Goal: Task Accomplishment & Management: Manage account settings

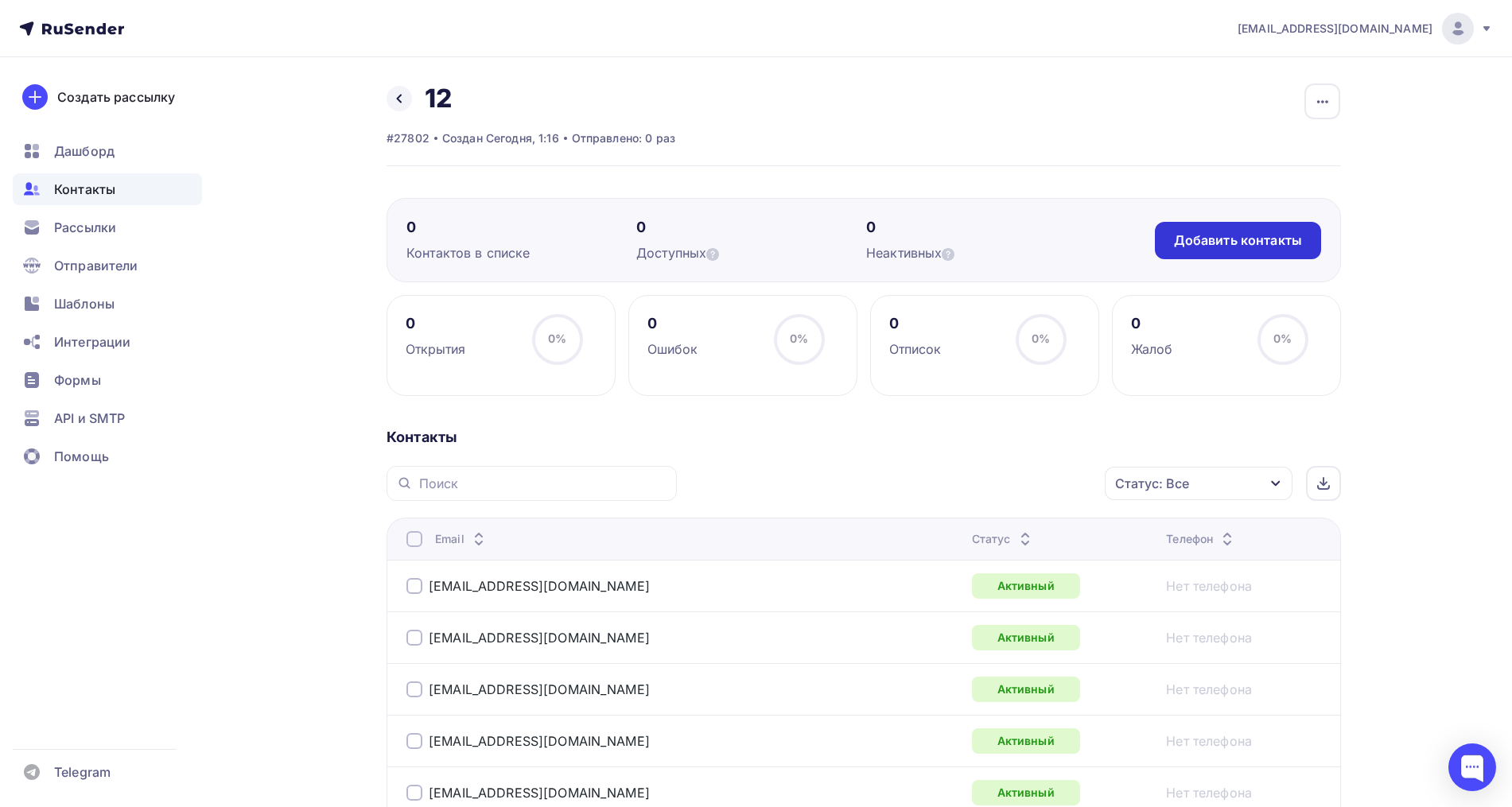
click at [1229, 248] on div "Добавить контакты" at bounding box center [1237, 240] width 128 height 18
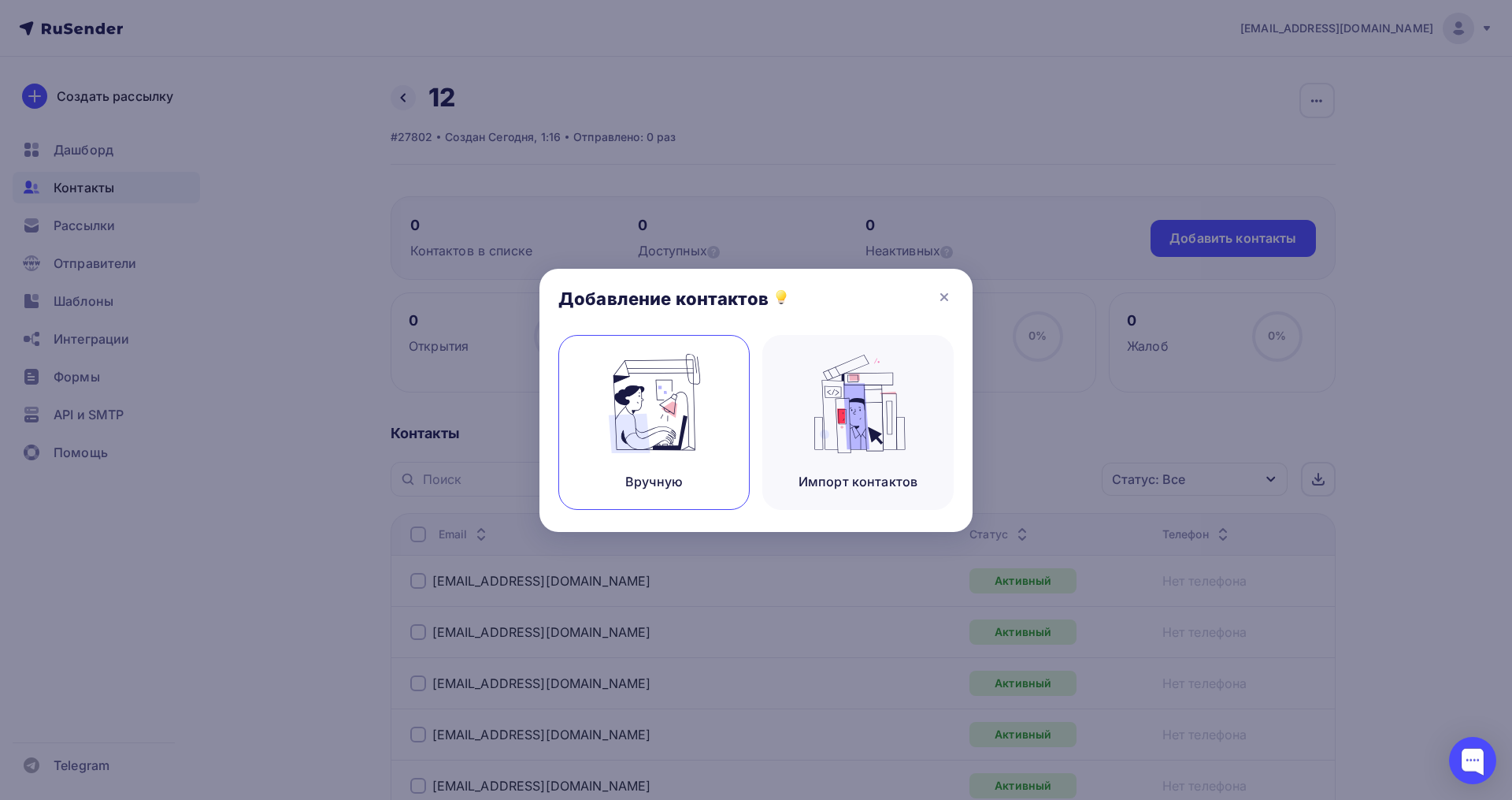
click at [682, 387] on img at bounding box center [654, 403] width 105 height 99
click at [670, 422] on img at bounding box center [654, 403] width 105 height 99
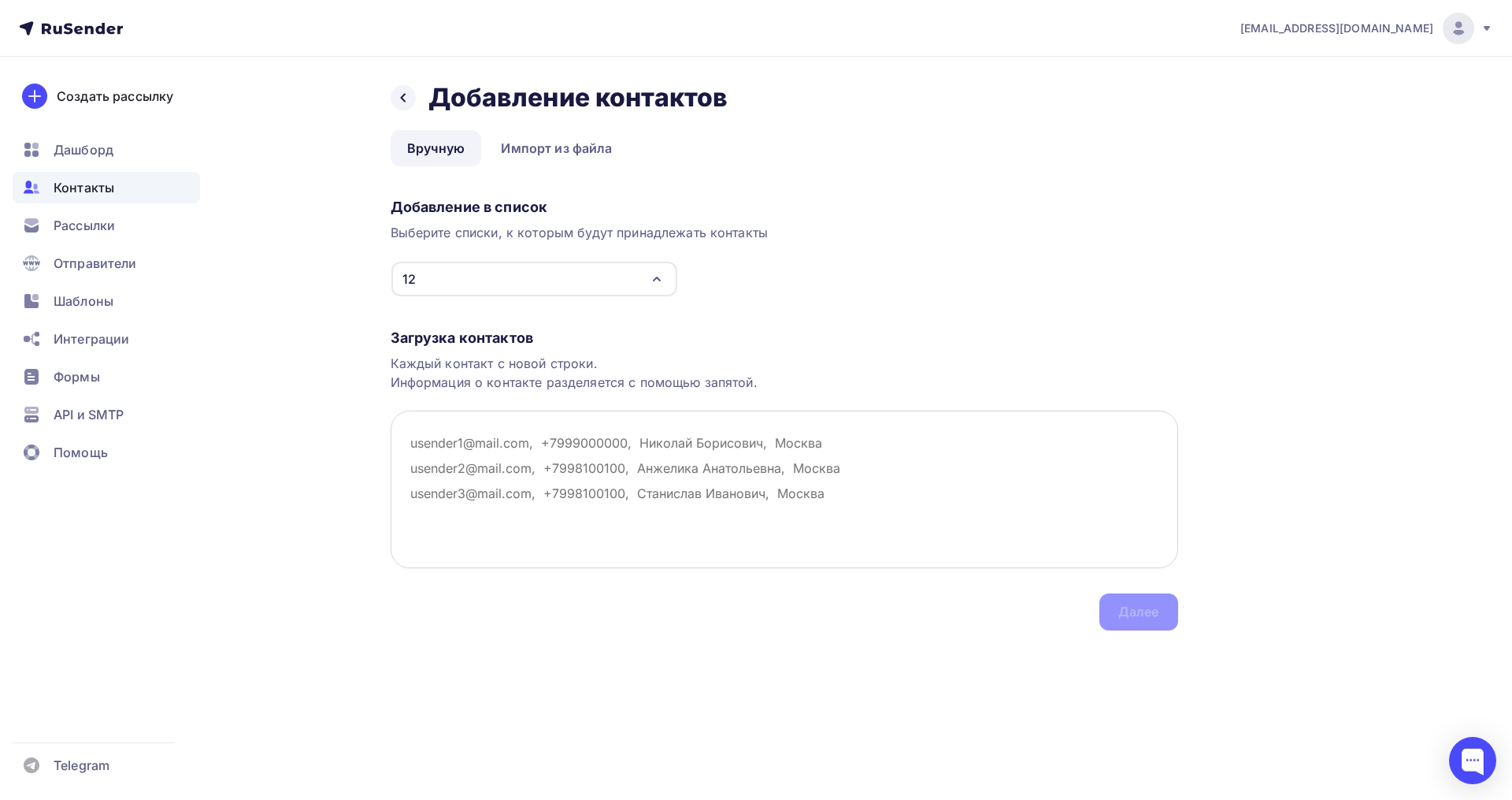
click at [431, 454] on textarea at bounding box center [785, 489] width 788 height 158
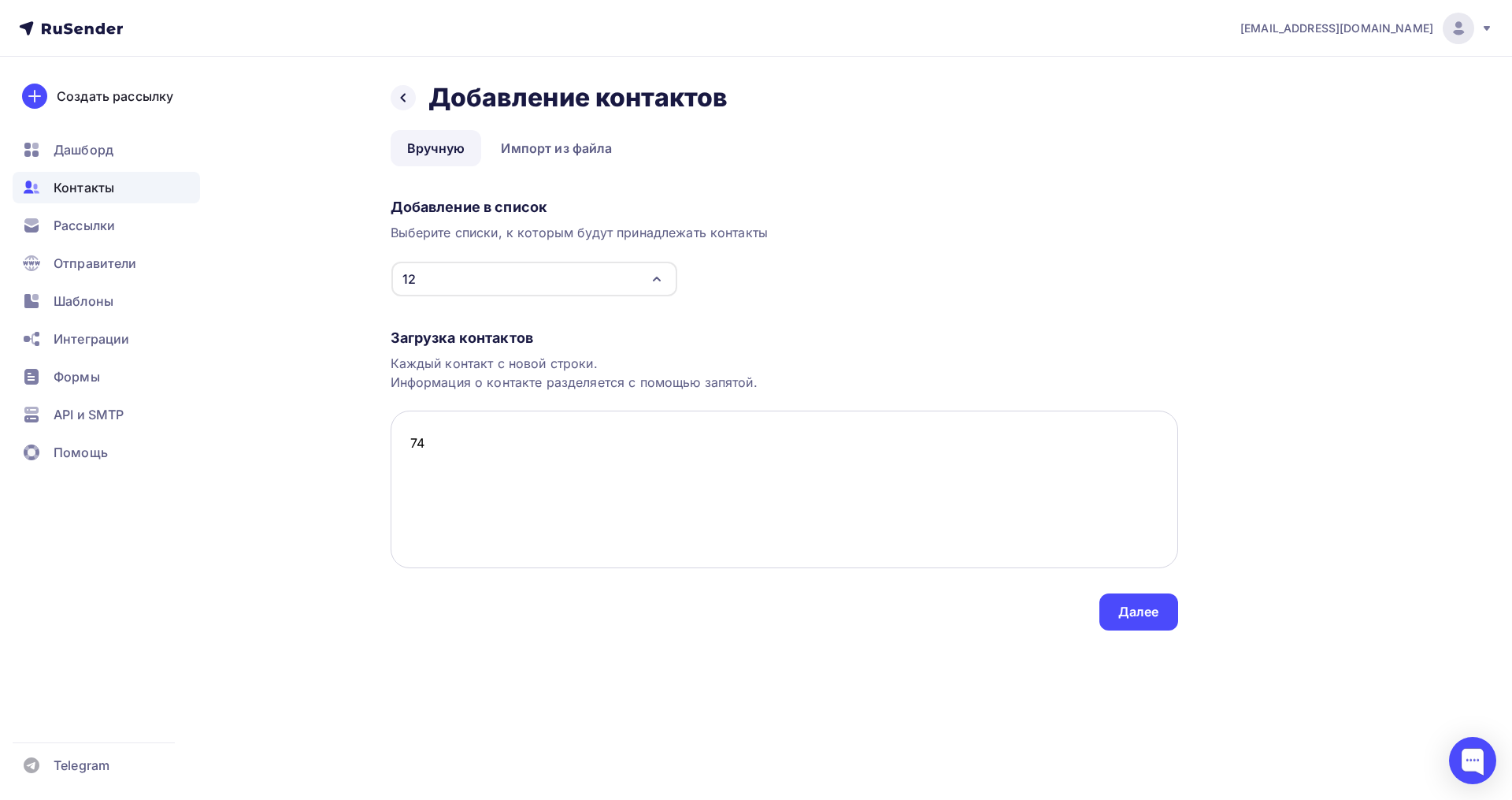
type textarea "7"
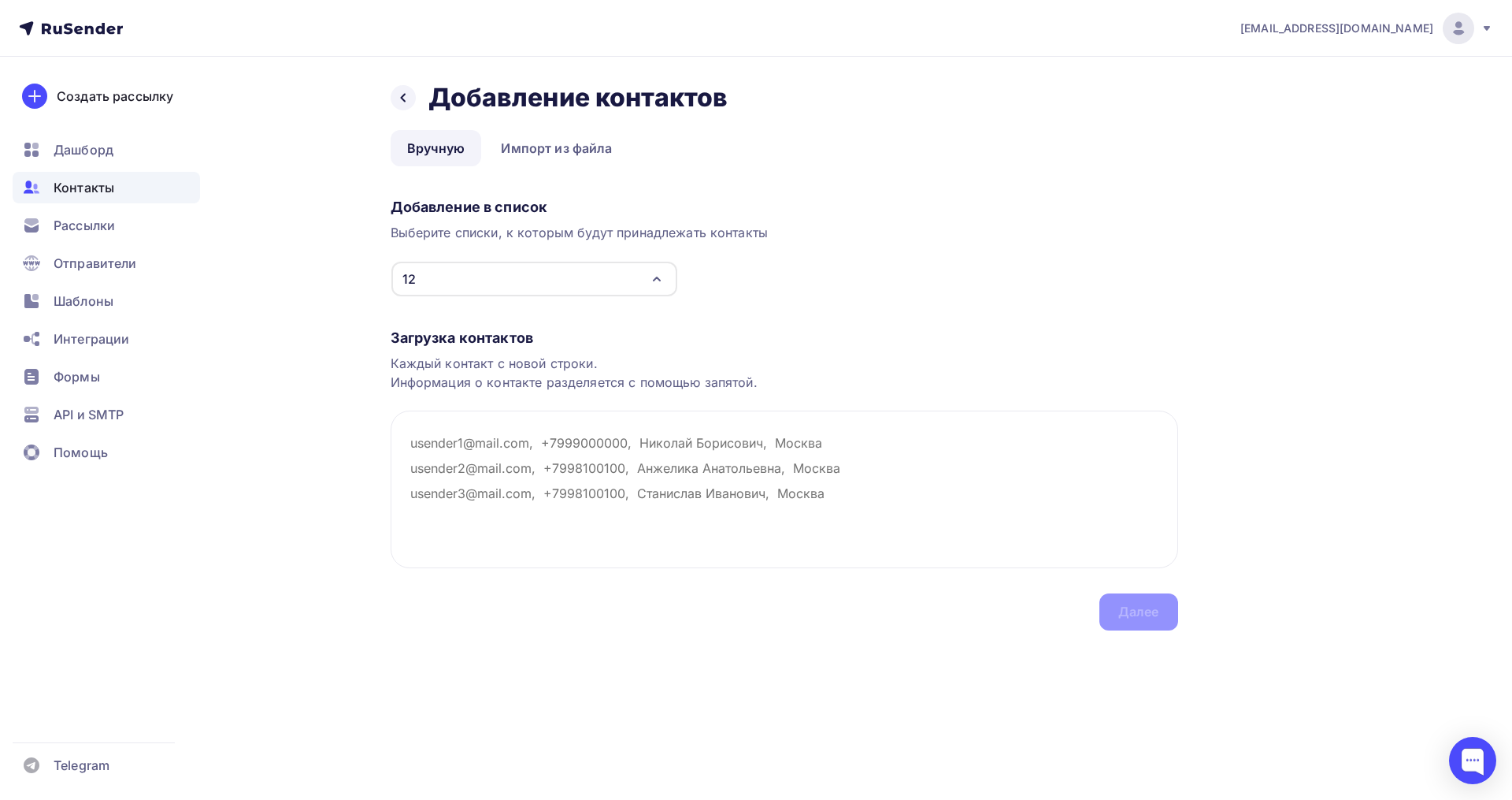
click at [1332, 650] on div "Назад Добавление контактов Добавление контактов Вручную Импорт из файла Вручную…" at bounding box center [756, 375] width 1290 height 637
click at [445, 442] on textarea at bounding box center [785, 489] width 788 height 158
paste textarea "evgenia.beattris@mail.ru gushinets@gmail.com lenatopalova@yandex.ru ipdoa@yande…"
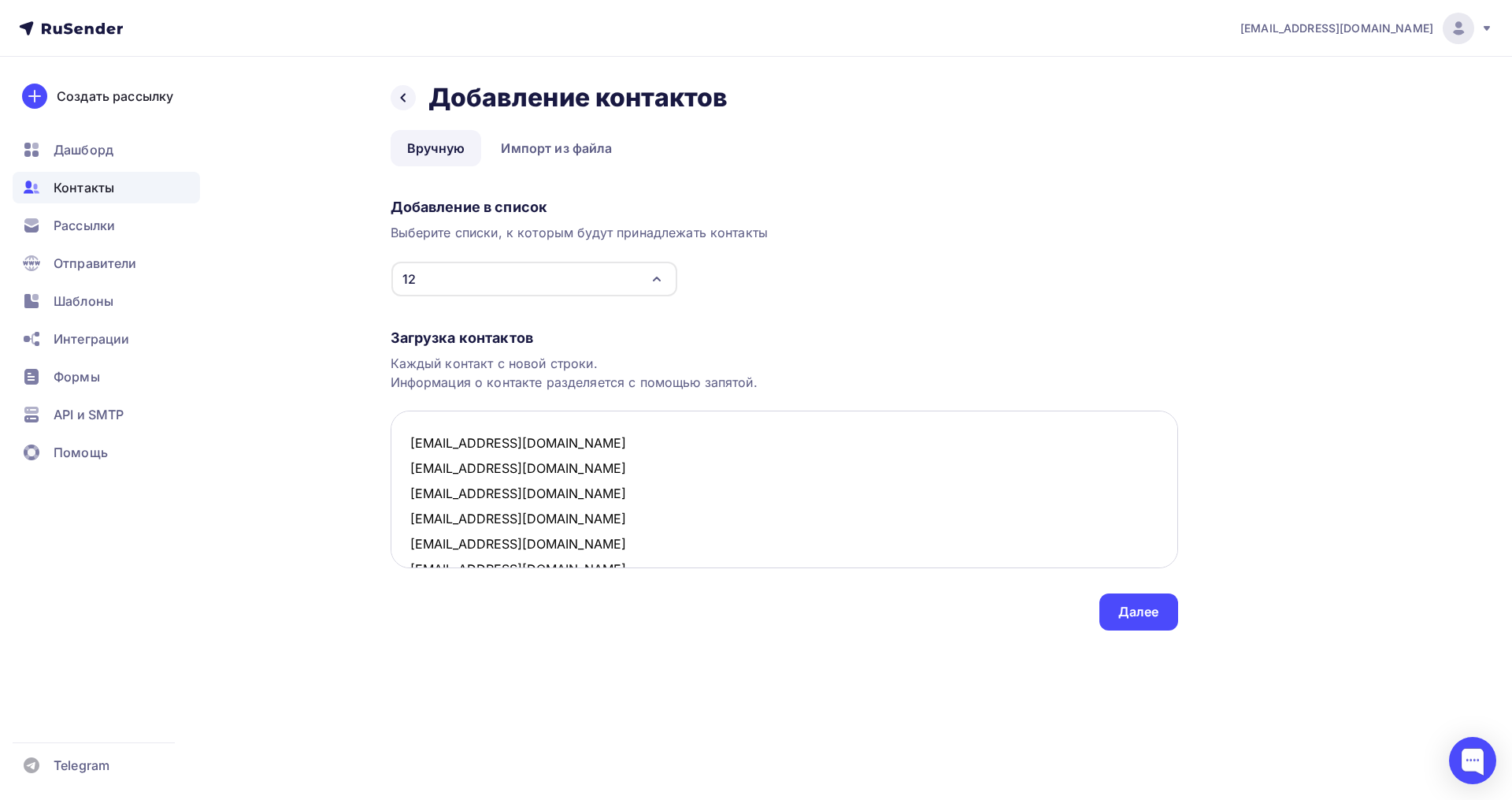
scroll to position [160, 0]
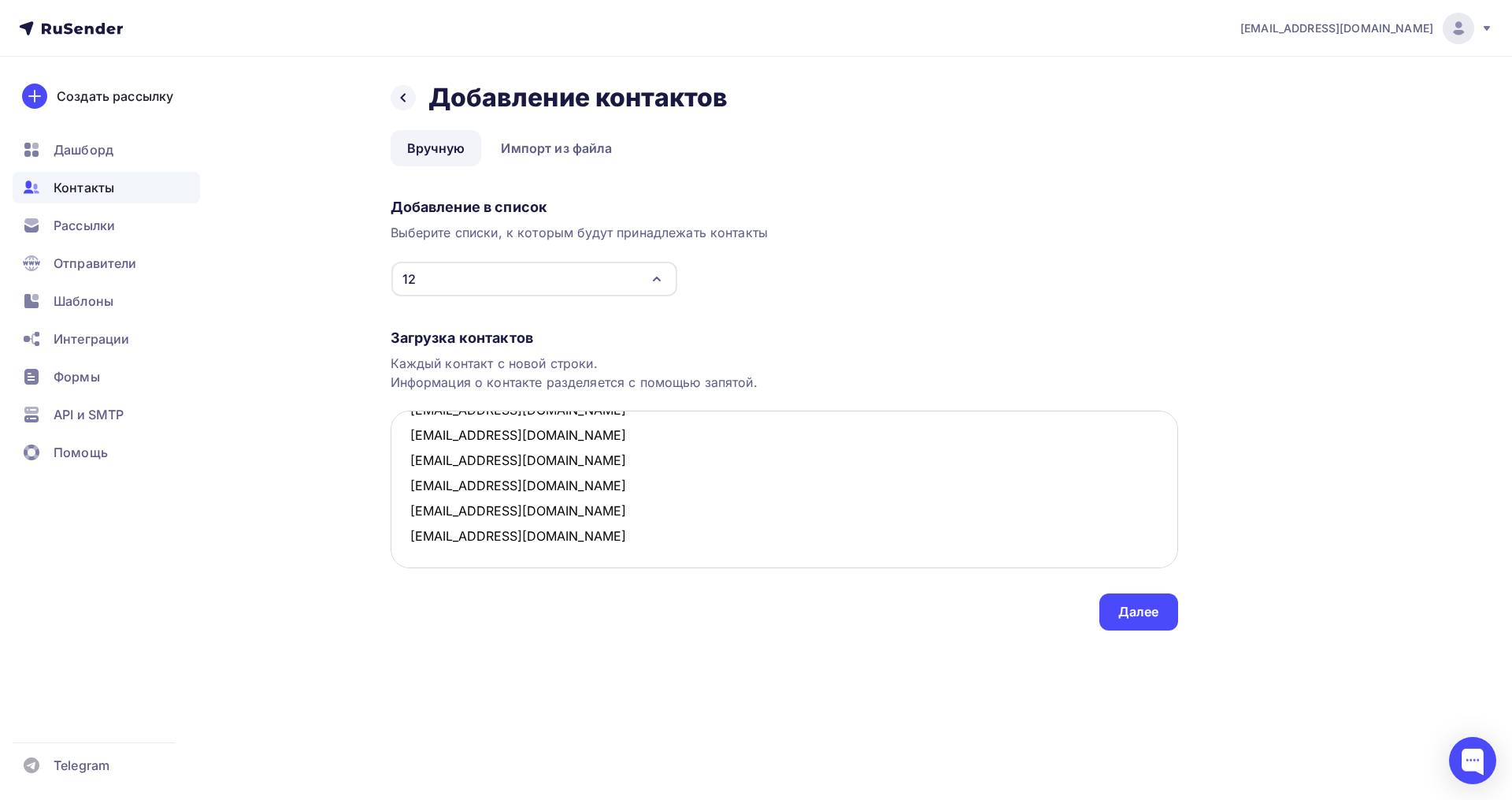
paste textarea "sashakondovina@mail.ru niki222@mail.ru uskovaoe@yandex.ru oaya2006@yandex.ru ka…"
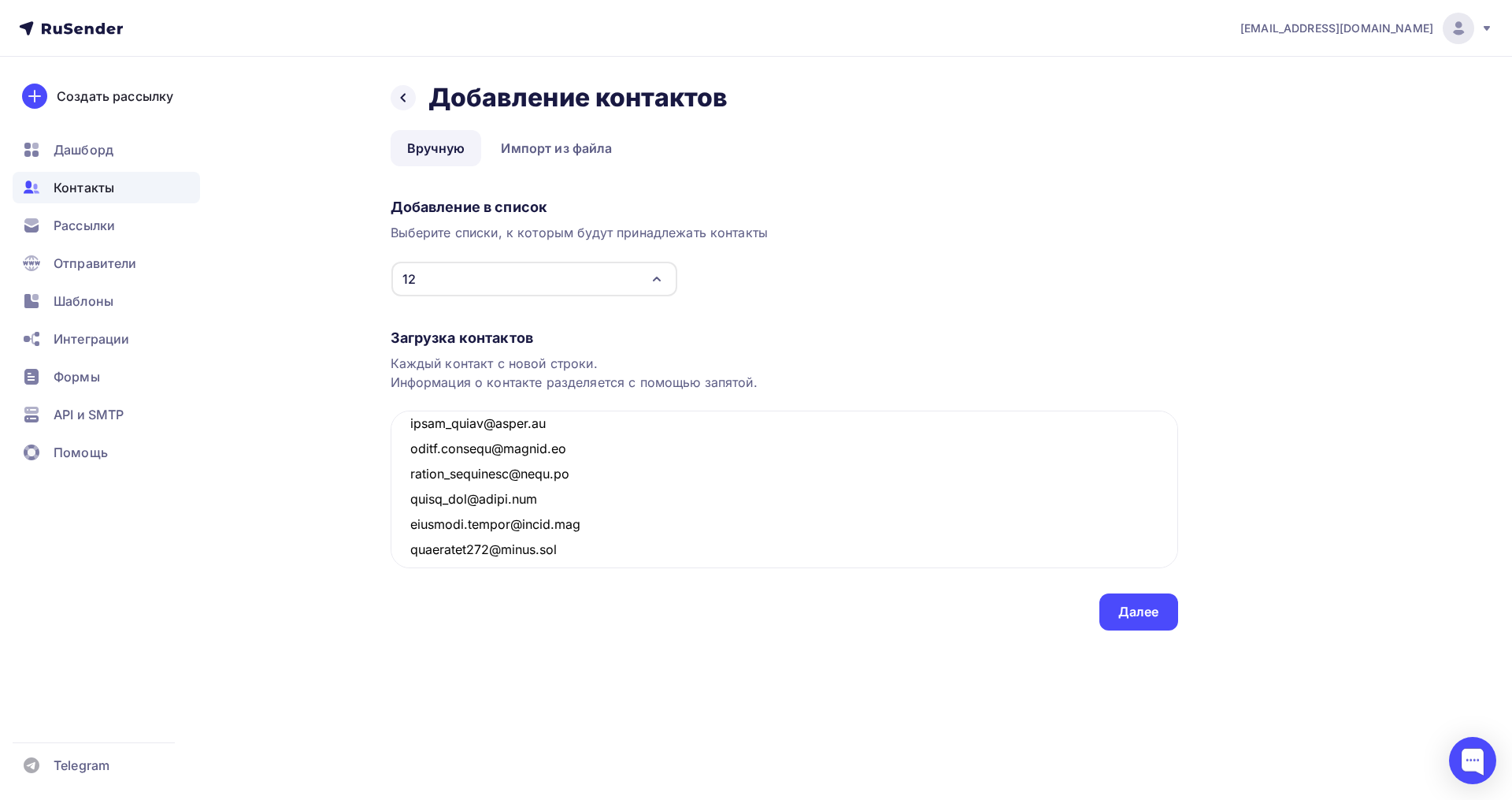
scroll to position [497, 0]
type textarea "evgenia.beattris@mail.ru gushinets@gmail.com lenatopalova@yandex.ru ipdoa@yande…"
click at [1129, 615] on div "Далее" at bounding box center [1138, 612] width 41 height 18
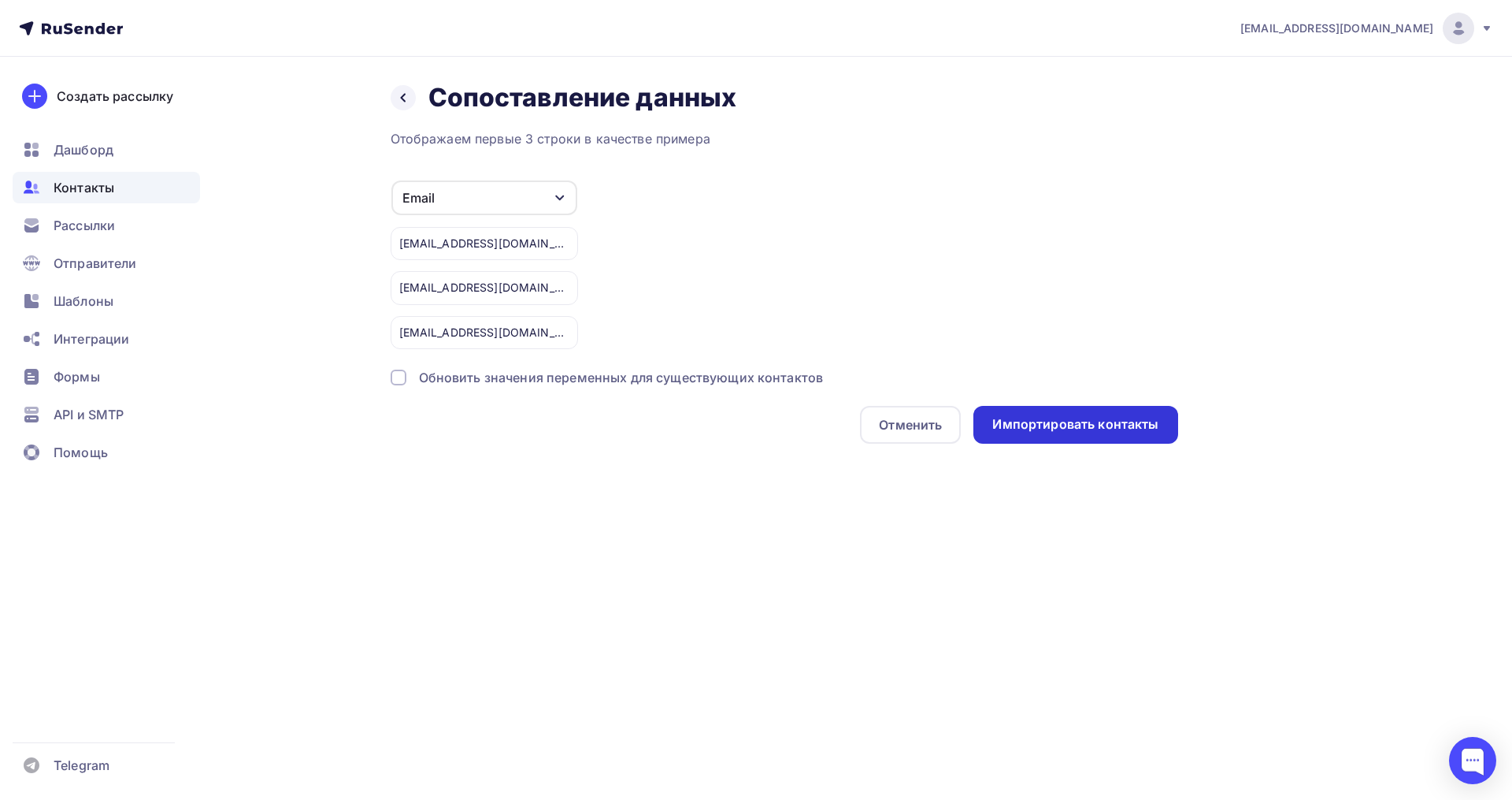
click at [1065, 421] on div "Импортировать контакты" at bounding box center [1074, 424] width 166 height 18
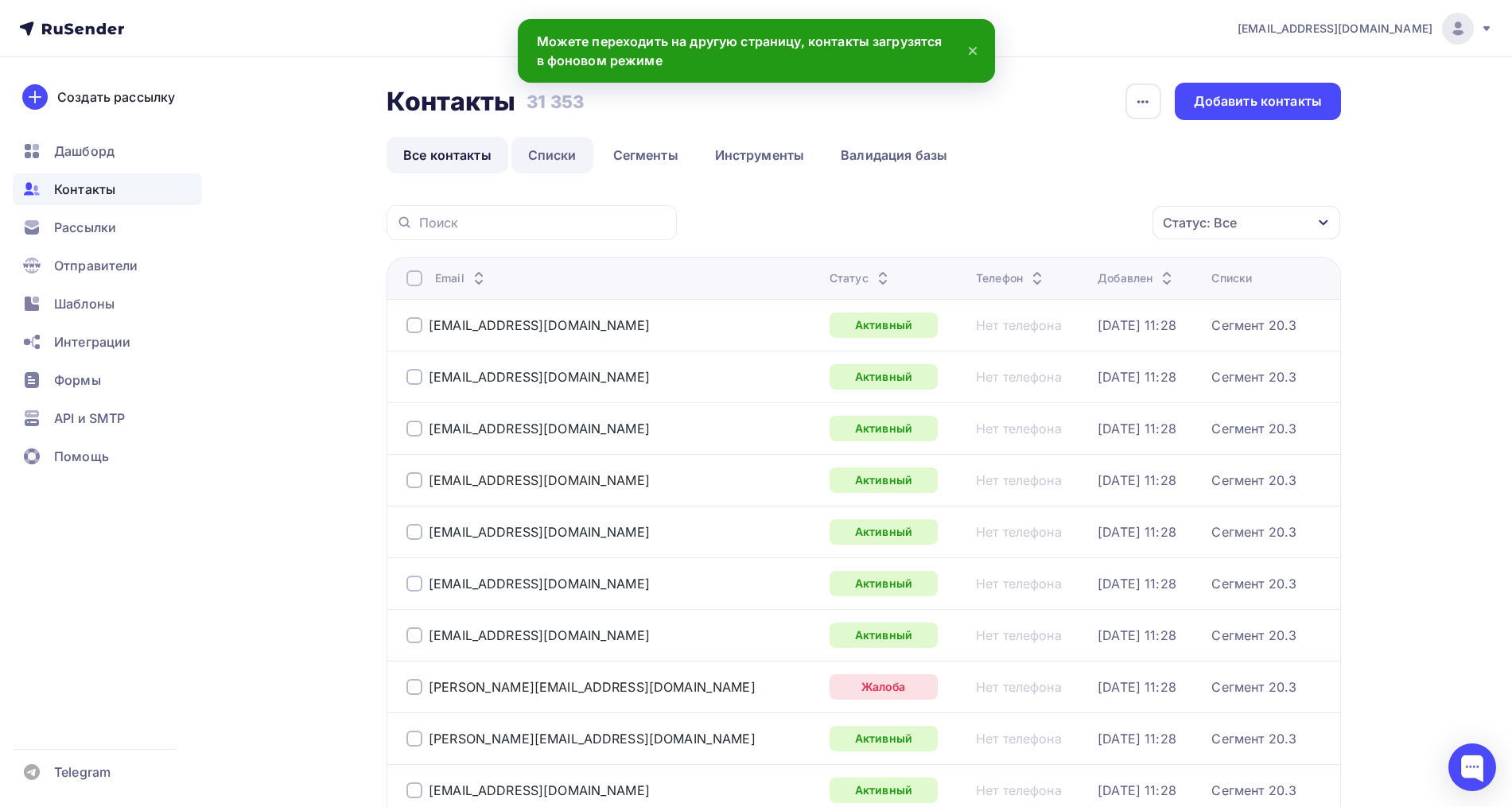
click at [542, 152] on link "Списки" at bounding box center [552, 155] width 82 height 37
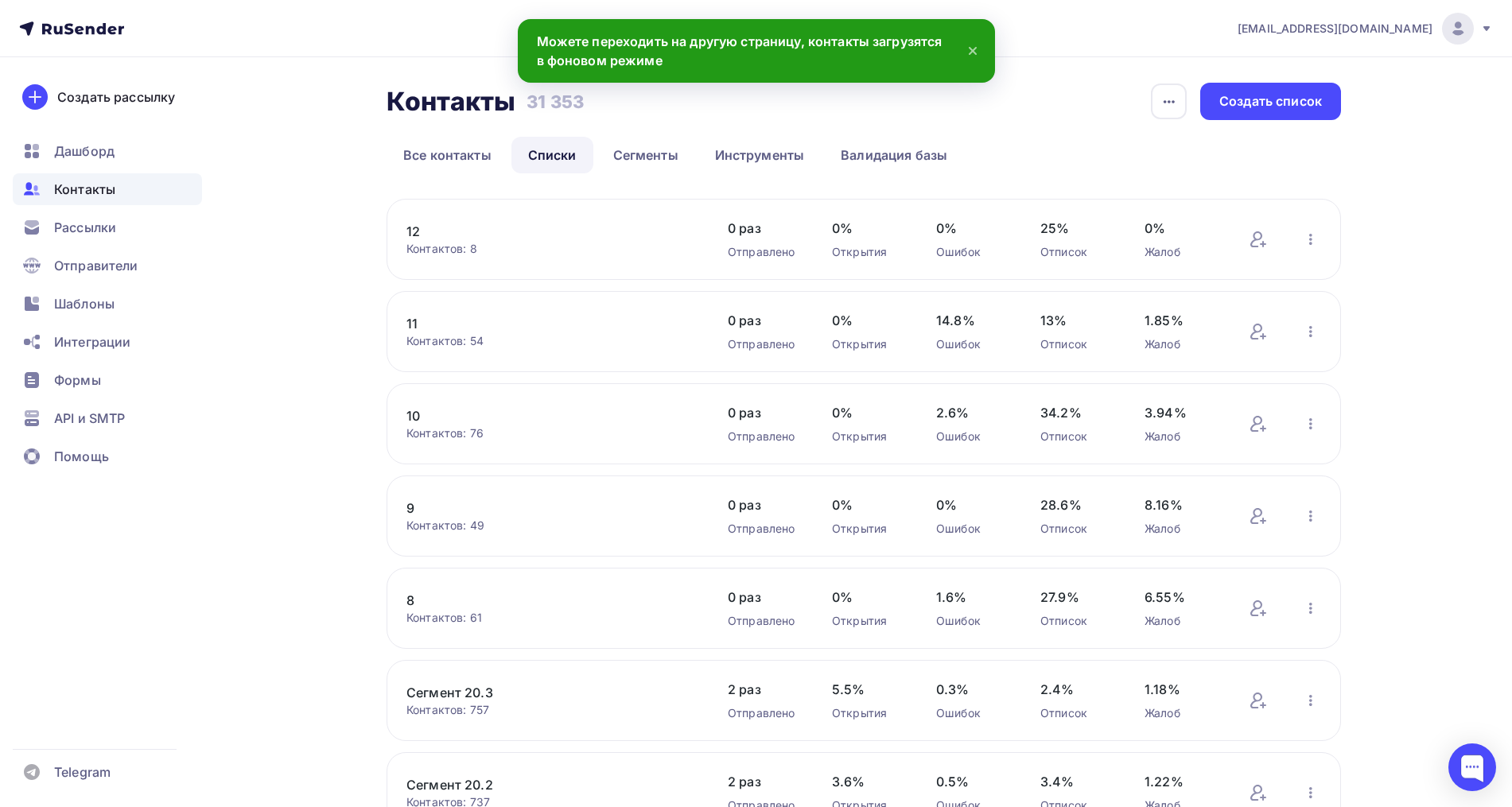
click at [417, 230] on link "12" at bounding box center [541, 231] width 270 height 19
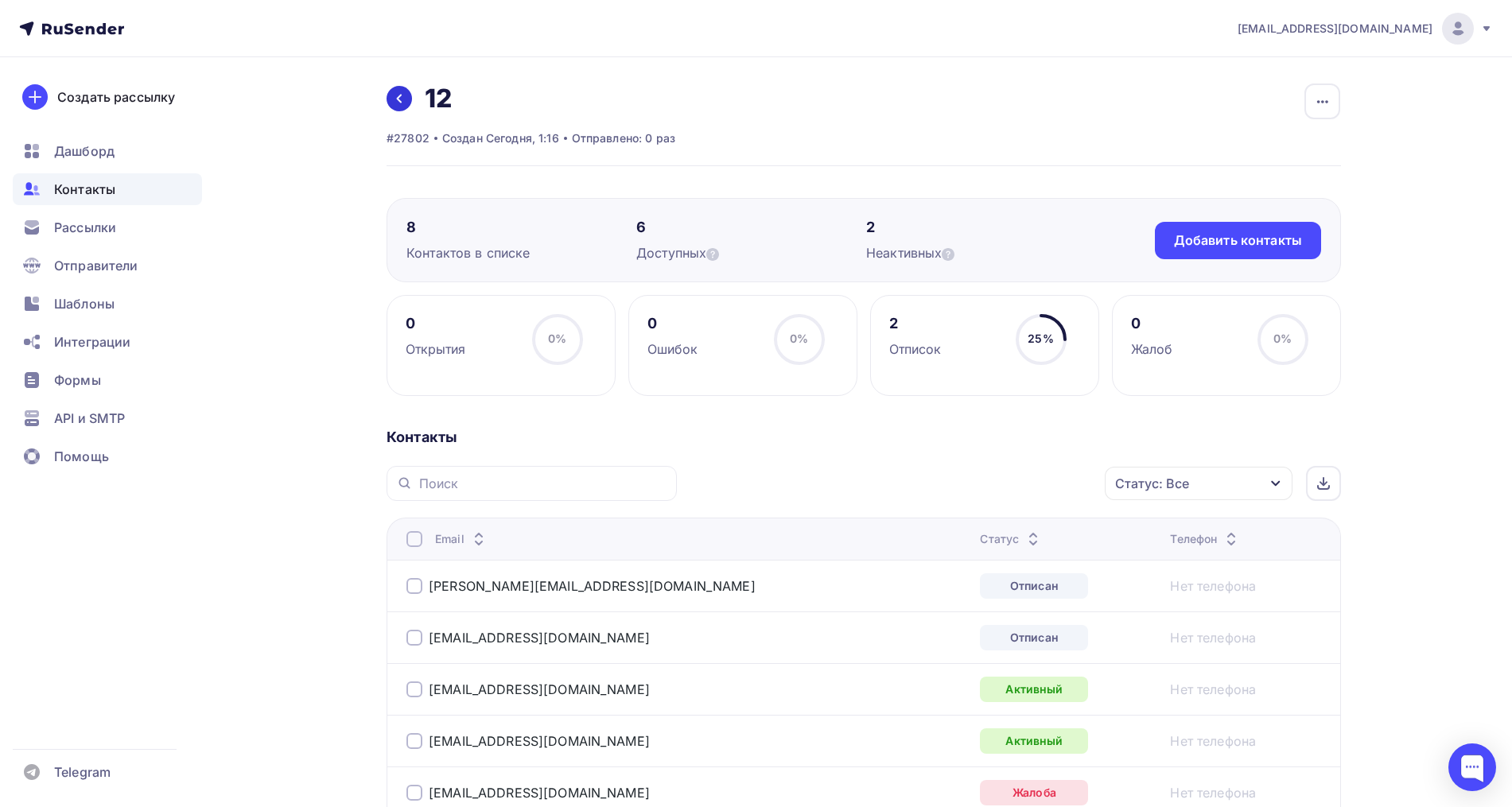
click at [392, 100] on link at bounding box center [400, 99] width 26 height 26
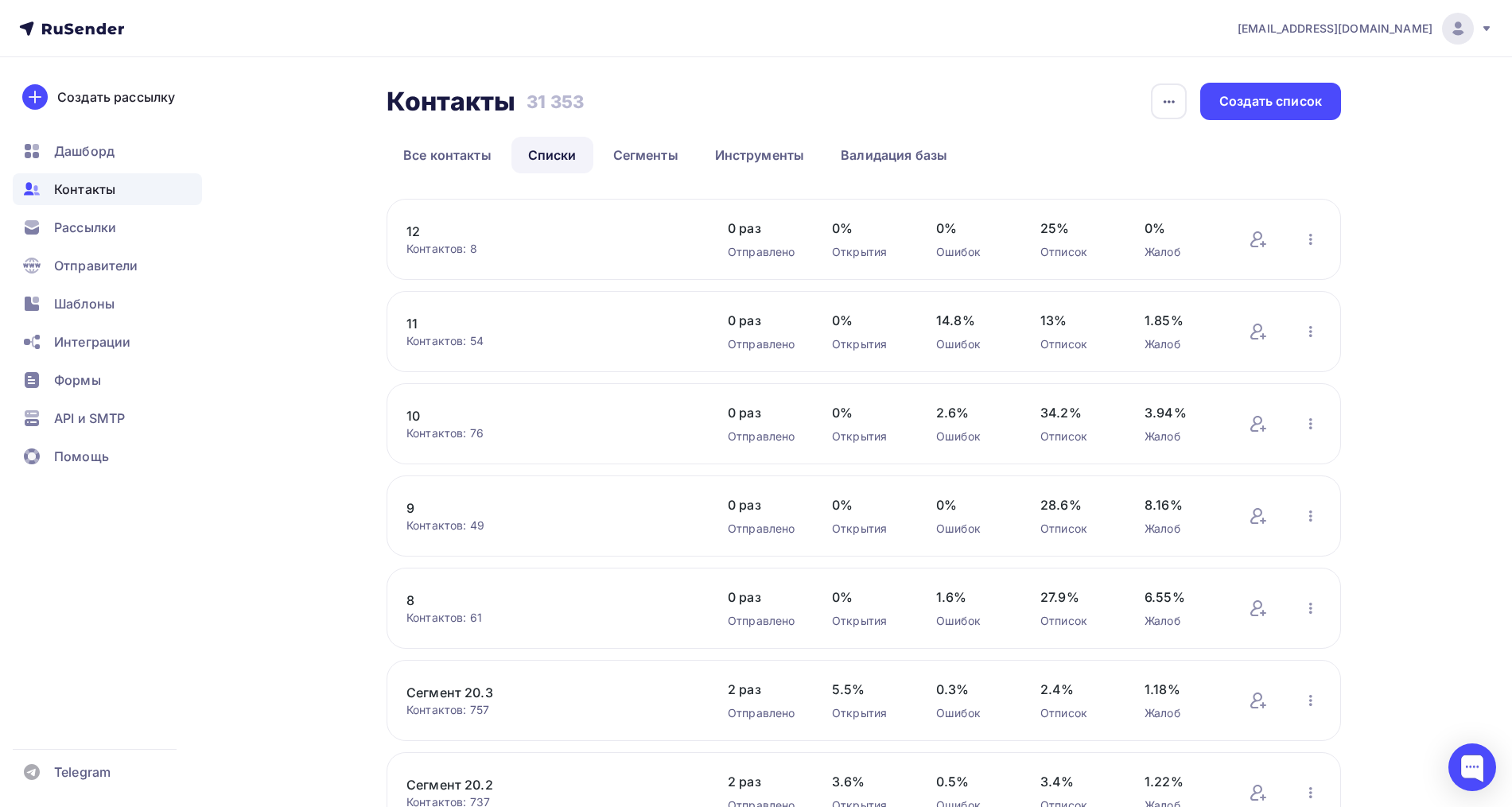
click at [409, 513] on link "9" at bounding box center [541, 507] width 270 height 19
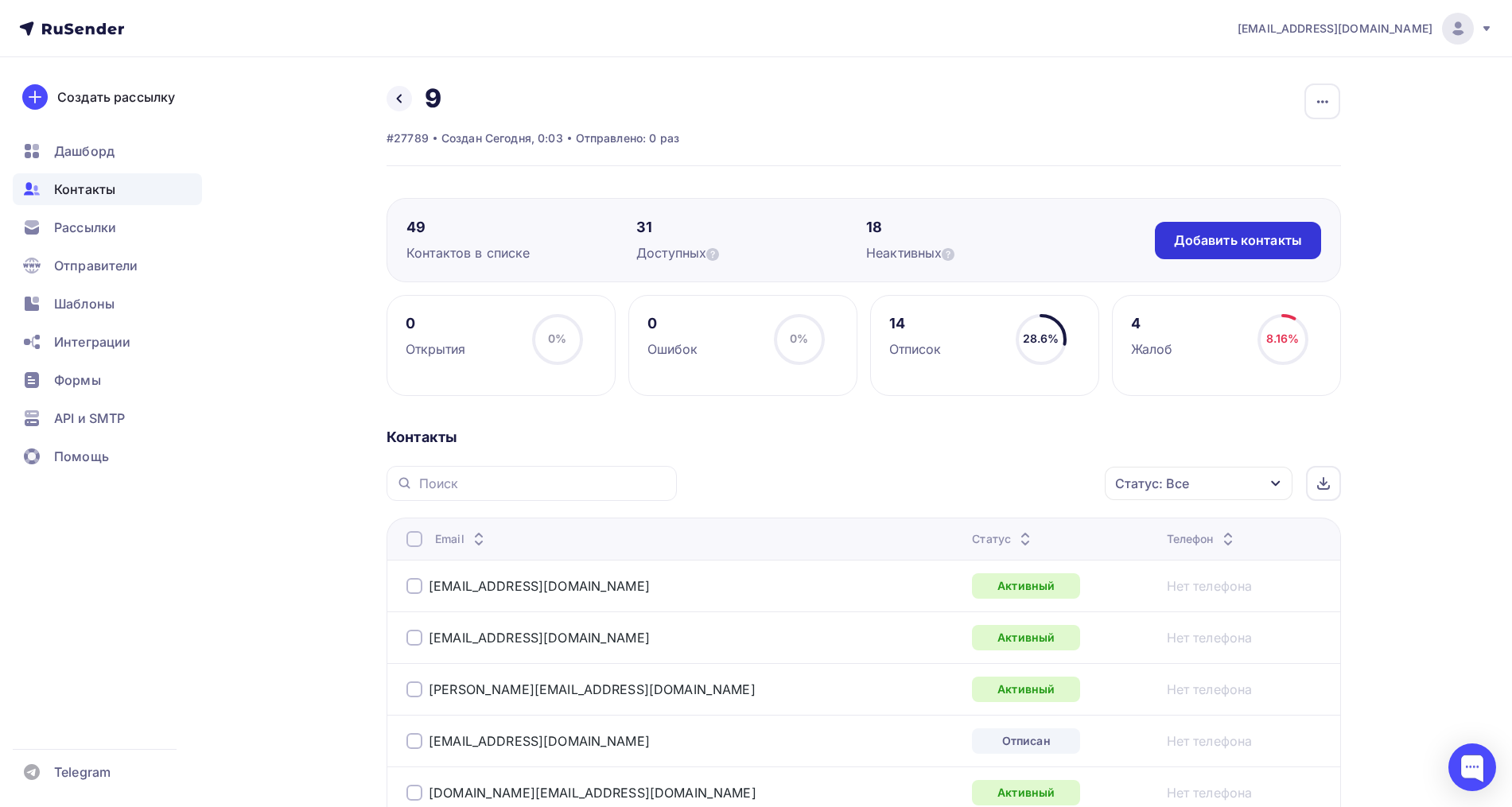
click at [1240, 235] on div "Добавить контакты" at bounding box center [1237, 240] width 128 height 18
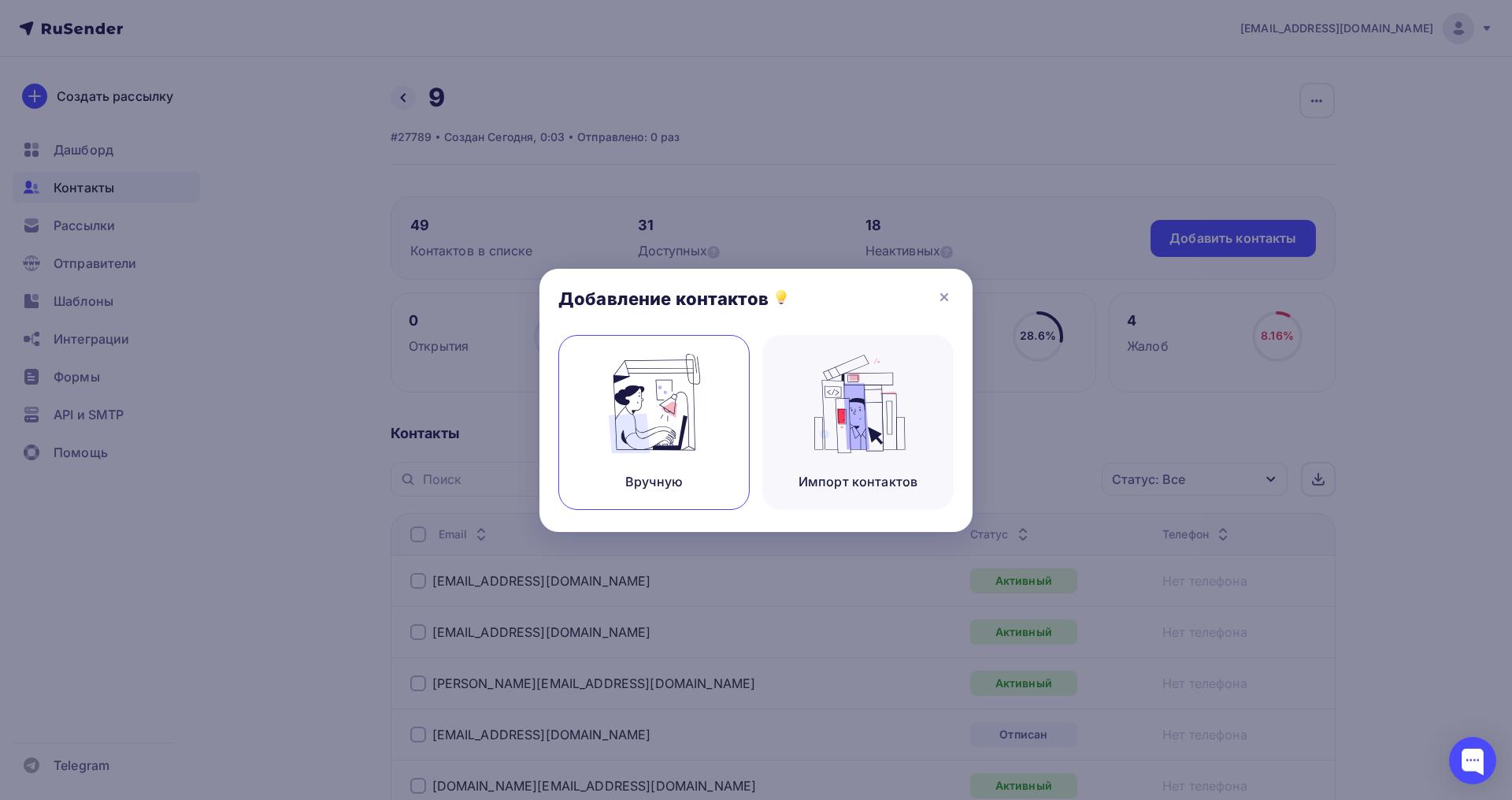
click at [711, 427] on div "Вручную" at bounding box center [654, 422] width 191 height 175
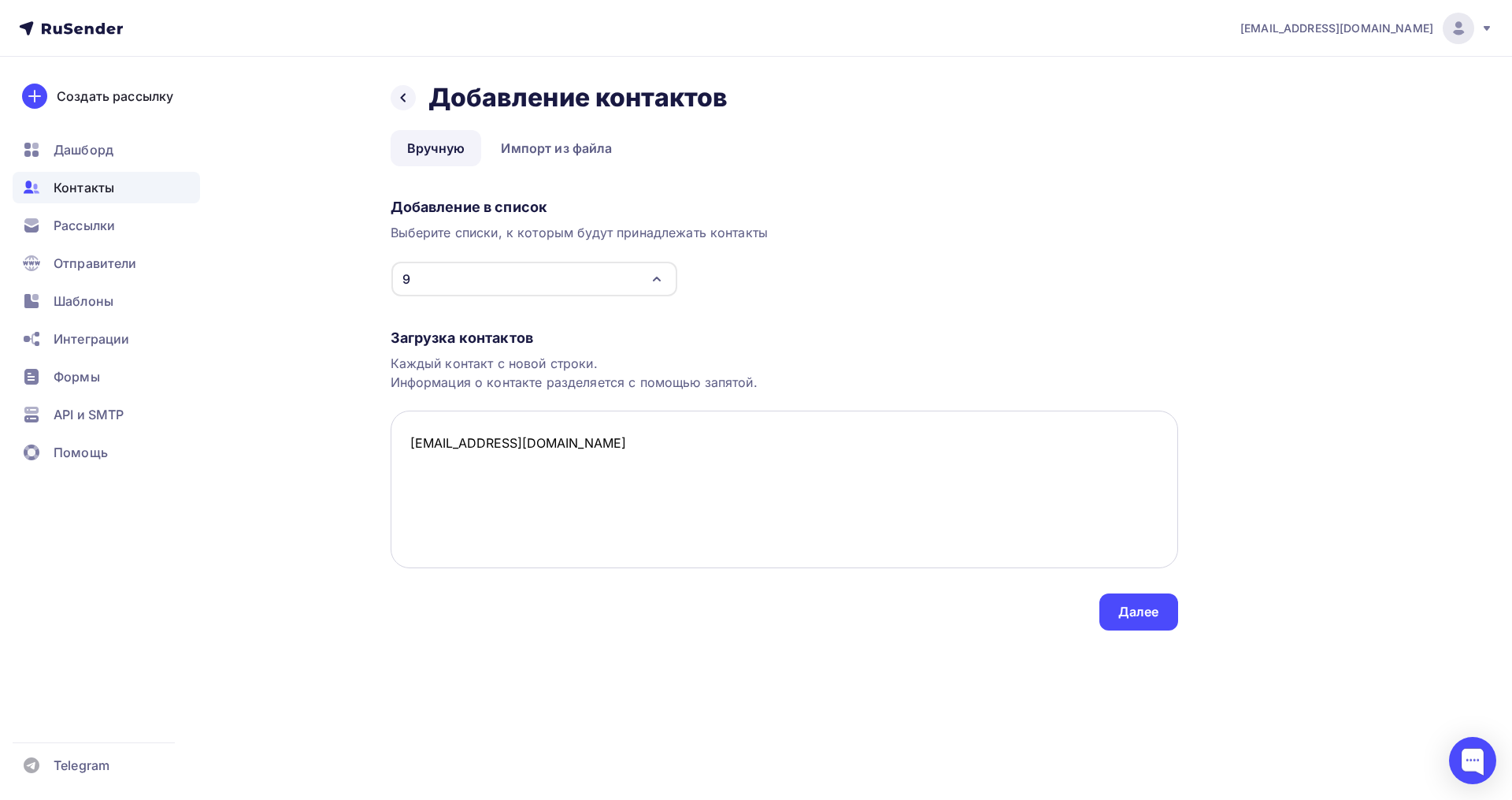
paste textarea "kotenkon92@gmail.com az_official@mail.ru jordi-labanda@yandex.ru olyasem@yahoo.…"
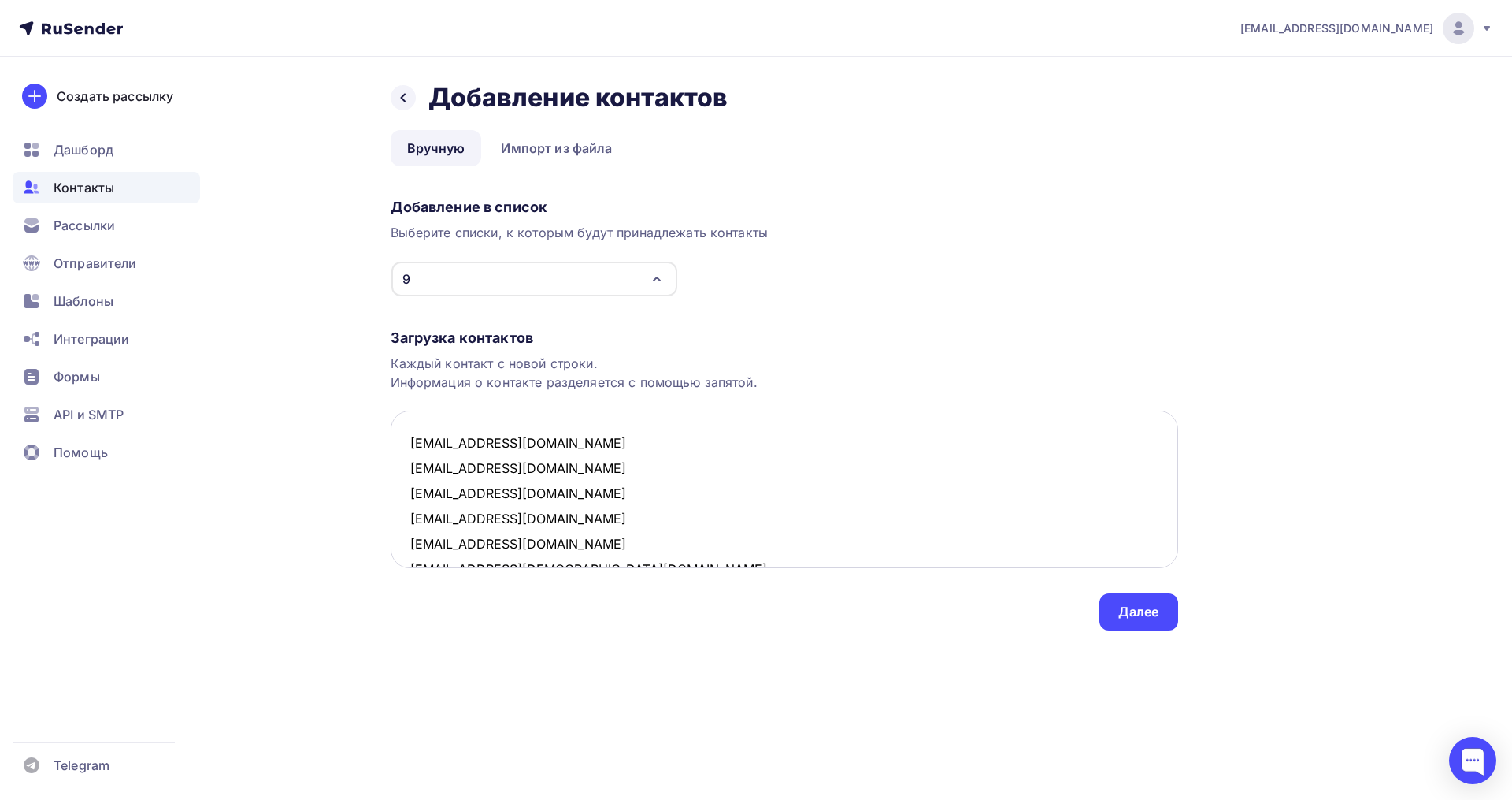
scroll to position [1018, 0]
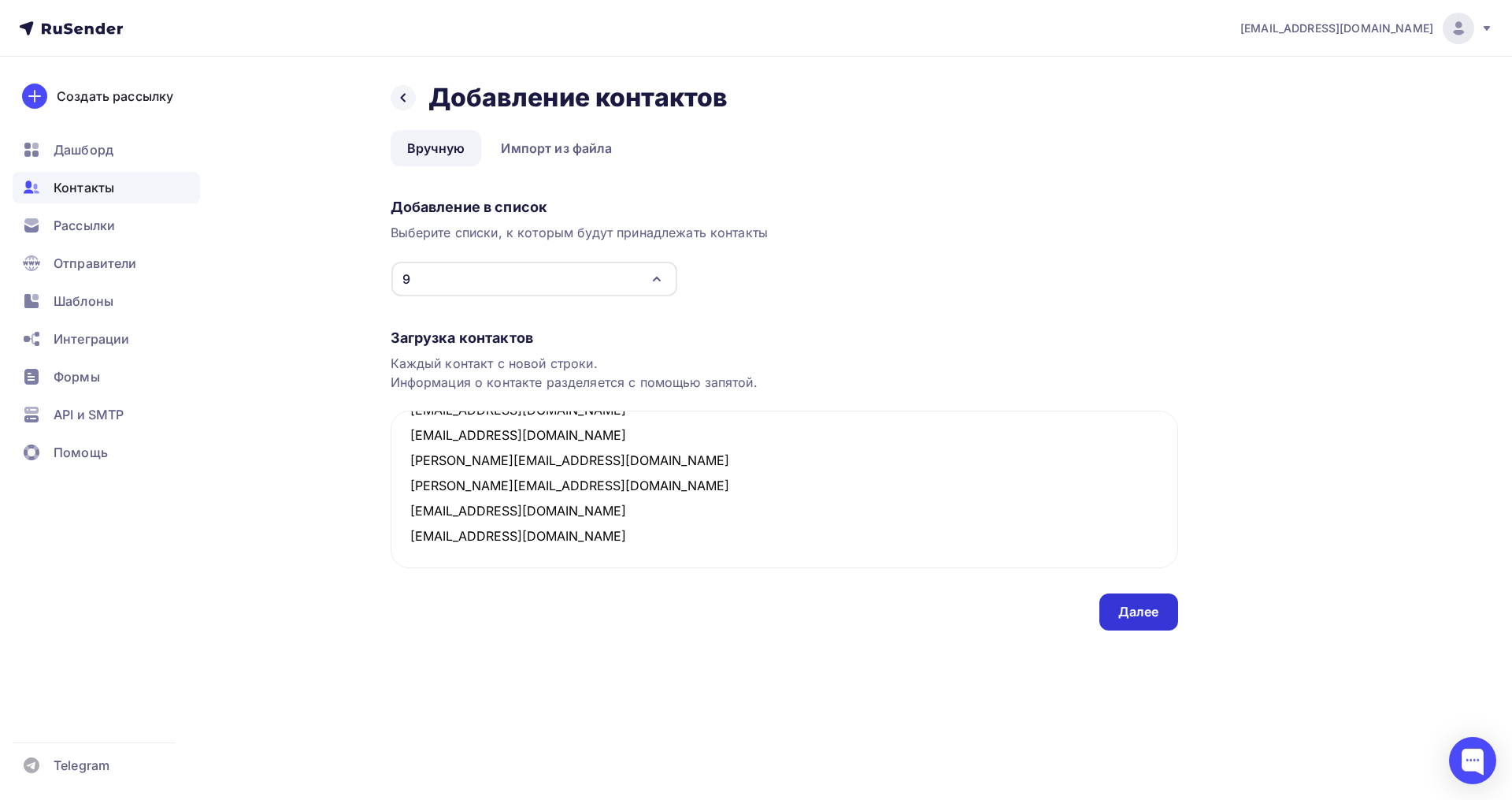
type textarea "okabinova@yandex.ru kotenkon92@gmail.com az_official@mail.ru jordi-labanda@yand…"
click at [1144, 613] on div "Далее" at bounding box center [1138, 612] width 41 height 18
click at [1147, 616] on div "Далее" at bounding box center [1138, 612] width 41 height 18
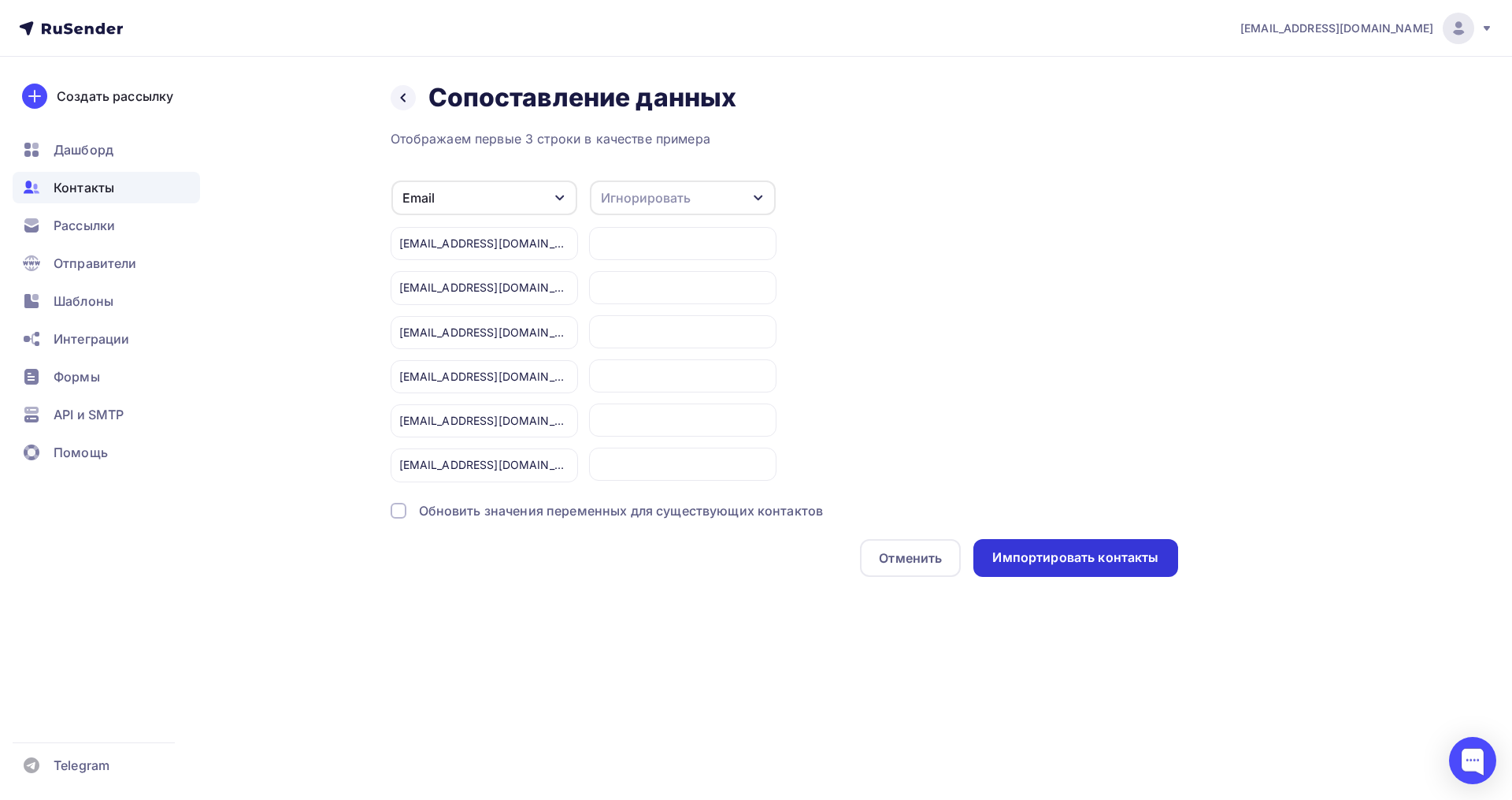
click at [1099, 562] on div "Импортировать контакты" at bounding box center [1074, 557] width 166 height 18
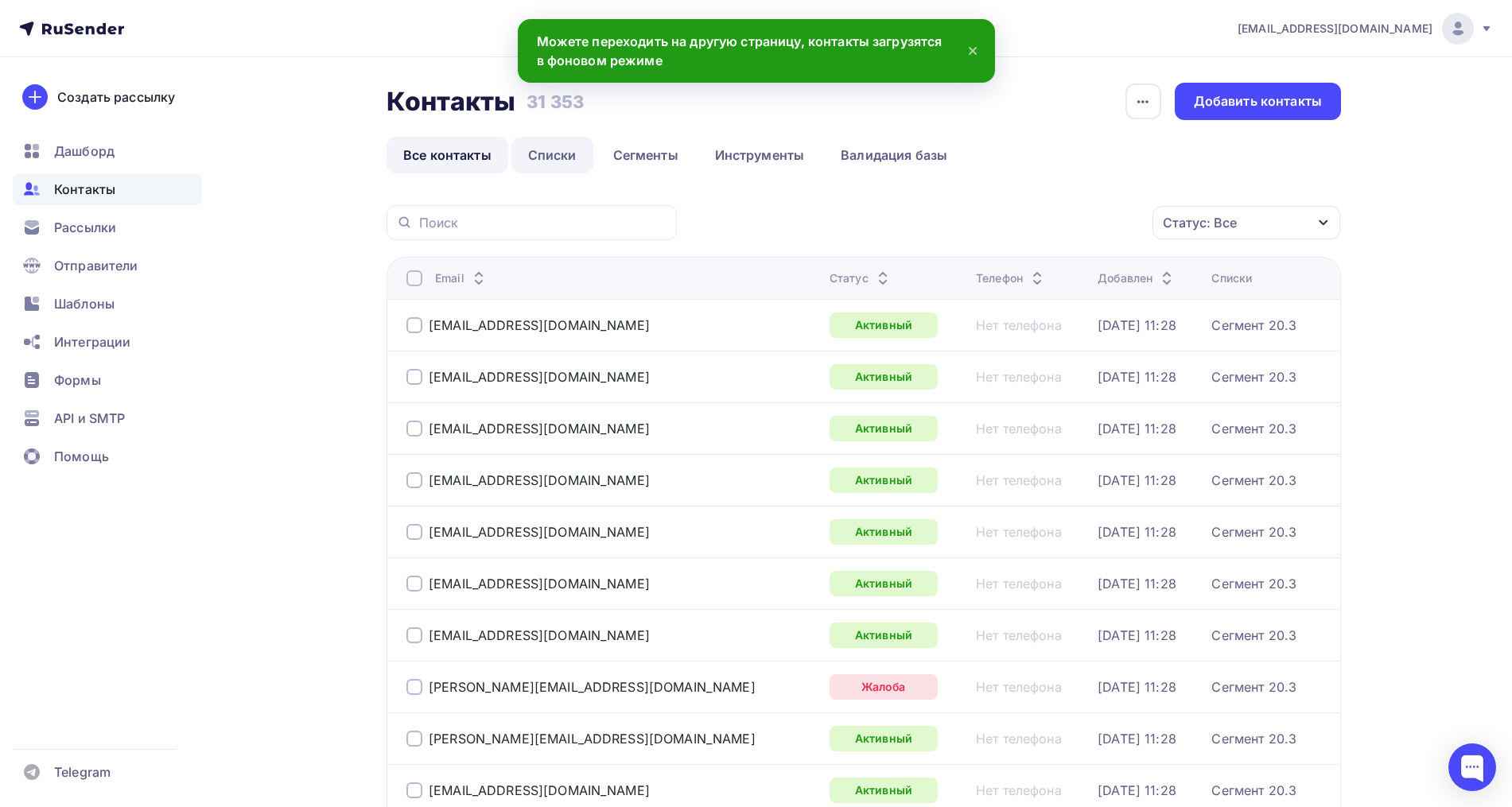
click at [542, 156] on link "Списки" at bounding box center [552, 155] width 82 height 37
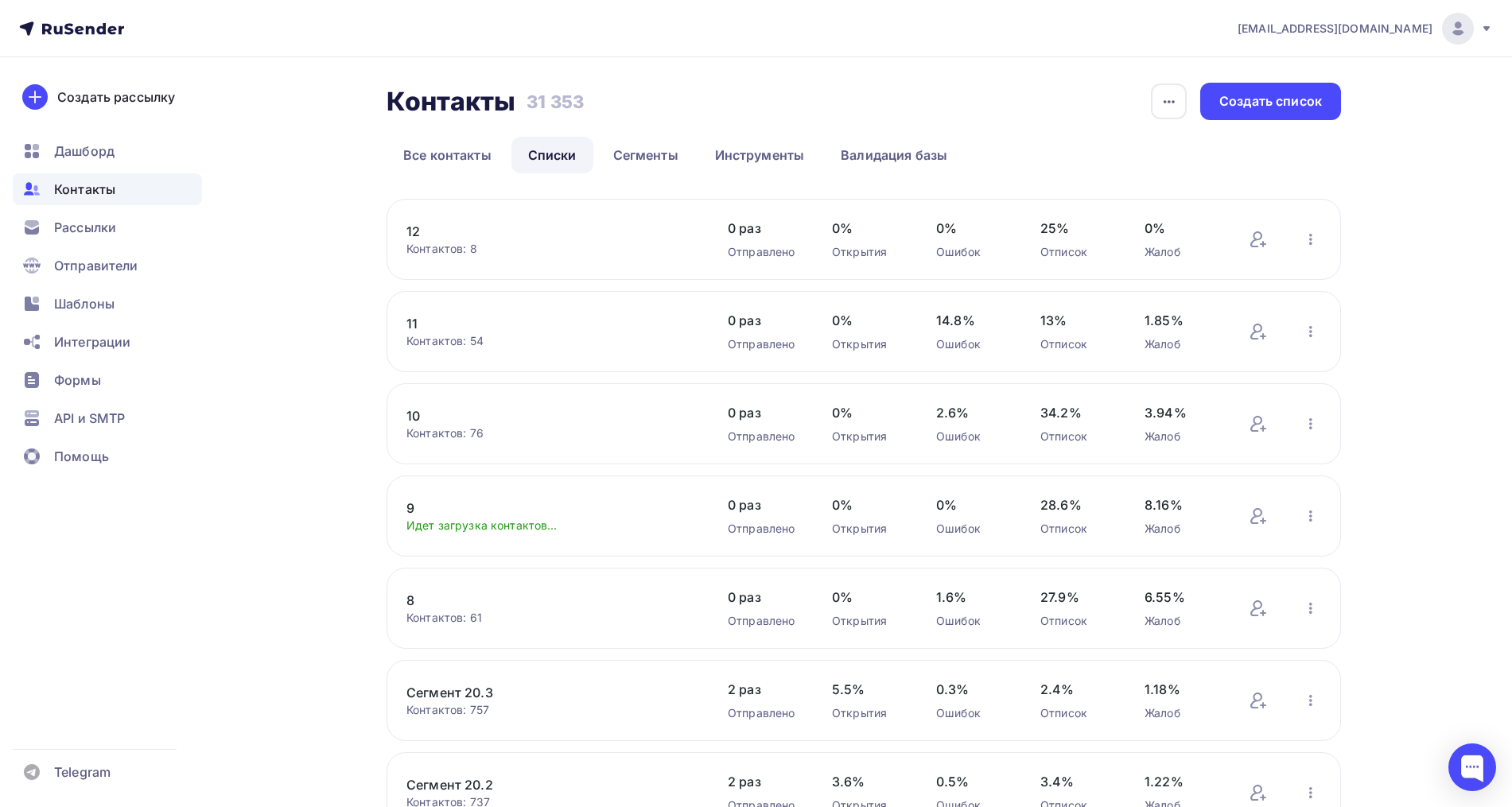
click at [414, 318] on link "11" at bounding box center [541, 324] width 270 height 19
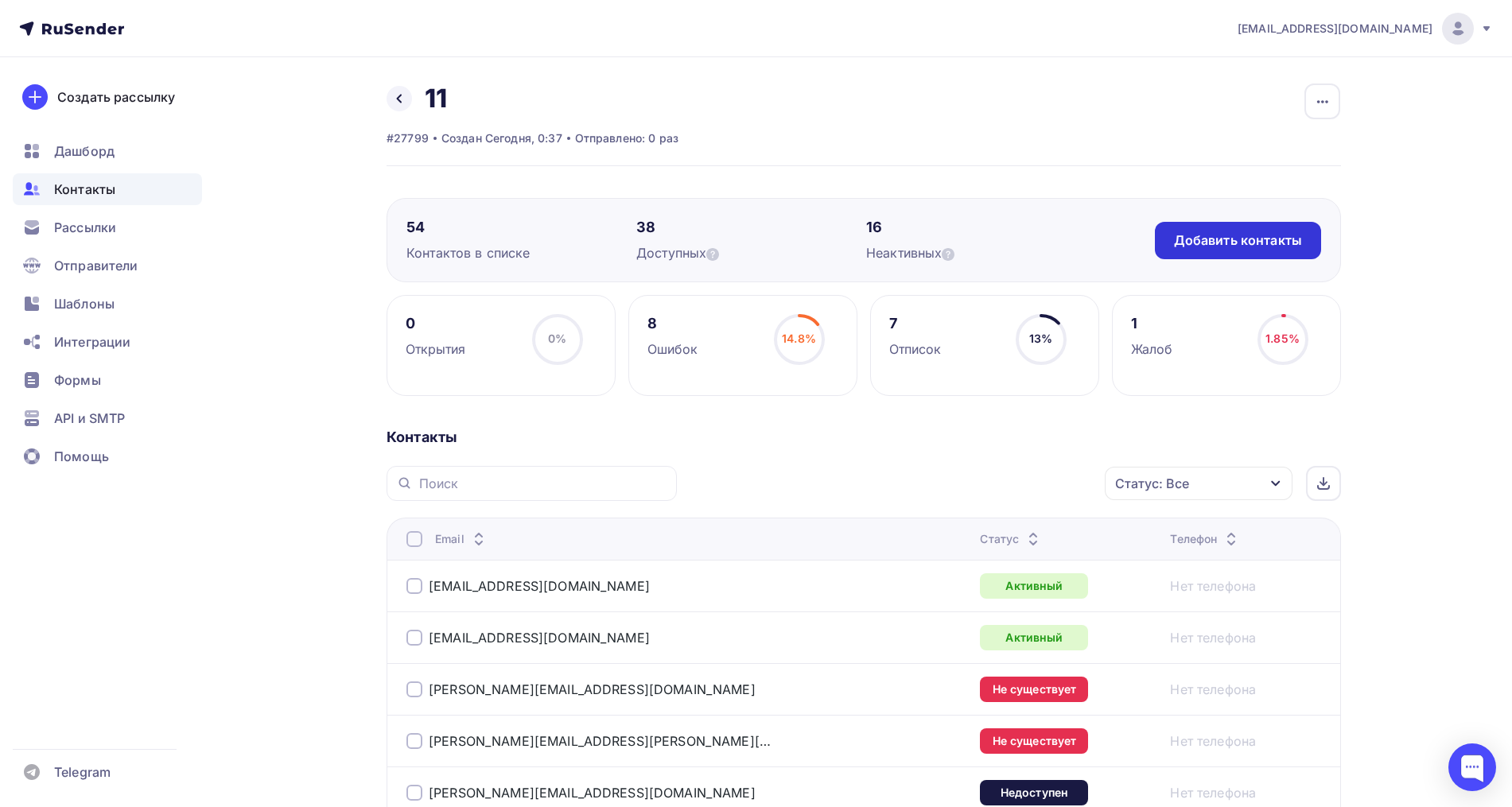
click at [1218, 237] on div "Добавить контакты" at bounding box center [1237, 240] width 128 height 18
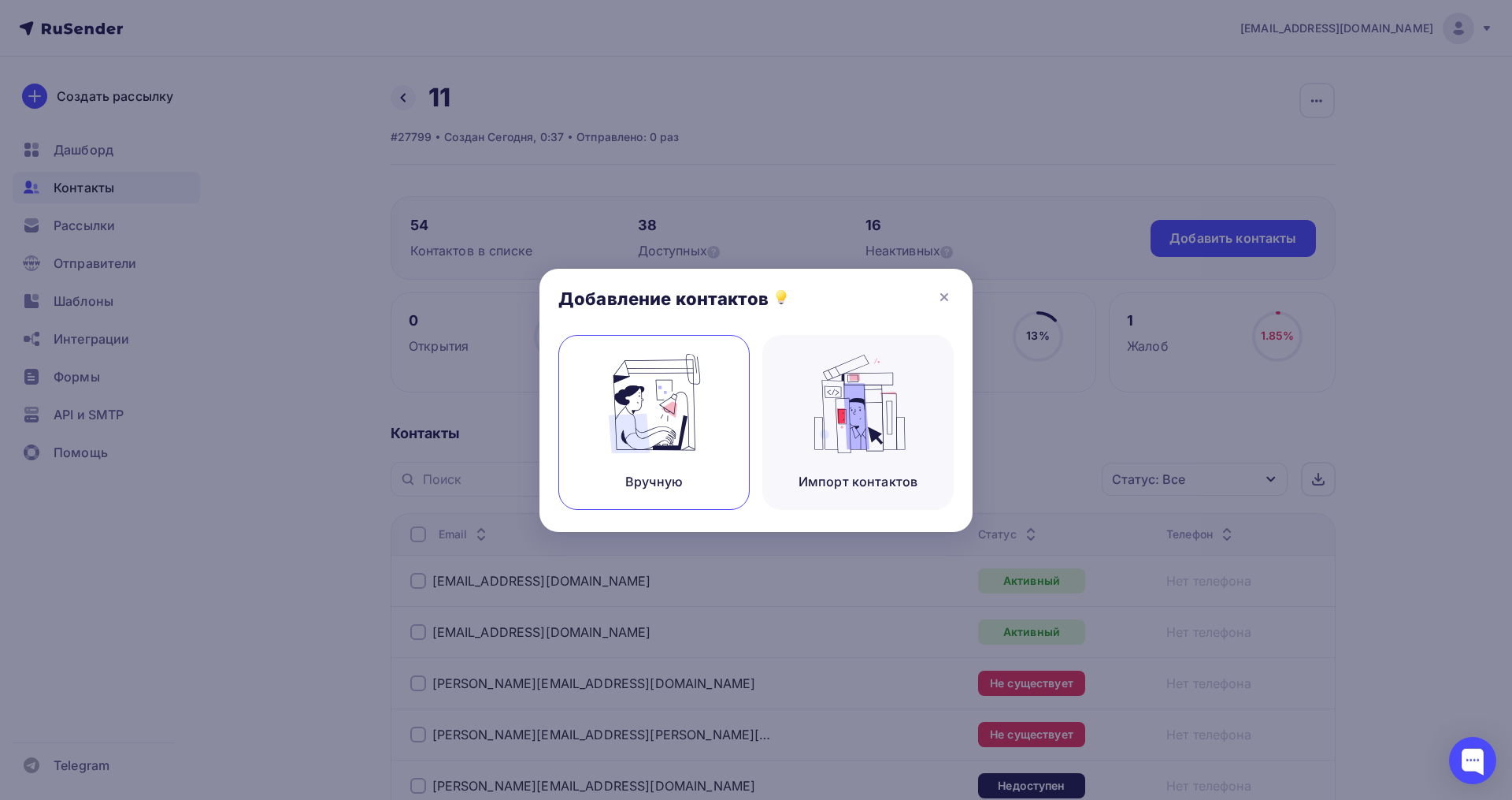
click at [693, 432] on img at bounding box center [654, 403] width 105 height 99
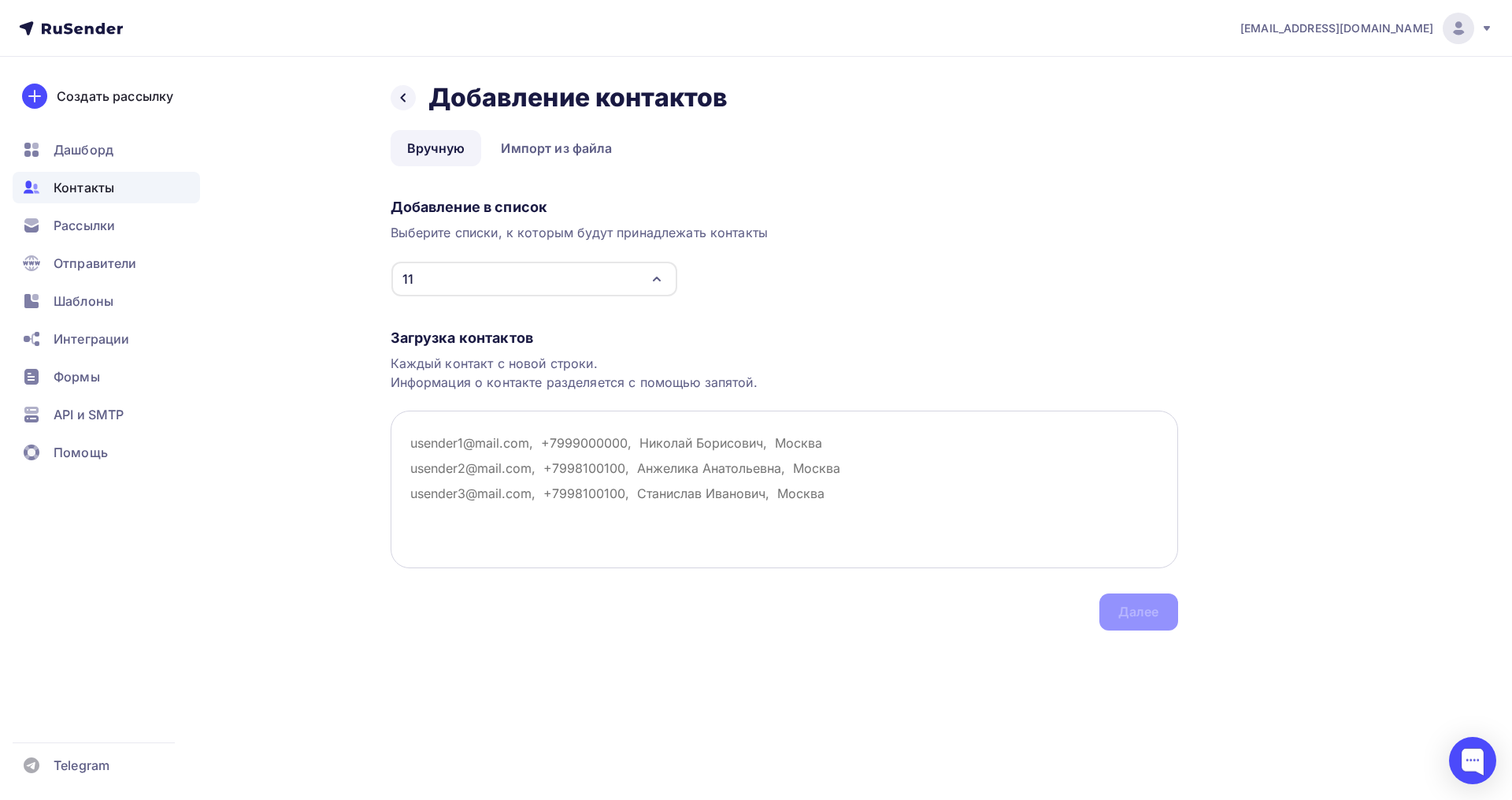
click at [477, 428] on textarea at bounding box center [785, 489] width 788 height 158
paste textarea "p-tasha@mail.ru chuma-75@mail.ru tebloeva.elena79@mail.ru hello333666@mail.ru w…"
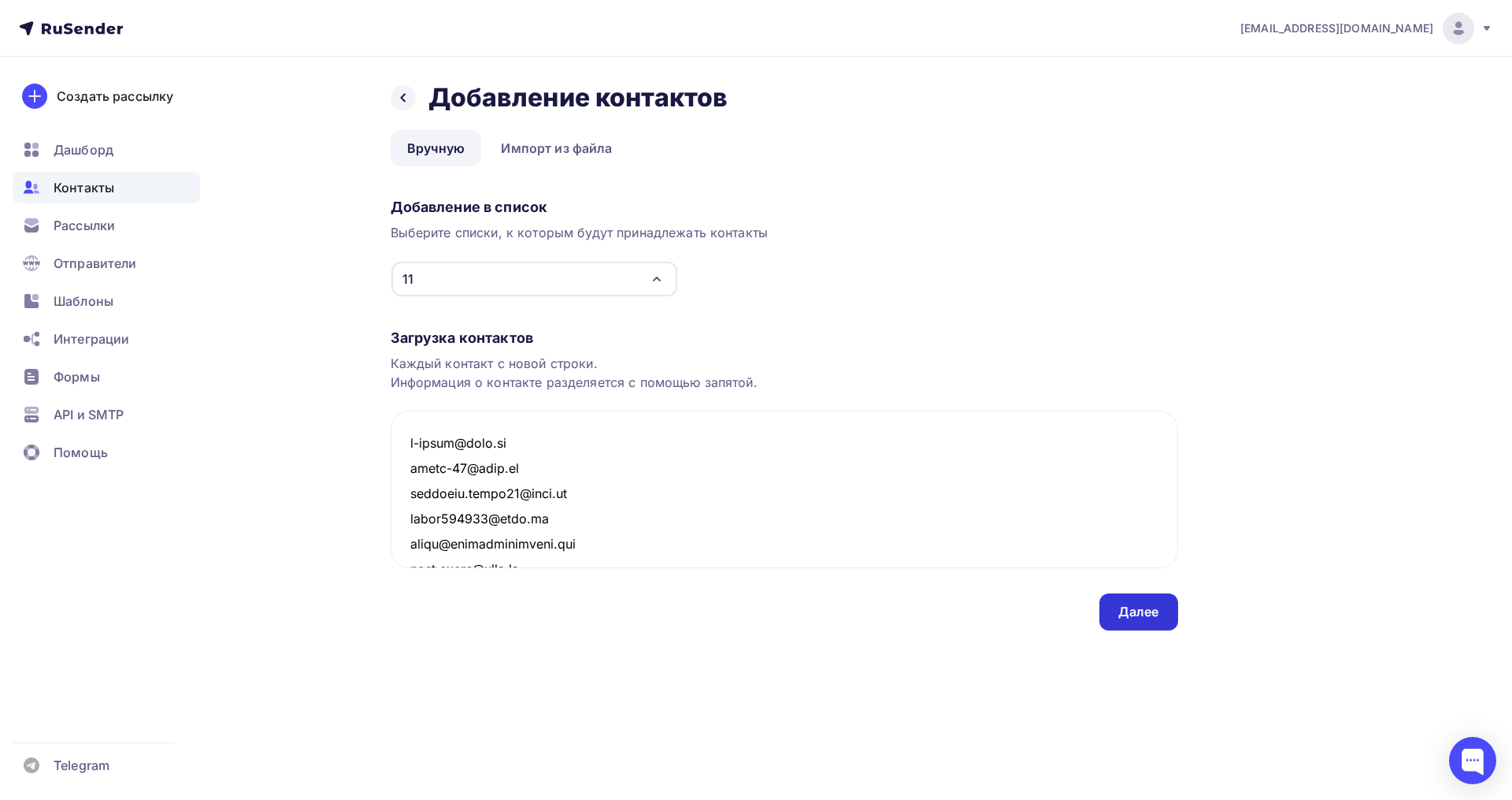
type textarea "p-tasha@mail.ru chuma-75@mail.ru tebloeva.elena79@mail.ru hello333666@mail.ru w…"
click at [1146, 619] on div "Далее" at bounding box center [1138, 612] width 41 height 18
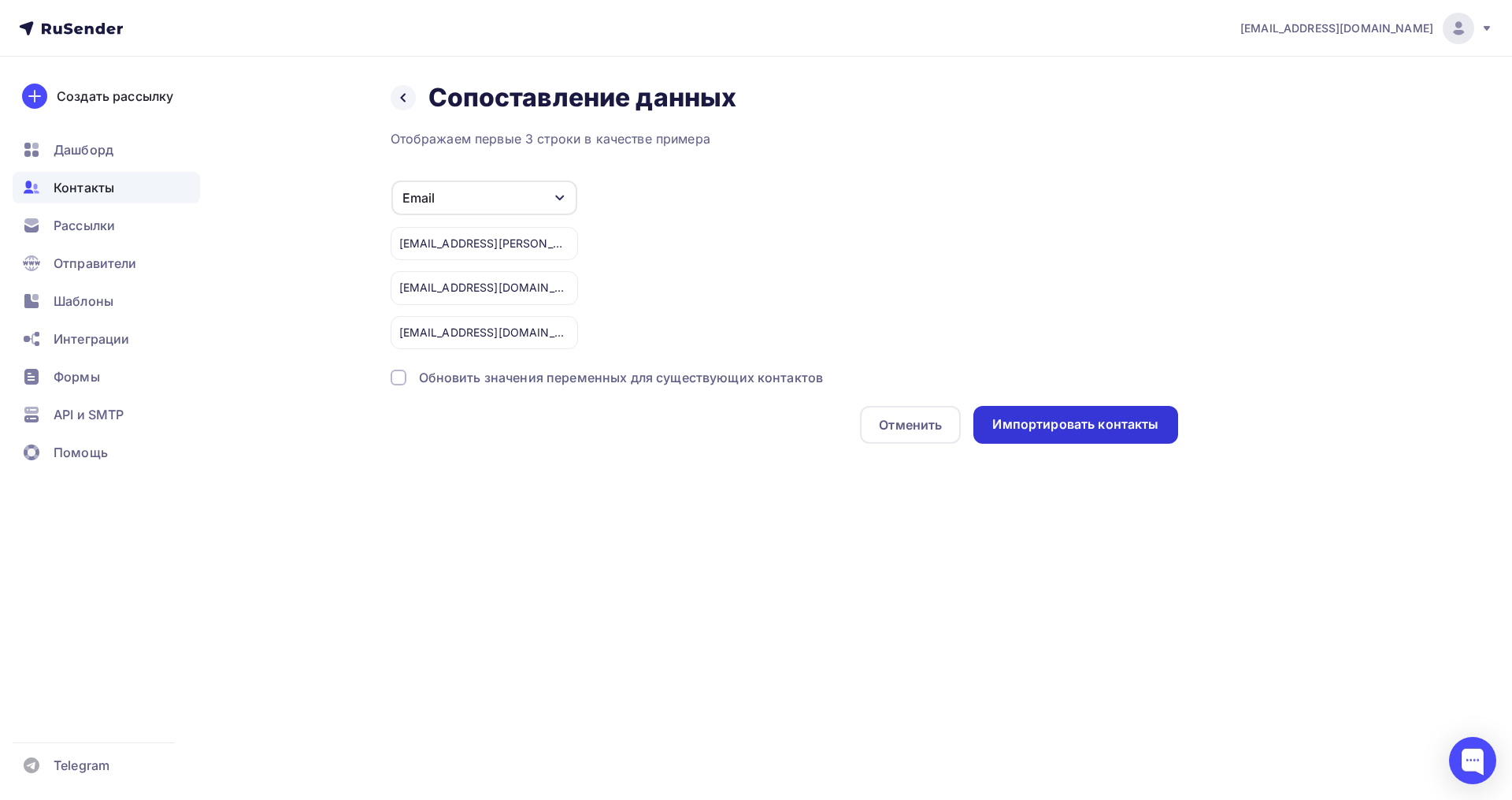
click at [1071, 407] on div "Импортировать контакты" at bounding box center [1075, 424] width 204 height 38
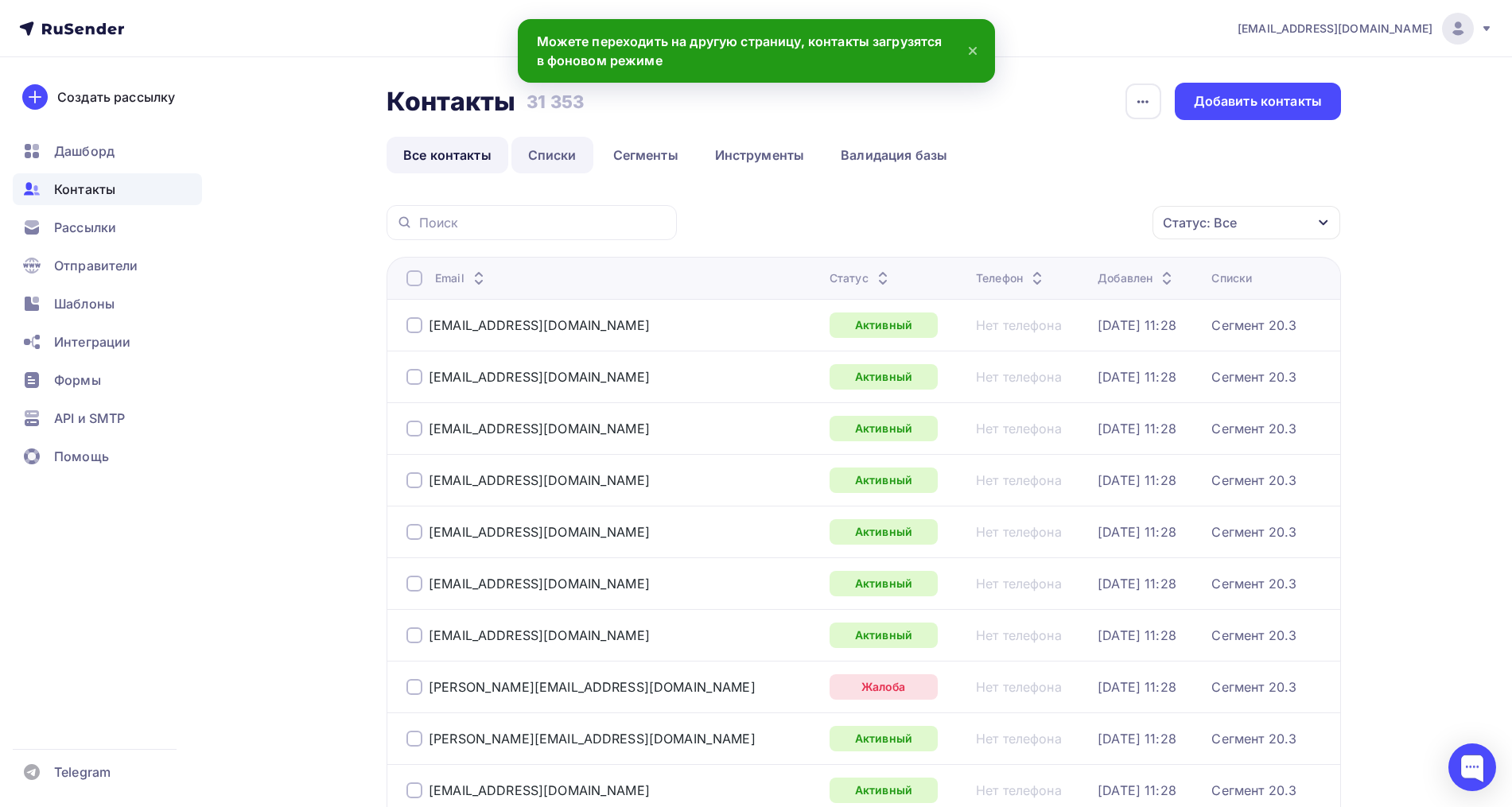
click at [549, 156] on link "Списки" at bounding box center [552, 155] width 82 height 37
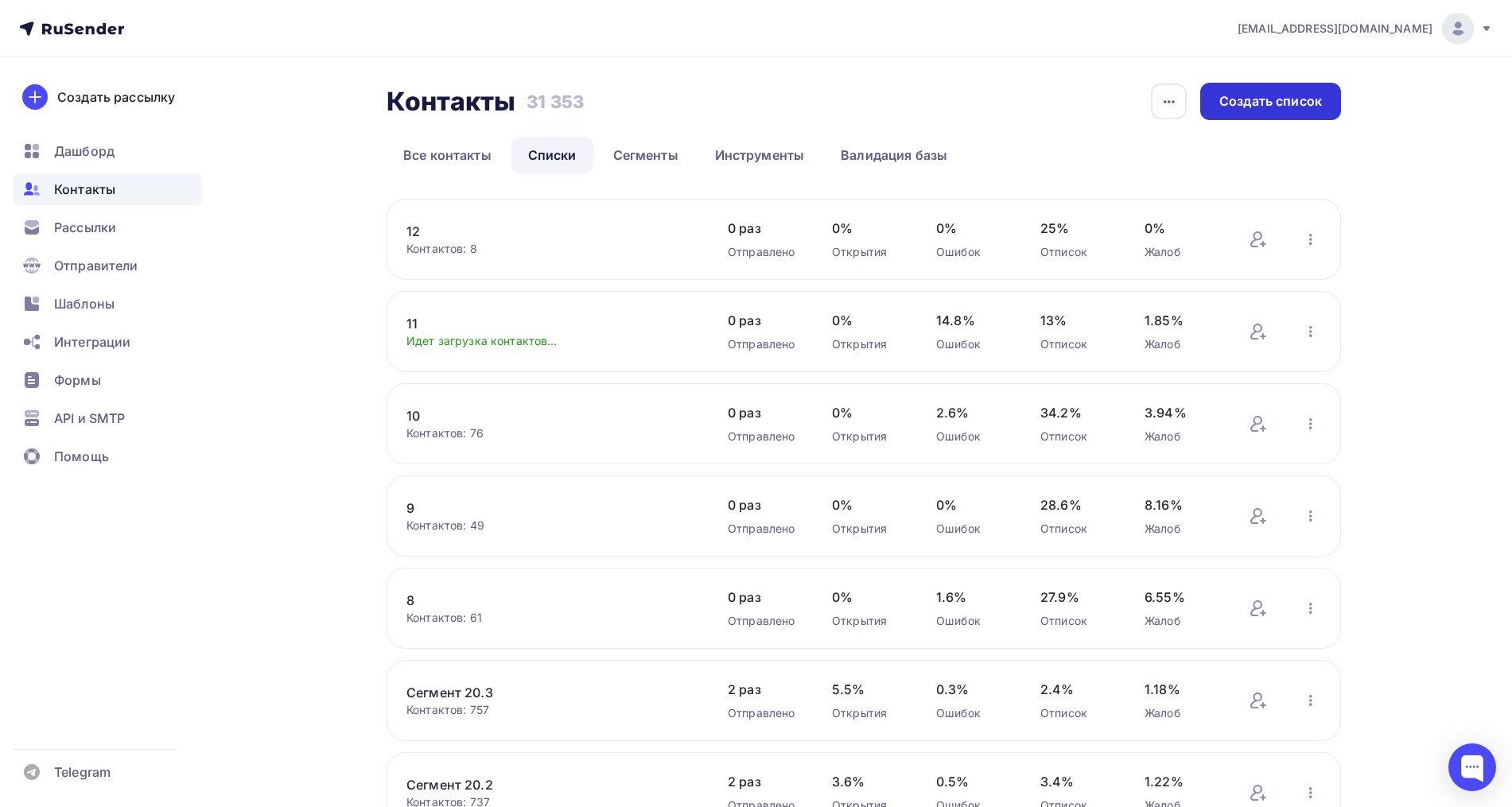
click at [1299, 96] on div "Создать список" at bounding box center [1270, 102] width 103 height 18
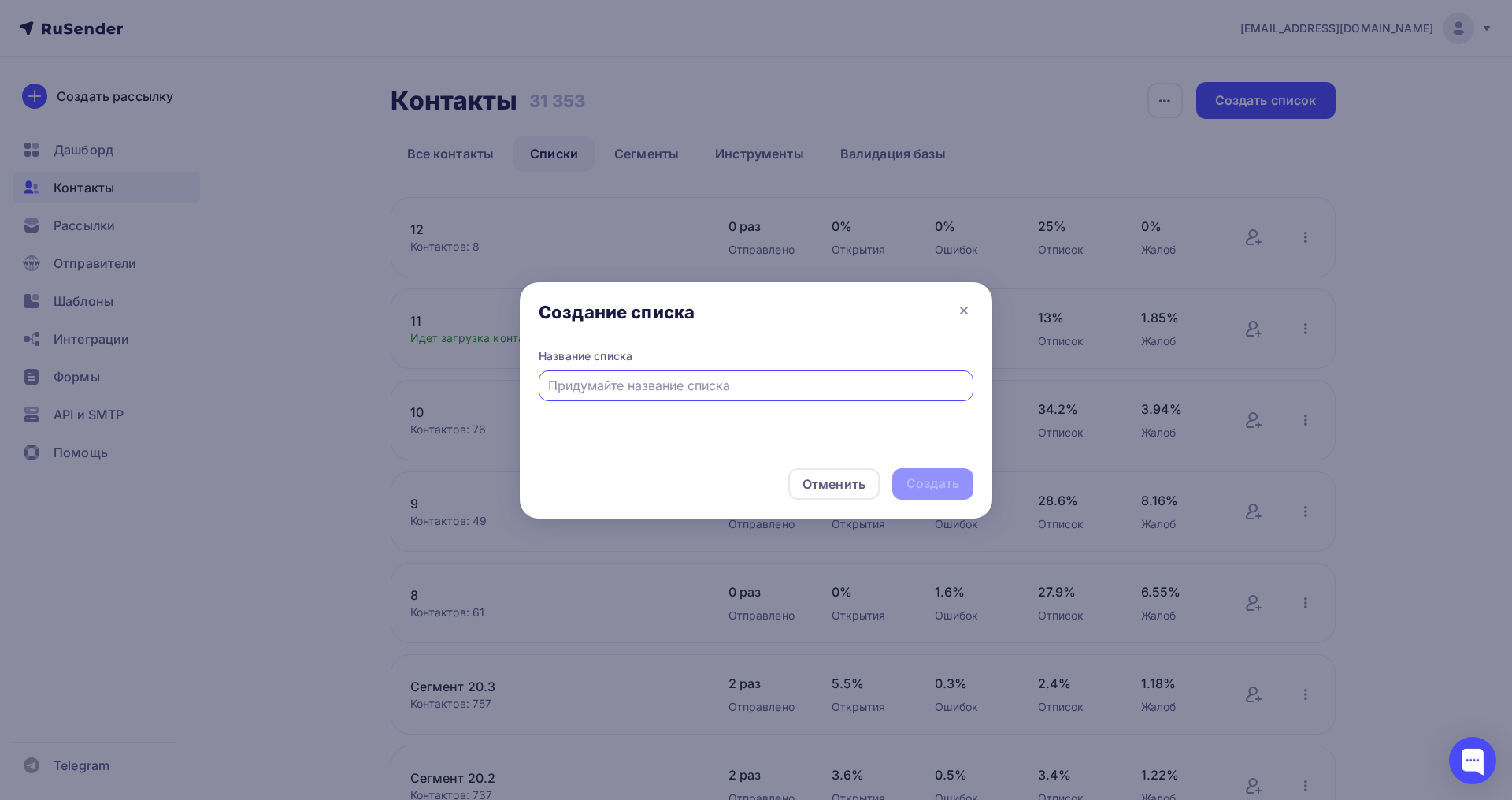
click at [593, 388] on input "text" at bounding box center [756, 385] width 417 height 19
type input "13"
click at [925, 481] on div "Создать" at bounding box center [933, 484] width 53 height 18
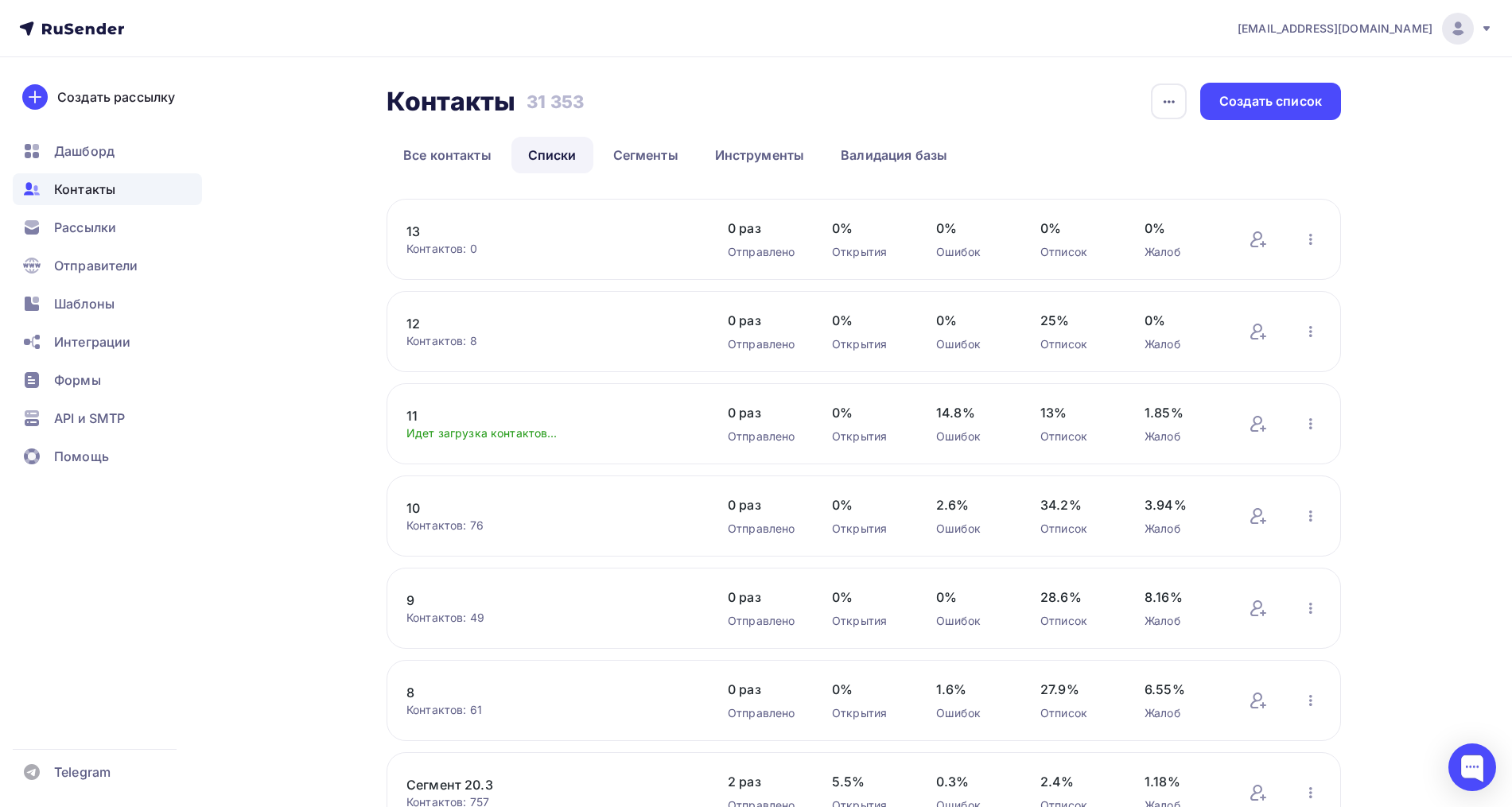
click at [419, 232] on link "13" at bounding box center [541, 231] width 270 height 19
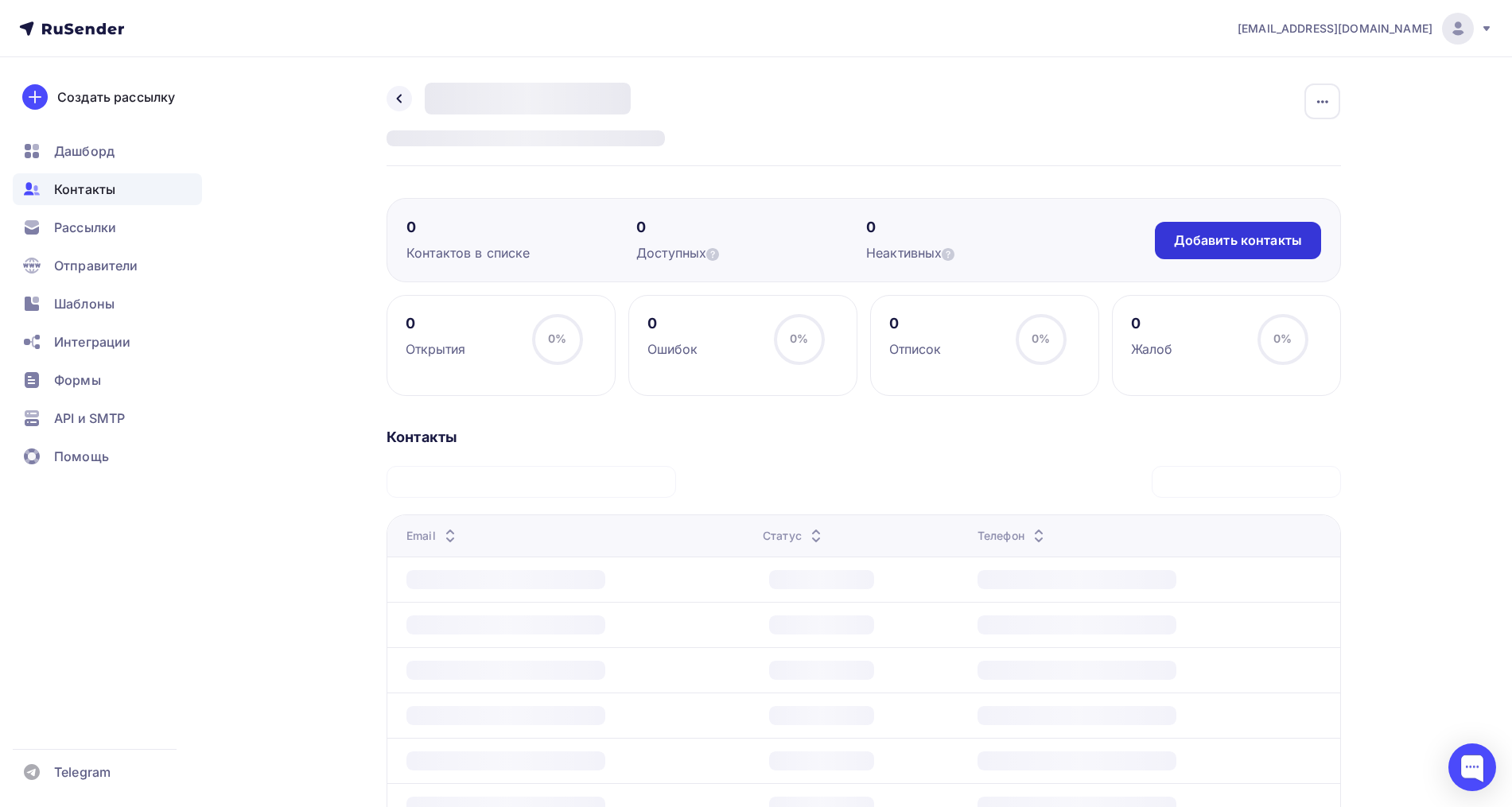
click at [1218, 238] on div "Добавить контакты" at bounding box center [1237, 240] width 128 height 18
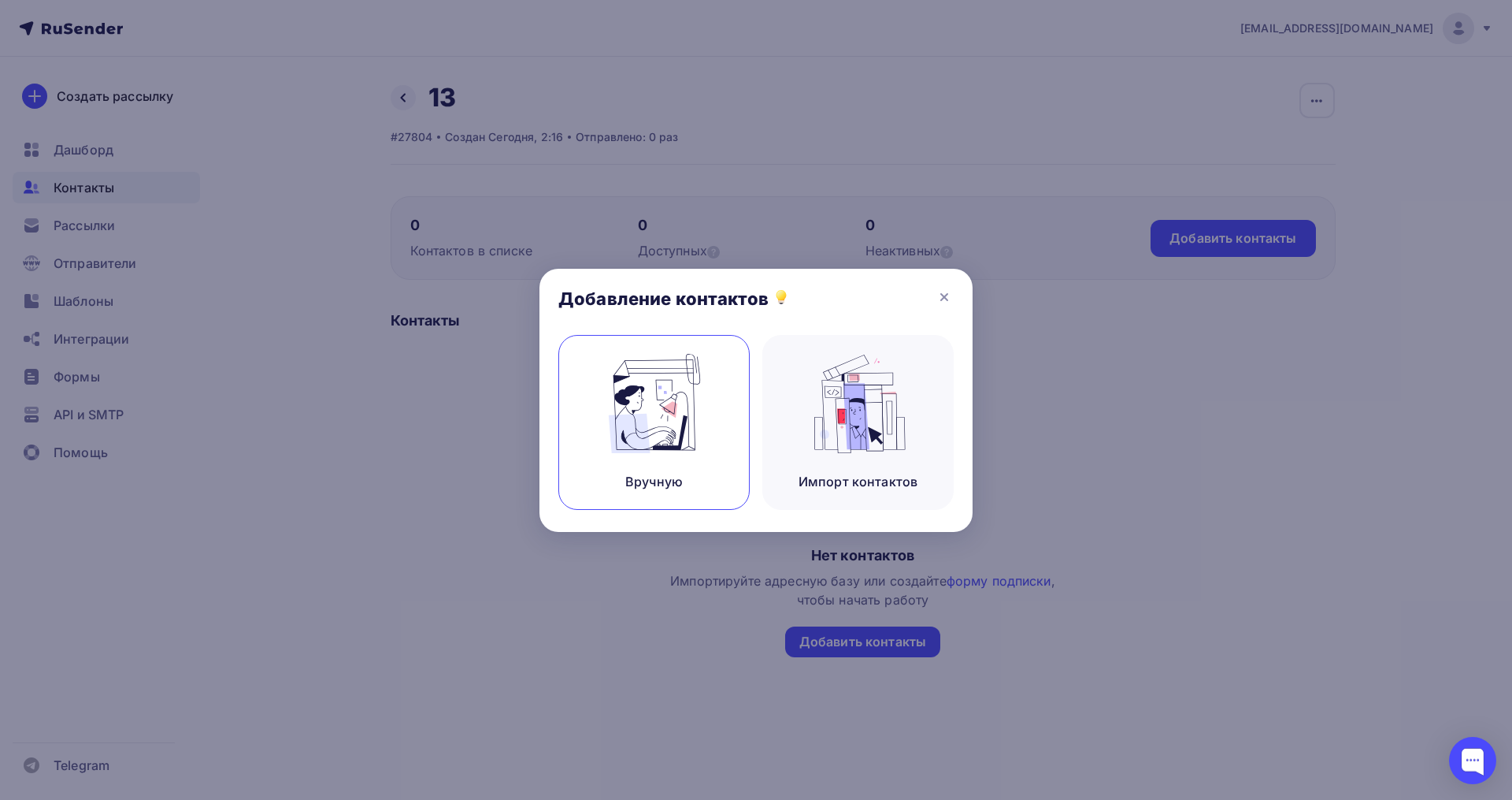
click at [706, 405] on img at bounding box center [654, 403] width 105 height 99
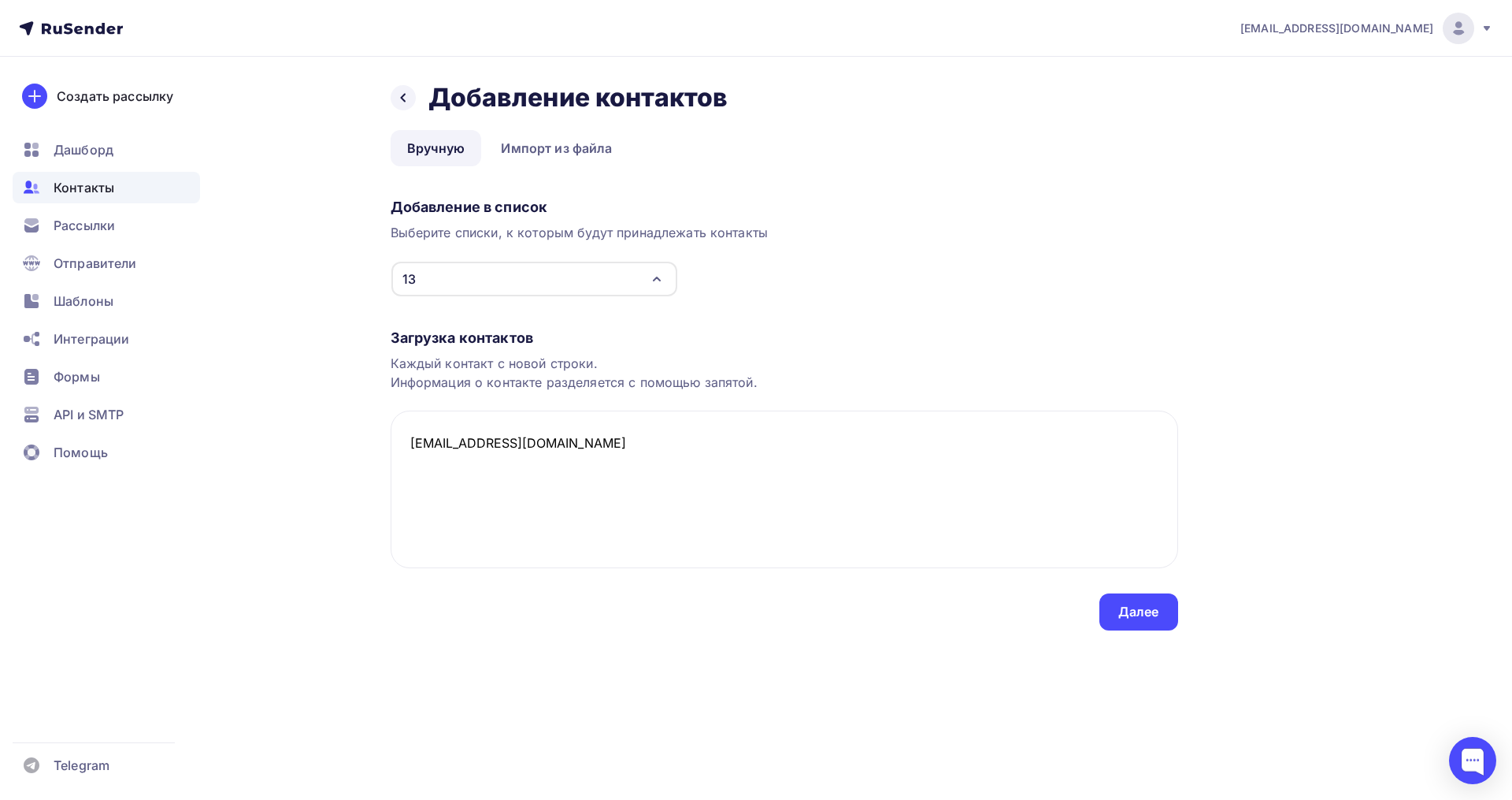
paste textarea "li-a2@yandex.ru Открыто Нет телефона psy-land@bk.ru Открыто Нет телефона daria.…"
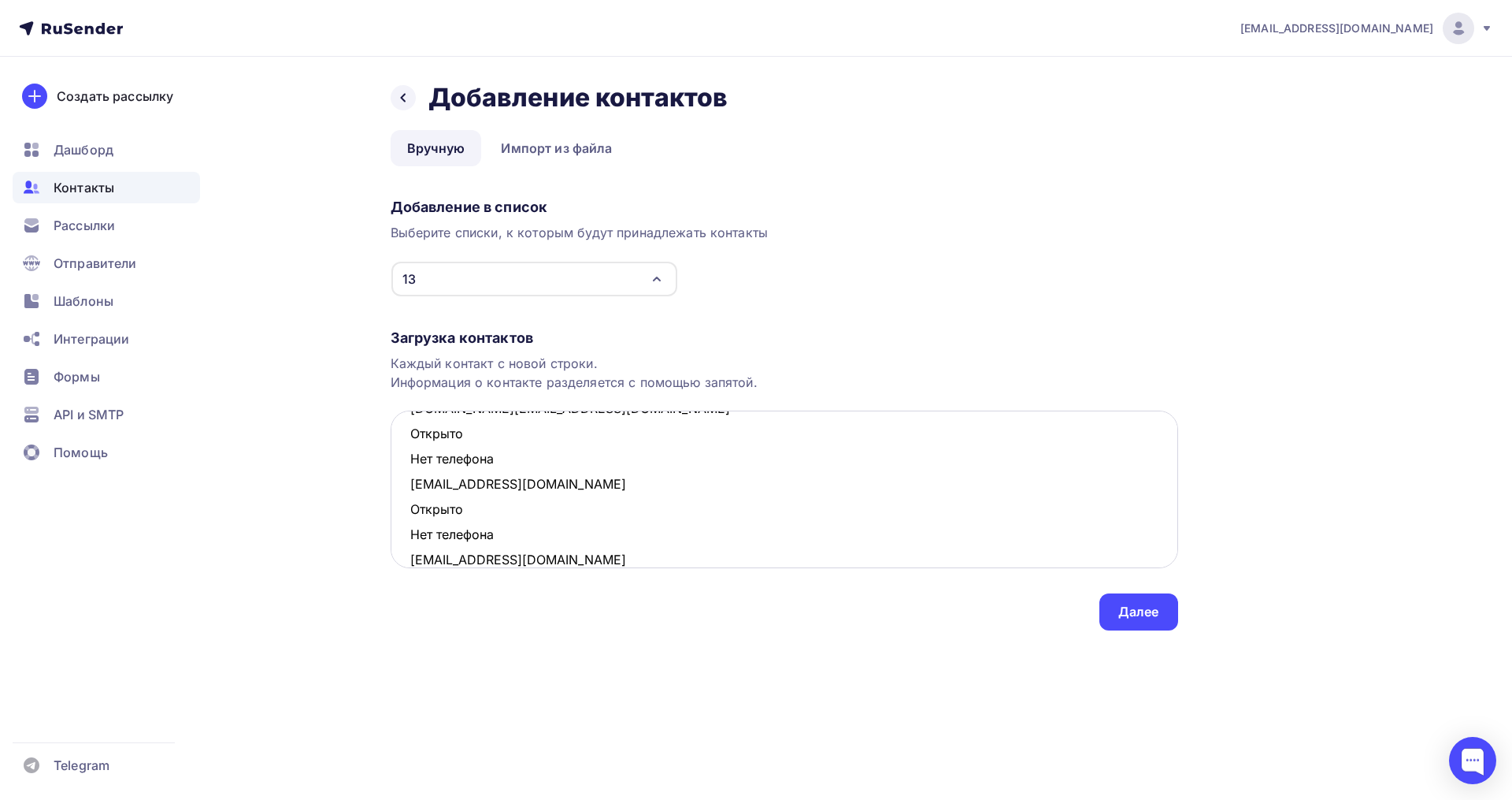
drag, startPoint x: 495, startPoint y: 534, endPoint x: 405, endPoint y: 517, distance: 91.6
click at [405, 517] on textarea "library8@list.ru li-a2@yandex.ru Открыто Нет телефона psy-land@bk.ru Открыто Не…" at bounding box center [785, 489] width 788 height 158
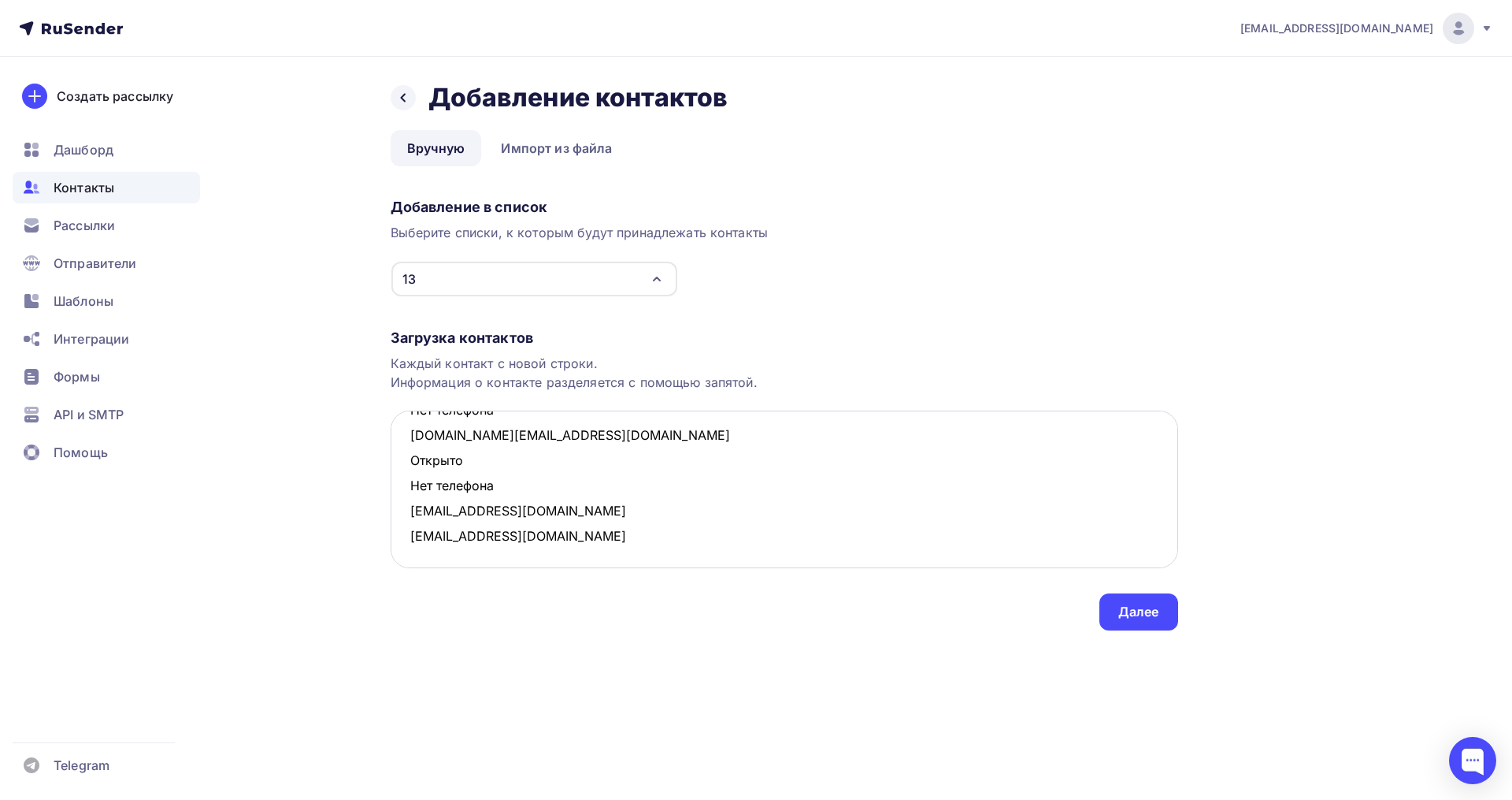
scroll to position [184, 0]
drag, startPoint x: 508, startPoint y: 488, endPoint x: 395, endPoint y: 469, distance: 114.6
click at [395, 469] on textarea "library8@list.ru li-a2@yandex.ru Открыто Нет телефона psy-land@bk.ru Открыто Не…" at bounding box center [785, 489] width 788 height 158
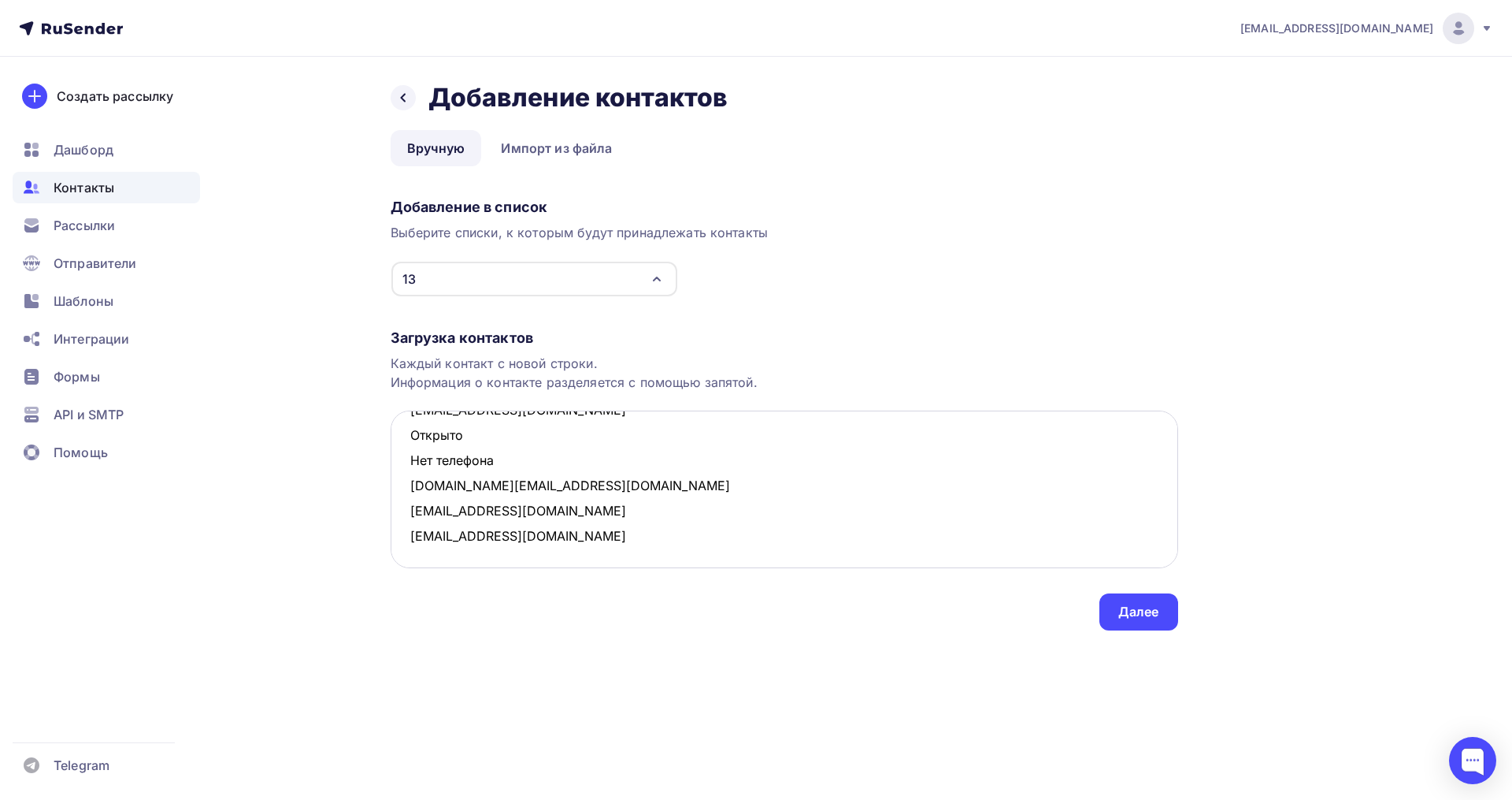
scroll to position [134, 0]
drag, startPoint x: 473, startPoint y: 456, endPoint x: 394, endPoint y: 447, distance: 79.5
click at [394, 447] on textarea "library8@list.ru li-a2@yandex.ru Открыто Нет телефона psy-land@bk.ru Открыто Не…" at bounding box center [785, 489] width 788 height 158
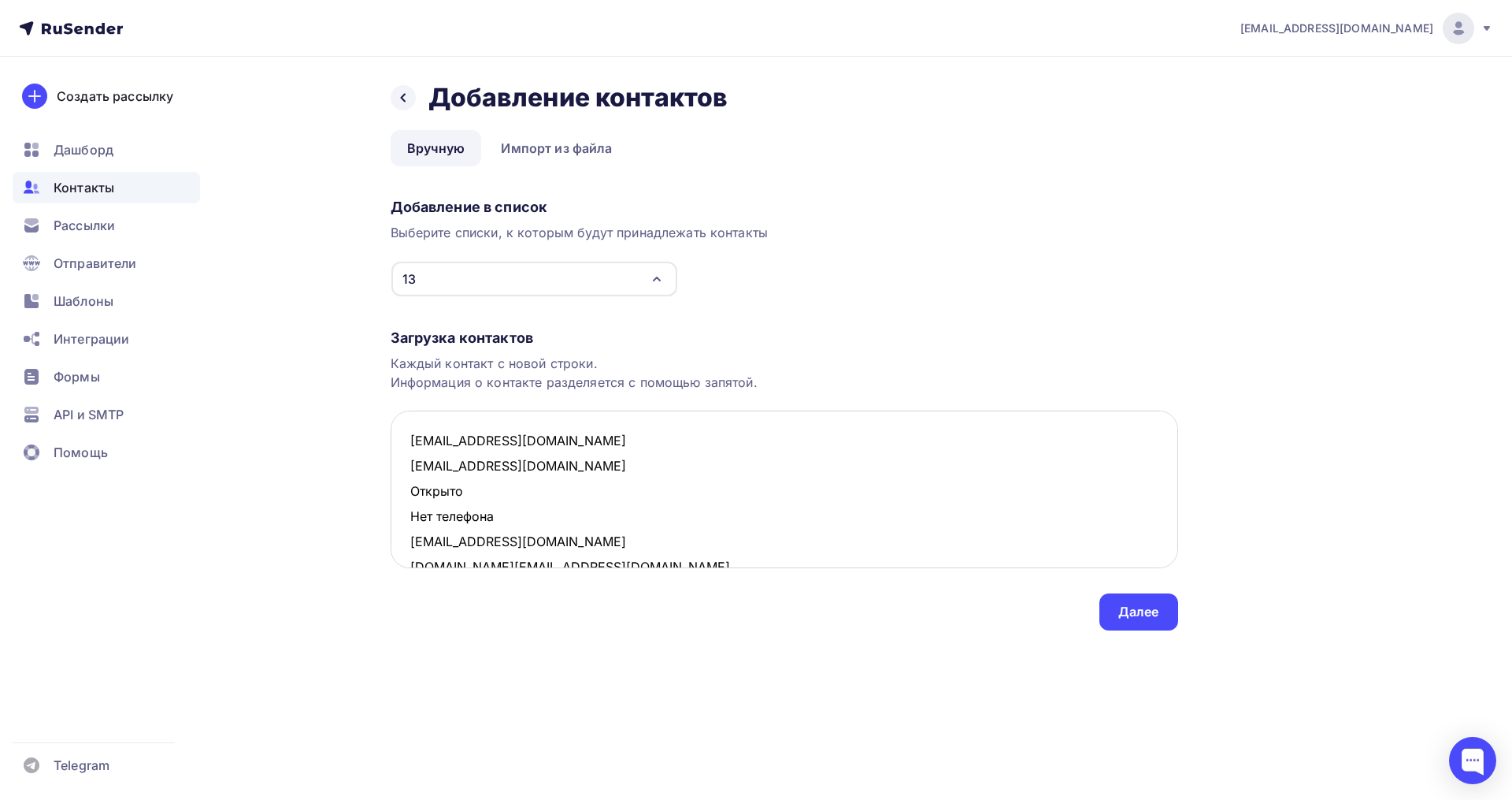
scroll to position [0, 0]
drag, startPoint x: 507, startPoint y: 516, endPoint x: 399, endPoint y: 500, distance: 109.2
click at [399, 500] on textarea "library8@list.ru li-a2@yandex.ru Открыто Нет телефона psy-land@bk.ru daria.dk@m…" at bounding box center [785, 489] width 788 height 158
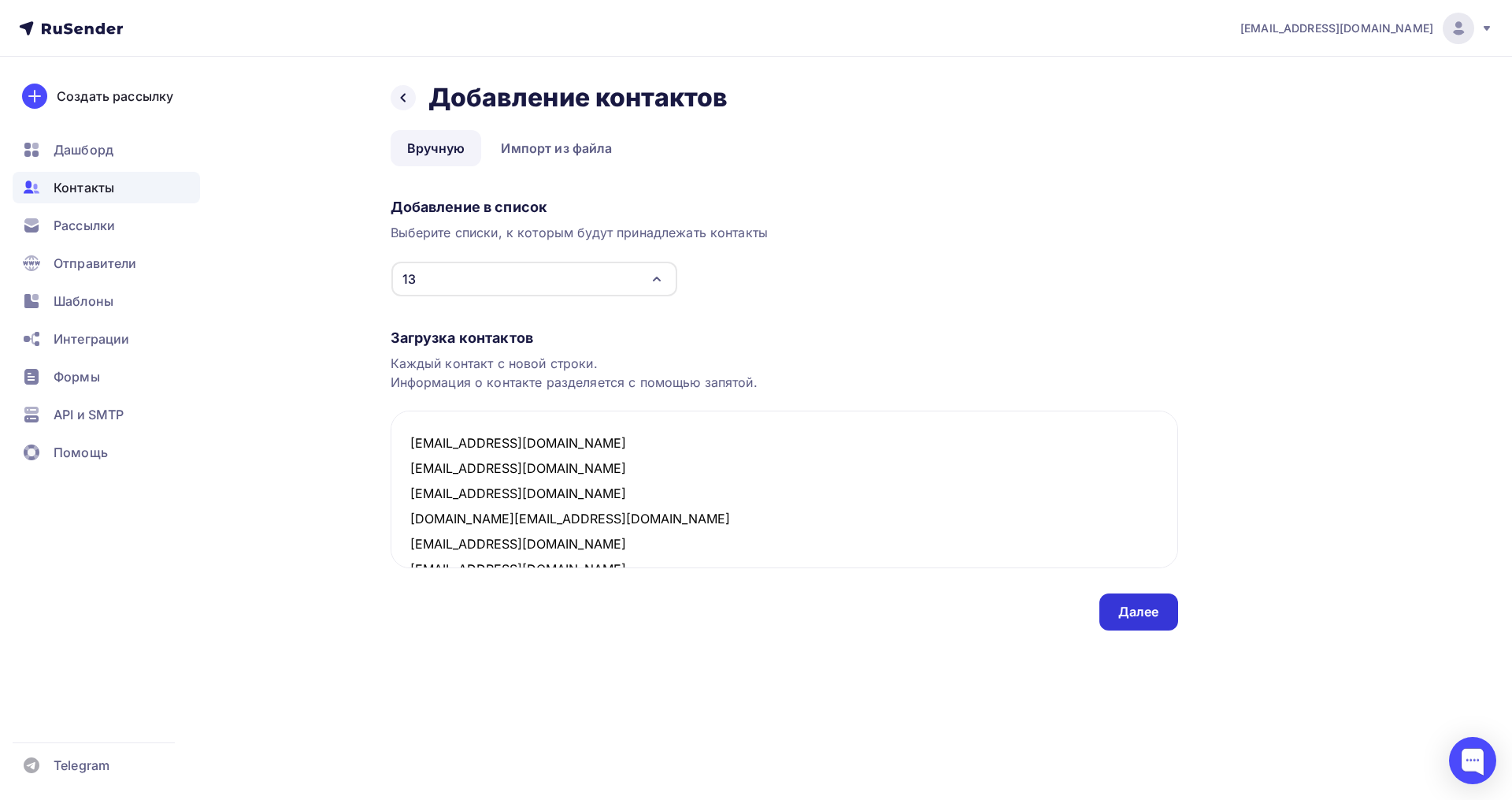
type textarea "library8@list.ru li-a2@yandex.ru psy-land@bk.ru daria.dk@mail.ru kittycat68@yan…"
click at [1116, 616] on div "Далее" at bounding box center [1138, 612] width 79 height 37
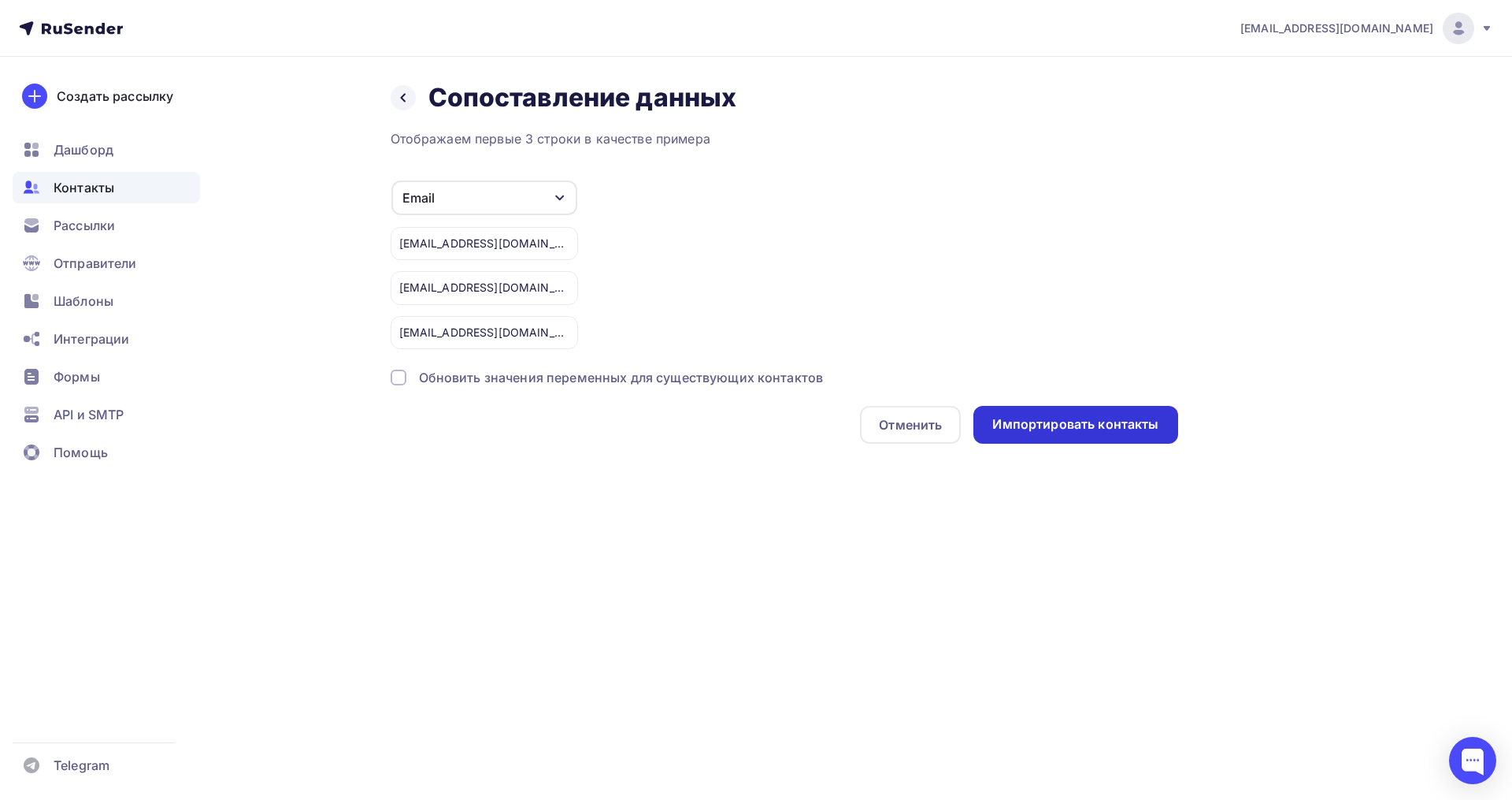
click at [1088, 426] on div "Импортировать контакты" at bounding box center [1074, 424] width 166 height 18
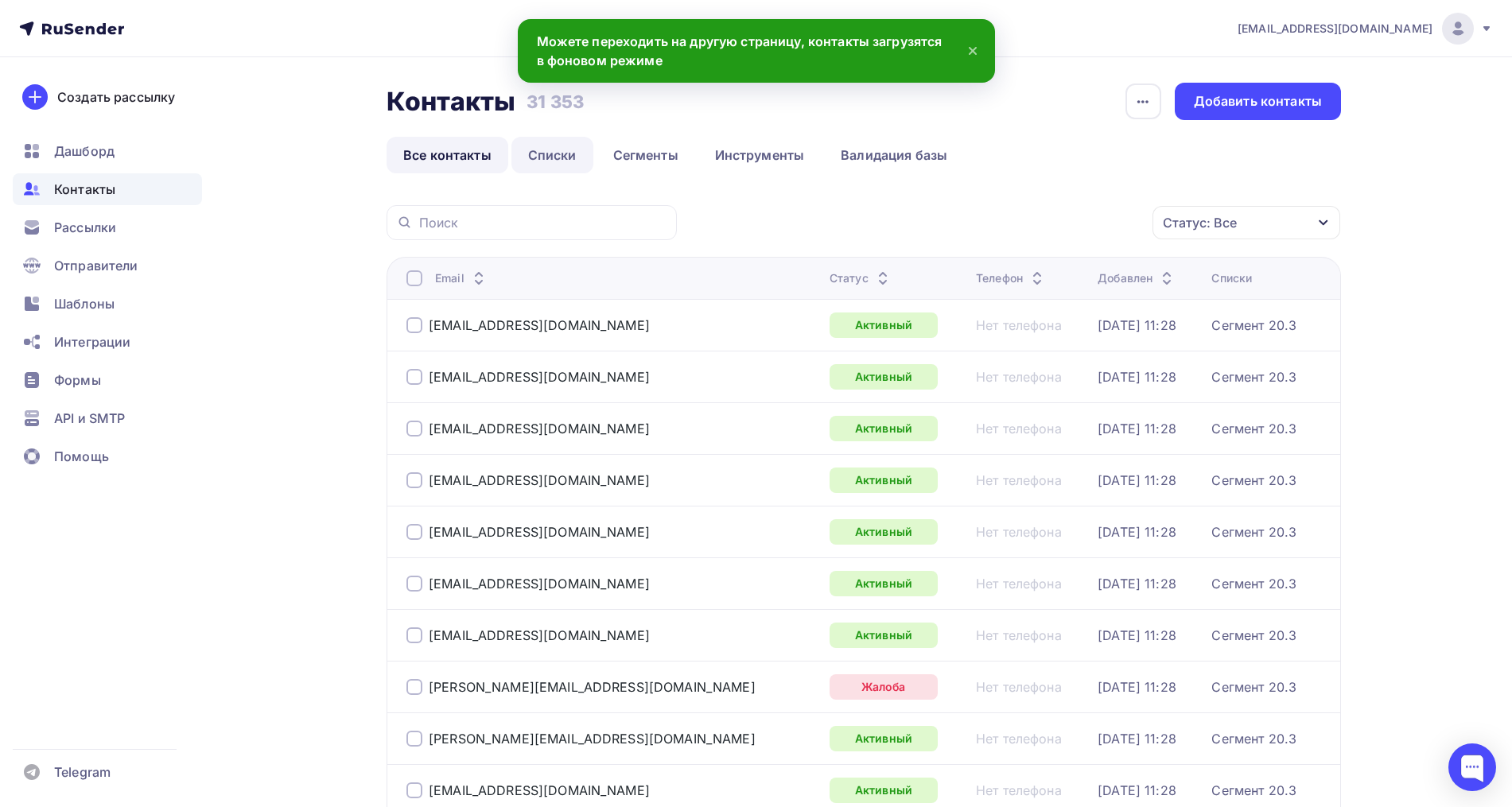
click at [553, 163] on link "Списки" at bounding box center [552, 155] width 82 height 37
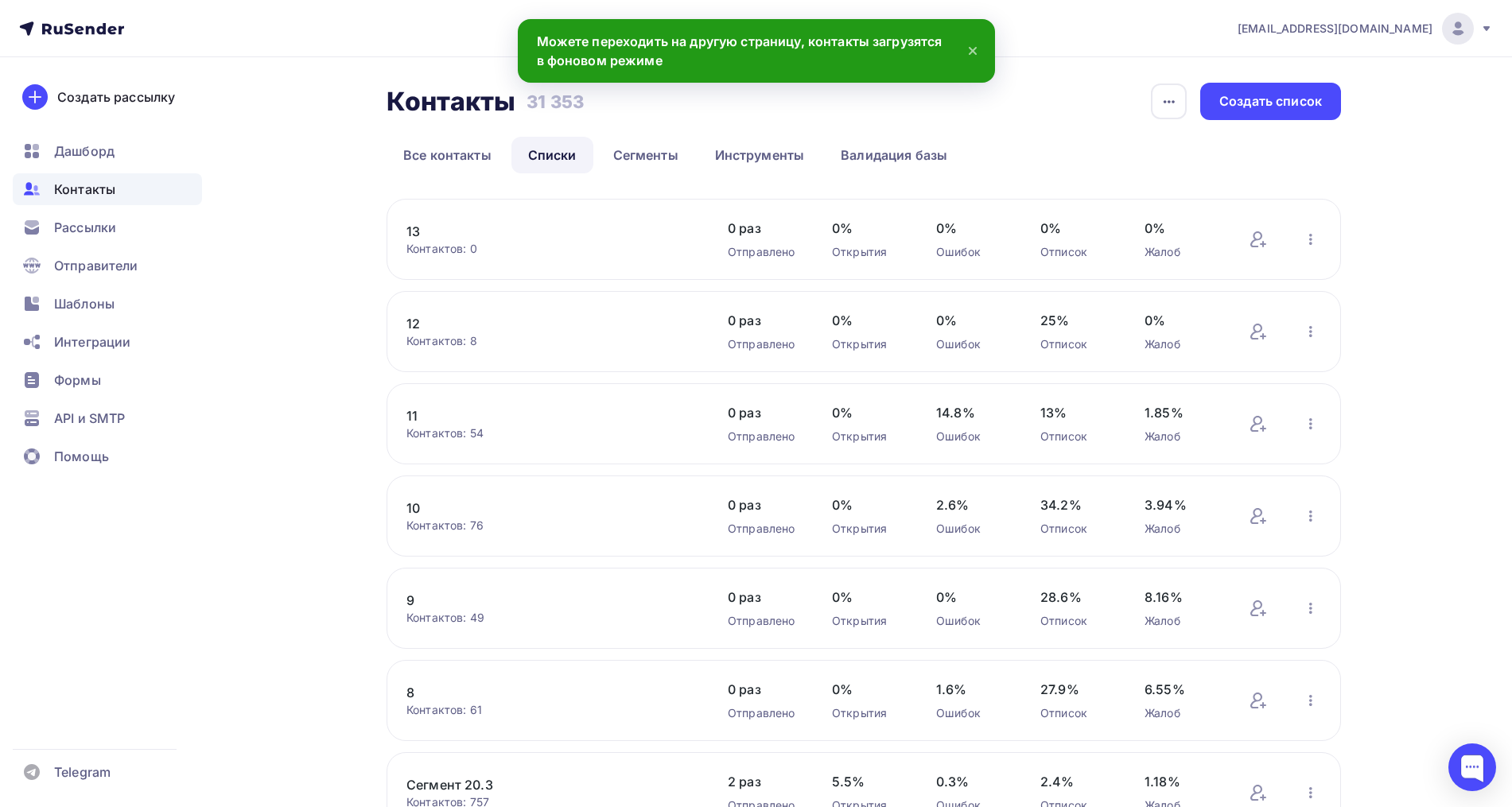
click at [416, 230] on link "13" at bounding box center [541, 231] width 270 height 19
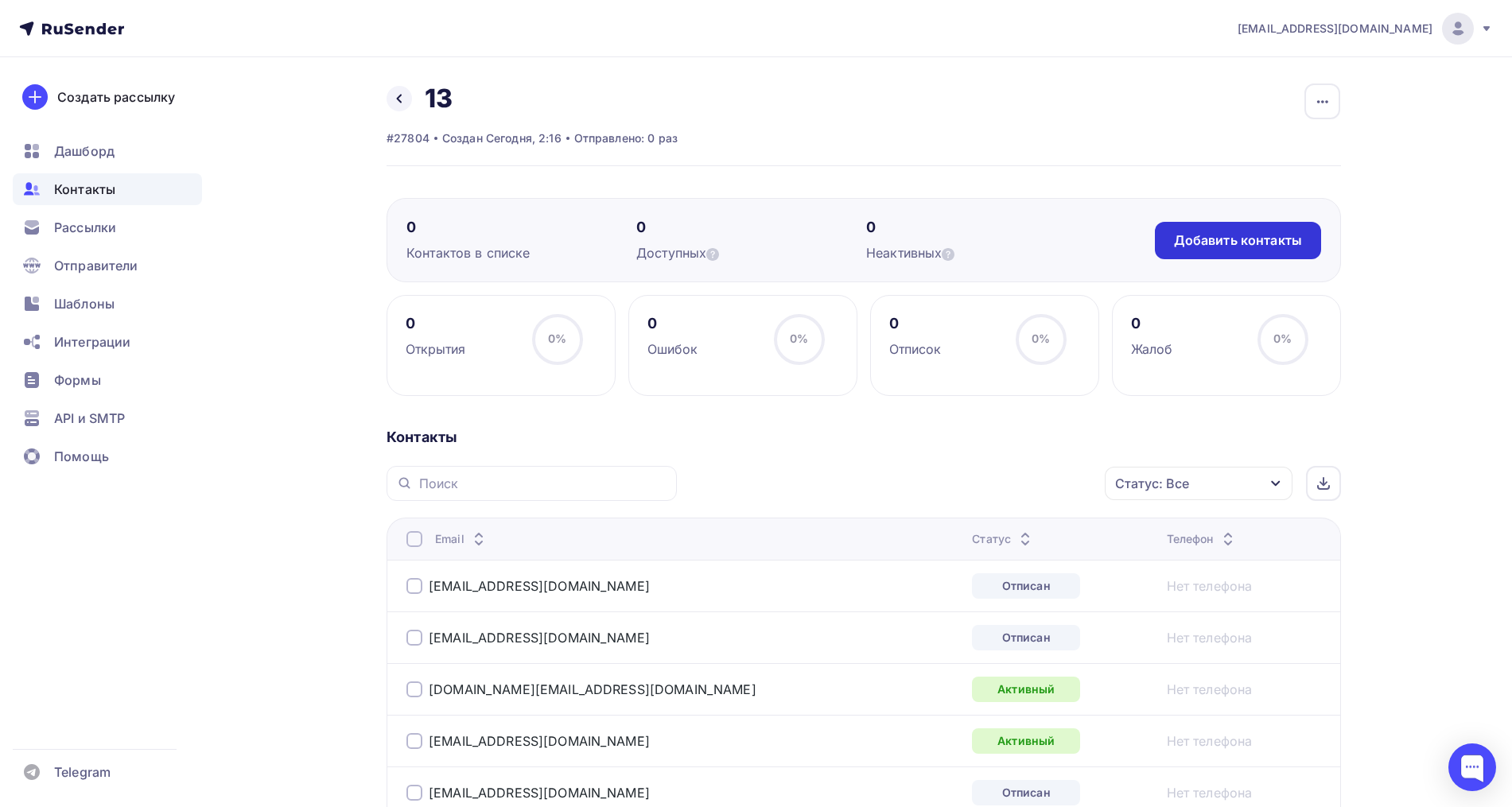
click at [1203, 243] on div "Добавить контакты" at bounding box center [1237, 240] width 128 height 18
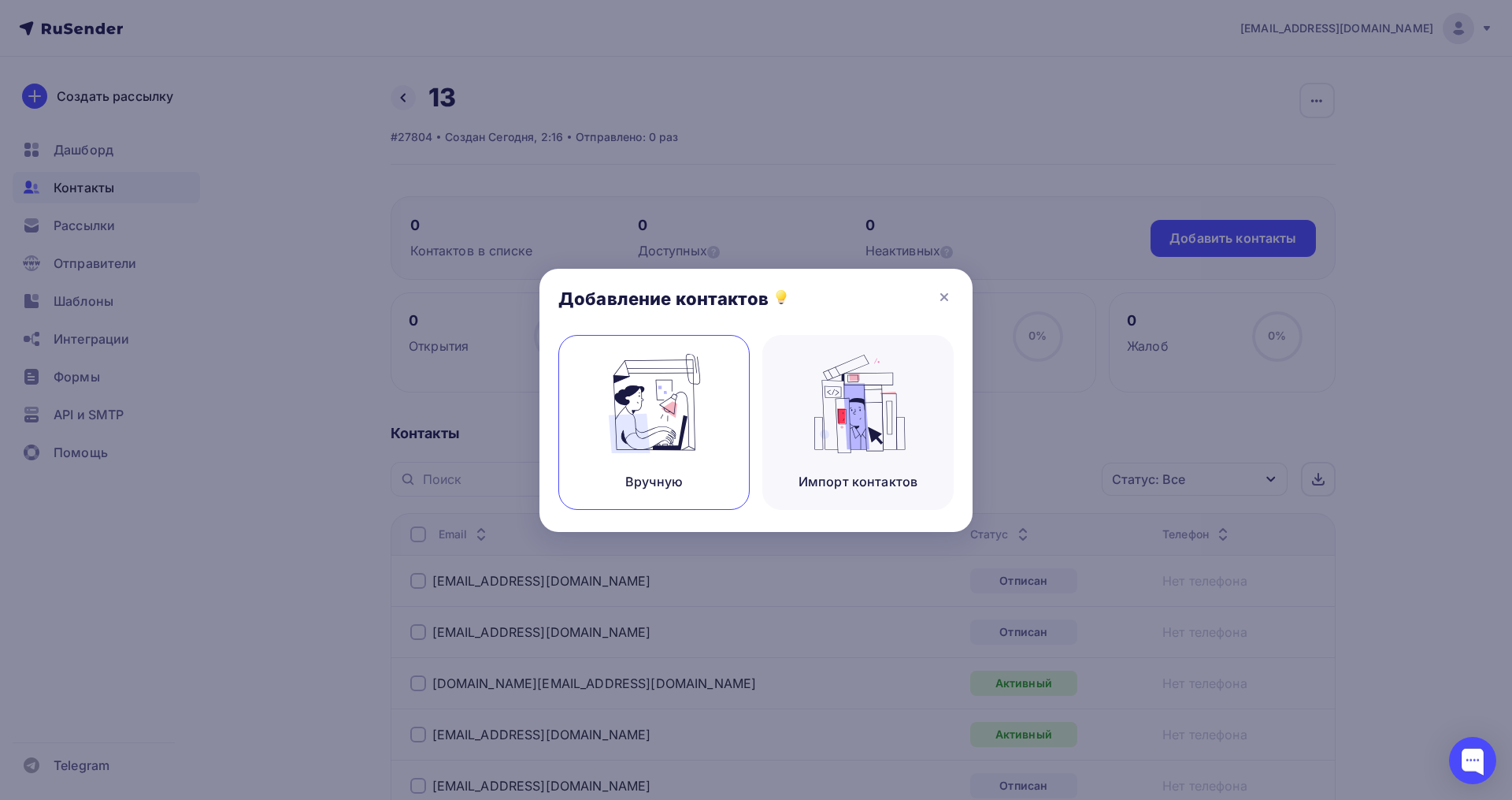
click at [735, 399] on div "Вручную" at bounding box center [654, 422] width 191 height 175
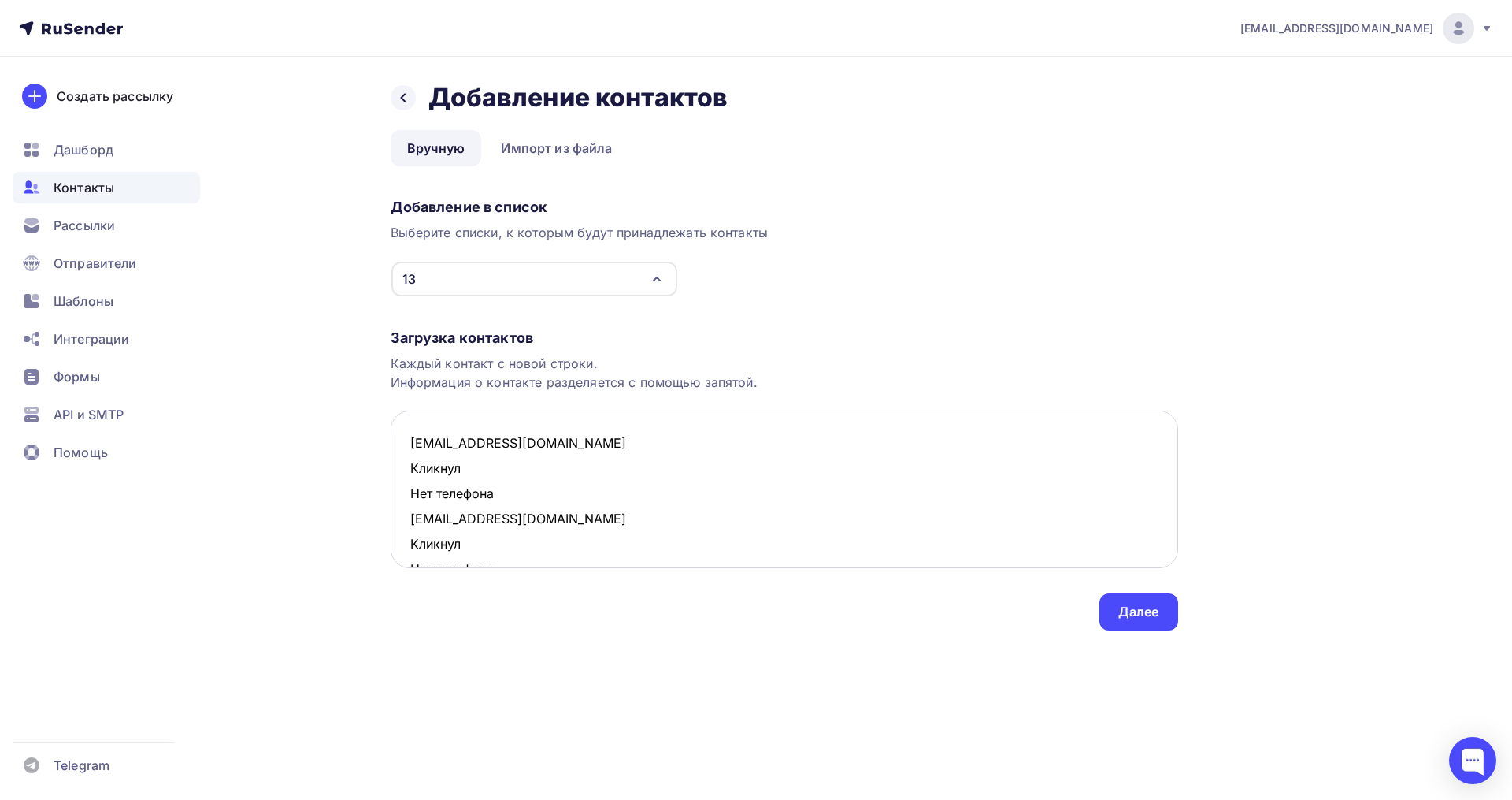
scroll to position [261, 0]
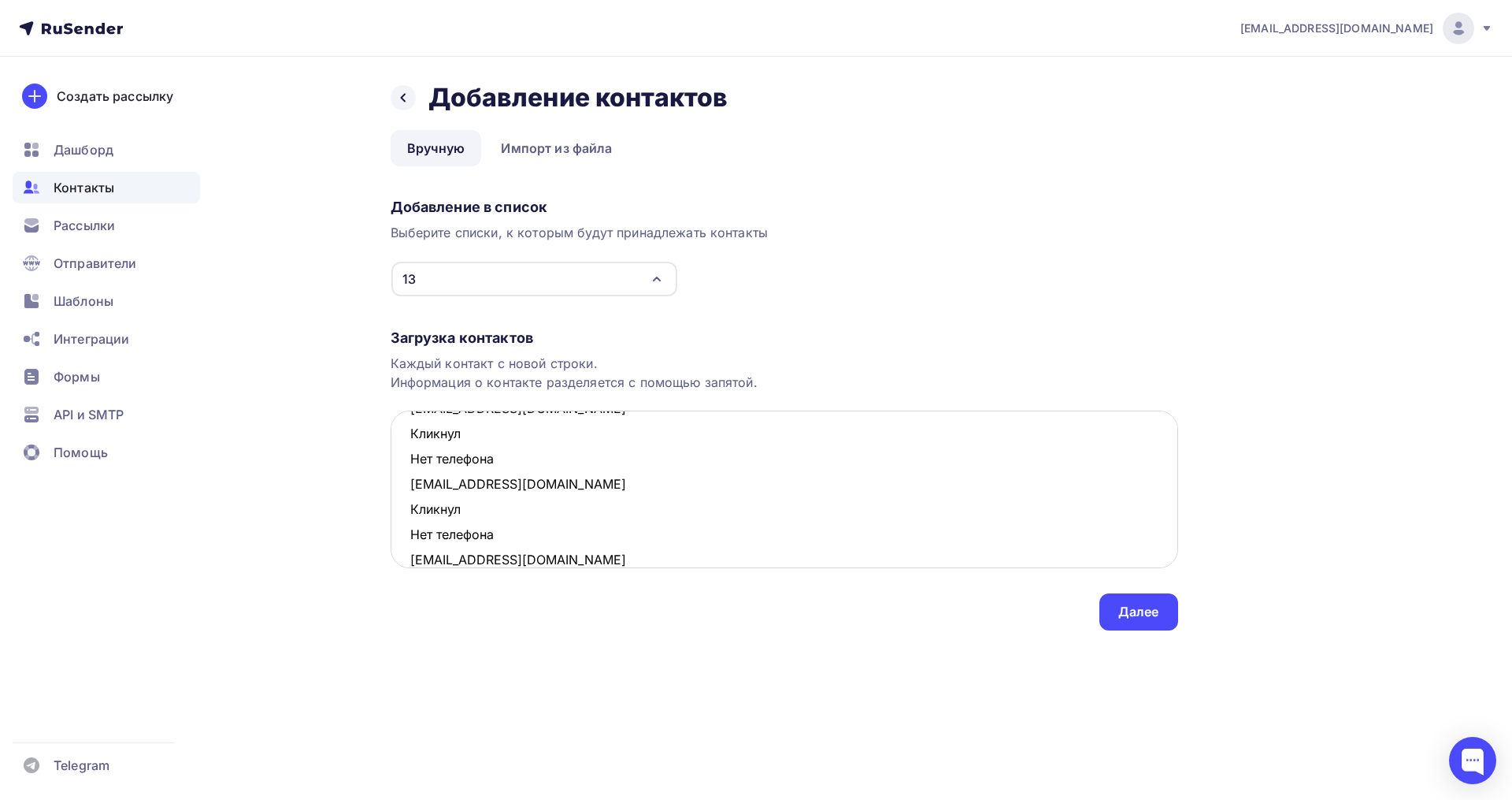
drag, startPoint x: 504, startPoint y: 537, endPoint x: 409, endPoint y: 515, distance: 97.5
click at [409, 515] on textarea "lenok_love777@mail.ru Кликнул Нет телефона osagadieva@mail.ru Кликнул Нет телеф…" at bounding box center [785, 489] width 788 height 158
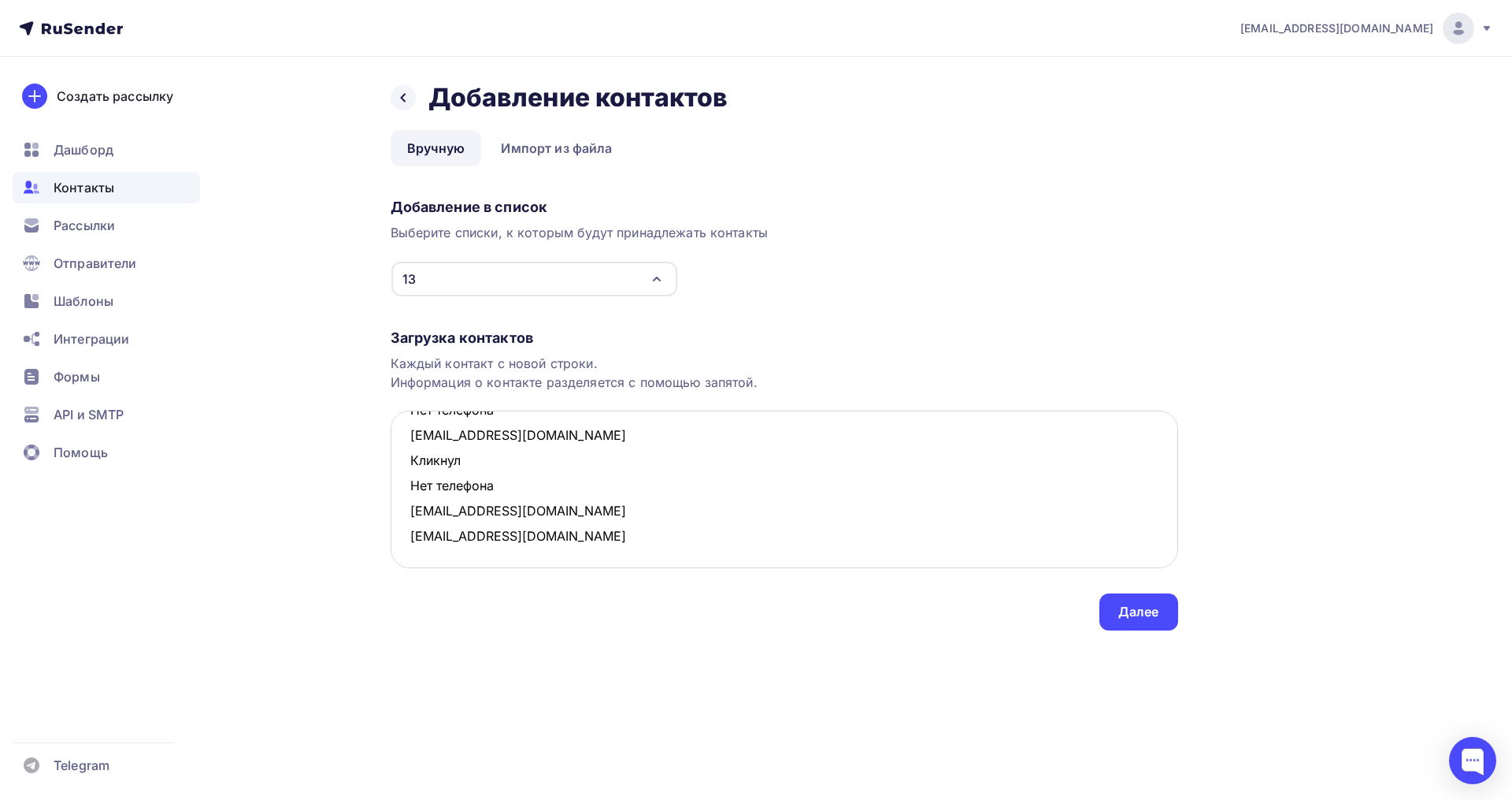
scroll to position [235, 0]
drag, startPoint x: 501, startPoint y: 487, endPoint x: 402, endPoint y: 466, distance: 101.2
click at [402, 466] on textarea "lenok_love777@mail.ru Кликнул Нет телефона osagadieva@mail.ru Кликнул Нет телеф…" at bounding box center [785, 489] width 788 height 158
drag, startPoint x: 508, startPoint y: 462, endPoint x: 405, endPoint y: 445, distance: 104.4
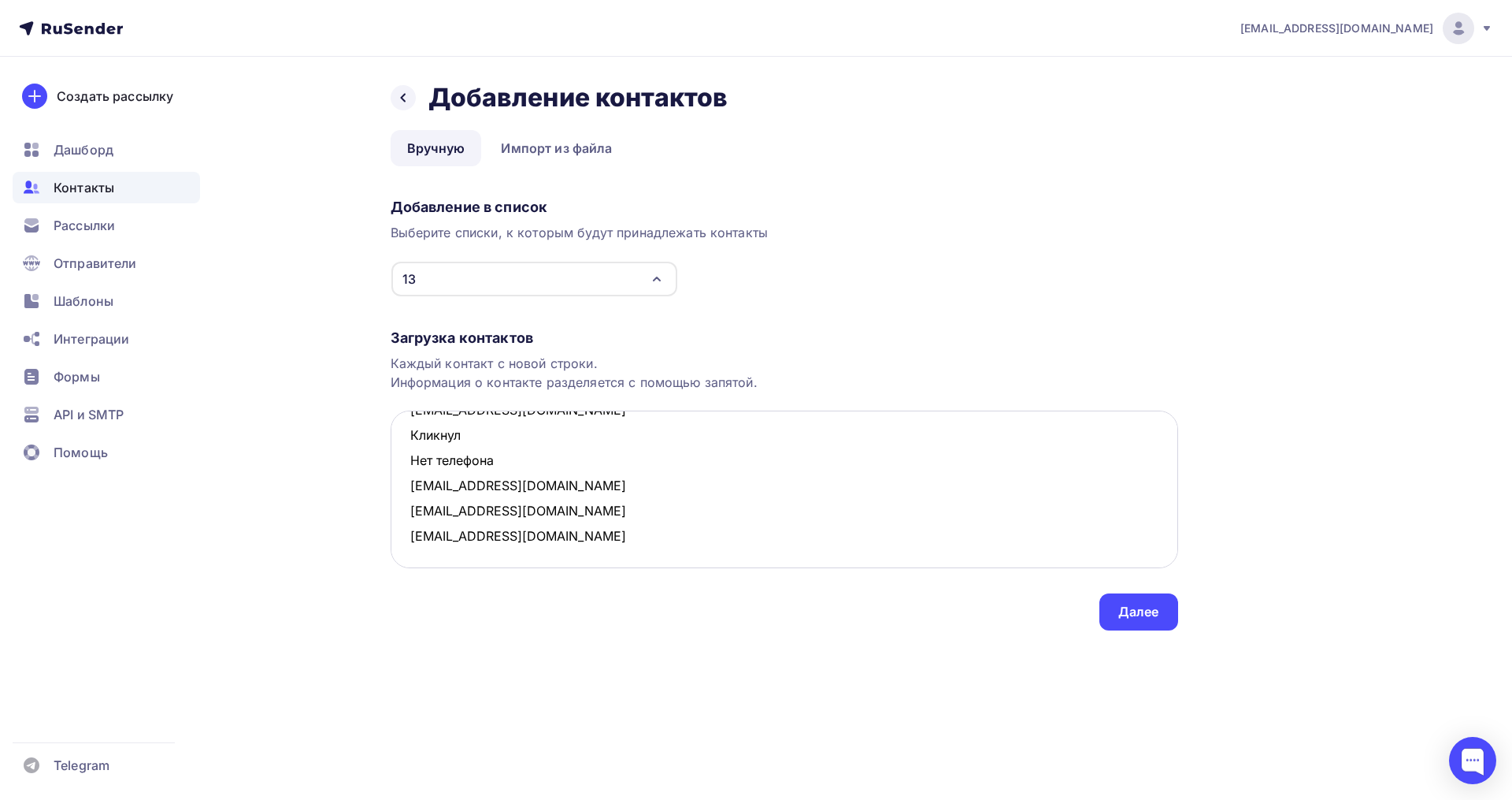
click at [405, 445] on textarea "lenok_love777@mail.ru Кликнул Нет телефона osagadieva@mail.ru Кликнул Нет телеф…" at bounding box center [785, 489] width 788 height 158
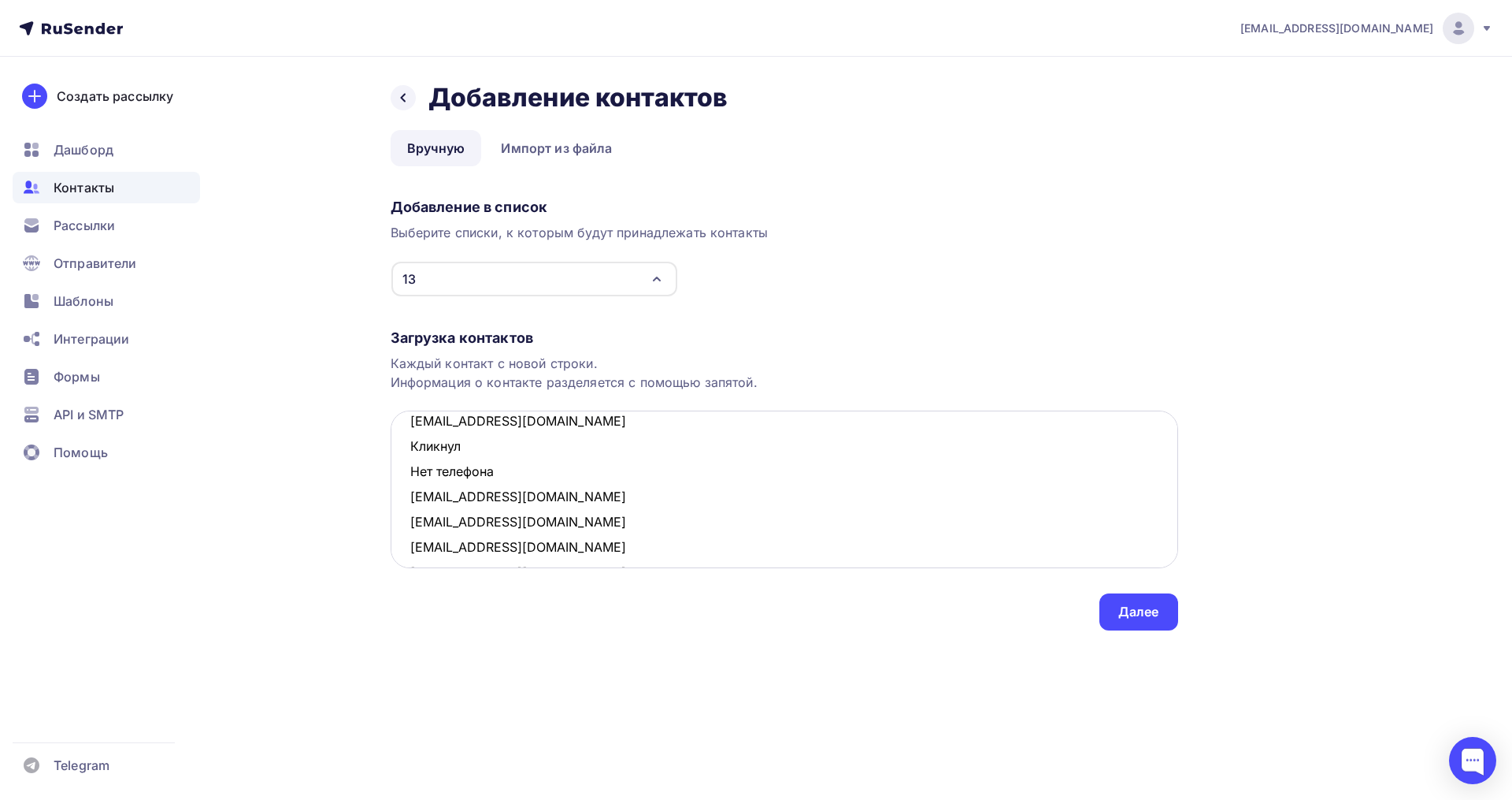
drag, startPoint x: 513, startPoint y: 438, endPoint x: 408, endPoint y: 424, distance: 105.9
click at [408, 424] on textarea "lenok_love777@mail.ru Кликнул Нет телефона osagadieva@mail.ru Кликнул Нет телеф…" at bounding box center [785, 489] width 788 height 158
click at [461, 458] on textarea "lenok_love777@mail.ru Кликнул Нет телефона osagadieva@mail.ru Кликнул Нет телеф…" at bounding box center [785, 489] width 788 height 158
drag, startPoint x: 508, startPoint y: 477, endPoint x: 410, endPoint y: 455, distance: 100.4
click at [410, 455] on textarea "lenok_love777@mail.ru Кликнул Нет телефона osagadieva@mail.ru Кликнул Нет телеф…" at bounding box center [785, 489] width 788 height 158
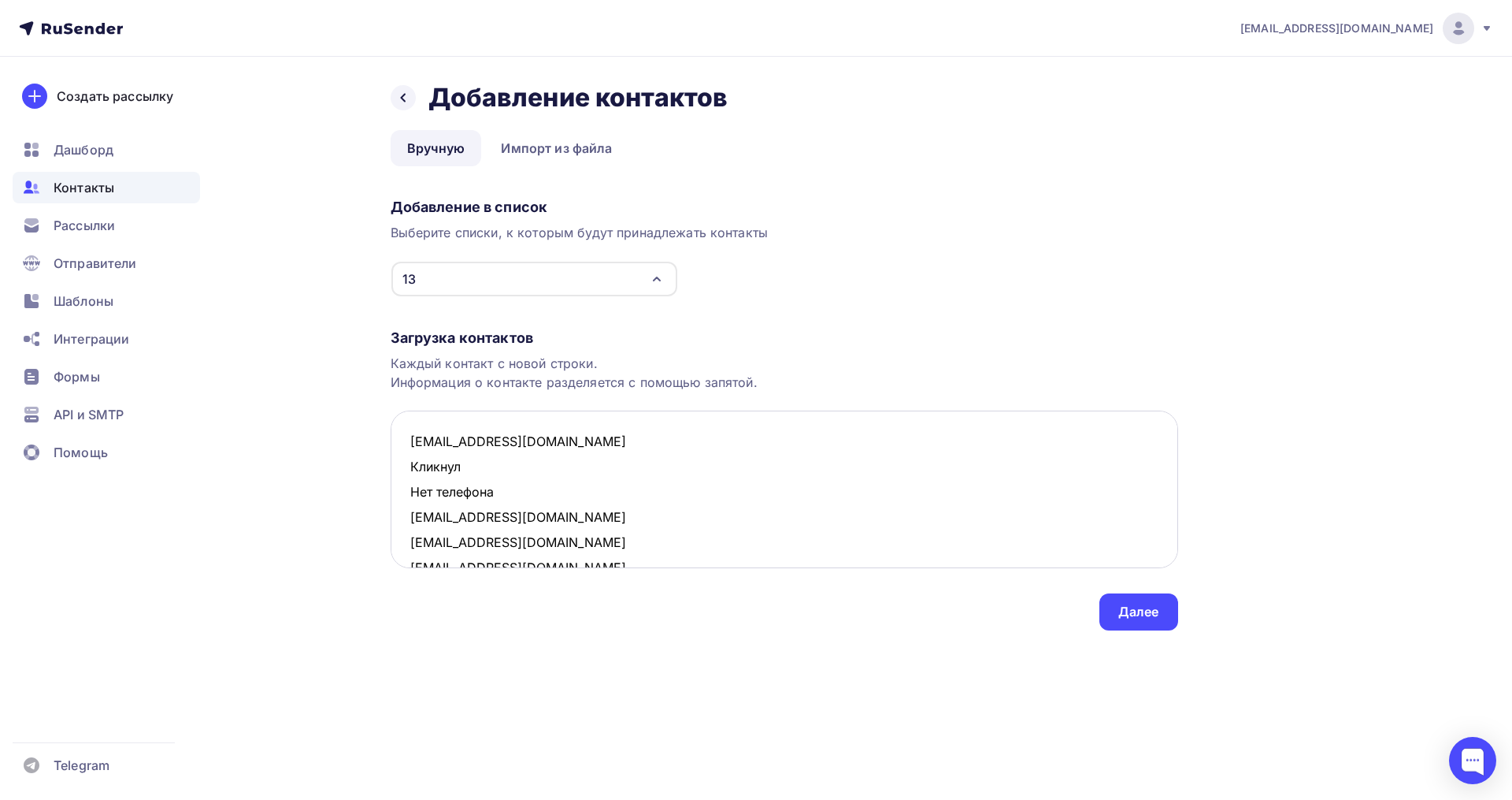
scroll to position [0, 0]
drag, startPoint x: 504, startPoint y: 498, endPoint x: 411, endPoint y: 476, distance: 95.6
click at [411, 476] on textarea "lenok_love777@mail.ru Кликнул Нет телефона osagadieva@mail.ru drenmoroz@mail.ru…" at bounding box center [785, 489] width 788 height 158
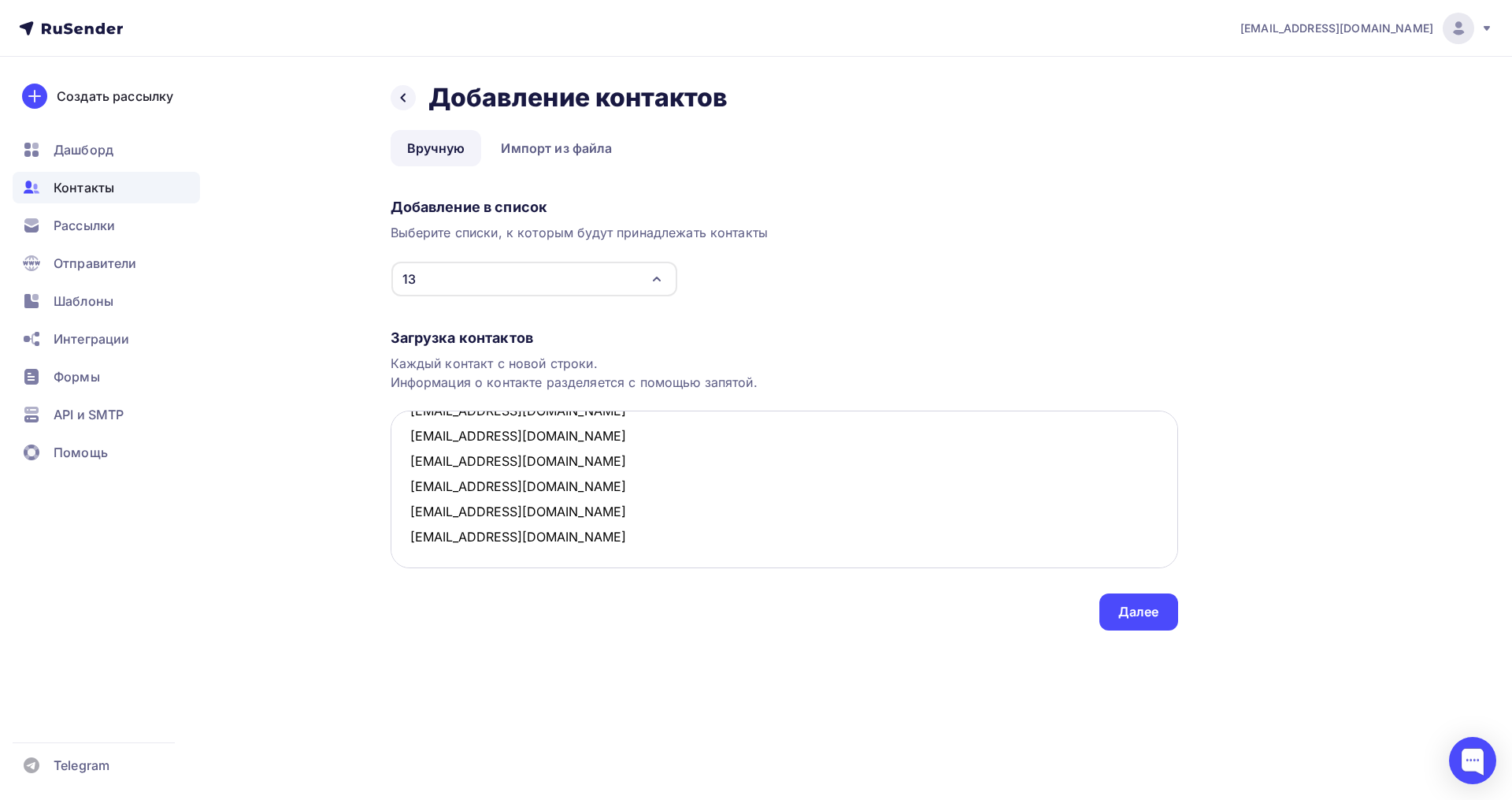
scroll to position [33, 0]
click at [532, 531] on textarea "lenok_love777@mail.ru osagadieva@mail.ru drenmoroz@mail.ru yandukina@mail.ru ar…" at bounding box center [785, 489] width 788 height 158
paste textarea "d.verestnikova@safe-tech.ru transport694@mail.ru olgaku1992@bk.ru cat_sun13@mai…"
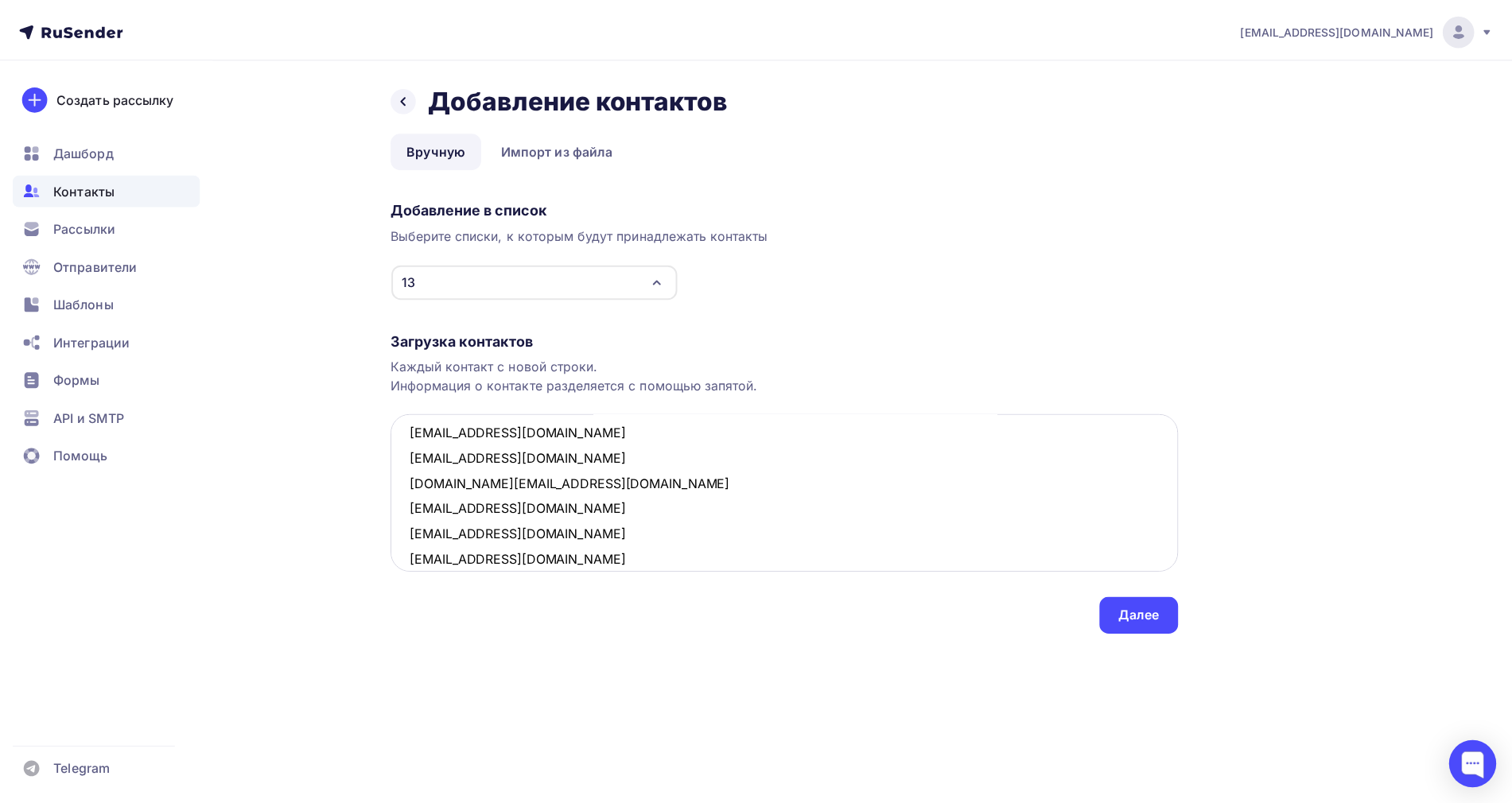
scroll to position [0, 0]
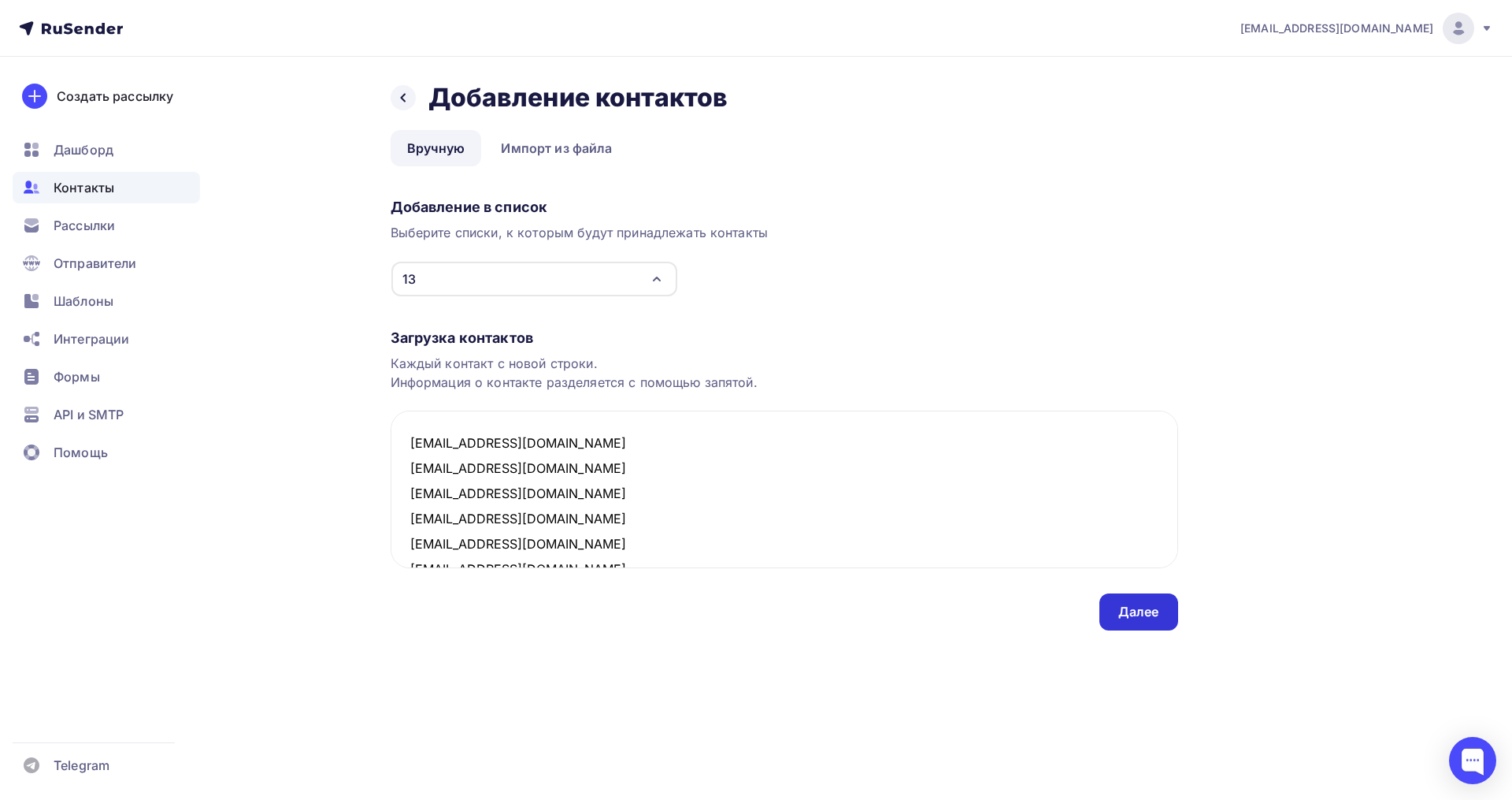
type textarea "lenok_love777@mail.ru osagadieva@mail.ru drenmoroz@mail.ru yandukina@mail.ru ar…"
click at [1119, 610] on div "Далее" at bounding box center [1138, 612] width 41 height 18
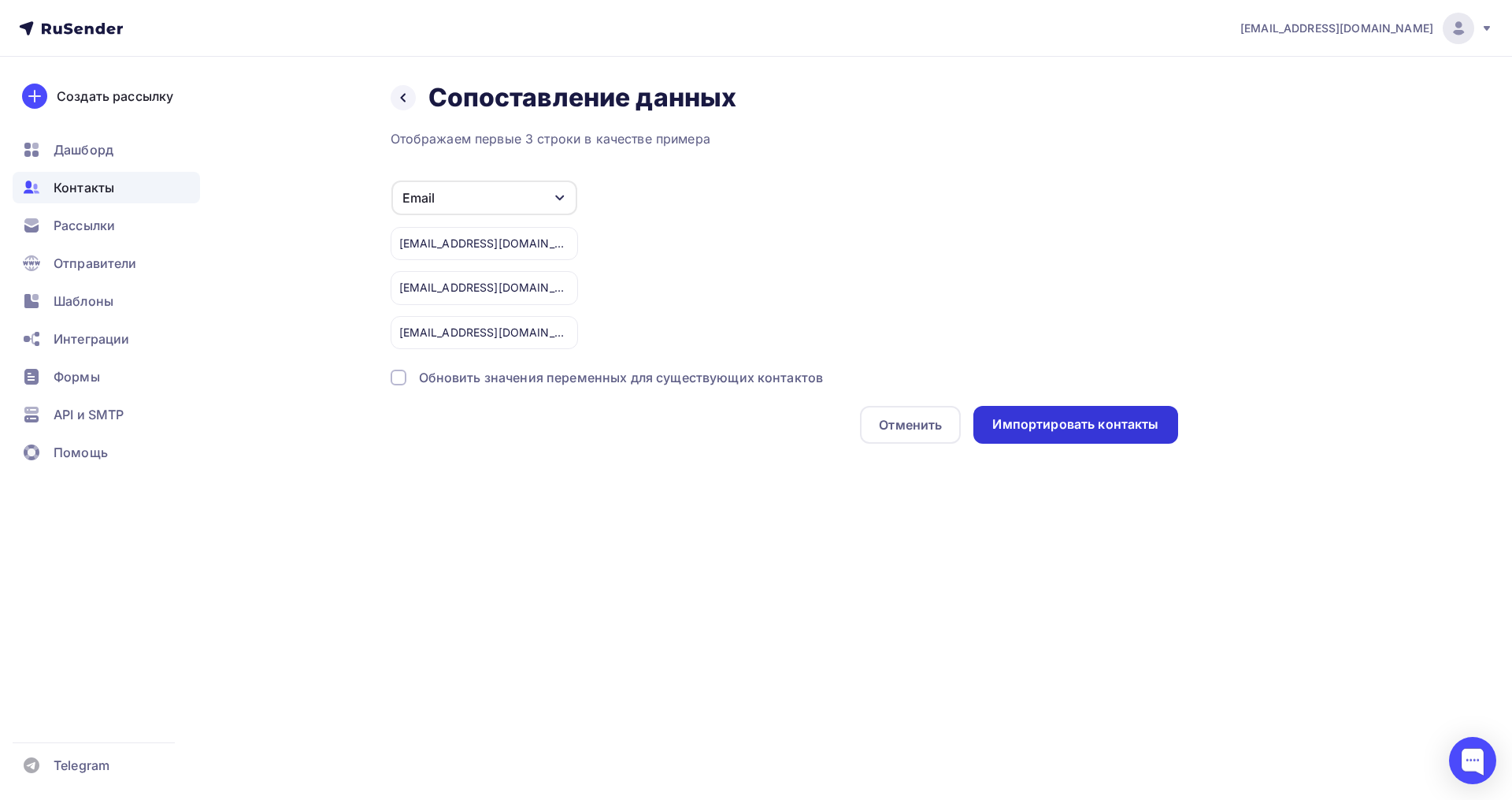
click at [1048, 413] on div "Импортировать контакты" at bounding box center [1075, 424] width 204 height 38
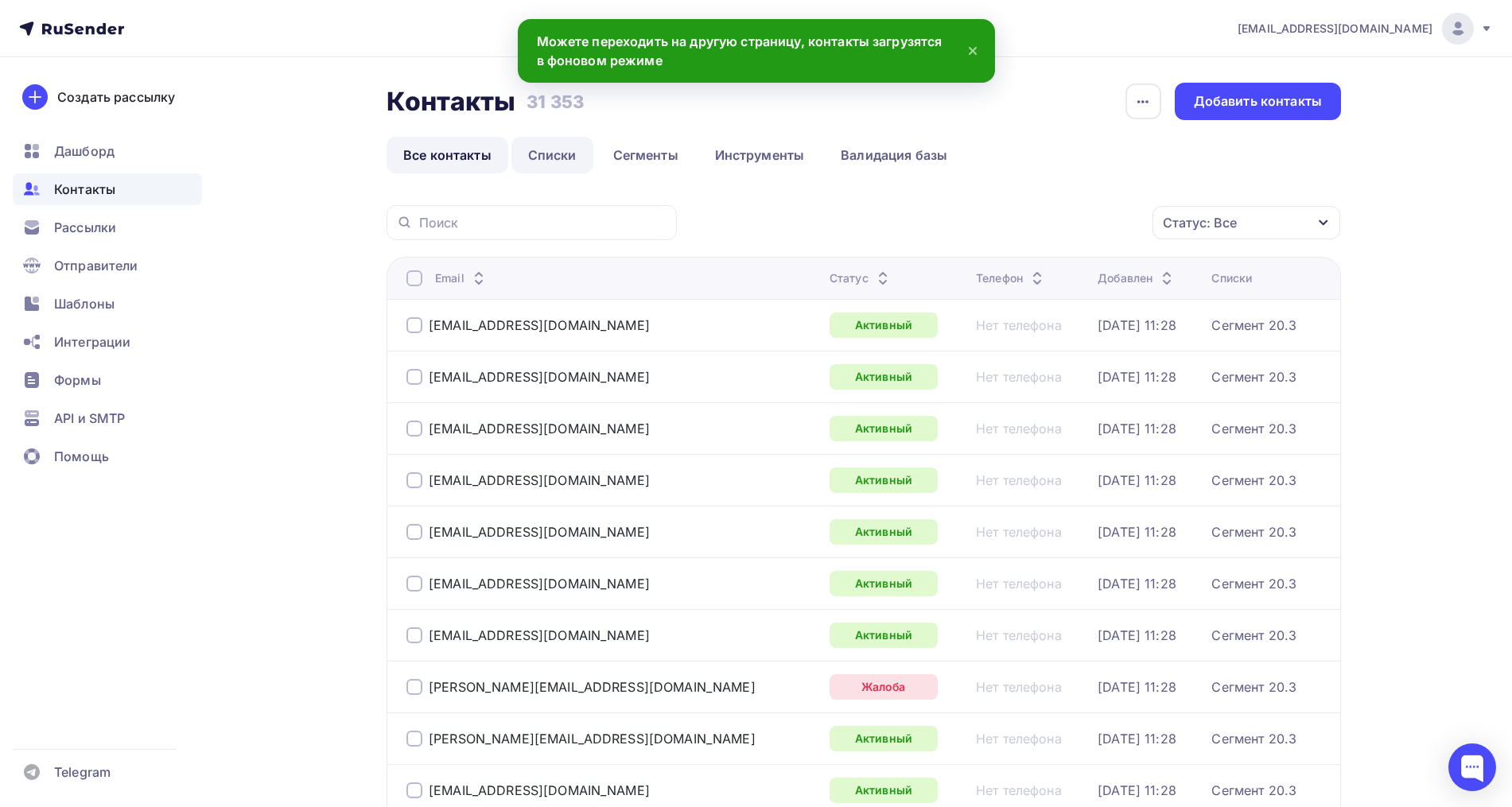
drag, startPoint x: 566, startPoint y: 165, endPoint x: 576, endPoint y: 165, distance: 10.0
click at [566, 165] on link "Списки" at bounding box center [552, 155] width 82 height 37
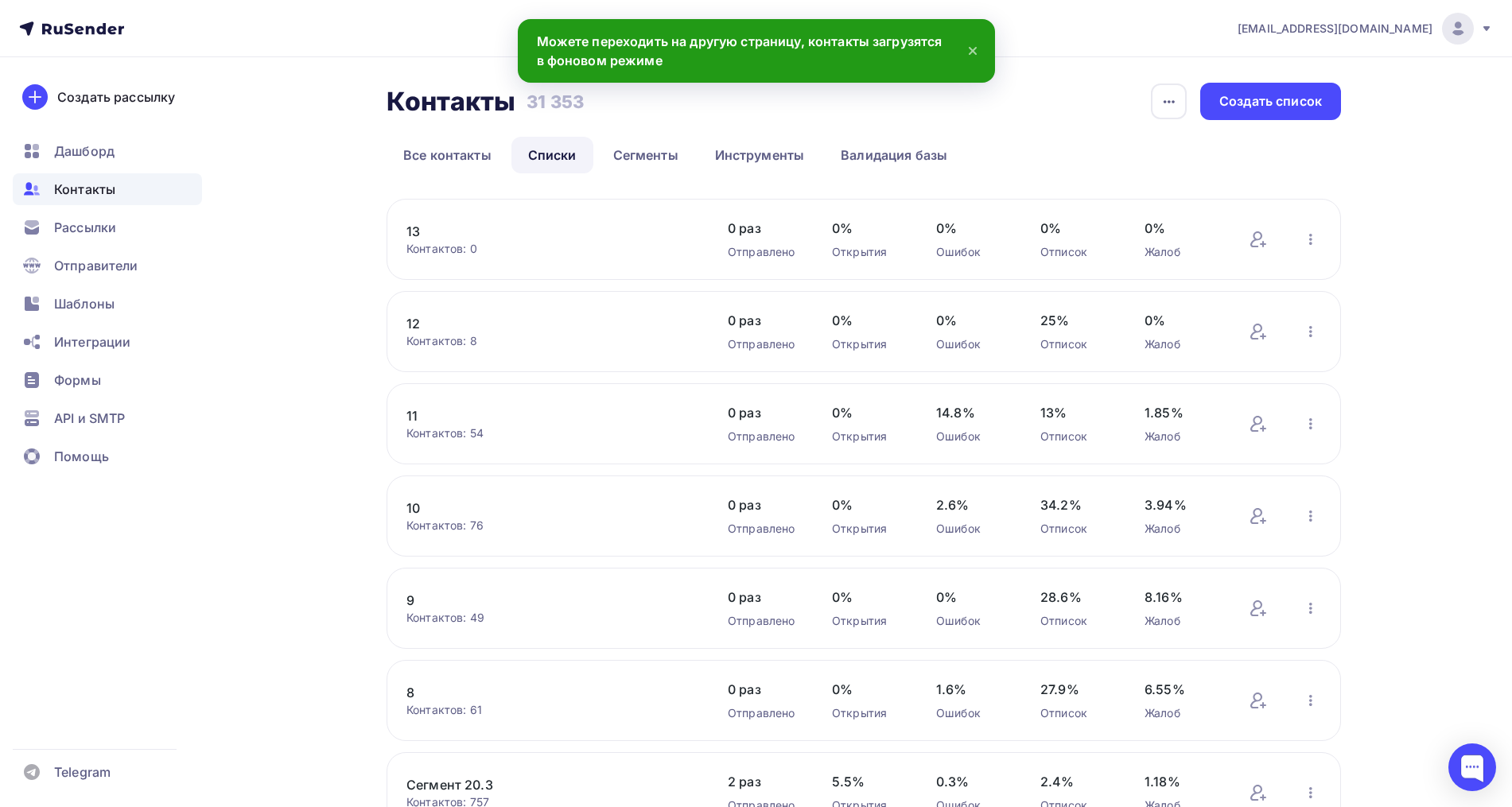
click at [414, 225] on link "13" at bounding box center [541, 231] width 270 height 19
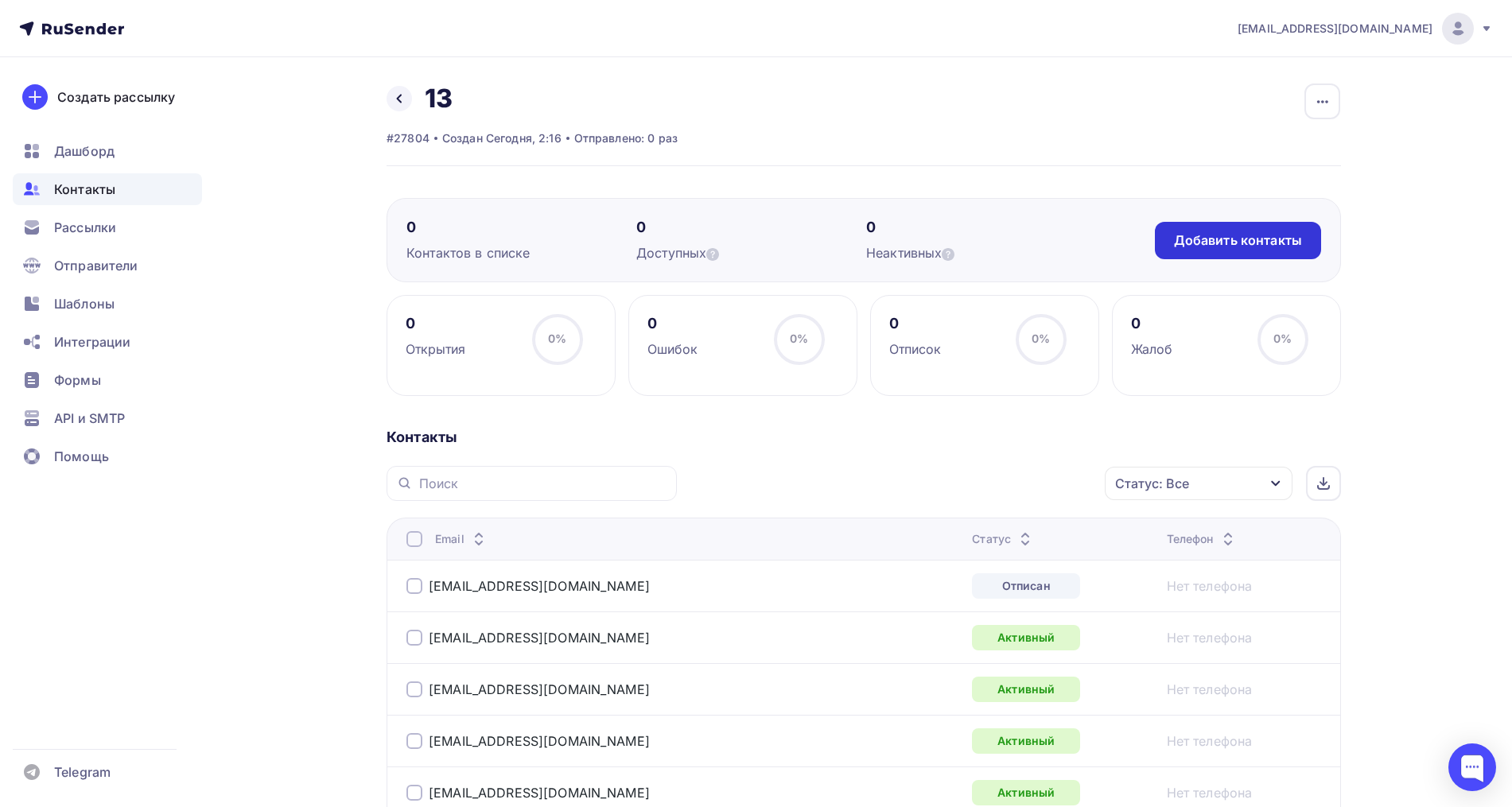
click at [1177, 239] on div "Добавить контакты" at bounding box center [1237, 240] width 128 height 18
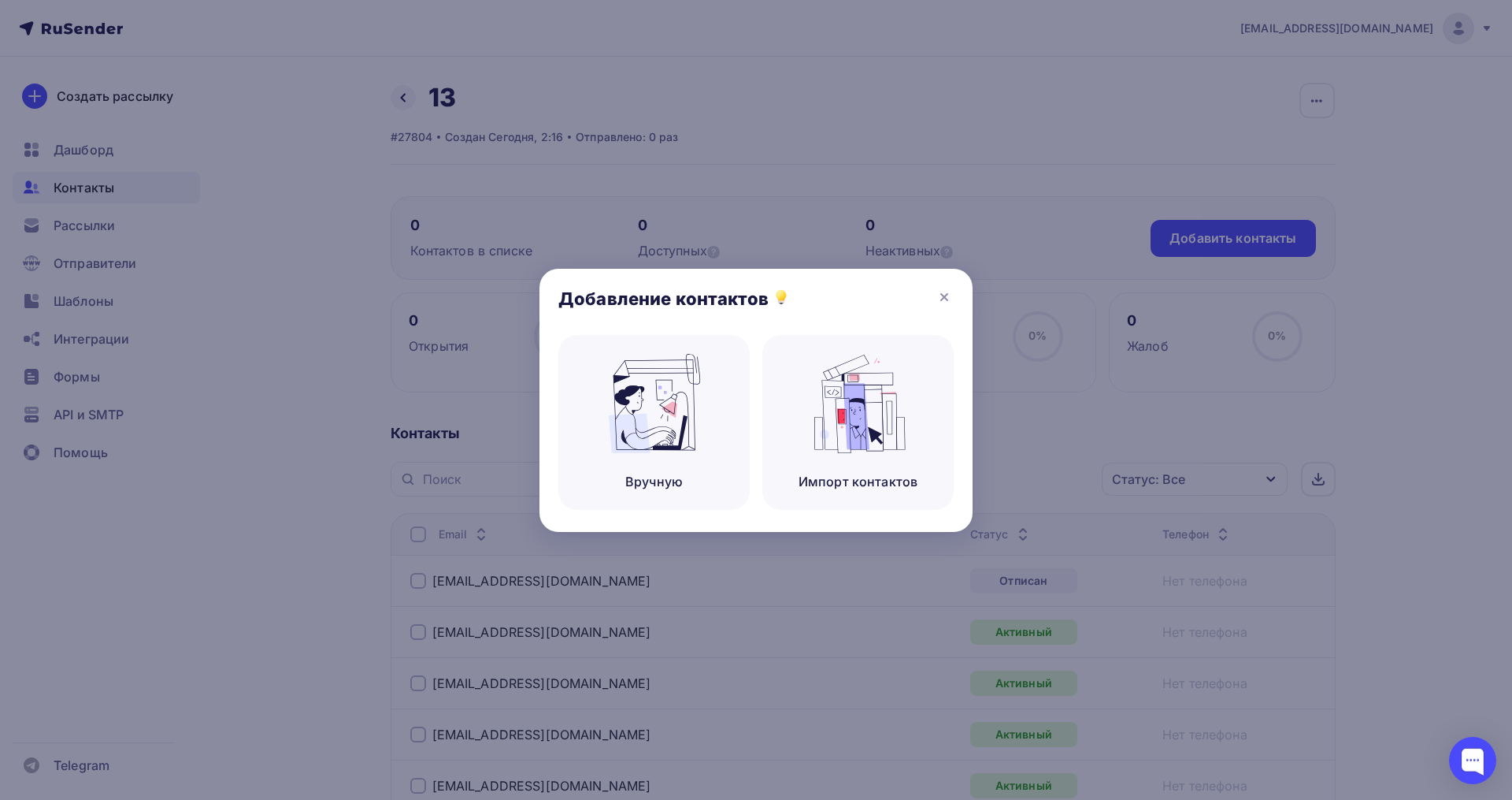
click at [754, 396] on div "Вручную Импорт контактов" at bounding box center [756, 433] width 396 height 197
click at [723, 404] on div "Вручную" at bounding box center [654, 422] width 191 height 175
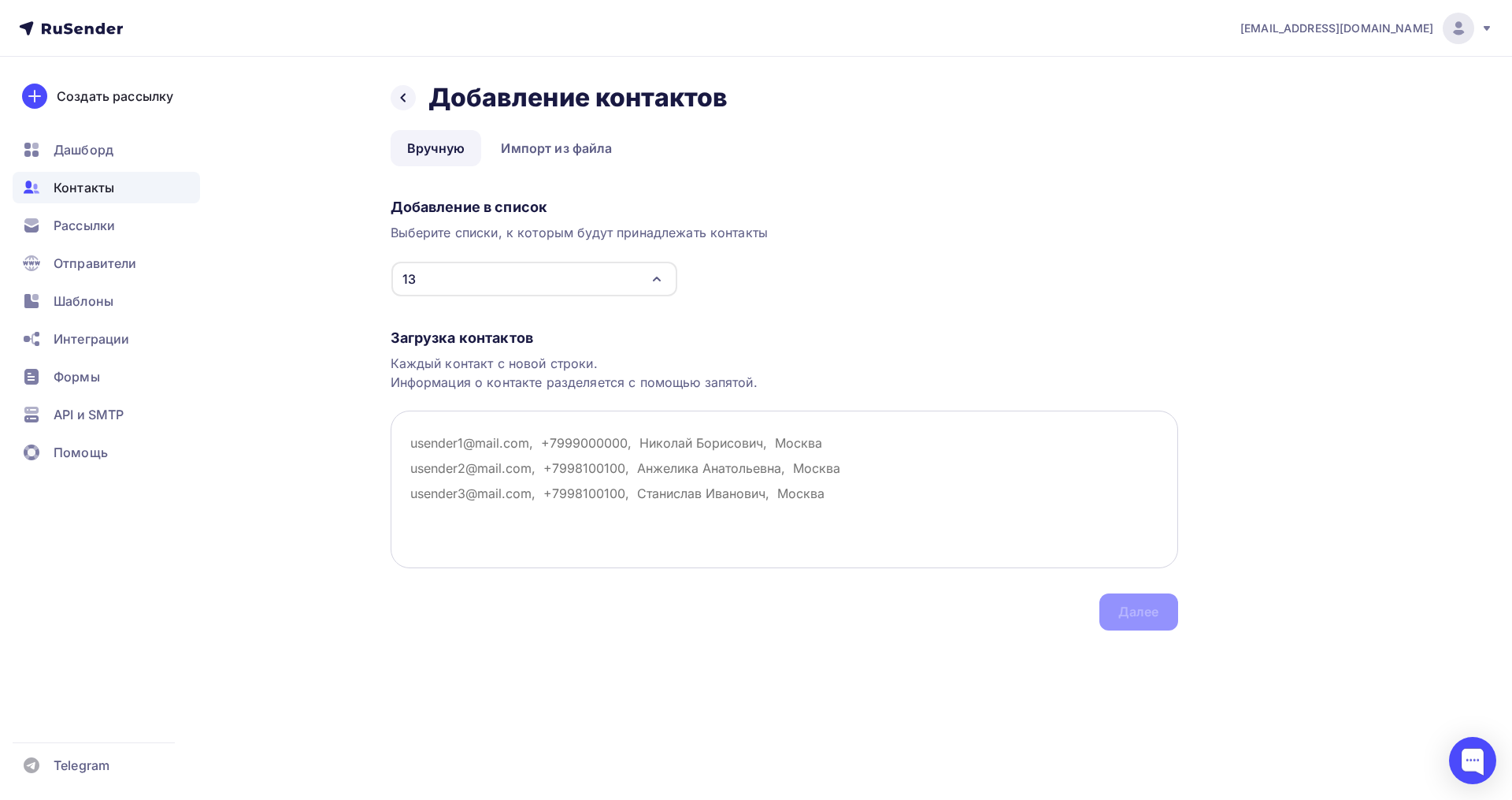
click at [514, 427] on textarea at bounding box center [785, 489] width 788 height 158
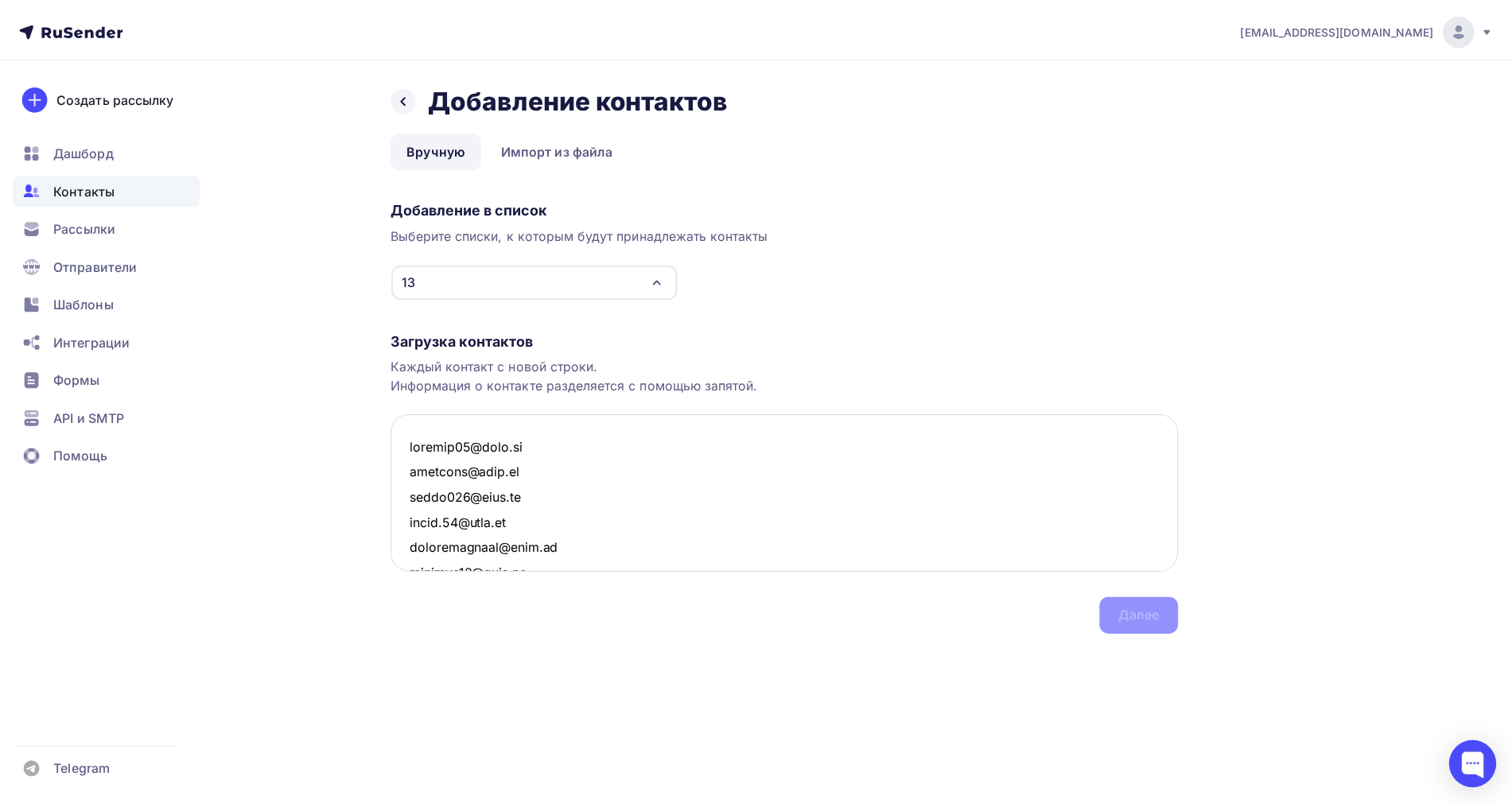
scroll to position [2019, 0]
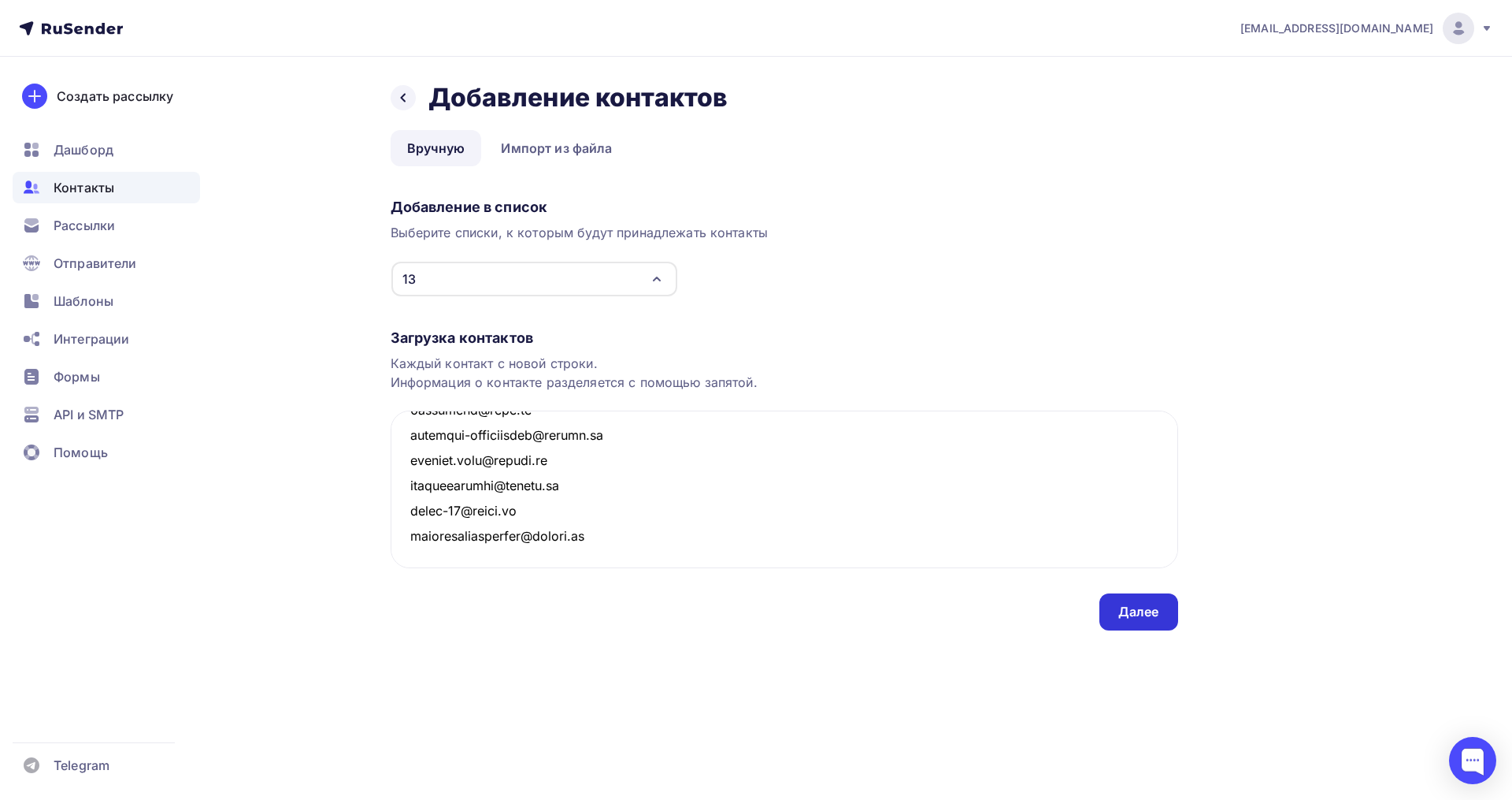
type textarea "yaninad82@mail.ru mspanina@mail.ru alena573@mail.ru maxim.81@mail.ru zavrazhnov…"
click at [1143, 612] on div "Далее" at bounding box center [1138, 612] width 41 height 18
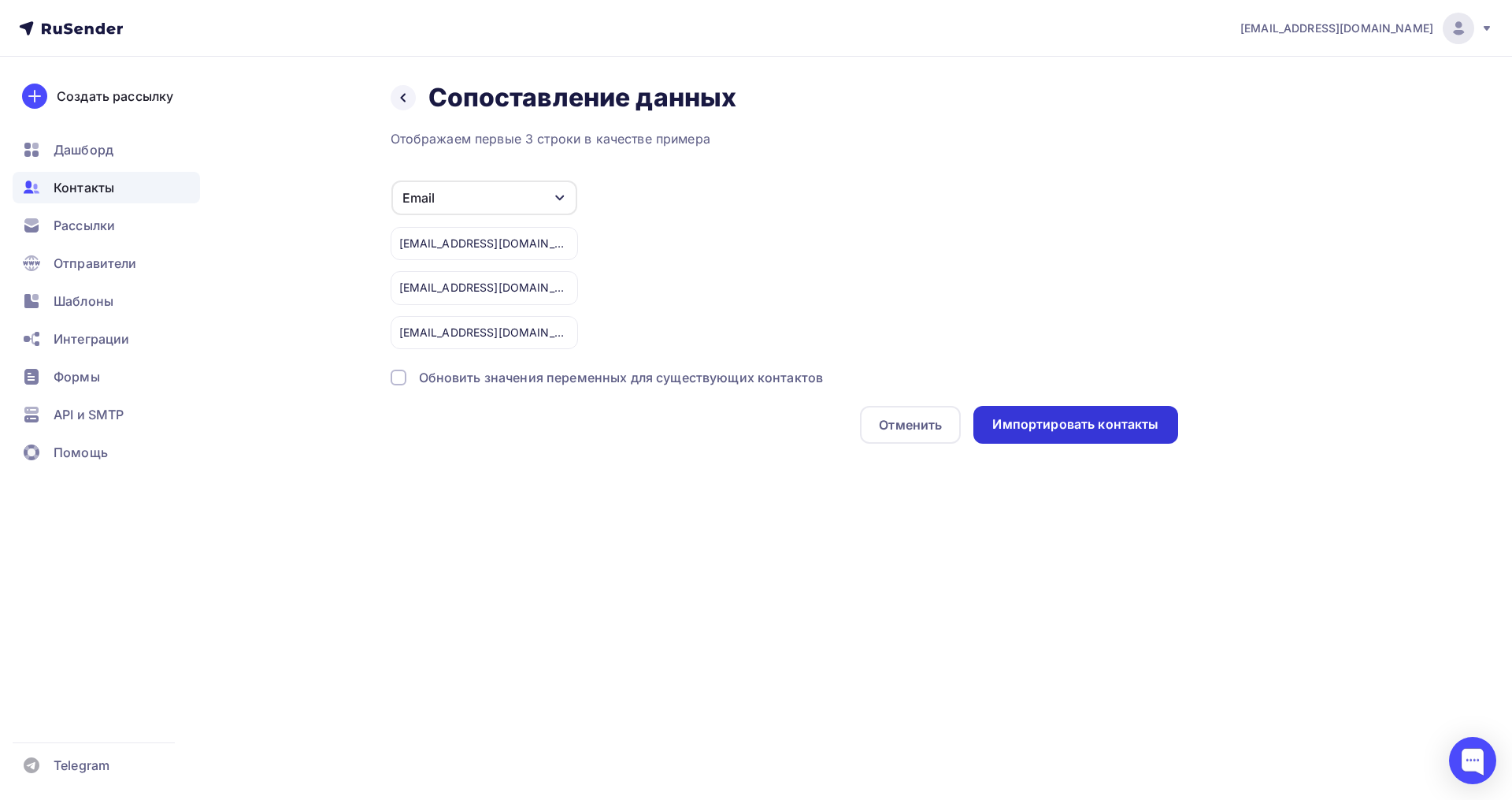
click at [1060, 415] on div "Импортировать контакты" at bounding box center [1074, 424] width 166 height 18
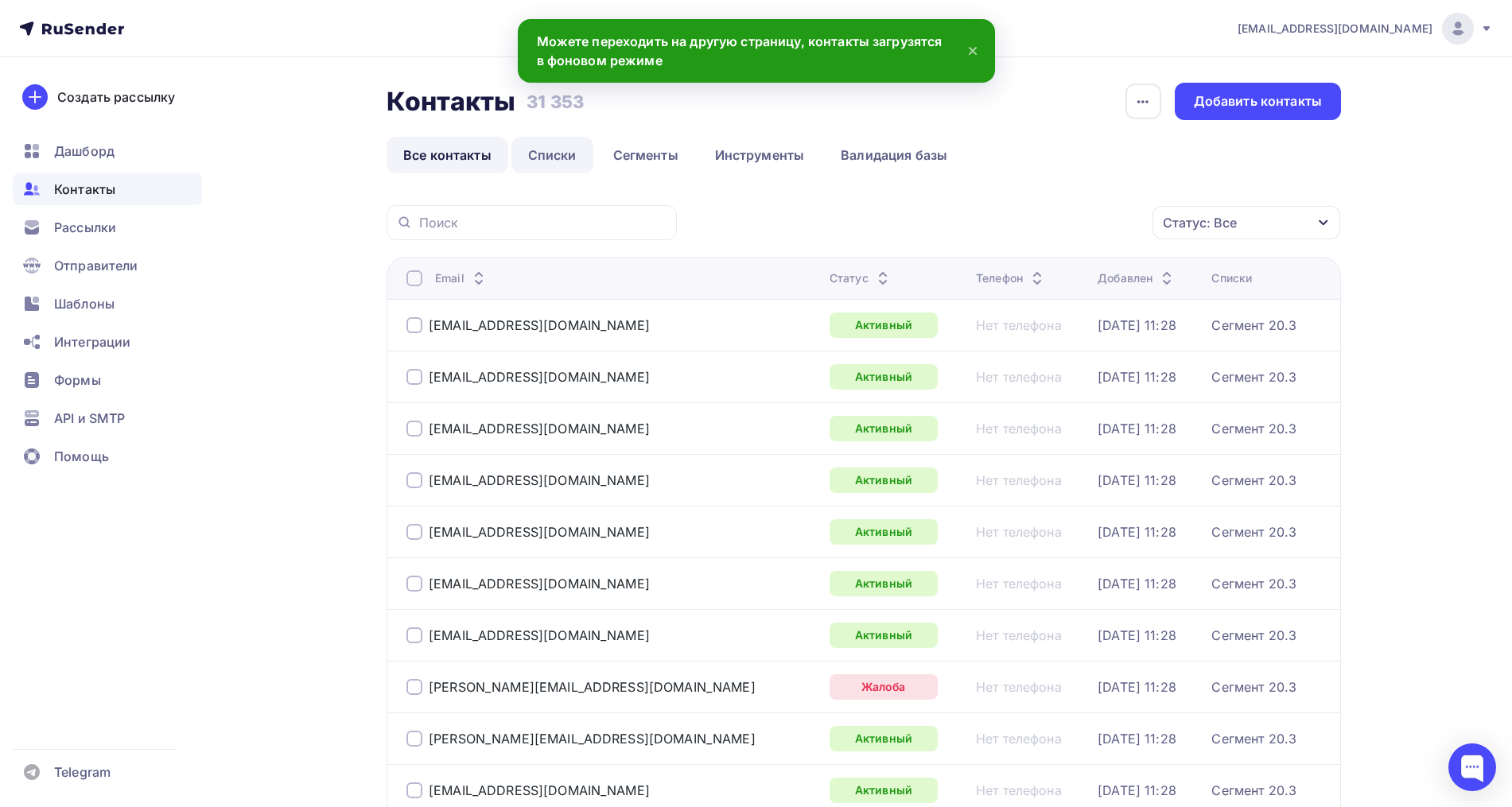
click at [546, 155] on link "Списки" at bounding box center [552, 155] width 82 height 37
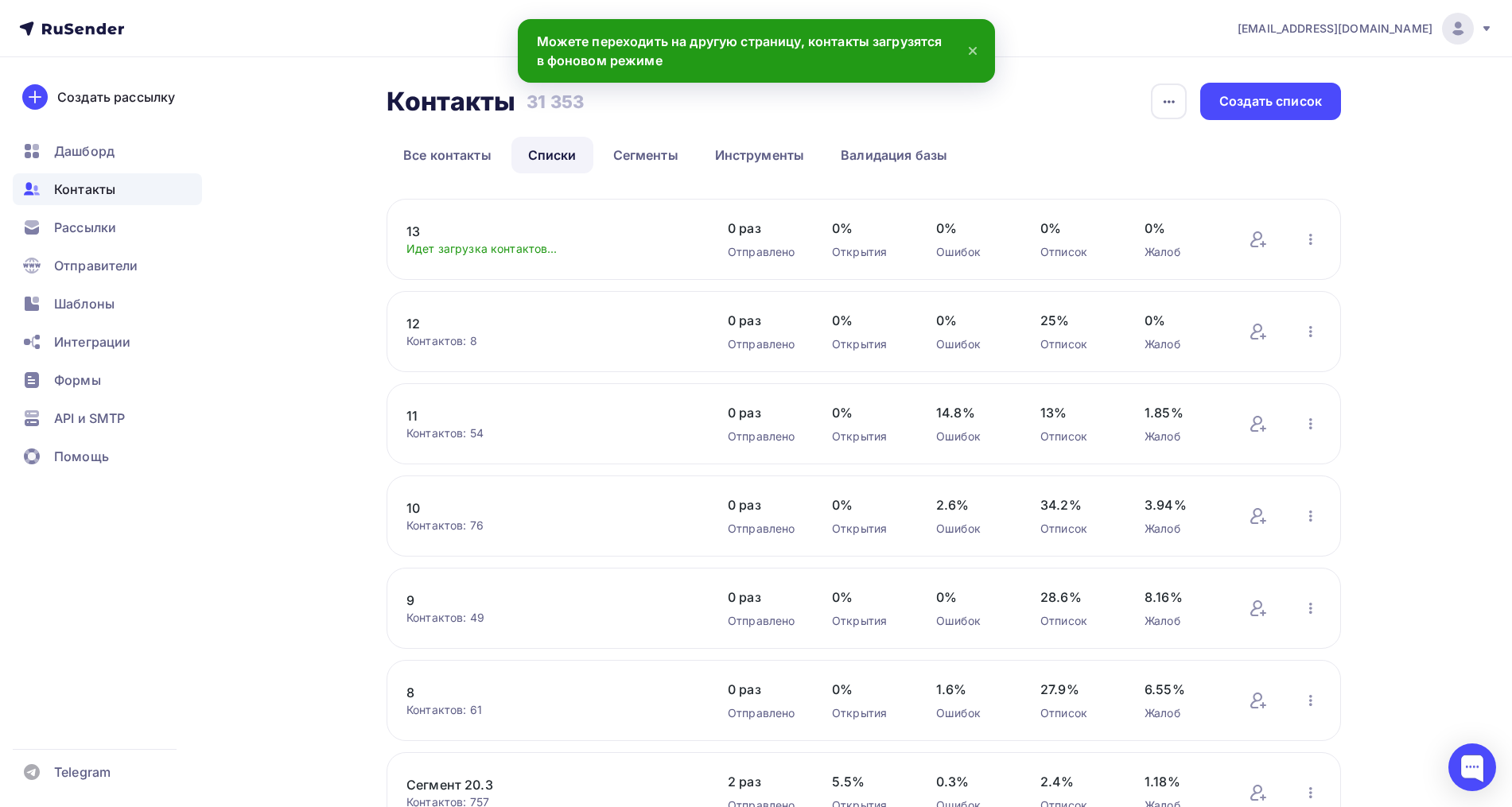
click at [417, 226] on link "13" at bounding box center [541, 231] width 270 height 19
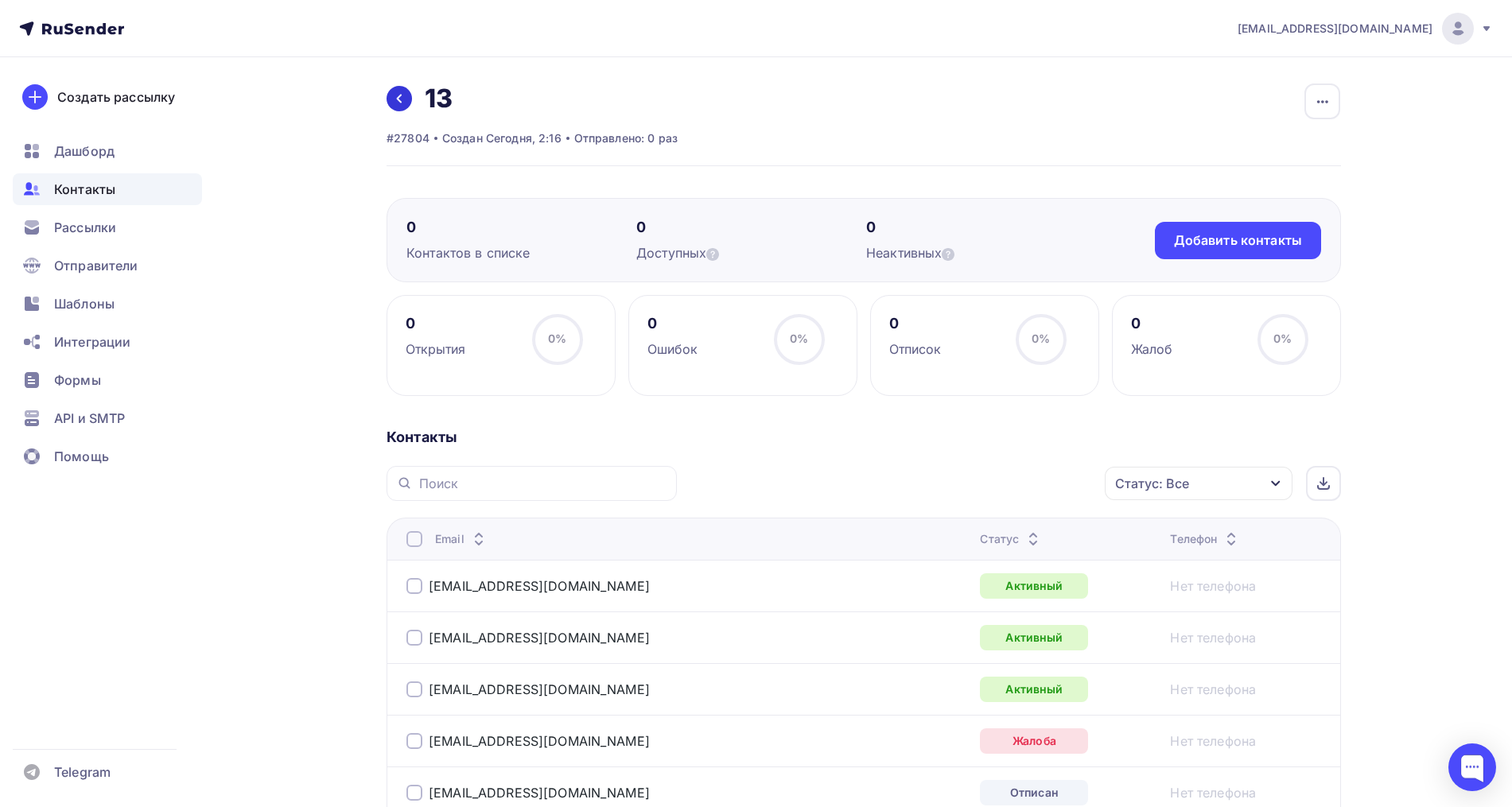
click at [412, 96] on link at bounding box center [400, 99] width 26 height 26
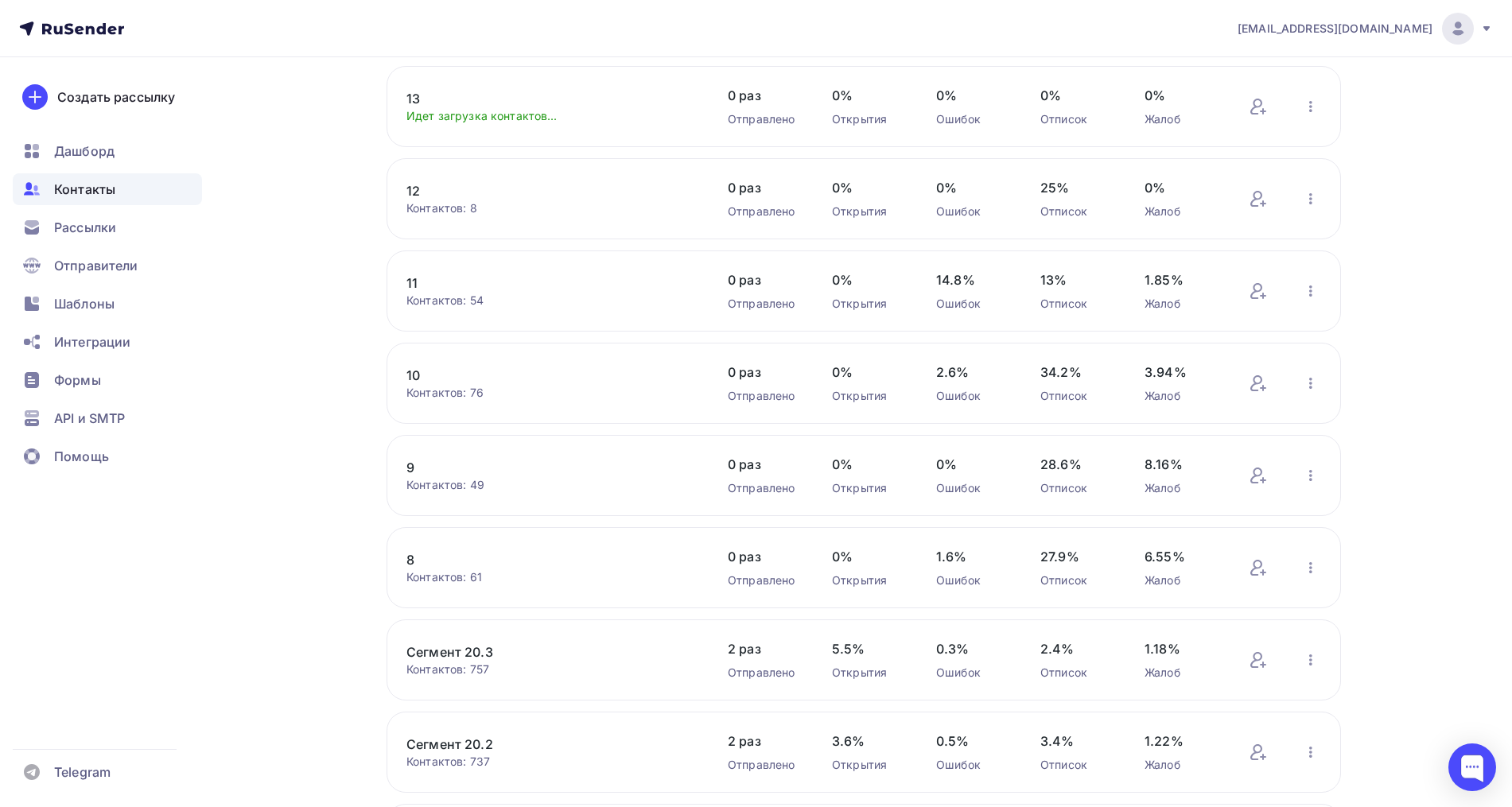
scroll to position [199, 0]
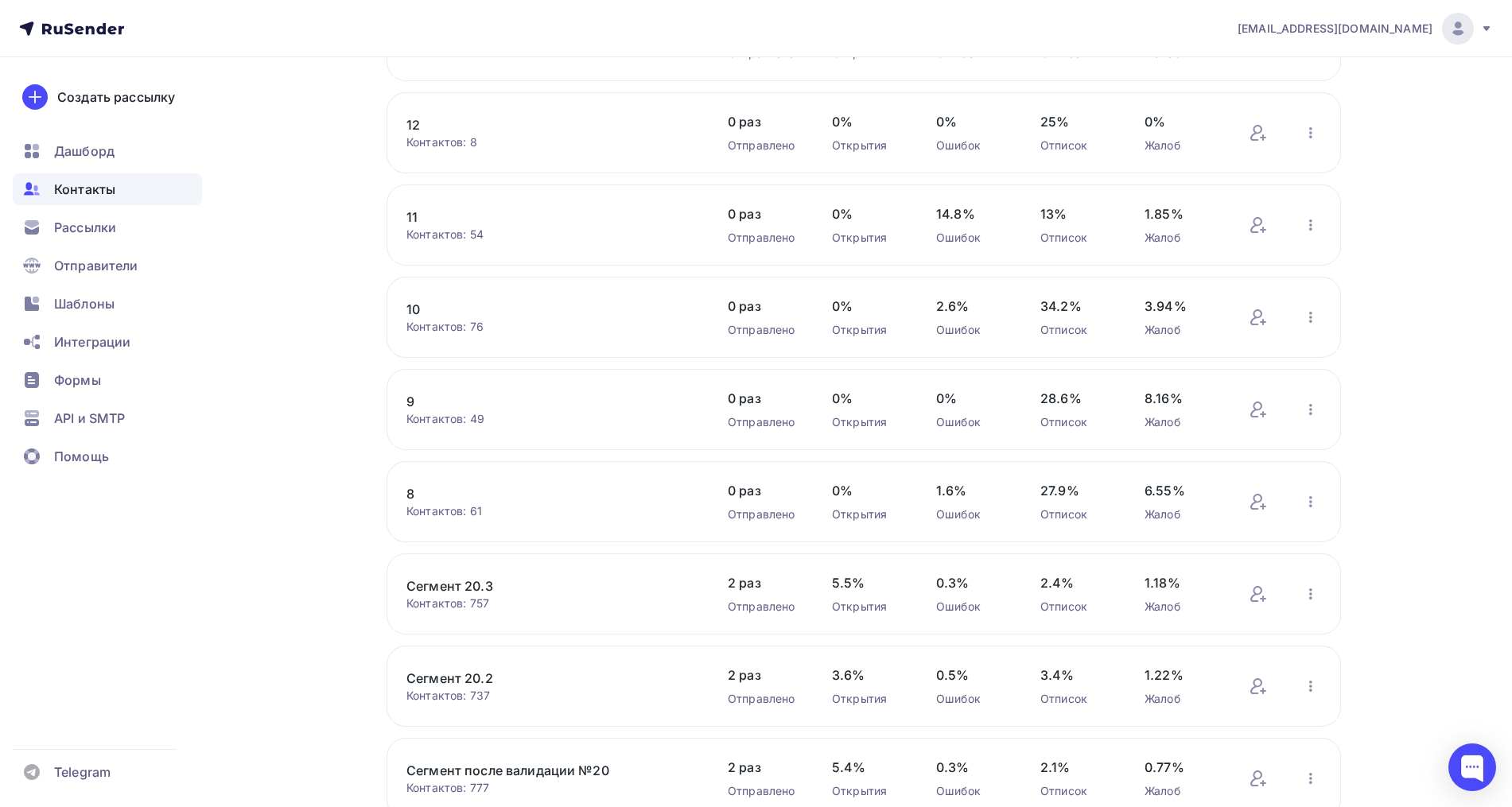
click at [413, 491] on link "8" at bounding box center [541, 494] width 270 height 19
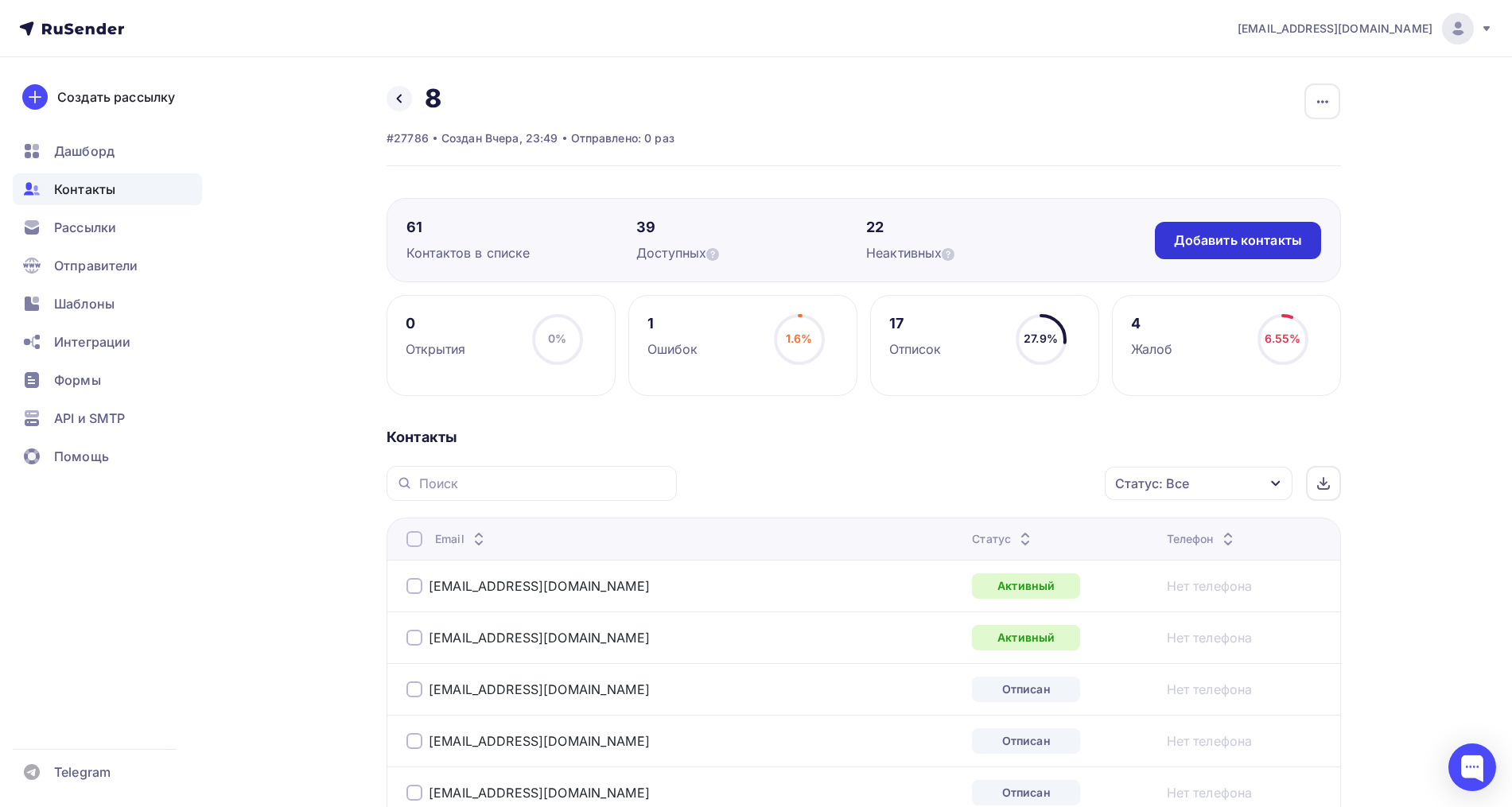
click at [1269, 243] on div "Добавить контакты" at bounding box center [1237, 240] width 128 height 18
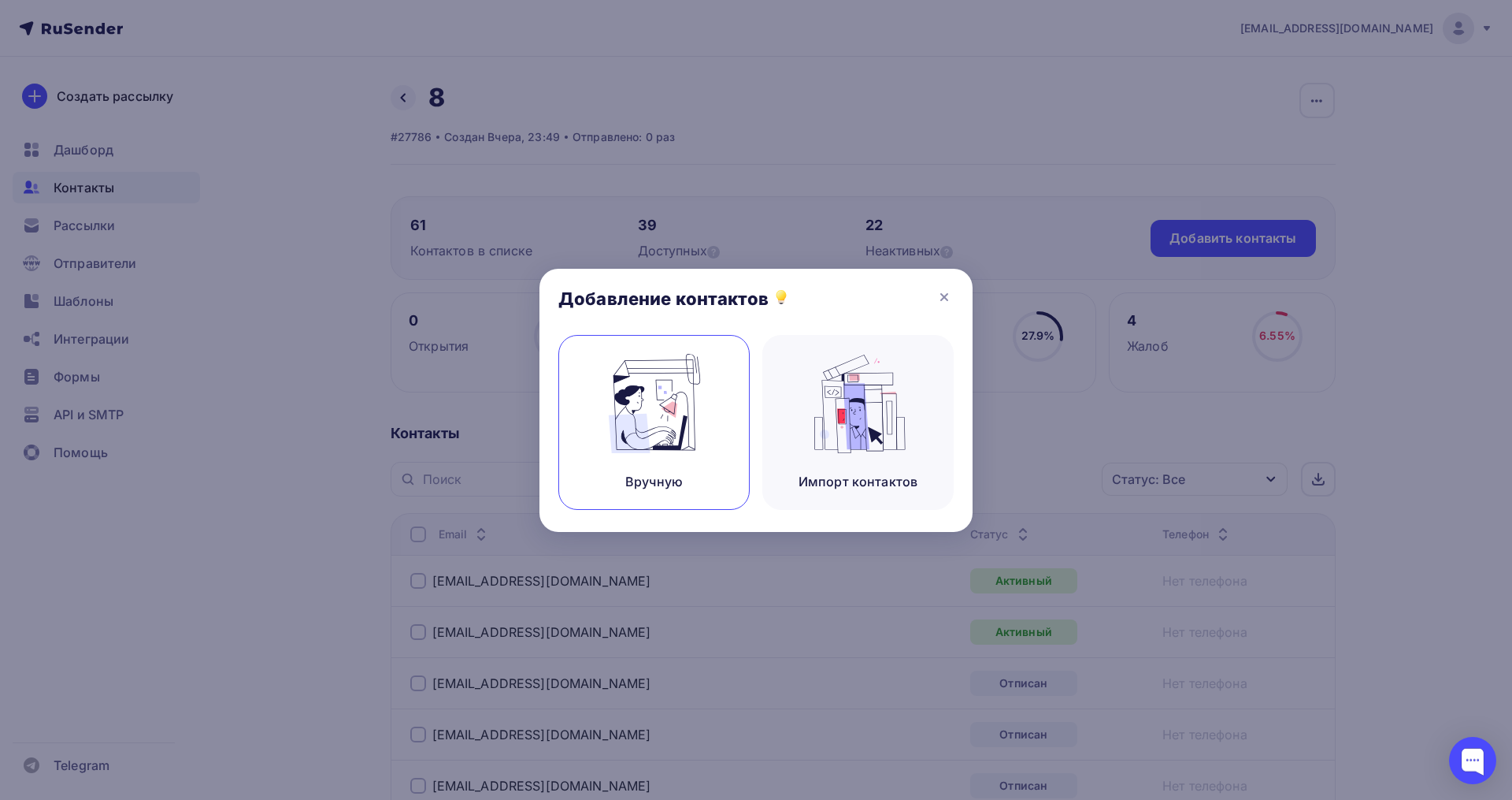
click at [717, 388] on div "Вручную" at bounding box center [654, 422] width 191 height 175
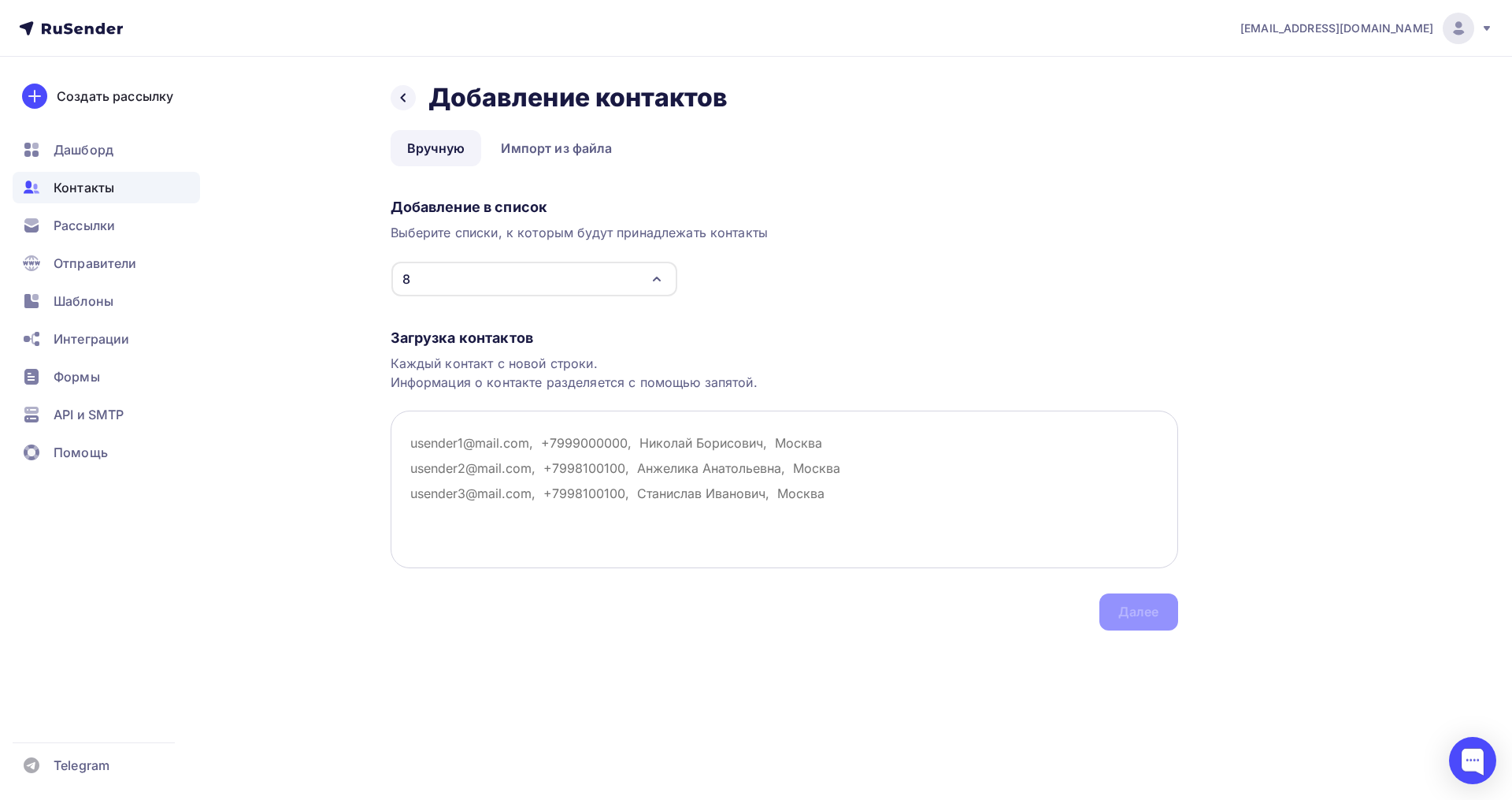
click at [434, 441] on textarea at bounding box center [785, 489] width 788 height 158
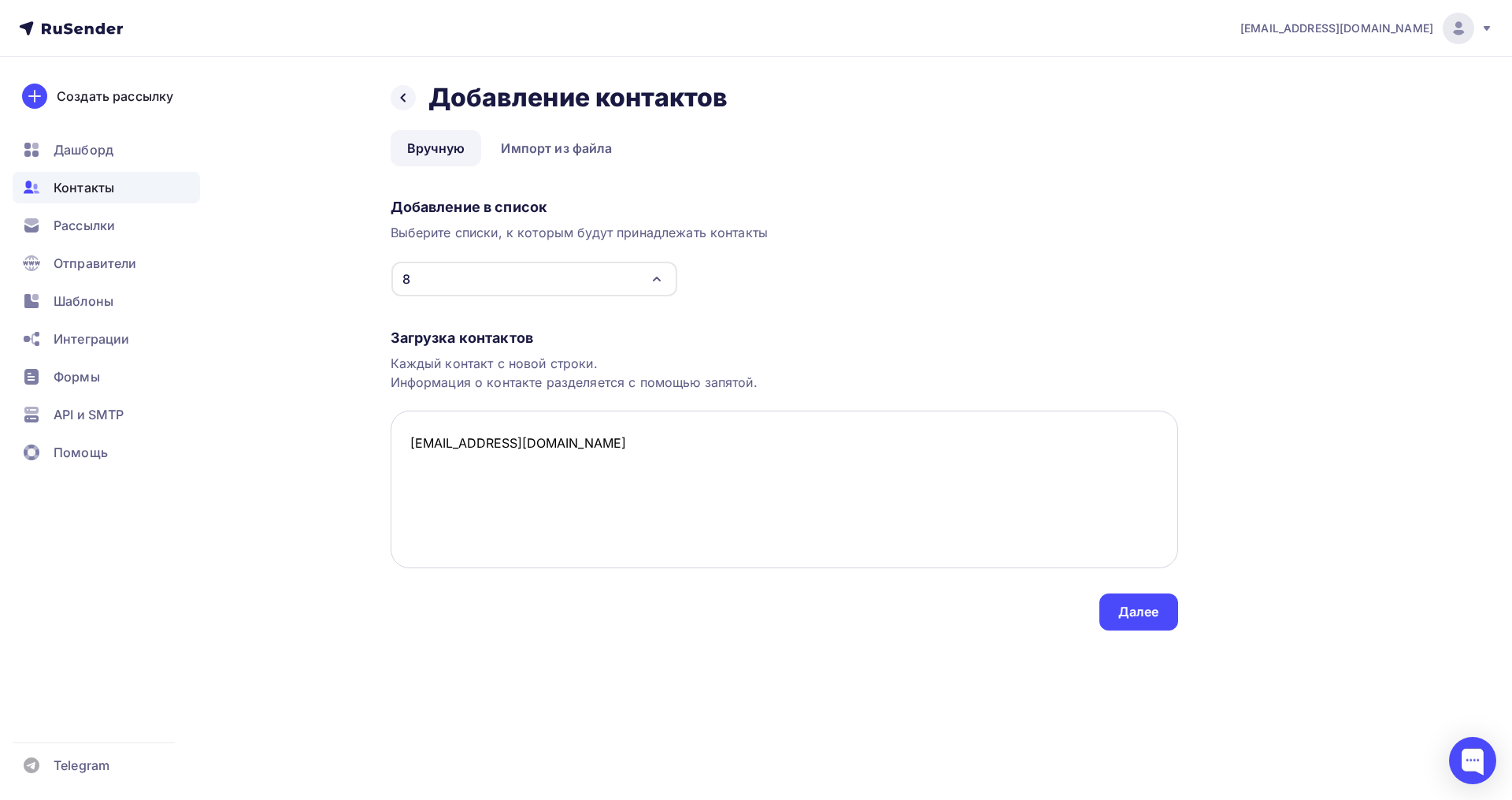
paste textarea "anechka415701@mail.ru anna17-80@mail.ru bukharova.e@mail.ru kirusha23.06@mail.r…"
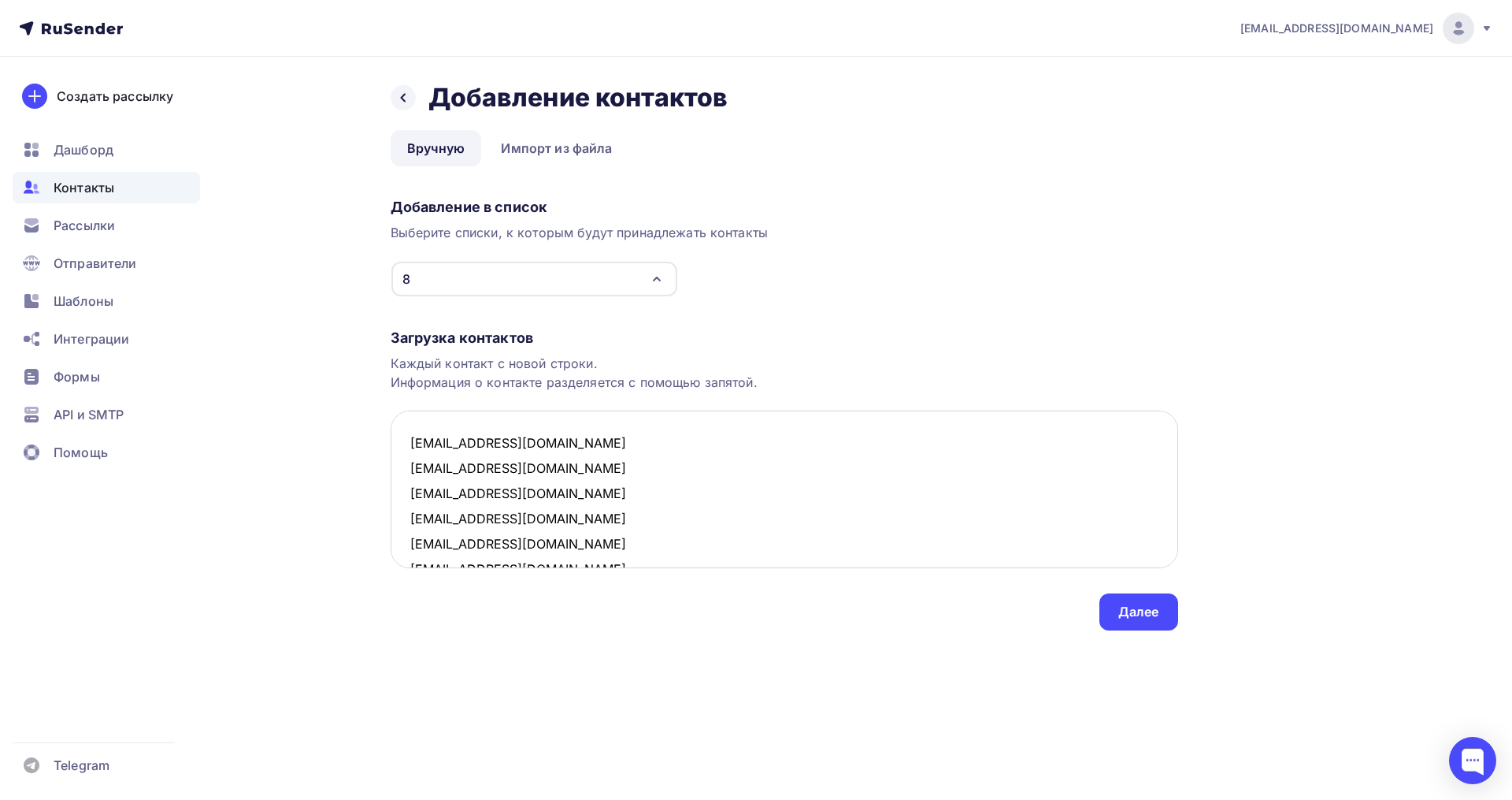
scroll to position [640, 0]
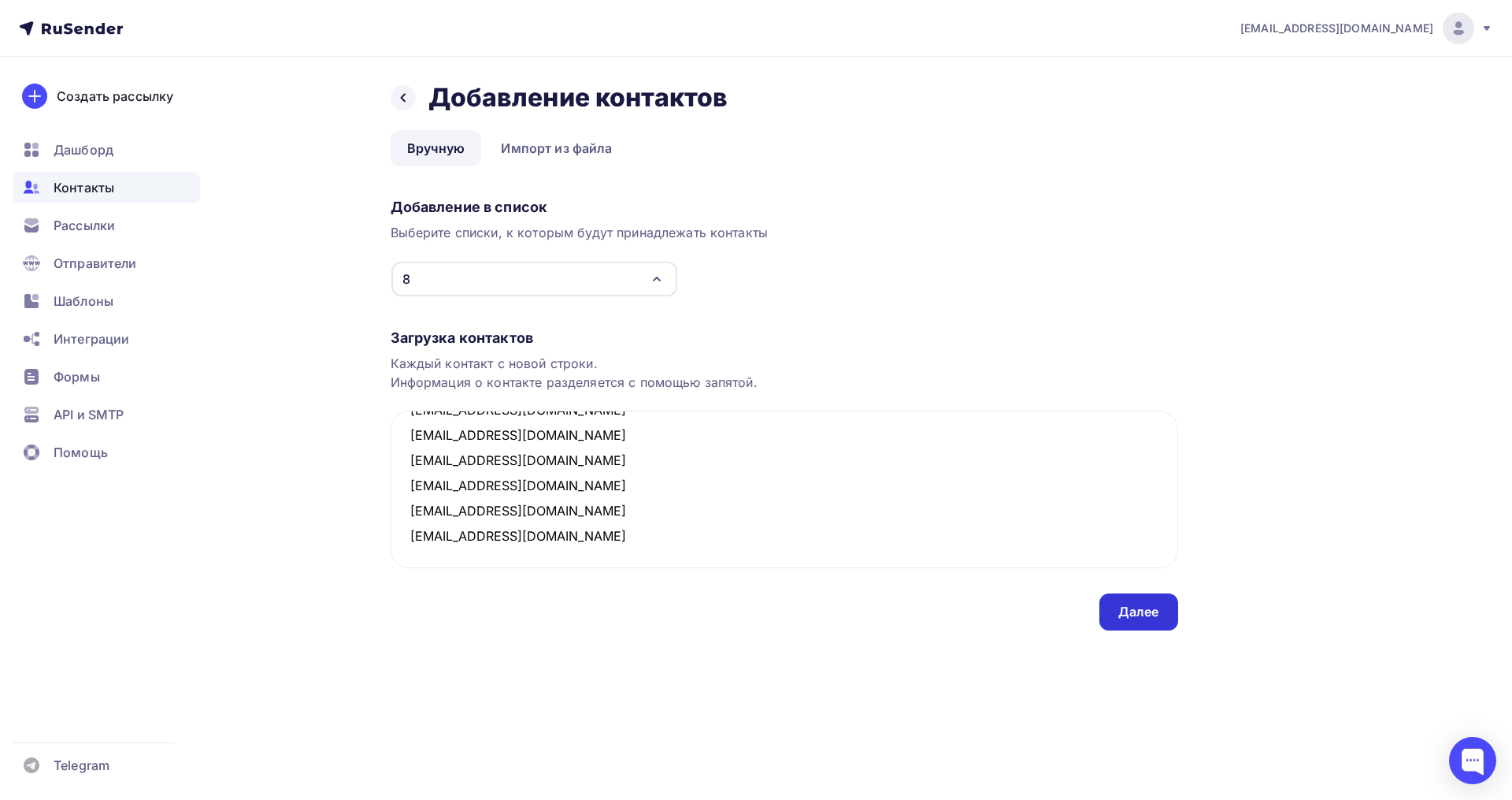
type textarea "peleni2094@ymail365.com anechka415701@mail.ru anna17-80@mail.ru bukharova.e@mai…"
click at [1121, 611] on div "Далее" at bounding box center [1138, 612] width 41 height 18
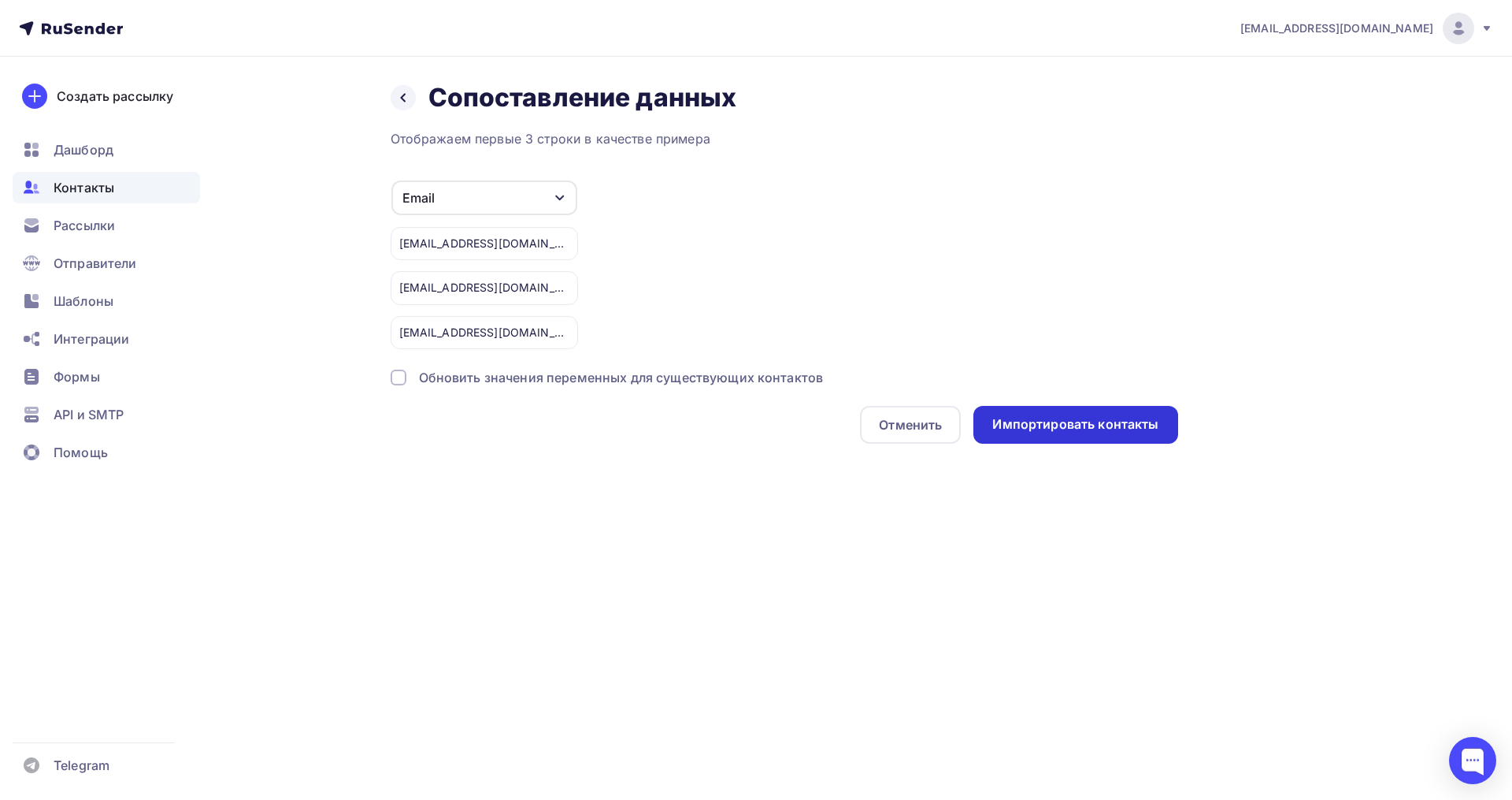
click at [1050, 420] on div "Импортировать контакты" at bounding box center [1074, 424] width 166 height 18
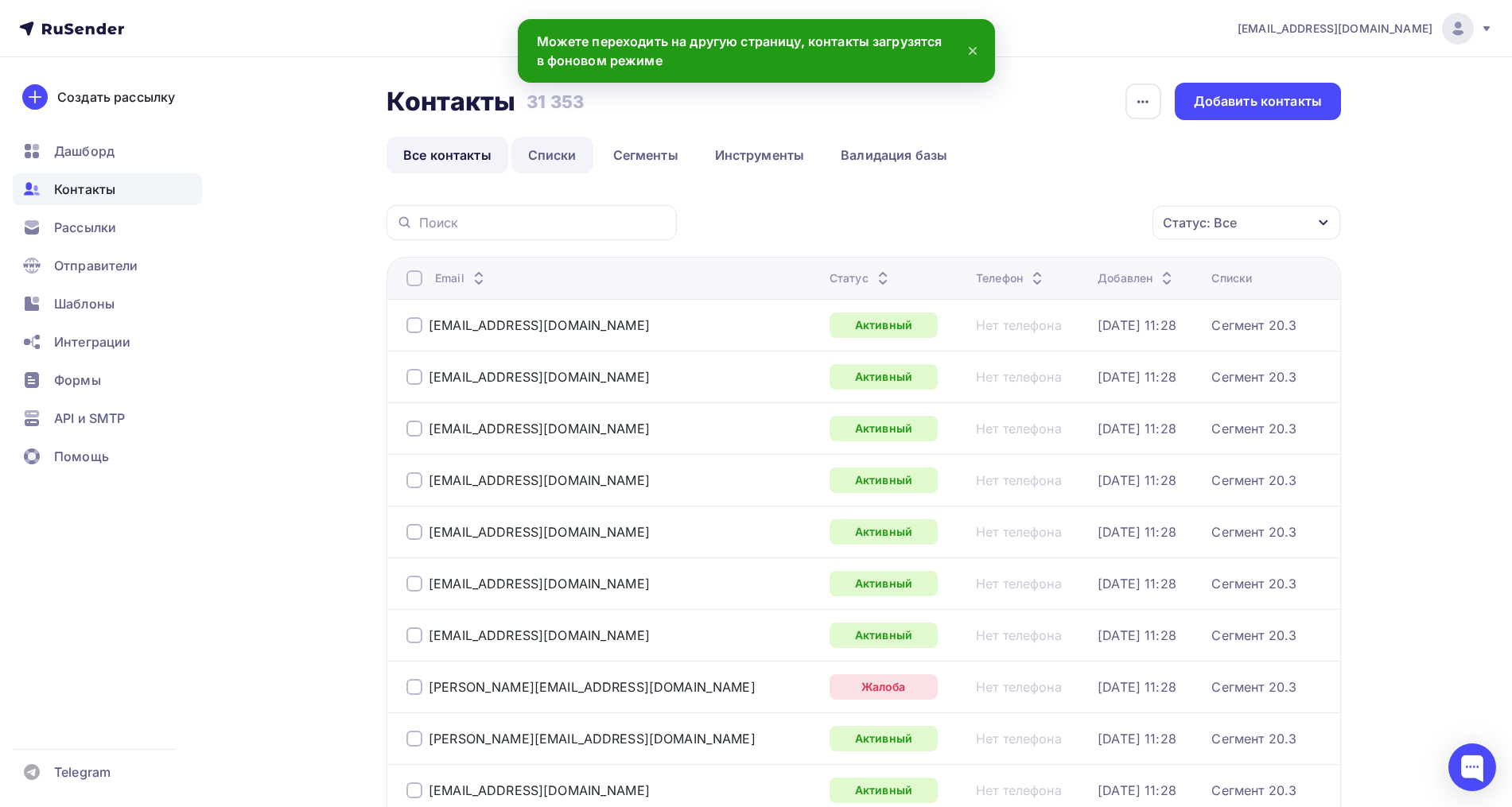
click at [545, 162] on link "Списки" at bounding box center [552, 155] width 82 height 37
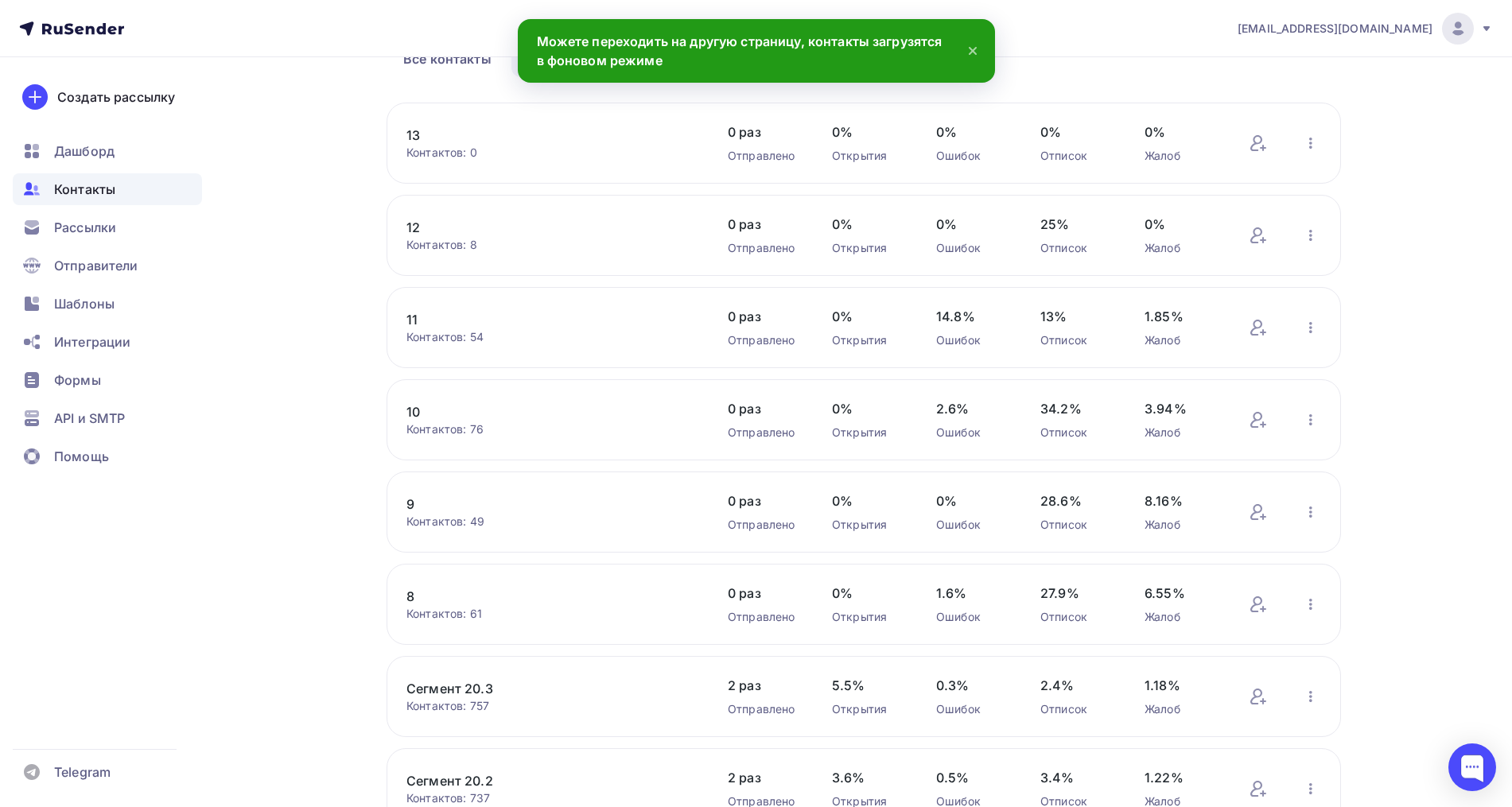
scroll to position [99, 0]
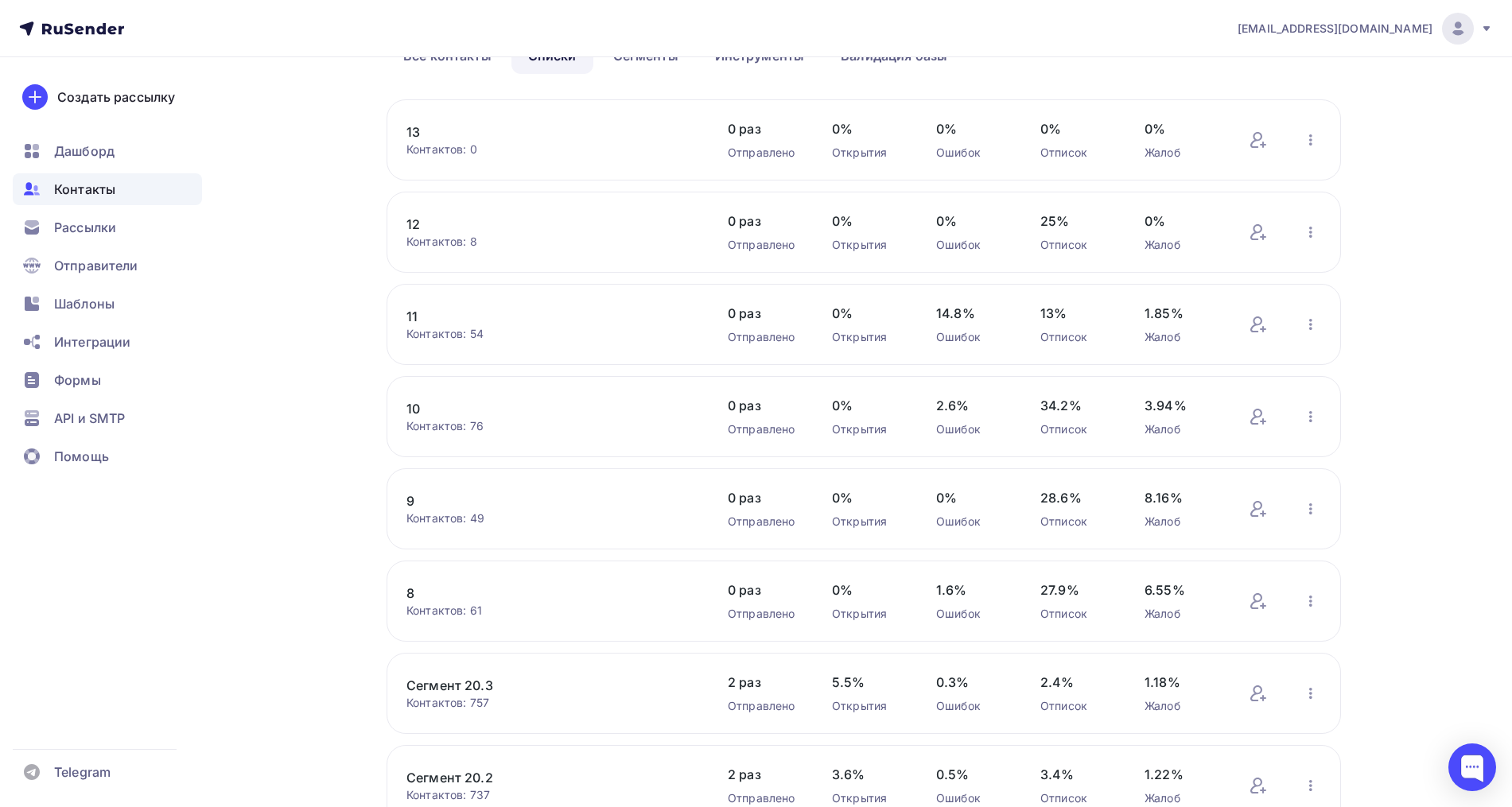
click at [415, 401] on link "10" at bounding box center [541, 409] width 270 height 19
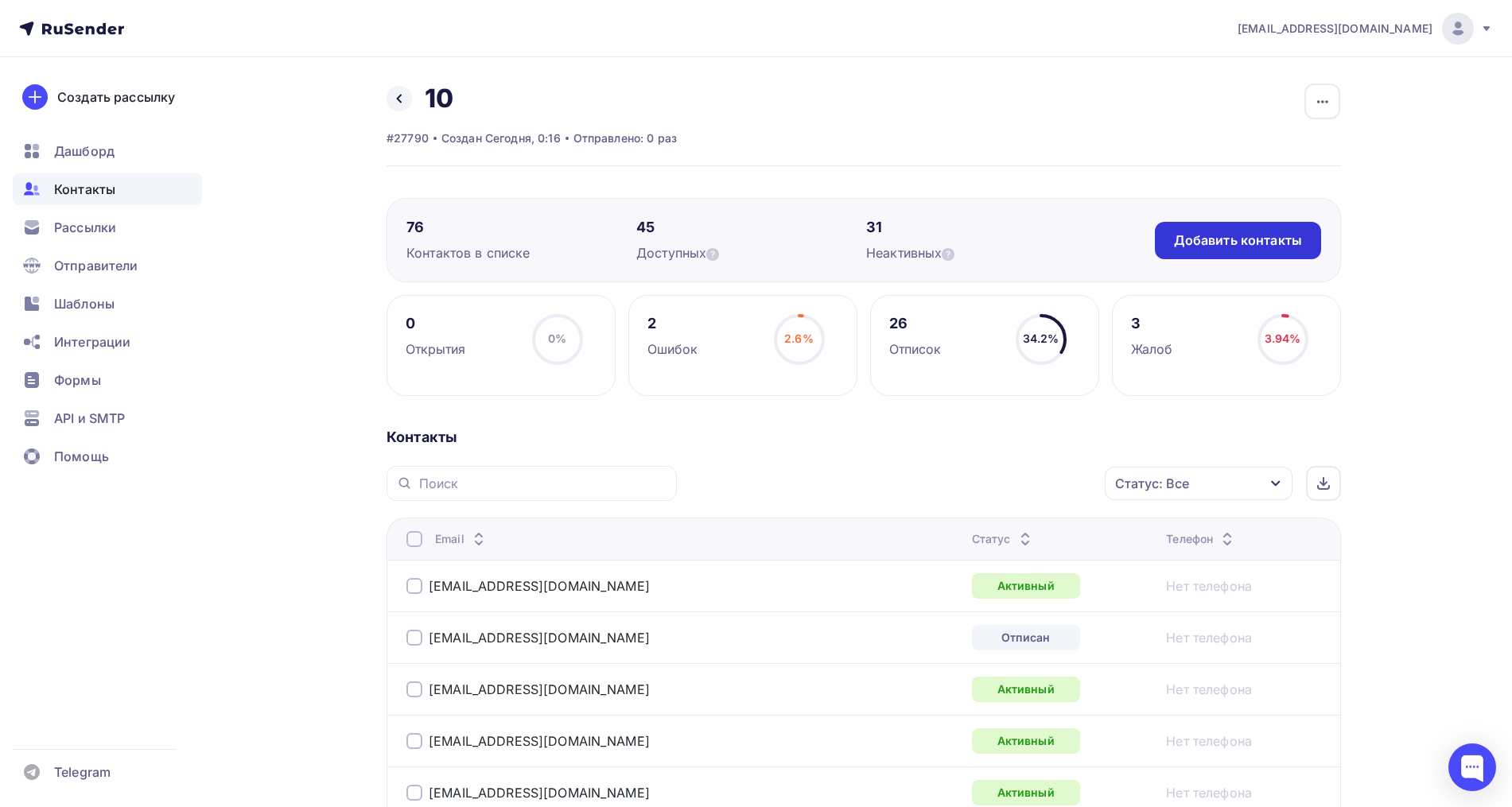
click at [1262, 238] on div "Добавить контакты" at bounding box center [1237, 240] width 128 height 18
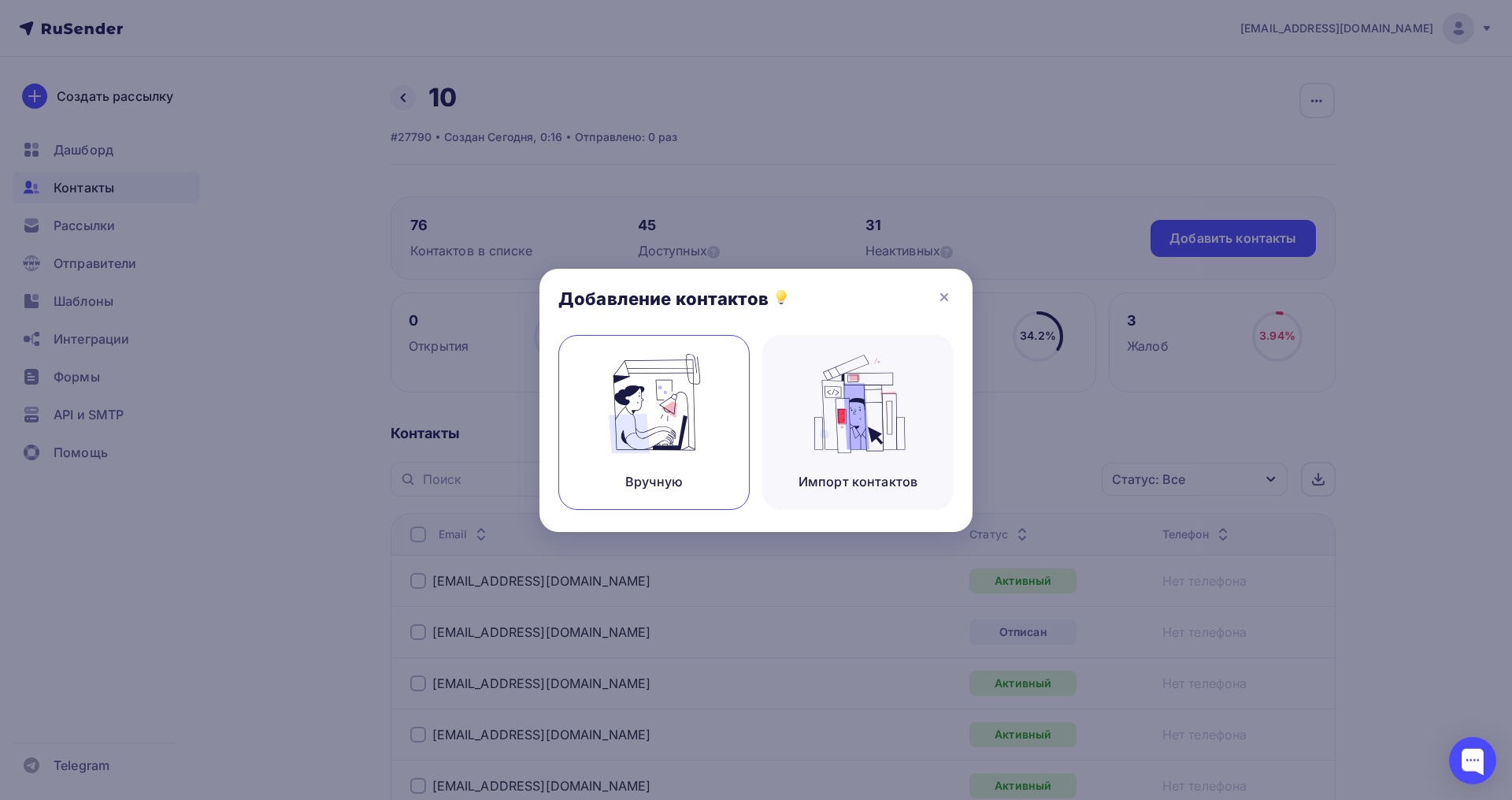
click at [709, 431] on div "Вручную" at bounding box center [654, 422] width 191 height 175
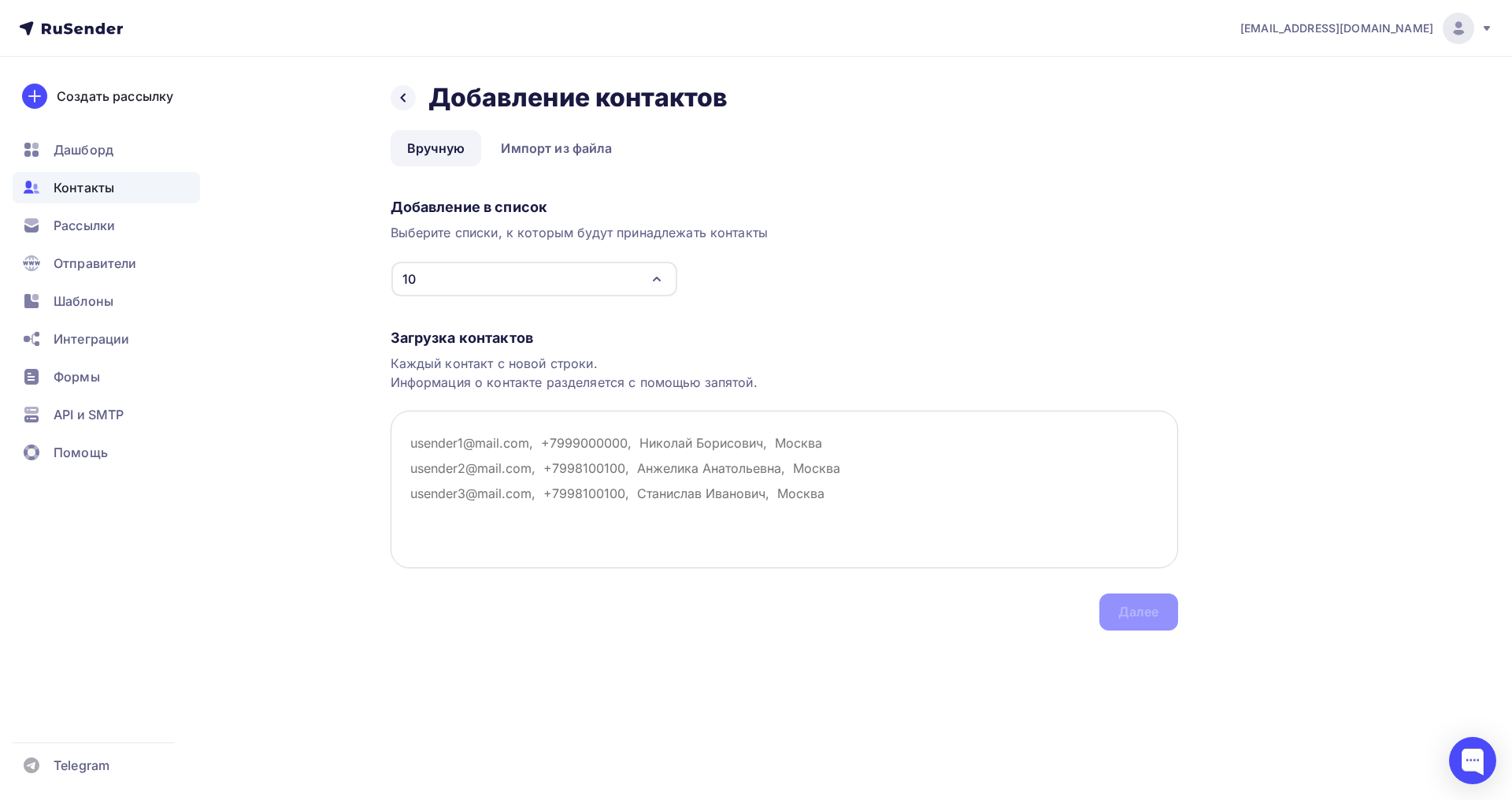
click at [461, 441] on textarea at bounding box center [785, 489] width 788 height 158
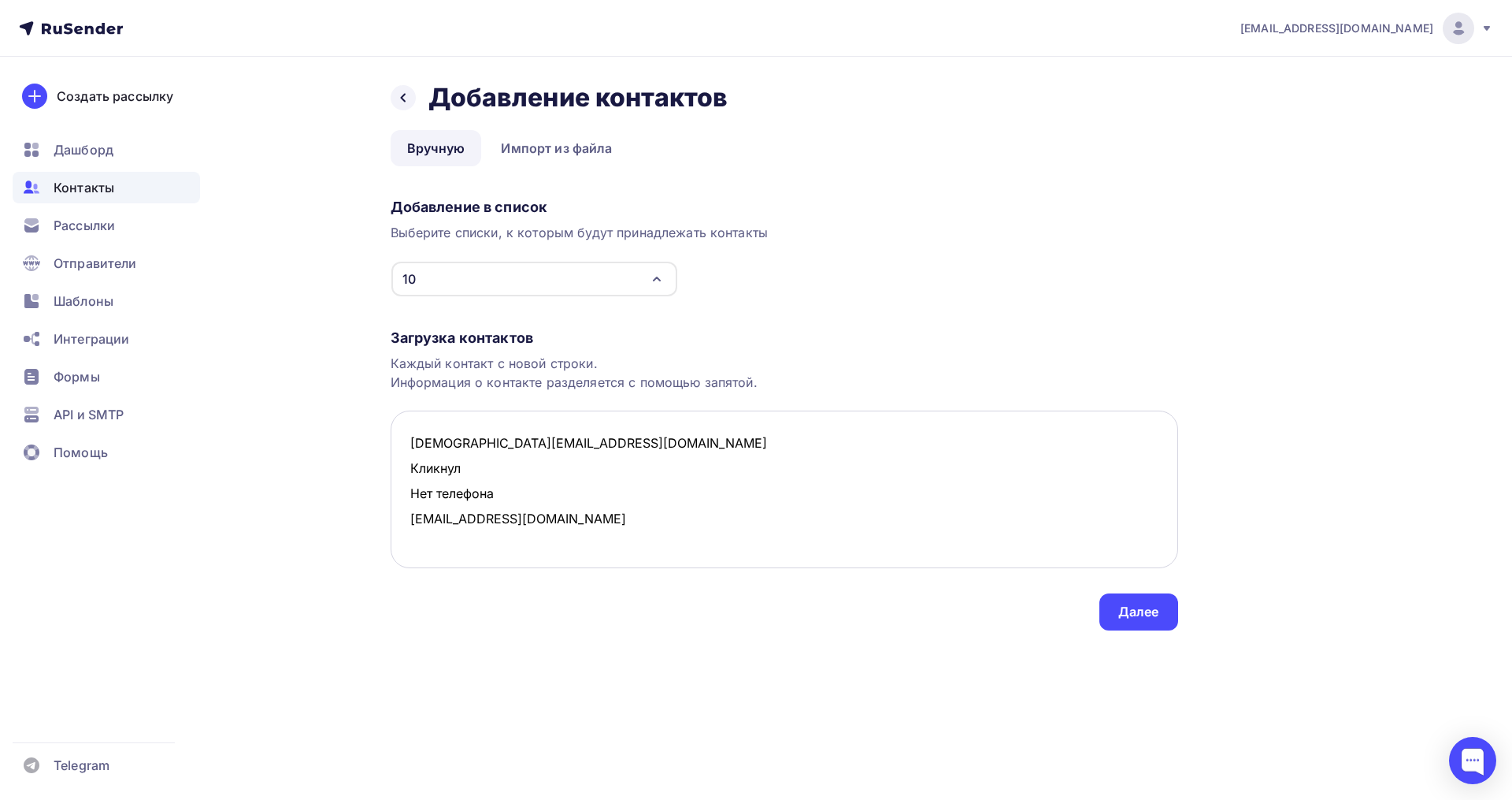
drag, startPoint x: 507, startPoint y: 494, endPoint x: 402, endPoint y: 479, distance: 106.1
click at [402, 479] on textarea "lady.griczencko2018@yandex.ru Кликнул Нет телефона 154mmi223@mail.ru" at bounding box center [785, 489] width 788 height 158
click at [415, 486] on textarea "lady.griczencko2018@yandex.ru 154mmi223@mail.ru" at bounding box center [785, 489] width 788 height 158
click at [545, 466] on textarea "lady.griczencko2018@yandex.ru 154mmi223@mail.ru" at bounding box center [785, 489] width 788 height 158
paste textarea "sun_wind09@mail.ru aa-franceva@mail.ru elena-b-83@list.ru m_a_suvorova@bk.ru pu…"
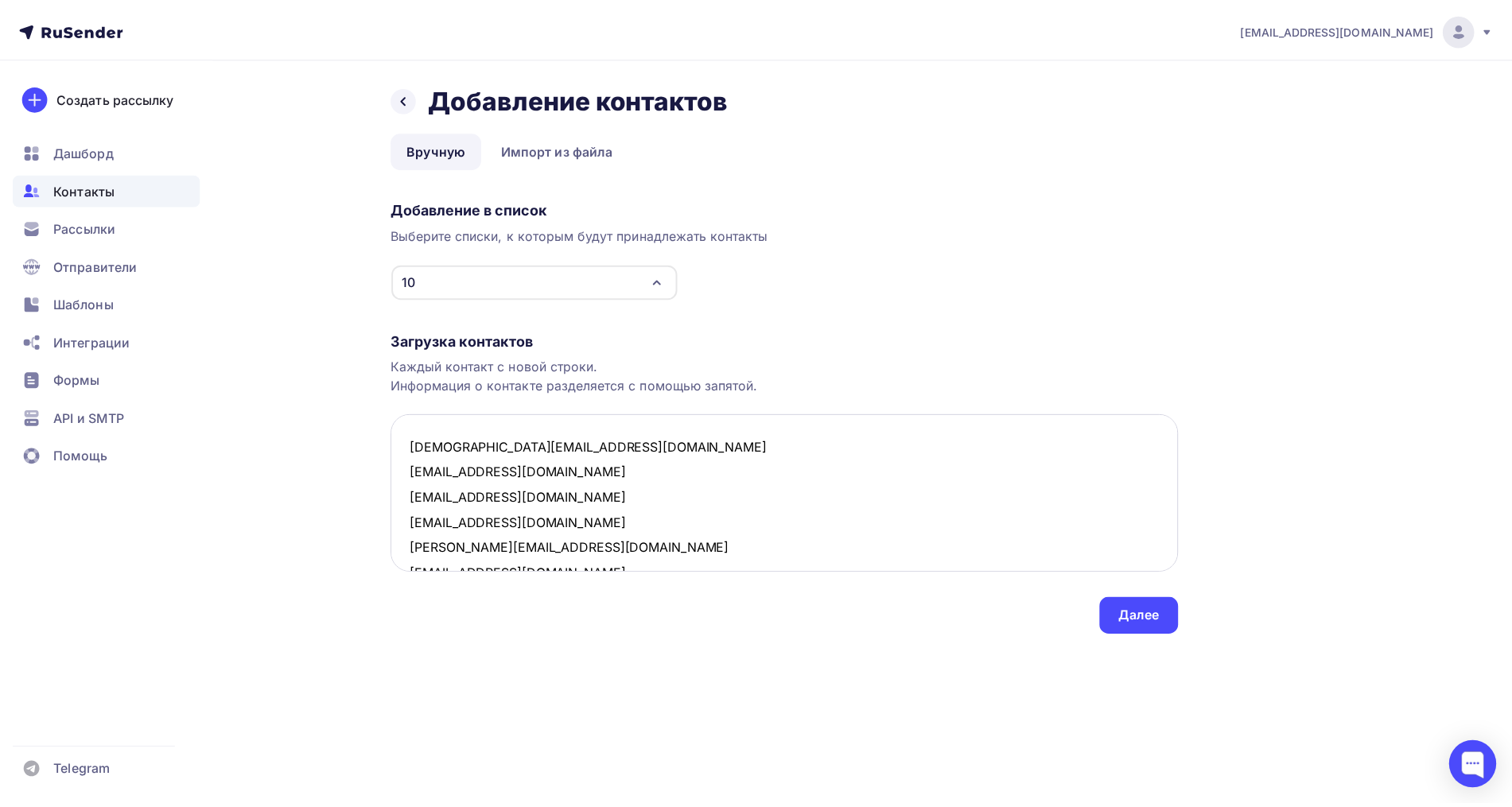
scroll to position [1180, 0]
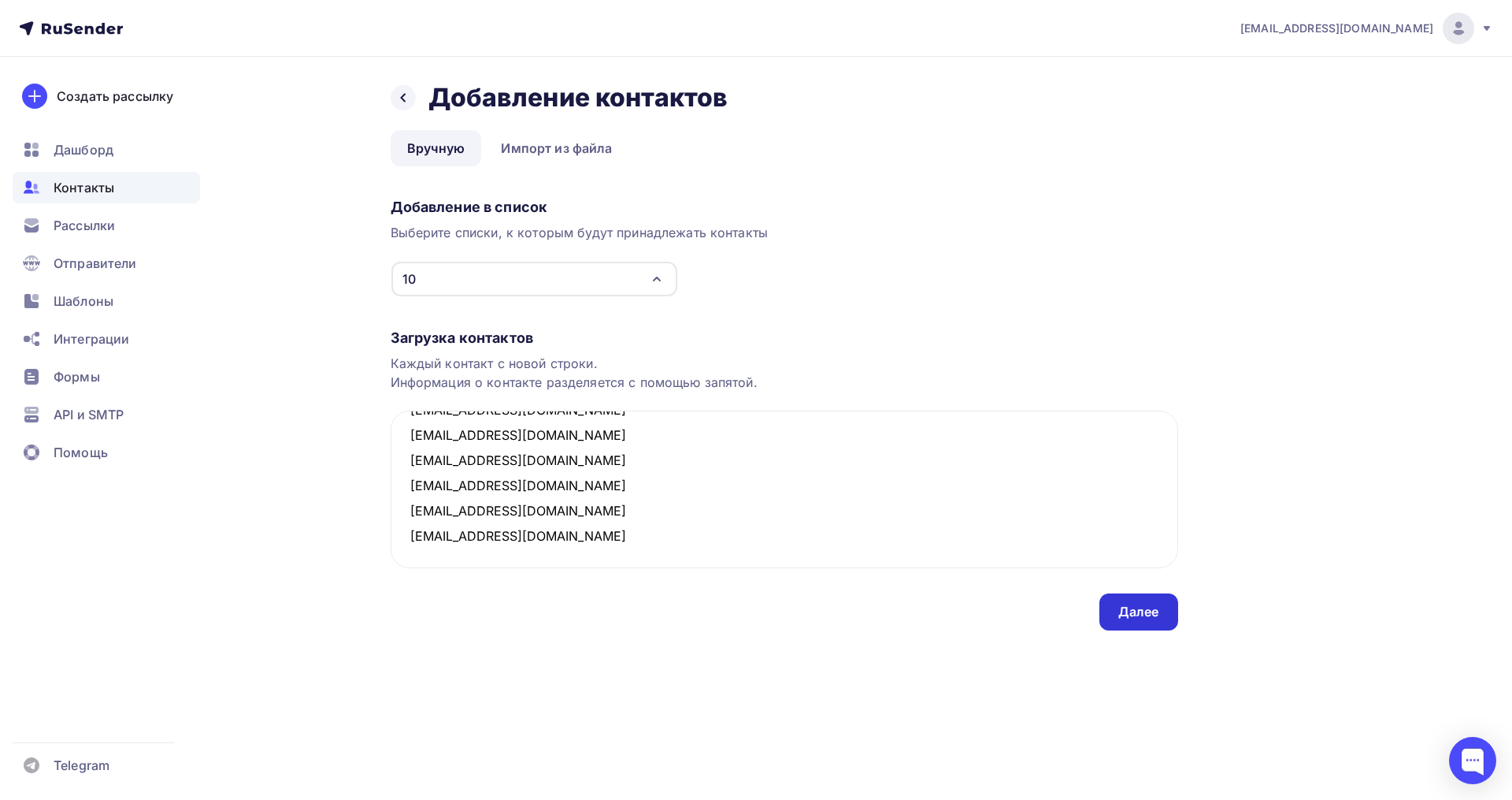
type textarea "lady.griczencko2018@yandex.ru 154mmi223@mail.ru sun_wind09@mail.ru aa-franceva@…"
click at [1143, 612] on div "Далее" at bounding box center [1138, 612] width 41 height 18
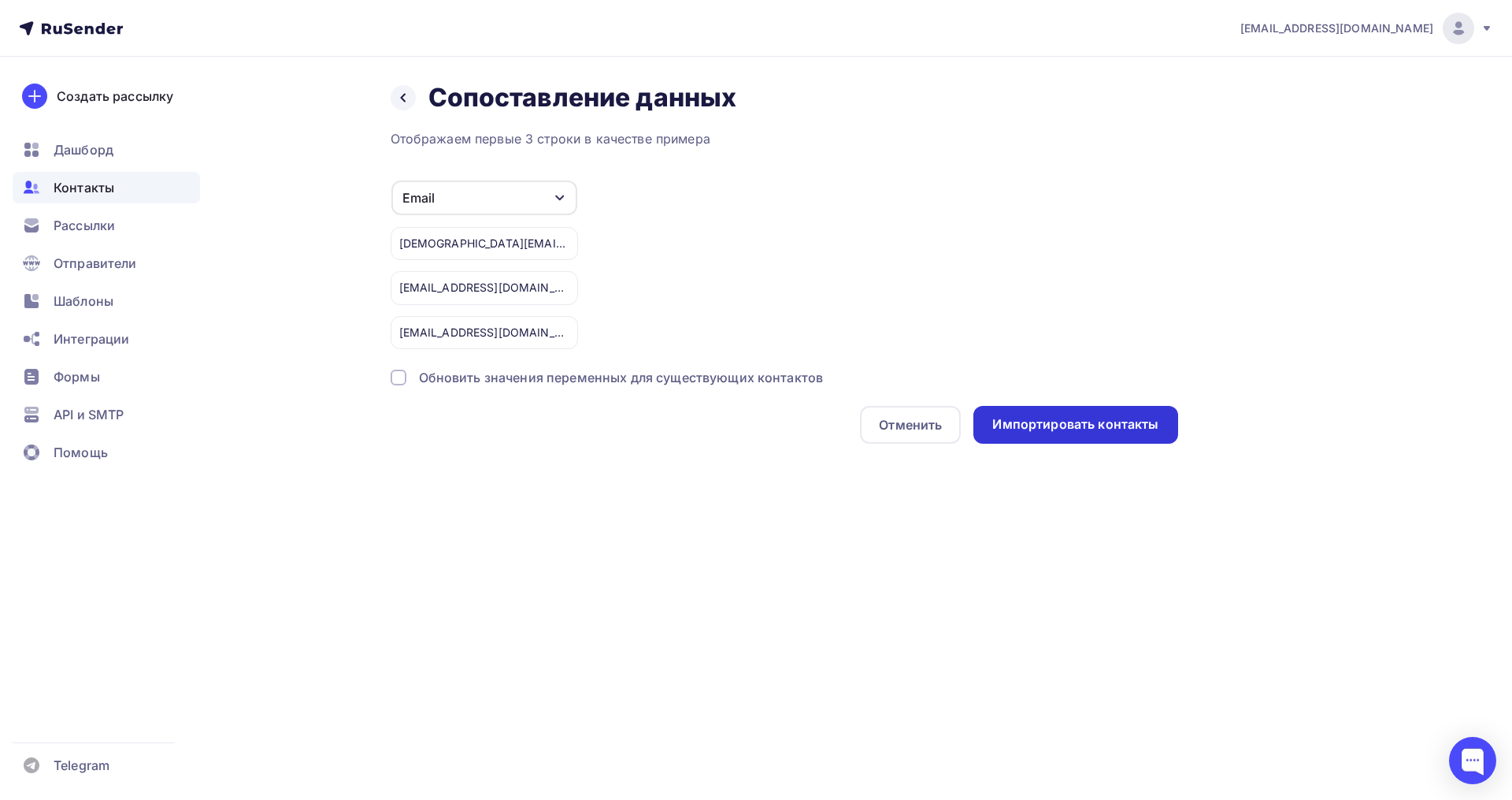
click at [1126, 434] on div "Импортировать контакты" at bounding box center [1075, 424] width 204 height 38
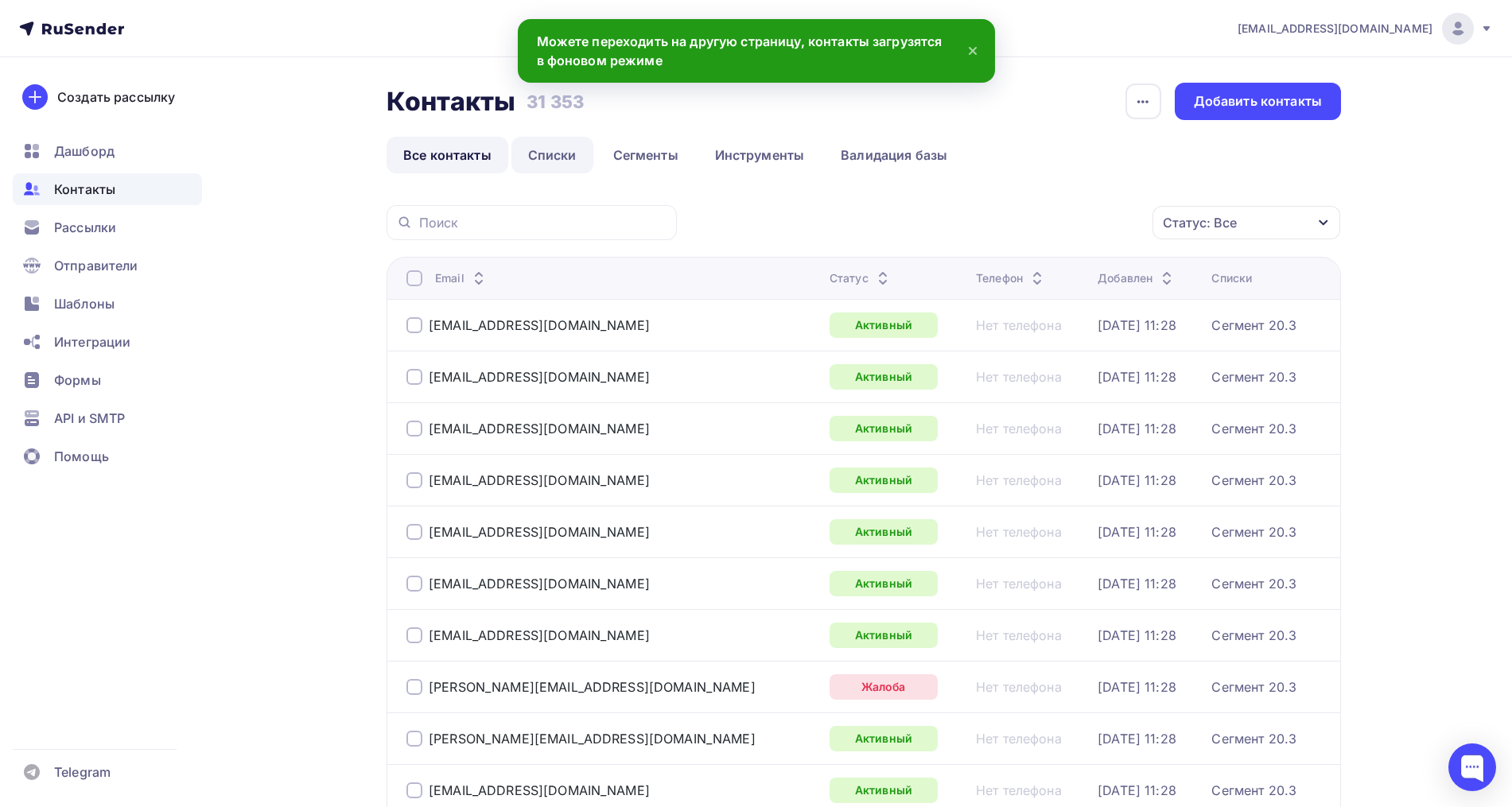
click at [527, 167] on link "Списки" at bounding box center [552, 155] width 82 height 37
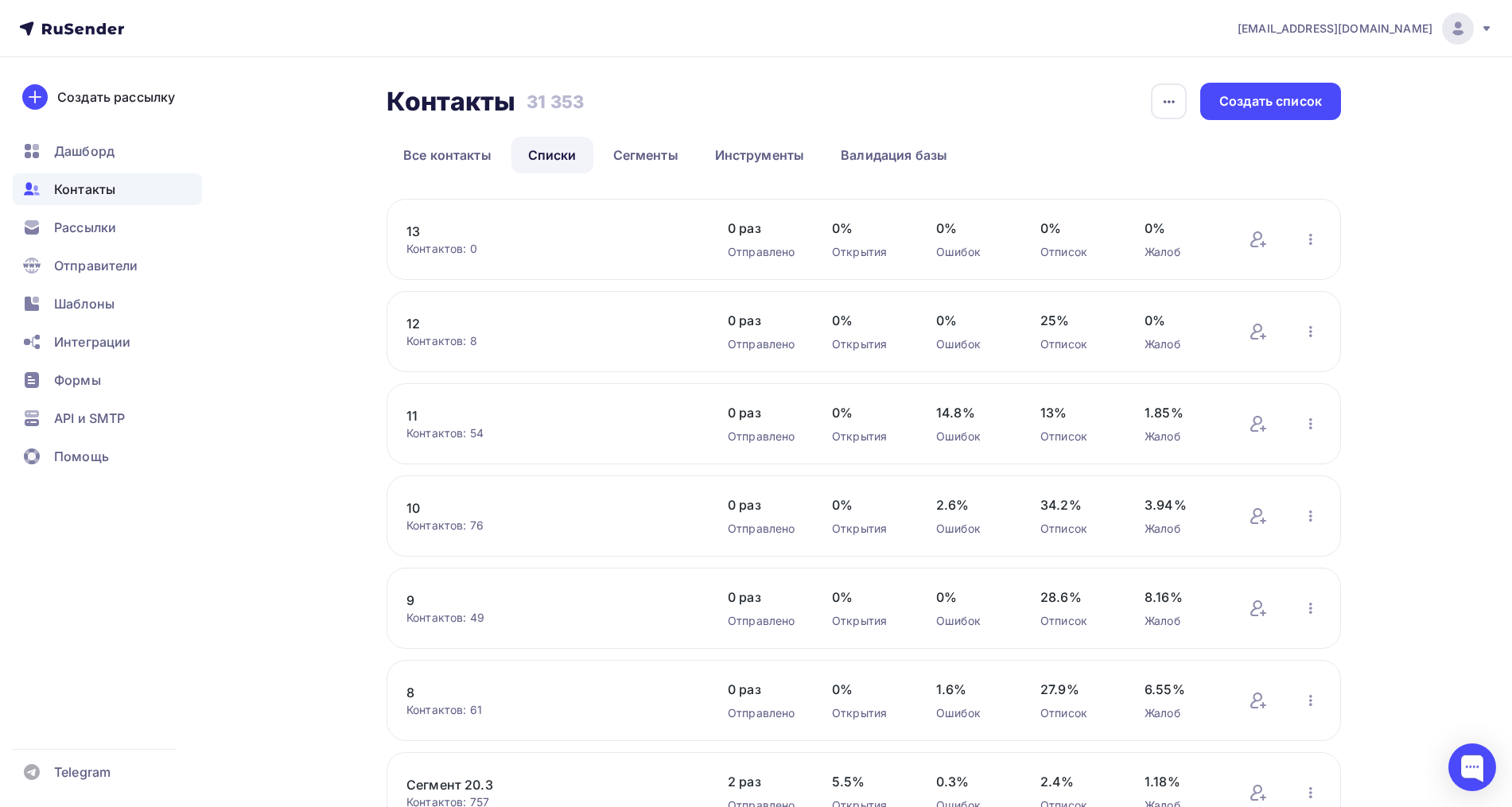
click at [412, 323] on link "12" at bounding box center [541, 324] width 270 height 19
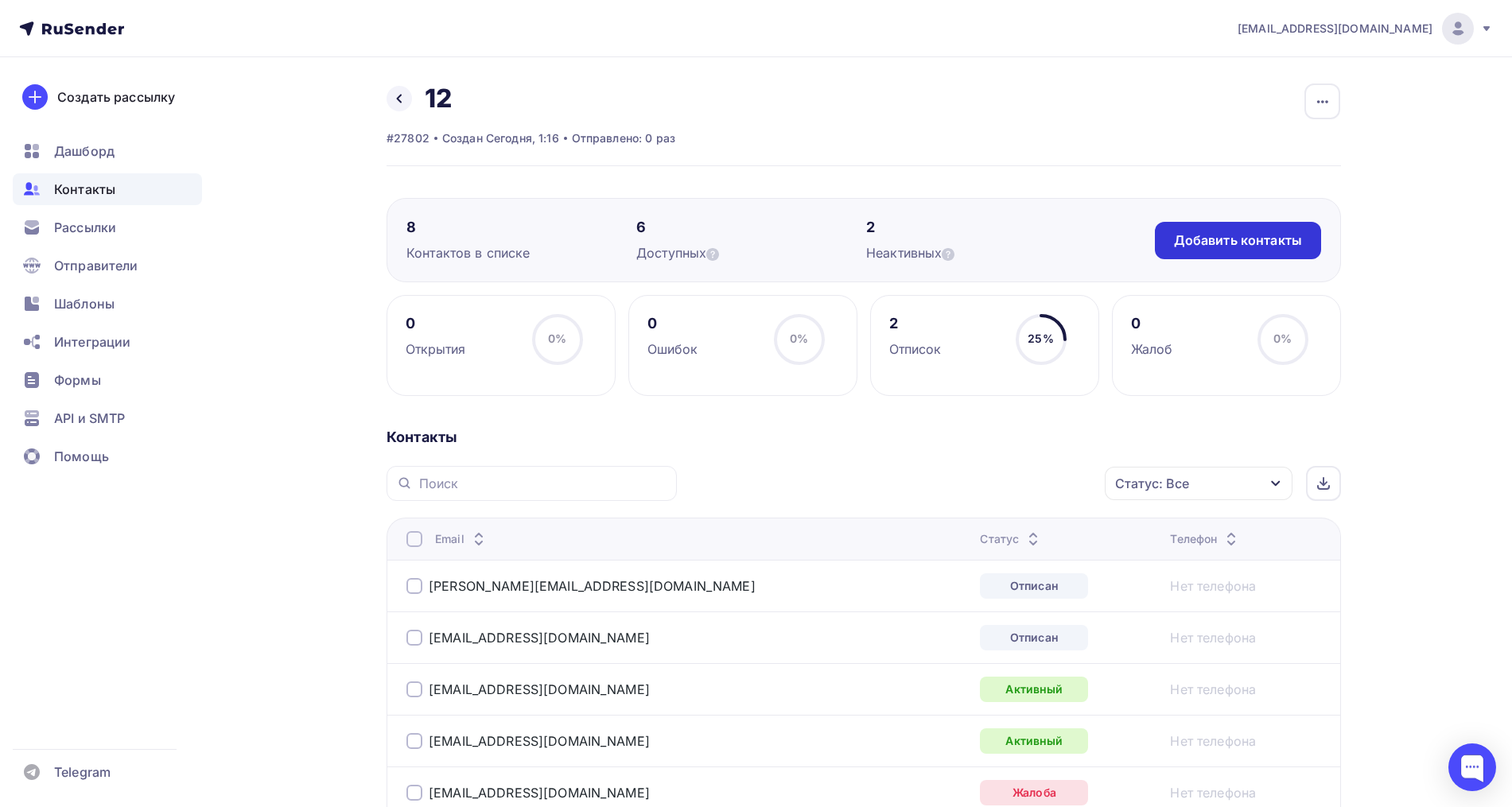
click at [1214, 242] on div "Добавить контакты" at bounding box center [1237, 240] width 128 height 18
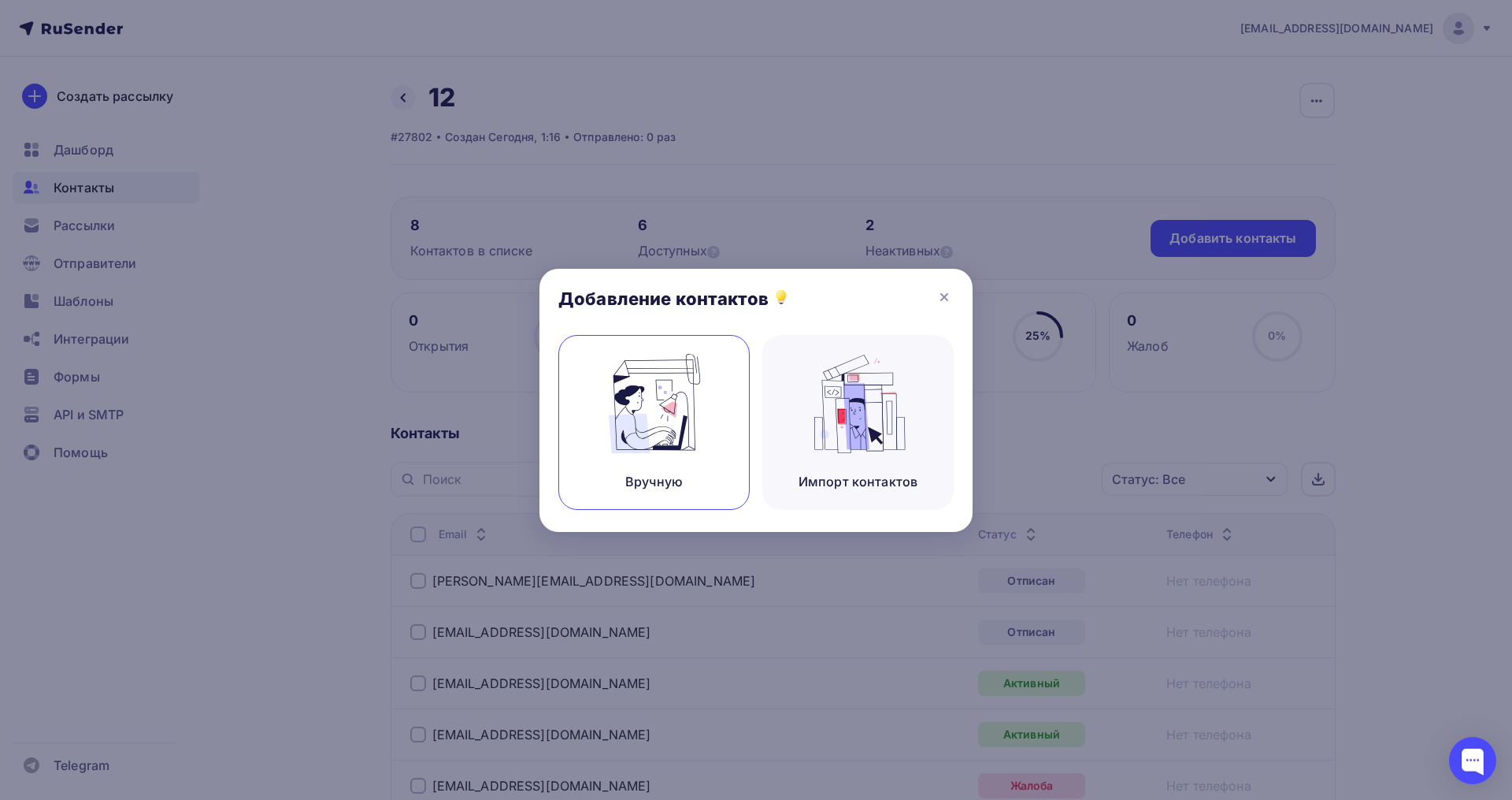
click at [692, 439] on img at bounding box center [654, 403] width 105 height 99
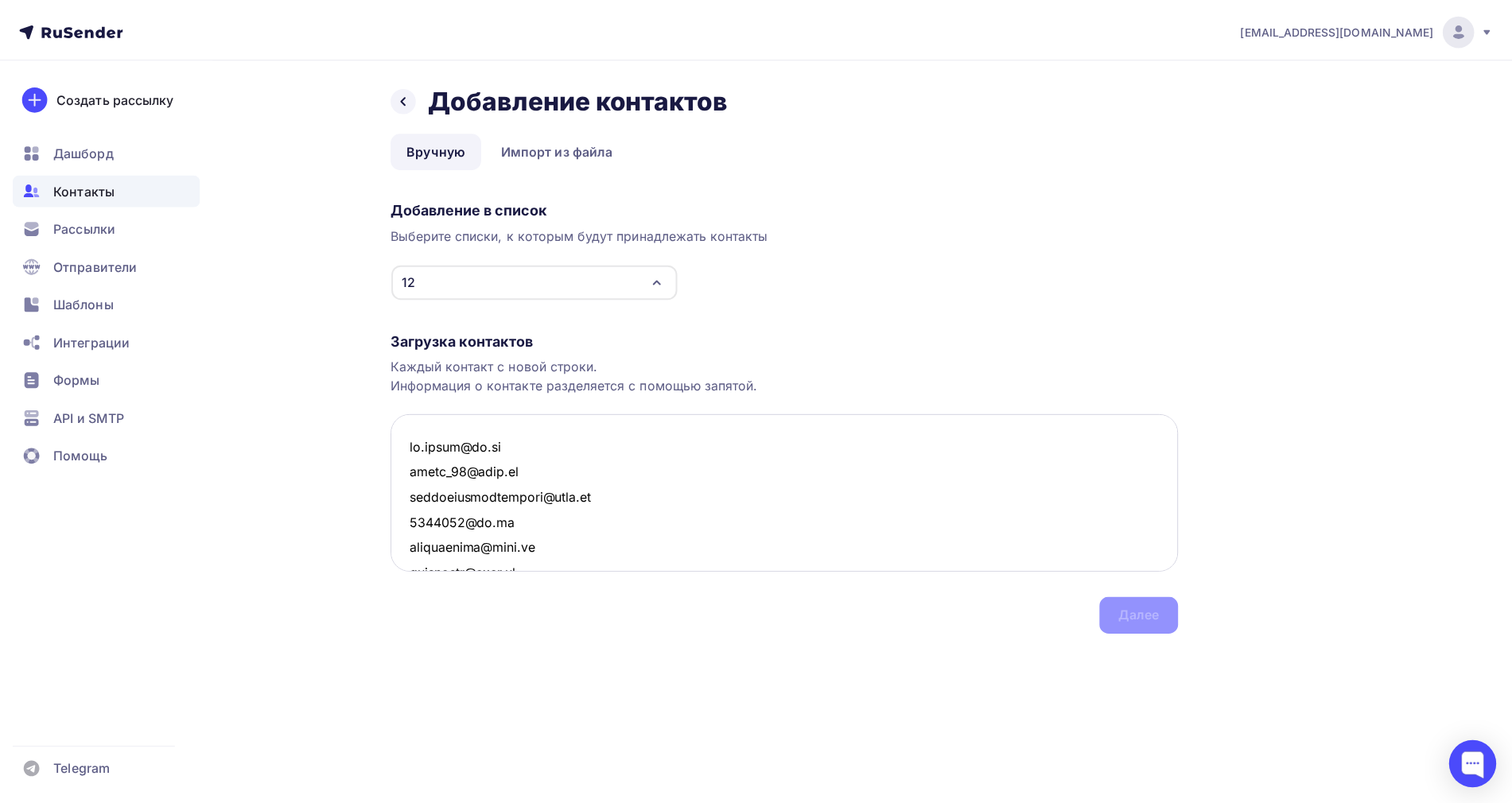
scroll to position [2273, 0]
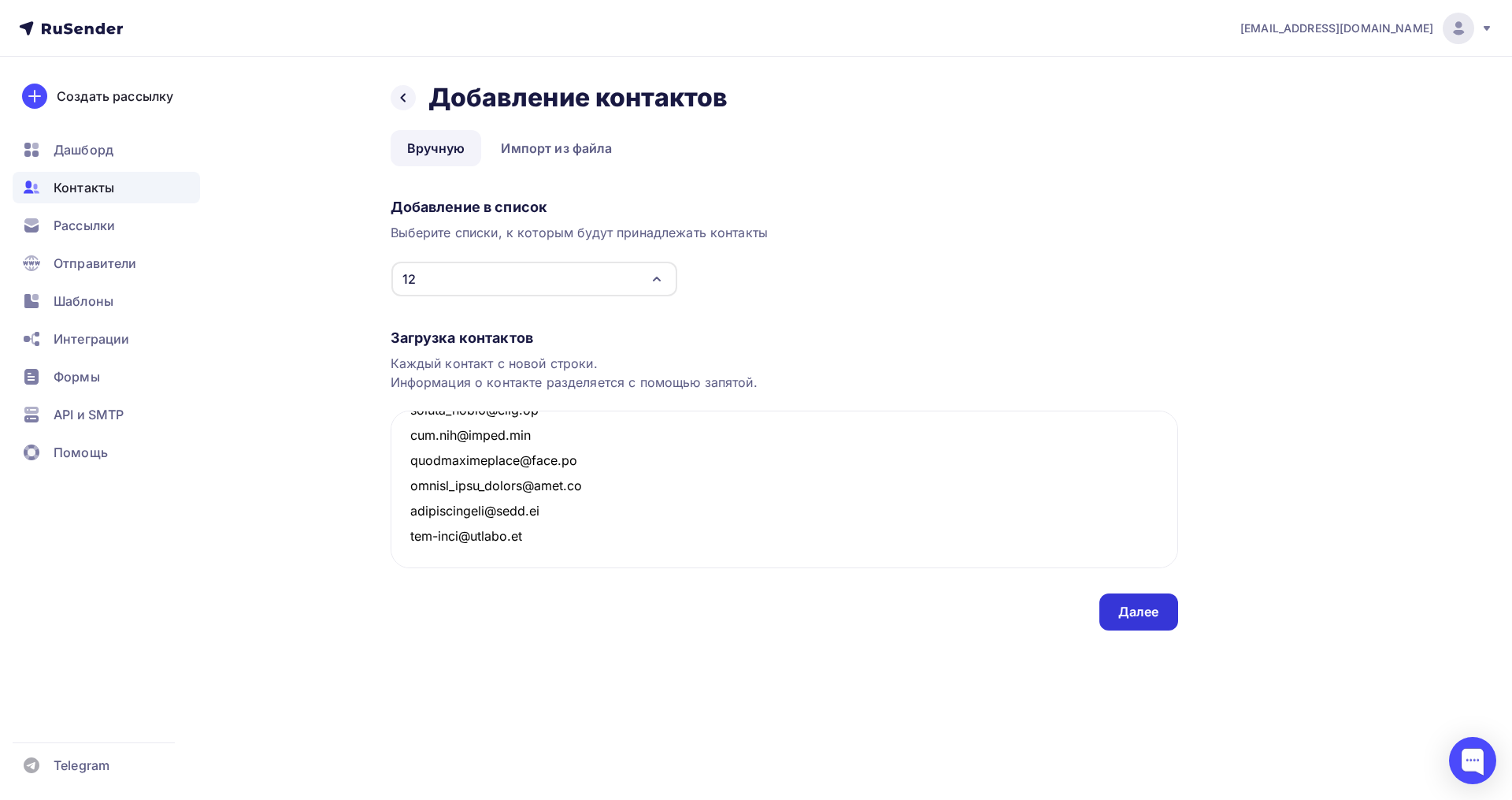
type textarea "in.poloz@ya.ru amigo_84@mail.ru ildesertodeitartari@mail.ru 7206151@bk.ru oneda…"
click at [1129, 621] on div "Далее" at bounding box center [1138, 612] width 79 height 37
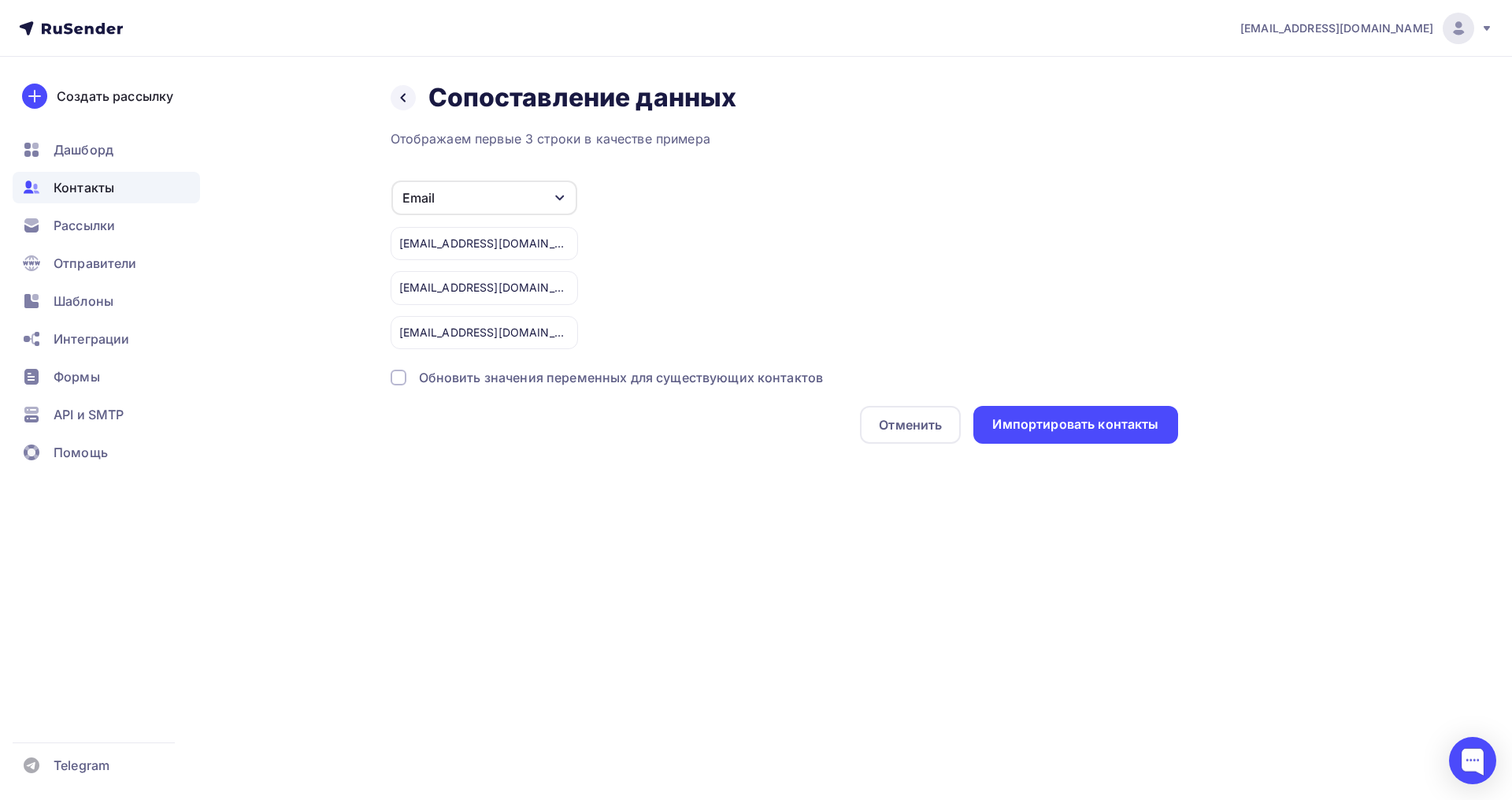
click at [1044, 447] on div "Назад Сопоставление данных Сопоставление данных Отображаем первые 3 строки в ка…" at bounding box center [756, 281] width 1290 height 450
click at [1044, 432] on div "Импортировать контакты" at bounding box center [1074, 424] width 166 height 18
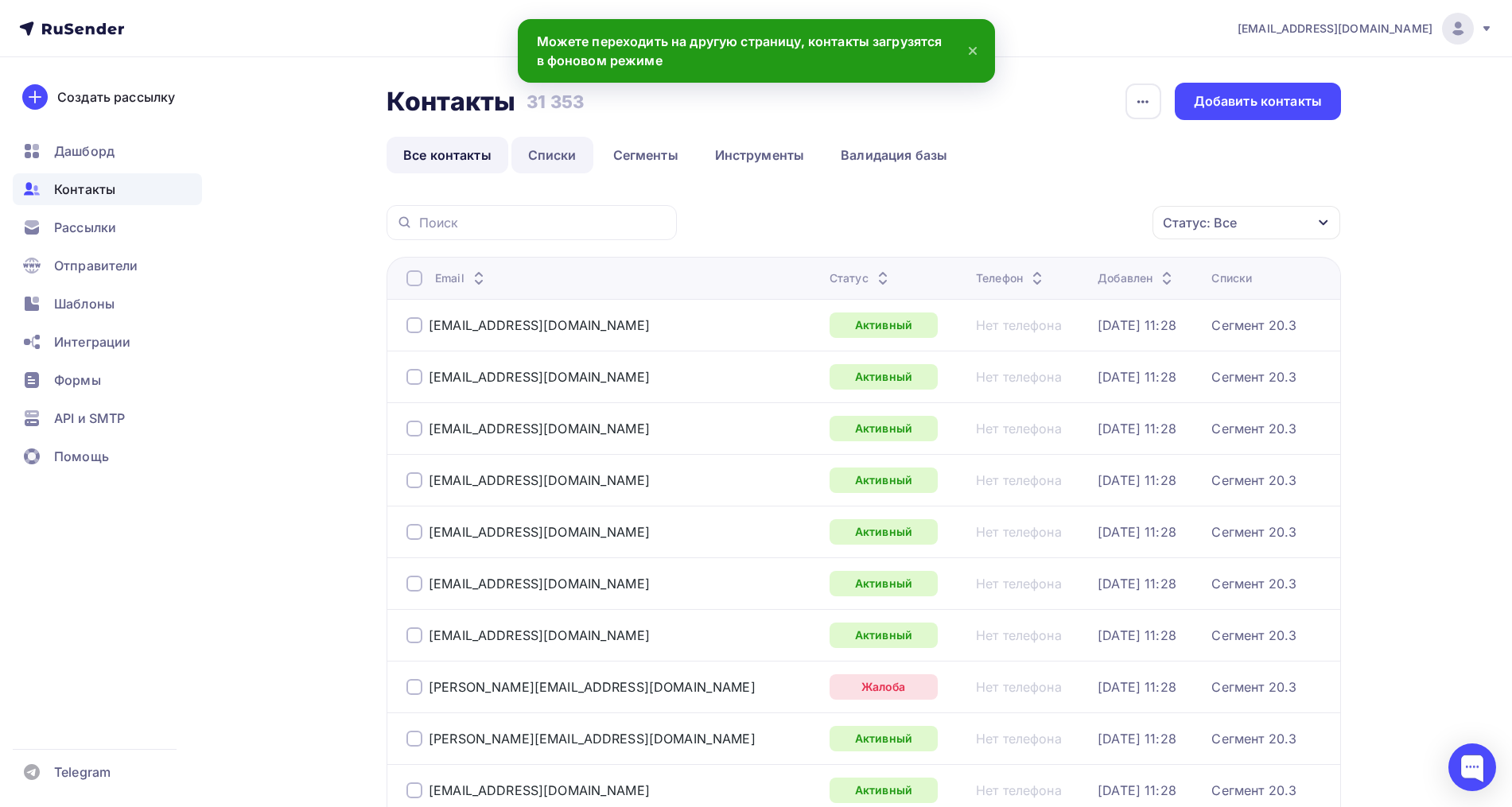
click at [555, 157] on link "Списки" at bounding box center [552, 155] width 82 height 37
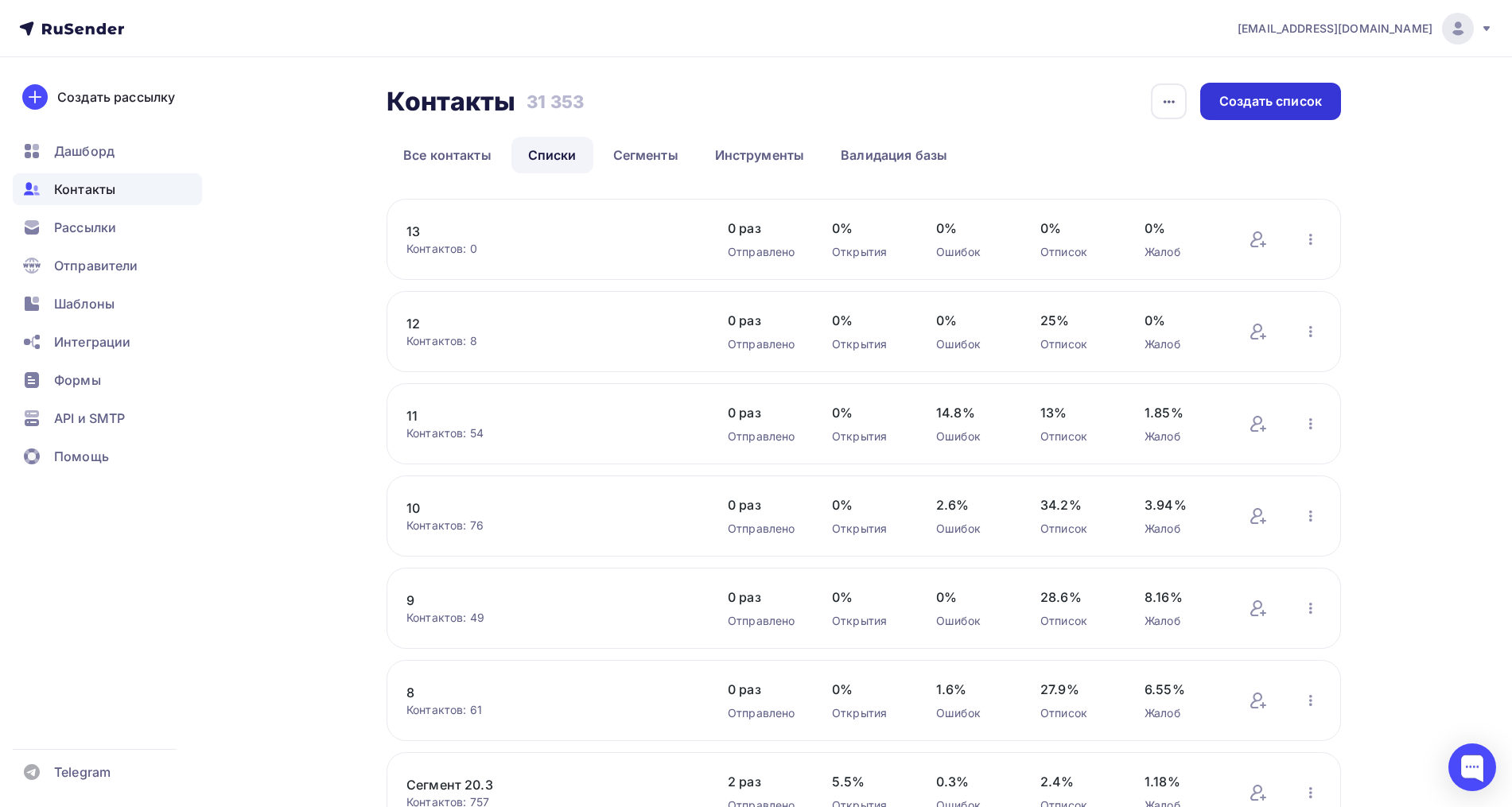
click at [1275, 100] on div "Создать список" at bounding box center [1270, 102] width 103 height 18
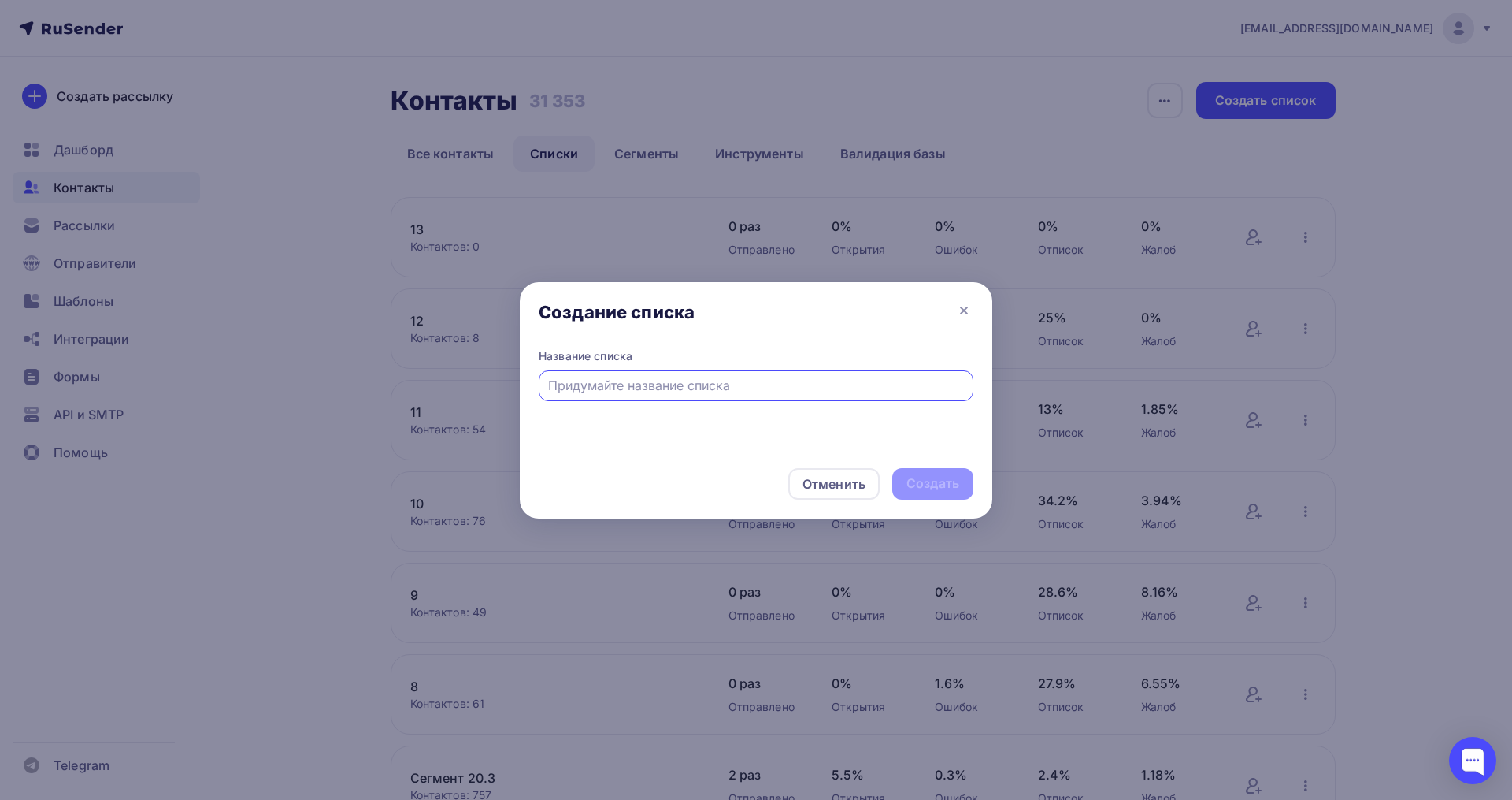
click at [576, 385] on input "text" at bounding box center [756, 385] width 417 height 19
type input "14"
click at [922, 476] on div "Создать" at bounding box center [933, 484] width 53 height 18
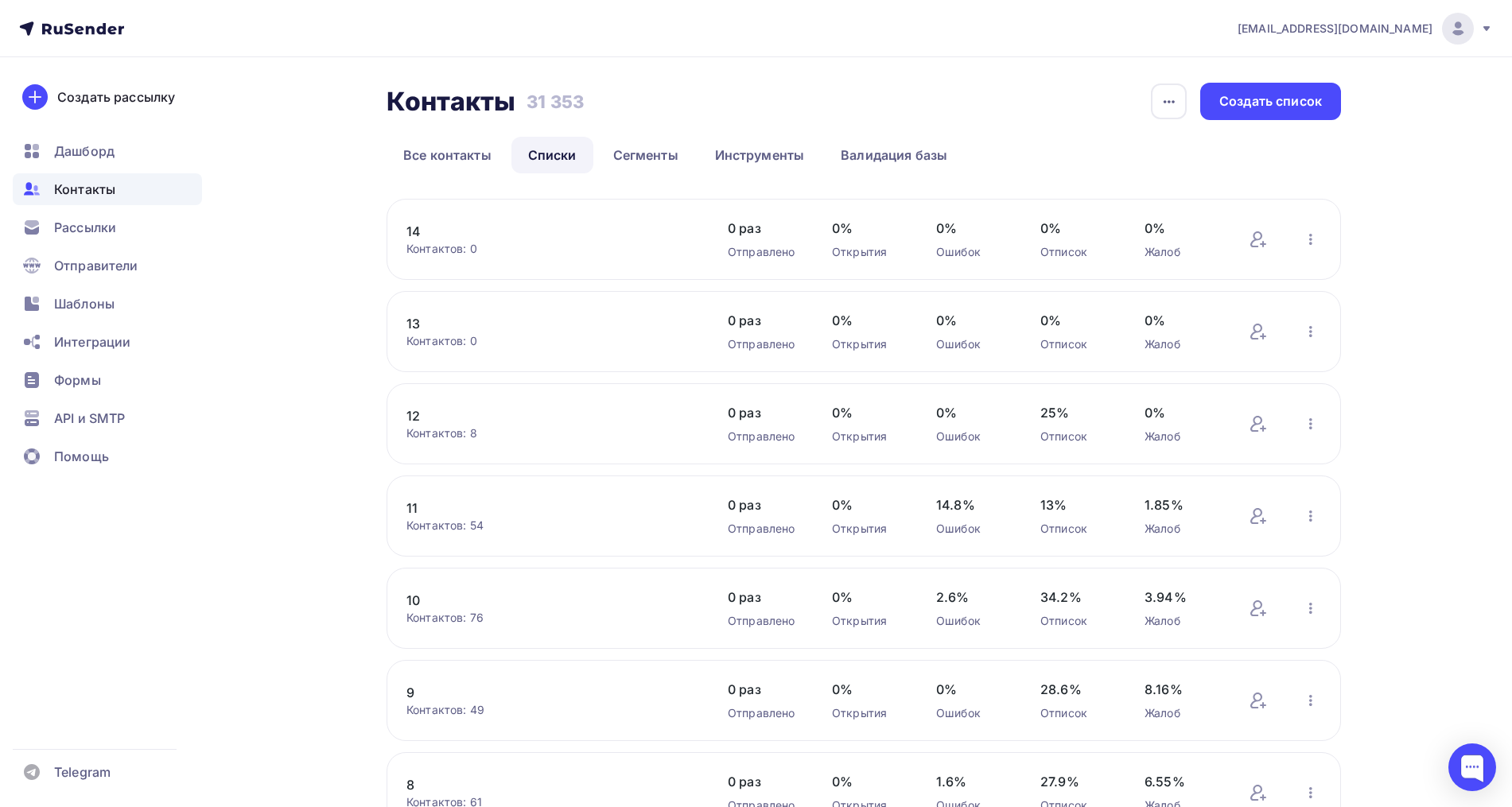
click at [418, 232] on link "14" at bounding box center [541, 231] width 270 height 19
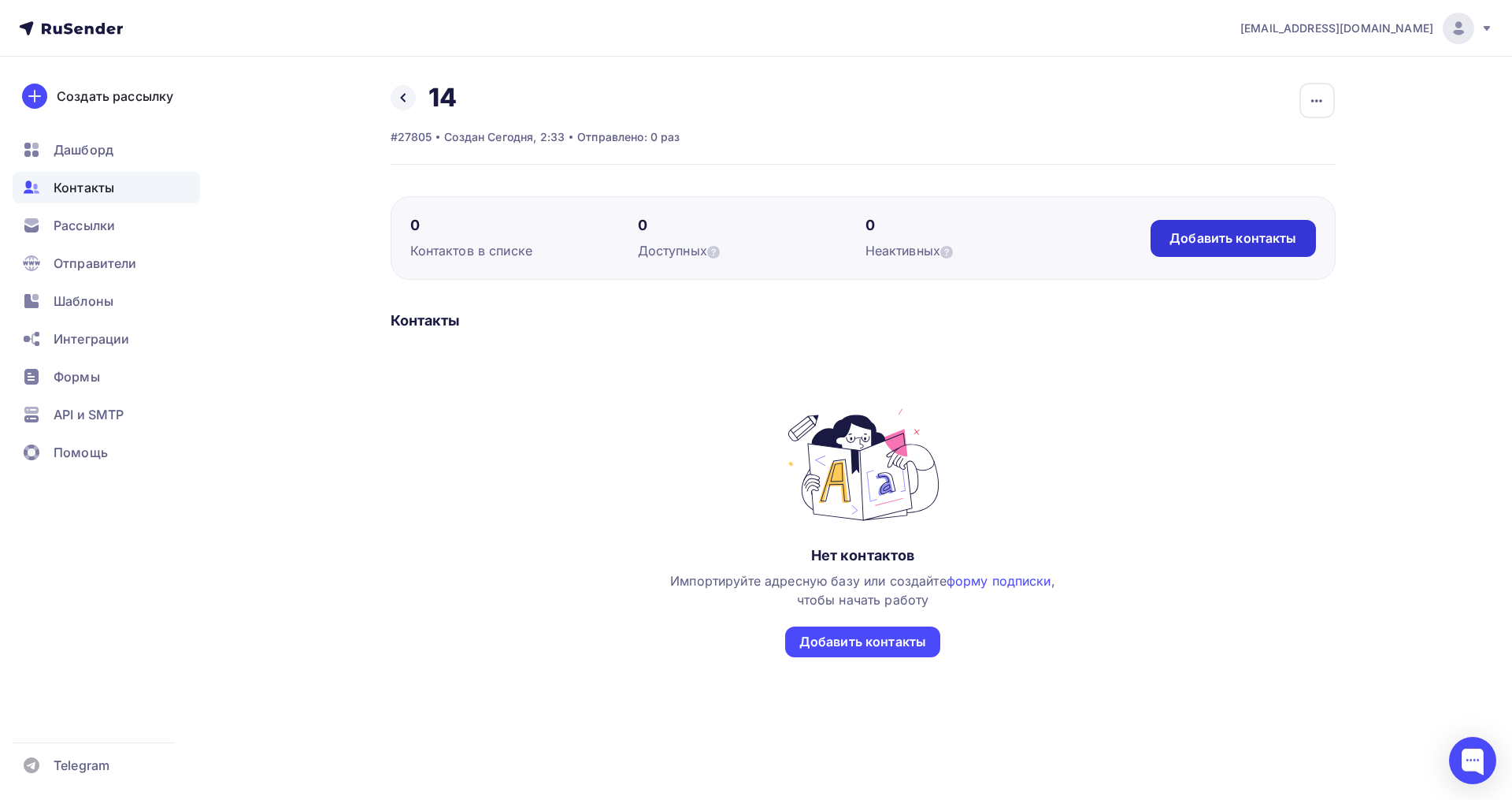
click at [1195, 231] on div "Добавить контакты" at bounding box center [1233, 238] width 126 height 18
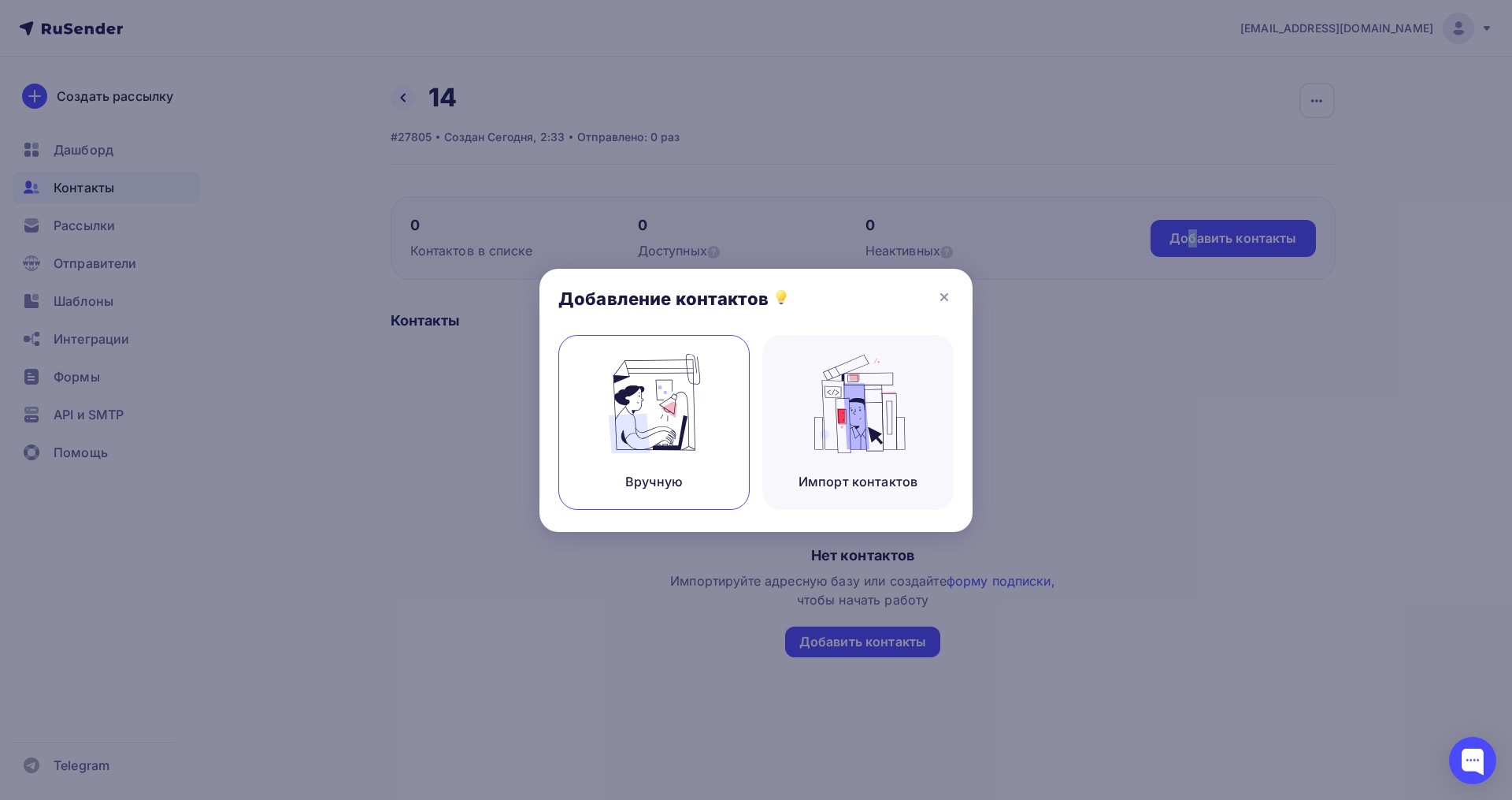
click at [669, 415] on img at bounding box center [654, 403] width 105 height 99
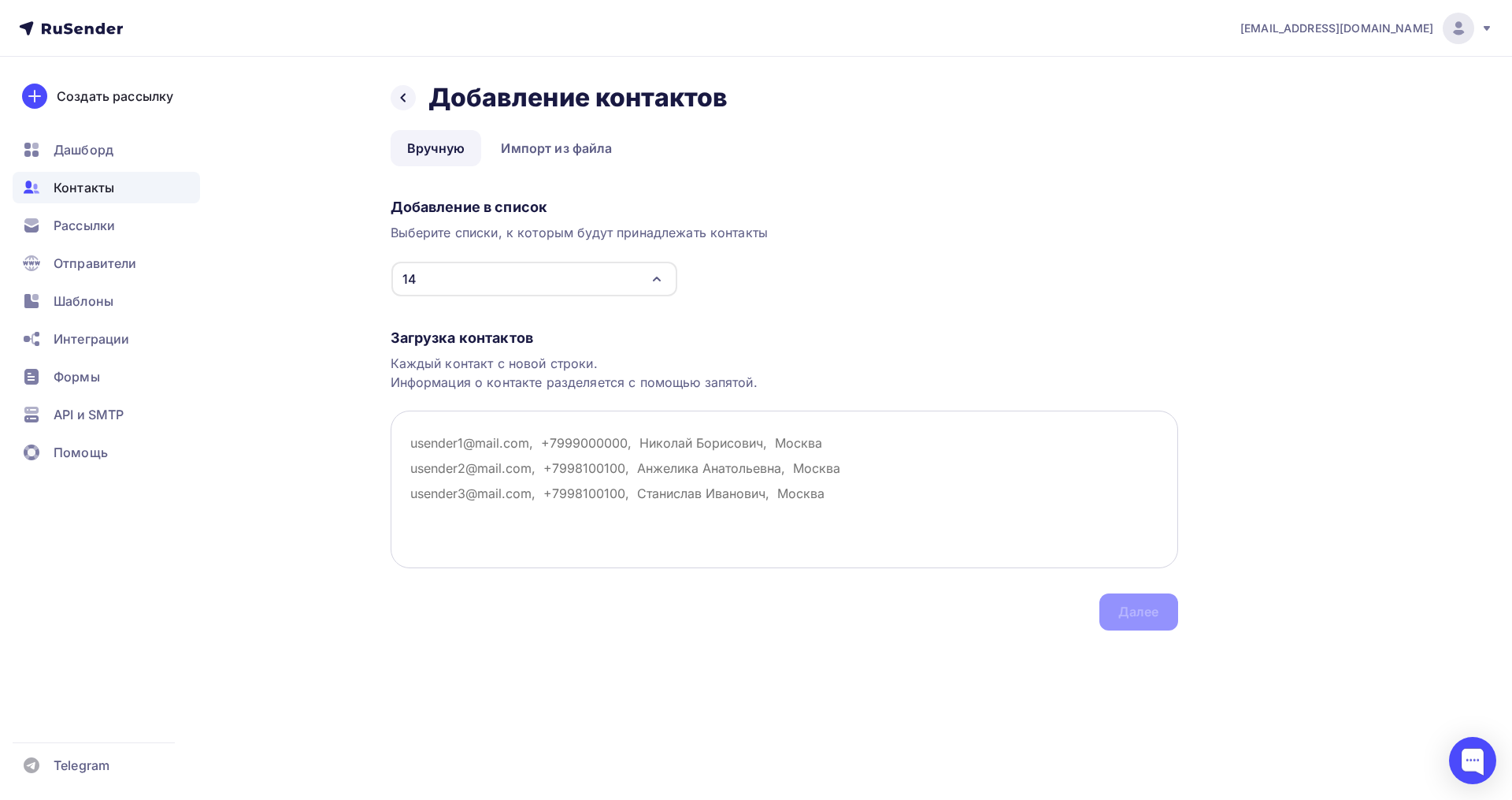
click at [455, 464] on textarea at bounding box center [785, 489] width 788 height 158
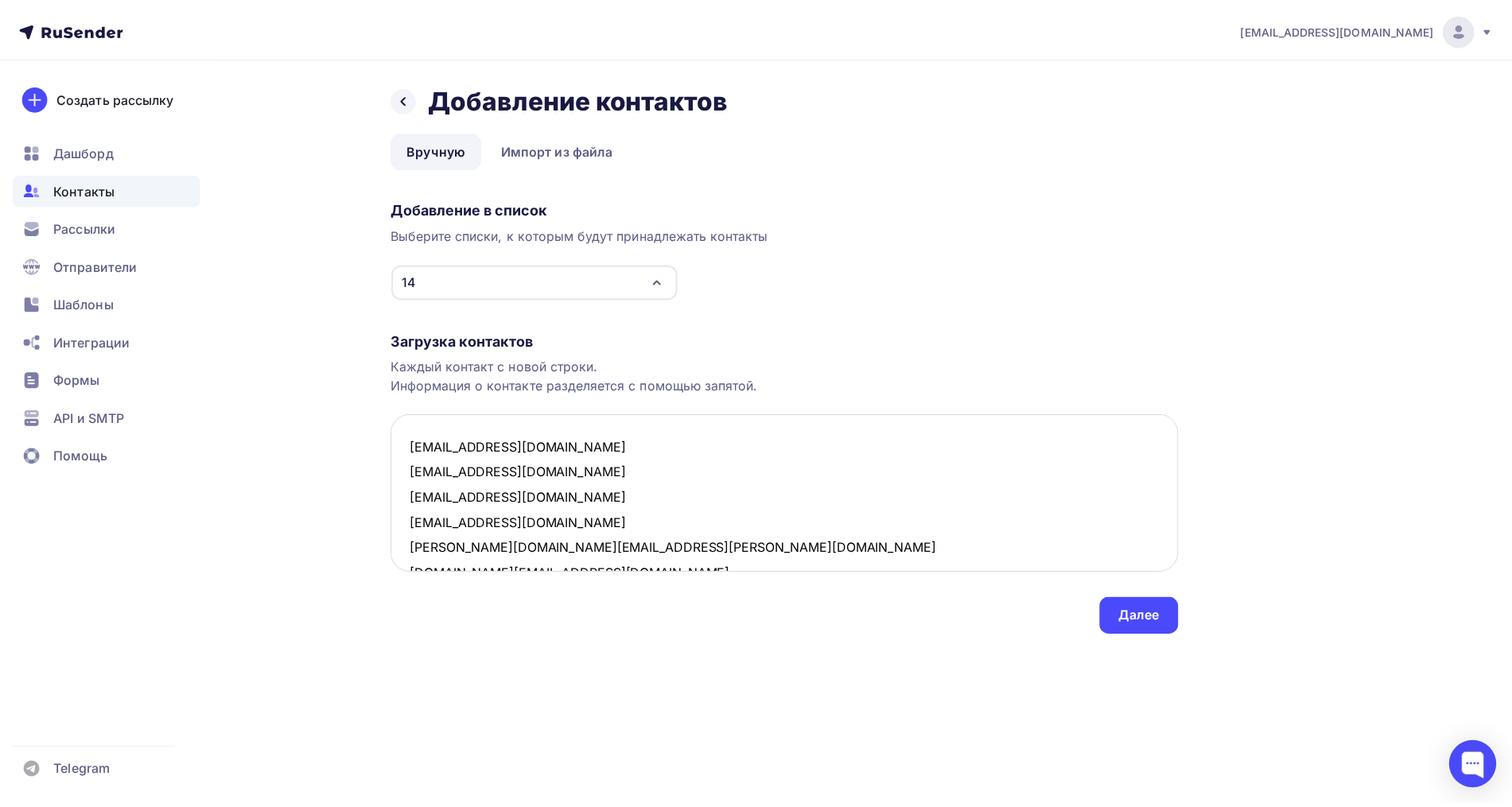
scroll to position [188, 0]
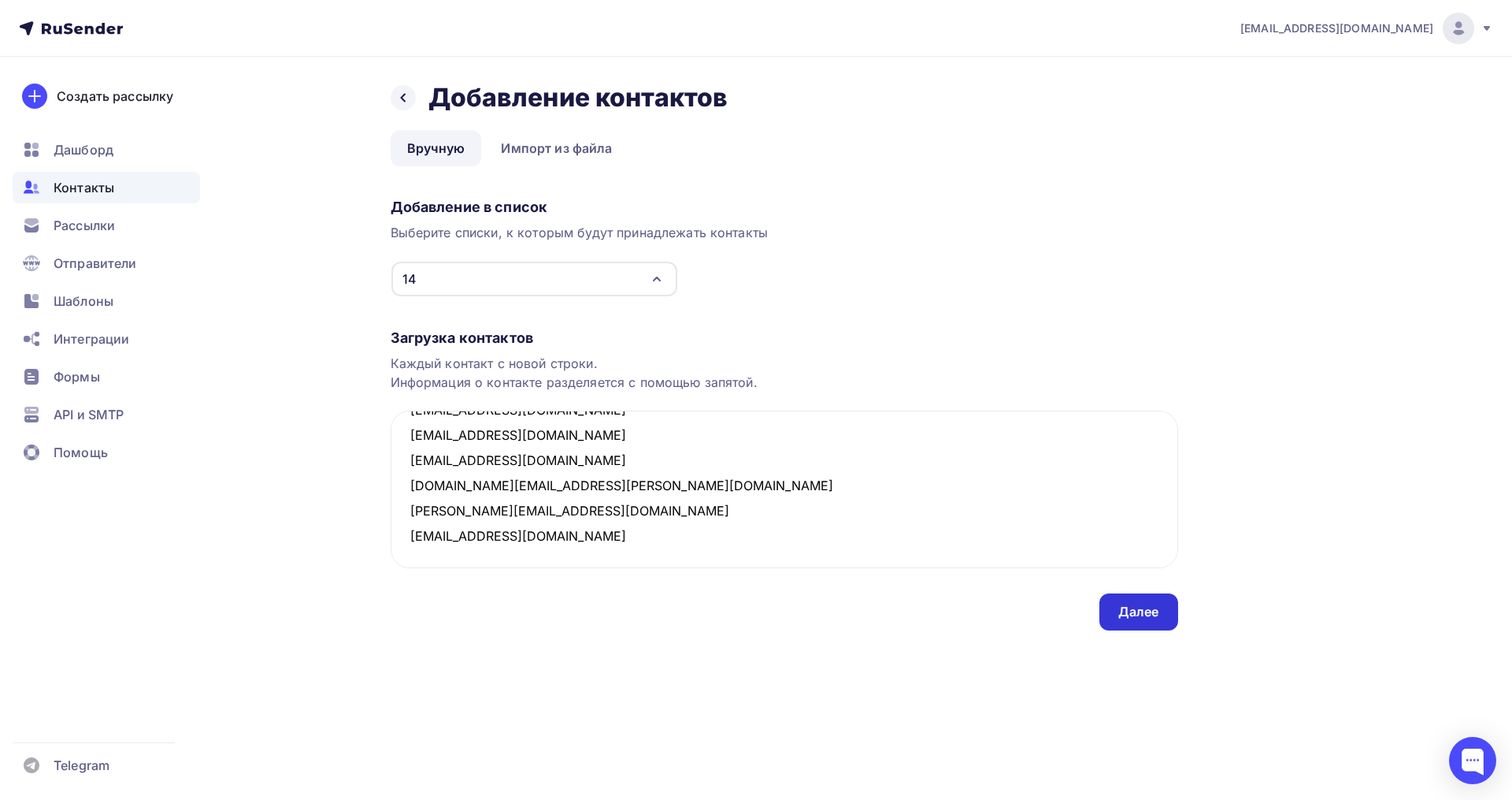
type textarea "bi0_nut@mail.ru yuob@yandex.ru okruspeg@gmail.com olbor@list.ru yuliya.chen@gma…"
click at [1148, 616] on div "Далее" at bounding box center [1138, 612] width 41 height 18
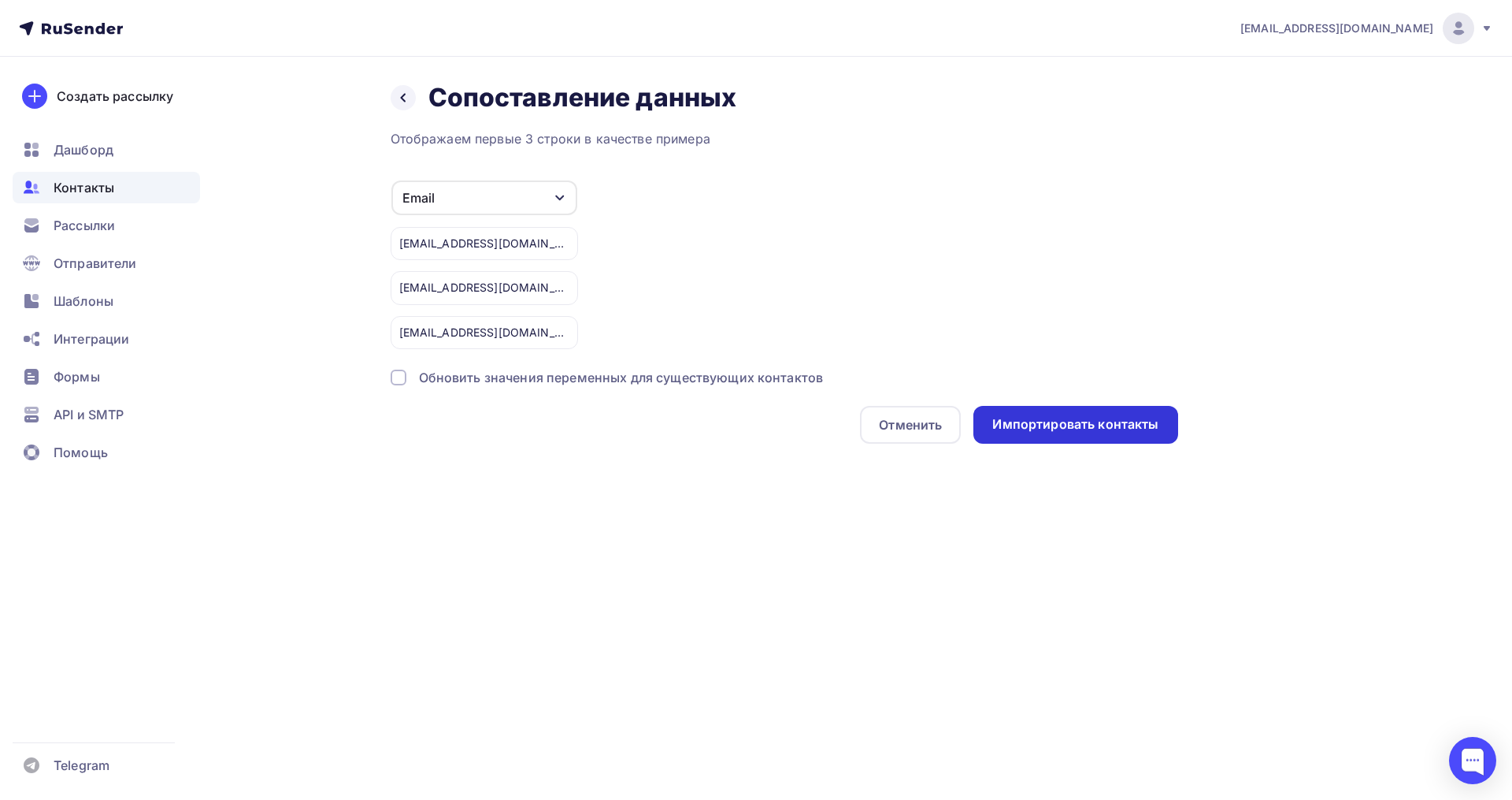
click at [1050, 406] on div "Импортировать контакты" at bounding box center [1075, 424] width 204 height 38
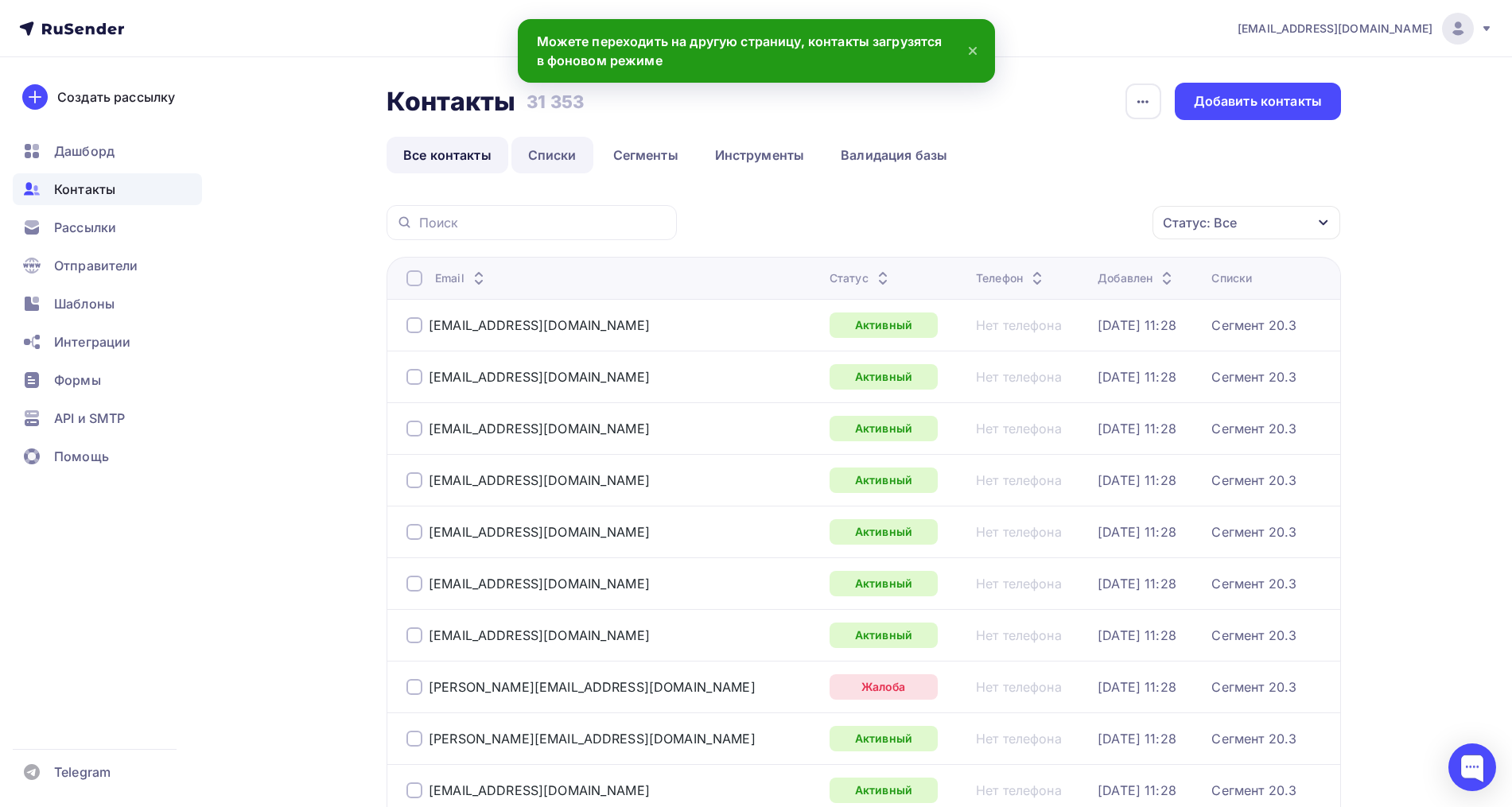
click at [546, 149] on link "Списки" at bounding box center [552, 155] width 82 height 37
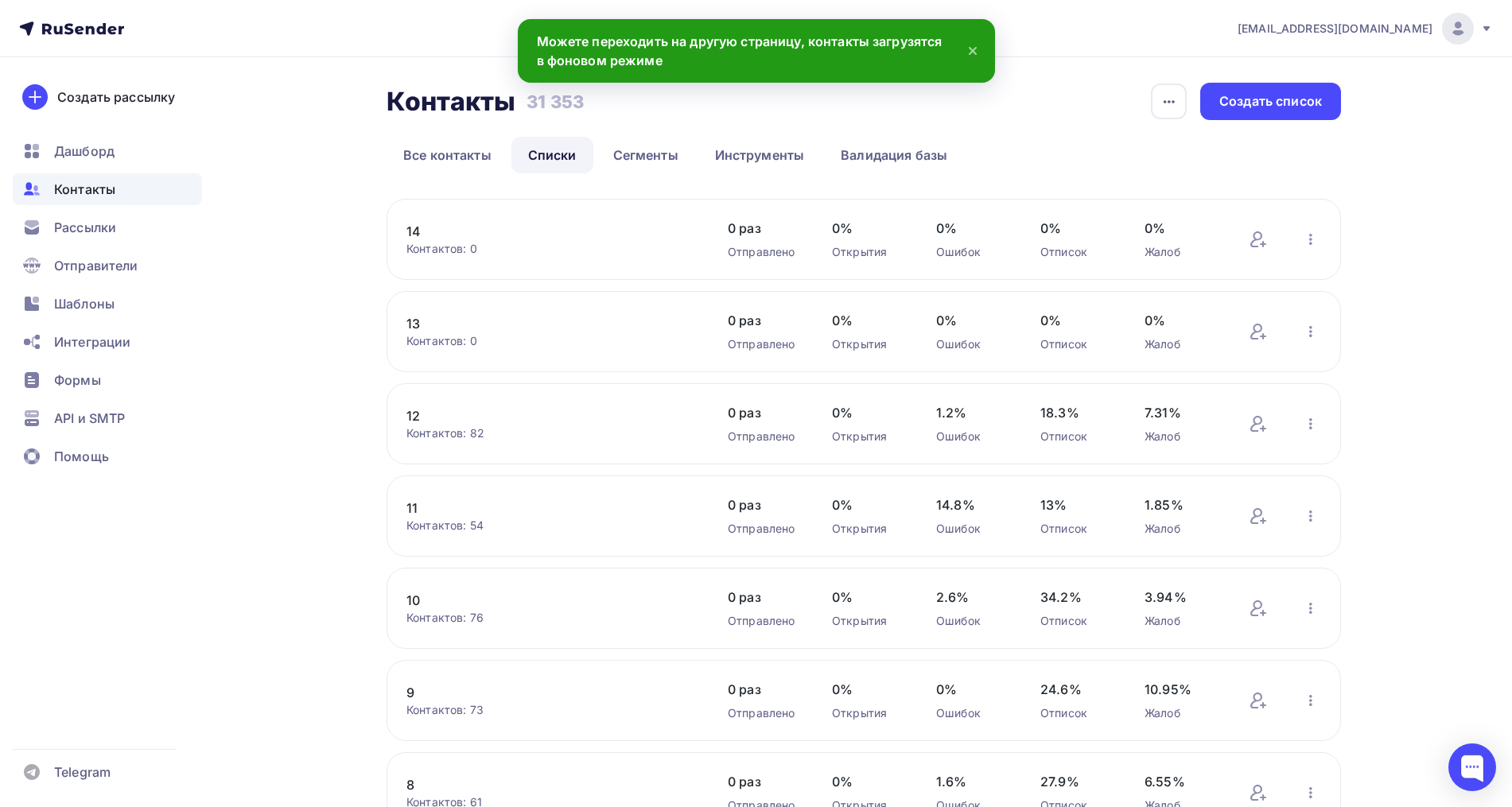
click at [412, 224] on link "14" at bounding box center [541, 231] width 270 height 19
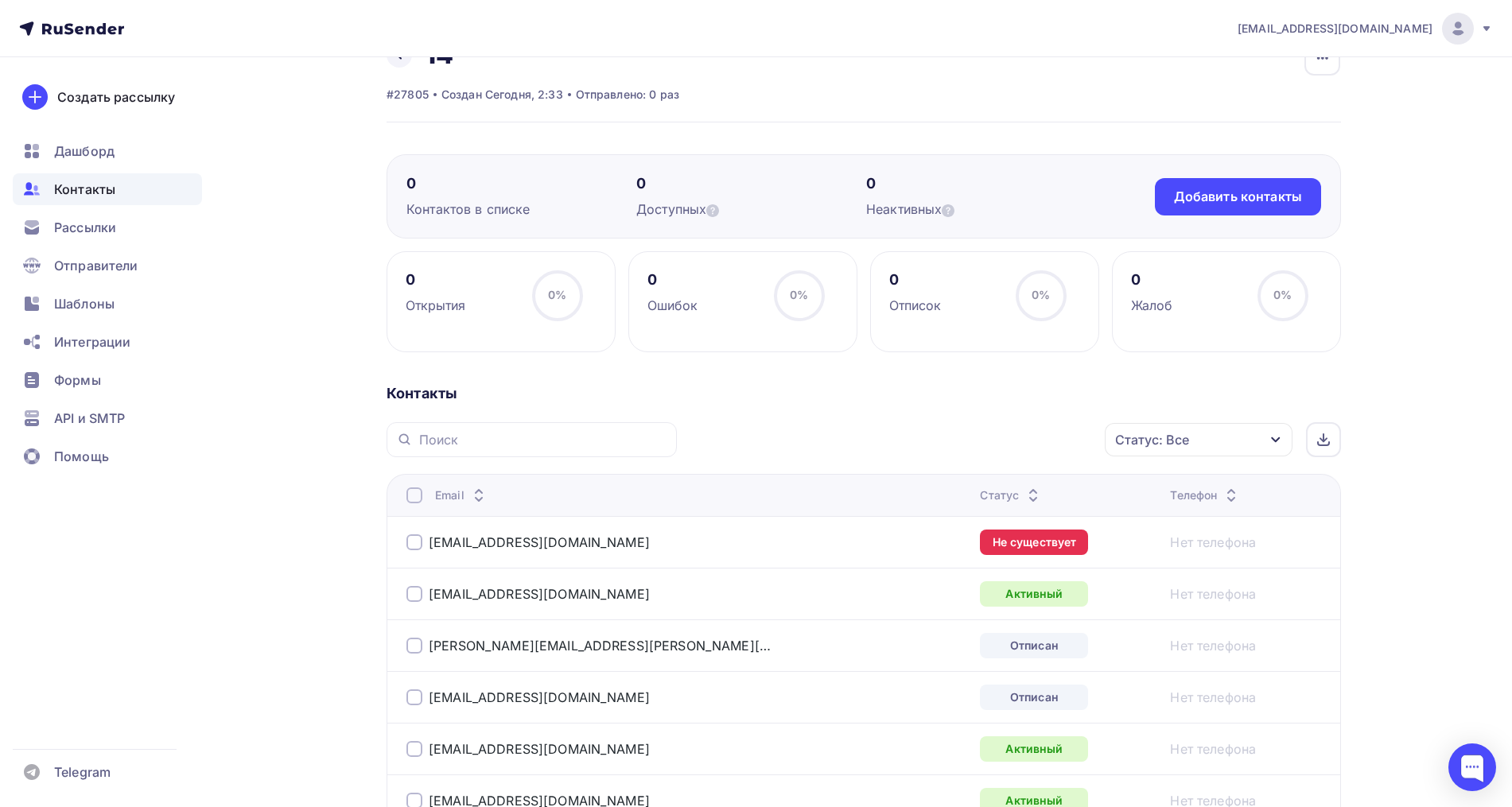
scroll to position [39, 0]
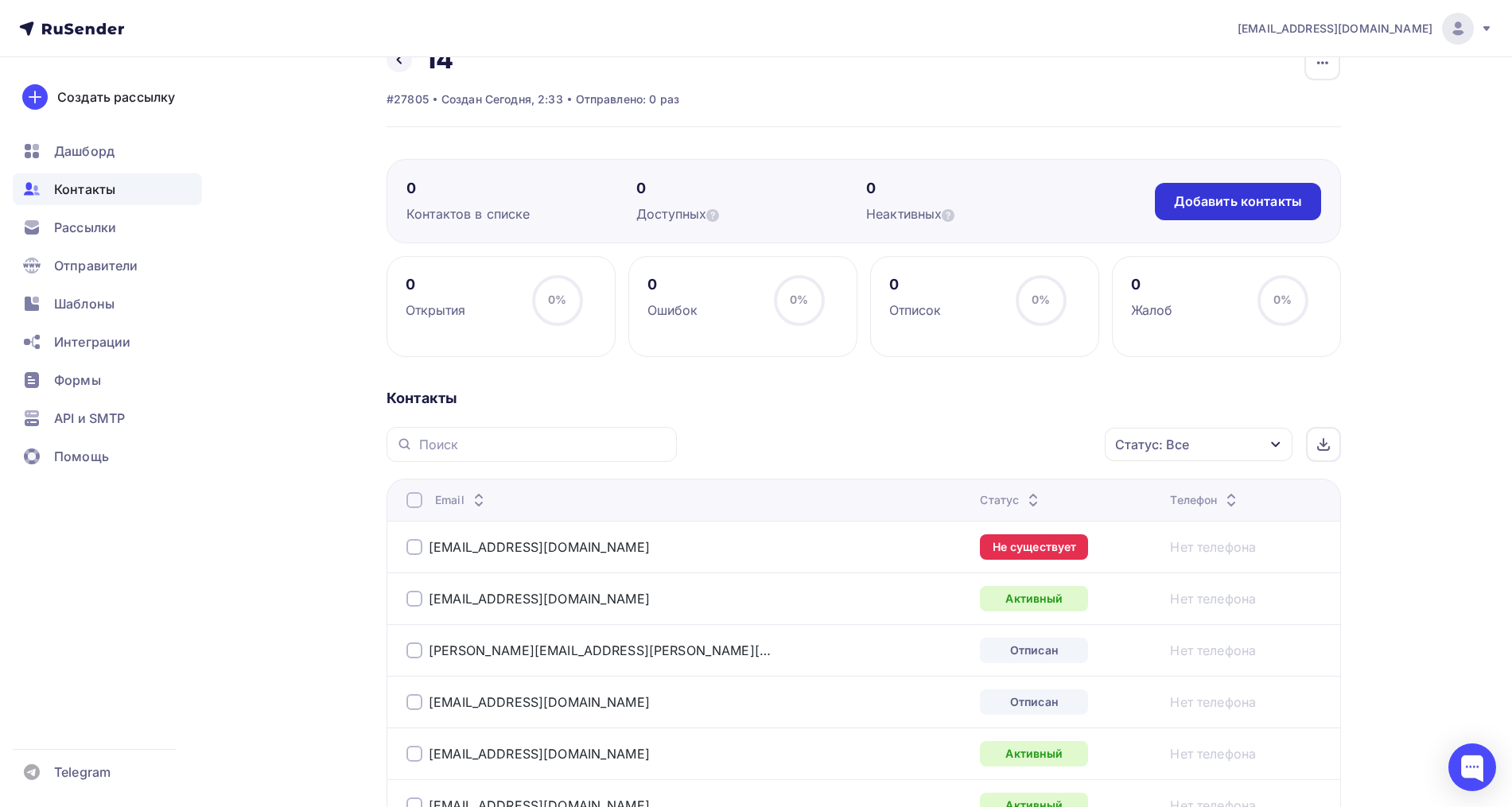
click at [1184, 203] on div "Добавить контакты" at bounding box center [1237, 202] width 128 height 18
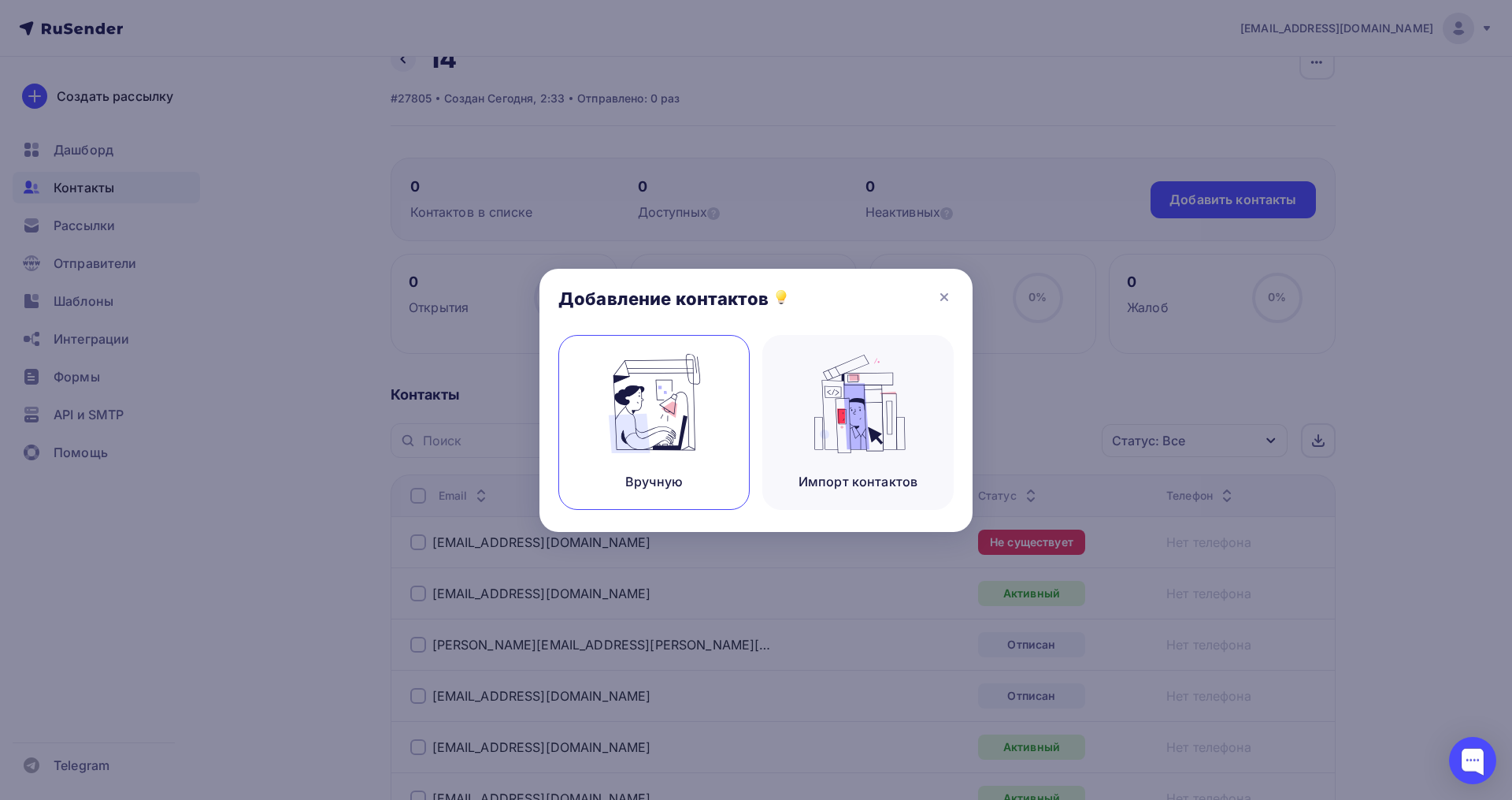
click at [676, 476] on div "Вручную" at bounding box center [654, 481] width 58 height 19
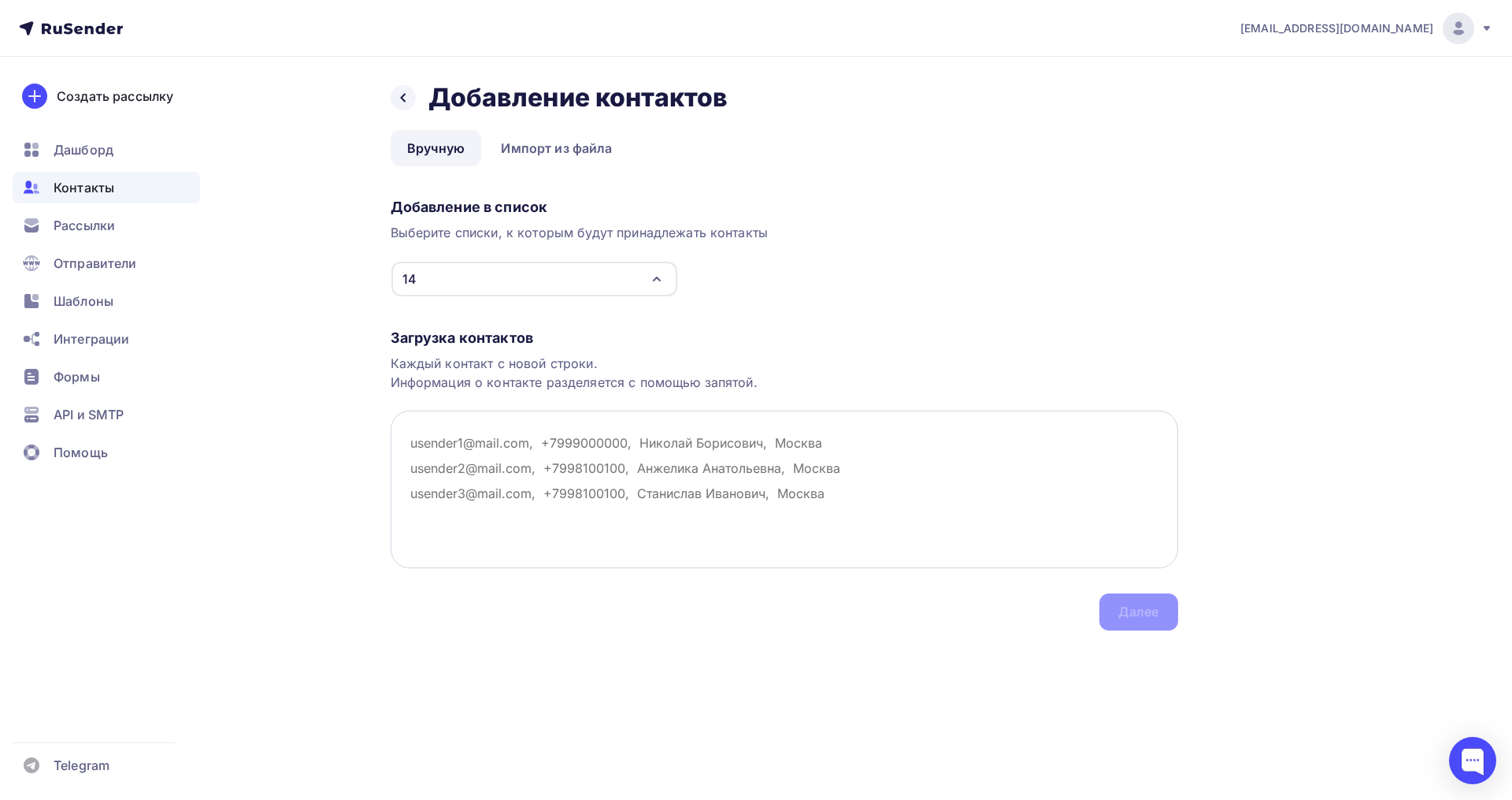
click at [432, 440] on textarea at bounding box center [785, 489] width 788 height 158
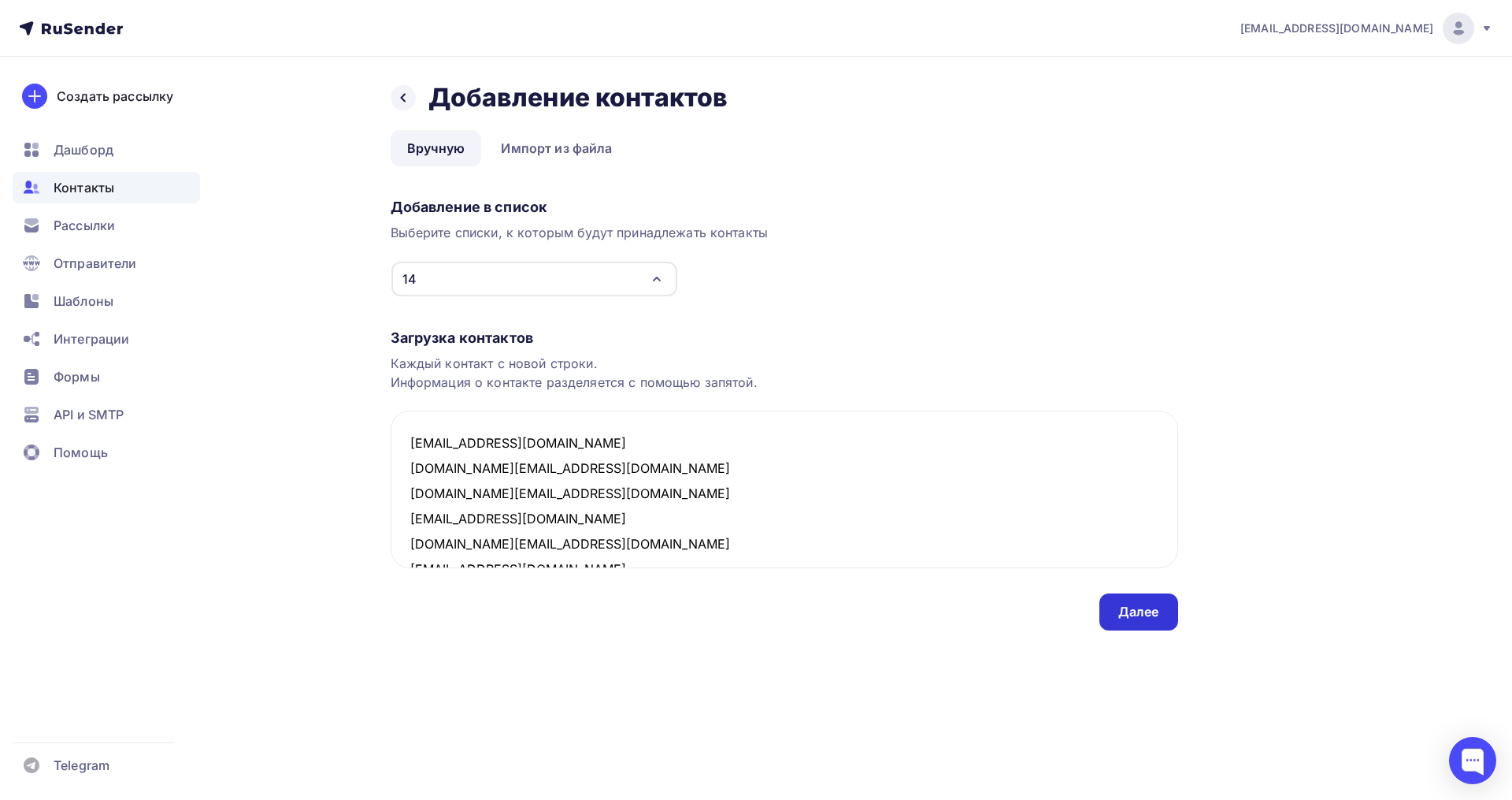
type textarea "stasia_podporinova@mail.ru success.attends.me@ya.ru anna.nagaeva@mail.ru gluhov…"
click at [1137, 619] on div "Далее" at bounding box center [1138, 612] width 41 height 18
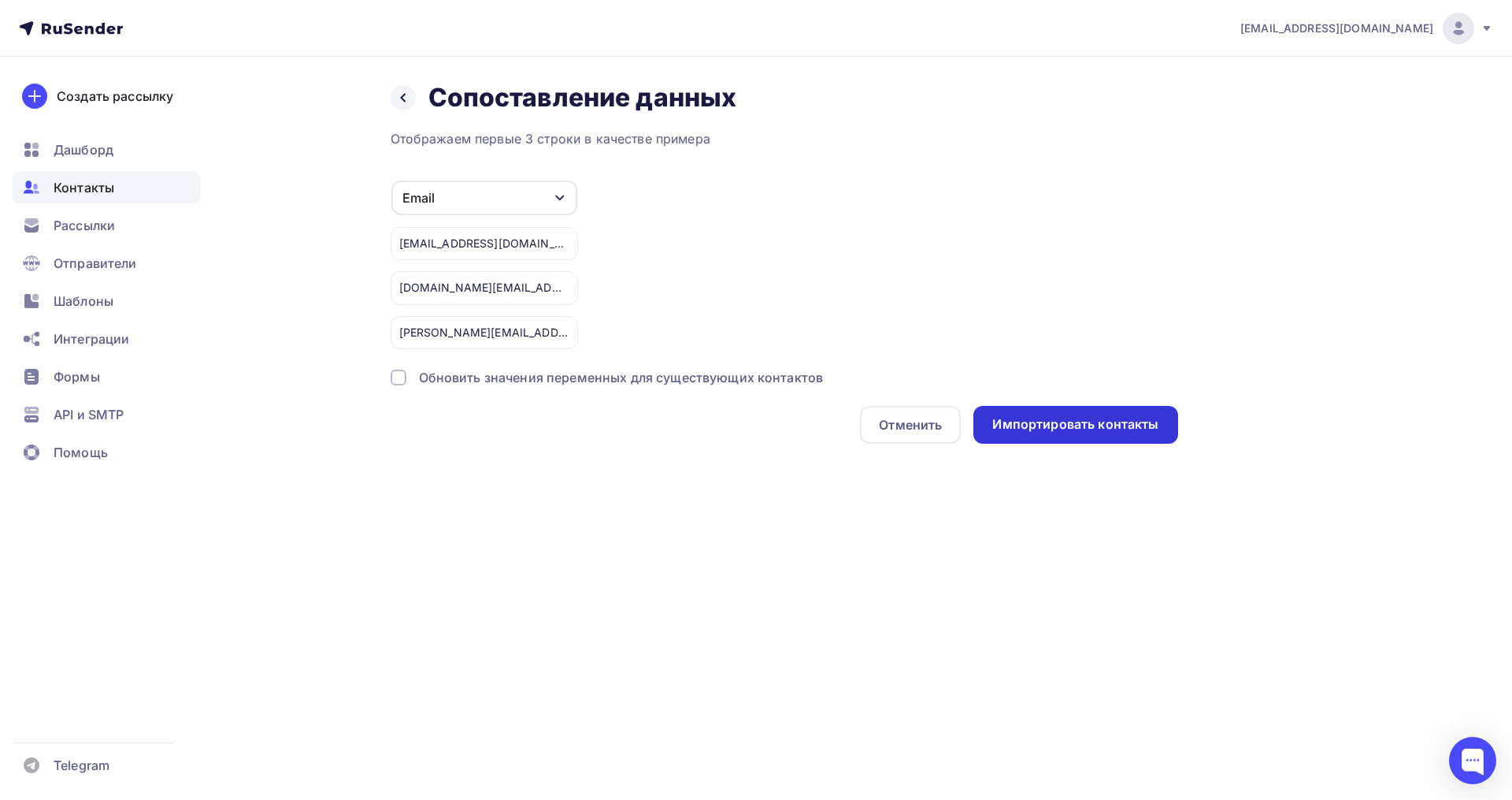
click at [1055, 415] on div "Импортировать контакты" at bounding box center [1074, 424] width 166 height 18
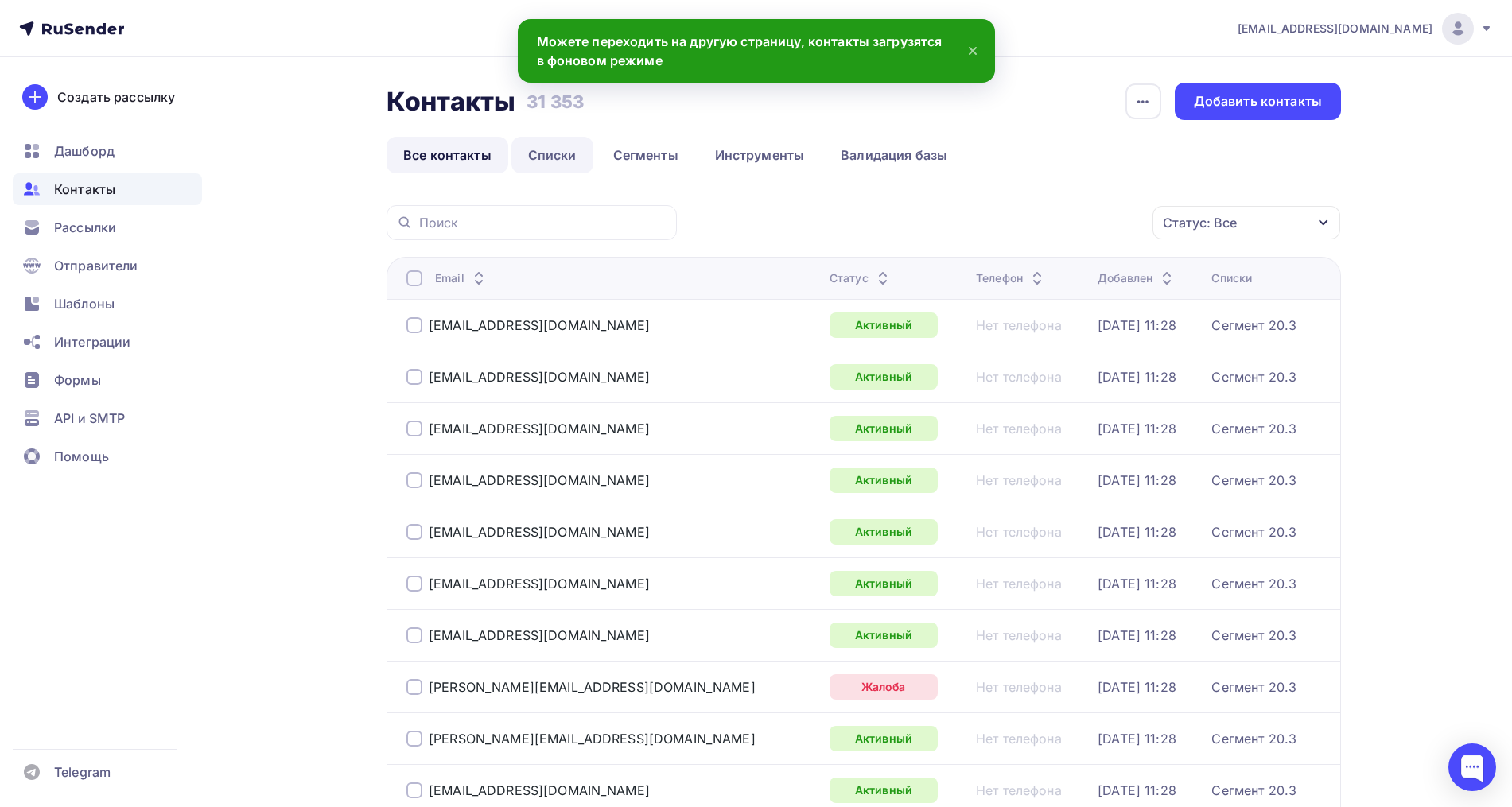
click at [589, 155] on link "Списки" at bounding box center [552, 155] width 82 height 37
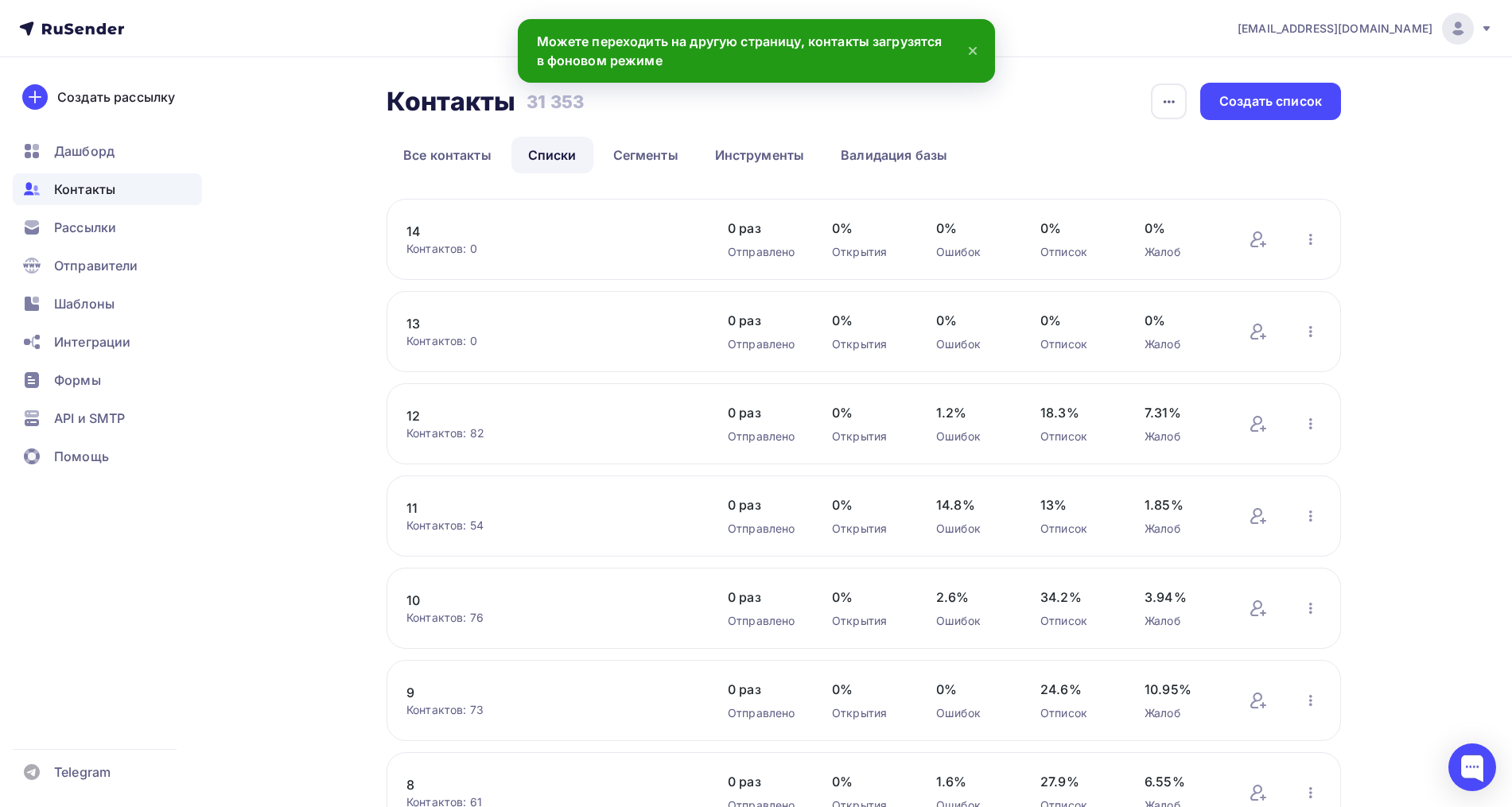
click at [426, 227] on link "14" at bounding box center [541, 231] width 270 height 19
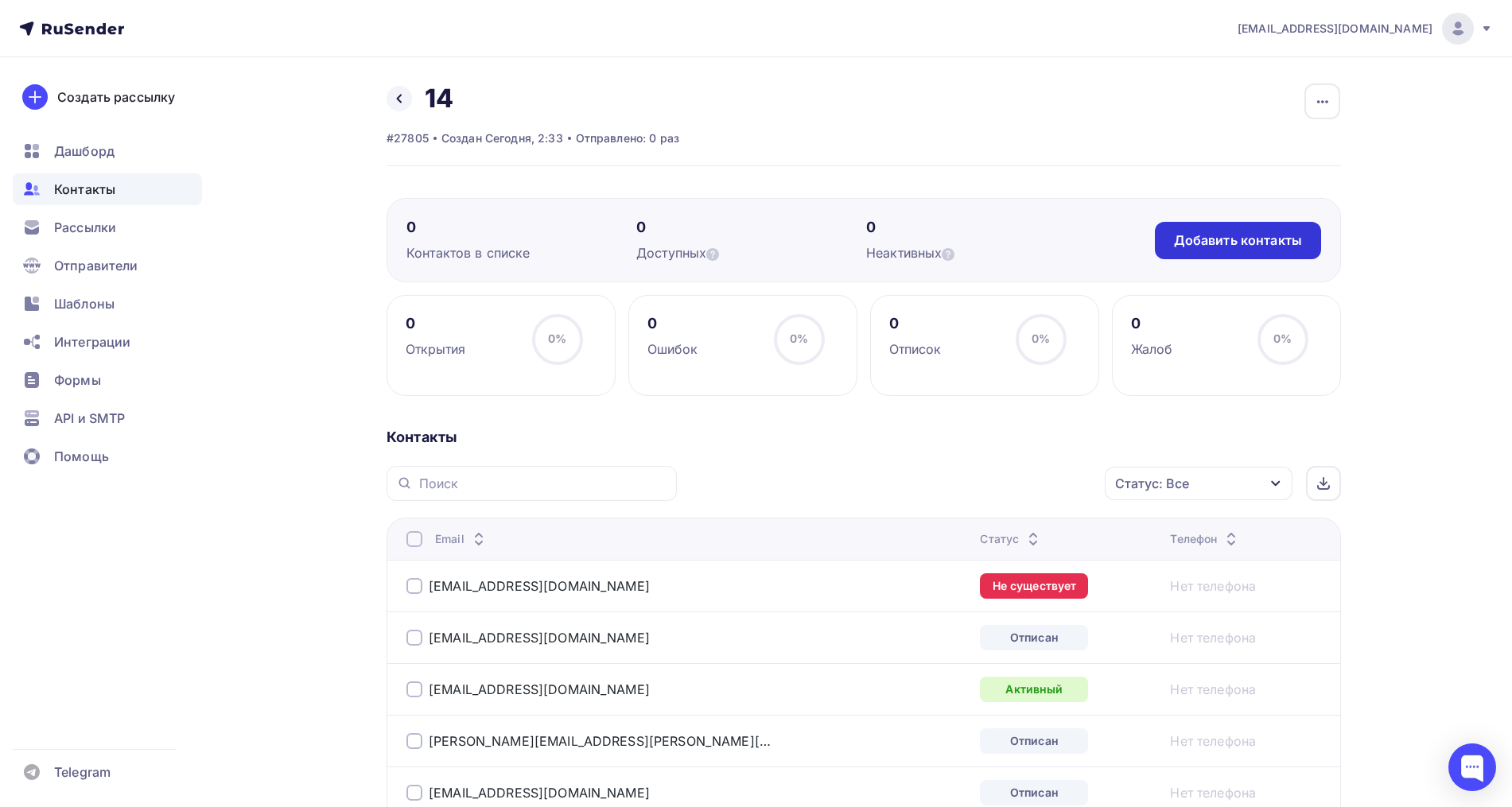
click at [1218, 242] on div "Добавить контакты" at bounding box center [1237, 240] width 128 height 18
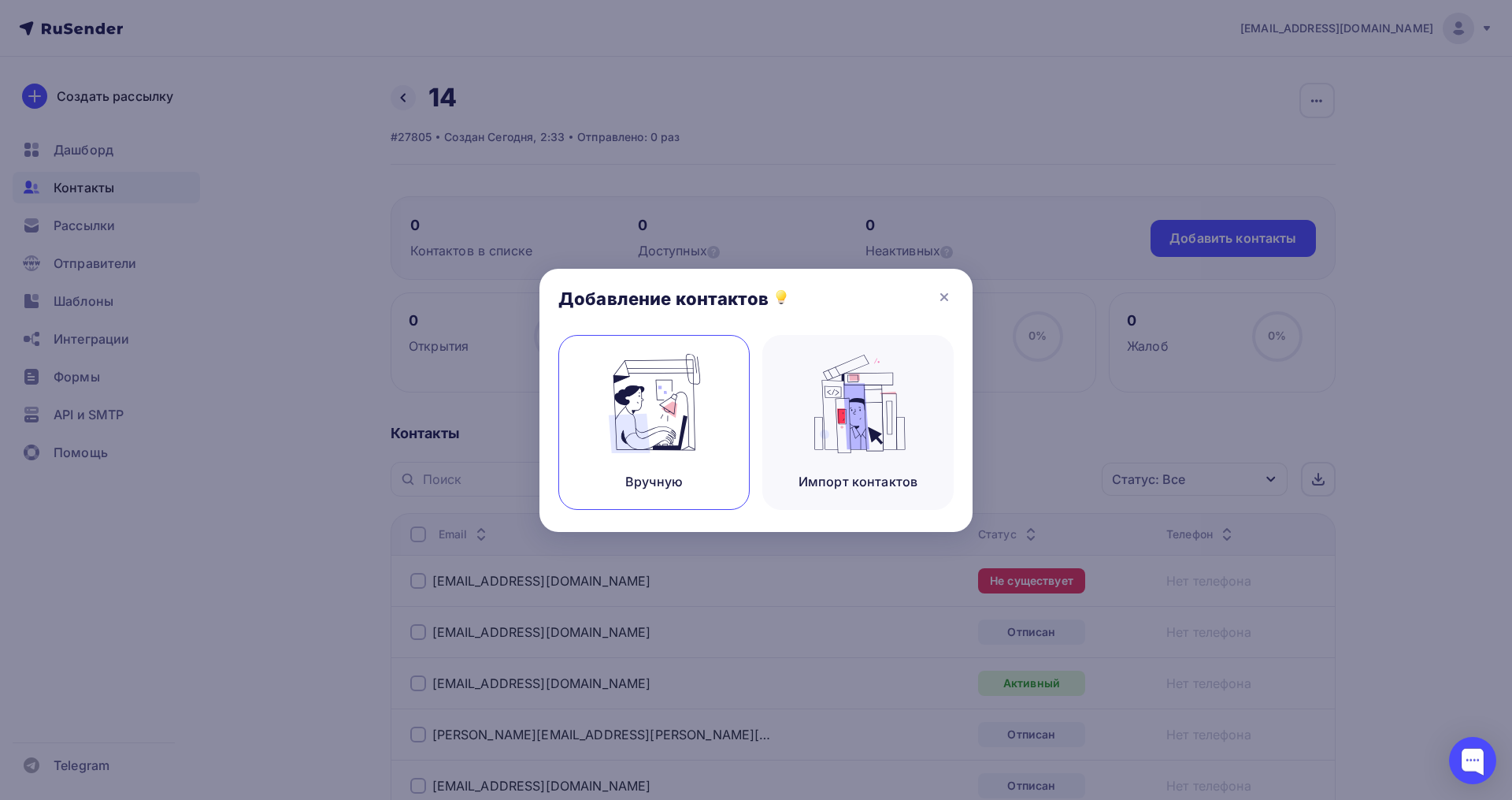
click at [690, 391] on img at bounding box center [654, 403] width 105 height 99
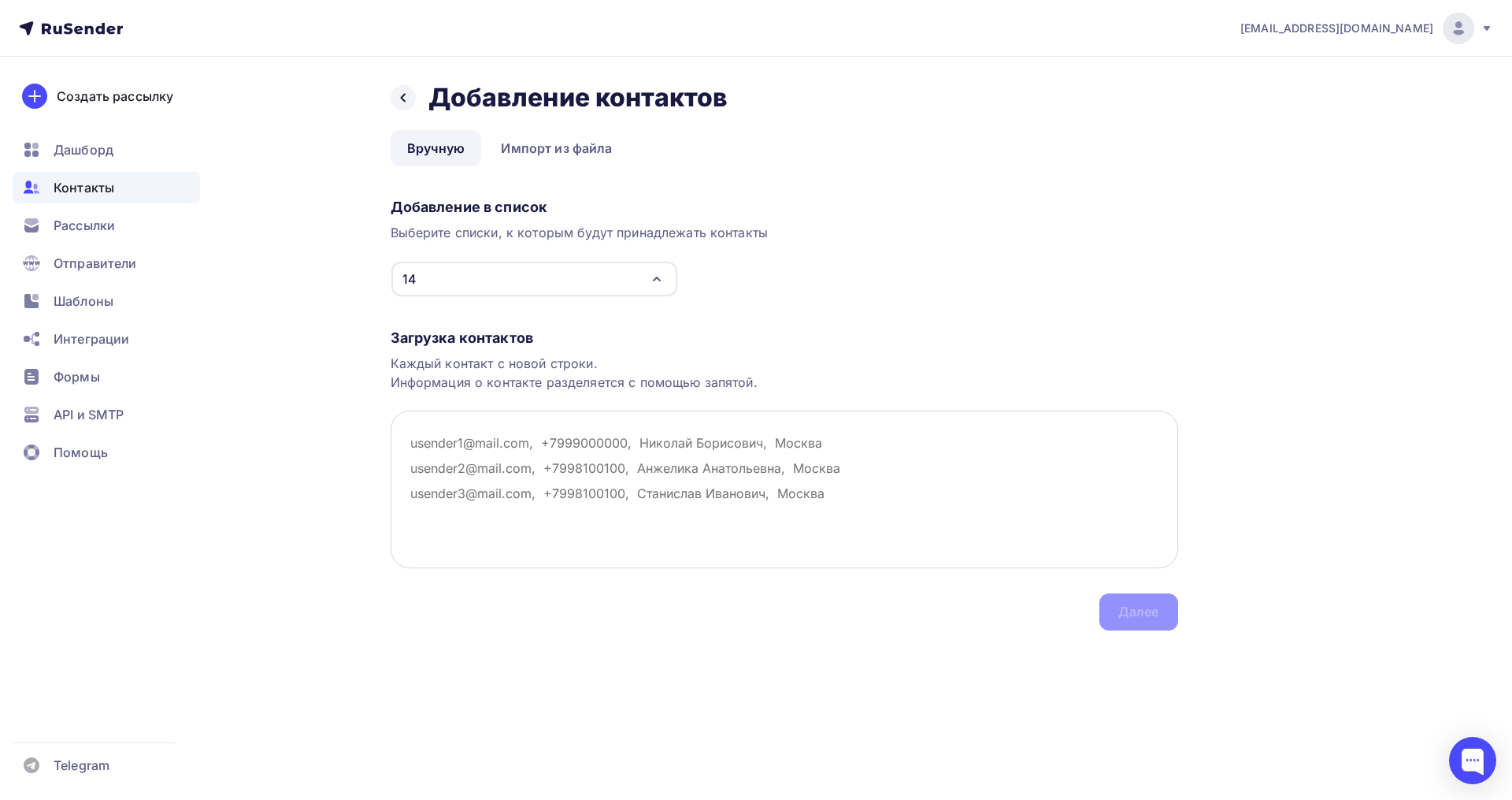
click at [422, 433] on textarea at bounding box center [785, 489] width 788 height 158
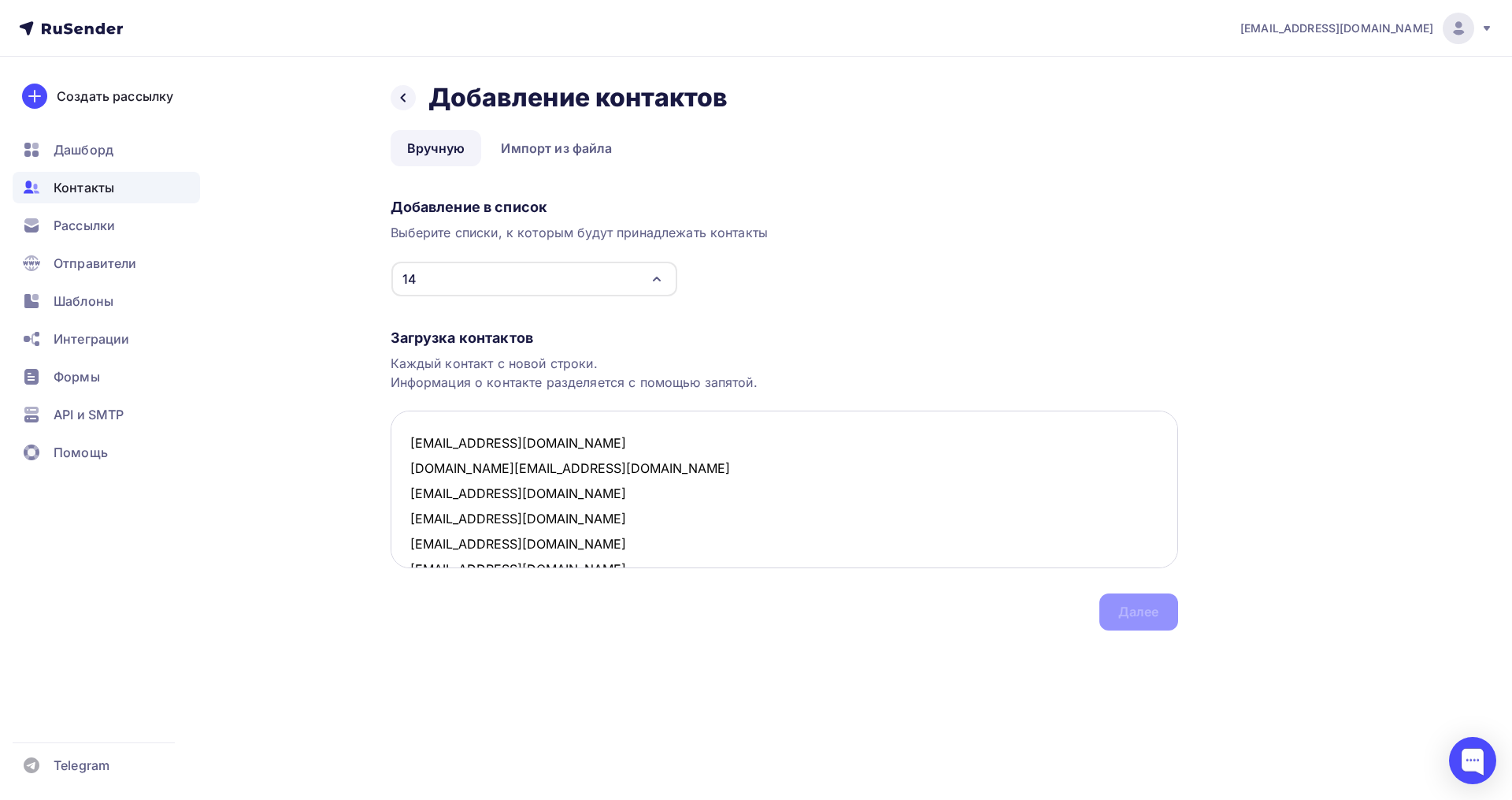
scroll to position [1094, 0]
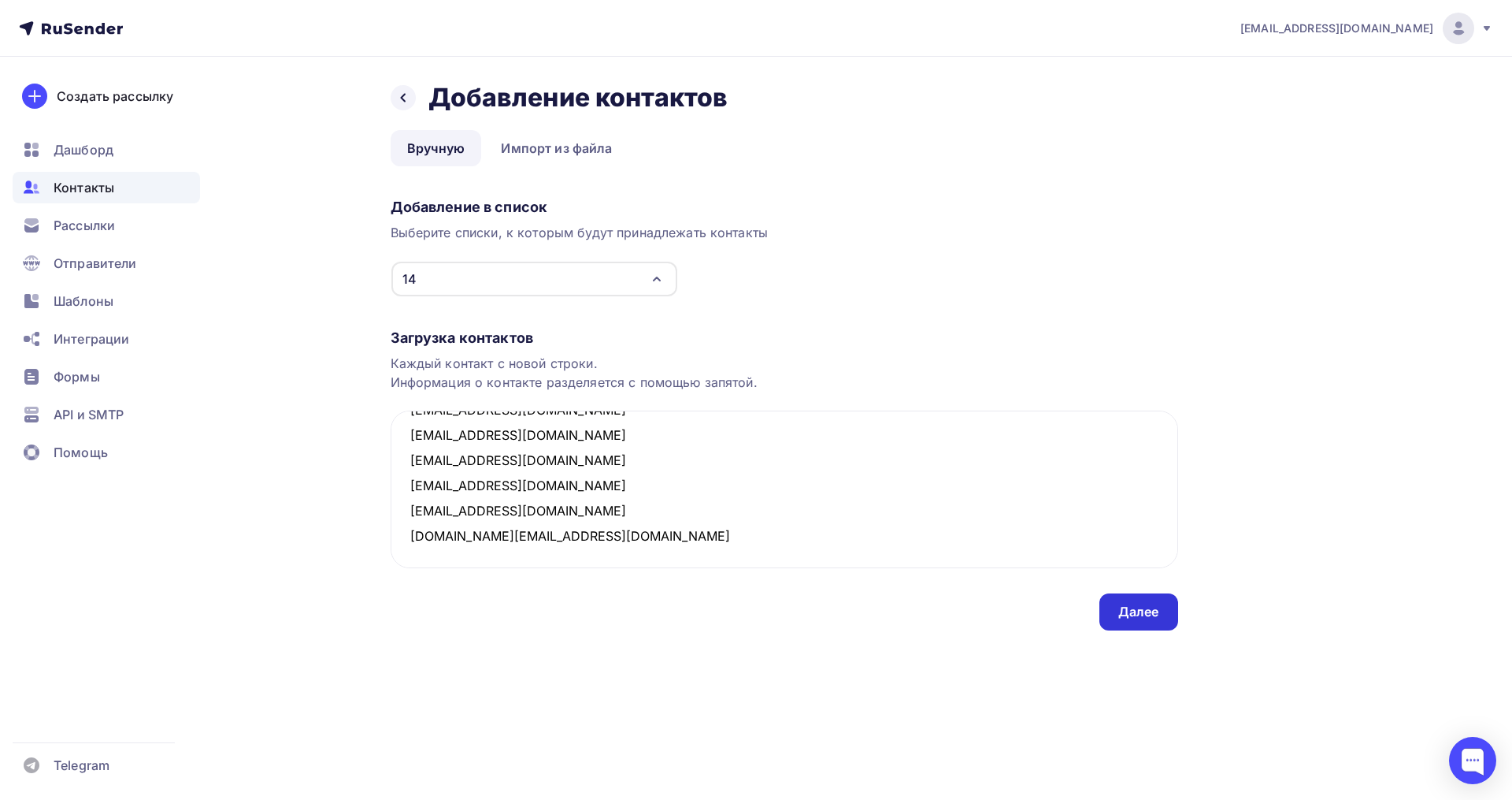
type textarea "betokova2000@mail.ru ms.niktoria@mail.ru yumish13@yandex.ru tutor@inbox.ru nika…"
click at [1148, 617] on div "Далее" at bounding box center [1138, 612] width 41 height 18
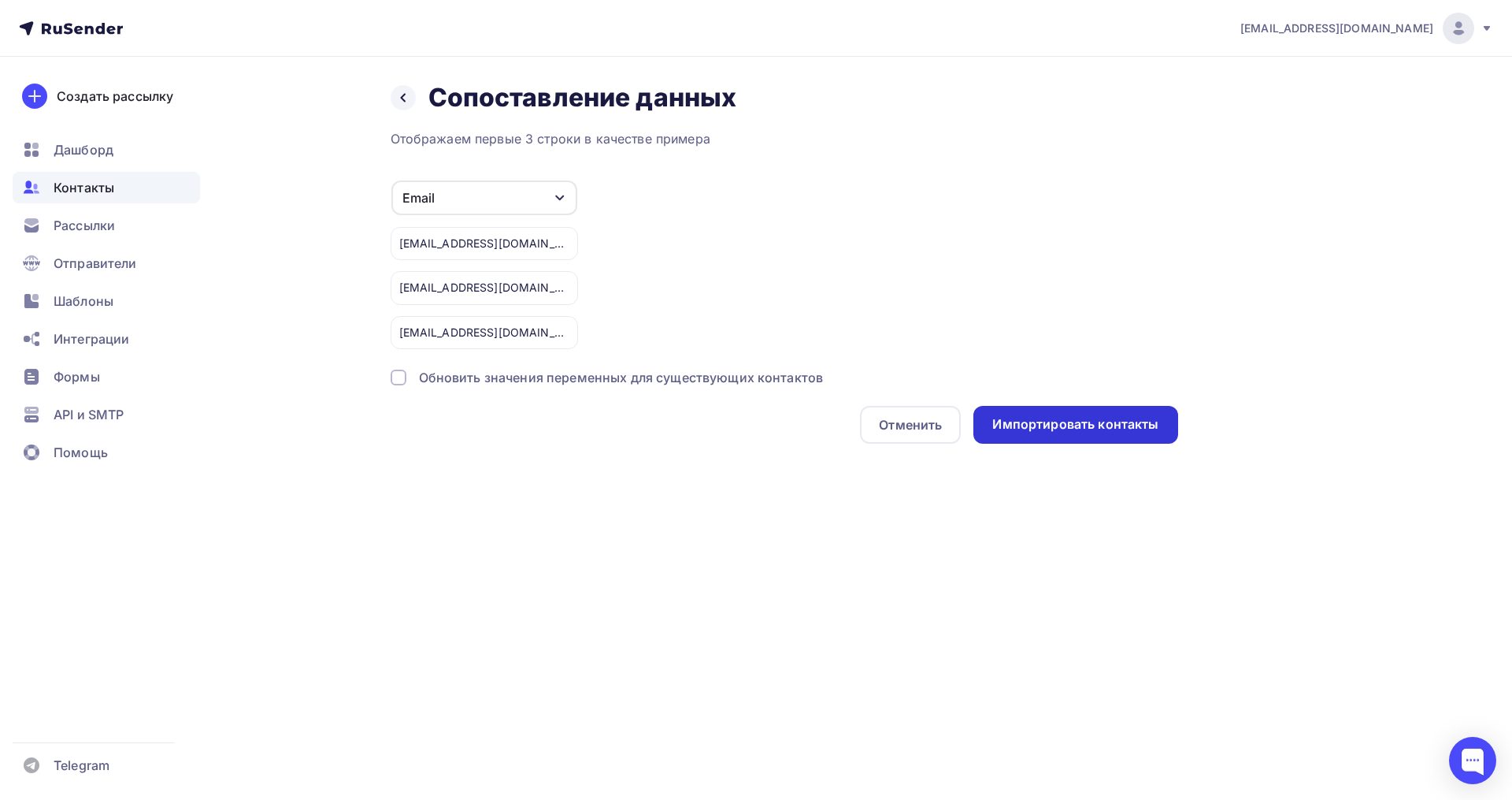
click at [1025, 423] on div "Импортировать контакты" at bounding box center [1074, 424] width 166 height 18
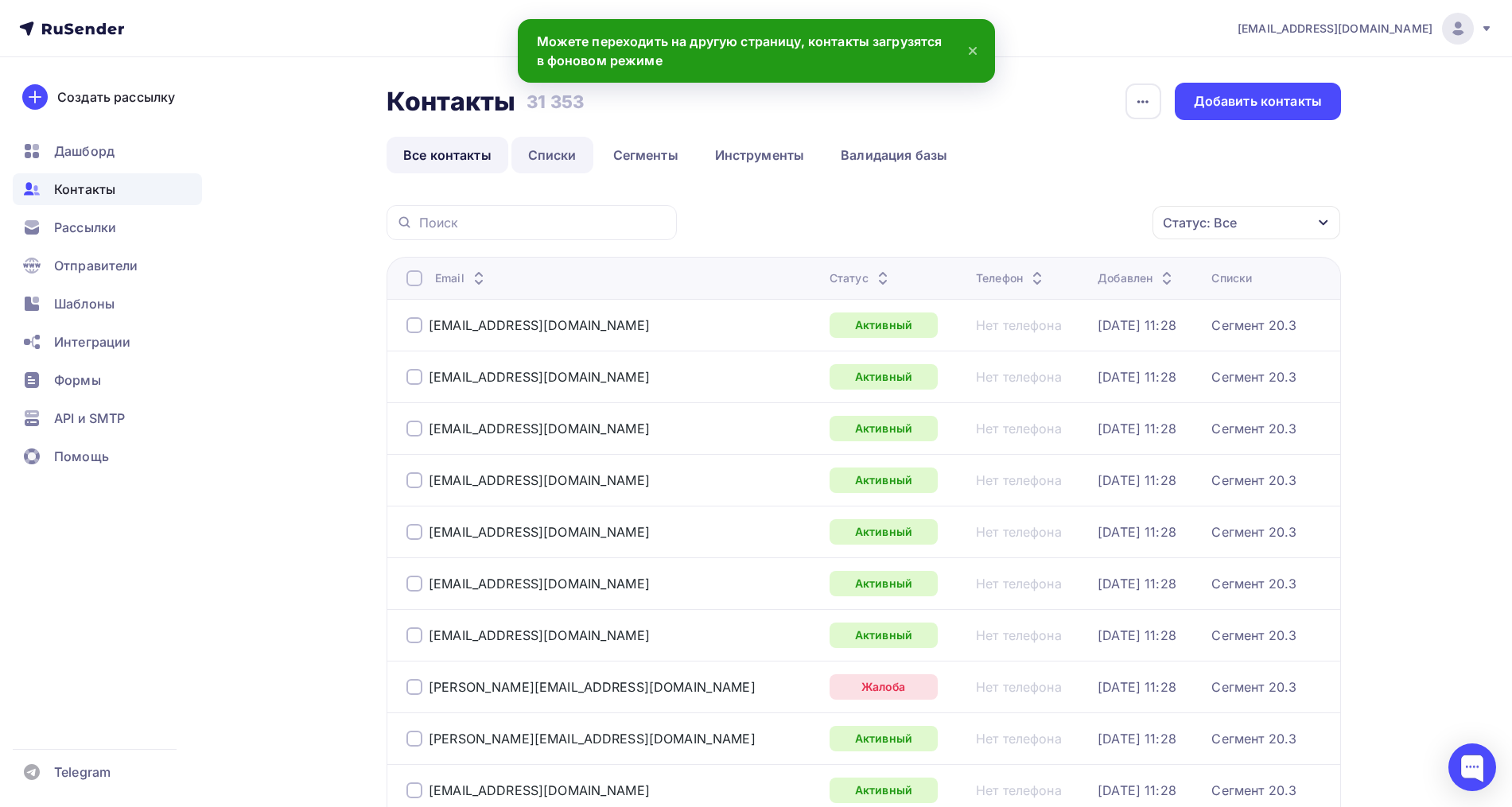
click at [559, 160] on link "Списки" at bounding box center [552, 155] width 82 height 37
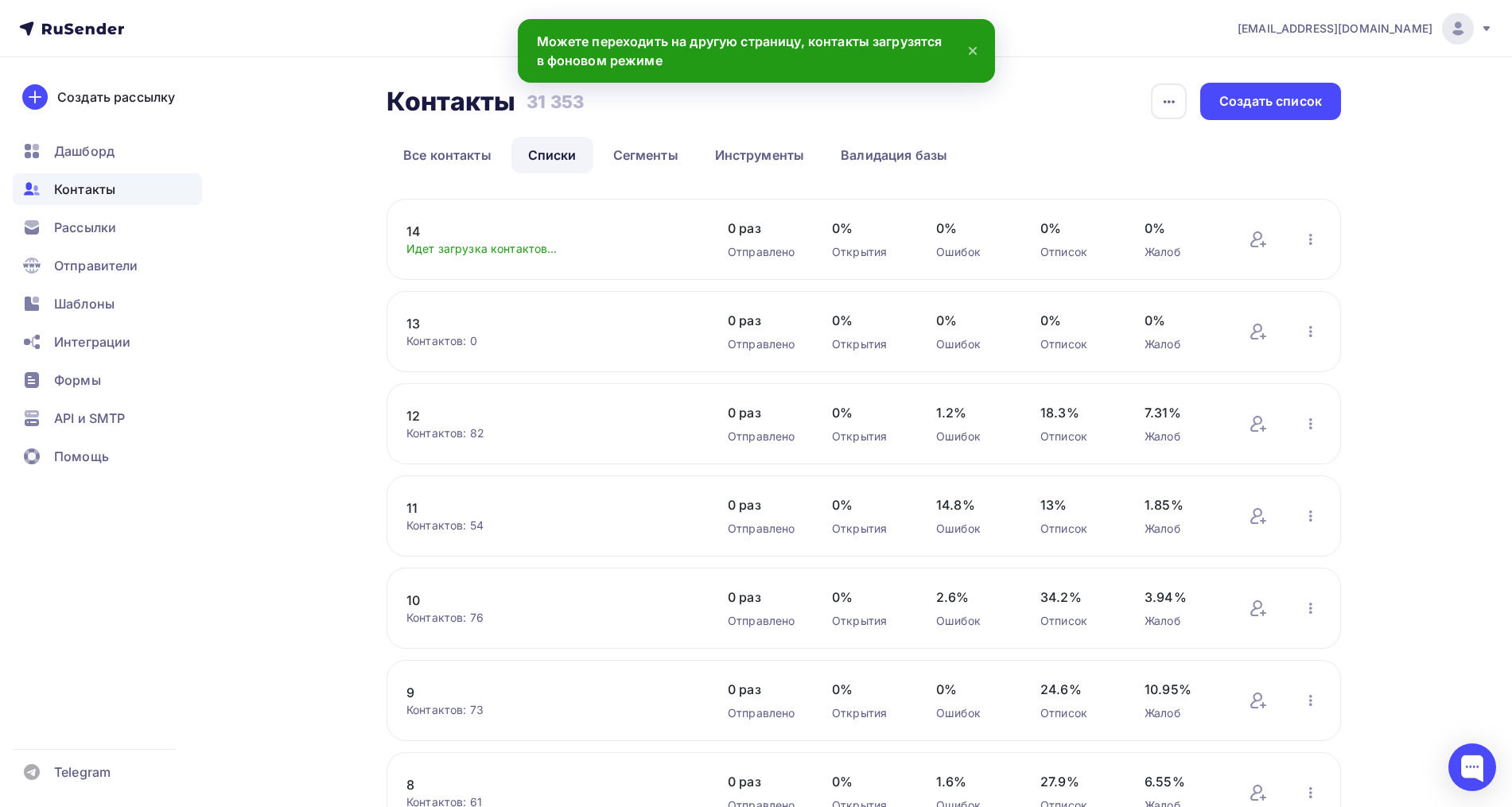
click at [422, 232] on link "14" at bounding box center [541, 231] width 270 height 19
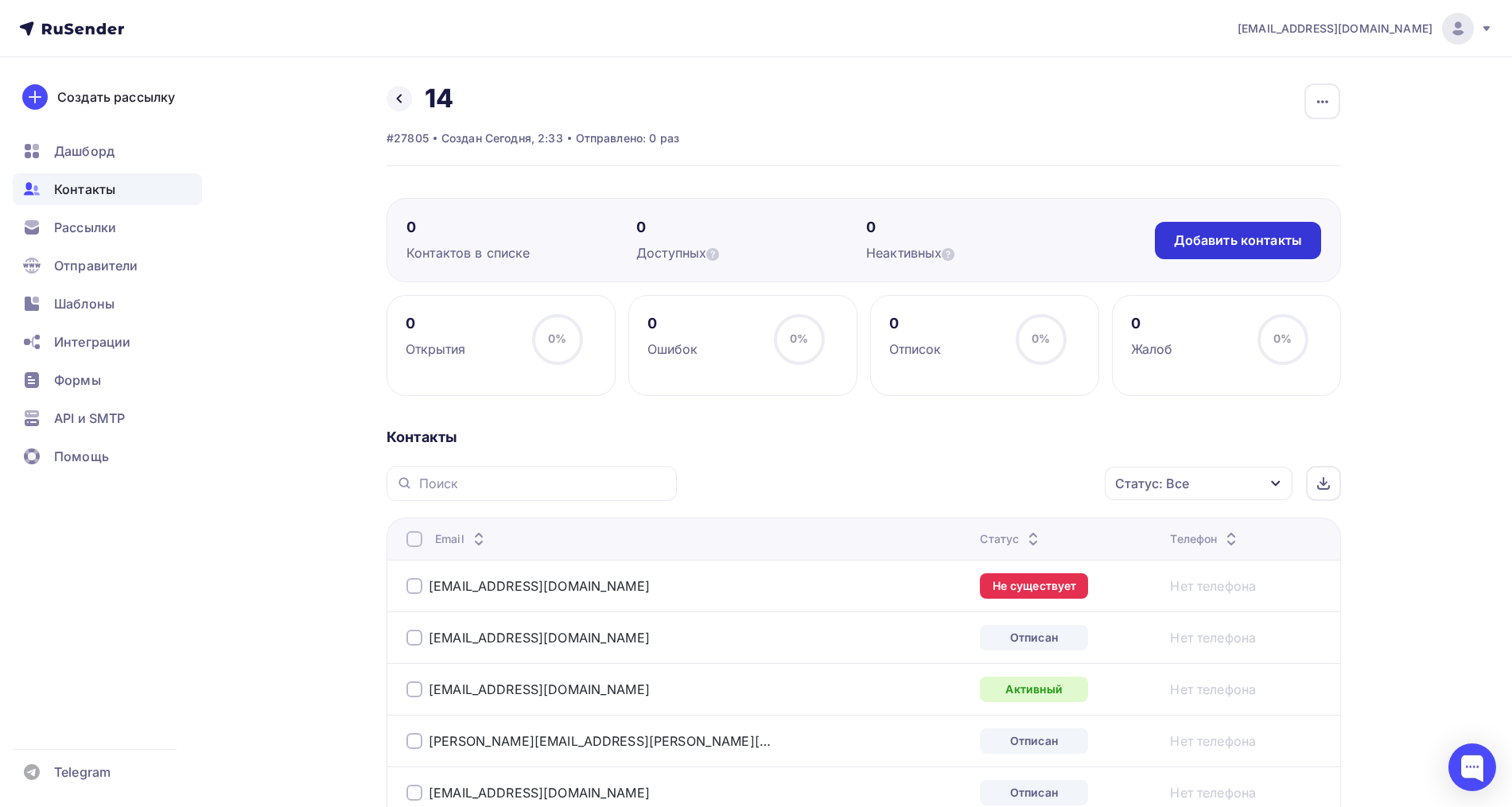
click at [1261, 231] on div "Добавить контакты" at bounding box center [1237, 240] width 128 height 18
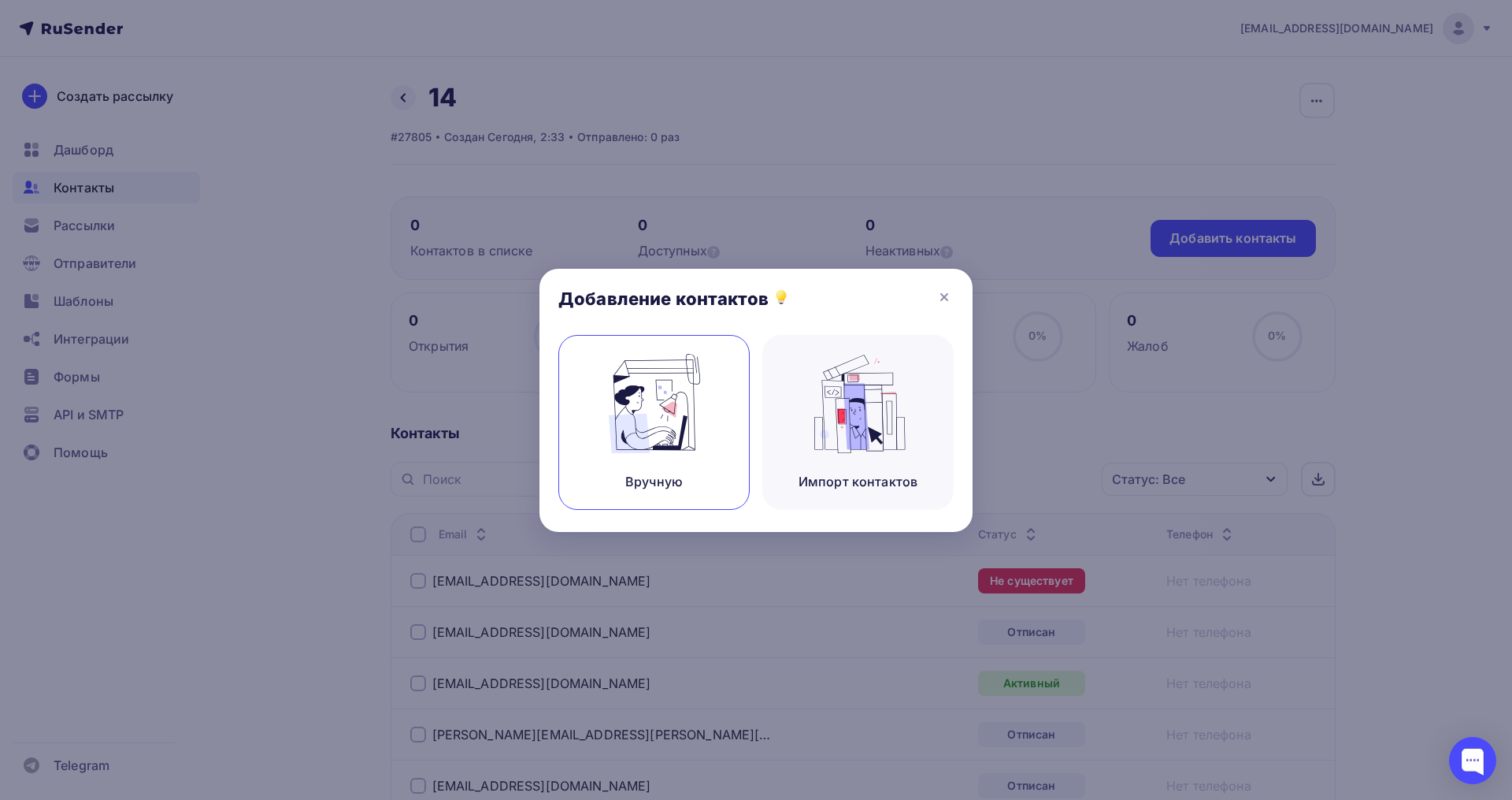
click at [636, 435] on img at bounding box center [654, 403] width 105 height 99
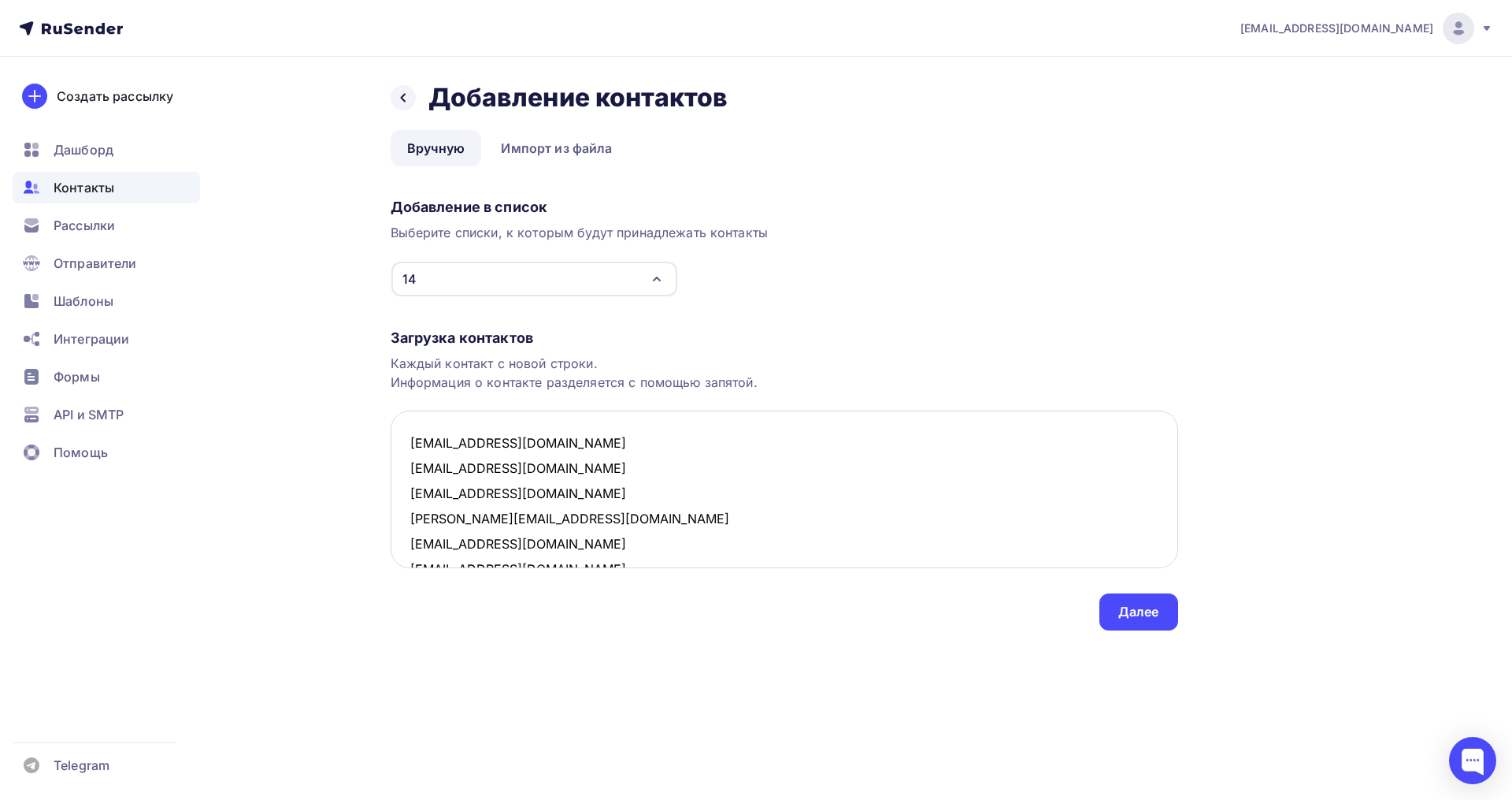
scroll to position [992, 0]
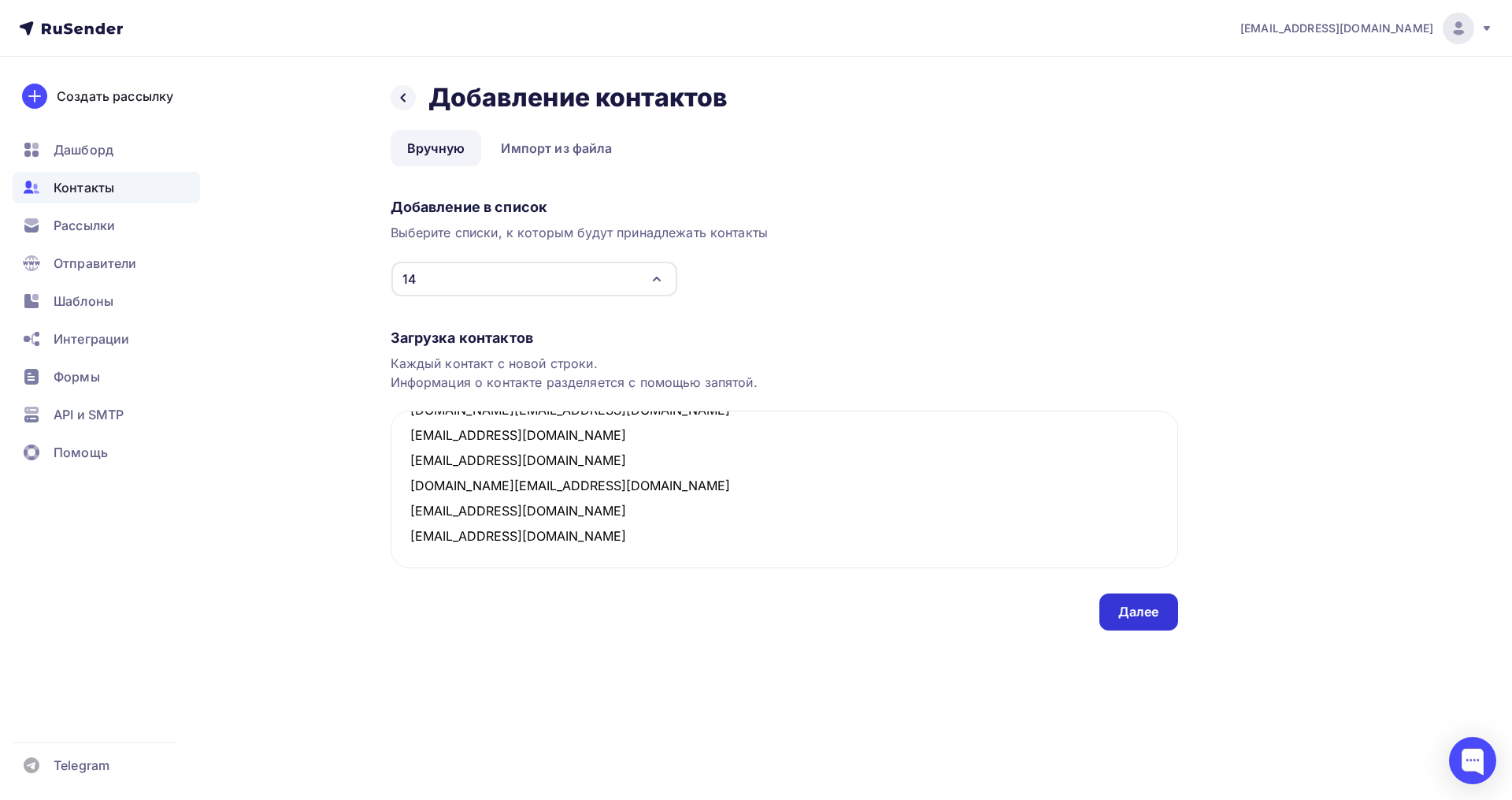
type textarea "sashaloza12@gmail.com tulaevairi@rambler.ru mstiajkina@gmail.com natasha_rogalj…"
click at [1148, 614] on div "Далее" at bounding box center [1138, 612] width 41 height 18
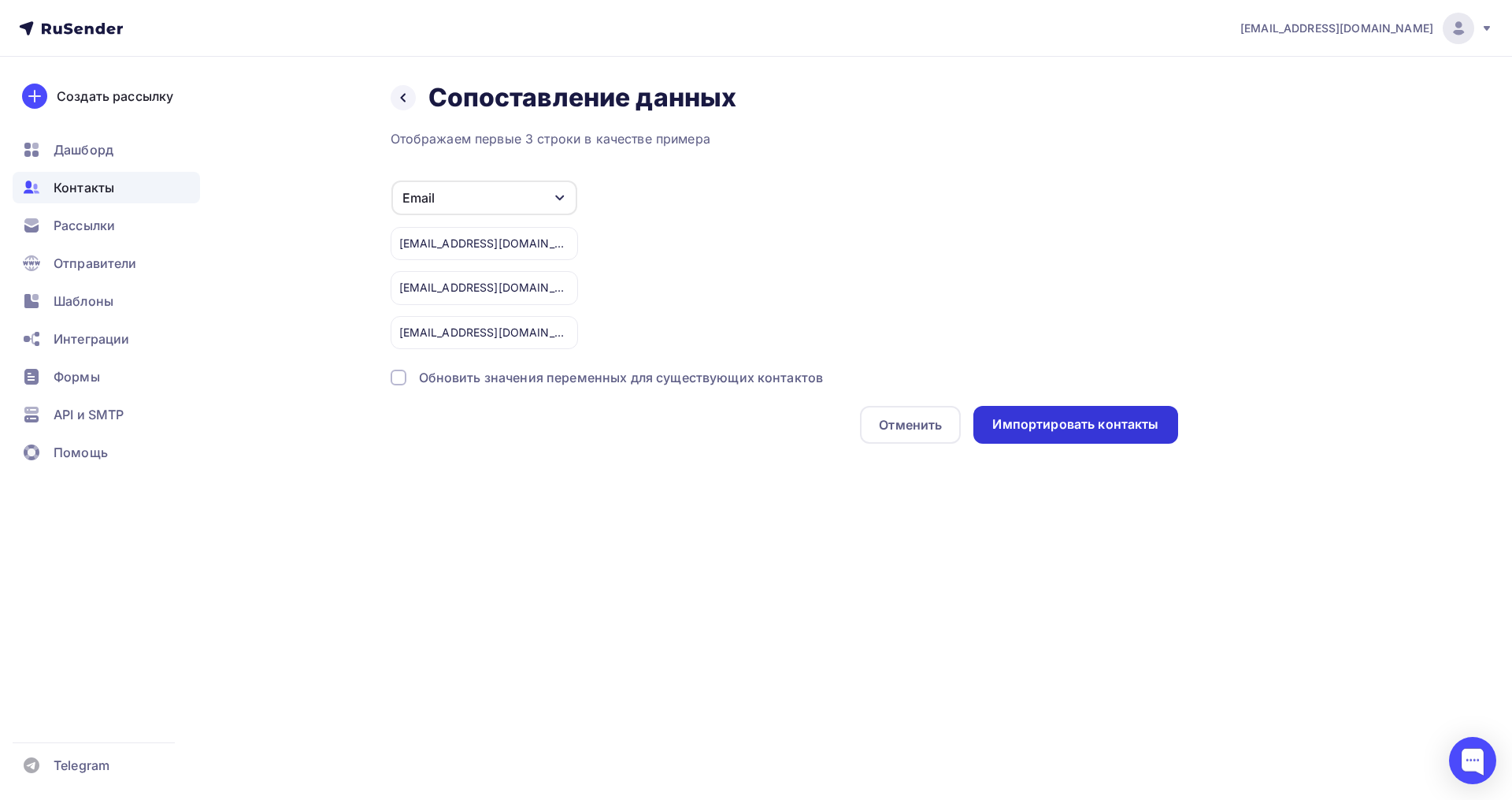
click at [1036, 411] on div "Импортировать контакты" at bounding box center [1075, 424] width 204 height 38
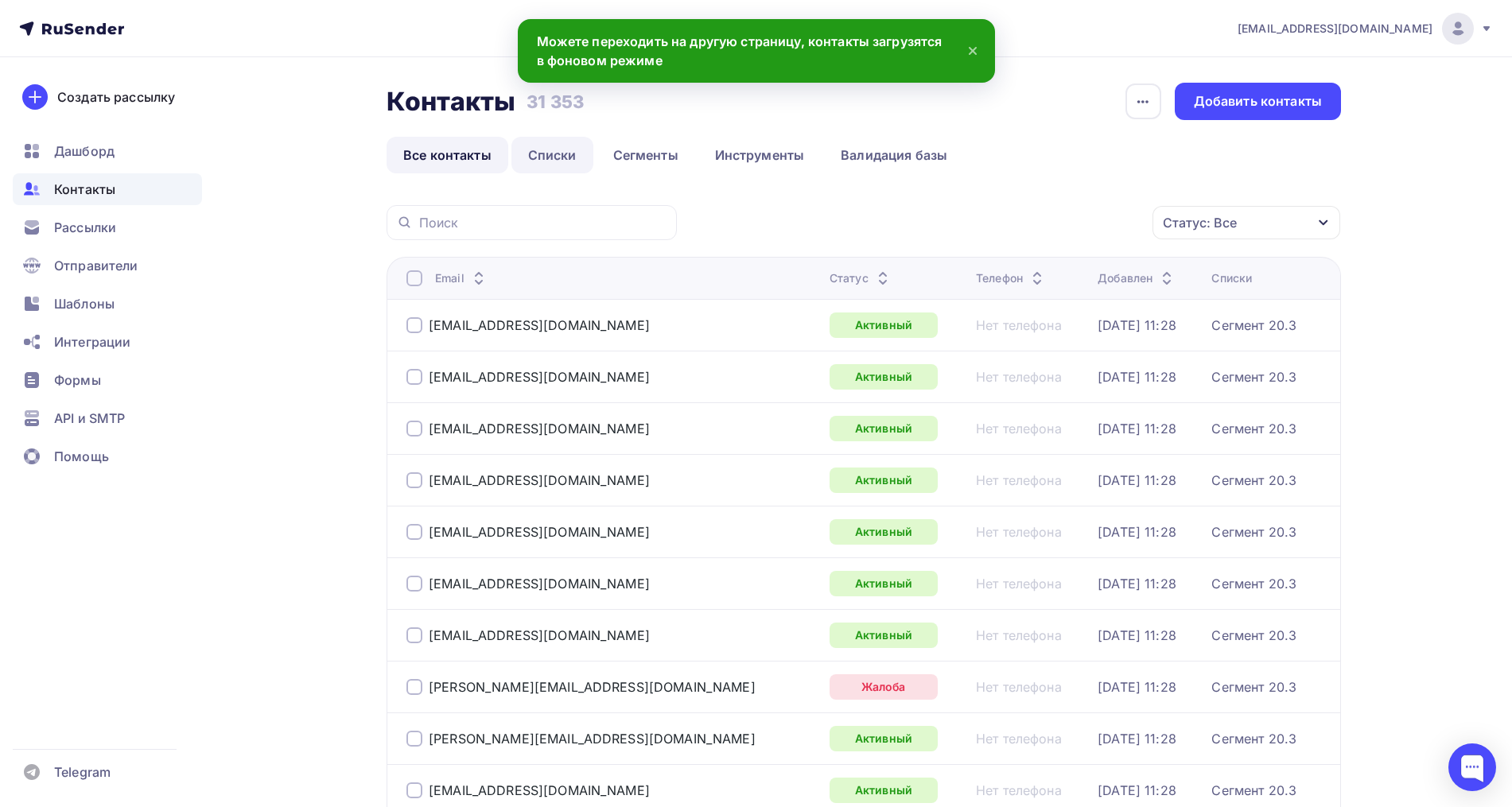
click at [556, 158] on link "Списки" at bounding box center [552, 155] width 82 height 37
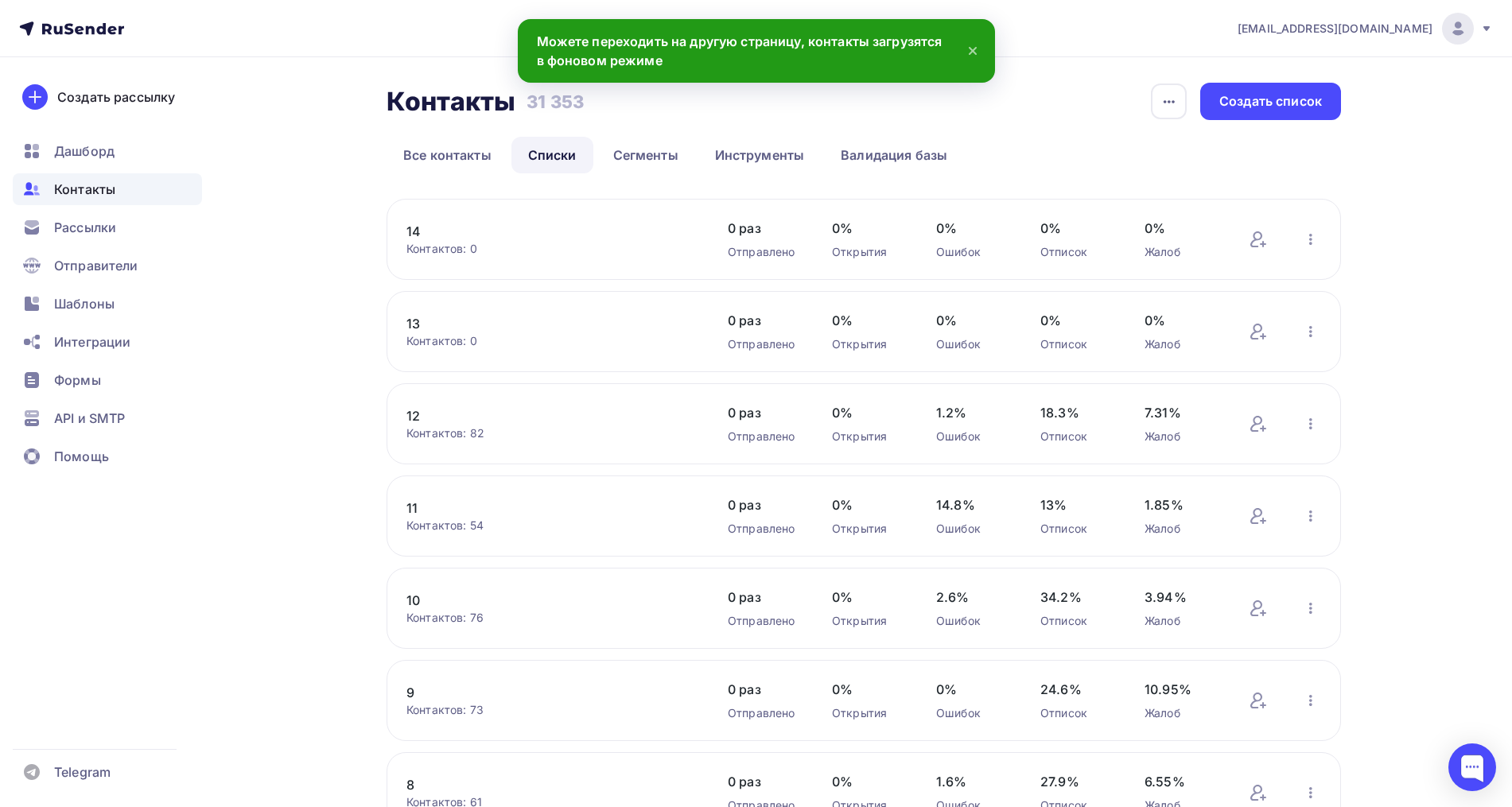
click at [426, 230] on link "14" at bounding box center [541, 231] width 270 height 19
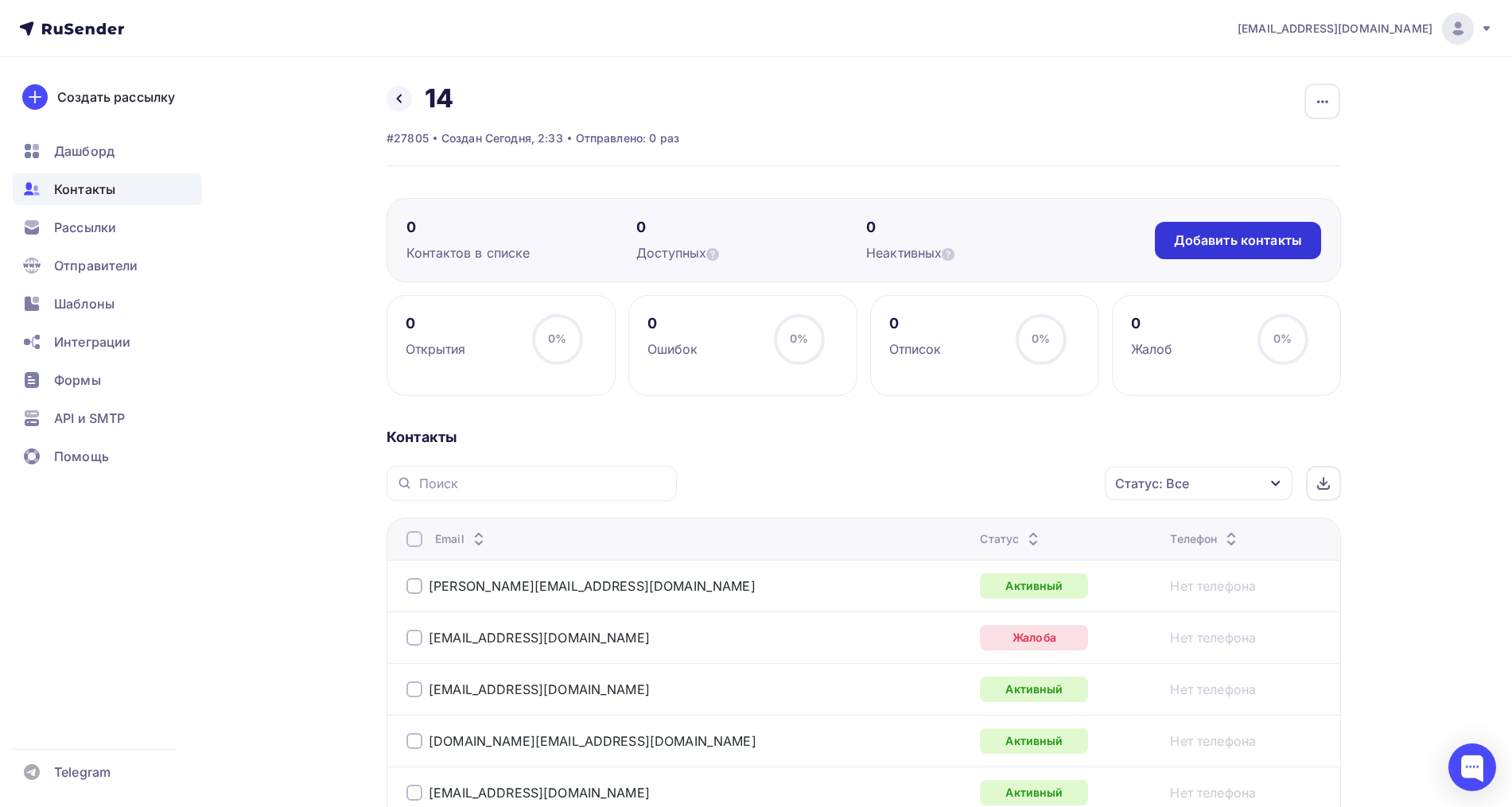
click at [1195, 245] on div "Добавить контакты" at bounding box center [1237, 240] width 128 height 18
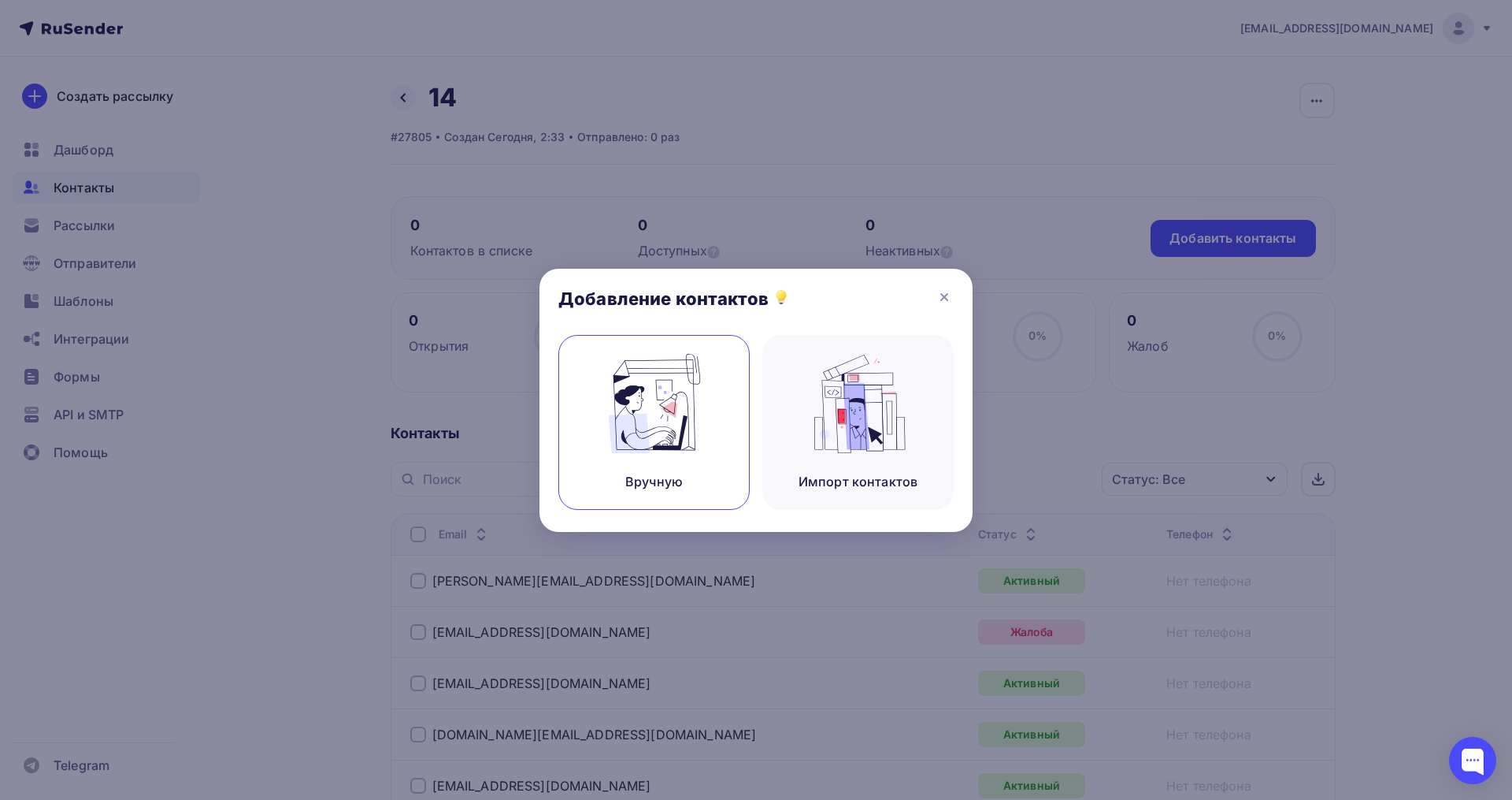
click at [654, 408] on img at bounding box center [654, 403] width 105 height 99
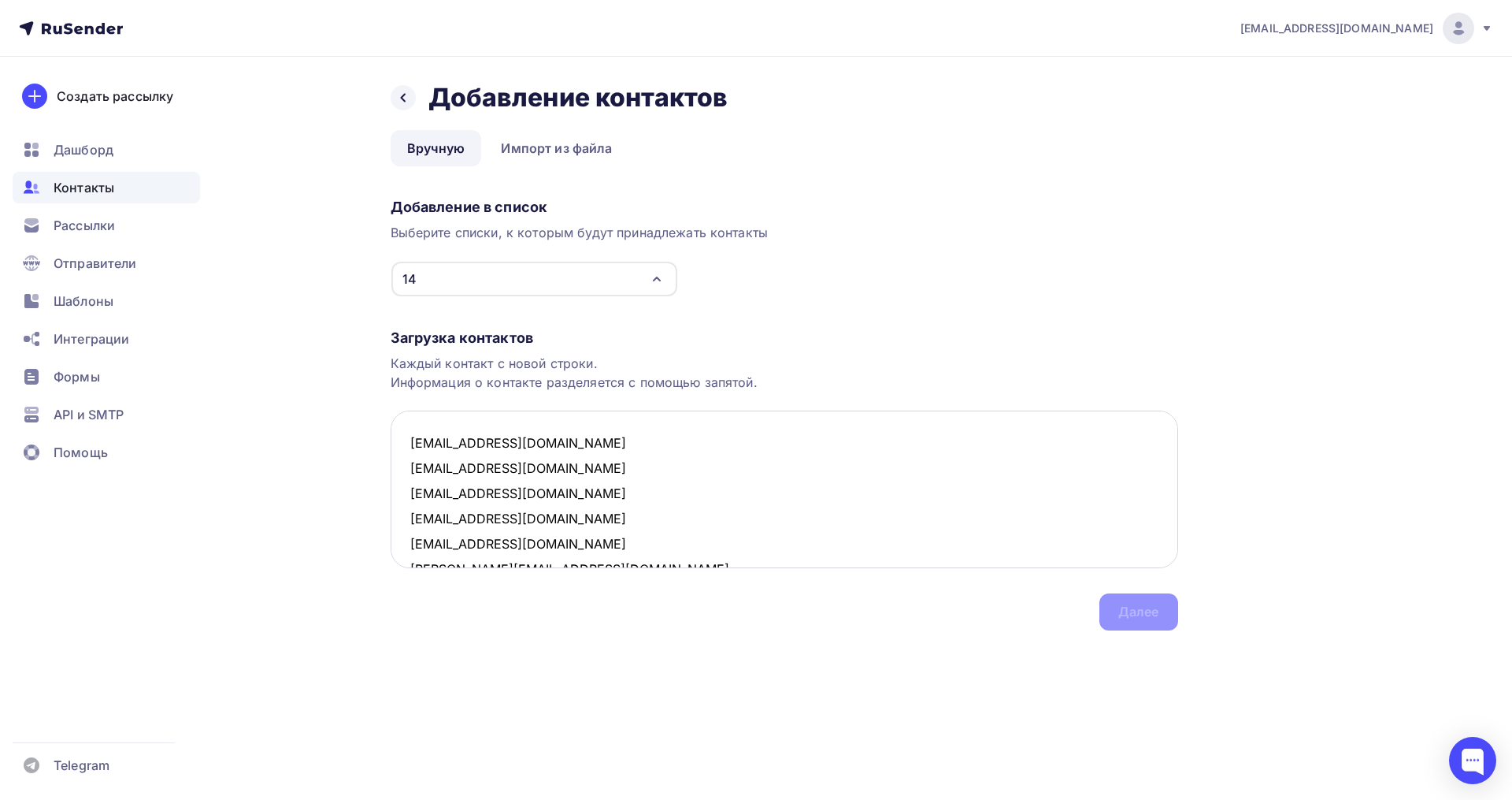
scroll to position [791, 0]
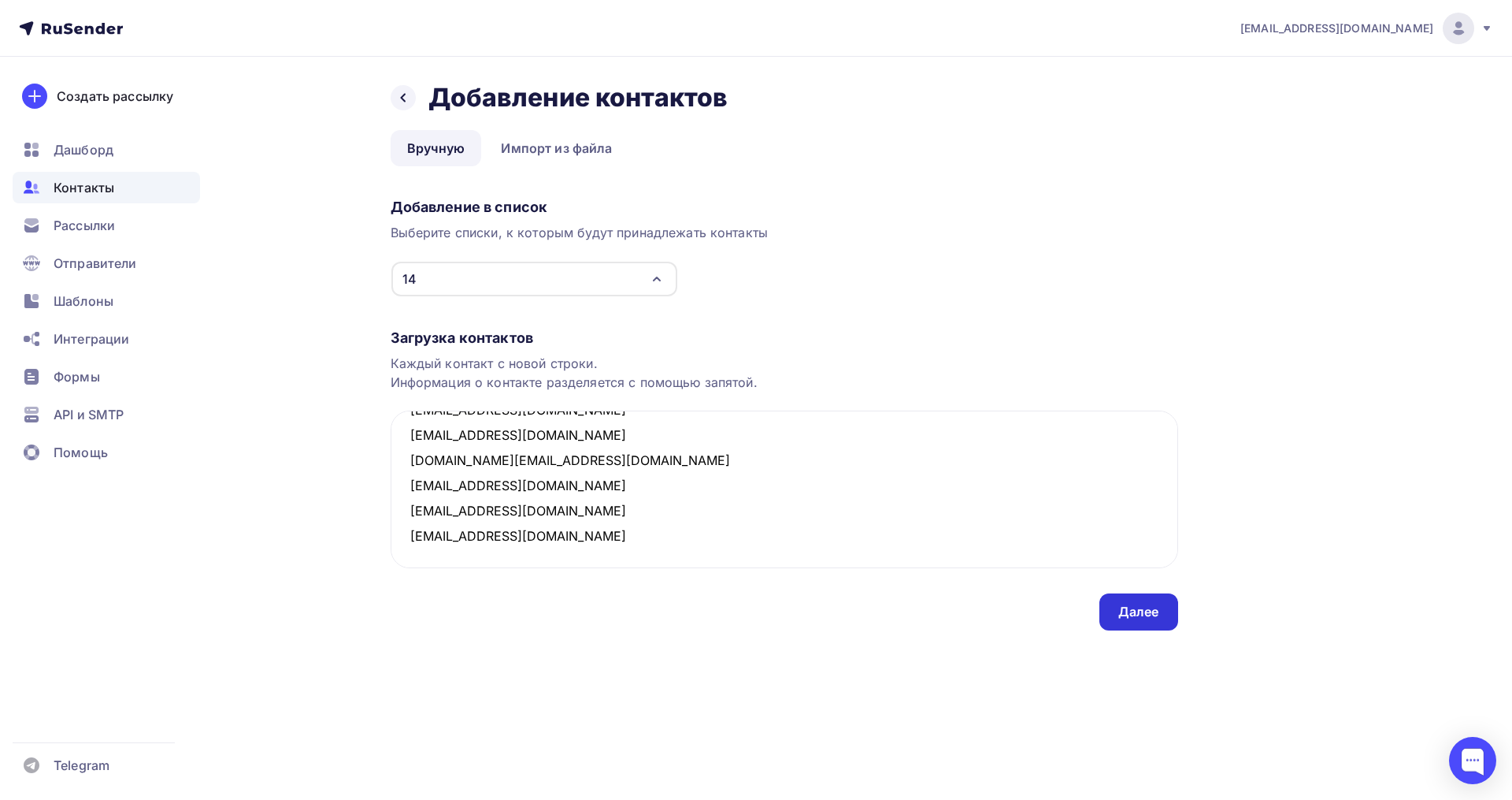
type textarea "mp-mich@mail.ru paul1387@mail.ru thesakenovs@mail.ru nemagznebelov@mail.ru eval…"
click at [1128, 612] on div "Далее" at bounding box center [1138, 612] width 41 height 18
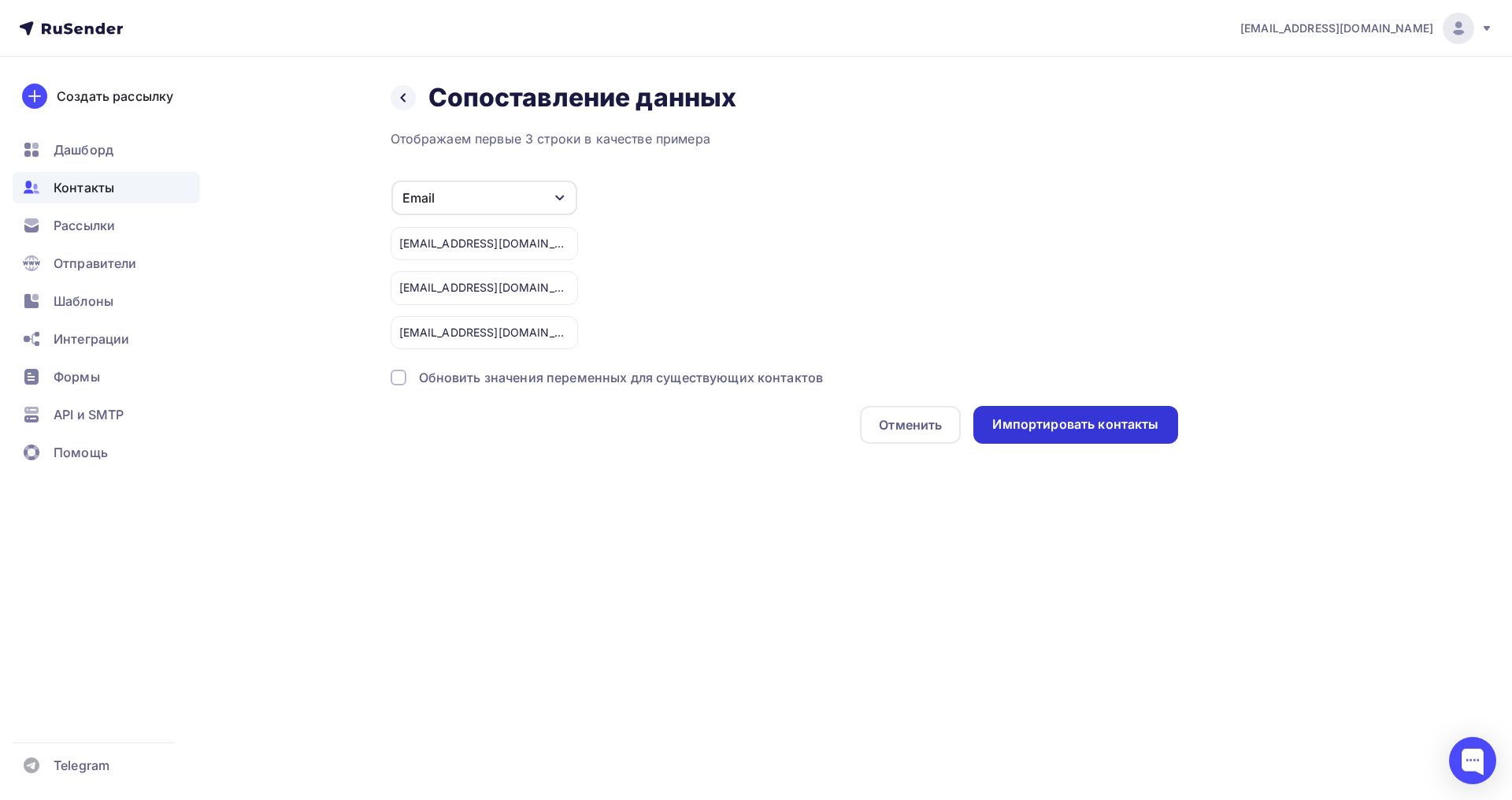
click at [1034, 423] on div "Импортировать контакты" at bounding box center [1074, 424] width 166 height 18
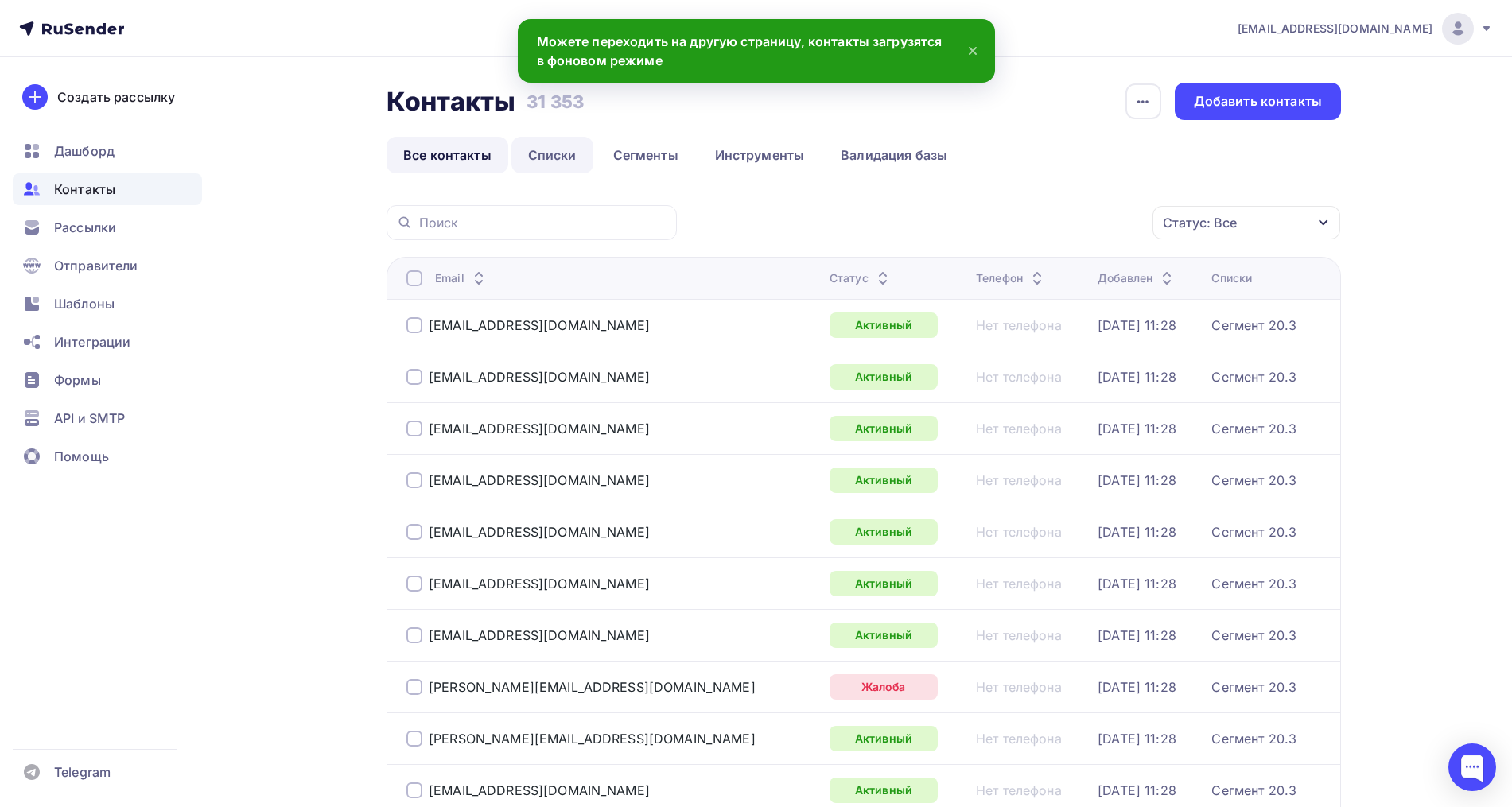
click at [553, 161] on link "Списки" at bounding box center [552, 155] width 82 height 37
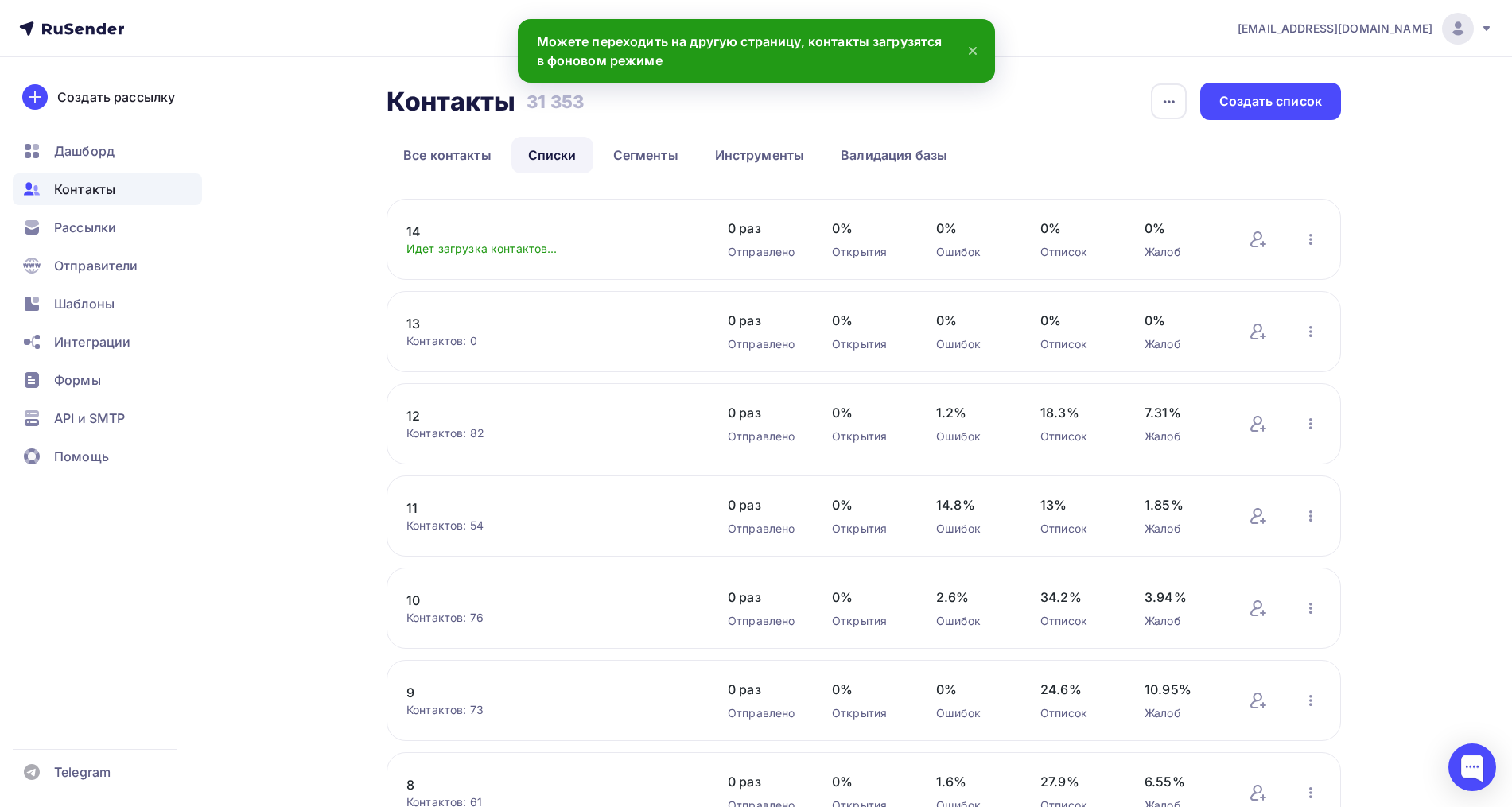
click at [420, 236] on link "14" at bounding box center [541, 231] width 270 height 19
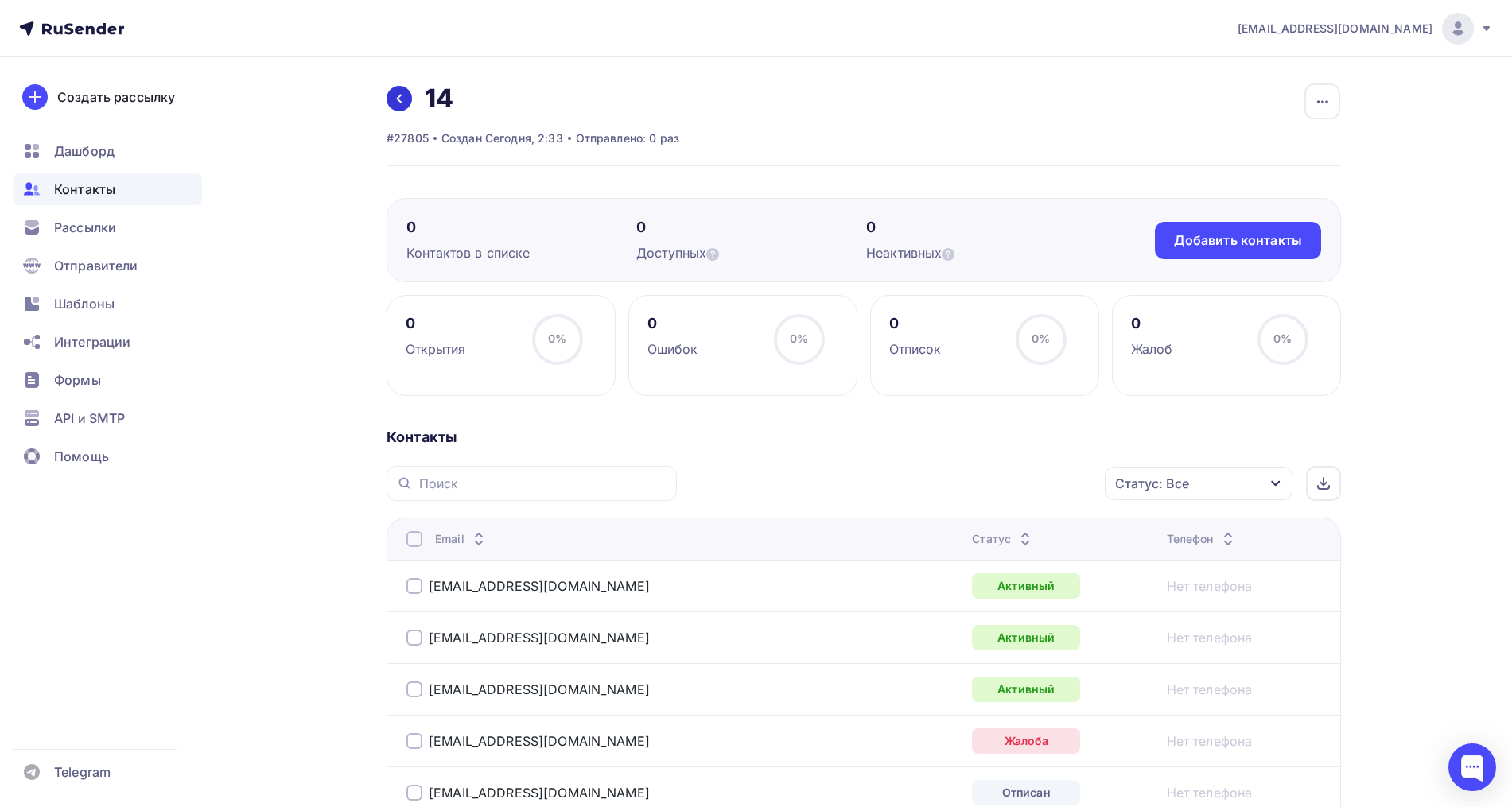
click at [400, 109] on link at bounding box center [400, 99] width 26 height 26
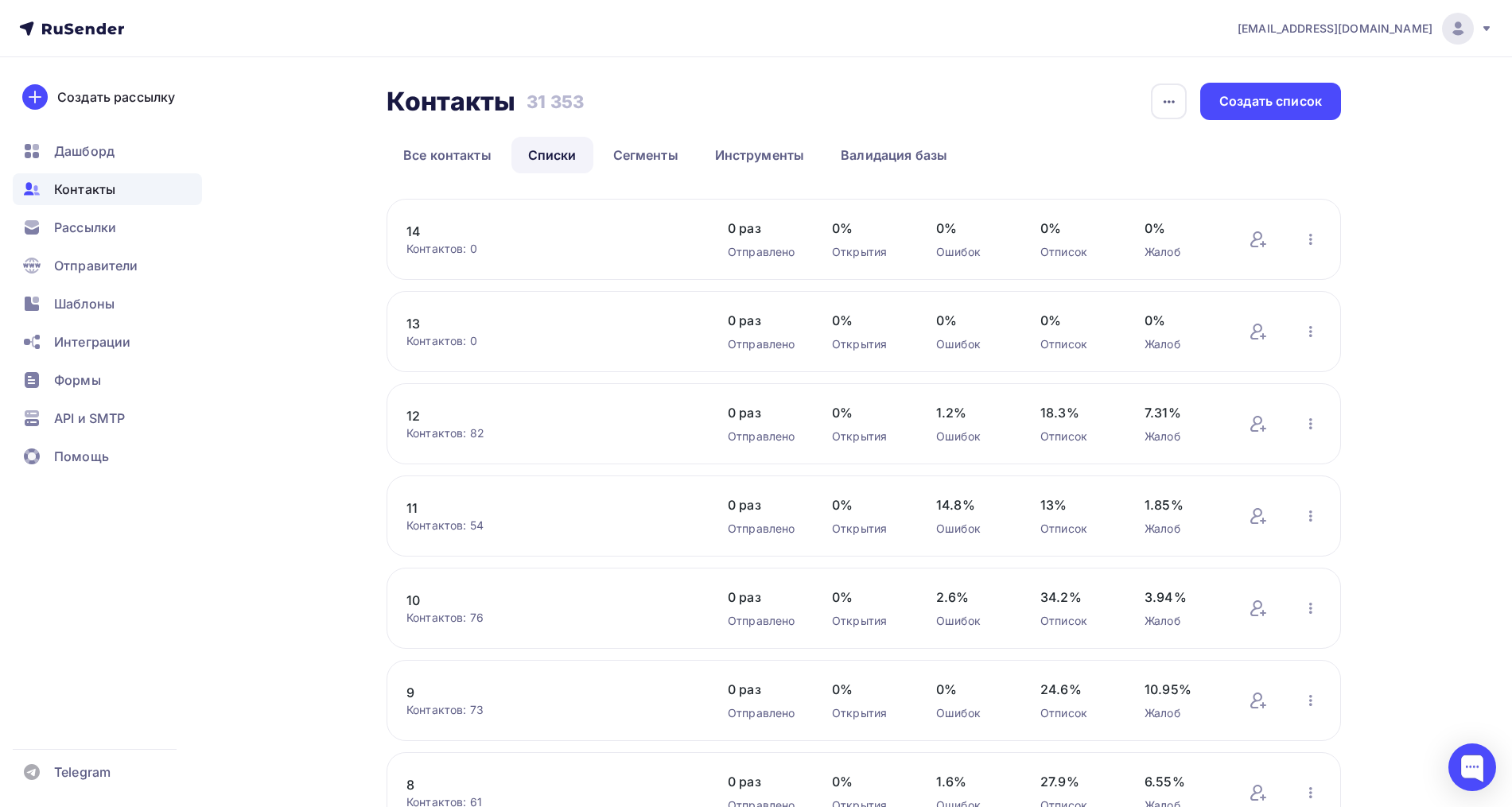
click at [417, 691] on link "9" at bounding box center [541, 692] width 270 height 19
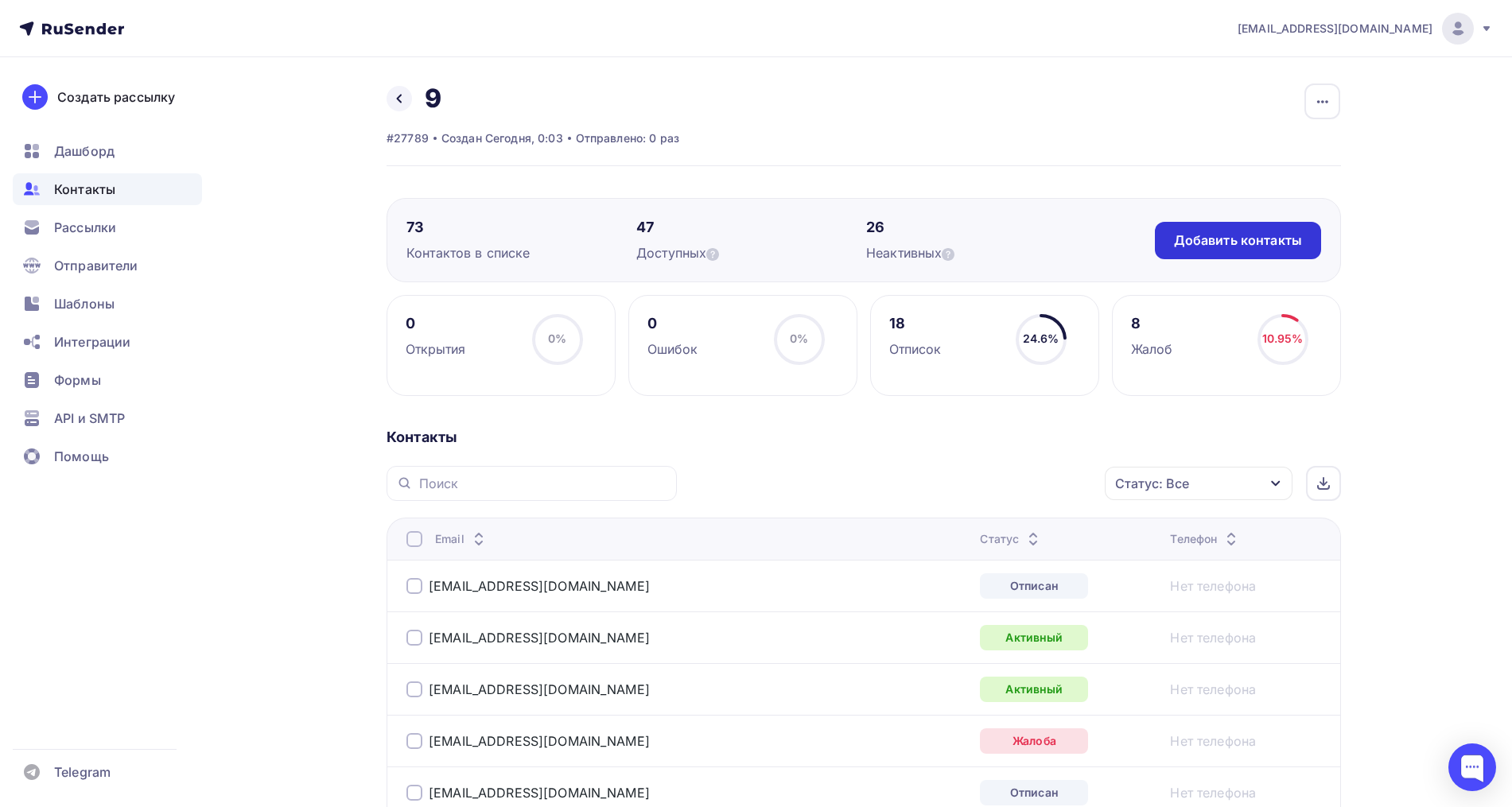
click at [1205, 242] on div "Добавить контакты" at bounding box center [1237, 240] width 128 height 18
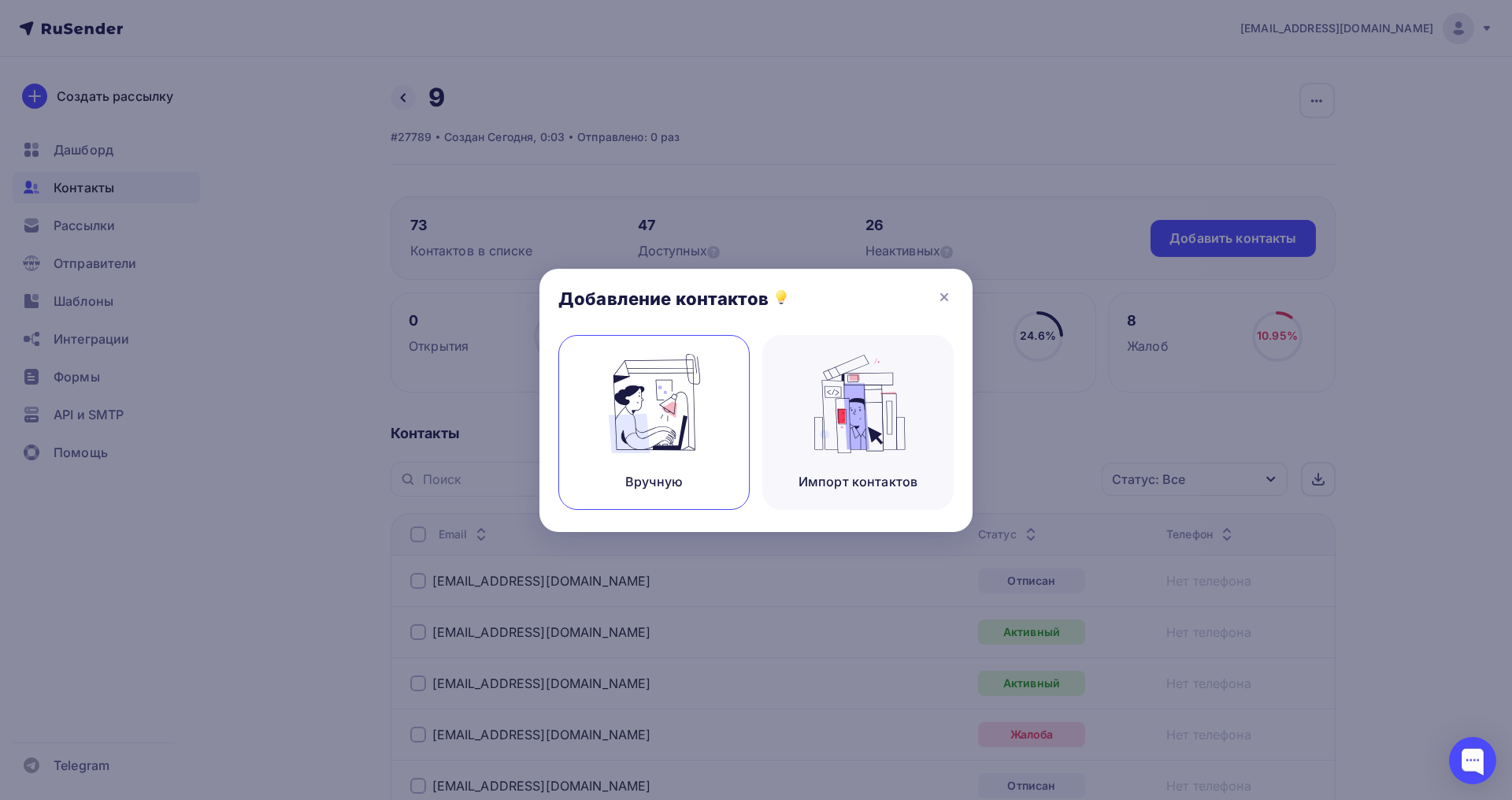
click at [680, 433] on img at bounding box center [654, 403] width 105 height 99
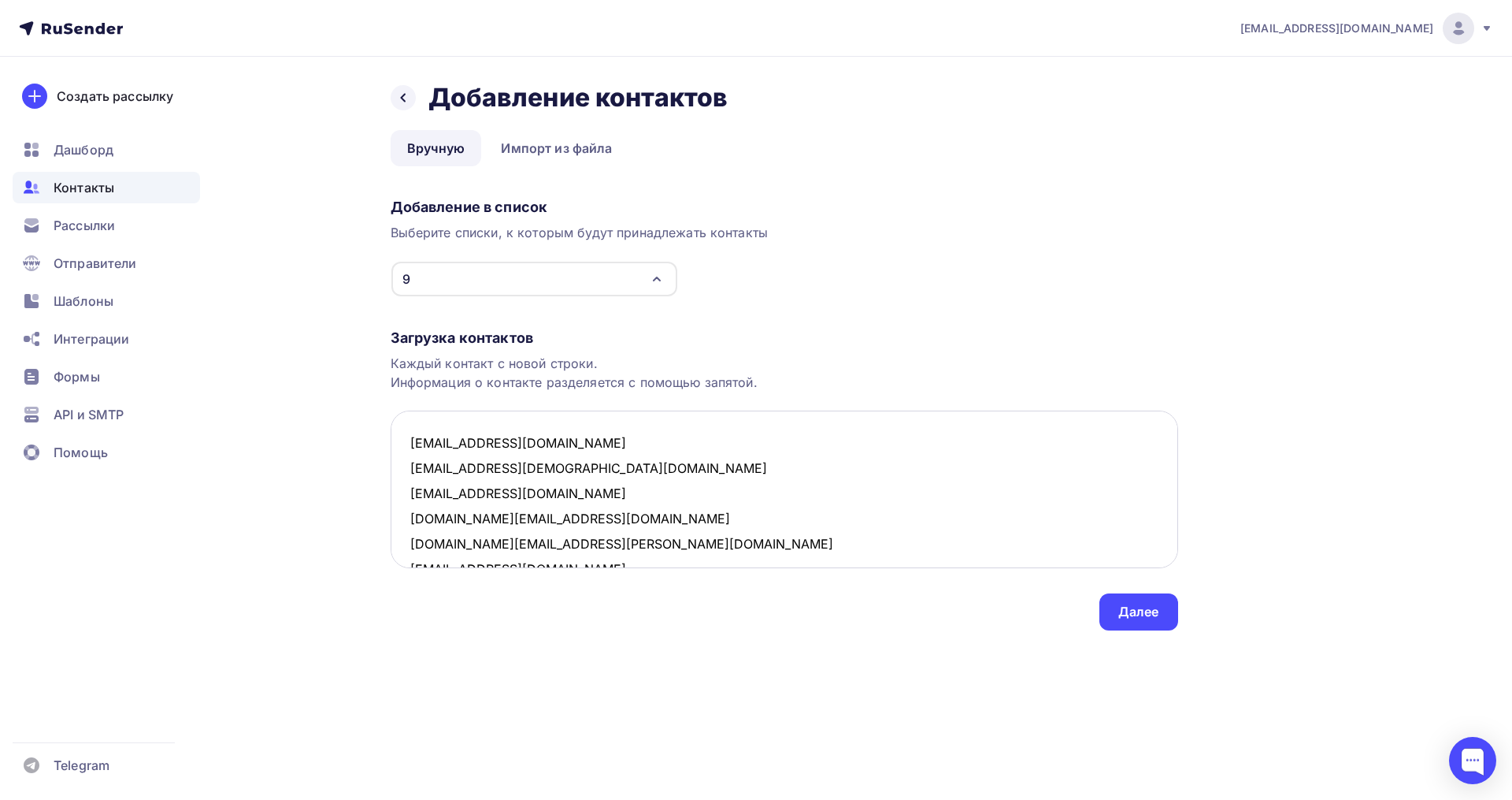
scroll to position [312, 0]
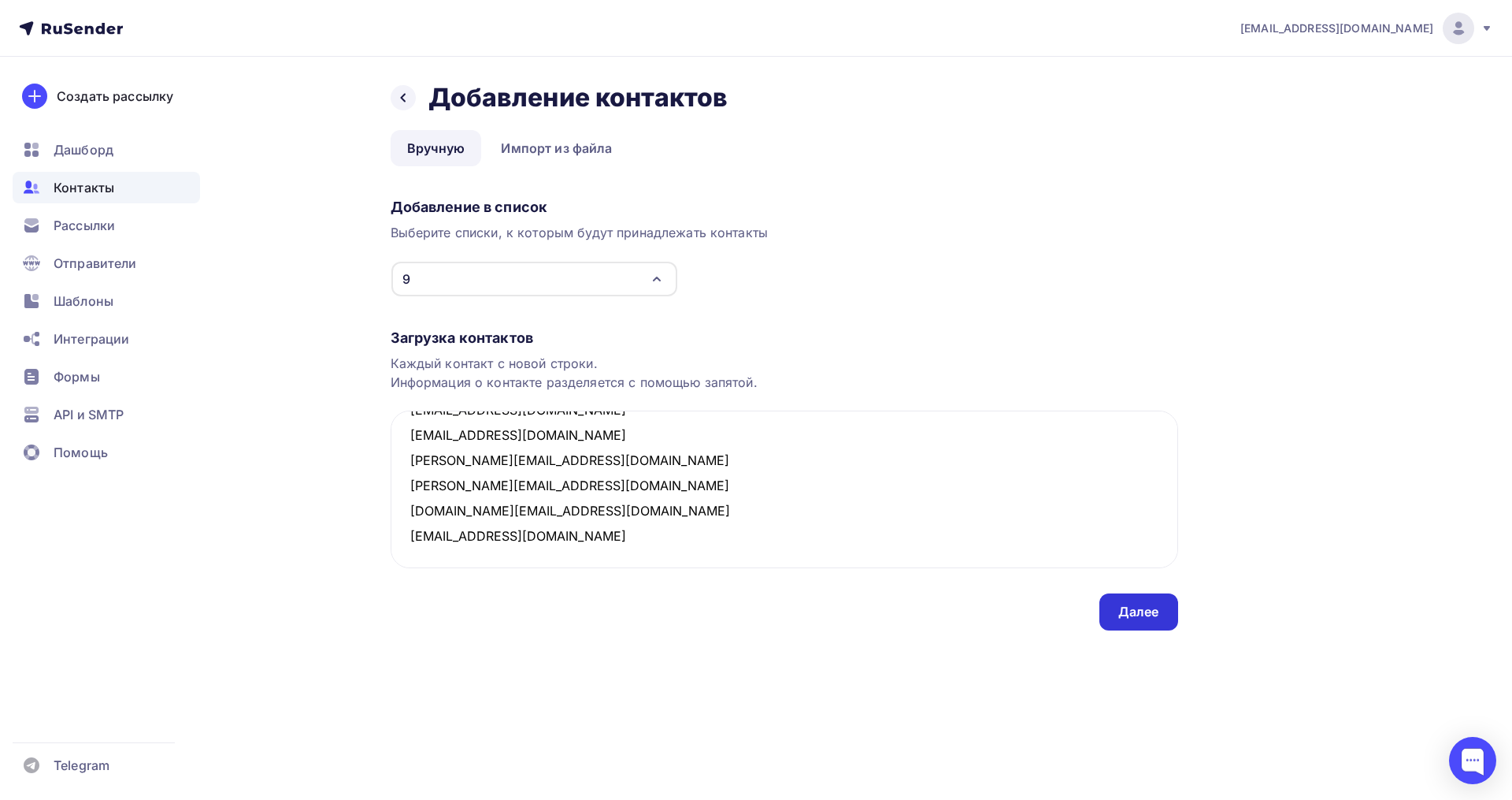
type textarea "kotenkon92@gmail.com killy-girl88@rambler.ru tuana@bk.ru ancka.yakowlewa2014@ya…"
click at [1111, 605] on div "Далее" at bounding box center [1138, 612] width 79 height 37
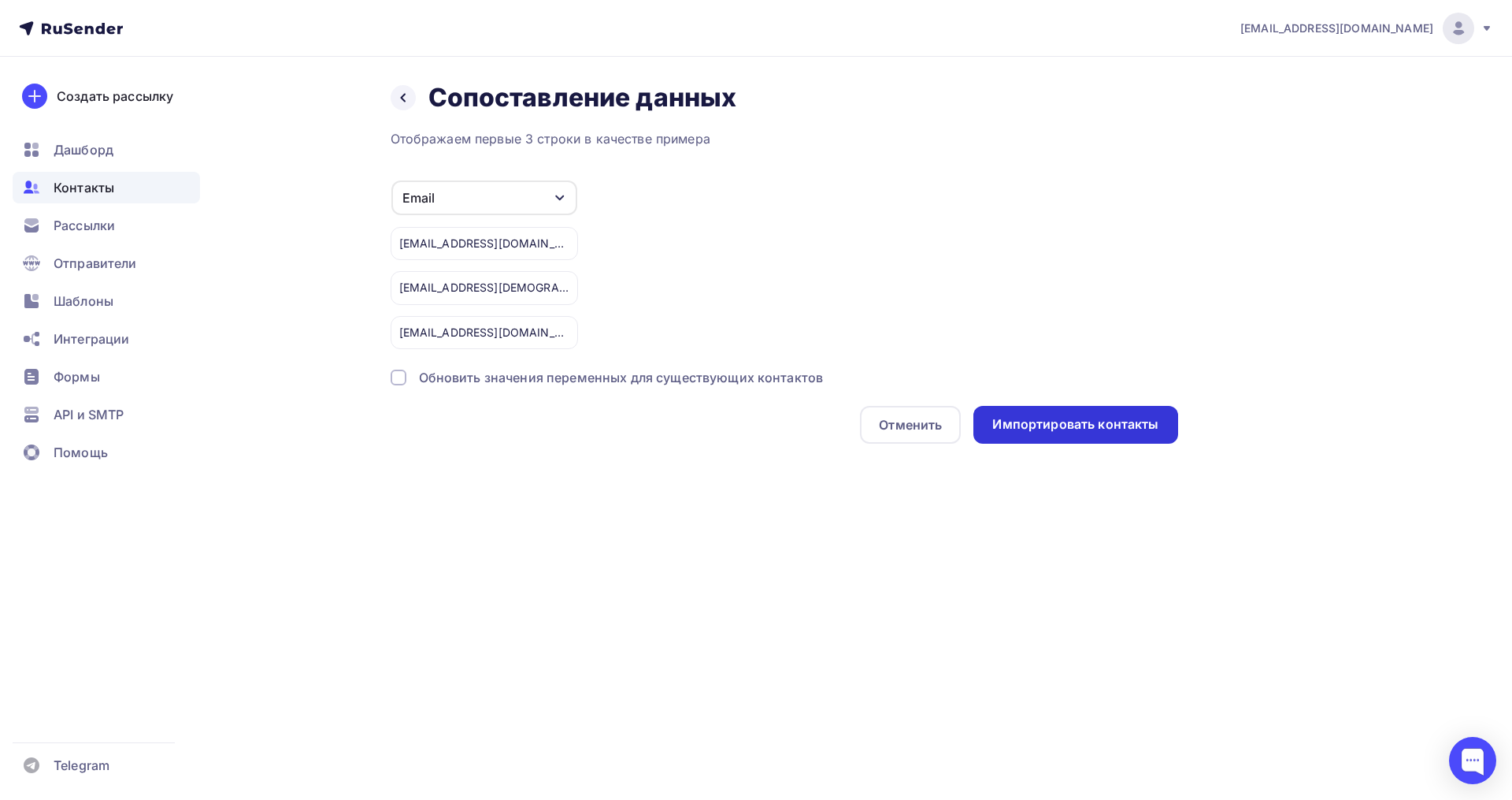
click at [1081, 432] on div "Импортировать контакты" at bounding box center [1074, 424] width 166 height 18
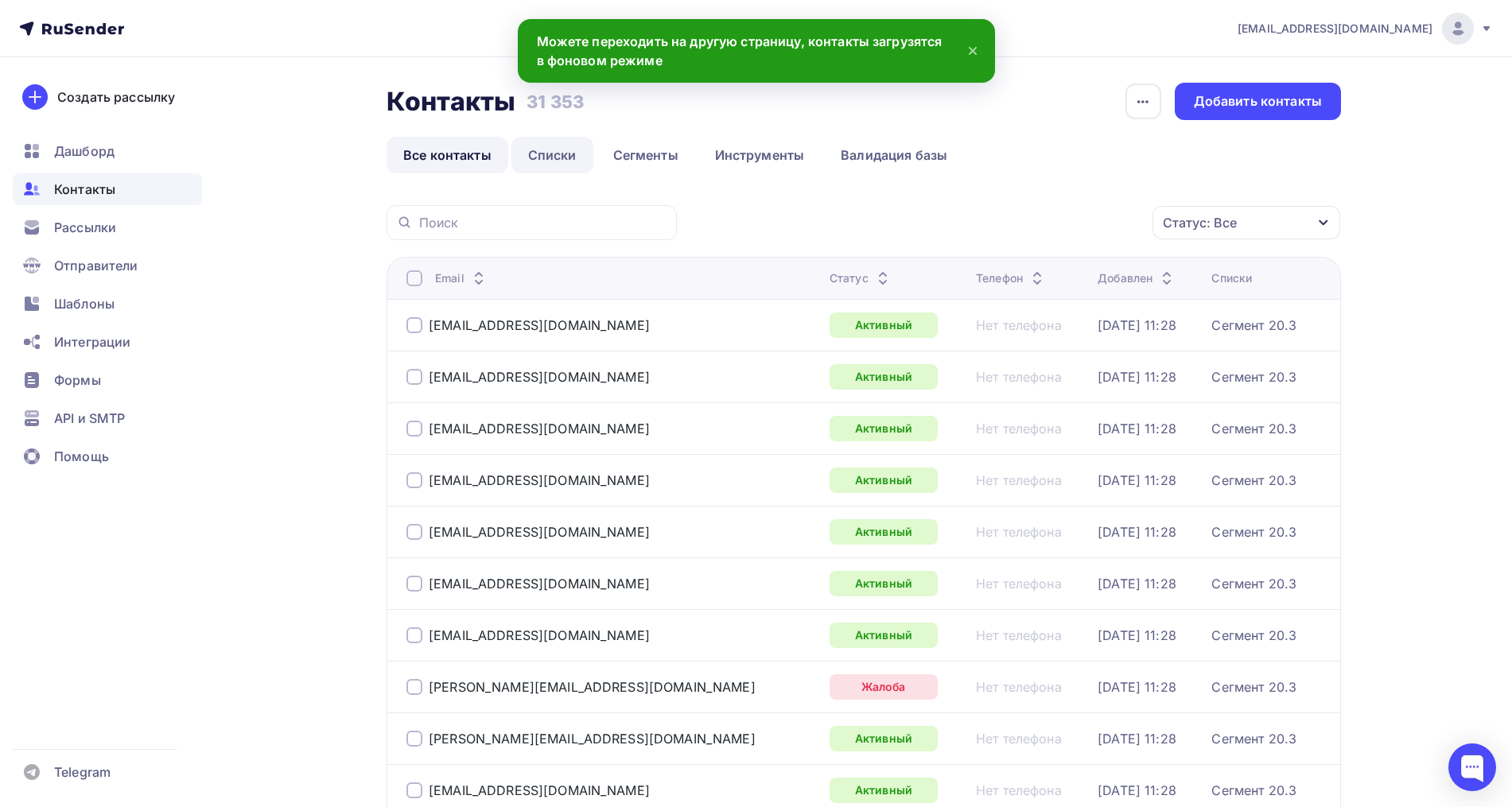
click at [559, 165] on link "Списки" at bounding box center [552, 155] width 82 height 37
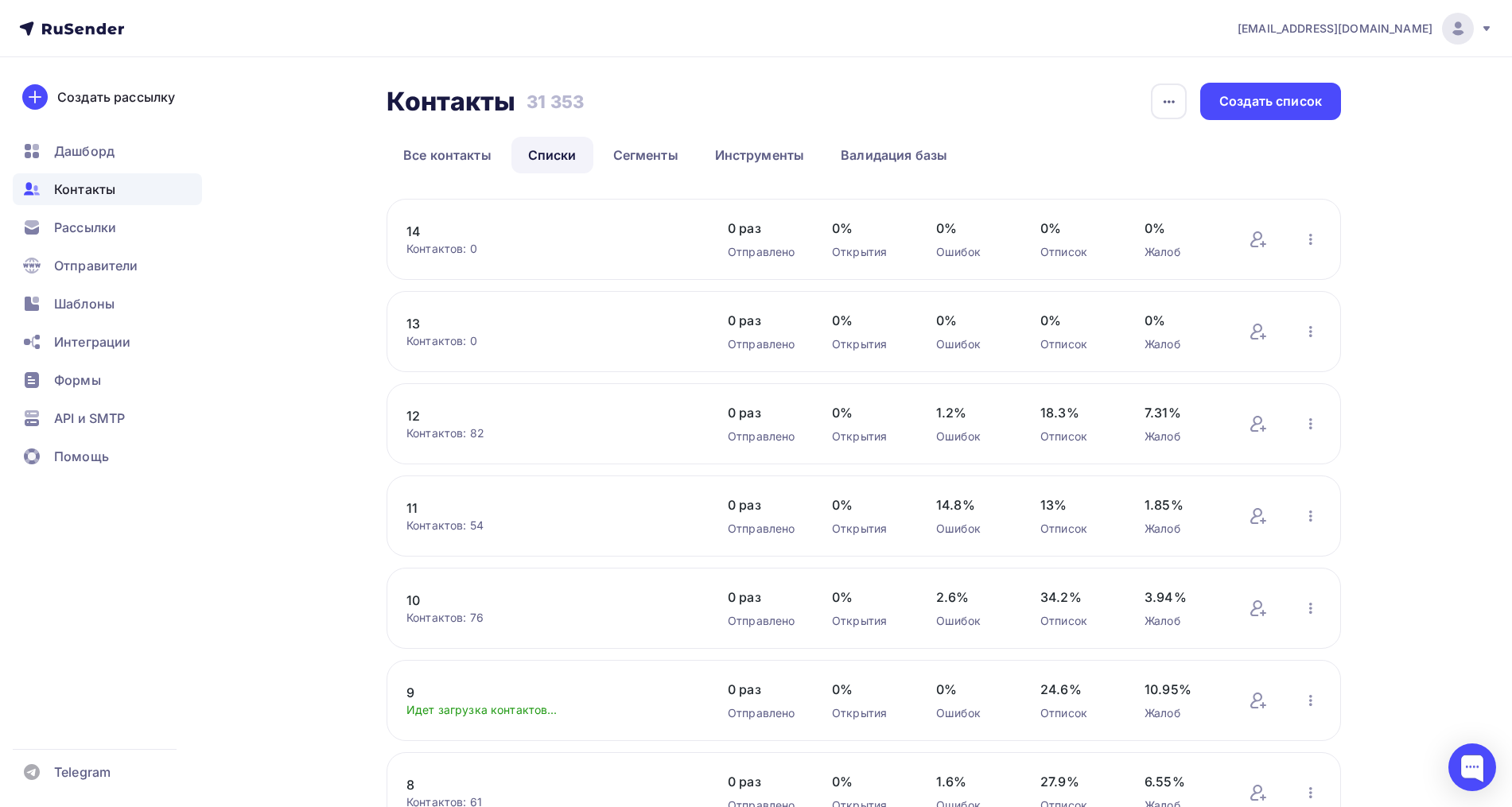
click at [414, 507] on link "11" at bounding box center [541, 507] width 270 height 19
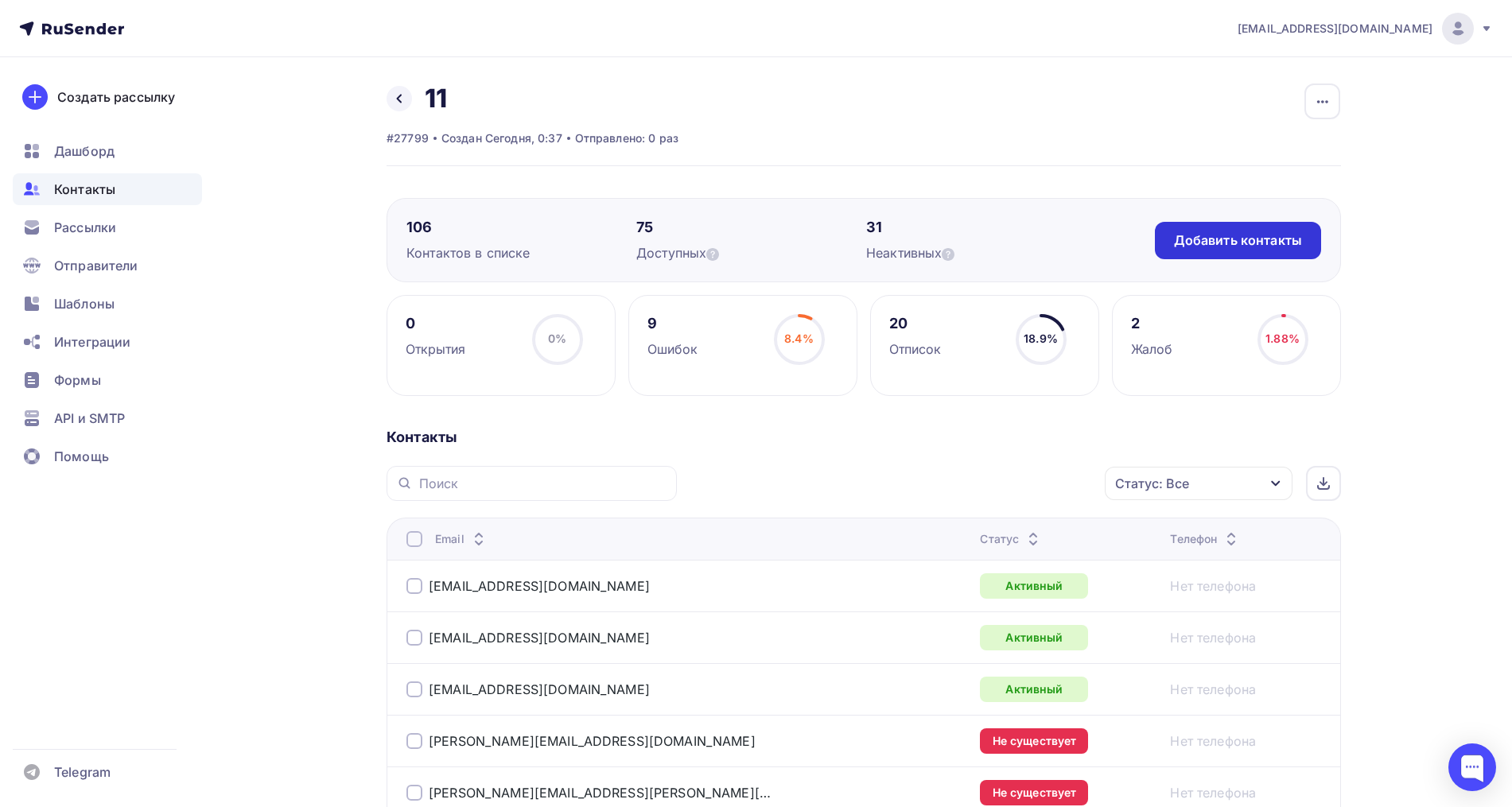
click at [1203, 235] on div "Добавить контакты" at bounding box center [1237, 240] width 128 height 18
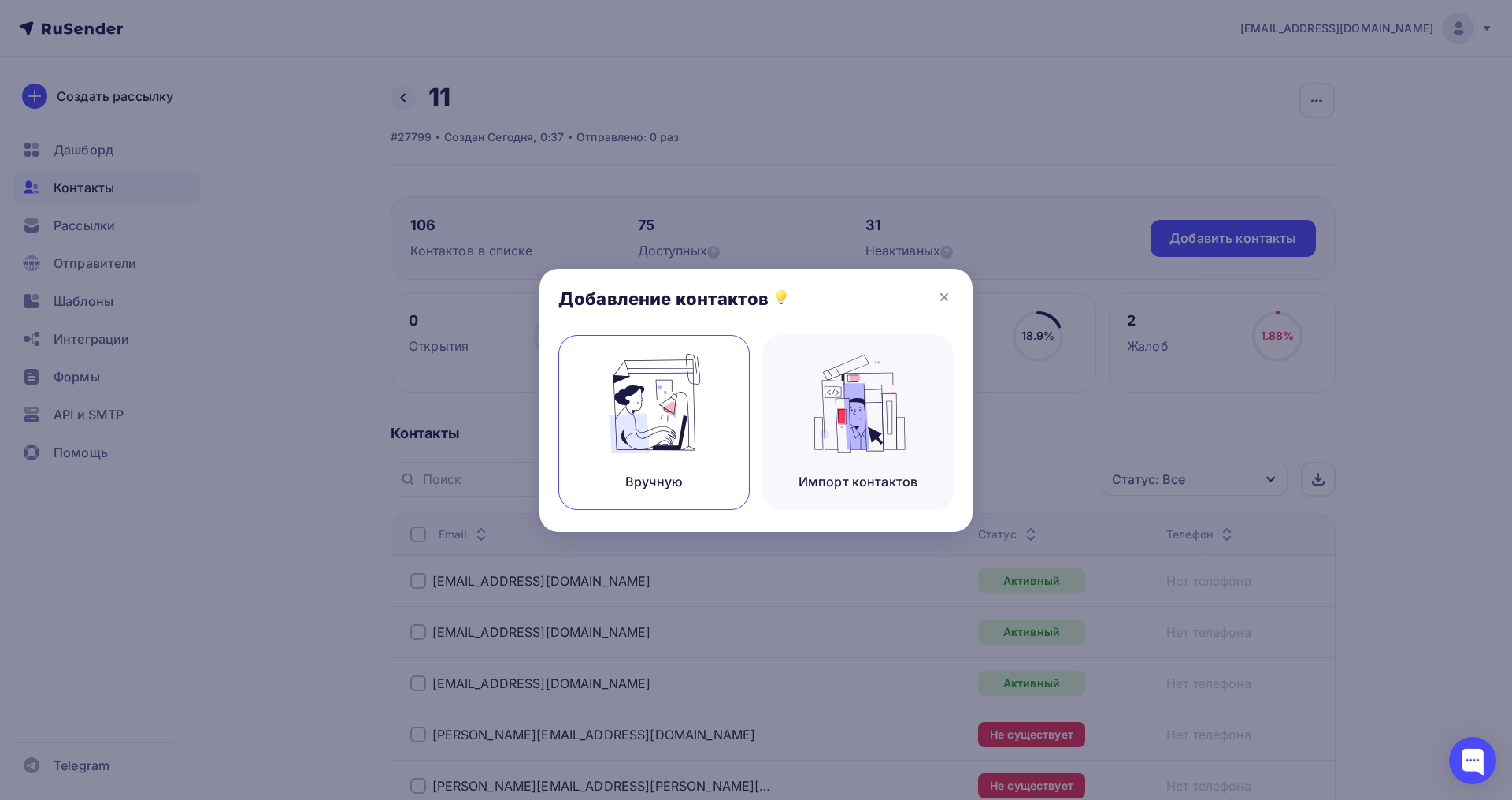
click at [616, 412] on img at bounding box center [654, 403] width 105 height 99
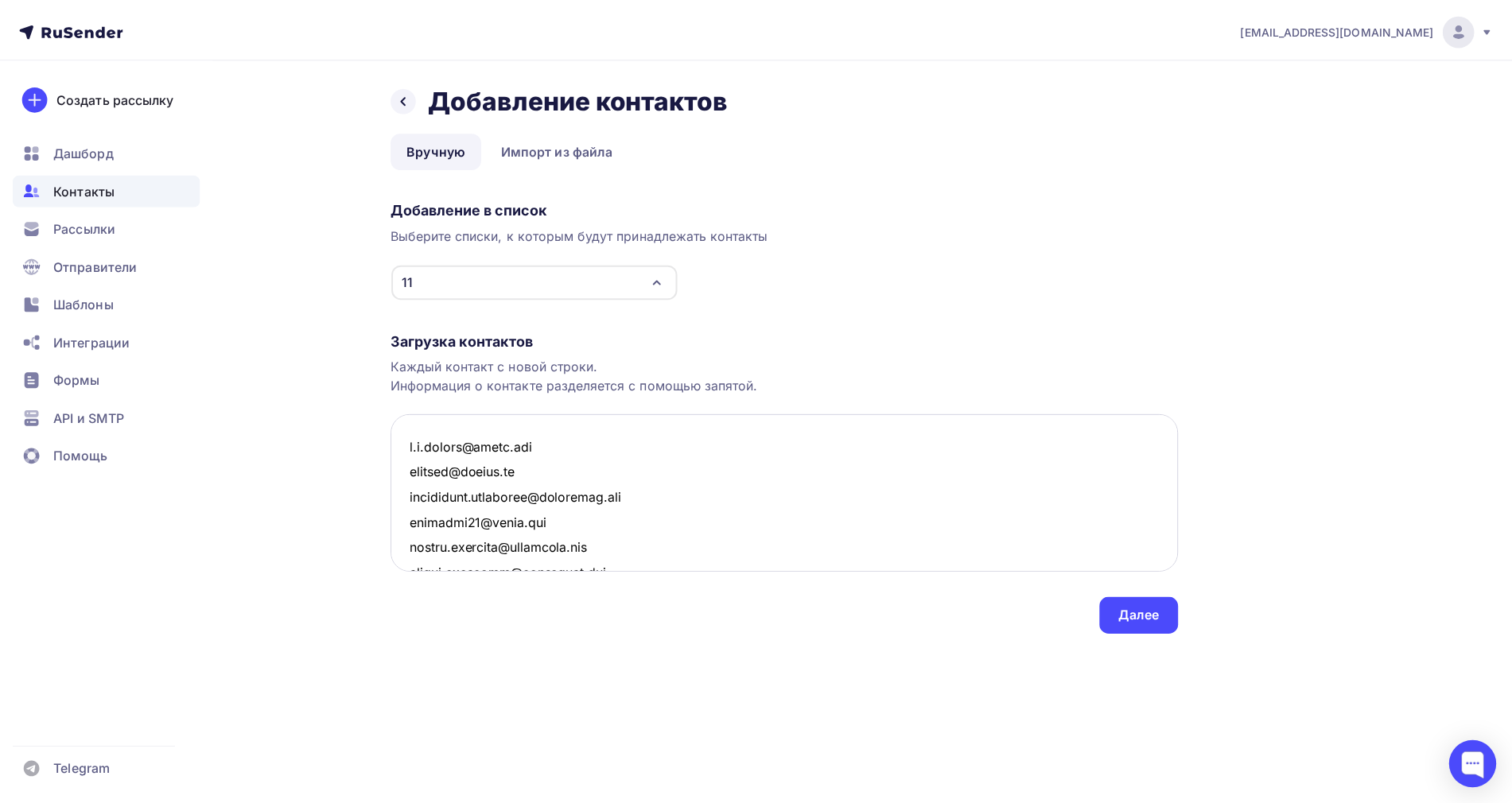
scroll to position [1281, 0]
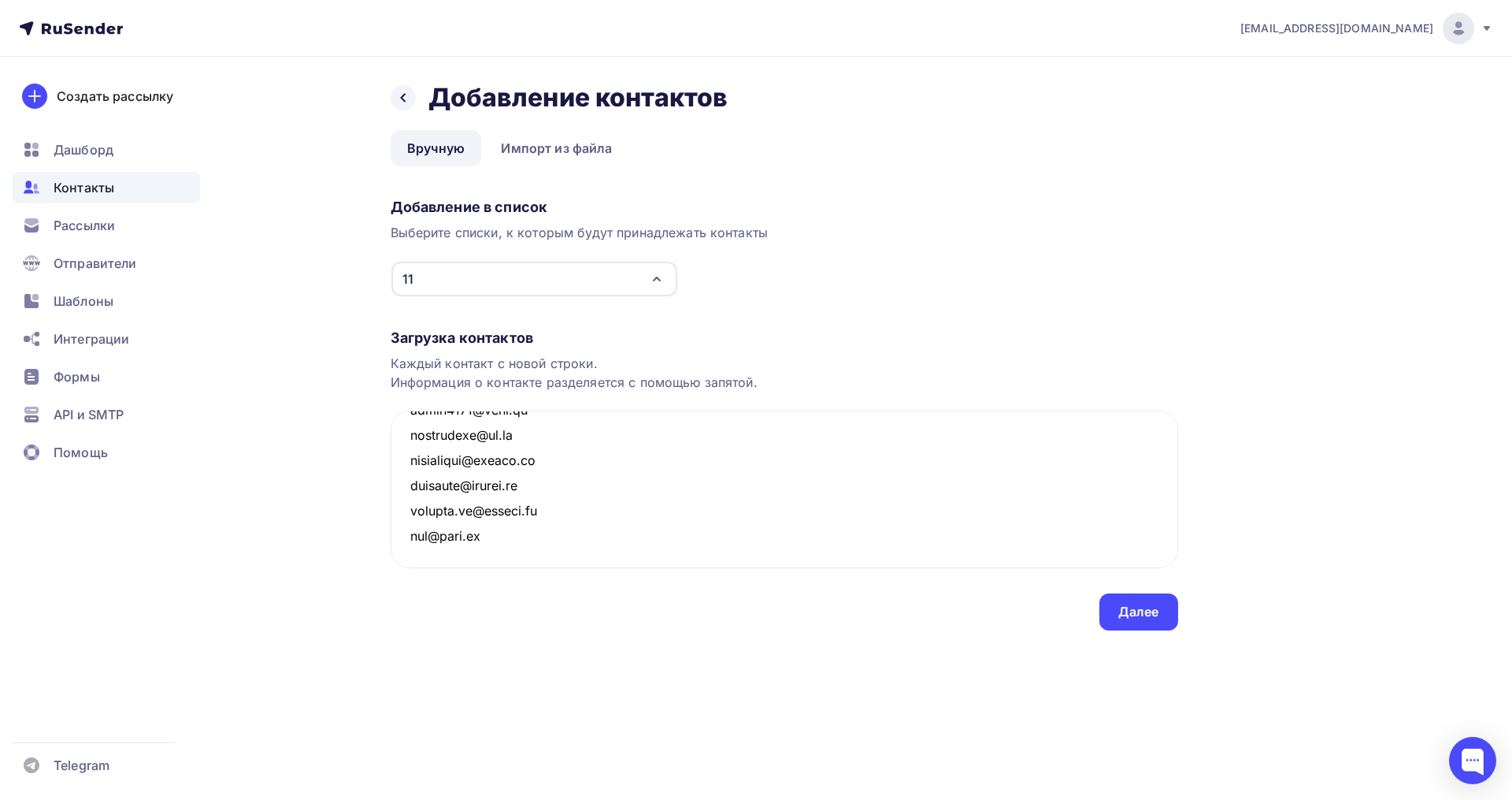
type textarea "e.p.firsov@gmail.com owlxxxl@yandex.ru anastasiya.varlamova@tikkurila.com mamoc…"
click at [1128, 630] on div "Назад Добавление контактов Добавление контактов Вручную Импорт из файла Вручную…" at bounding box center [756, 375] width 1290 height 637
click at [1131, 621] on div "Далее" at bounding box center [1138, 612] width 79 height 37
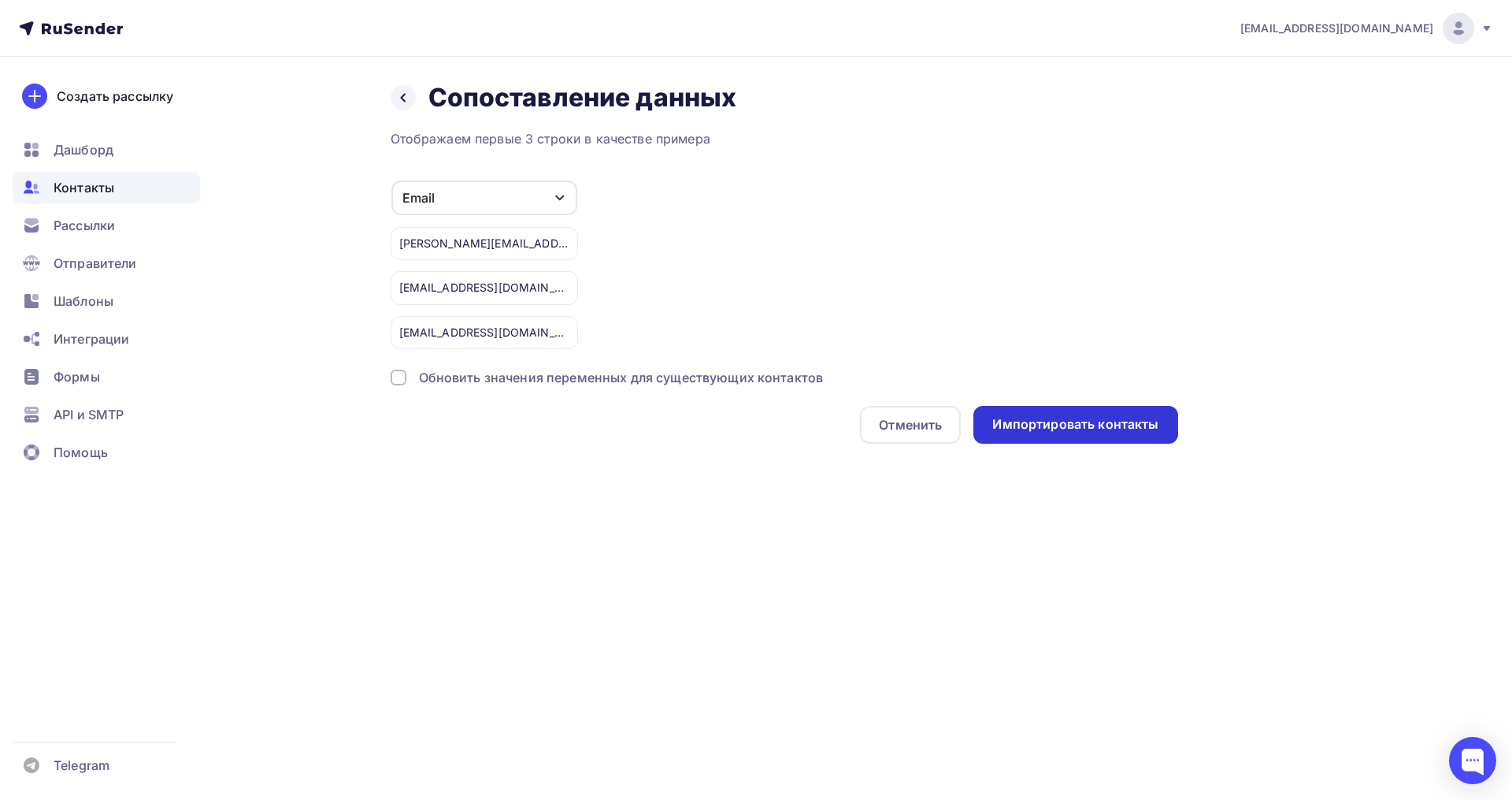
click at [1062, 426] on div "Импортировать контакты" at bounding box center [1074, 424] width 166 height 18
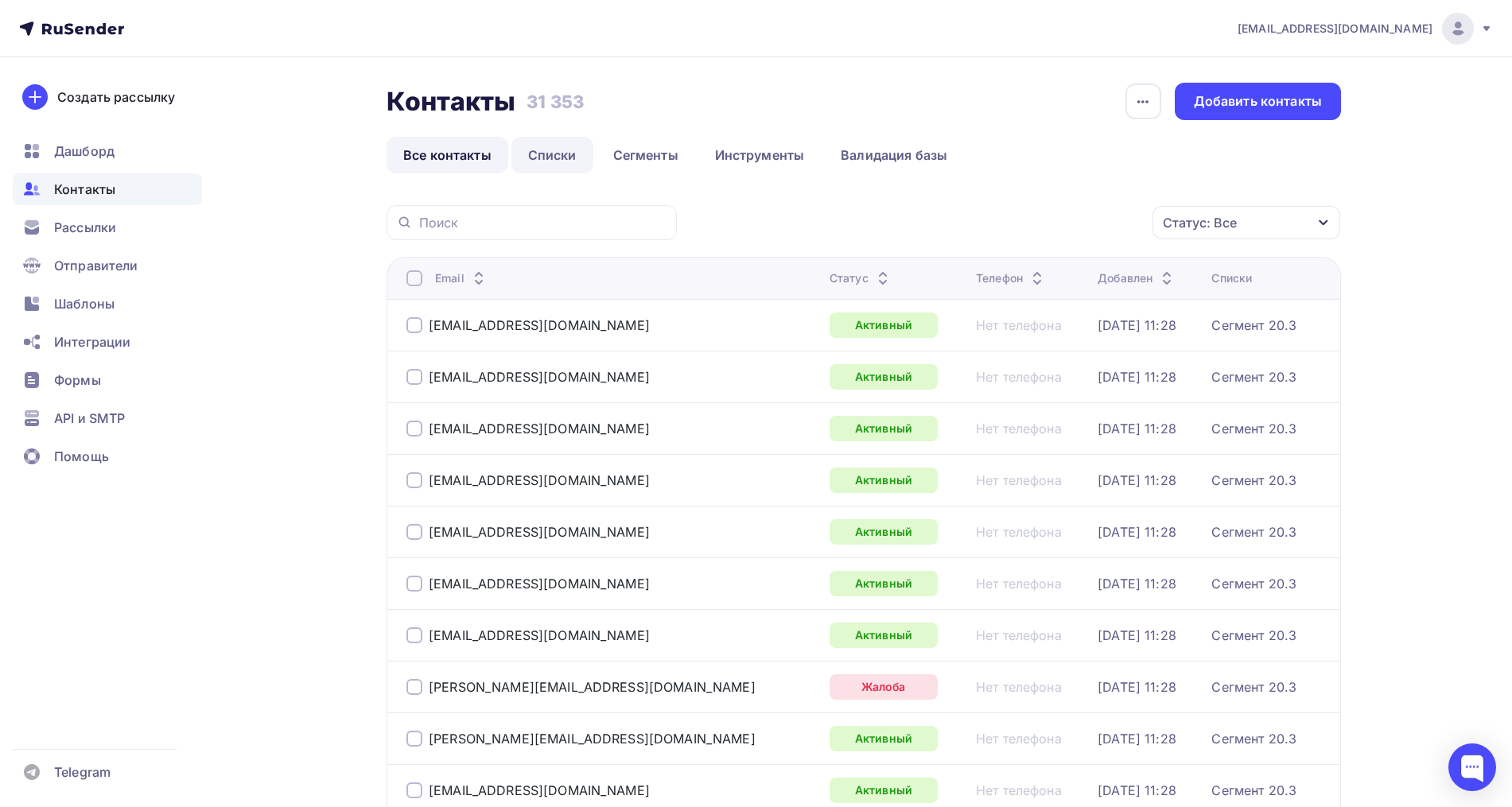
click at [554, 147] on link "Списки" at bounding box center [552, 155] width 82 height 37
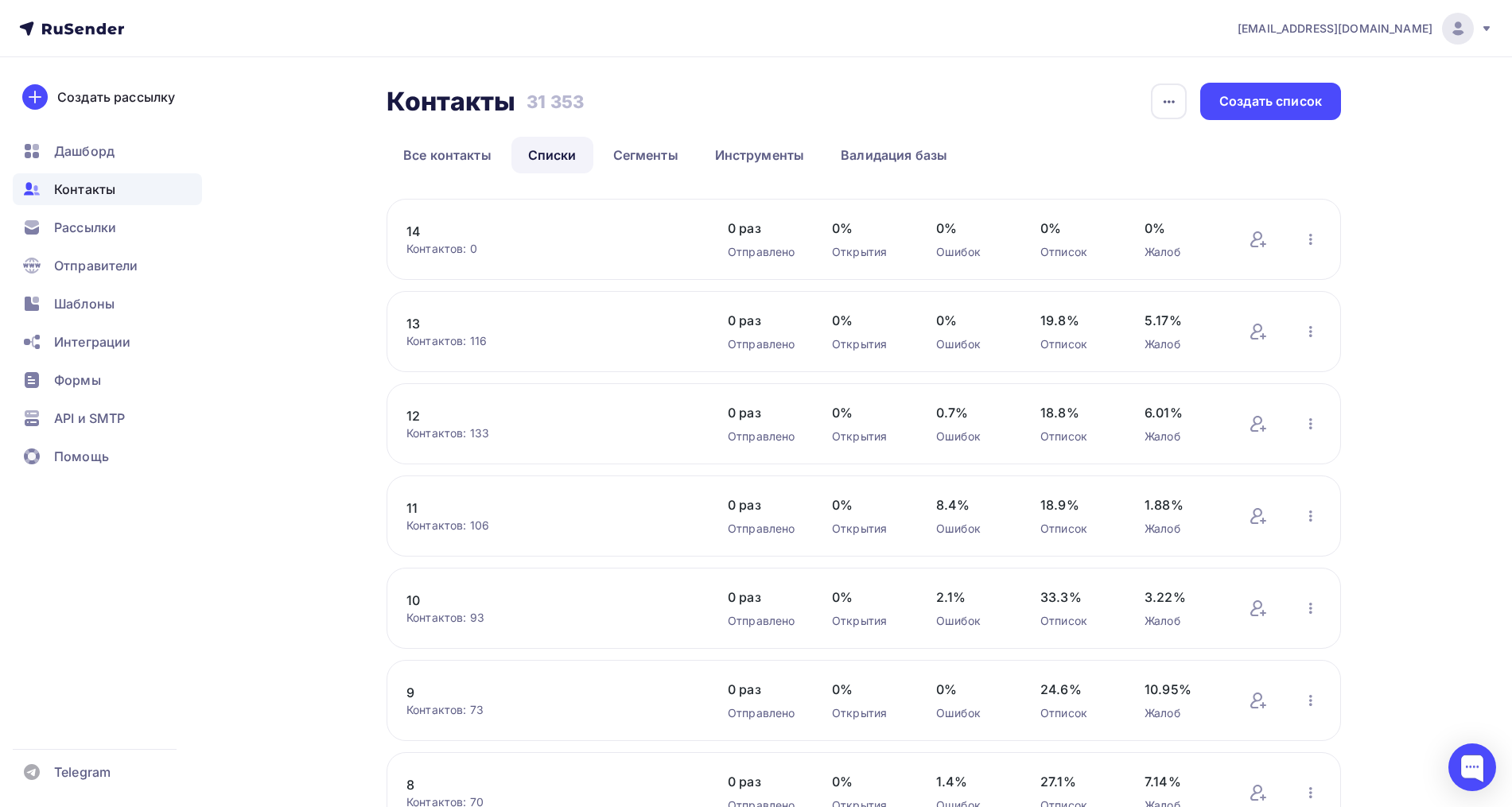
click at [412, 329] on link "13" at bounding box center [541, 324] width 270 height 19
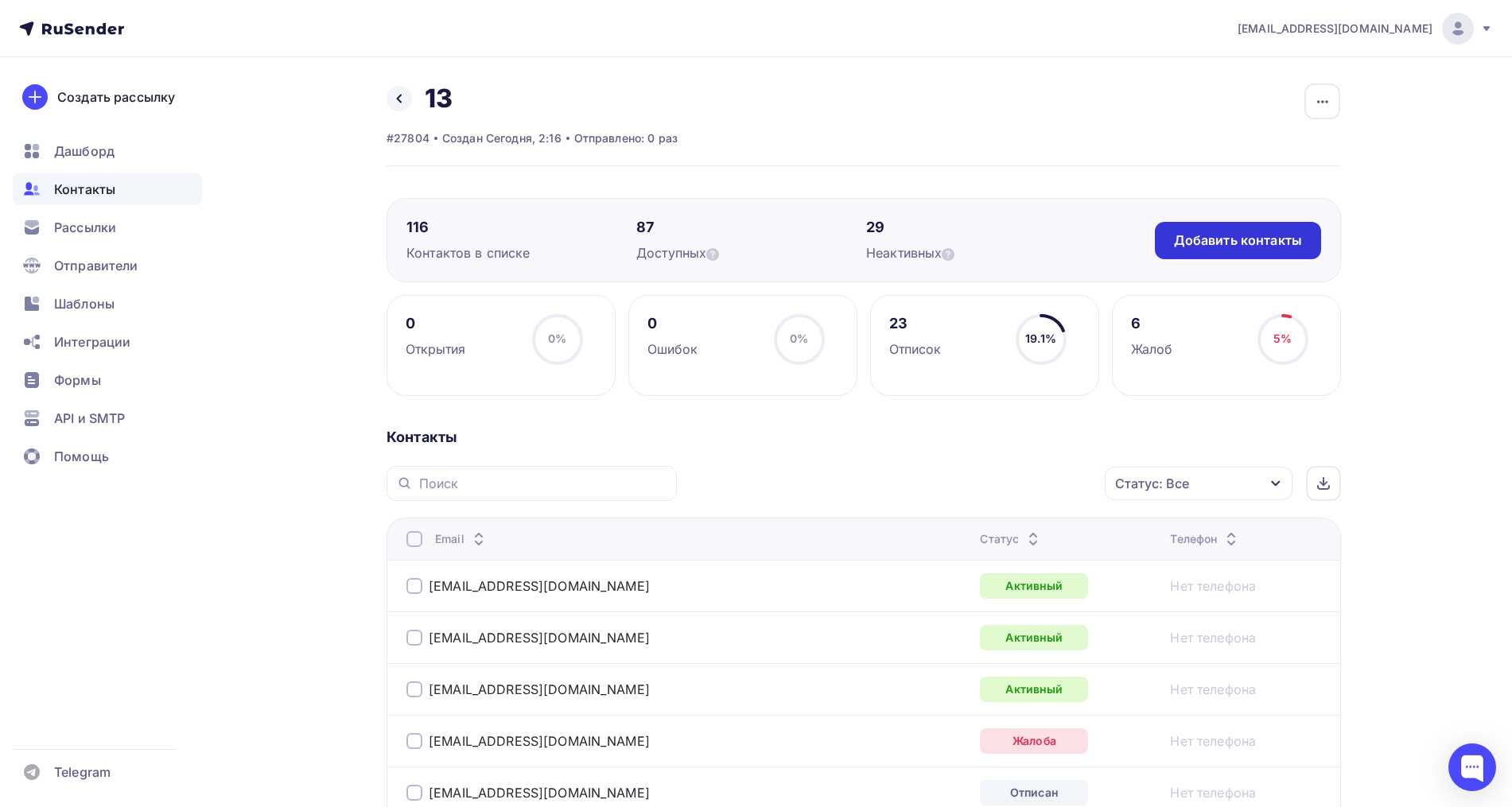
click at [1211, 240] on div "Добавить контакты" at bounding box center [1237, 240] width 128 height 18
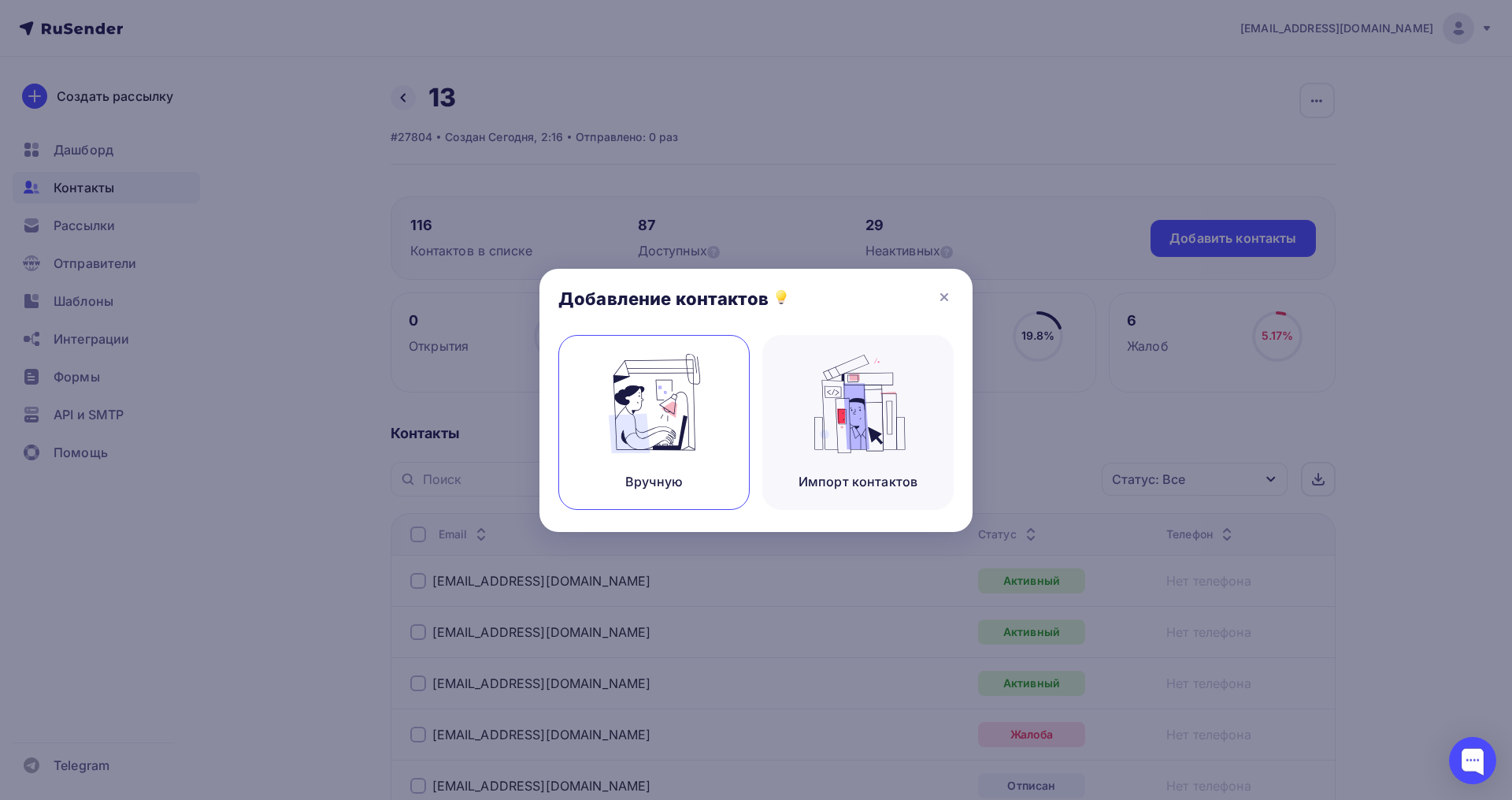
click at [640, 422] on img at bounding box center [654, 403] width 105 height 99
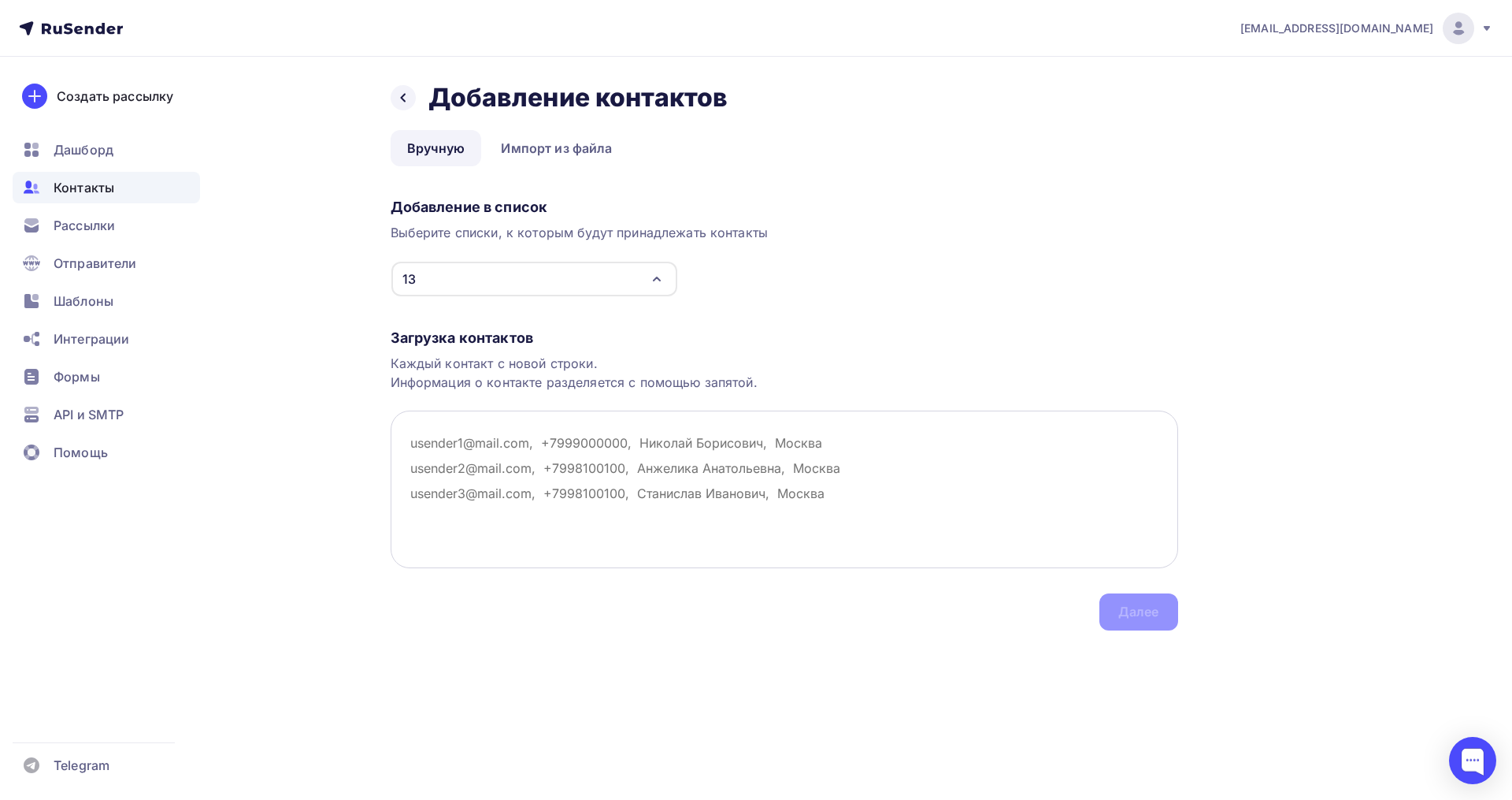
click at [448, 446] on textarea at bounding box center [785, 489] width 788 height 158
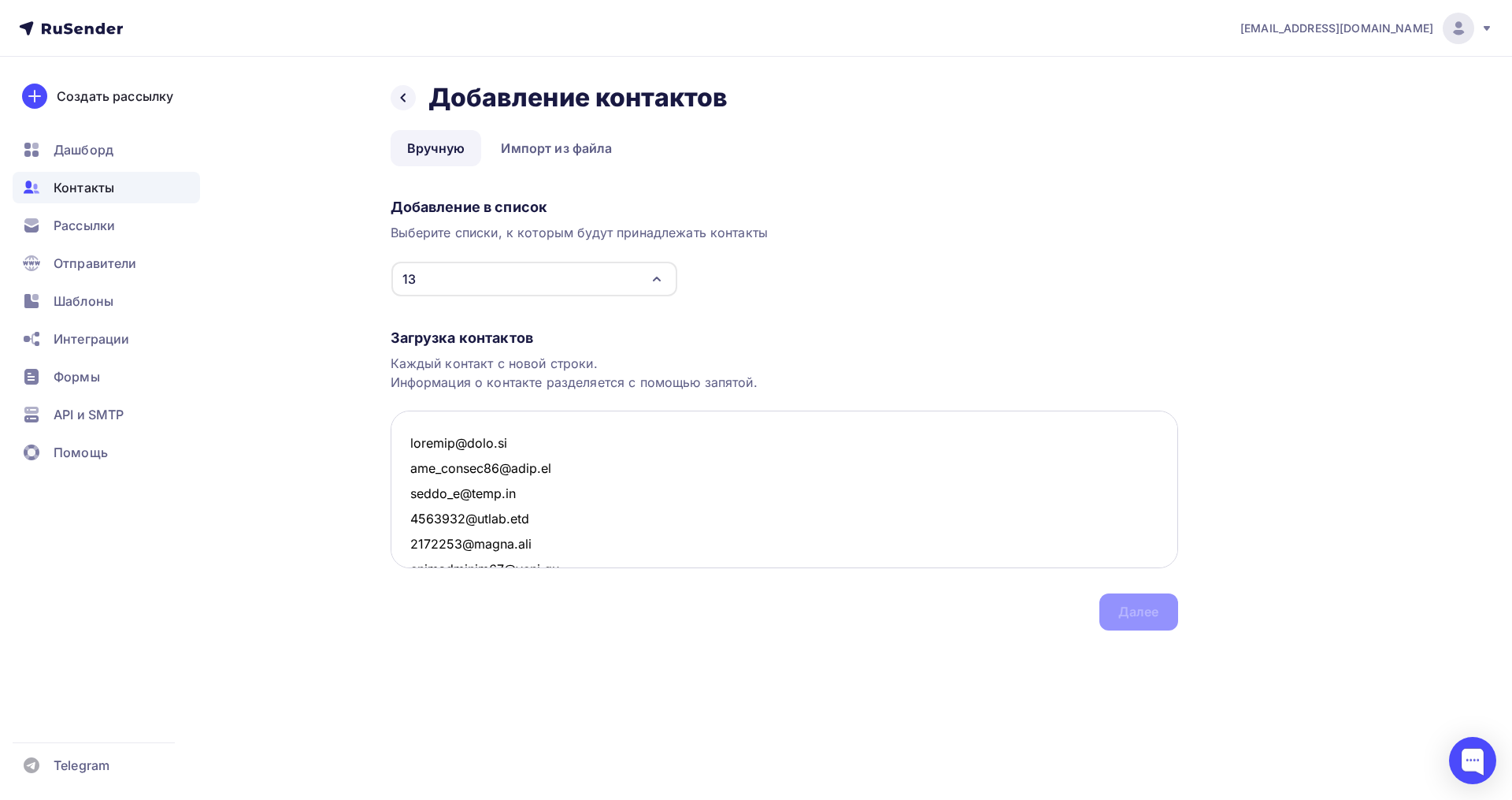
scroll to position [1371, 0]
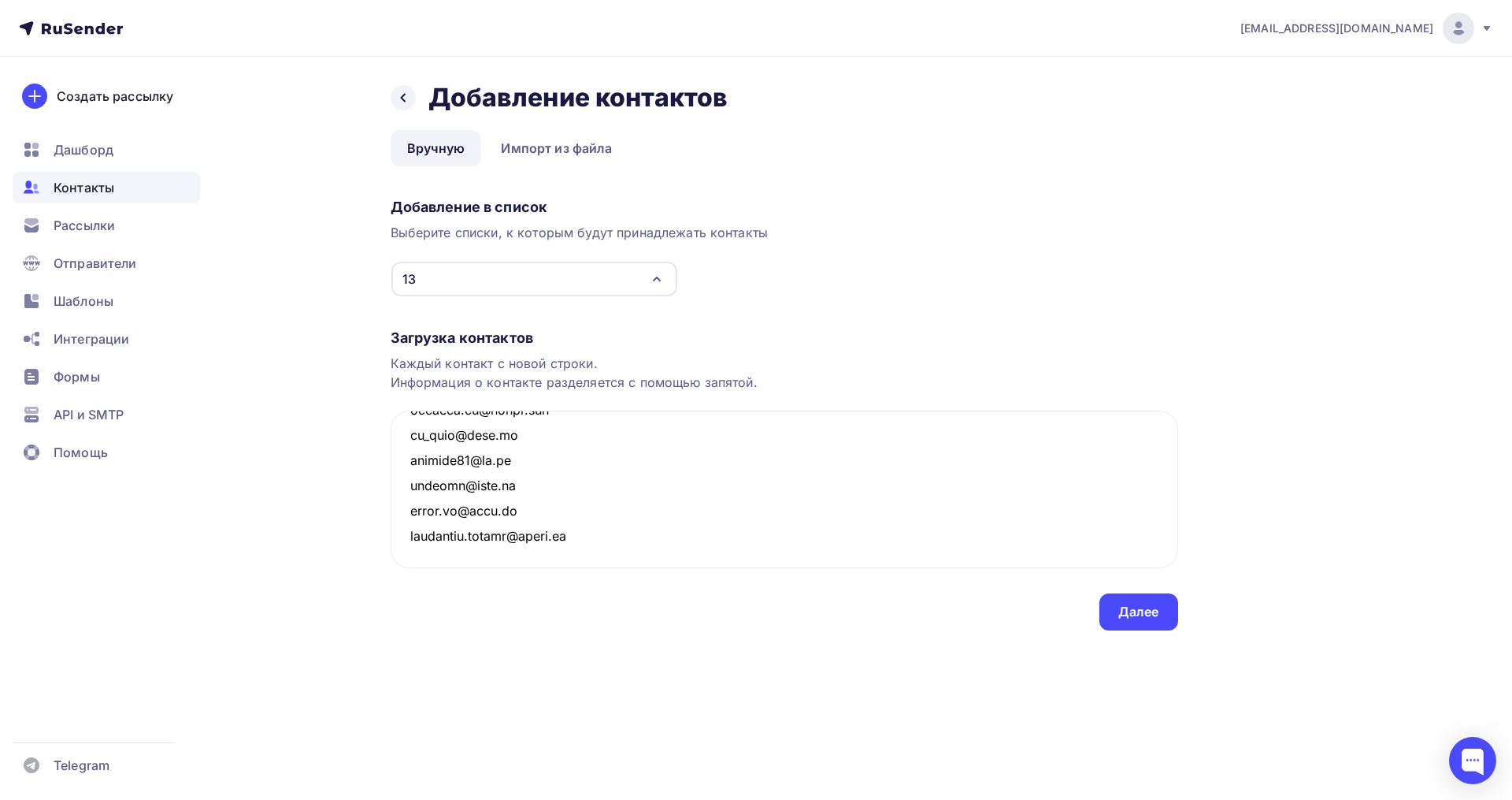
type textarea "lenadav@mail.ru vik_toriya76@mail.ru nyura_b@mail.ru 6408282@gmail.com 5160195@…"
click at [1127, 608] on div "Далее" at bounding box center [1138, 612] width 41 height 18
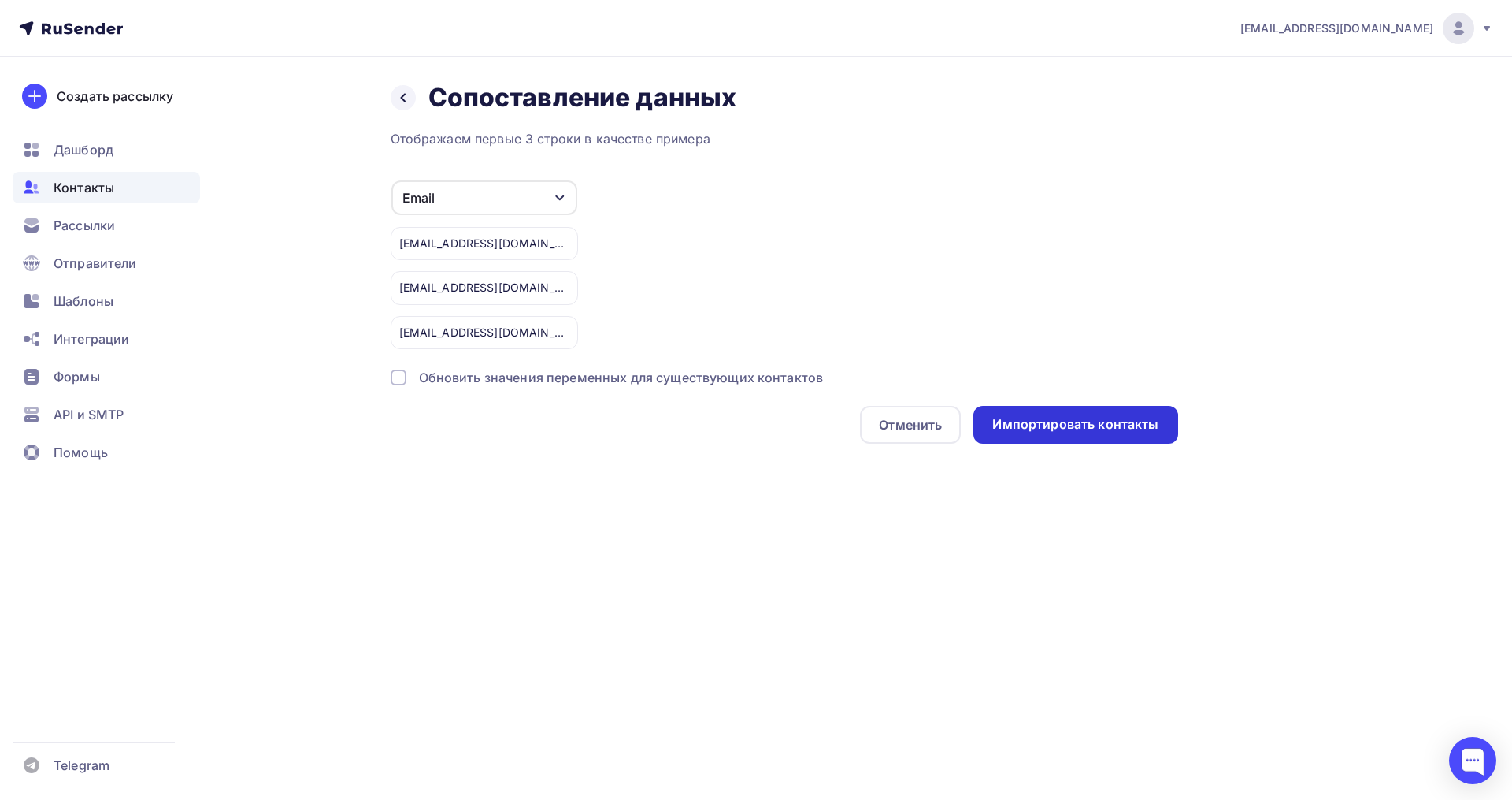
click at [1071, 418] on div "Импортировать контакты" at bounding box center [1074, 424] width 166 height 18
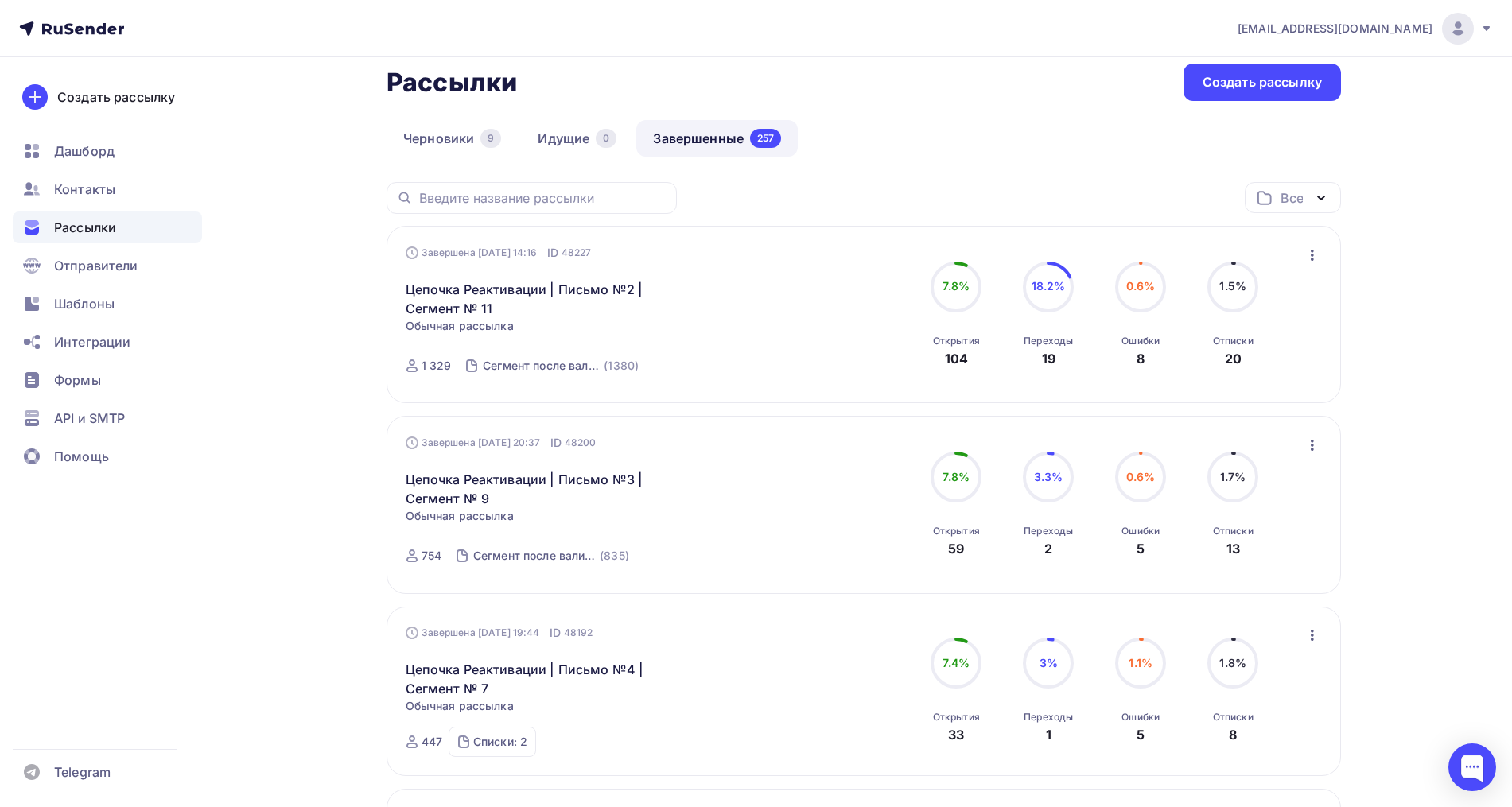
scroll to position [79, 0]
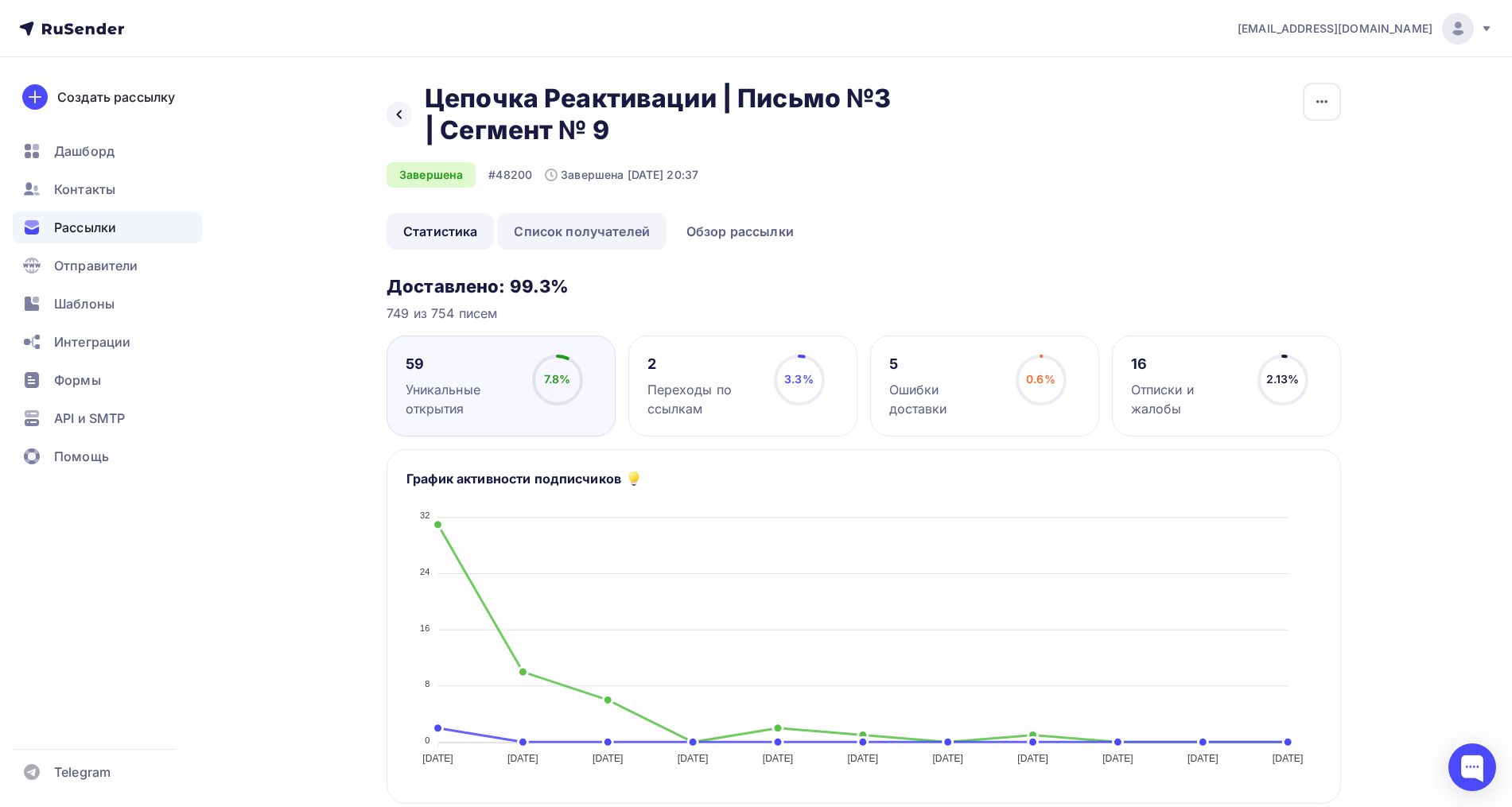
click at [640, 237] on link "Список получателей" at bounding box center [581, 231] width 169 height 37
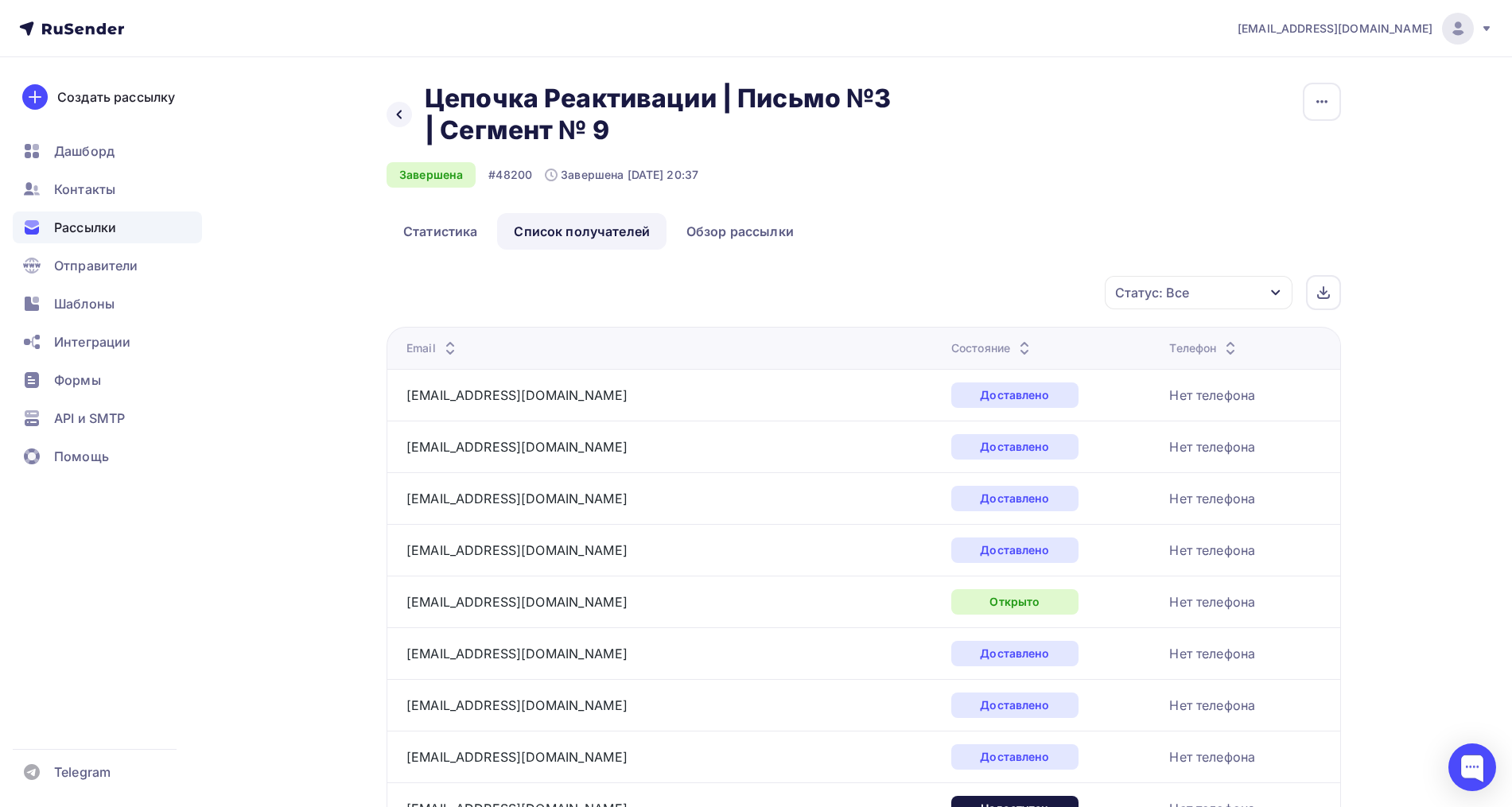
click at [1014, 338] on icon at bounding box center [1024, 344] width 19 height 19
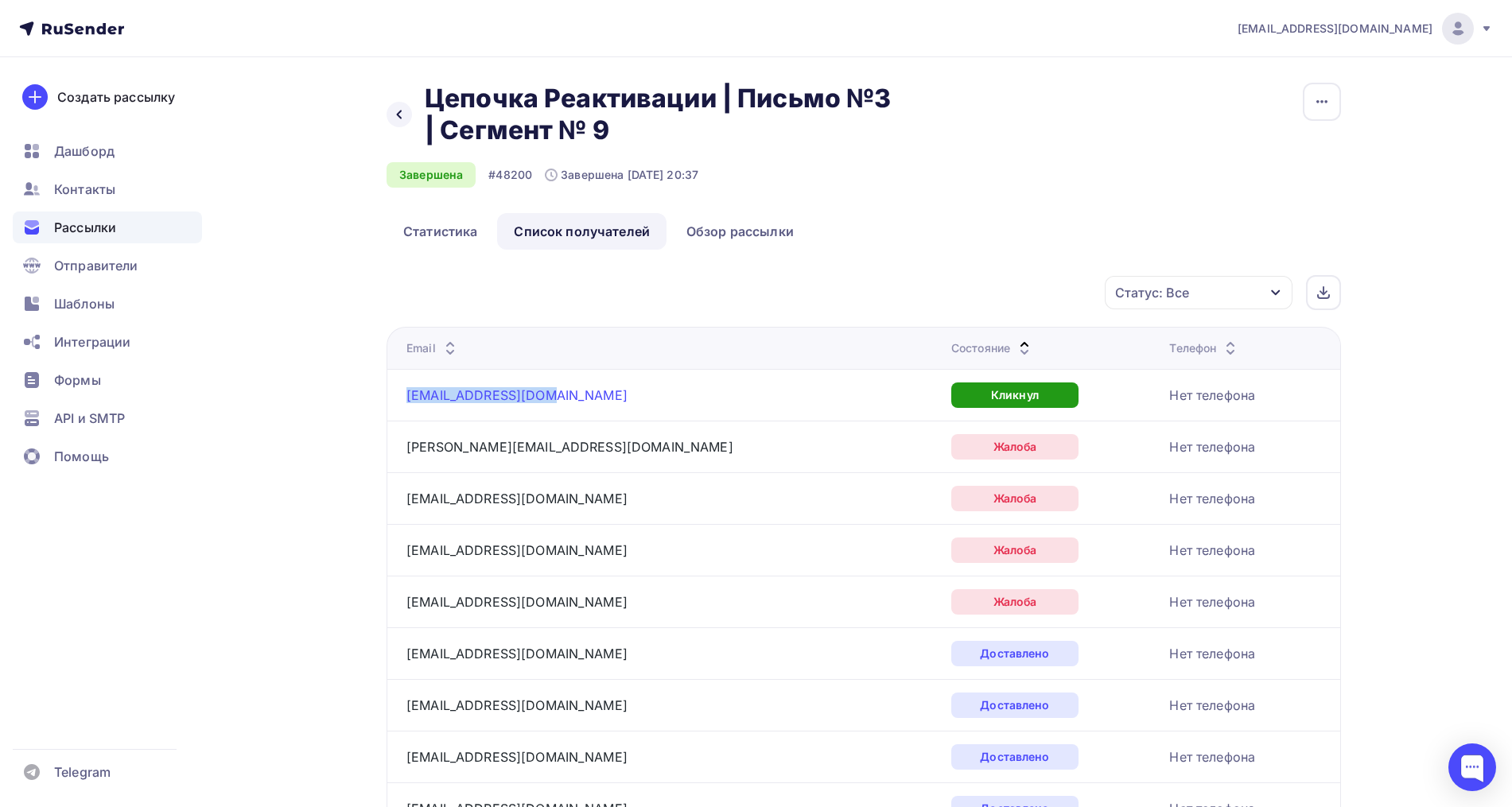
drag, startPoint x: 581, startPoint y: 395, endPoint x: 410, endPoint y: 391, distance: 171.0
click at [410, 391] on div "okabinova@yandex.ru" at bounding box center [605, 396] width 398 height 26
copy link "okabinova@yandex.ru"
click at [1211, 288] on div "Статус: Все" at bounding box center [1198, 292] width 188 height 33
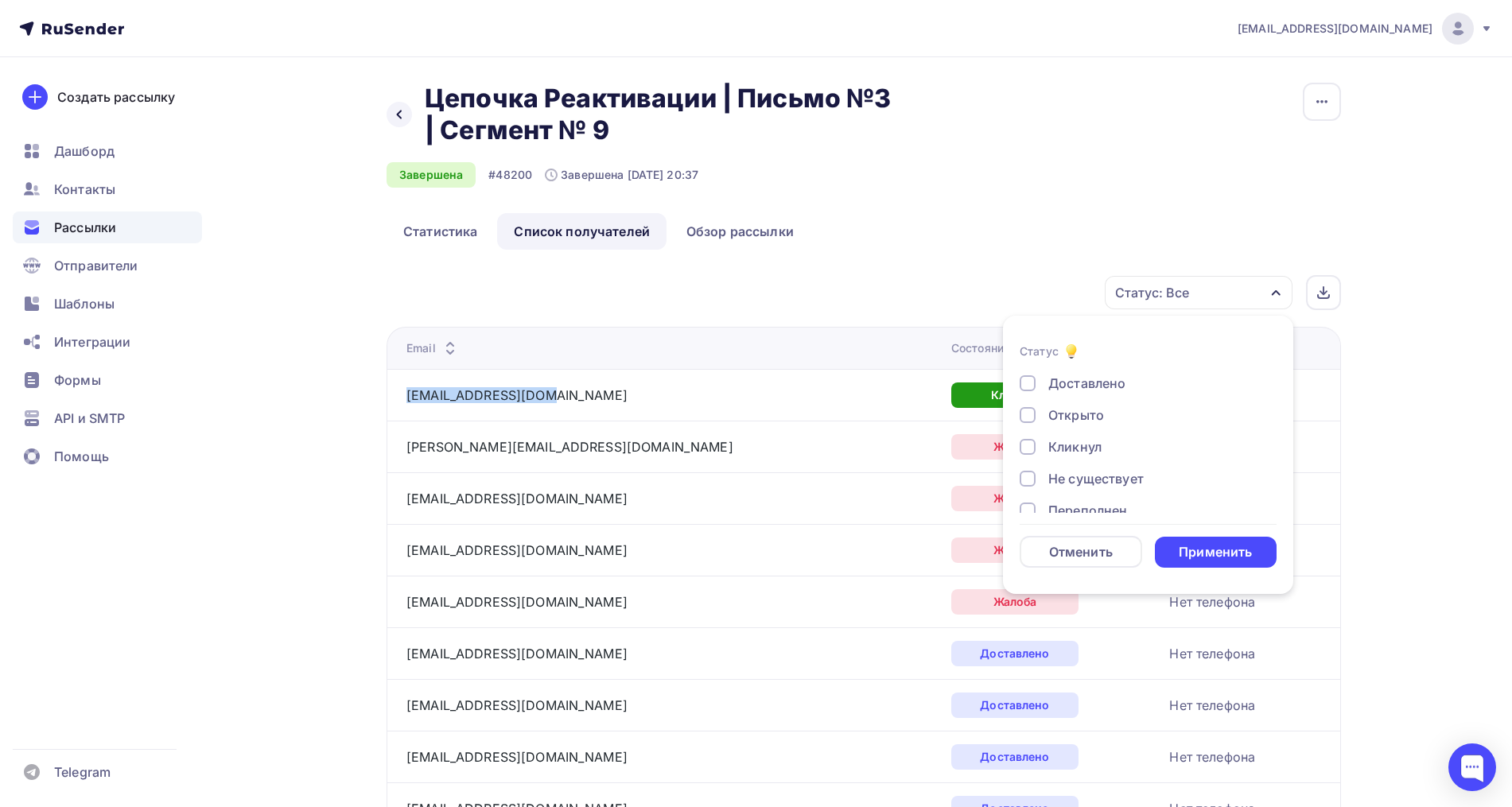
click at [1059, 411] on div "Открыто" at bounding box center [1076, 415] width 55 height 19
click at [1220, 549] on div "Применить" at bounding box center [1214, 552] width 73 height 18
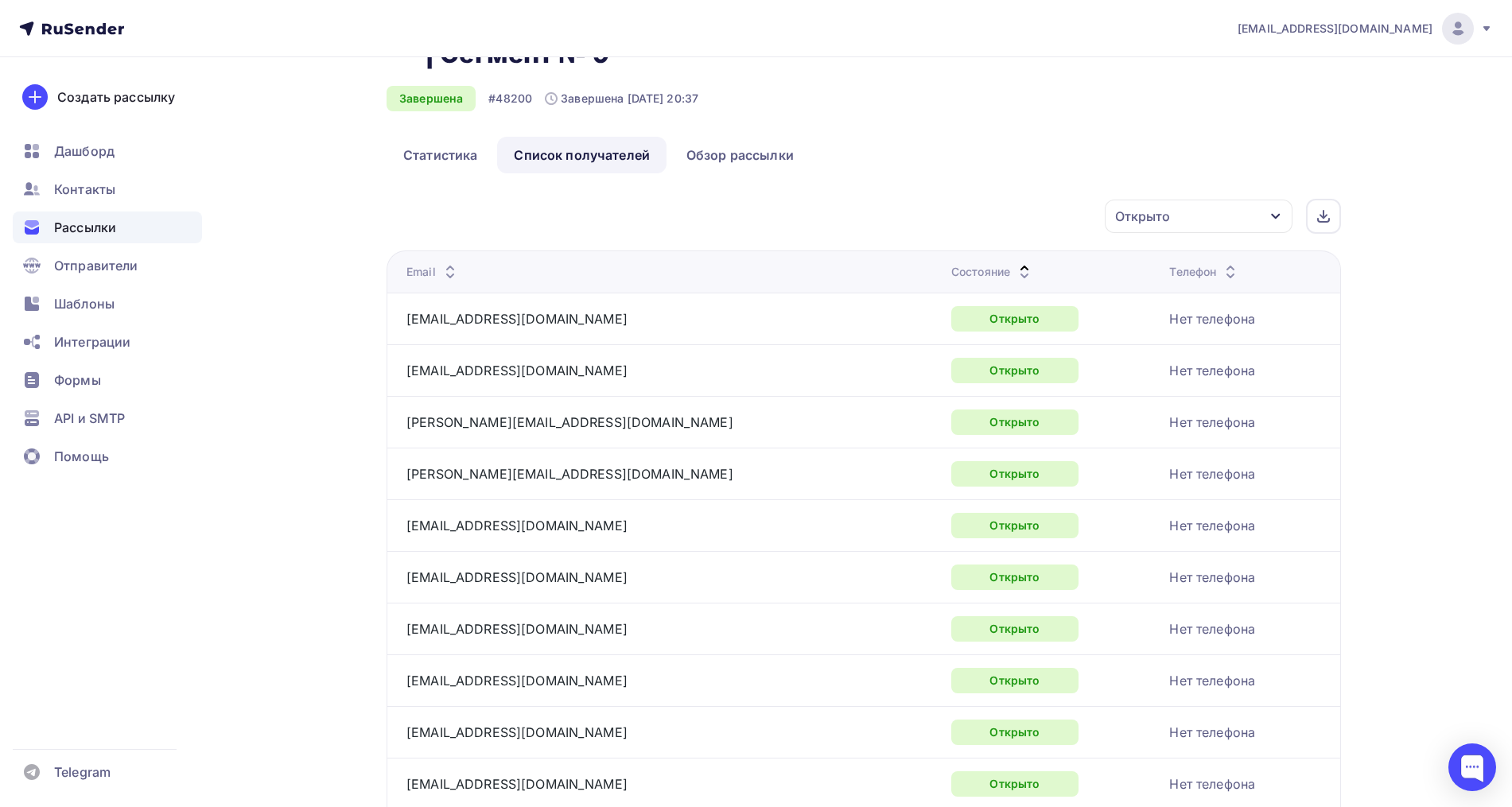
scroll to position [71, 0]
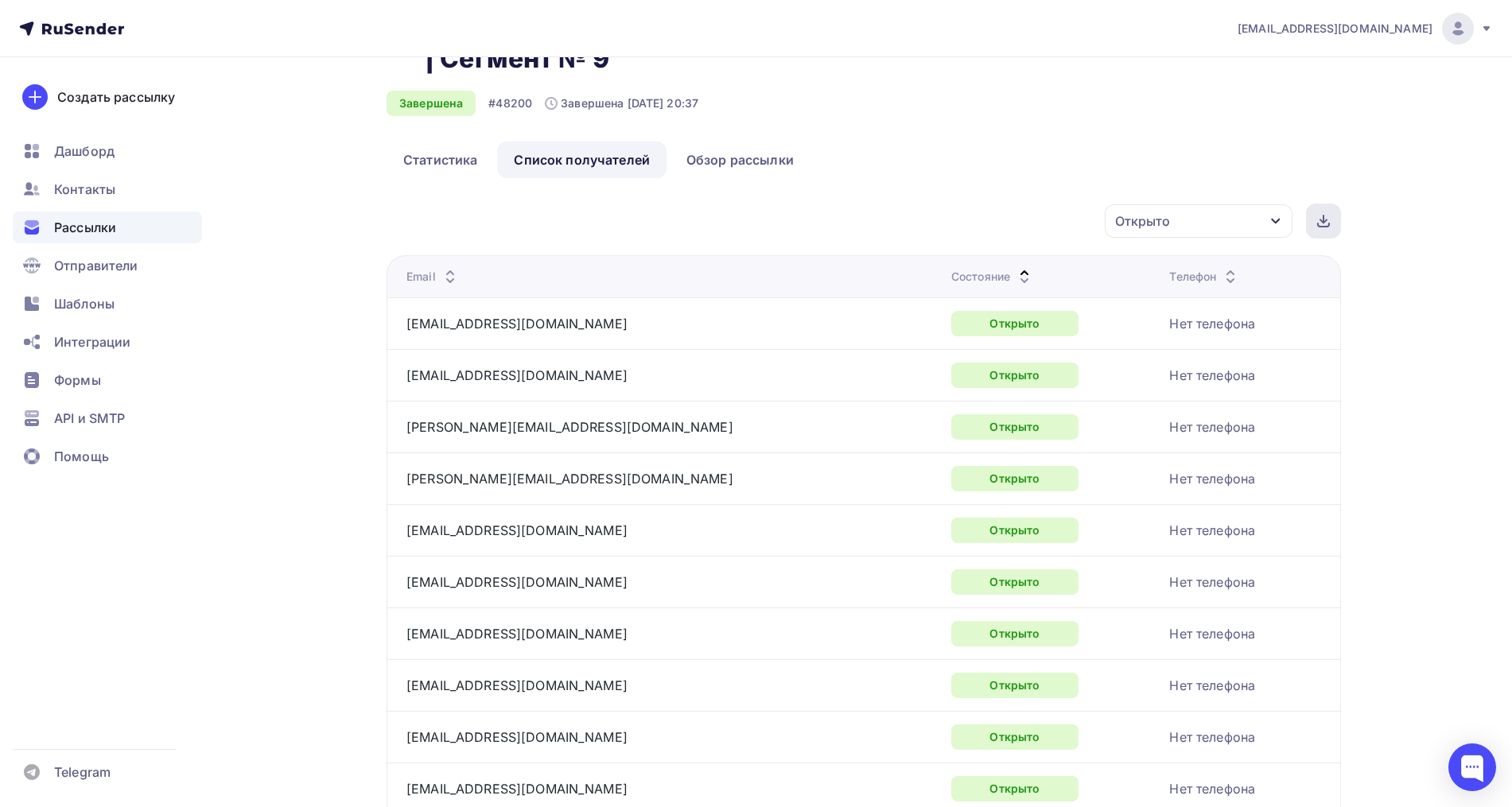
click at [1334, 230] on div at bounding box center [1323, 221] width 35 height 35
drag, startPoint x: 1392, startPoint y: 280, endPoint x: 1273, endPoint y: 312, distance: 123.2
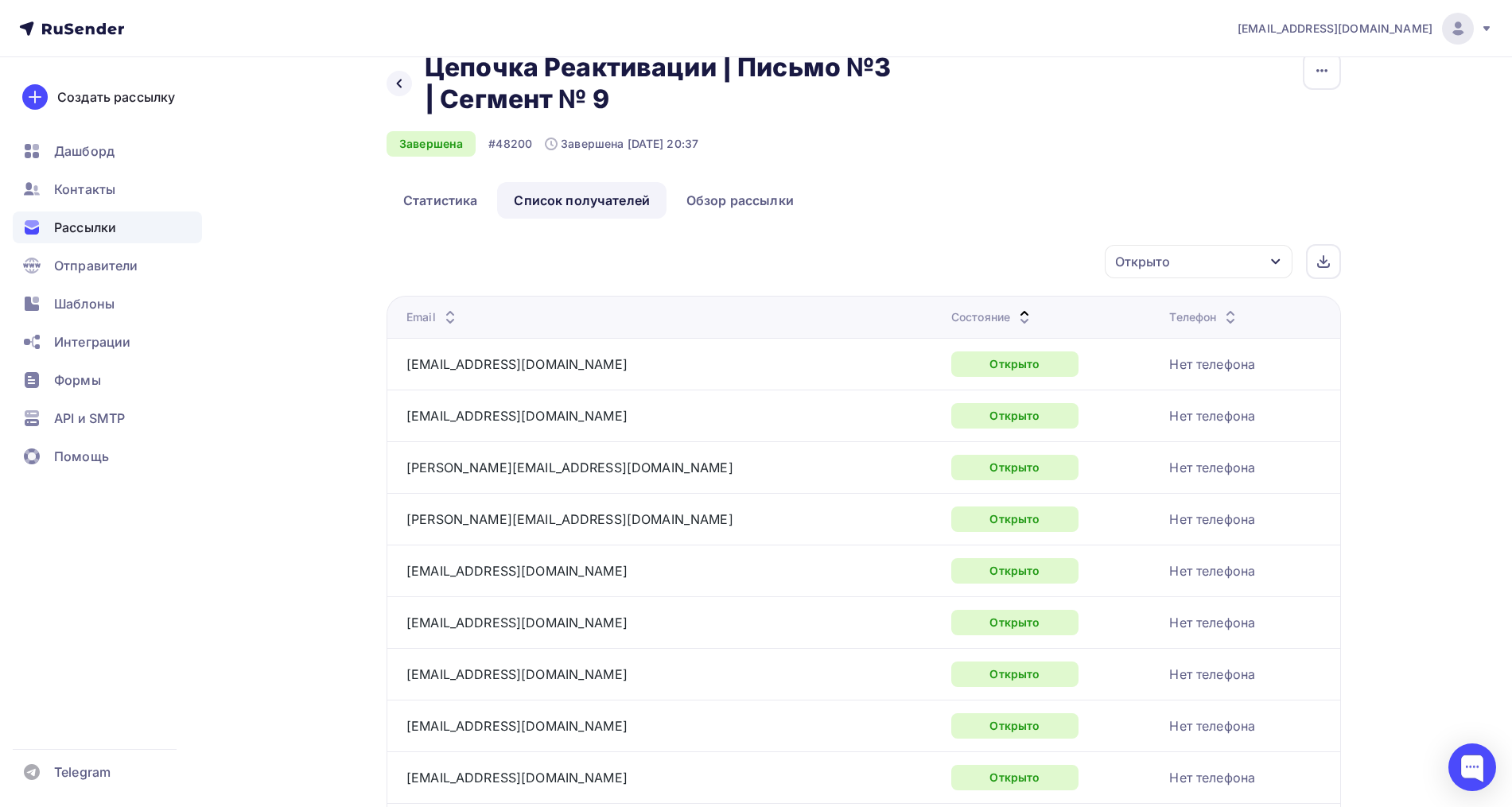
scroll to position [0, 0]
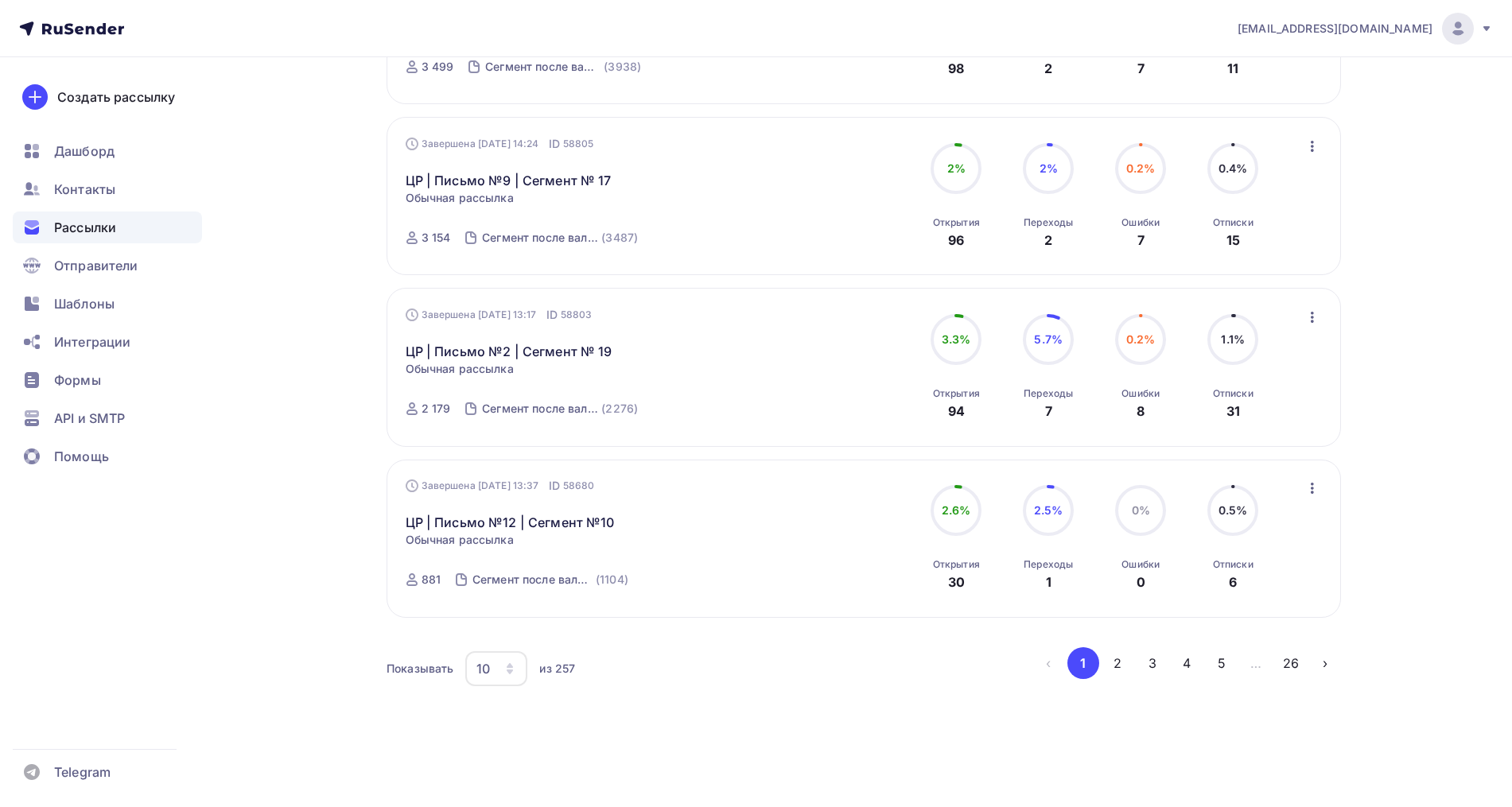
scroll to position [1403, 0]
click at [1300, 661] on button "26" at bounding box center [1290, 660] width 31 height 31
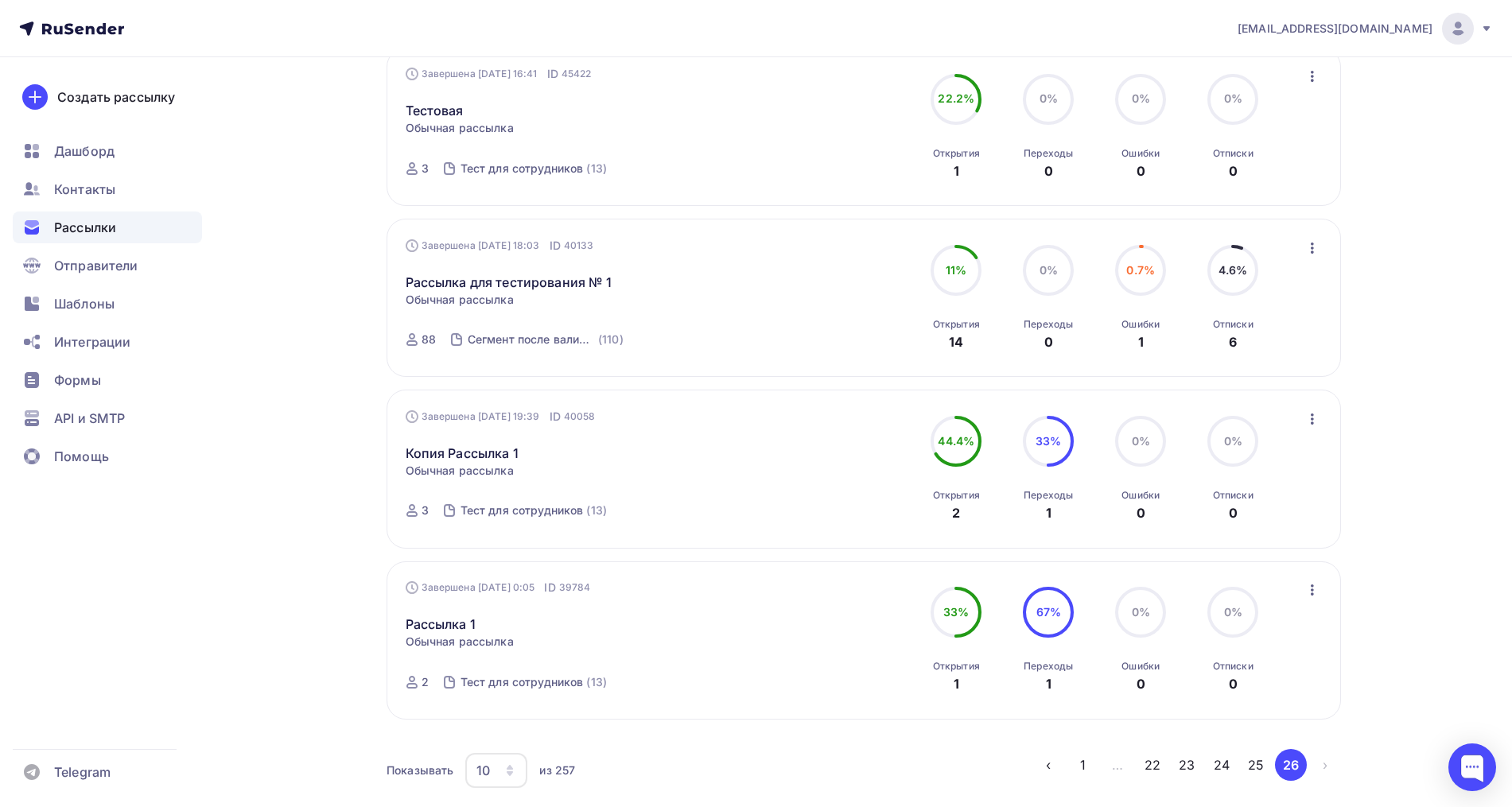
scroll to position [889, 0]
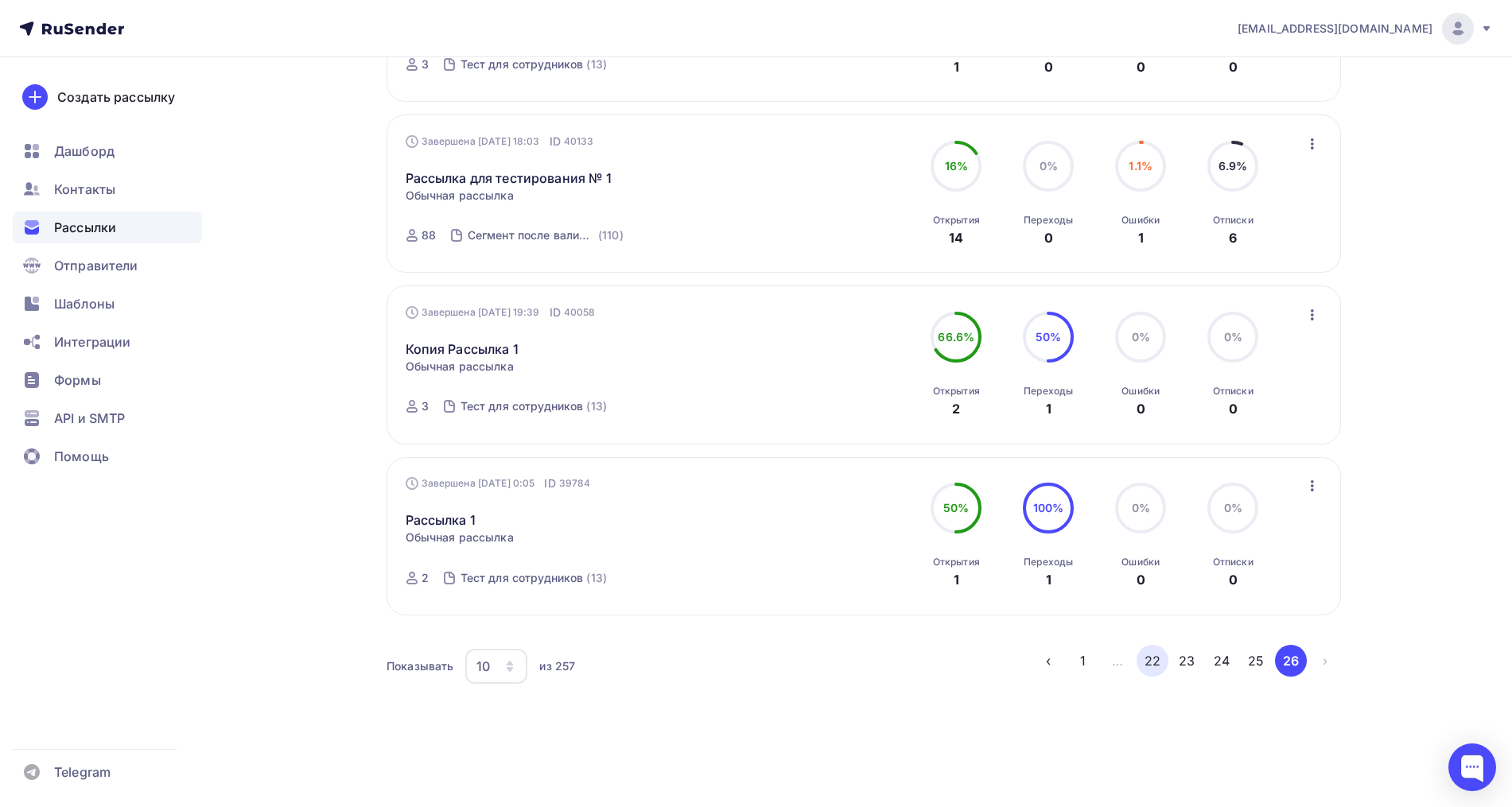
click at [1162, 669] on button "22" at bounding box center [1152, 660] width 31 height 31
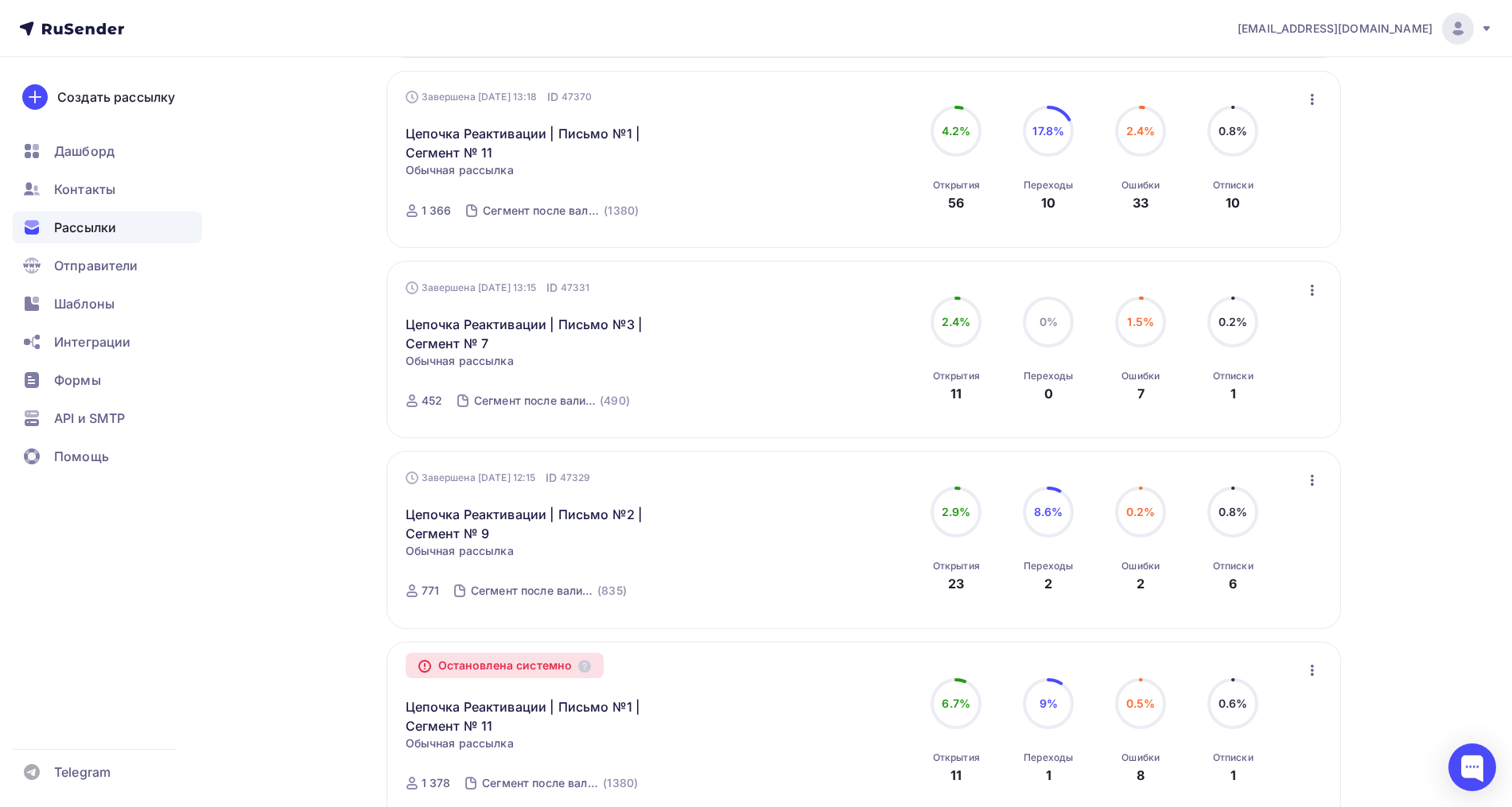
scroll to position [1585, 0]
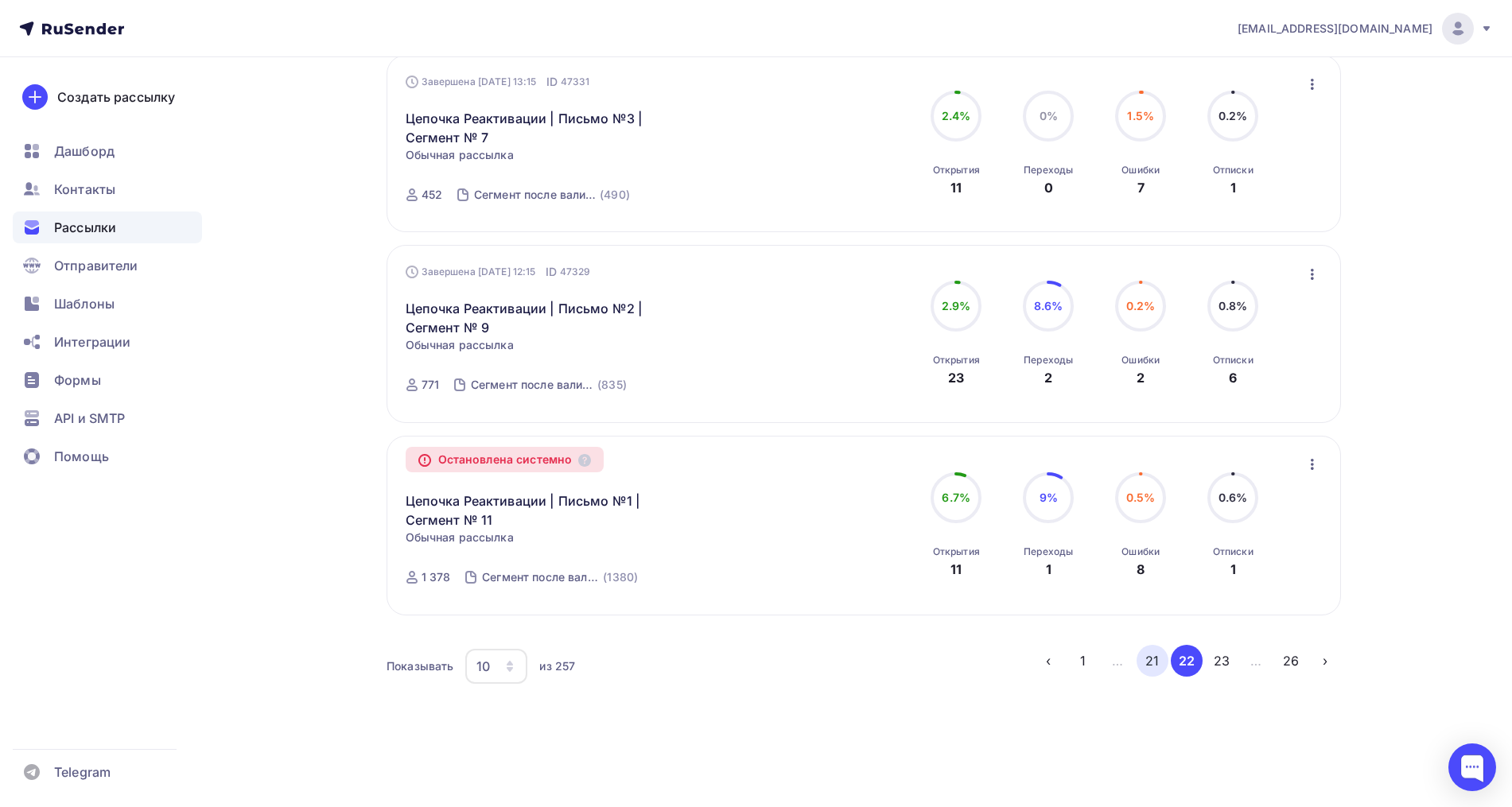
click at [1146, 659] on button "21" at bounding box center [1152, 660] width 31 height 31
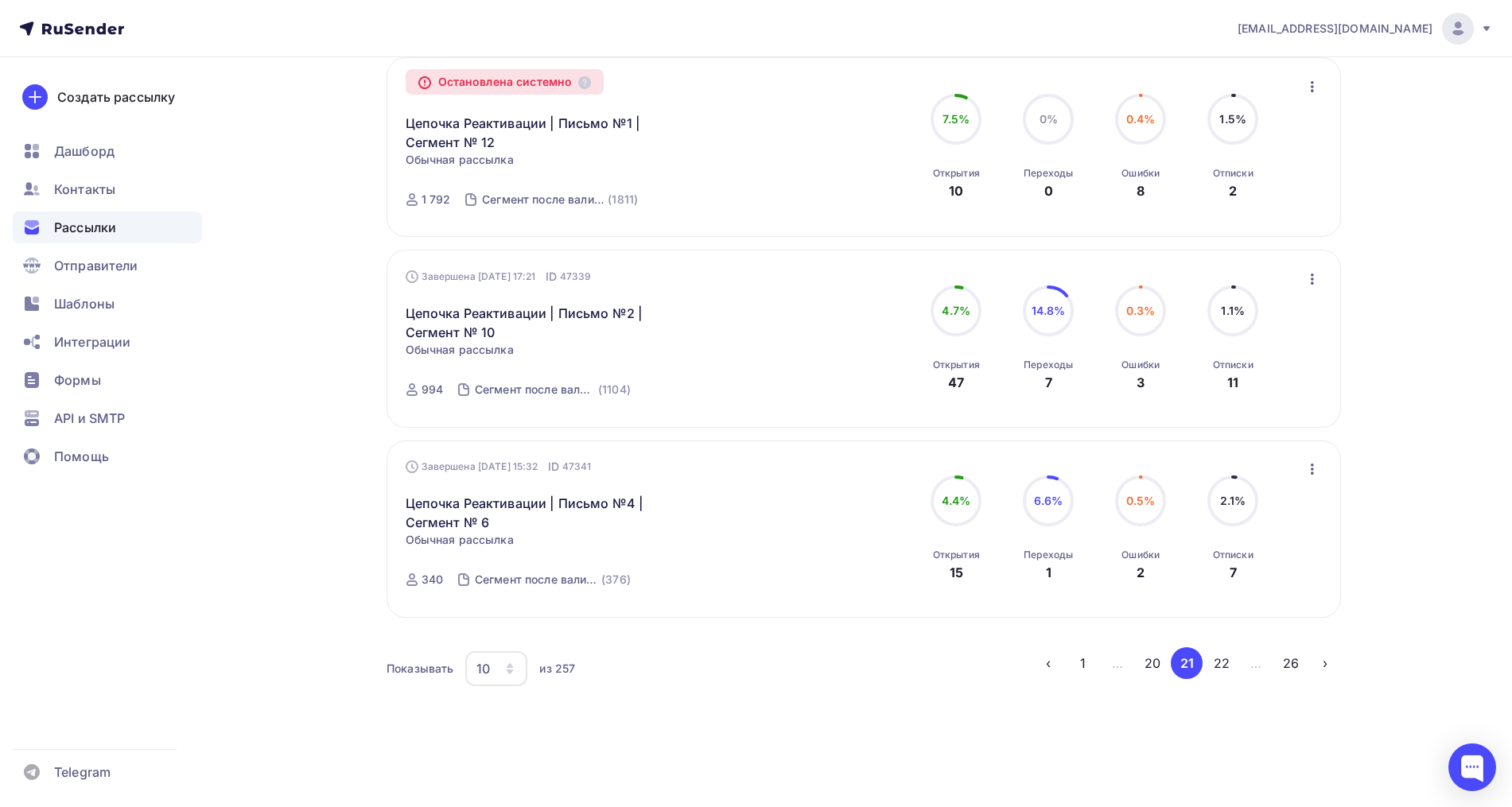
scroll to position [1569, 0]
click at [1169, 661] on li "21" at bounding box center [1186, 660] width 35 height 31
click at [1156, 666] on button "20" at bounding box center [1152, 660] width 31 height 31
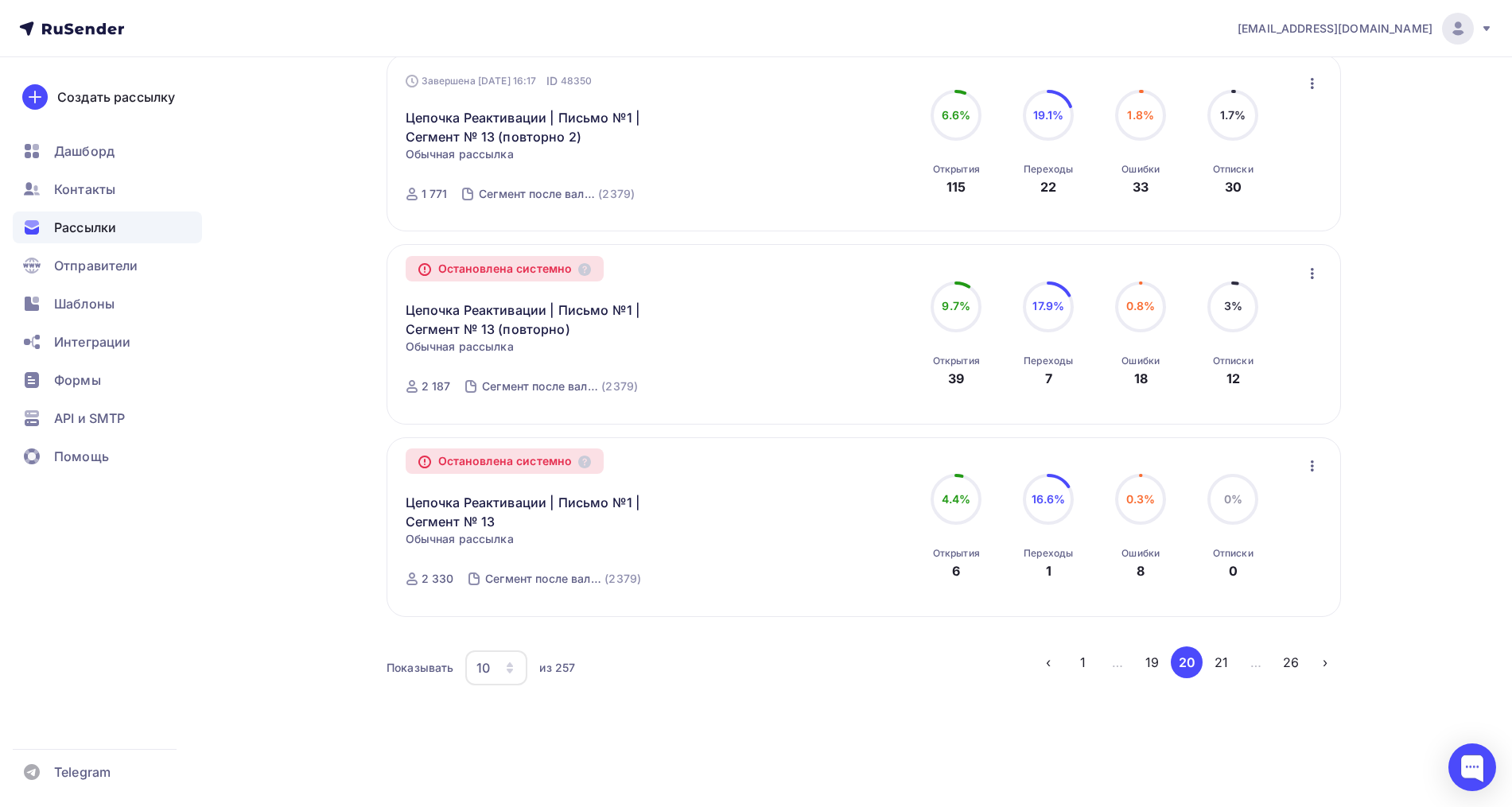
scroll to position [1587, 0]
click at [1145, 654] on button "19" at bounding box center [1152, 660] width 31 height 31
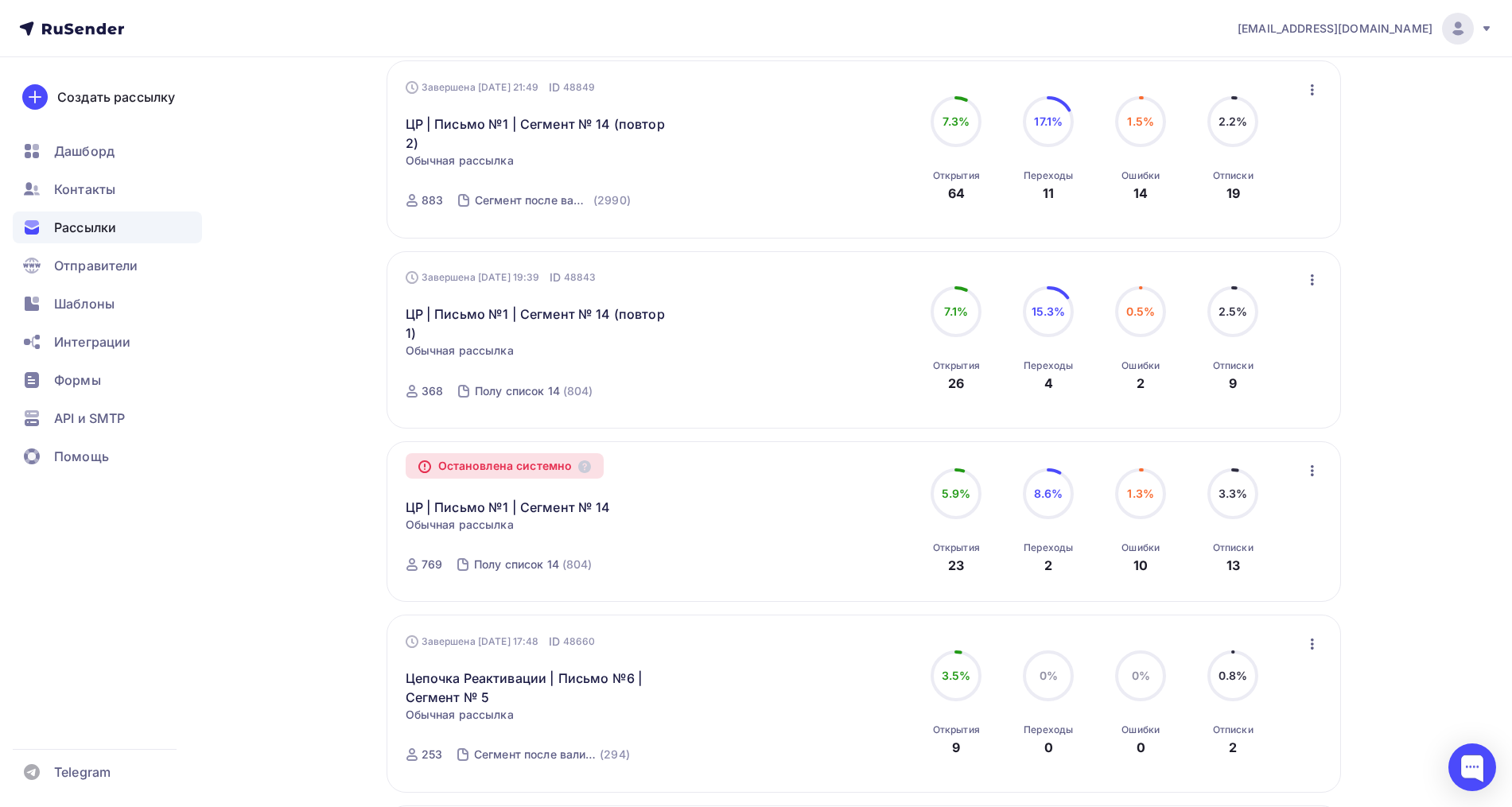
scroll to position [1451, 0]
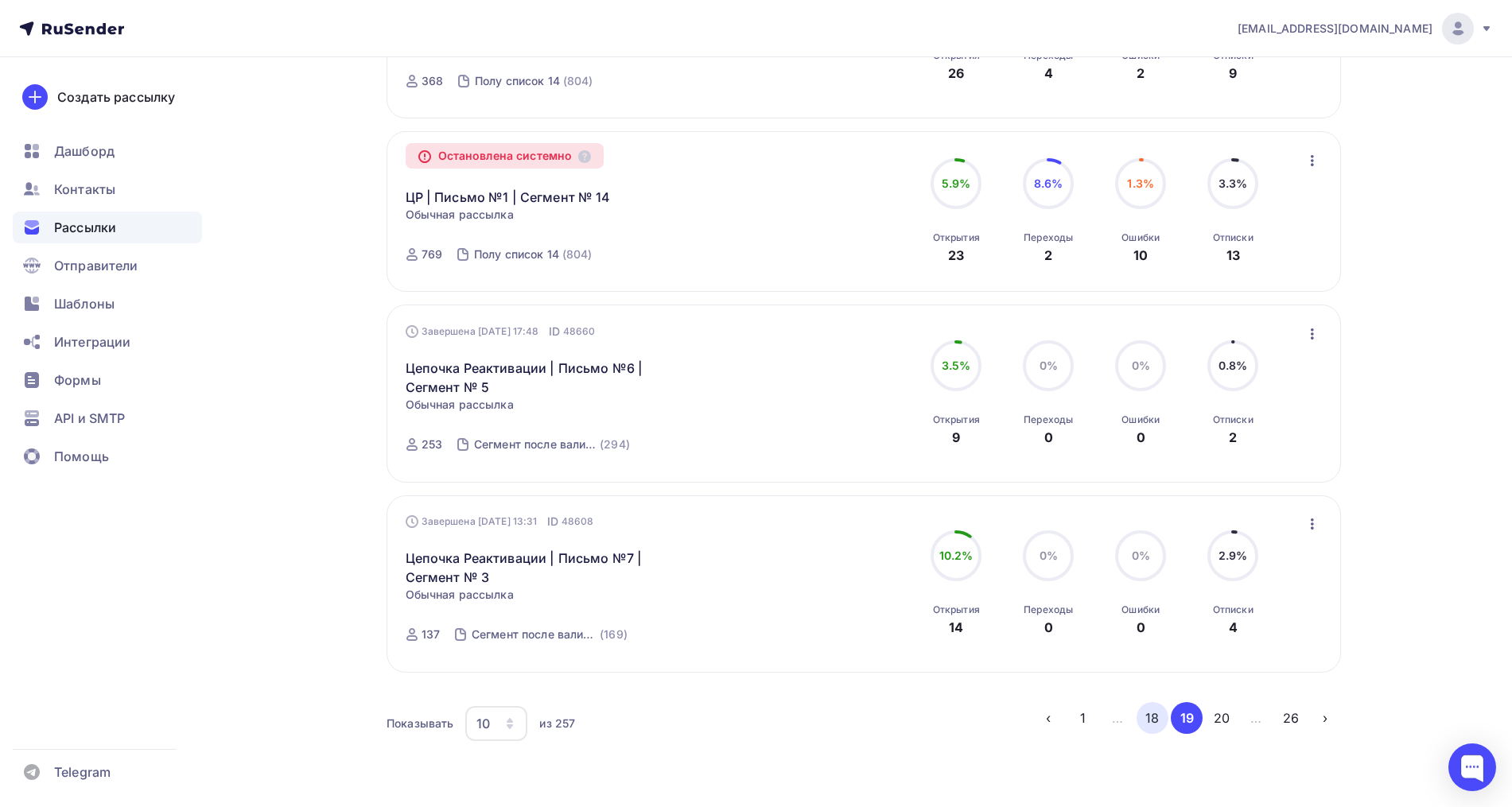
click at [1149, 702] on button "18" at bounding box center [1152, 717] width 31 height 31
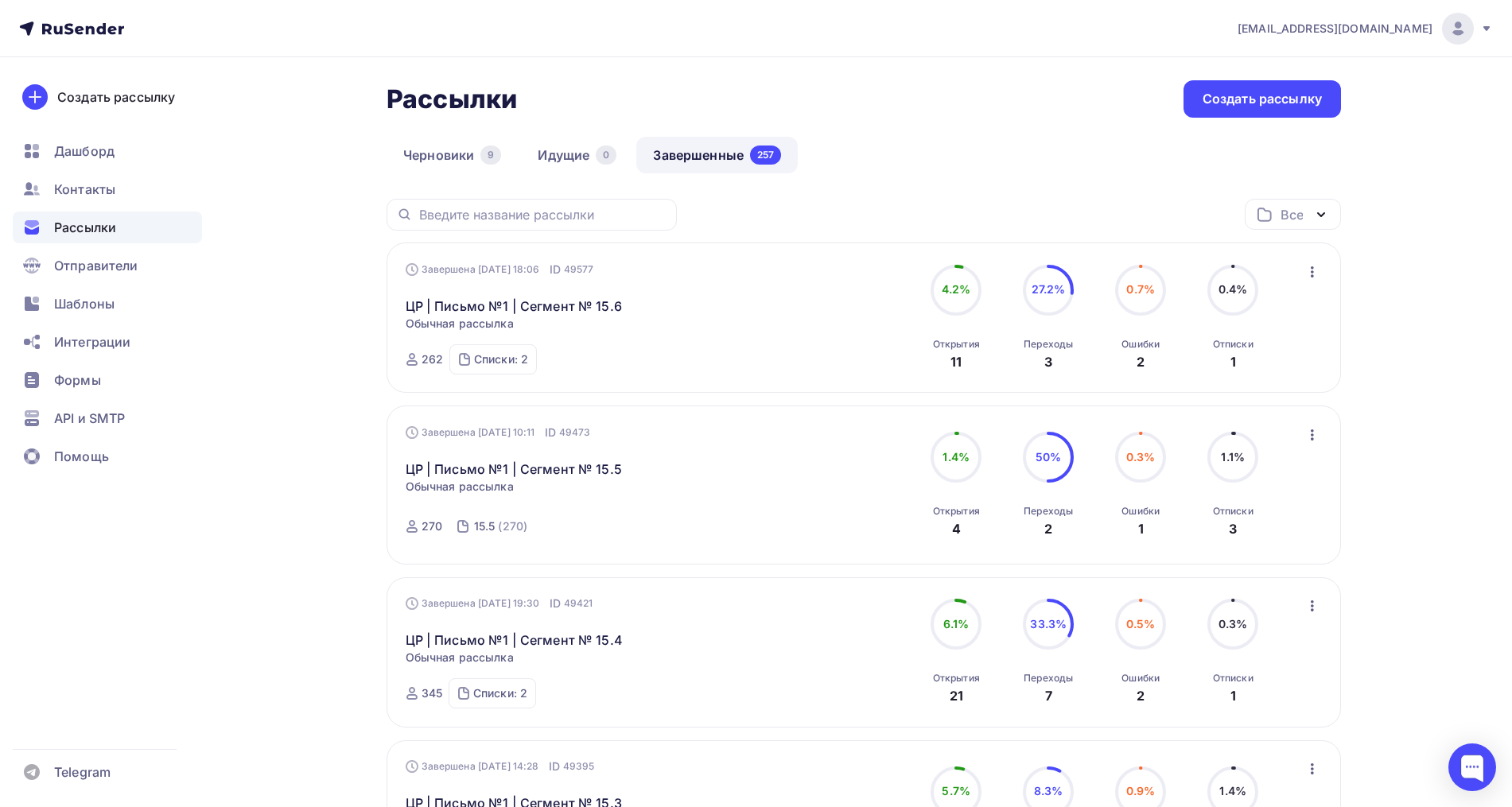
scroll to position [0, 0]
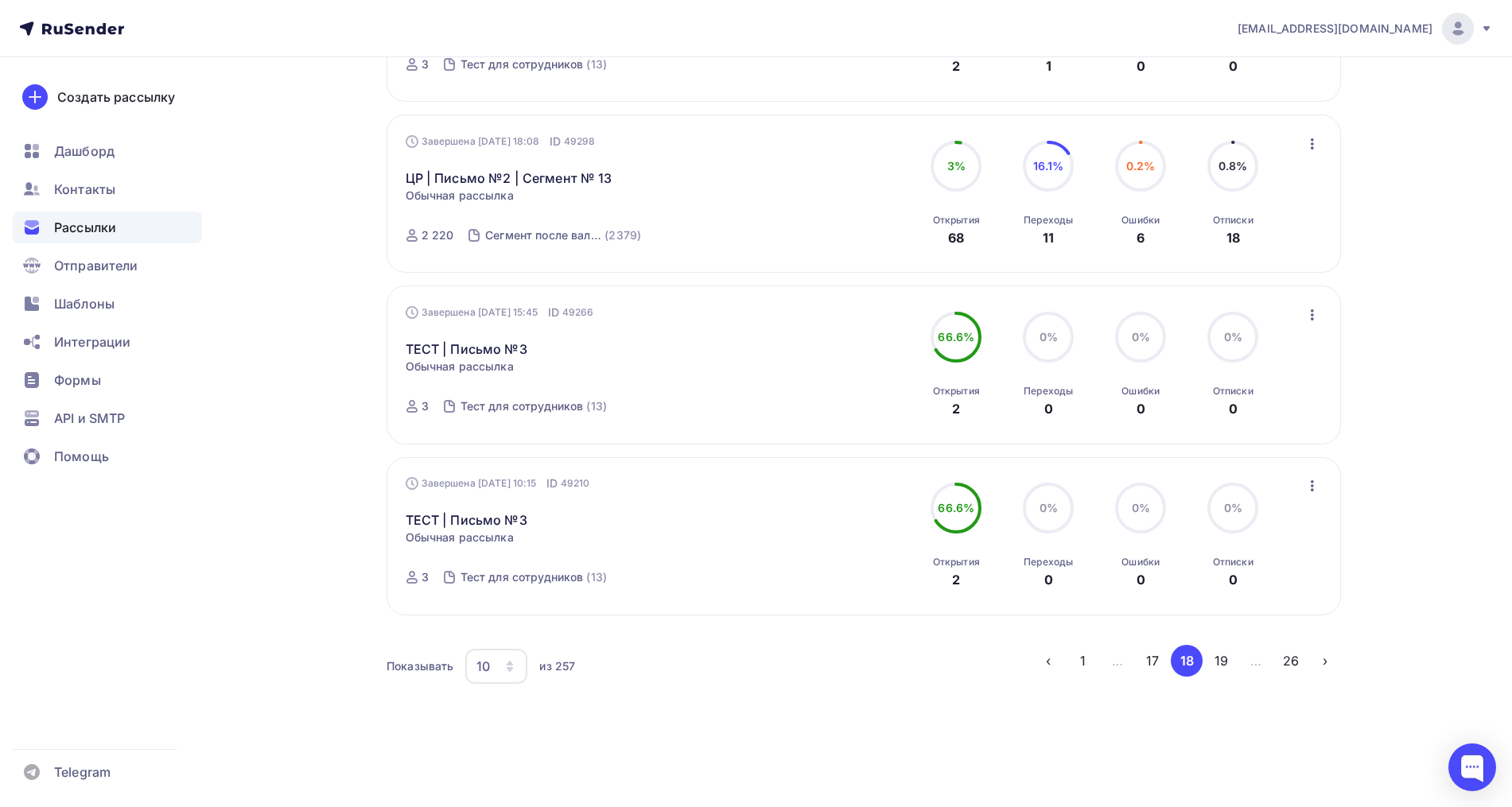
click at [1148, 651] on button "17" at bounding box center [1152, 660] width 31 height 31
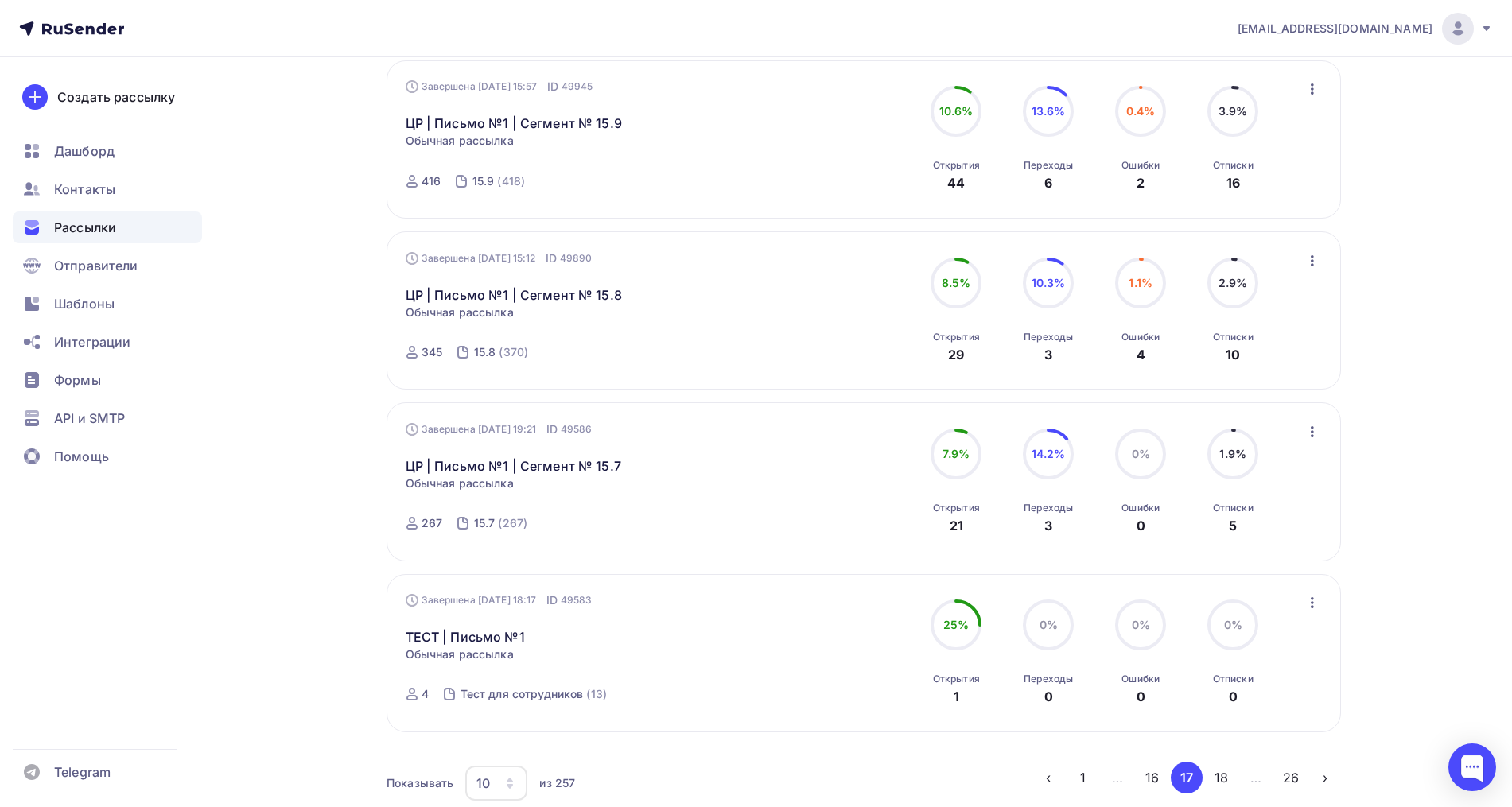
scroll to position [1394, 0]
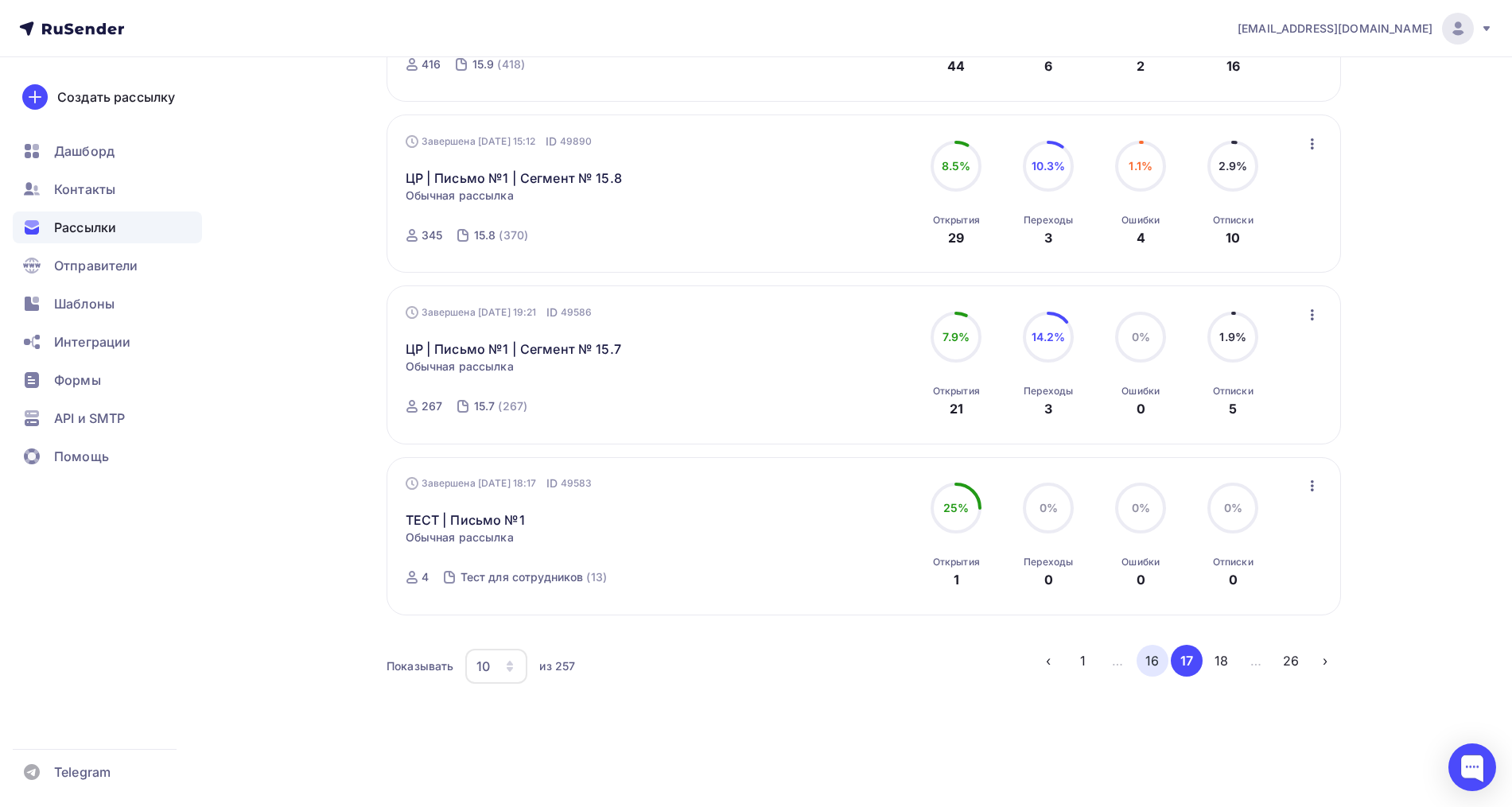
click at [1152, 665] on button "16" at bounding box center [1152, 660] width 31 height 31
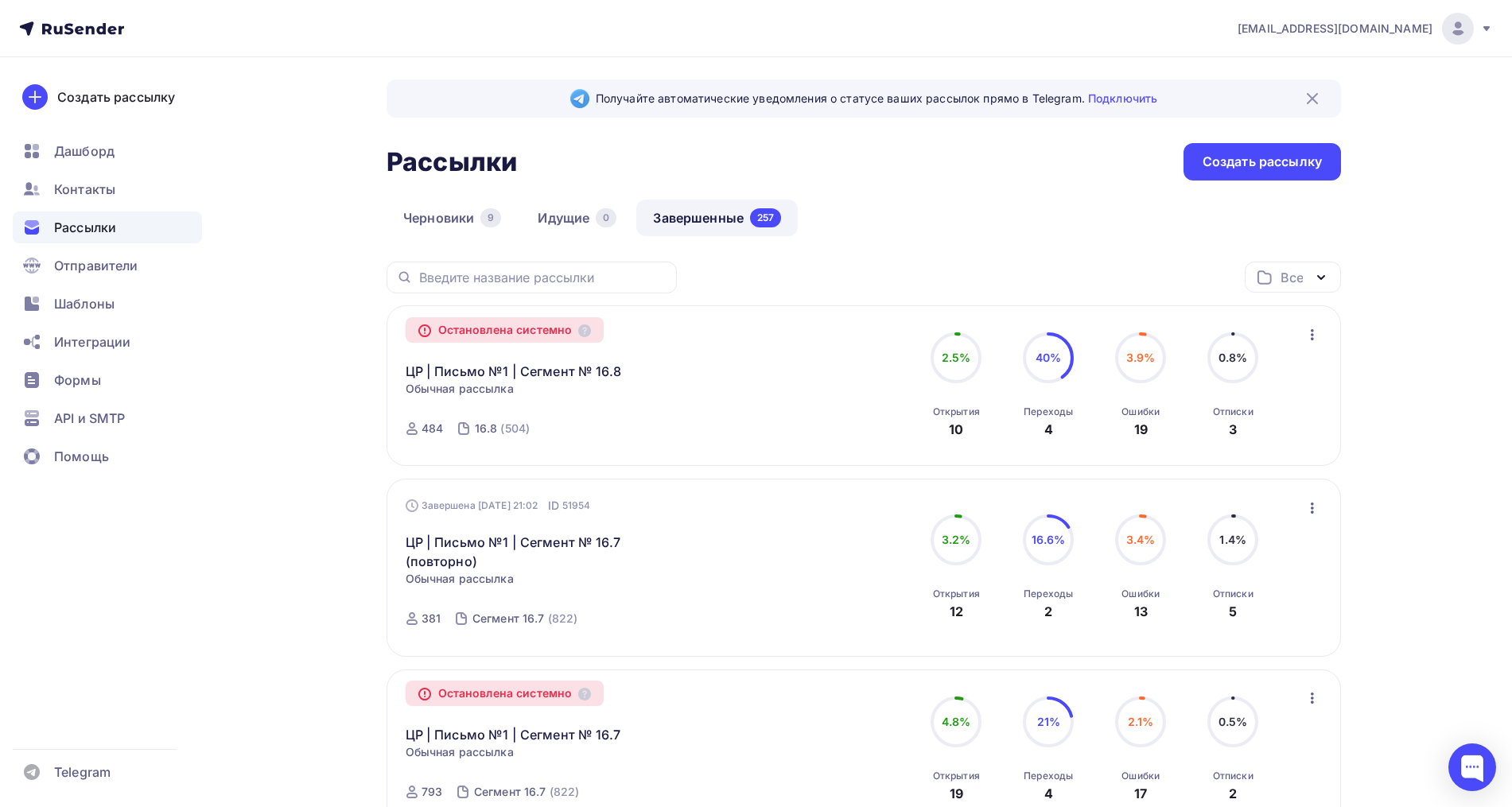
scroll to position [0, 0]
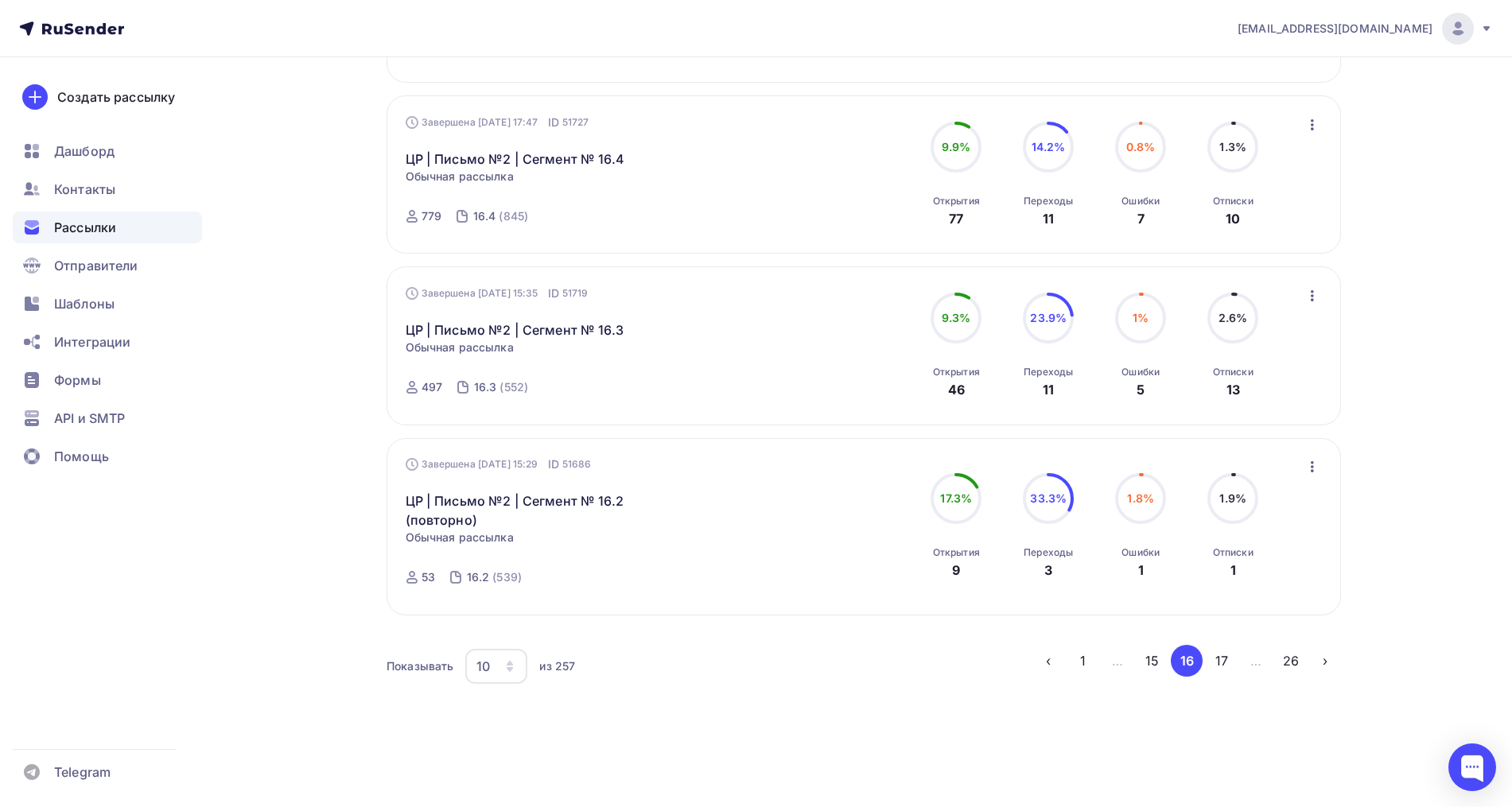
click at [1155, 649] on button "15" at bounding box center [1152, 660] width 31 height 31
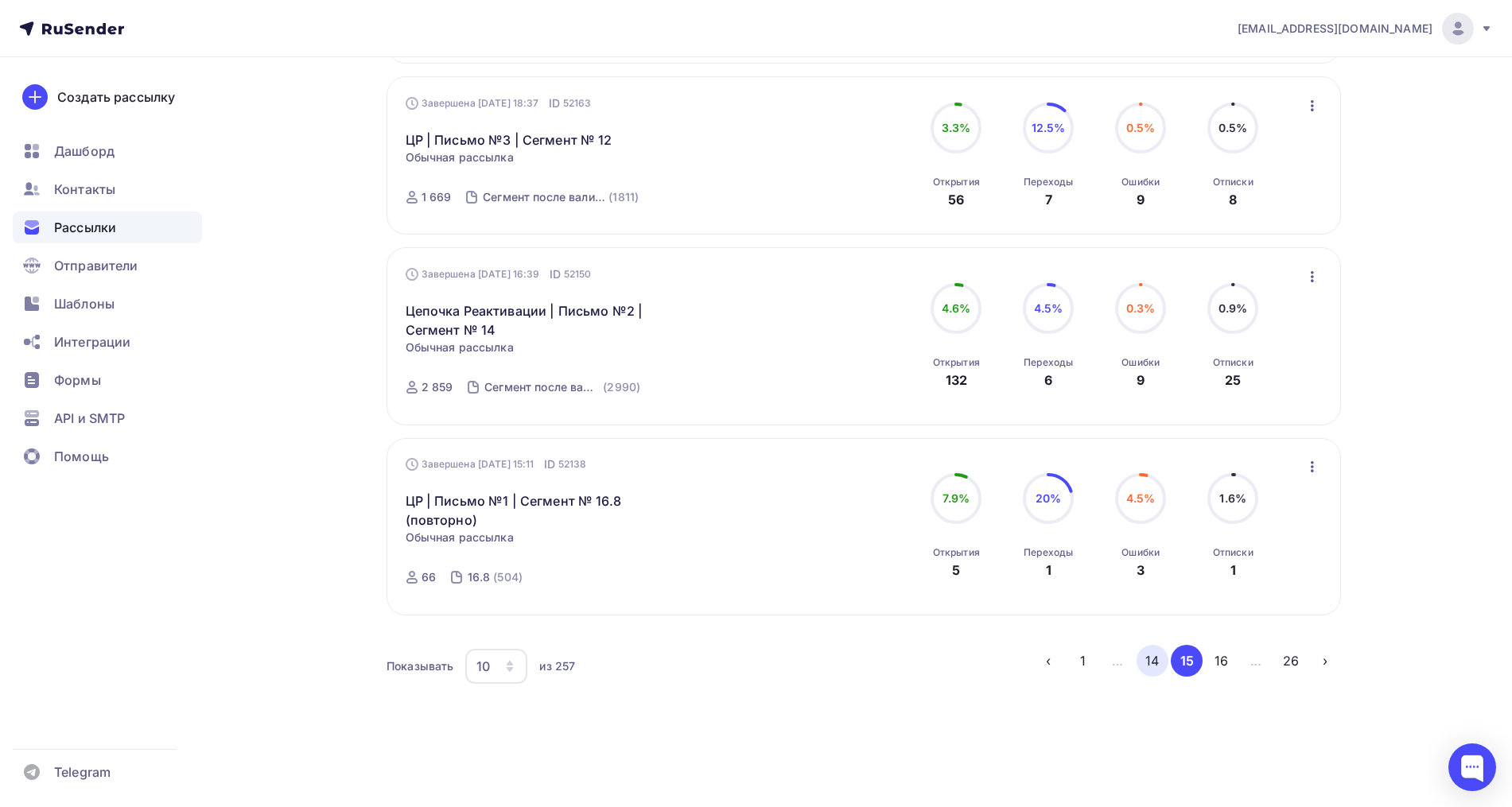
click at [1146, 658] on button "14" at bounding box center [1152, 660] width 31 height 31
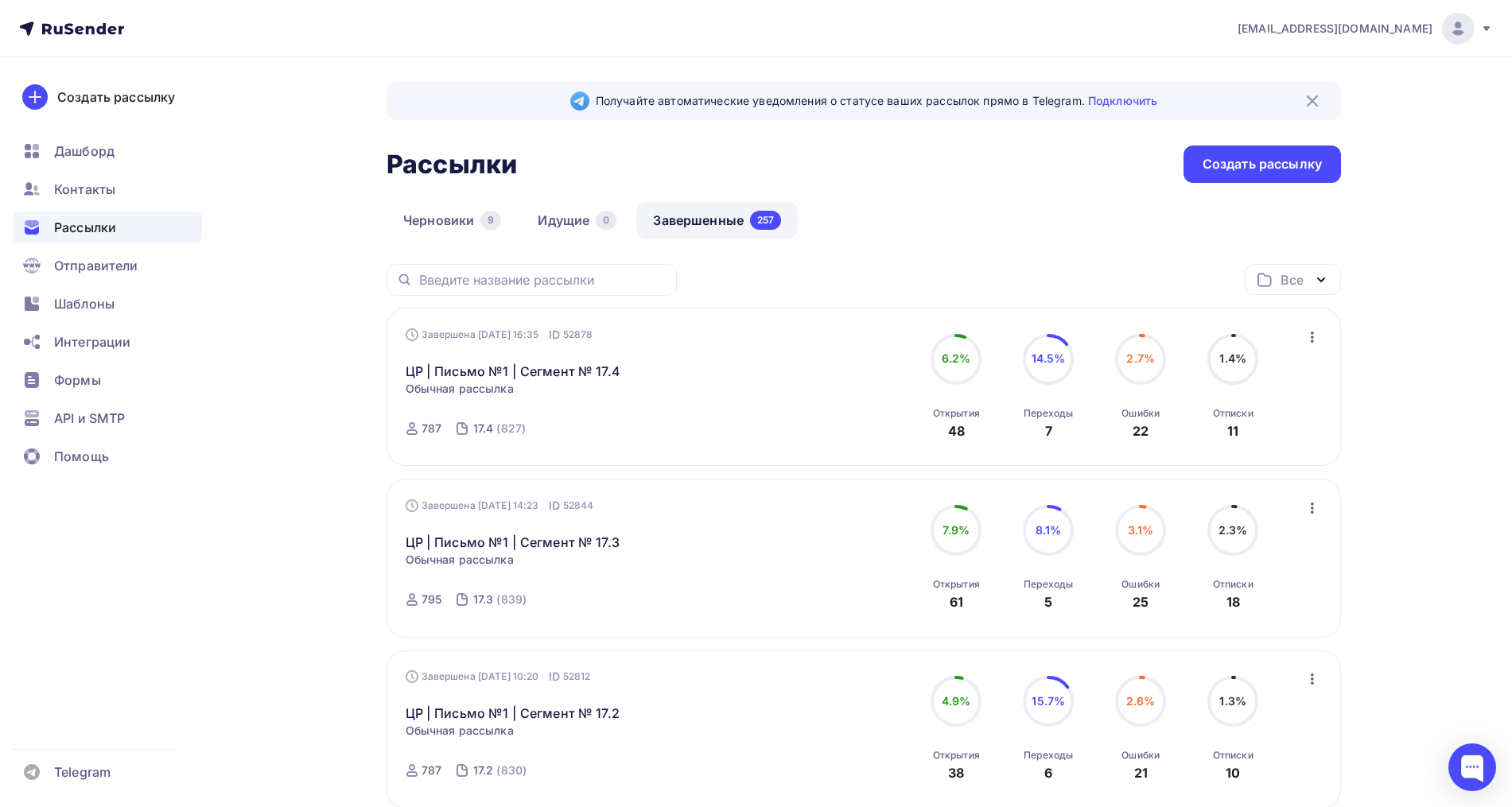
scroll to position [100, 0]
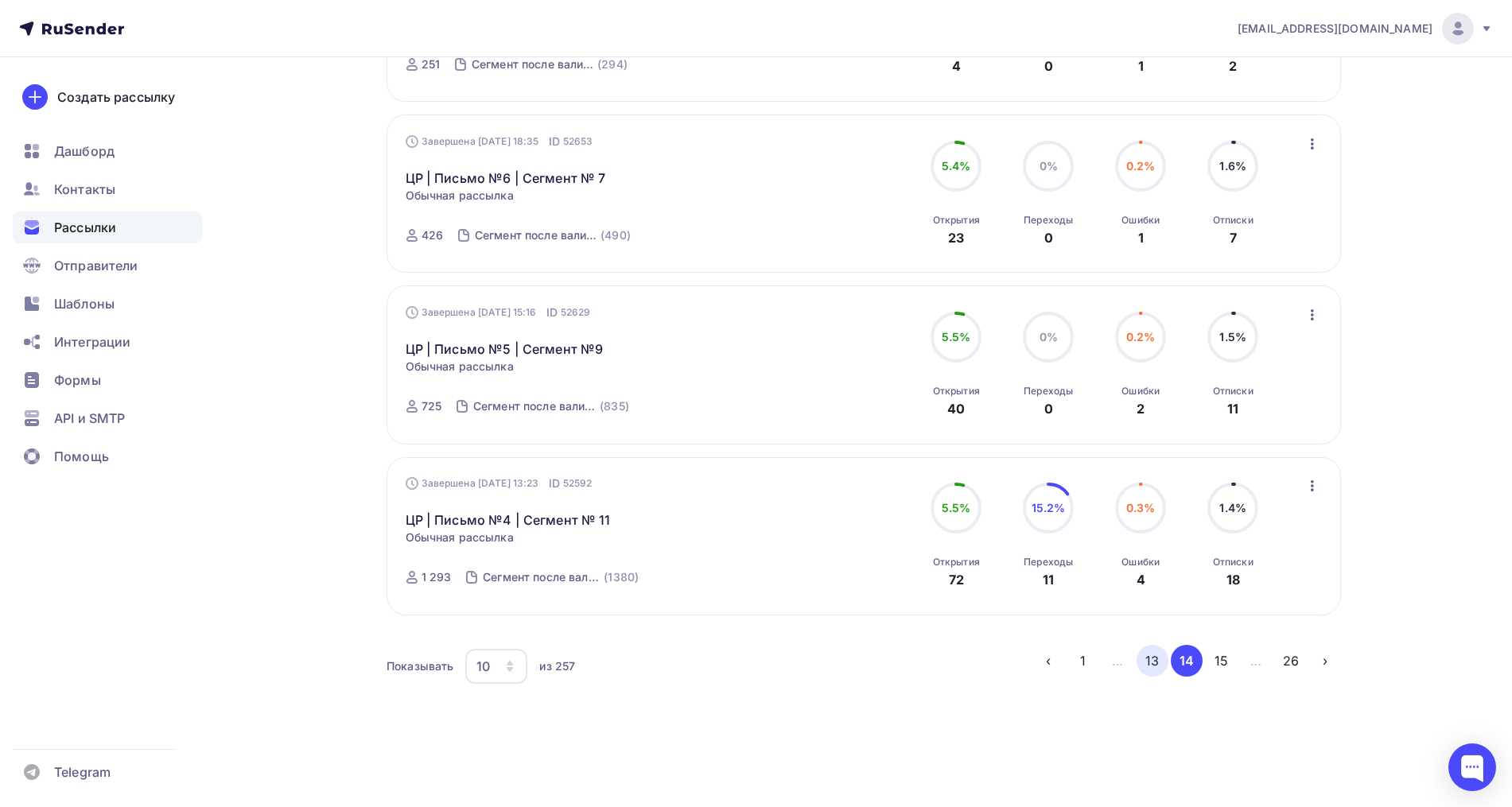
click at [1152, 657] on button "13" at bounding box center [1152, 660] width 31 height 31
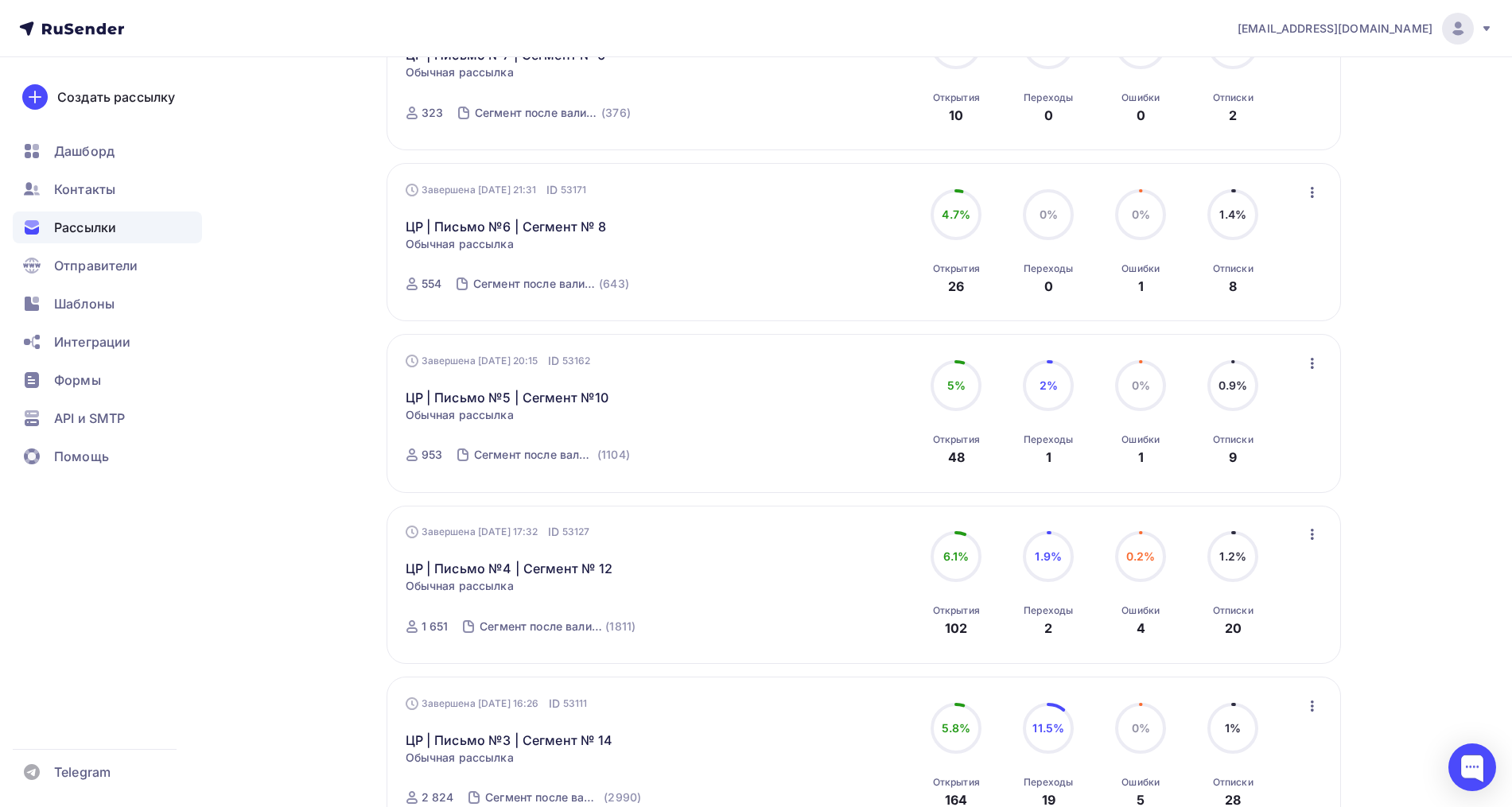
scroll to position [796, 0]
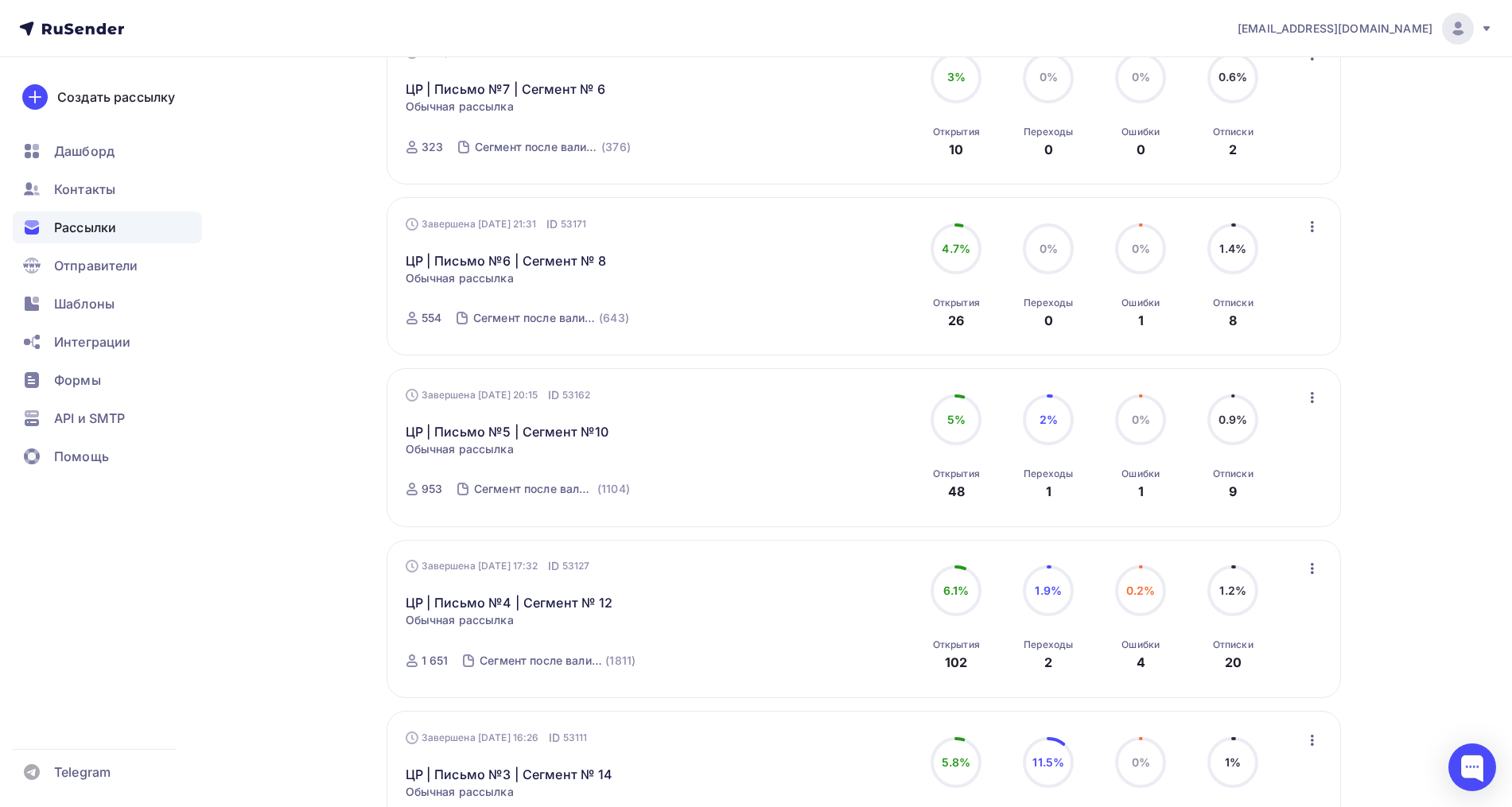
click at [739, 330] on div "Завершена 21.07.2025, 21:31 ID 53171 ЦР | Письмо №6 | Сегмент № 8 Статистика Об…" at bounding box center [587, 276] width 363 height 121
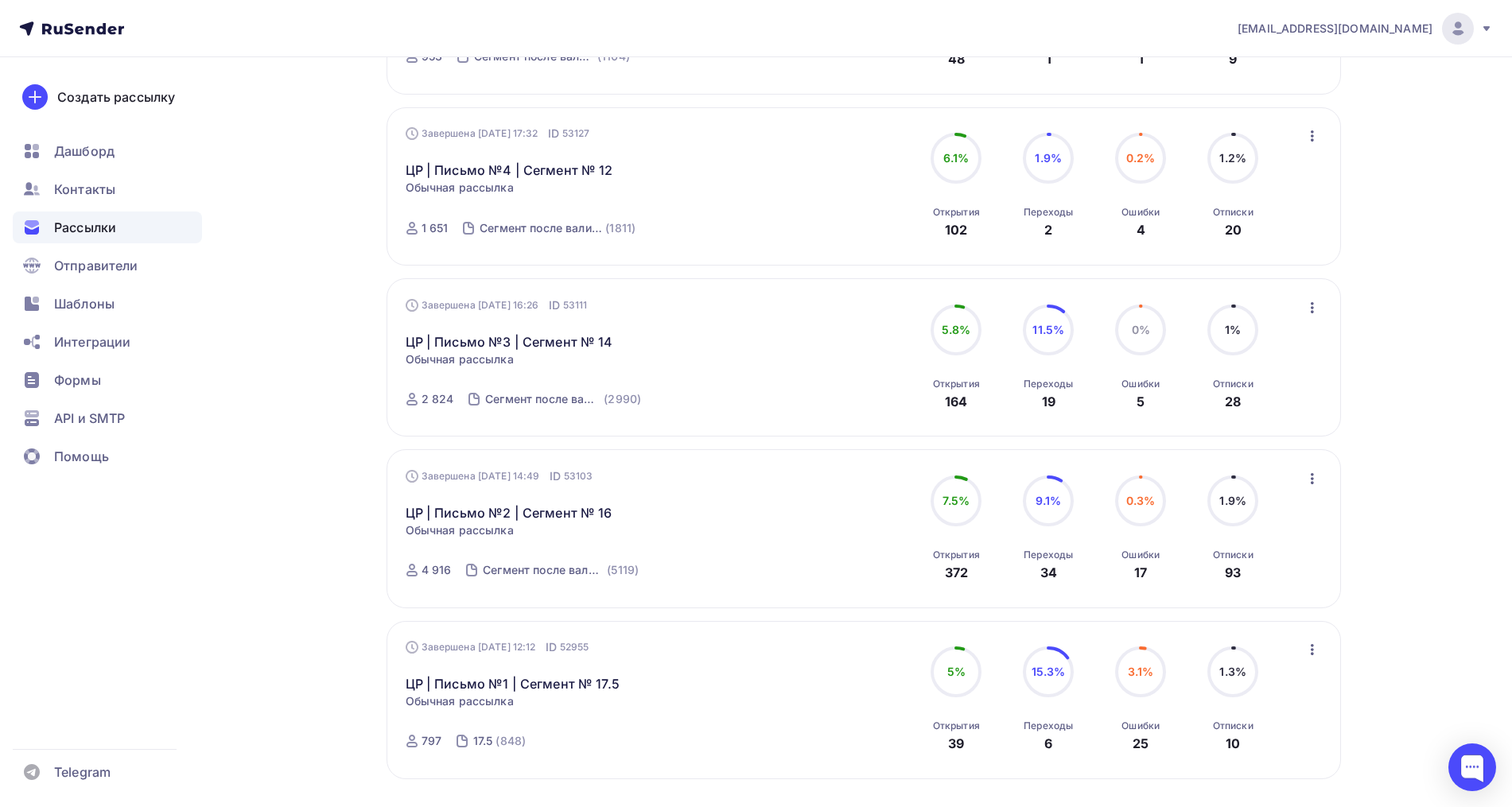
scroll to position [1392, 0]
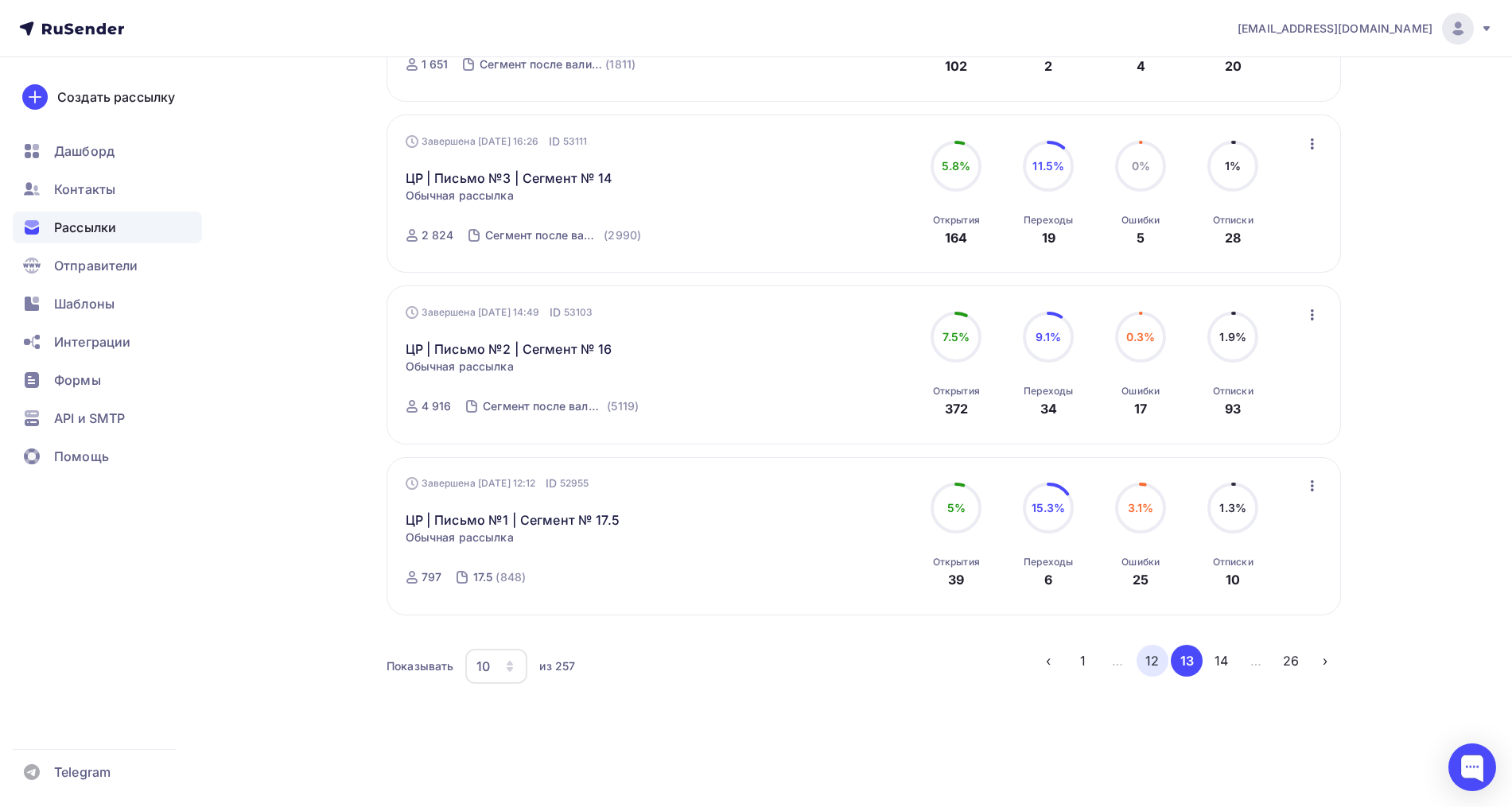
click at [1142, 663] on button "12" at bounding box center [1152, 660] width 31 height 31
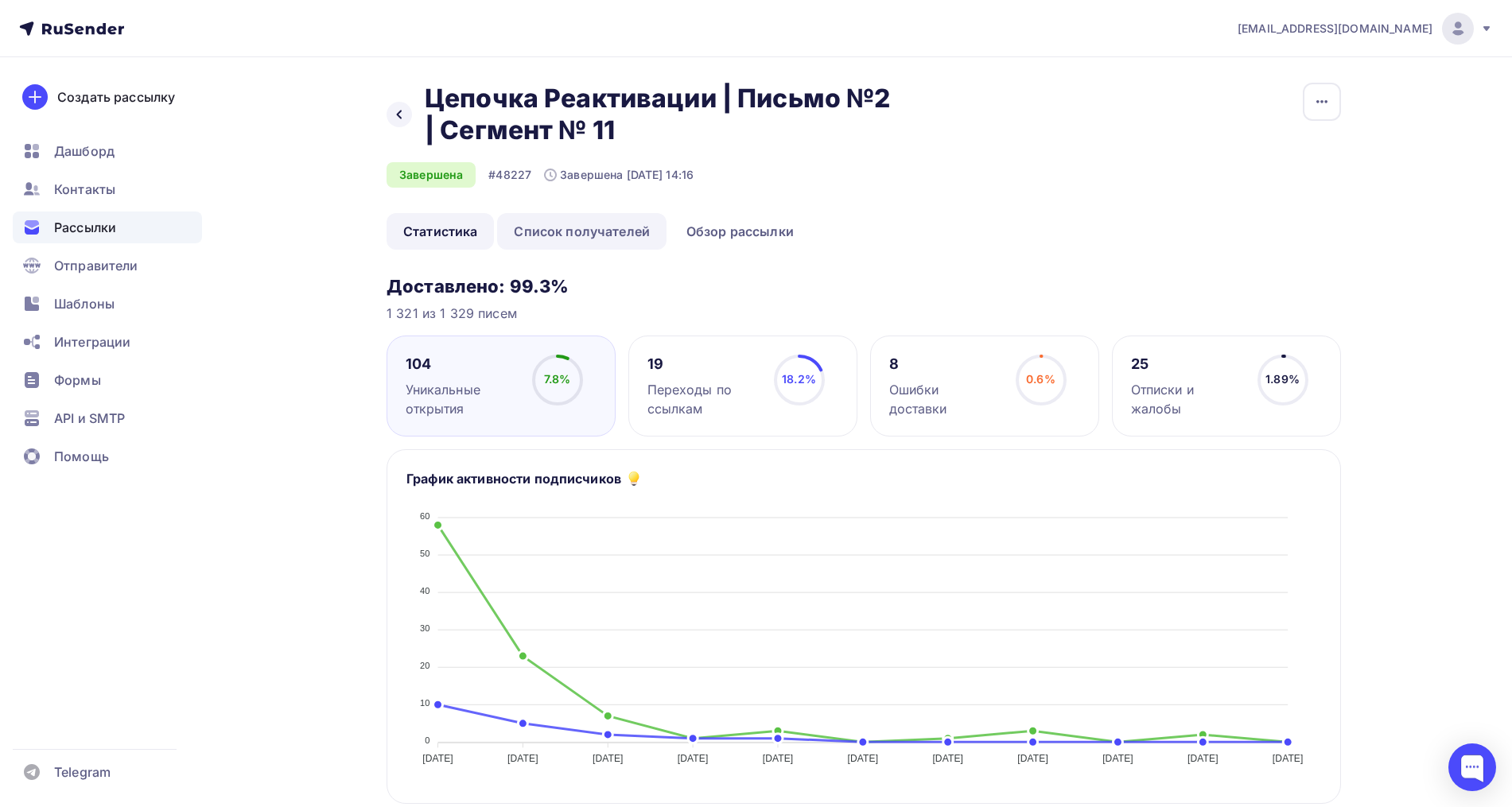
click at [526, 233] on link "Список получателей" at bounding box center [581, 231] width 169 height 37
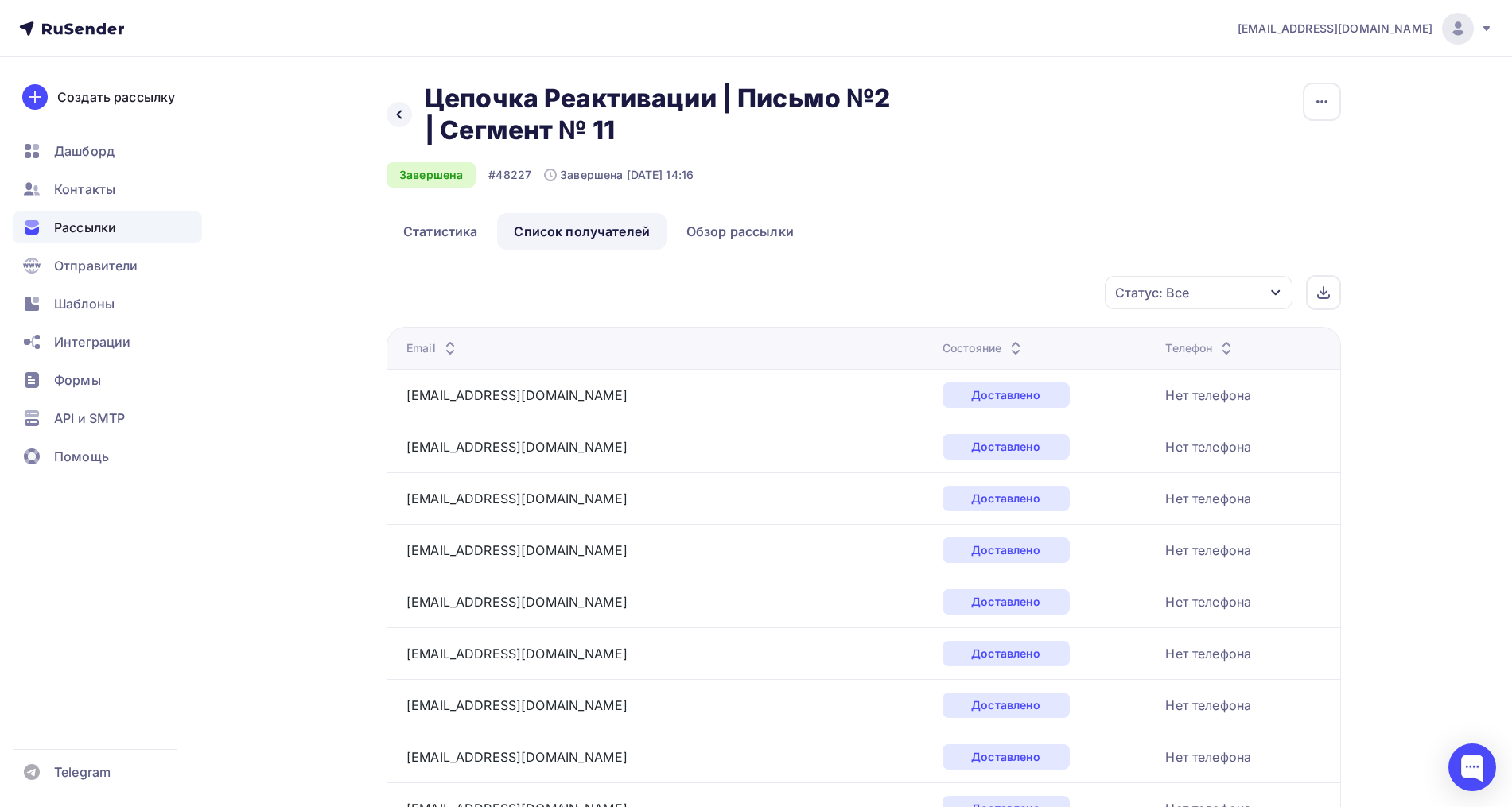
click at [1229, 292] on div "Статус: Все" at bounding box center [1198, 292] width 188 height 33
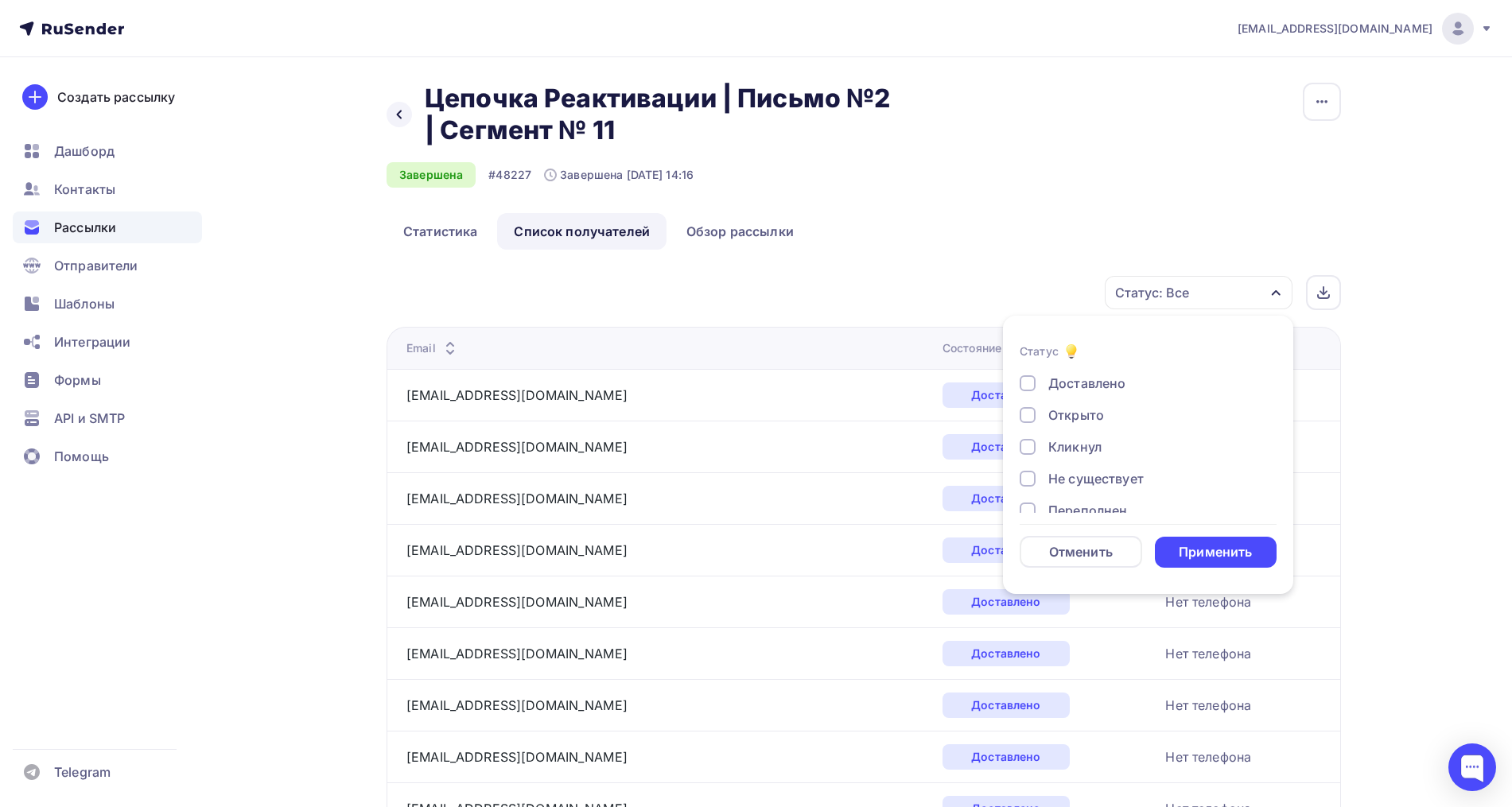
click at [1075, 437] on div "Кликнул" at bounding box center [1075, 446] width 54 height 19
click at [1071, 417] on div "Открыто" at bounding box center [1076, 415] width 55 height 19
click at [1198, 546] on div "Применить" at bounding box center [1214, 552] width 73 height 18
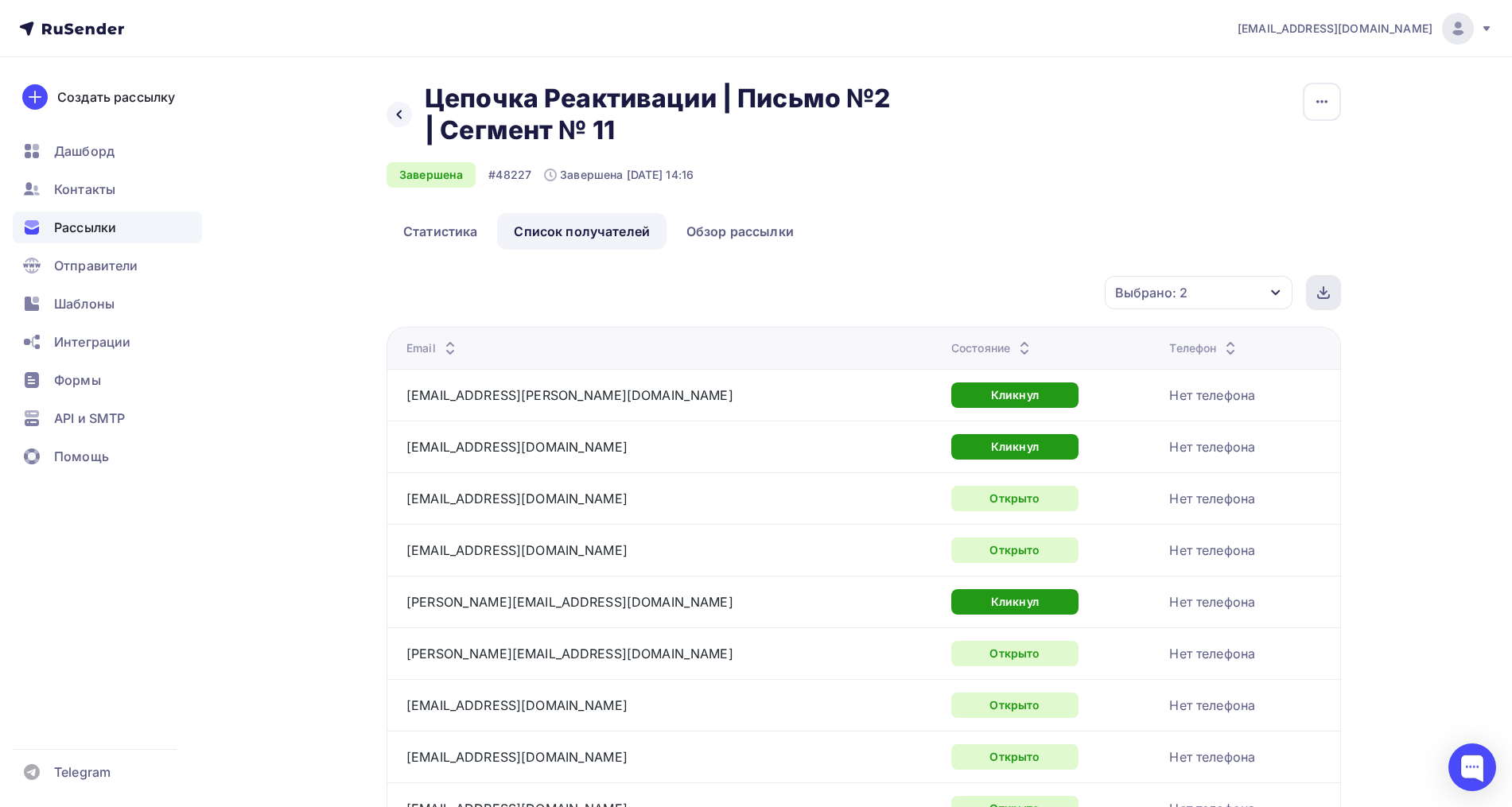
click at [1315, 306] on div at bounding box center [1323, 293] width 35 height 35
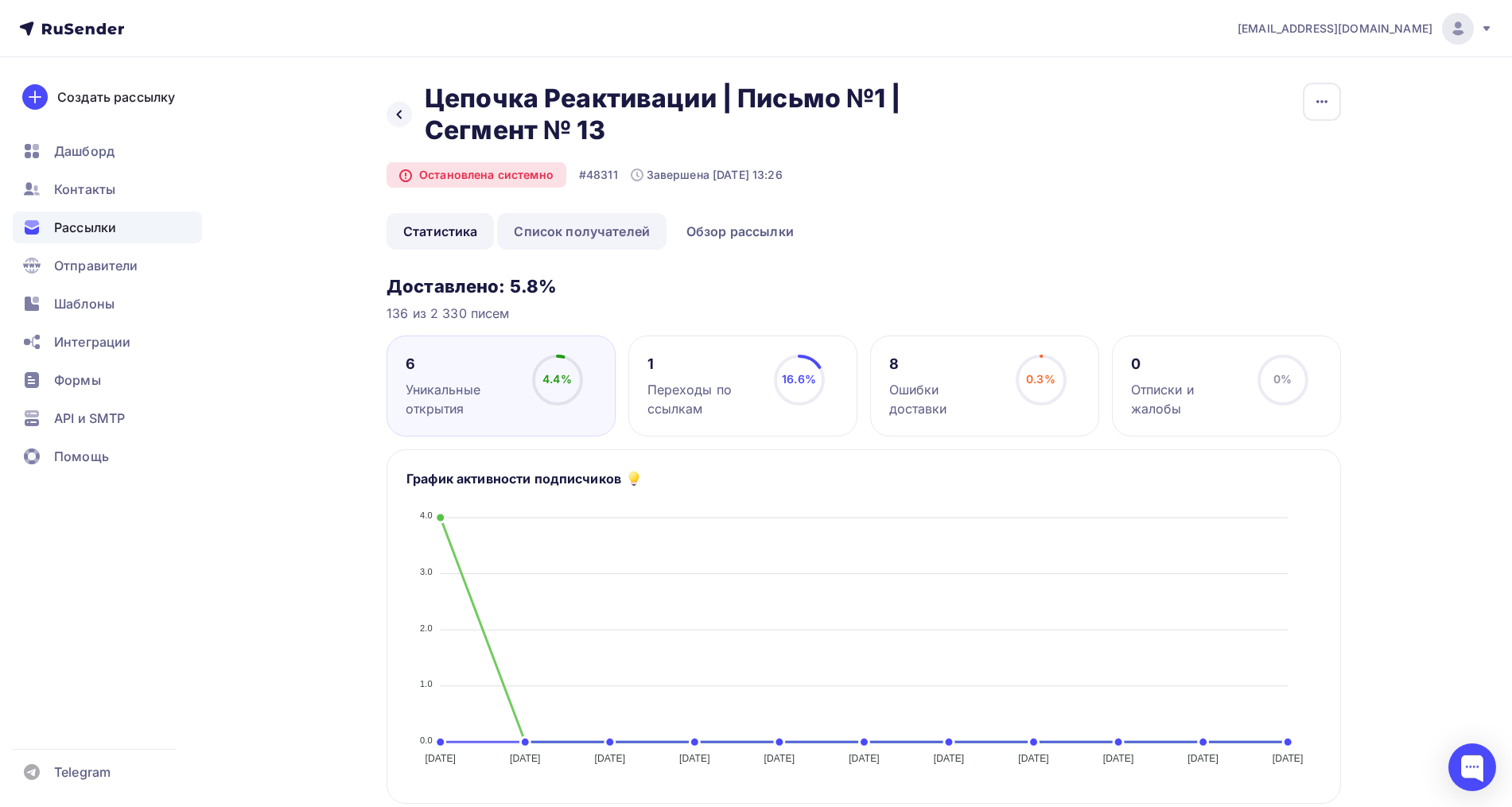
click at [579, 232] on link "Список получателей" at bounding box center [581, 231] width 169 height 37
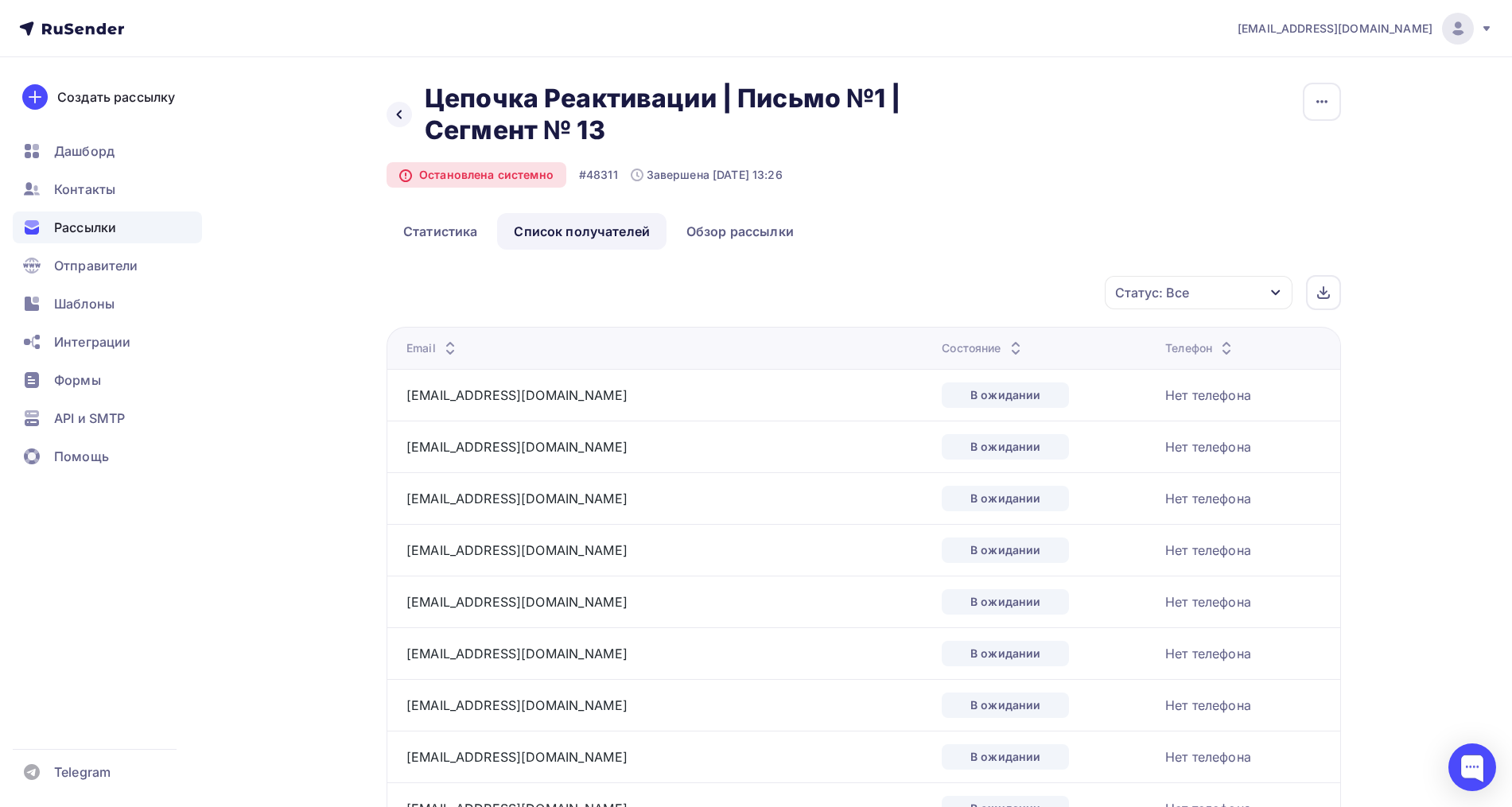
click at [1006, 346] on icon at bounding box center [1015, 352] width 19 height 19
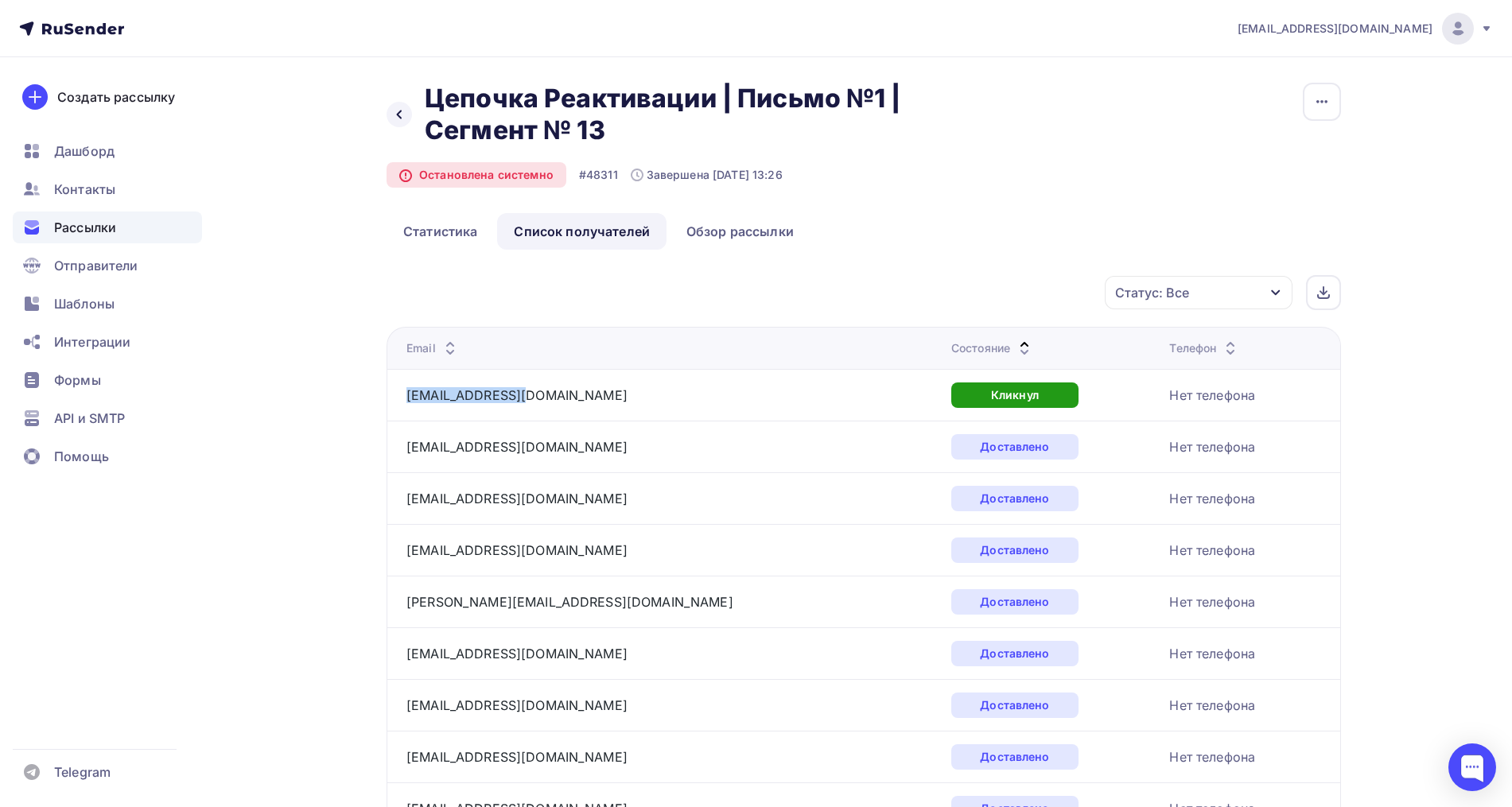
drag, startPoint x: 511, startPoint y: 393, endPoint x: 406, endPoint y: 388, distance: 105.1
click at [406, 388] on td "[EMAIL_ADDRESS][DOMAIN_NAME]" at bounding box center [666, 395] width 559 height 52
copy link "library8@list.ru"
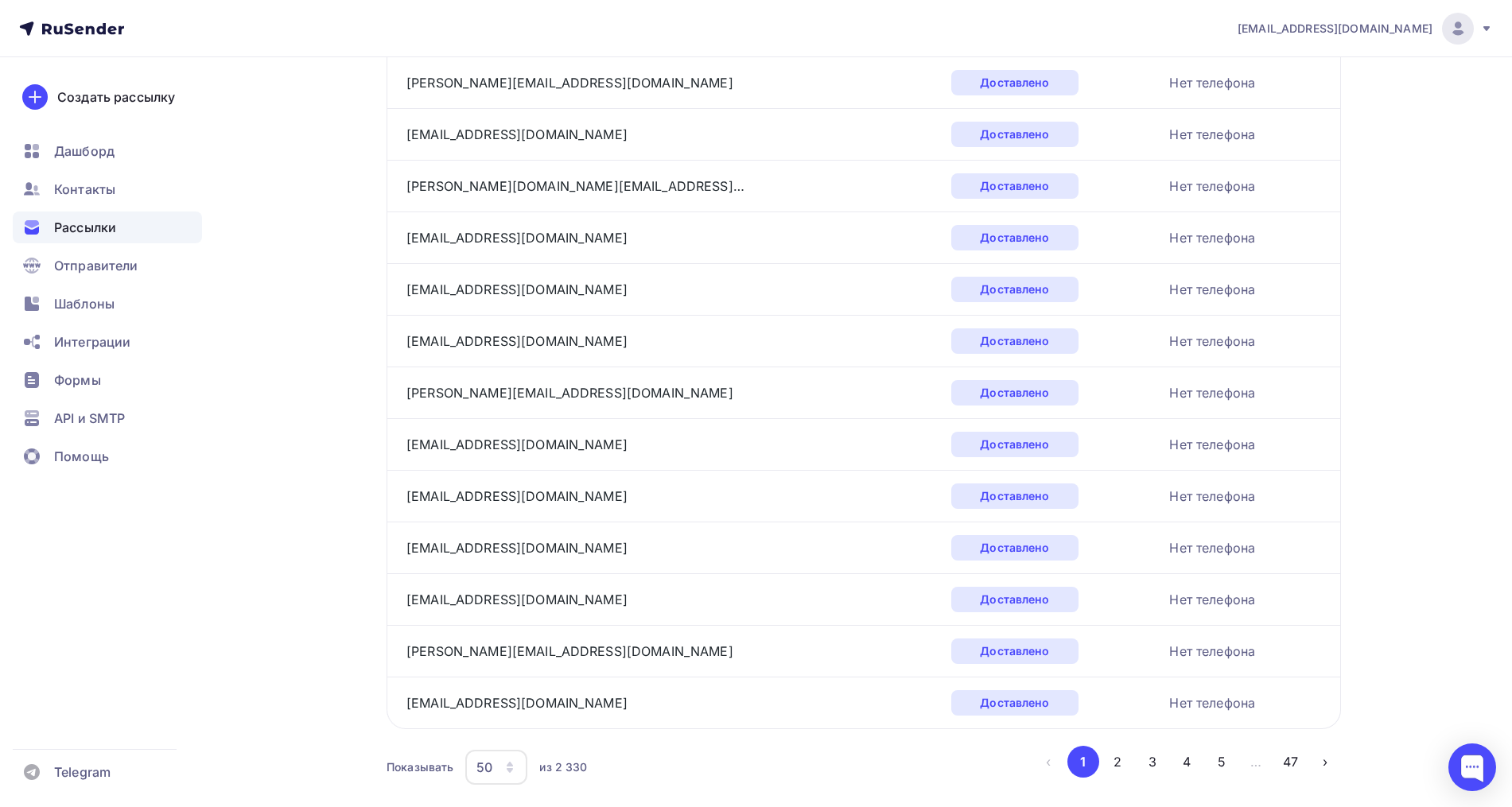
scroll to position [2269, 0]
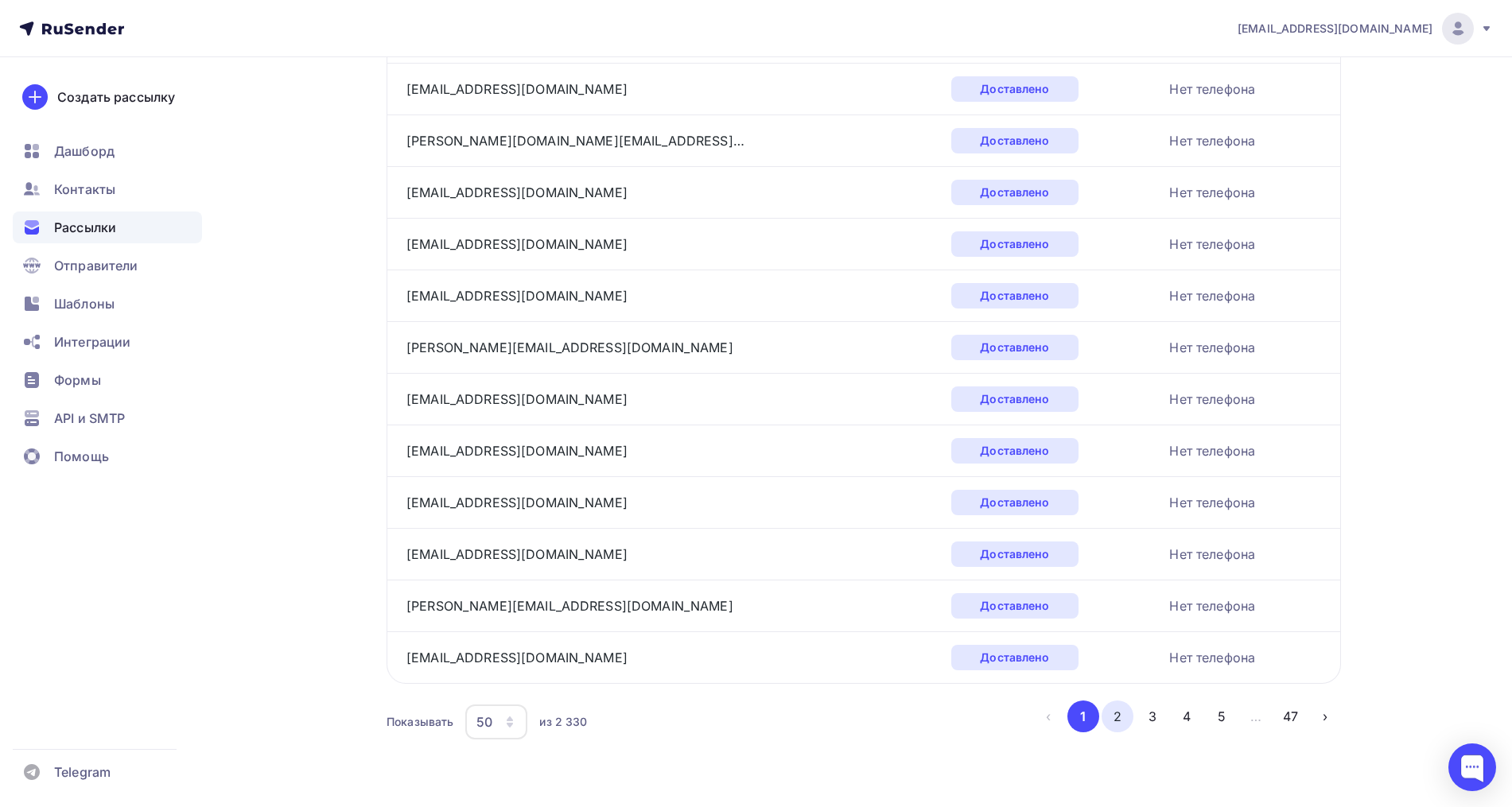
click at [1121, 718] on button "2" at bounding box center [1117, 716] width 31 height 31
click at [1151, 720] on button "3" at bounding box center [1152, 716] width 31 height 31
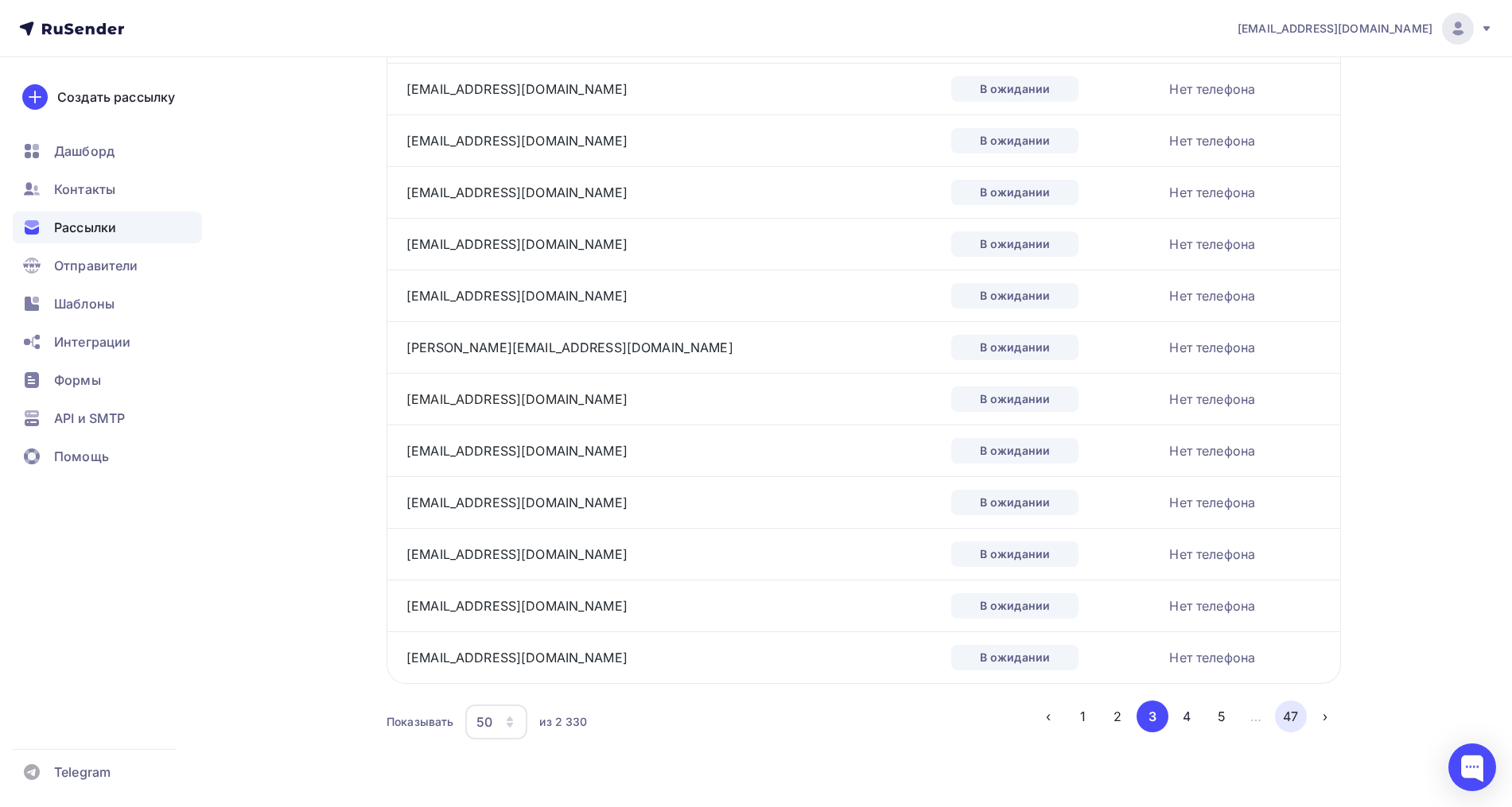
click at [1301, 717] on button "47" at bounding box center [1290, 716] width 31 height 31
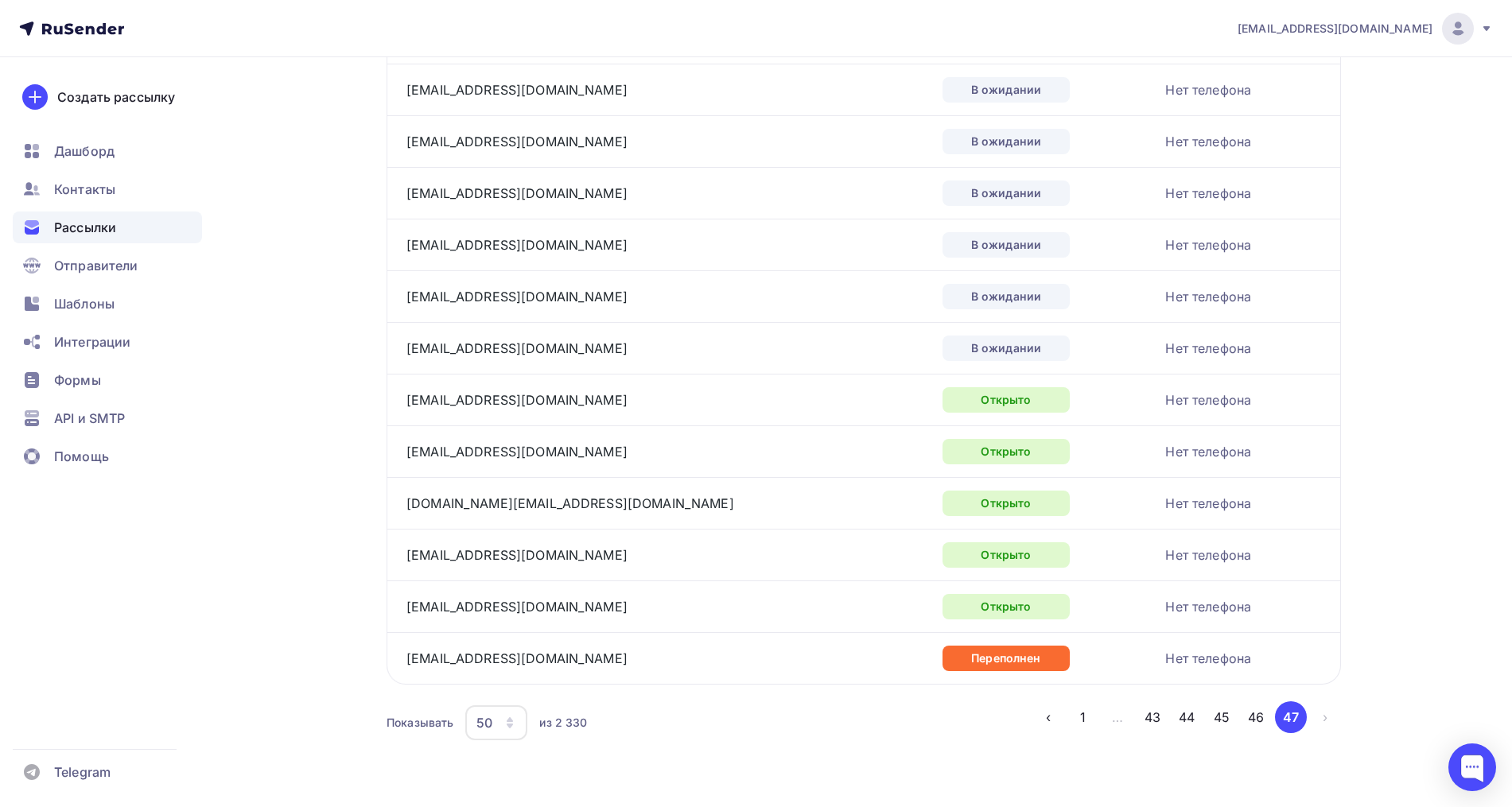
scroll to position [1236, 0]
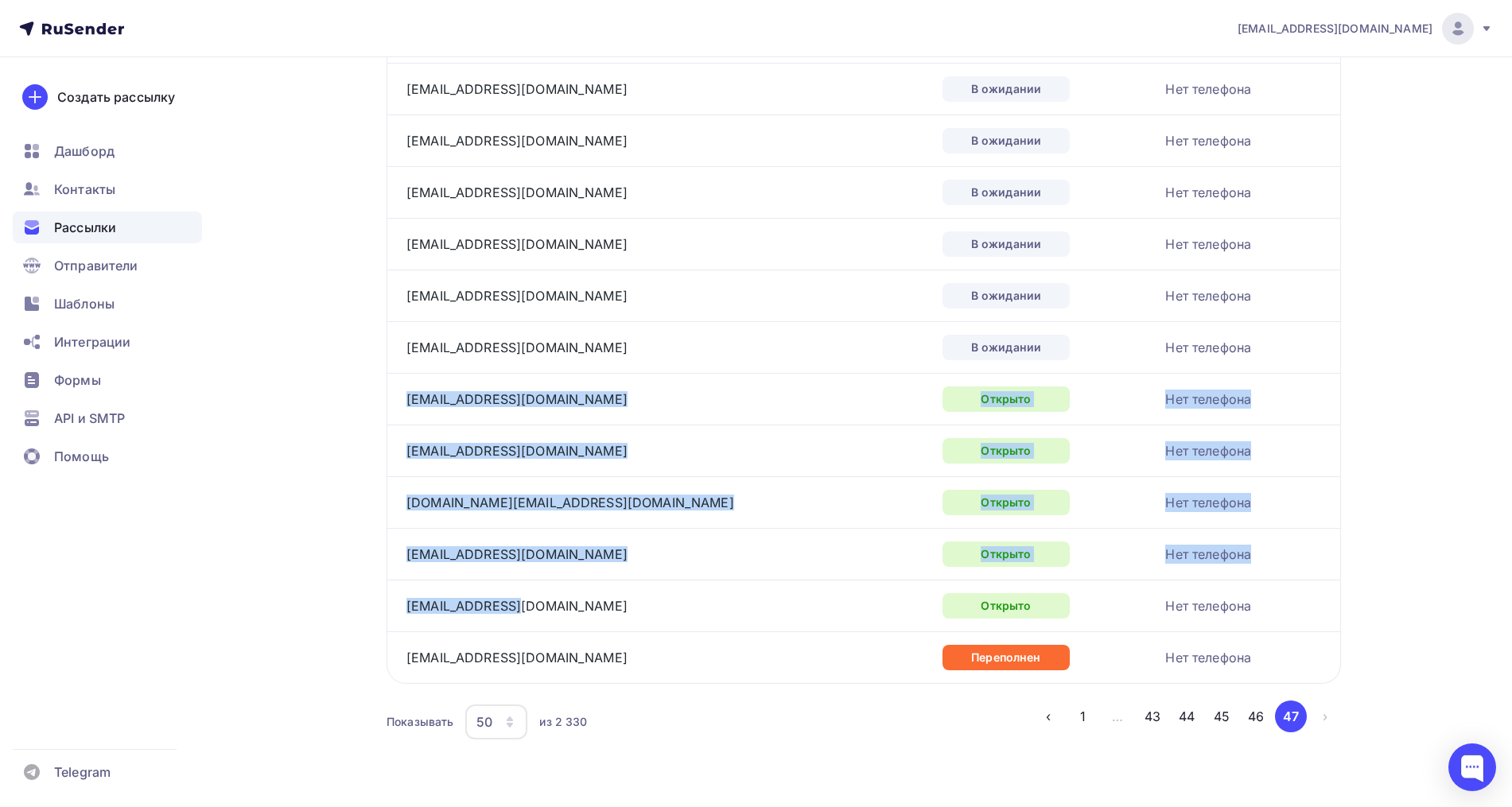
drag, startPoint x: 559, startPoint y: 604, endPoint x: 404, endPoint y: 402, distance: 254.6
copy tbody "li-a2@yandex.ru Открыто Нет телефона psy-land@bk.ru Открыто Нет телефона daria.…"
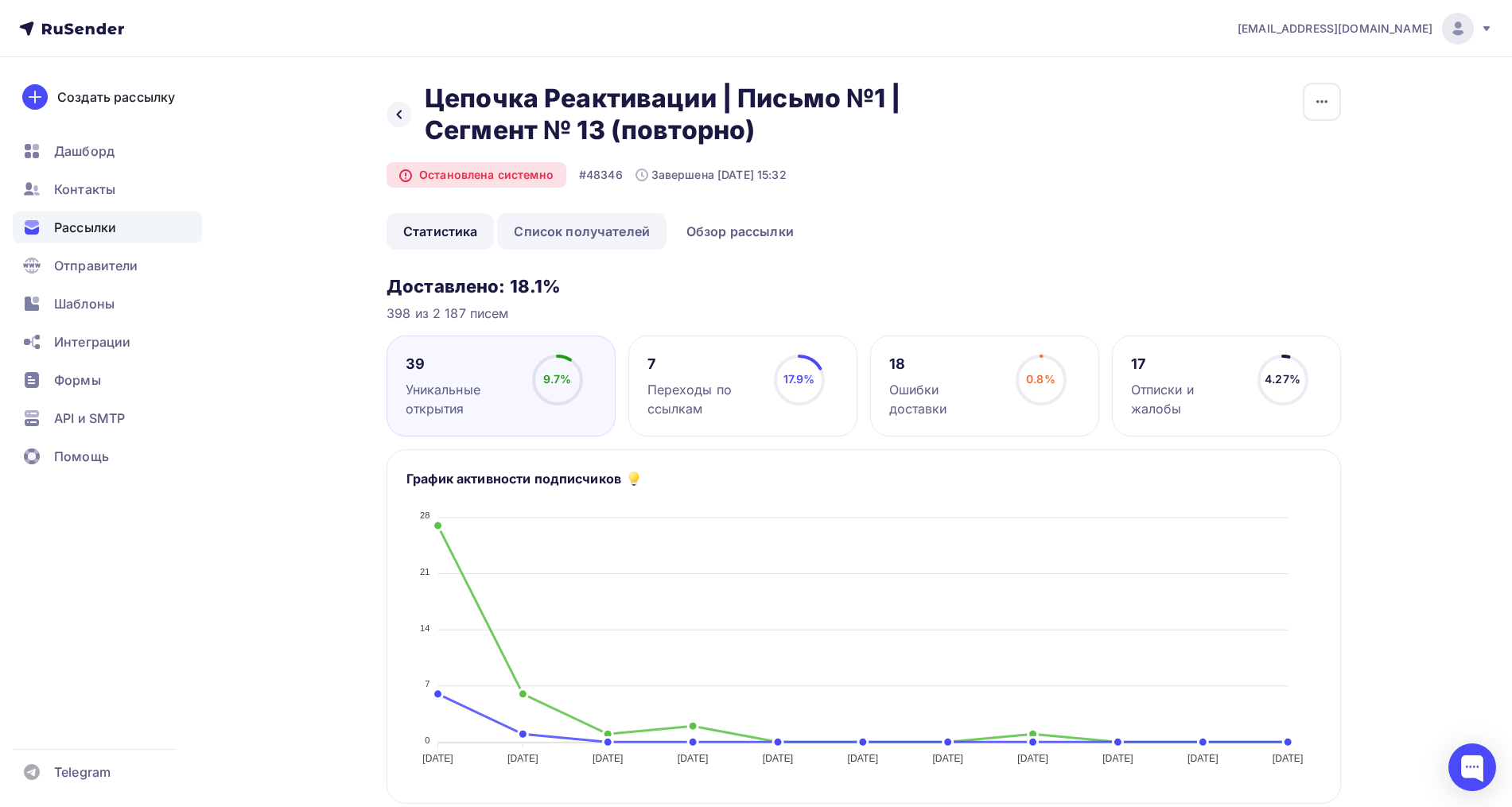
click at [593, 239] on link "Список получателей" at bounding box center [581, 231] width 169 height 37
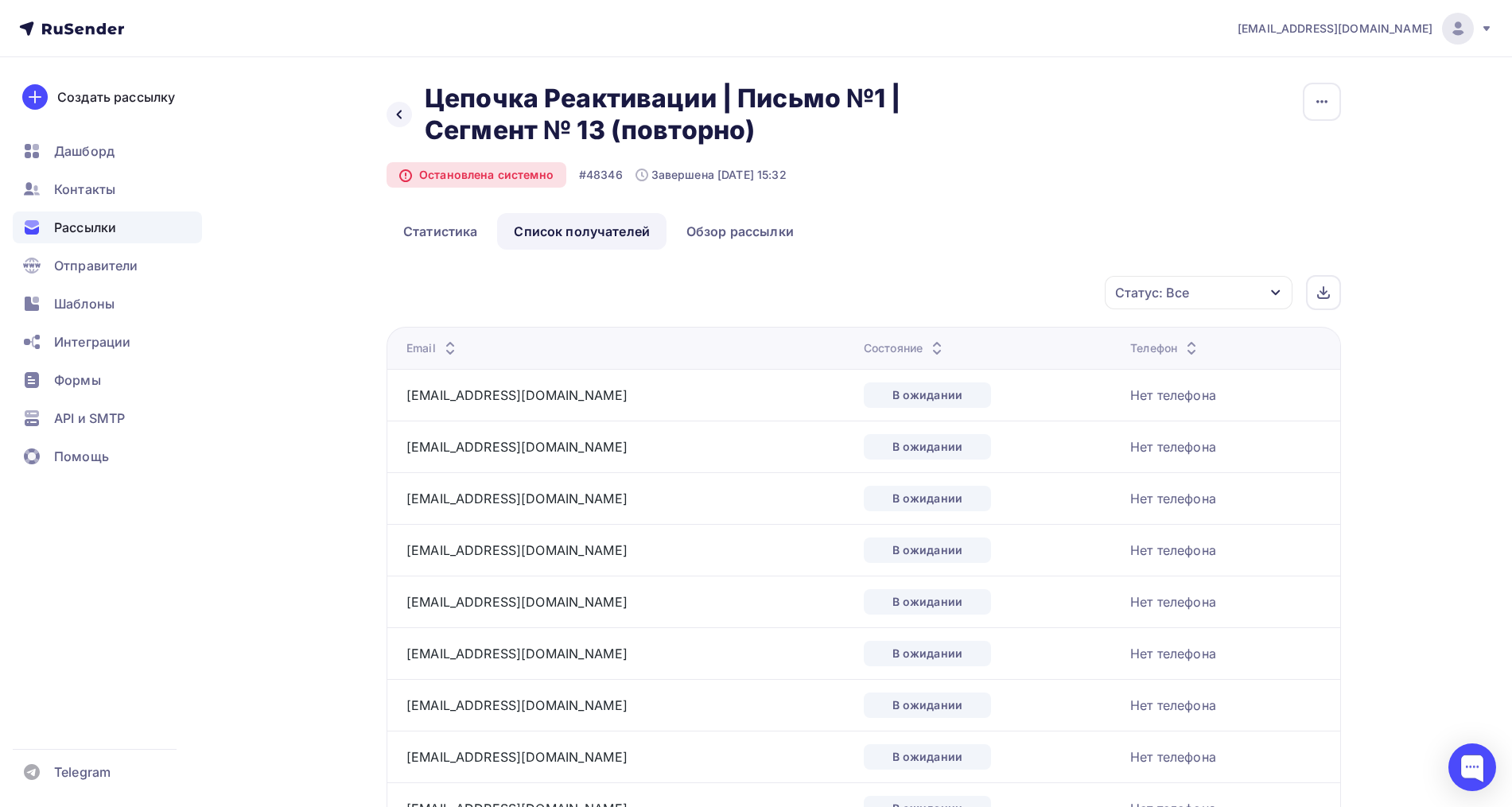
click at [928, 345] on icon at bounding box center [937, 352] width 19 height 19
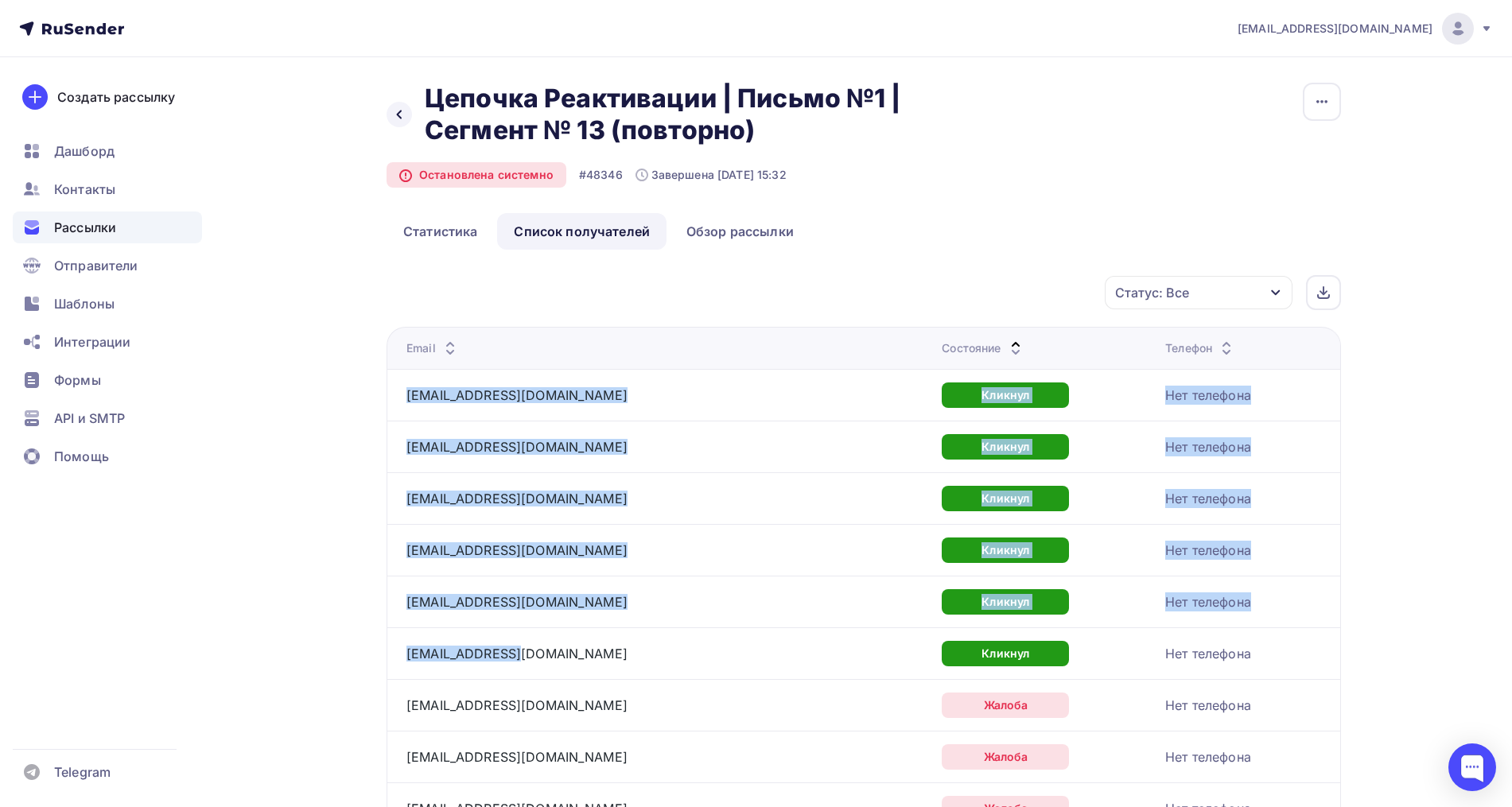
drag, startPoint x: 542, startPoint y: 661, endPoint x: 398, endPoint y: 399, distance: 299.0
copy tbody "[EMAIL_ADDRESS][DOMAIN_NAME] Кликнул Нет телефона [EMAIL_ADDRESS][DOMAIN_NAME] …"
click at [1200, 289] on div "Статус: Все" at bounding box center [1198, 292] width 188 height 33
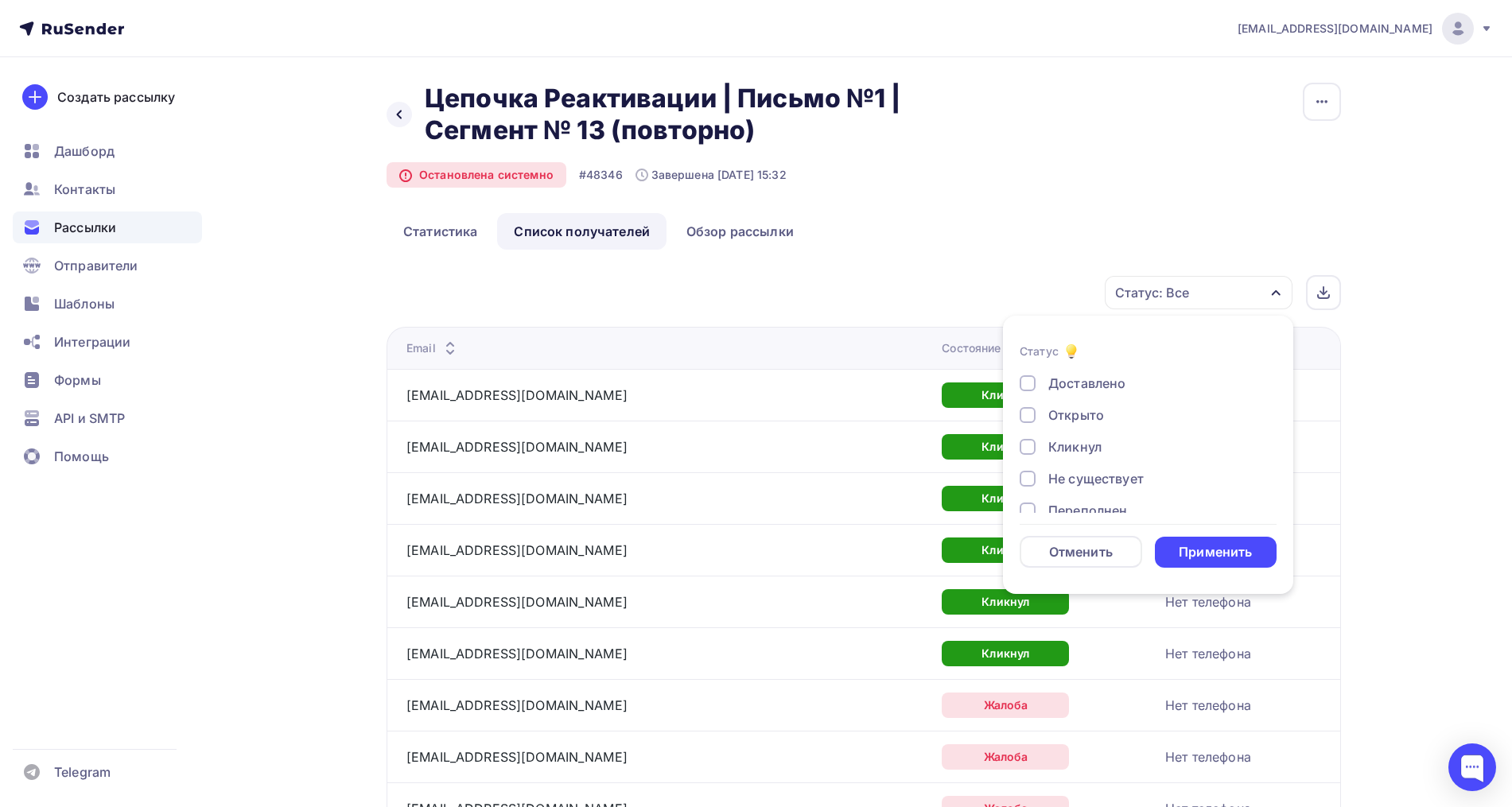
click at [1057, 411] on div "Открыто" at bounding box center [1076, 415] width 55 height 19
drag, startPoint x: 1211, startPoint y: 548, endPoint x: 1220, endPoint y: 554, distance: 10.8
click at [1211, 550] on div "Применить" at bounding box center [1214, 552] width 73 height 18
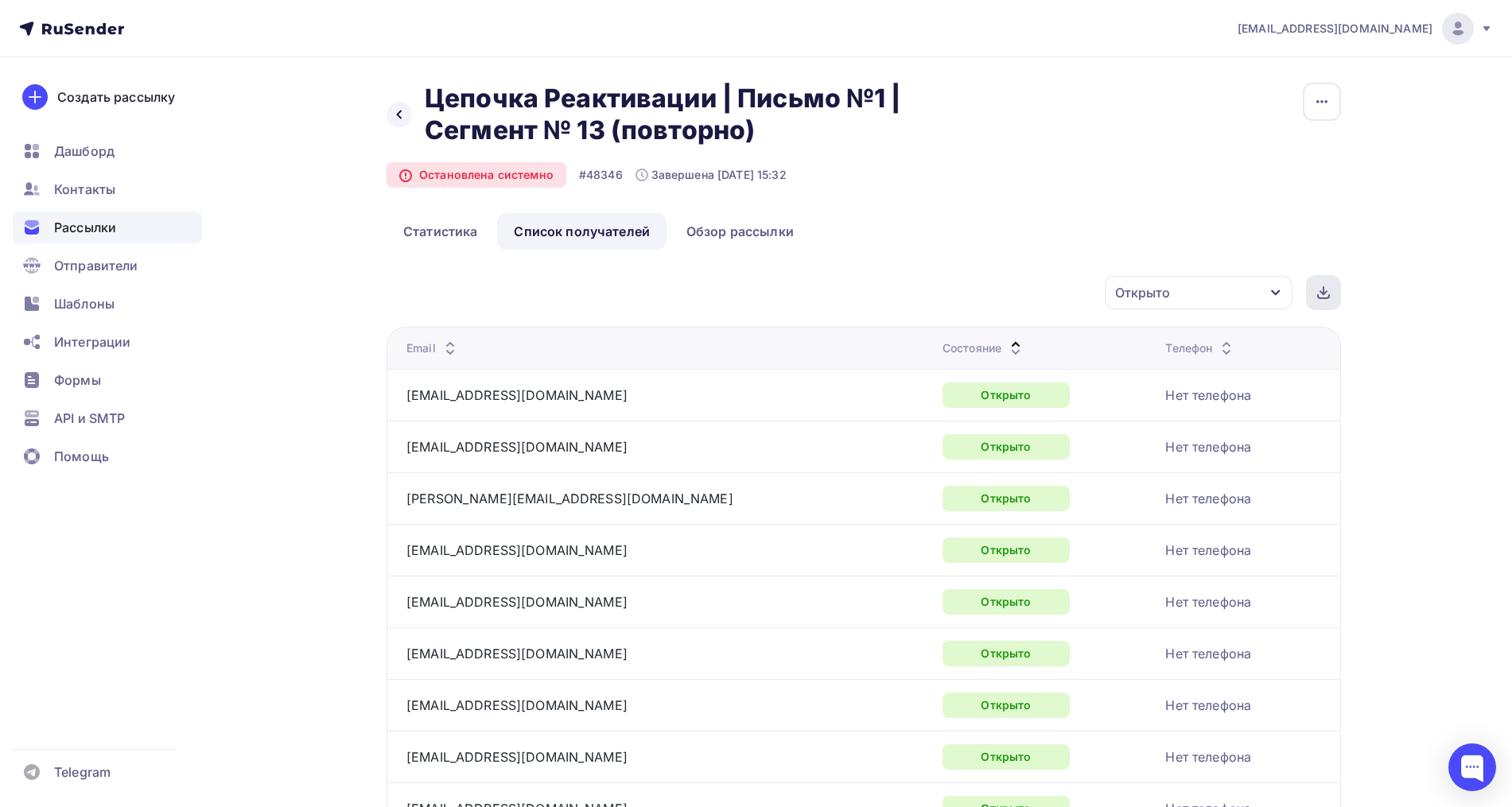
click at [1322, 287] on icon at bounding box center [1323, 293] width 13 height 13
click at [1354, 222] on div "Назад Цепочка Реактивации | Письмо №1 | Сегмент № 13 (повторно) Цепочка Реактив…" at bounding box center [756, 791] width 1303 height 1469
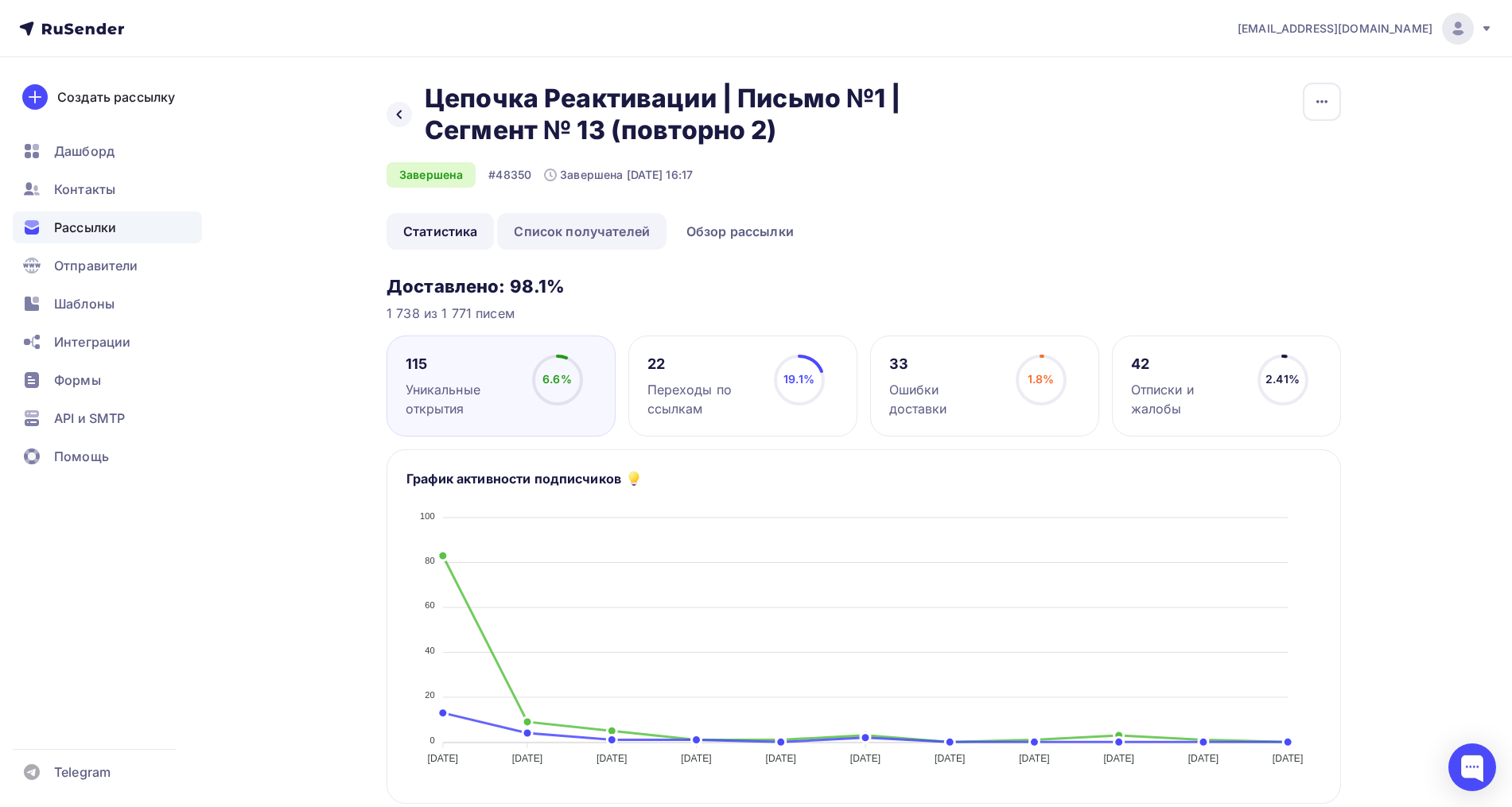
click at [608, 241] on link "Список получателей" at bounding box center [581, 231] width 169 height 37
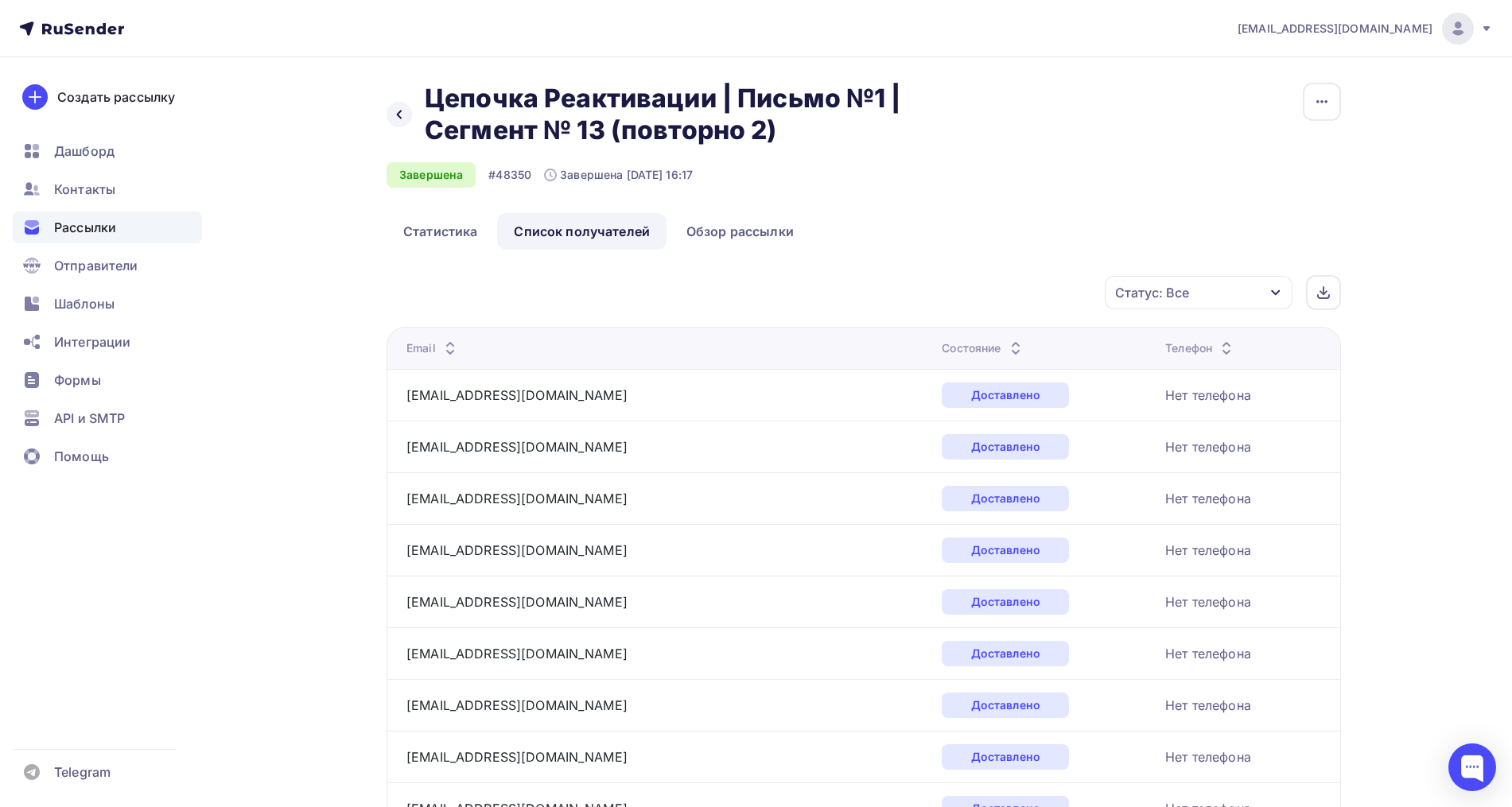
click at [1223, 303] on div "Статус: Все" at bounding box center [1198, 292] width 188 height 33
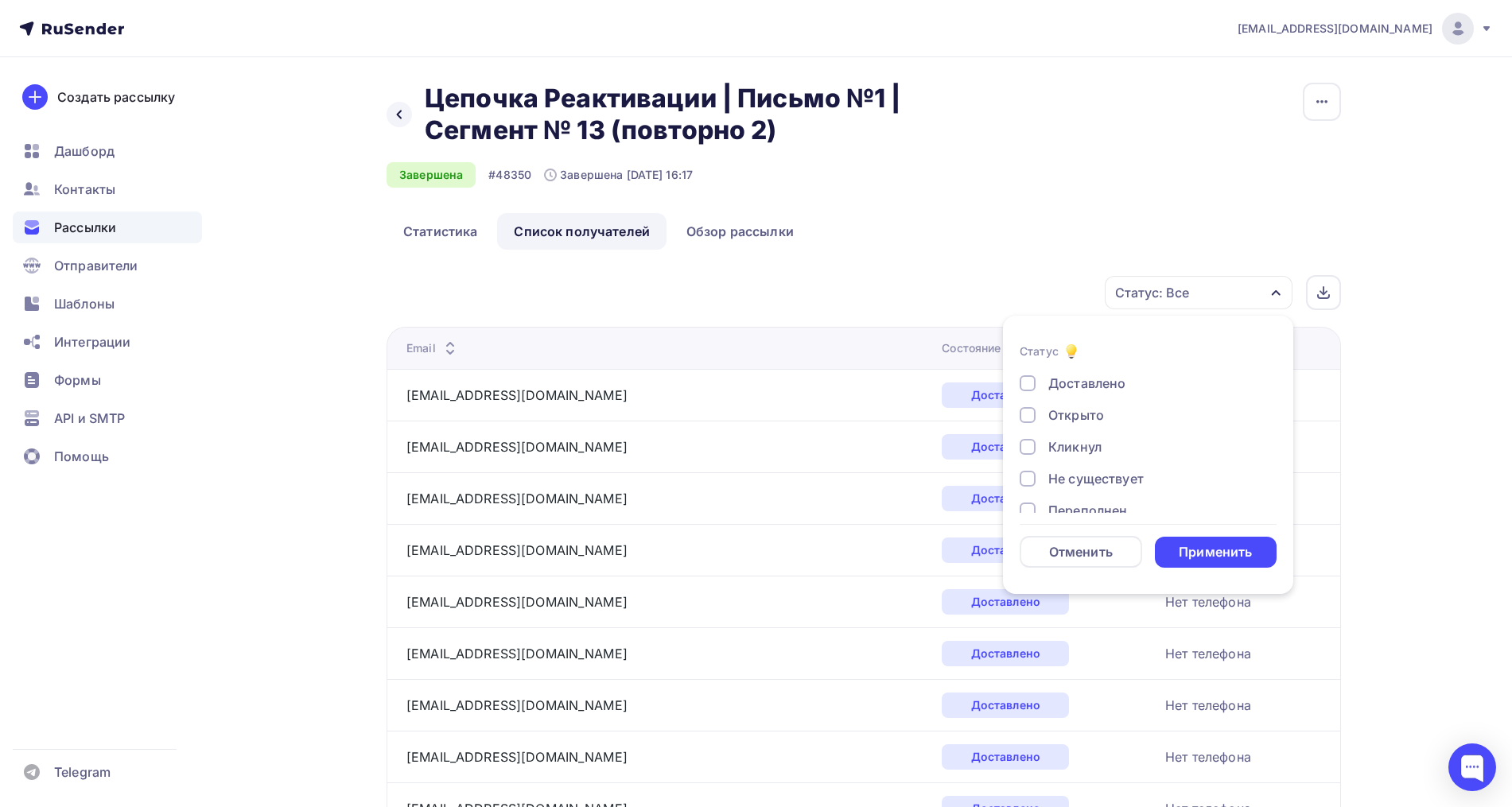
click at [1076, 413] on div "Открыто" at bounding box center [1076, 415] width 55 height 19
click at [1072, 445] on div "Кликнул" at bounding box center [1075, 446] width 54 height 19
click at [1187, 538] on div "Применить" at bounding box center [1216, 552] width 122 height 31
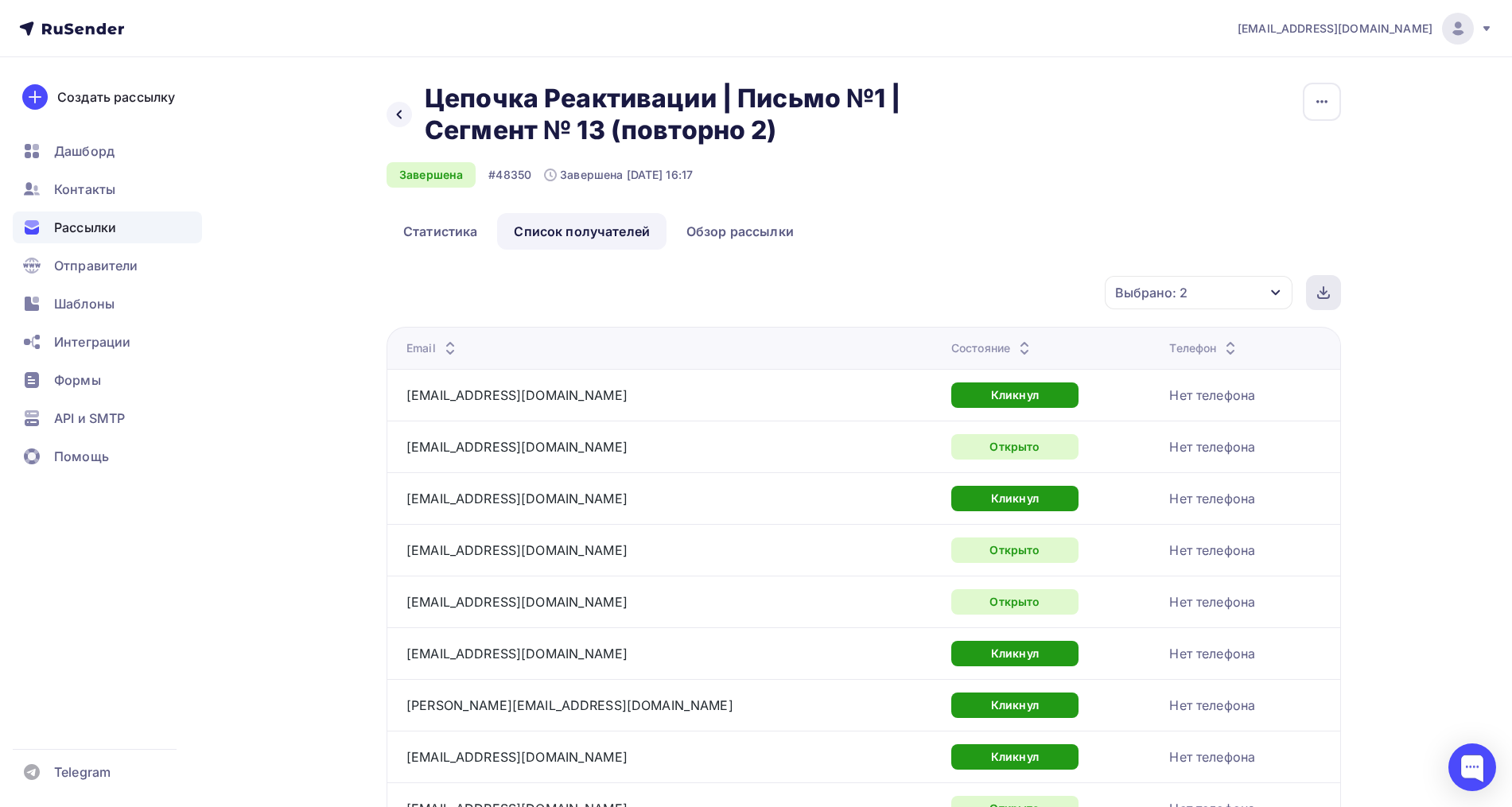
click at [1322, 291] on icon at bounding box center [1323, 293] width 13 height 13
click at [1180, 98] on div "Назад Цепочка Реактивации | Письмо №1 | Сегмент № 13 (повторно 2) Цепочка Реакт…" at bounding box center [864, 147] width 954 height 130
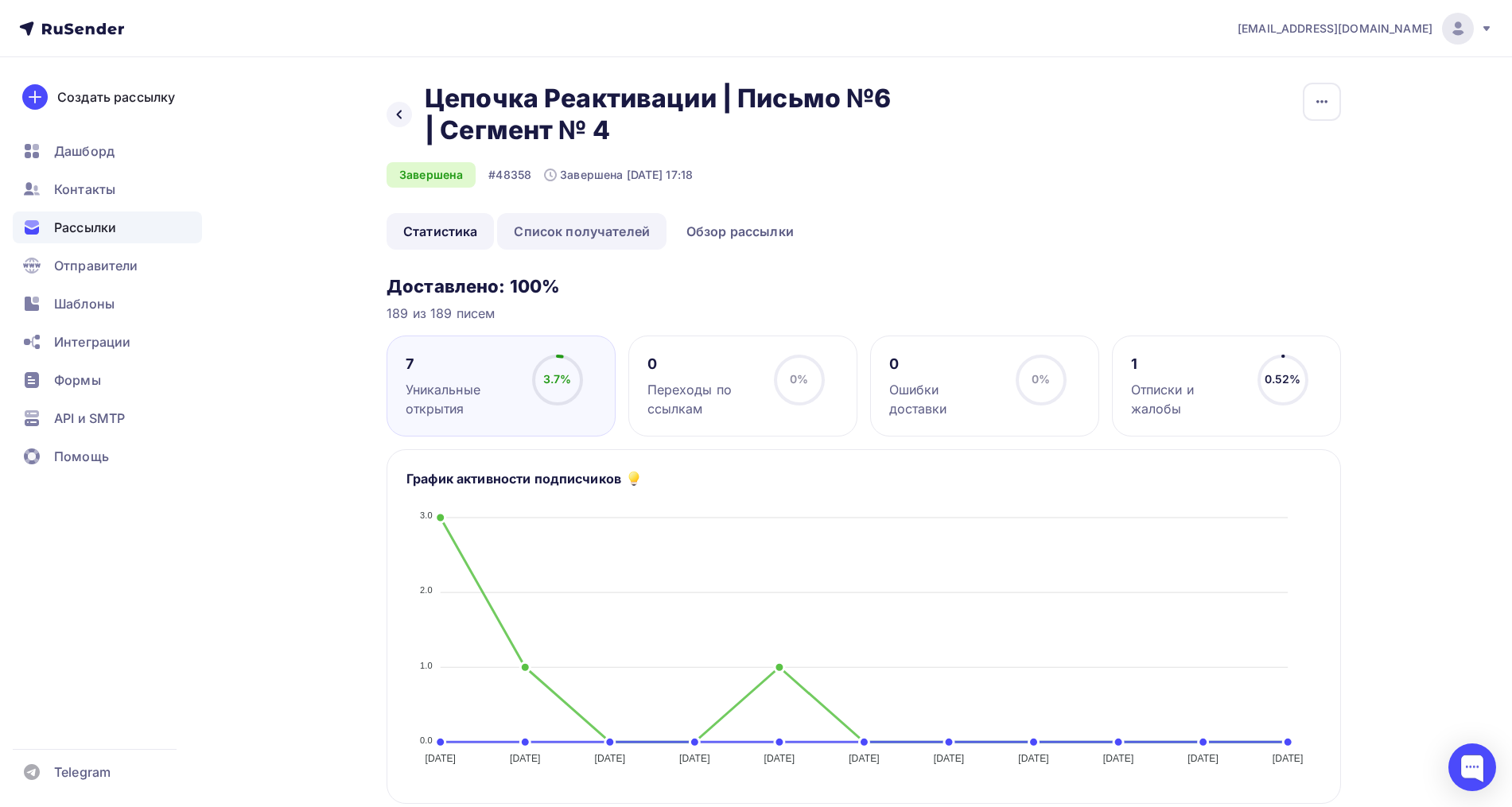
click at [567, 223] on link "Список получателей" at bounding box center [581, 231] width 169 height 37
click at [620, 240] on link "Список получателей" at bounding box center [581, 231] width 169 height 37
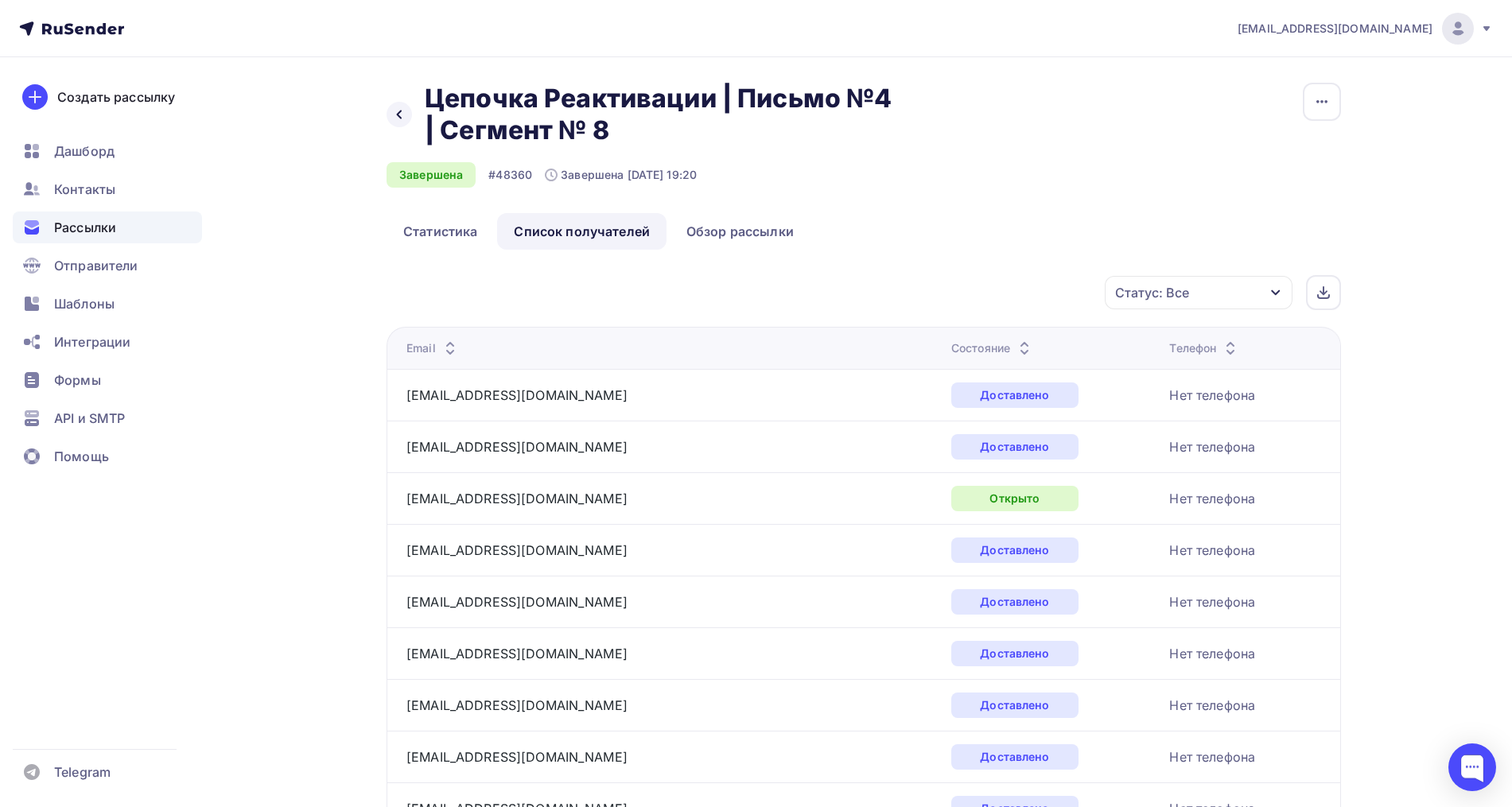
click at [1014, 351] on icon at bounding box center [1024, 352] width 19 height 19
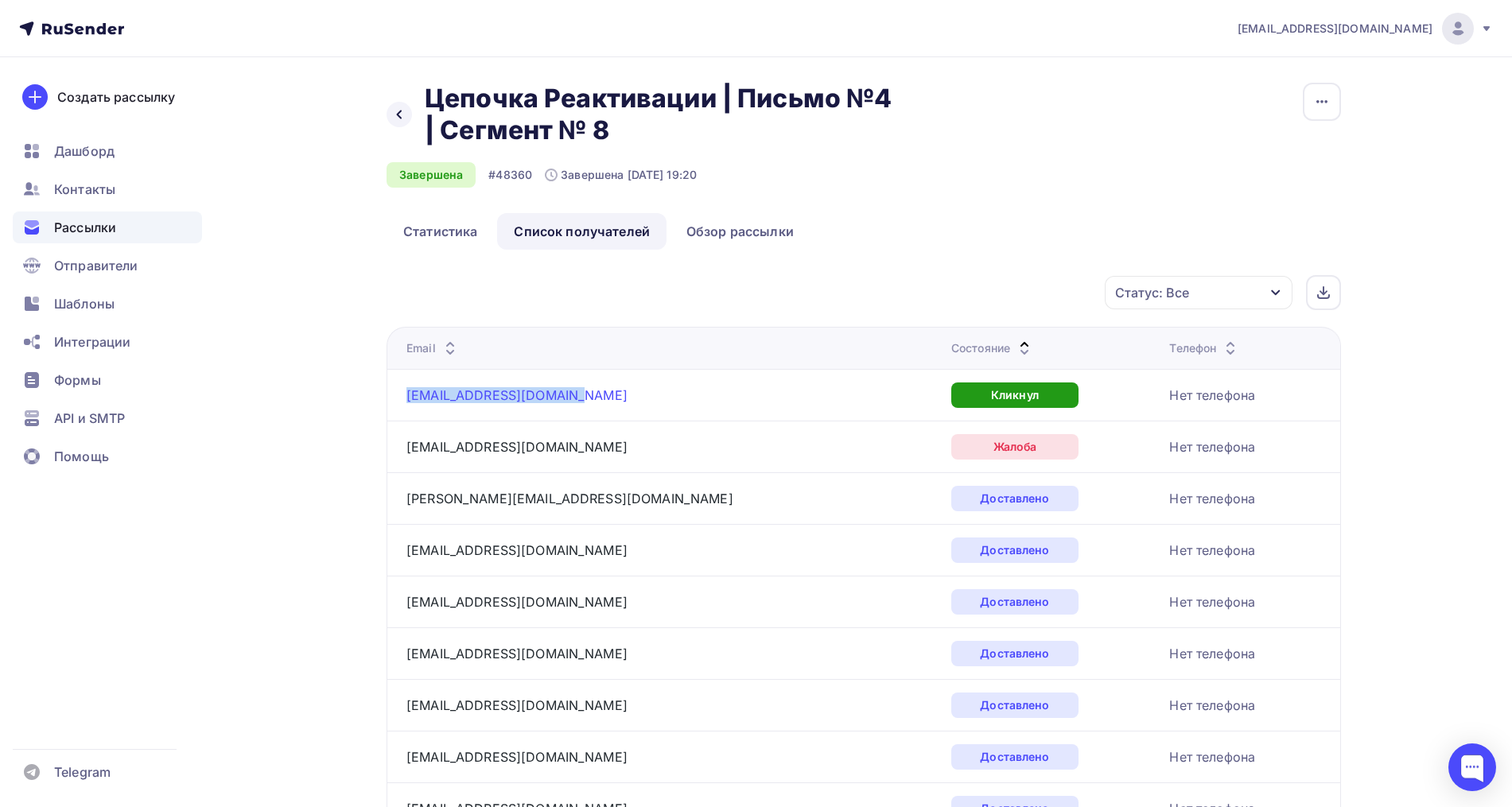
drag, startPoint x: 584, startPoint y: 396, endPoint x: 409, endPoint y: 398, distance: 175.0
click at [409, 398] on div "peleni2094@ymail365.com" at bounding box center [605, 396] width 398 height 26
copy link "peleni2094@ymail365.com"
click at [1169, 298] on div "Статус: Все" at bounding box center [1152, 292] width 74 height 19
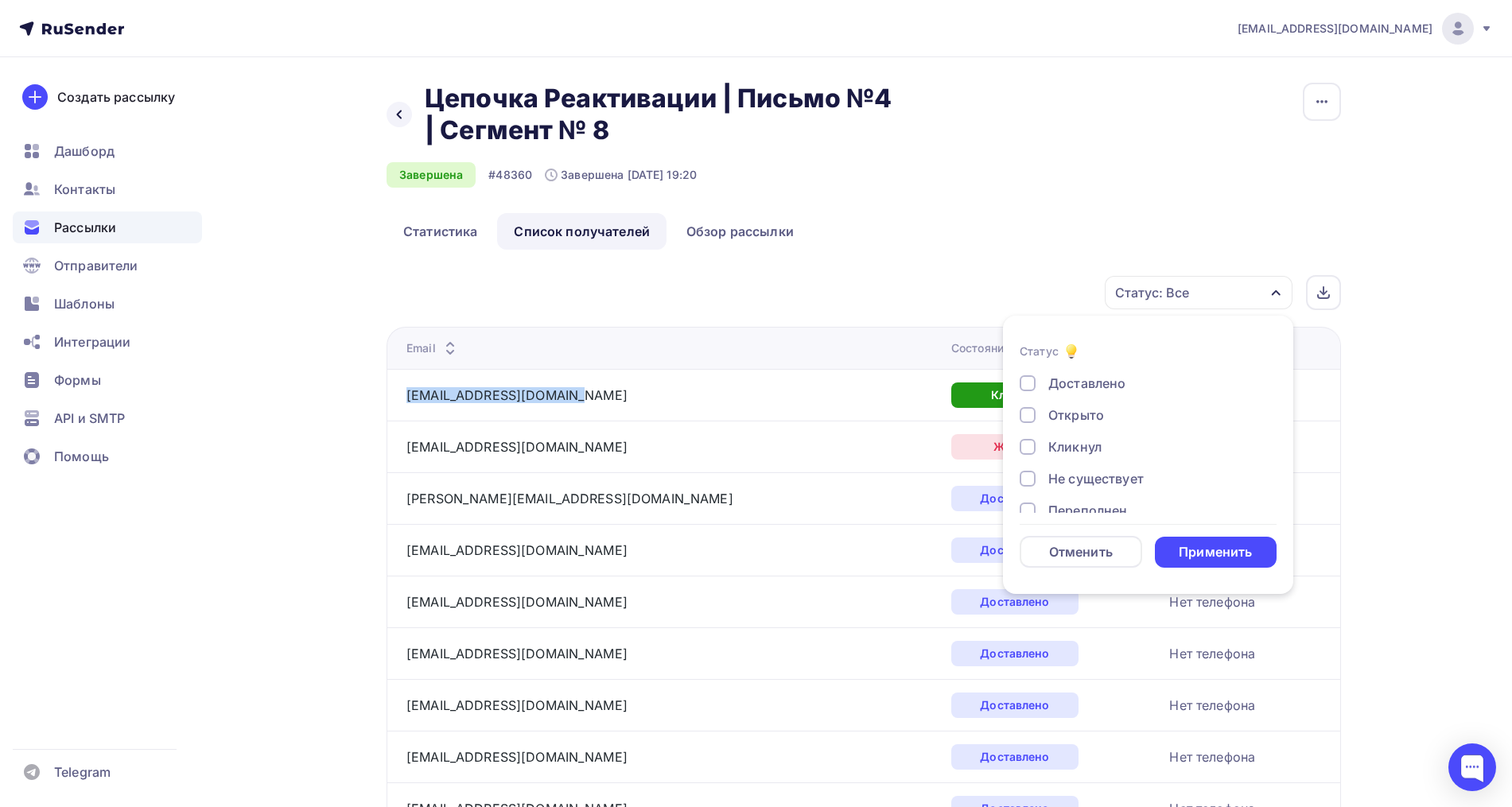
click at [1076, 411] on div "Открыто" at bounding box center [1076, 415] width 55 height 19
click at [1211, 543] on div "Применить" at bounding box center [1214, 552] width 73 height 18
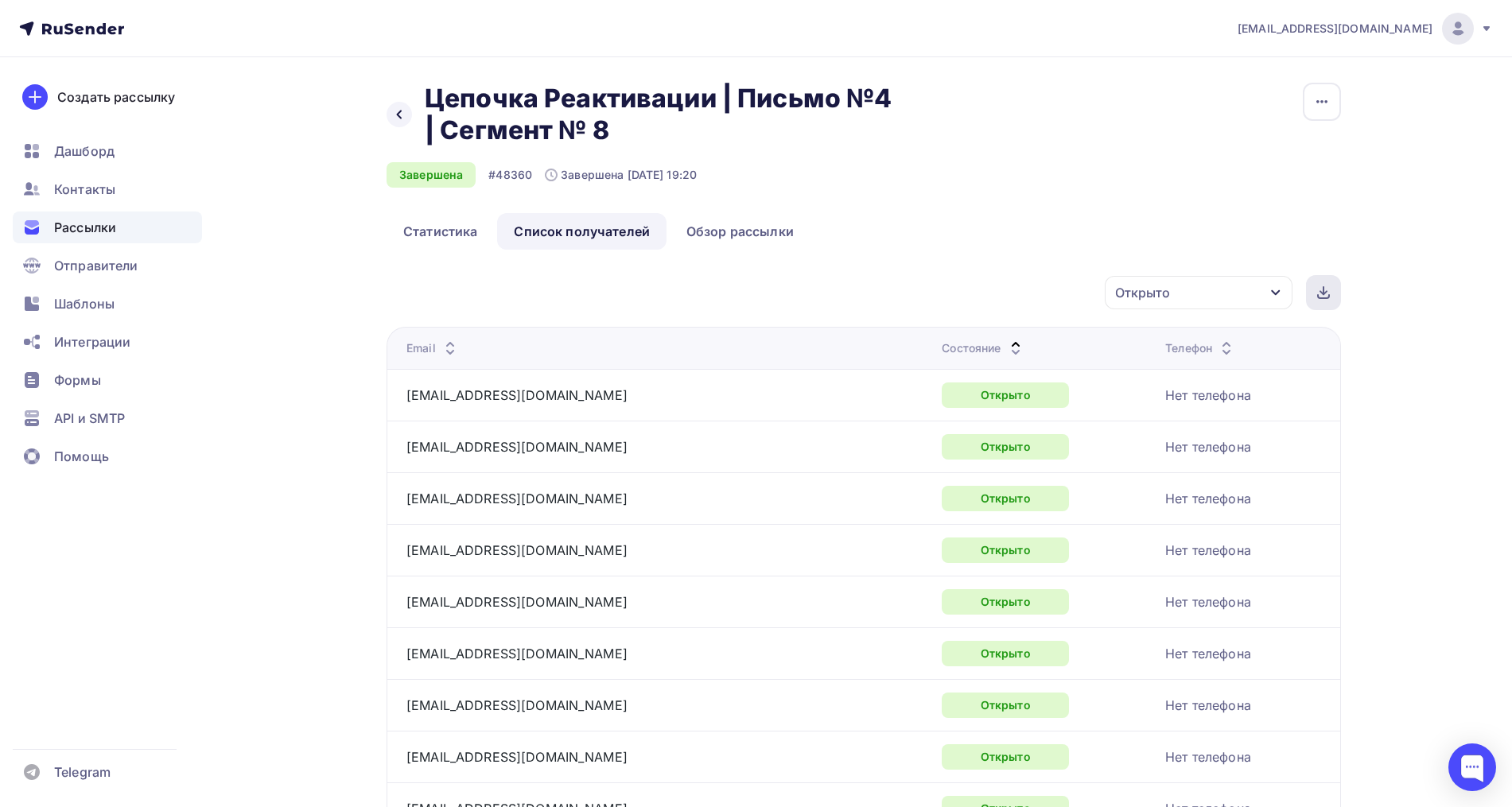
click at [1337, 287] on div at bounding box center [1323, 293] width 35 height 35
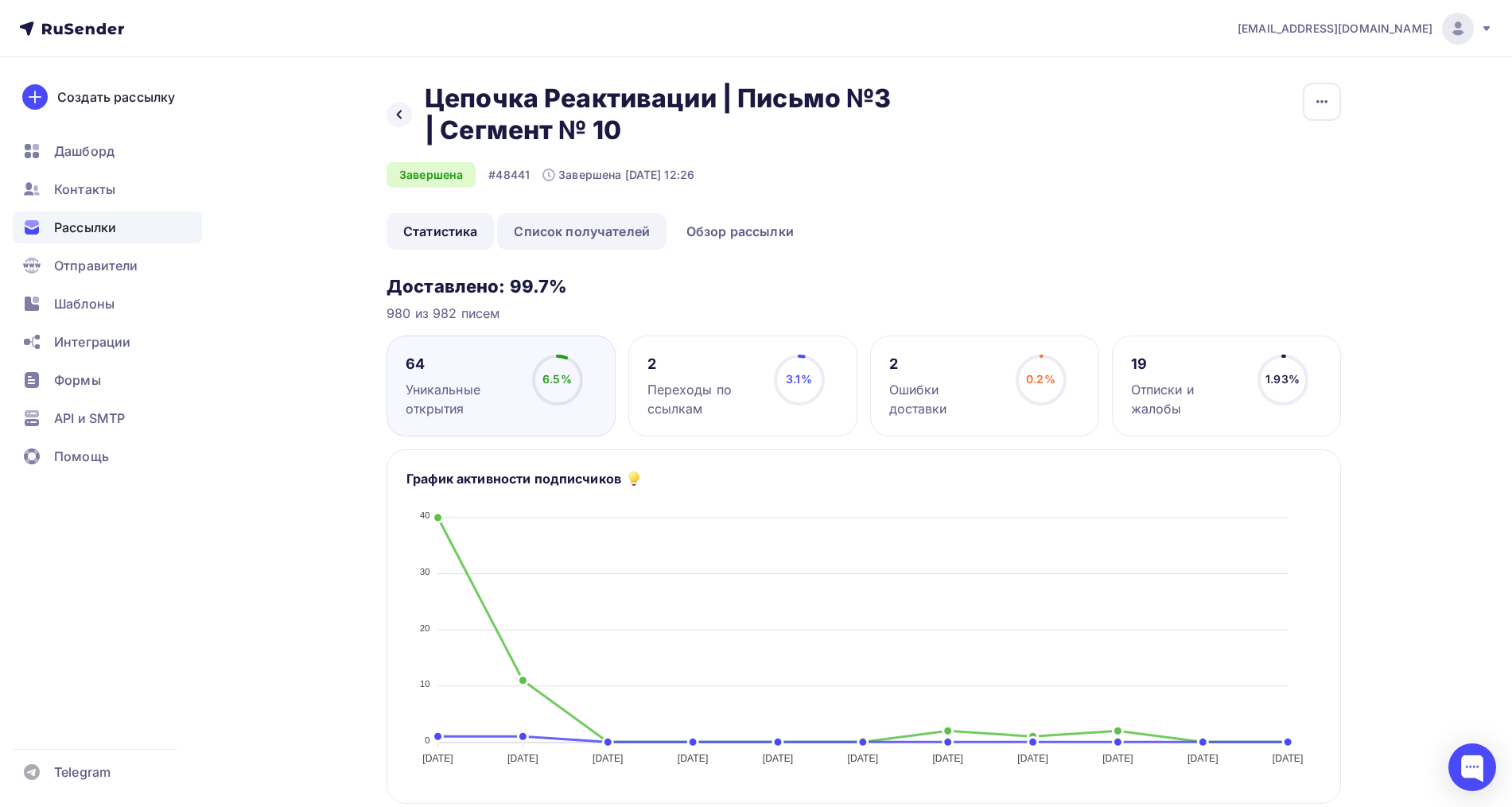
click at [610, 242] on link "Список получателей" at bounding box center [581, 231] width 169 height 37
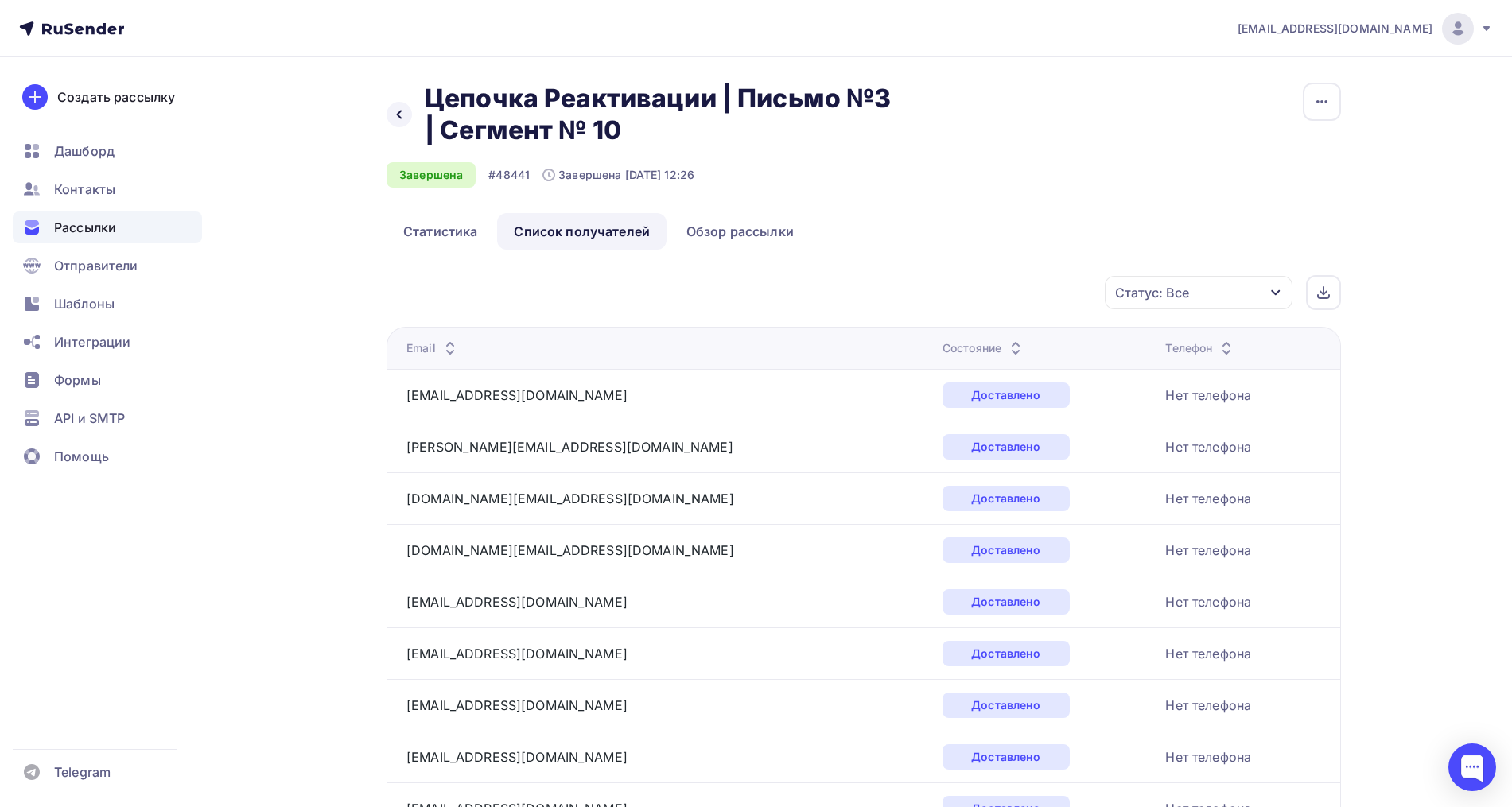
click at [1006, 342] on icon at bounding box center [1015, 344] width 19 height 19
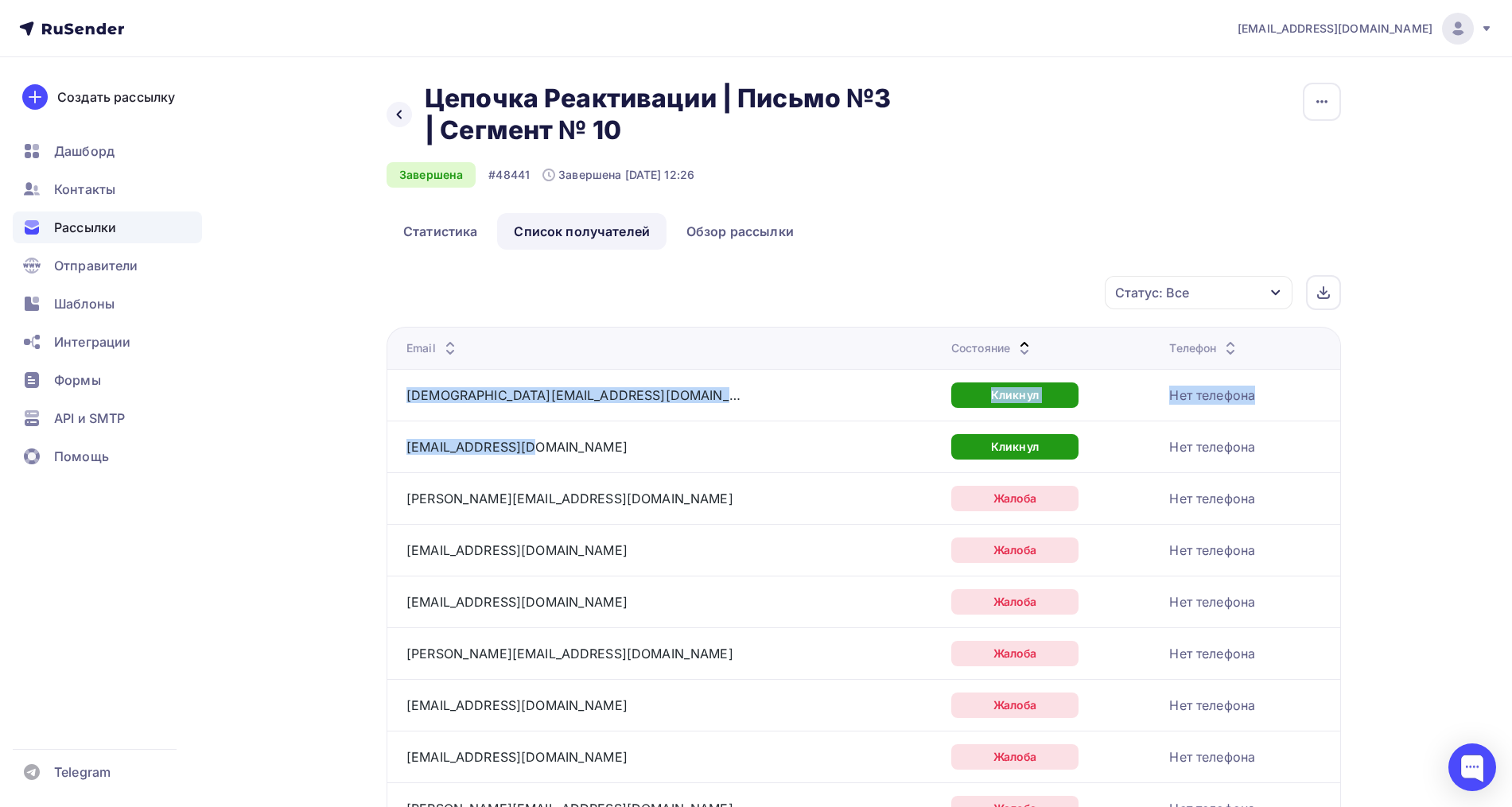
drag, startPoint x: 531, startPoint y: 454, endPoint x: 408, endPoint y: 410, distance: 130.6
copy tbody "[DEMOGRAPHIC_DATA][EMAIL_ADDRESS][DOMAIN_NAME] Кликнул Нет телефона [EMAIL_ADDR…"
click at [1179, 297] on div "Статус: Все" at bounding box center [1152, 292] width 74 height 19
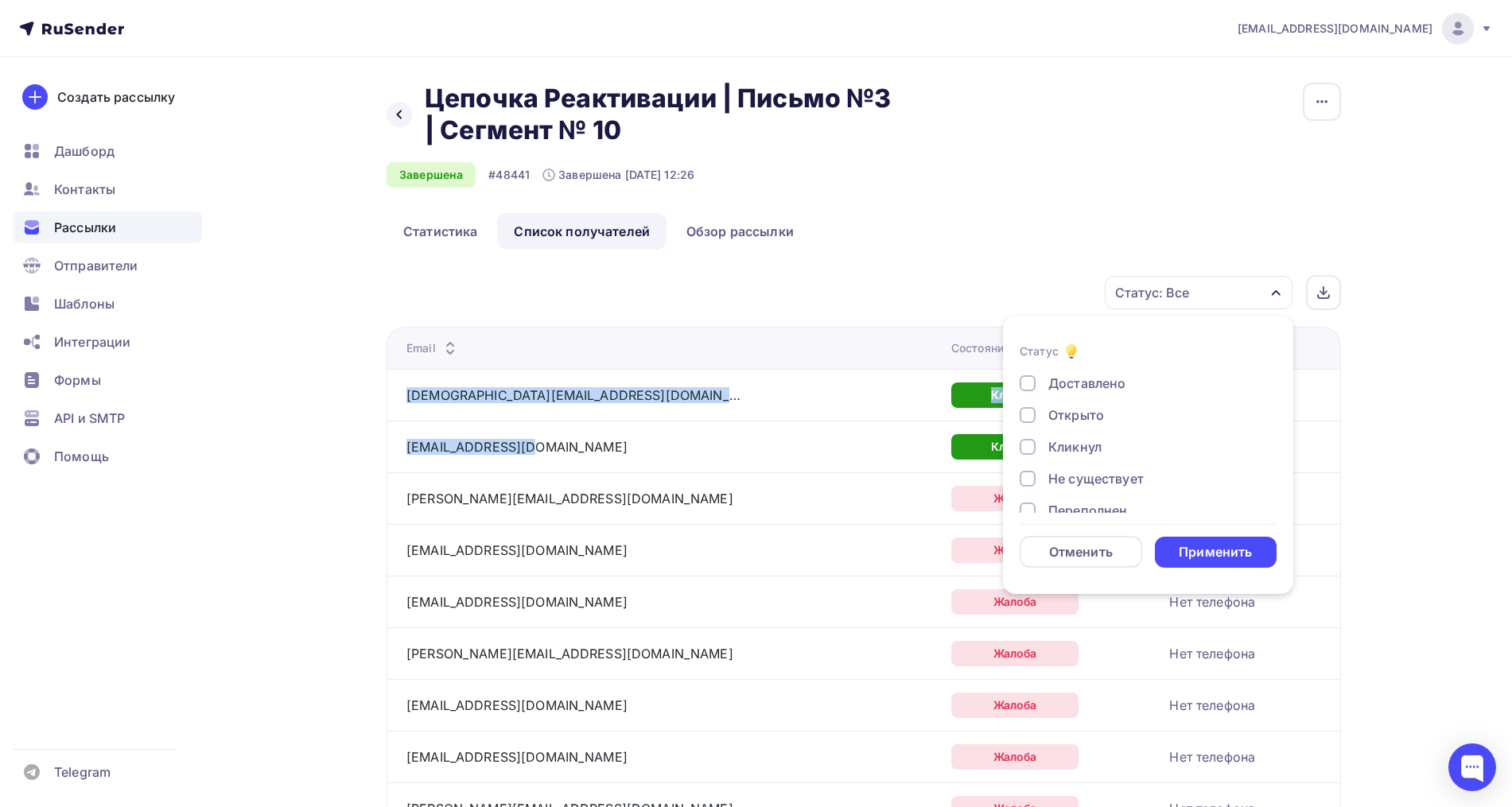
click at [1064, 410] on div "Открыто" at bounding box center [1076, 415] width 55 height 19
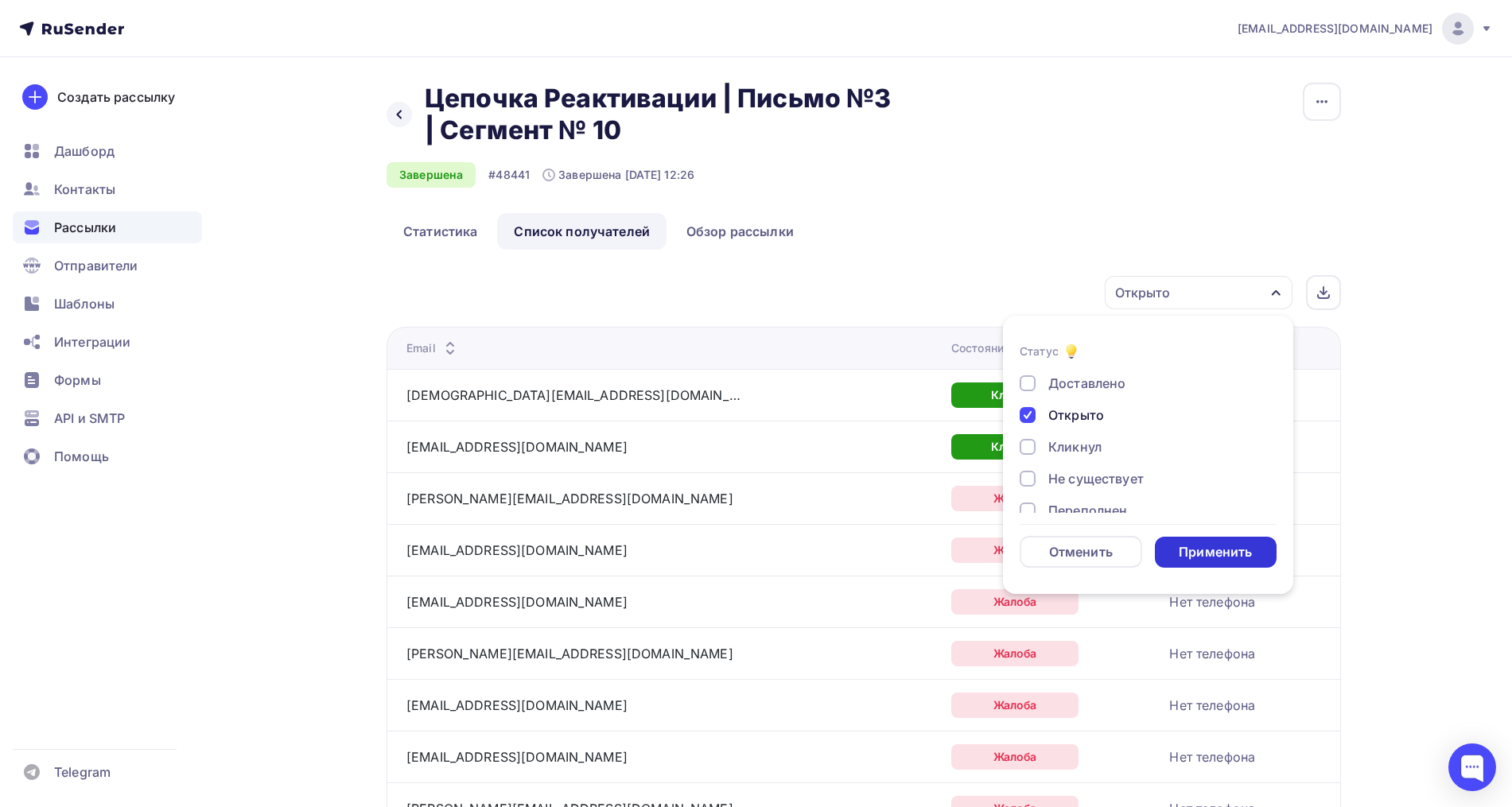
click at [1211, 544] on div "Применить" at bounding box center [1214, 552] width 73 height 18
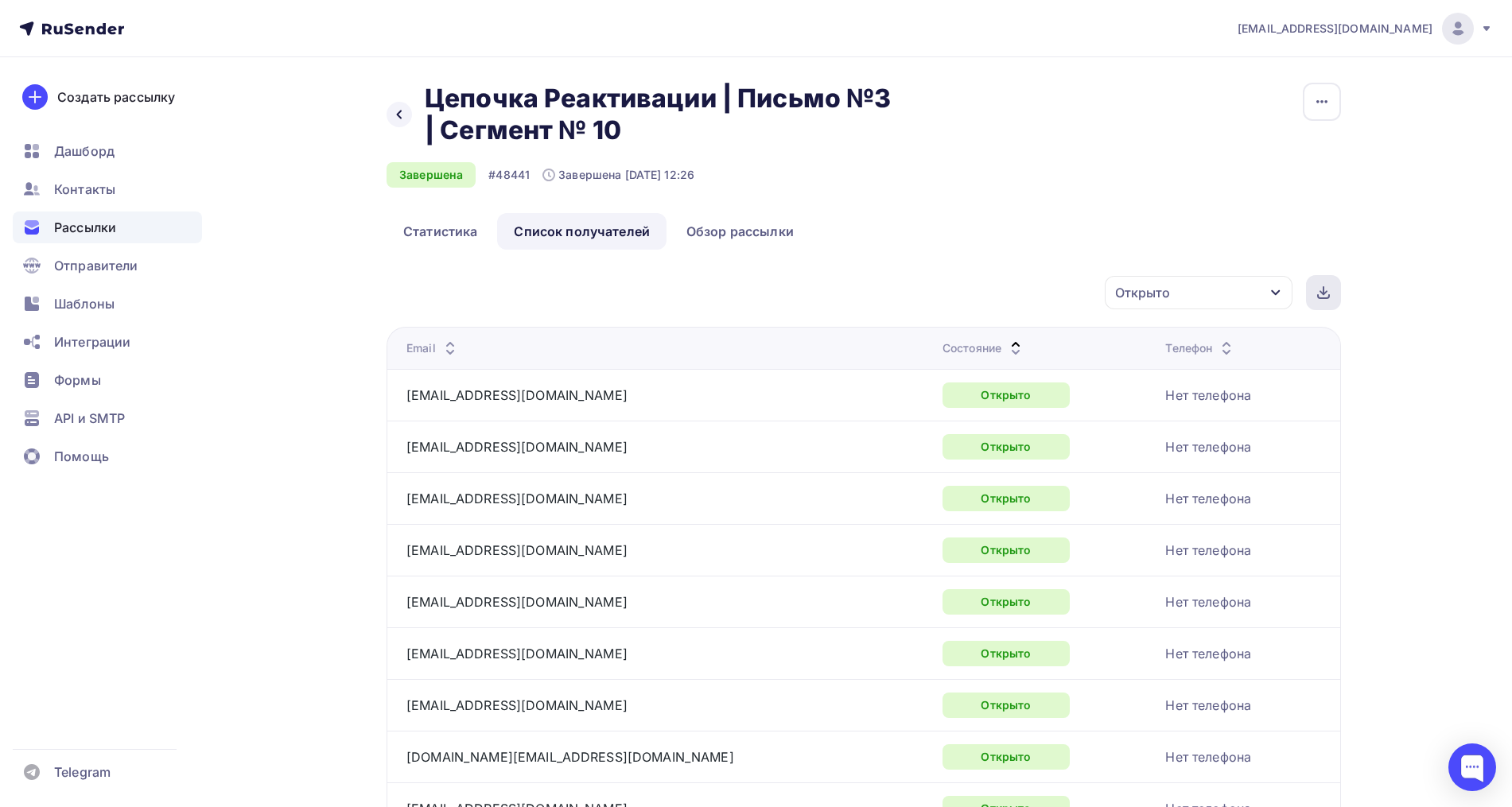
click at [1323, 298] on icon at bounding box center [1323, 296] width 11 height 3
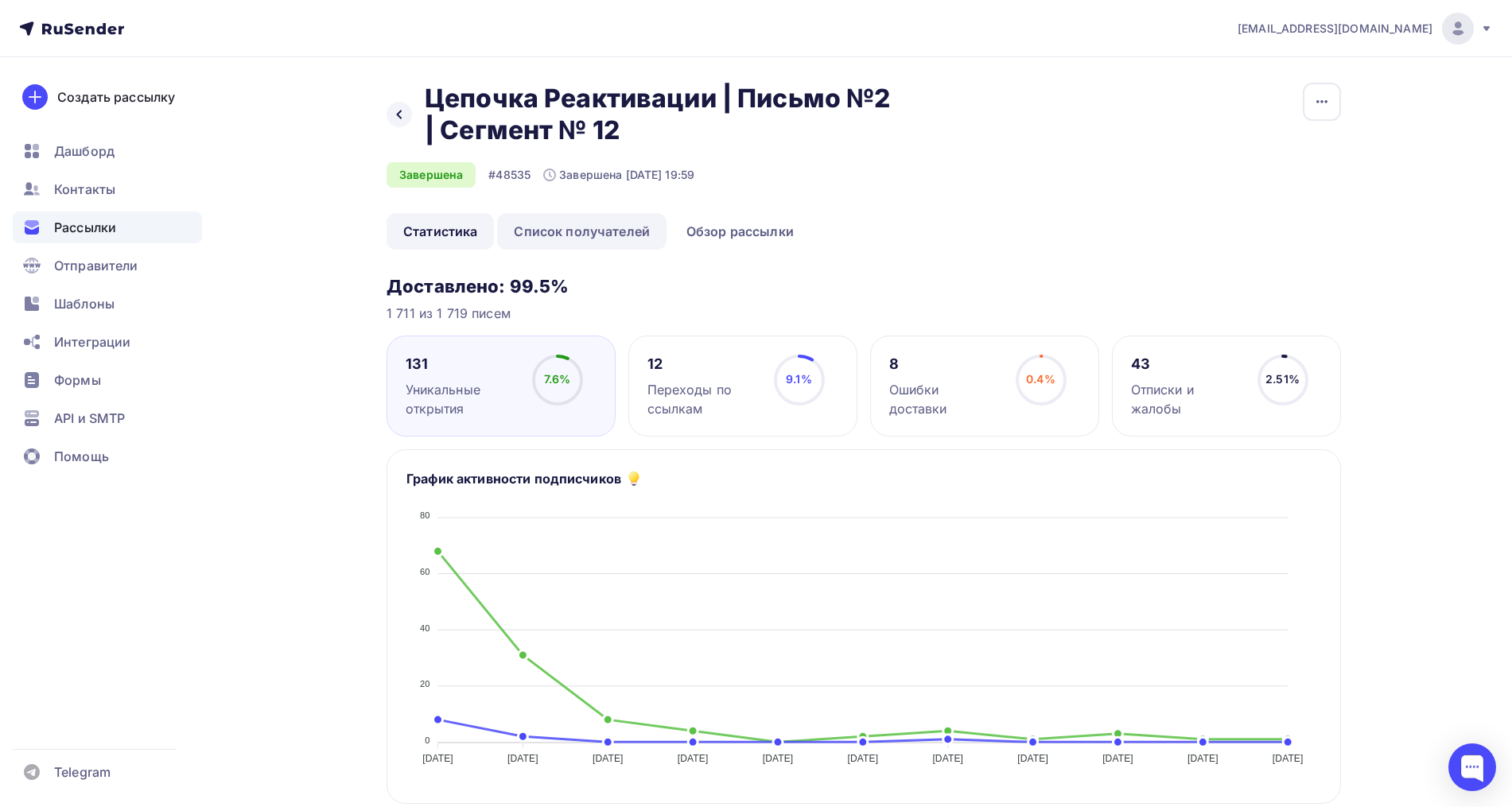
click at [582, 241] on link "Список получателей" at bounding box center [581, 231] width 169 height 37
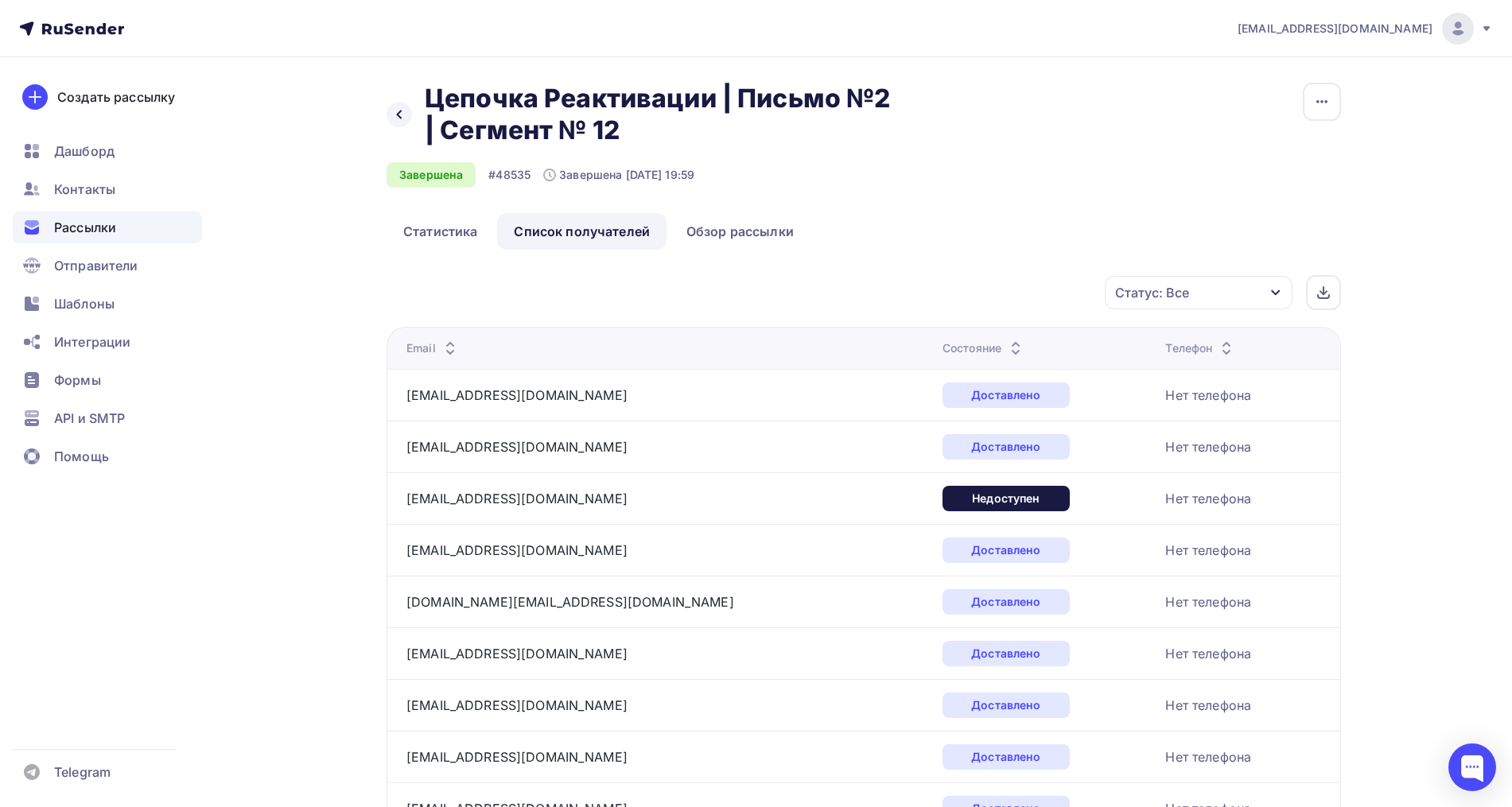
click at [1155, 293] on div "Статус: Все" at bounding box center [1152, 292] width 74 height 19
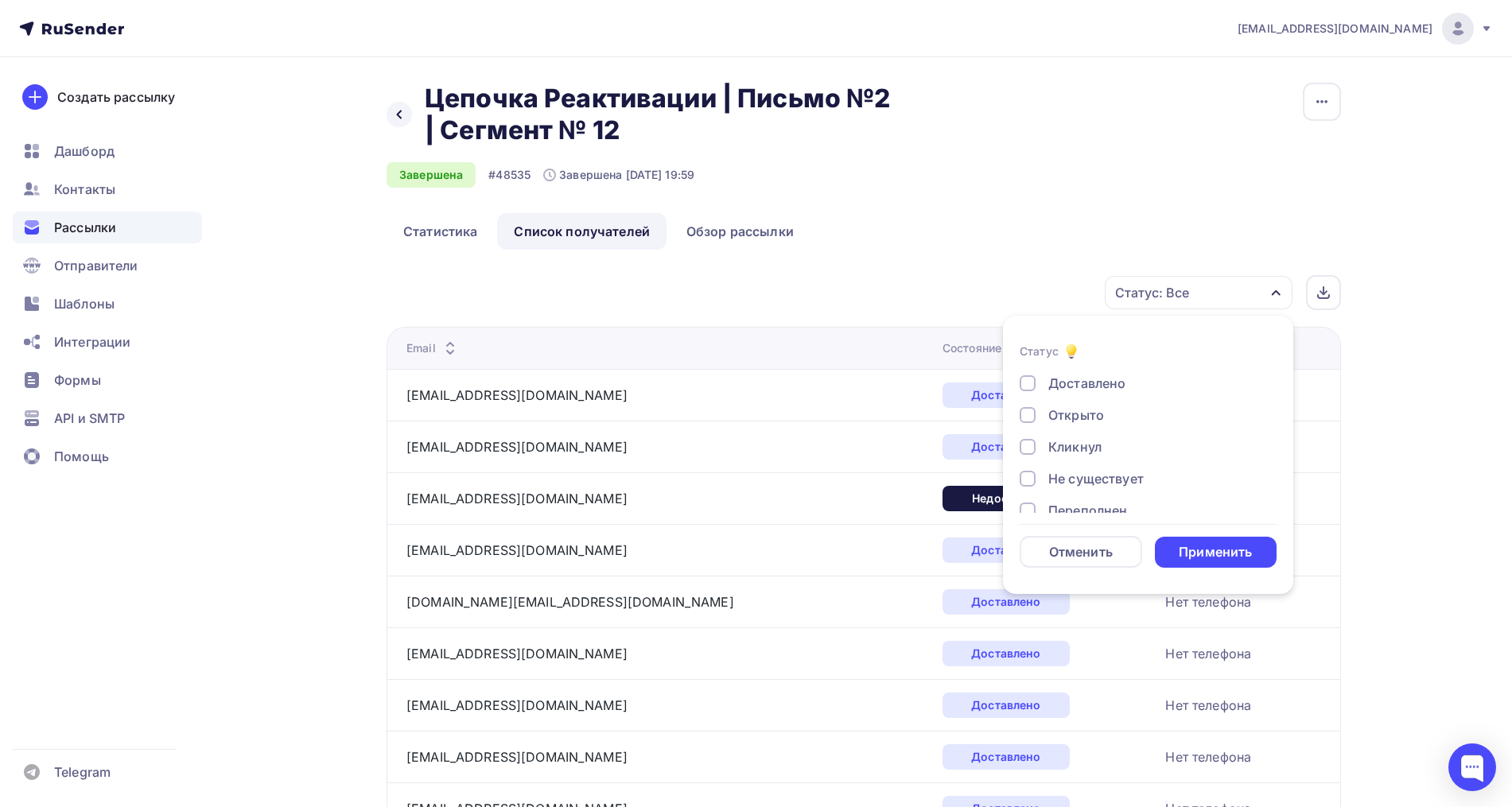
click at [1081, 442] on div "Кликнул" at bounding box center [1075, 446] width 54 height 19
click at [1209, 553] on div "Применить" at bounding box center [1214, 552] width 73 height 18
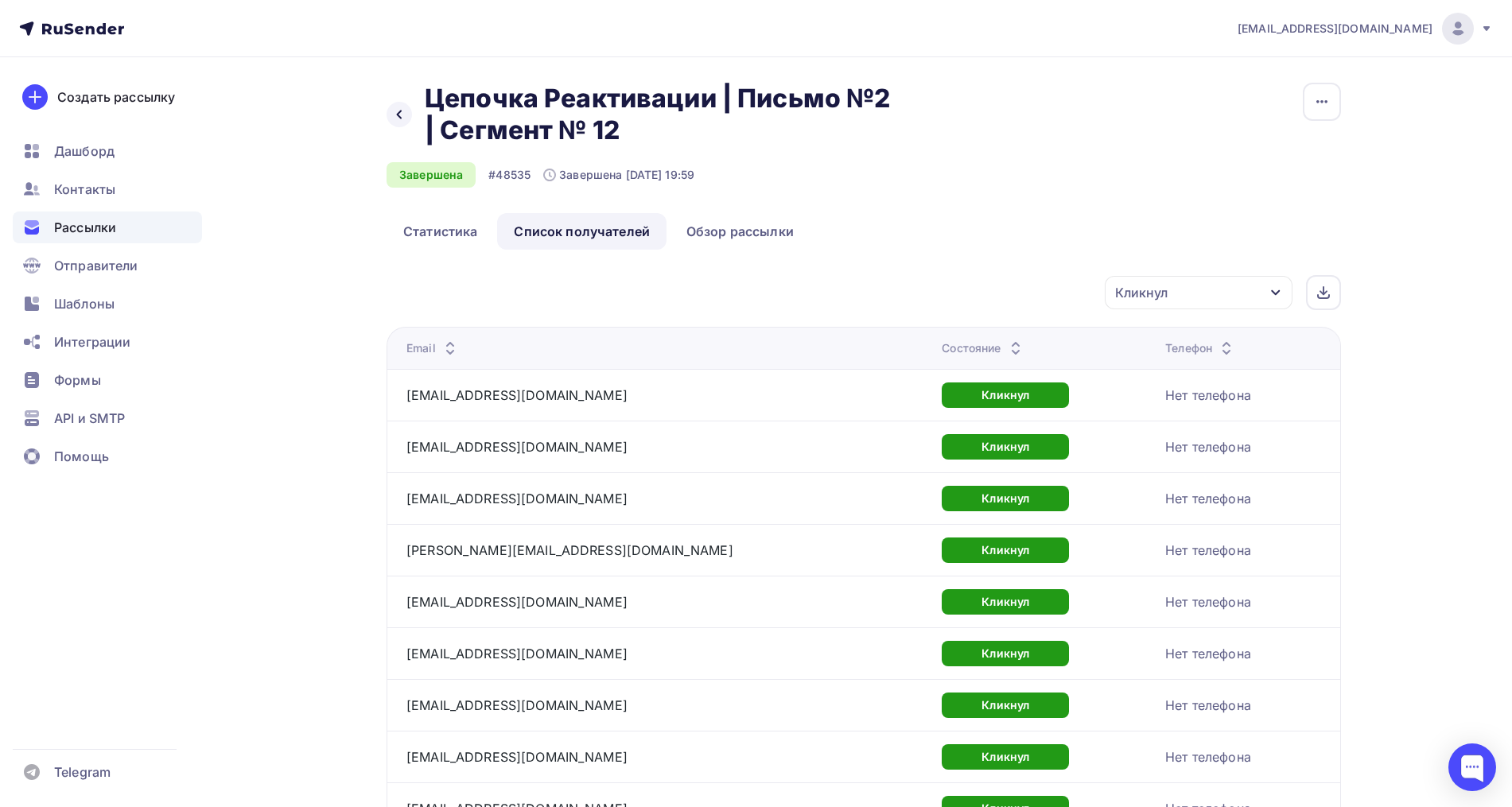
click at [1154, 284] on div "Кликнул" at bounding box center [1198, 292] width 188 height 33
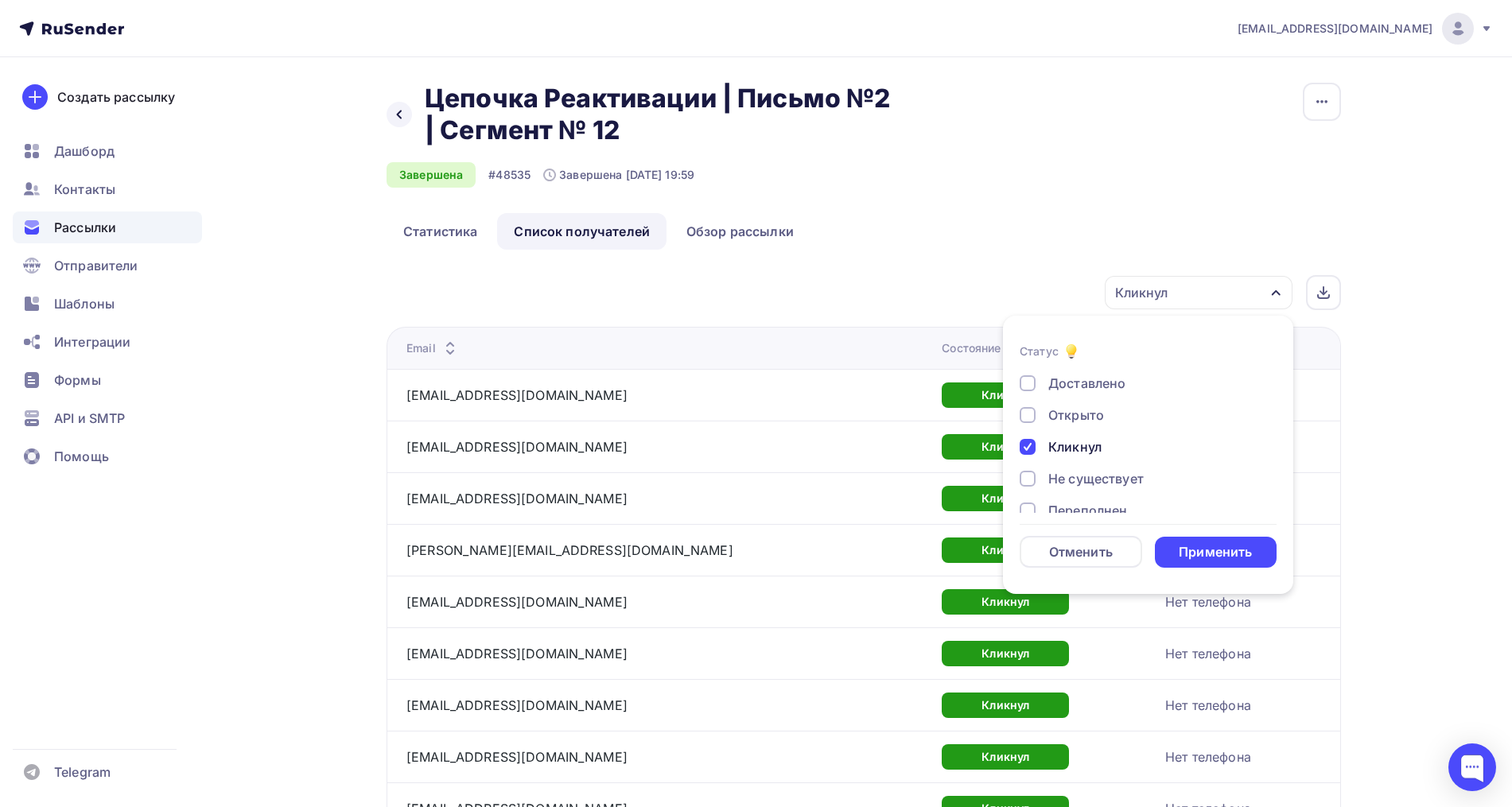
click at [1070, 422] on div "Открыто" at bounding box center [1076, 415] width 55 height 19
click at [1193, 550] on div "Применить" at bounding box center [1214, 552] width 73 height 18
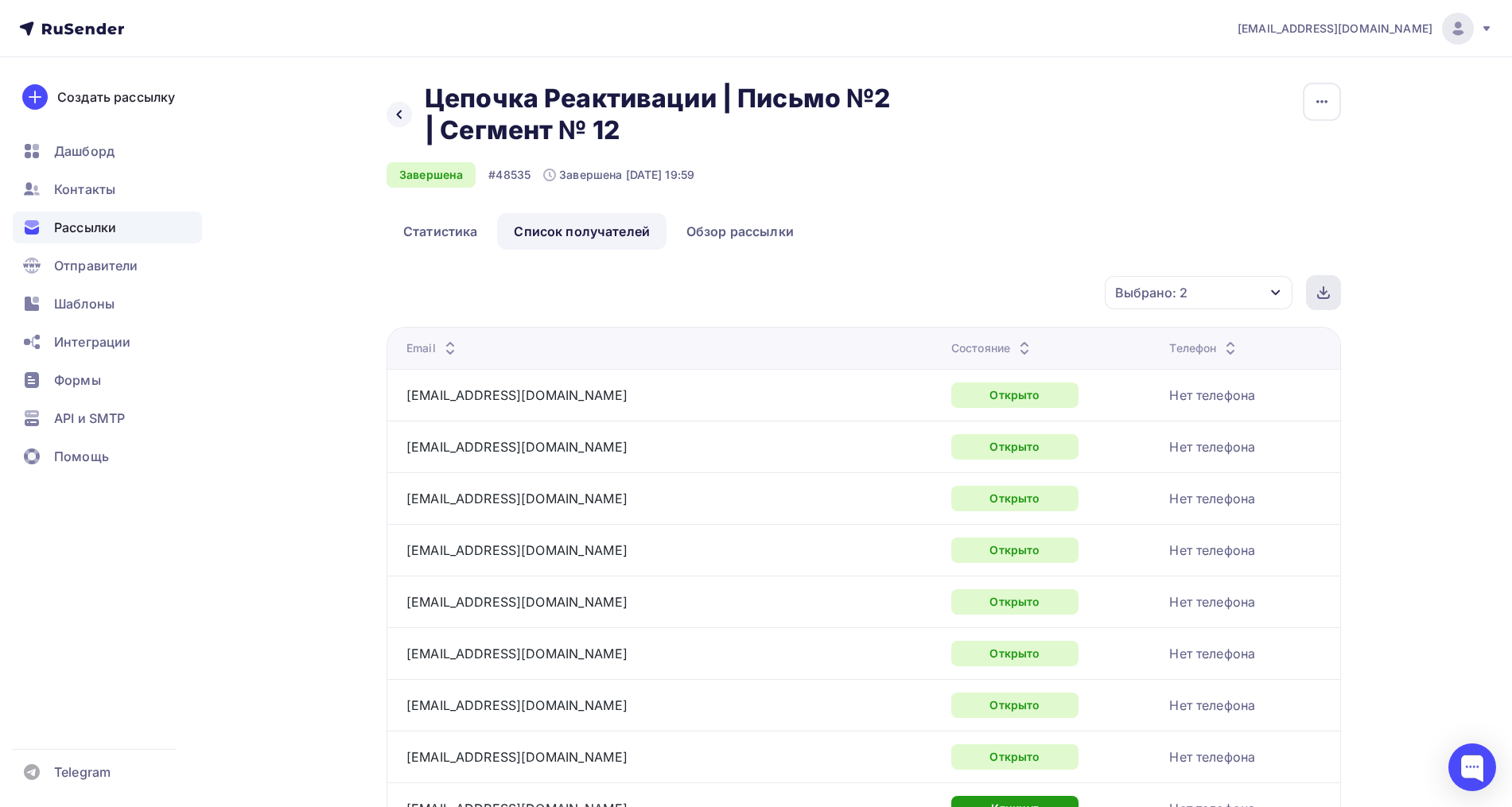
click at [1334, 299] on div at bounding box center [1323, 293] width 35 height 35
drag, startPoint x: 1371, startPoint y: 173, endPoint x: 1259, endPoint y: 202, distance: 115.7
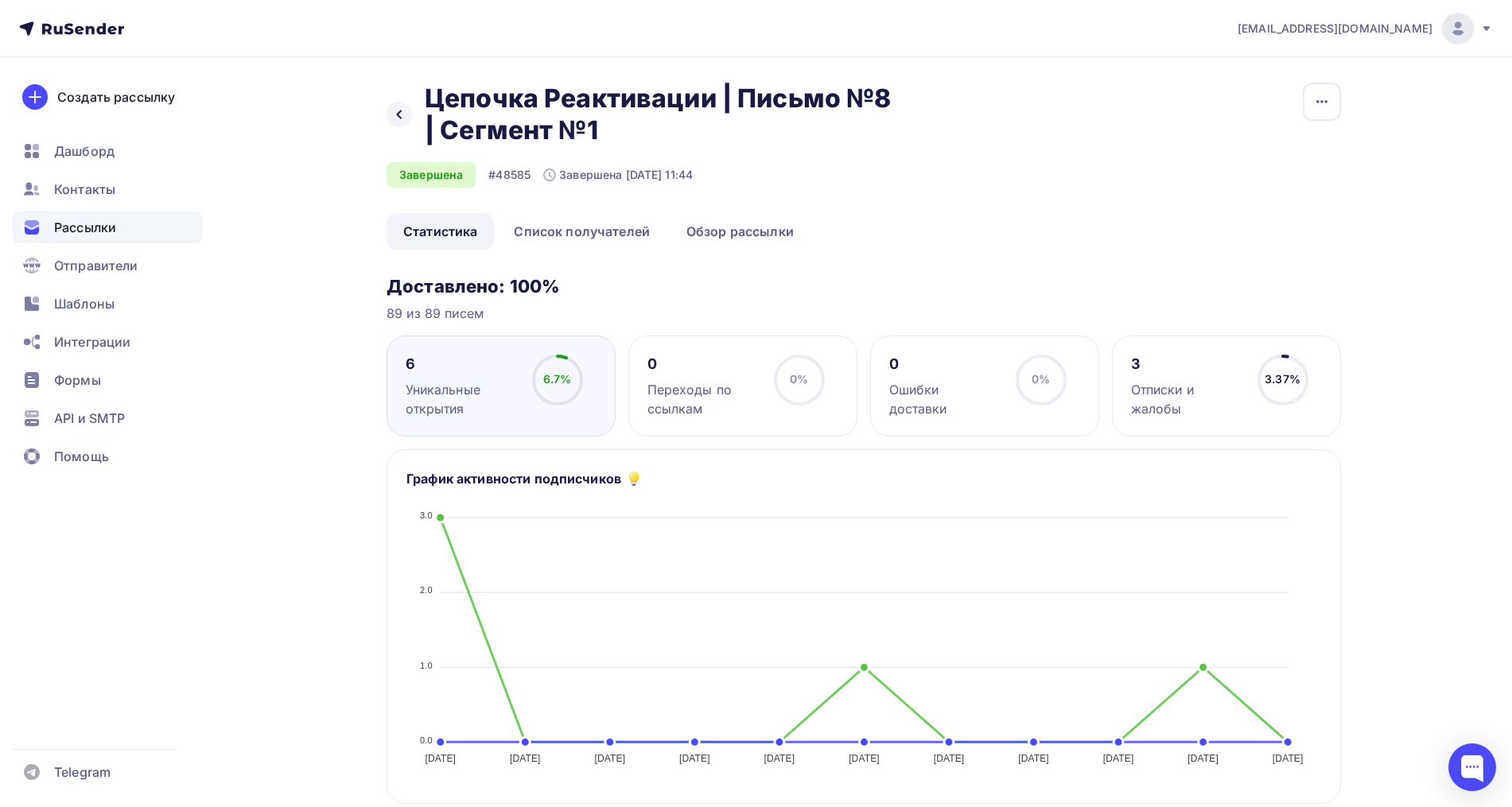
click at [627, 310] on div "89 из 89 писем" at bounding box center [864, 312] width 954 height 19
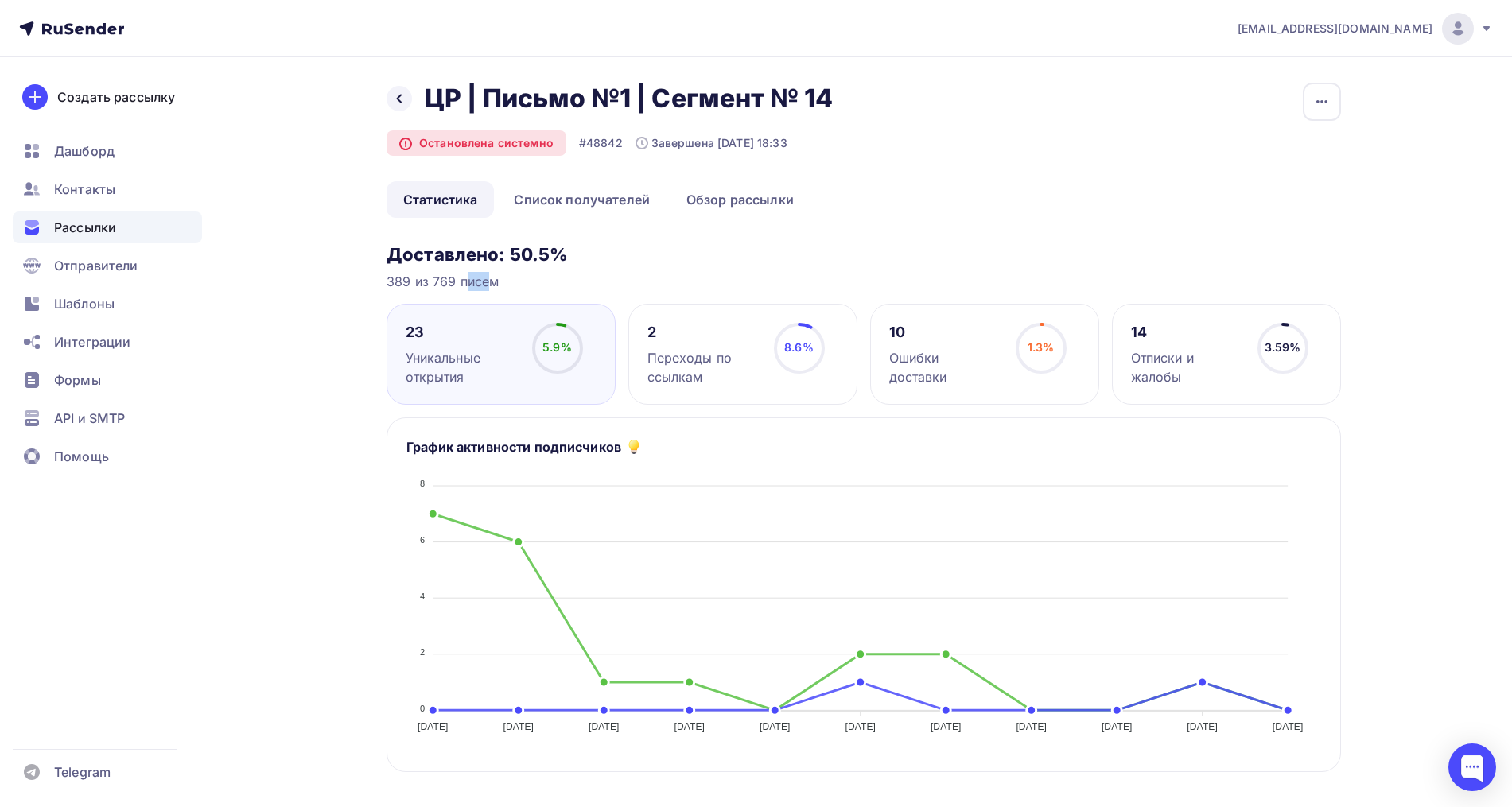
drag, startPoint x: 432, startPoint y: 281, endPoint x: 451, endPoint y: 282, distance: 19.0
click at [451, 282] on div "389 из 769 писем" at bounding box center [864, 281] width 954 height 19
click at [616, 204] on link "Список получателей" at bounding box center [581, 200] width 169 height 37
click at [605, 204] on link "Список получателей" at bounding box center [581, 200] width 169 height 37
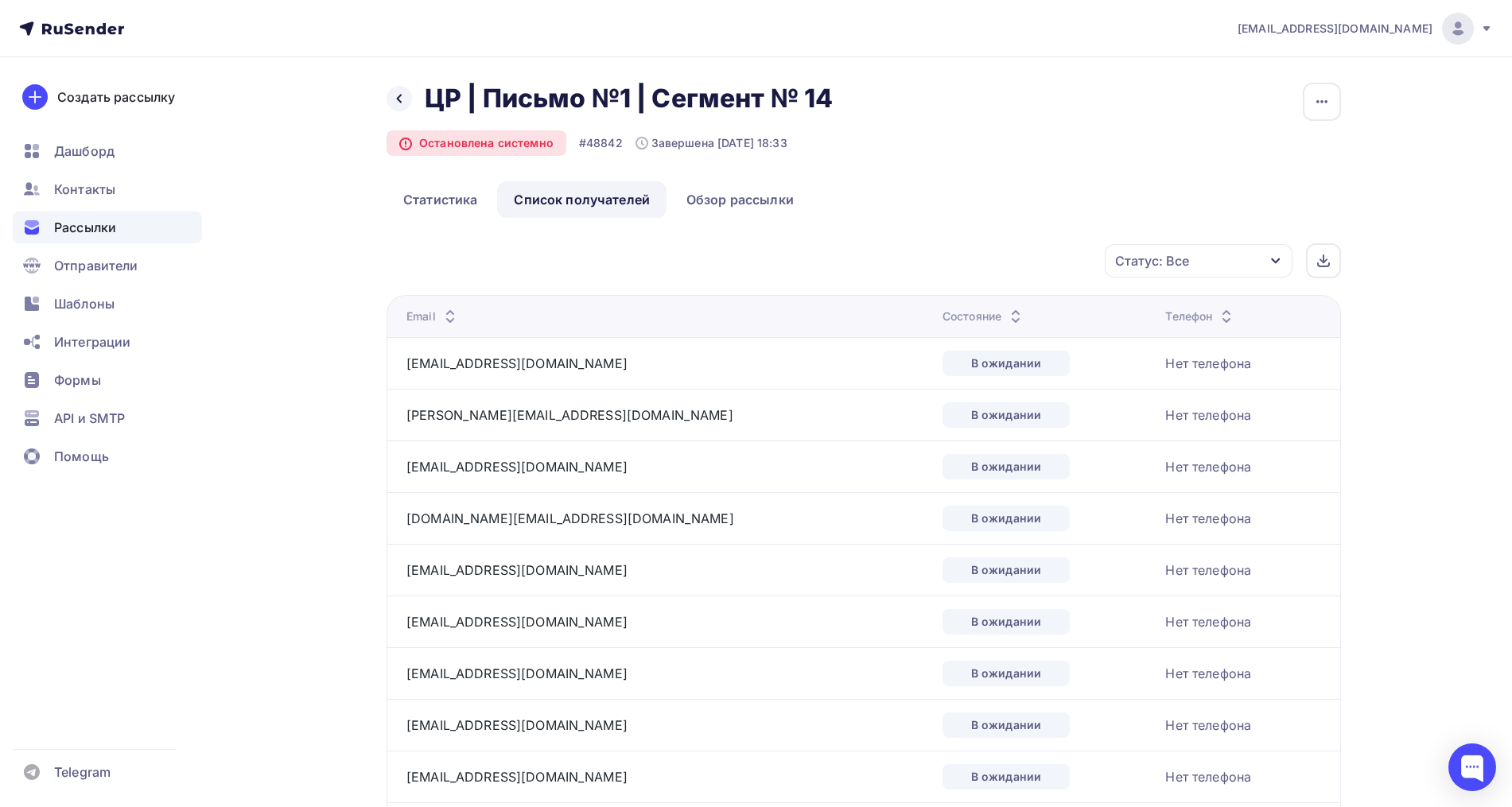
click at [1189, 267] on div "Статус: Все" at bounding box center [1198, 261] width 188 height 33
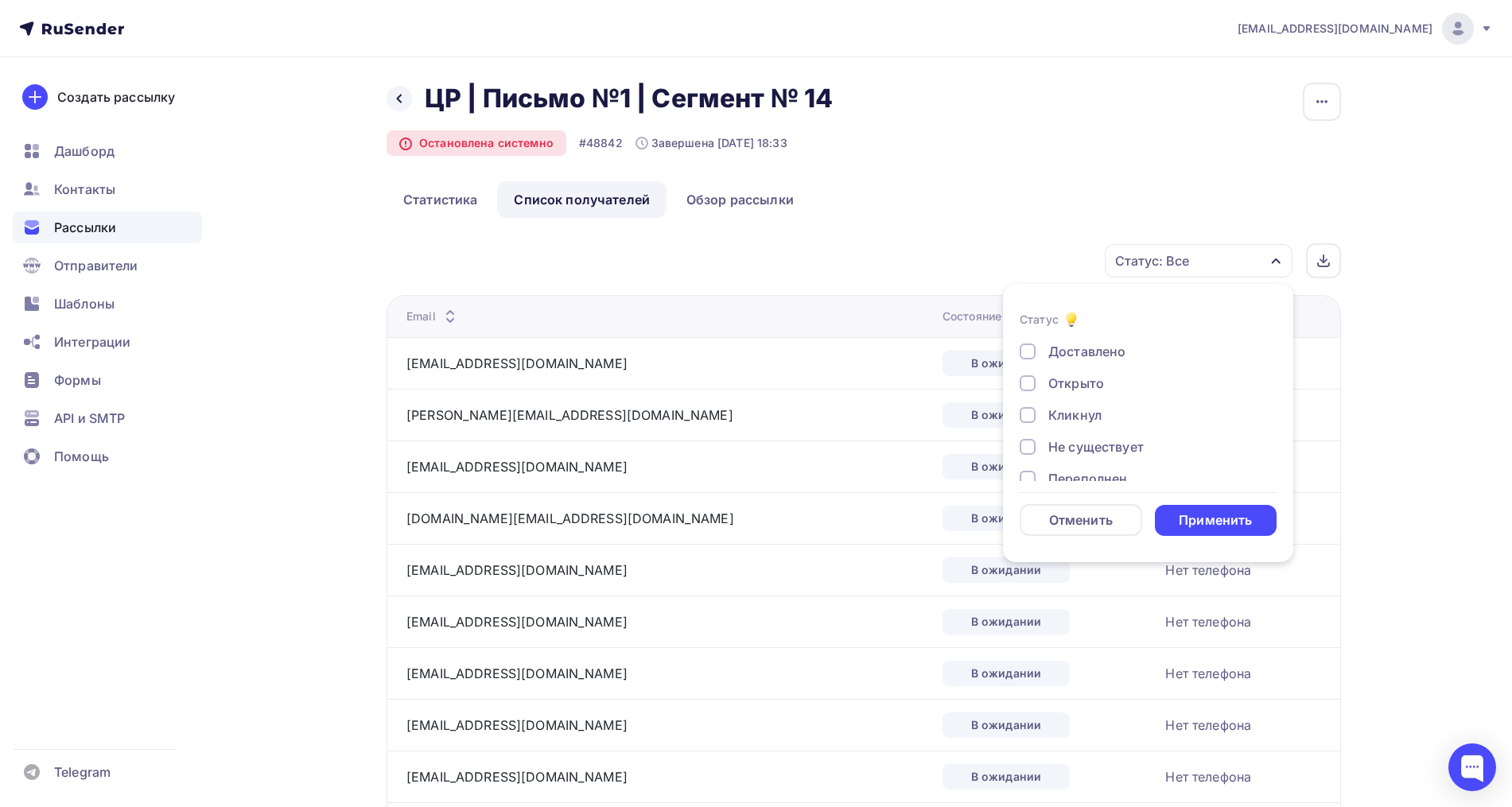
click at [1086, 380] on div "Открыто" at bounding box center [1076, 383] width 55 height 19
click at [1079, 406] on div "Доставлено Открыто Кликнул Не существует Переполнен Недоступен Отписан [GEOGRAP…" at bounding box center [1148, 479] width 257 height 274
click at [1053, 421] on div "Кликнул" at bounding box center [1075, 415] width 54 height 19
click at [1189, 504] on div "Отменить Применить" at bounding box center [1148, 520] width 257 height 31
click at [1195, 513] on div "Применить" at bounding box center [1214, 520] width 73 height 18
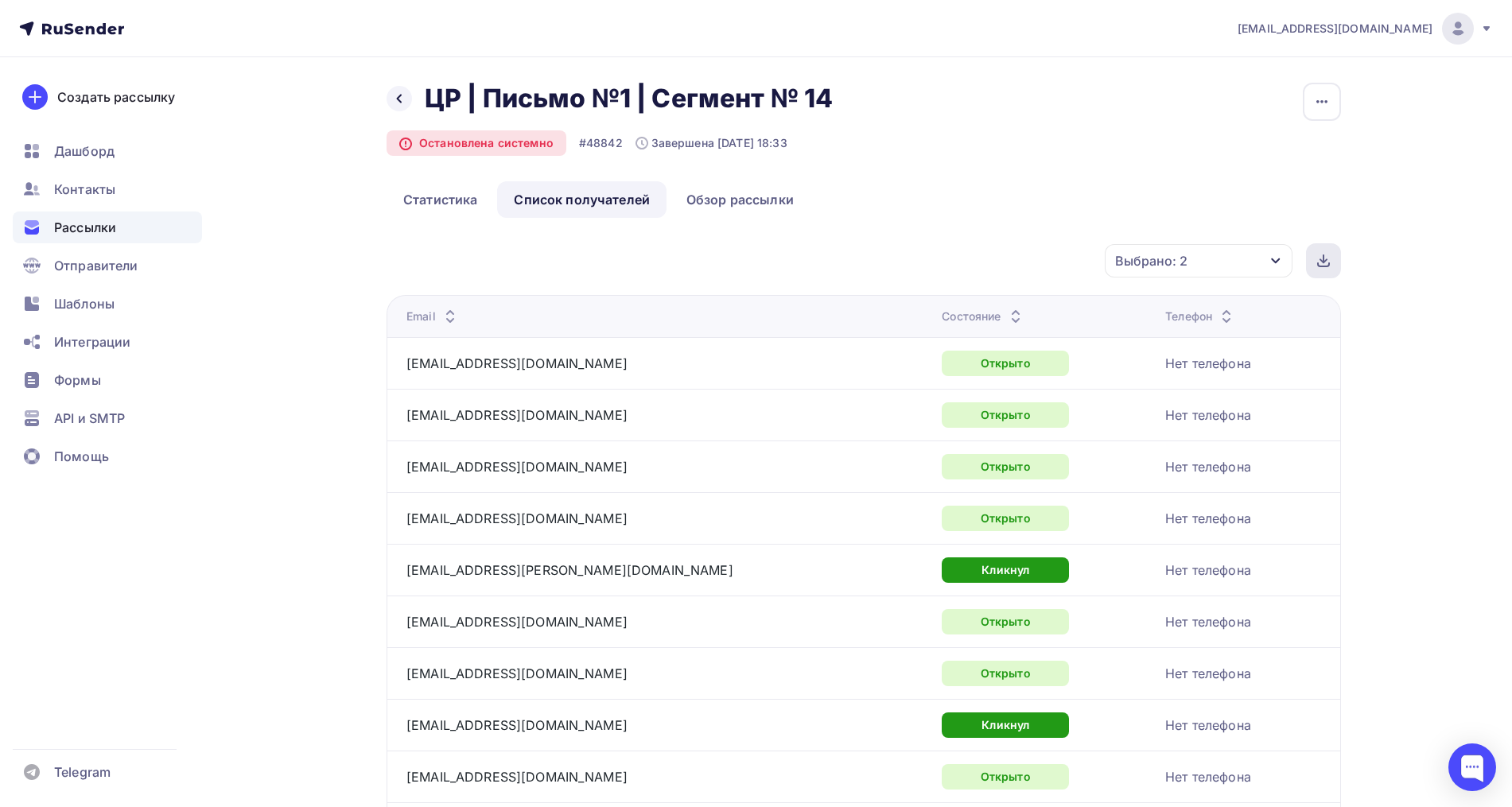
click at [1338, 261] on div at bounding box center [1323, 261] width 35 height 35
drag, startPoint x: 1423, startPoint y: 144, endPoint x: 745, endPoint y: 115, distance: 678.6
click at [1423, 144] on div "[EMAIL_ADDRESS][DOMAIN_NAME] Аккаунт Тарифы Выйти Создать рассылку [GEOGRAPHIC_…" at bounding box center [756, 540] width 1512 height 1081
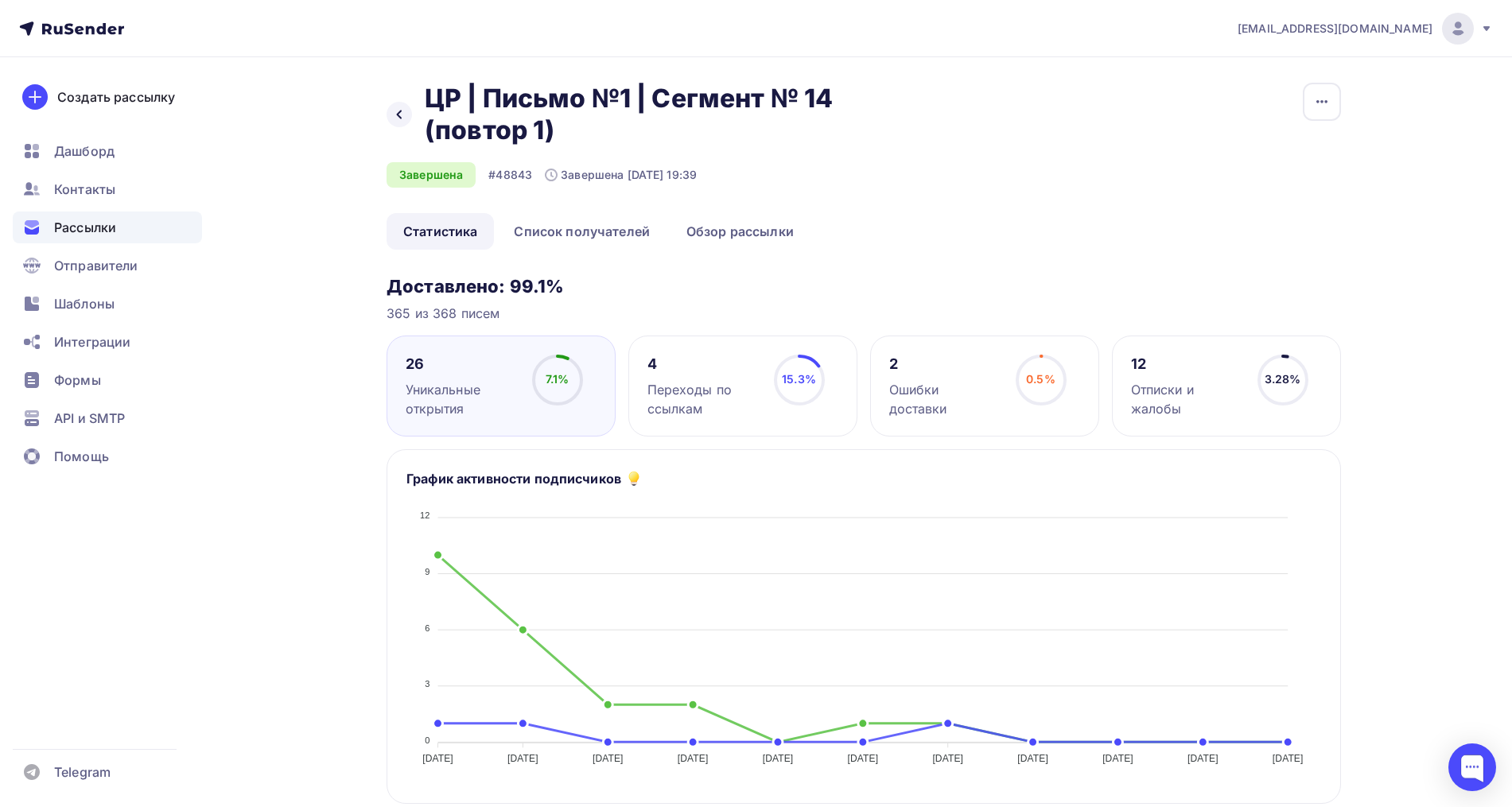
click at [631, 213] on div "Назад ЦР | Письмо №1 | Сегмент № 14 (повтор 1) ЦР | Письмо №1 | Сегмент № 14 (п…" at bounding box center [864, 147] width 954 height 130
click at [629, 224] on link "Список получателей" at bounding box center [581, 231] width 169 height 37
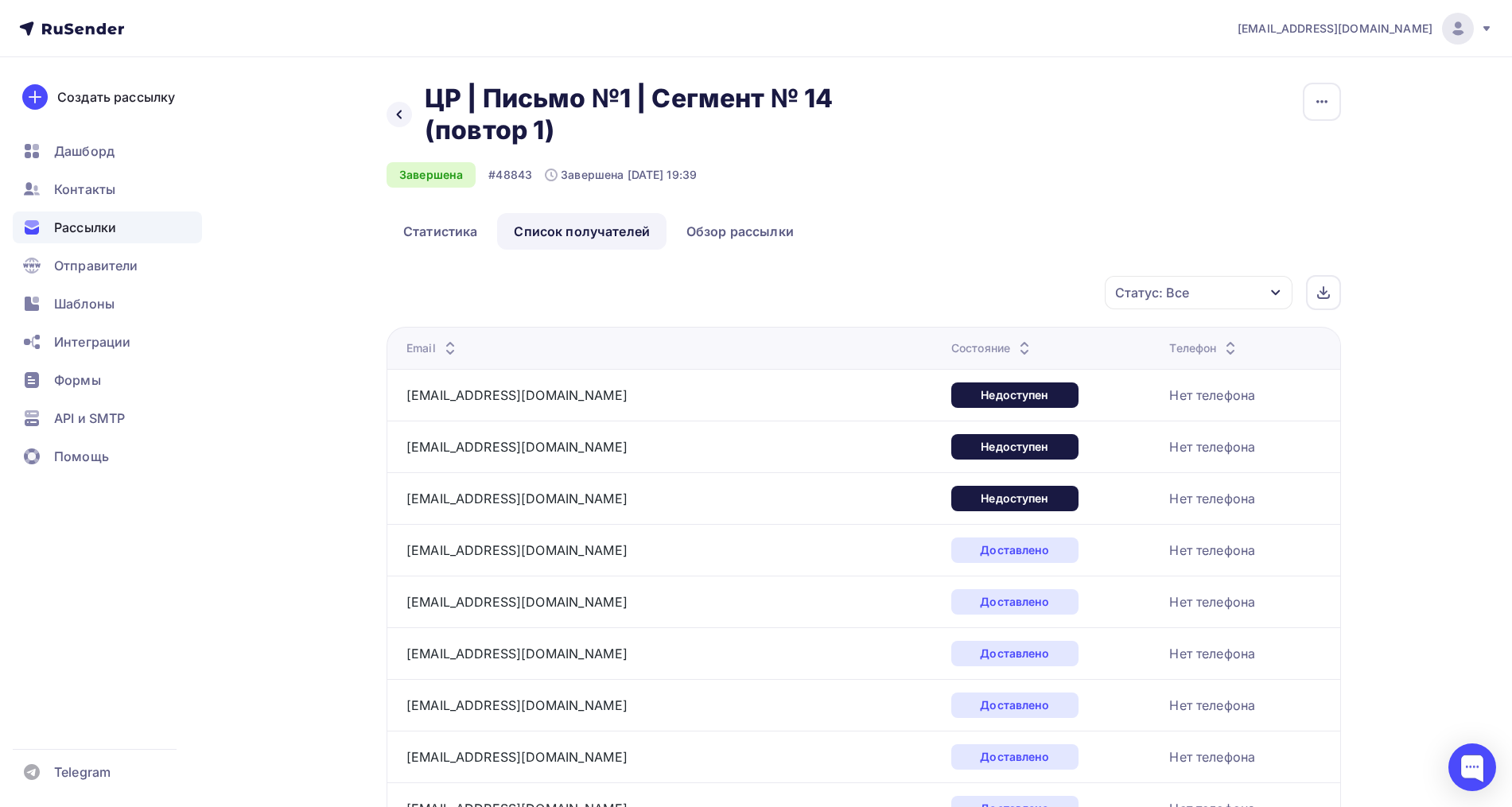
click at [1249, 298] on div "Статус: Все" at bounding box center [1198, 292] width 188 height 33
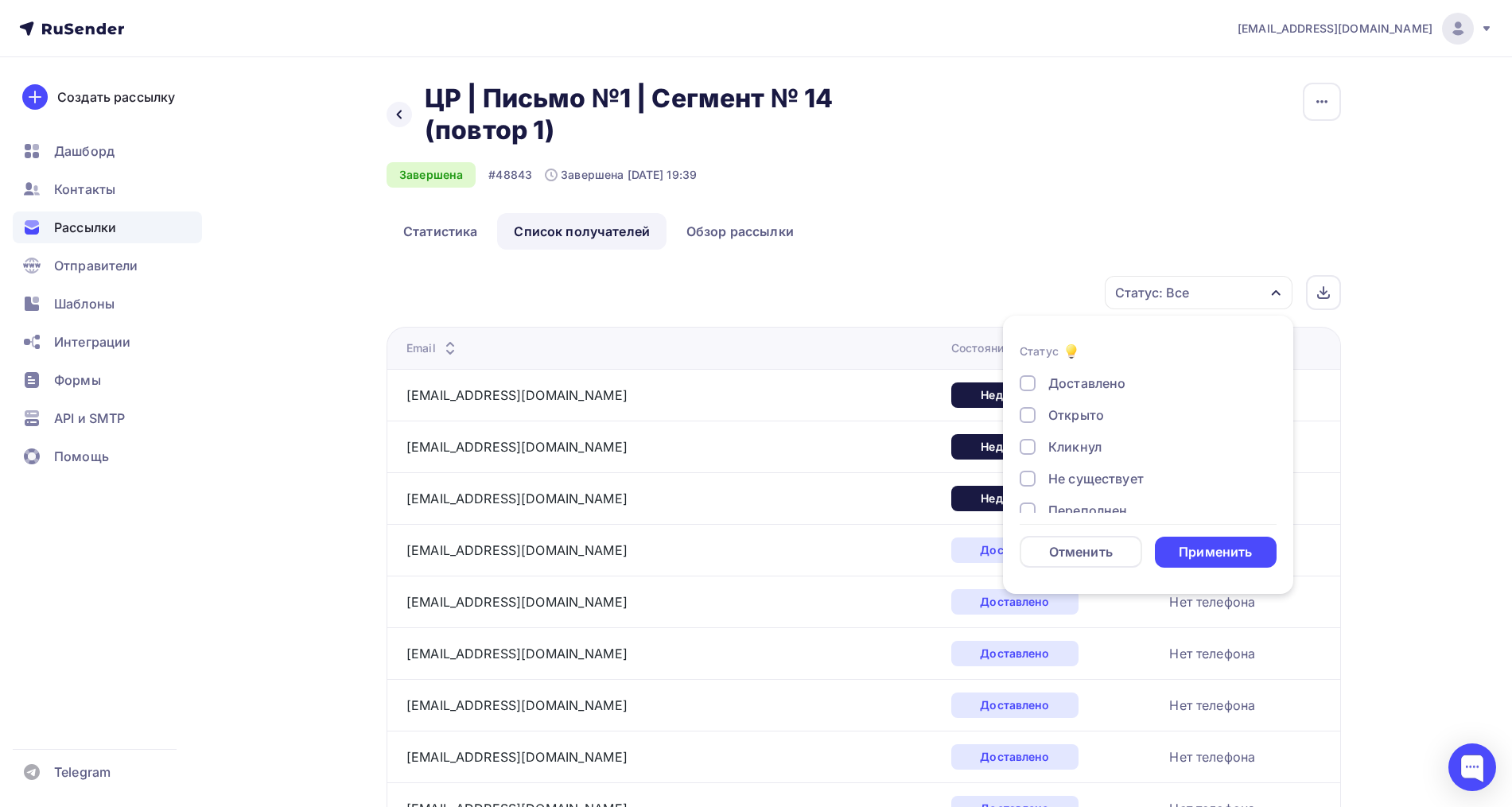
click at [1092, 418] on div "Открыто" at bounding box center [1076, 415] width 55 height 19
click at [1081, 446] on div "Кликнул" at bounding box center [1075, 446] width 54 height 19
click at [1198, 549] on div "Применить" at bounding box center [1214, 552] width 73 height 18
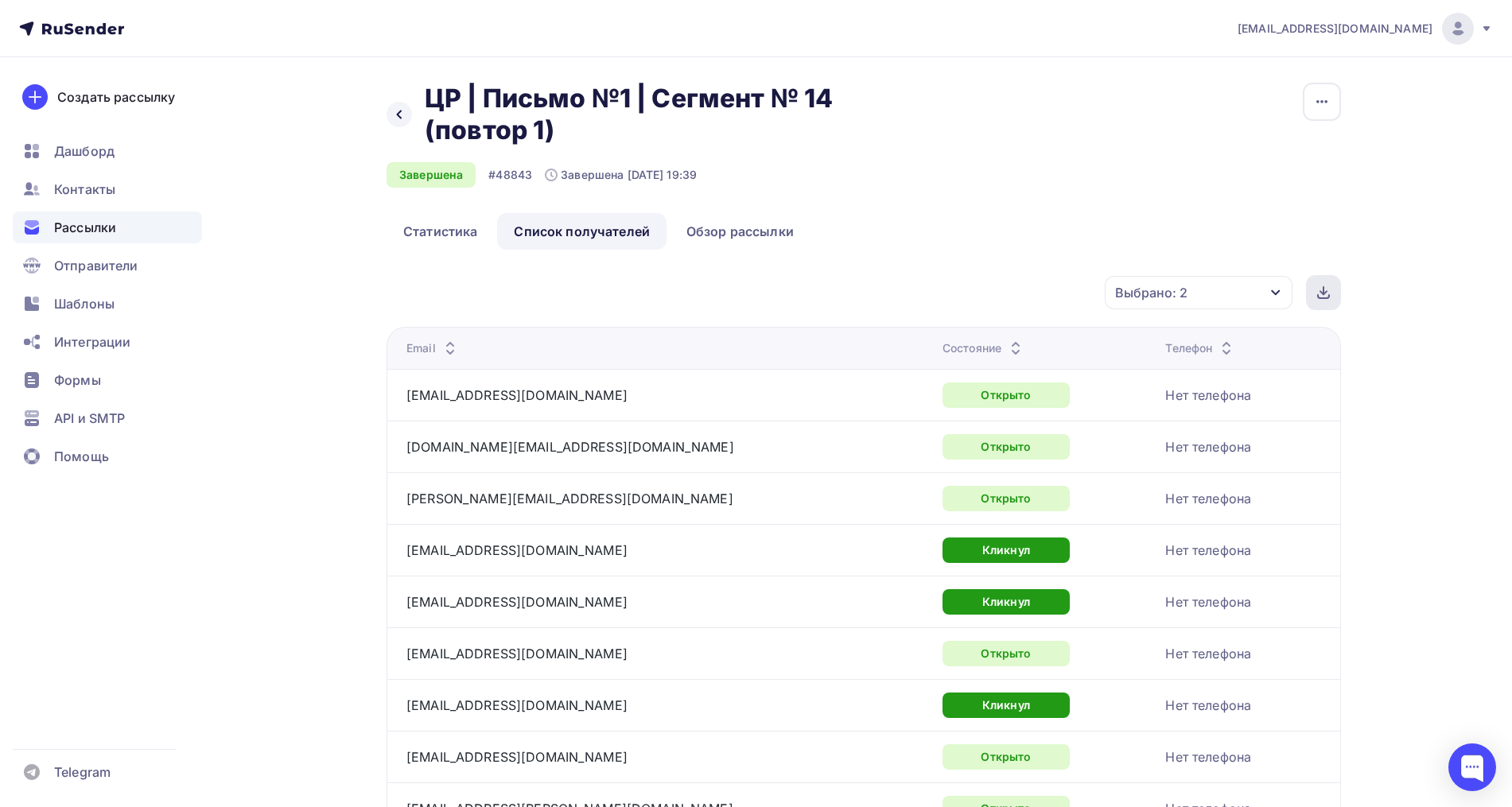
click at [1332, 283] on div at bounding box center [1323, 293] width 35 height 35
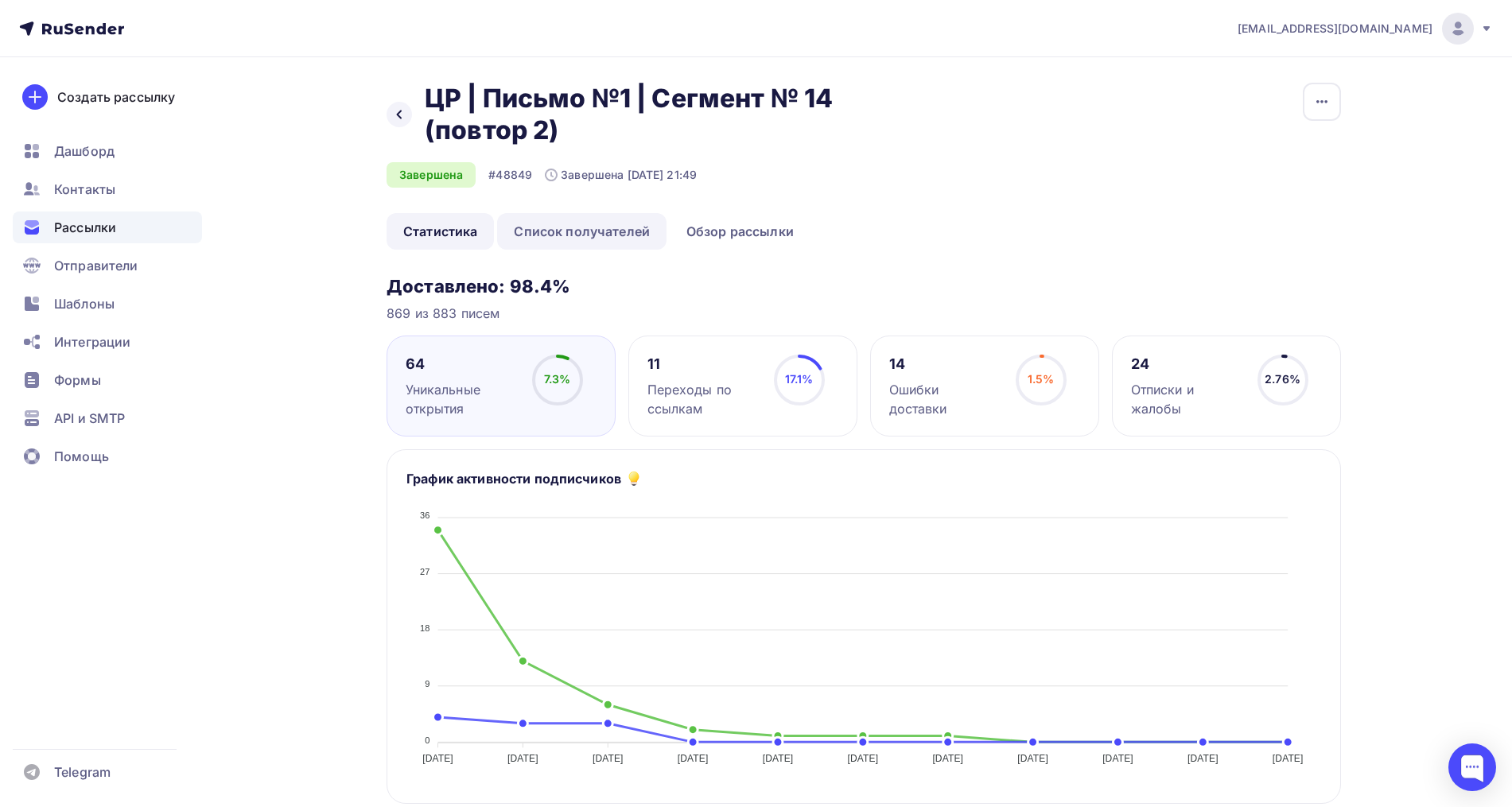
click at [568, 232] on link "Список получателей" at bounding box center [581, 231] width 169 height 37
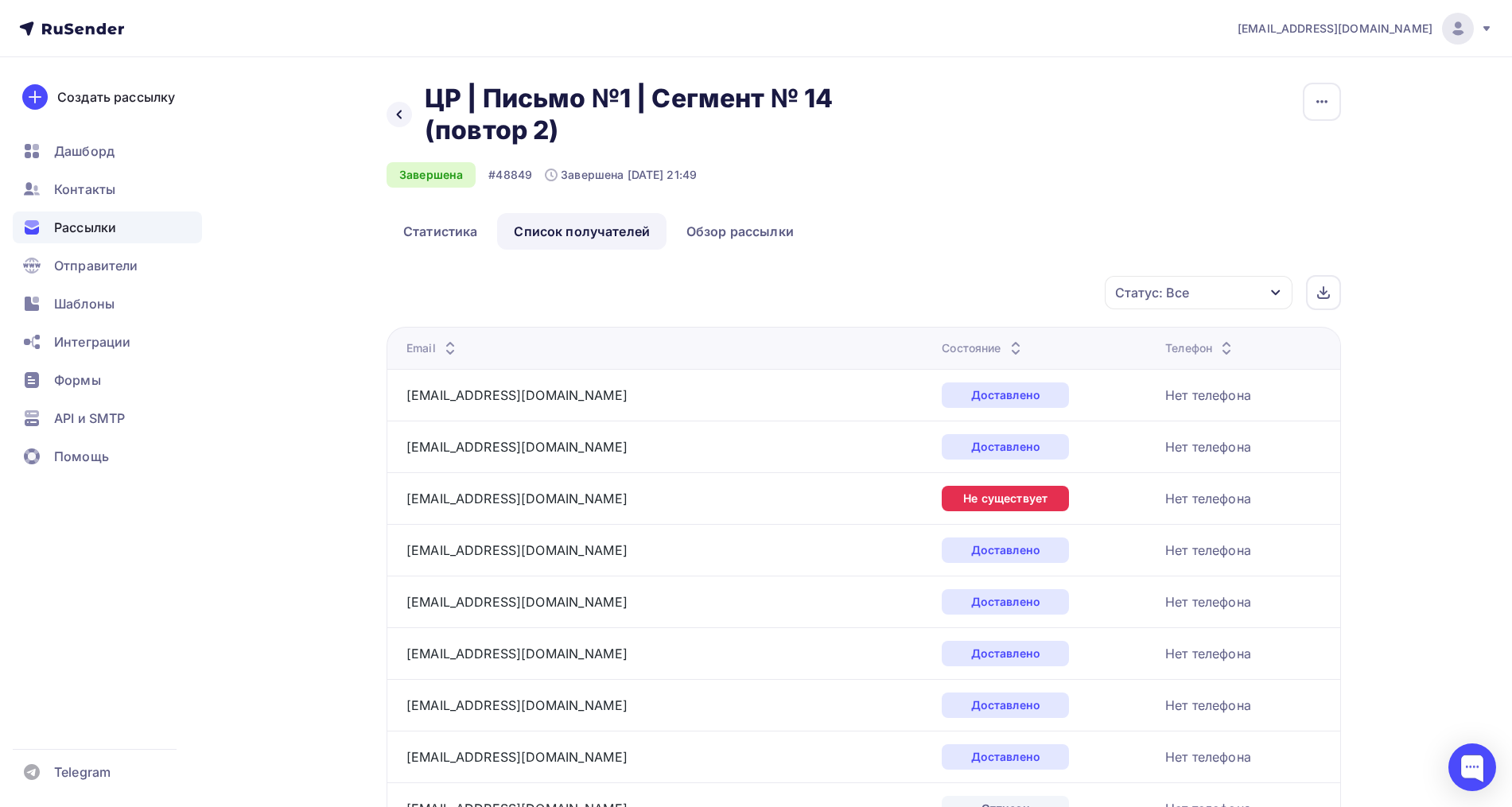
click at [1184, 300] on div "Статус: Все" at bounding box center [1152, 292] width 74 height 19
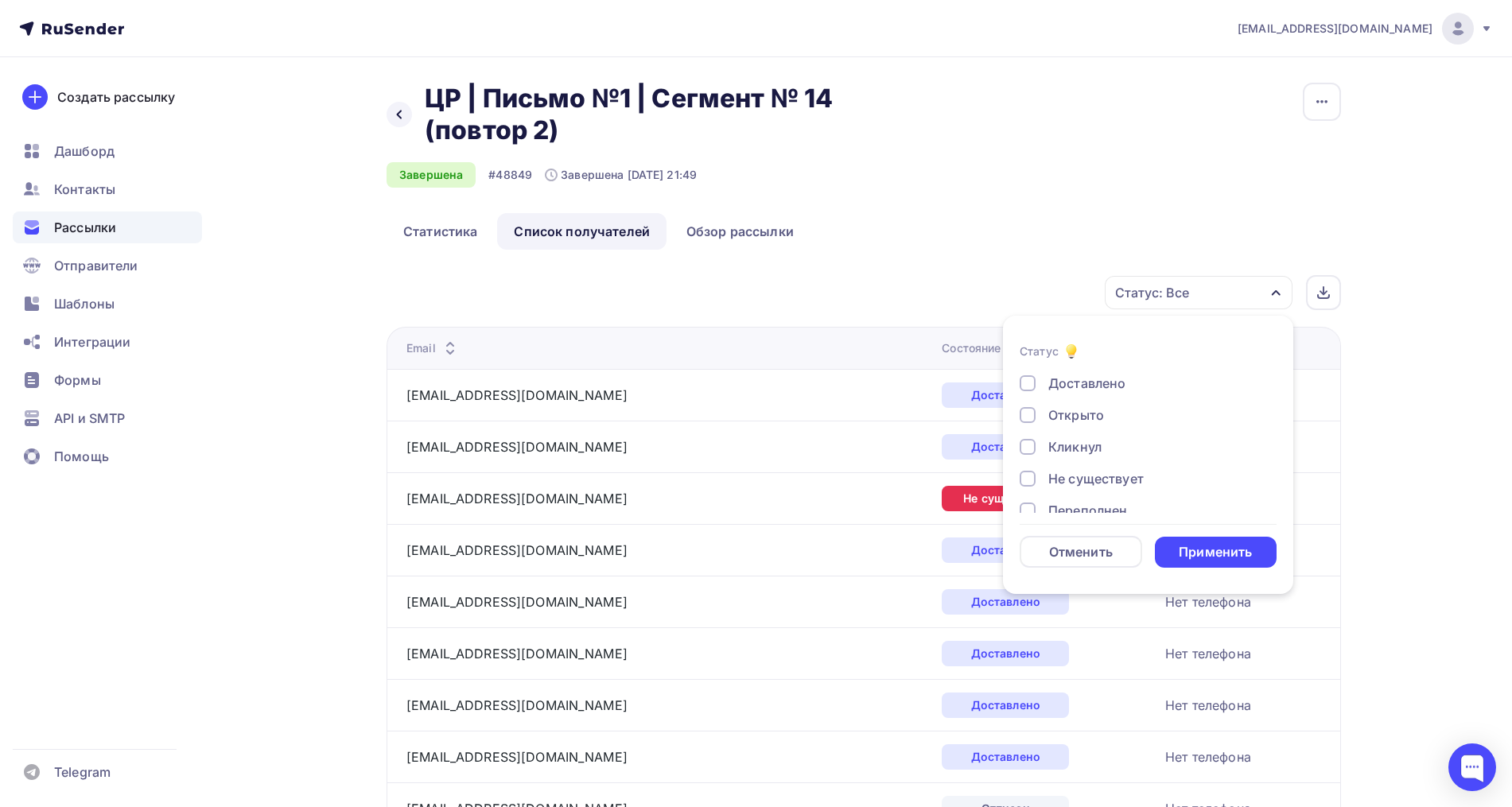
click at [1063, 417] on div "Открыто" at bounding box center [1076, 415] width 55 height 19
click at [1064, 446] on div "Кликнул" at bounding box center [1075, 446] width 54 height 19
click at [1198, 538] on div "Применить" at bounding box center [1216, 552] width 122 height 31
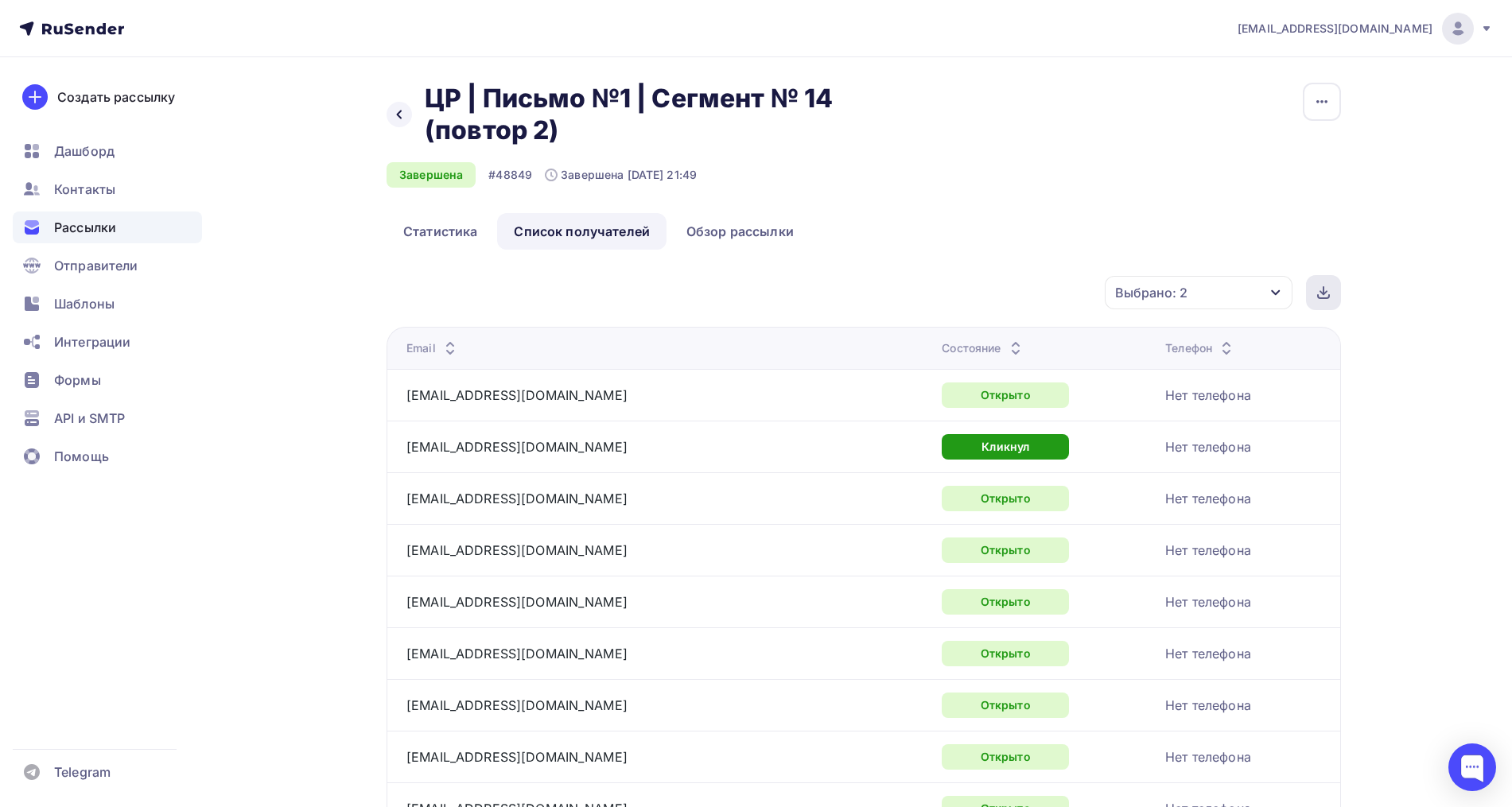
click at [1314, 290] on div at bounding box center [1323, 293] width 35 height 35
click at [1299, 145] on div "Назад ЦР | Письмо №1 | Сегмент № 14 (повтор 2) ЦР | Письмо №1 | Сегмент № 14 (п…" at bounding box center [864, 147] width 954 height 130
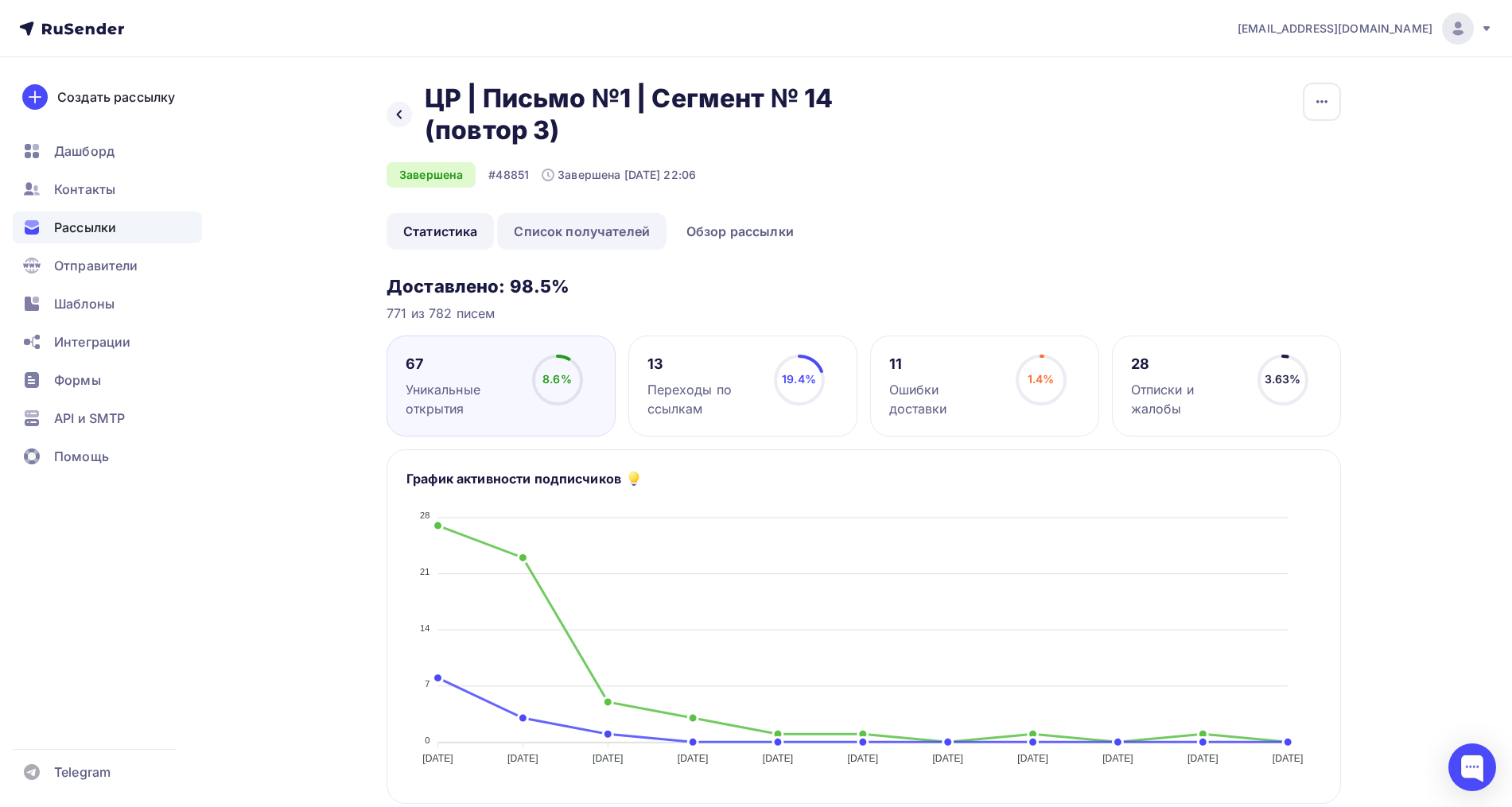
click at [562, 234] on link "Список получателей" at bounding box center [581, 231] width 169 height 37
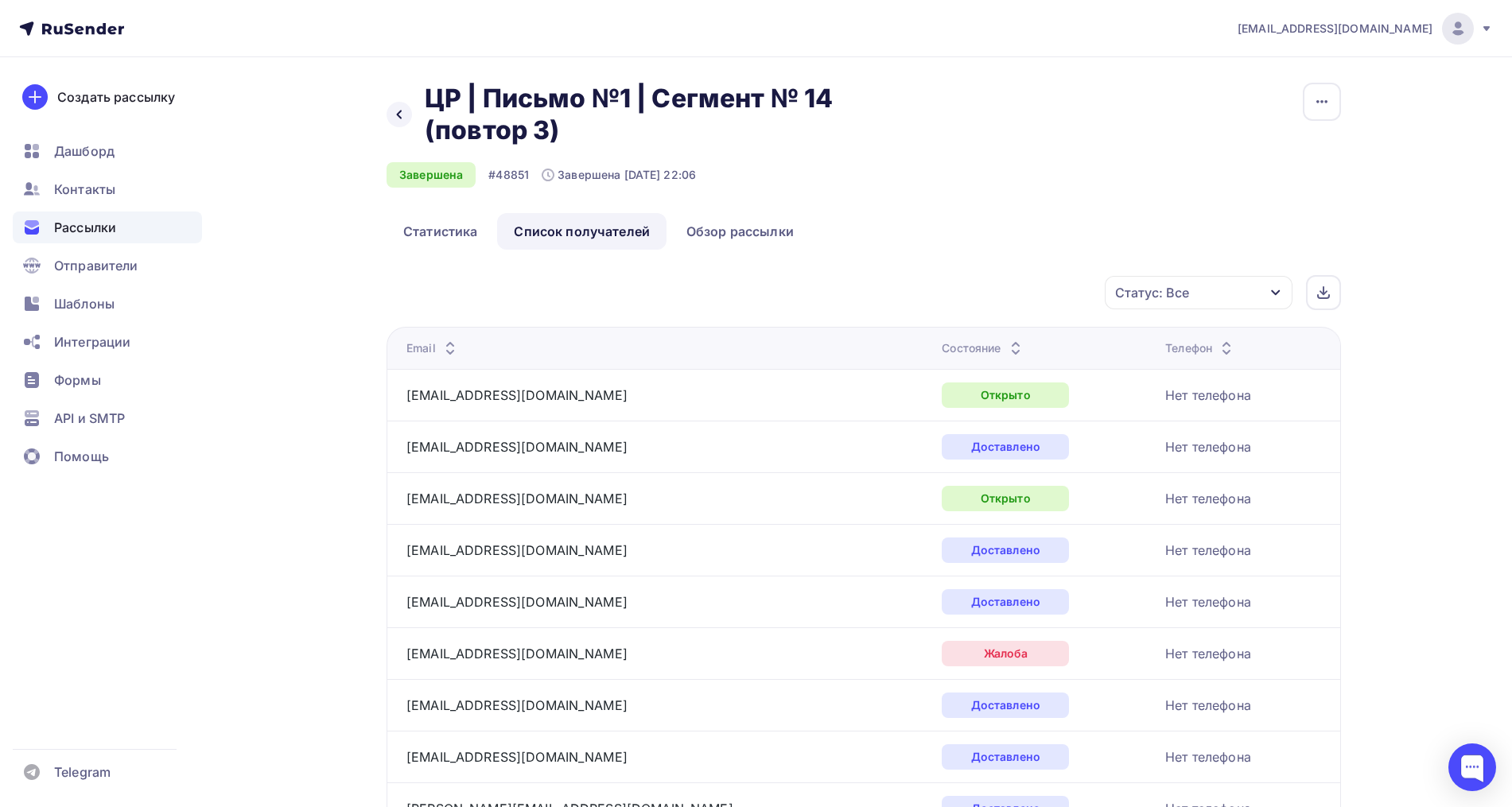
click at [1160, 289] on div "Статус: Все" at bounding box center [1152, 292] width 74 height 19
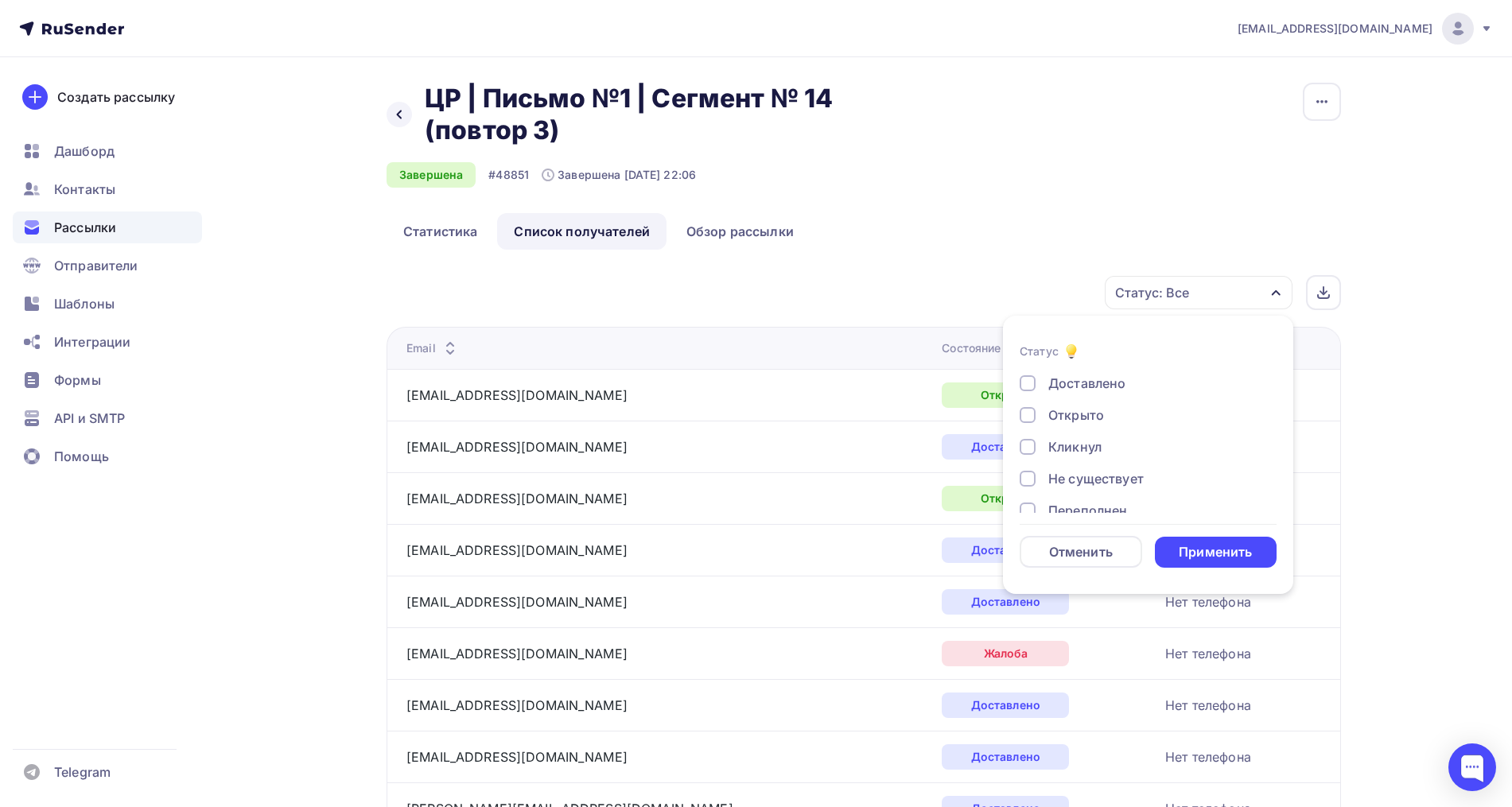
click at [1078, 409] on div "Открыто" at bounding box center [1076, 415] width 55 height 19
click at [1076, 450] on div "Кликнул" at bounding box center [1075, 446] width 54 height 19
click at [1195, 548] on div "Применить" at bounding box center [1214, 552] width 73 height 18
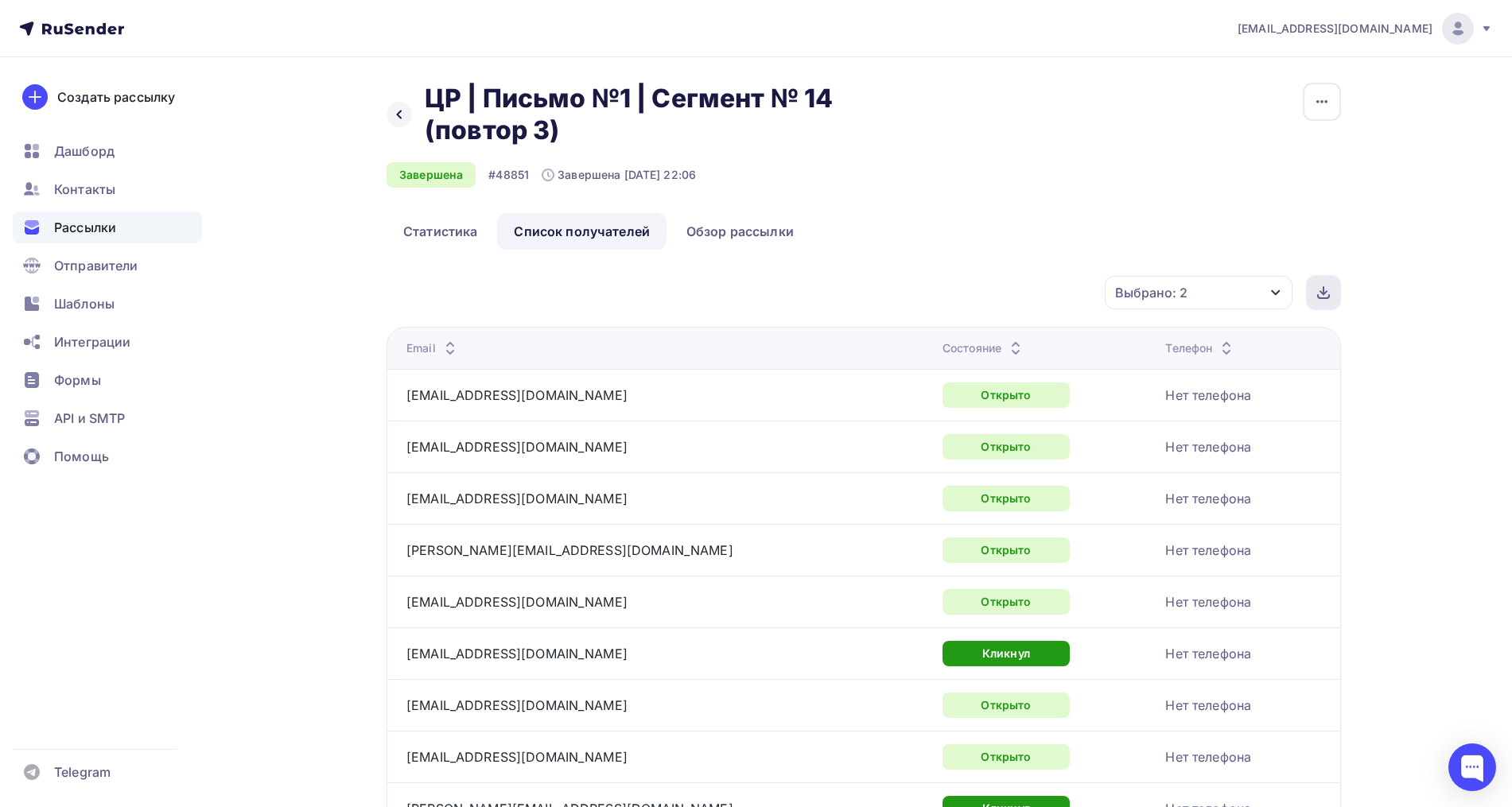
click at [1315, 296] on div at bounding box center [1323, 293] width 35 height 35
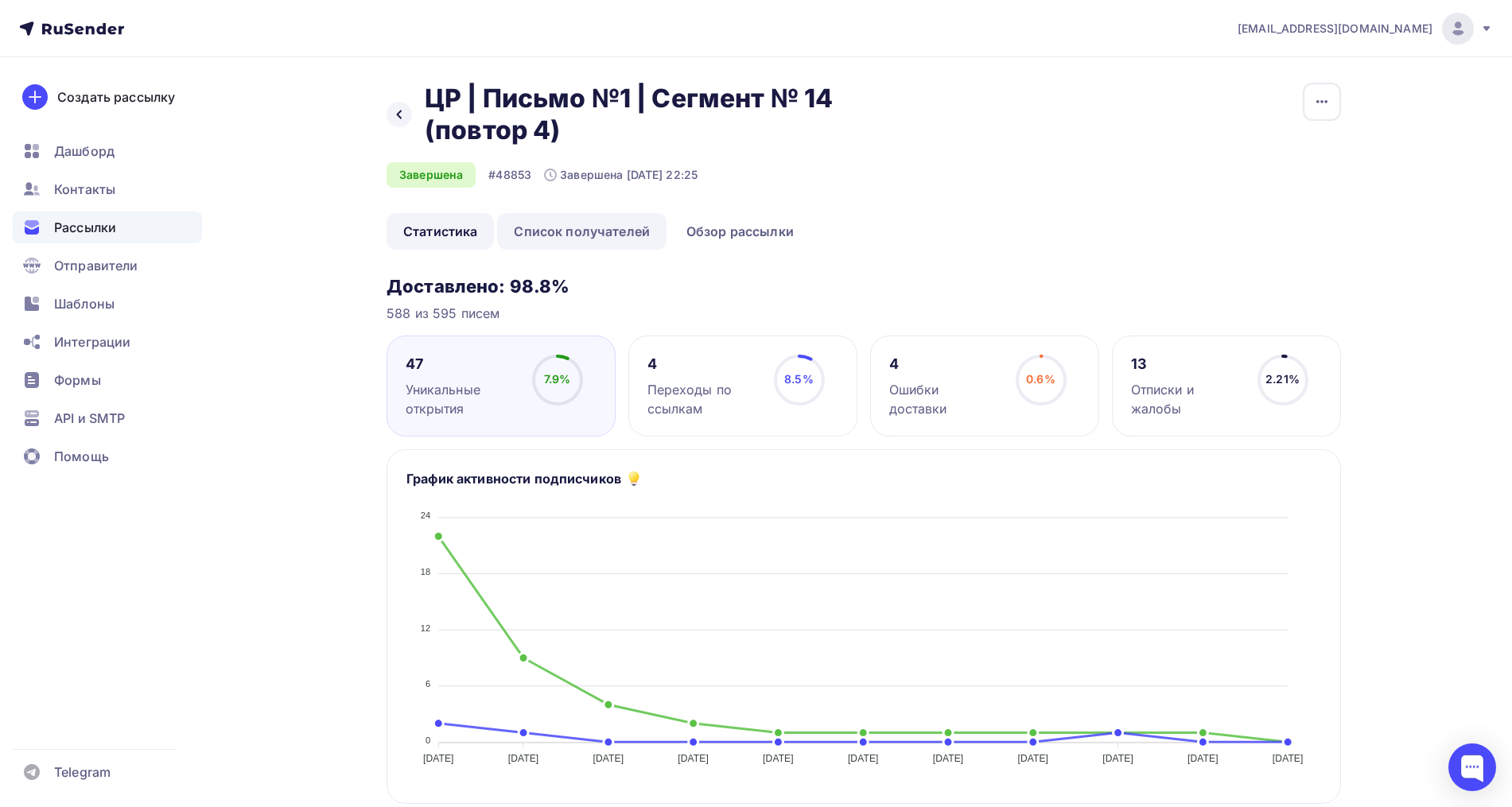
click at [596, 230] on link "Список получателей" at bounding box center [581, 231] width 169 height 37
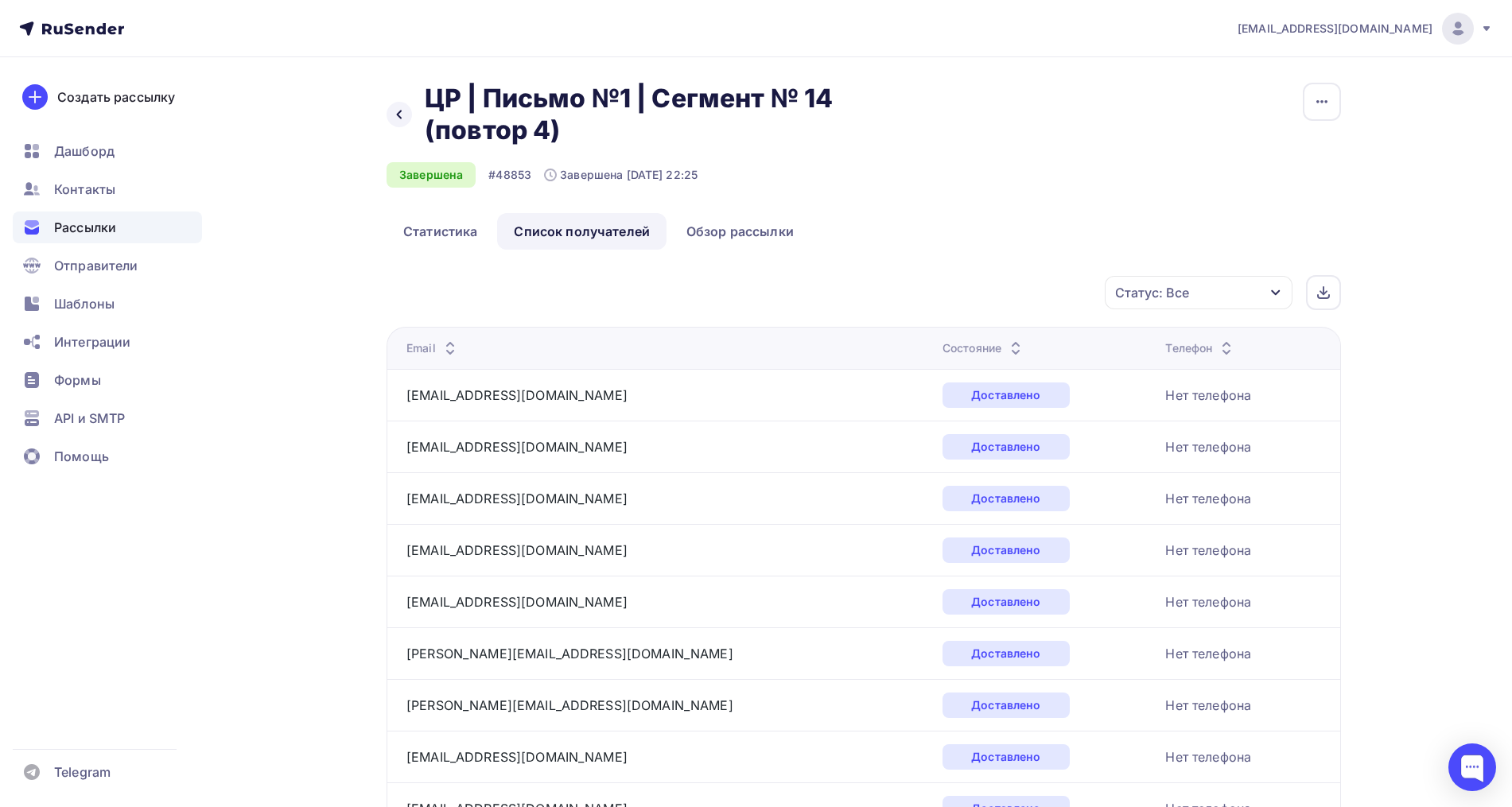
click at [1192, 300] on div "Статус: Все" at bounding box center [1198, 292] width 188 height 33
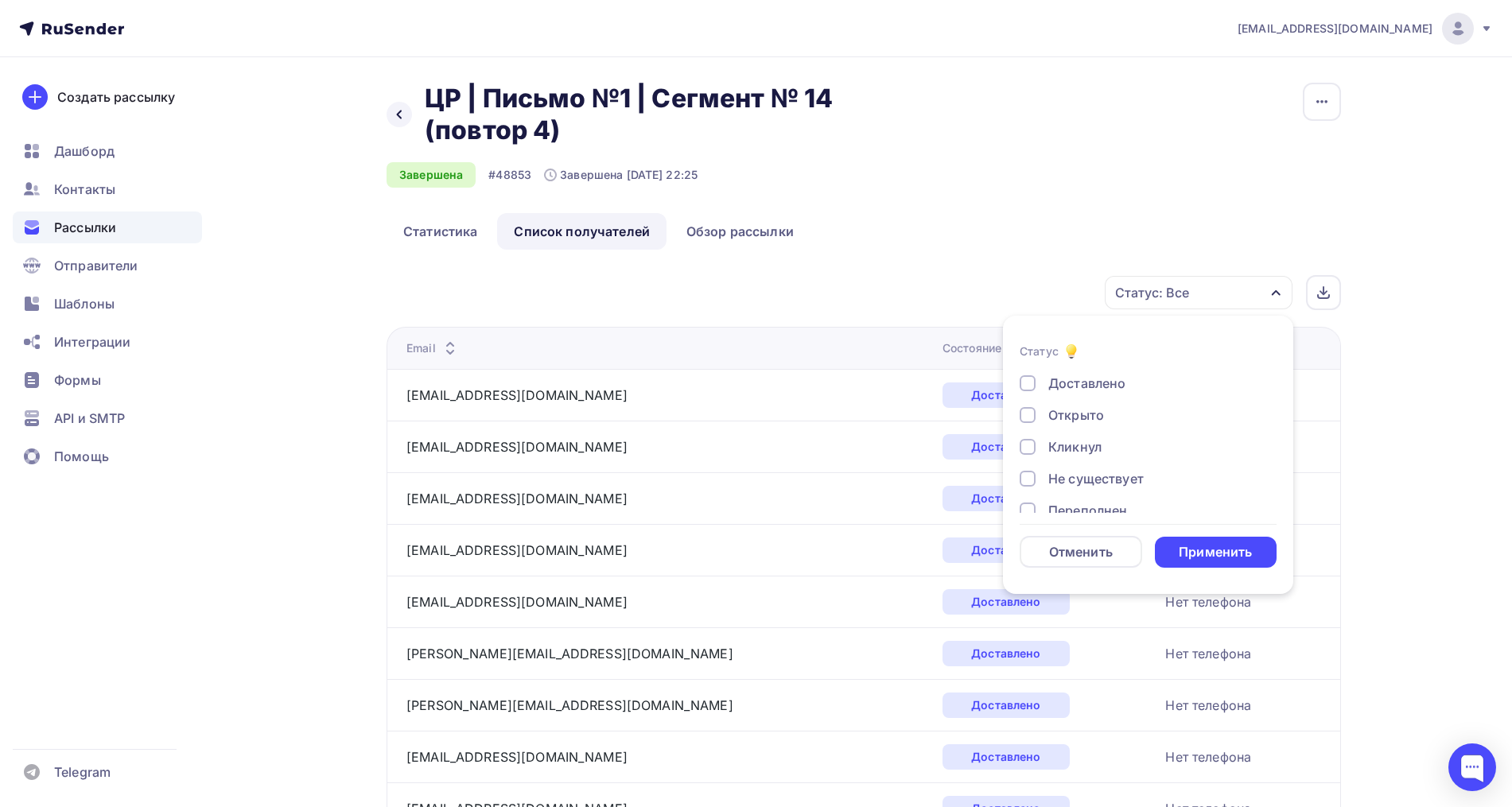
click at [1056, 410] on div "Открыто" at bounding box center [1076, 415] width 55 height 19
click at [1058, 444] on div "Кликнул" at bounding box center [1075, 446] width 54 height 19
click at [1184, 544] on div "Применить" at bounding box center [1214, 552] width 73 height 18
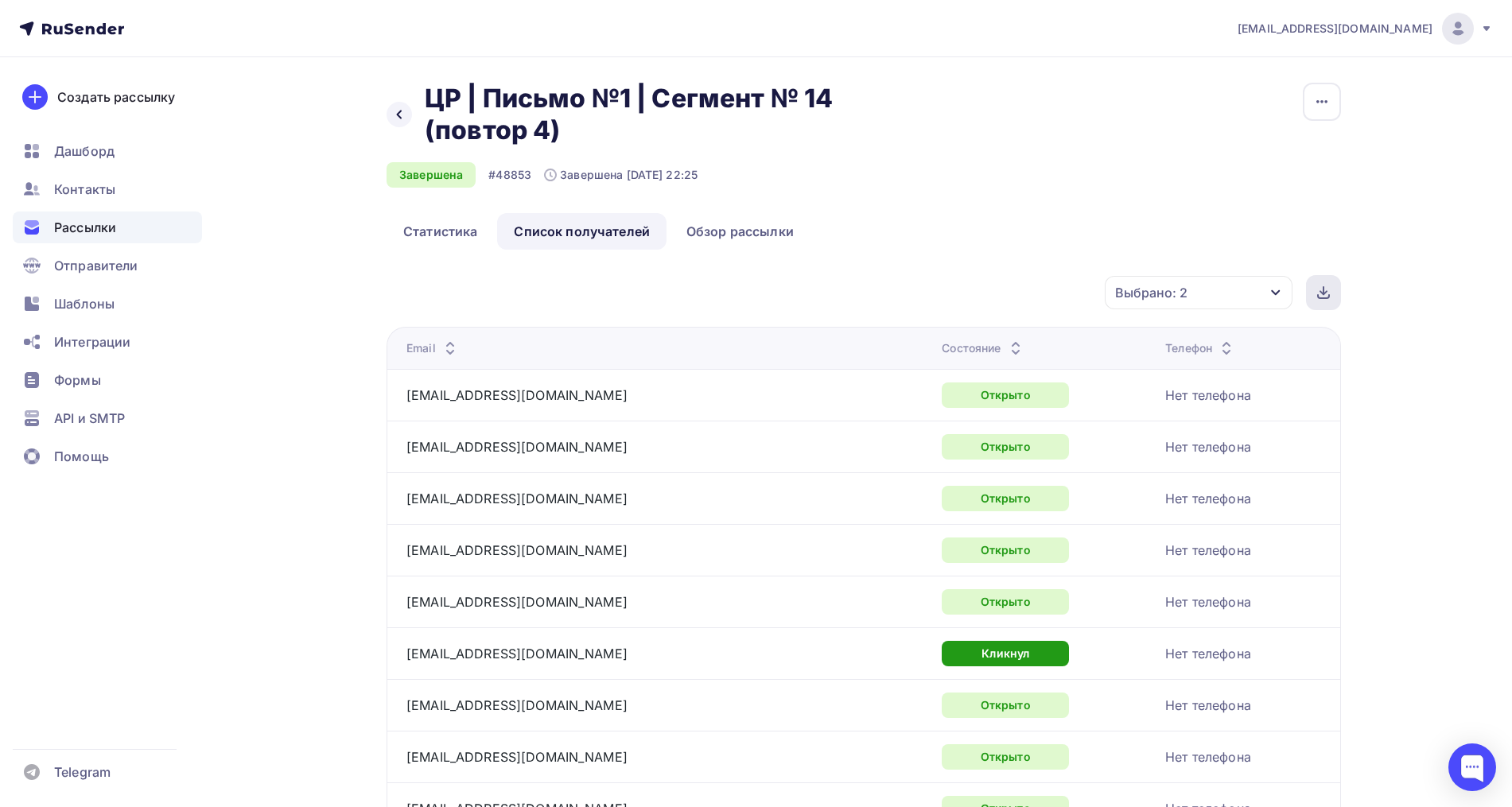
click at [1334, 278] on div at bounding box center [1323, 293] width 35 height 35
drag, startPoint x: 1344, startPoint y: 188, endPoint x: 1137, endPoint y: 190, distance: 207.0
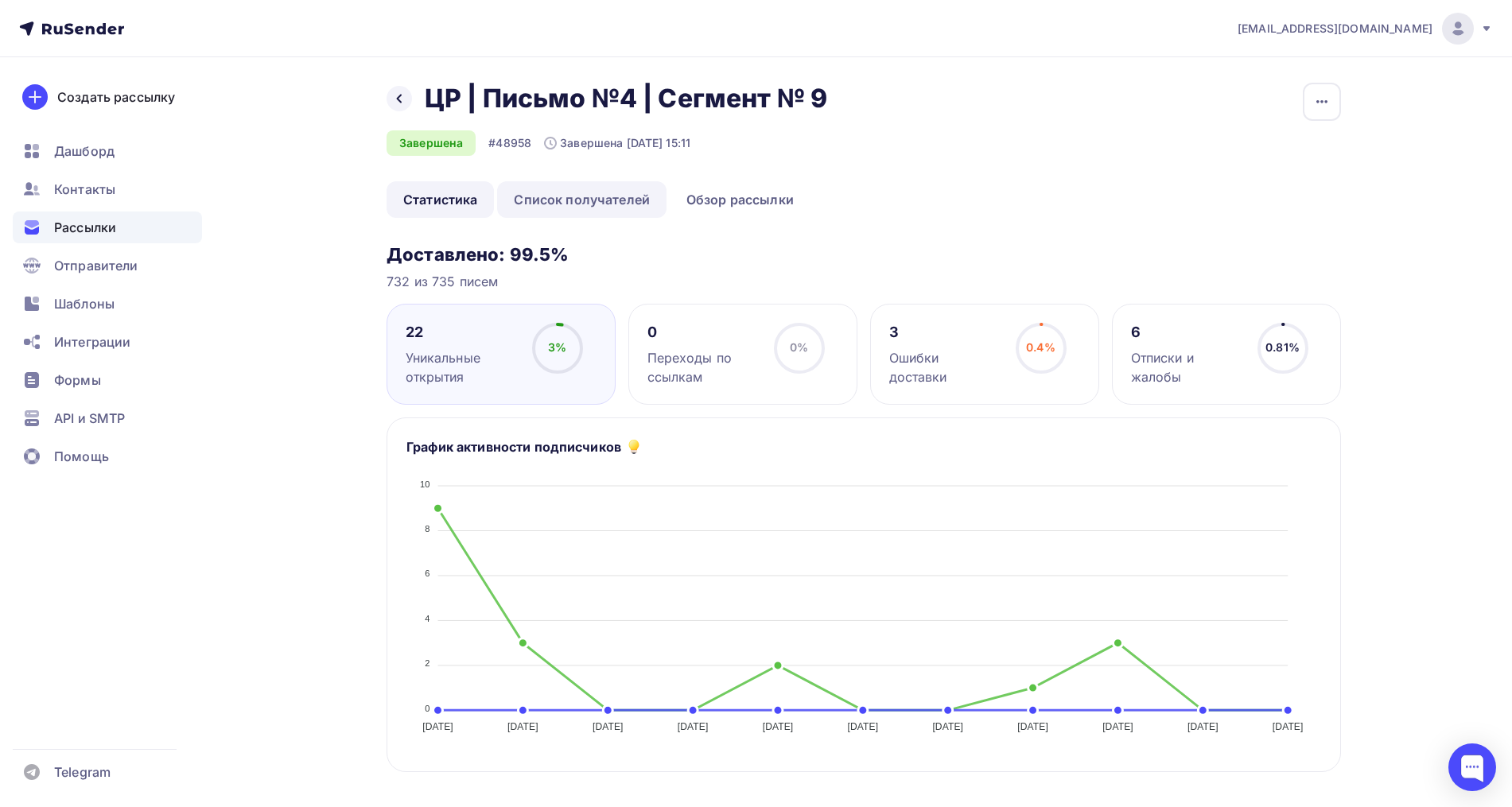
click at [584, 202] on link "Список получателей" at bounding box center [581, 200] width 169 height 37
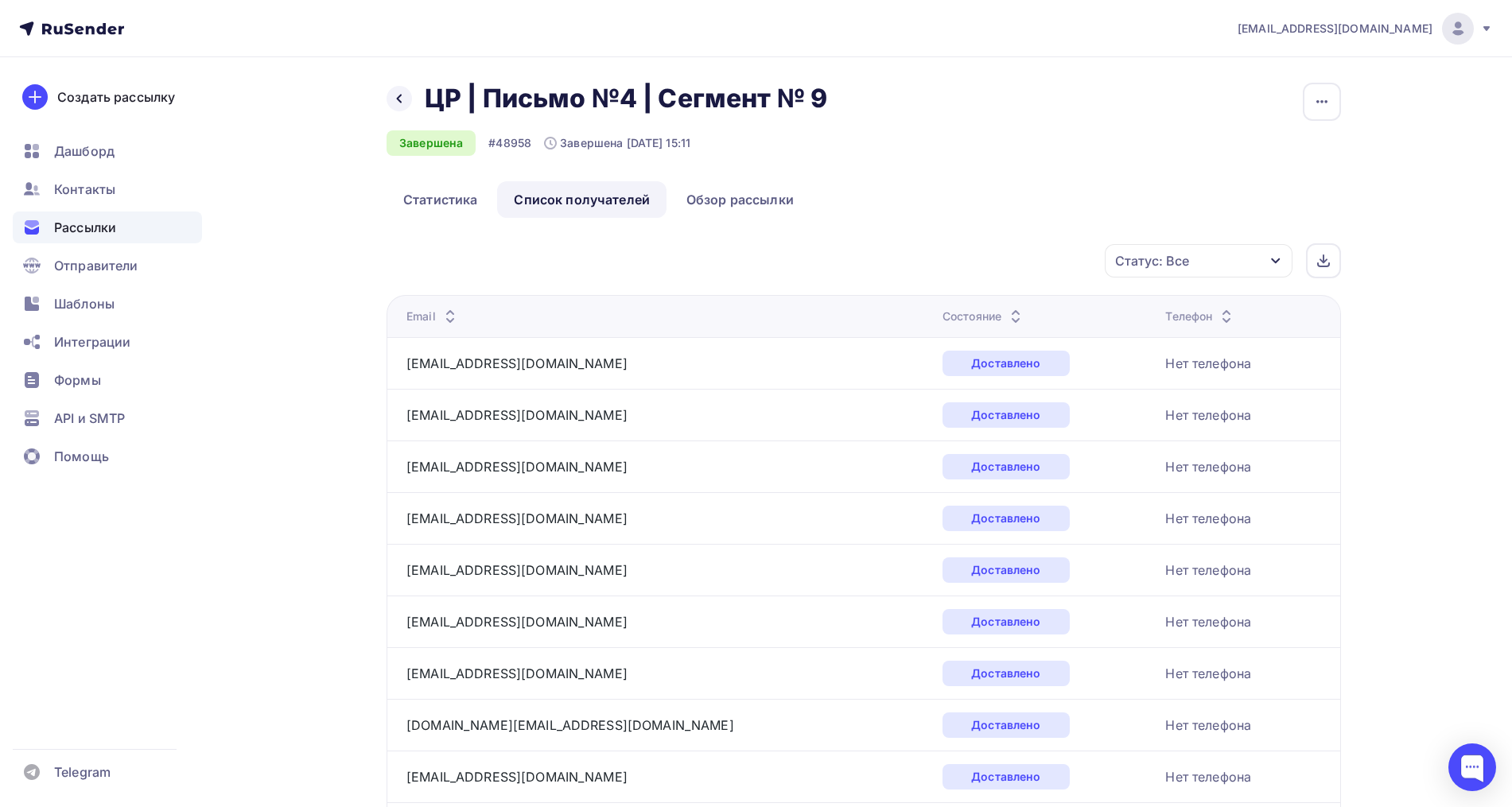
click at [1151, 275] on div "Статус: Все" at bounding box center [1198, 261] width 188 height 33
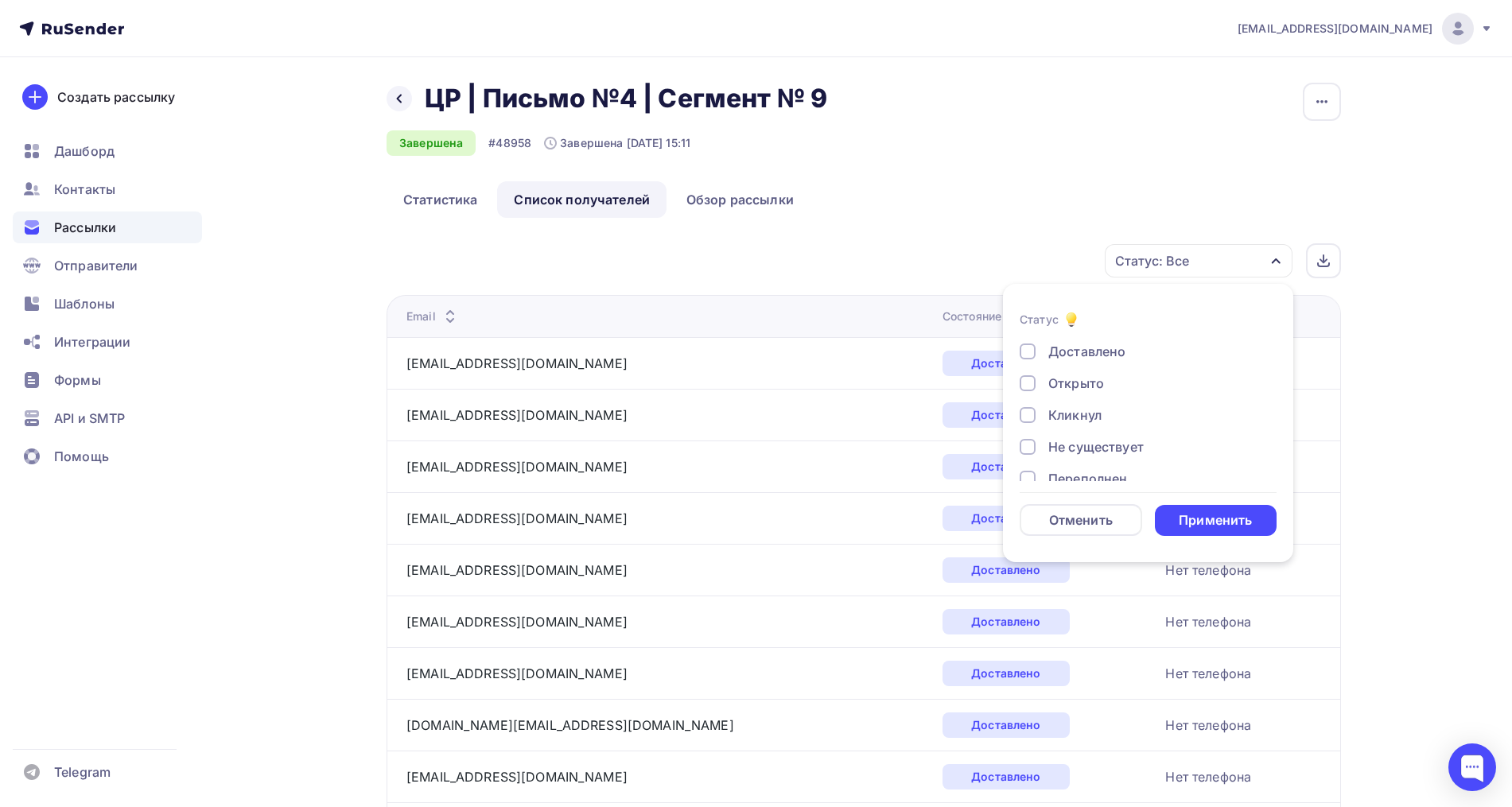
click at [1072, 383] on div "Открыто" at bounding box center [1076, 383] width 55 height 19
click at [1083, 411] on div "Кликнул" at bounding box center [1075, 415] width 54 height 19
click at [1053, 385] on div "Открыто" at bounding box center [1076, 383] width 55 height 19
click at [1209, 511] on div "Применить" at bounding box center [1216, 520] width 122 height 31
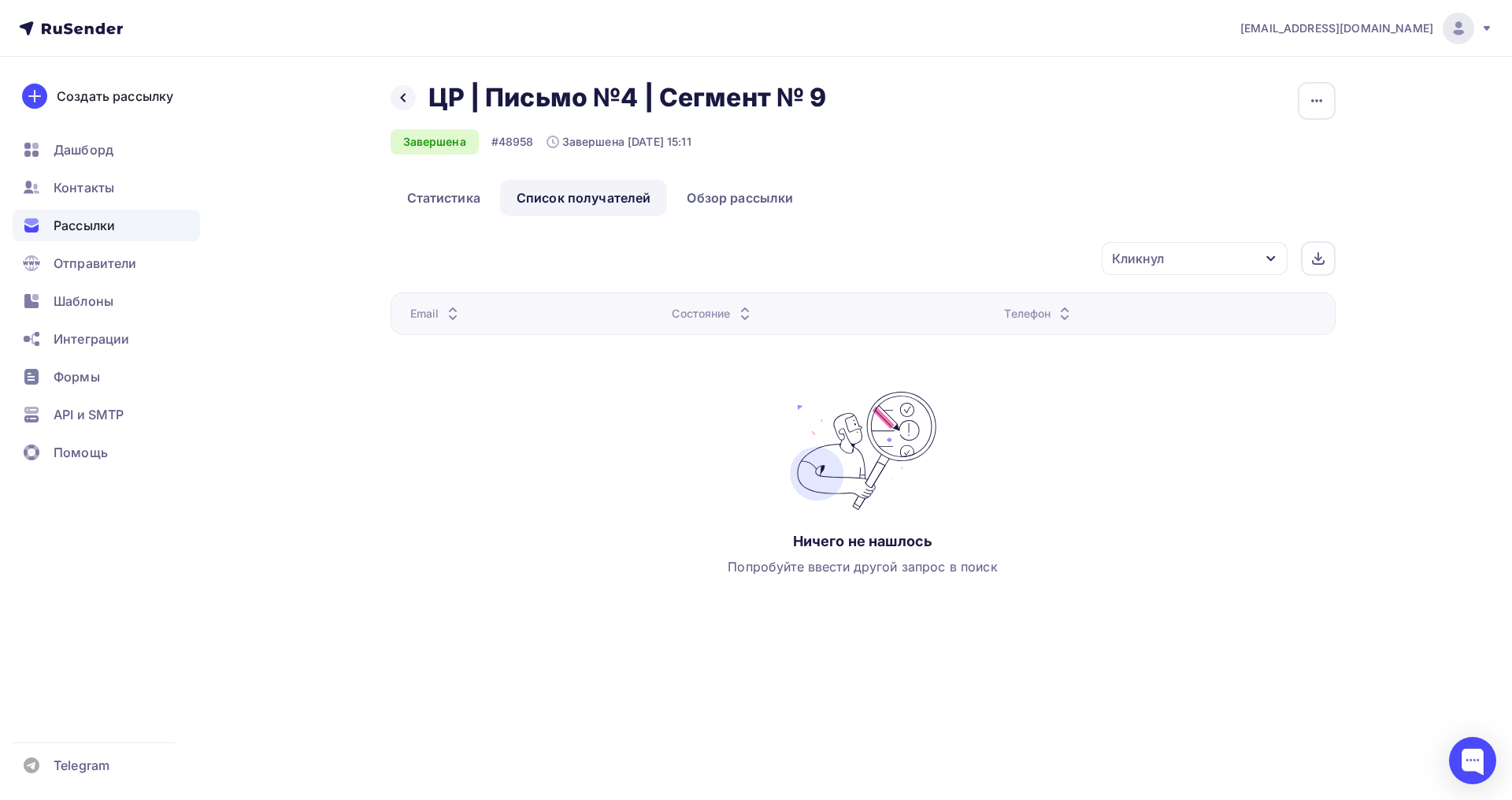
click at [1191, 261] on div "Кликнул" at bounding box center [1194, 258] width 186 height 33
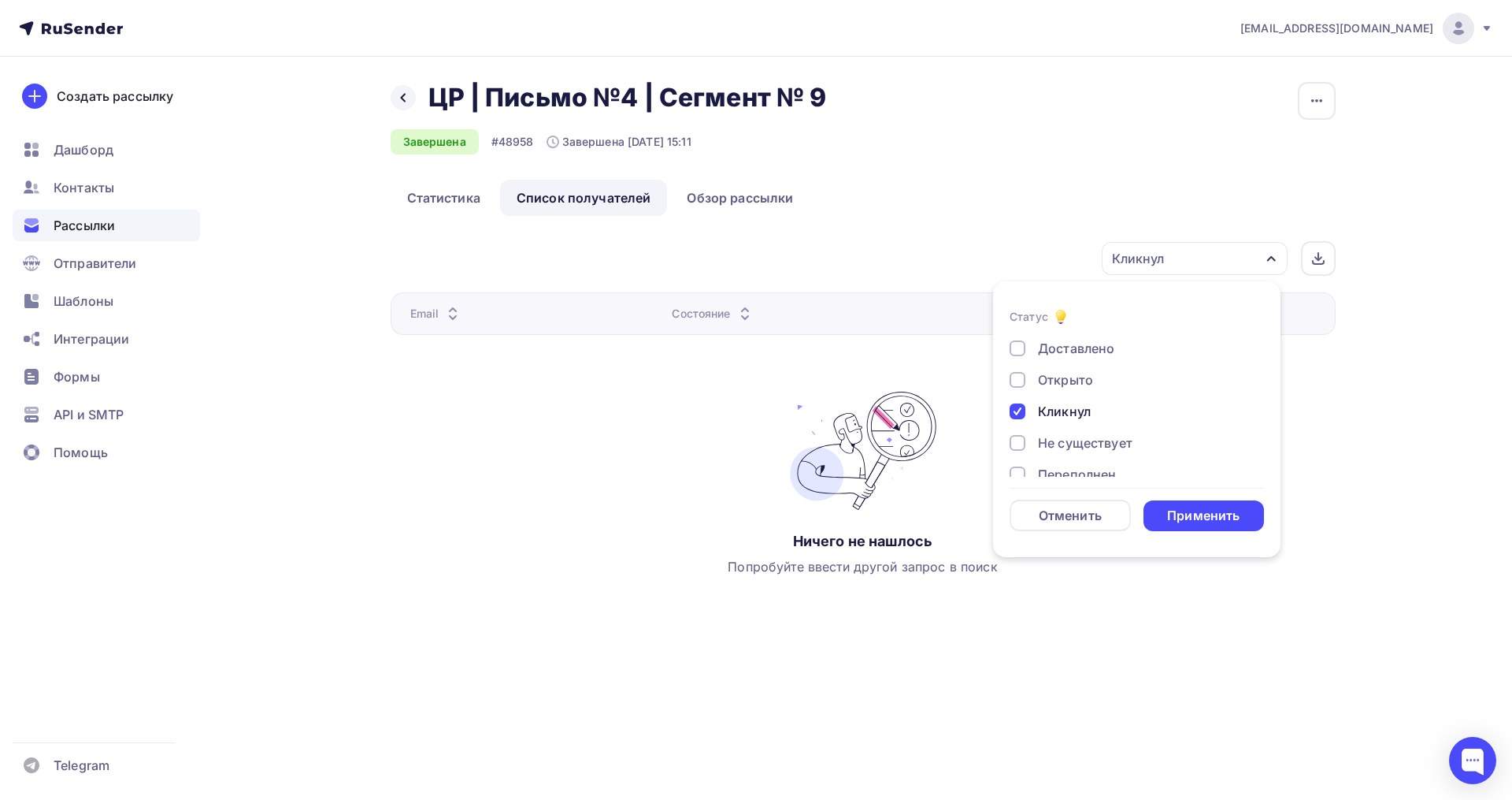
click at [1058, 370] on div "Открыто" at bounding box center [1065, 379] width 55 height 19
click at [1049, 406] on div "Кликнул" at bounding box center [1064, 411] width 53 height 19
click at [1195, 509] on div "Применить" at bounding box center [1202, 516] width 72 height 18
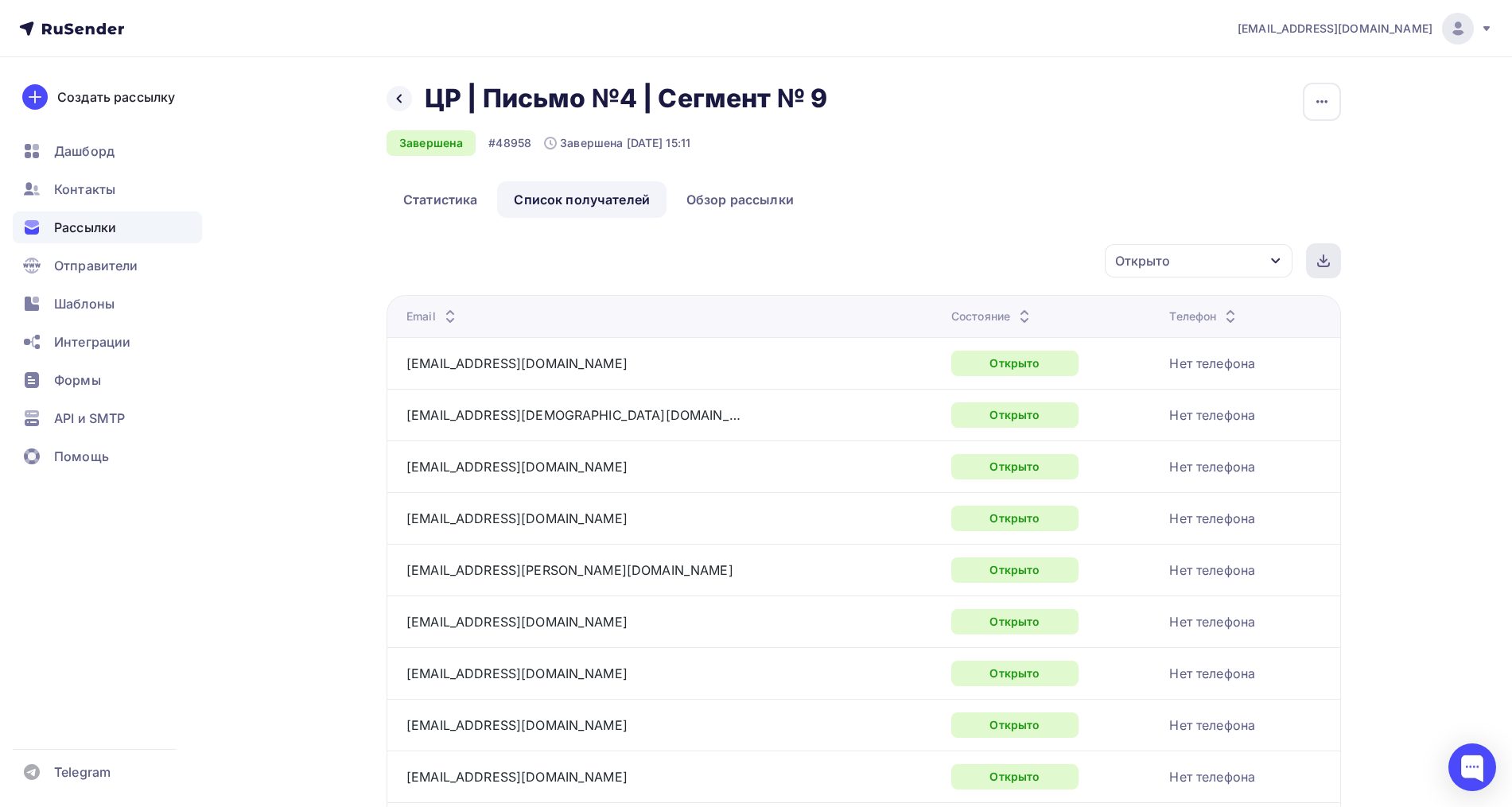
click at [1332, 251] on div at bounding box center [1323, 261] width 35 height 35
click at [1383, 422] on div "Назад ЦР | Письмо №4 | Сегмент № 9 ЦР | Письмо №4 | Сегмент № 9 Завершена #4895…" at bounding box center [756, 698] width 1303 height 1282
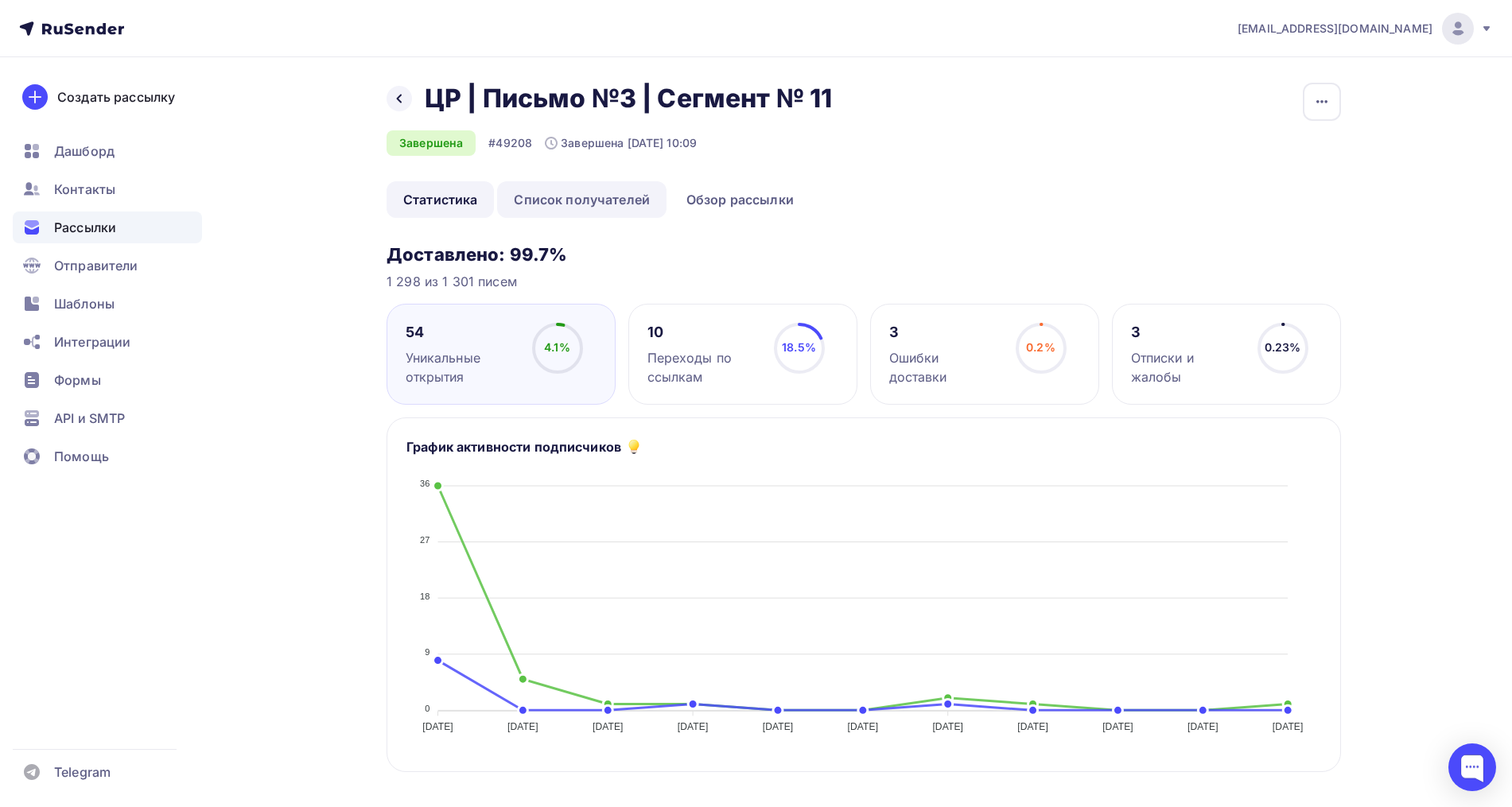
click at [593, 183] on link "Список получателей" at bounding box center [581, 200] width 169 height 37
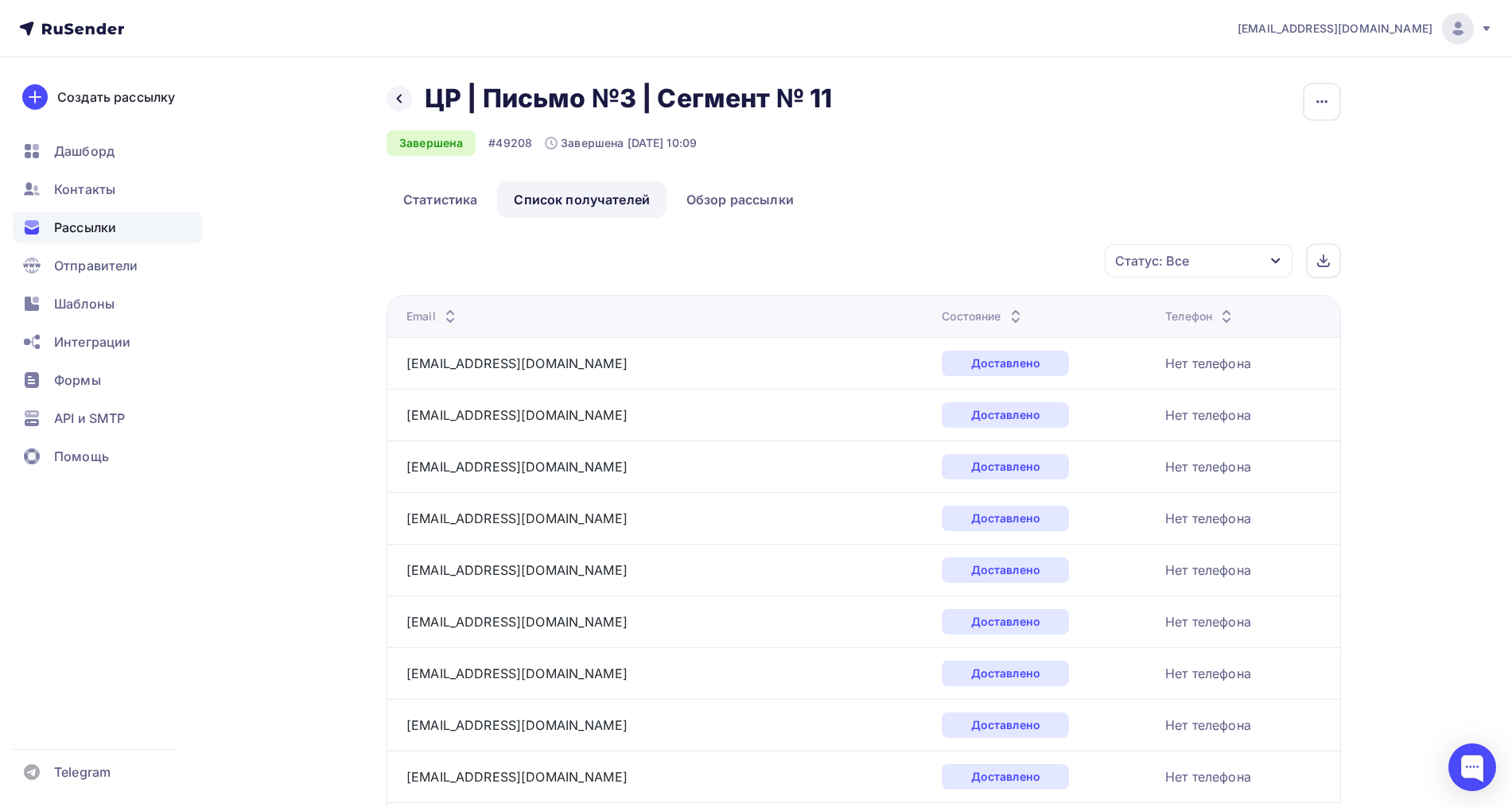
click at [1180, 272] on div "Статус: Все" at bounding box center [1198, 261] width 188 height 33
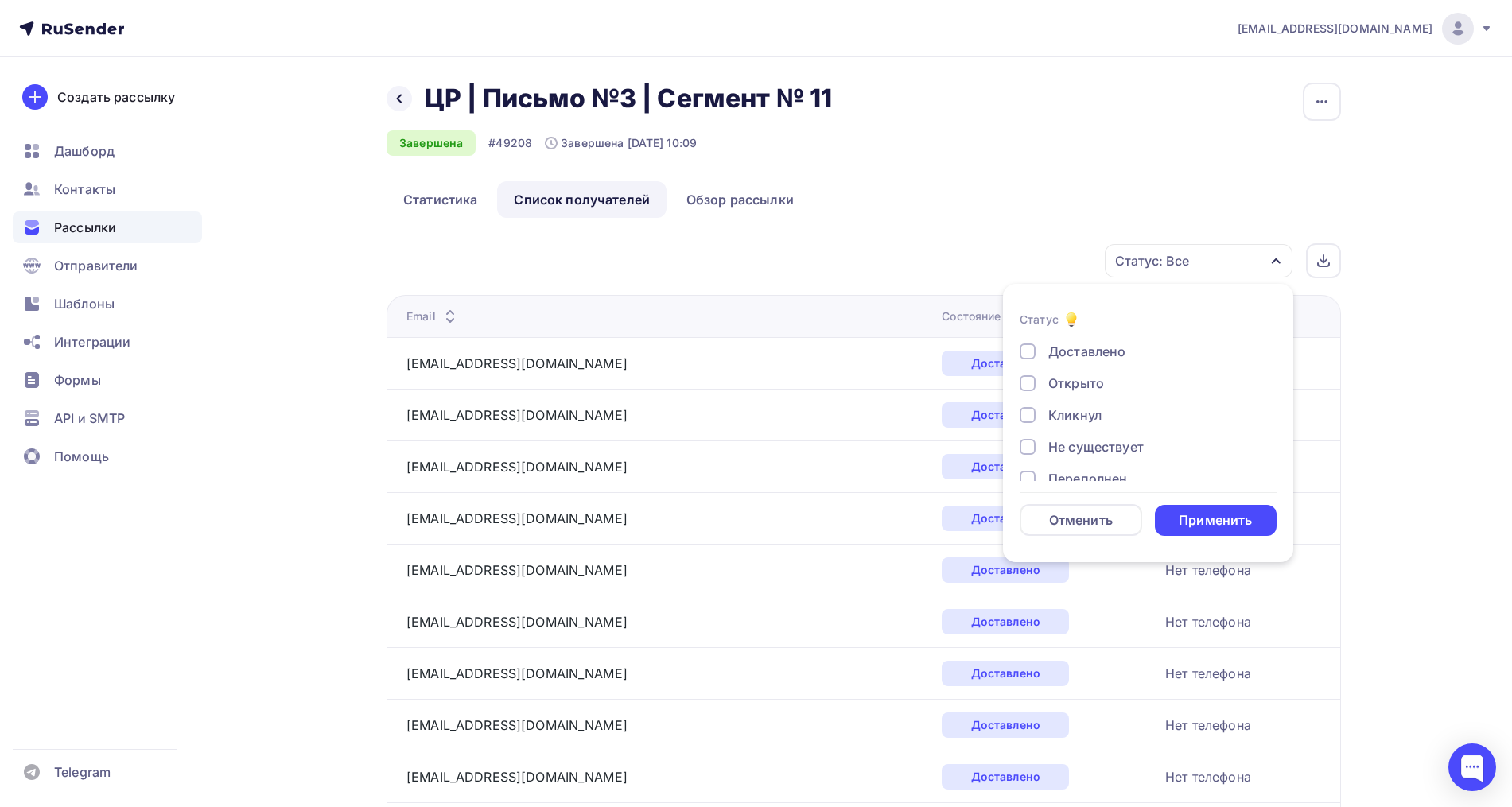
click at [1097, 406] on div "Кликнул" at bounding box center [1075, 415] width 54 height 19
click at [1193, 517] on div "Применить" at bounding box center [1214, 520] width 73 height 18
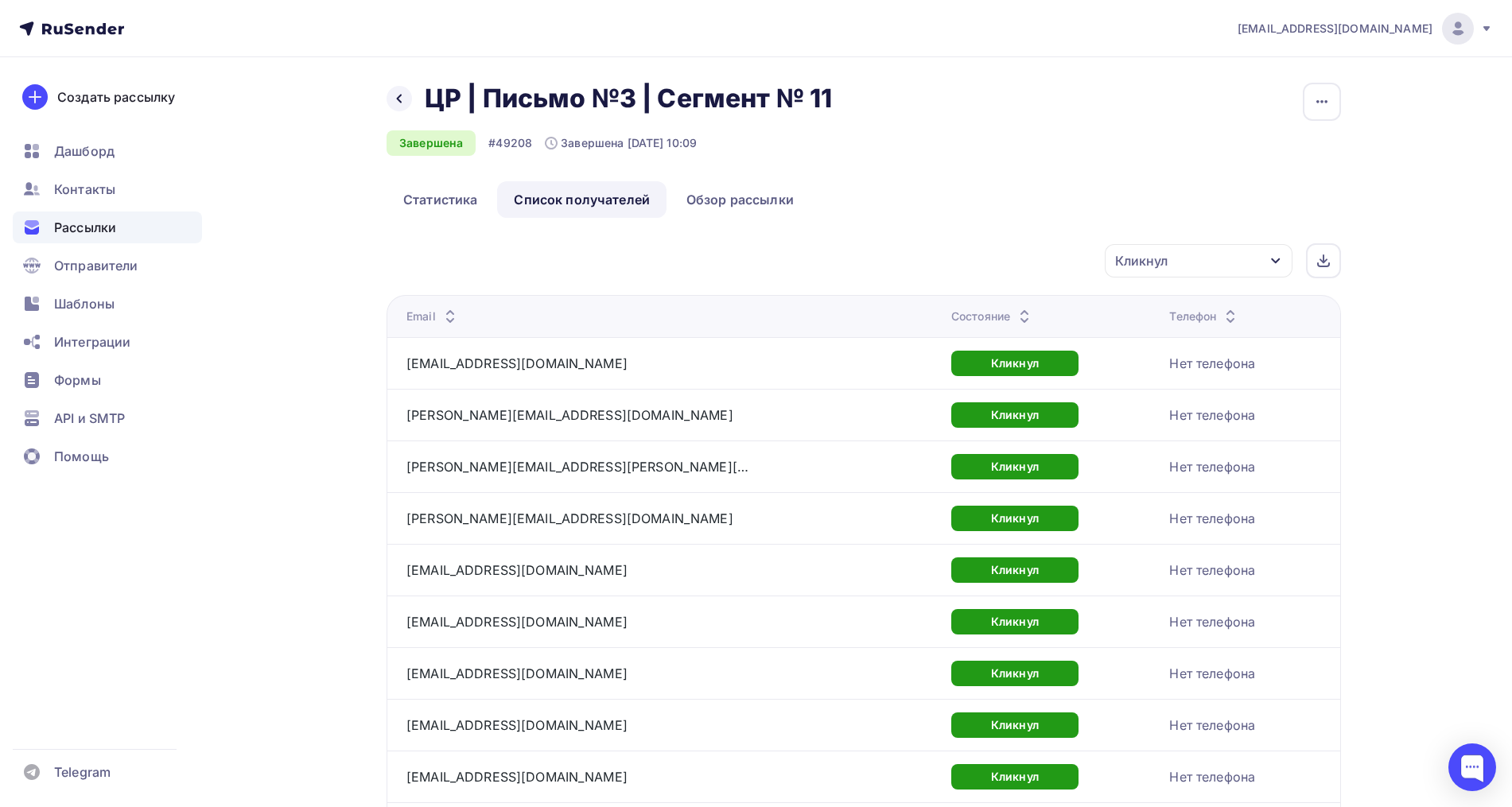
click at [1199, 256] on div "Кликнул" at bounding box center [1198, 261] width 188 height 33
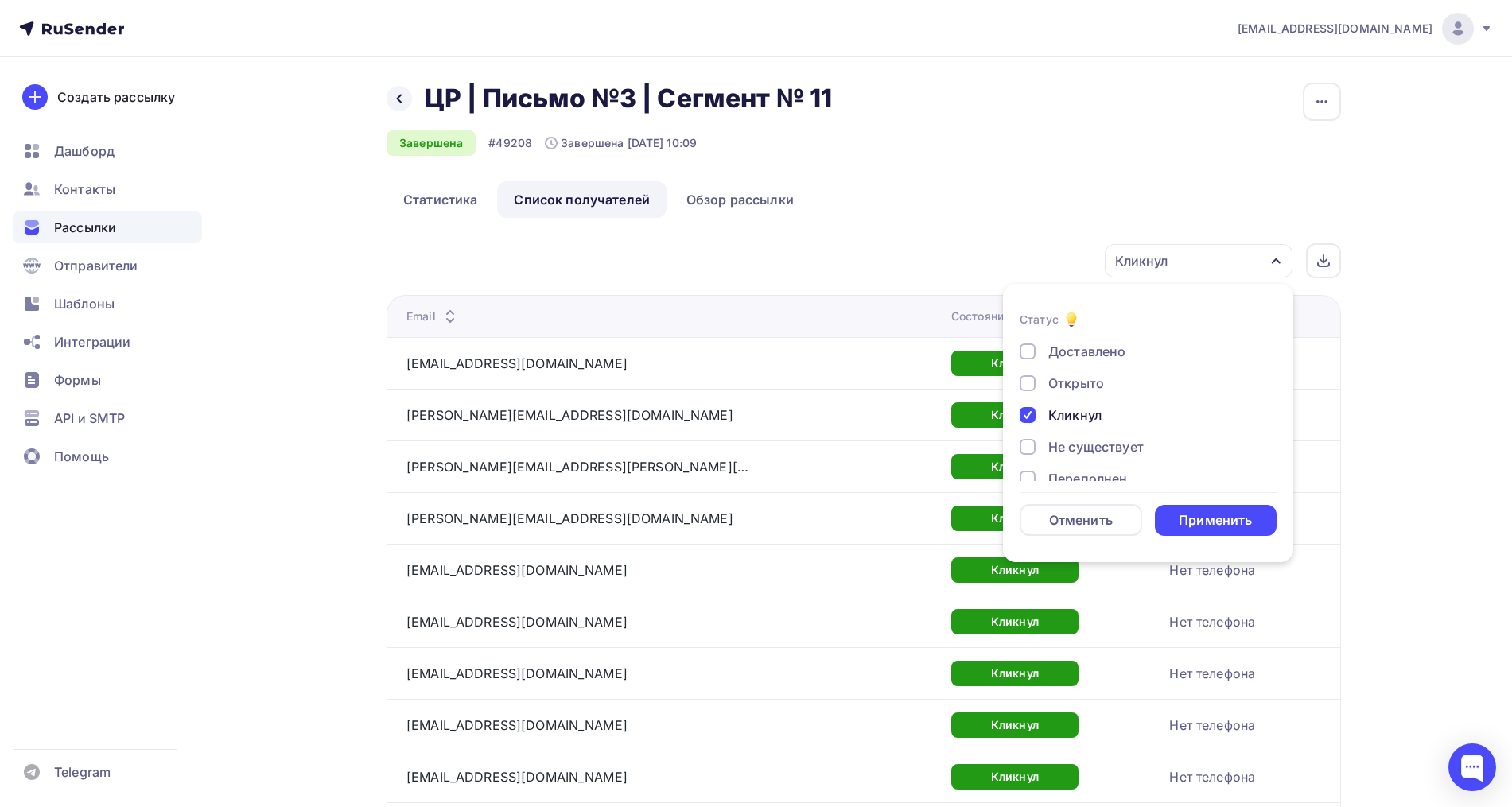
click at [1074, 387] on div "Открыто" at bounding box center [1076, 383] width 55 height 19
click at [1215, 514] on div "Применить" at bounding box center [1214, 520] width 73 height 18
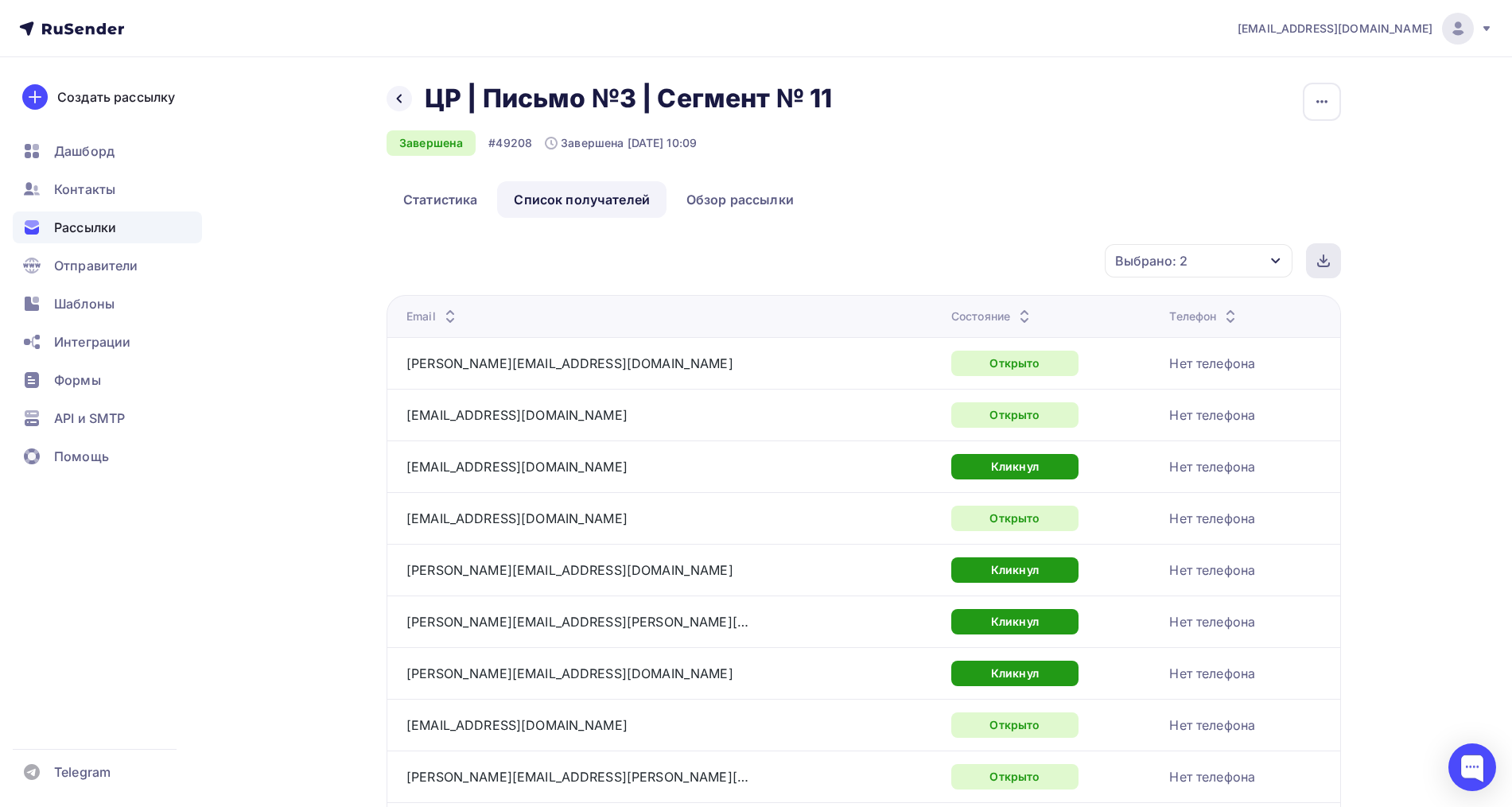
click at [1320, 260] on icon at bounding box center [1323, 261] width 13 height 13
drag, startPoint x: 343, startPoint y: 73, endPoint x: 303, endPoint y: 24, distance: 63.3
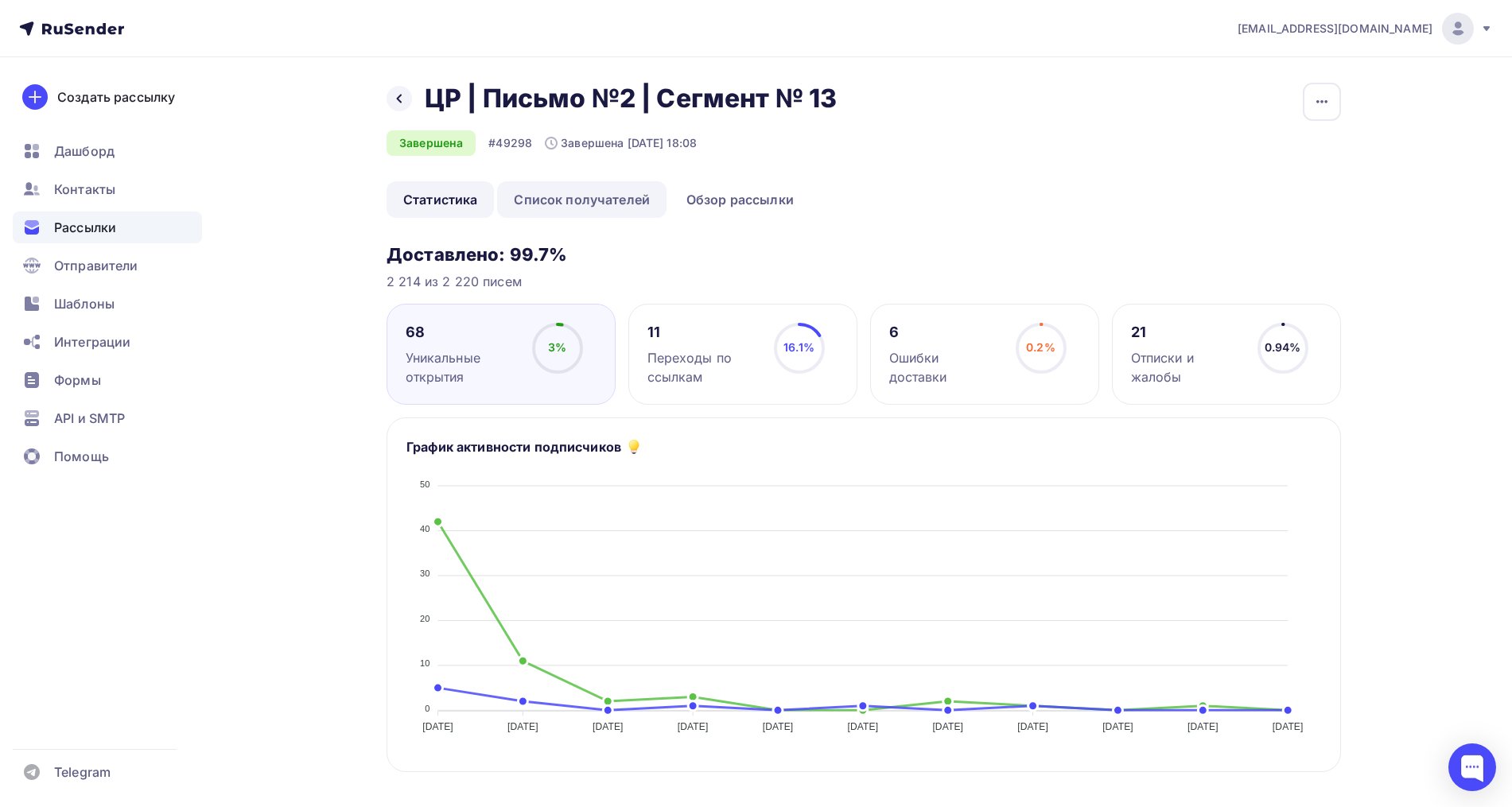
click at [611, 206] on link "Список получателей" at bounding box center [581, 200] width 169 height 37
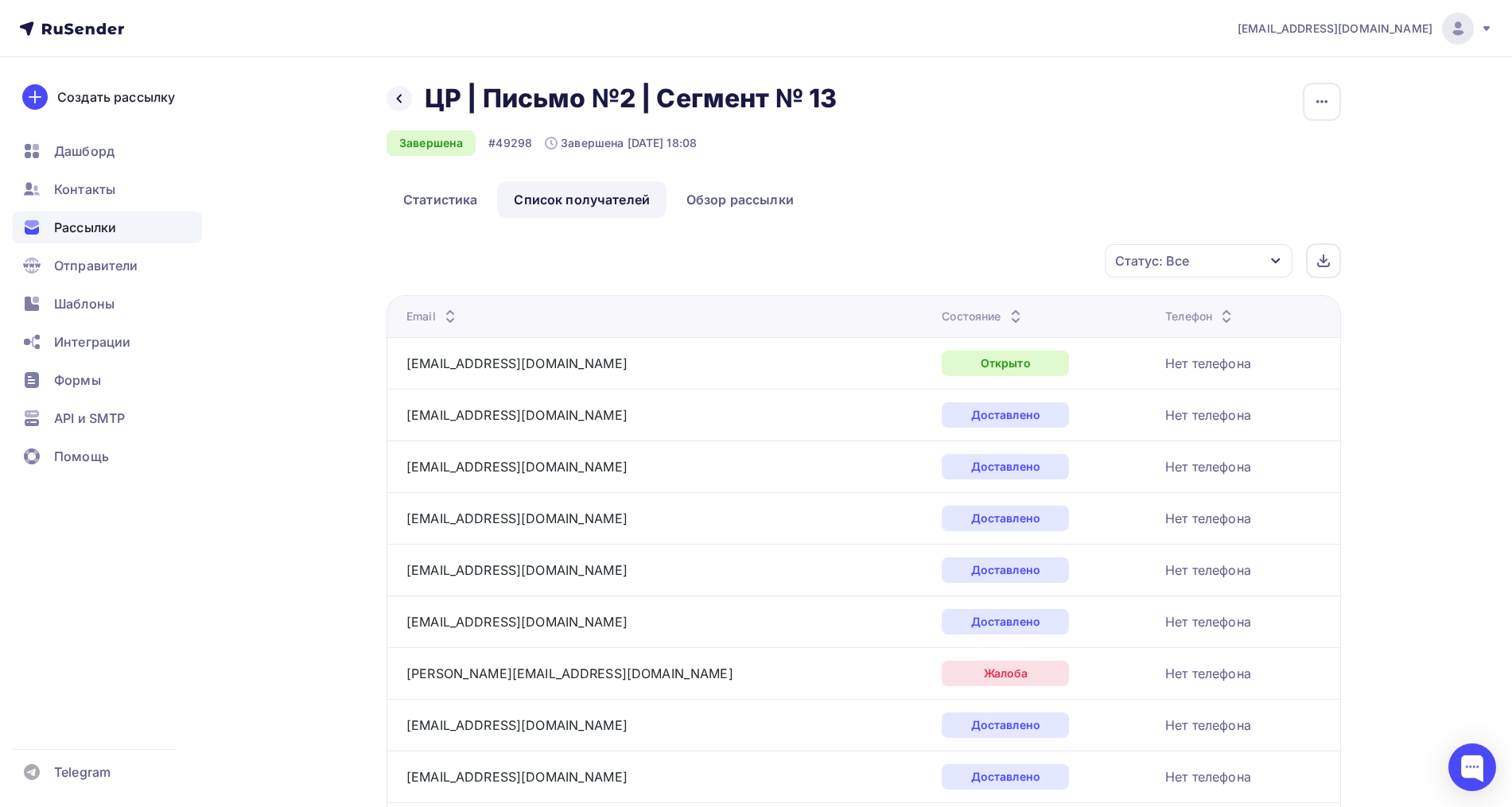
click at [1211, 271] on div "Статус: Все" at bounding box center [1198, 261] width 188 height 33
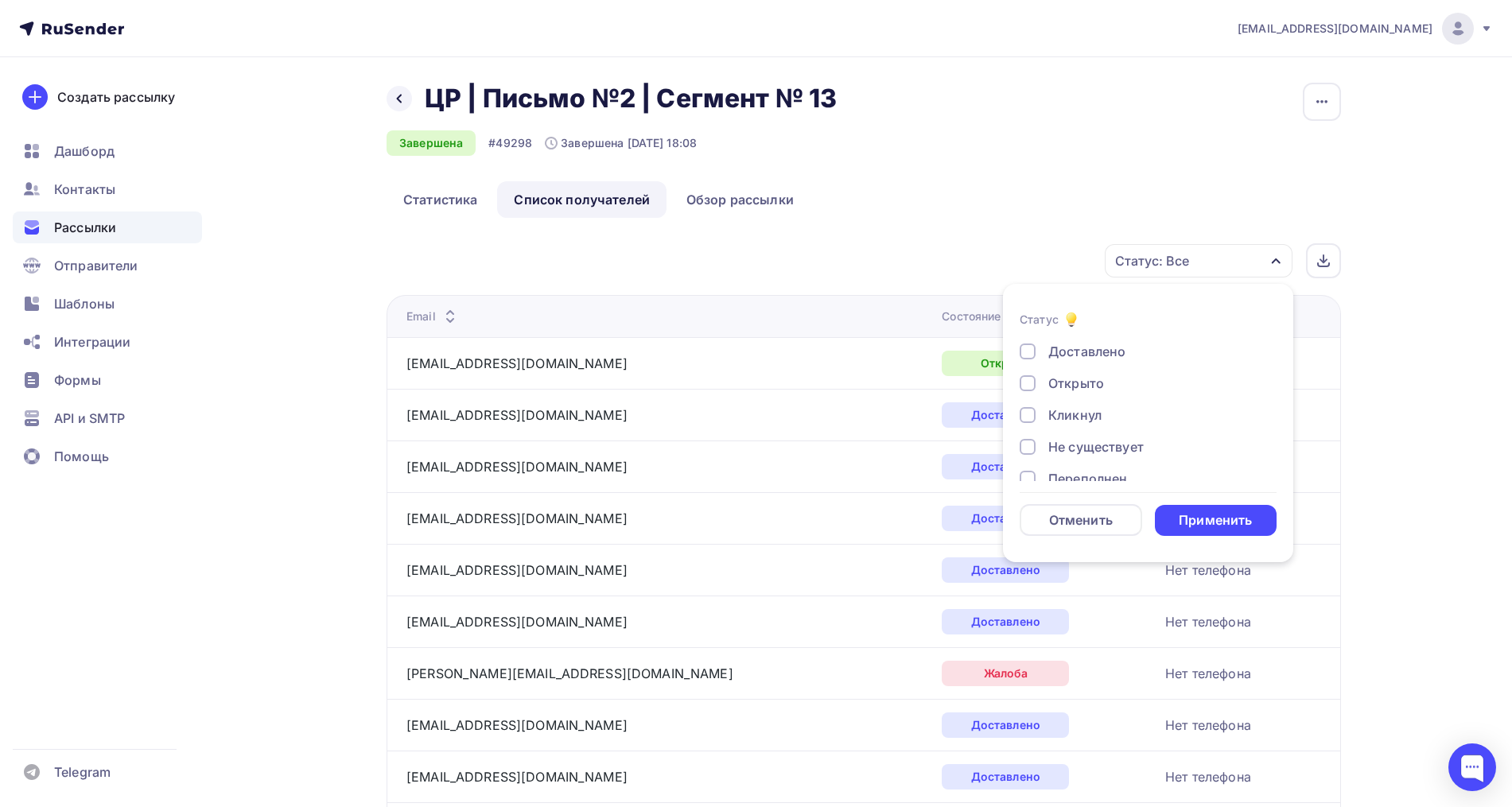
click at [1070, 386] on div "Открыто" at bounding box center [1076, 383] width 55 height 19
click at [1064, 422] on div "Кликнул" at bounding box center [1075, 415] width 54 height 19
click at [1187, 514] on div "Применить" at bounding box center [1214, 520] width 73 height 18
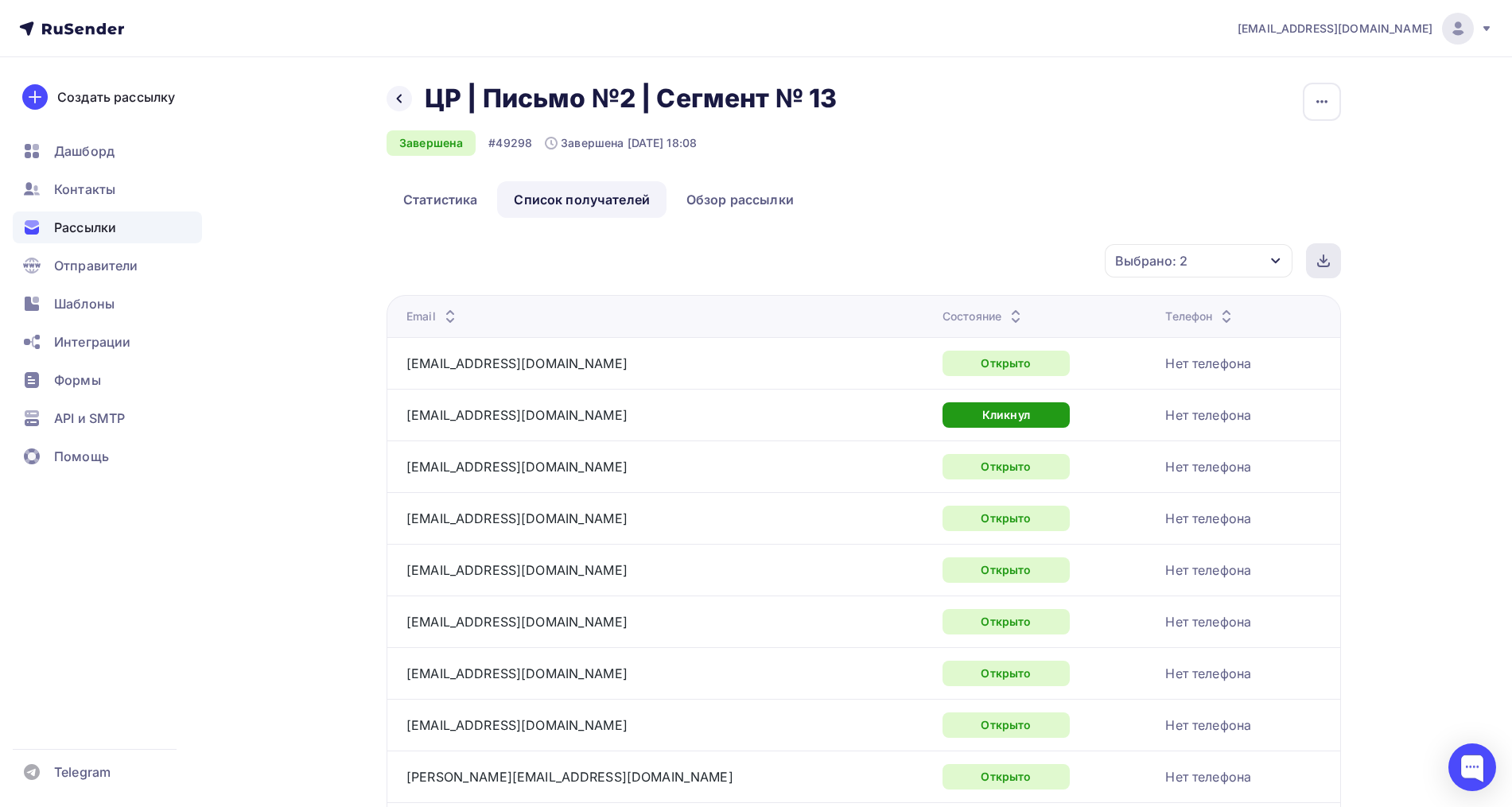
click at [1316, 263] on div at bounding box center [1323, 261] width 35 height 35
click at [955, 88] on div "Назад ЦР | Письмо №2 | Сегмент № 13 ЦР | Письмо №2 | Сегмент № 13 Завершена #49…" at bounding box center [864, 131] width 954 height 99
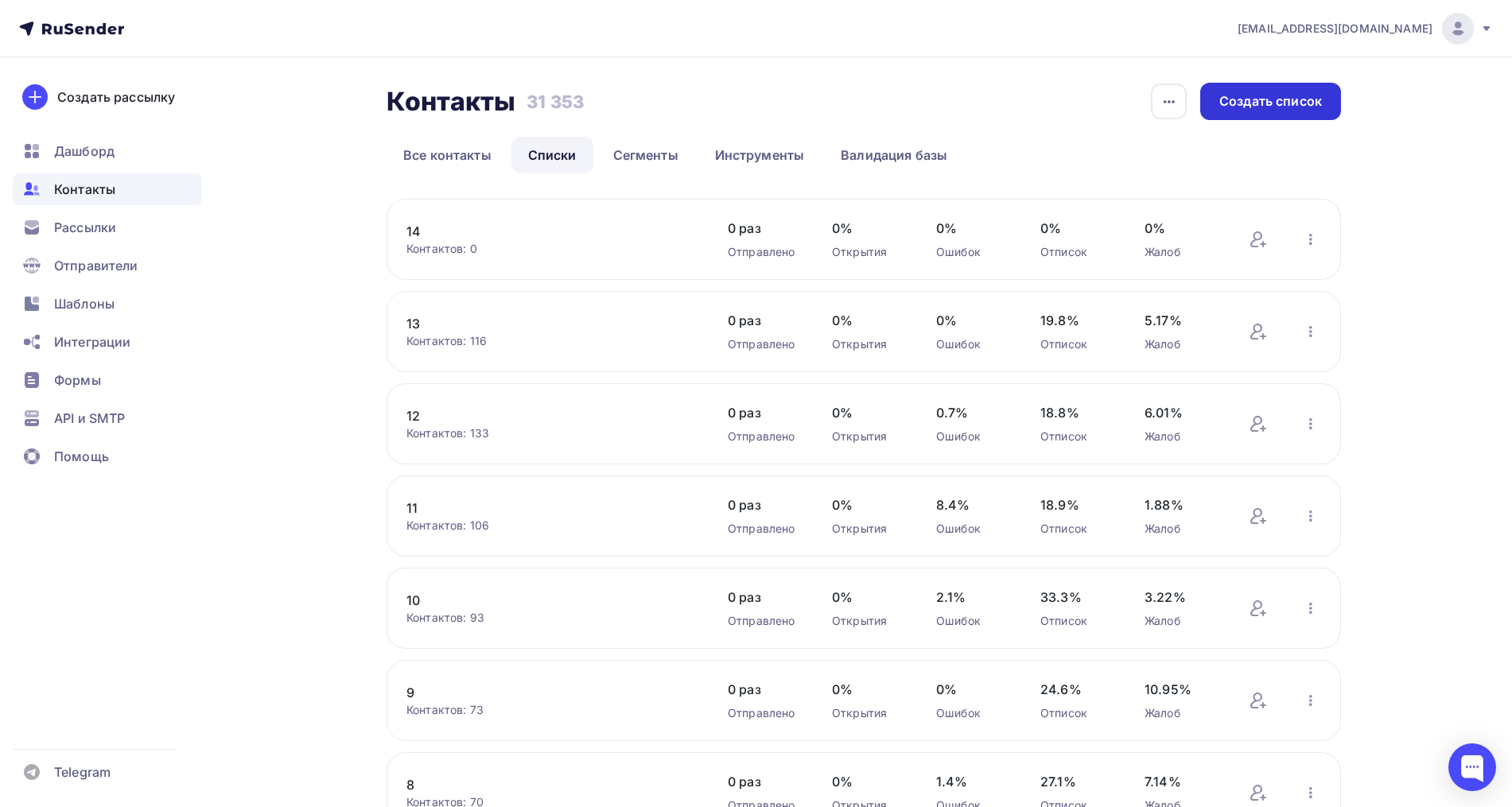
click at [1227, 108] on div "Создать список" at bounding box center [1270, 102] width 103 height 18
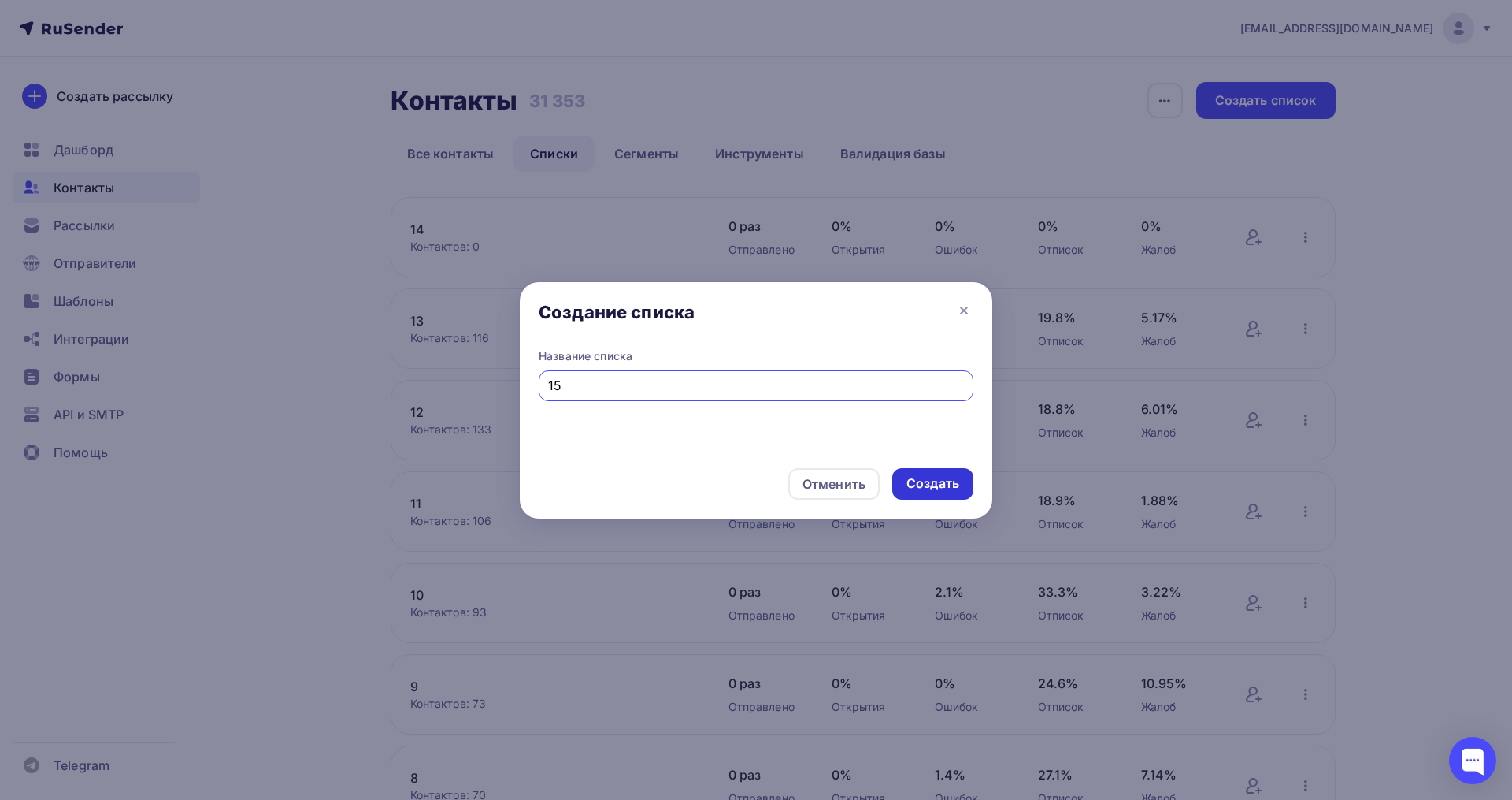
type input "15"
click at [915, 472] on div "Создать" at bounding box center [932, 484] width 82 height 31
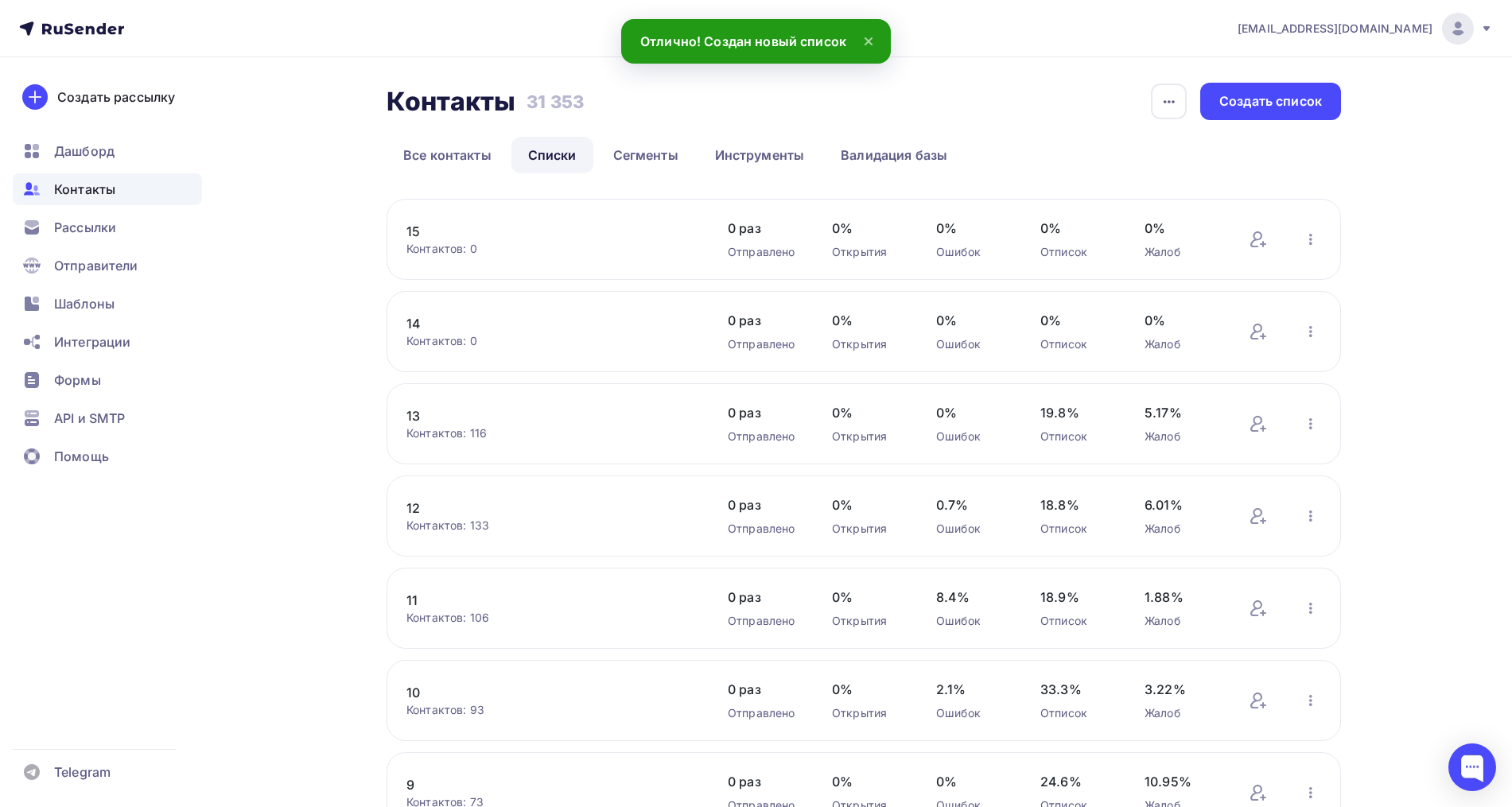
click at [412, 232] on link "15" at bounding box center [541, 231] width 270 height 19
click at [417, 231] on link "15" at bounding box center [541, 231] width 270 height 19
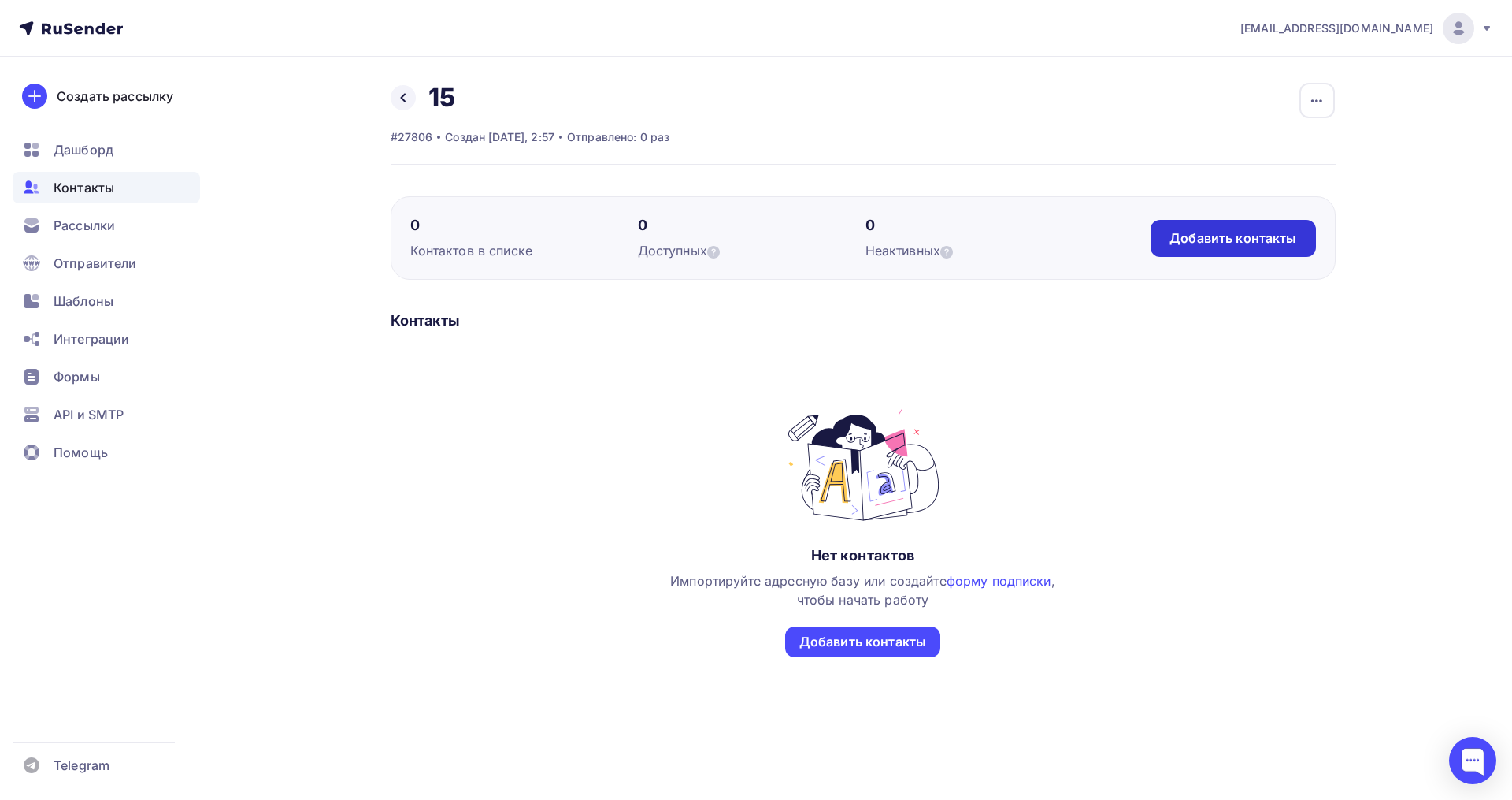
click at [1262, 235] on div "Добавить контакты" at bounding box center [1233, 238] width 126 height 18
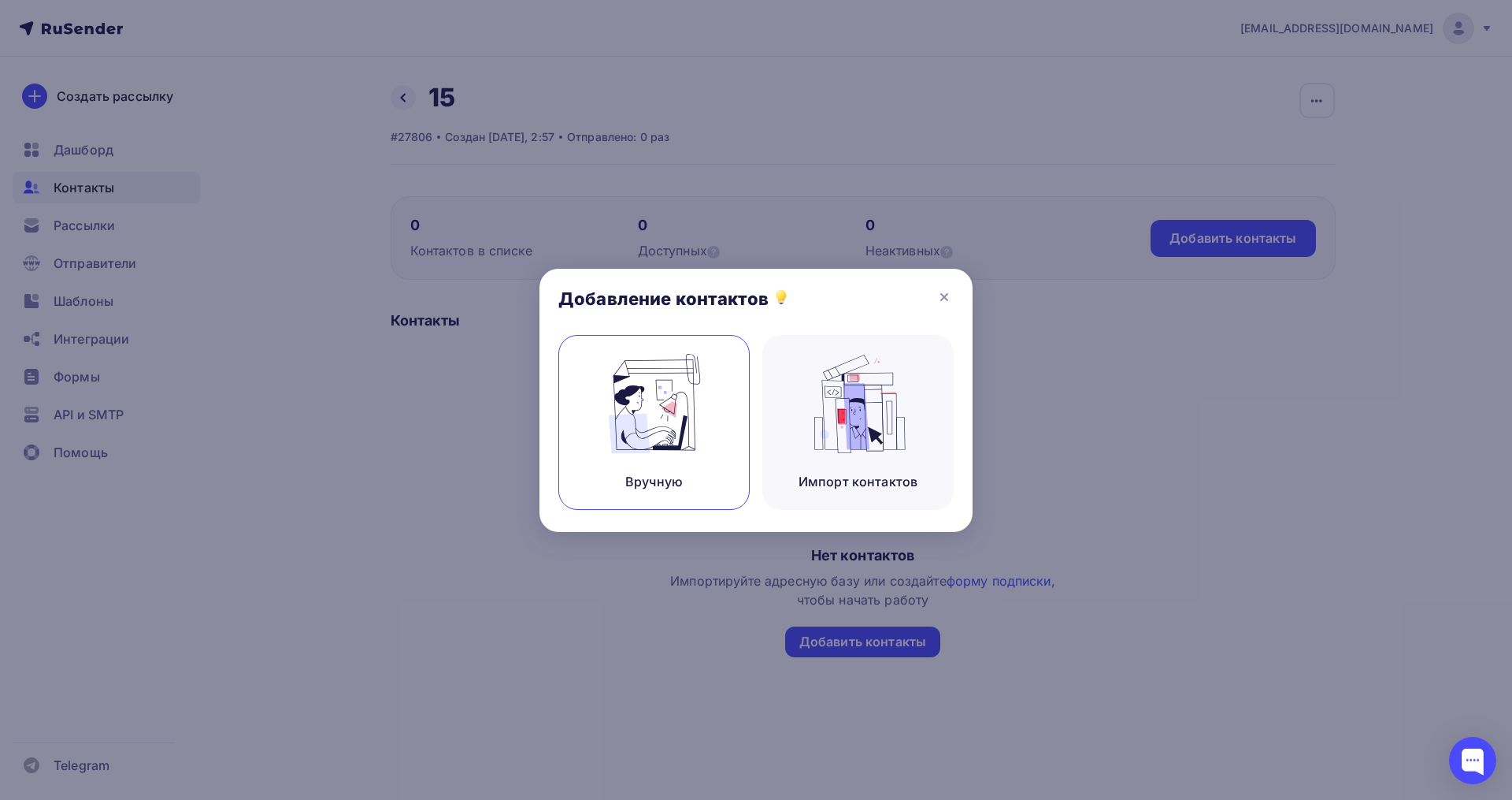
click at [669, 466] on div "Вручную" at bounding box center [654, 422] width 191 height 175
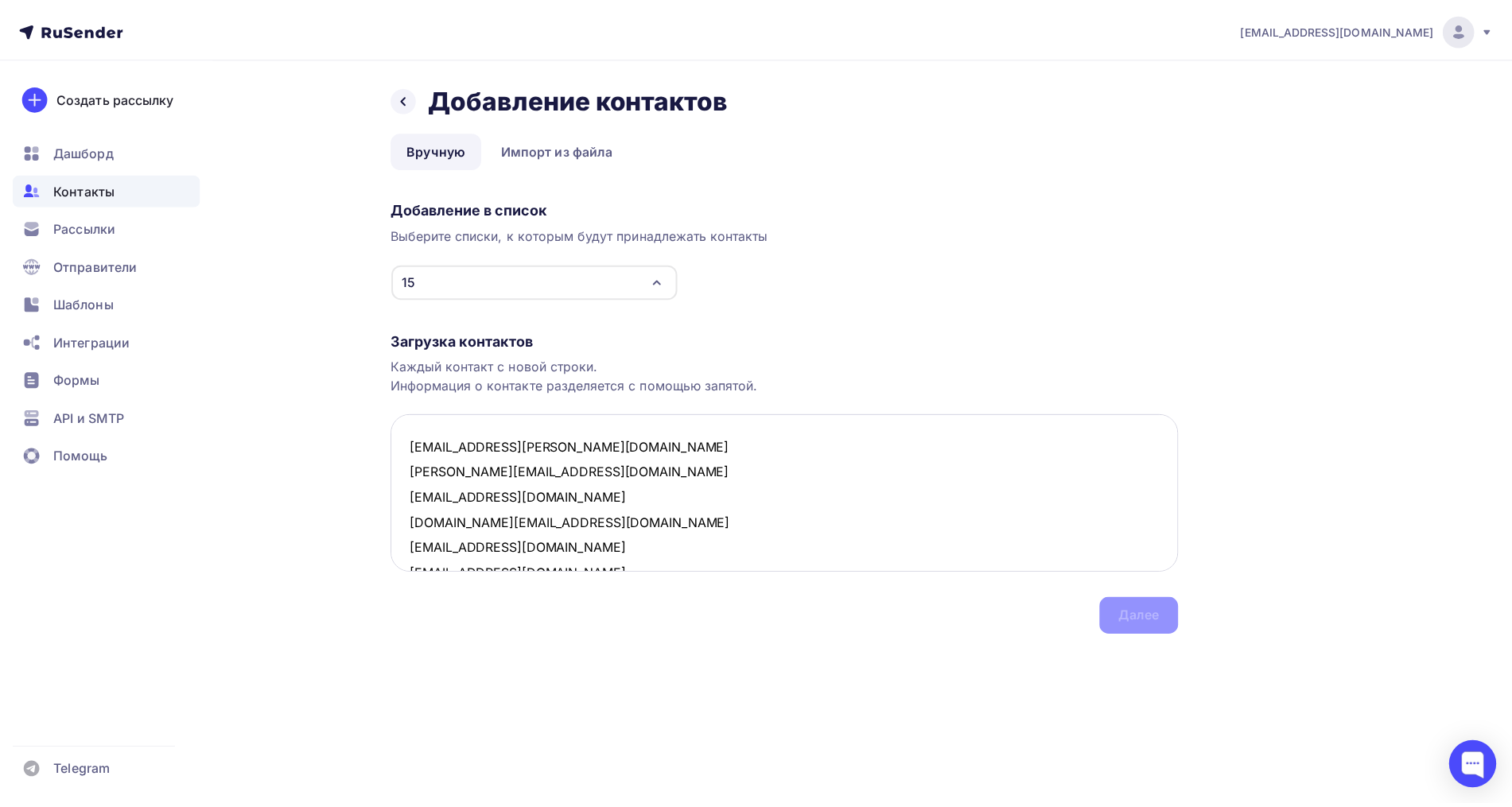
scroll to position [162, 0]
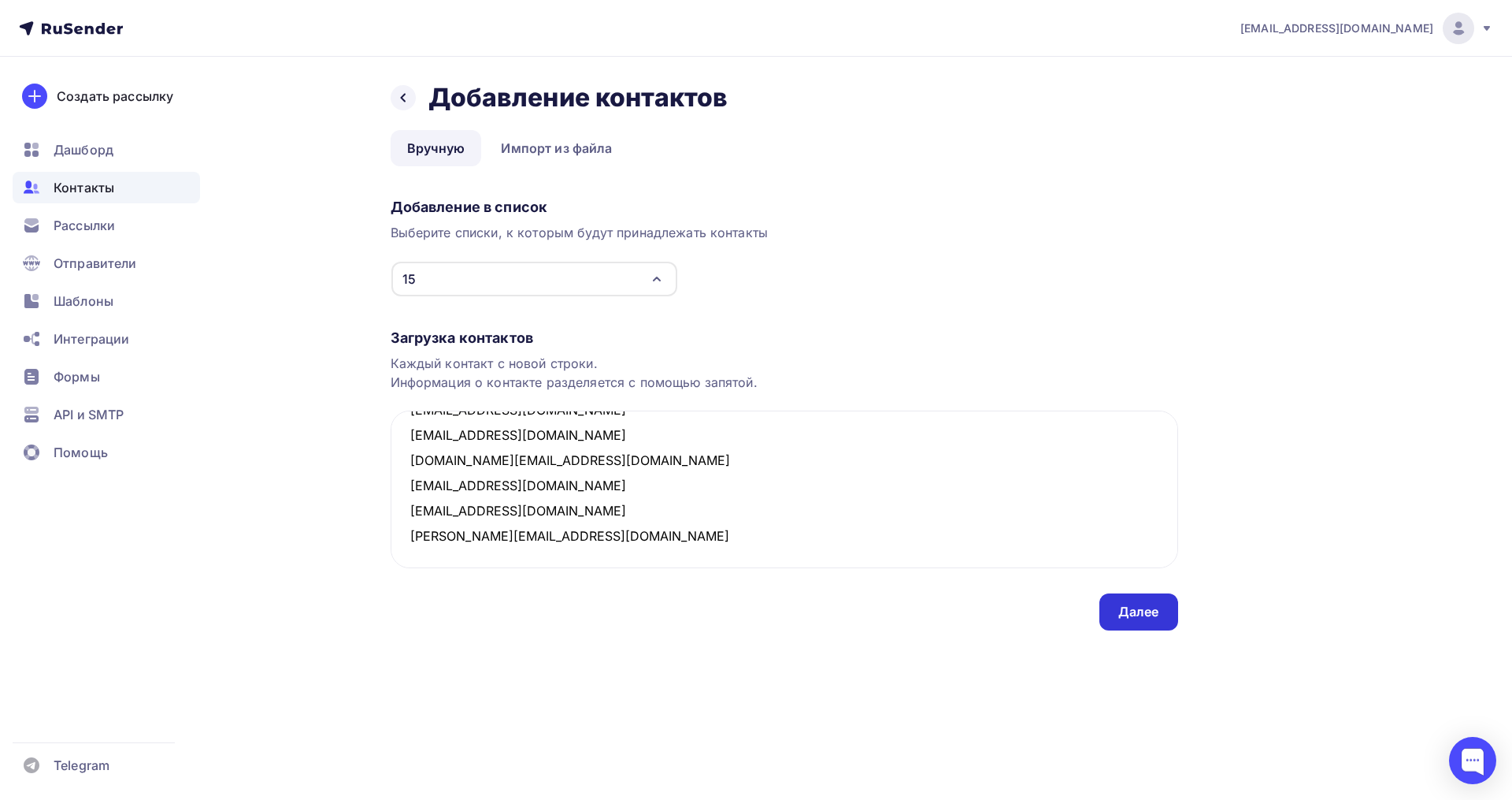
type textarea "lisovskaya.tatiana@gmail.com julia@maniaq.ru tayakhova@yandex.ru yell0w.lemon@y…"
click at [1120, 624] on div "Далее" at bounding box center [1138, 612] width 79 height 37
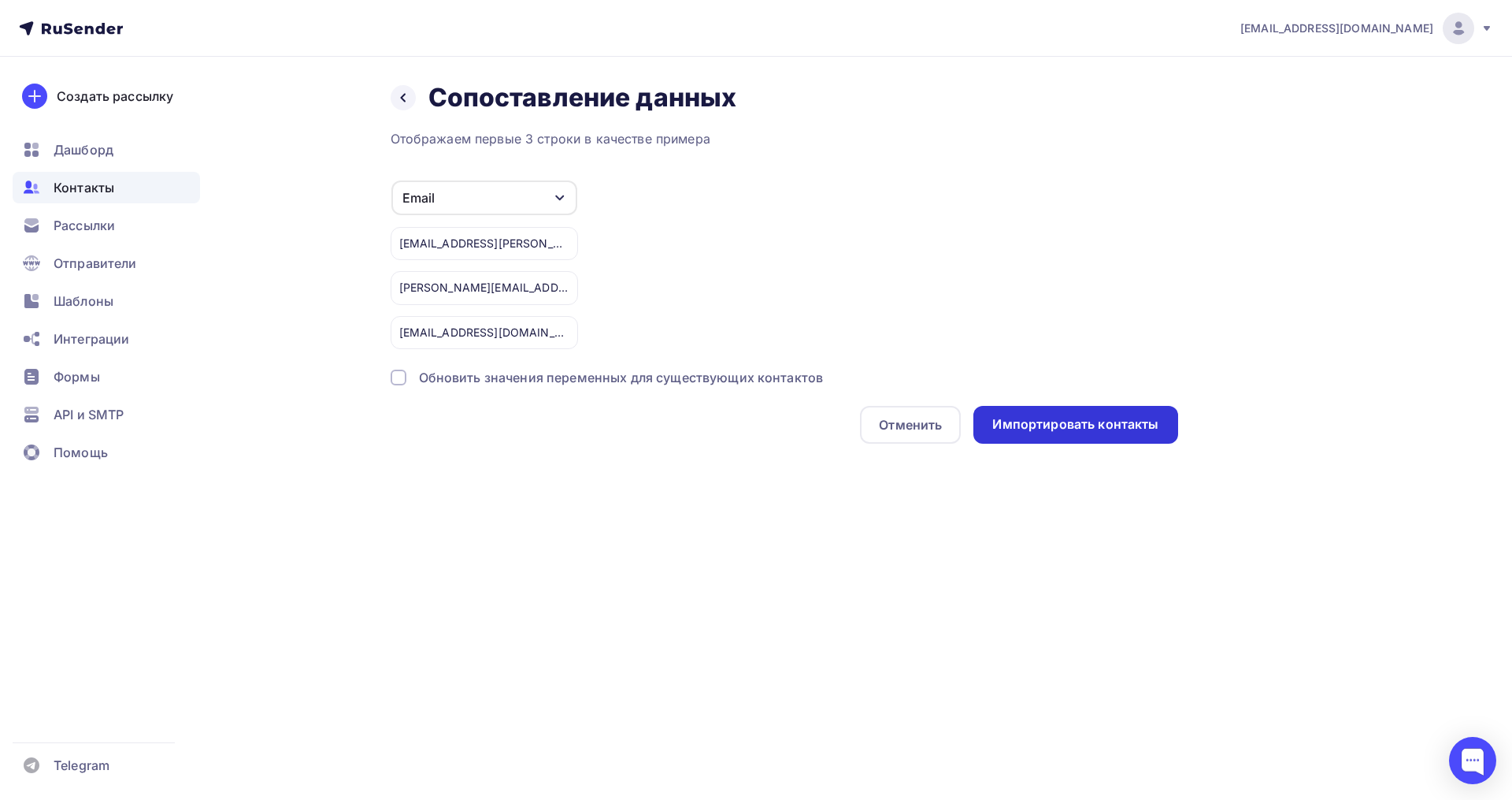
click at [1039, 425] on div "Импортировать контакты" at bounding box center [1074, 424] width 166 height 18
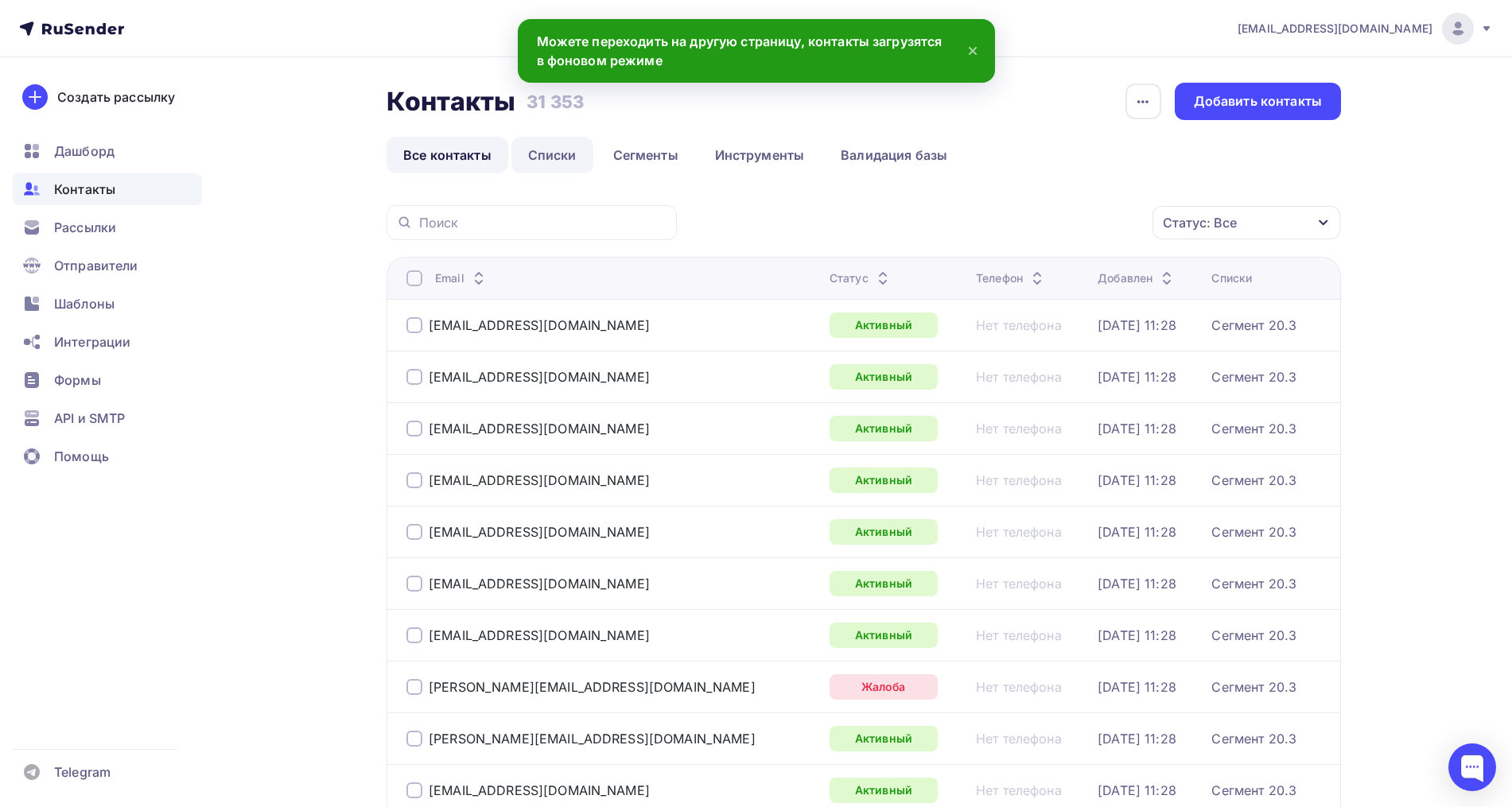
click at [557, 155] on link "Списки" at bounding box center [552, 155] width 82 height 37
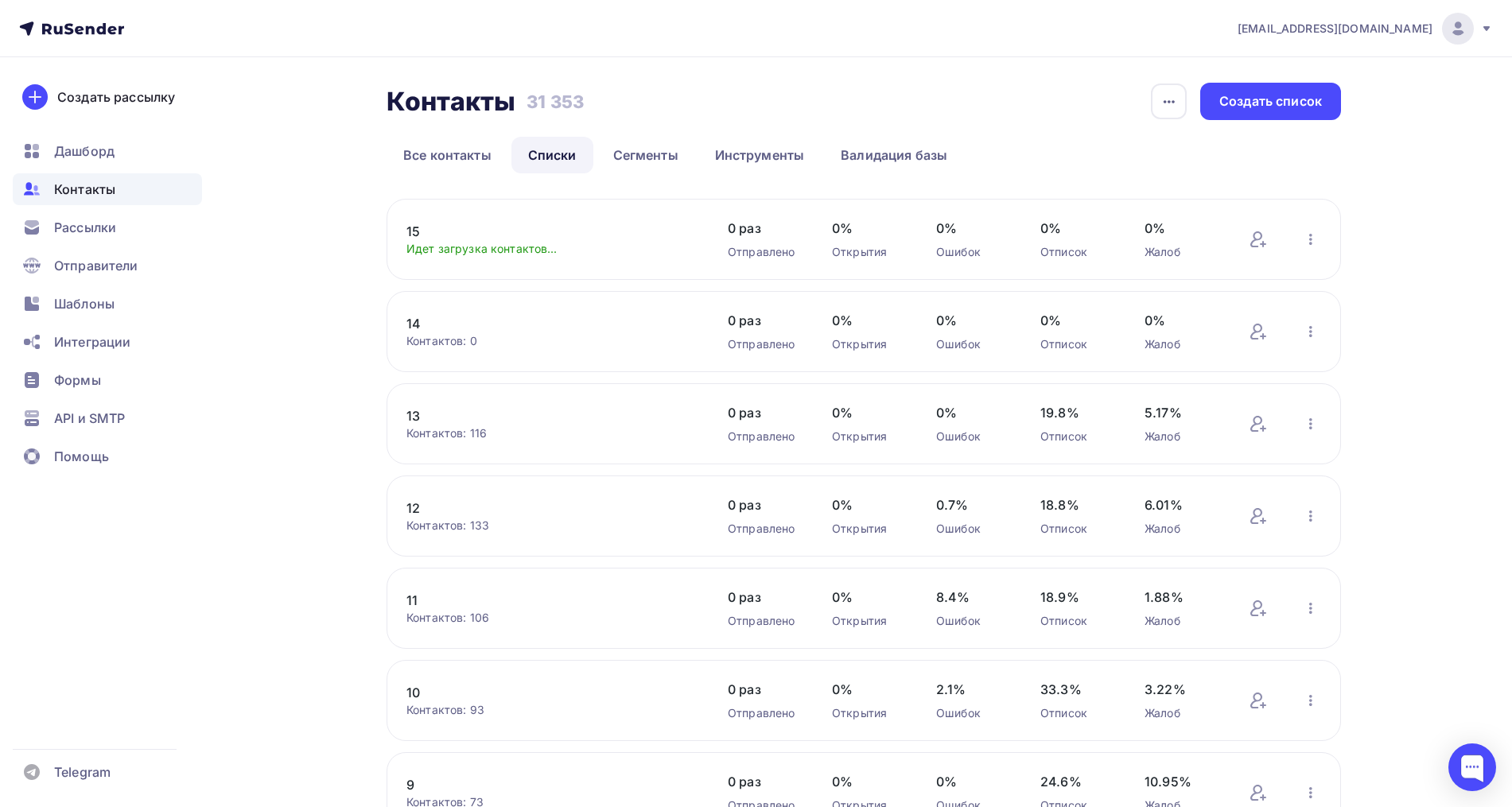
click at [423, 228] on link "15" at bounding box center [541, 231] width 270 height 19
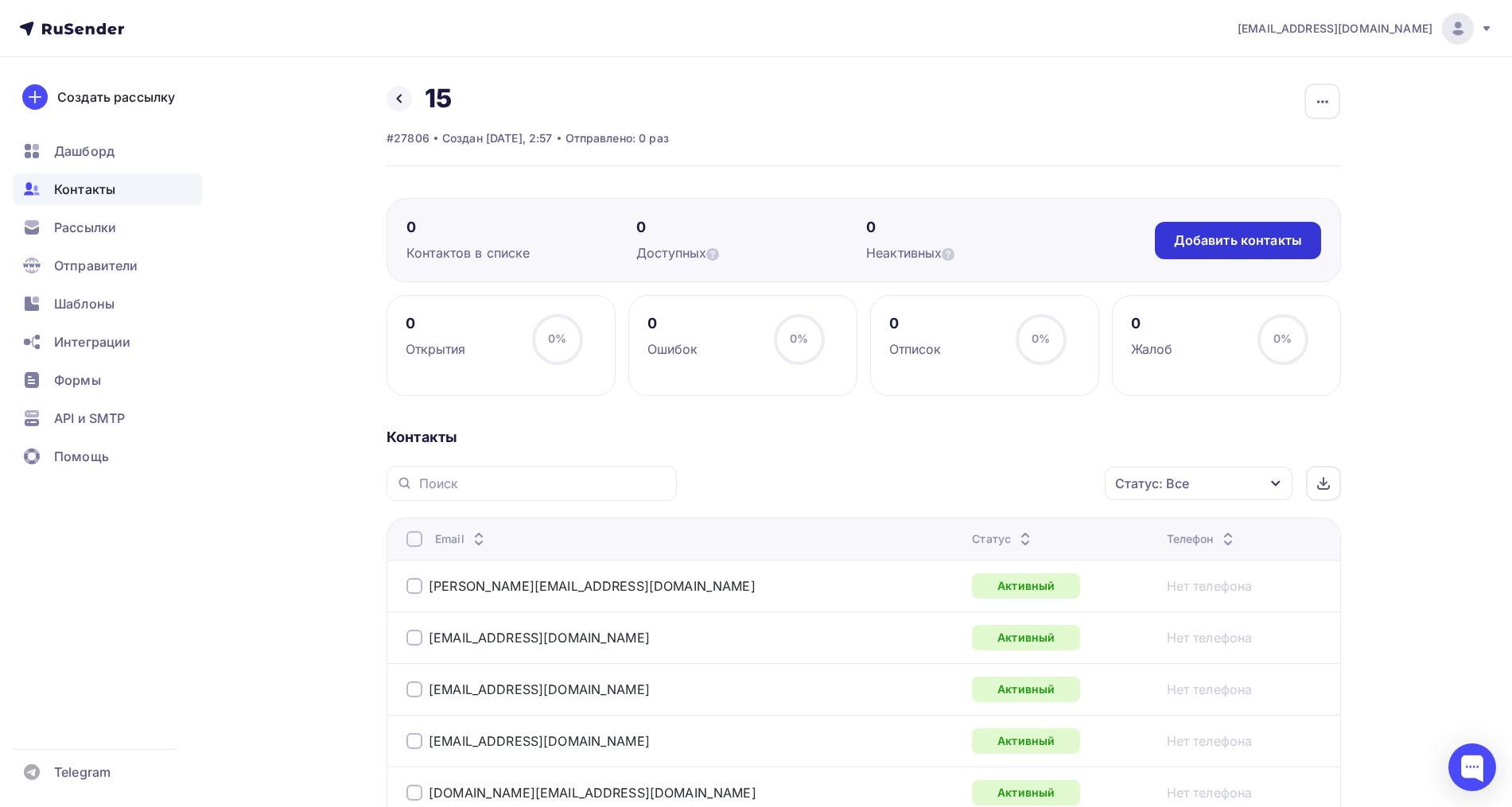
click at [1177, 253] on div "Добавить контакты" at bounding box center [1238, 240] width 166 height 37
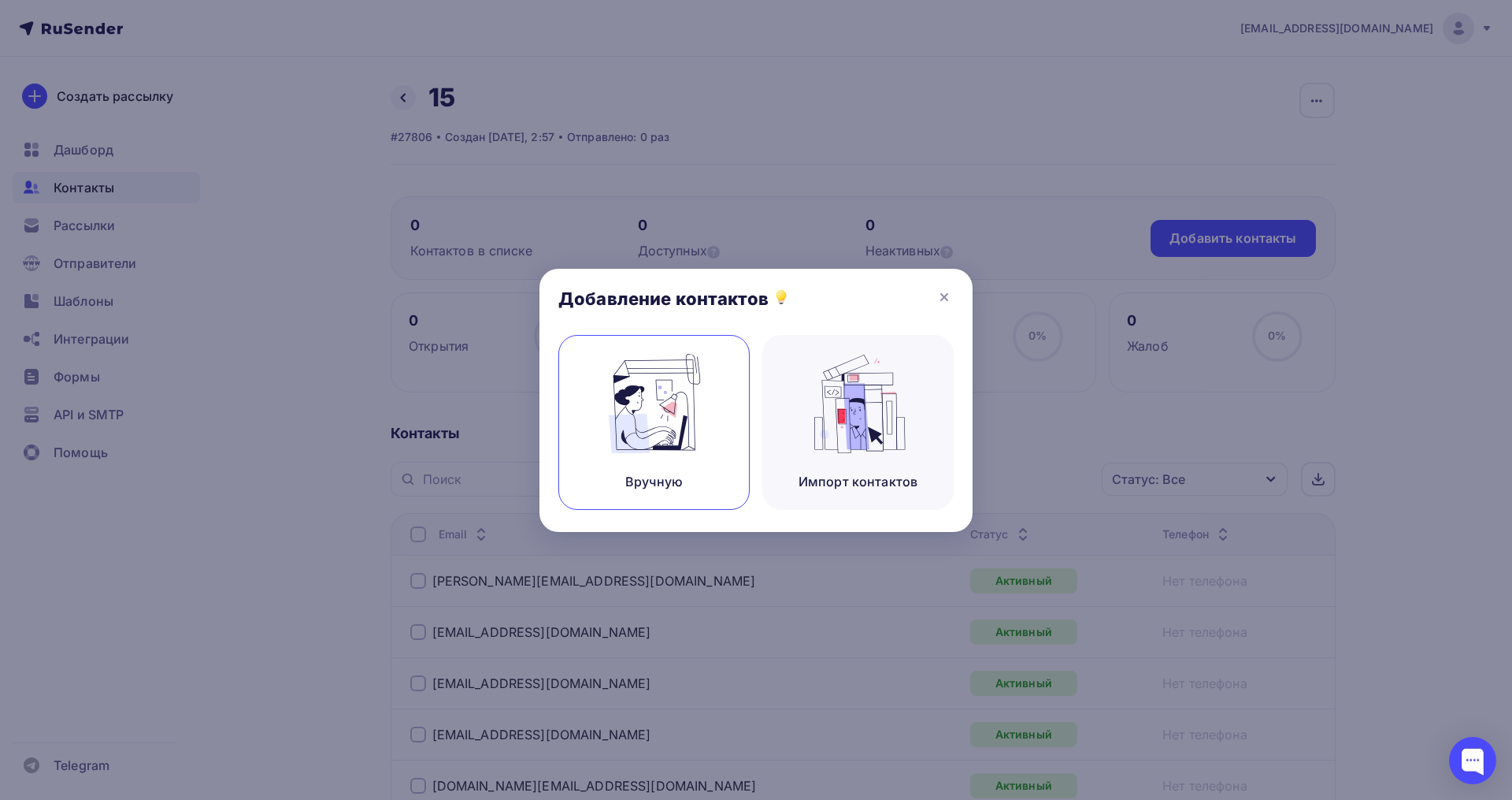
click at [600, 448] on div "Вручную" at bounding box center [654, 422] width 191 height 175
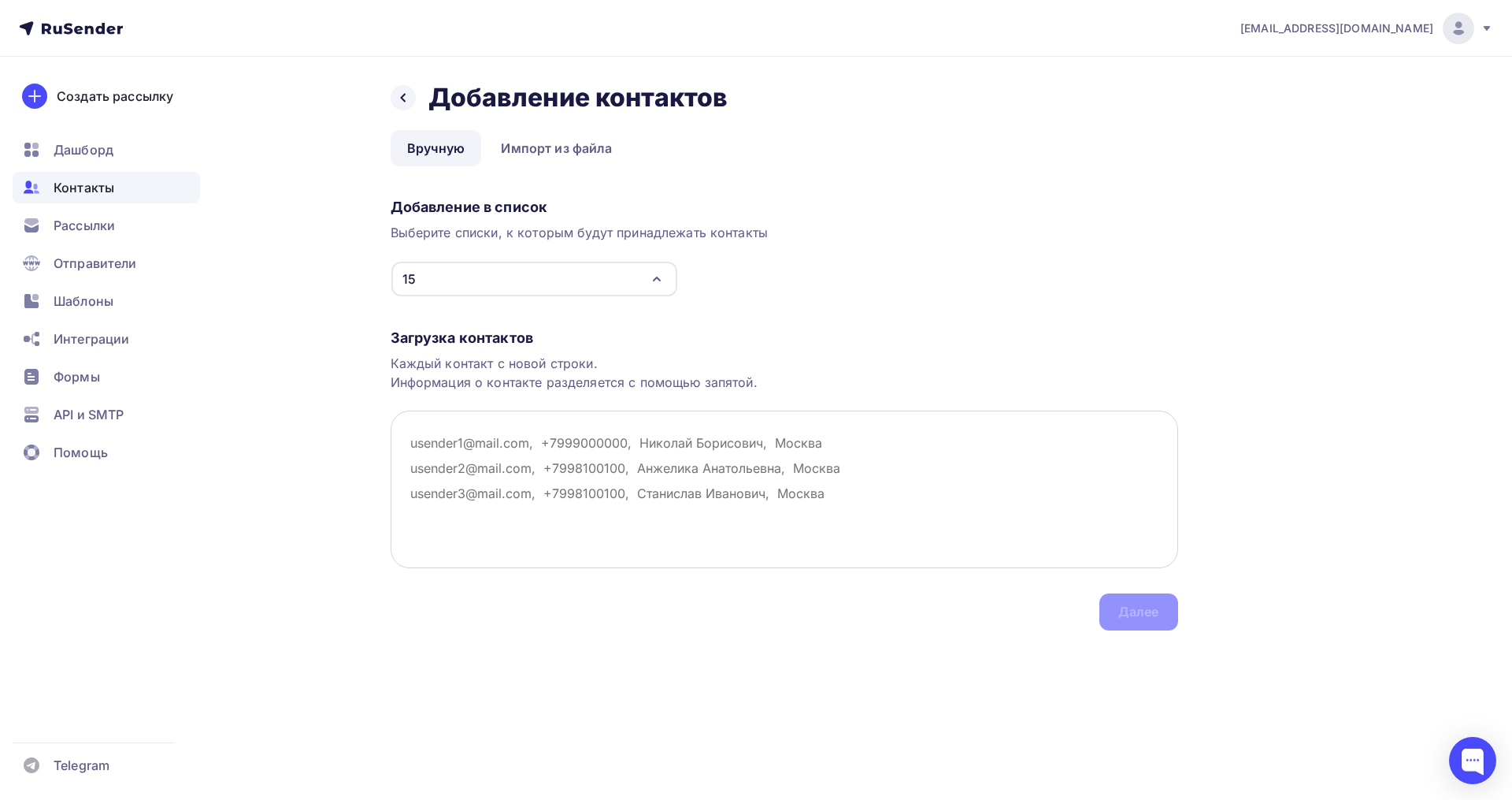
click at [451, 437] on textarea at bounding box center [785, 489] width 788 height 158
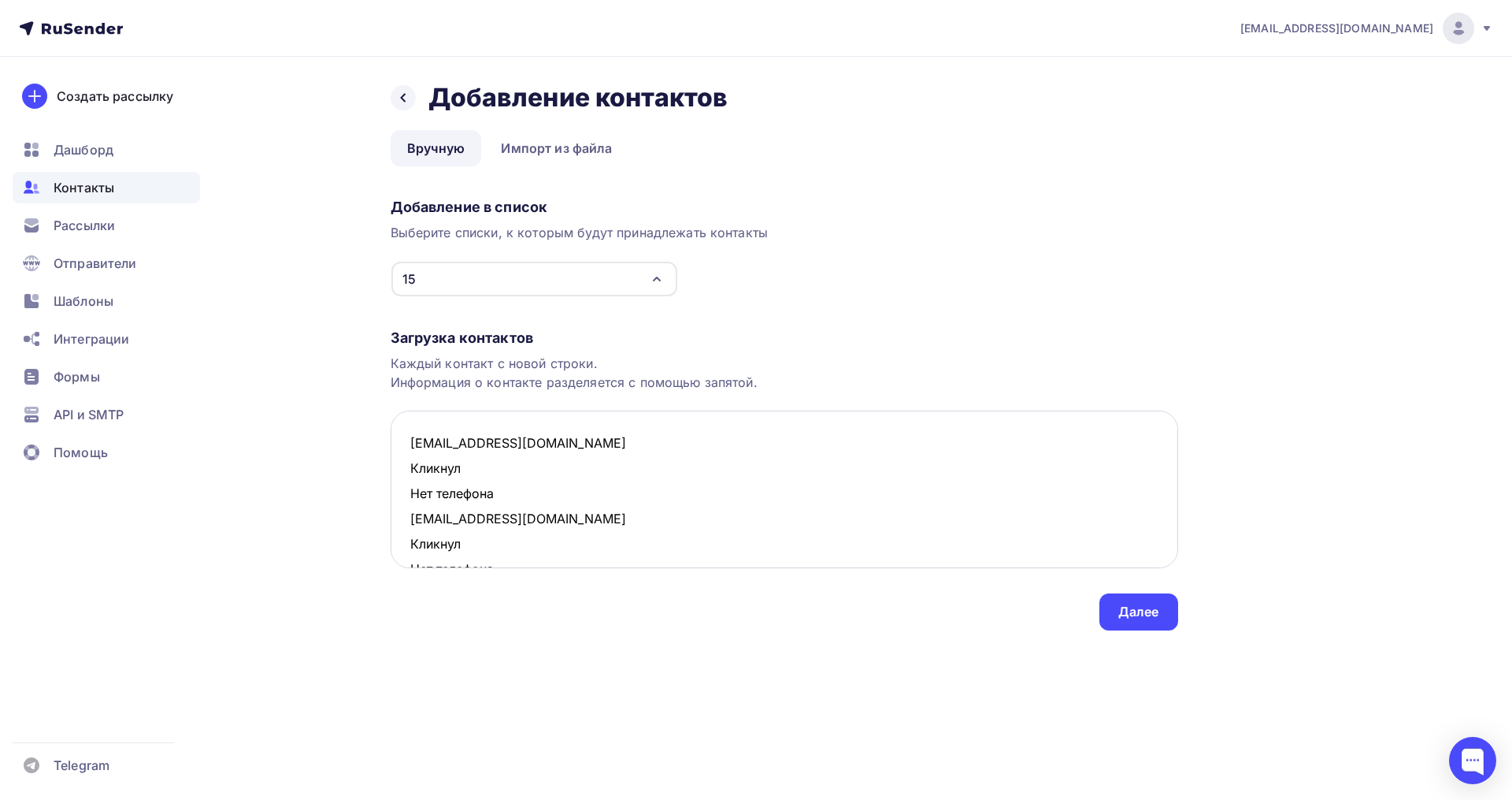
scroll to position [488, 0]
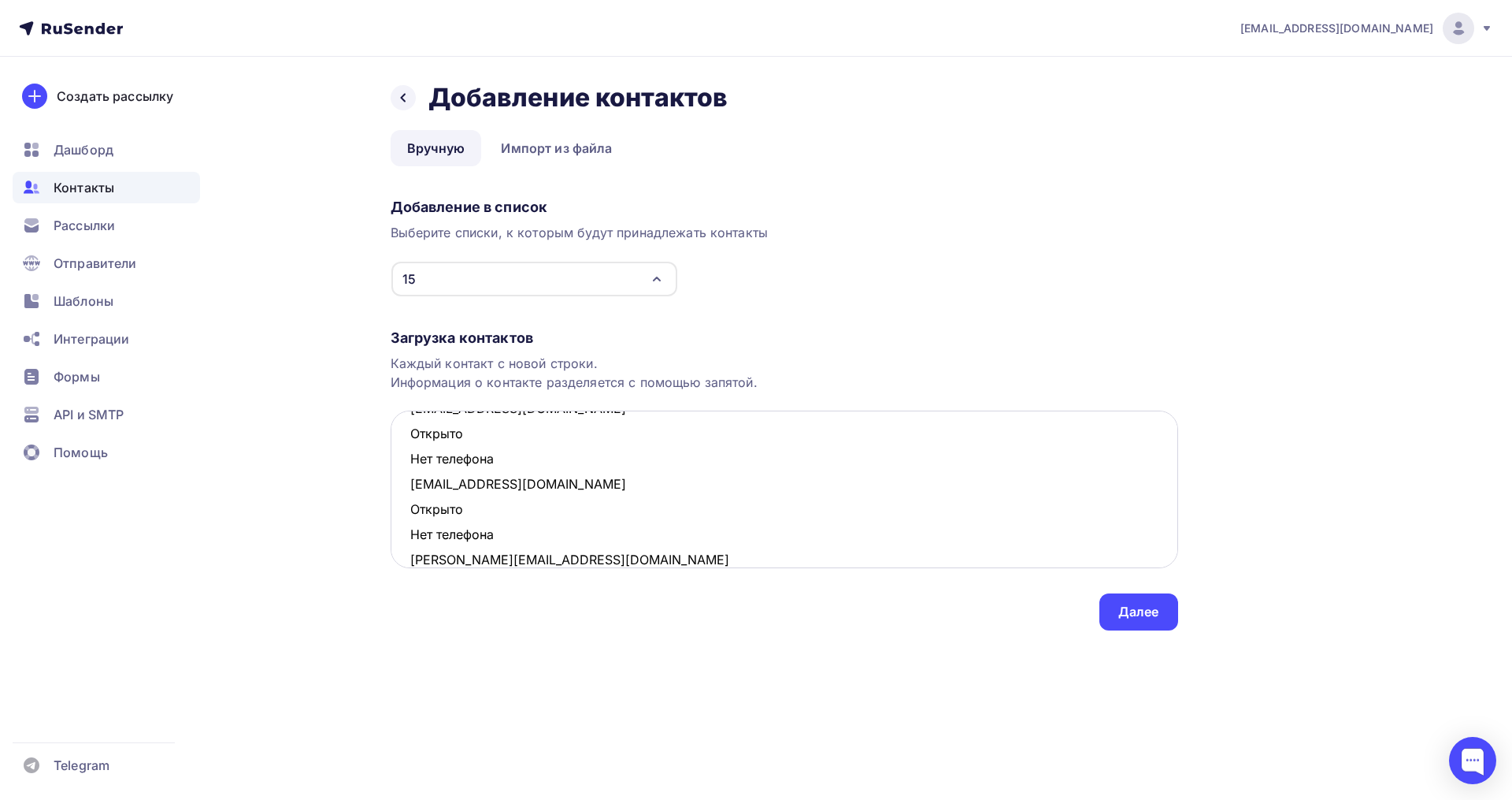
drag, startPoint x: 467, startPoint y: 542, endPoint x: 398, endPoint y: 520, distance: 72.4
click at [398, 520] on textarea "normancopy@mail.ru Кликнул Нет телефона pozhi78@mail.ru Кликнул Нет телефона ol…" at bounding box center [785, 489] width 788 height 158
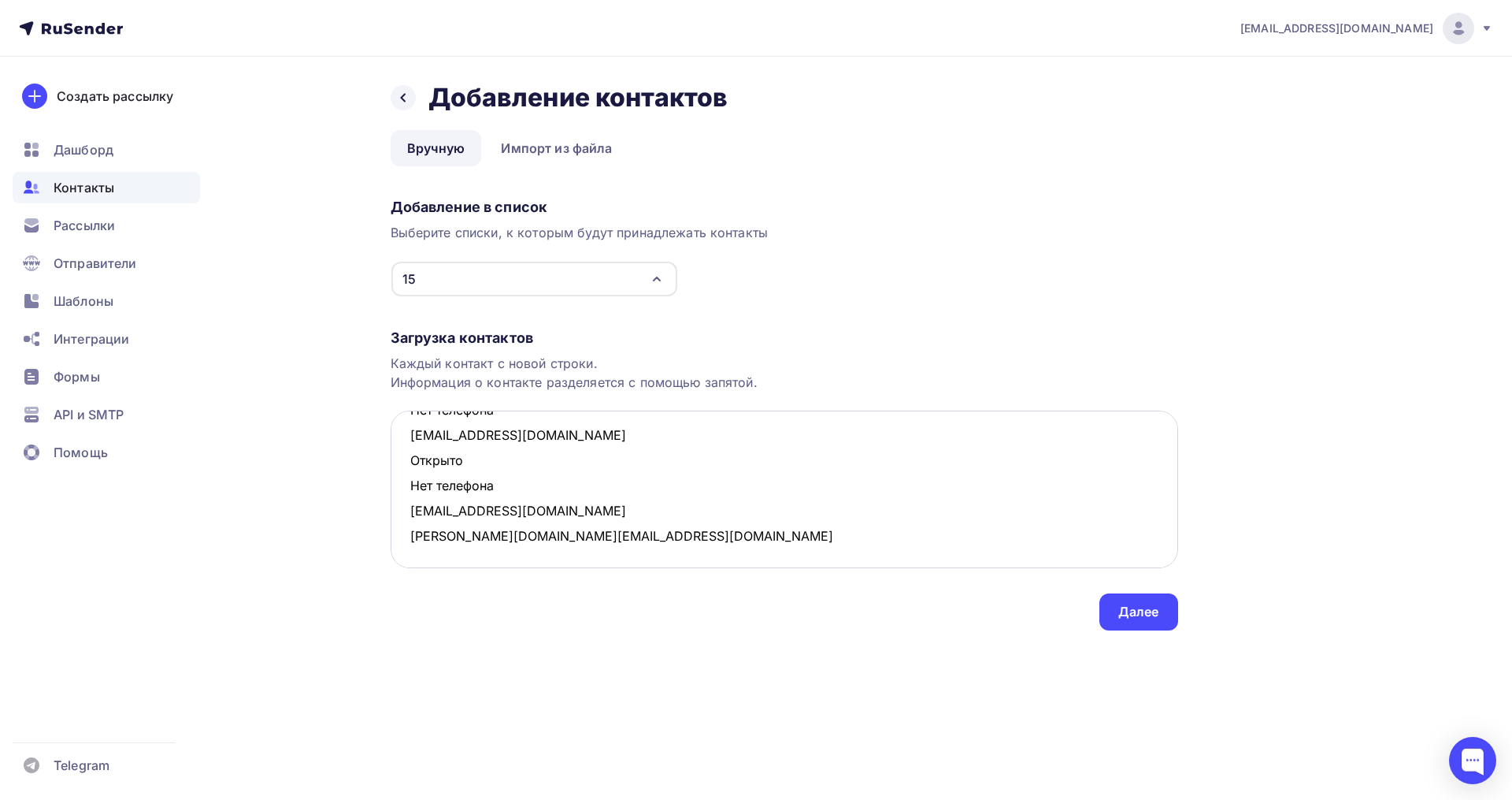
scroll to position [462, 0]
drag, startPoint x: 510, startPoint y: 478, endPoint x: 398, endPoint y: 460, distance: 113.4
click at [398, 460] on textarea "normancopy@mail.ru Кликнул Нет телефона pozhi78@mail.ru Кликнул Нет телефона ol…" at bounding box center [785, 489] width 788 height 158
drag, startPoint x: 482, startPoint y: 464, endPoint x: 409, endPoint y: 444, distance: 75.7
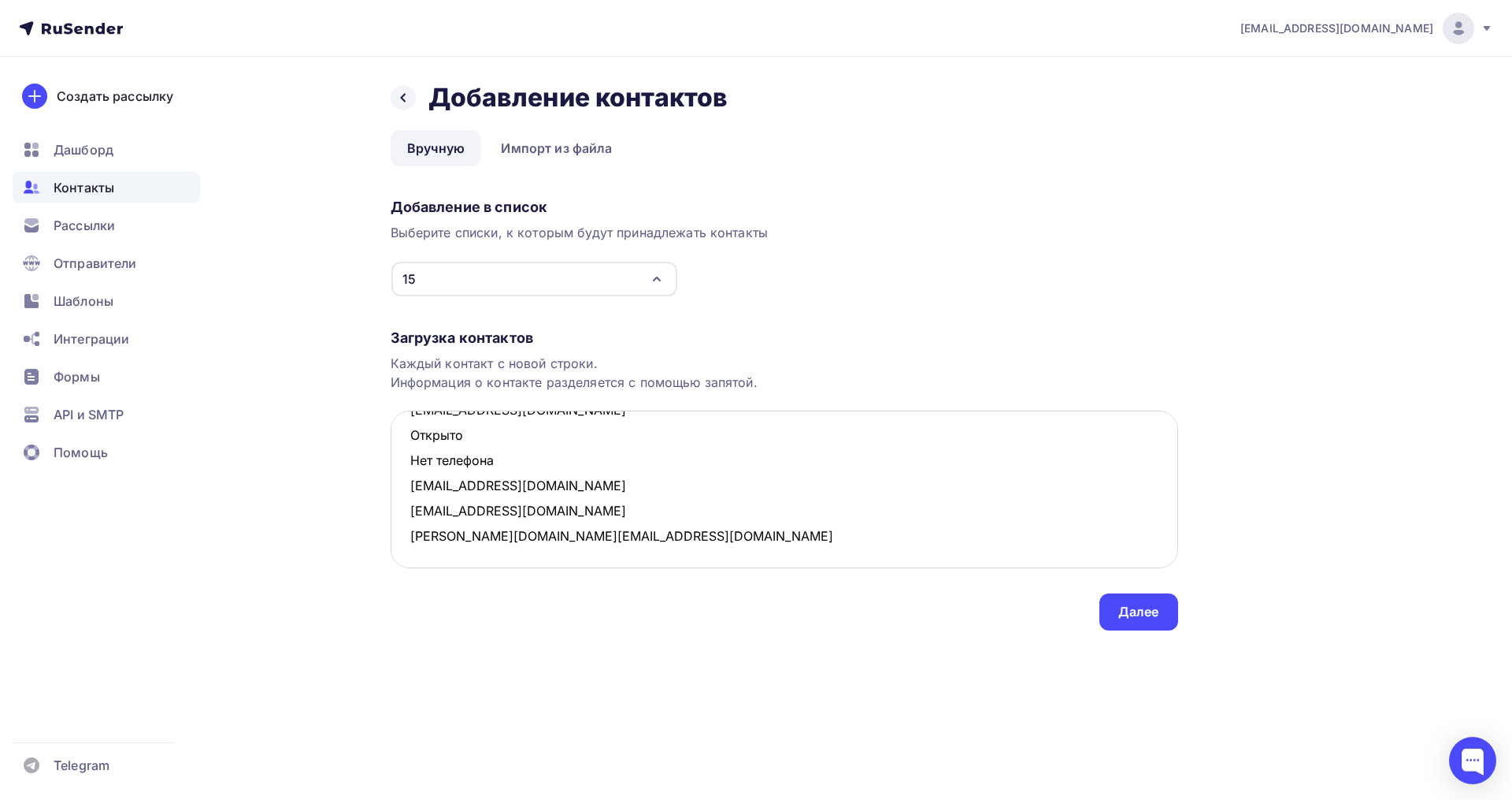
click at [409, 444] on textarea "normancopy@mail.ru Кликнул Нет телефона pozhi78@mail.ru Кликнул Нет телефона ol…" at bounding box center [785, 489] width 788 height 158
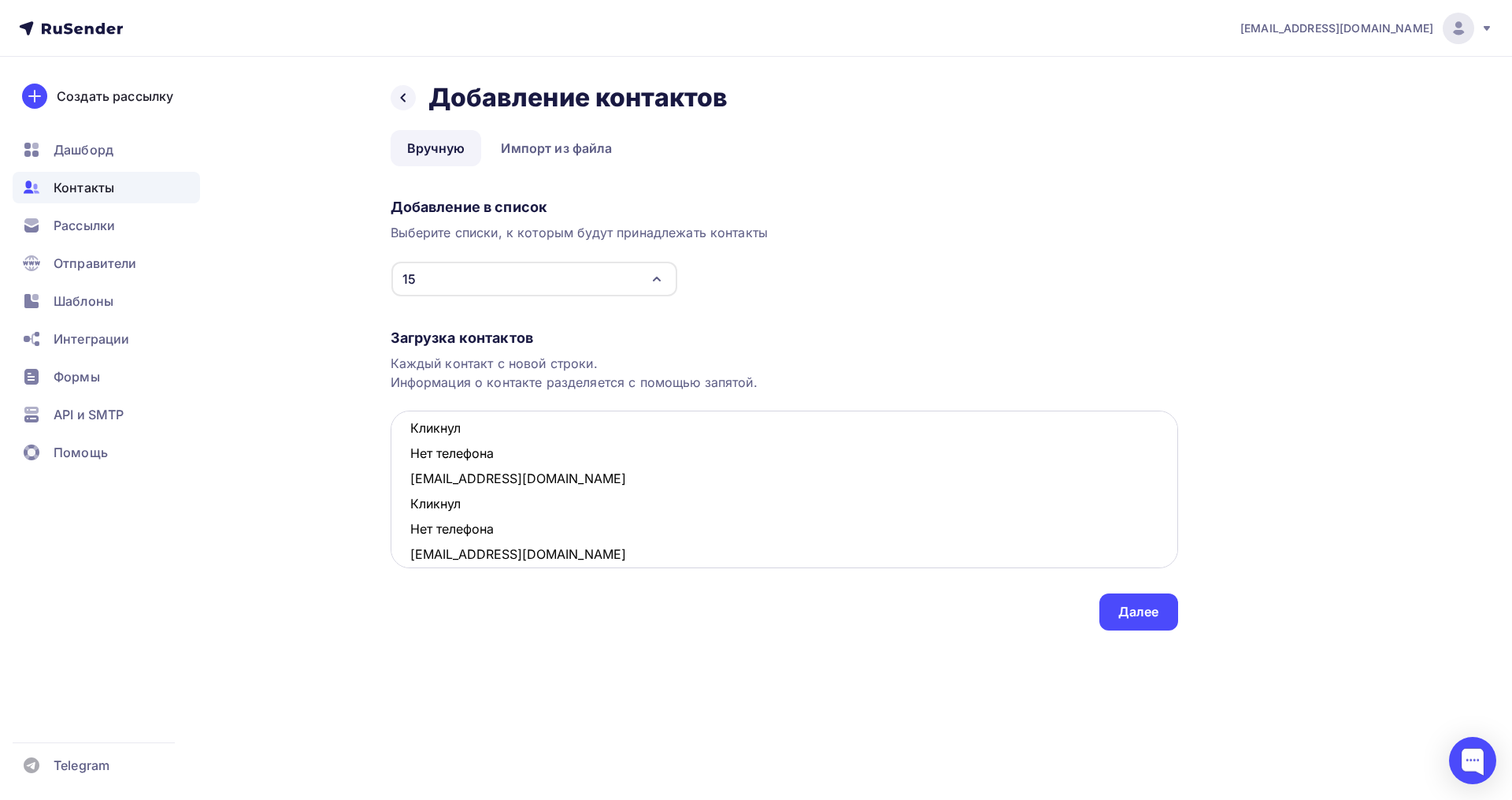
scroll to position [262, 0]
drag, startPoint x: 457, startPoint y: 533, endPoint x: 405, endPoint y: 517, distance: 54.4
click at [405, 517] on textarea "normancopy@mail.ru Кликнул Нет телефона pozhi78@mail.ru Кликнул Нет телефона ol…" at bounding box center [785, 489] width 788 height 158
drag, startPoint x: 509, startPoint y: 462, endPoint x: 411, endPoint y: 444, distance: 99.6
click at [411, 444] on textarea "normancopy@mail.ru Кликнул Нет телефона pozhi78@mail.ru Кликнул Нет телефона ol…" at bounding box center [785, 489] width 788 height 158
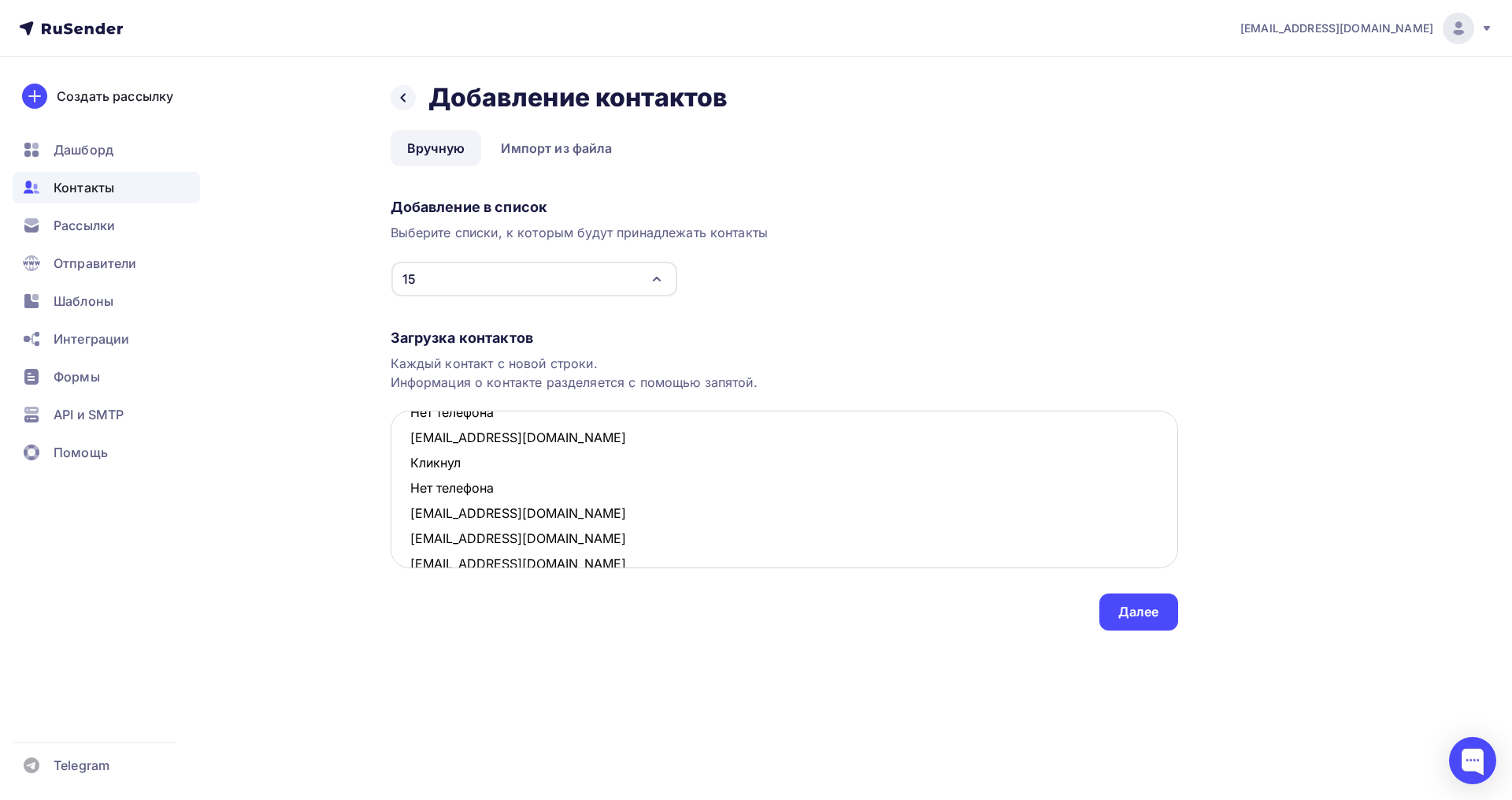
scroll to position [138, 0]
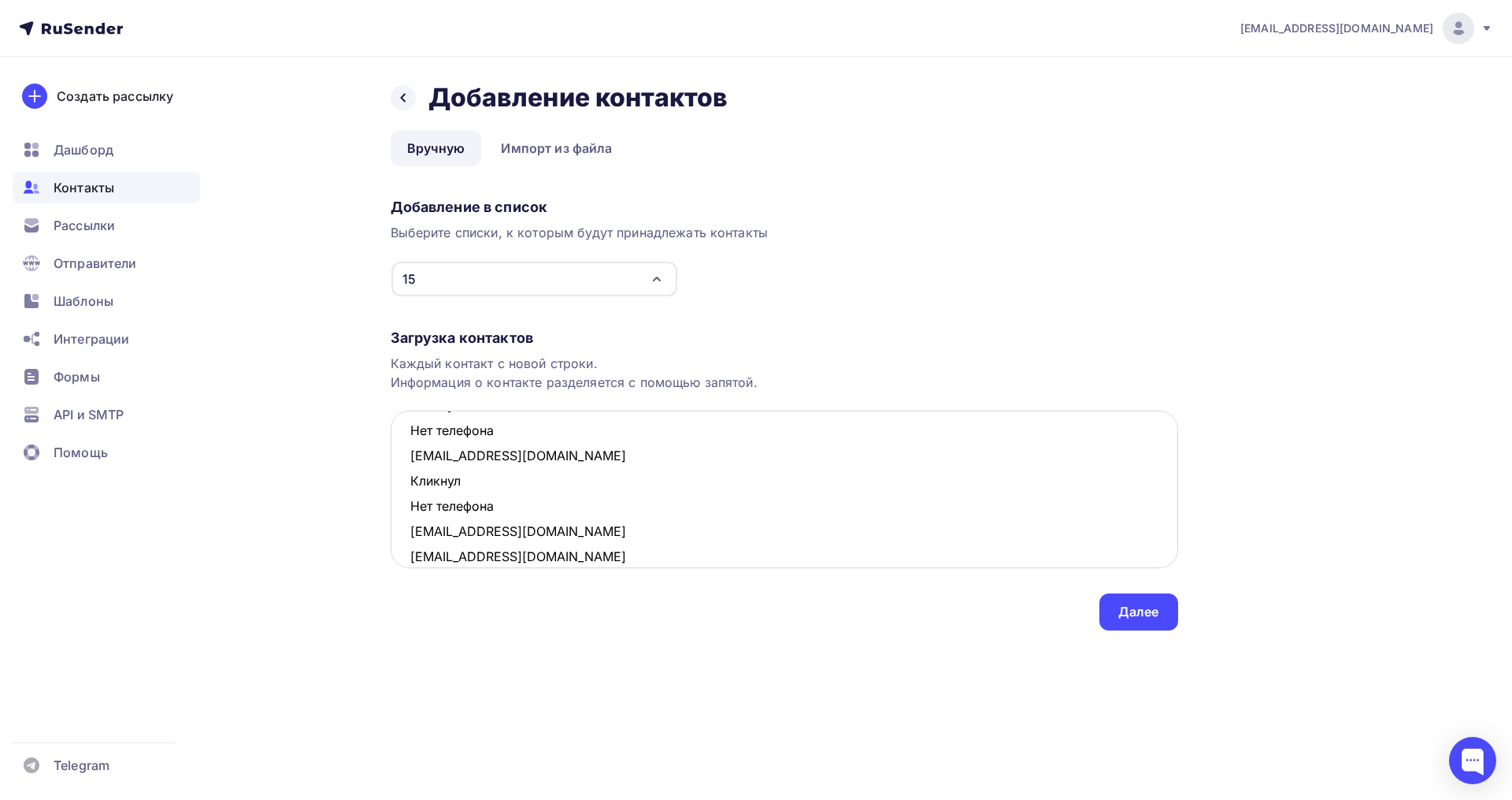
drag, startPoint x: 495, startPoint y: 510, endPoint x: 403, endPoint y: 492, distance: 93.7
click at [403, 492] on textarea "normancopy@mail.ru Кликнул Нет телефона pozhi78@mail.ru Кликнул Нет телефона ol…" at bounding box center [785, 489] width 788 height 158
drag, startPoint x: 495, startPoint y: 524, endPoint x: 413, endPoint y: 512, distance: 82.9
click at [413, 512] on textarea "normancopy@mail.ru Кликнул Нет телефона pozhi78@mail.ru Кликнул Нет телефона ol…" at bounding box center [785, 489] width 788 height 158
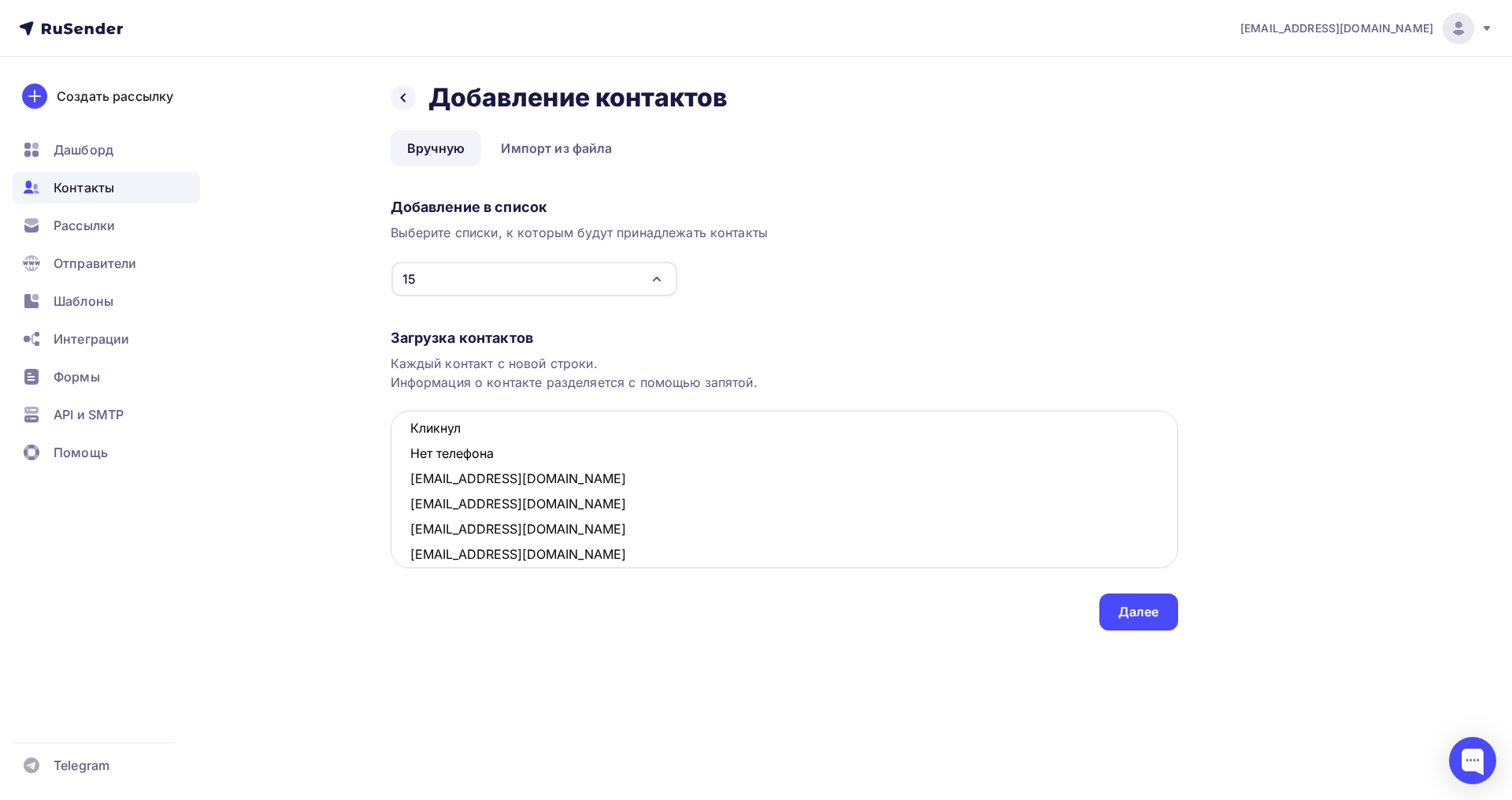
drag, startPoint x: 515, startPoint y: 455, endPoint x: 414, endPoint y: 436, distance: 102.8
click at [414, 436] on textarea "normancopy@mail.ru Кликнул Нет телефона pozhi78@mail.ru olga_serg73@mail.ru yul…" at bounding box center [785, 489] width 788 height 158
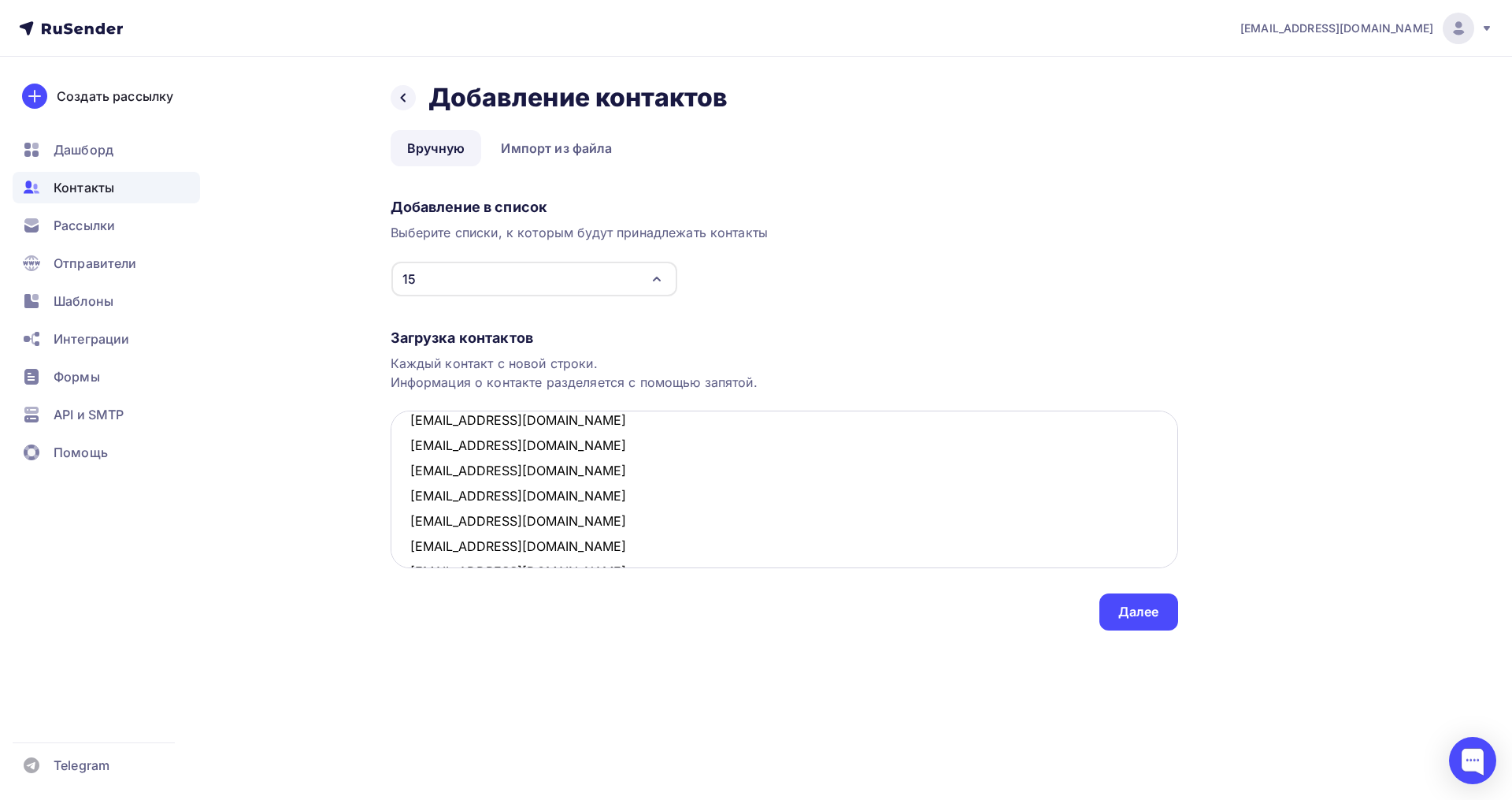
scroll to position [109, 0]
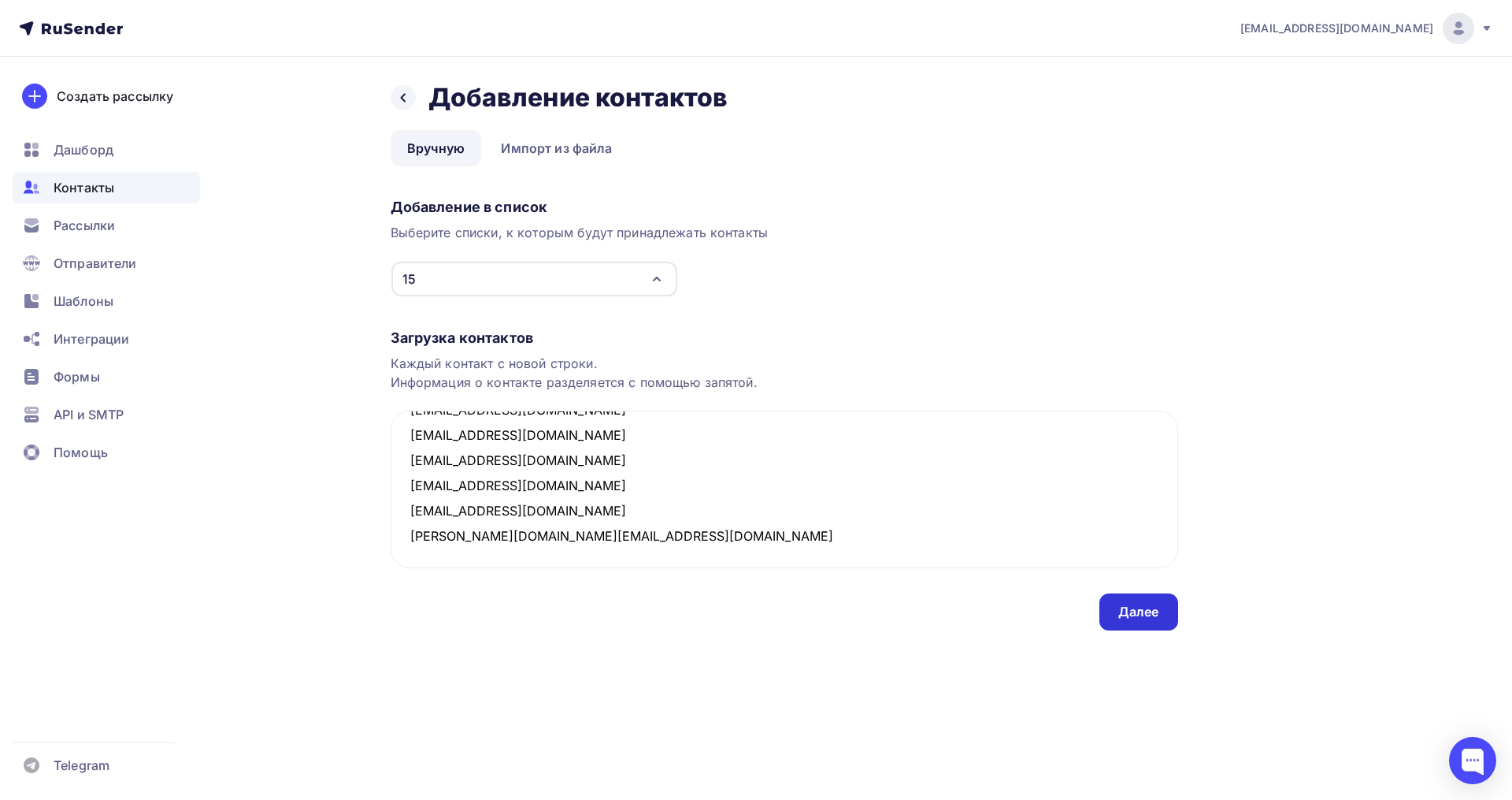
type textarea "normancopy@mail.ru pozhi78@mail.ru olga_serg73@mail.ru yulya_komarova_96@list.r…"
click at [1134, 609] on div "Далее" at bounding box center [1138, 612] width 41 height 18
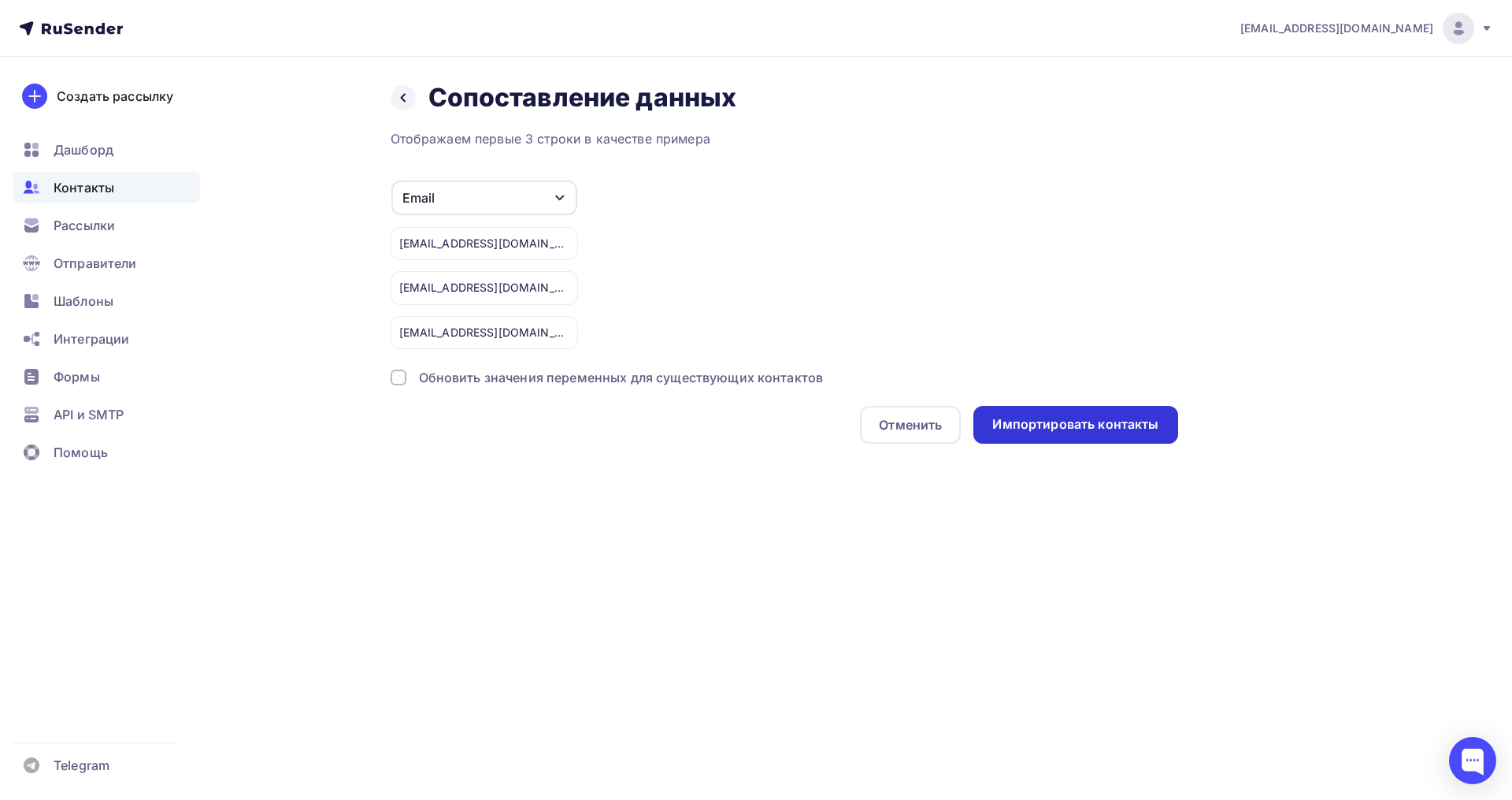
click at [1038, 432] on div "Импортировать контакты" at bounding box center [1074, 424] width 166 height 18
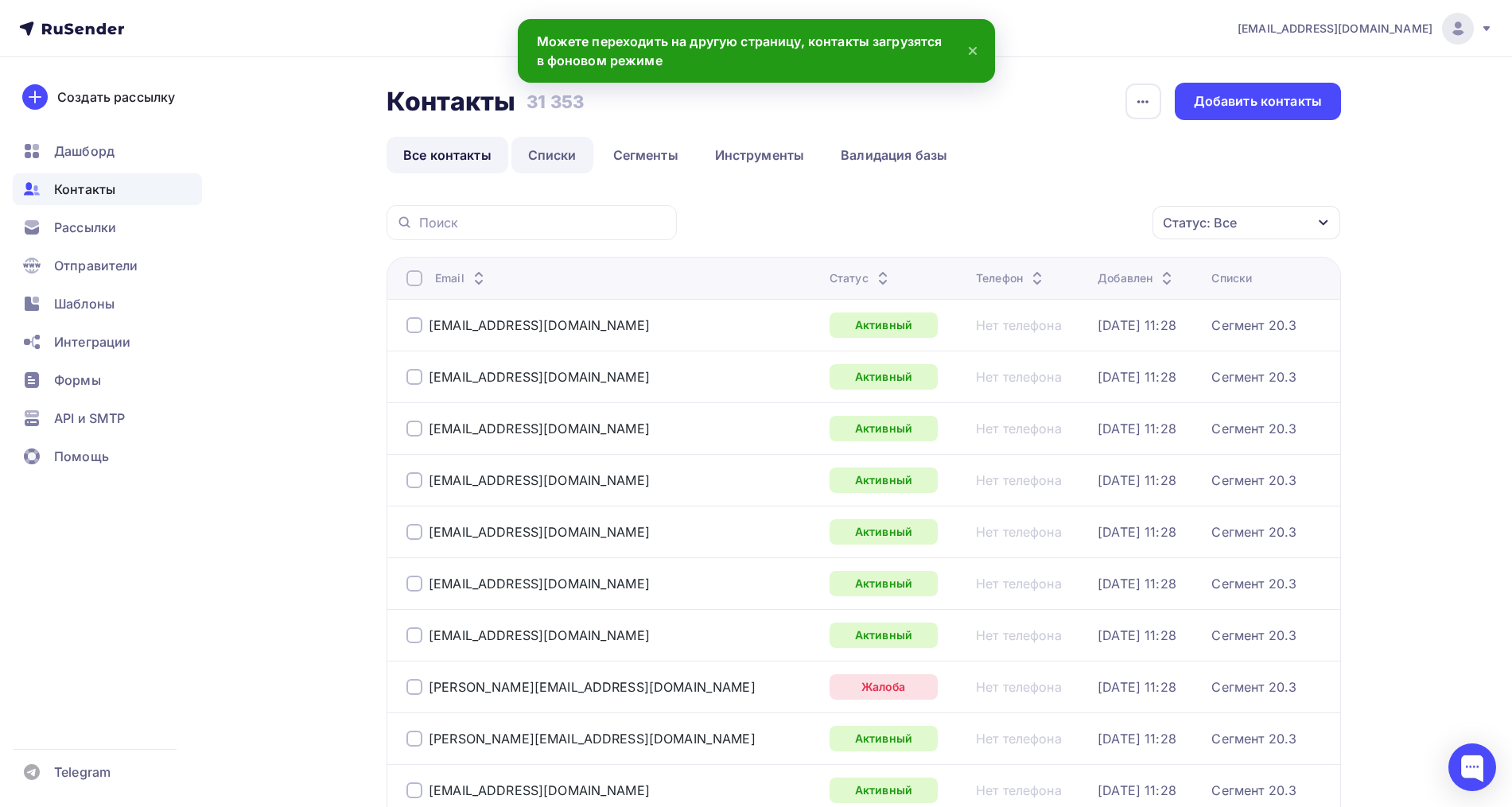
click at [535, 153] on link "Списки" at bounding box center [552, 155] width 82 height 37
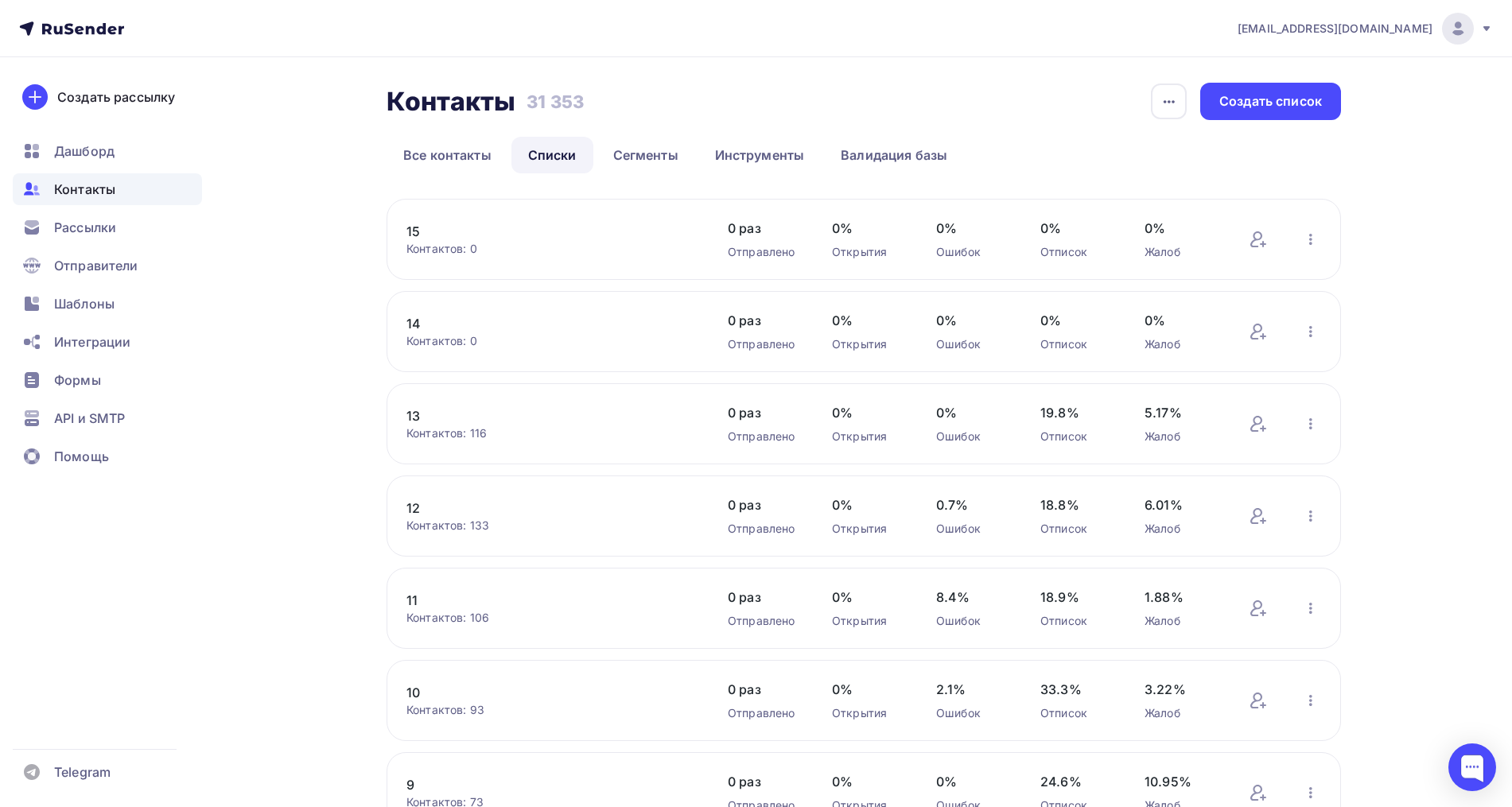
click at [412, 230] on link "15" at bounding box center [541, 231] width 270 height 19
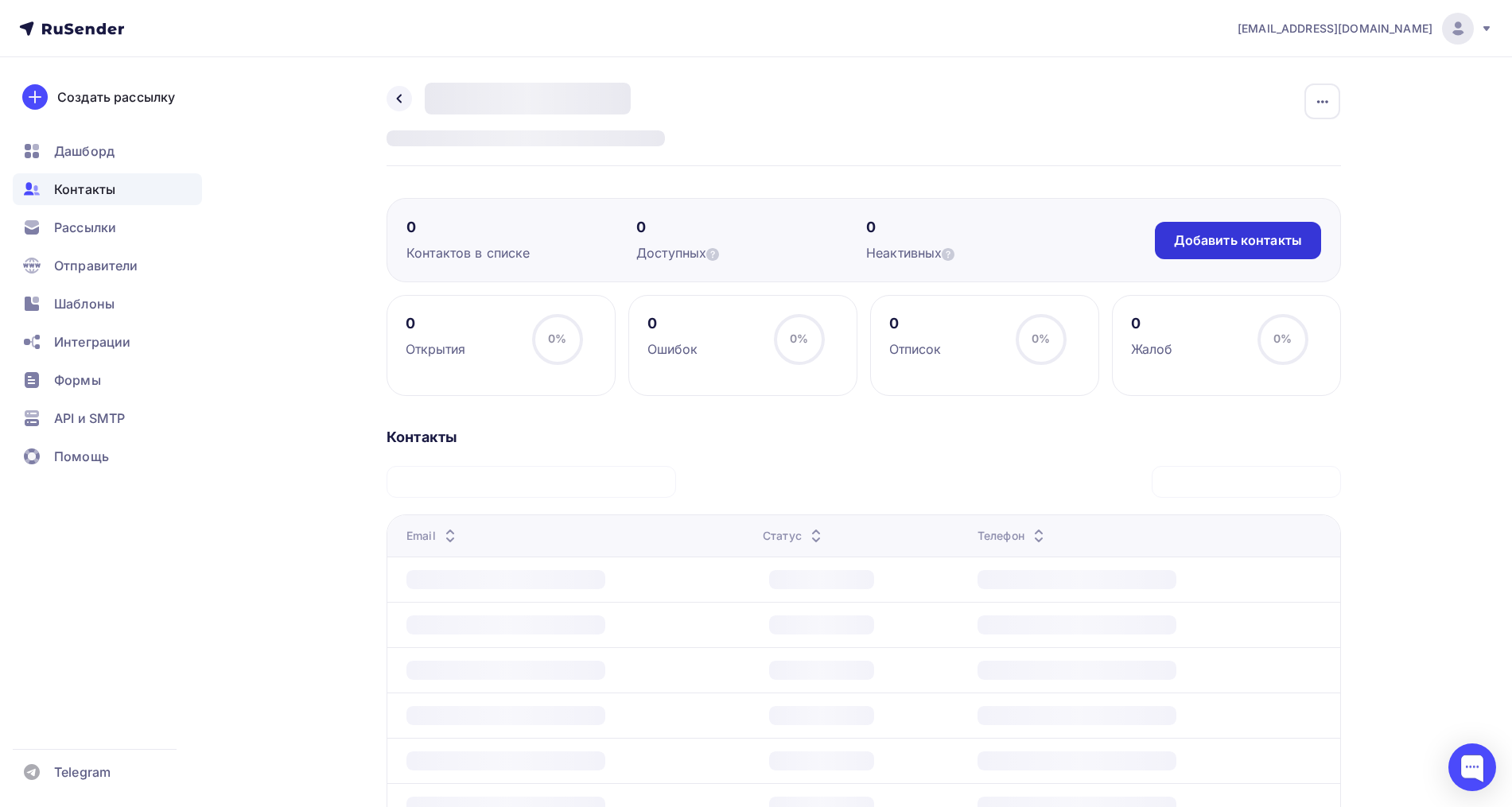
click at [1254, 239] on div "Добавить контакты" at bounding box center [1237, 240] width 128 height 18
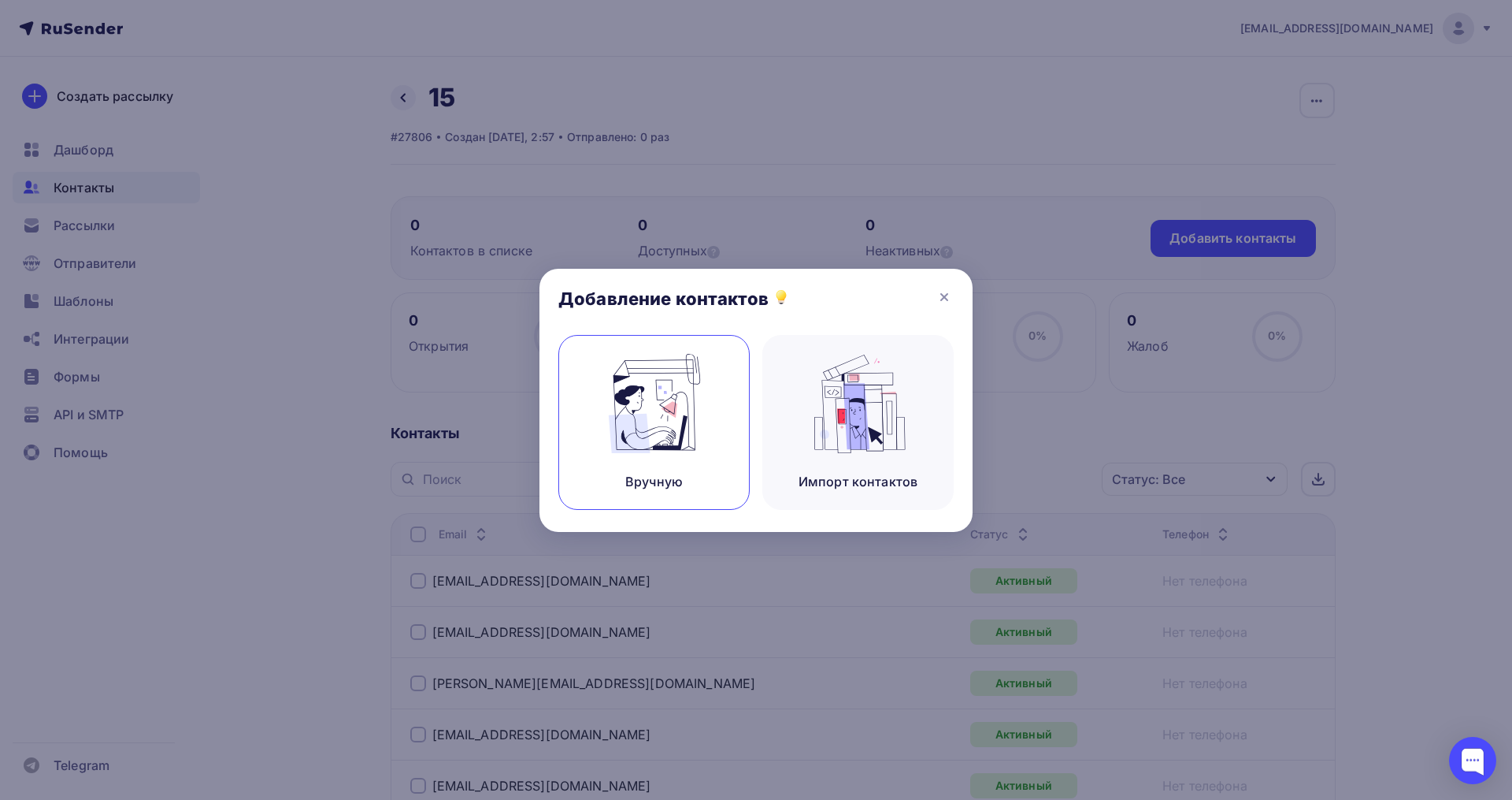
click at [621, 453] on img at bounding box center [654, 403] width 105 height 99
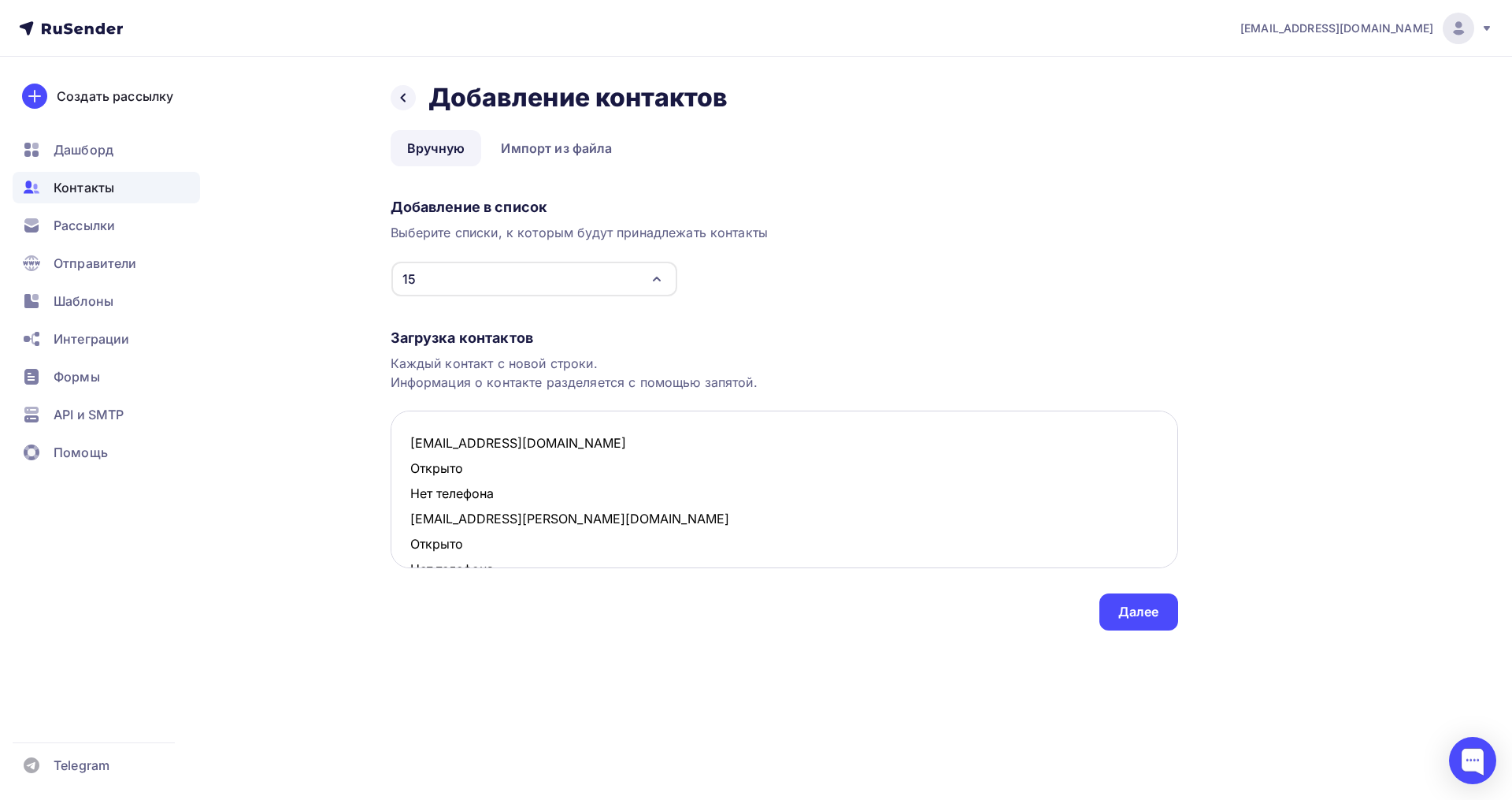
scroll to position [488, 0]
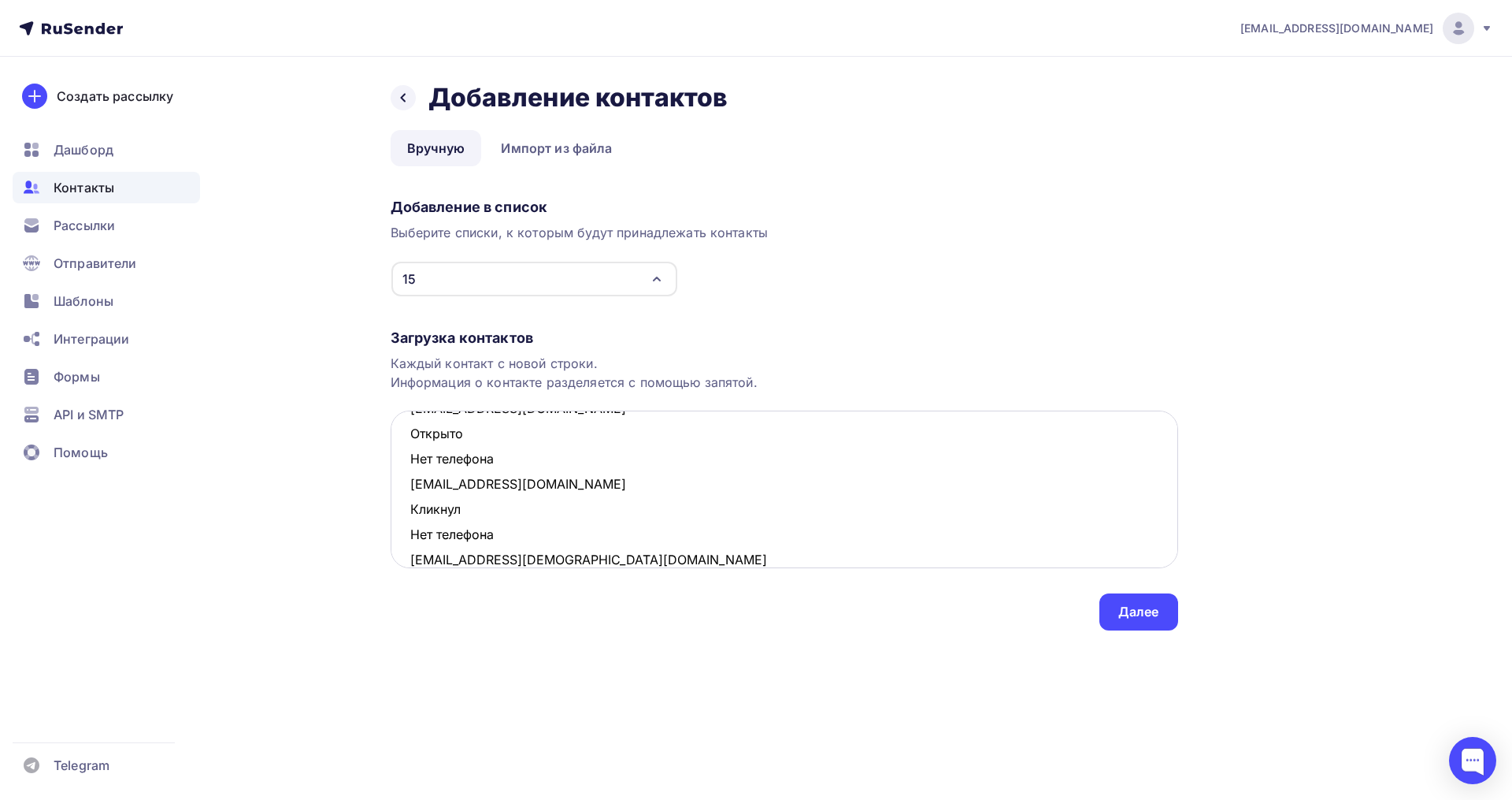
drag, startPoint x: 508, startPoint y: 538, endPoint x: 411, endPoint y: 516, distance: 99.5
click at [411, 516] on textarea "karenk@lenta.ru Открыто Нет телефона borz.tatiana@yandex.ru Открыто Нет телефон…" at bounding box center [785, 489] width 788 height 158
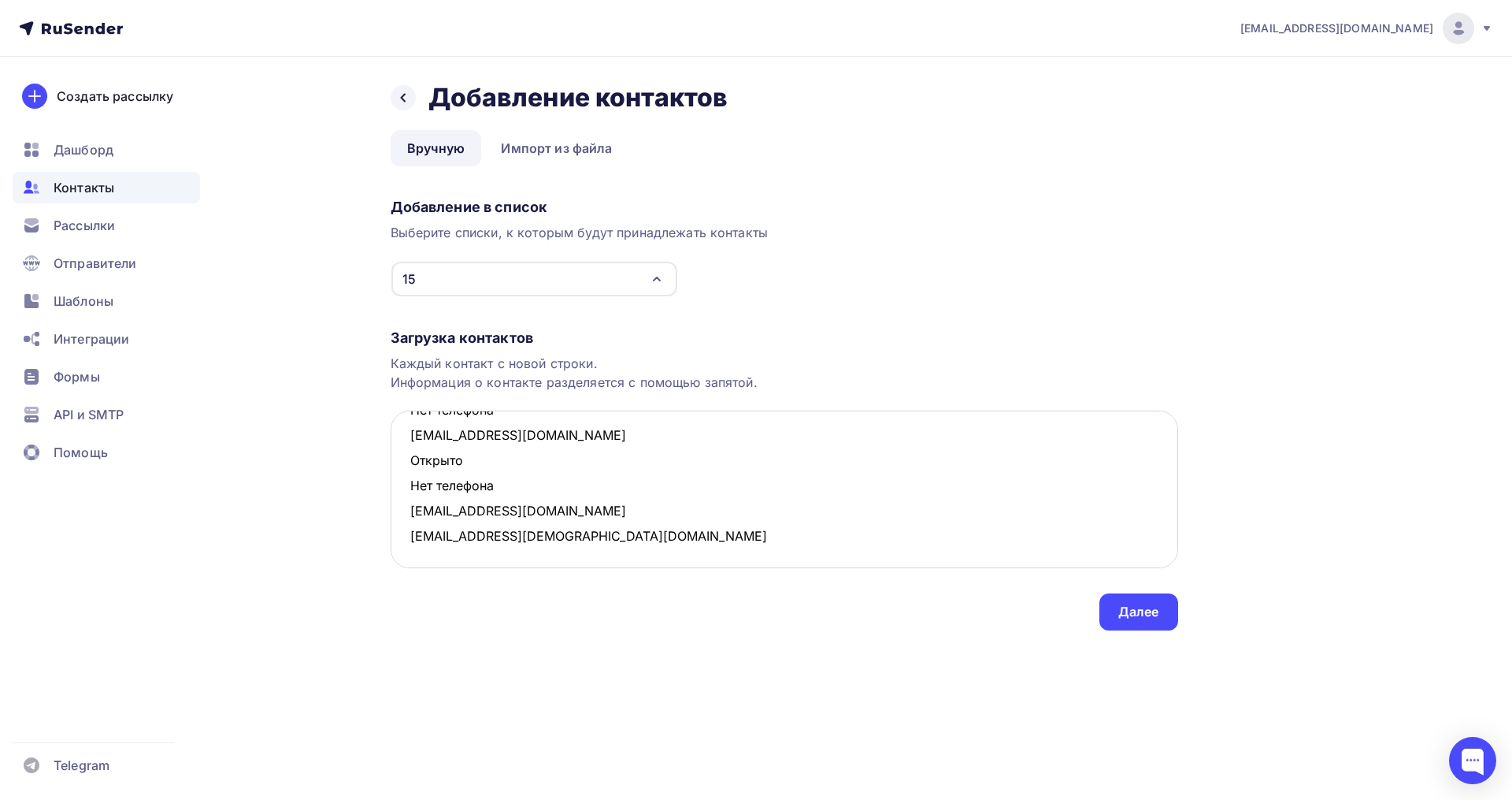
scroll to position [462, 0]
drag, startPoint x: 506, startPoint y: 486, endPoint x: 410, endPoint y: 470, distance: 97.3
click at [410, 470] on textarea "karenk@lenta.ru Открыто Нет телефона borz.tatiana@yandex.ru Открыто Нет телефон…" at bounding box center [785, 489] width 788 height 158
drag, startPoint x: 499, startPoint y: 455, endPoint x: 414, endPoint y: 442, distance: 86.0
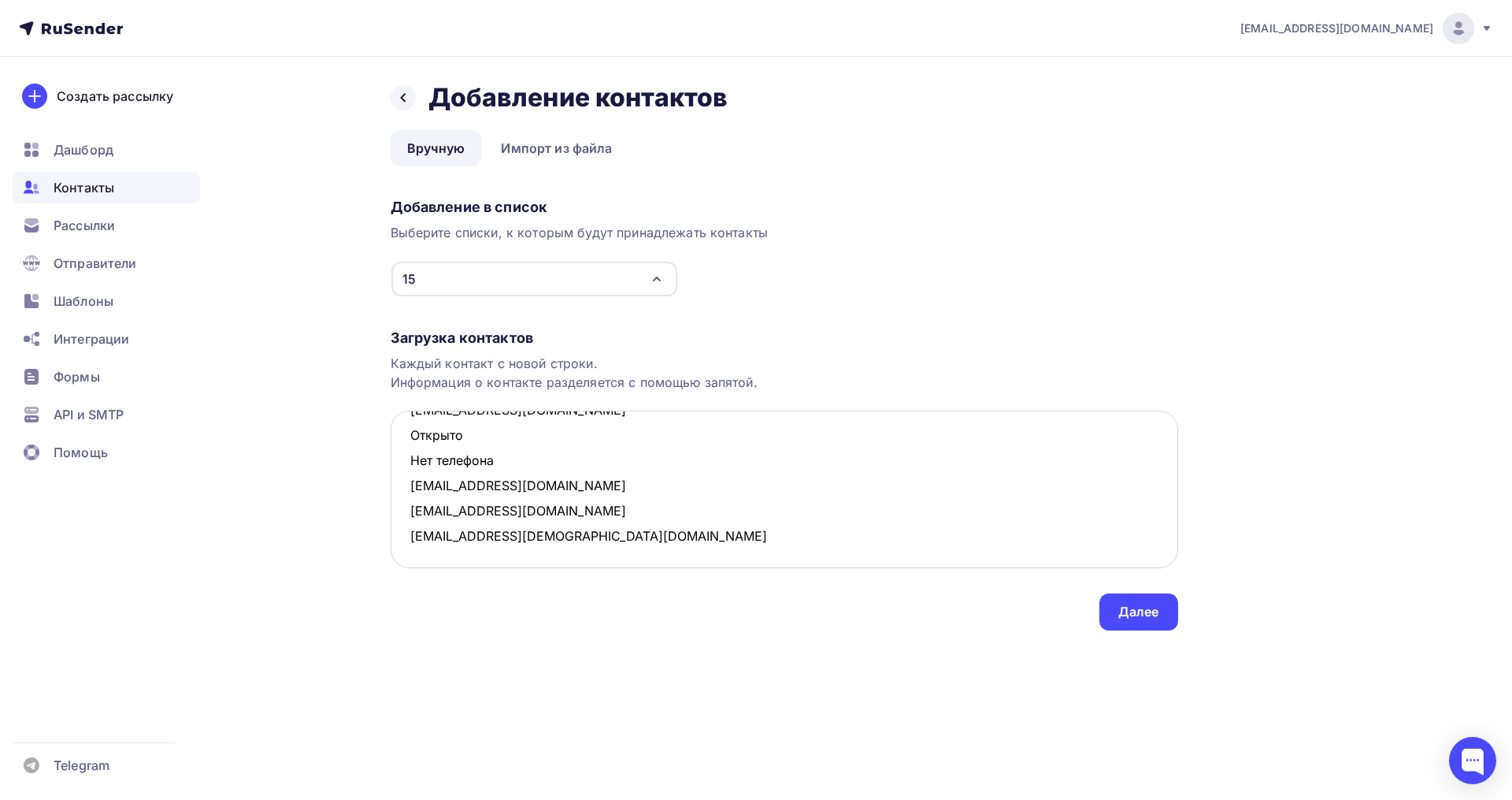
click at [414, 442] on textarea "karenk@lenta.ru Открыто Нет телефона borz.tatiana@yandex.ru Открыто Нет телефон…" at bounding box center [785, 489] width 788 height 158
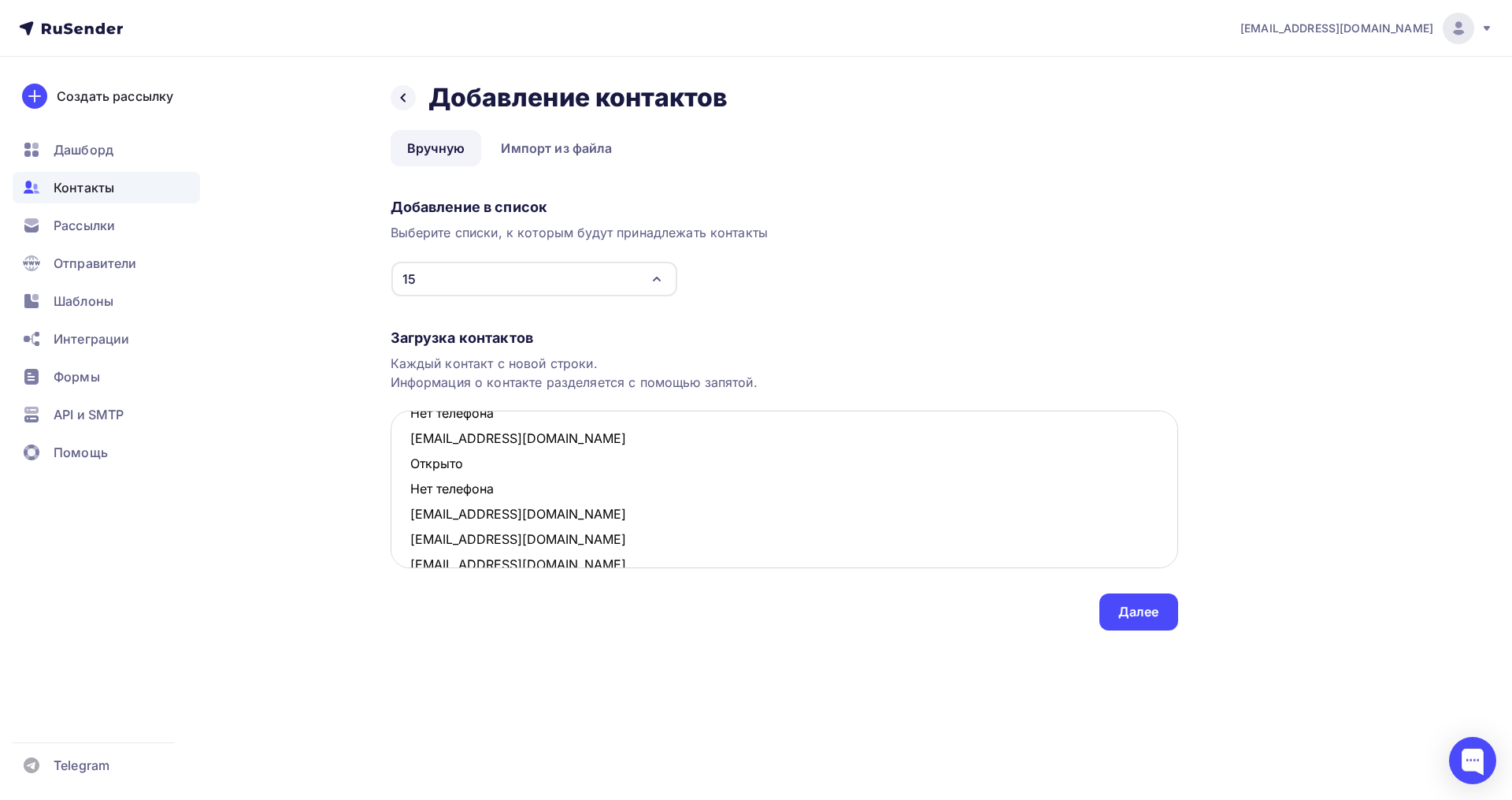
scroll to position [305, 0]
drag, startPoint x: 499, startPoint y: 437, endPoint x: 411, endPoint y: 467, distance: 93.0
click at [411, 467] on textarea "karenk@lenta.ru Открыто Нет телефона borz.tatiana@yandex.ru Открыто Нет телефон…" at bounding box center [785, 489] width 788 height 158
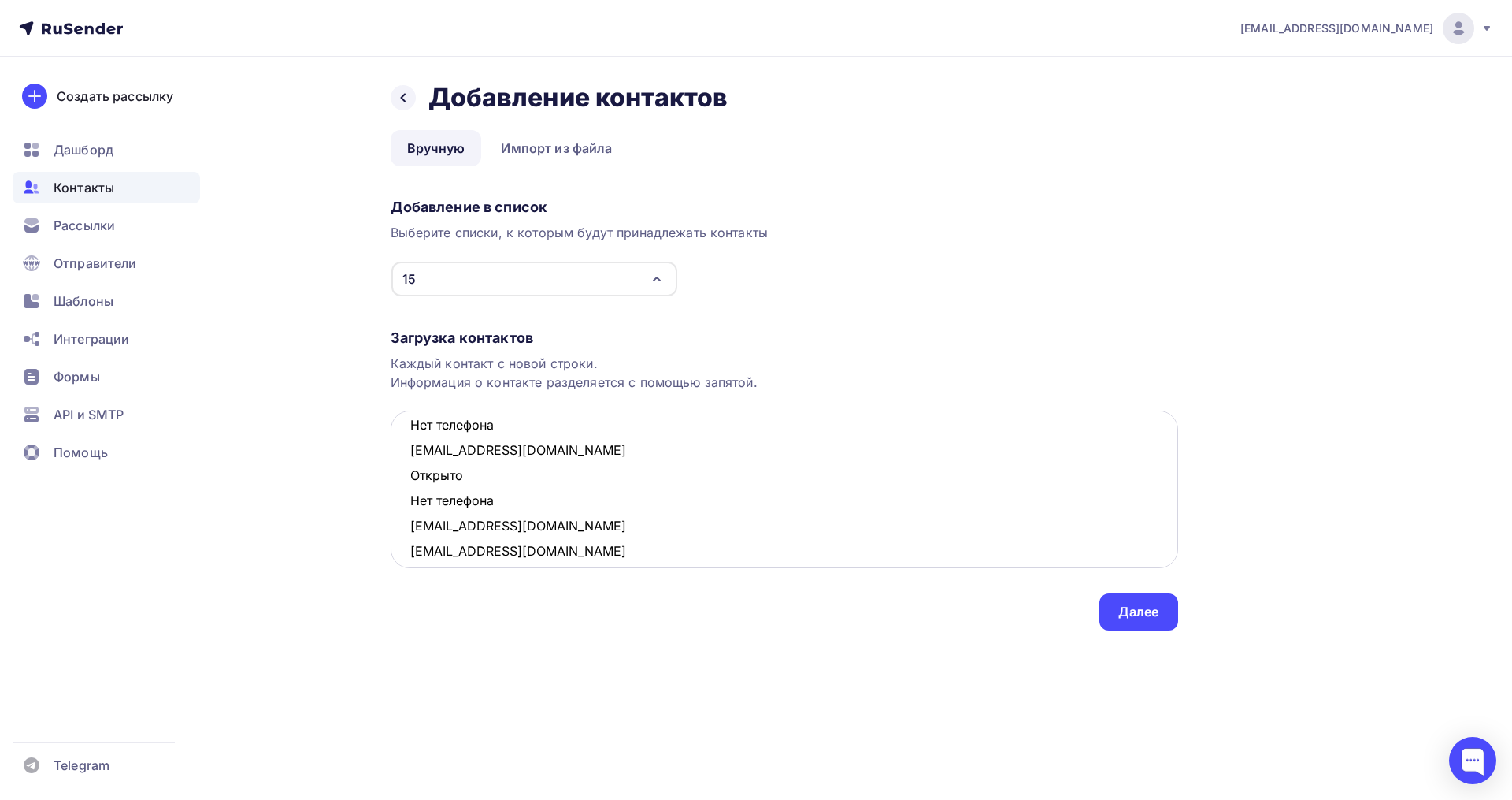
scroll to position [206, 0]
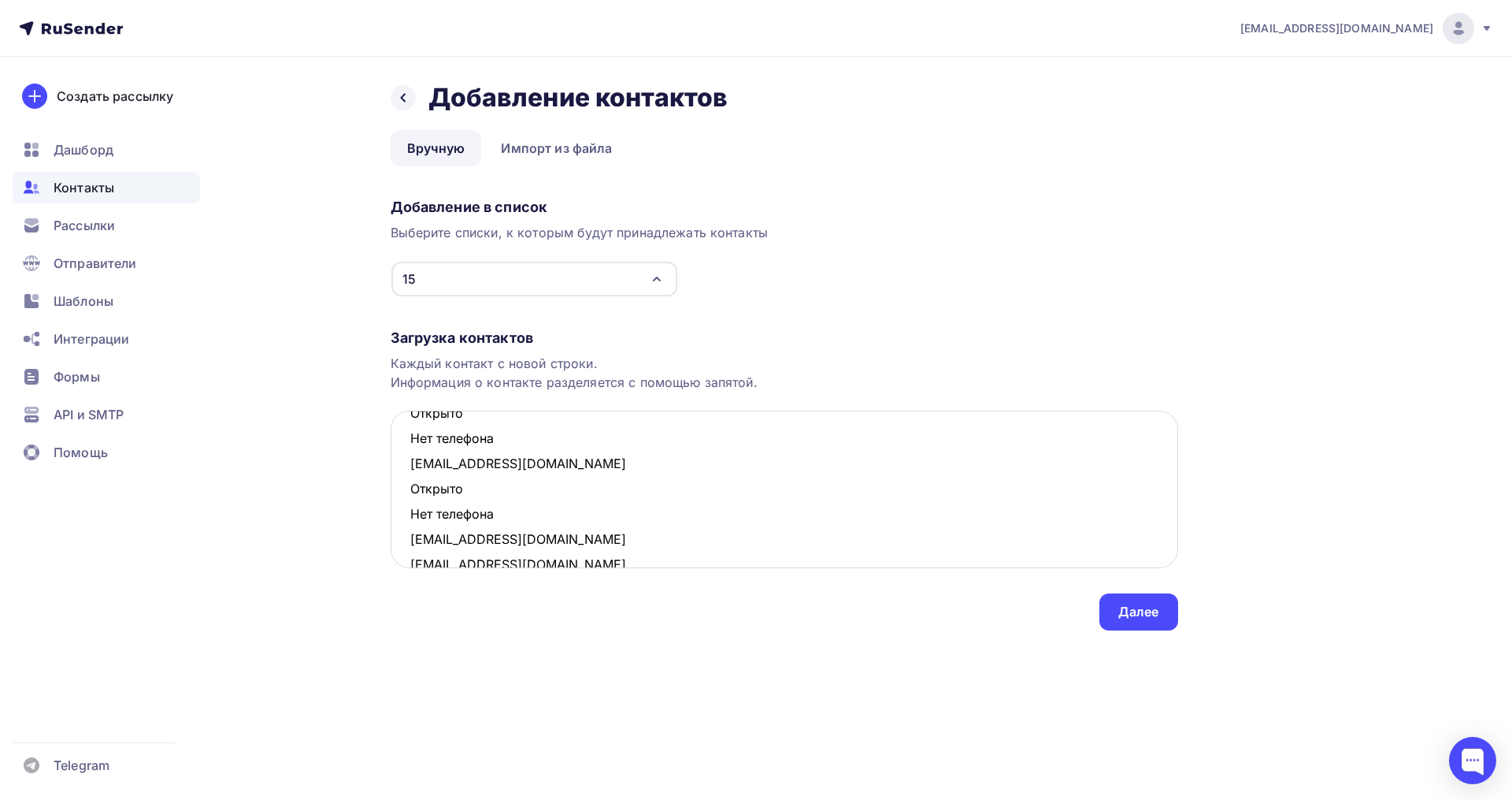
drag, startPoint x: 486, startPoint y: 509, endPoint x: 411, endPoint y: 489, distance: 77.6
click at [411, 489] on textarea "karenk@lenta.ru Открыто Нет телефона borz.tatiana@yandex.ru Открыто Нет телефон…" at bounding box center [785, 489] width 788 height 158
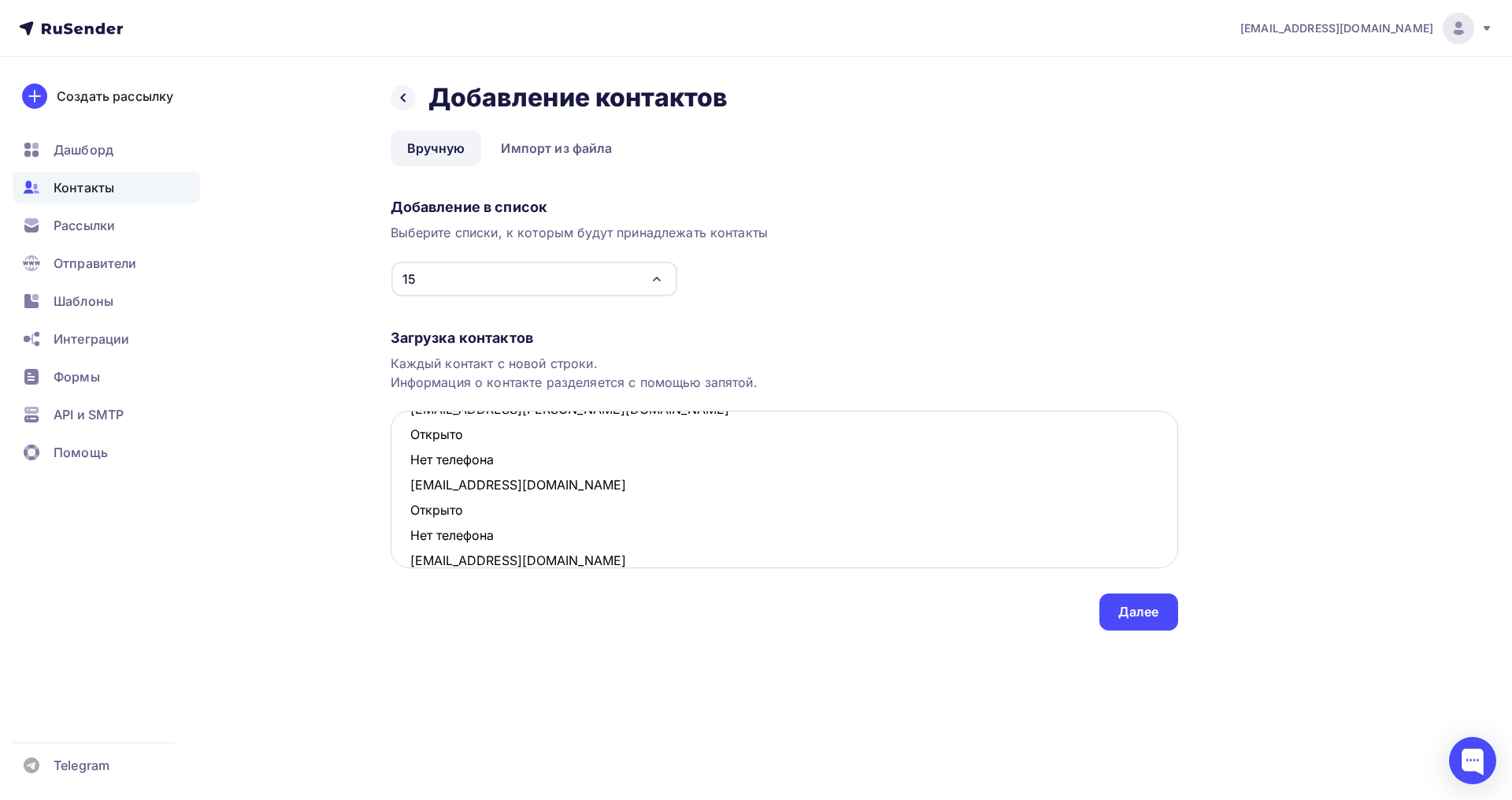
scroll to position [108, 0]
drag, startPoint x: 492, startPoint y: 536, endPoint x: 412, endPoint y: 521, distance: 81.4
click at [412, 521] on textarea "karenk@lenta.ru Открыто Нет телефона borz.tatiana@yandex.ru Открыто Нет телефон…" at bounding box center [785, 489] width 788 height 158
drag, startPoint x: 452, startPoint y: 459, endPoint x: 405, endPoint y: 446, distance: 48.8
click at [405, 446] on textarea "karenk@lenta.ru Открыто Нет телефона borz.tatiana@yandex.ru Открыто Нет телефон…" at bounding box center [785, 489] width 788 height 158
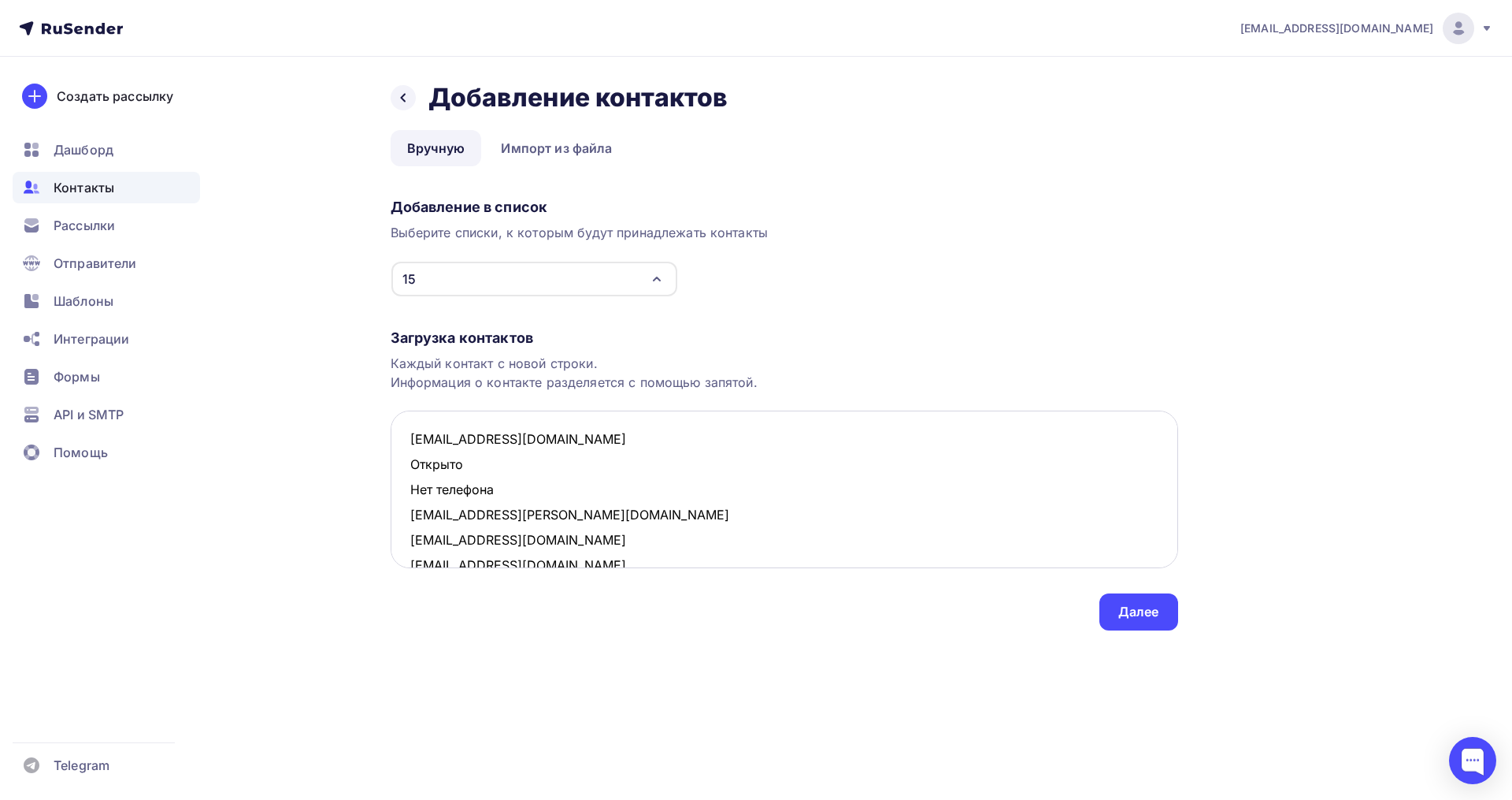
scroll to position [0, 0]
drag, startPoint x: 504, startPoint y: 492, endPoint x: 403, endPoint y: 471, distance: 103.2
click at [403, 471] on textarea "karenk@lenta.ru Открыто Нет телефона borz.tatiana@yandex.ru arslan131083@gmail.…" at bounding box center [785, 489] width 788 height 158
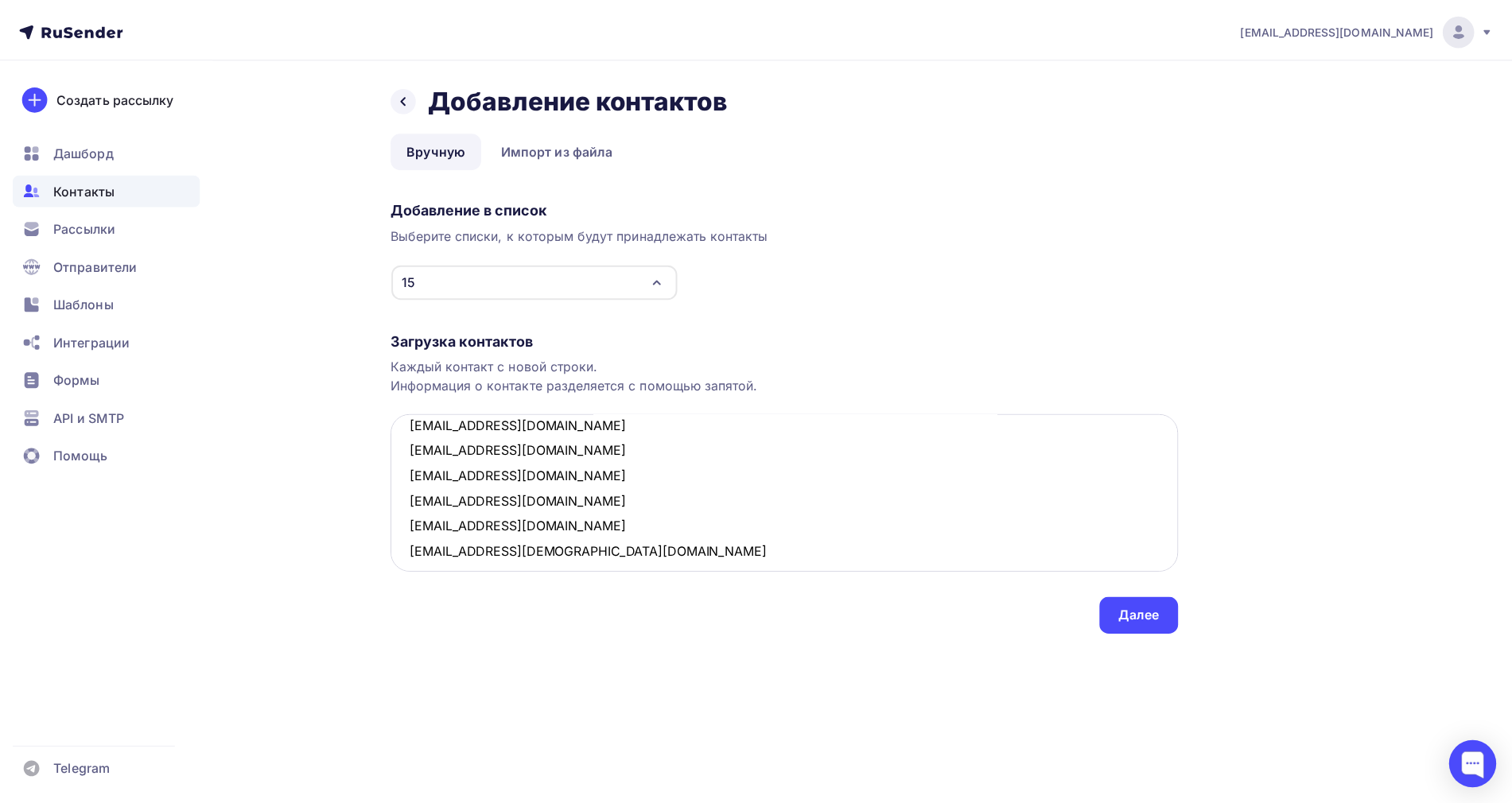
scroll to position [110, 0]
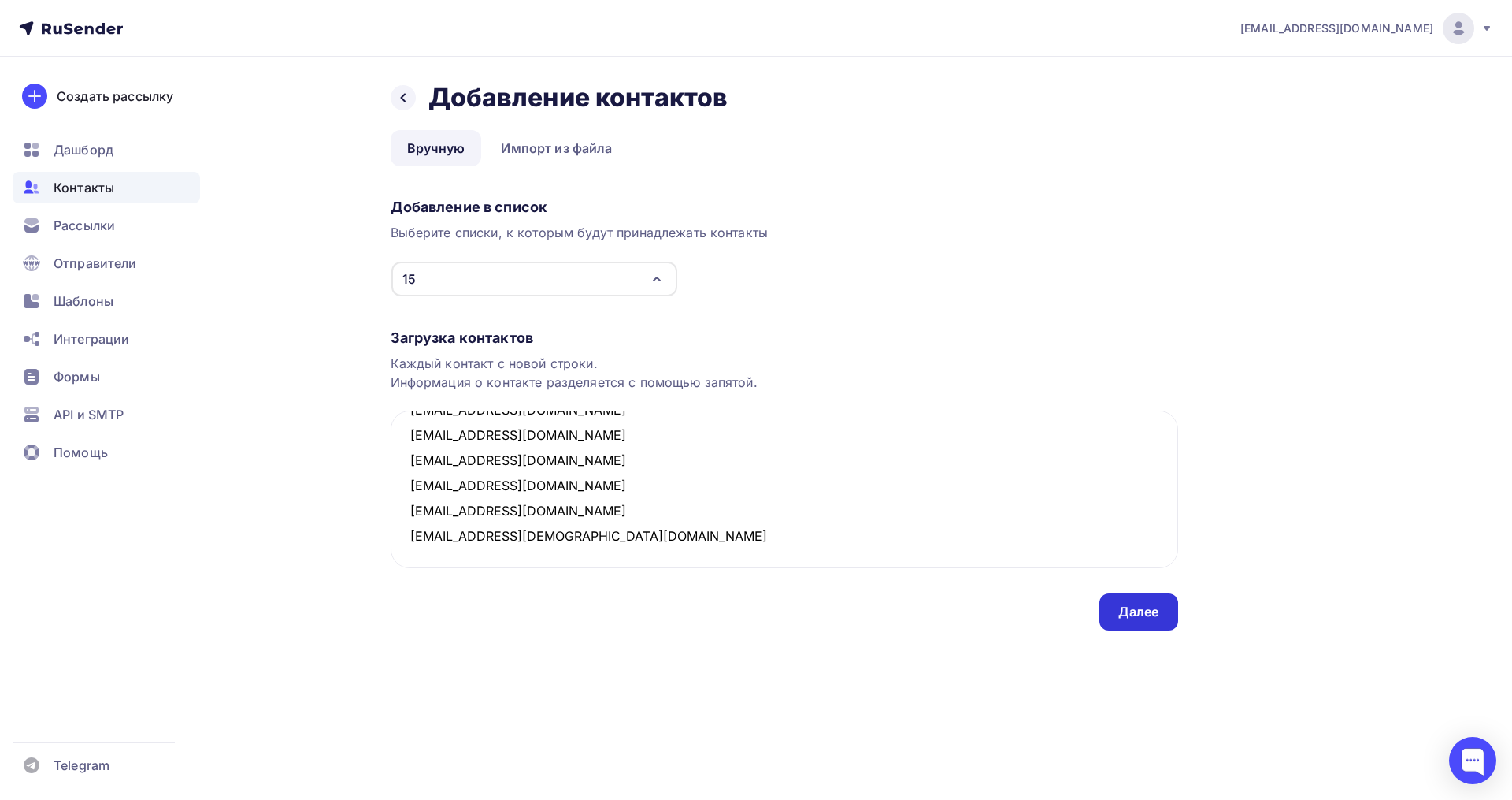
type textarea "karenk@lenta.ru borz.tatiana@yandex.ru arslan131083@gmail.com fedotov.m.d@gmail…"
click at [1114, 600] on div "Далее" at bounding box center [1138, 612] width 79 height 37
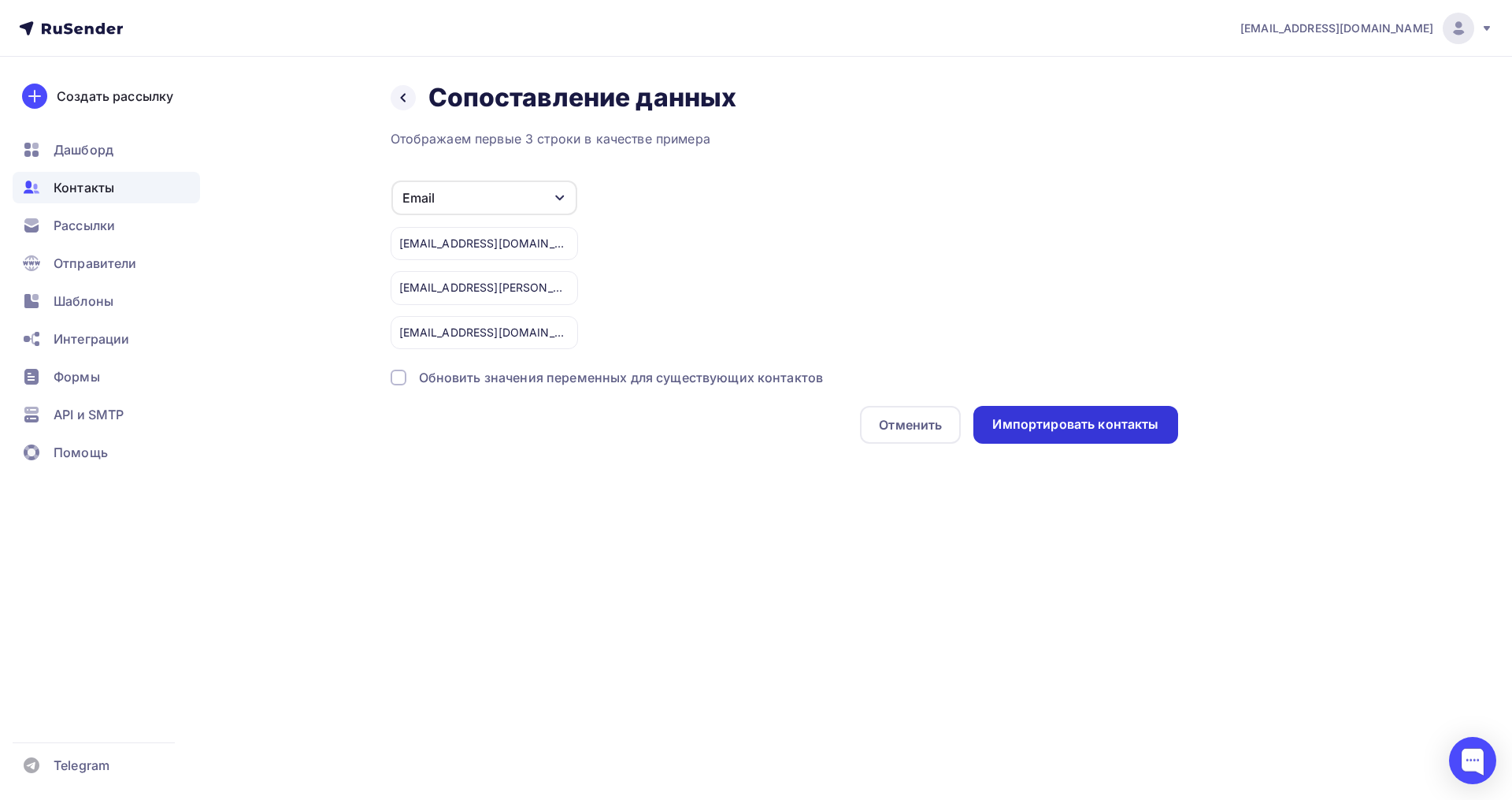
click at [1050, 423] on div "Импортировать контакты" at bounding box center [1074, 424] width 166 height 18
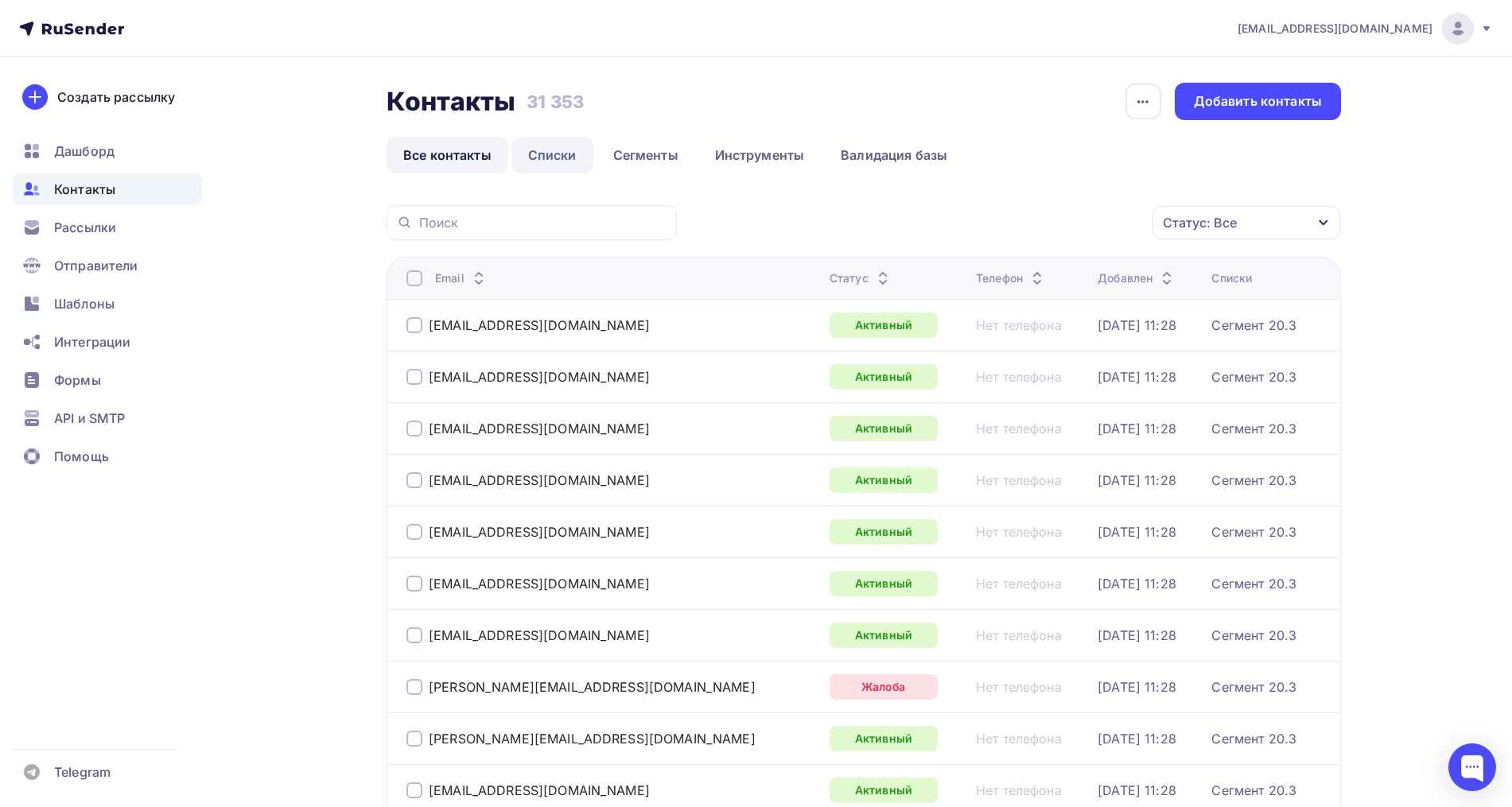
click at [531, 151] on link "Списки" at bounding box center [552, 155] width 82 height 37
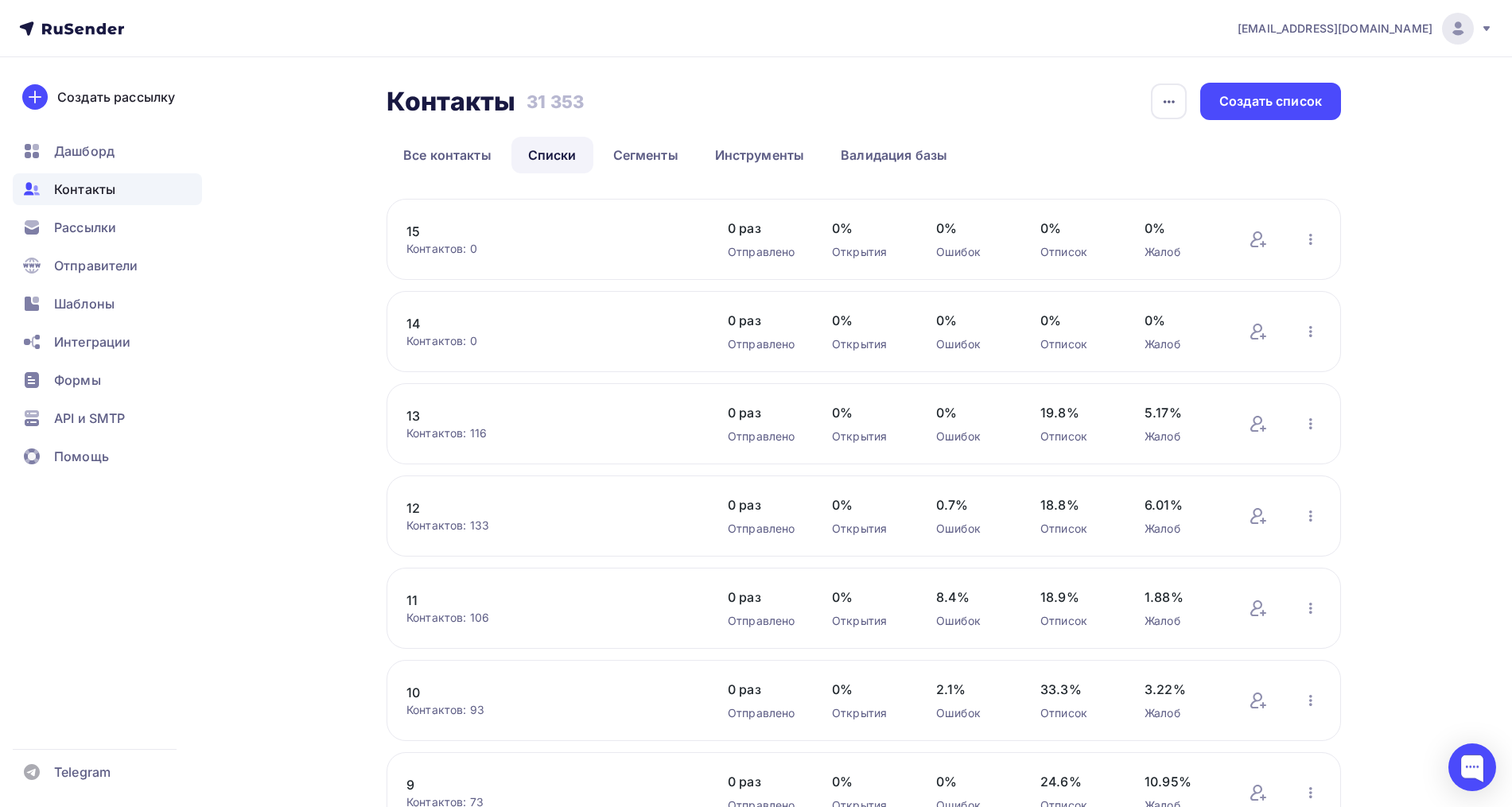
click at [415, 226] on link "15" at bounding box center [541, 231] width 270 height 19
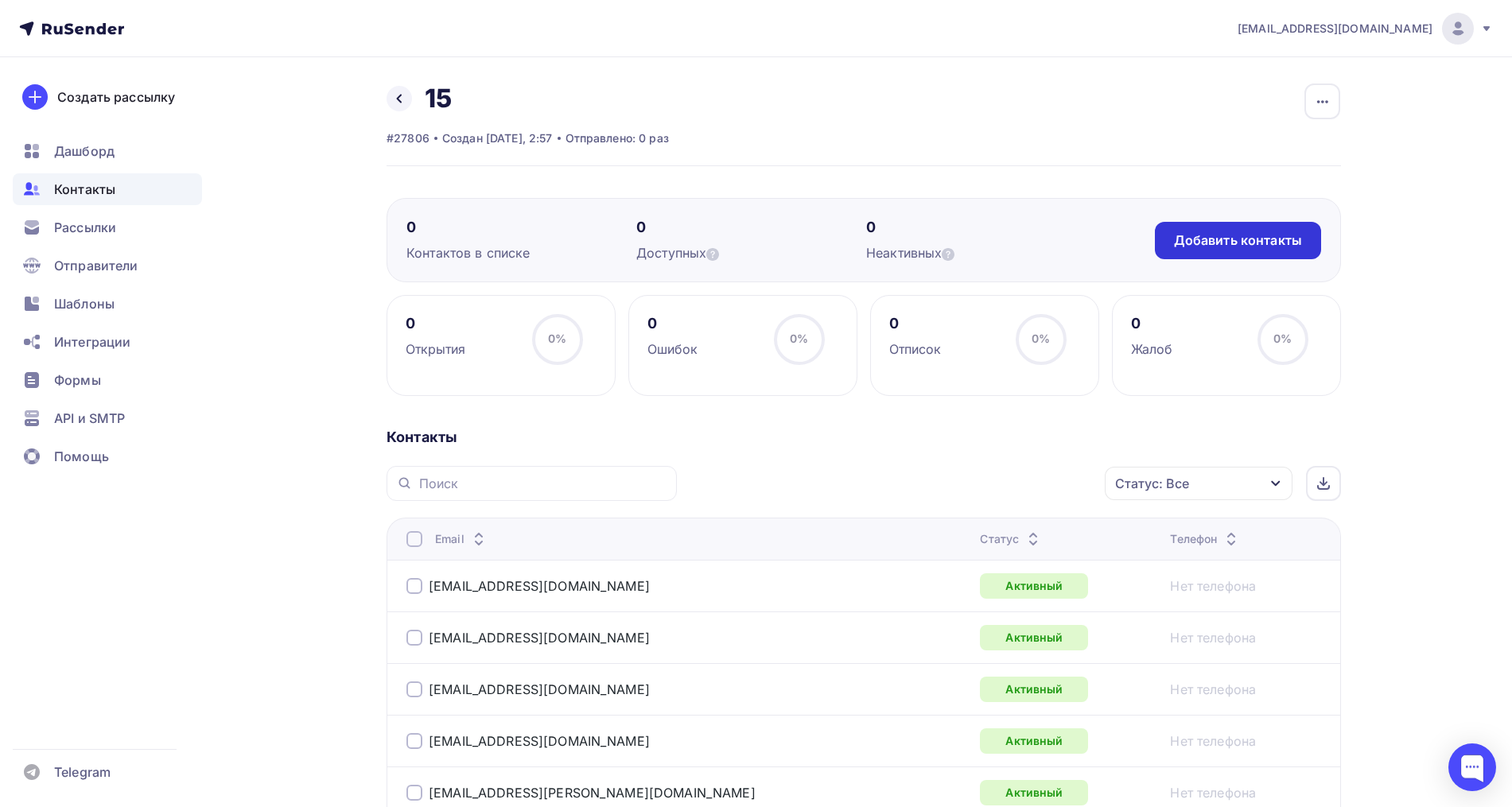
click at [1188, 241] on div "Добавить контакты" at bounding box center [1237, 240] width 128 height 18
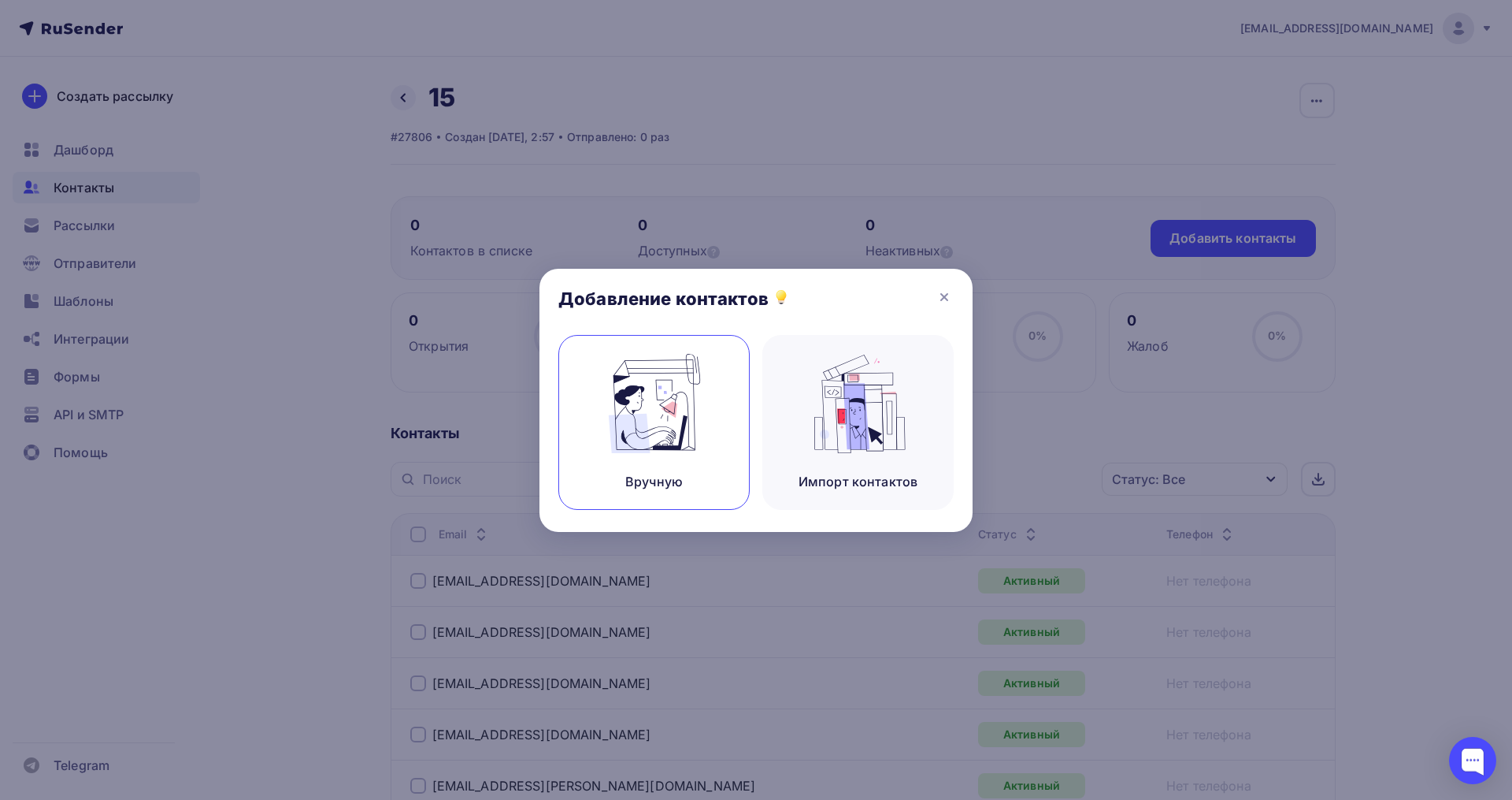
click at [699, 419] on img at bounding box center [654, 403] width 105 height 99
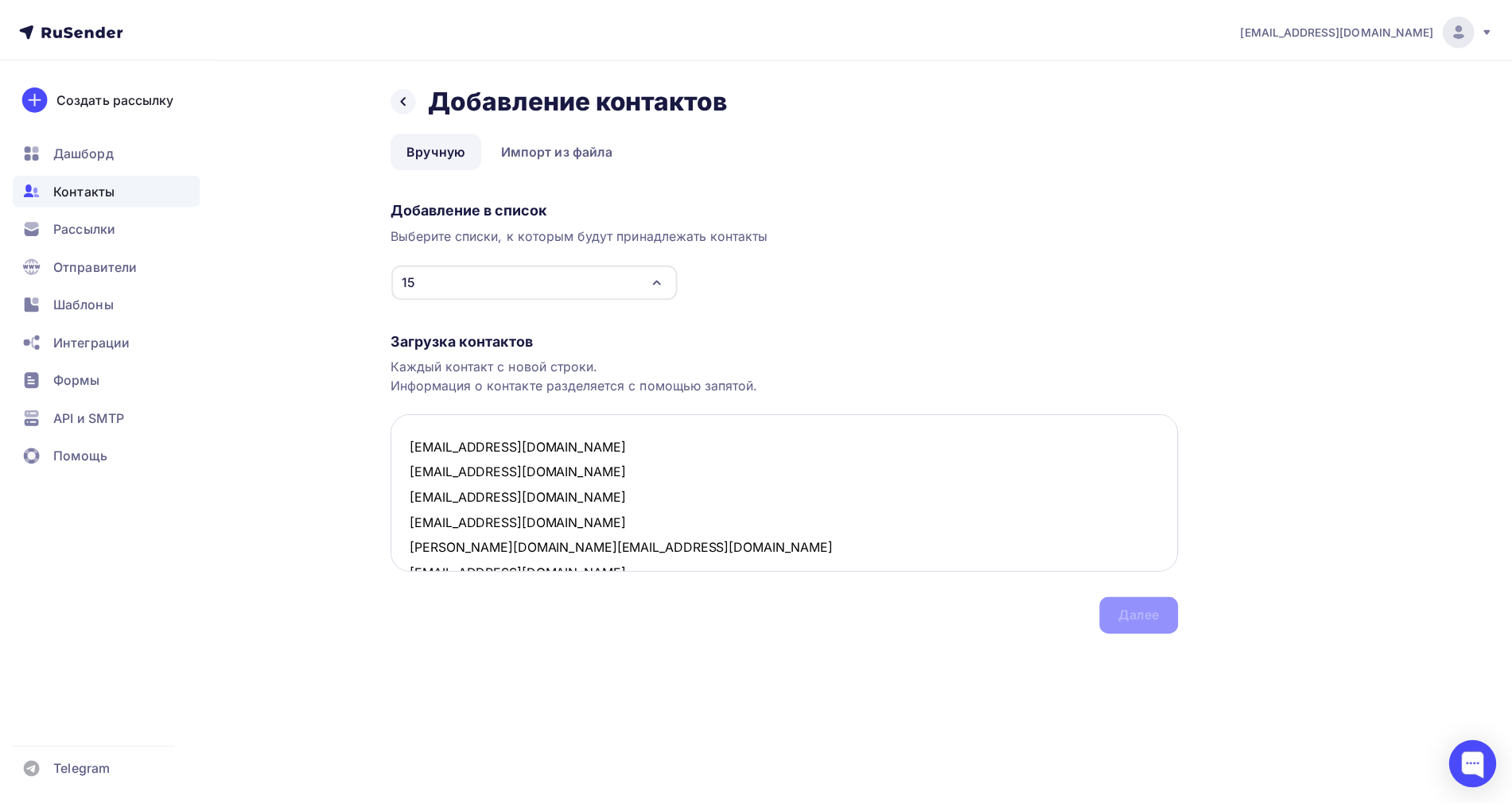
scroll to position [340, 0]
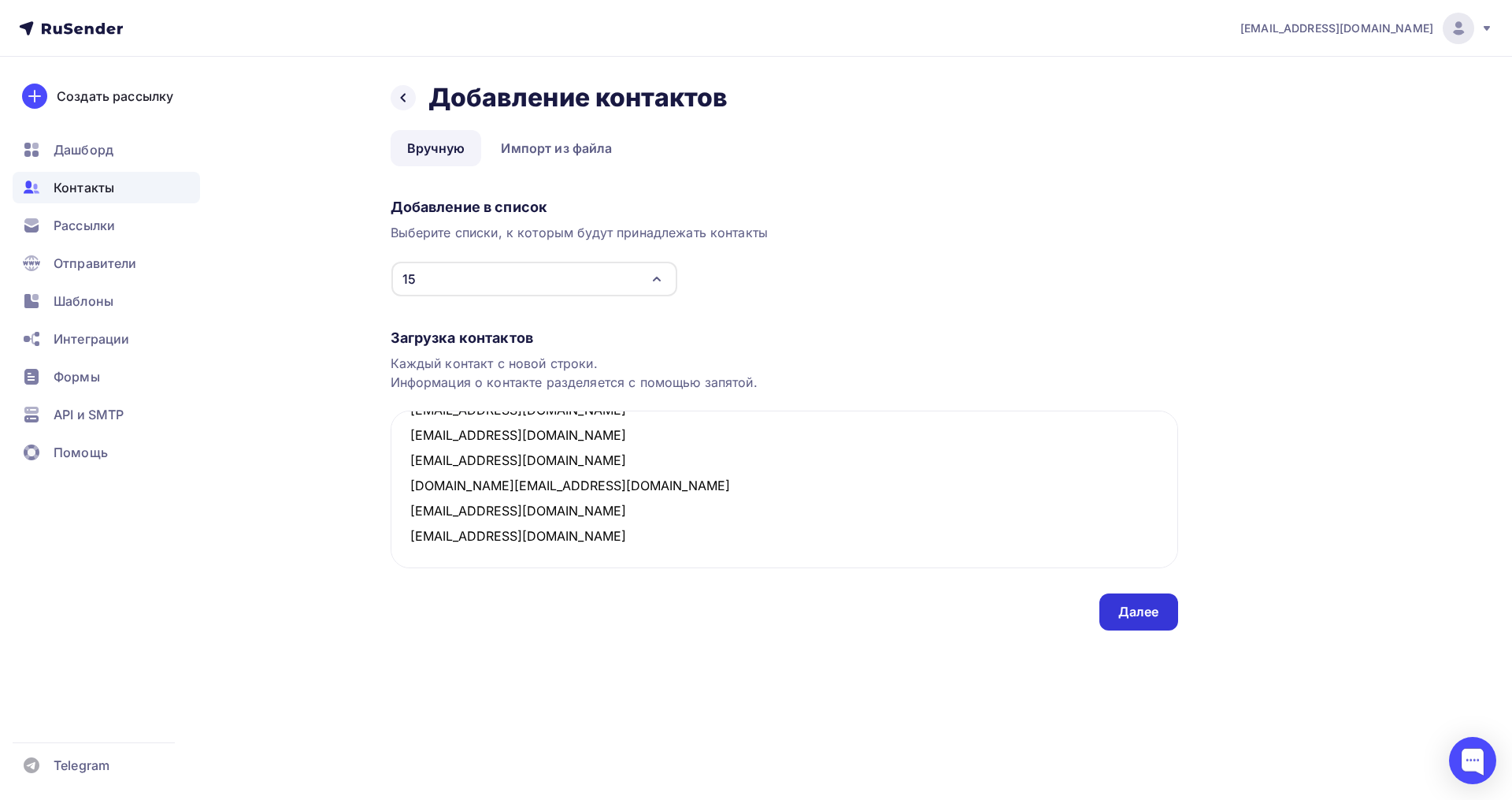
type textarea "gavrilov160985@gmail.com margoberry@hotmail.com homestaff@ya.ru dmitry-kleimeno…"
click at [1158, 624] on div "Далее" at bounding box center [1138, 612] width 79 height 37
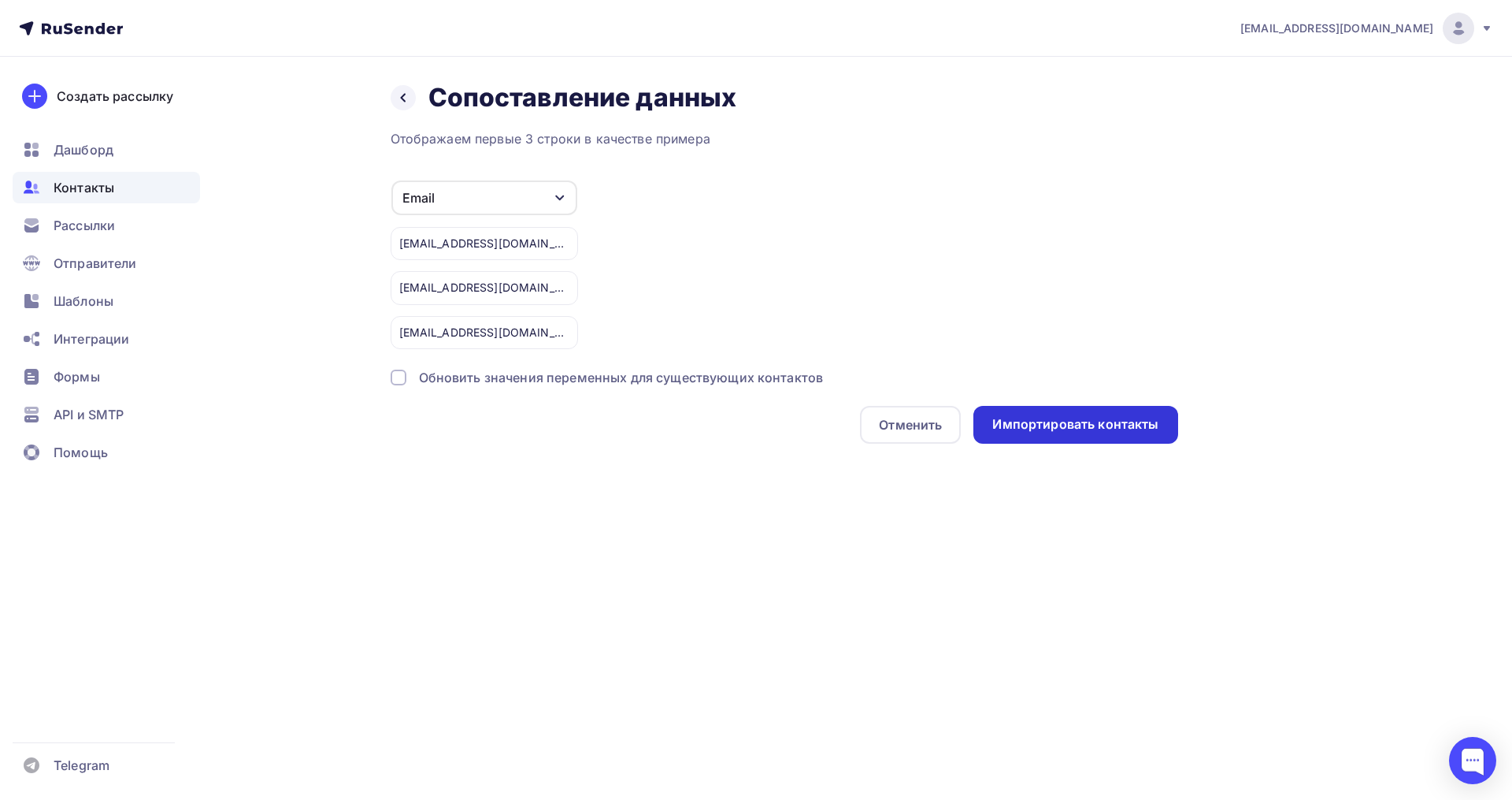
click at [1066, 423] on div "Импортировать контакты" at bounding box center [1074, 424] width 166 height 18
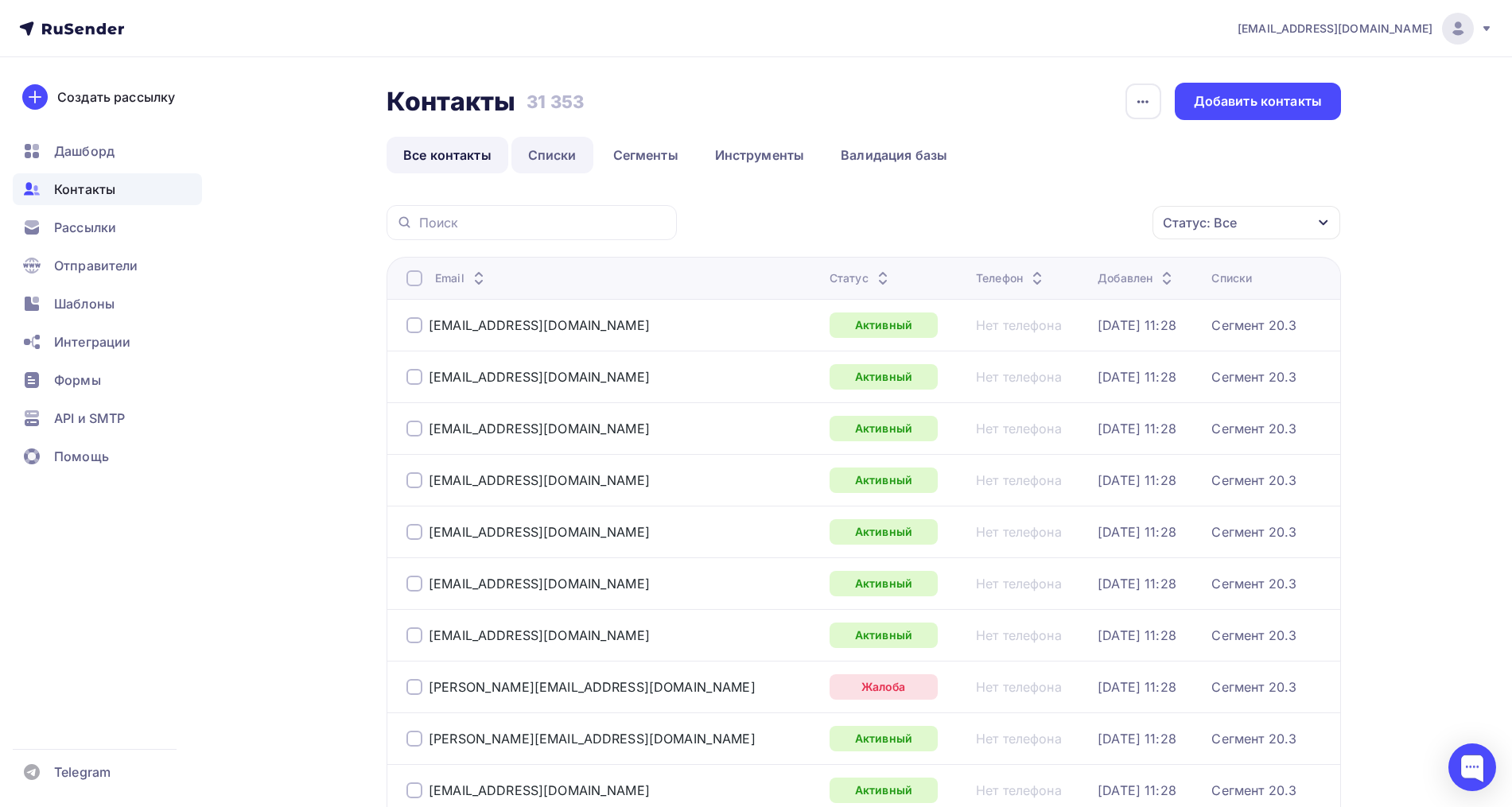
click at [535, 155] on link "Списки" at bounding box center [552, 155] width 82 height 37
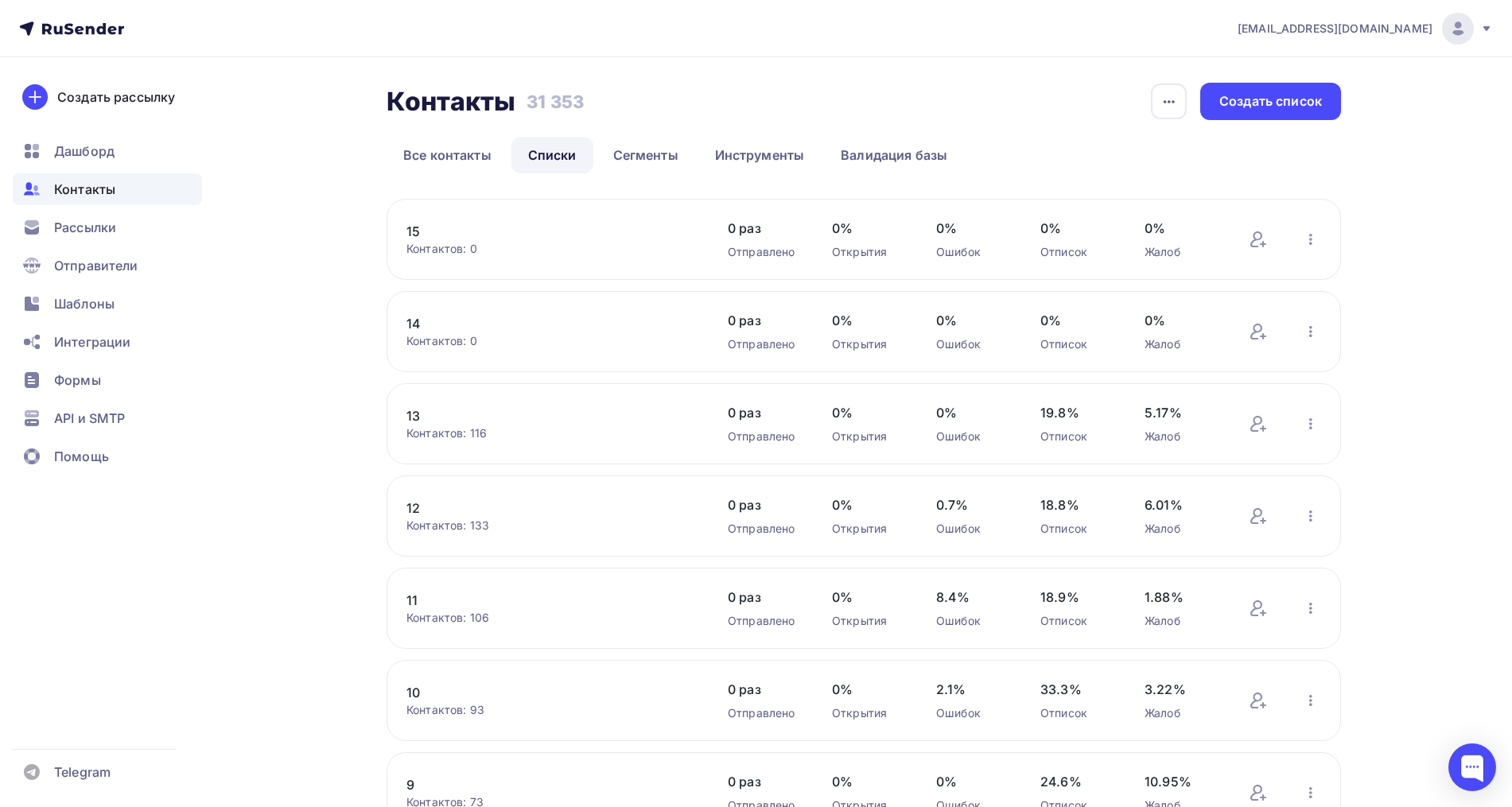
click at [421, 233] on link "15" at bounding box center [541, 231] width 270 height 19
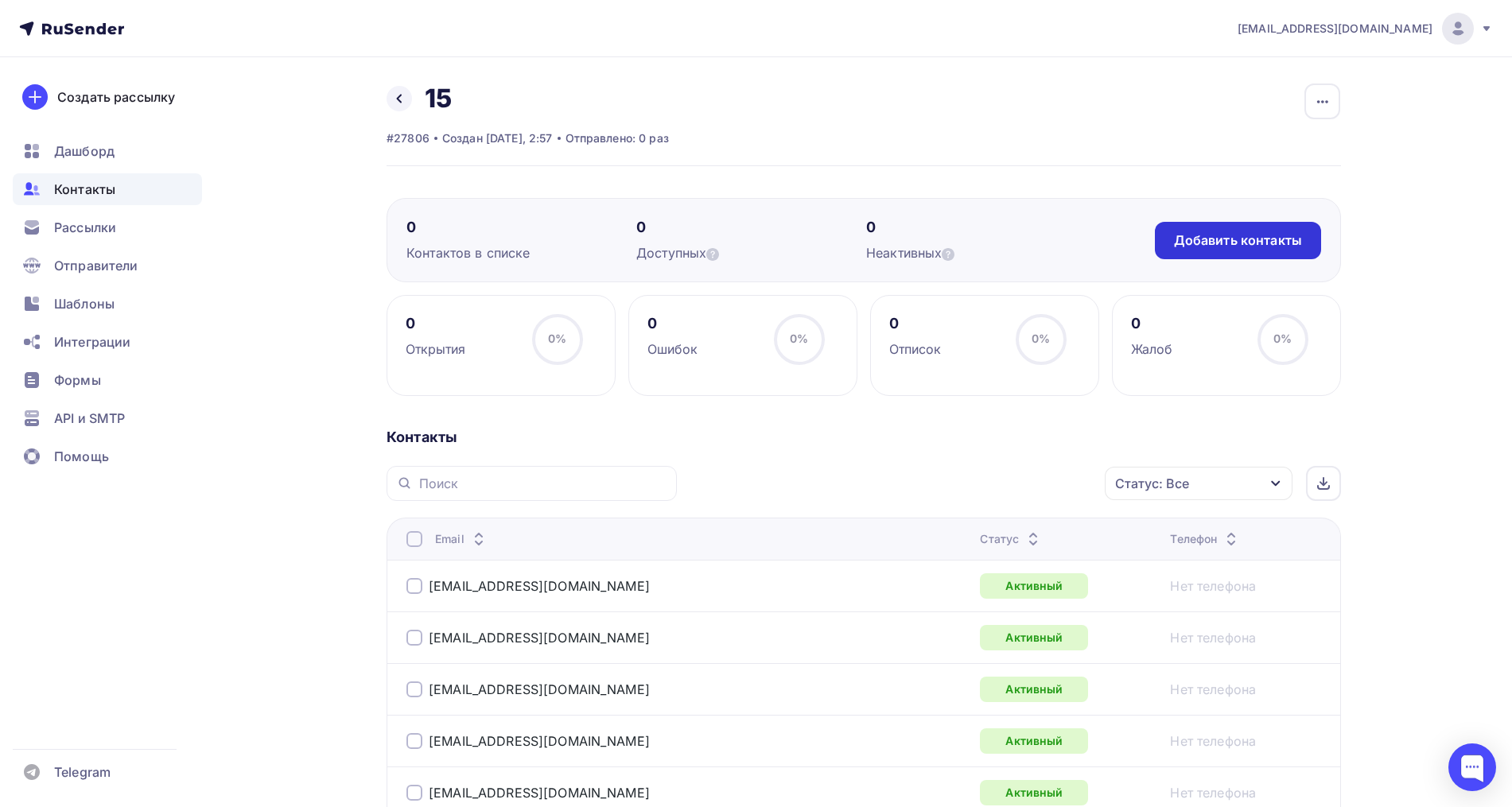
click at [1224, 250] on div "Добавить контакты" at bounding box center [1238, 240] width 166 height 37
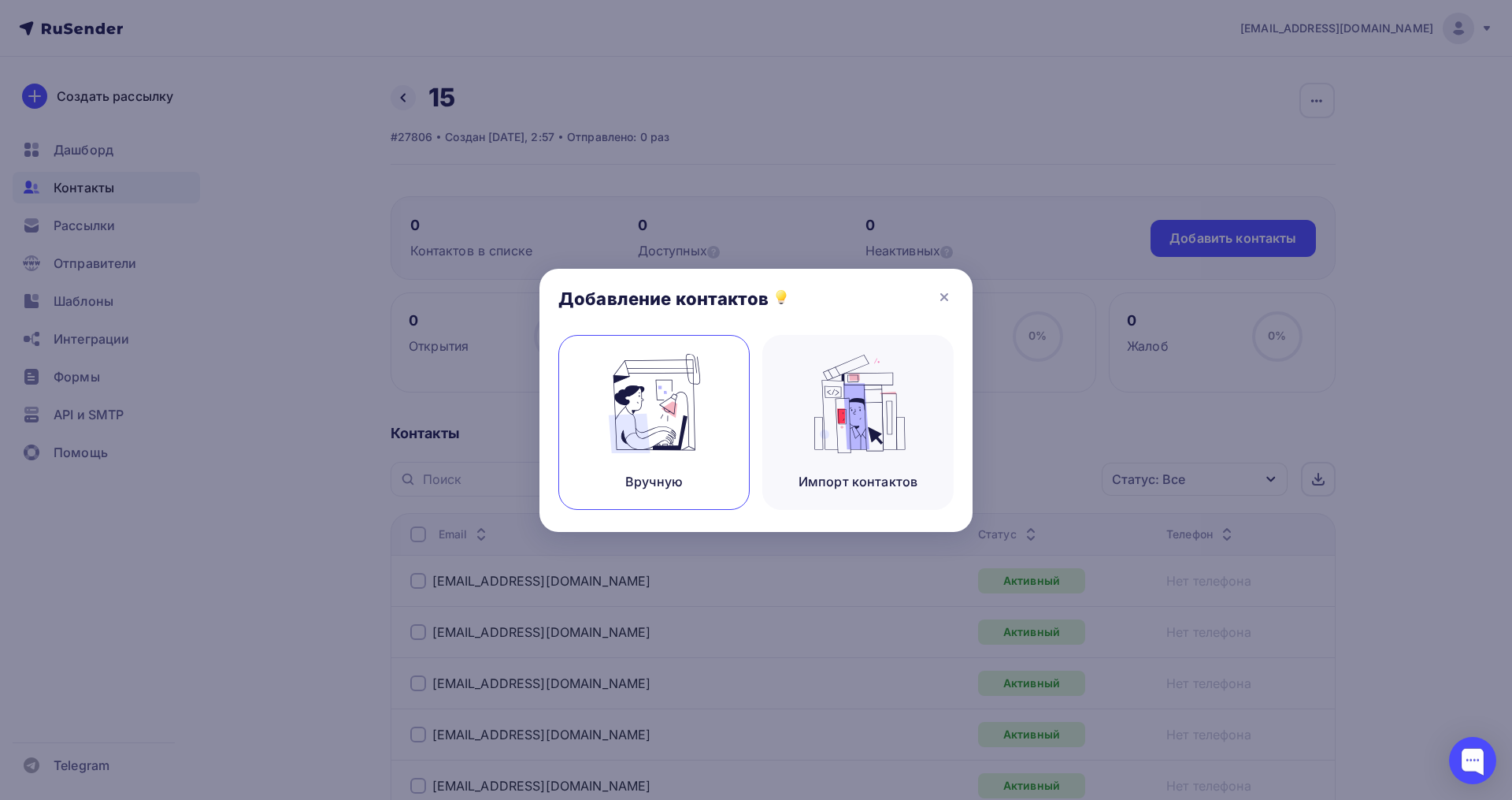
click at [688, 387] on img at bounding box center [654, 403] width 105 height 99
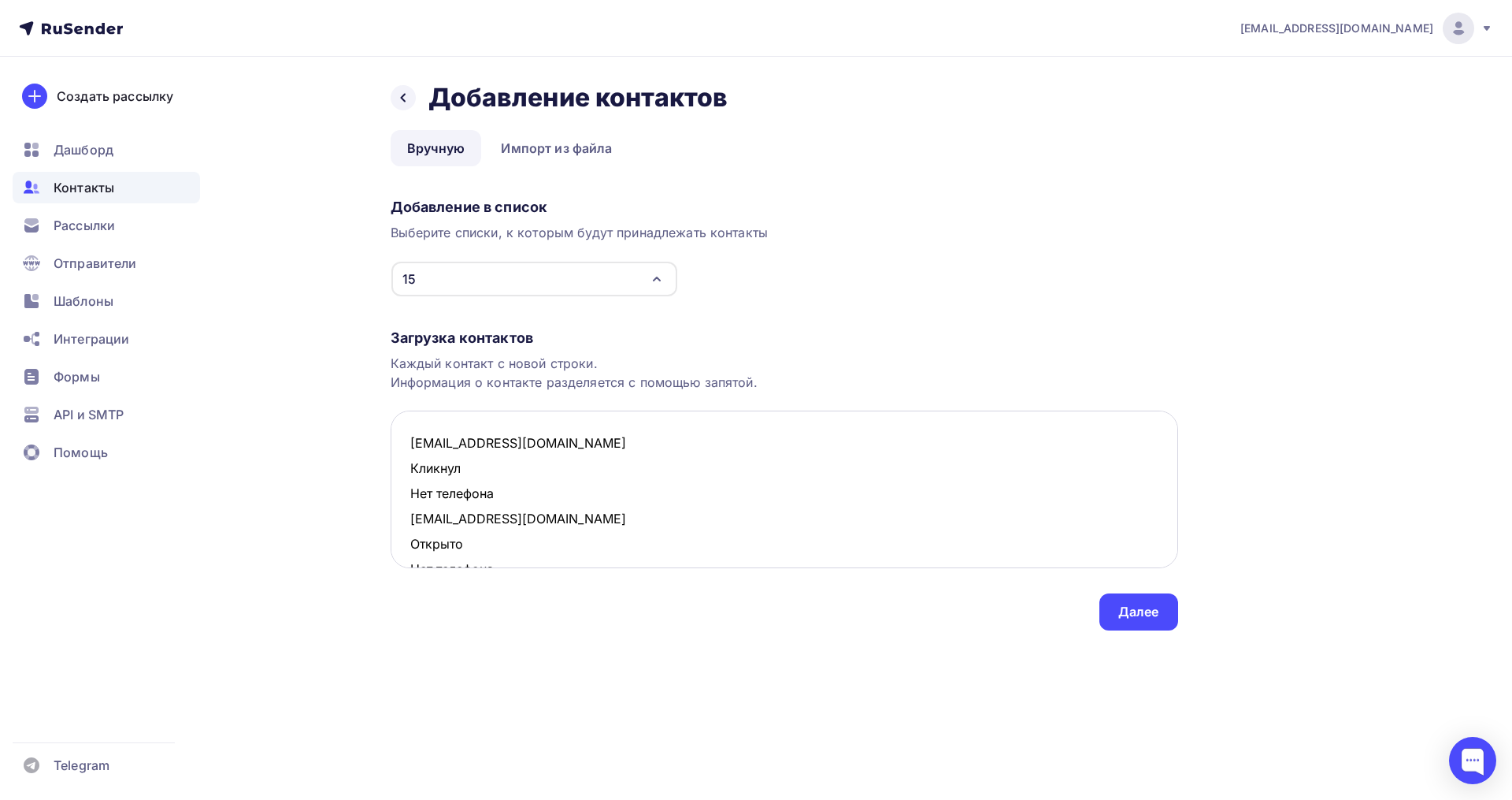
scroll to position [35, 0]
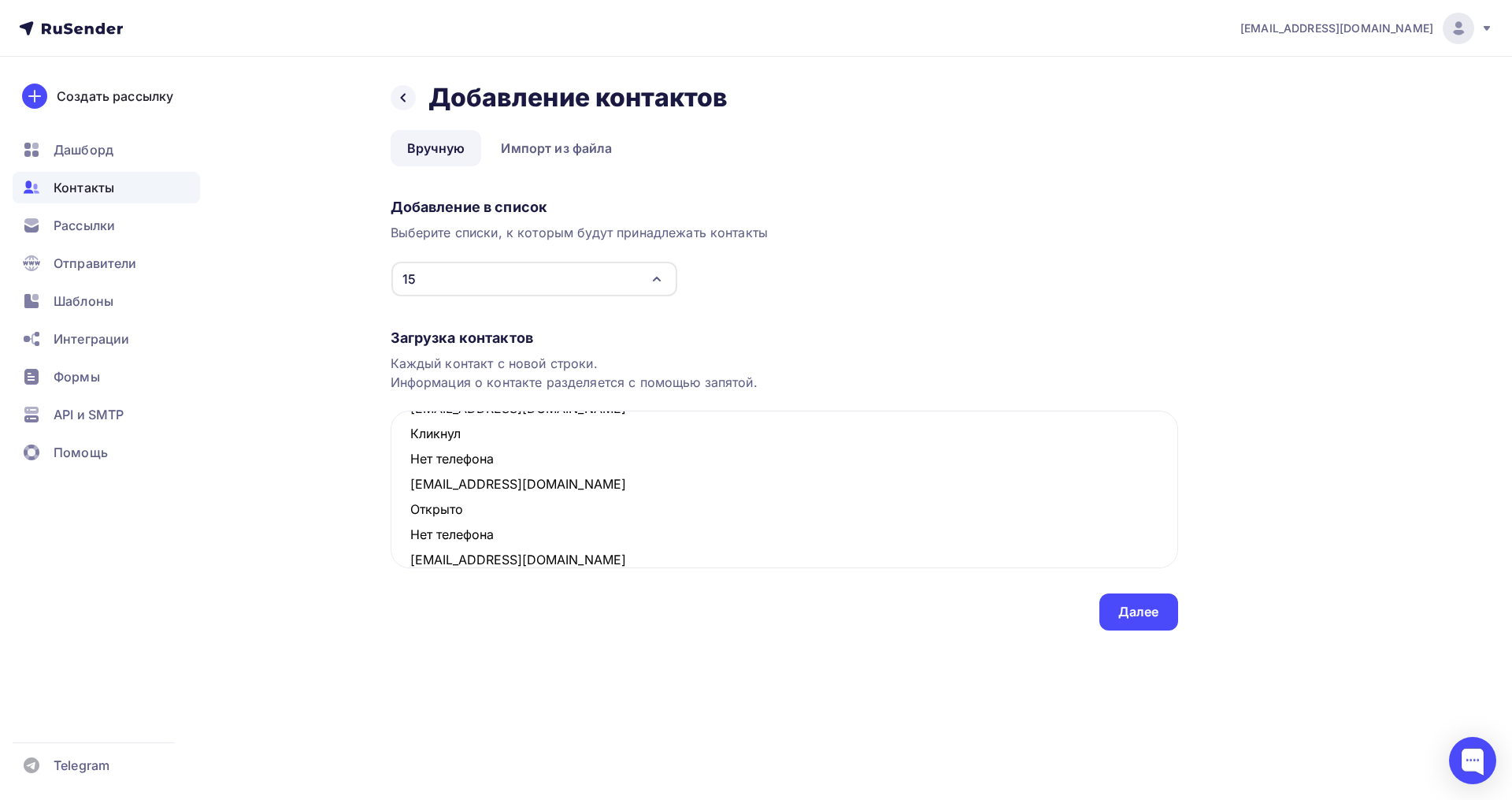
drag, startPoint x: 506, startPoint y: 532, endPoint x: 385, endPoint y: 521, distance: 121.5
click at [385, 521] on div "Назад Добавление контактов Добавление контактов Вручную Импорт из файла Вручную…" at bounding box center [756, 375] width 1290 height 637
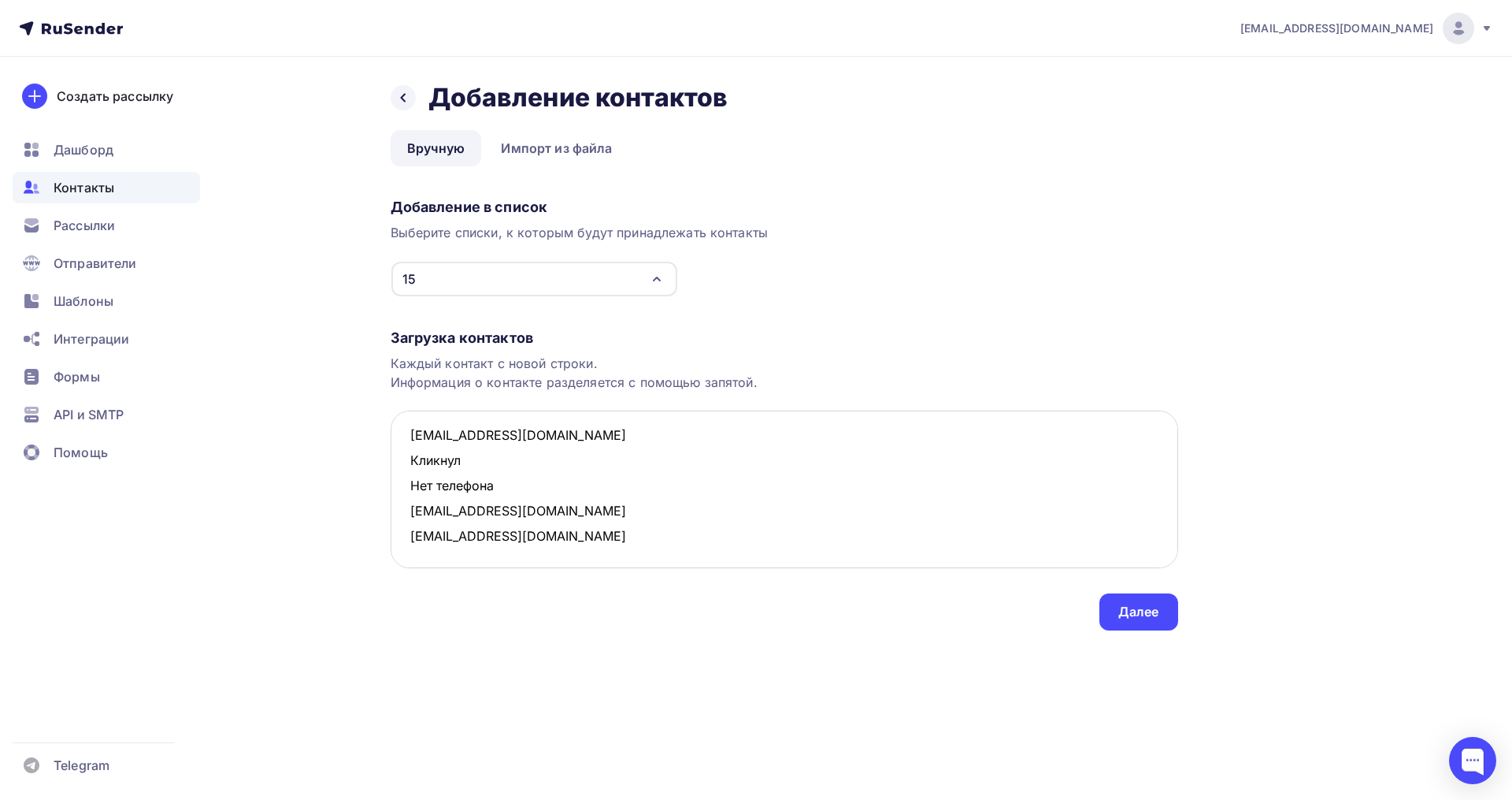
scroll to position [8, 0]
drag, startPoint x: 435, startPoint y: 483, endPoint x: 408, endPoint y: 472, distance: 29.2
click at [408, 472] on textarea "elizabethzubkova@gmail.com Кликнул Нет телефона dasha.b.2001@yandex.ru zupe@jo-…" at bounding box center [785, 489] width 788 height 158
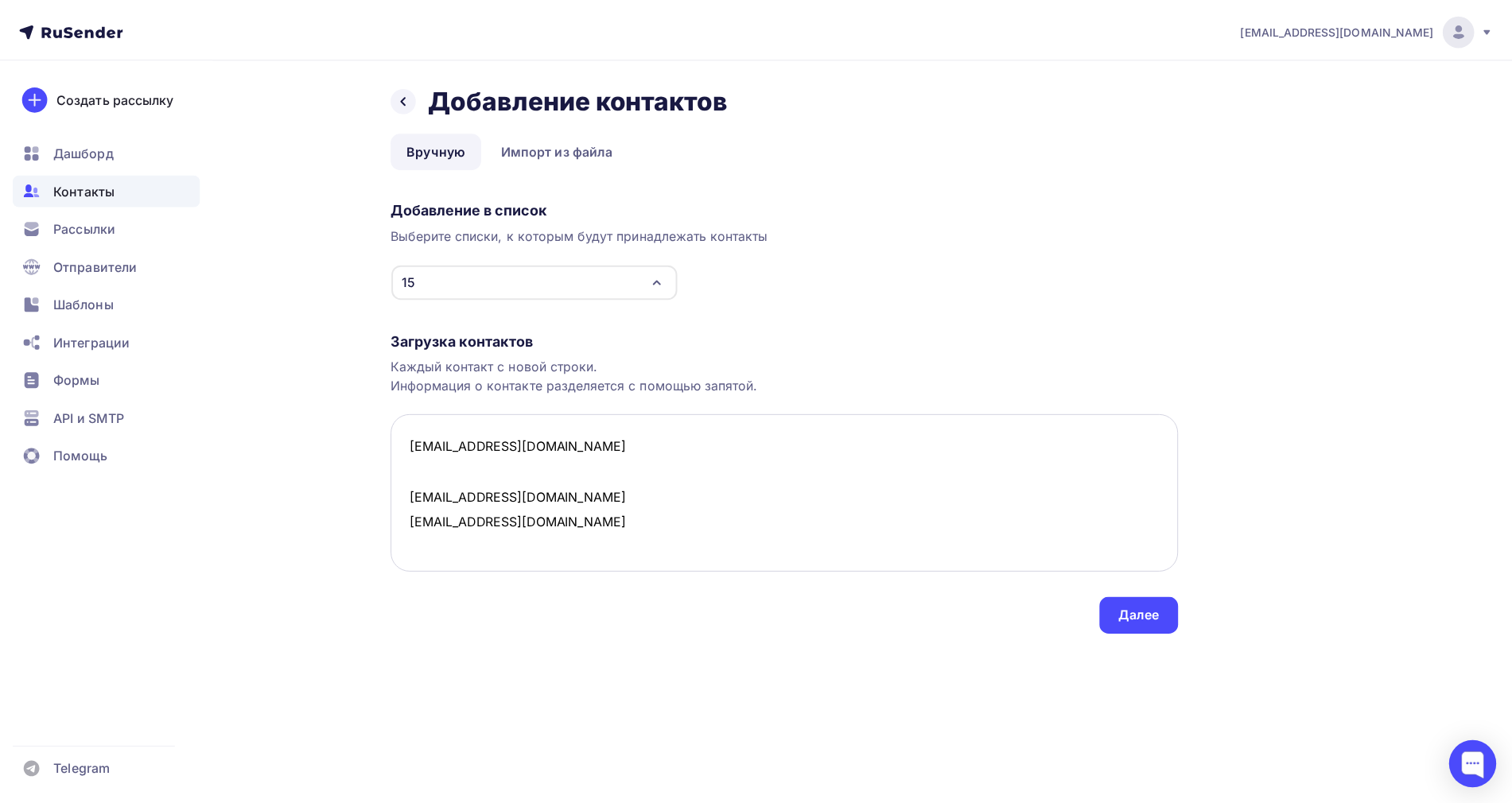
scroll to position [0, 0]
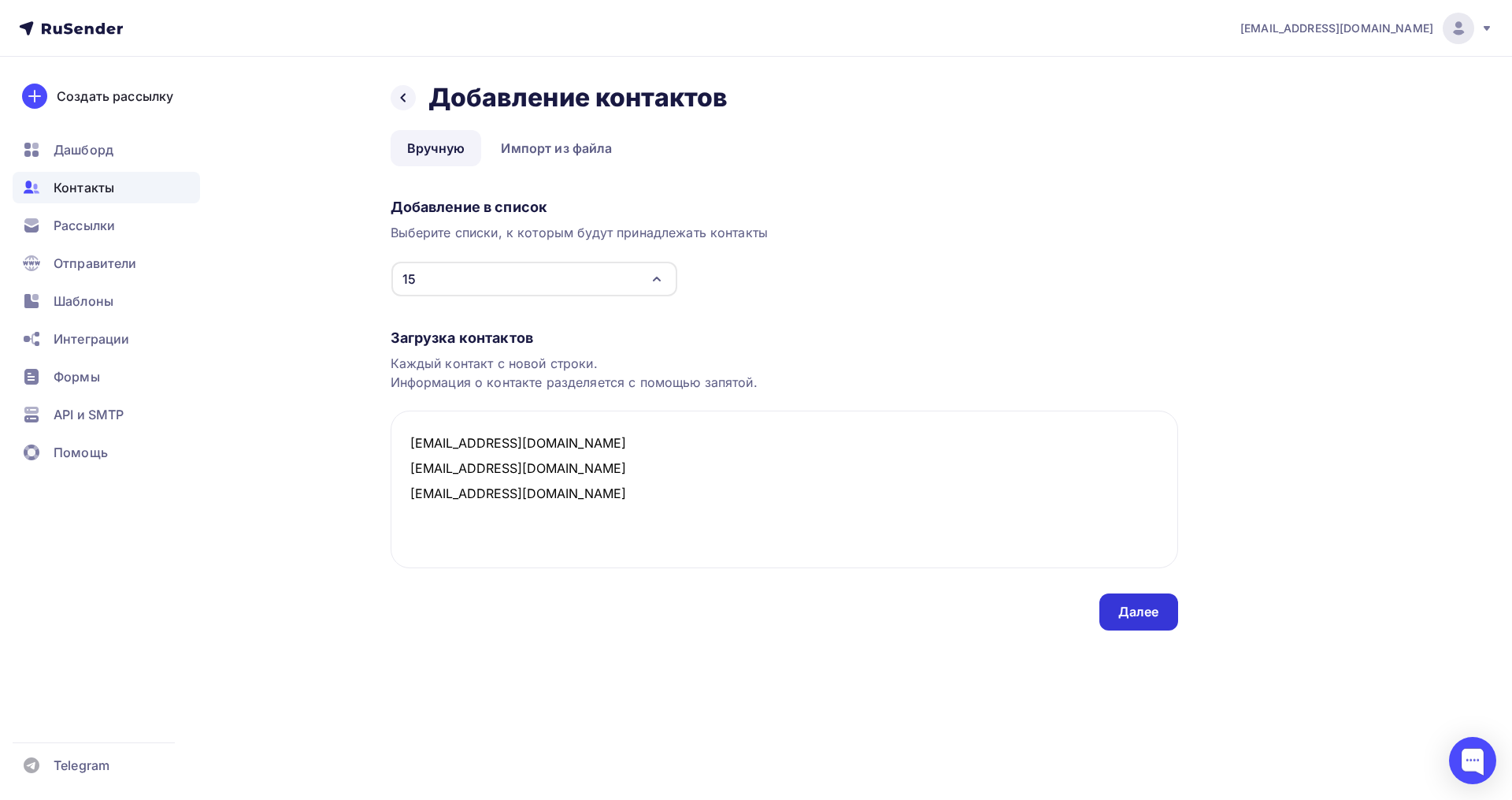
type textarea "elizabethzubkova@gmail.com dasha.b.2001@yandex.ru zupe@jo-mail.com"
click at [1142, 618] on div "Далее" at bounding box center [1138, 612] width 41 height 18
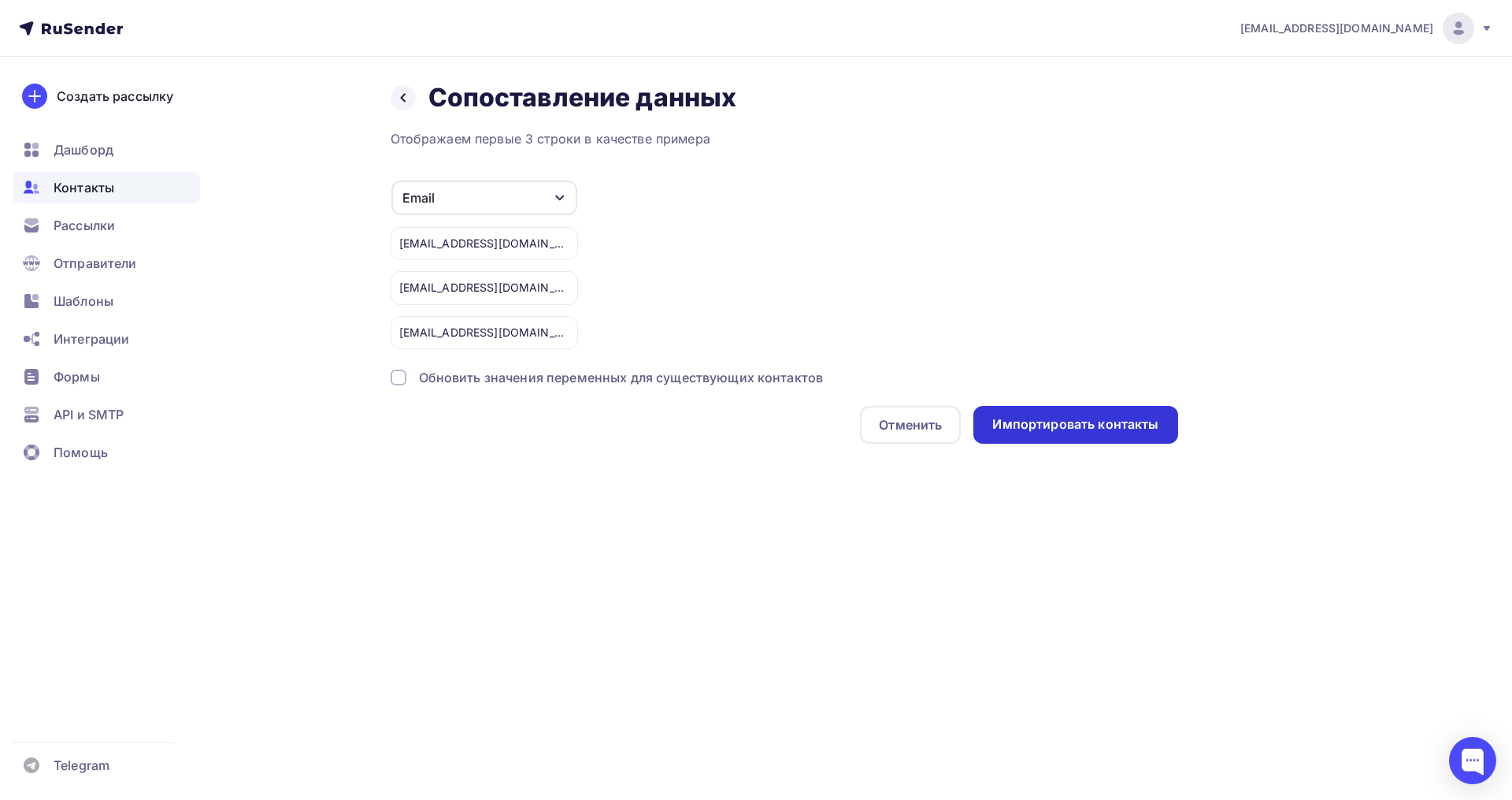
click at [1045, 416] on div "Импортировать контакты" at bounding box center [1074, 424] width 166 height 18
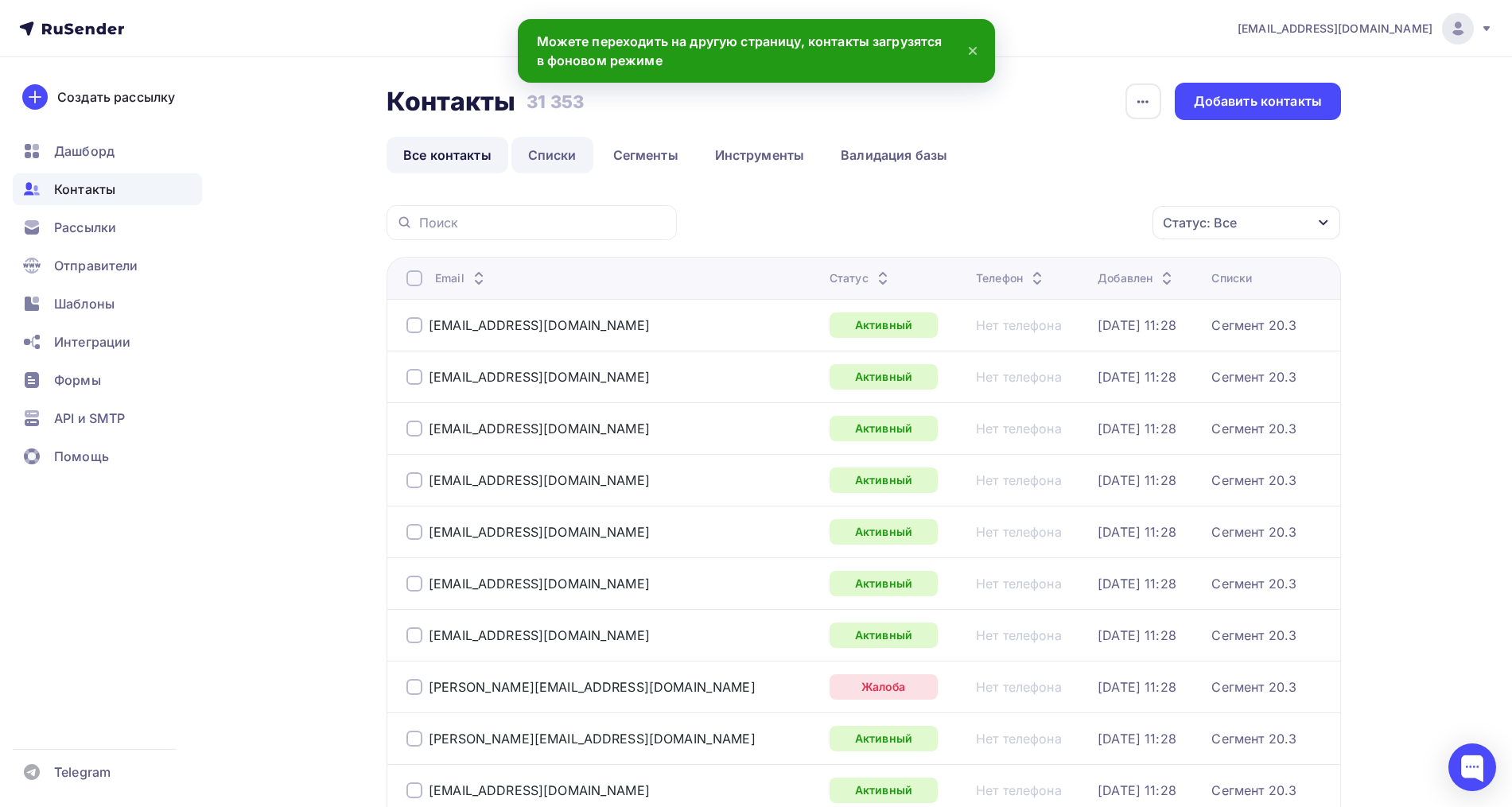
click at [547, 156] on link "Списки" at bounding box center [552, 155] width 82 height 37
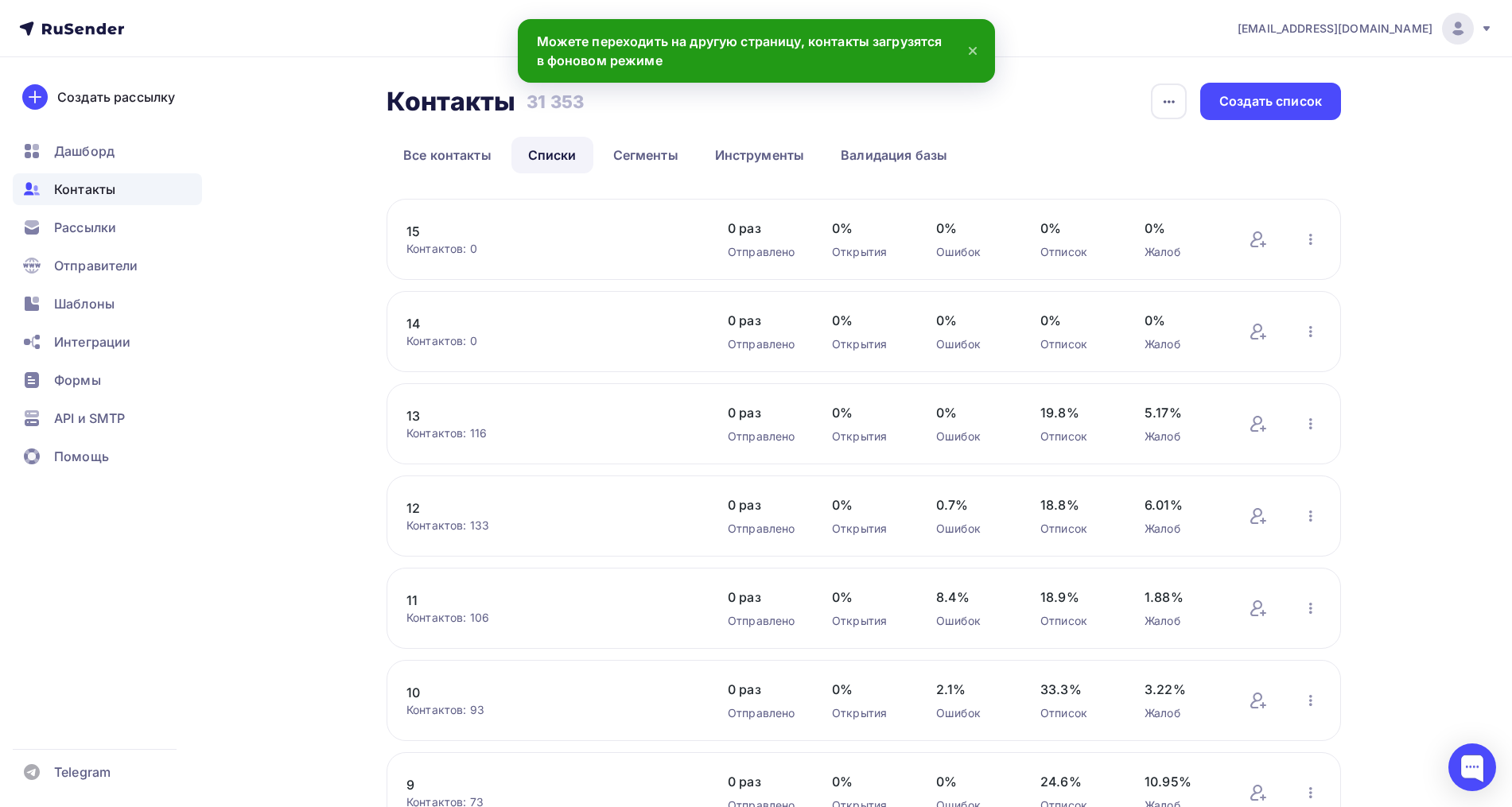
click at [415, 230] on link "15" at bounding box center [541, 231] width 270 height 19
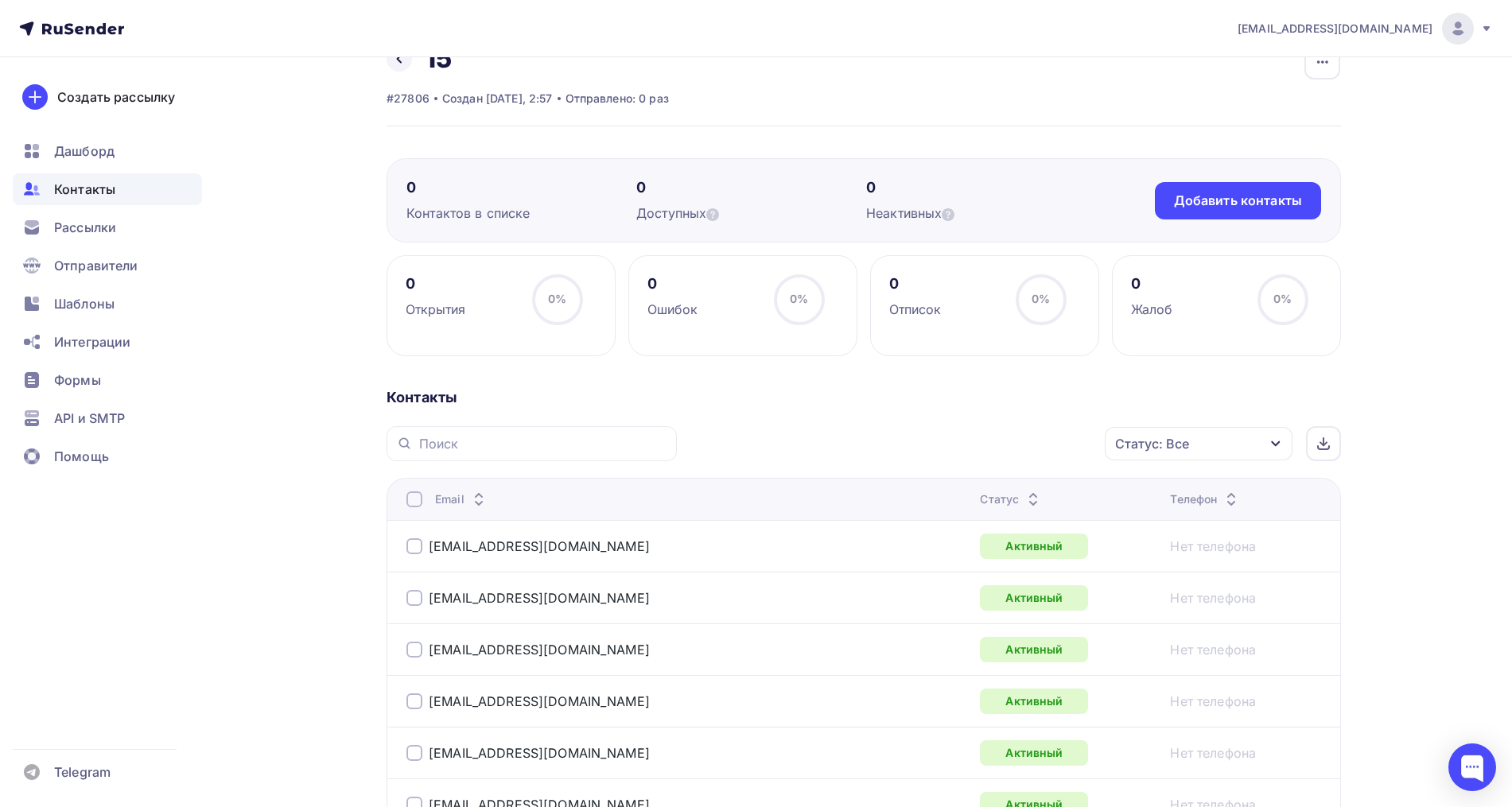
scroll to position [7, 0]
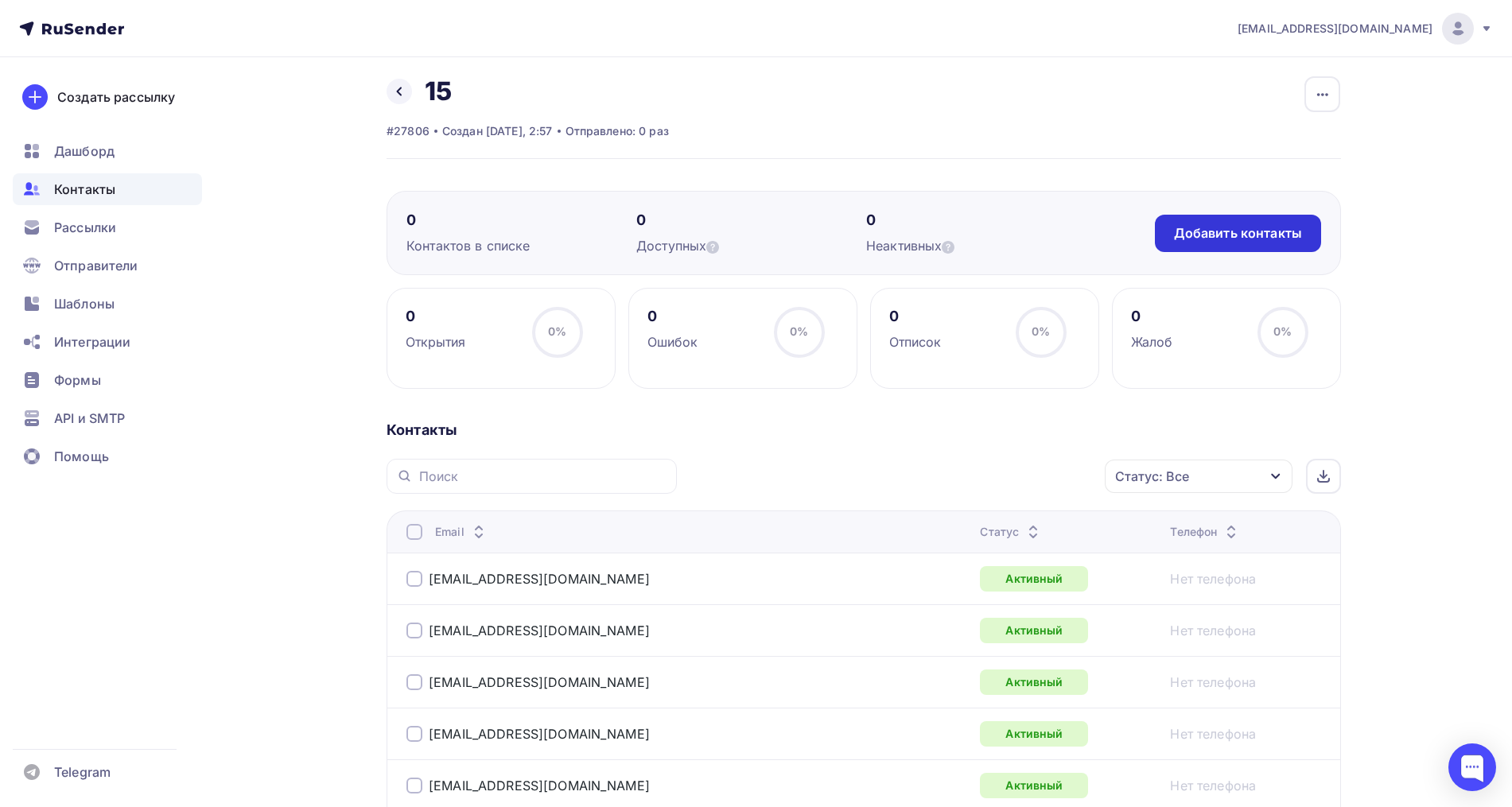
click at [1240, 226] on div "Добавить контакты" at bounding box center [1237, 233] width 128 height 18
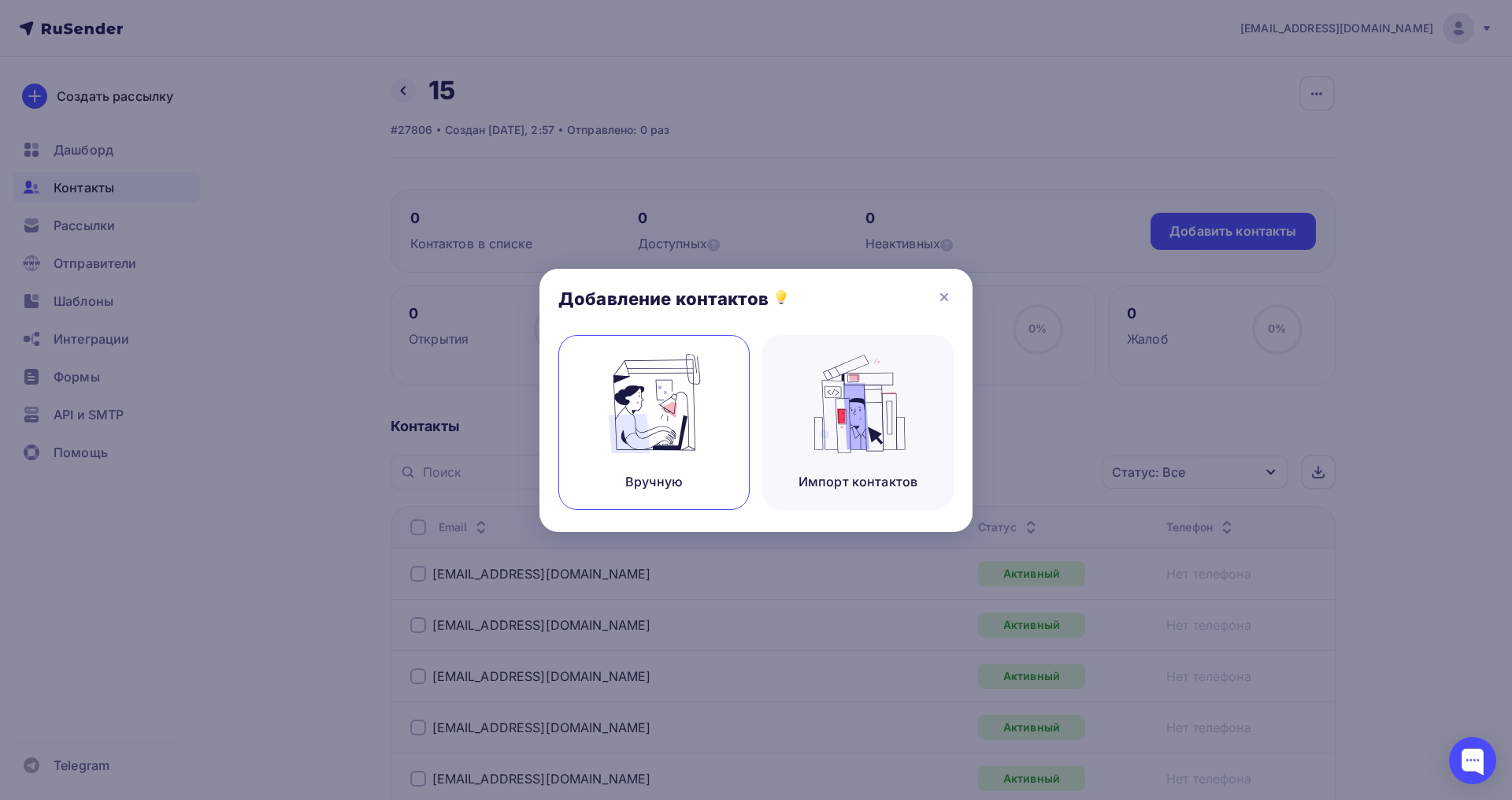
click at [630, 476] on div "Вручную" at bounding box center [654, 481] width 58 height 19
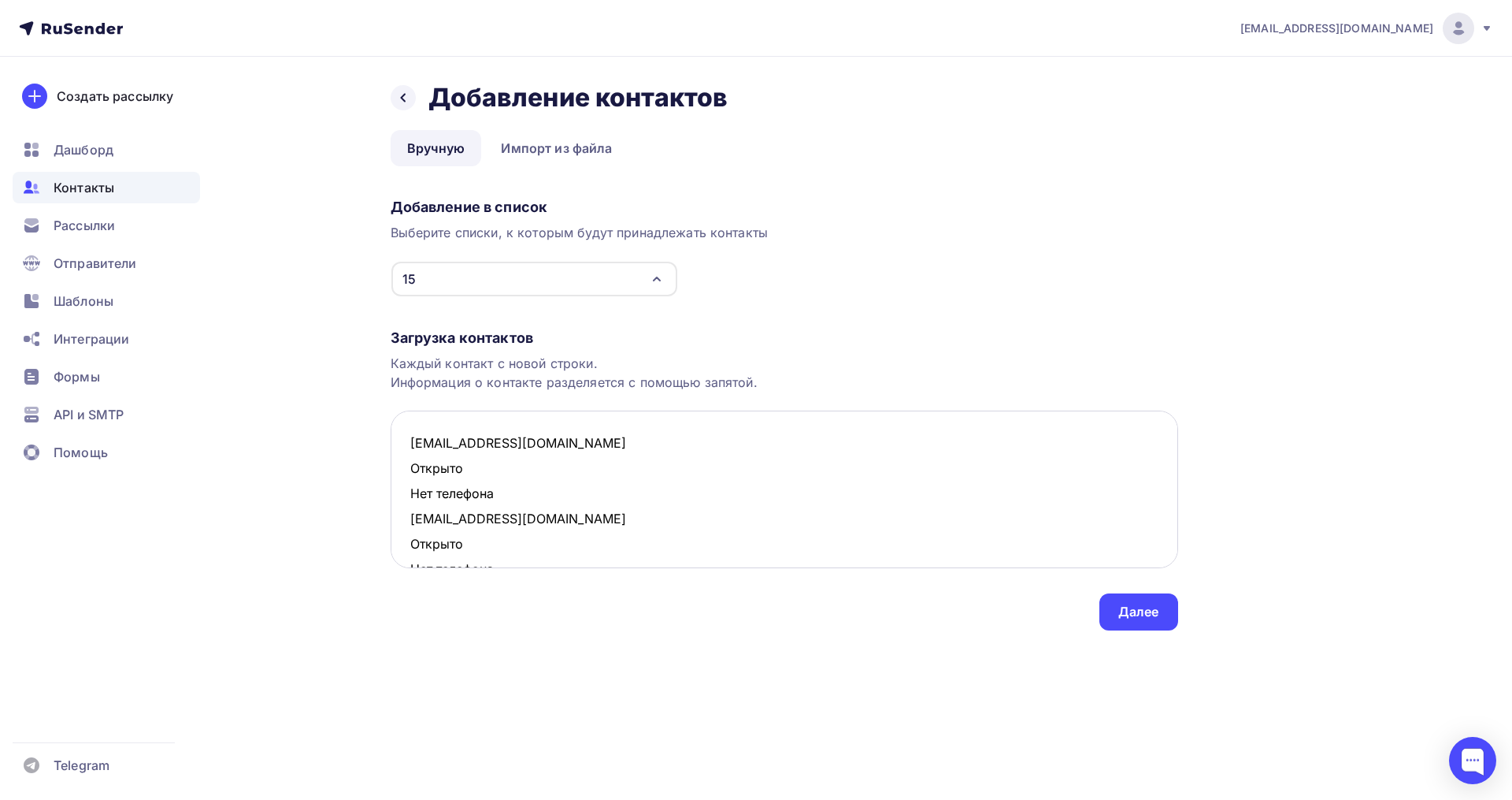
scroll to position [413, 0]
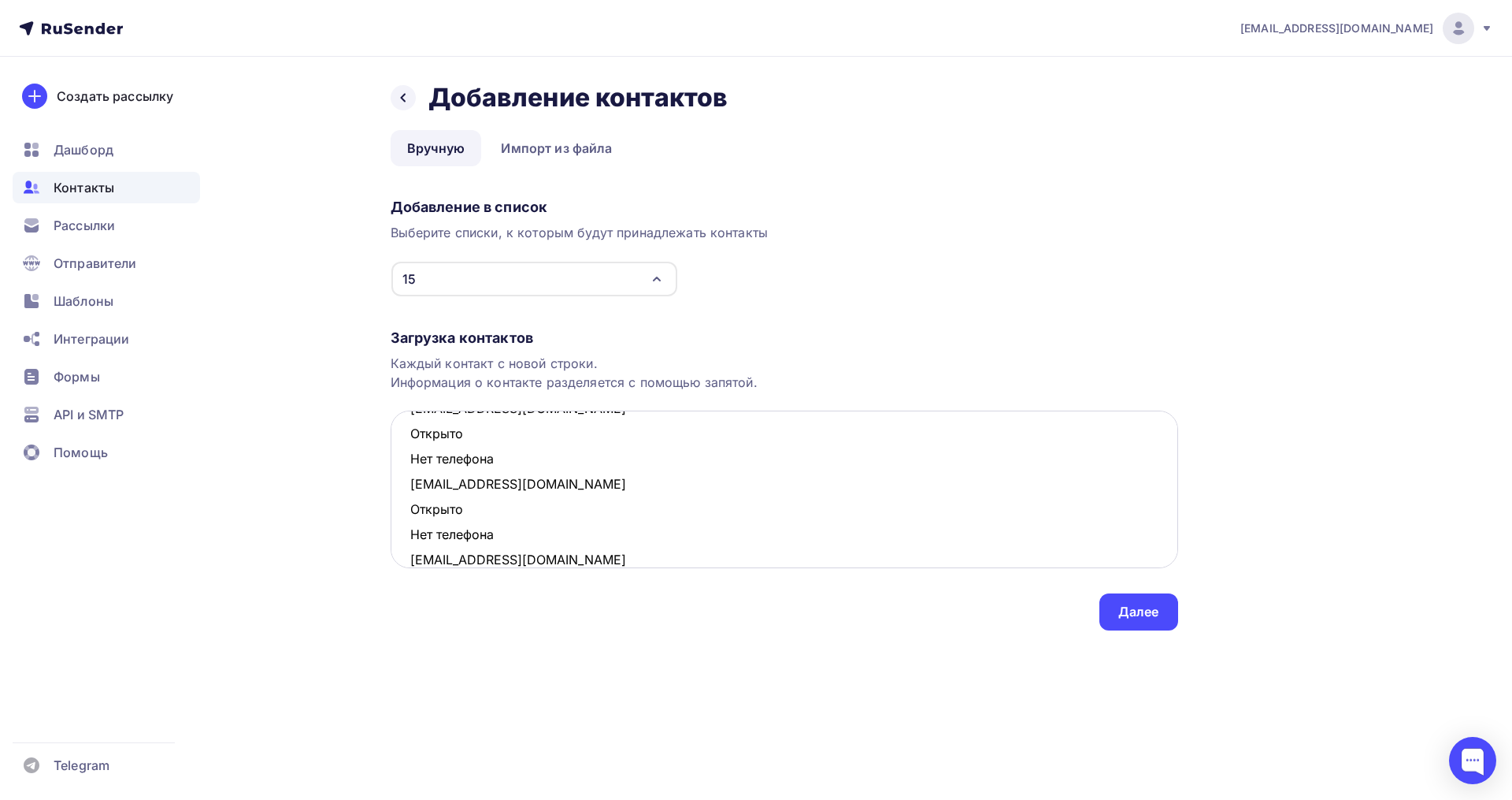
drag, startPoint x: 500, startPoint y: 534, endPoint x: 400, endPoint y: 515, distance: 101.8
click at [400, 515] on textarea "svetakoposova@mail.ru Открыто Нет телефона diversia000@gmail.com Открыто Нет те…" at bounding box center [785, 489] width 788 height 158
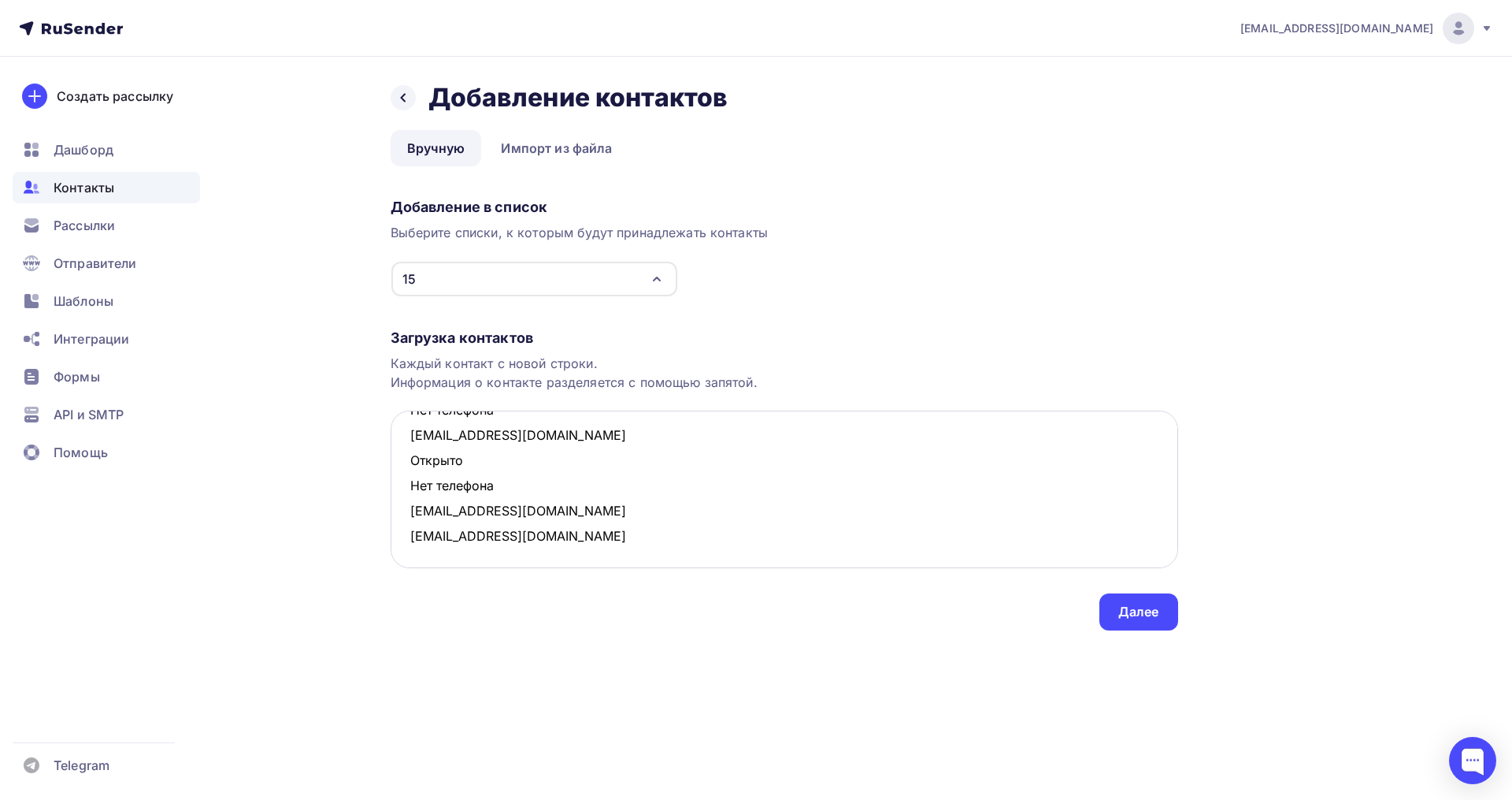
scroll to position [386, 0]
drag, startPoint x: 510, startPoint y: 487, endPoint x: 392, endPoint y: 469, distance: 119.4
click at [392, 469] on textarea "svetakoposova@mail.ru Открыто Нет телефона diversia000@gmail.com Открыто Нет те…" at bounding box center [785, 489] width 788 height 158
drag, startPoint x: 486, startPoint y: 458, endPoint x: 411, endPoint y: 442, distance: 76.7
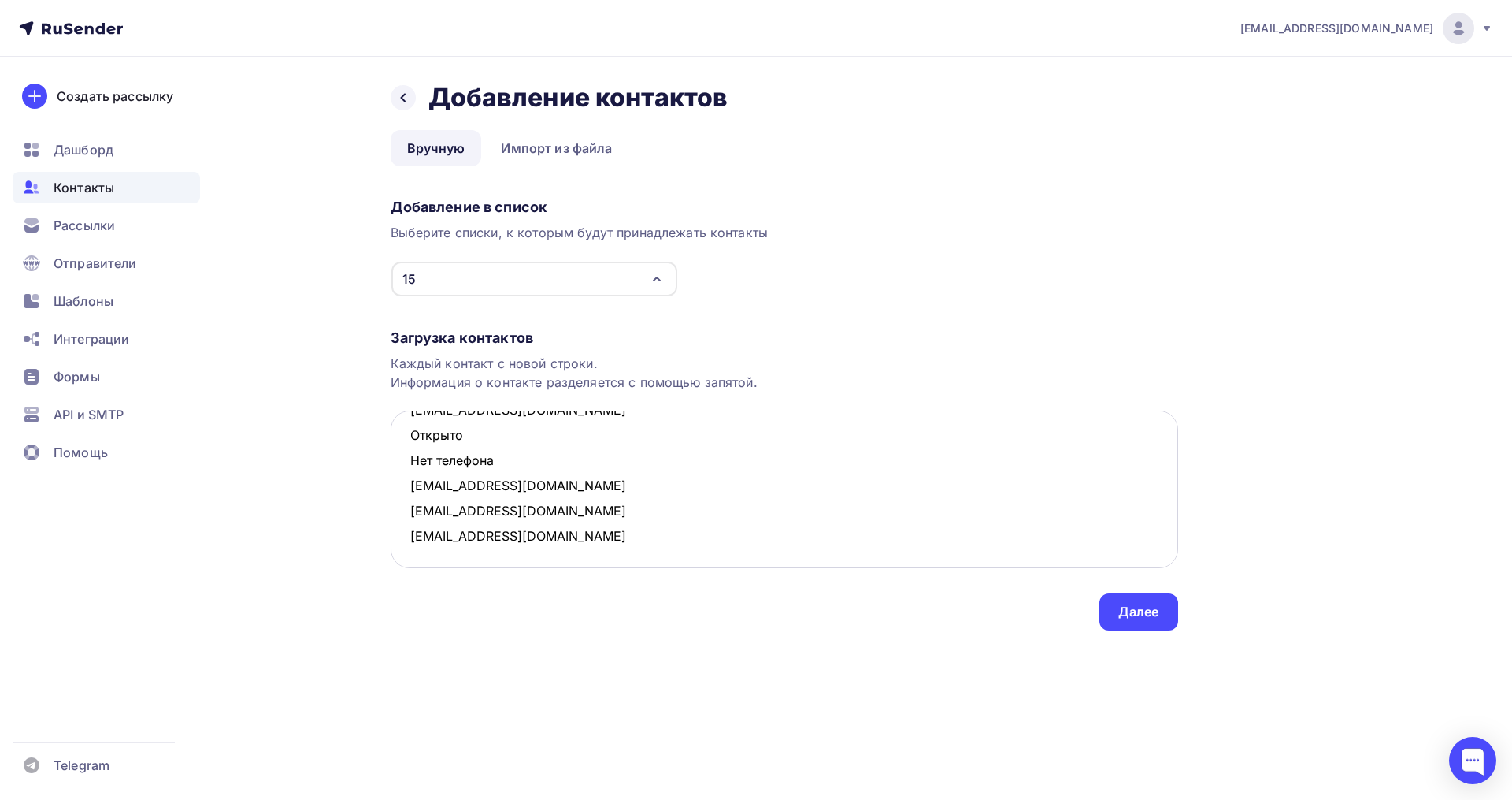
click at [411, 442] on textarea "svetakoposova@mail.ru Открыто Нет телефона diversia000@gmail.com Открыто Нет те…" at bounding box center [785, 489] width 788 height 158
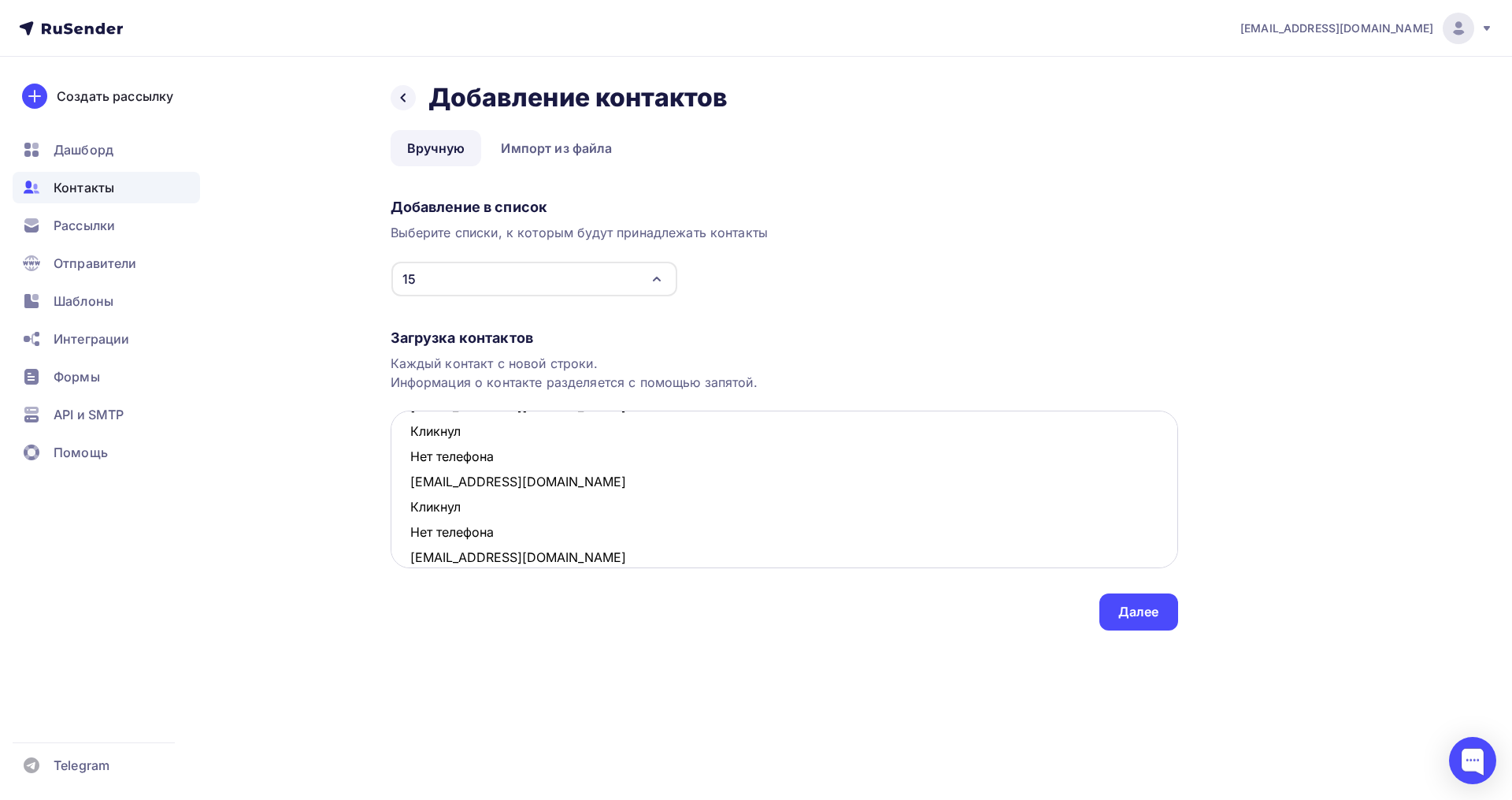
scroll to position [187, 0]
drag, startPoint x: 460, startPoint y: 531, endPoint x: 410, endPoint y: 515, distance: 52.5
click at [410, 515] on textarea "svetakoposova@mail.ru Открыто Нет телефона diversia000@gmail.com Открыто Нет те…" at bounding box center [785, 489] width 788 height 158
drag, startPoint x: 528, startPoint y: 460, endPoint x: 414, endPoint y: 433, distance: 117.2
click at [414, 433] on textarea "svetakoposova@mail.ru Открыто Нет телефона diversia000@gmail.com Открыто Нет те…" at bounding box center [785, 489] width 788 height 158
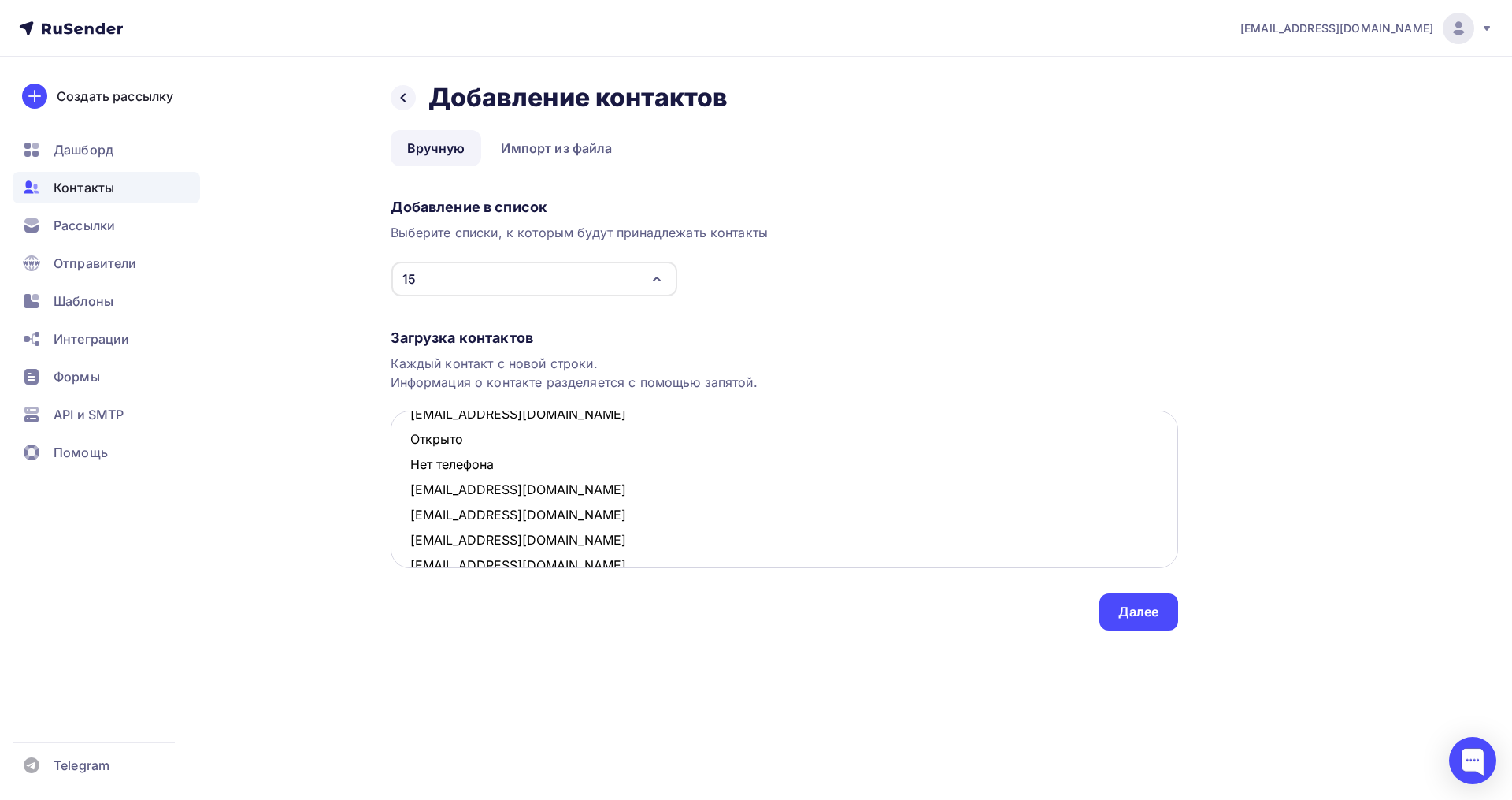
scroll to position [63, 0]
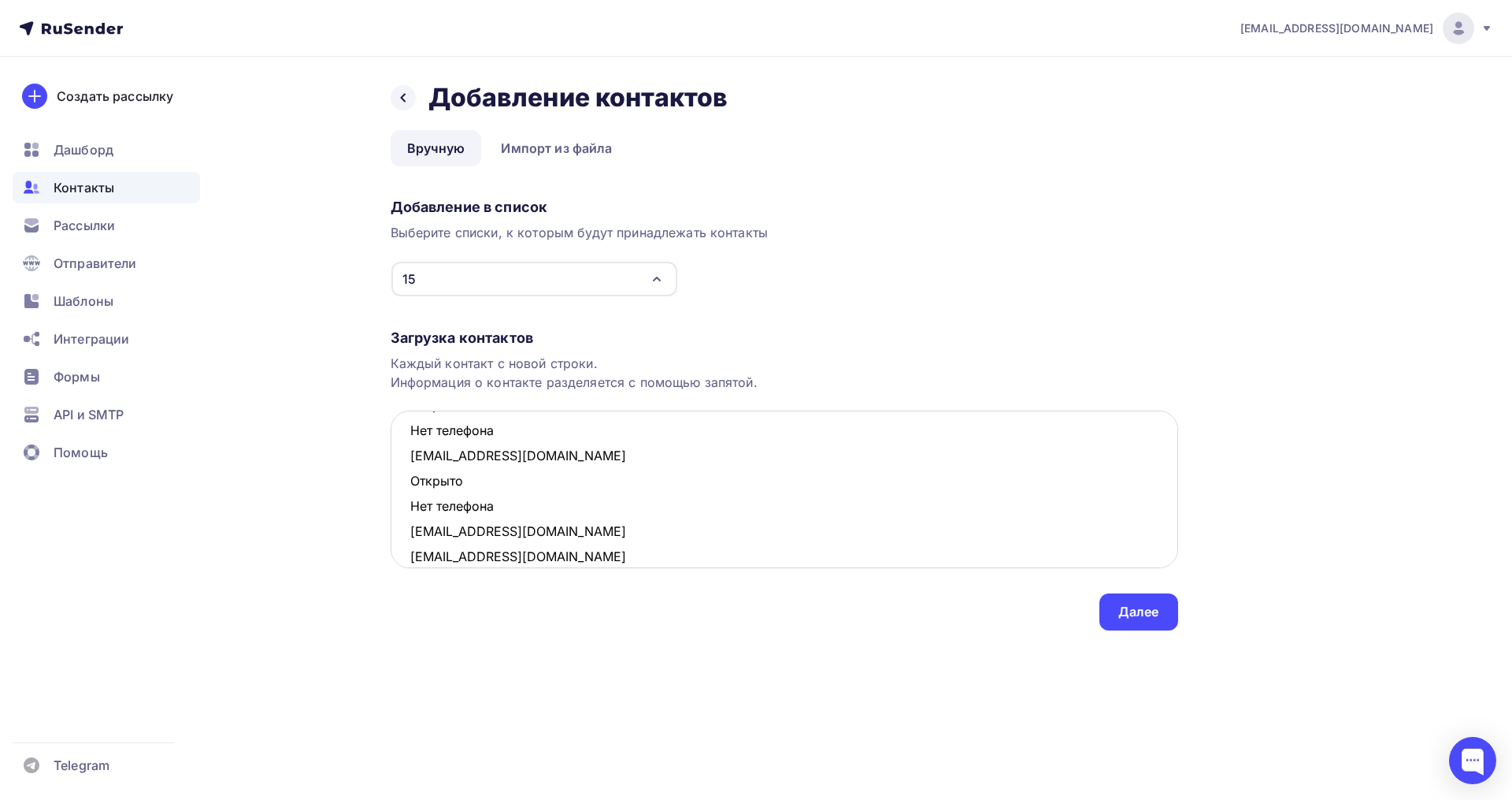
drag, startPoint x: 489, startPoint y: 505, endPoint x: 405, endPoint y: 484, distance: 86.6
click at [405, 484] on textarea "svetakoposova@mail.ru Открыто Нет телефона diversia000@gmail.com Открыто Нет те…" at bounding box center [785, 489] width 788 height 158
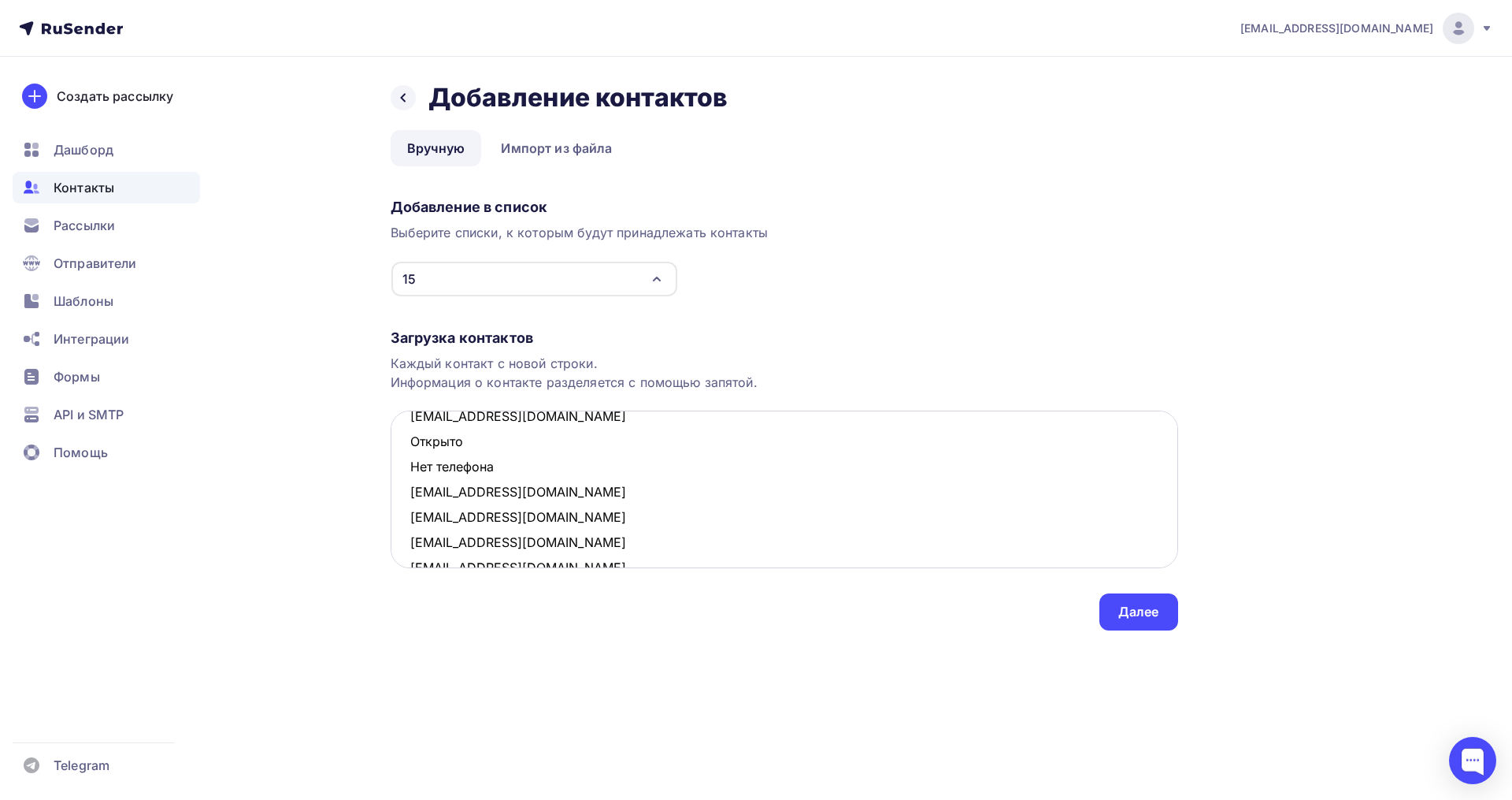
scroll to position [0, 0]
drag, startPoint x: 507, startPoint y: 494, endPoint x: 390, endPoint y: 480, distance: 117.8
click at [391, 480] on textarea "svetakoposova@mail.ru Открыто Нет телефона diversia000@gmail.com doroe@mail.ru …" at bounding box center [785, 489] width 788 height 158
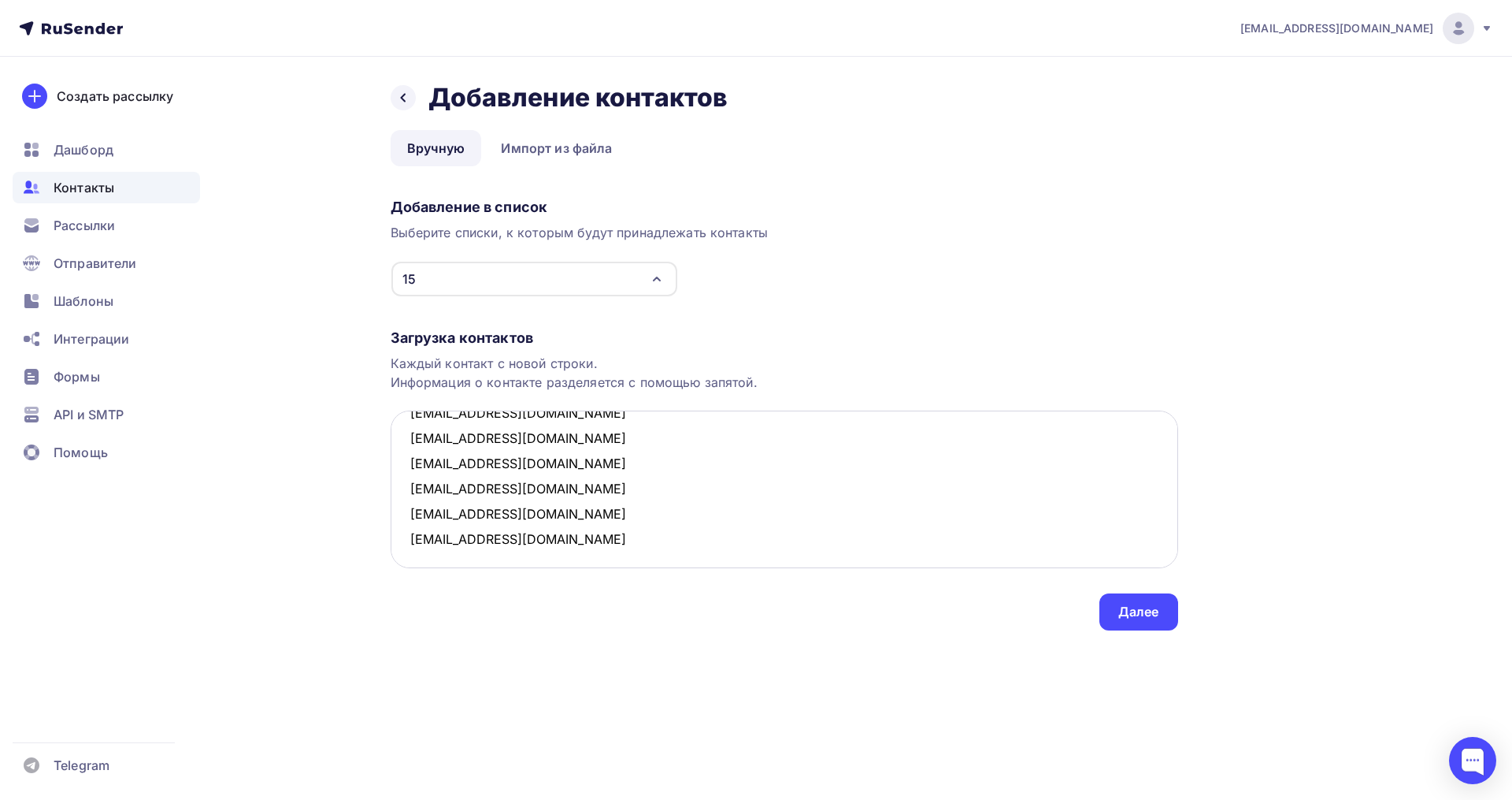
scroll to position [83, 0]
type textarea "svetakoposova@mail.ru diversia000@gmail.com doroe@mail.ru asnazin@yandex.ru bra…"
click at [1131, 608] on div "Далее" at bounding box center [1138, 612] width 41 height 18
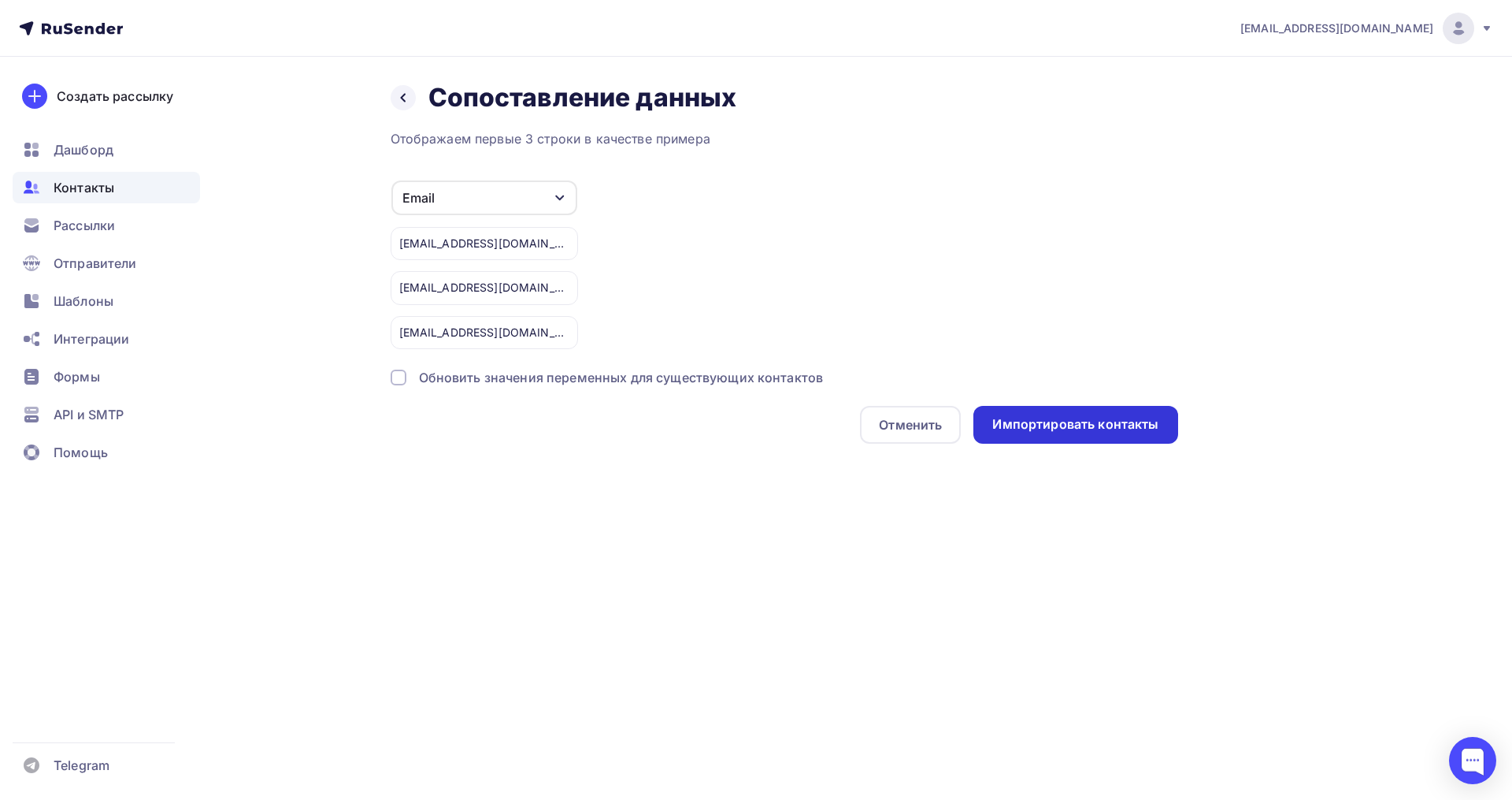
click at [1062, 430] on div "Импортировать контакты" at bounding box center [1074, 424] width 166 height 18
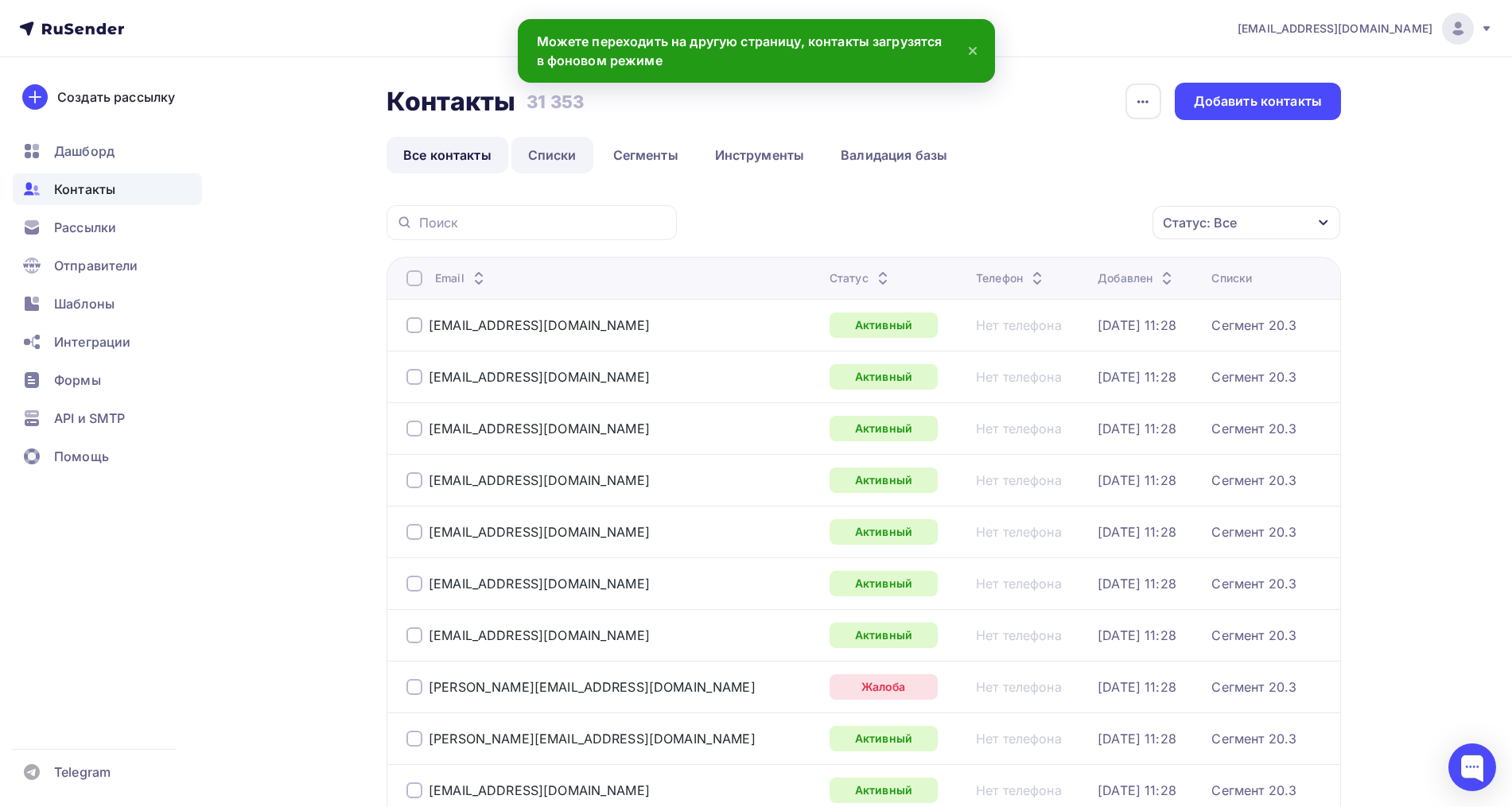
click at [553, 159] on link "Списки" at bounding box center [552, 155] width 82 height 37
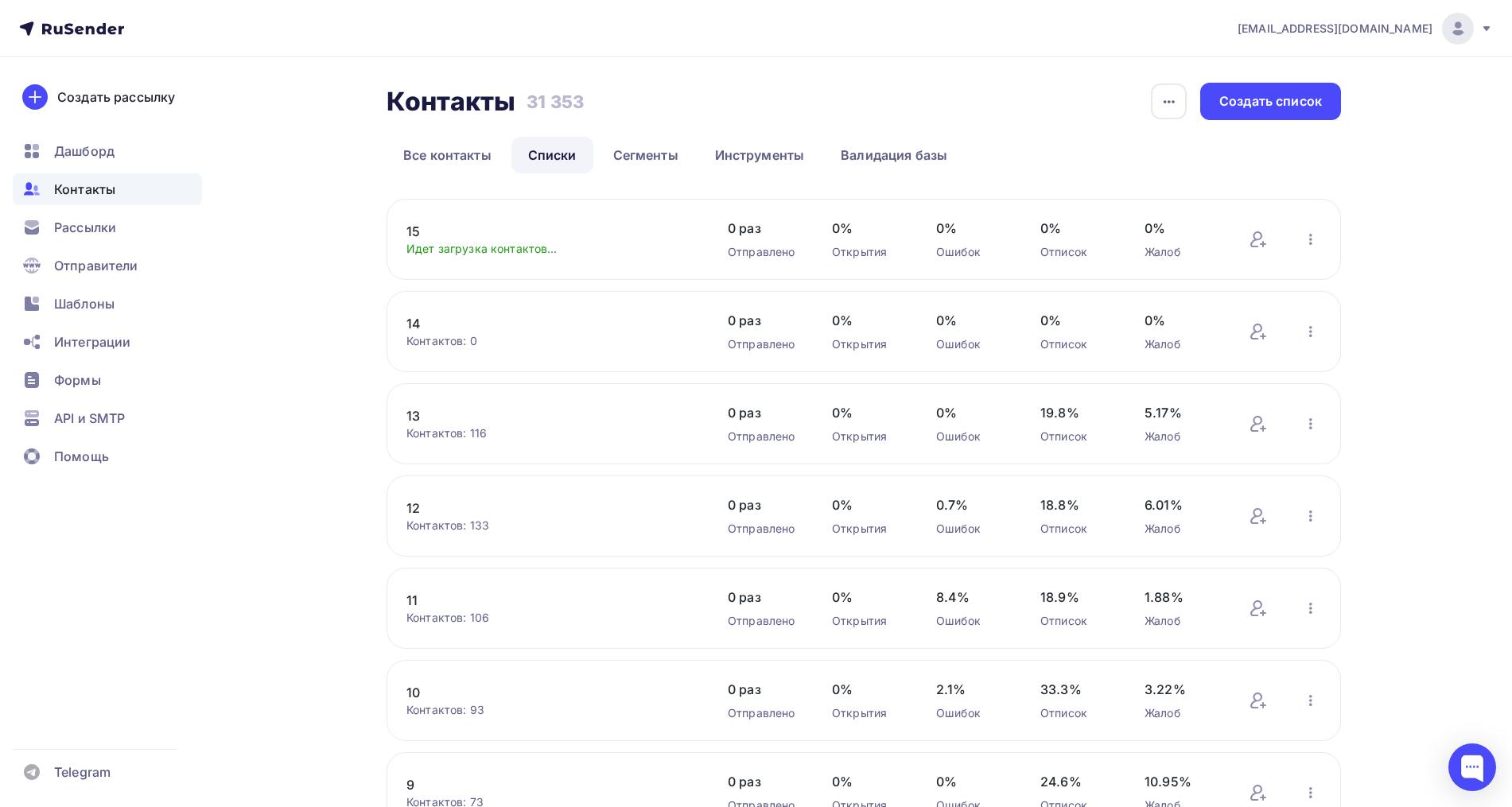
click at [412, 223] on link "15" at bounding box center [541, 231] width 270 height 19
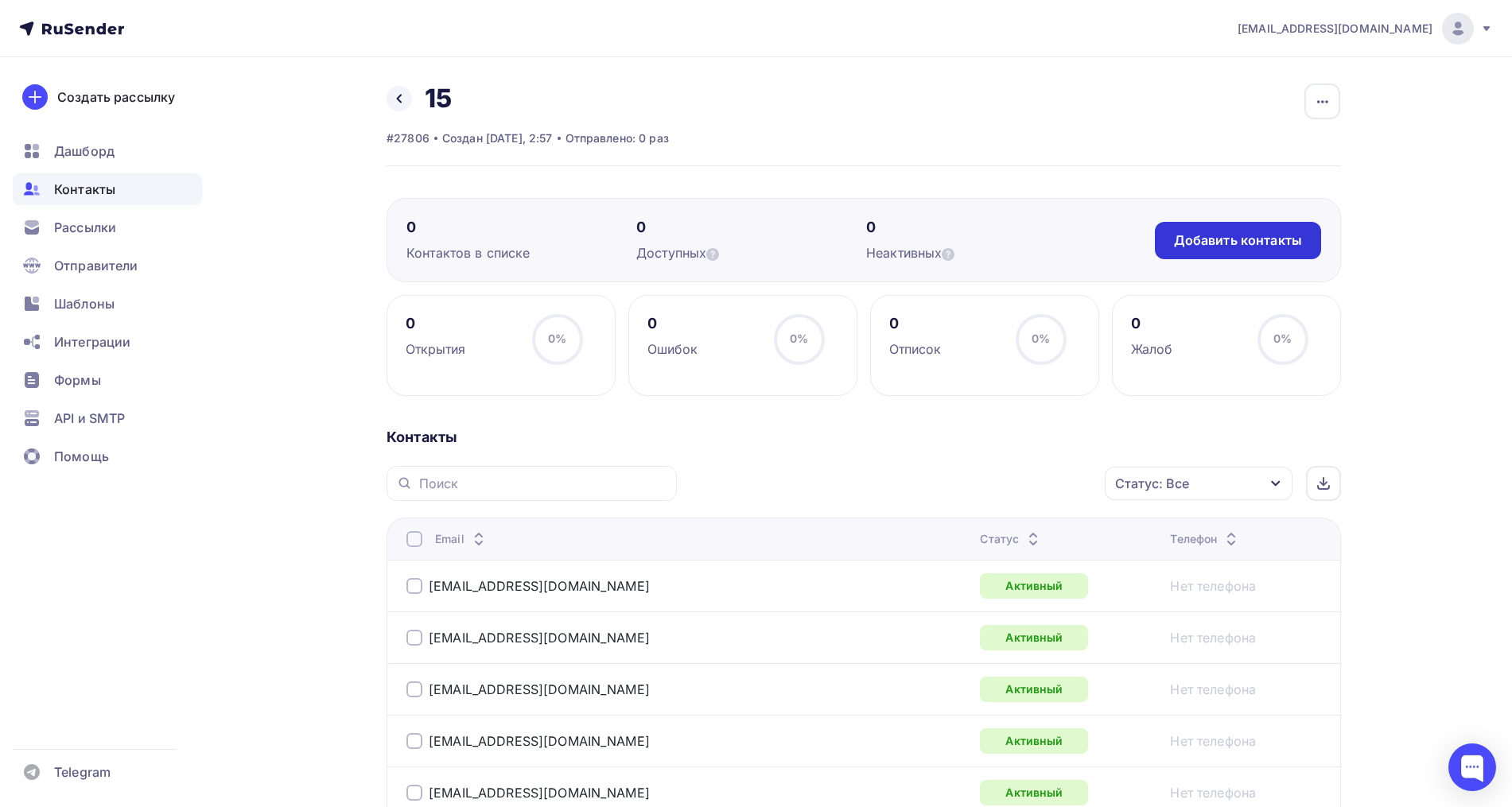
click at [1272, 240] on div "Добавить контакты" at bounding box center [1237, 240] width 128 height 18
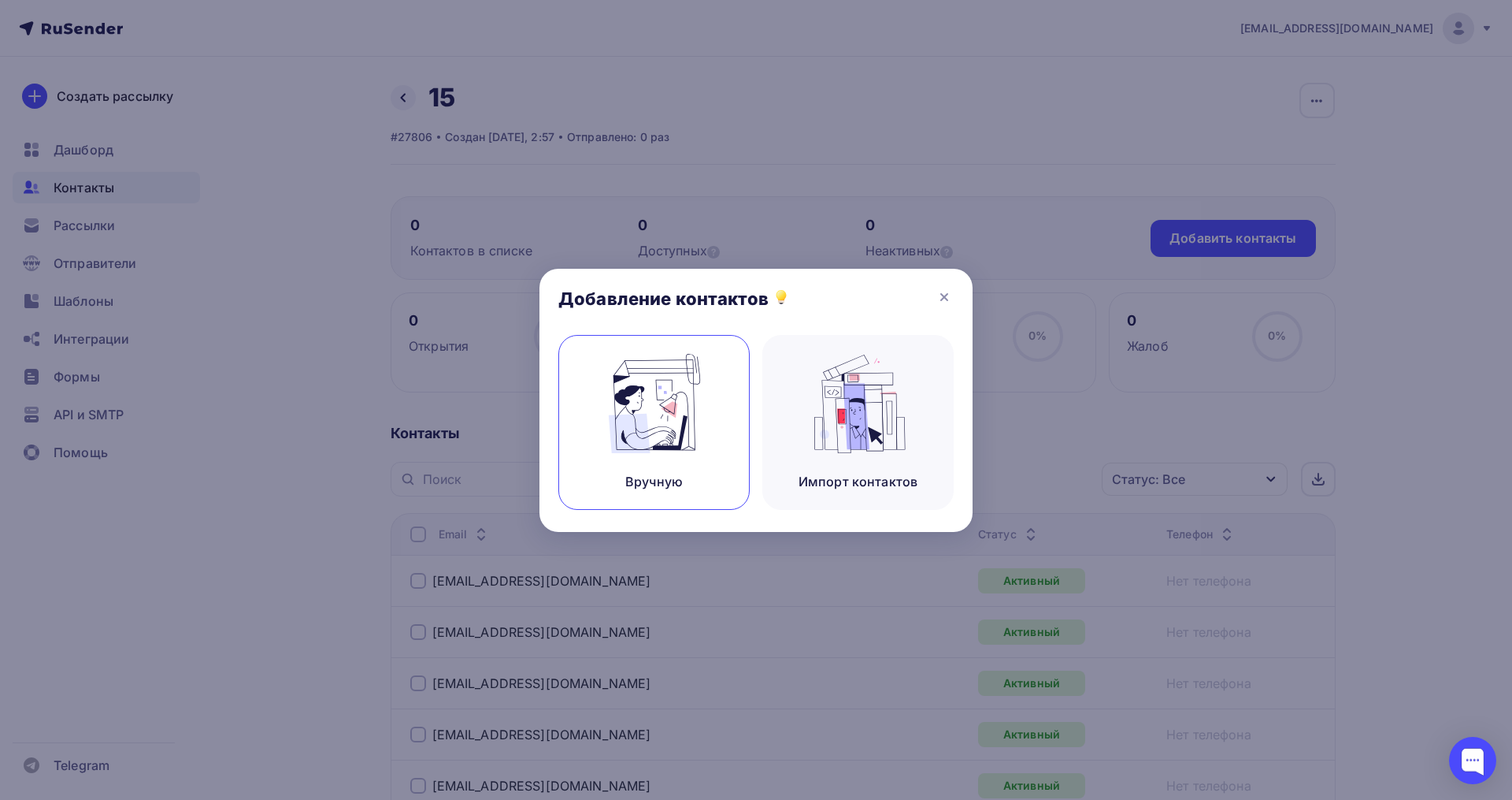
click at [739, 410] on div "Вручную" at bounding box center [654, 422] width 191 height 175
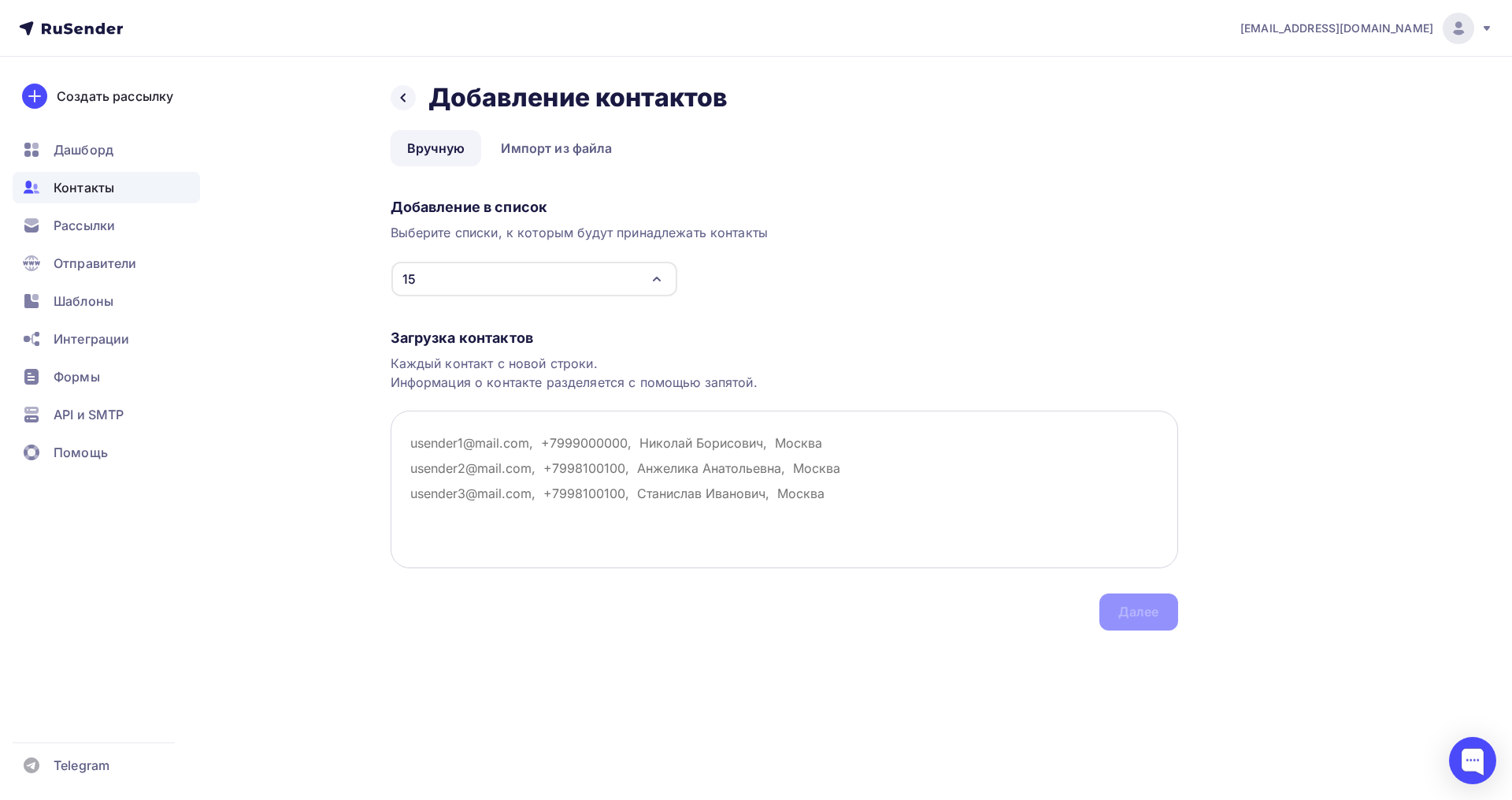
click at [408, 449] on textarea at bounding box center [785, 489] width 788 height 158
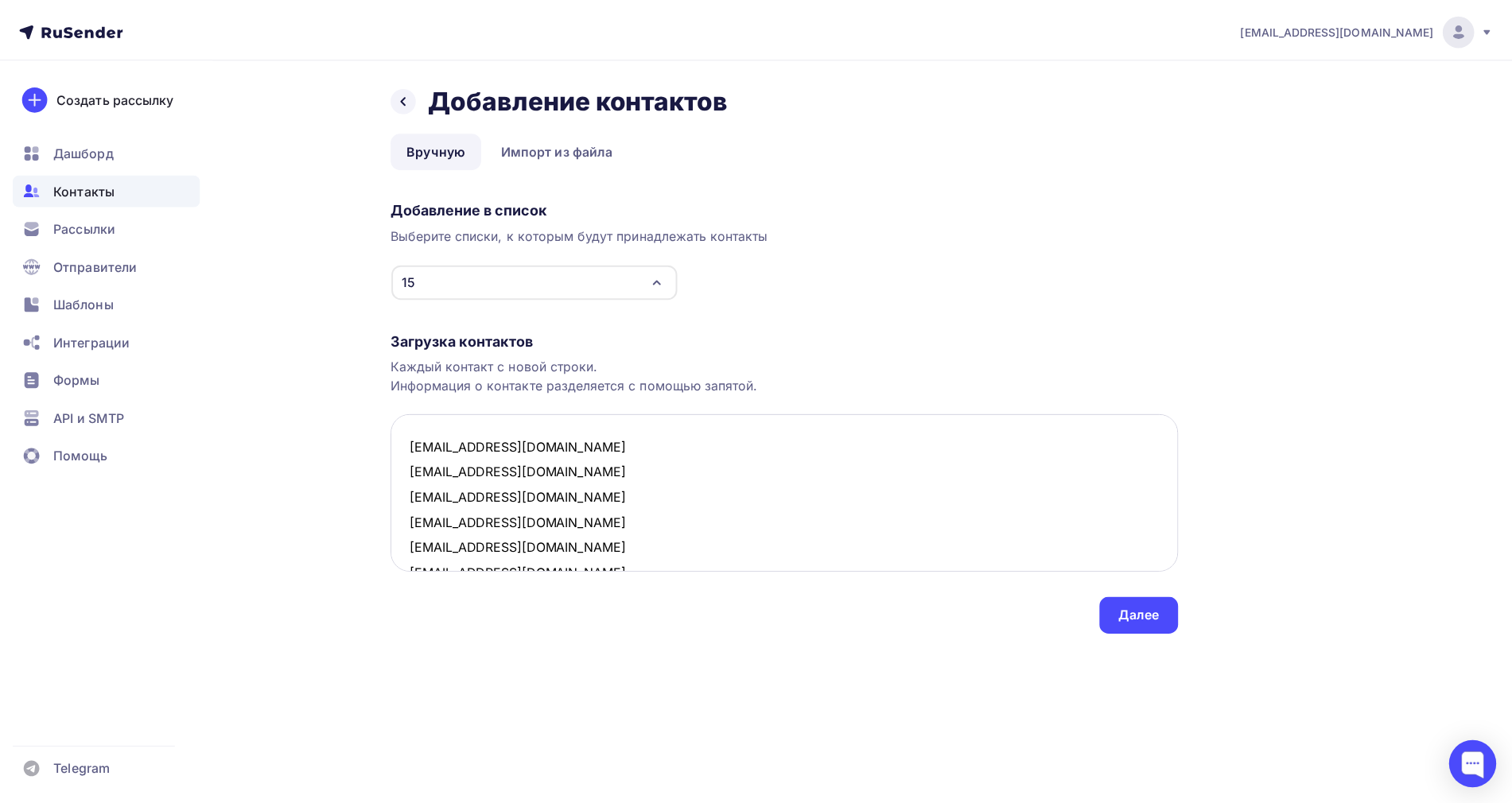
scroll to position [340, 0]
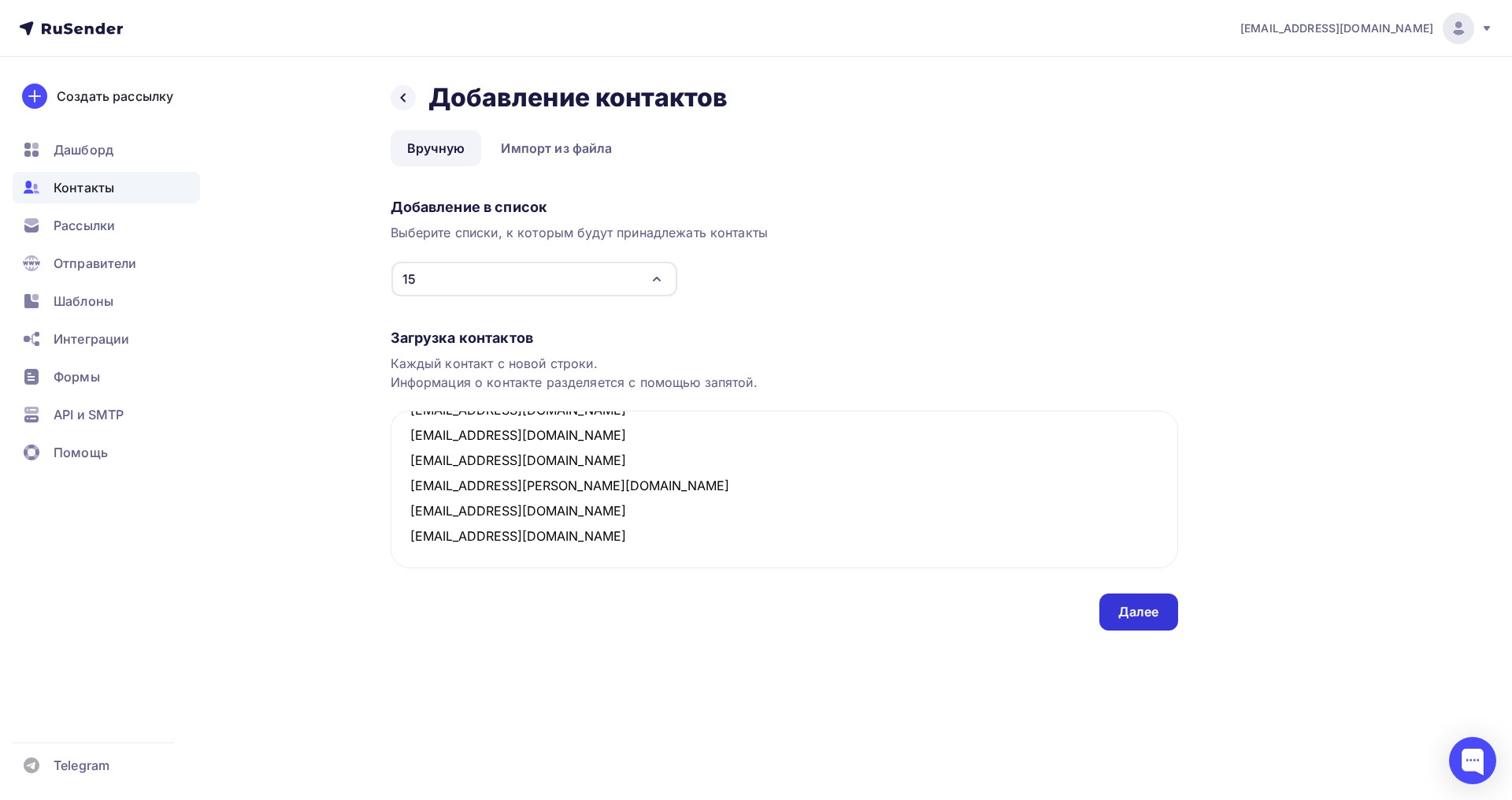
type textarea "natkor8@mail.ru demochrite@mail.ru lemonadeuser@gmail.com khoroshavkina@gmail.c…"
click at [1133, 621] on div "Далее" at bounding box center [1138, 612] width 79 height 37
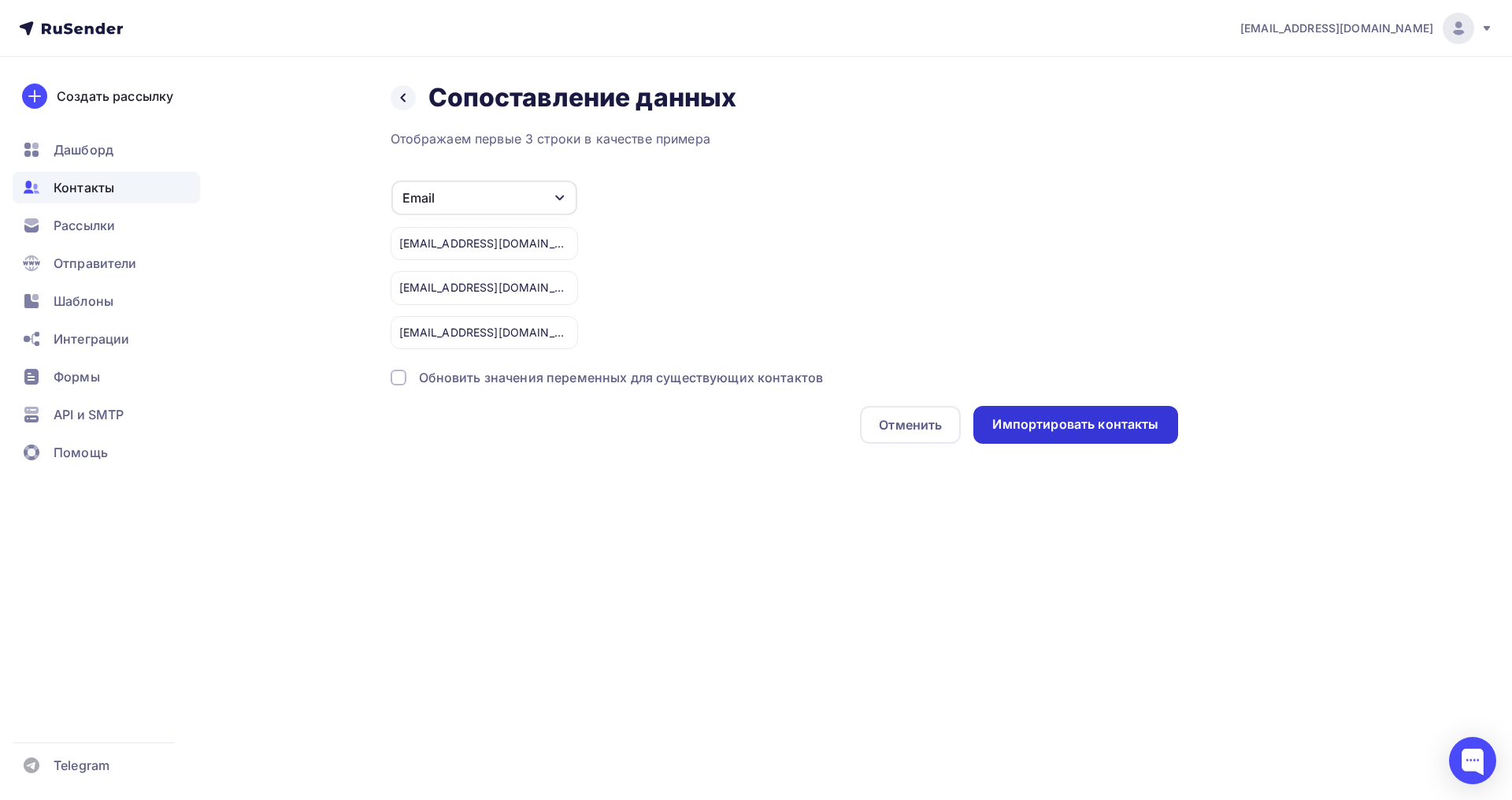
click at [1093, 437] on div "Импортировать контакты" at bounding box center [1075, 424] width 204 height 38
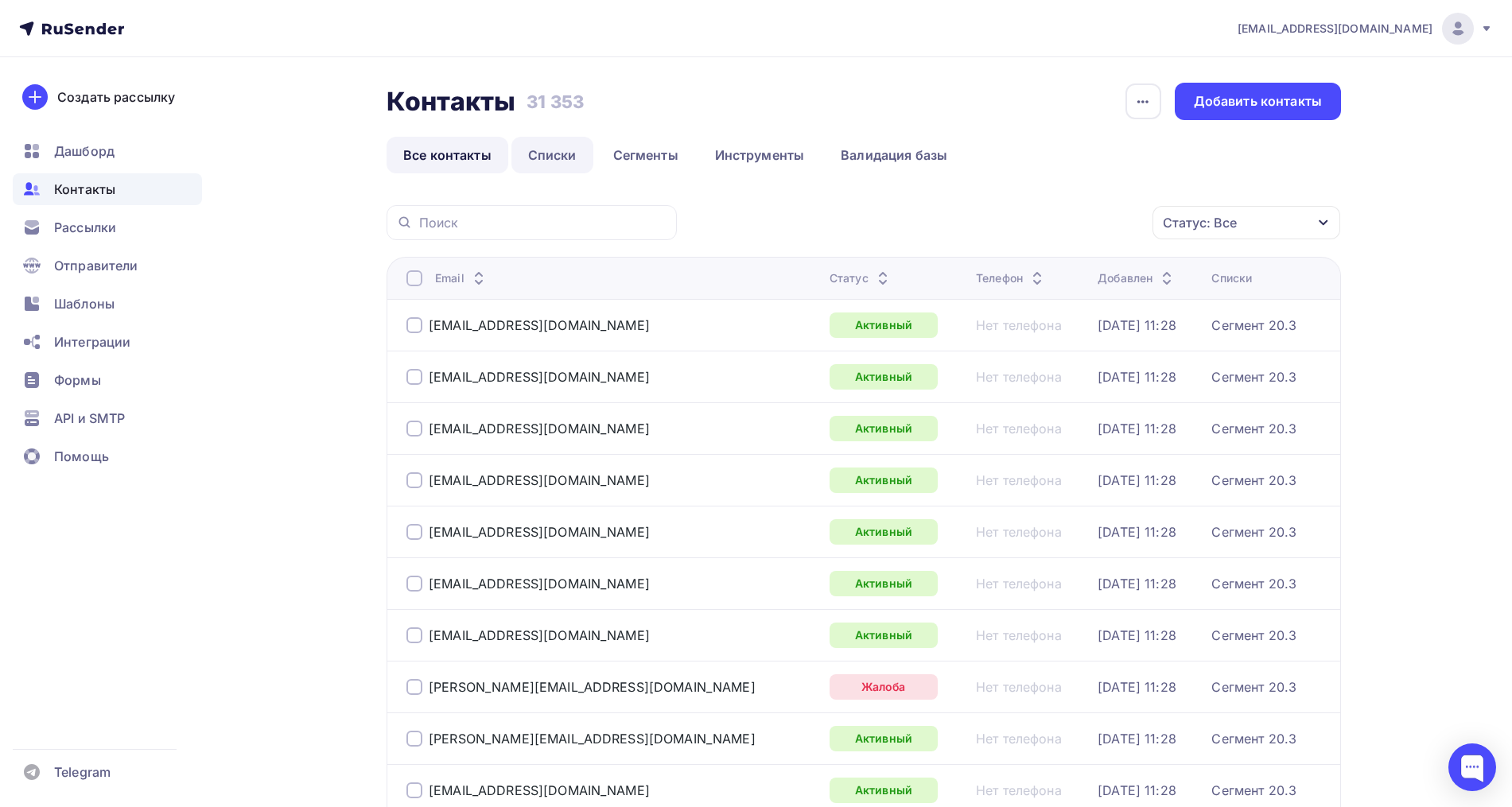
click at [525, 159] on link "Списки" at bounding box center [552, 155] width 82 height 37
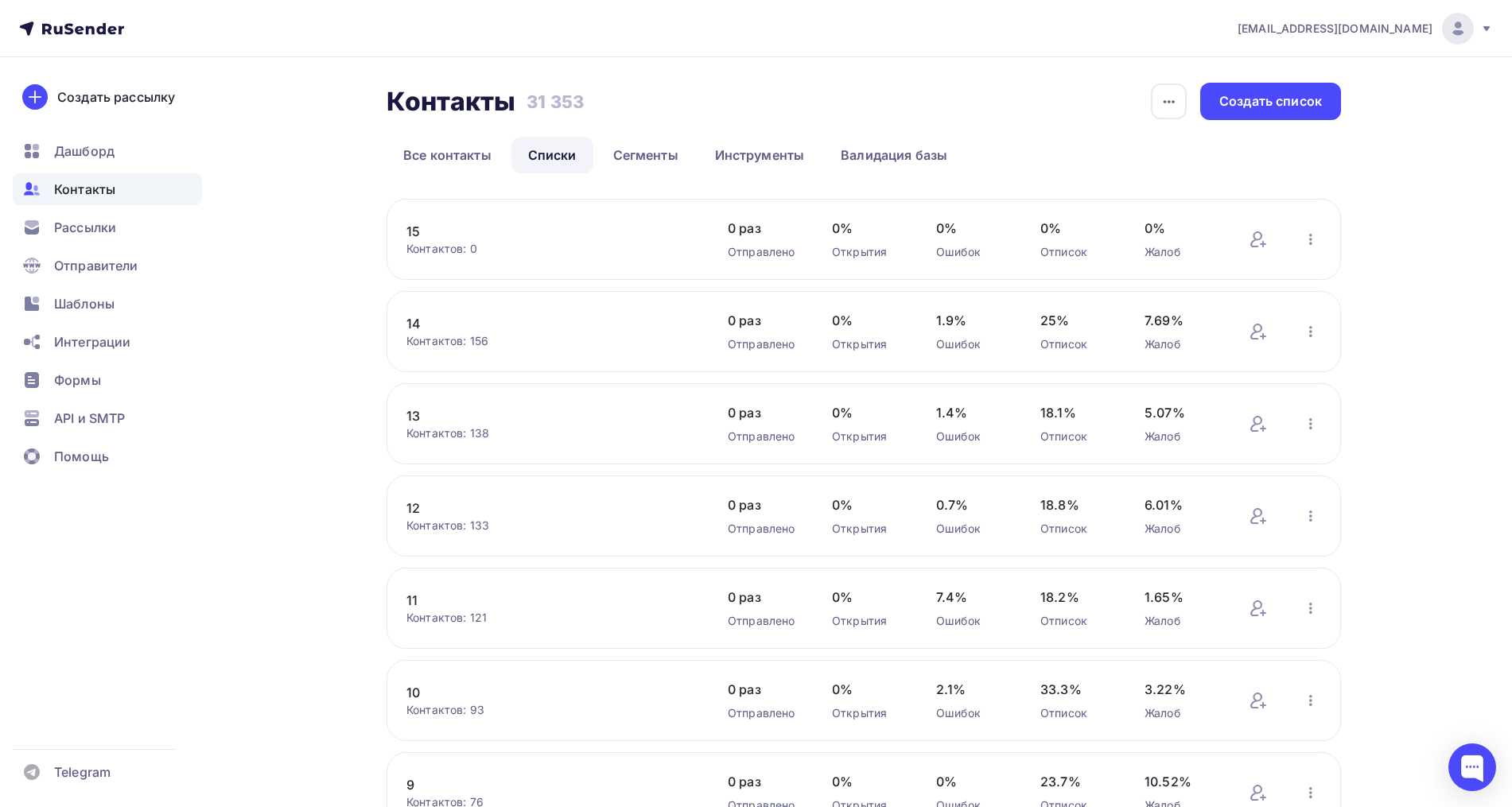
click at [417, 238] on link "15" at bounding box center [541, 231] width 270 height 19
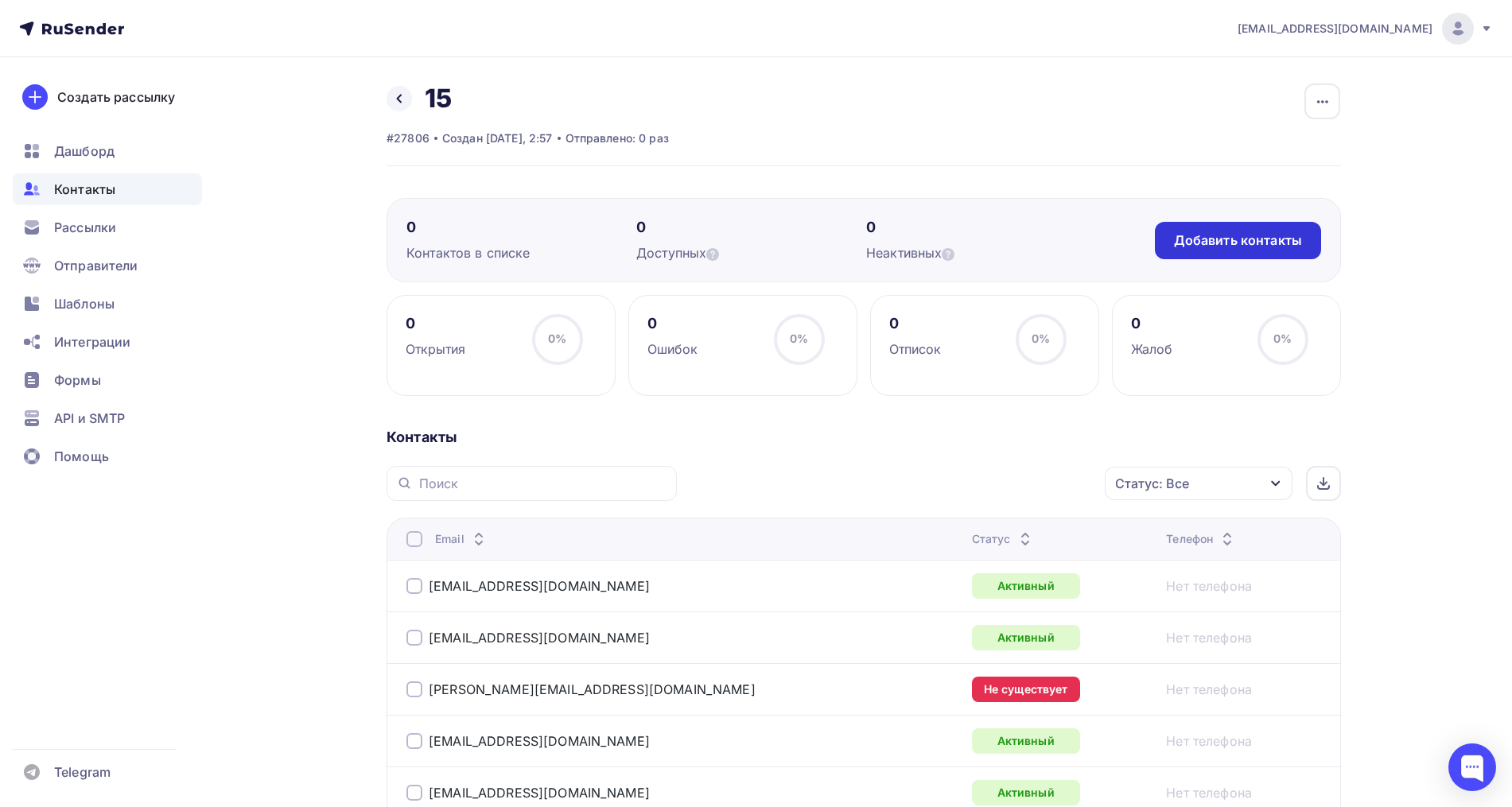
click at [1195, 226] on div "Добавить контакты" at bounding box center [1238, 240] width 166 height 37
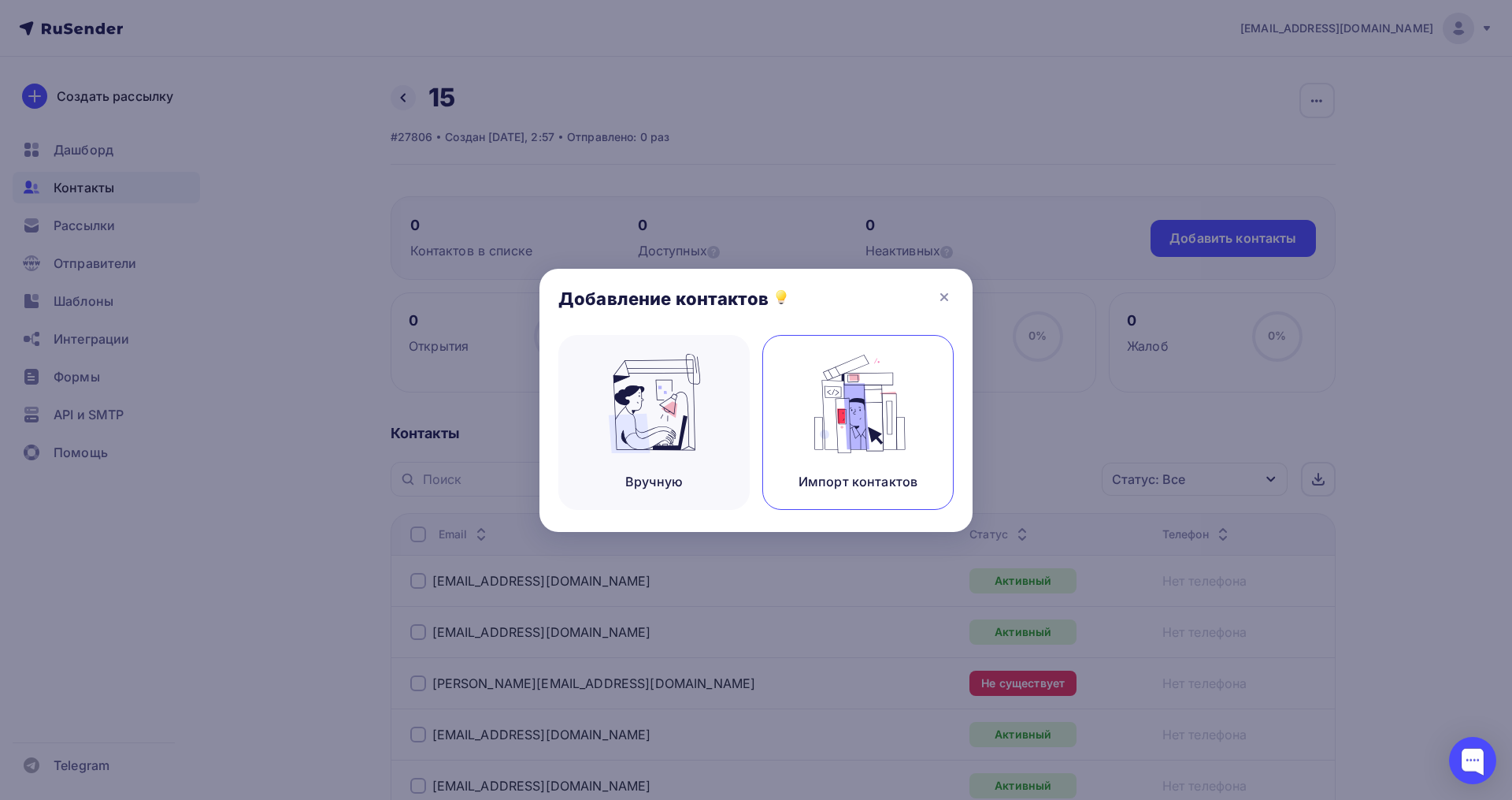
click at [917, 402] on div "Импорт контактов" at bounding box center [857, 422] width 191 height 175
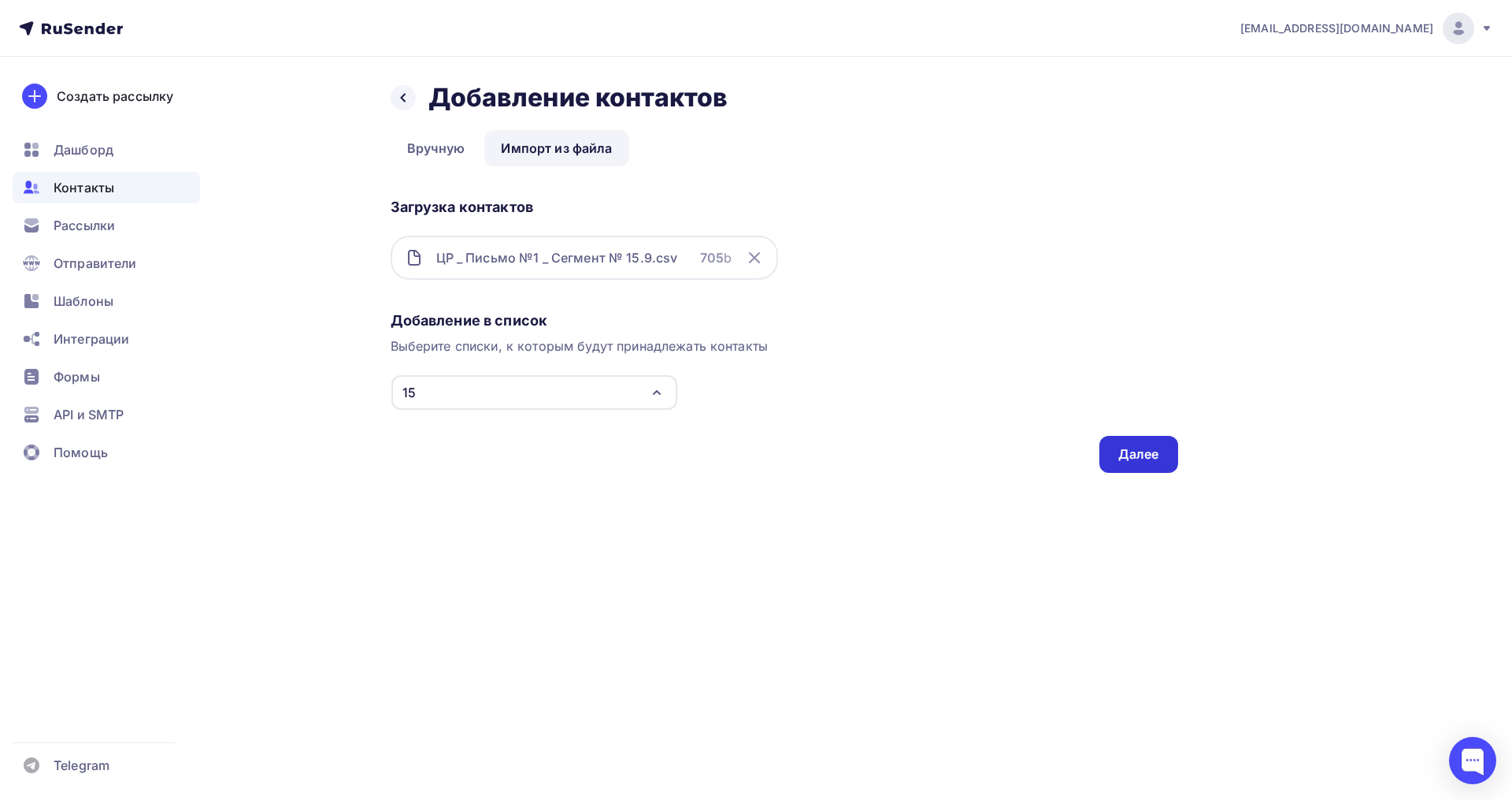
click at [1127, 448] on div "Далее" at bounding box center [1138, 455] width 41 height 18
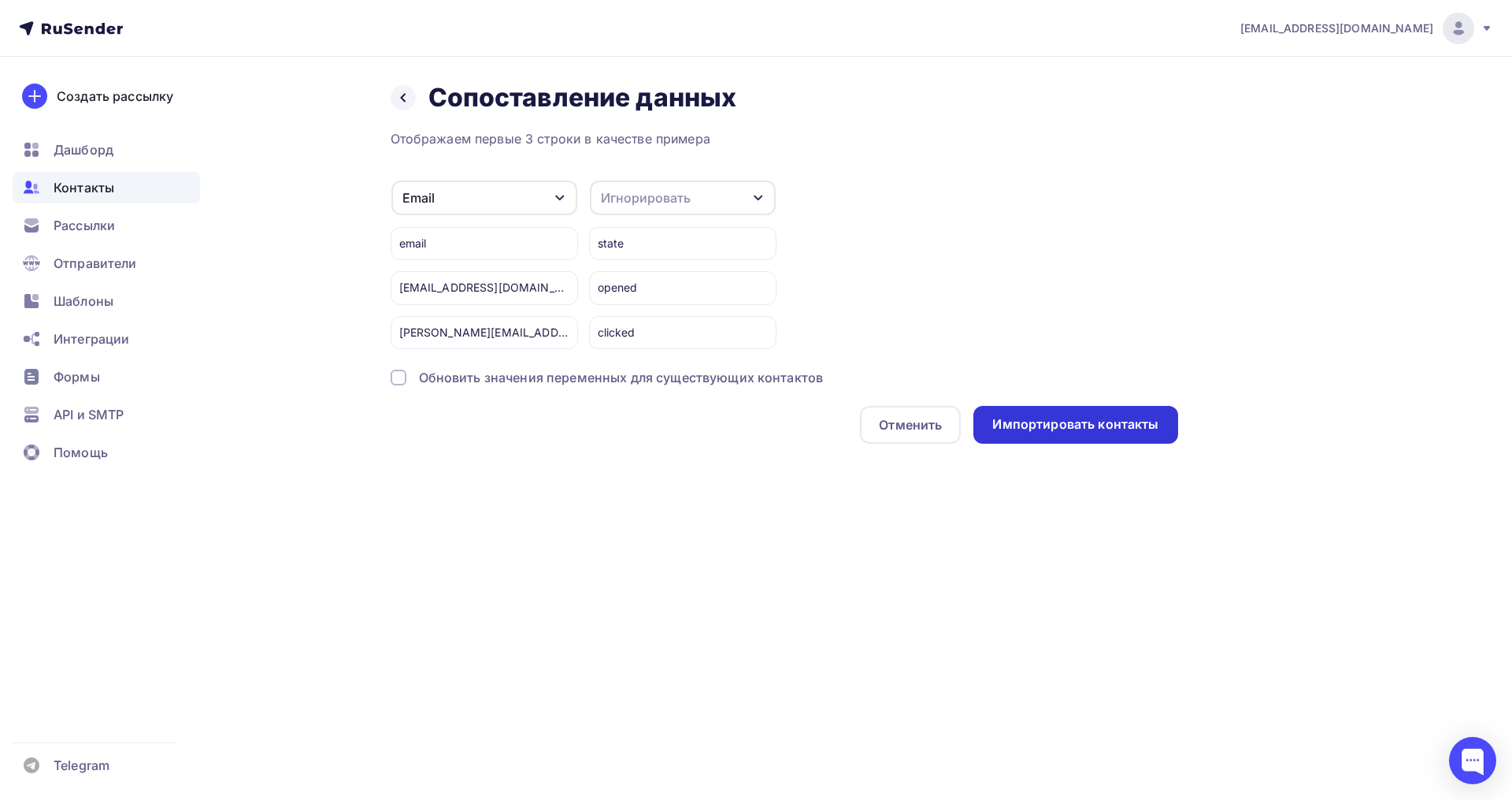
click at [1010, 415] on div "Импортировать контакты" at bounding box center [1074, 424] width 166 height 18
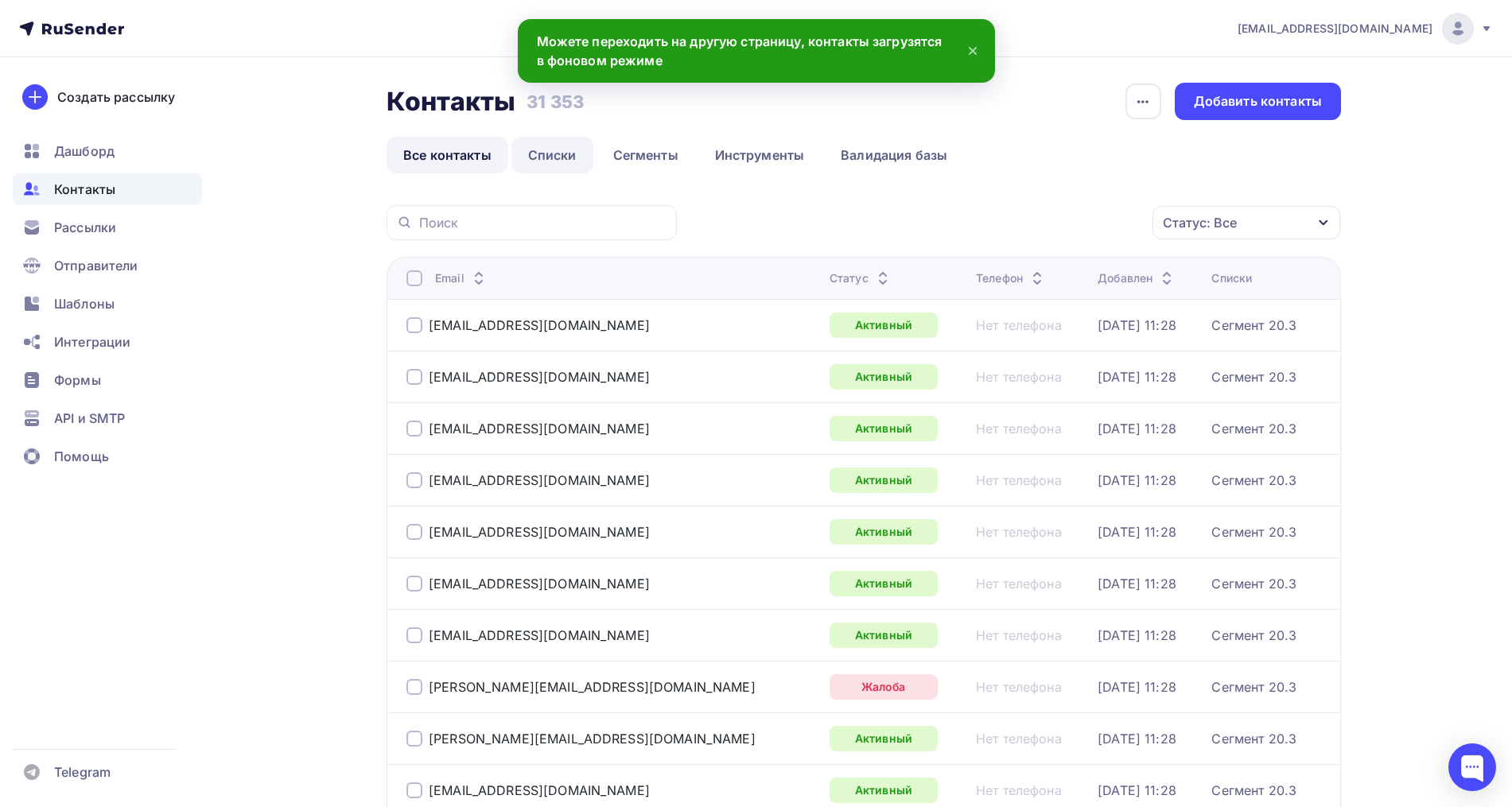
click at [562, 165] on link "Списки" at bounding box center [552, 155] width 82 height 37
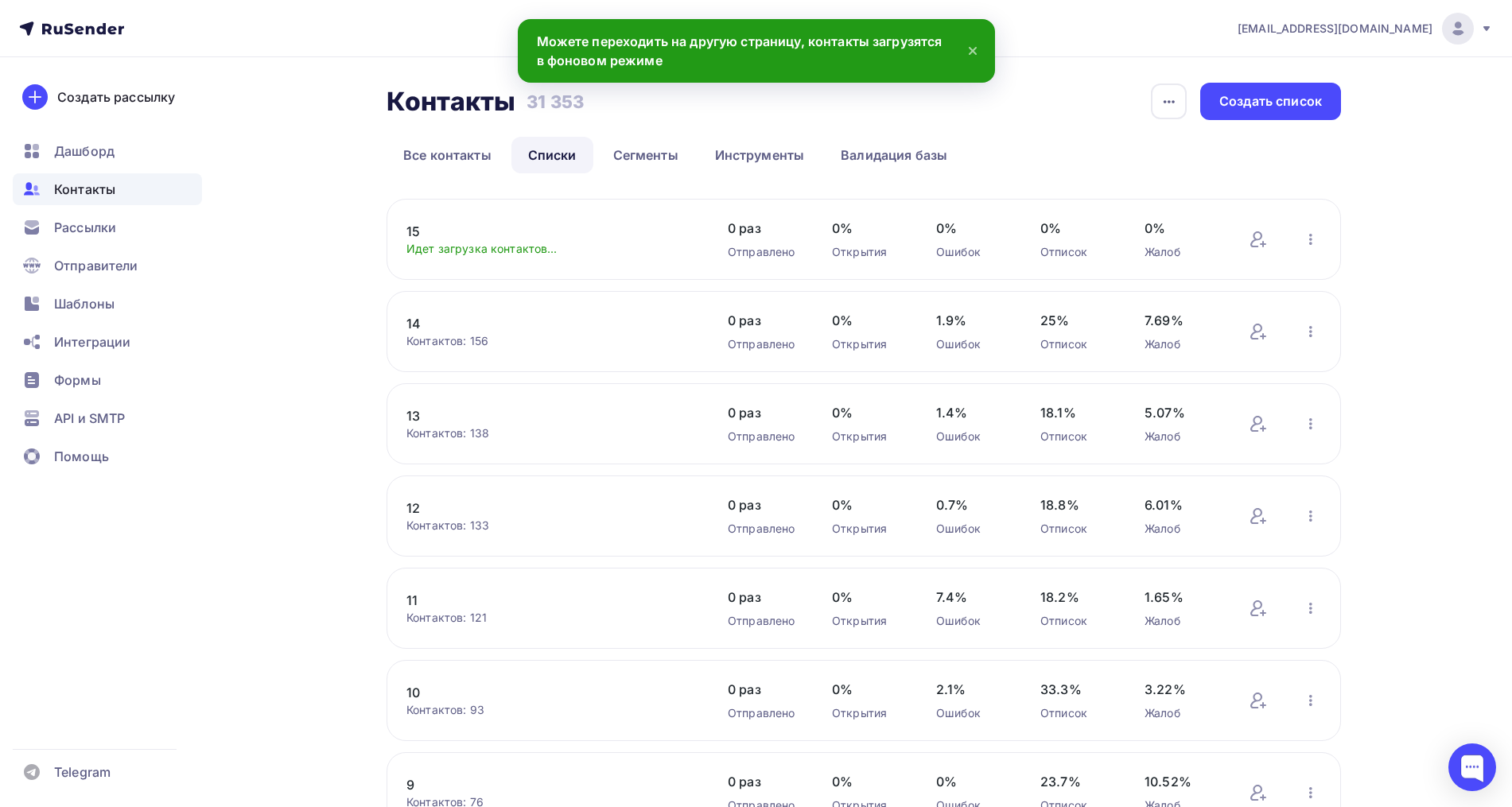
click at [417, 230] on link "15" at bounding box center [541, 231] width 270 height 19
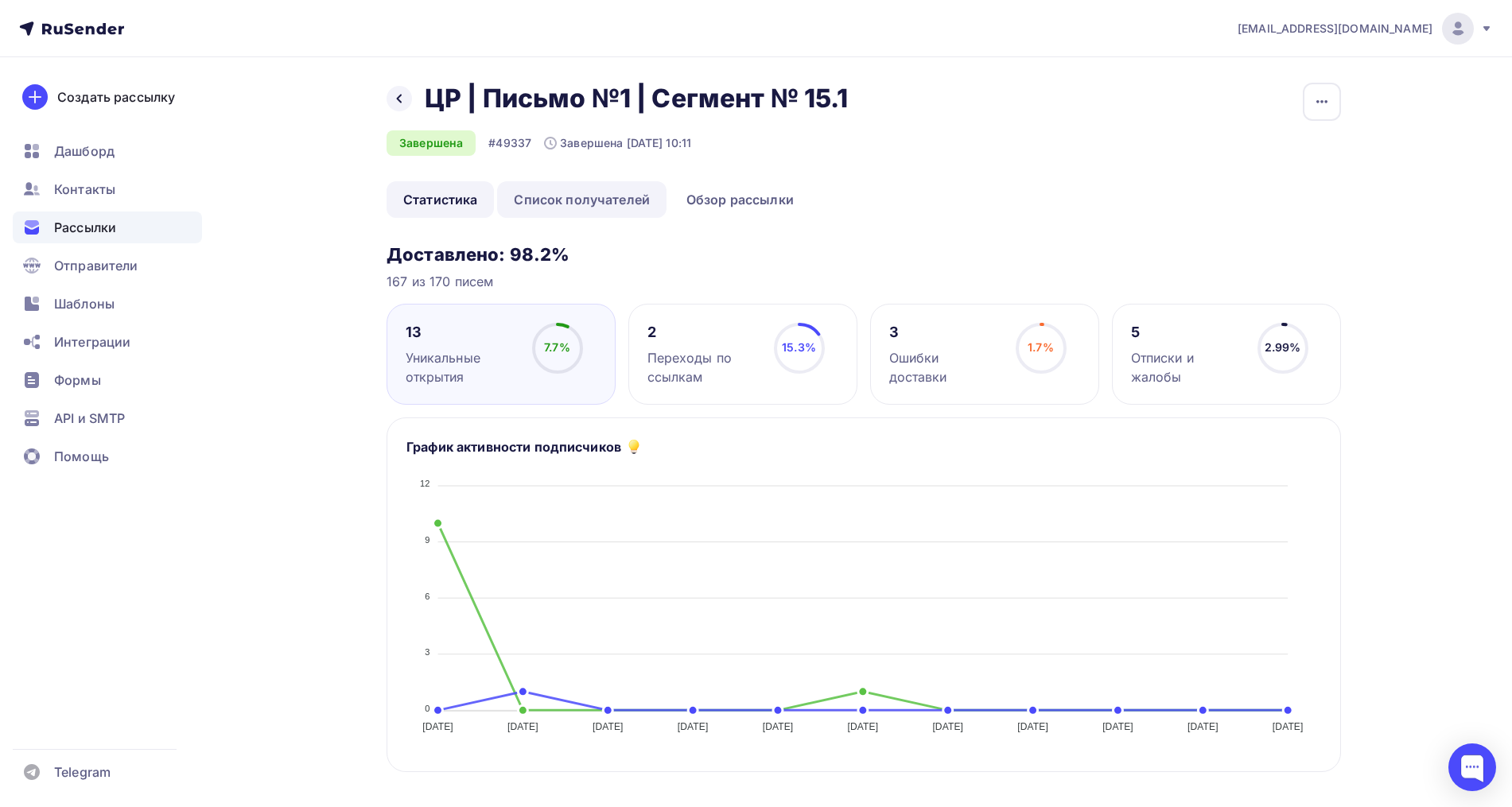
click at [581, 211] on link "Список получателей" at bounding box center [581, 200] width 169 height 37
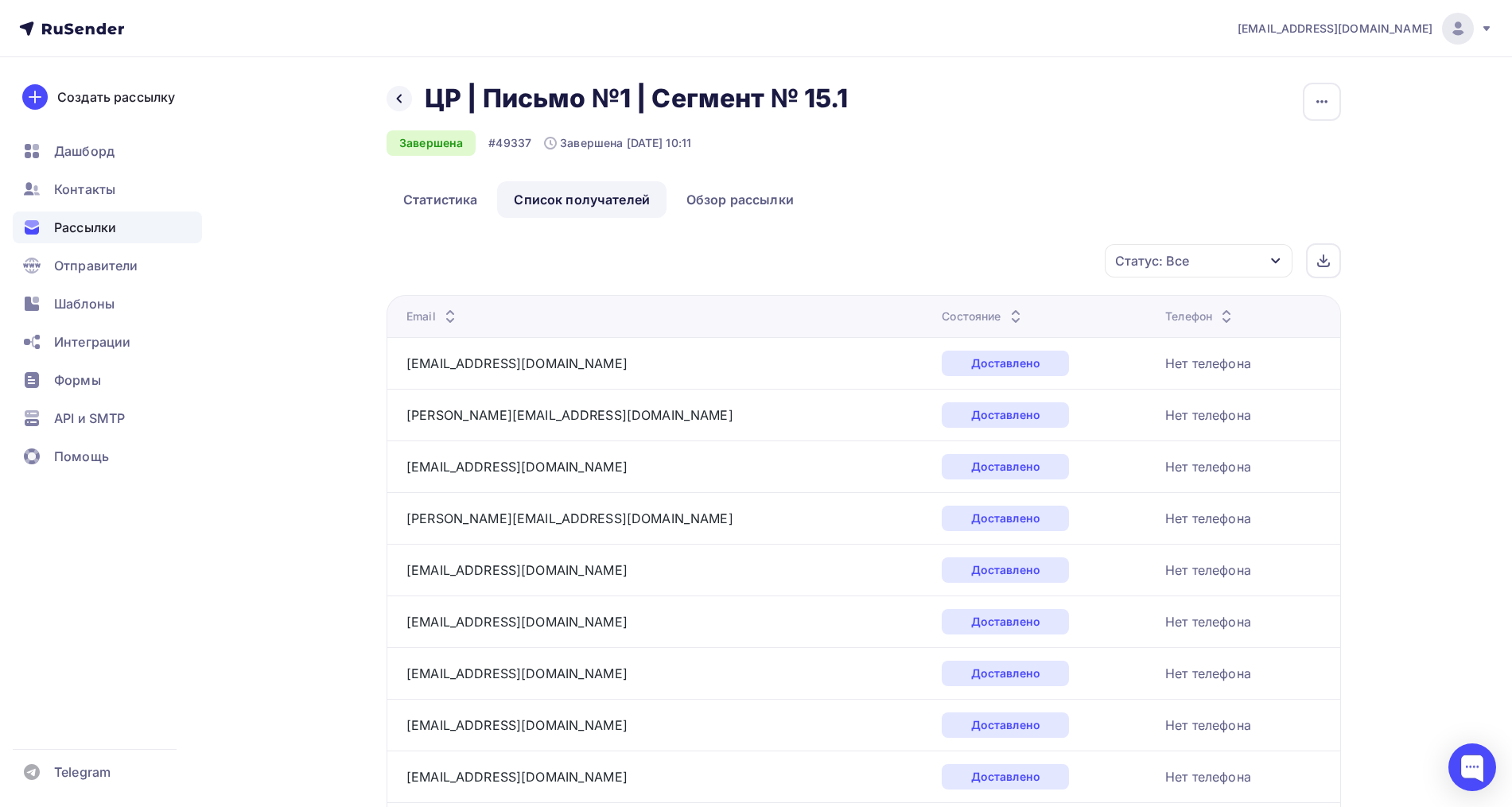
click at [1006, 315] on icon at bounding box center [1015, 320] width 19 height 19
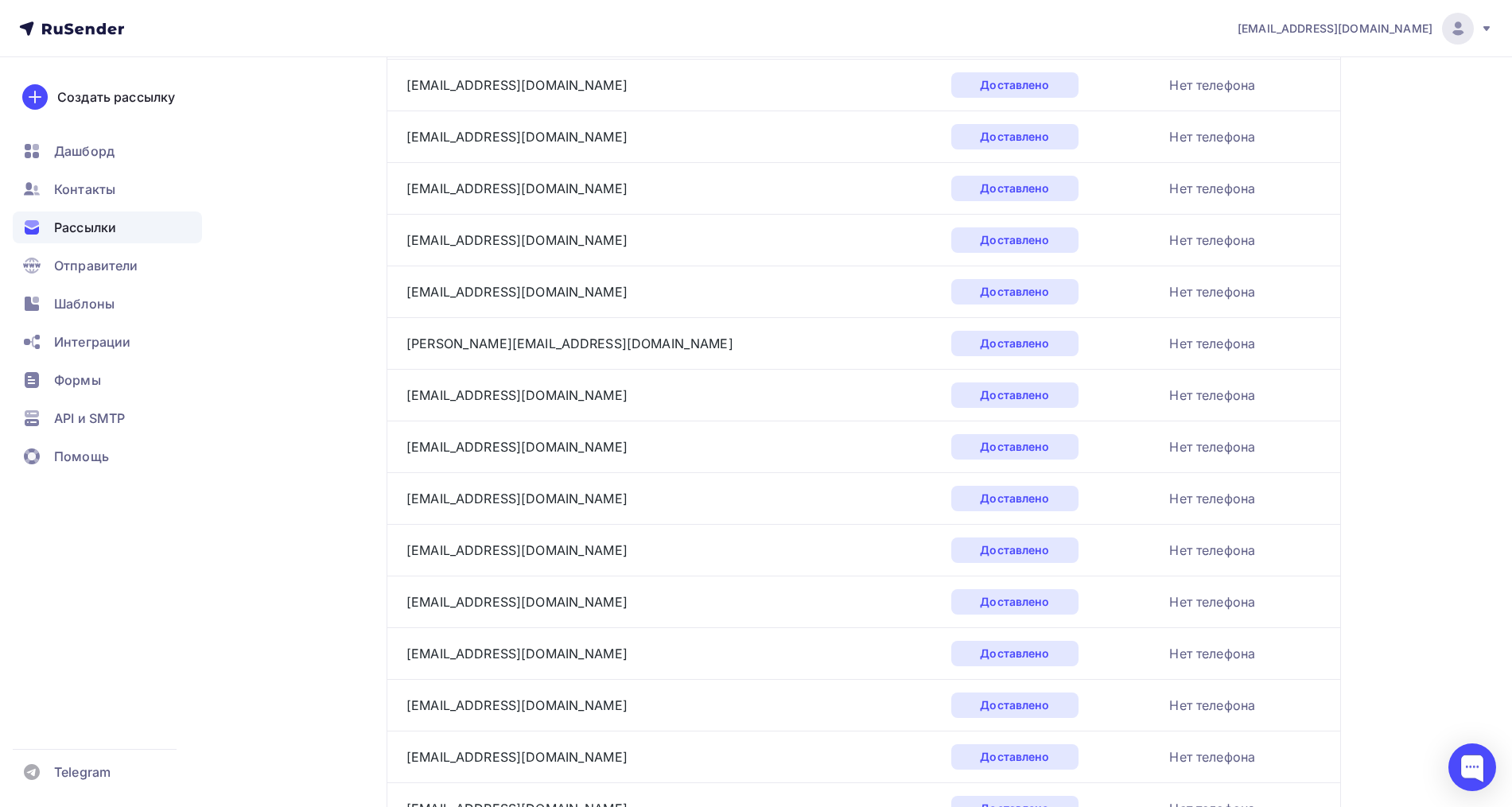
scroll to position [2238, 0]
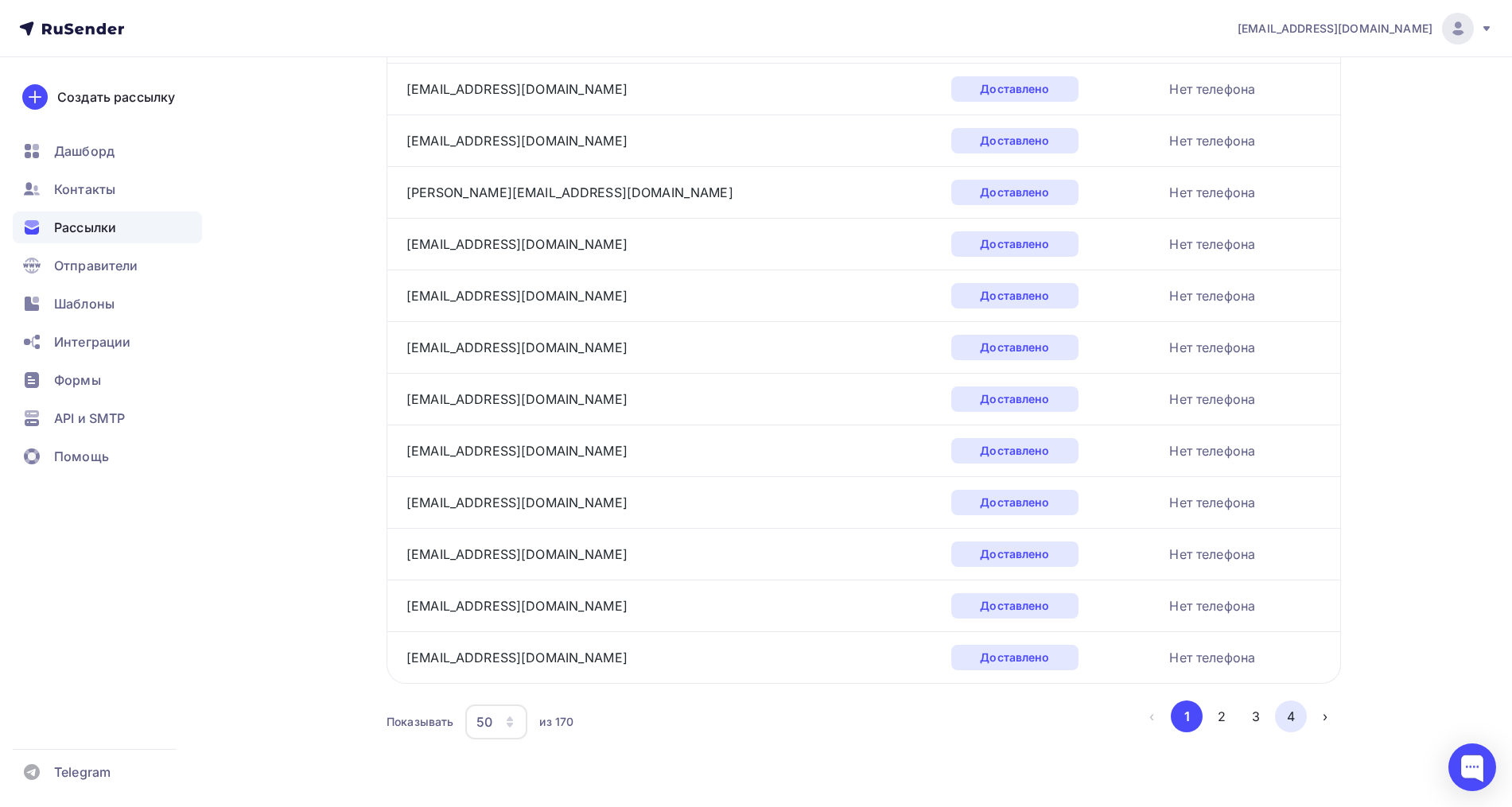
click at [1285, 720] on button "4" at bounding box center [1290, 716] width 31 height 31
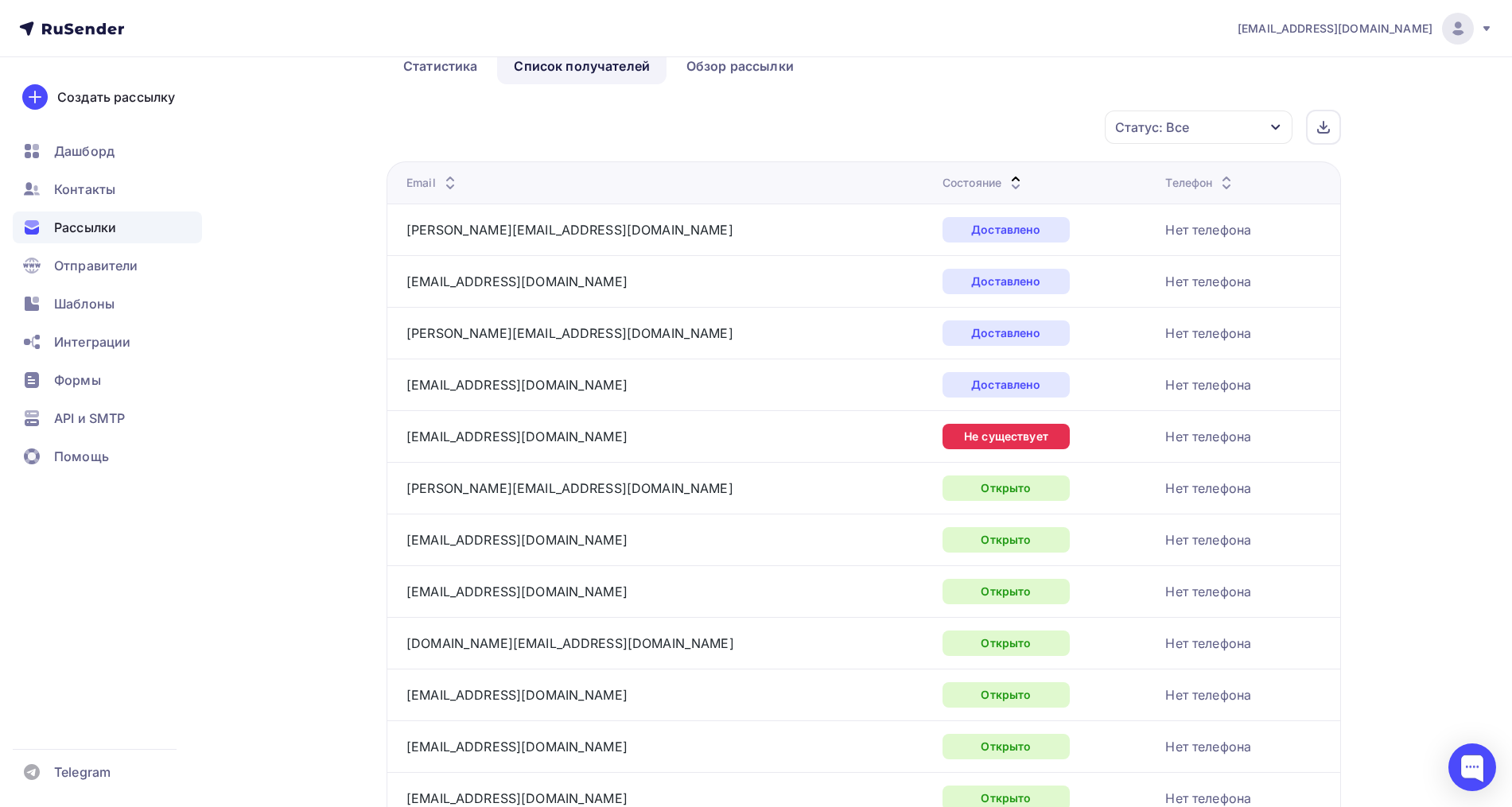
scroll to position [0, 0]
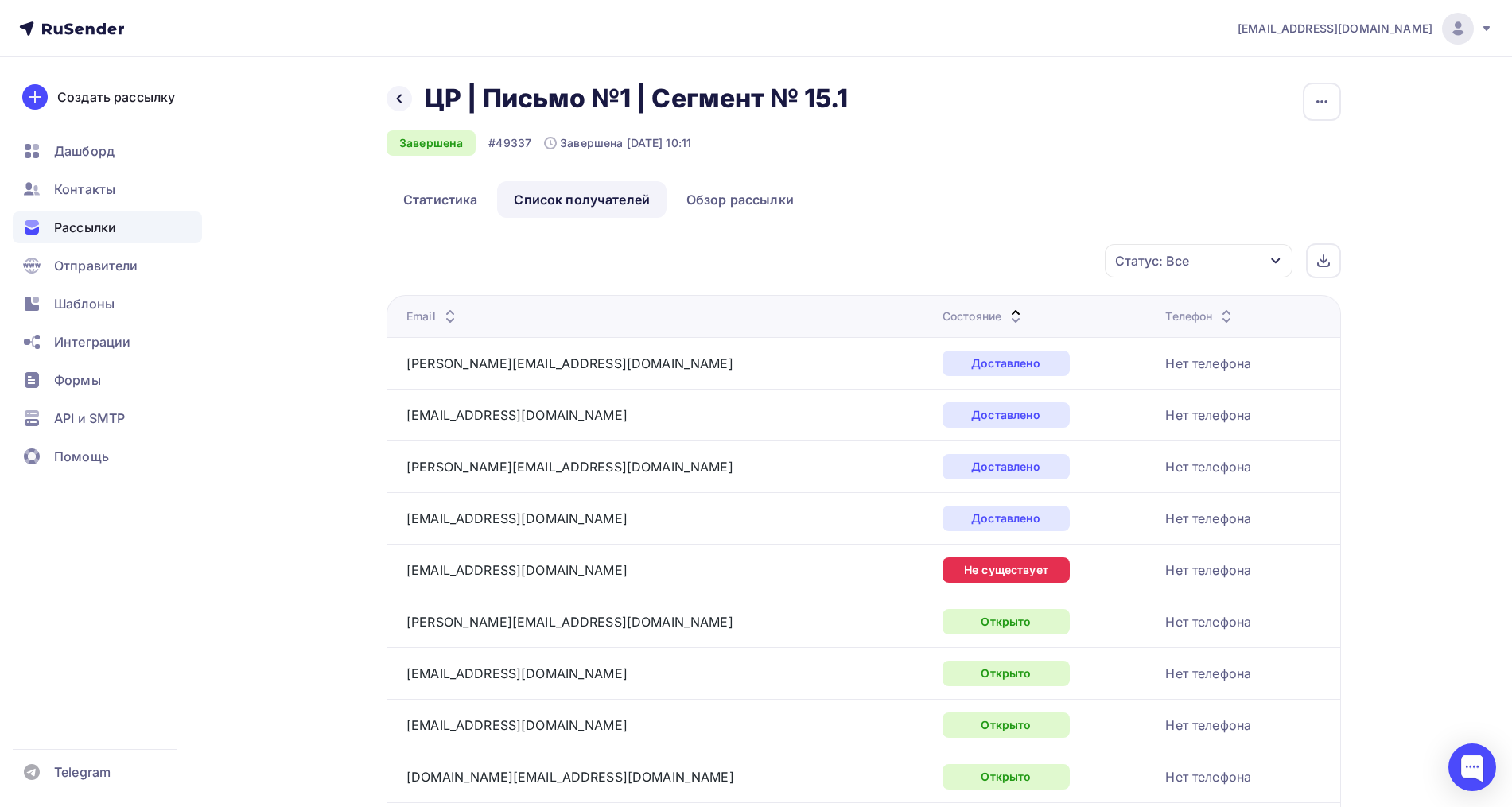
click at [1251, 270] on div "Статус: Все" at bounding box center [1198, 261] width 188 height 33
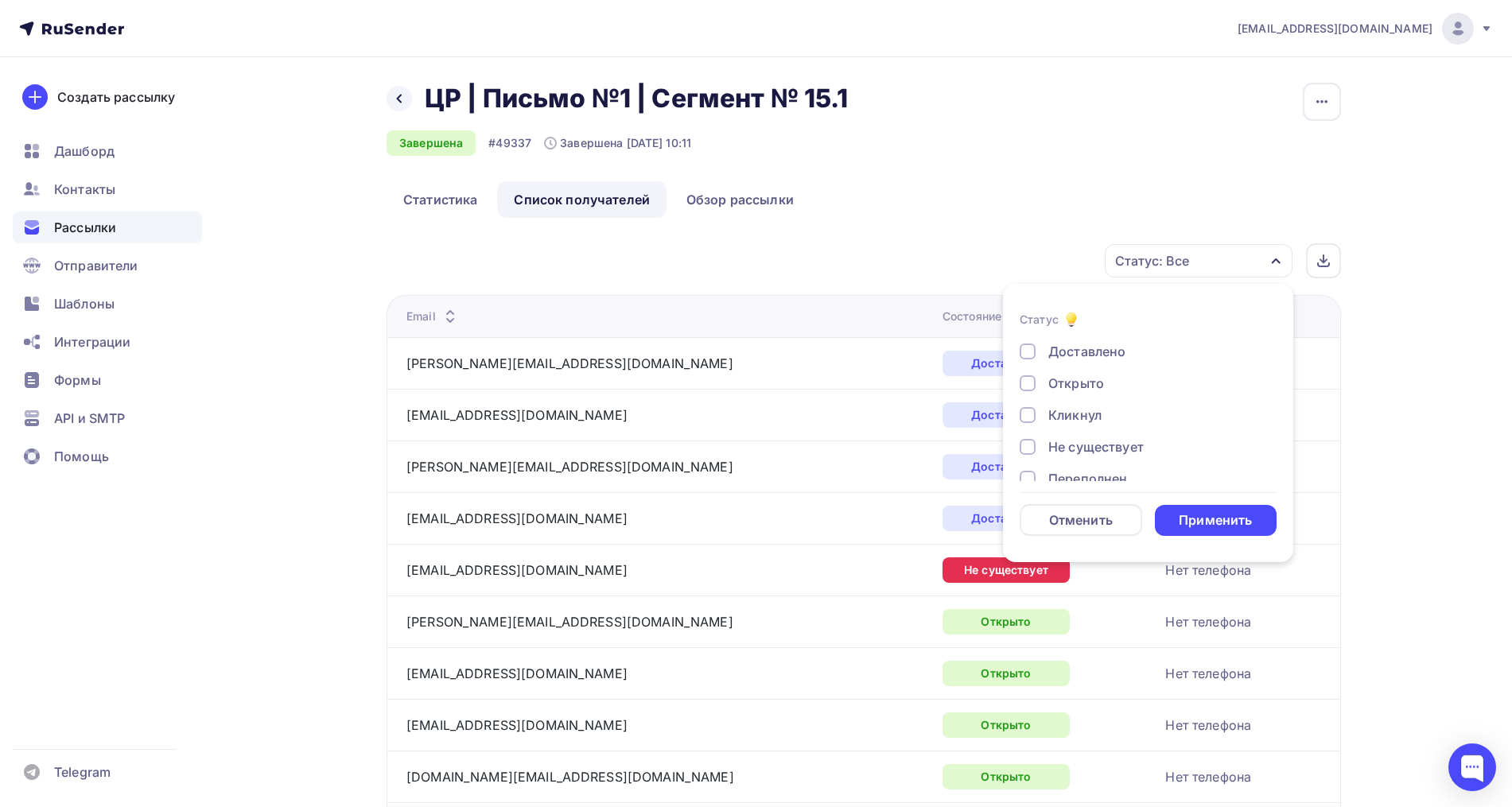
click at [1106, 366] on div "Доставлено Открыто Кликнул Не существует Переполнен Недоступен Отписан [GEOGRAP…" at bounding box center [1148, 479] width 257 height 274
click at [1094, 383] on div "Открыто" at bounding box center [1076, 383] width 55 height 19
click at [1076, 422] on div "Кликнул" at bounding box center [1075, 415] width 54 height 19
click at [1197, 505] on div "Применить" at bounding box center [1216, 520] width 122 height 31
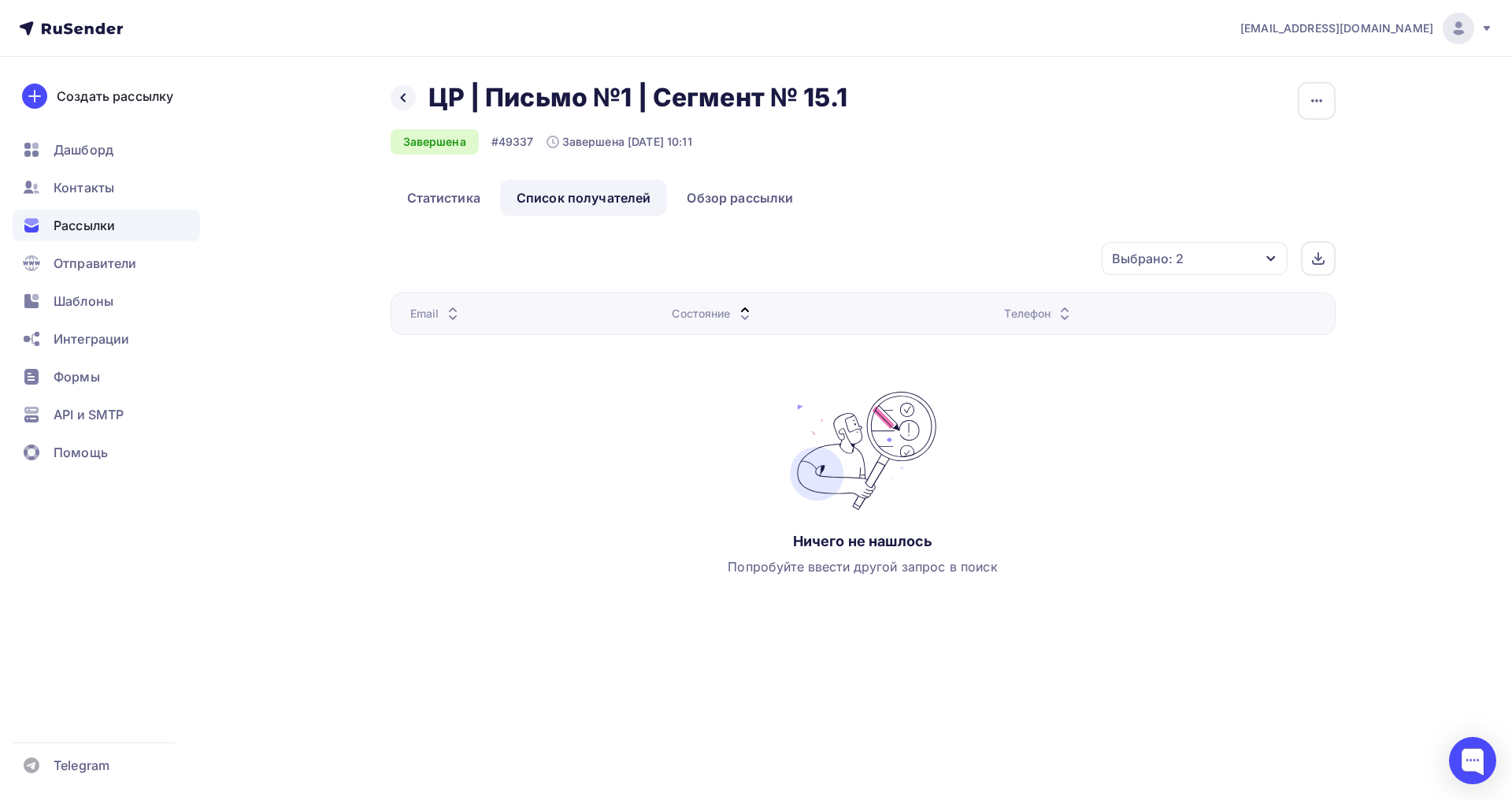
click at [1197, 258] on div "Выбрано: 2" at bounding box center [1194, 258] width 186 height 33
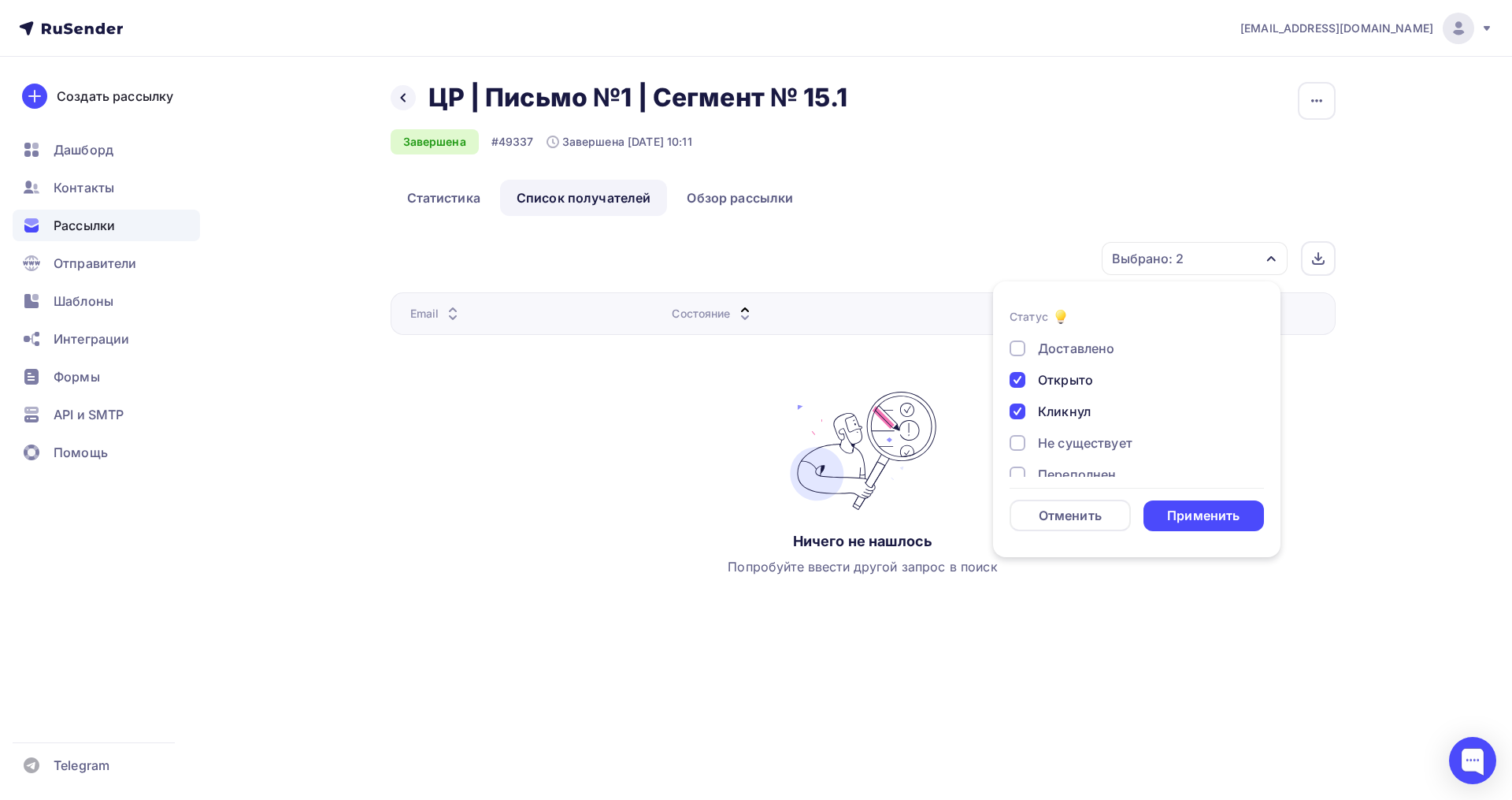
click at [1189, 511] on div "Применить" at bounding box center [1202, 516] width 72 height 18
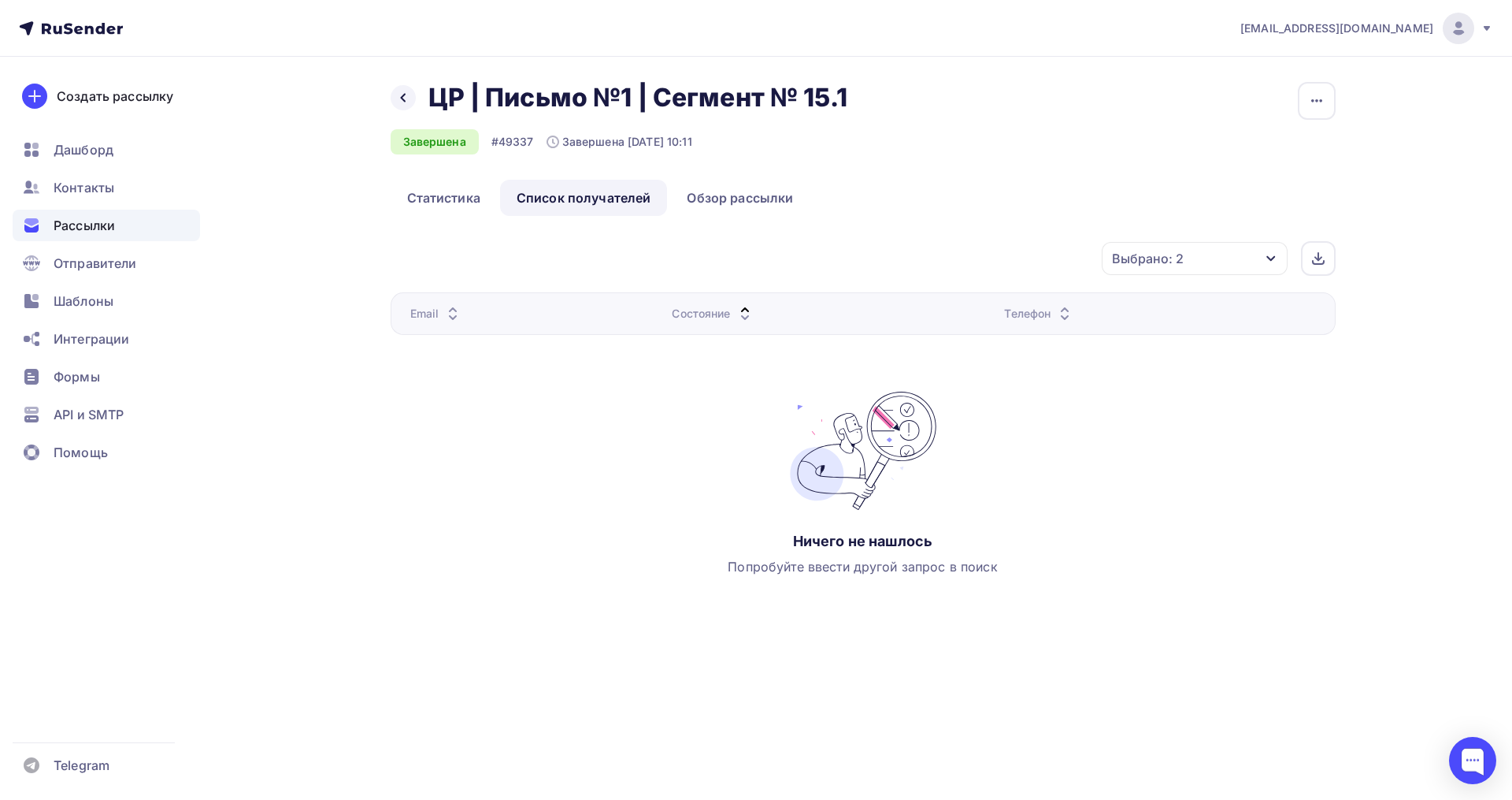
click at [564, 204] on link "Список получателей" at bounding box center [583, 198] width 168 height 37
click at [475, 192] on link "Статистика" at bounding box center [444, 198] width 106 height 37
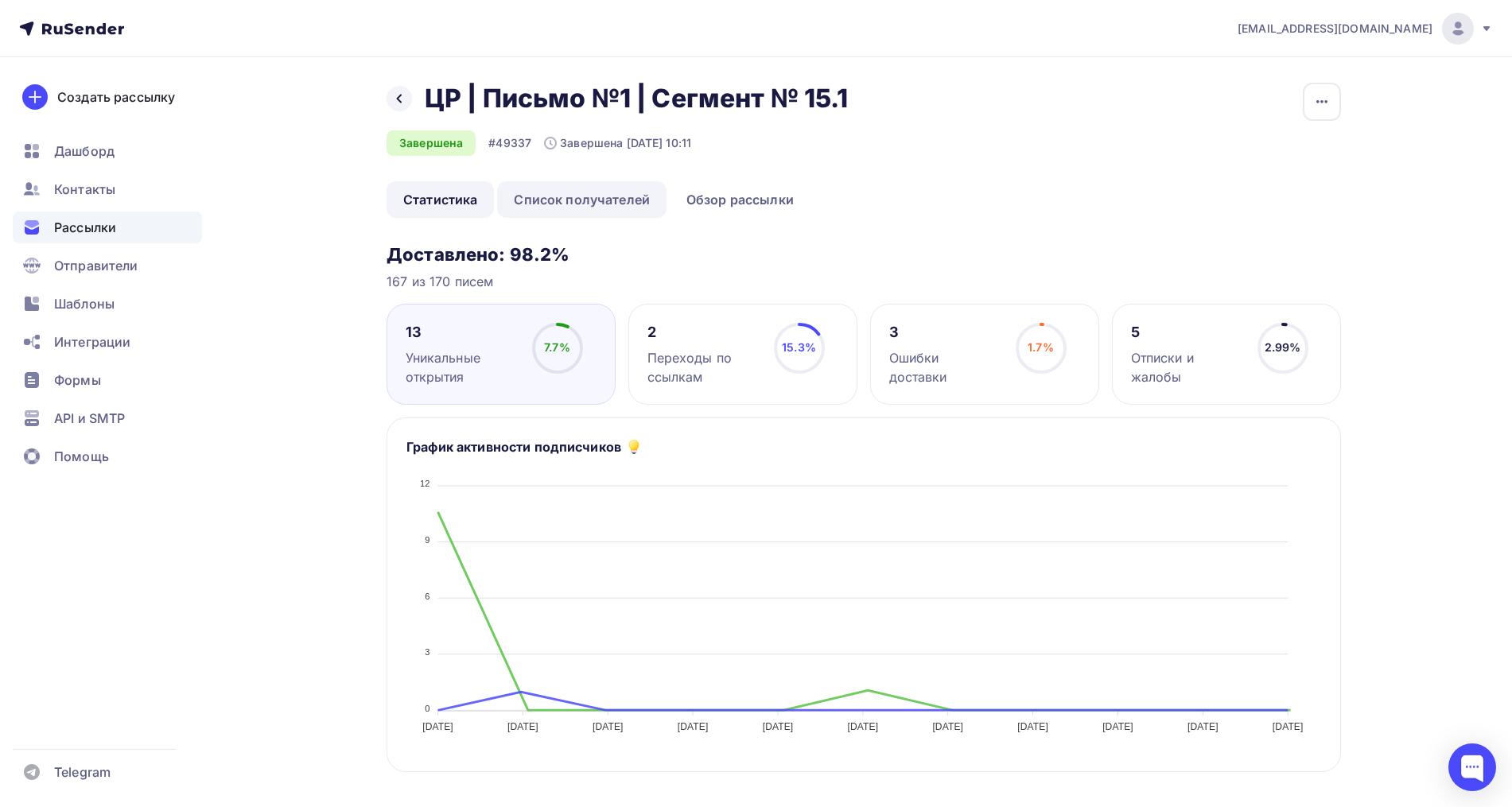
click at [610, 198] on link "Список получателей" at bounding box center [581, 200] width 169 height 37
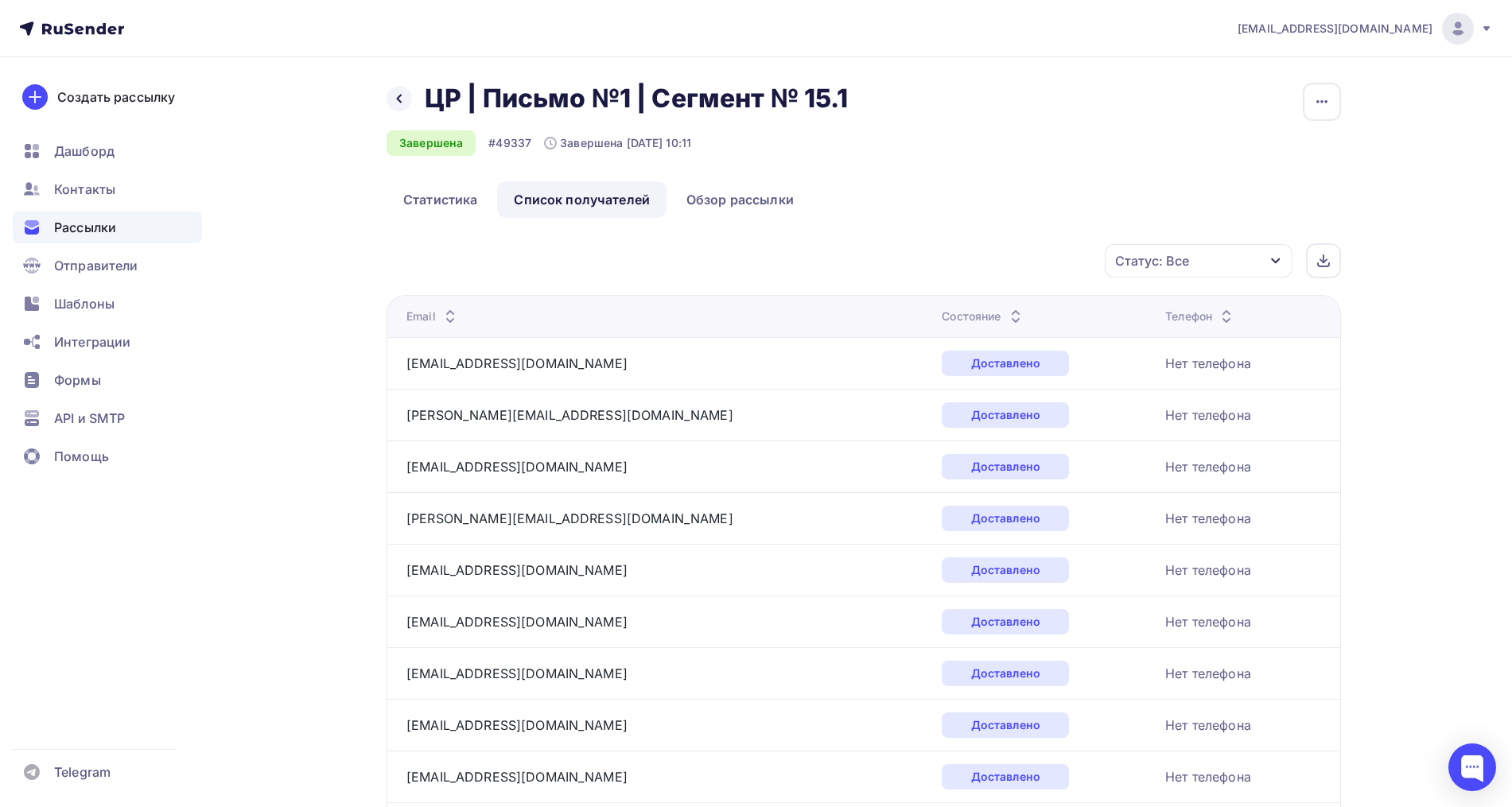
click at [1188, 248] on div "Статус: Все" at bounding box center [1198, 261] width 188 height 33
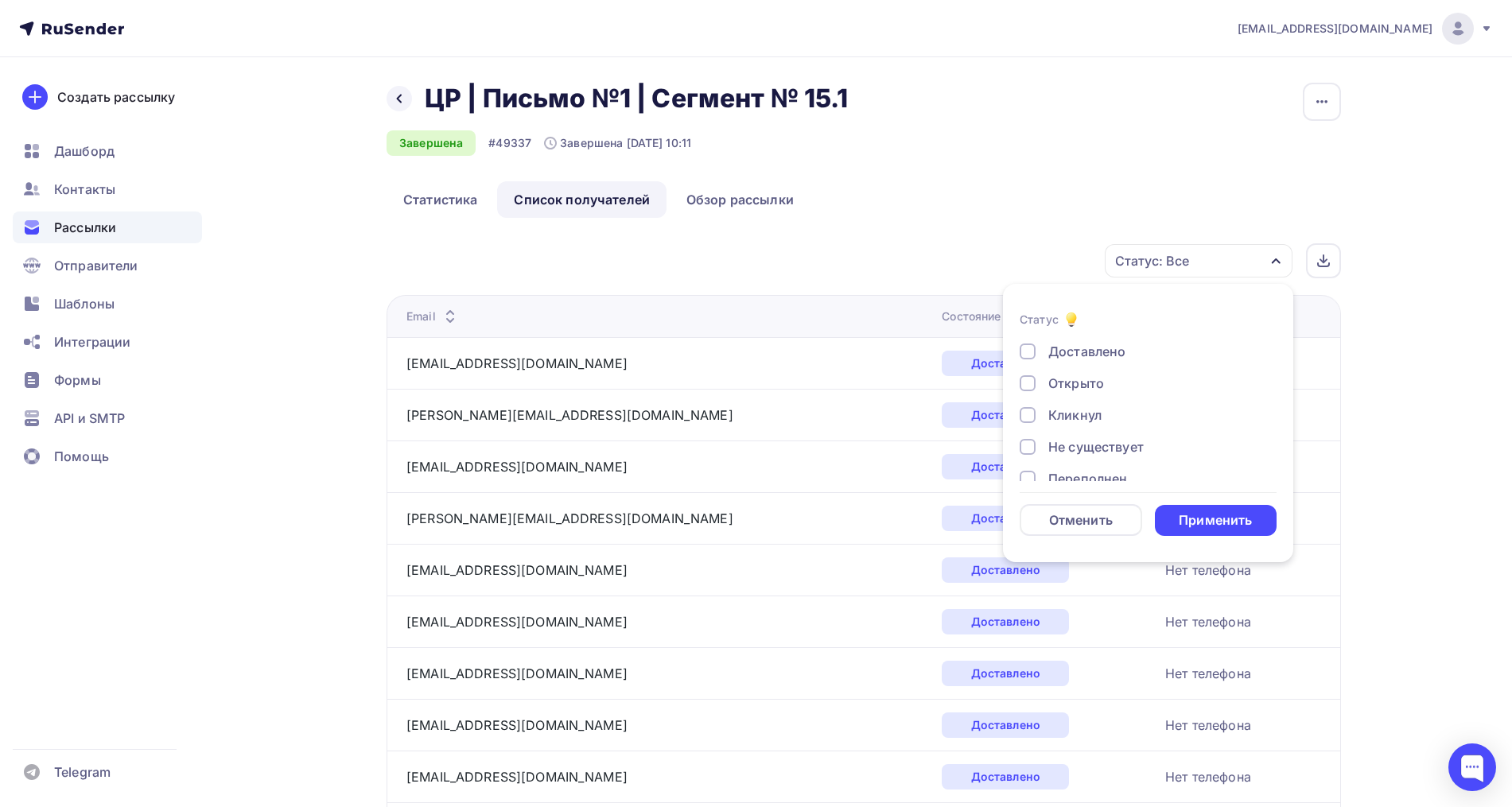
click at [1076, 385] on div "Открыто" at bounding box center [1076, 383] width 55 height 19
click at [1076, 421] on div "Кликнул" at bounding box center [1075, 415] width 54 height 19
click at [1194, 532] on div "Применить" at bounding box center [1216, 520] width 122 height 31
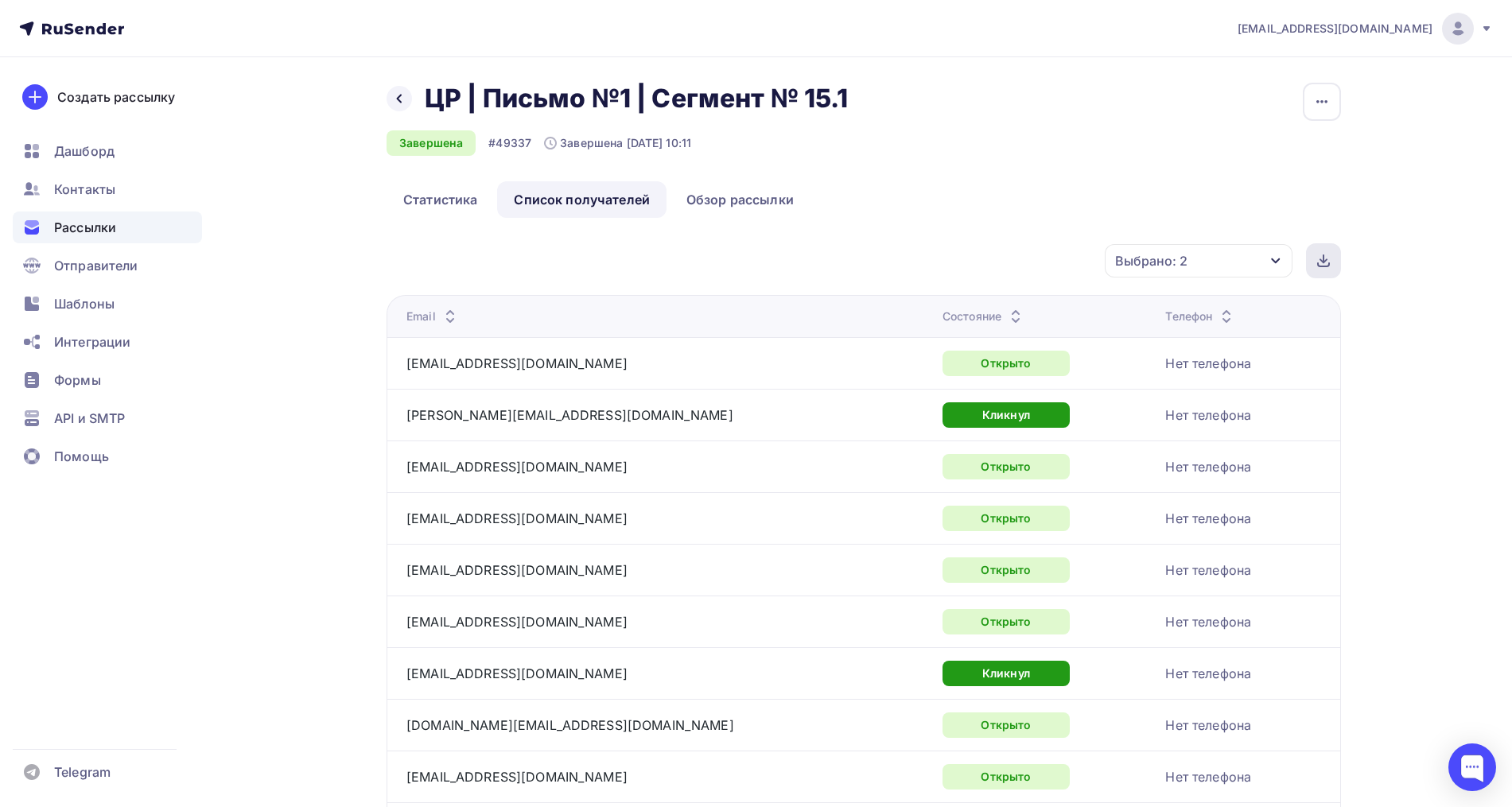
click at [1331, 259] on div at bounding box center [1323, 261] width 35 height 35
click at [1435, 411] on div "nz_helpdesk@mail.ru Аккаунт Тарифы Выйти Создать рассылку Дашборд Контакты Расс…" at bounding box center [756, 515] width 1512 height 1030
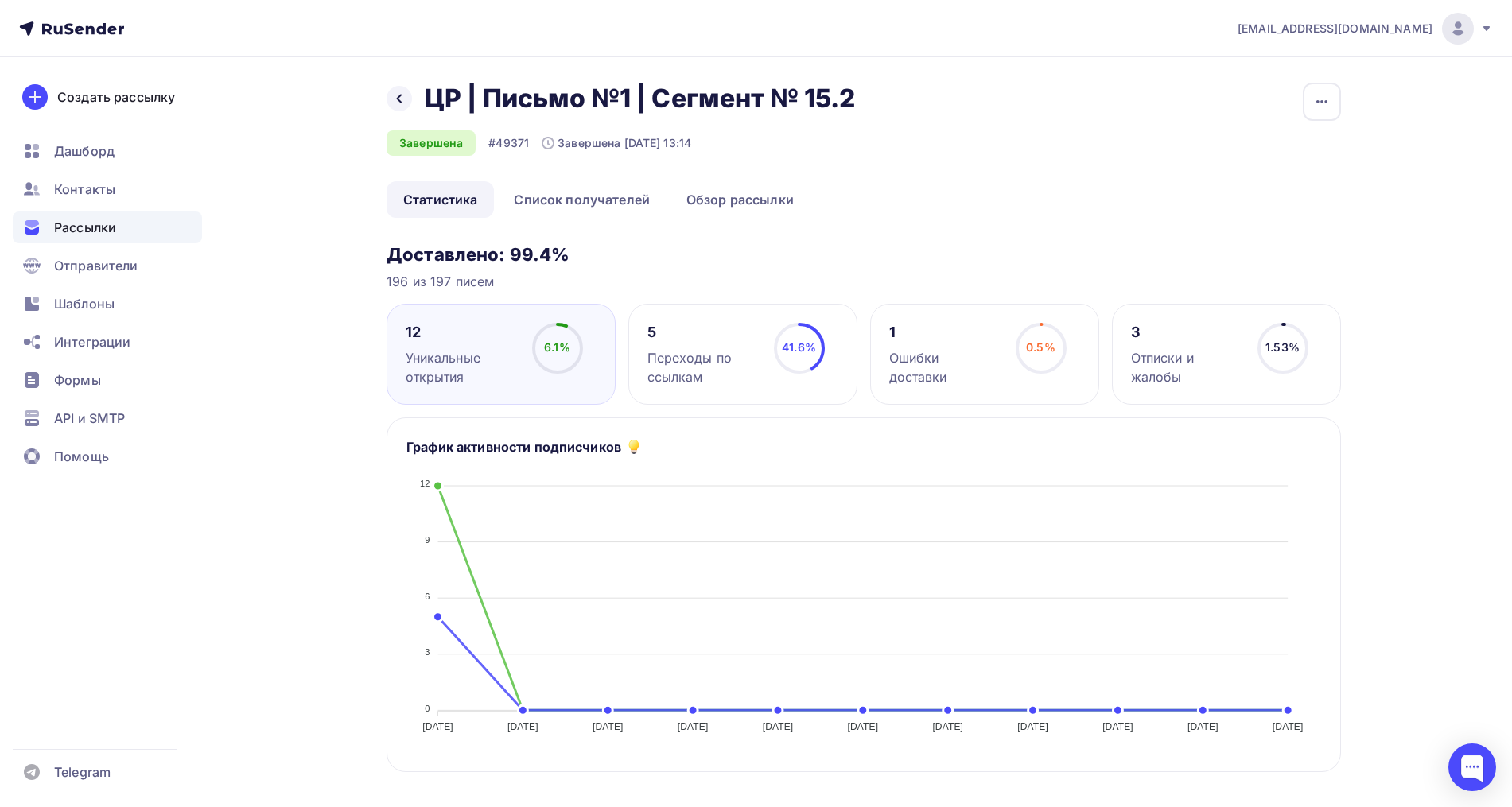
click at [872, 251] on h3 "Доставлено: 99.4%" at bounding box center [864, 254] width 954 height 22
click at [622, 188] on link "Список получателей" at bounding box center [581, 200] width 169 height 37
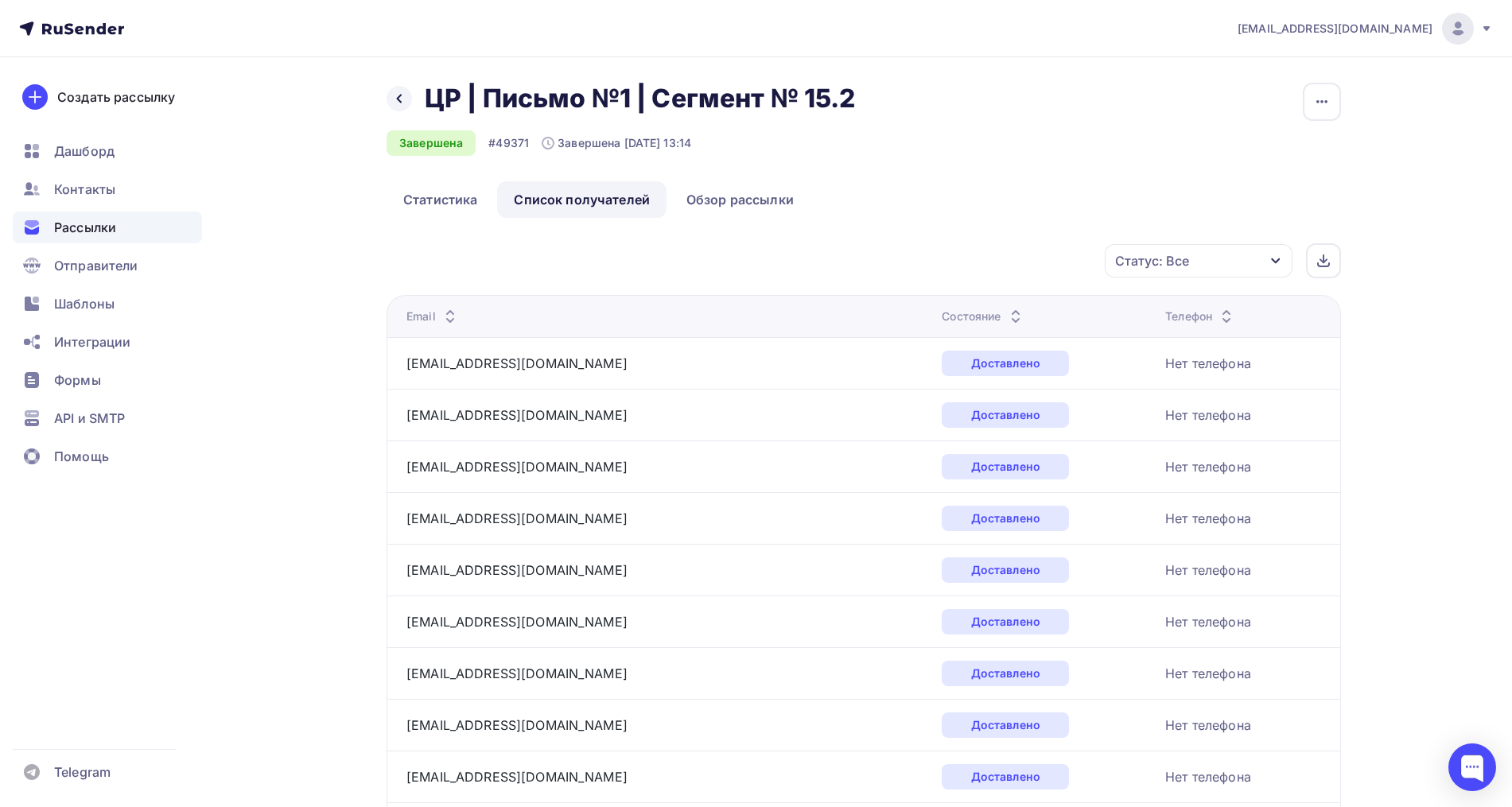
click at [1160, 274] on div "Статус: Все" at bounding box center [1198, 261] width 188 height 33
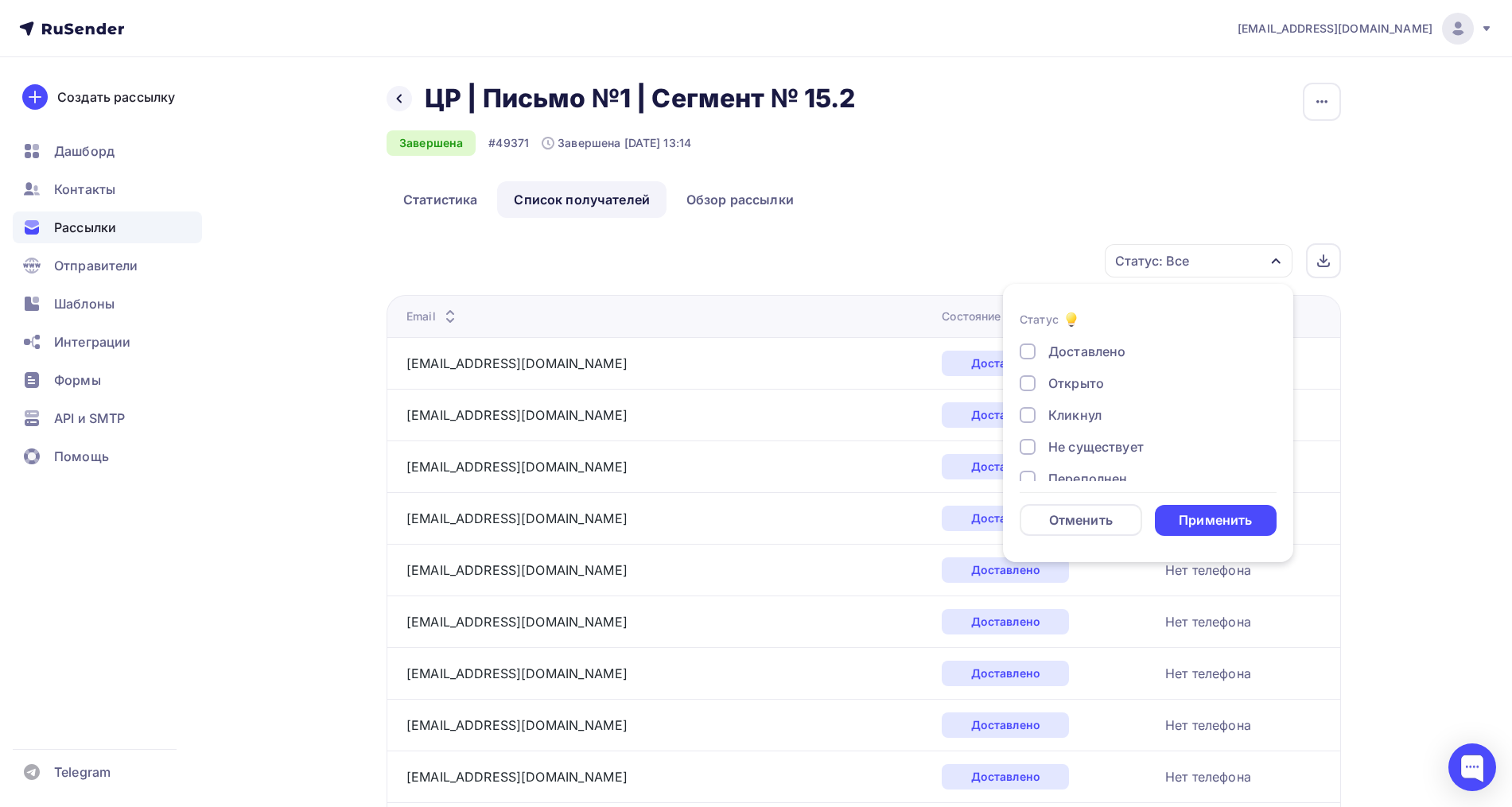
click at [1102, 378] on div "Открыто" at bounding box center [1076, 383] width 55 height 19
click at [1084, 414] on div "Кликнул" at bounding box center [1075, 415] width 54 height 19
click at [1211, 510] on div "Применить" at bounding box center [1216, 520] width 122 height 31
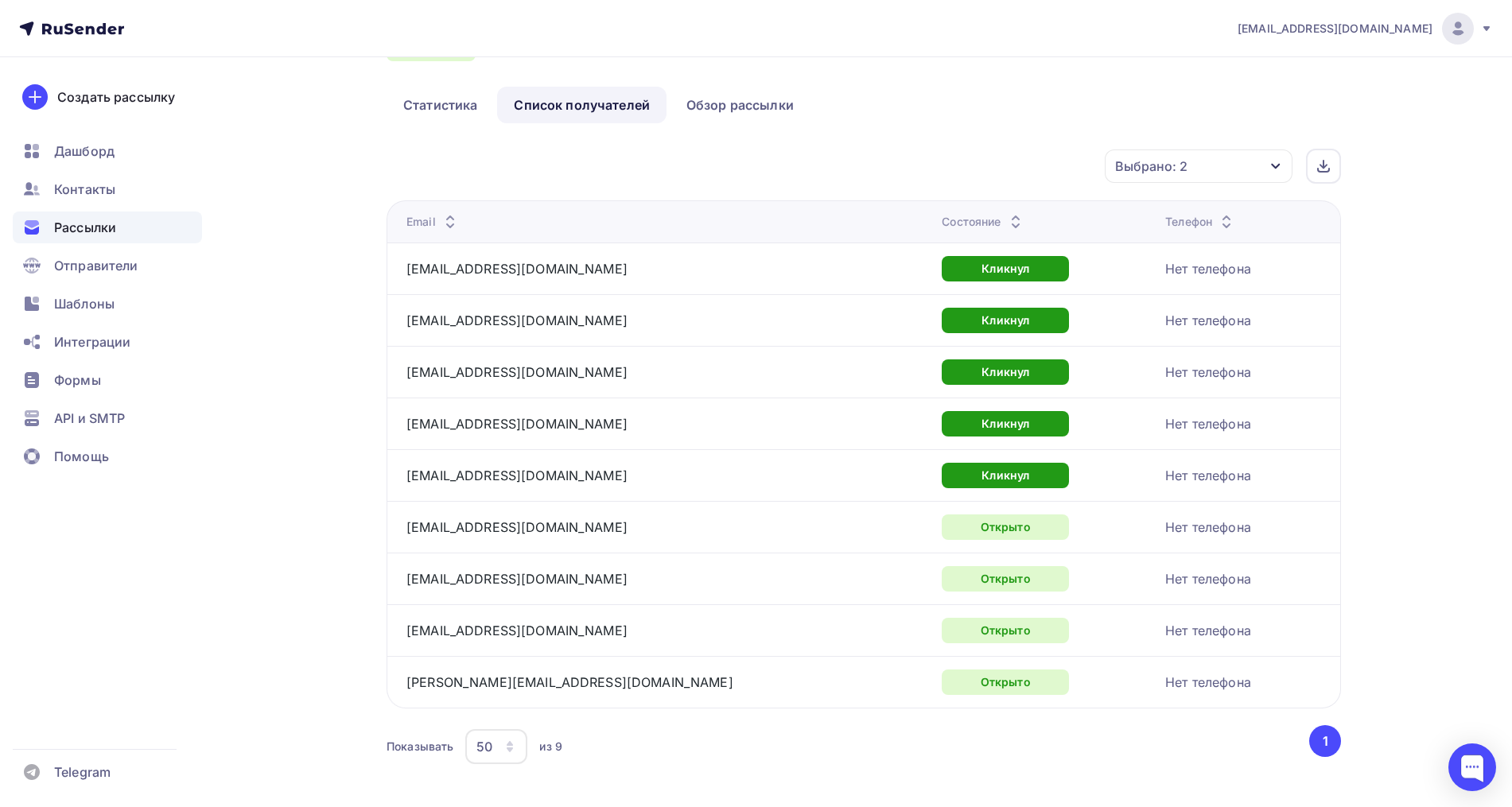
scroll to position [99, 0]
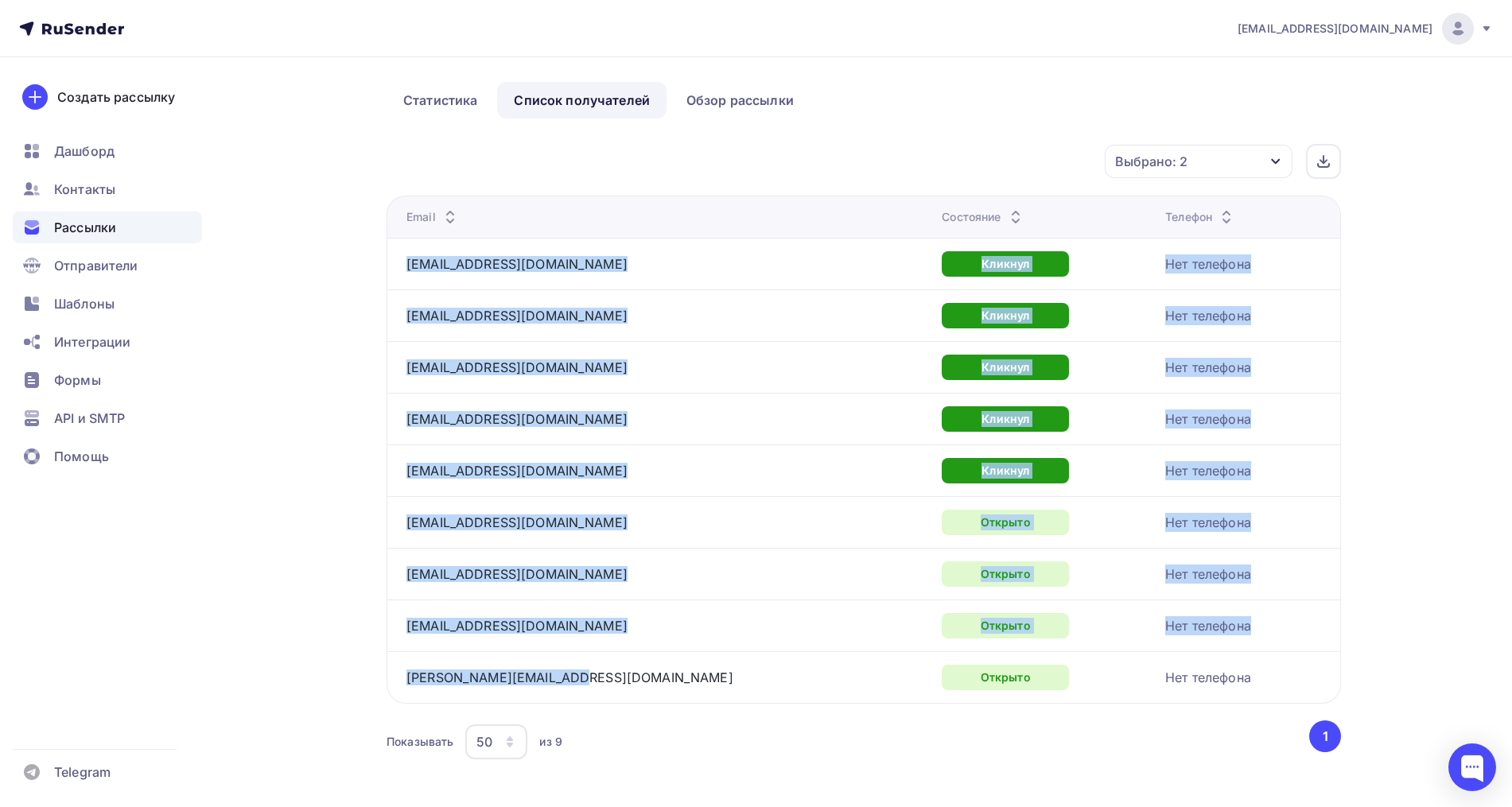
drag, startPoint x: 568, startPoint y: 682, endPoint x: 399, endPoint y: 272, distance: 443.5
click at [399, 272] on tbody "normancopy@mail.ru Кликнул Нет телефона pozhi78@mail.ru Кликнул Нет телефона ol…" at bounding box center [863, 470] width 953 height 465
copy tbody "normancopy@mail.ru Кликнул Нет телефона pozhi78@mail.ru Кликнул Нет телефона ol…"
click at [1429, 370] on div "nz_helpdesk@mail.ru Аккаунт Тарифы Выйти Создать рассылку Дашборд Контакты Расс…" at bounding box center [756, 364] width 1512 height 926
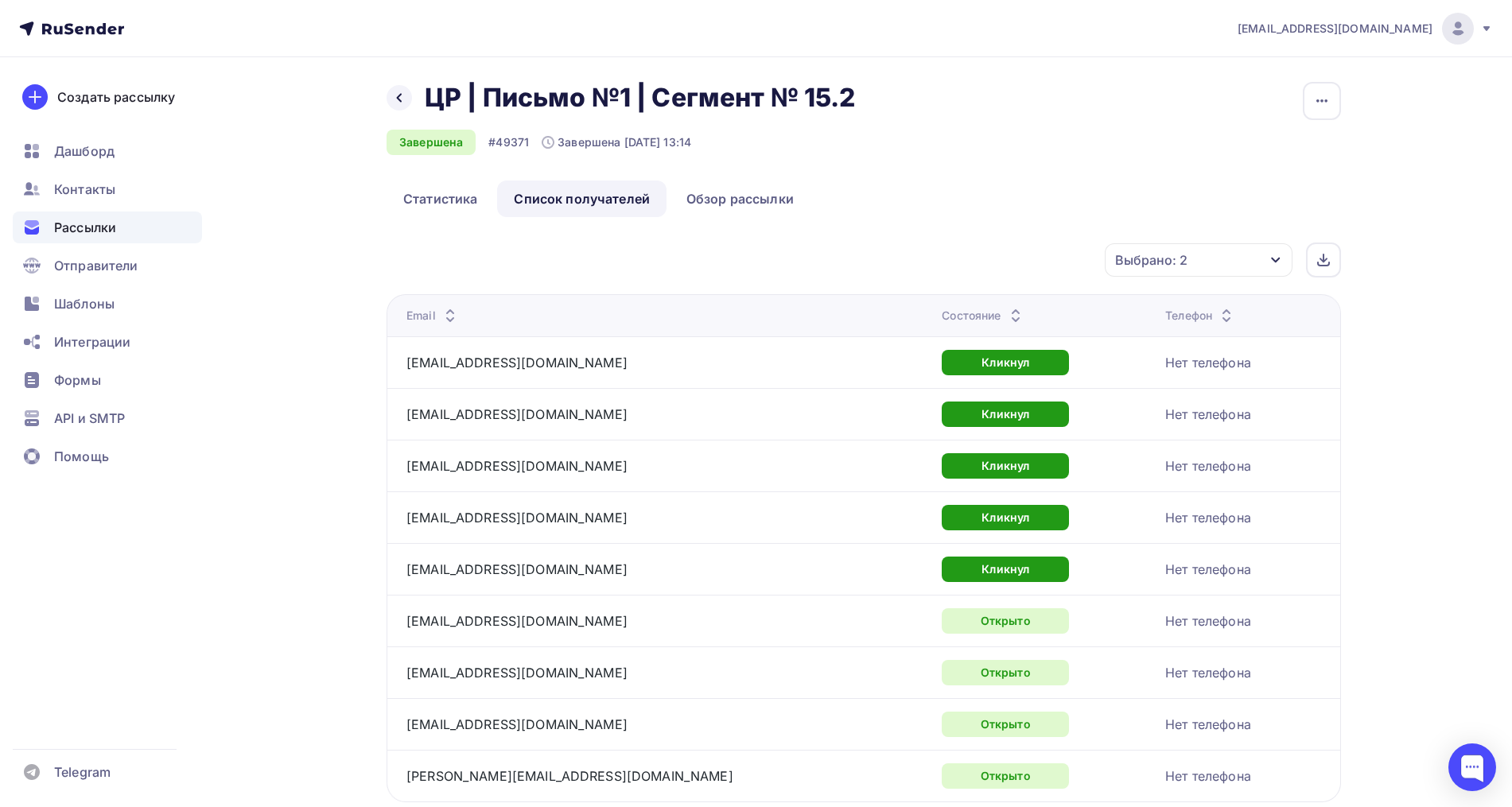
scroll to position [0, 0]
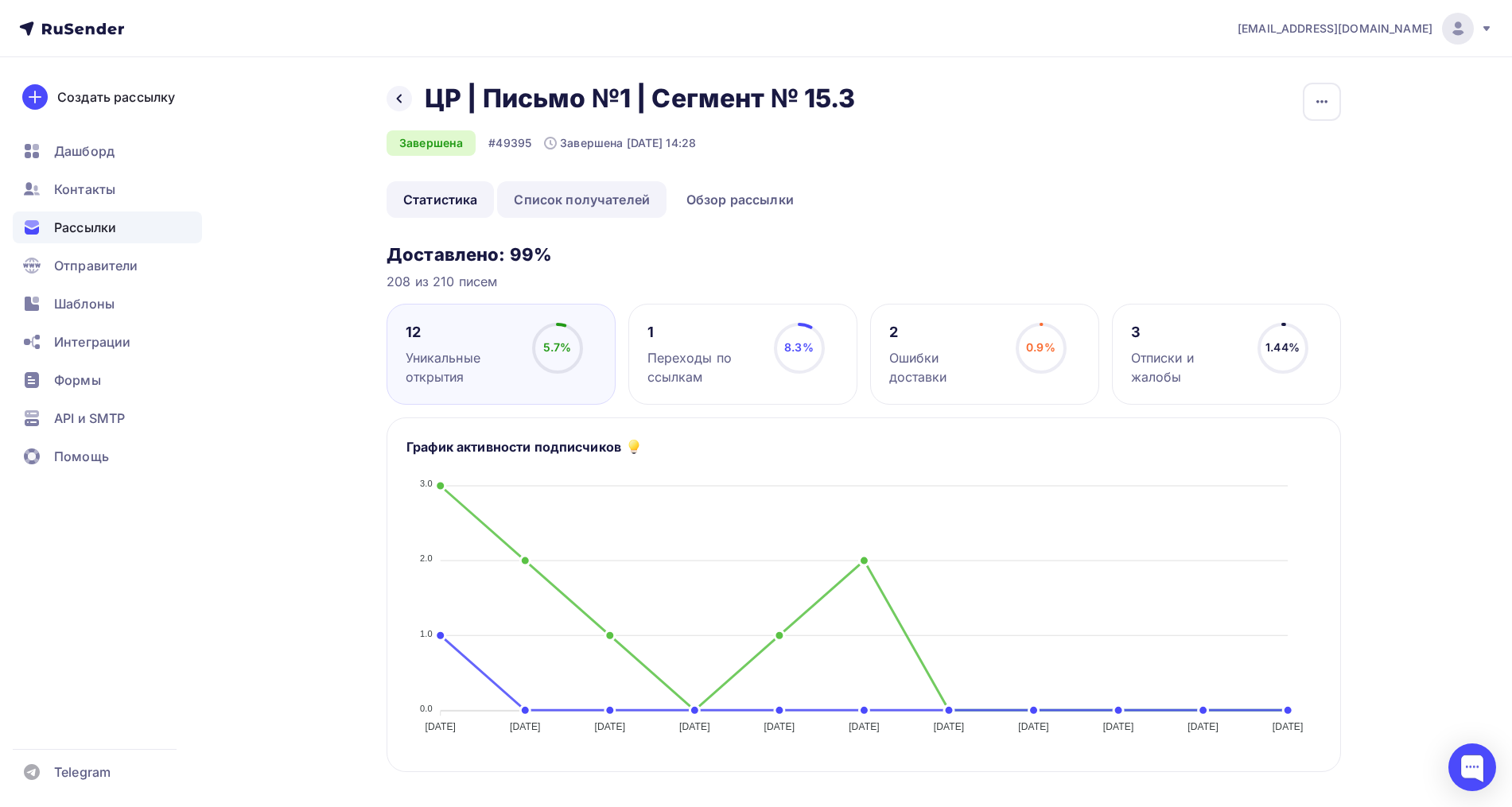
click at [625, 198] on link "Список получателей" at bounding box center [581, 200] width 169 height 37
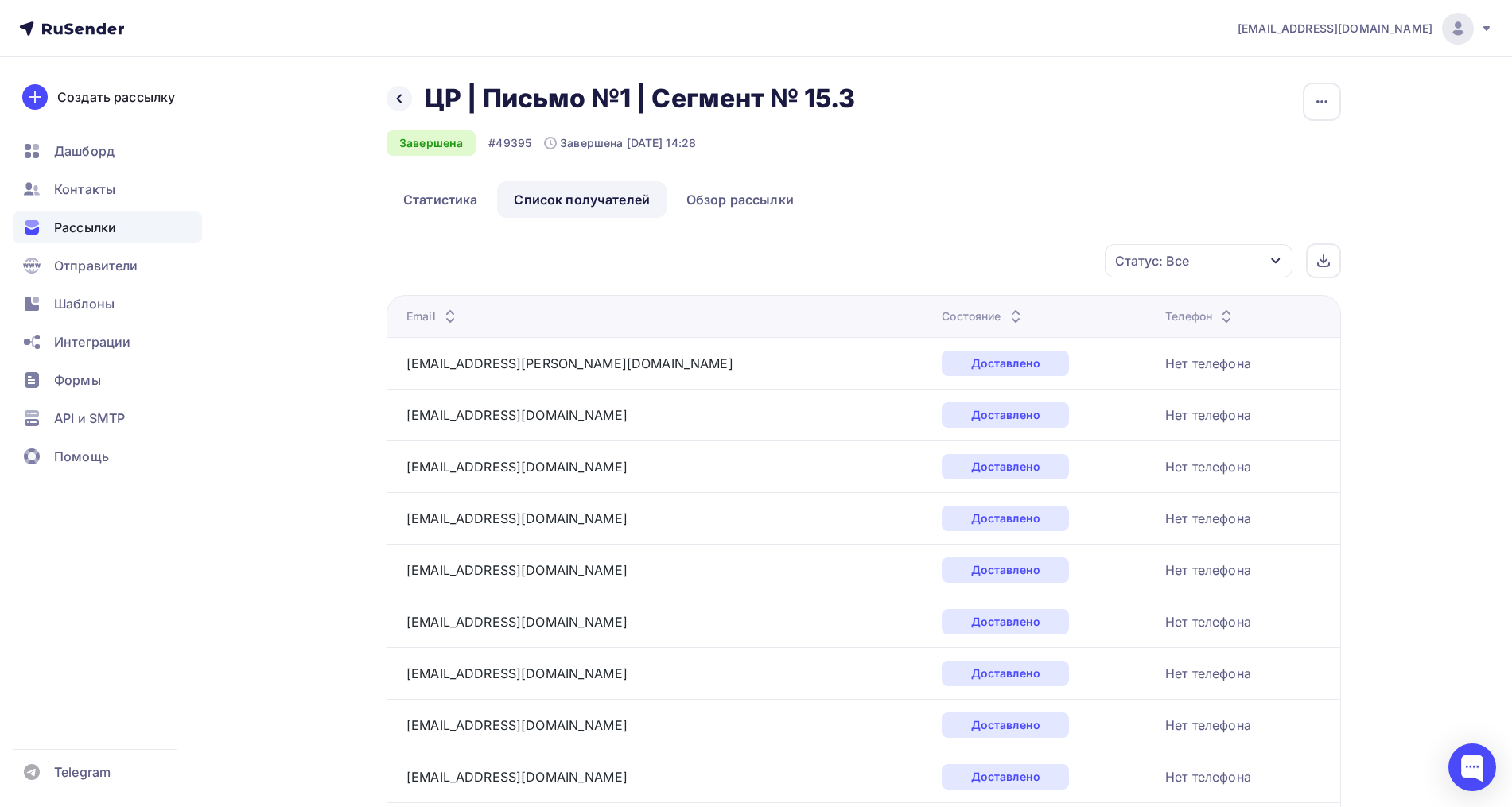
click at [1161, 273] on div "Статус: Все" at bounding box center [1198, 261] width 188 height 33
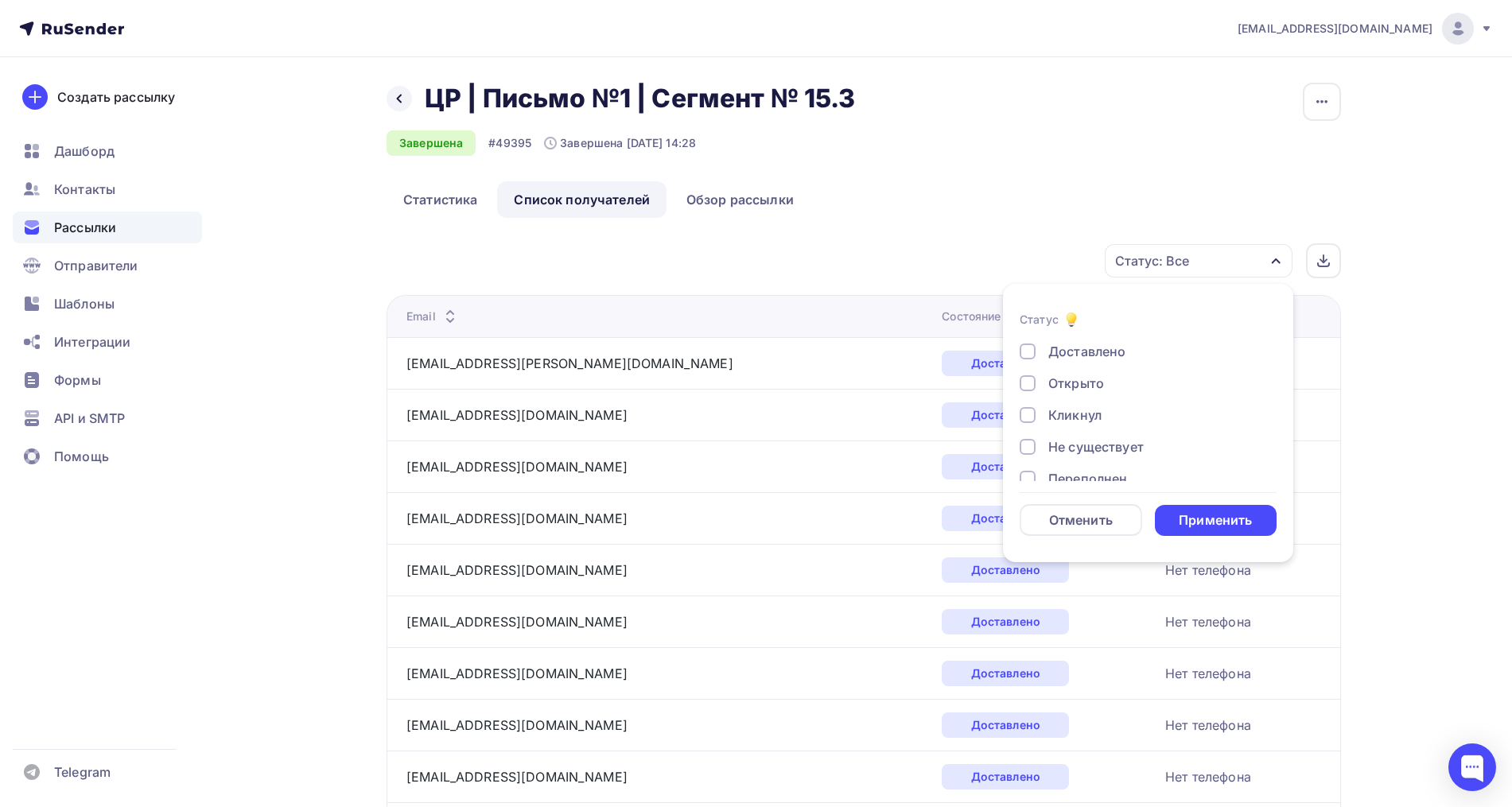
click at [1092, 374] on div "Открыто" at bounding box center [1076, 383] width 55 height 19
click at [1088, 420] on div "Кликнул" at bounding box center [1075, 415] width 54 height 19
click at [1205, 515] on div "Применить" at bounding box center [1214, 520] width 73 height 18
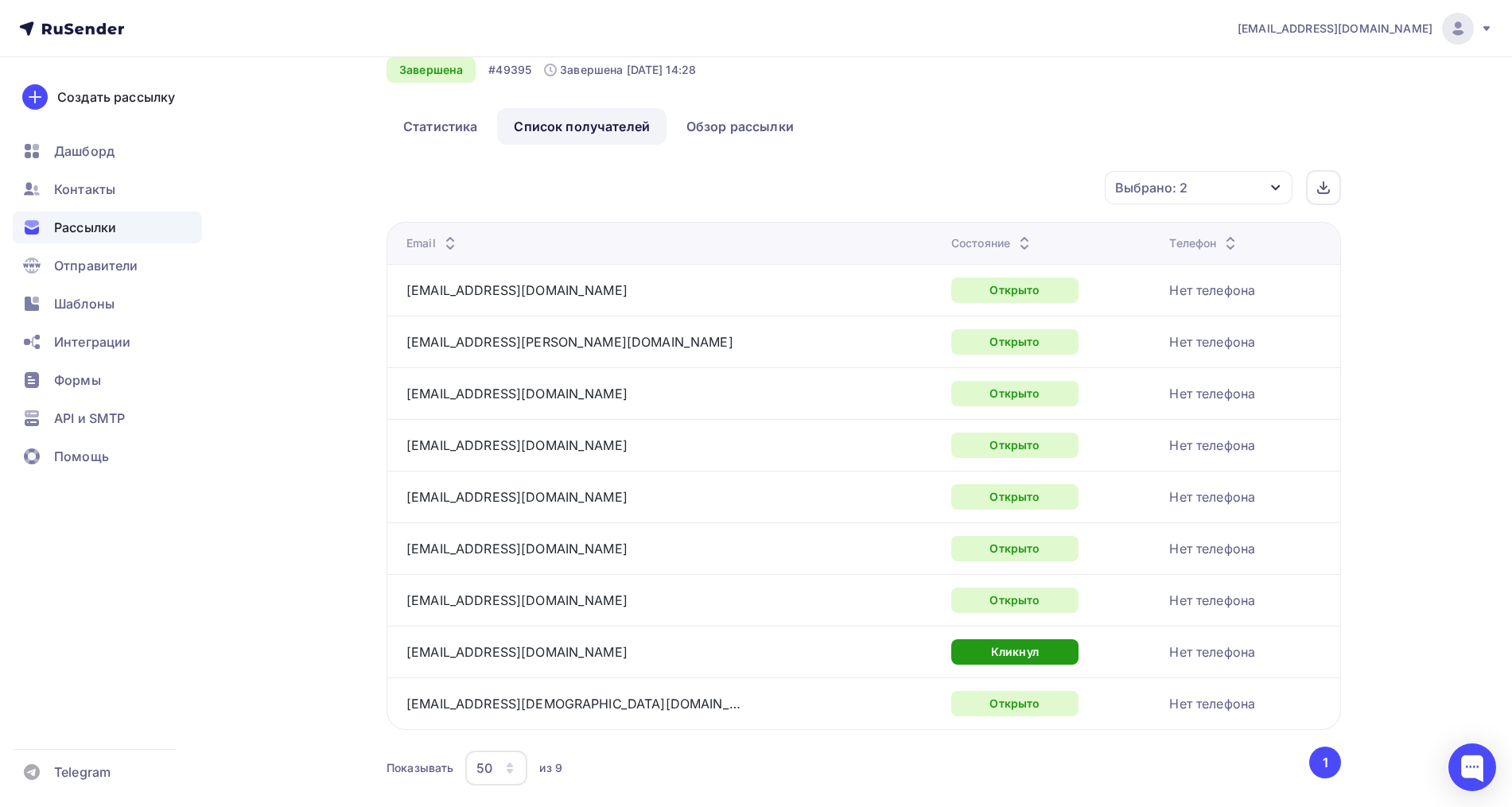
scroll to position [119, 0]
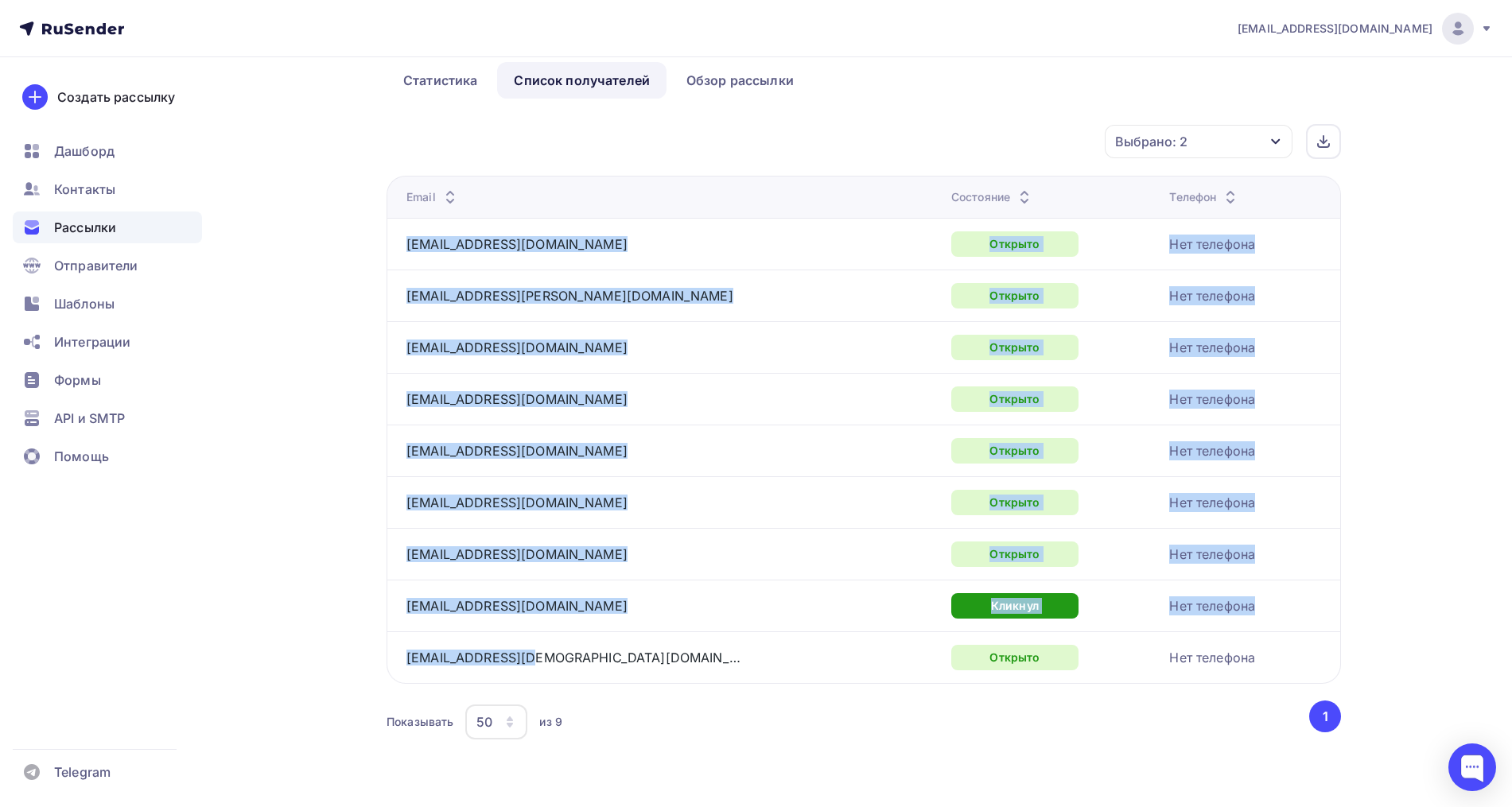
drag, startPoint x: 578, startPoint y: 655, endPoint x: 405, endPoint y: 251, distance: 439.5
click at [405, 251] on tbody "[EMAIL_ADDRESS][DOMAIN_NAME] Открыто Нет телефона [EMAIL_ADDRESS][PERSON_NAME][…" at bounding box center [863, 450] width 953 height 465
copy tbody "[EMAIL_ADDRESS][DOMAIN_NAME] Открыто Нет телефона [EMAIL_ADDRESS][PERSON_NAME][…"
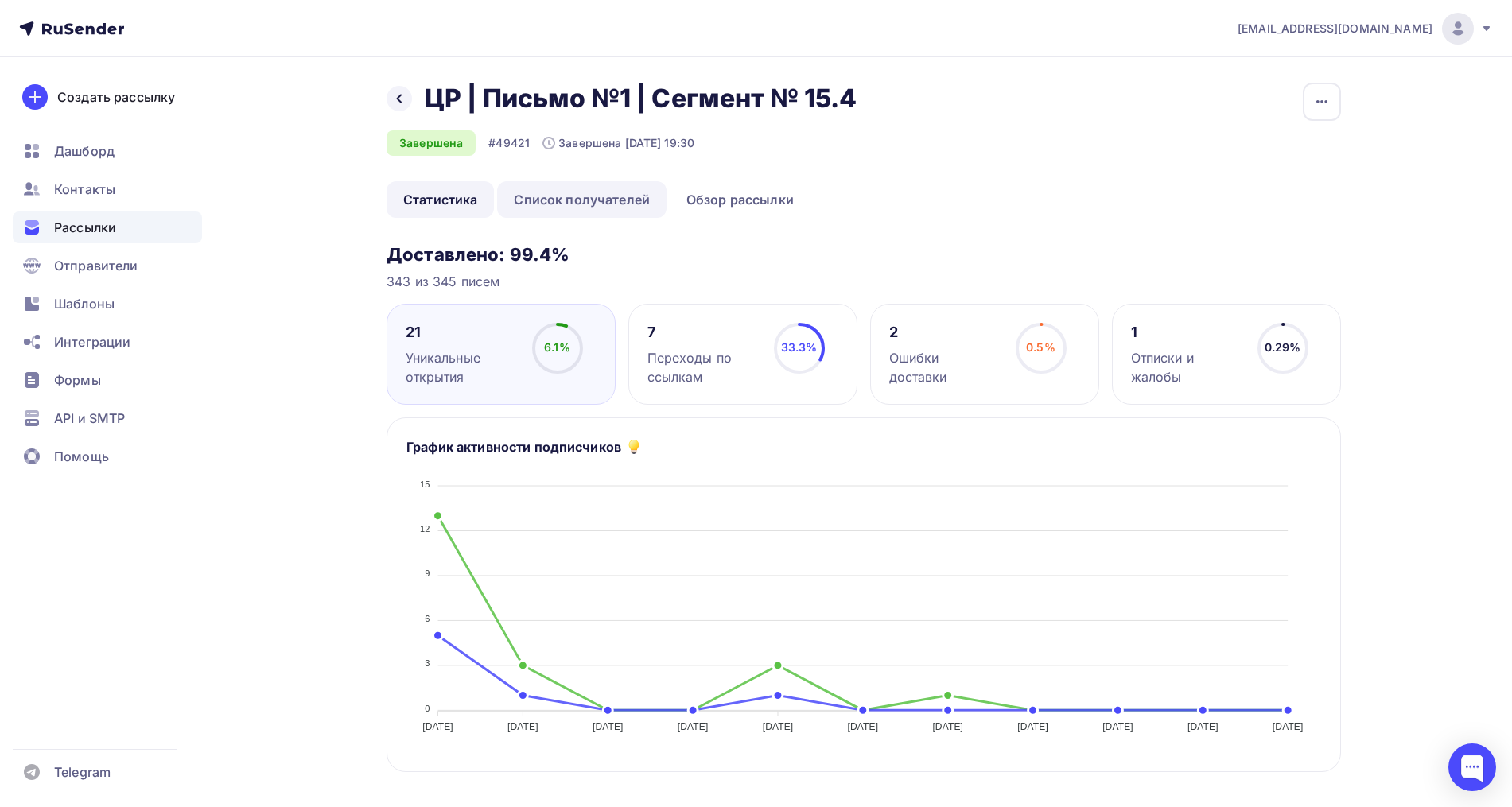
click at [615, 194] on link "Список получателей" at bounding box center [581, 200] width 169 height 37
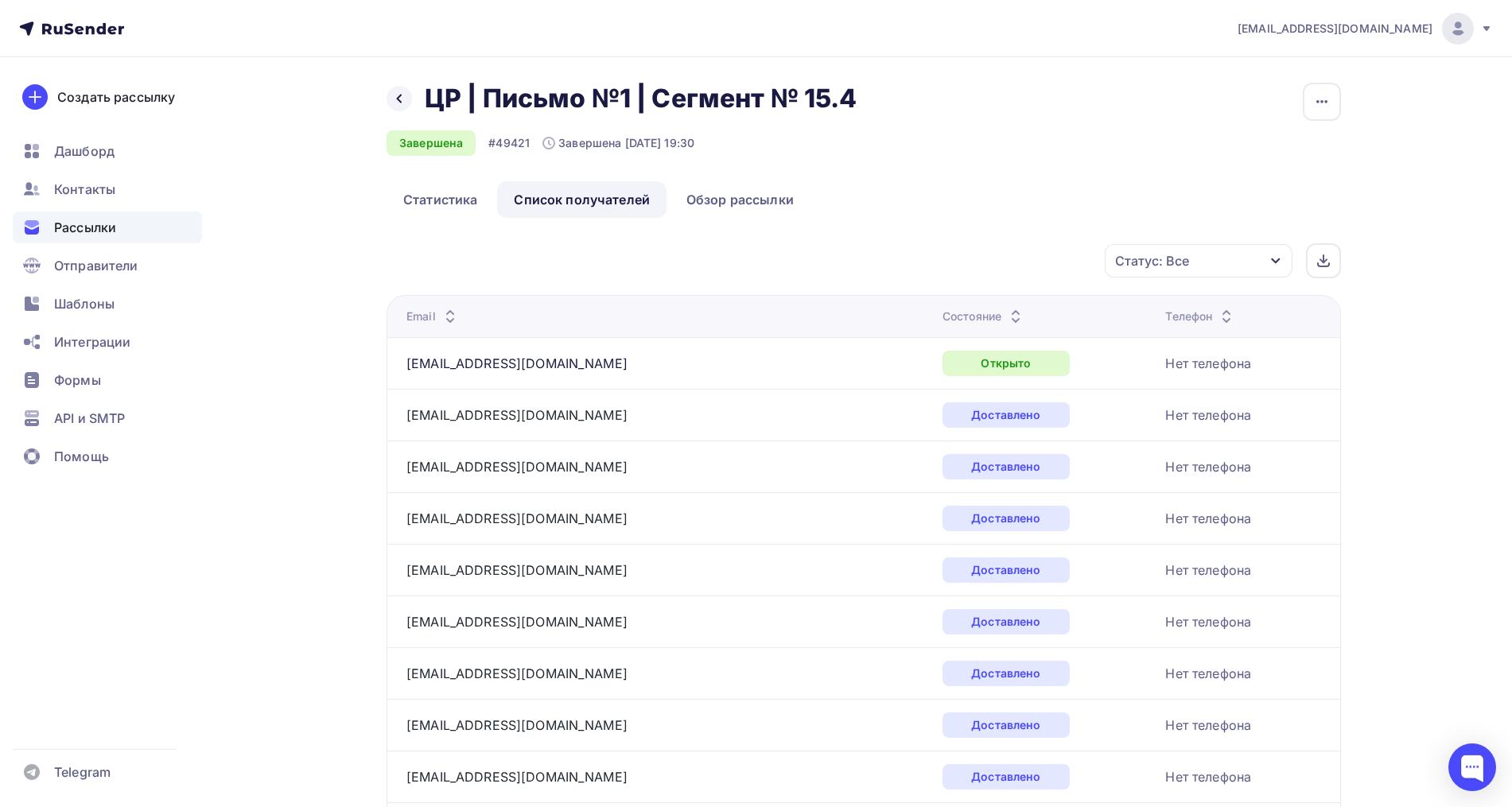
click at [1186, 269] on div "Статус: Все" at bounding box center [1152, 261] width 74 height 19
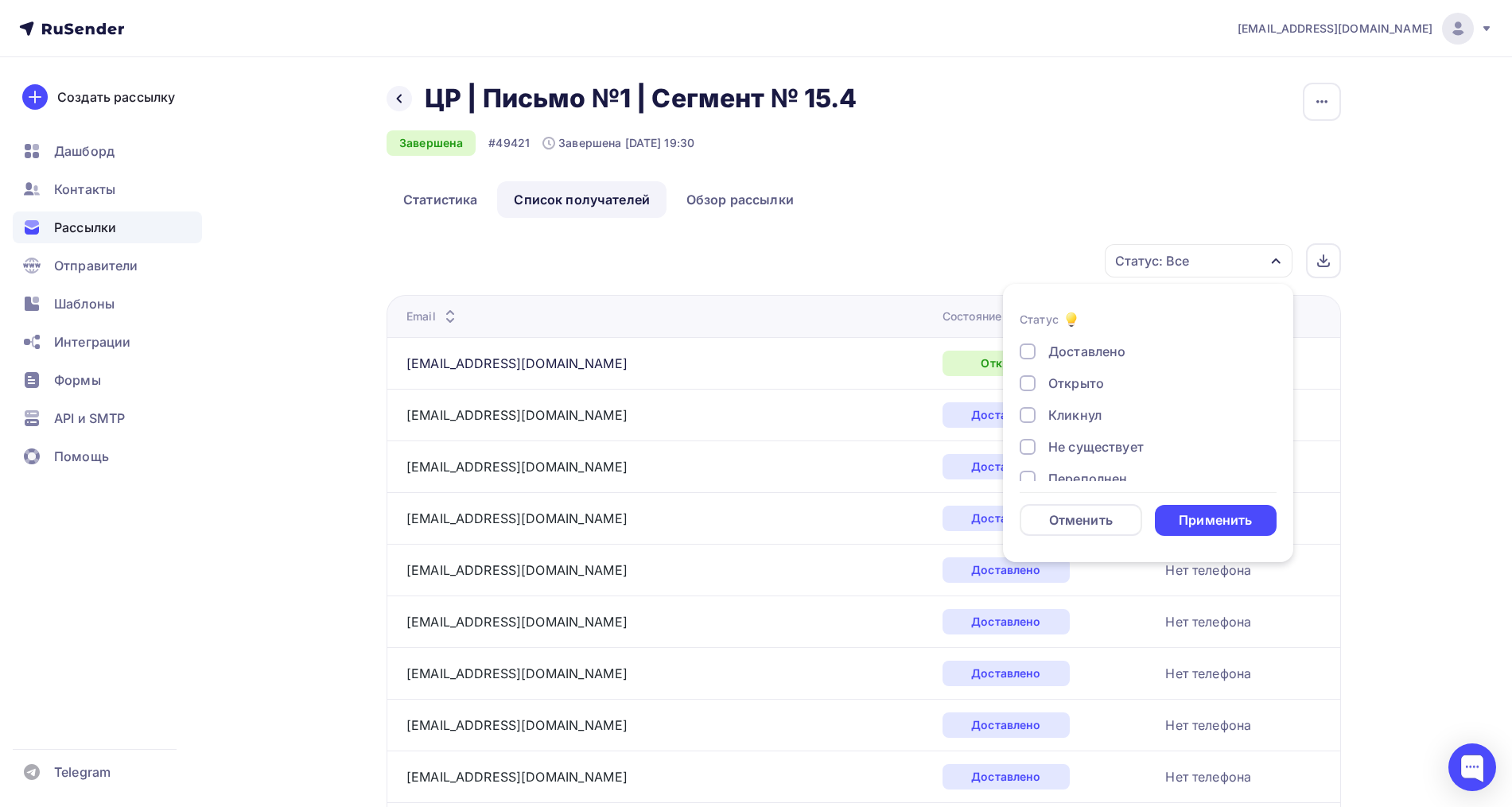
click at [1093, 377] on div "Открыто" at bounding box center [1076, 383] width 55 height 19
click at [1084, 414] on div "Кликнул" at bounding box center [1075, 415] width 54 height 19
click at [1213, 513] on div "Применить" at bounding box center [1214, 520] width 73 height 18
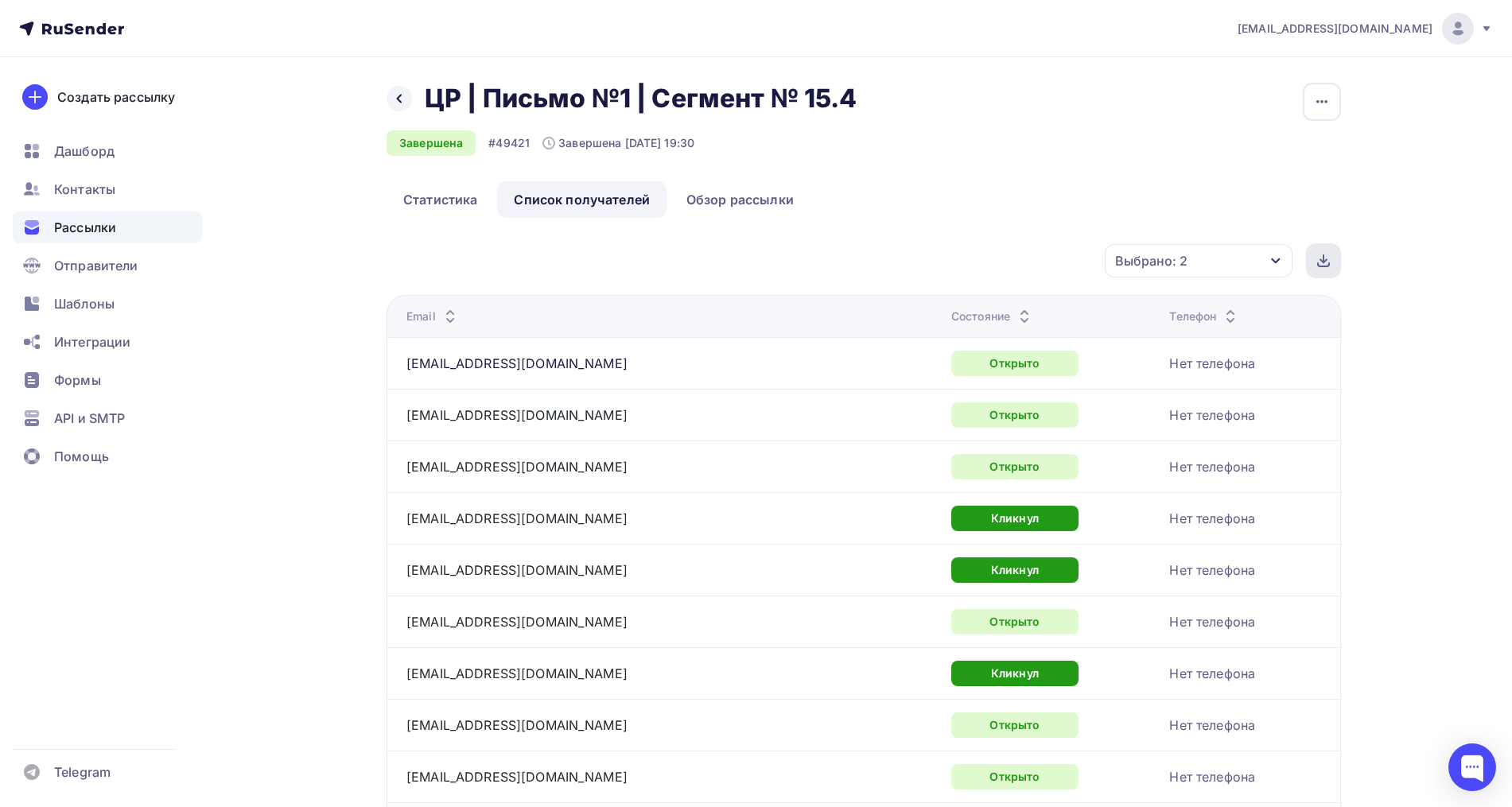
click at [1325, 254] on icon at bounding box center [1323, 261] width 13 height 13
click at [1348, 175] on div "Назад ЦР | Письмо №1 | Сегмент № 15.4 ЦР | Письмо №1 | Сегмент № 15.4 Завершена…" at bounding box center [756, 776] width 1303 height 1437
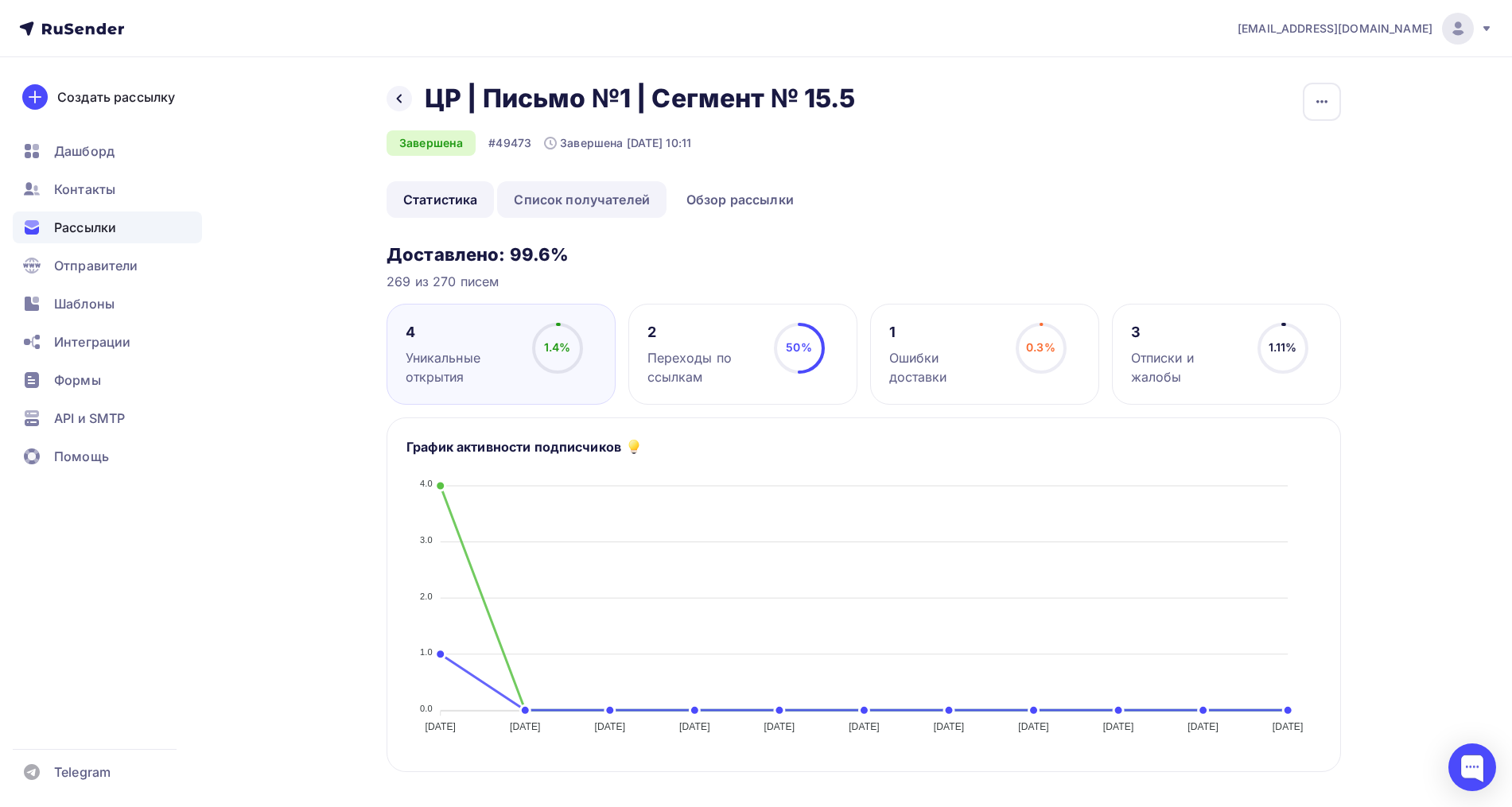
click at [588, 213] on link "Список получателей" at bounding box center [581, 200] width 169 height 37
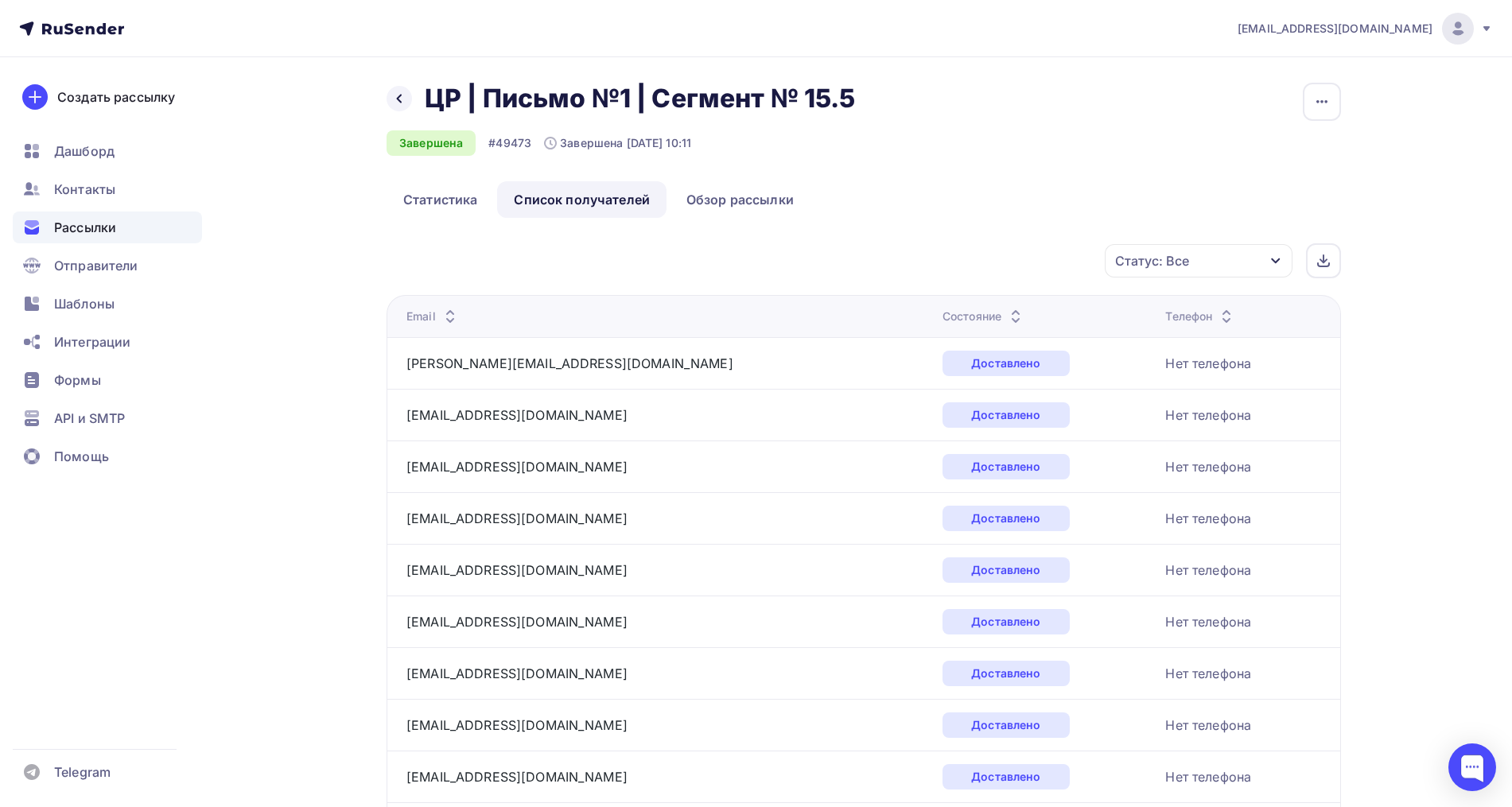
click at [1168, 256] on div "Статус: Все" at bounding box center [1152, 261] width 74 height 19
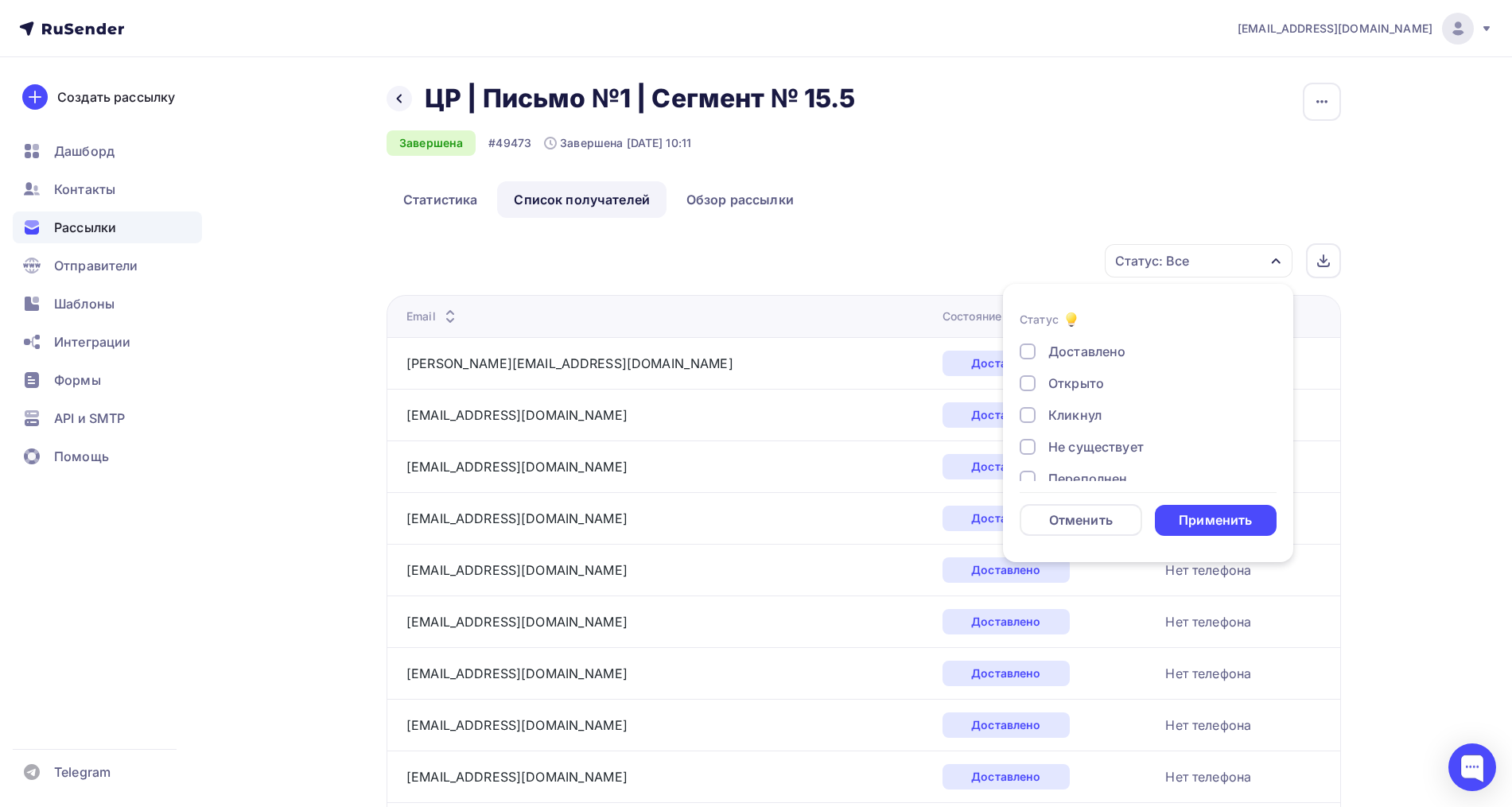
click at [1076, 407] on div "Кликнул" at bounding box center [1075, 415] width 54 height 19
click at [1069, 372] on div "Доставлено Открыто Кликнул Не существует Переполнен Недоступен Отписан [GEOGRAP…" at bounding box center [1148, 479] width 257 height 274
click at [1087, 387] on div "Открыто" at bounding box center [1076, 383] width 55 height 19
click at [1187, 496] on form "Статус Доставлено Открыто Кликнул Не существует Переполнен Недоступен Отписан […" at bounding box center [1148, 422] width 257 height 226
click at [1200, 514] on div "Применить" at bounding box center [1214, 520] width 73 height 18
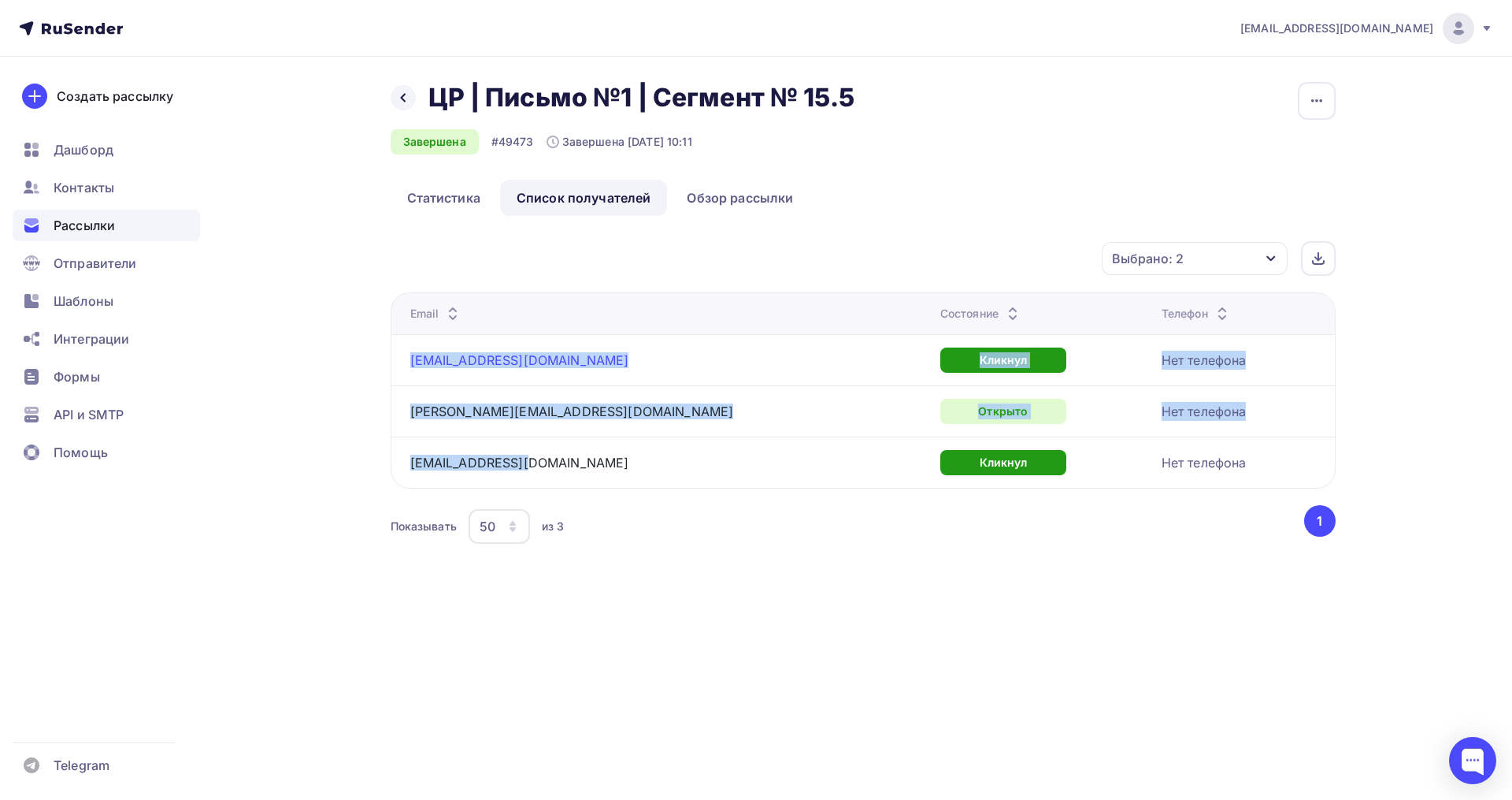
drag, startPoint x: 513, startPoint y: 460, endPoint x: 409, endPoint y: 363, distance: 142.2
click at [409, 363] on tbody "[EMAIL_ADDRESS][DOMAIN_NAME] Кликнул Нет телефона [PERSON_NAME][EMAIL_ADDRESS][…" at bounding box center [863, 411] width 944 height 154
copy tbody "elizabethzubkova@gmail.com Кликнул Нет телефона dasha.b.2001@yandex.ru Открыто …"
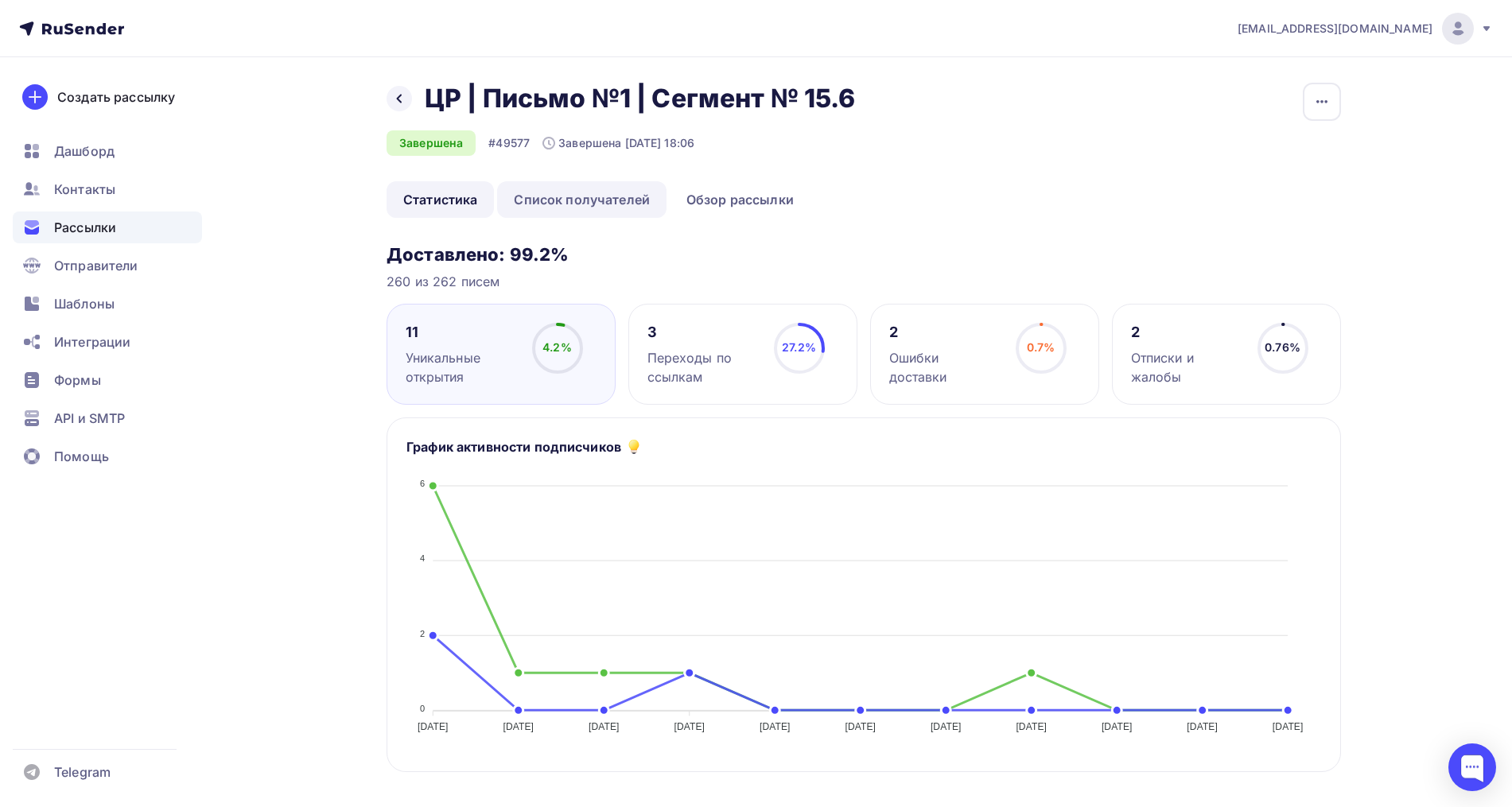
click at [549, 202] on link "Список получателей" at bounding box center [581, 200] width 169 height 37
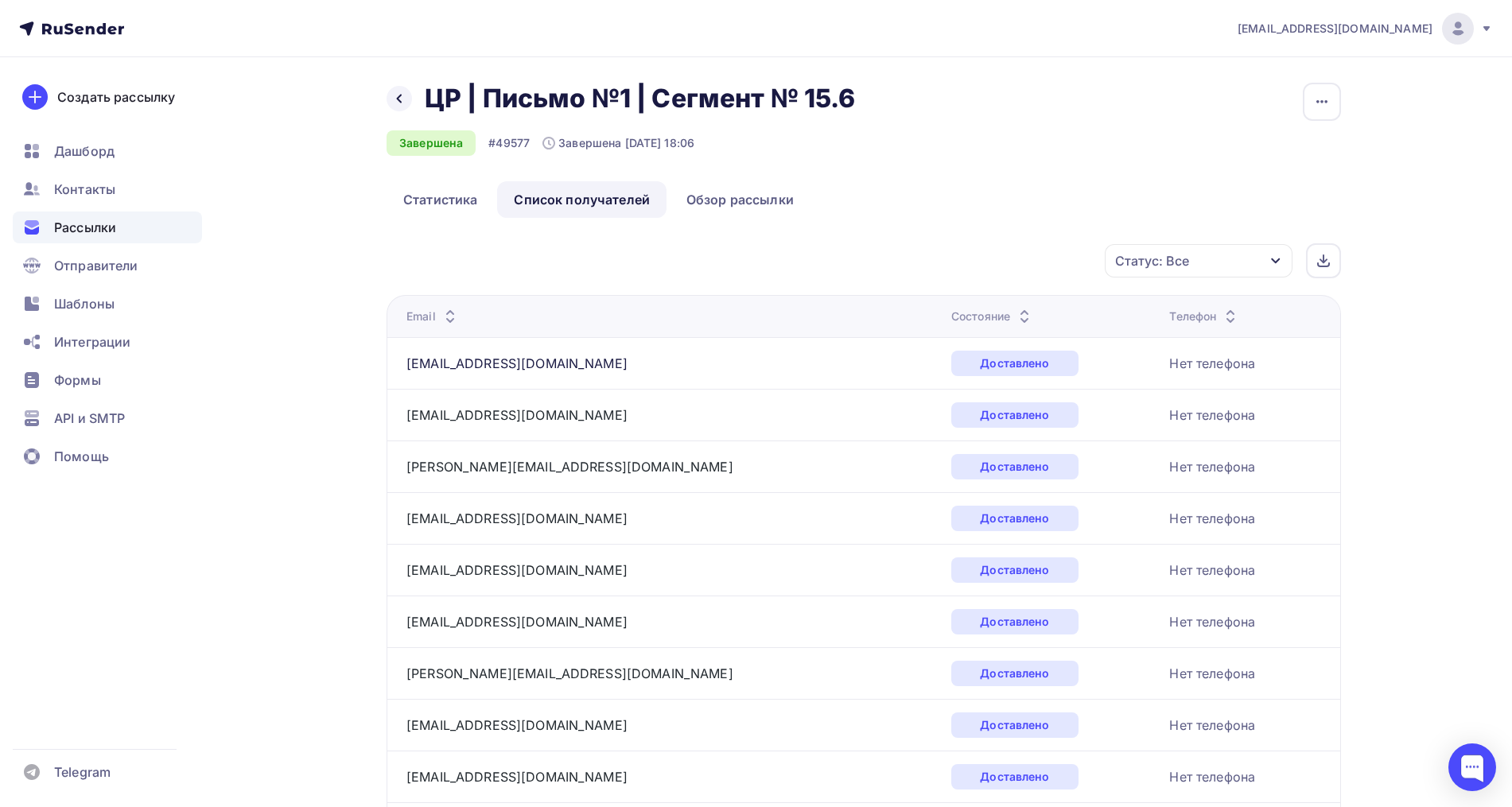
click at [1190, 267] on div "Статус: Все" at bounding box center [1198, 261] width 188 height 33
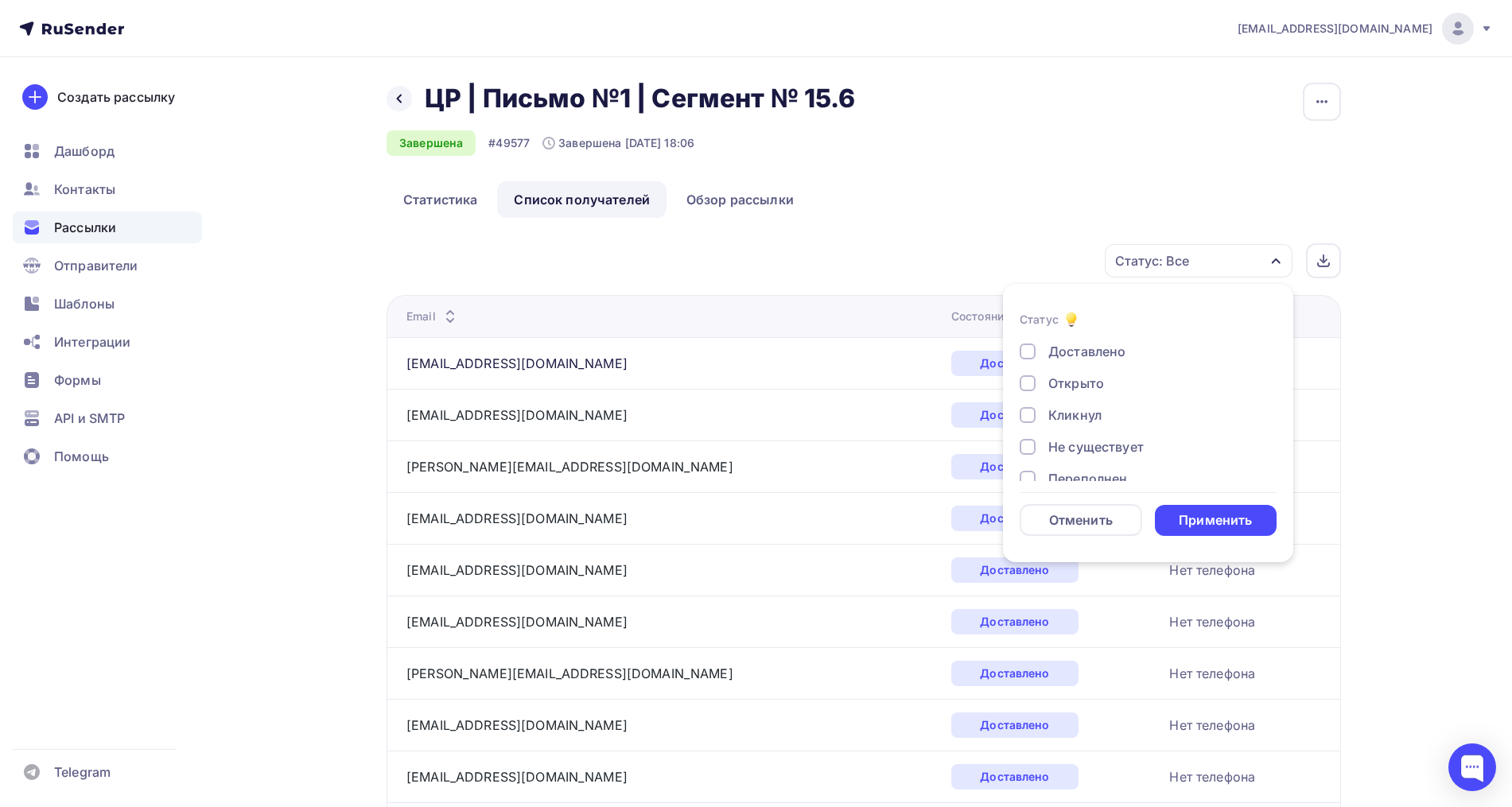
click at [1091, 379] on div "Открыто" at bounding box center [1076, 383] width 55 height 19
click at [1065, 417] on div "Кликнул" at bounding box center [1075, 415] width 54 height 19
click at [1185, 509] on div "Применить" at bounding box center [1216, 520] width 122 height 31
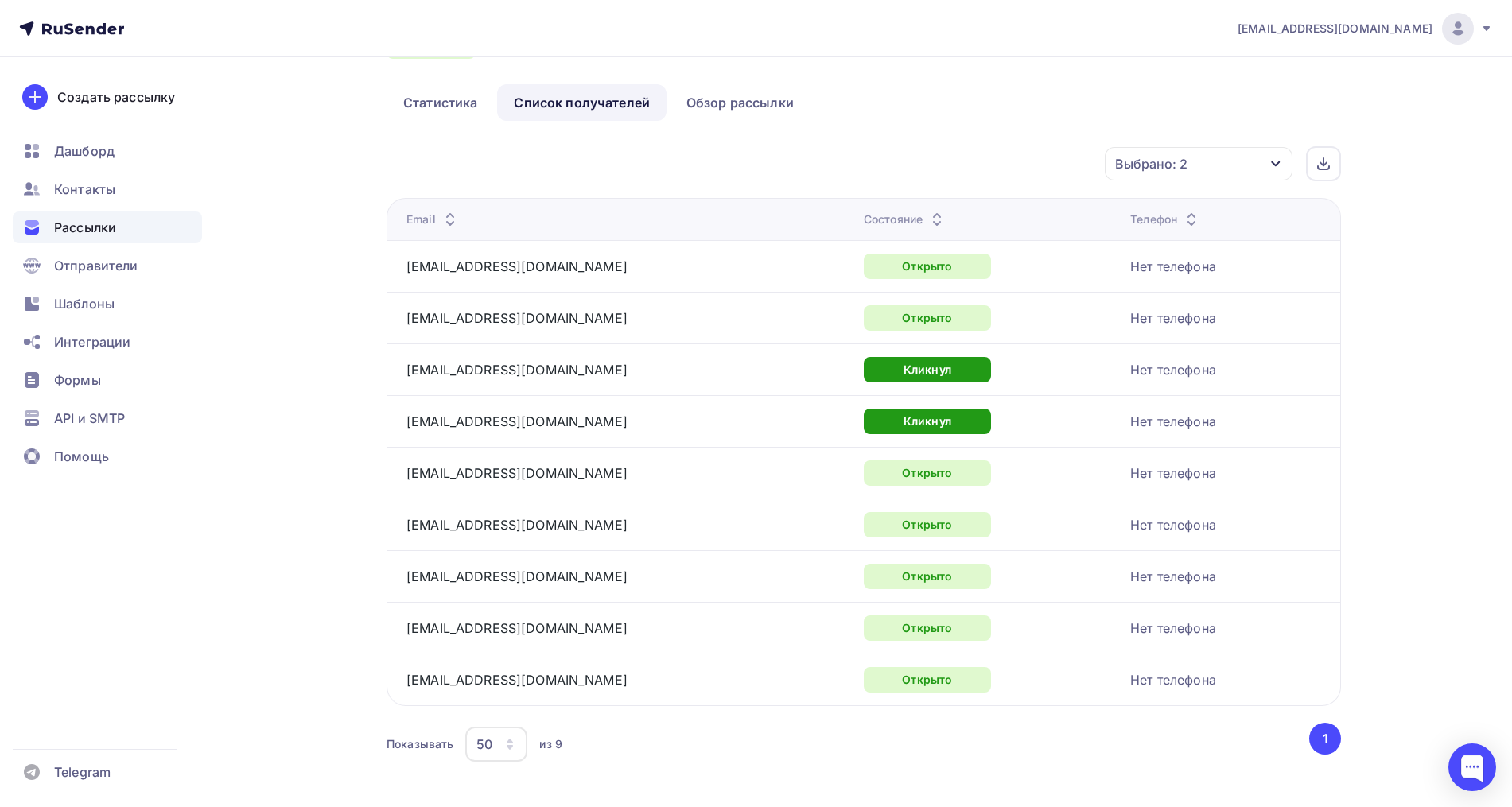
scroll to position [119, 0]
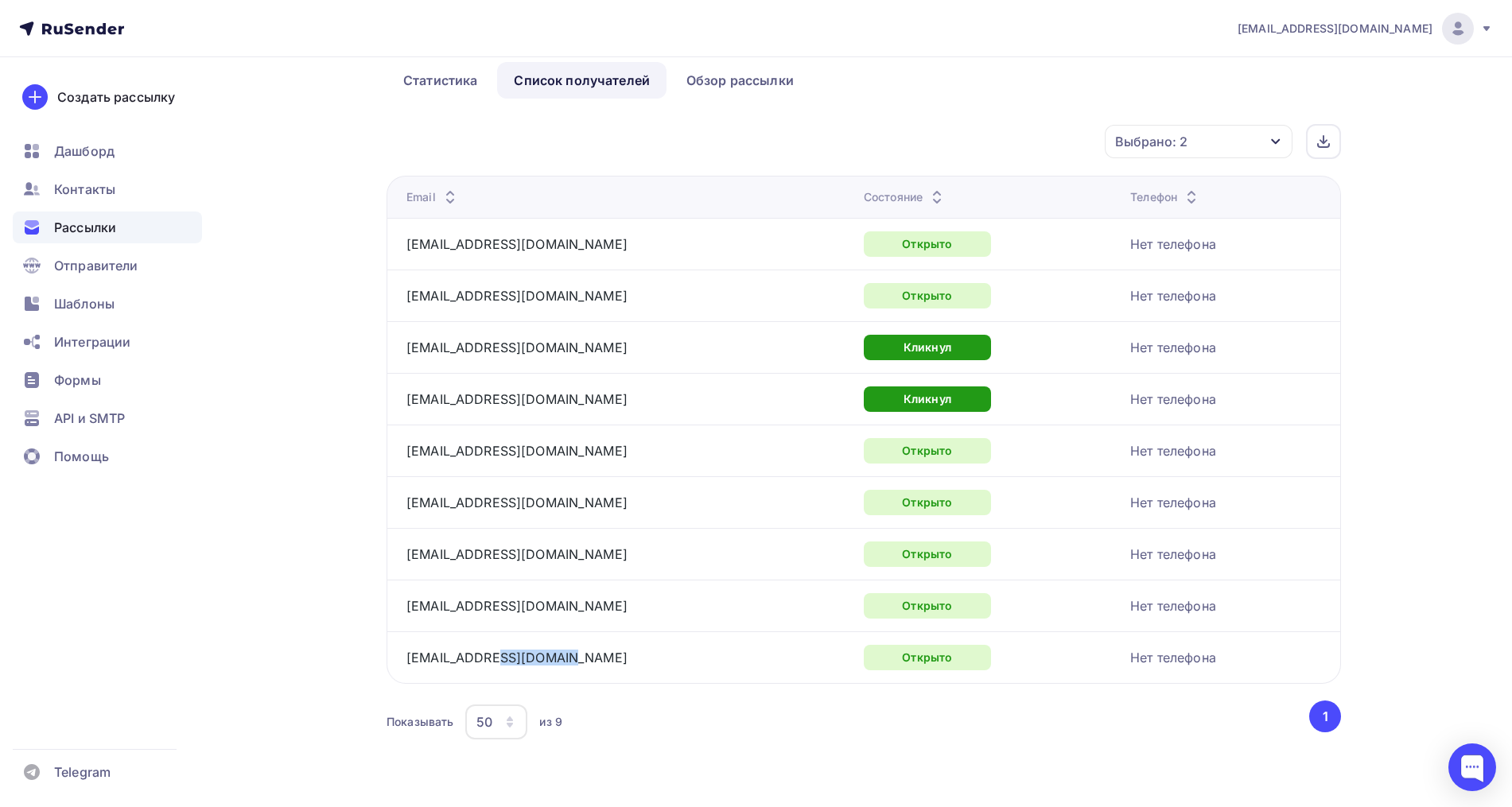
drag, startPoint x: 553, startPoint y: 662, endPoint x: 498, endPoint y: 634, distance: 61.7
click at [498, 634] on td "elenka.com43@gmail.com" at bounding box center [621, 657] width 471 height 52
click at [553, 601] on div "antisvet-ka@ya.ru" at bounding box center [605, 605] width 398 height 26
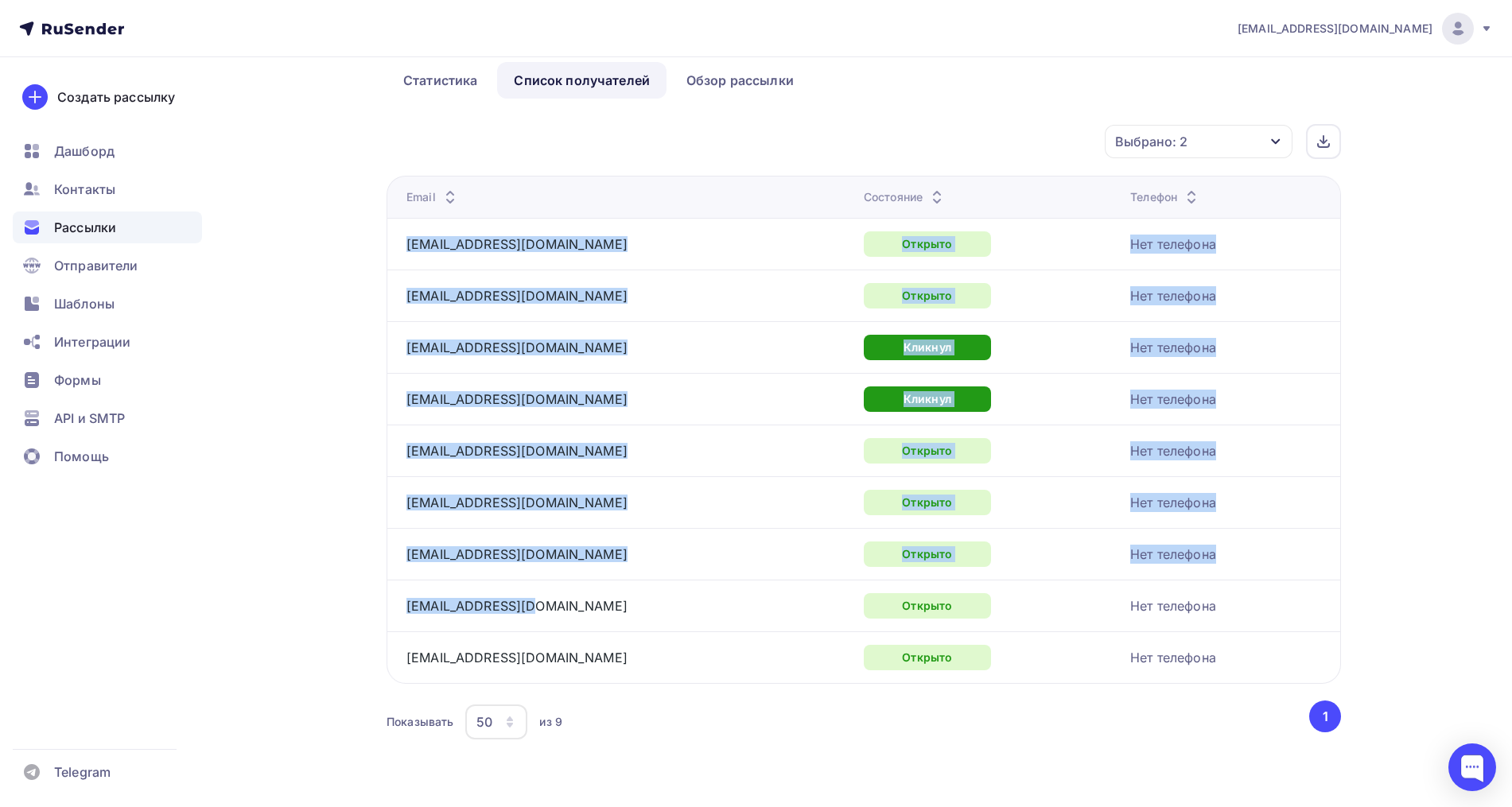
drag, startPoint x: 548, startPoint y: 605, endPoint x: 409, endPoint y: 253, distance: 378.5
click at [409, 253] on tbody "svetakoposova@mail.ru Открыто Нет телефона diversia000@gmail.com Открыто Нет те…" at bounding box center [863, 450] width 953 height 465
copy tbody "svetakoposova@mail.ru Открыто Нет телефона diversia000@gmail.com Открыто Нет те…"
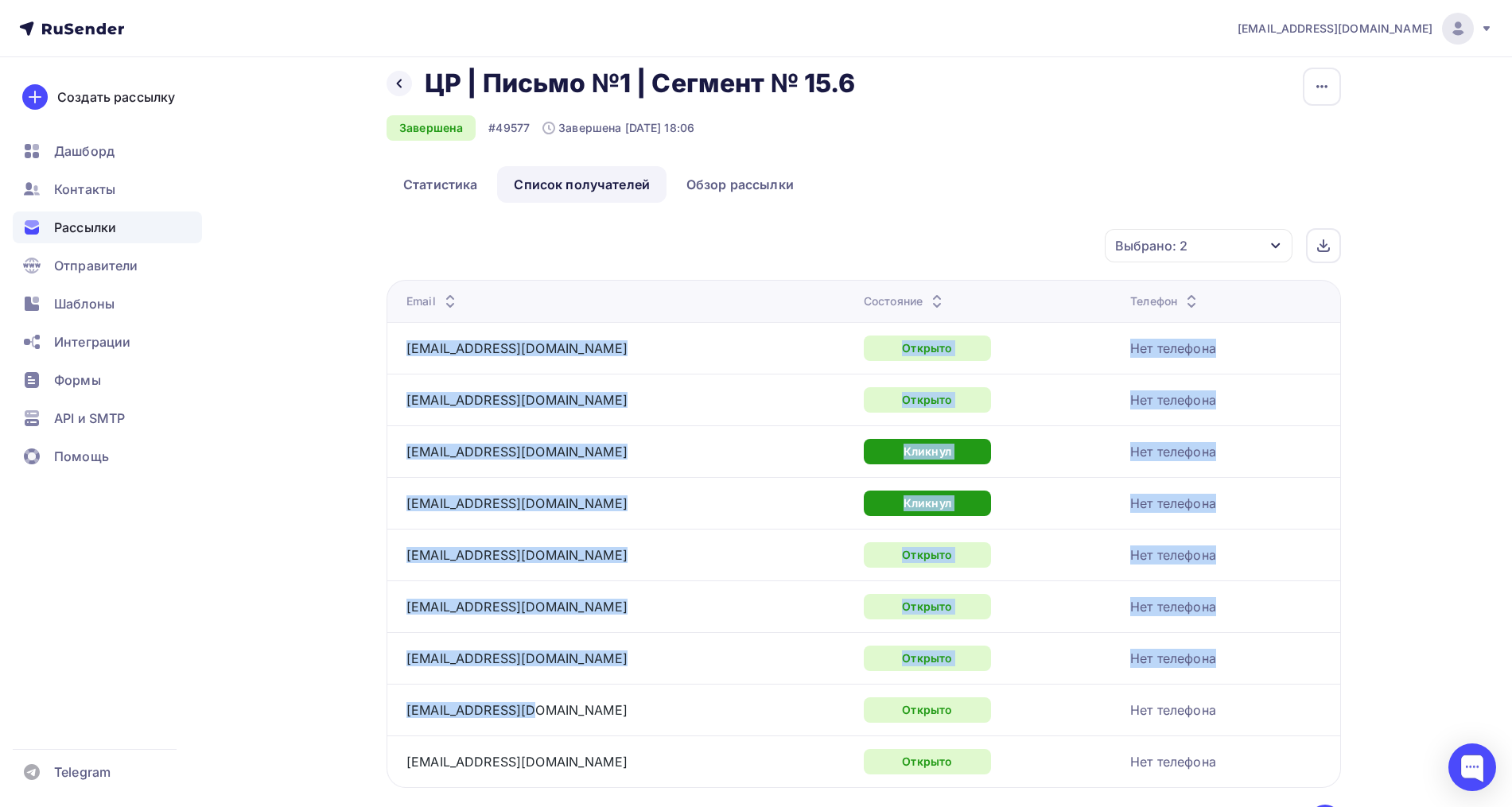
scroll to position [0, 0]
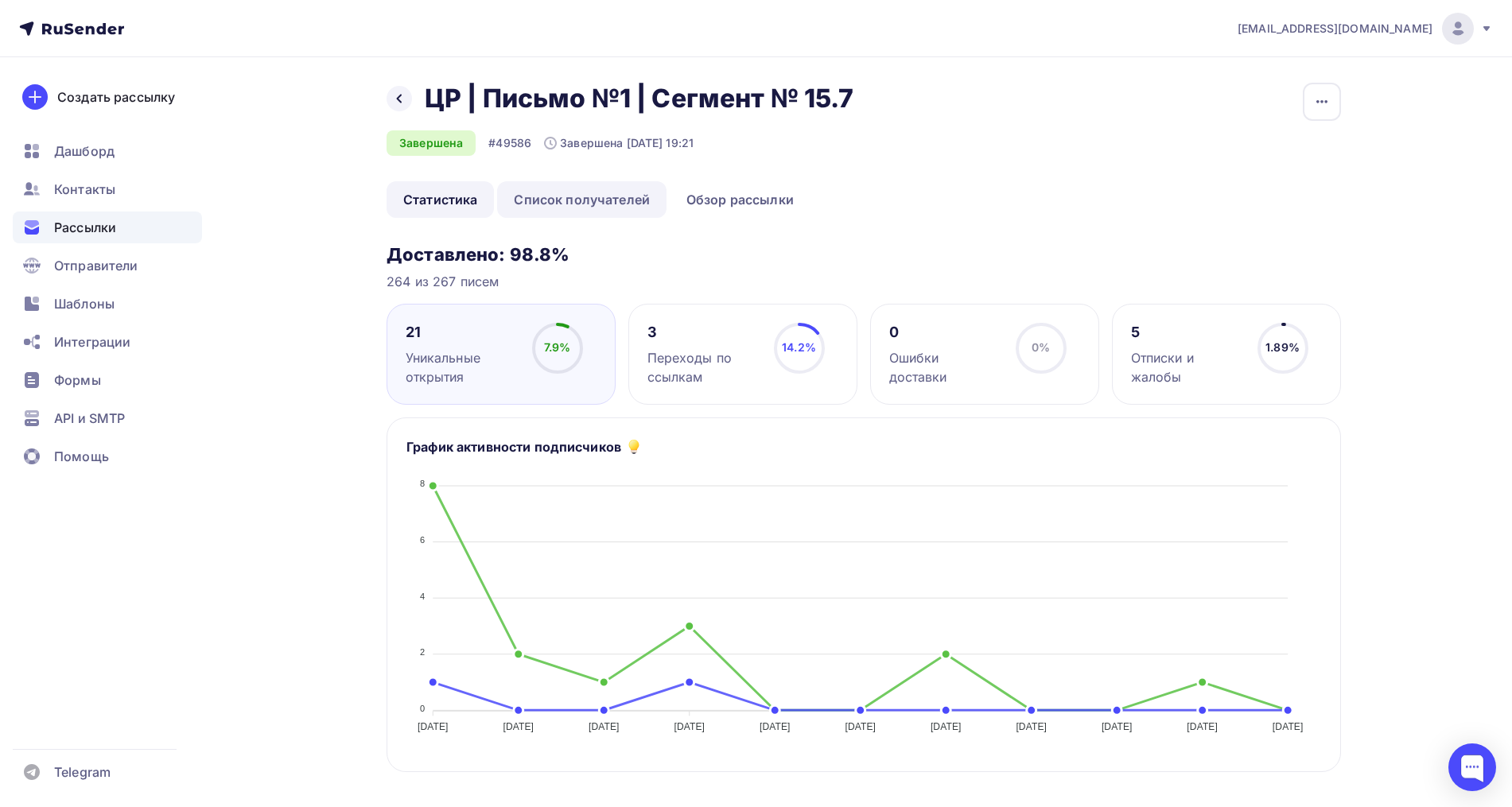
click at [582, 192] on link "Список получателей" at bounding box center [581, 200] width 169 height 37
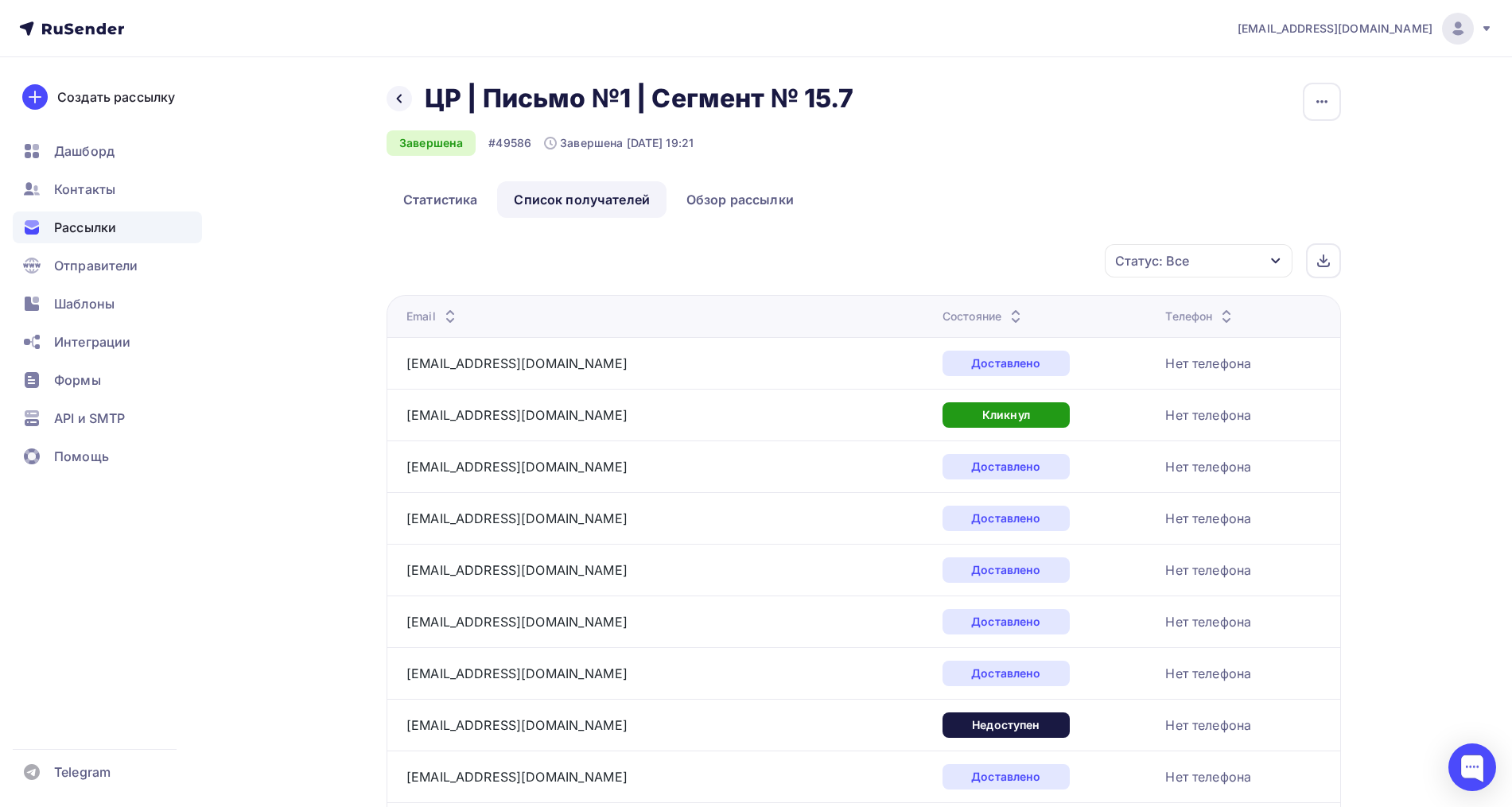
click at [1006, 312] on icon at bounding box center [1015, 320] width 19 height 19
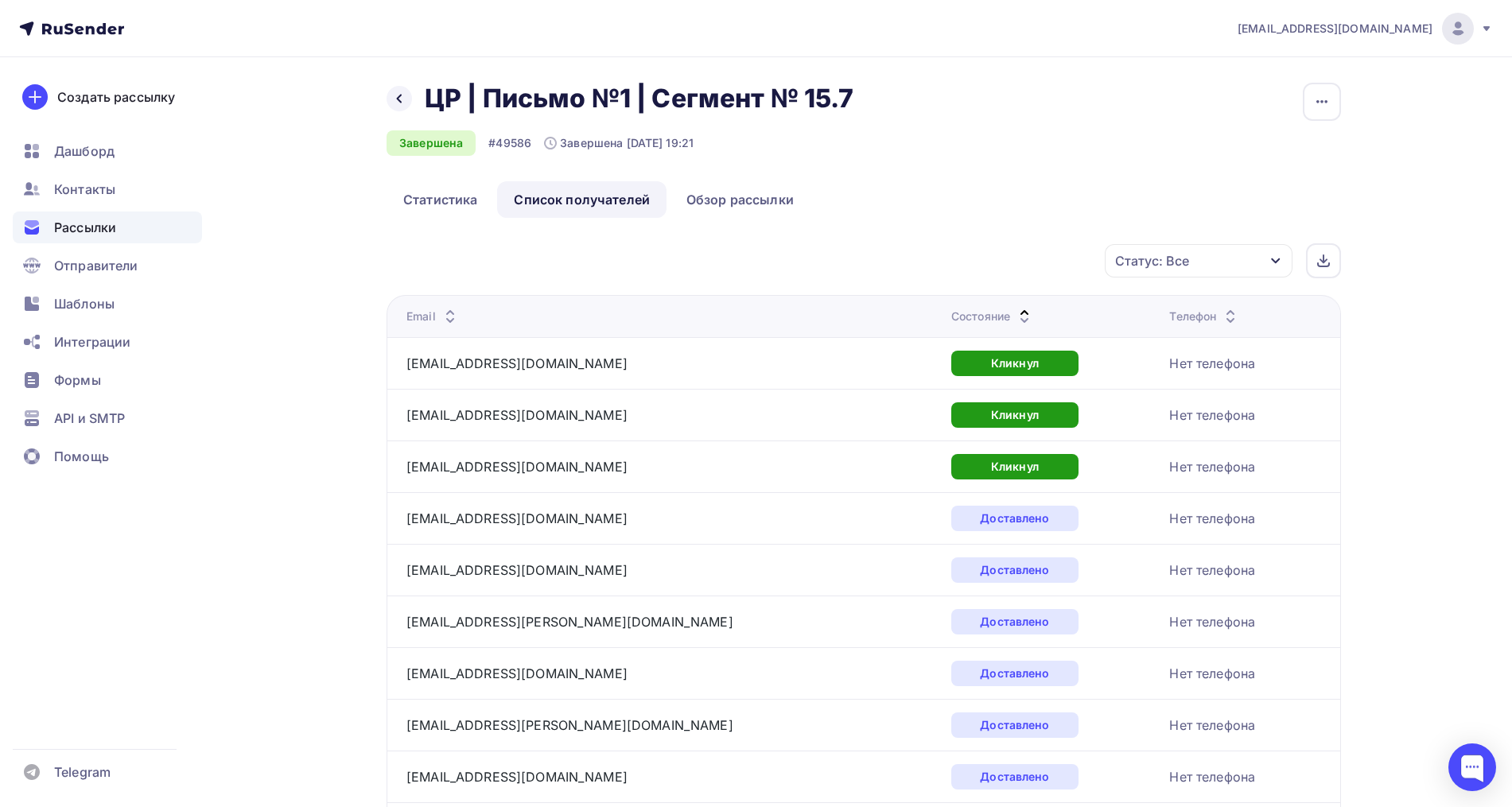
click at [1194, 252] on div "Статус: Все" at bounding box center [1198, 261] width 188 height 33
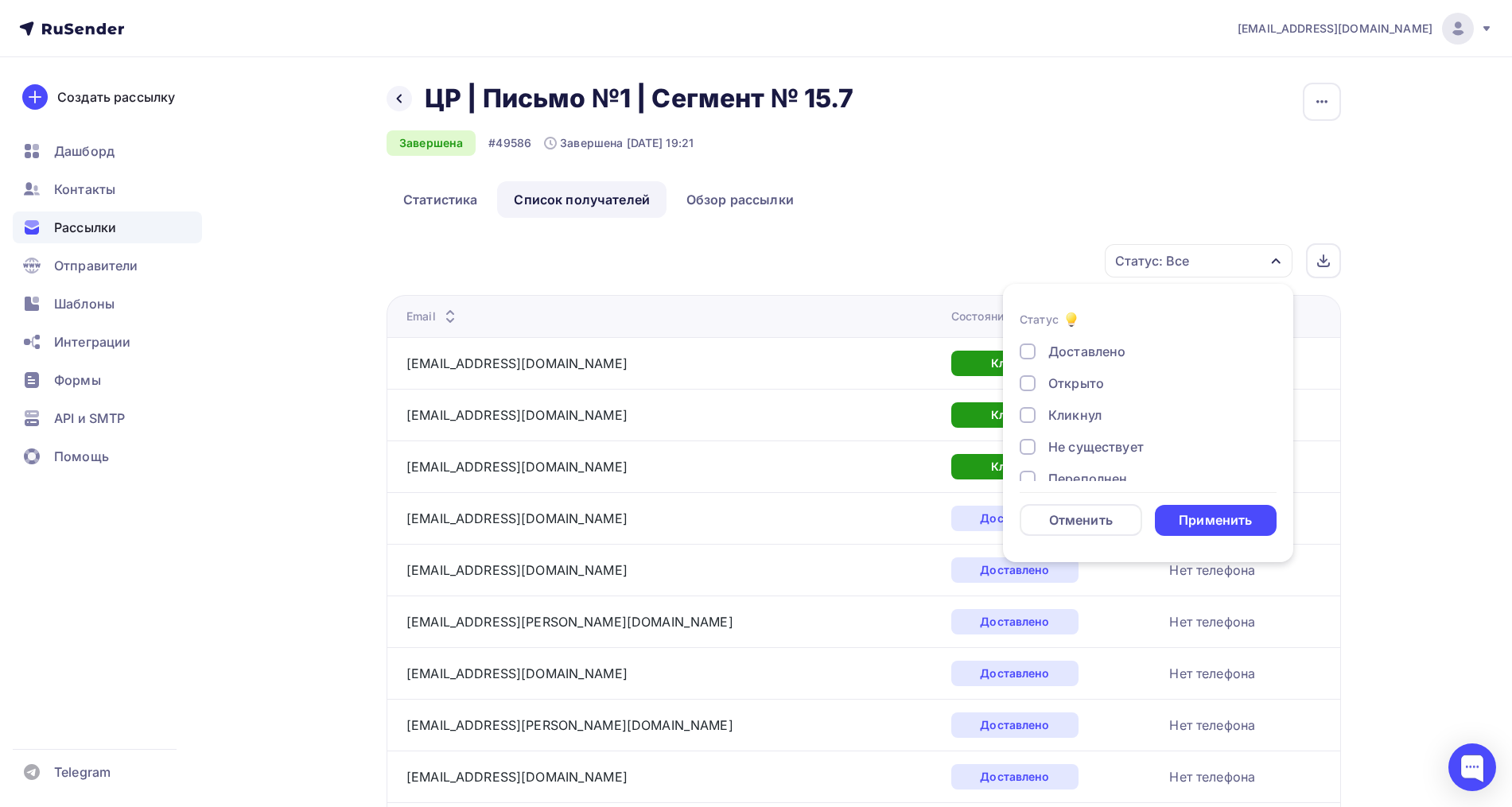
click at [1099, 384] on div "Открыто" at bounding box center [1076, 383] width 55 height 19
click at [1085, 403] on div "Доставлено Открыто Кликнул Не существует Переполнен Недоступен Отписан [GEOGRAP…" at bounding box center [1148, 479] width 257 height 274
click at [1088, 415] on div "Кликнул" at bounding box center [1075, 415] width 54 height 19
click at [1196, 523] on div "Применить" at bounding box center [1214, 520] width 73 height 18
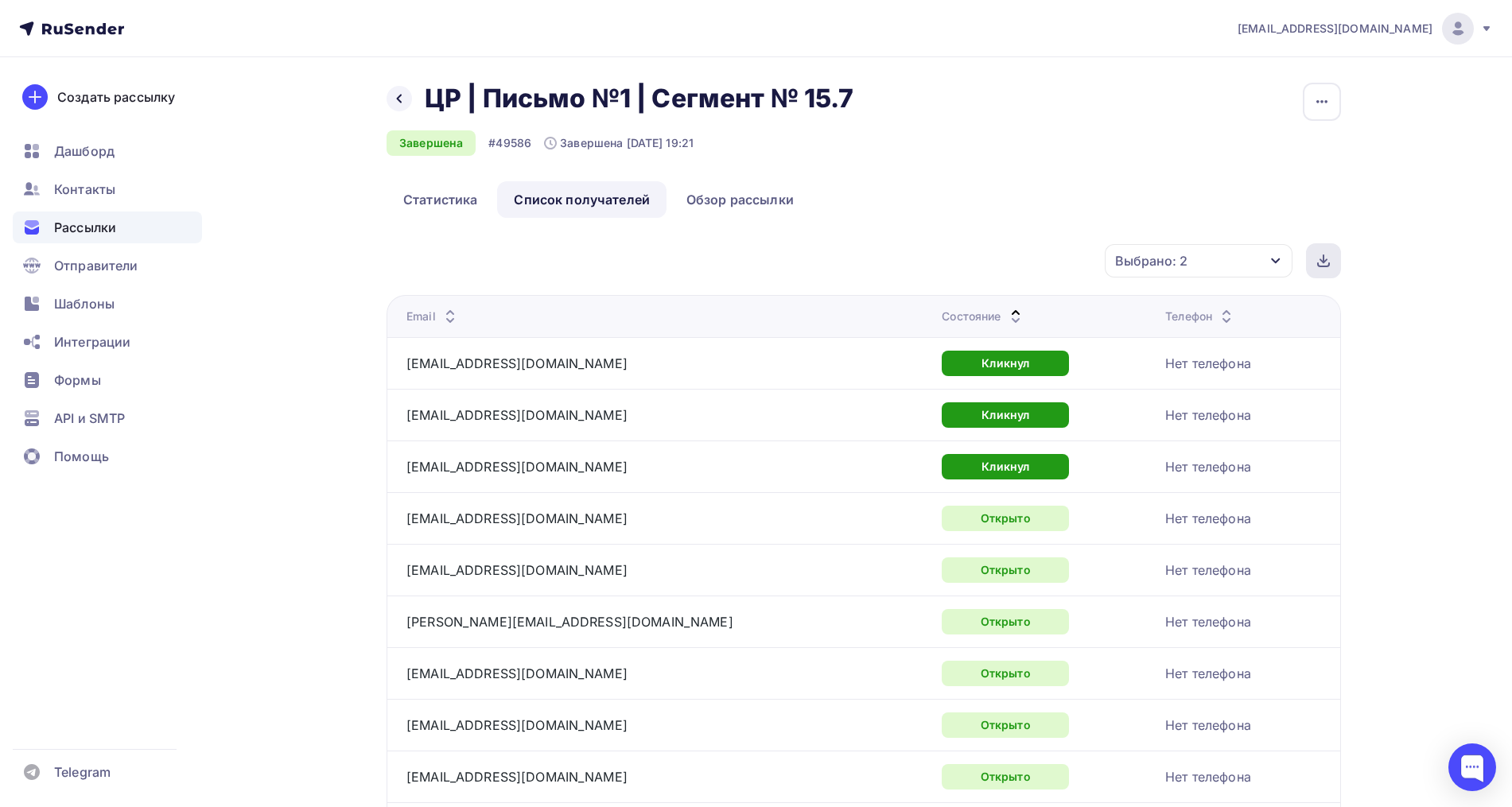
click at [1334, 252] on div at bounding box center [1323, 261] width 35 height 35
click at [1383, 389] on div "Назад ЦР | Письмо №1 | Сегмент № 15.7 ЦР | Письмо №1 | Сегмент № 15.7 Завершена…" at bounding box center [756, 698] width 1303 height 1282
click at [469, 207] on link "Статистика" at bounding box center [440, 200] width 107 height 37
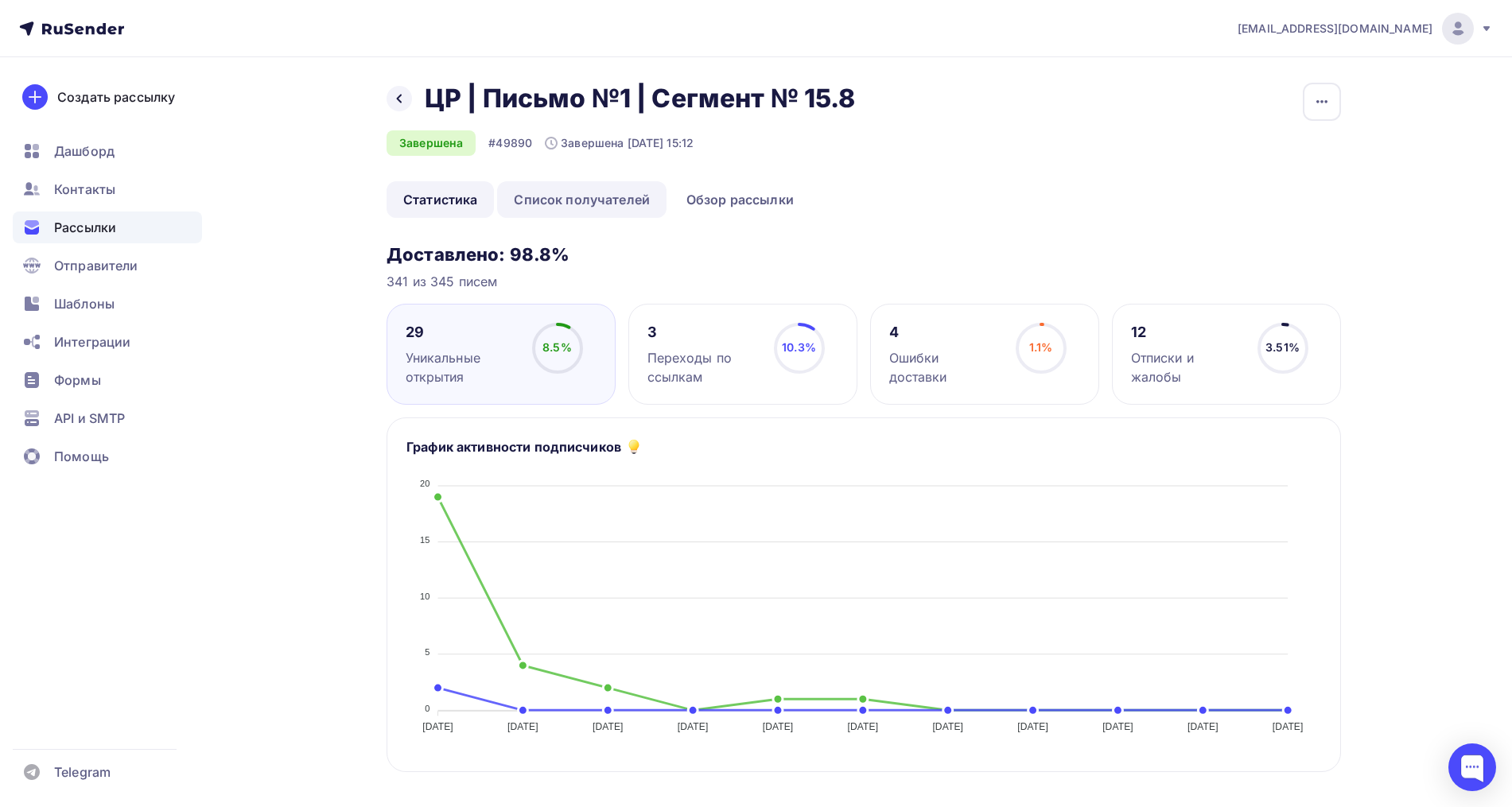
click at [601, 199] on link "Список получателей" at bounding box center [581, 200] width 169 height 37
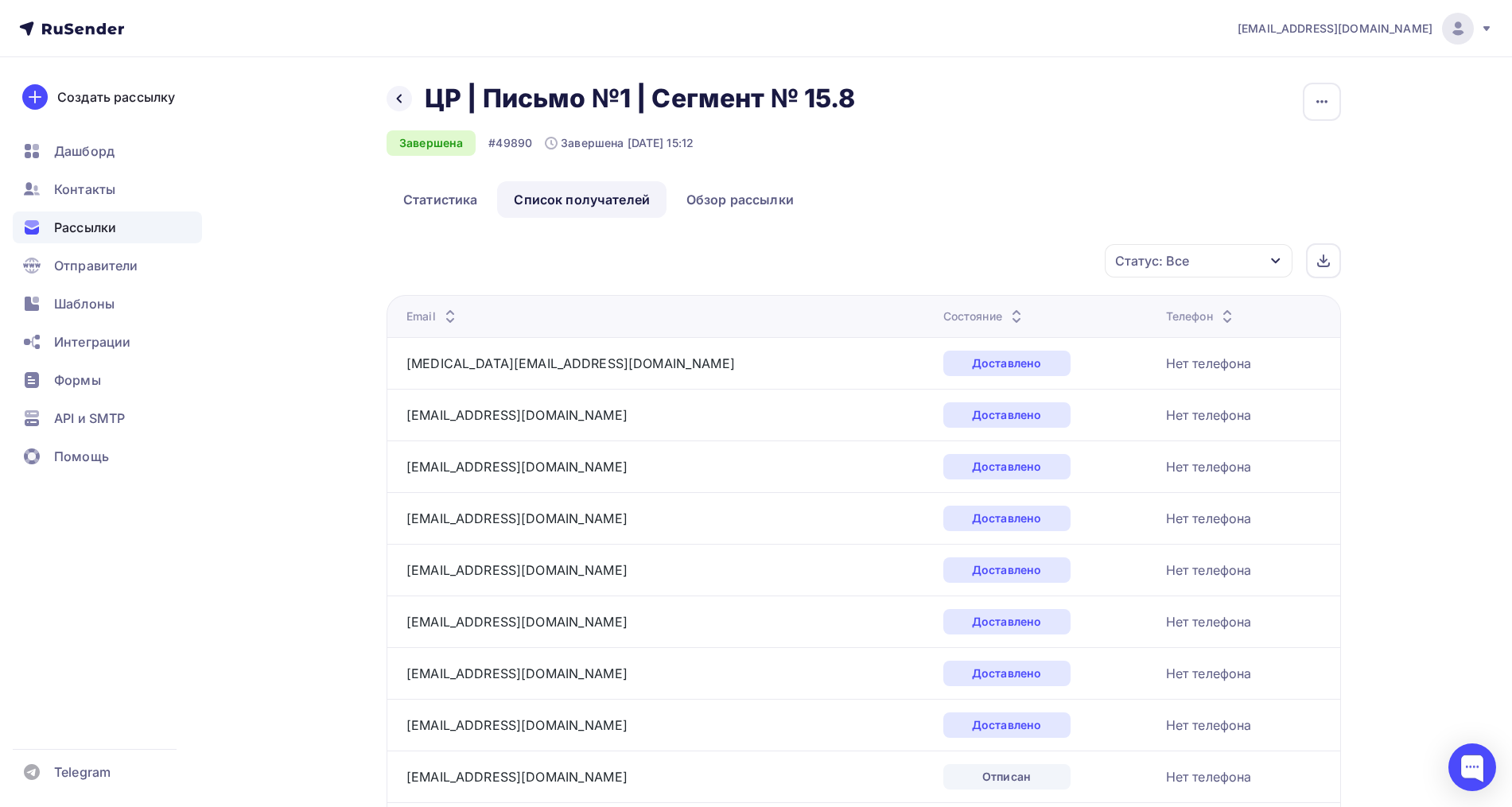
click at [1192, 276] on div "Статус: Все" at bounding box center [1198, 261] width 188 height 33
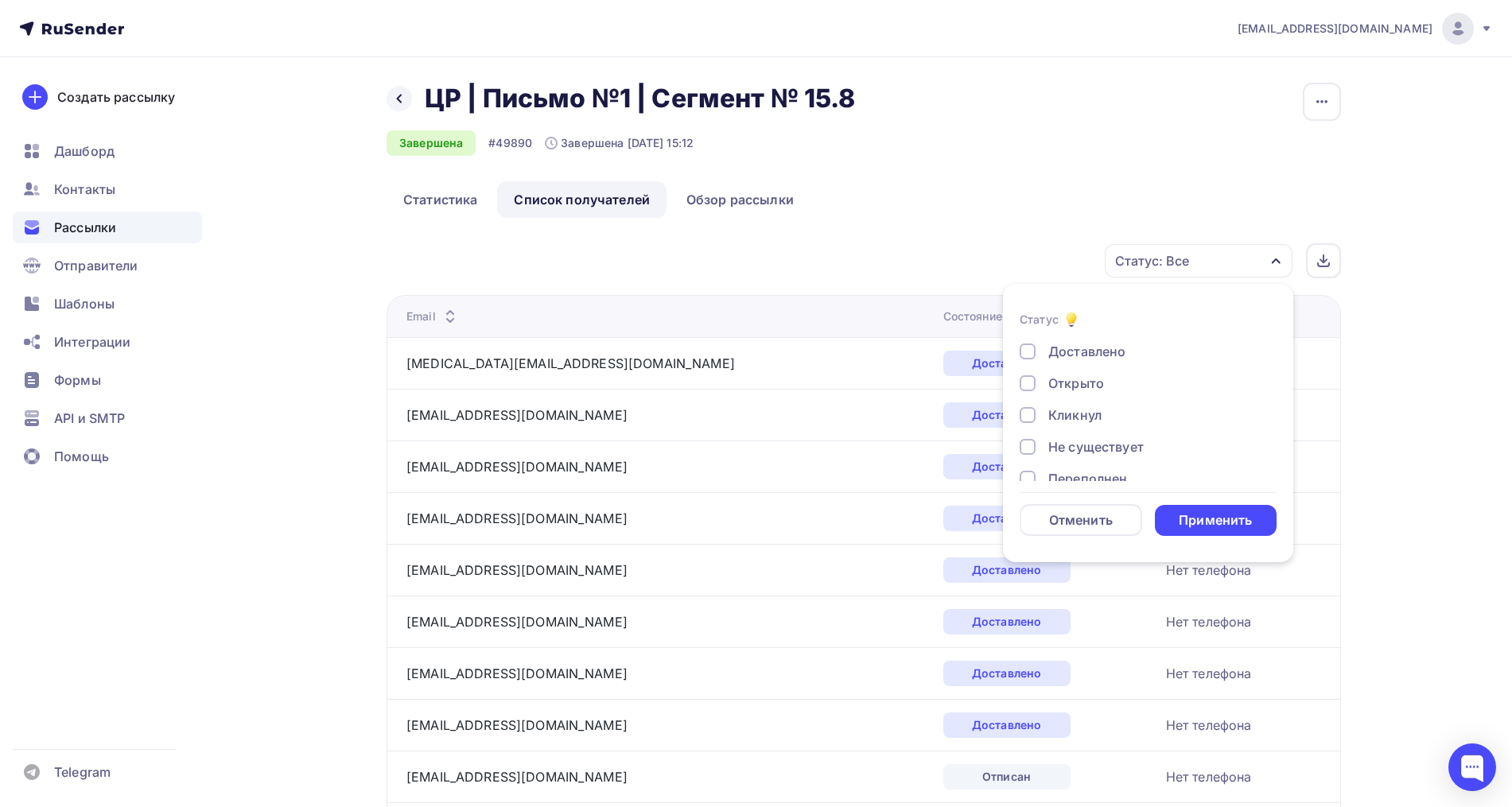
click at [1093, 381] on div "Открыто" at bounding box center [1076, 383] width 55 height 19
click at [1072, 421] on div "Кликнул" at bounding box center [1075, 415] width 54 height 19
click at [1195, 517] on div "Применить" at bounding box center [1214, 520] width 73 height 18
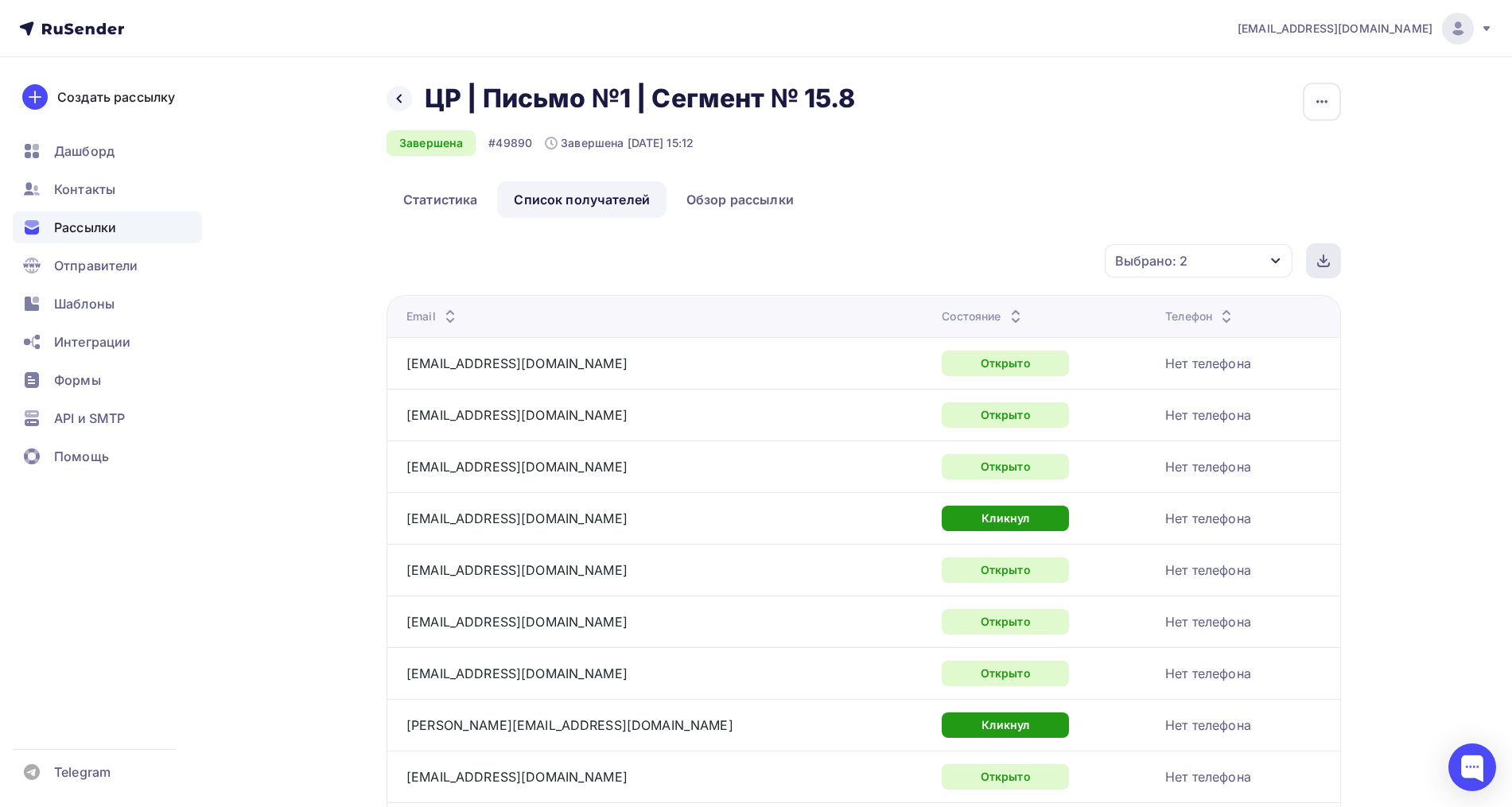
click at [1320, 260] on icon at bounding box center [1323, 261] width 13 height 13
drag, startPoint x: 1092, startPoint y: 138, endPoint x: 1174, endPoint y: 112, distance: 86.0
click at [1092, 138] on div "Назад ЦР | Письмо №1 | Сегмент № 15.8 ЦР | Письмо №1 | Сегмент № 15.8 Завершена…" at bounding box center [864, 131] width 954 height 99
click at [1421, 310] on div "nz_helpdesk@mail.ru Аккаунт Тарифы Выйти Создать рассылку Дашборд Контакты Расс…" at bounding box center [756, 695] width 1512 height 1391
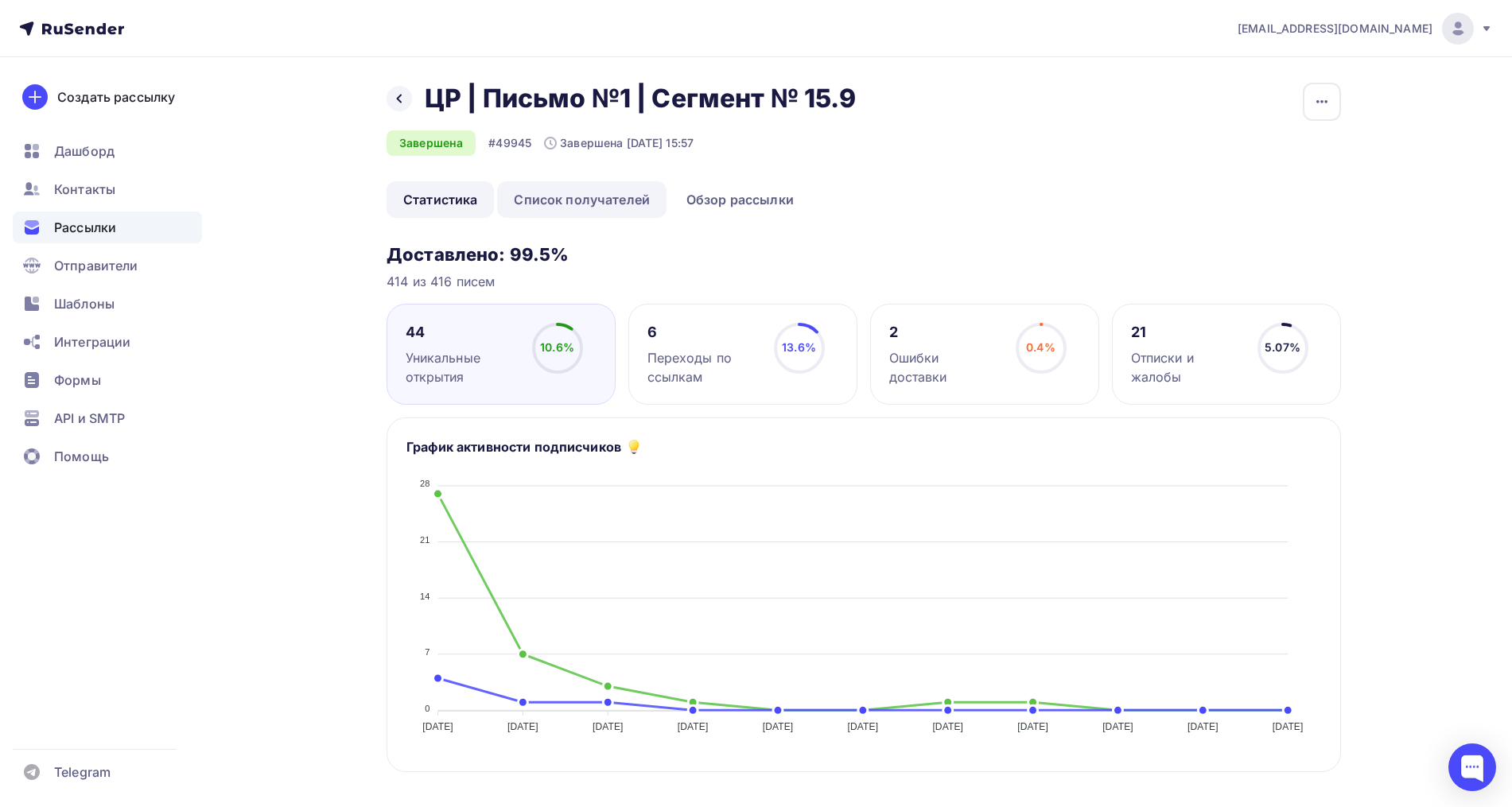
click at [564, 209] on link "Список получателей" at bounding box center [581, 200] width 169 height 37
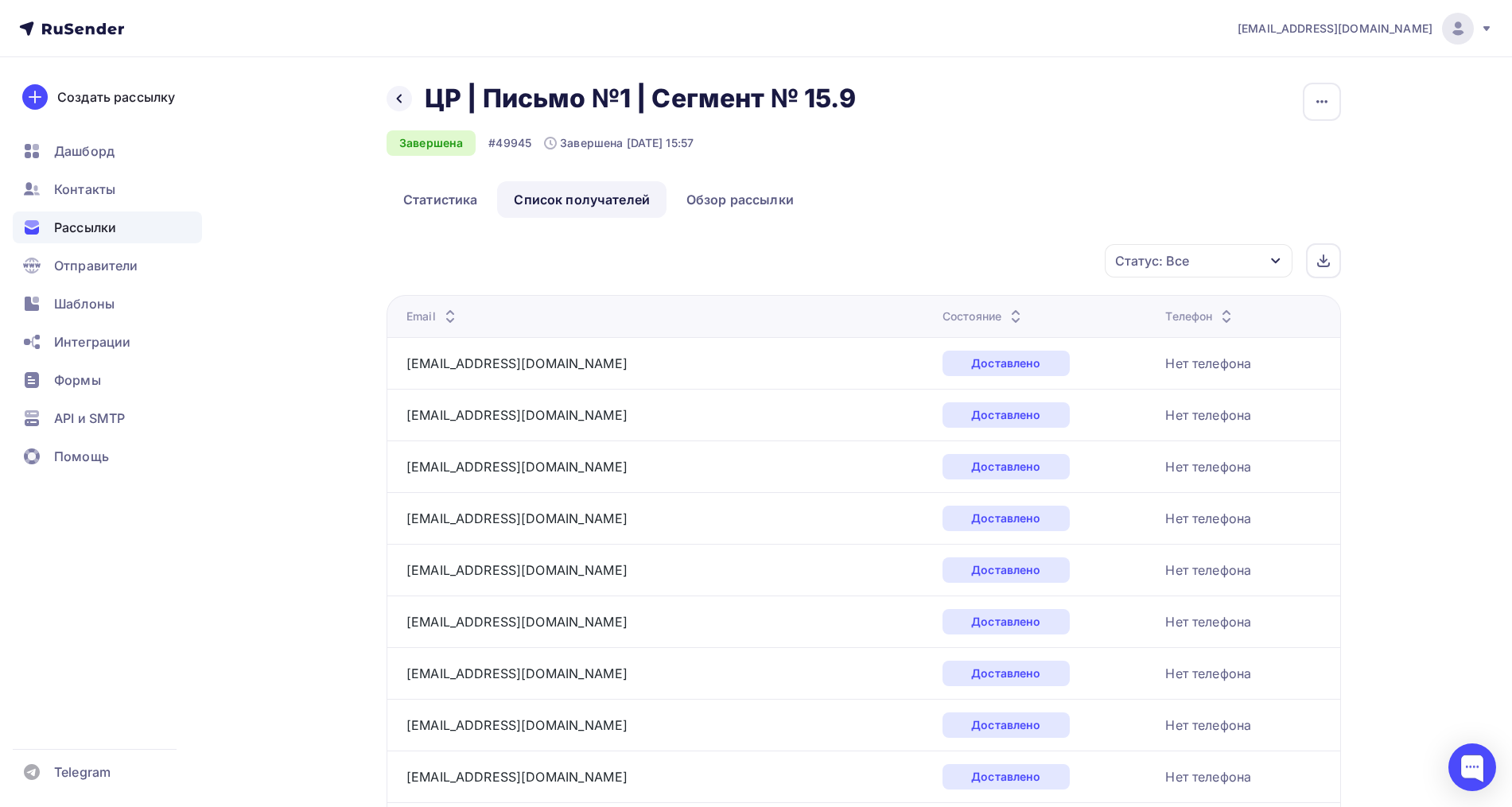
click at [1176, 265] on div "Статус: Все" at bounding box center [1152, 261] width 74 height 19
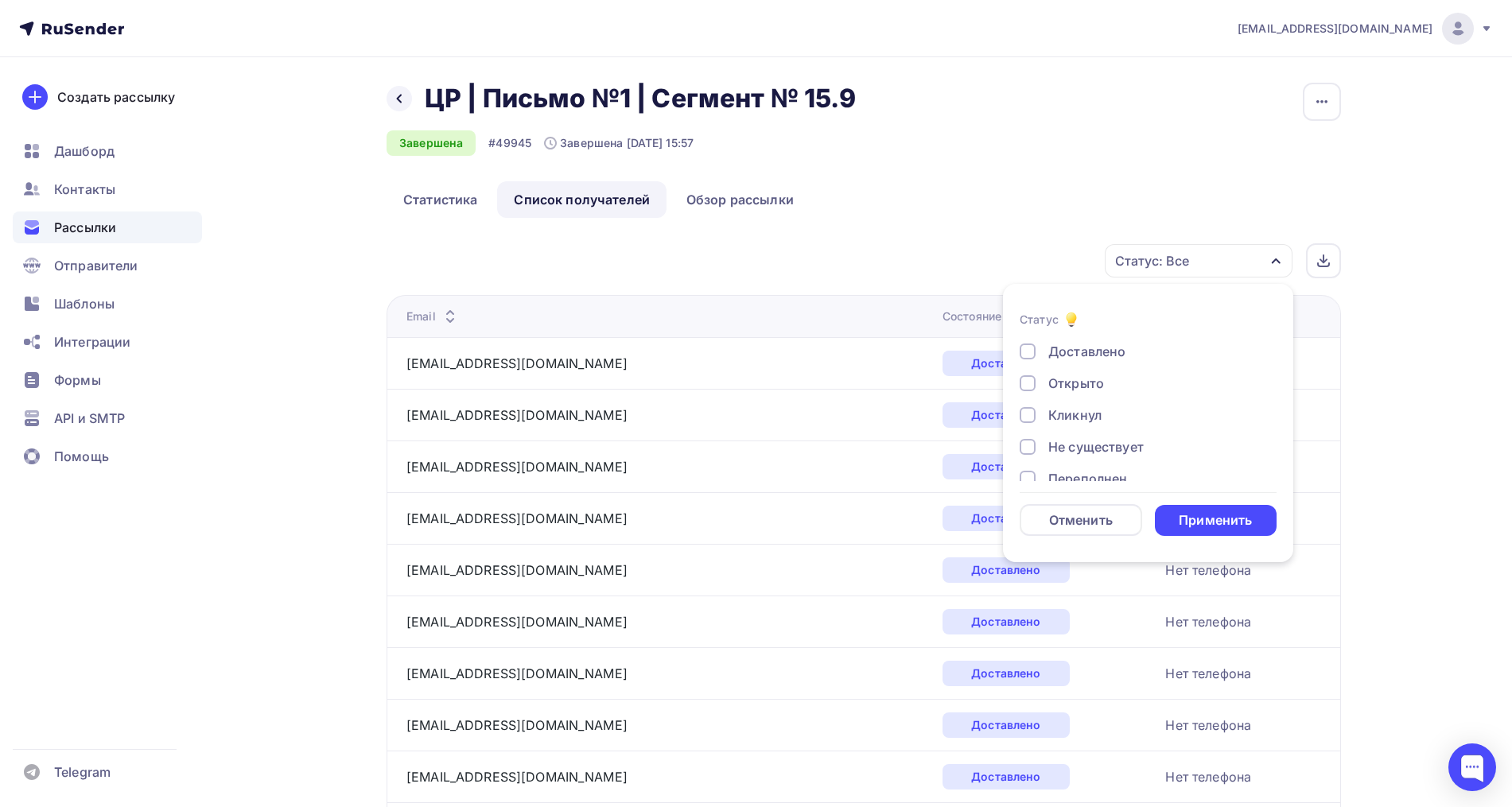
click at [1098, 373] on div "Открыто" at bounding box center [1076, 383] width 55 height 19
click at [1079, 418] on div "Кликнул" at bounding box center [1075, 415] width 54 height 19
click at [1193, 512] on div "Применить" at bounding box center [1214, 520] width 73 height 18
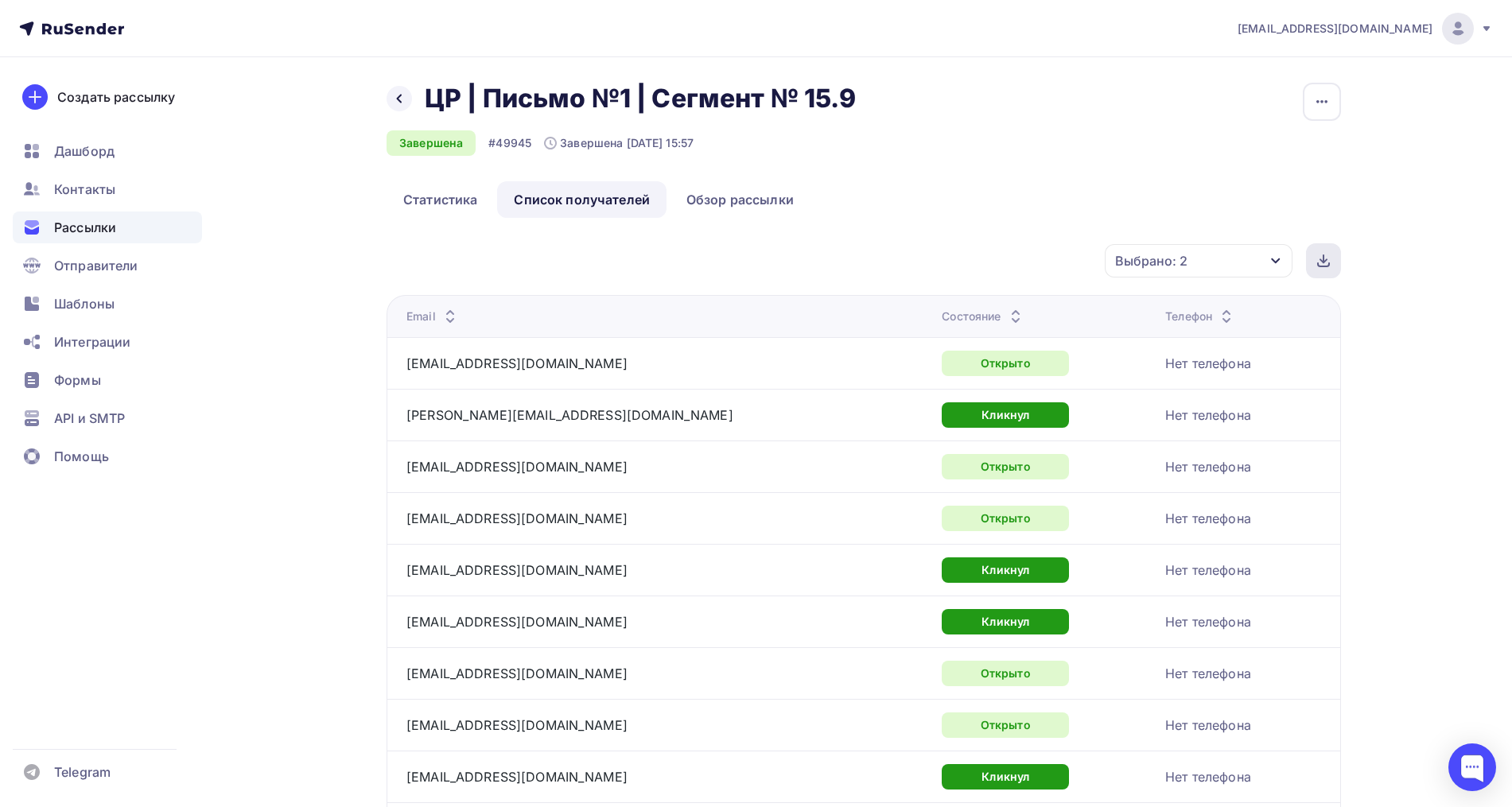
click at [1327, 267] on div at bounding box center [1323, 261] width 35 height 35
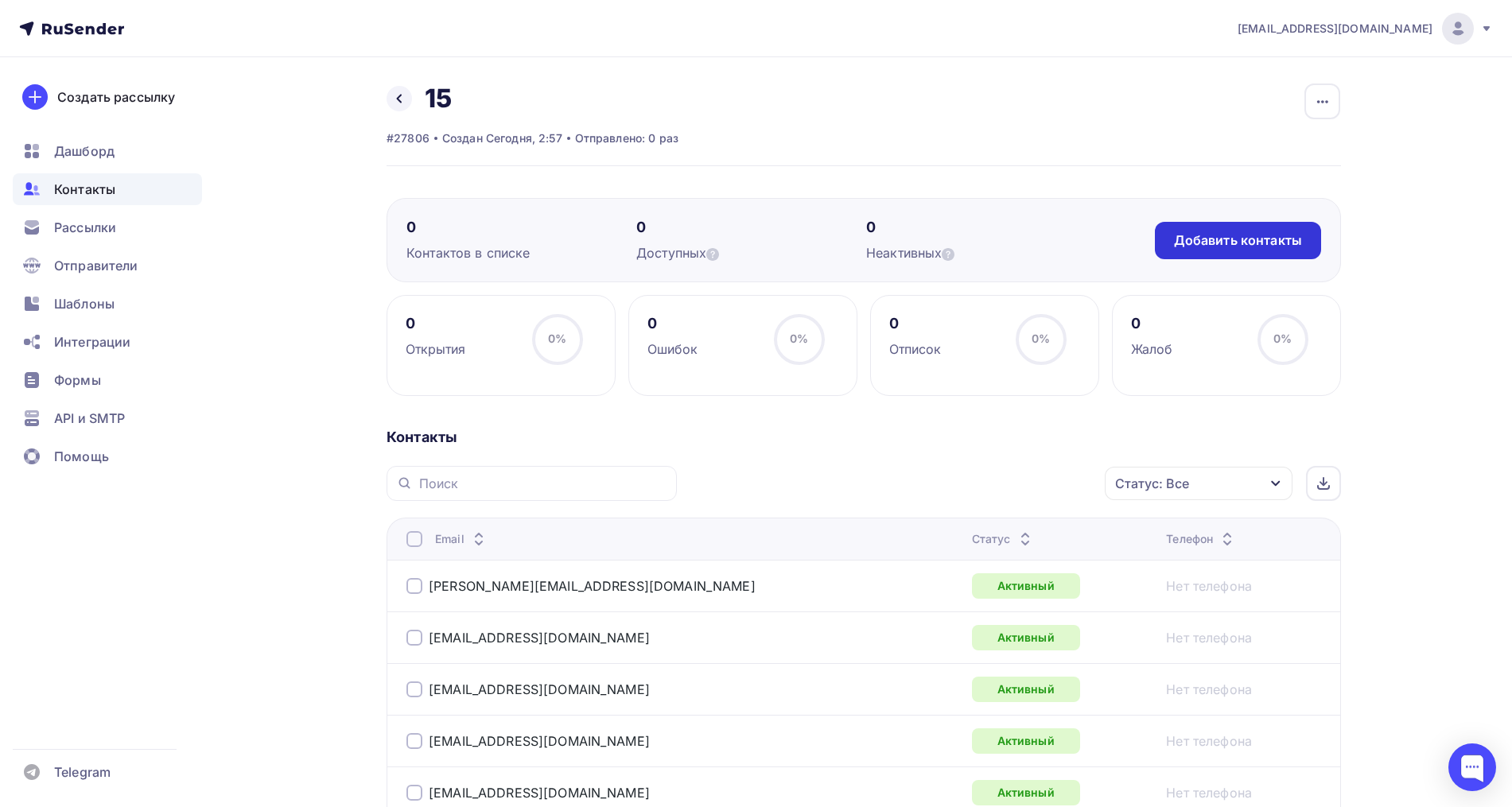
click at [1274, 238] on div "Добавить контакты" at bounding box center [1237, 240] width 128 height 18
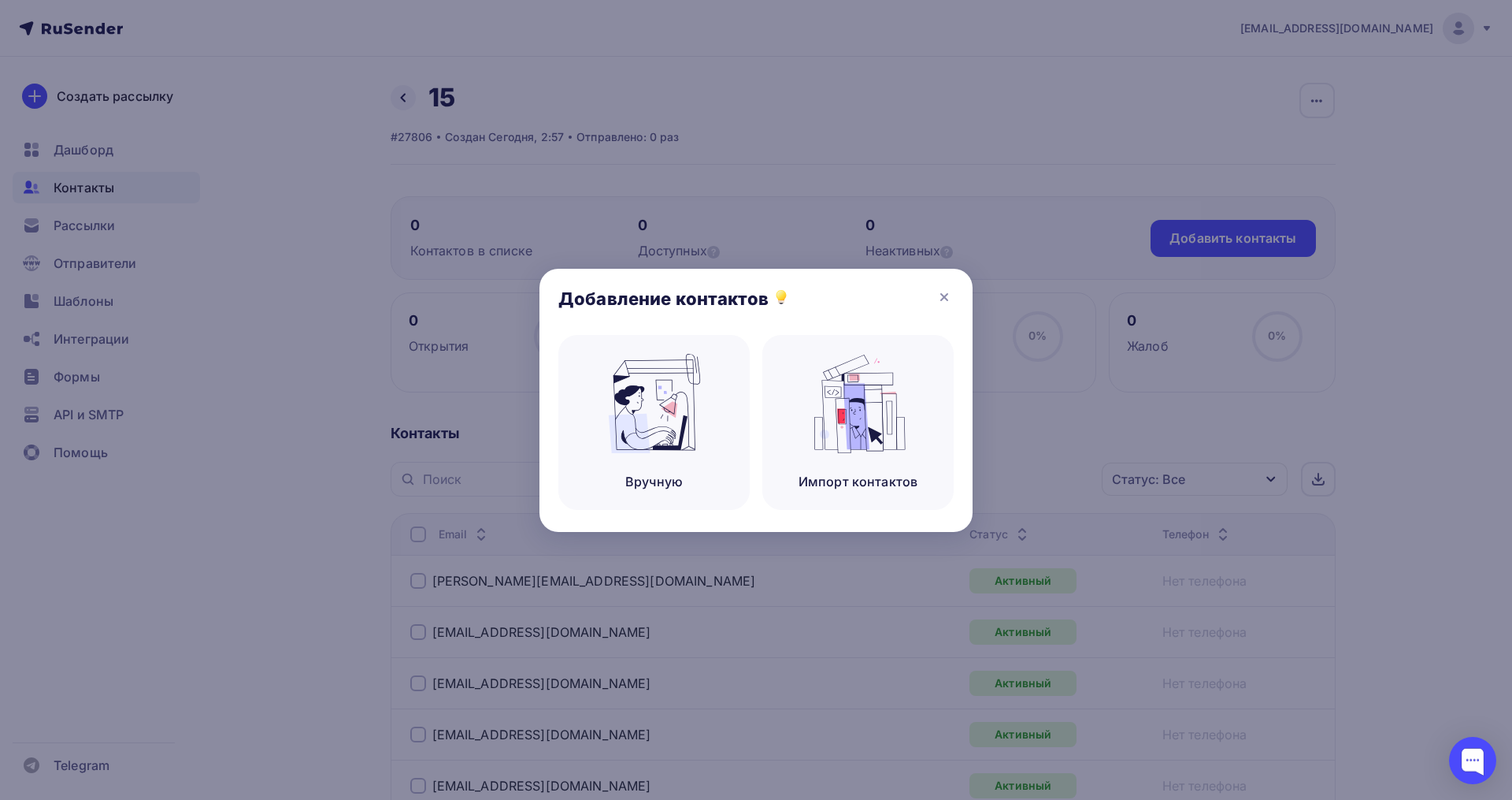
click at [916, 391] on div "Импорт контактов" at bounding box center [857, 422] width 191 height 175
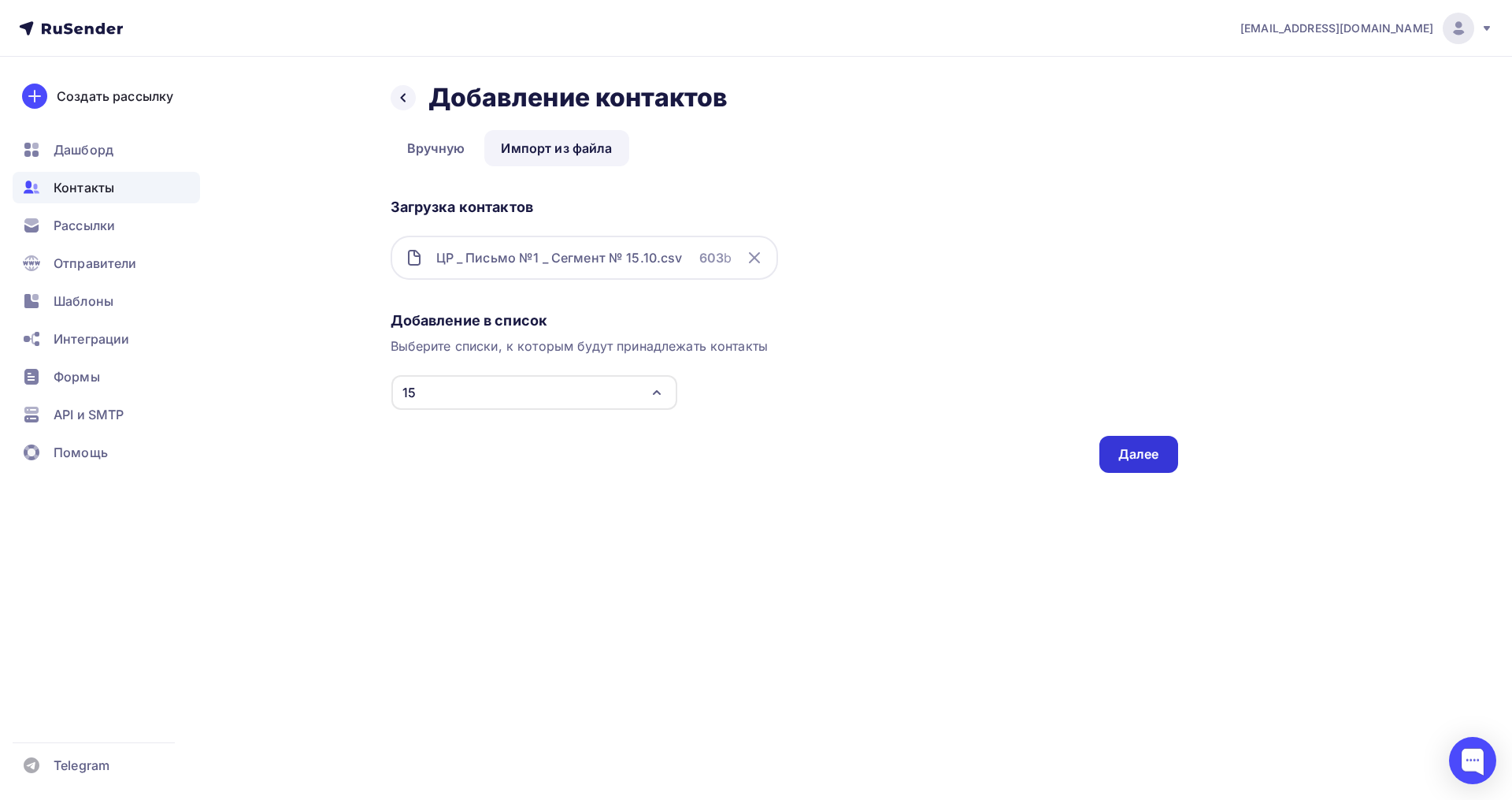
click at [1115, 445] on div "Далее" at bounding box center [1138, 455] width 79 height 37
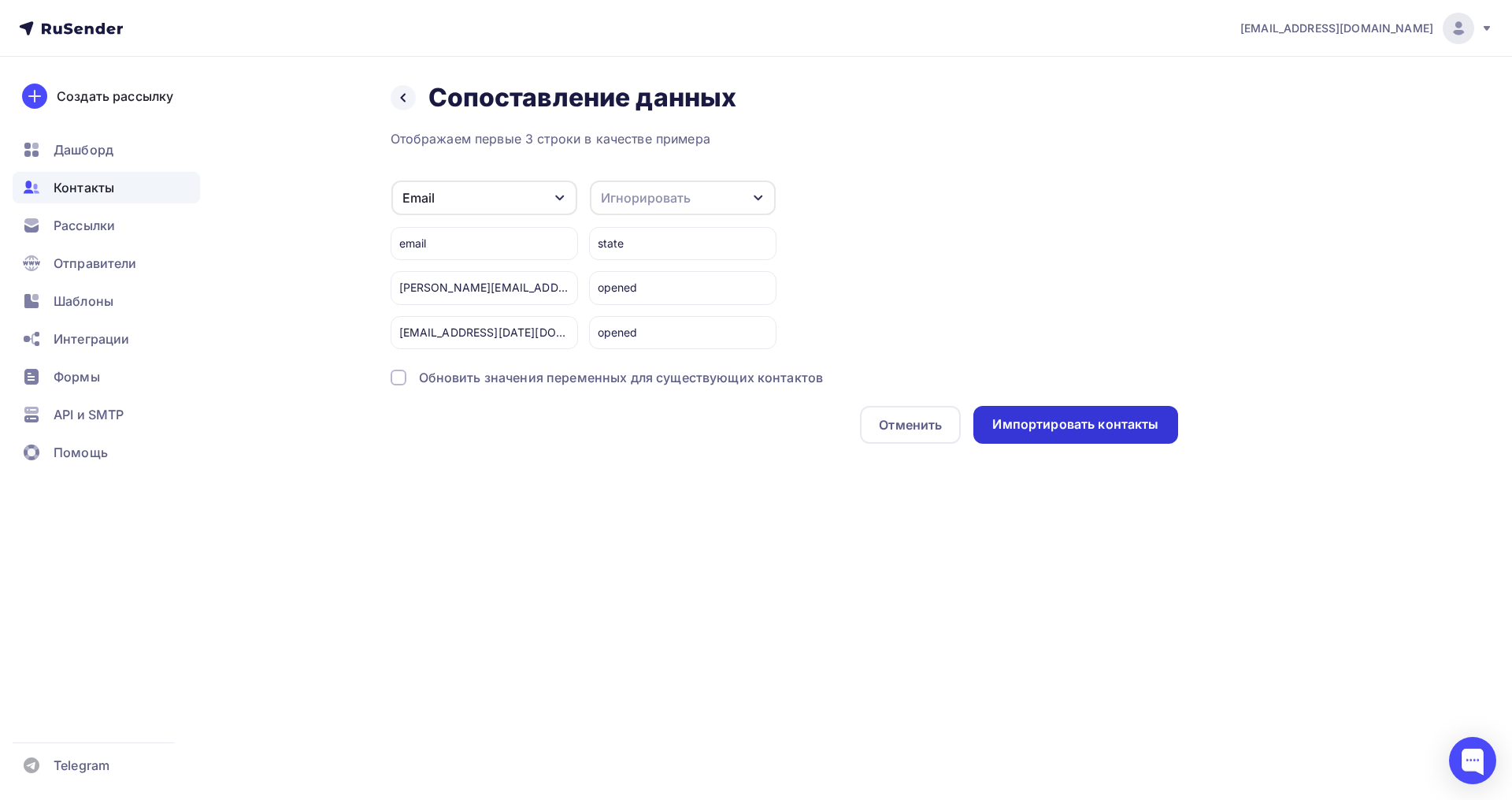
click at [1026, 435] on div "Импортировать контакты" at bounding box center [1075, 424] width 204 height 38
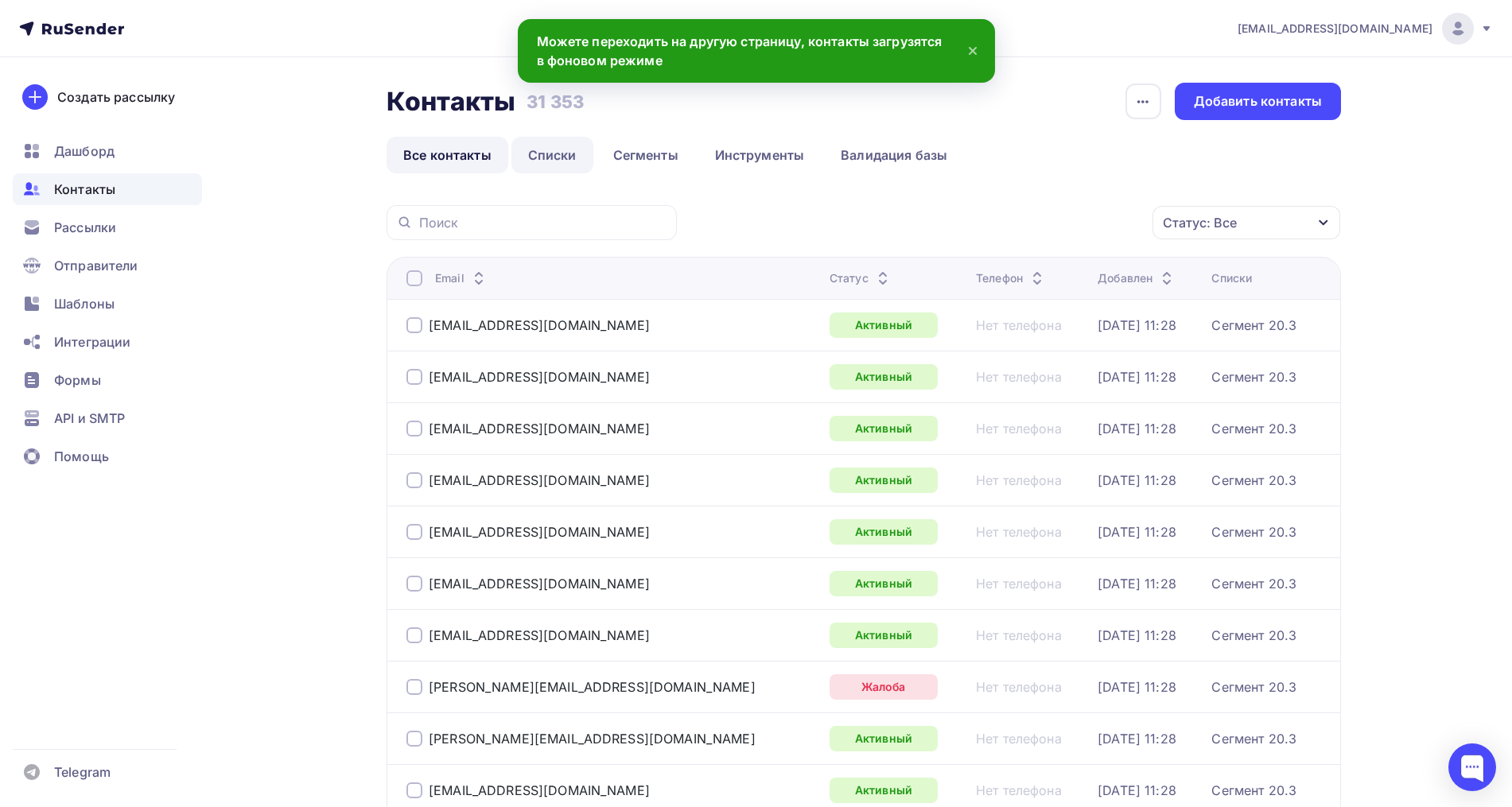
click at [545, 170] on link "Списки" at bounding box center [552, 155] width 82 height 37
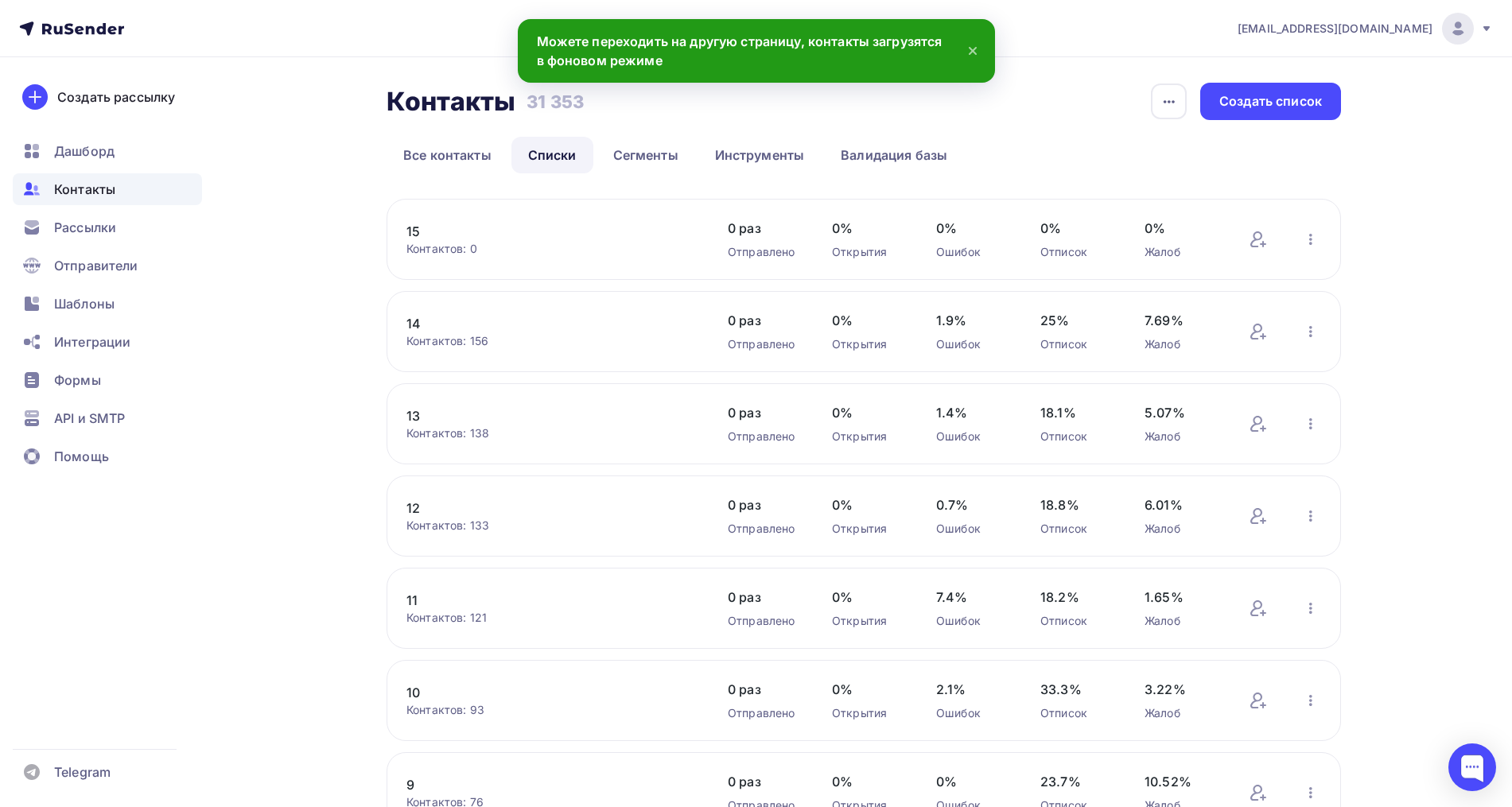
click at [412, 227] on link "15" at bounding box center [541, 231] width 270 height 19
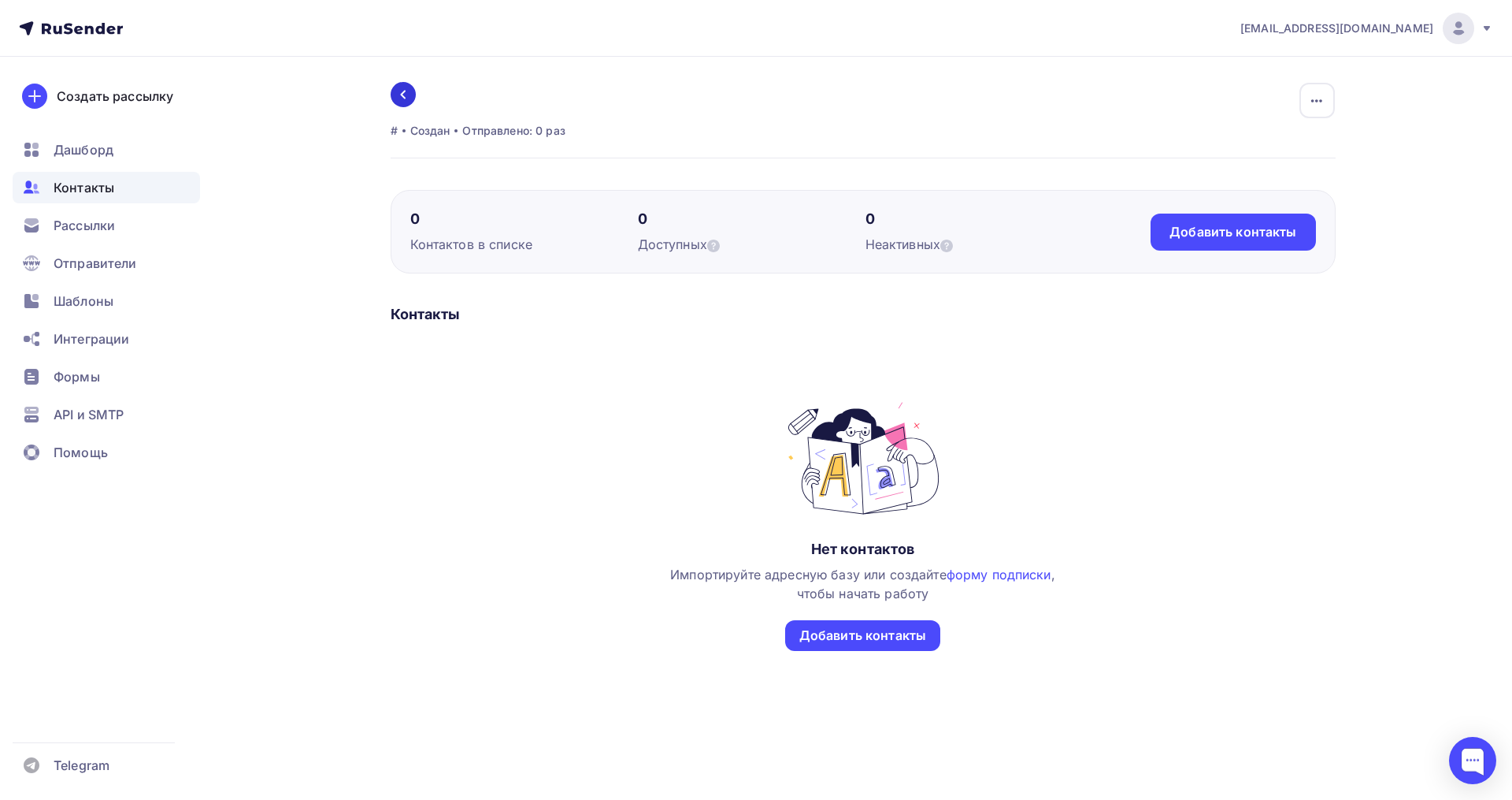
click at [406, 98] on icon at bounding box center [403, 94] width 13 height 13
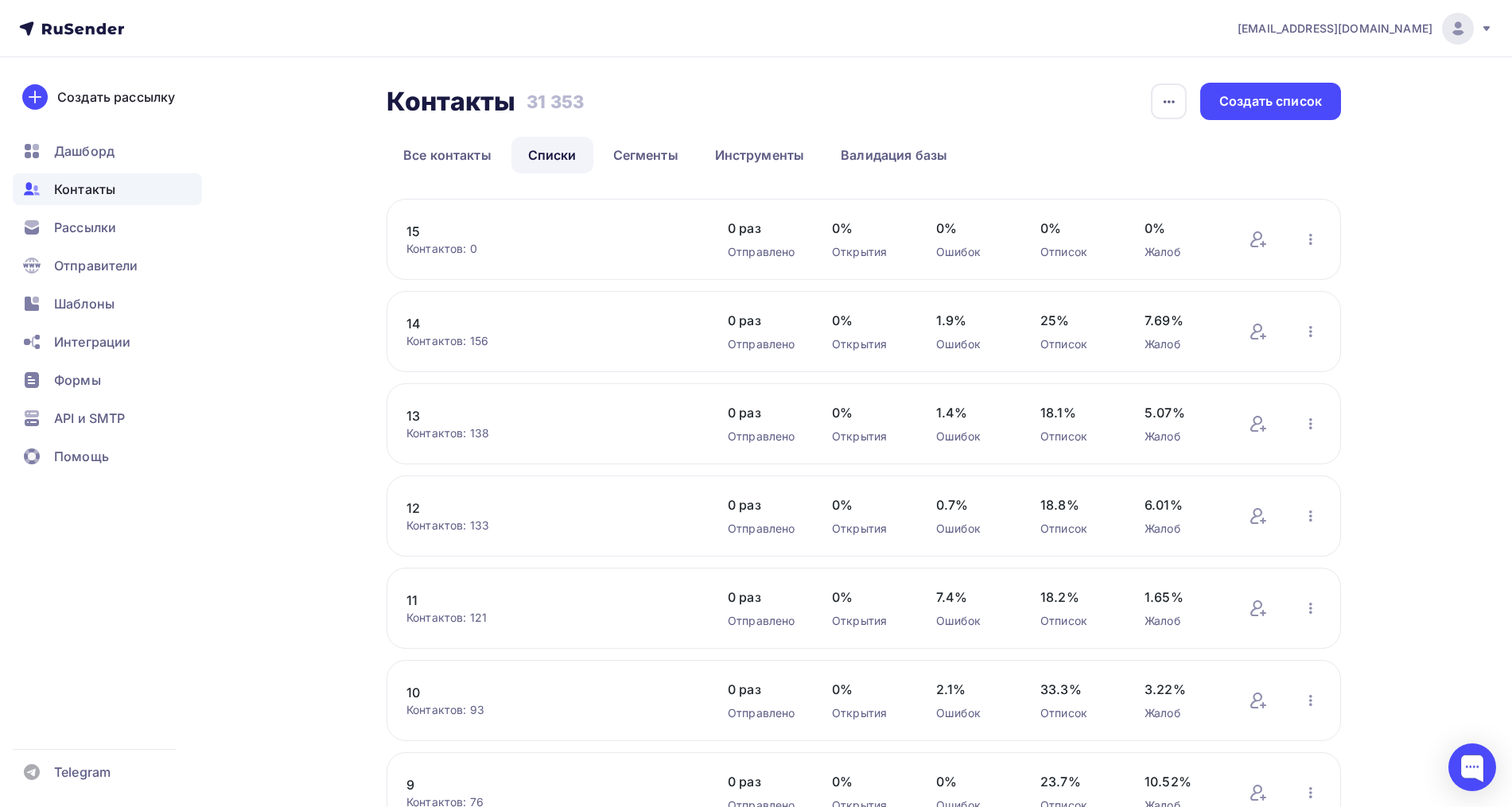
click at [404, 228] on div "15 Контактов: 0 Добавить контакты Переименовать список Скачать список Отписать …" at bounding box center [864, 239] width 954 height 81
click at [418, 233] on link "15" at bounding box center [541, 231] width 270 height 19
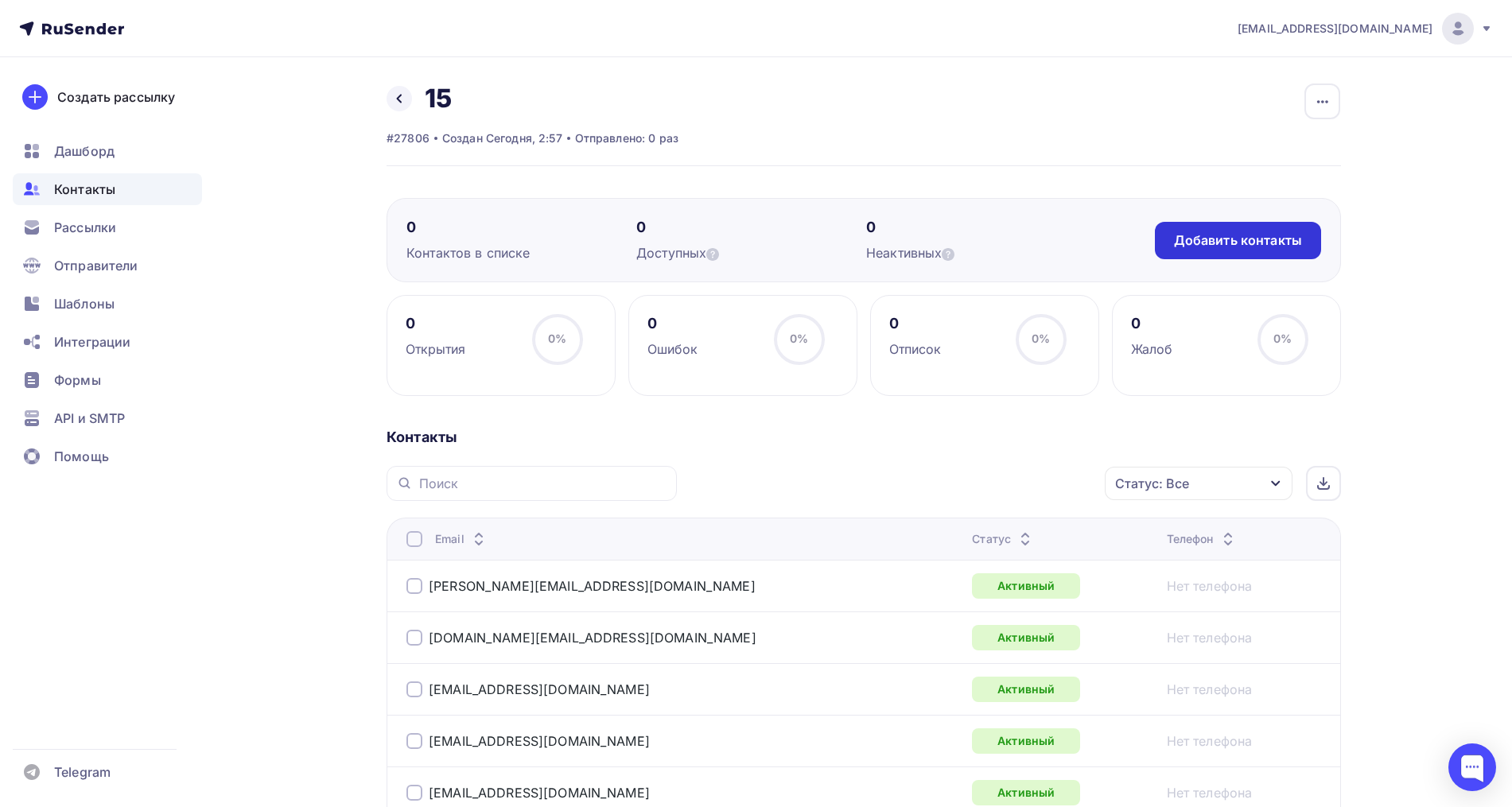
click at [1264, 233] on div "Добавить контакты" at bounding box center [1237, 240] width 128 height 18
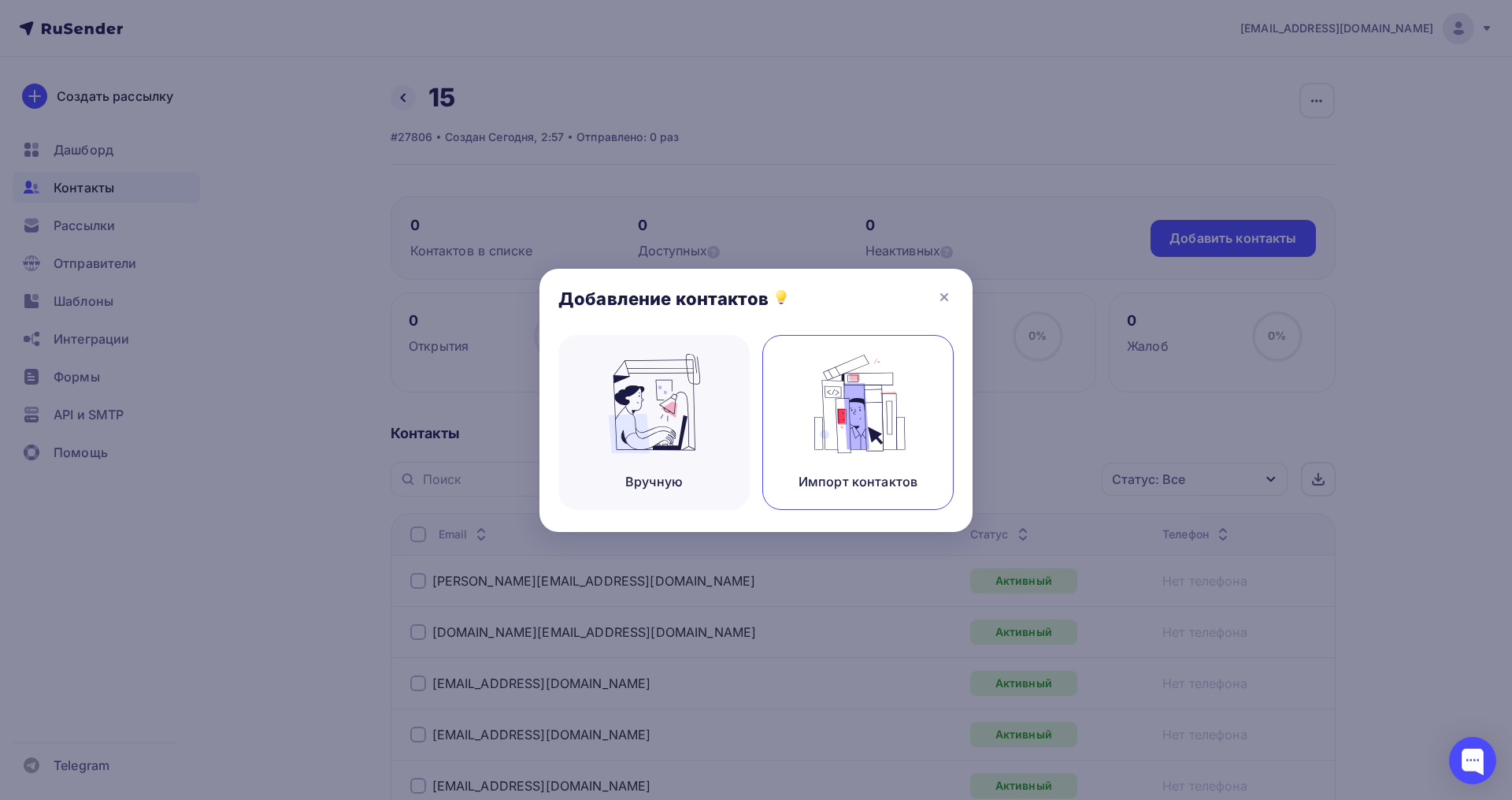
click at [883, 429] on img at bounding box center [858, 403] width 105 height 99
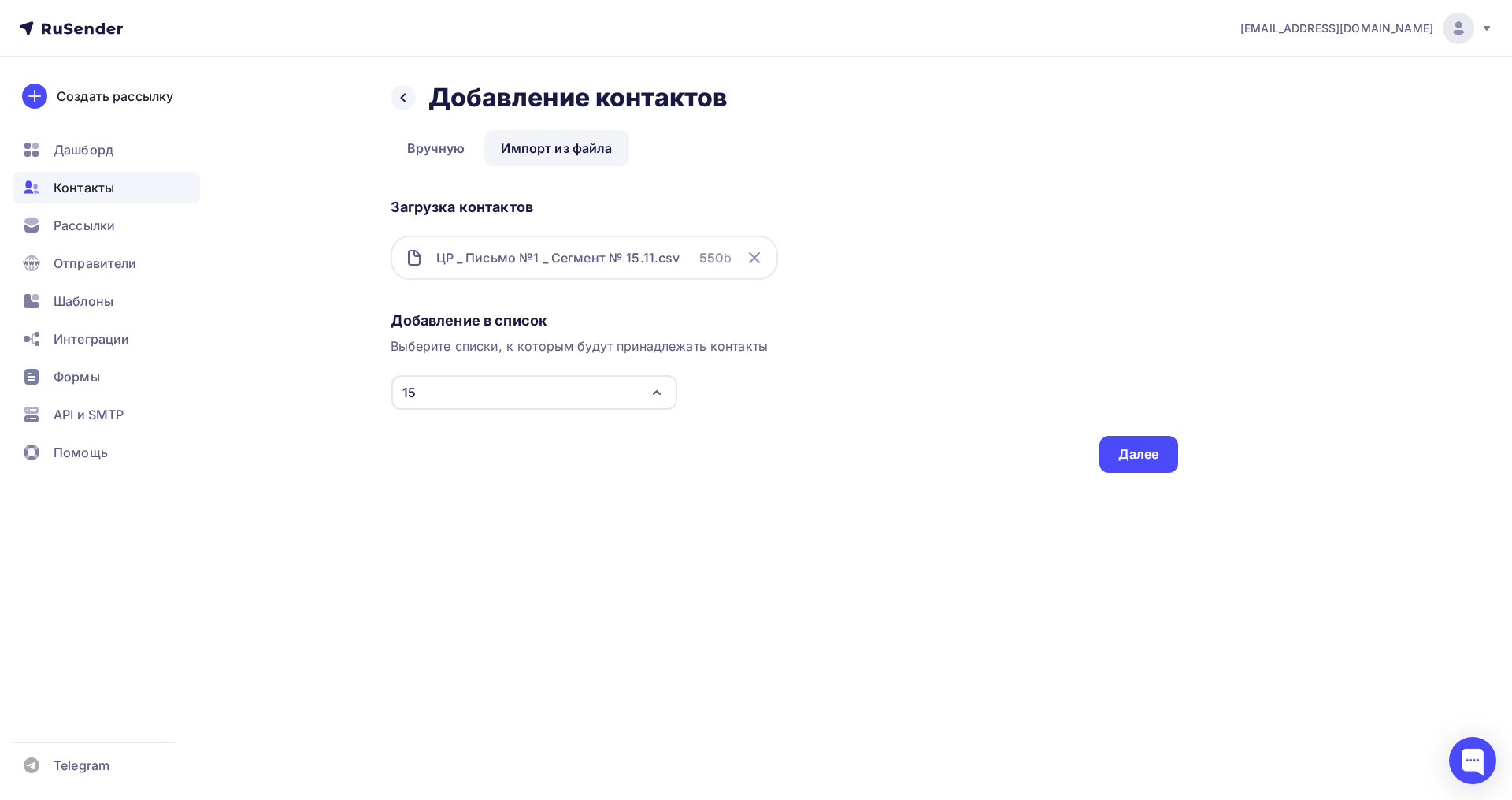
click at [1127, 547] on div "nz_helpdesk@mail.ru Аккаунт Тарифы Выйти Создать рассылку Дашборд Контакты Расс…" at bounding box center [756, 400] width 1512 height 800
click at [1148, 452] on div "Далее" at bounding box center [1138, 455] width 41 height 18
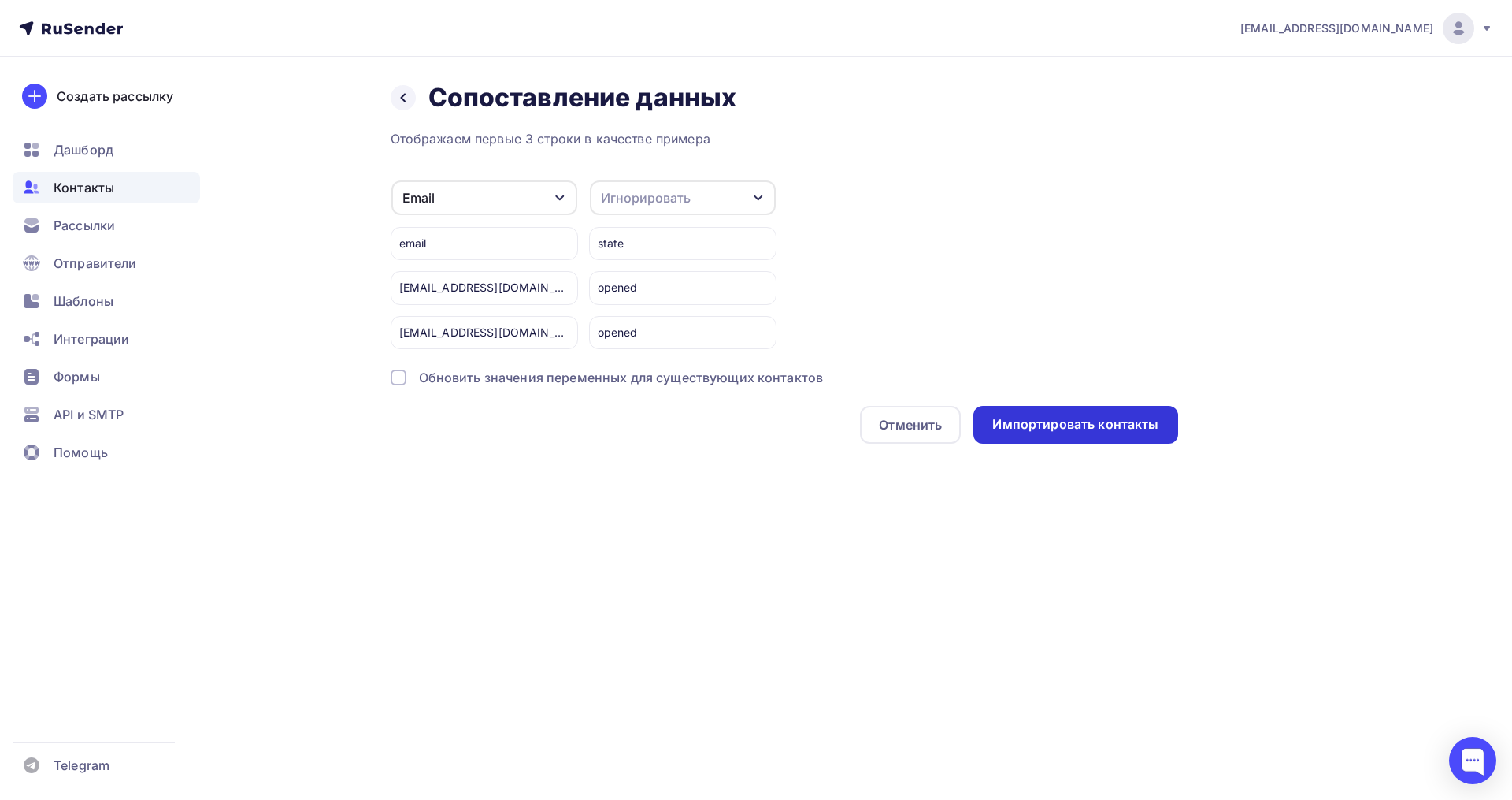
click at [1058, 418] on div "Импортировать контакты" at bounding box center [1074, 424] width 166 height 18
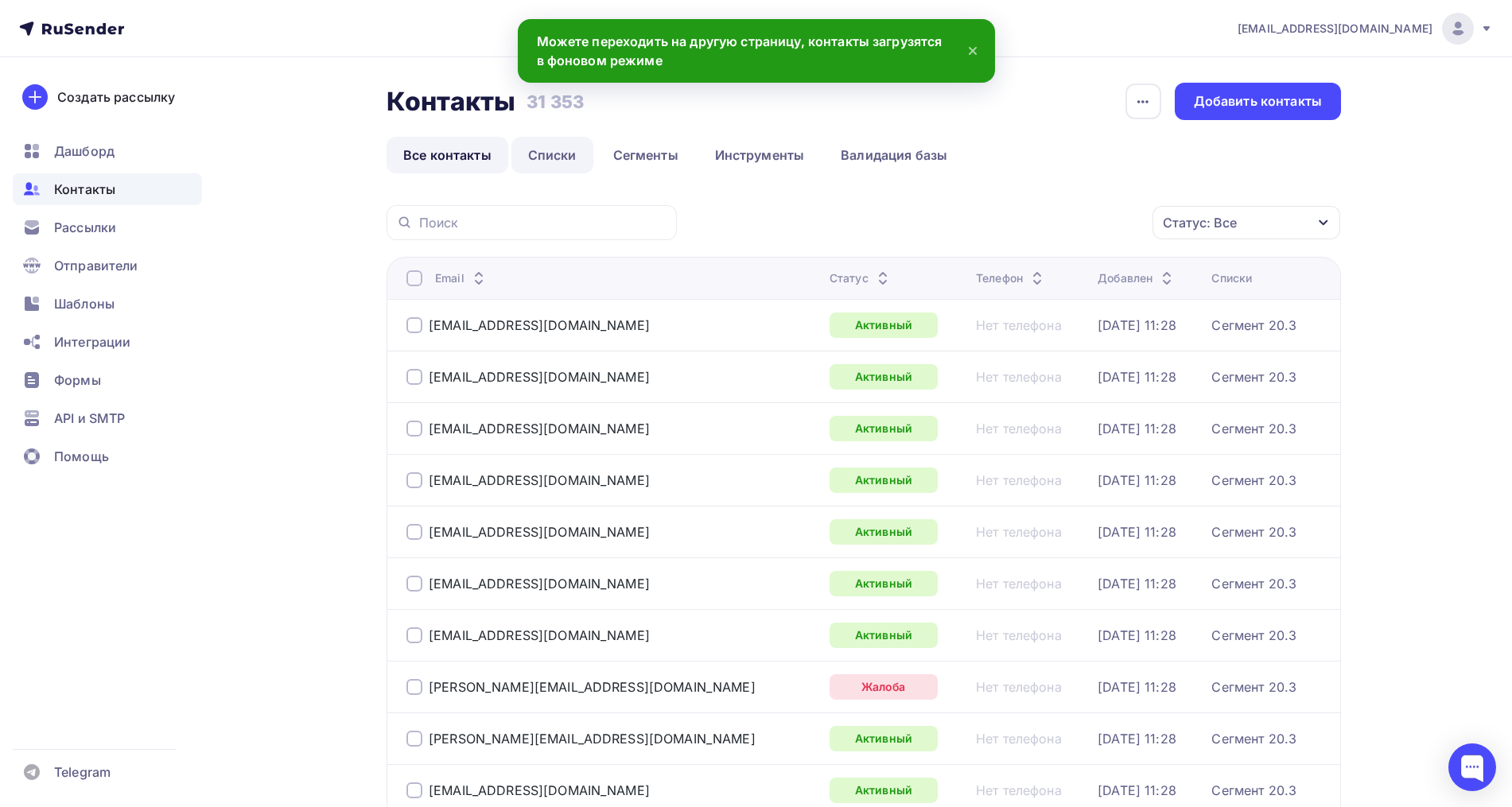
click at [545, 153] on link "Списки" at bounding box center [552, 155] width 82 height 37
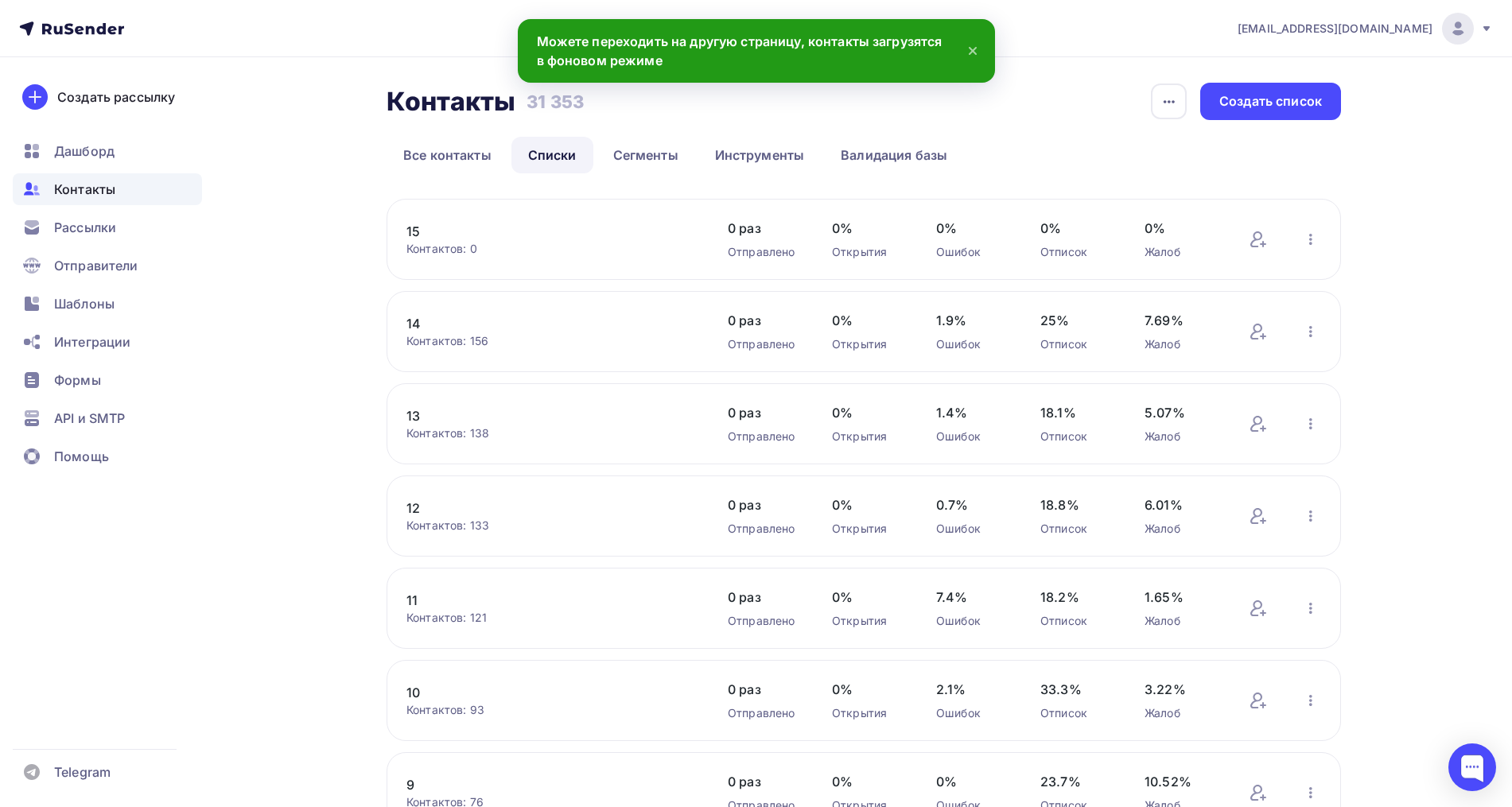
click at [417, 230] on link "15" at bounding box center [541, 231] width 270 height 19
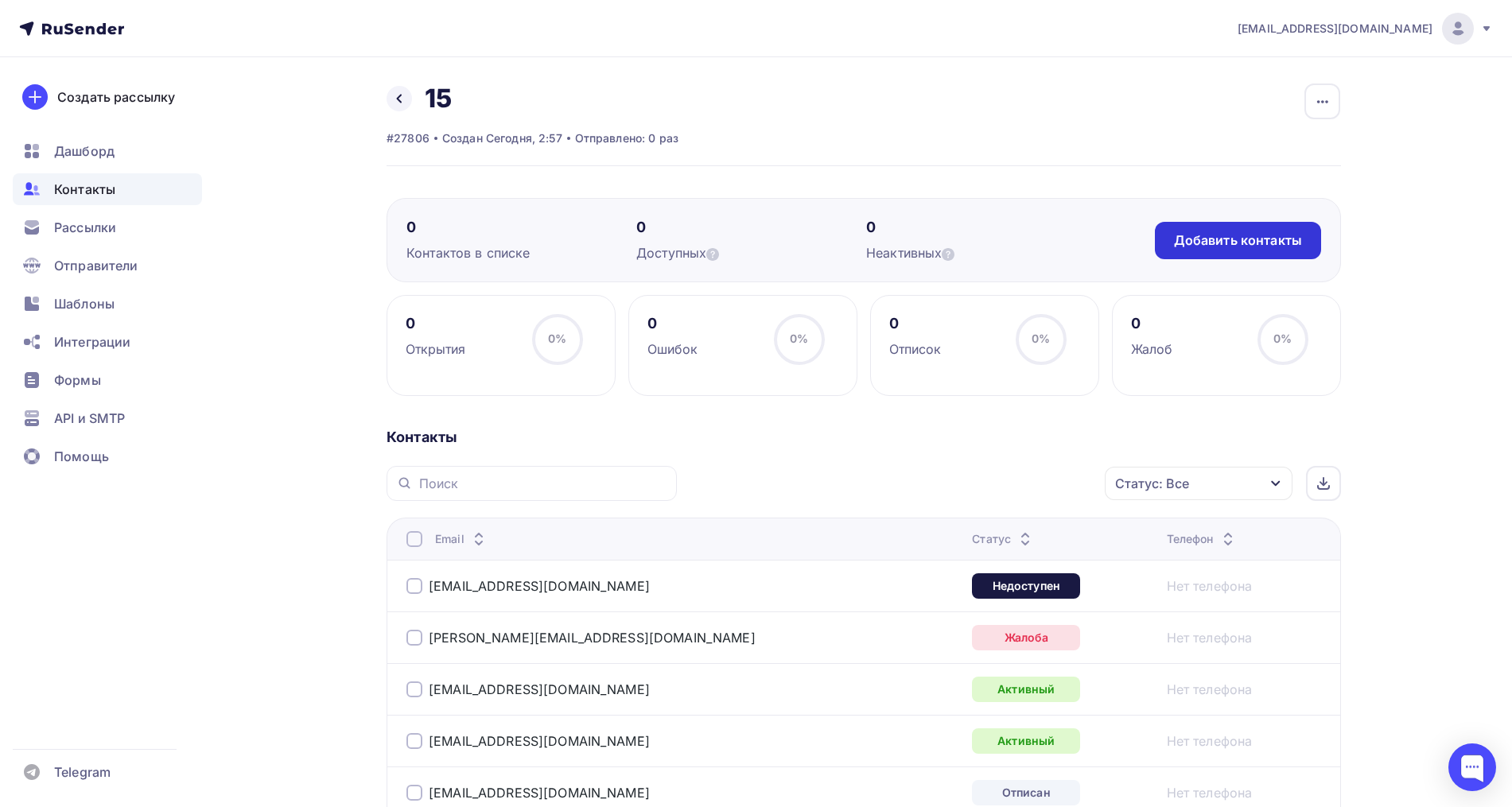
click at [1254, 232] on div "Добавить контакты" at bounding box center [1237, 240] width 128 height 18
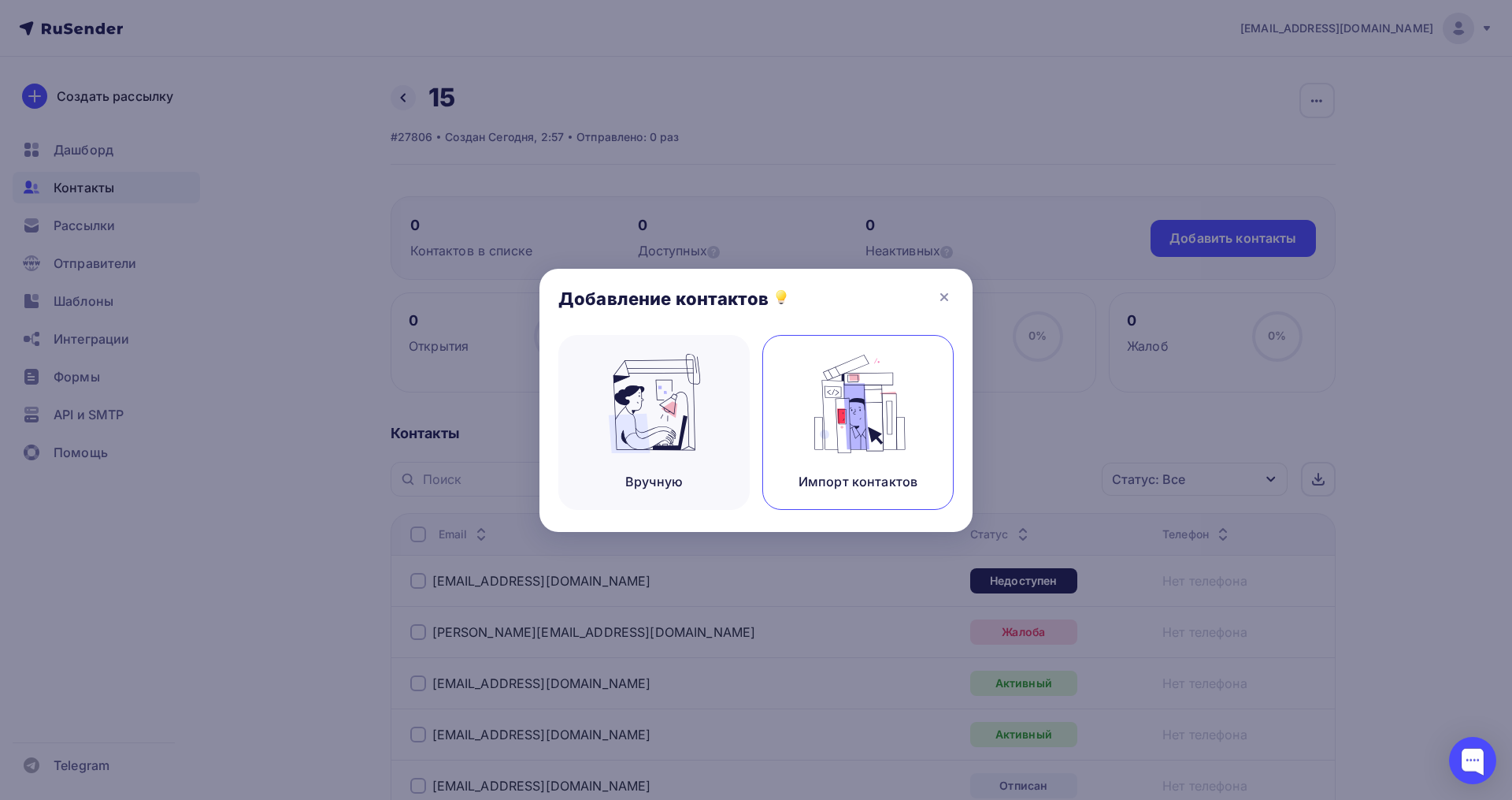
click at [890, 359] on img at bounding box center [858, 403] width 105 height 99
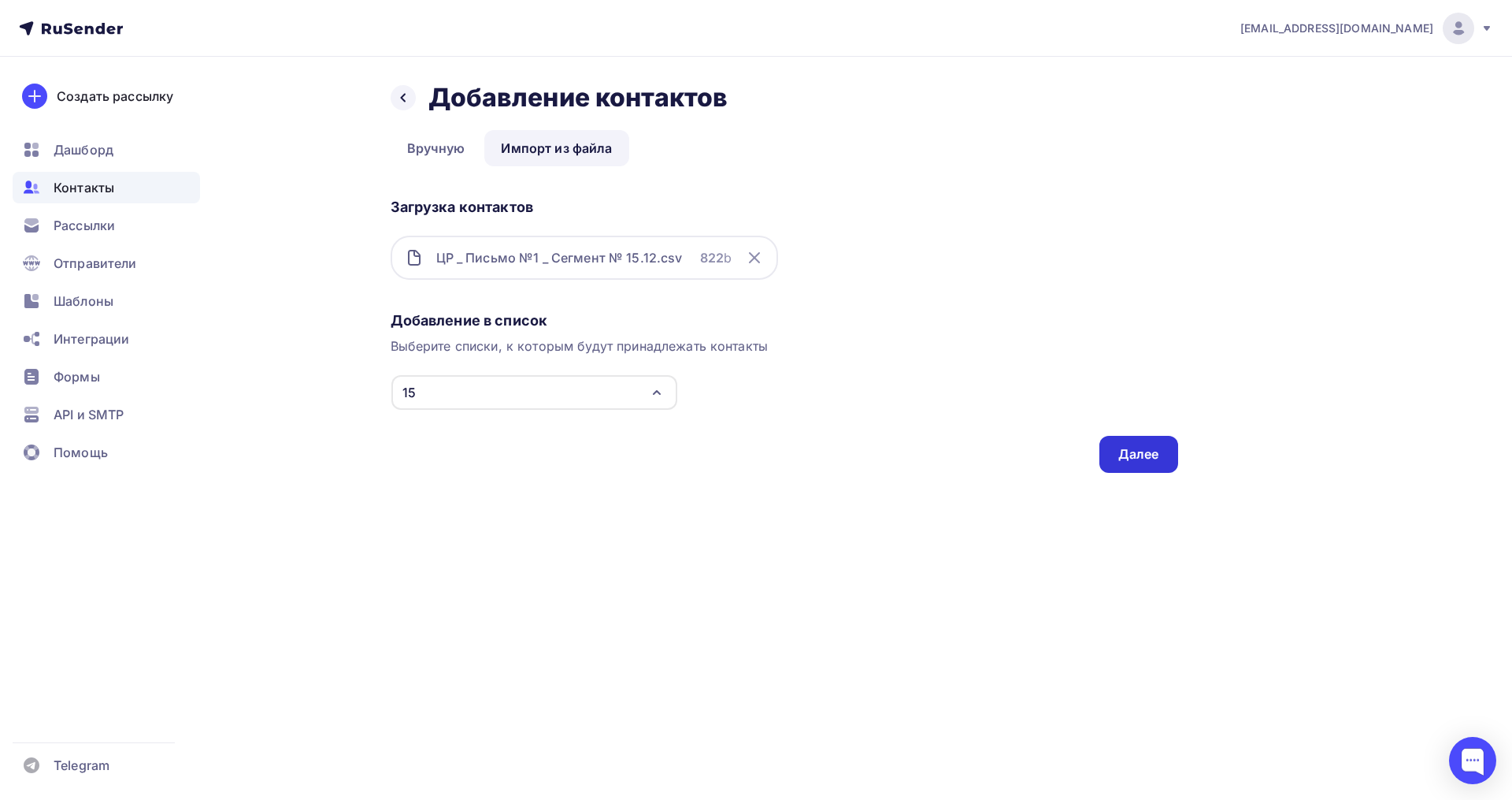
click at [1121, 448] on div "Далее" at bounding box center [1138, 455] width 41 height 18
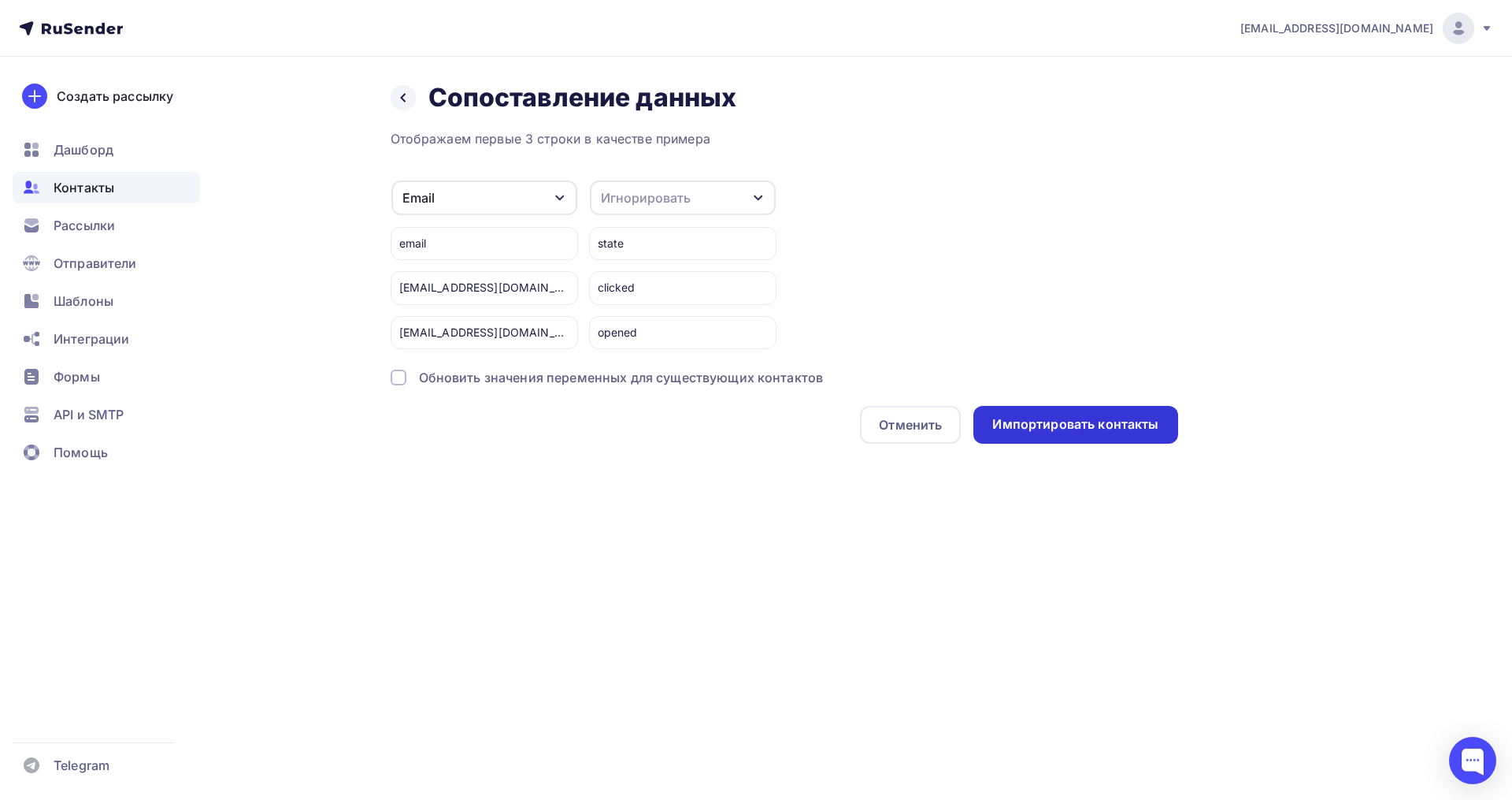
click at [1027, 423] on div "Импортировать контакты" at bounding box center [1074, 424] width 166 height 18
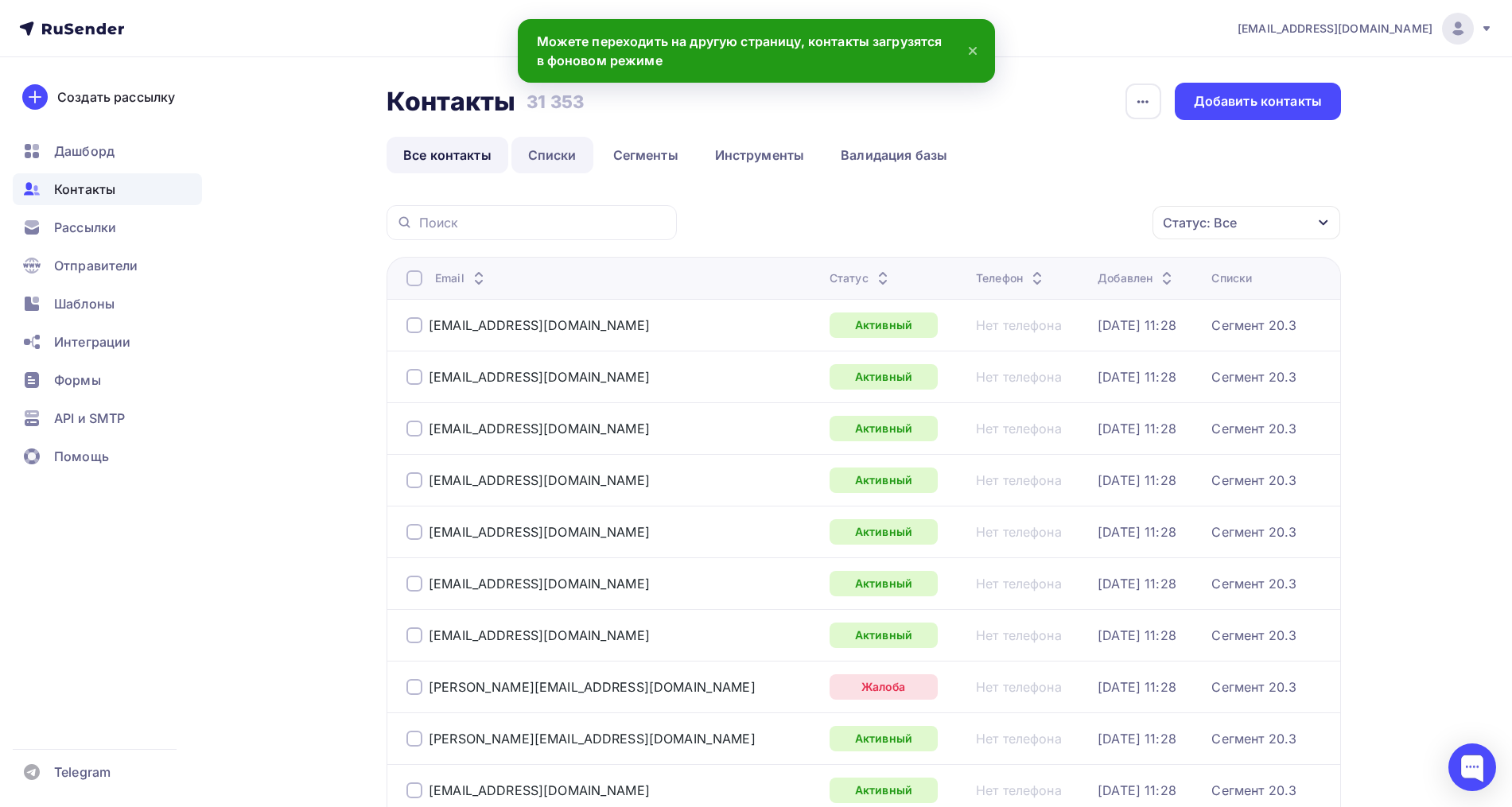
click at [549, 158] on link "Списки" at bounding box center [552, 155] width 82 height 37
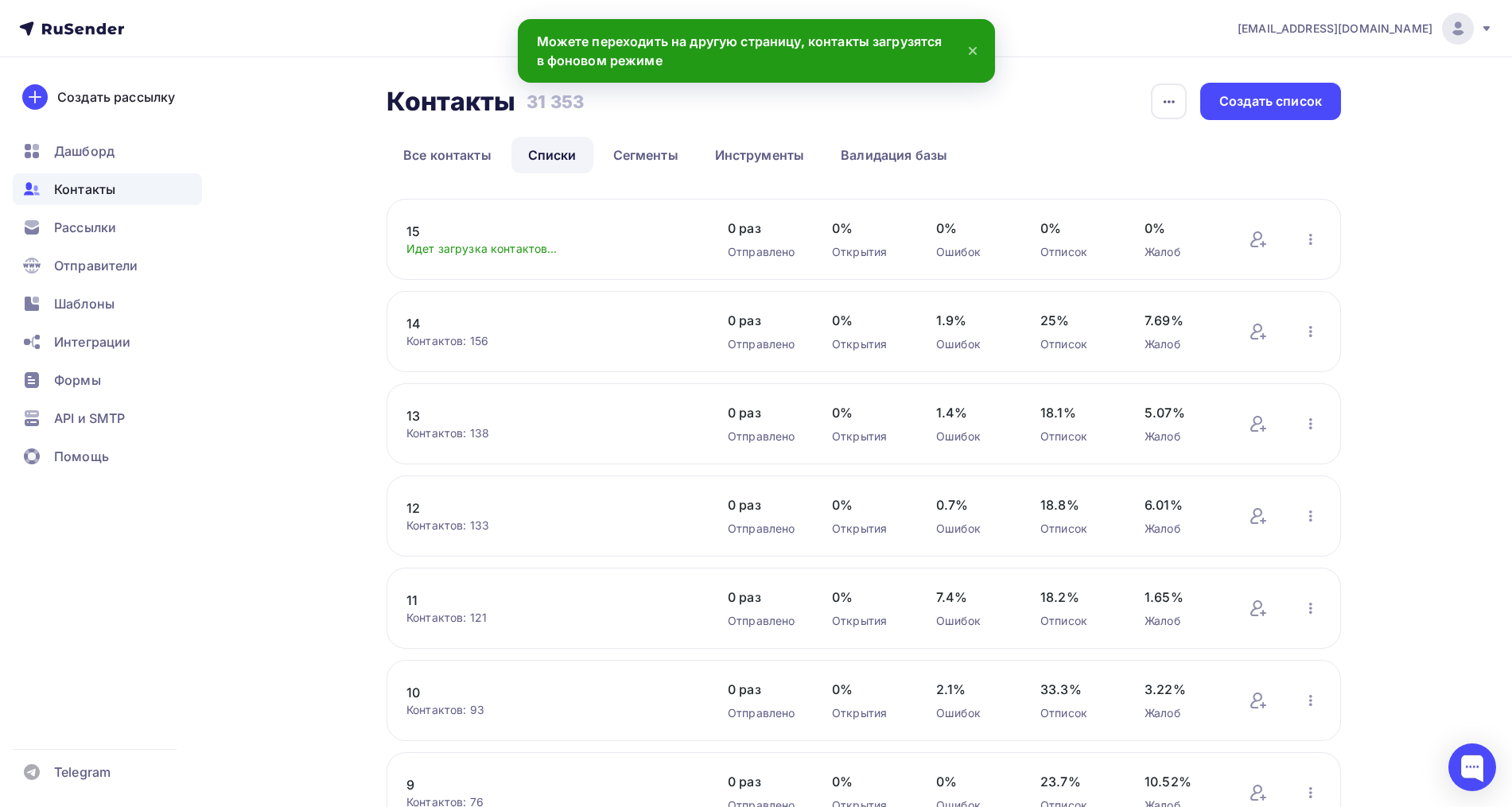
click at [416, 230] on link "15" at bounding box center [541, 231] width 270 height 19
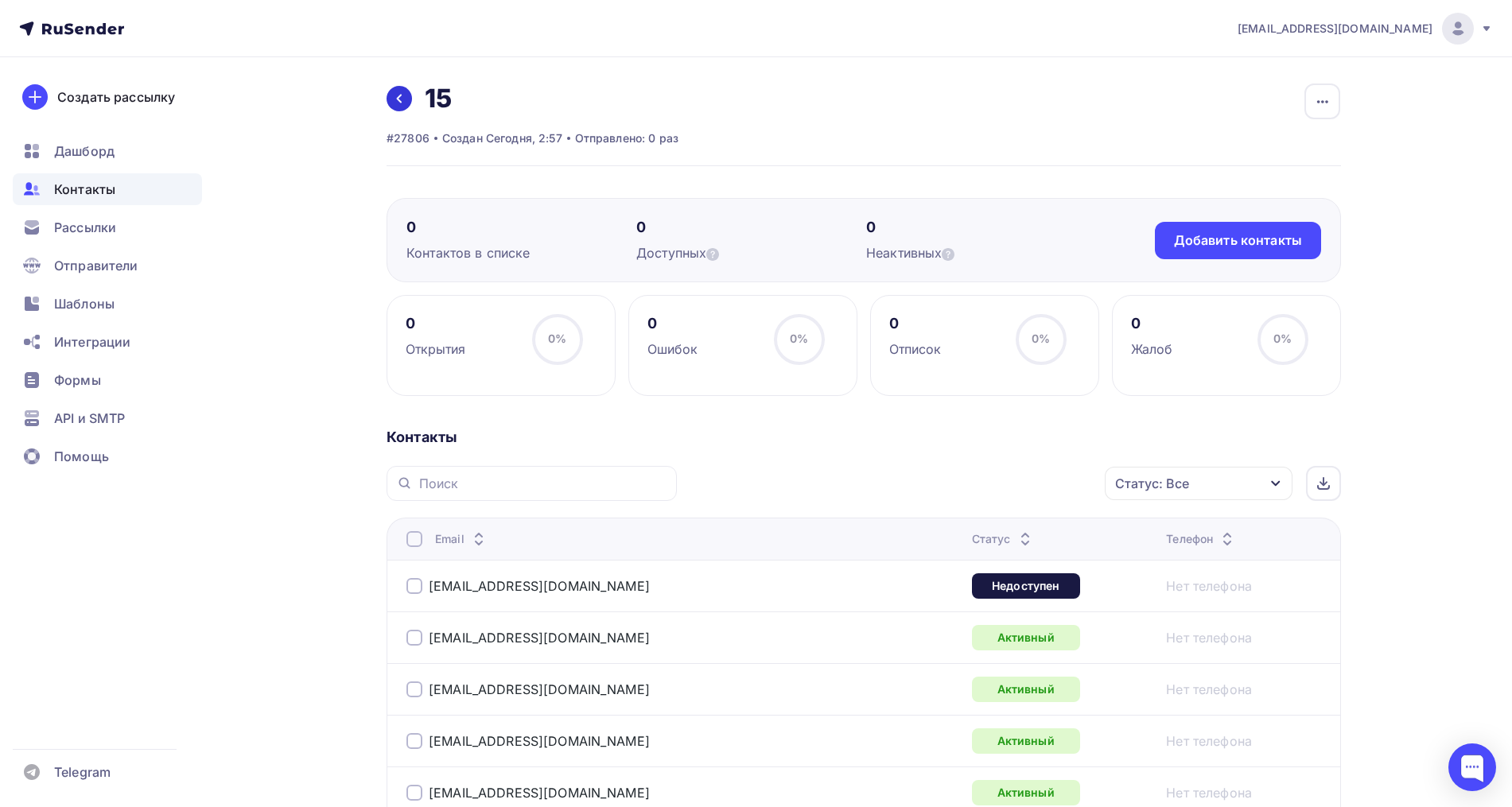
click at [400, 92] on icon at bounding box center [400, 99] width 13 height 13
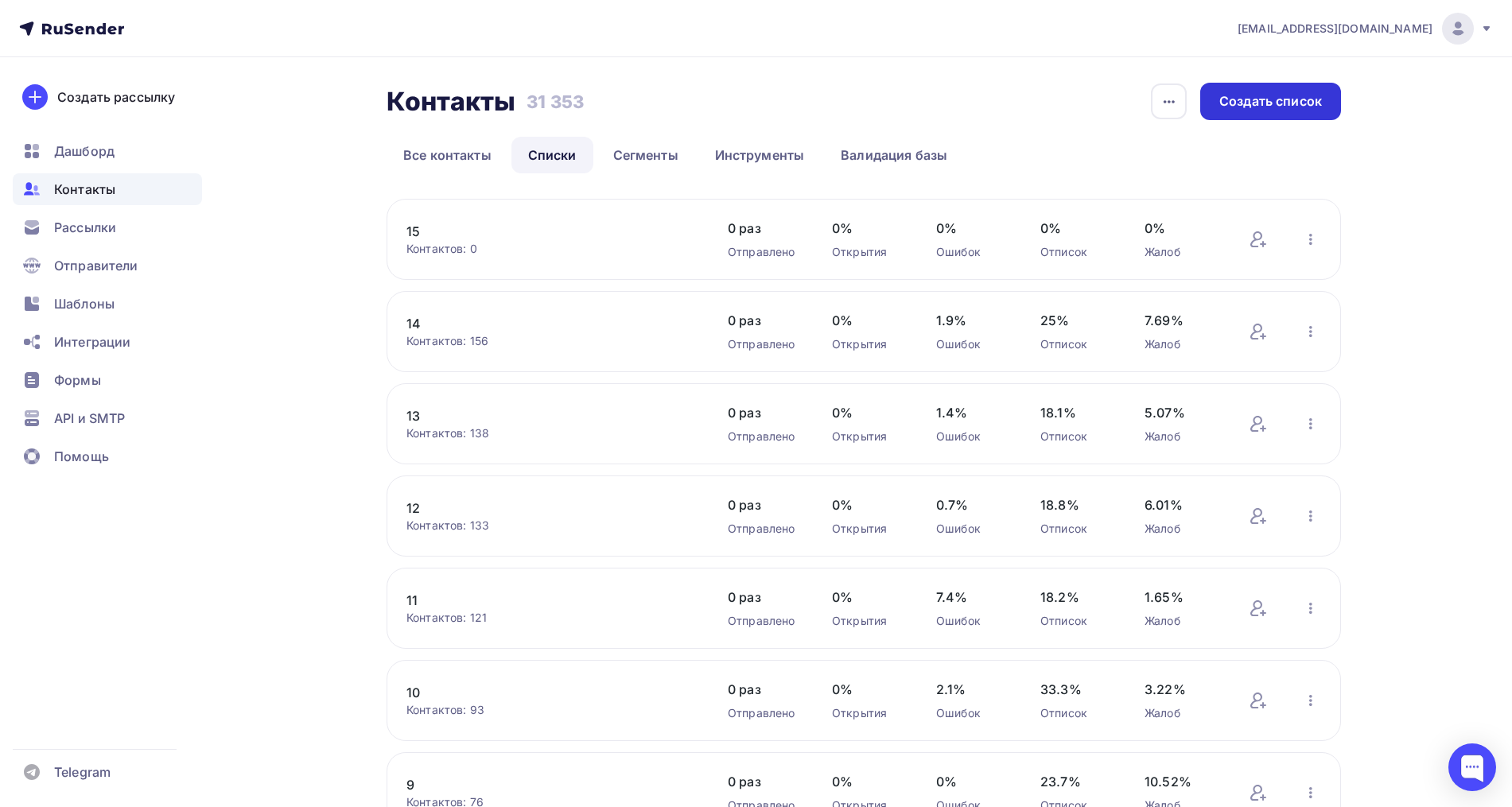
click at [1279, 99] on div "Создать список" at bounding box center [1270, 102] width 103 height 18
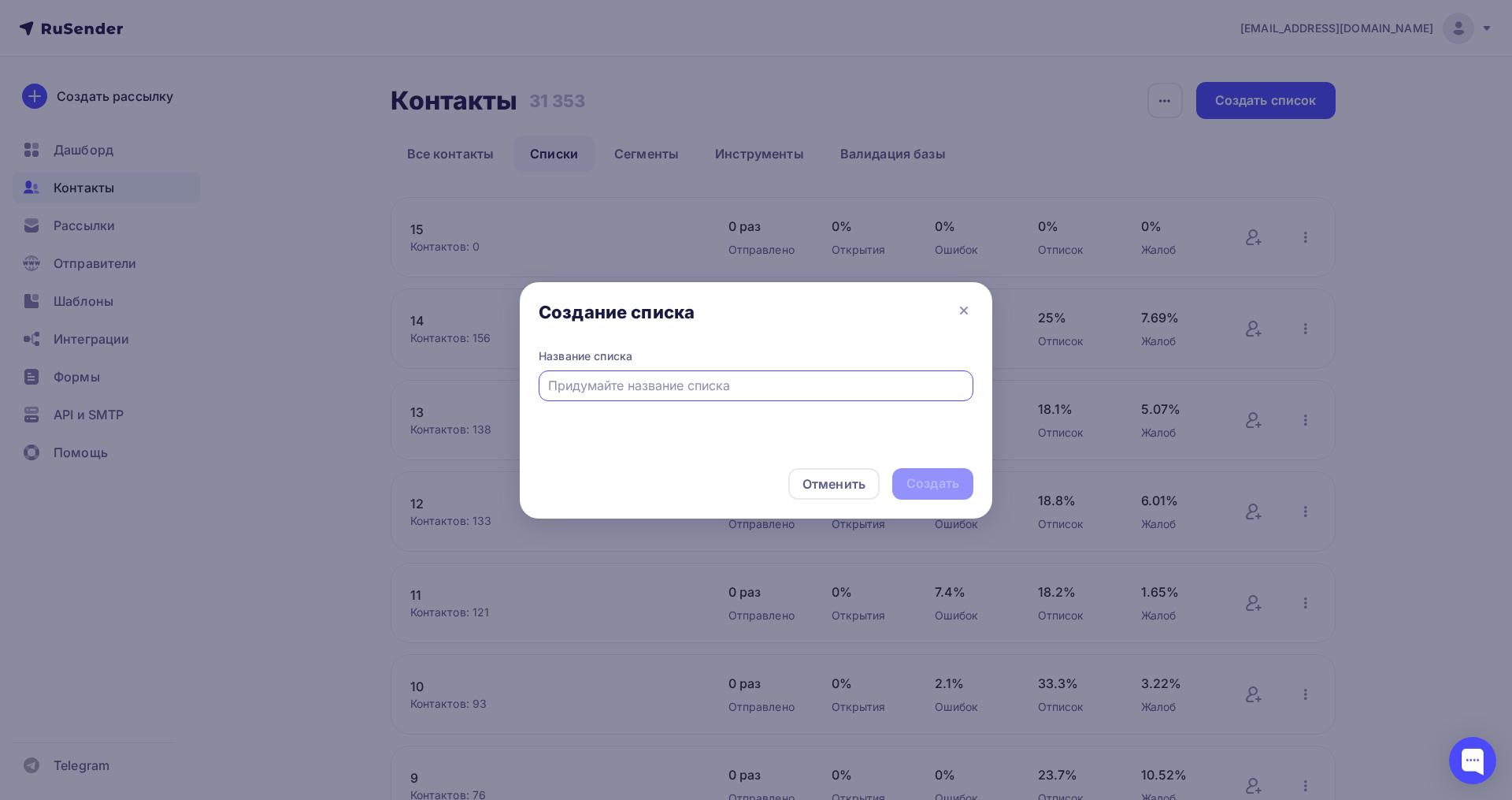
click at [596, 385] on input "text" at bounding box center [756, 385] width 417 height 19
type input "16"
click at [947, 491] on div "Создать" at bounding box center [933, 484] width 53 height 18
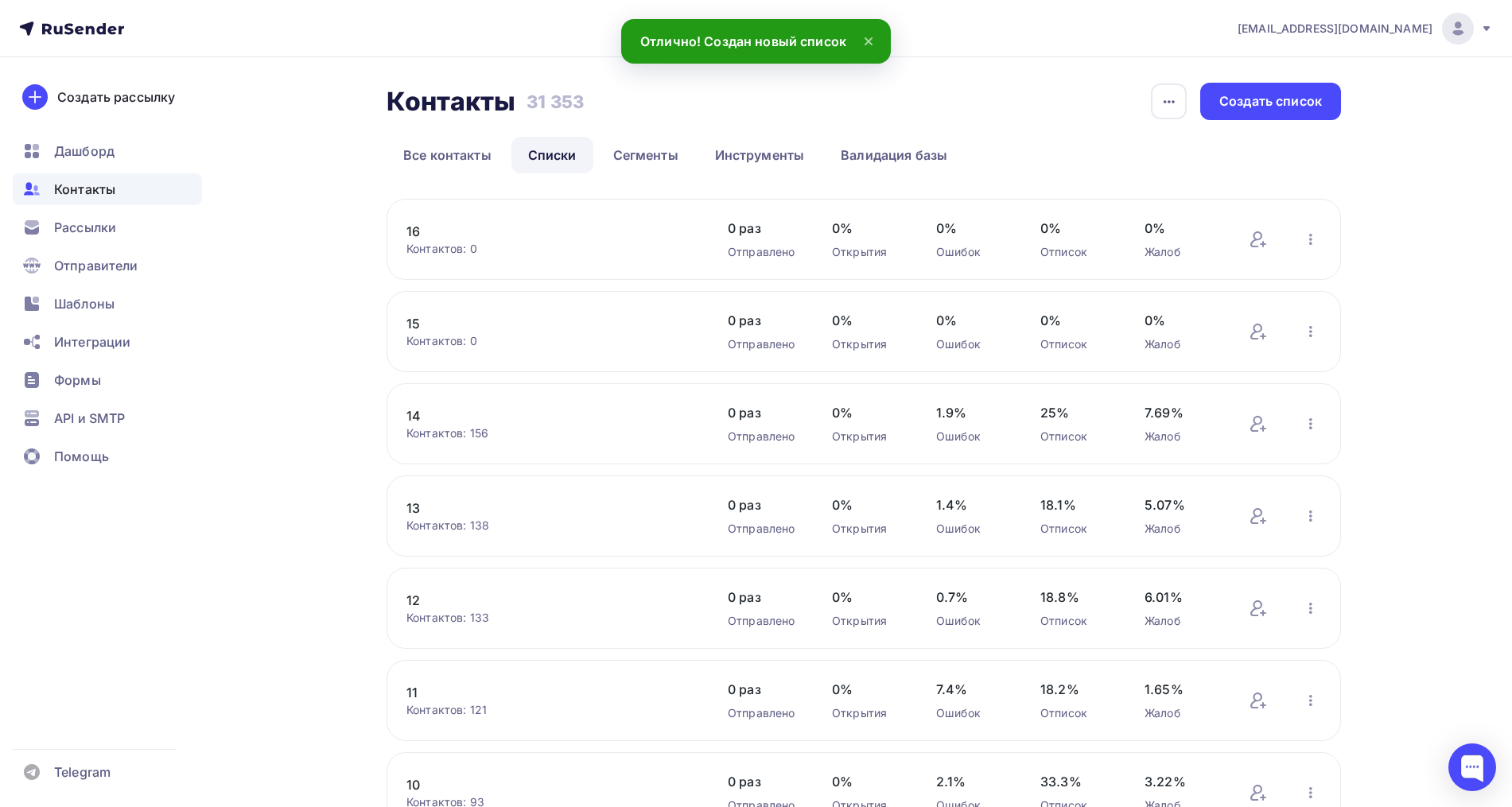
click at [416, 230] on link "16" at bounding box center [541, 231] width 270 height 19
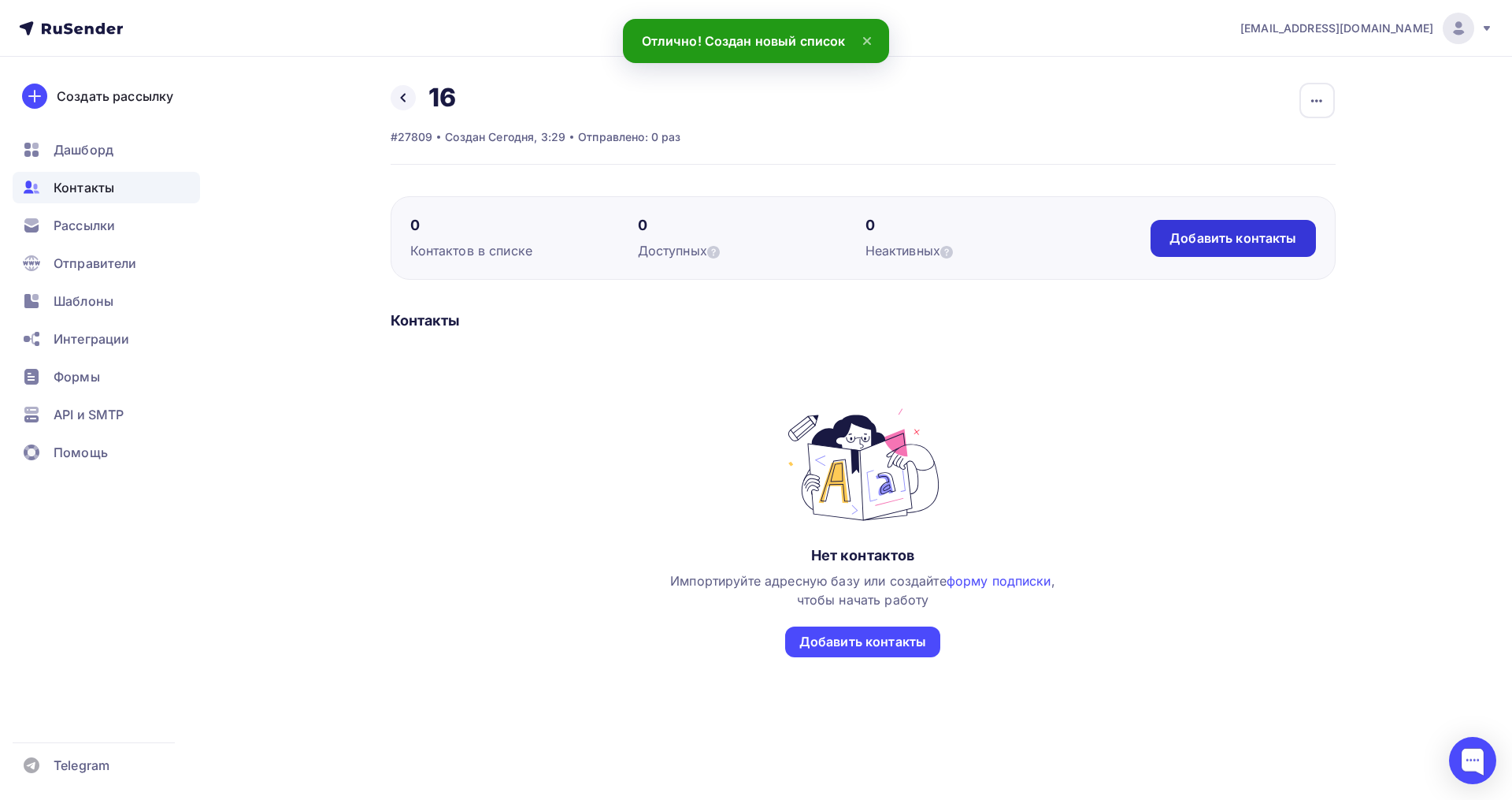
click at [1235, 241] on div "Добавить контакты" at bounding box center [1233, 238] width 126 height 18
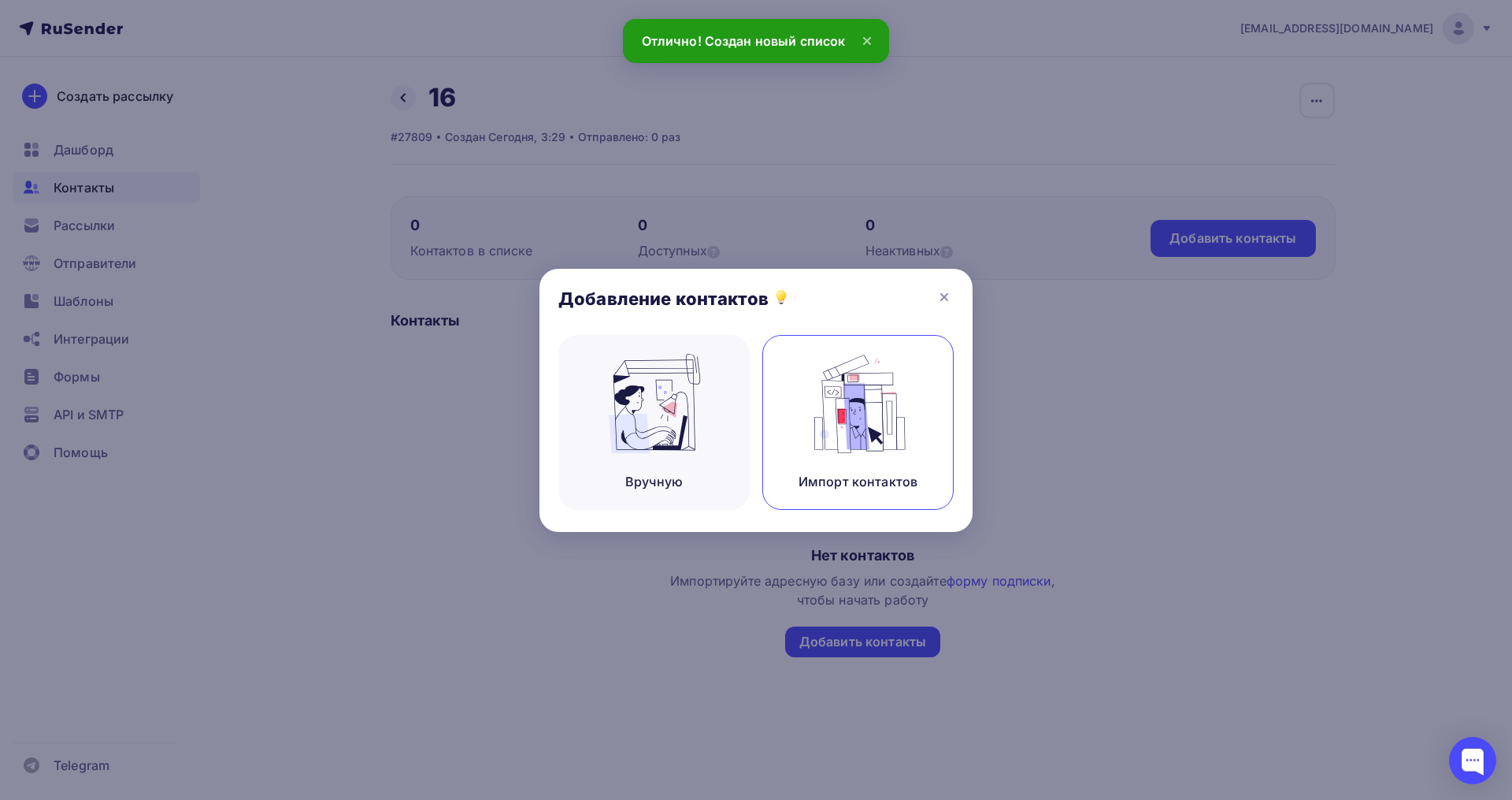
click at [893, 434] on img at bounding box center [858, 403] width 105 height 99
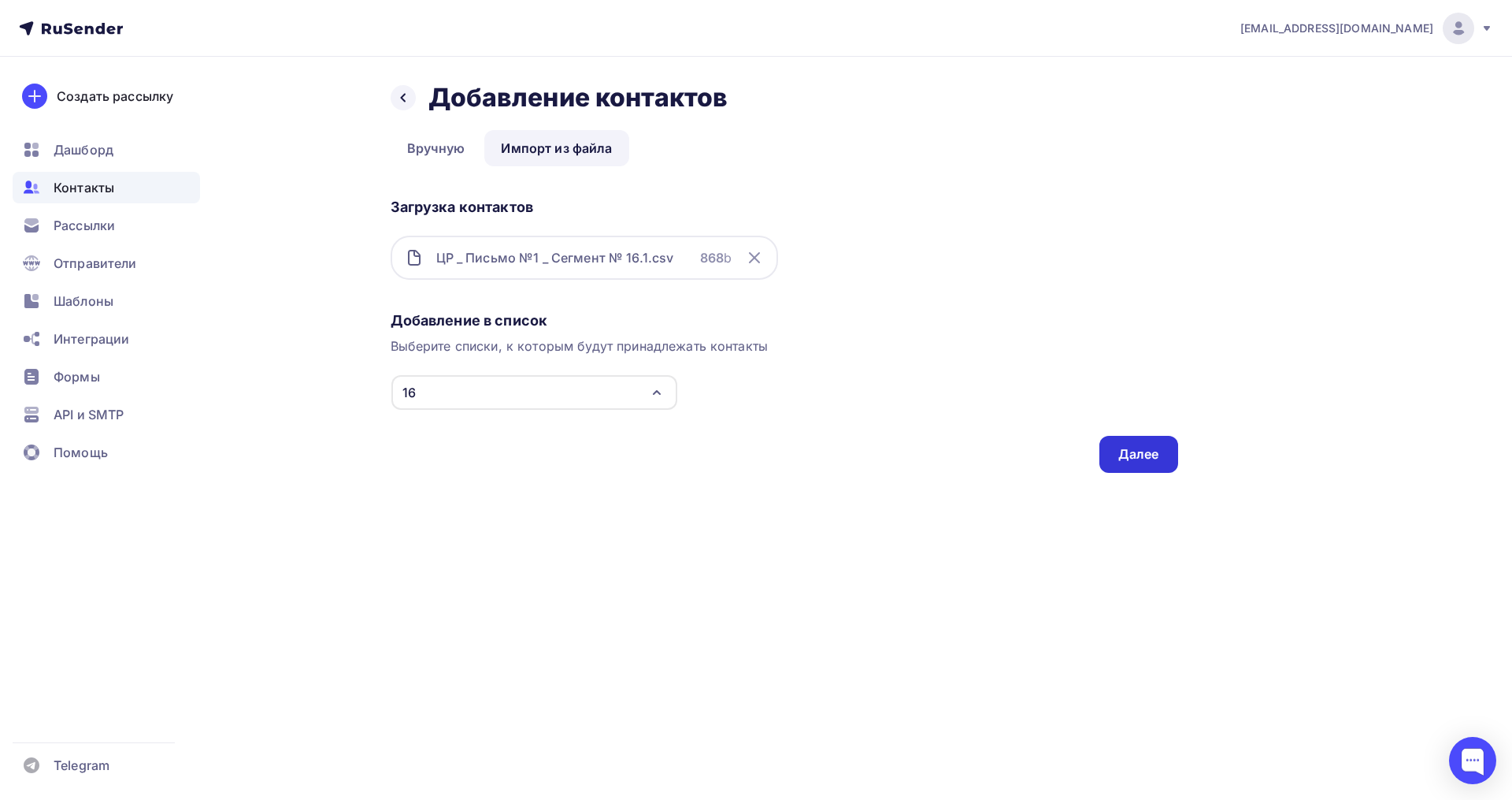
click at [1134, 449] on div "Далее" at bounding box center [1138, 455] width 41 height 18
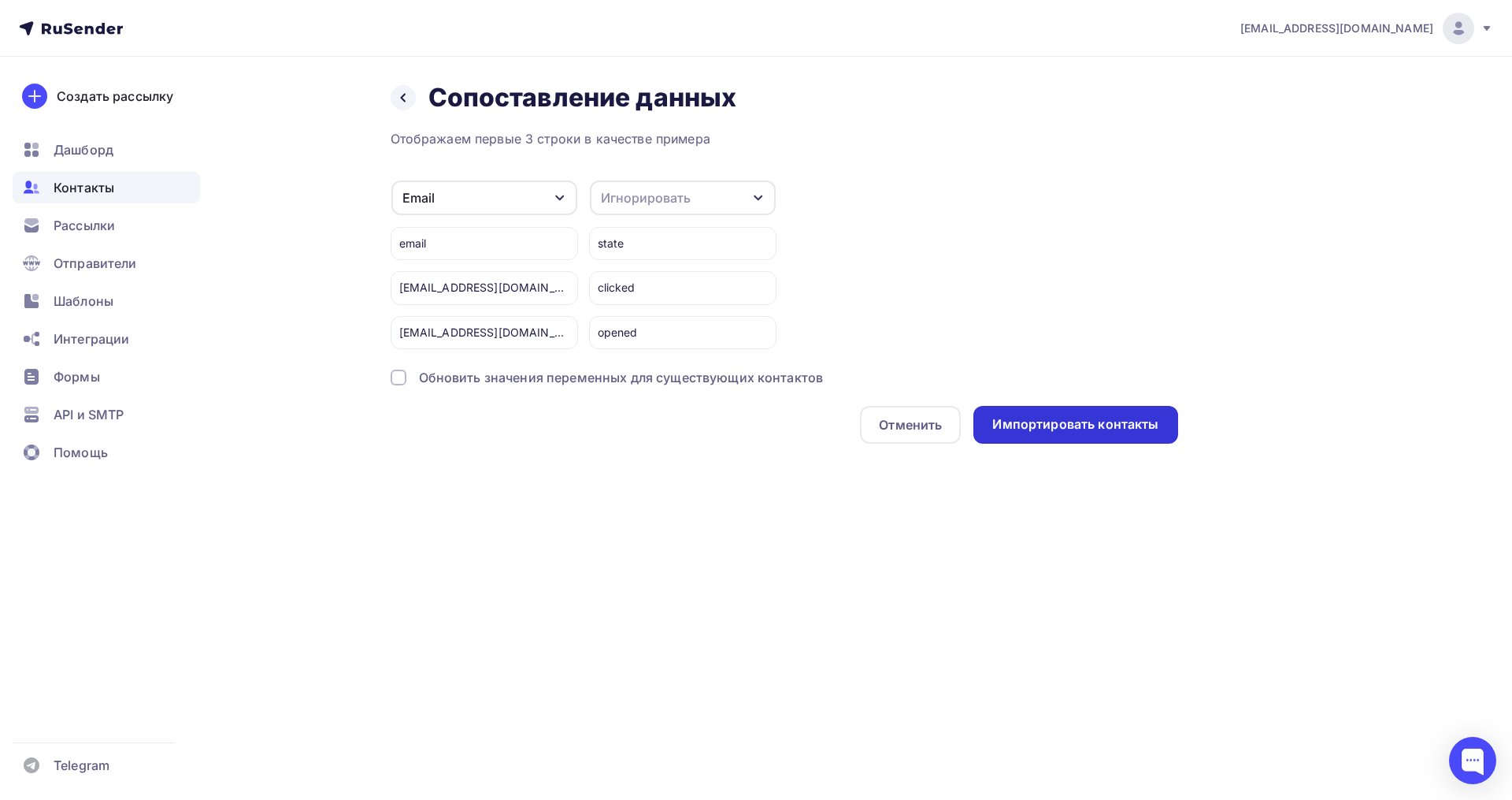
click at [1006, 409] on div "Импортировать контакты" at bounding box center [1075, 424] width 204 height 38
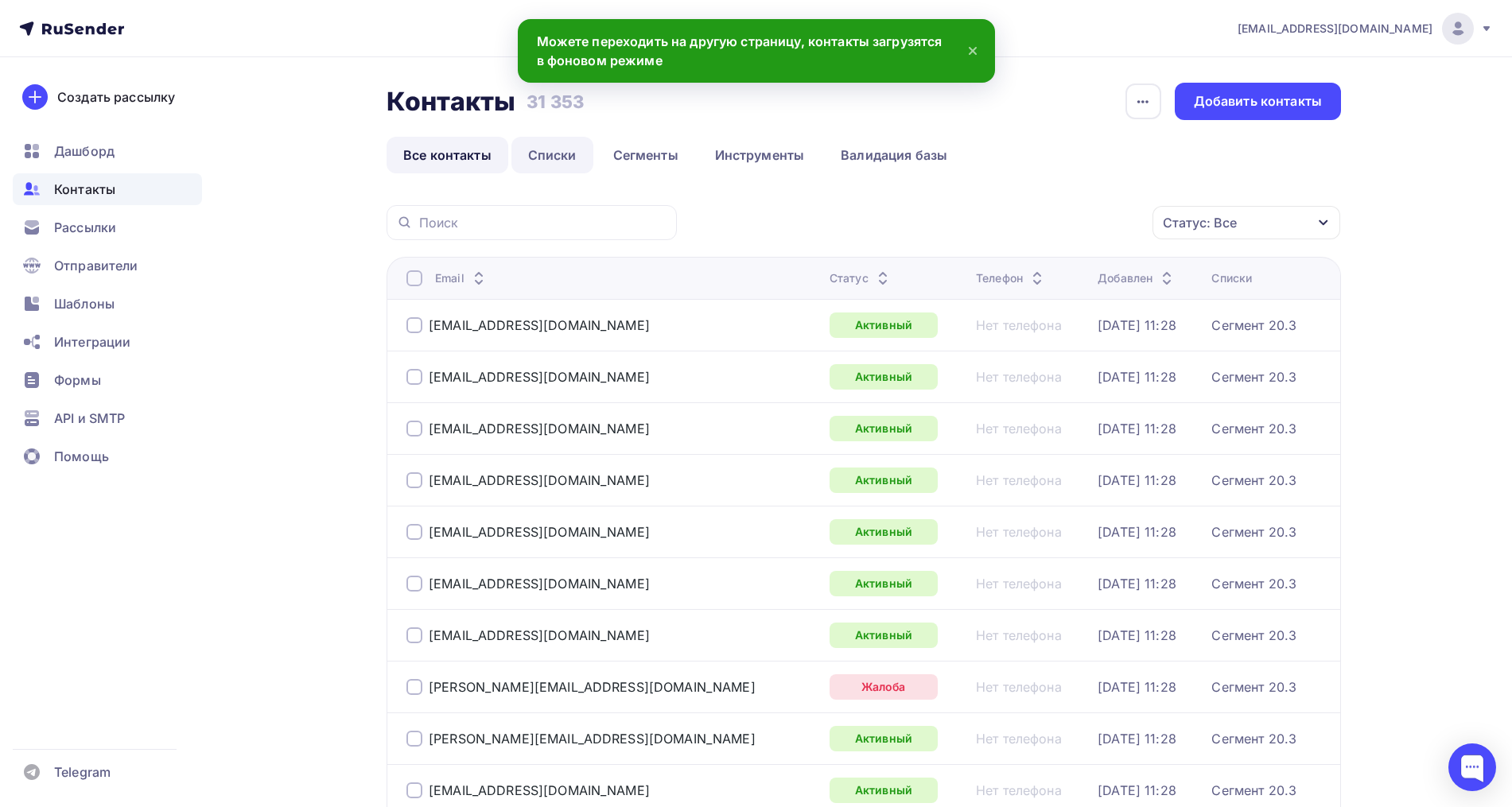
click at [543, 139] on link "Списки" at bounding box center [552, 155] width 82 height 37
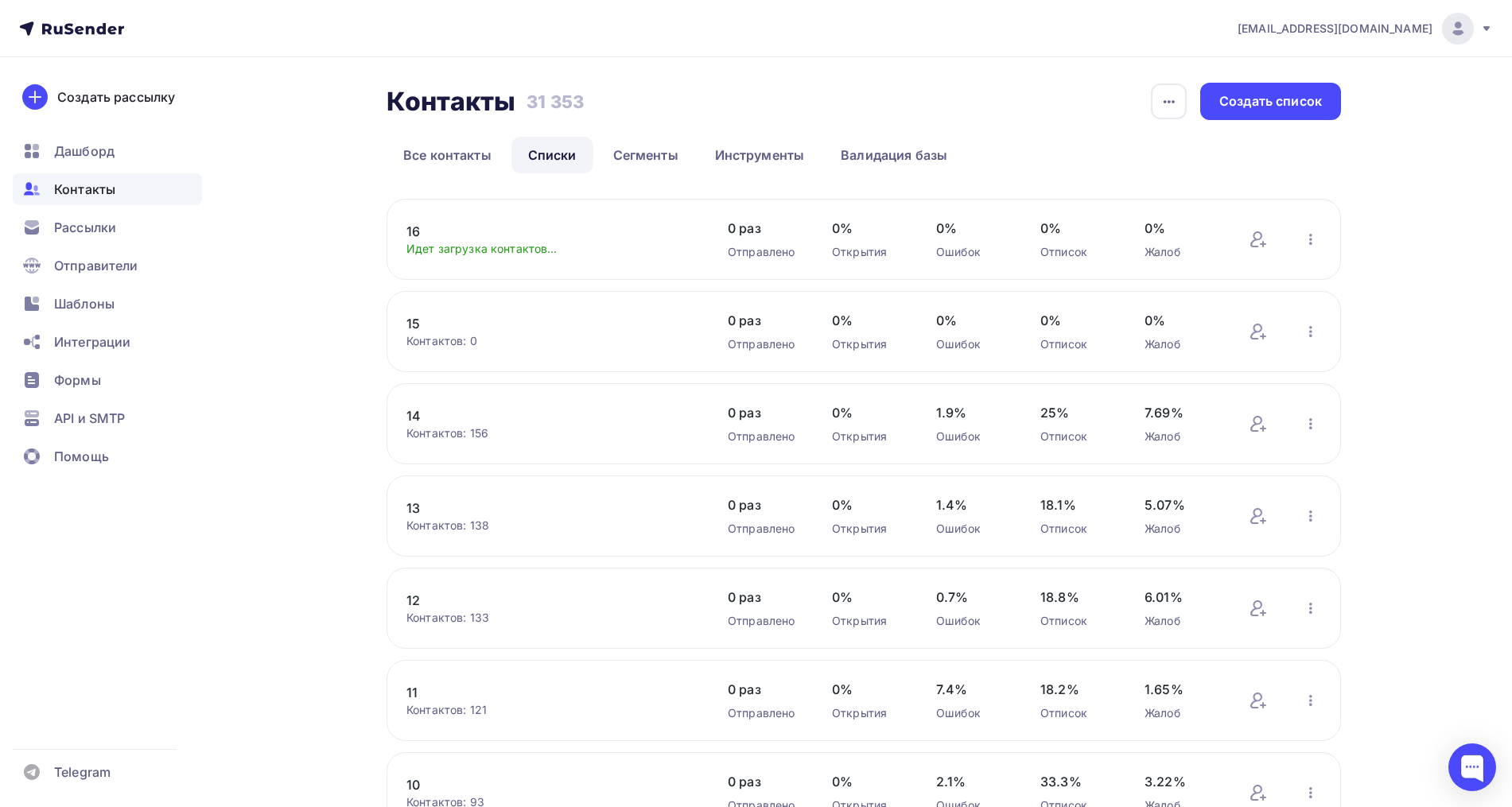
click at [418, 230] on link "16" at bounding box center [541, 231] width 270 height 19
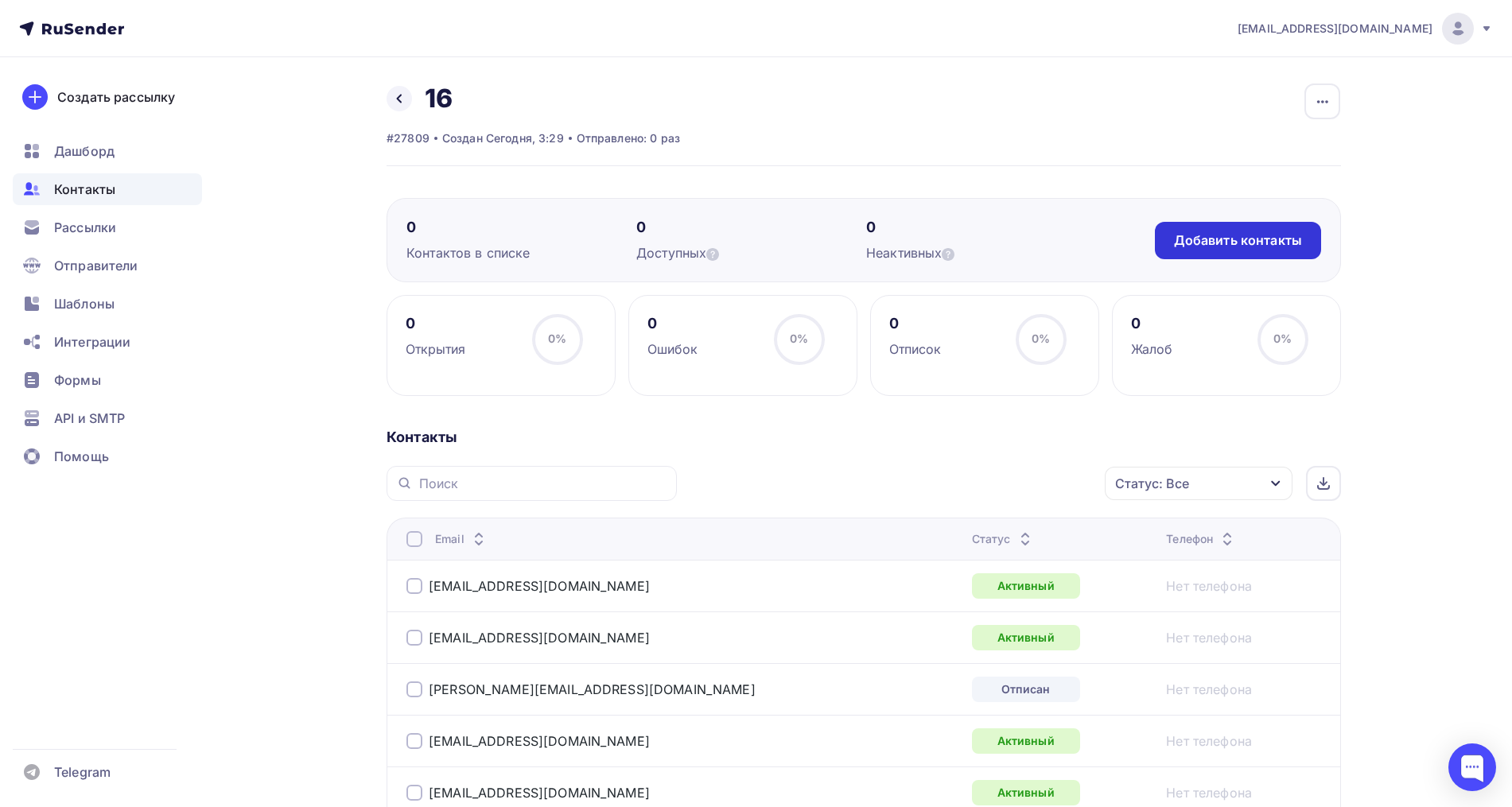
click at [1259, 250] on div "Добавить контакты" at bounding box center [1238, 240] width 166 height 37
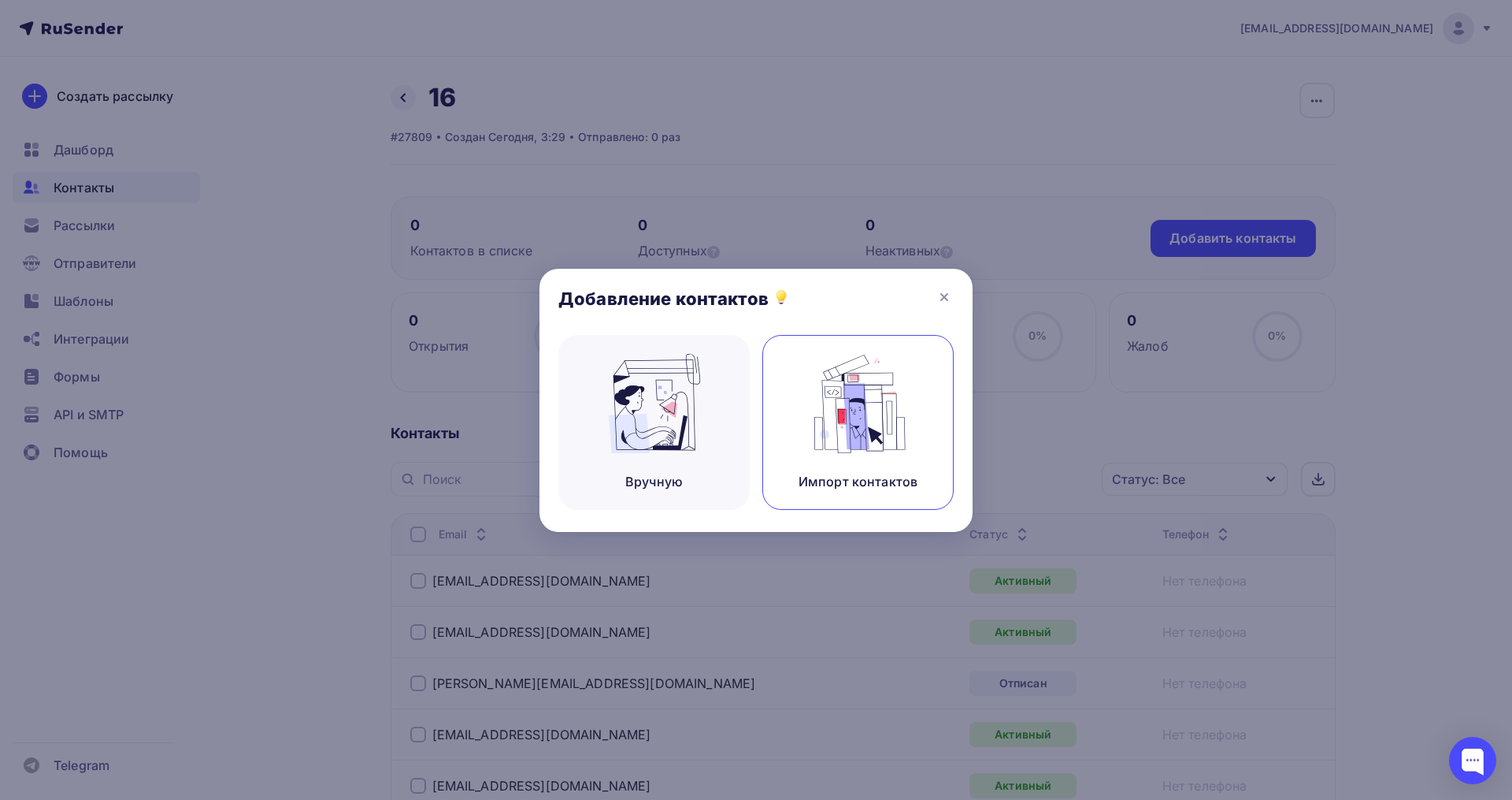
click at [820, 466] on div "Импорт контактов" at bounding box center [857, 422] width 191 height 175
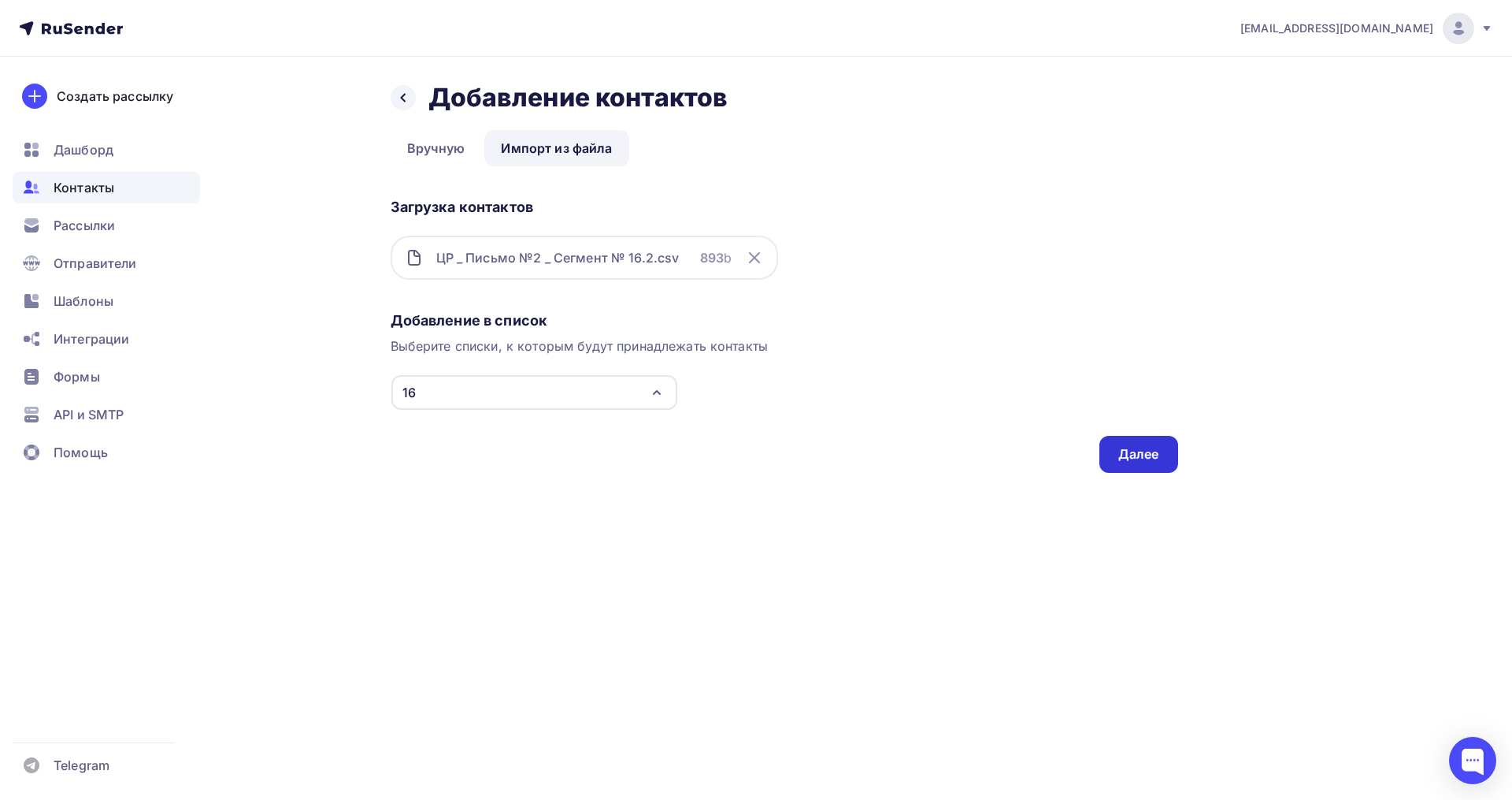
click at [1124, 453] on div "Далее" at bounding box center [1138, 455] width 41 height 18
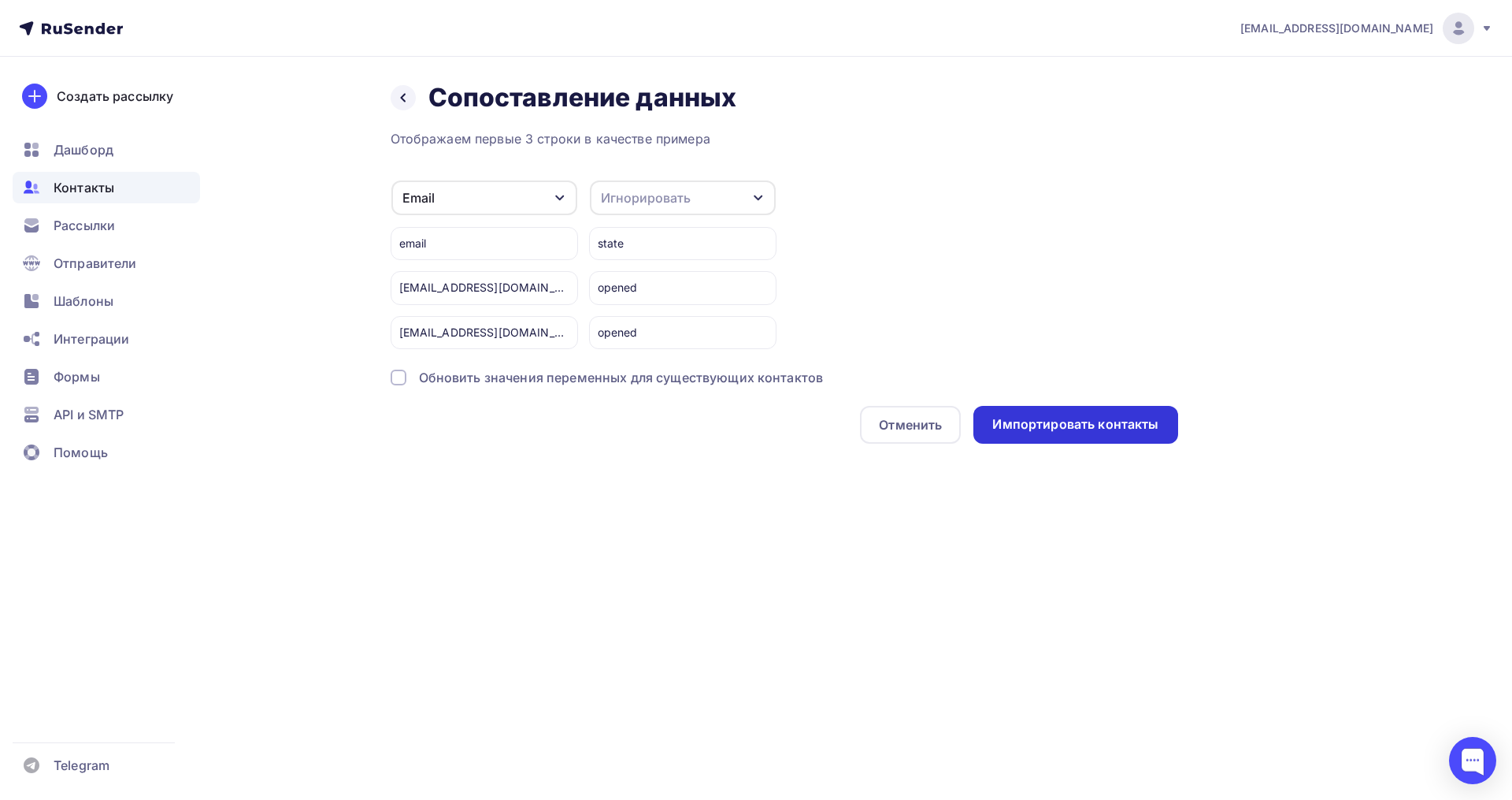
click at [1050, 406] on div "Отменить Импортировать контакты" at bounding box center [785, 424] width 788 height 38
click at [1118, 430] on div "Импортировать контакты" at bounding box center [1074, 424] width 166 height 18
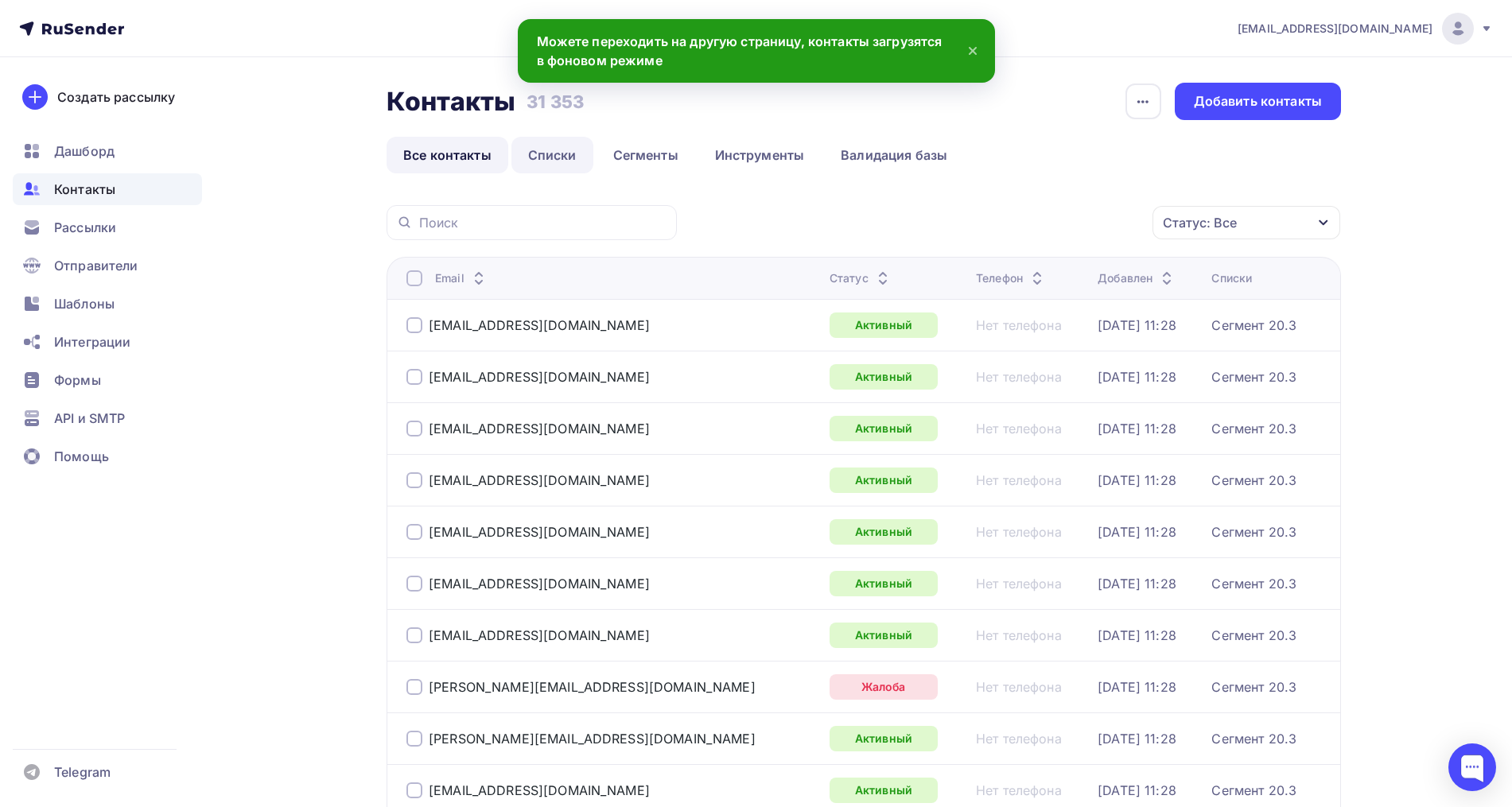
click at [541, 162] on link "Списки" at bounding box center [552, 155] width 82 height 37
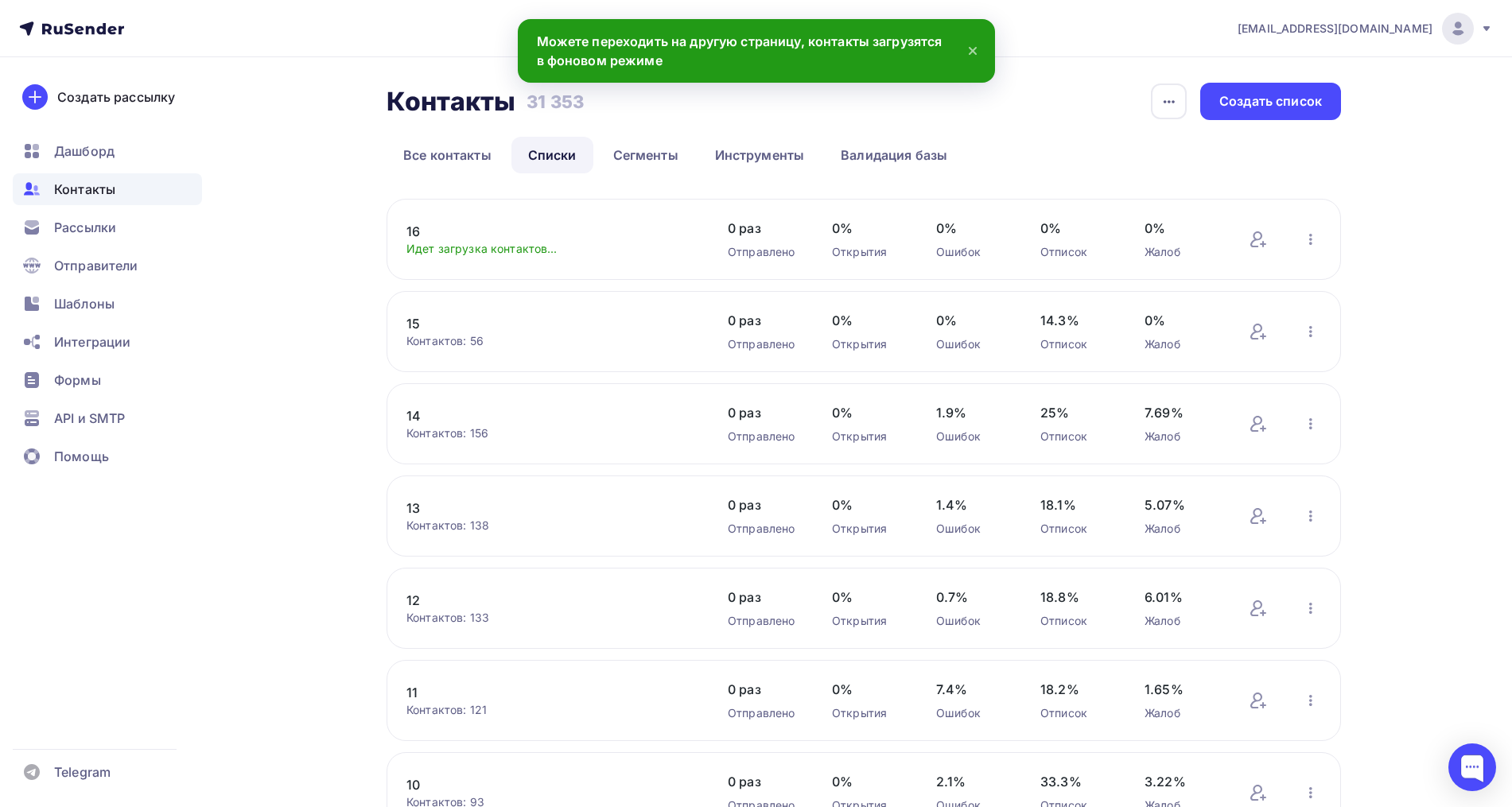
click at [419, 235] on link "16" at bounding box center [541, 231] width 270 height 19
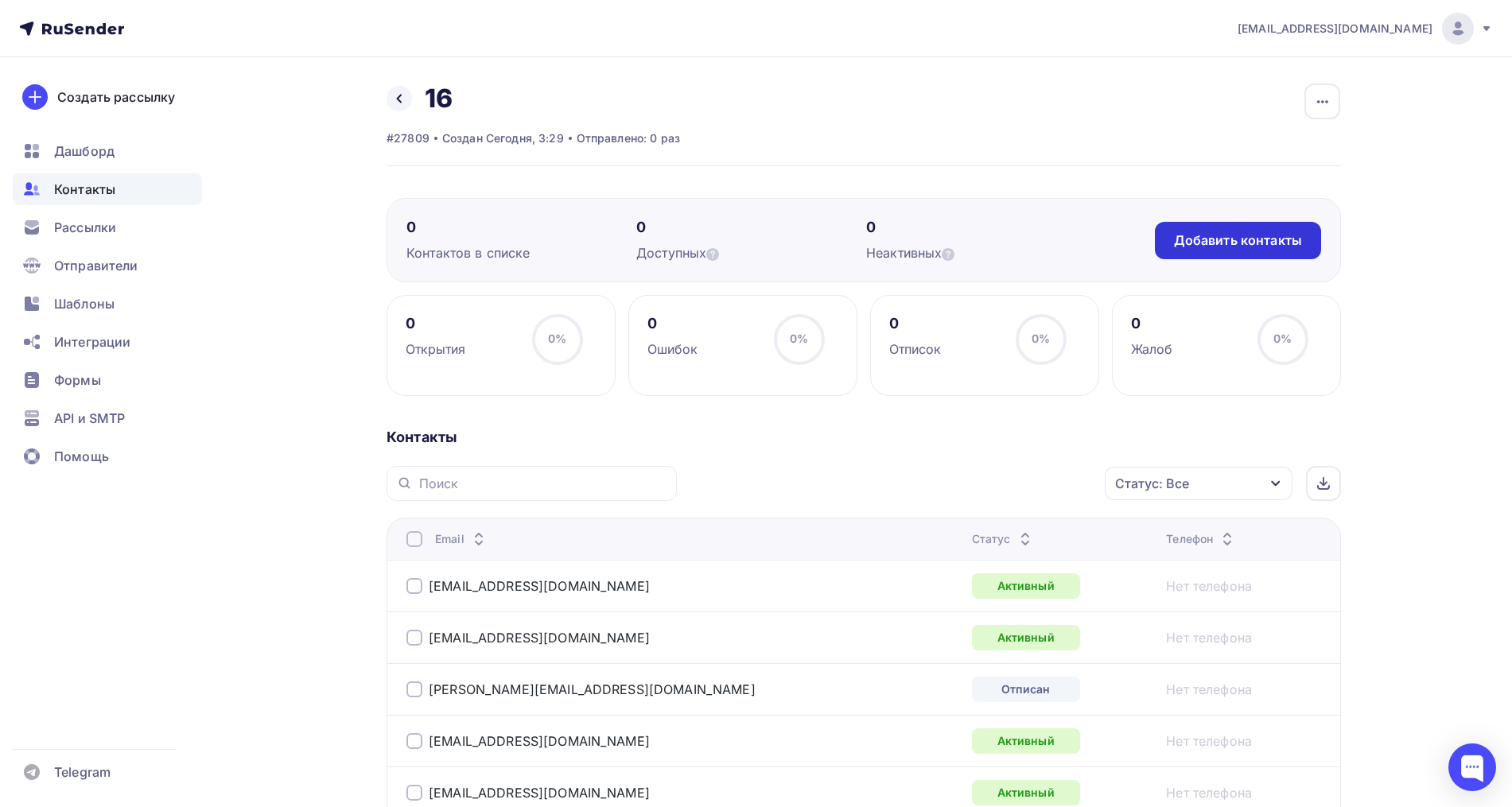
click at [1240, 232] on div "Добавить контакты" at bounding box center [1237, 240] width 128 height 18
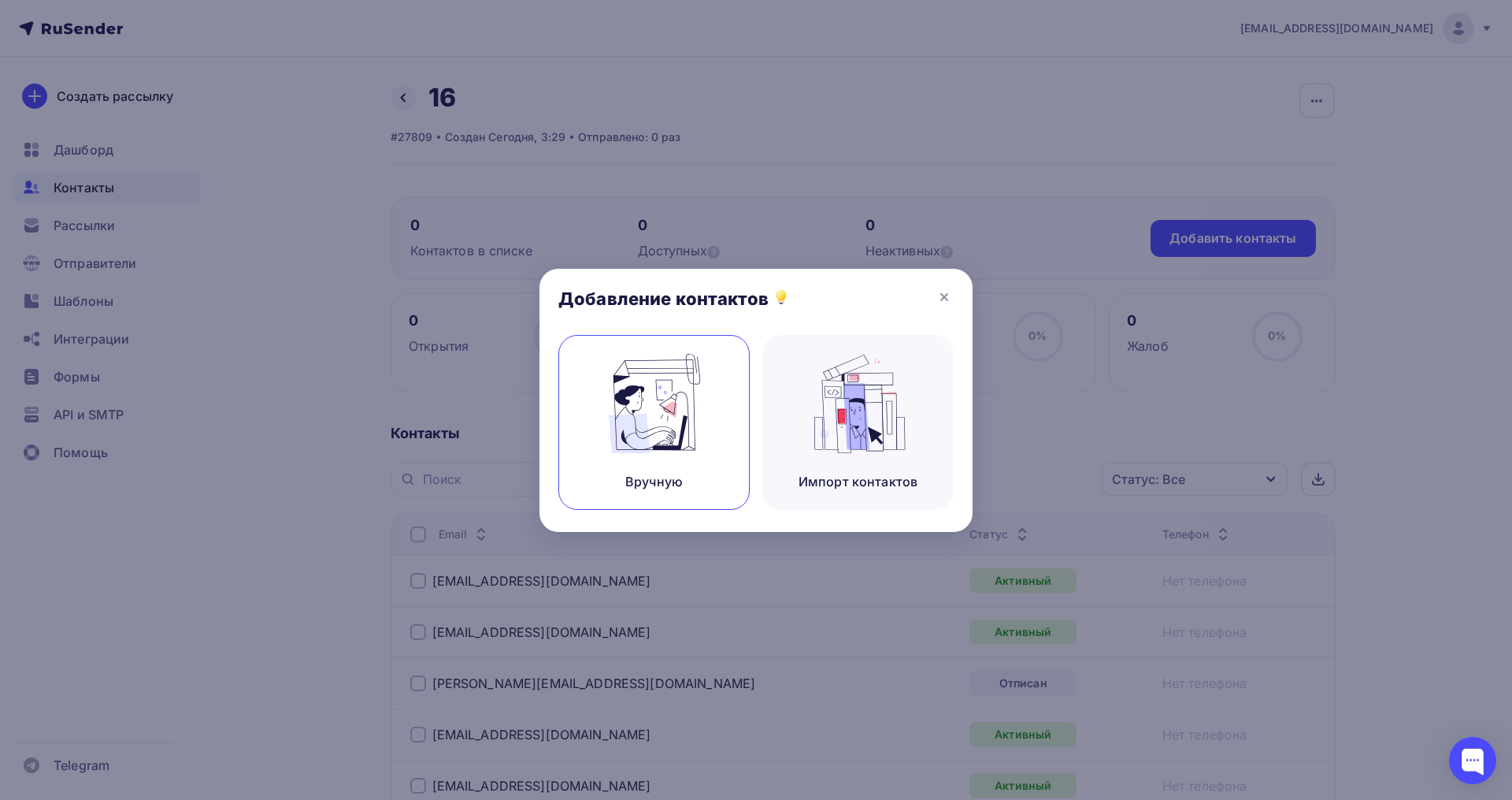
click at [665, 396] on img at bounding box center [654, 403] width 105 height 99
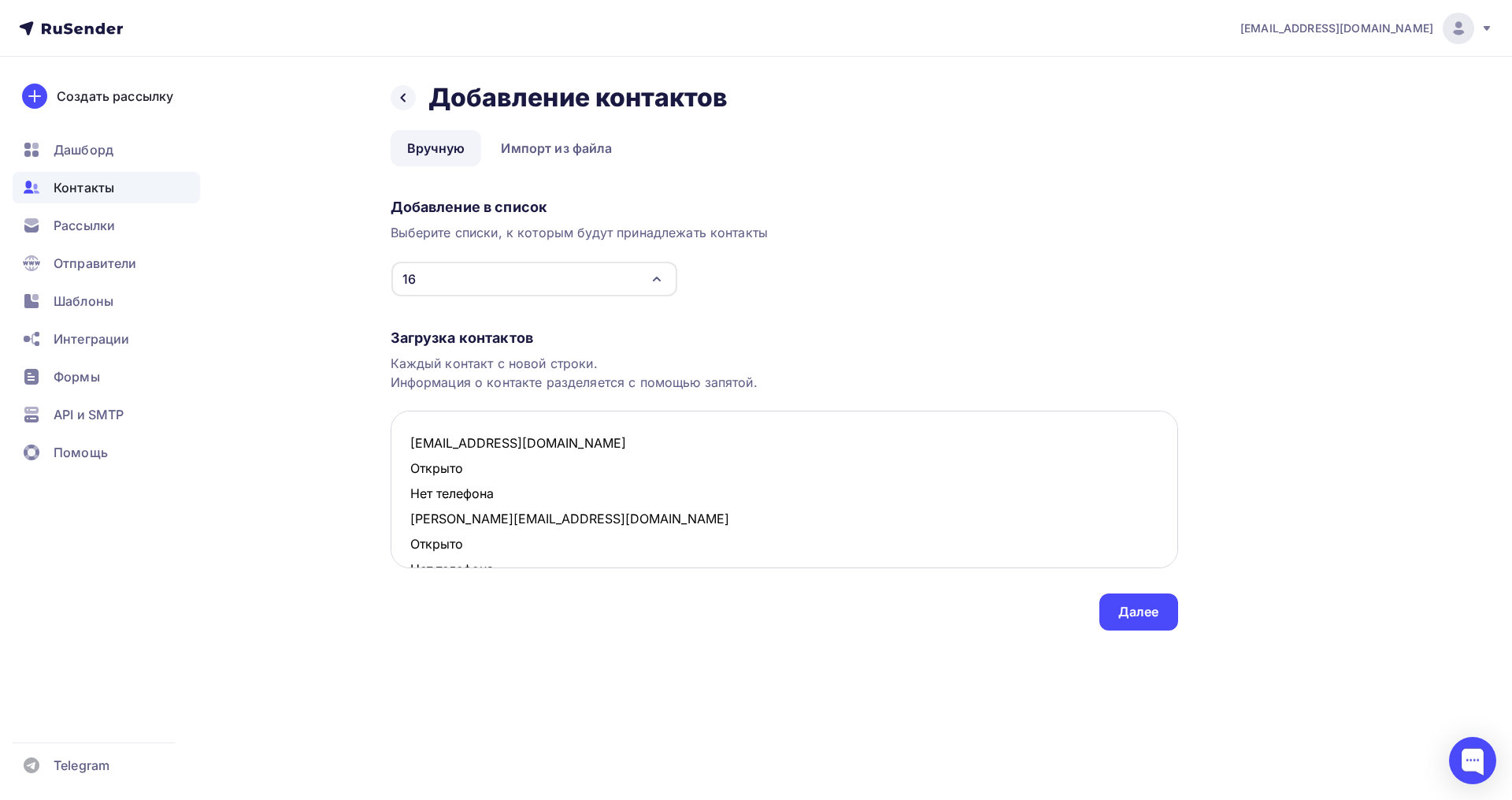
scroll to position [186, 0]
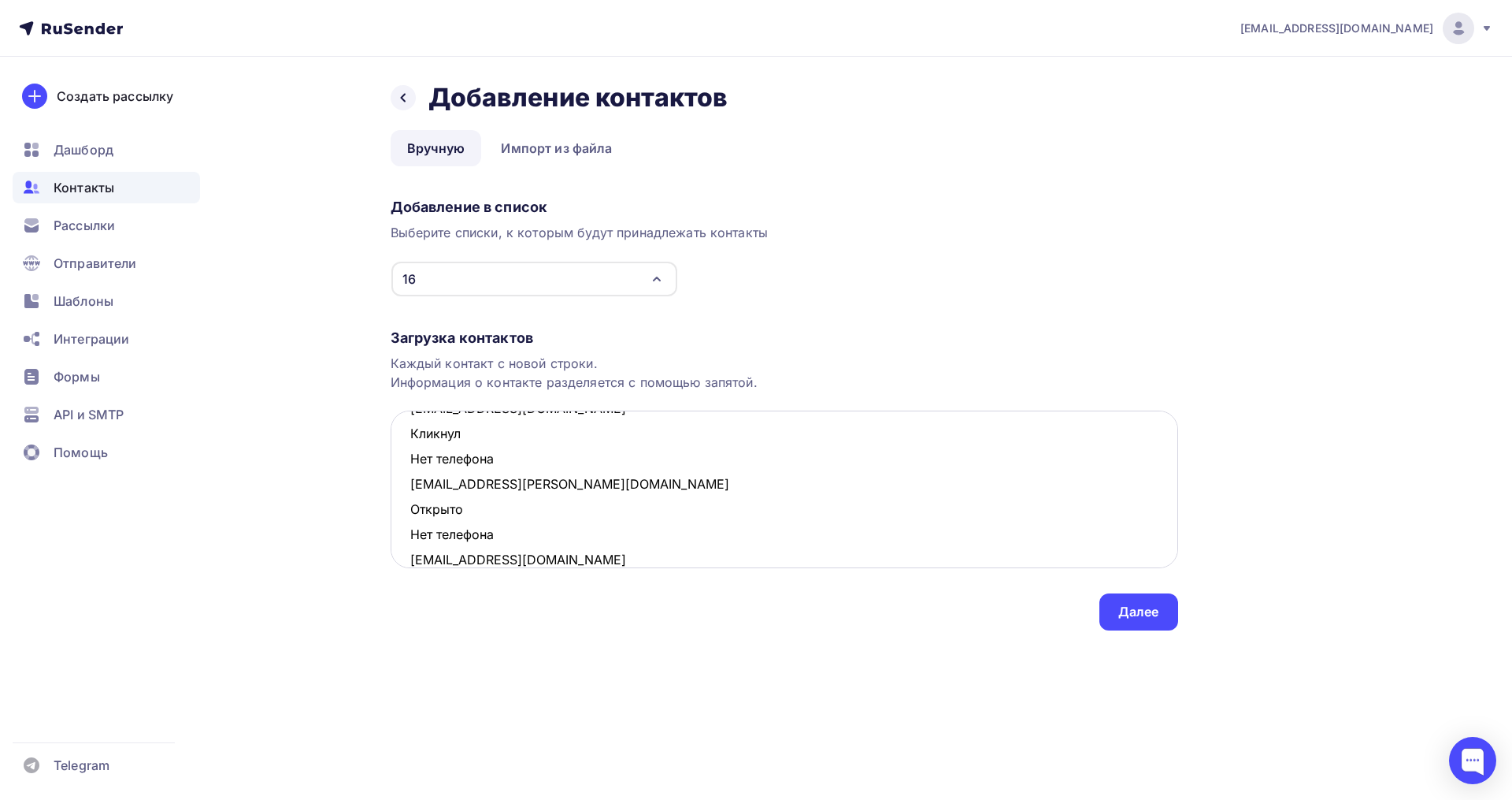
drag, startPoint x: 502, startPoint y: 533, endPoint x: 411, endPoint y: 517, distance: 92.4
click at [411, 517] on textarea "zayrkac@list.ru Открыто Нет телефона ebertov@mail.ru Открыто Нет телефона mv-mu…" at bounding box center [785, 489] width 788 height 158
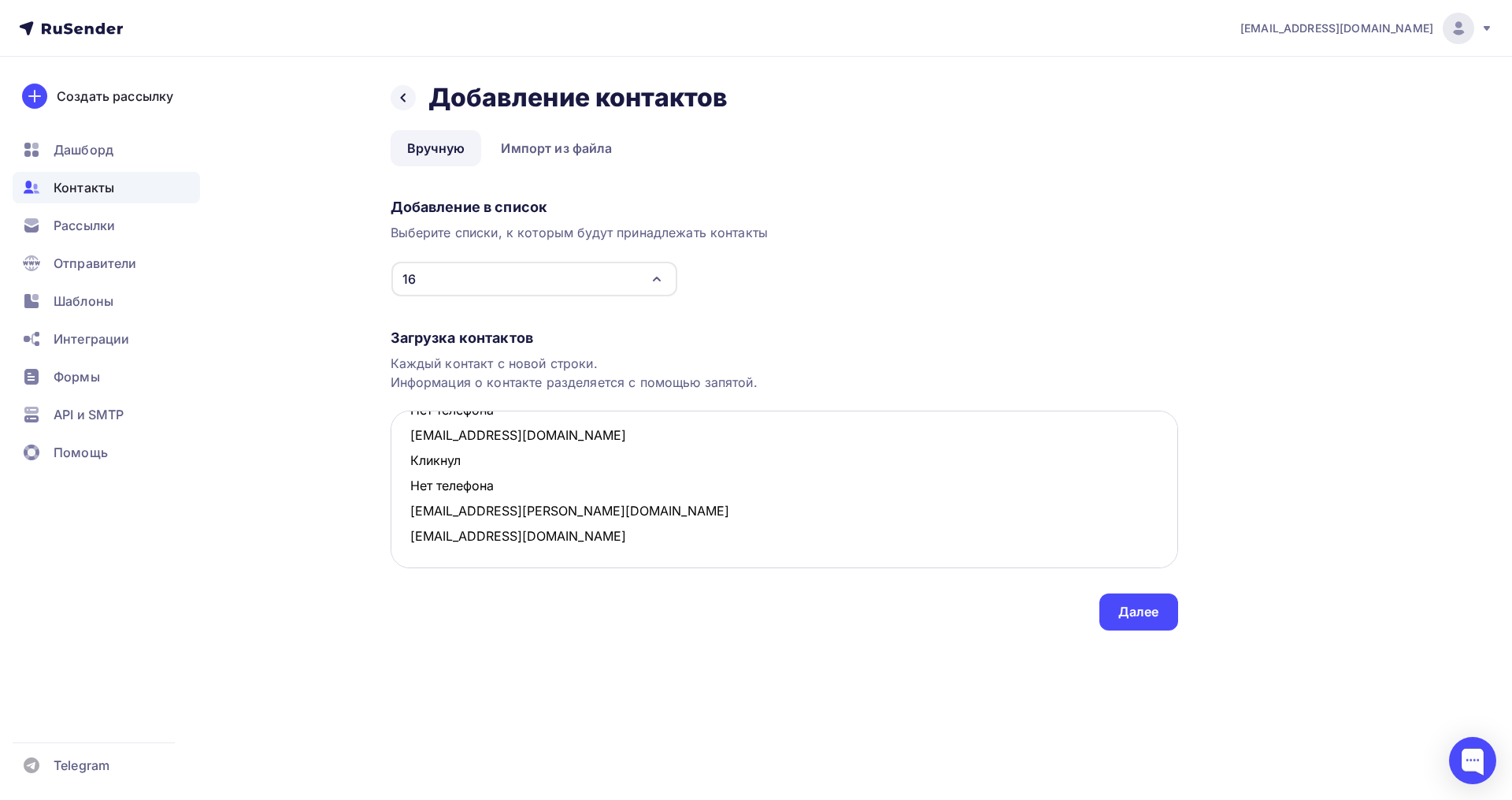
scroll to position [159, 0]
drag, startPoint x: 509, startPoint y: 479, endPoint x: 416, endPoint y: 471, distance: 93.3
click at [416, 471] on textarea "zayrkac@list.ru Открыто Нет телефона ebertov@mail.ru Открыто Нет телефона mv-mu…" at bounding box center [785, 489] width 788 height 158
click at [414, 470] on textarea "zayrkac@list.ru Открыто Нет телефона ebertov@mail.ru Открыто Нет телефона mv-mu…" at bounding box center [785, 489] width 788 height 158
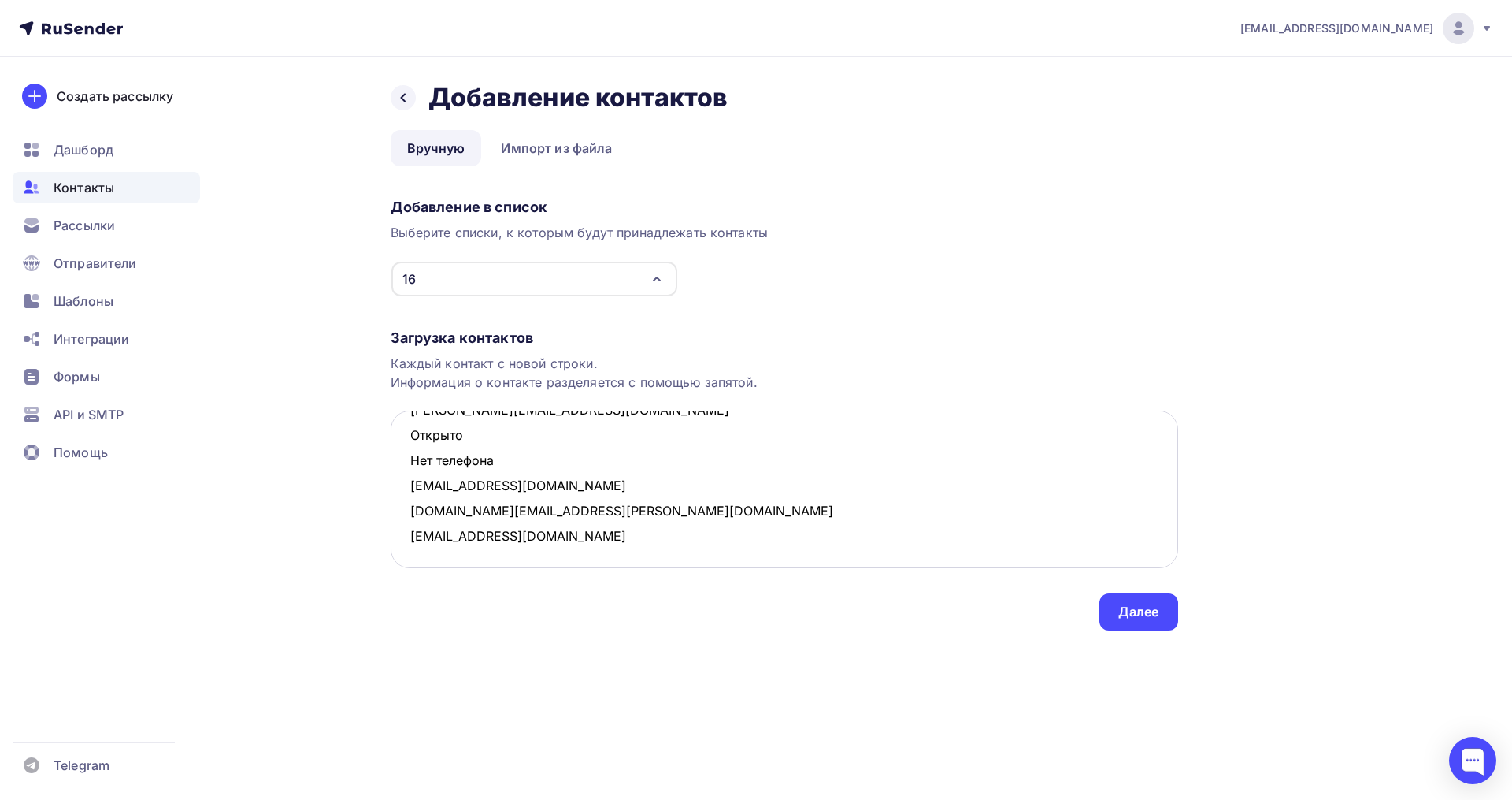
drag, startPoint x: 502, startPoint y: 459, endPoint x: 417, endPoint y: 442, distance: 86.7
click at [417, 442] on textarea "zayrkac@list.ru Открыто Нет телефона ebertov@mail.ru Открыто Нет телефона mv-mu…" at bounding box center [785, 489] width 788 height 158
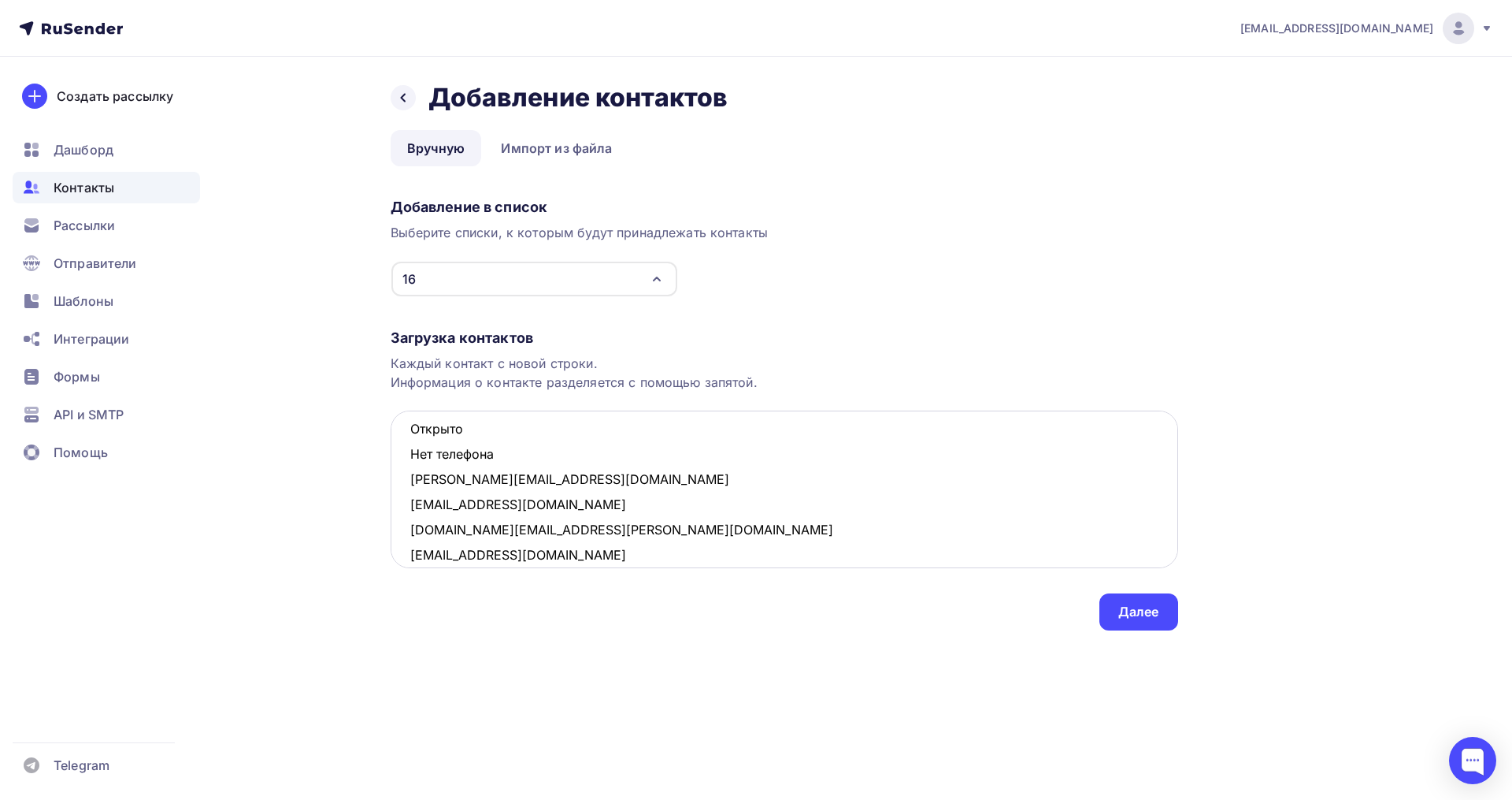
drag, startPoint x: 508, startPoint y: 438, endPoint x: 405, endPoint y: 425, distance: 103.8
click at [405, 425] on textarea "zayrkac@list.ru Открыто Нет телефона ebertov@mail.ru mv-mus@mail.ru fomichyova.…" at bounding box center [785, 489] width 788 height 158
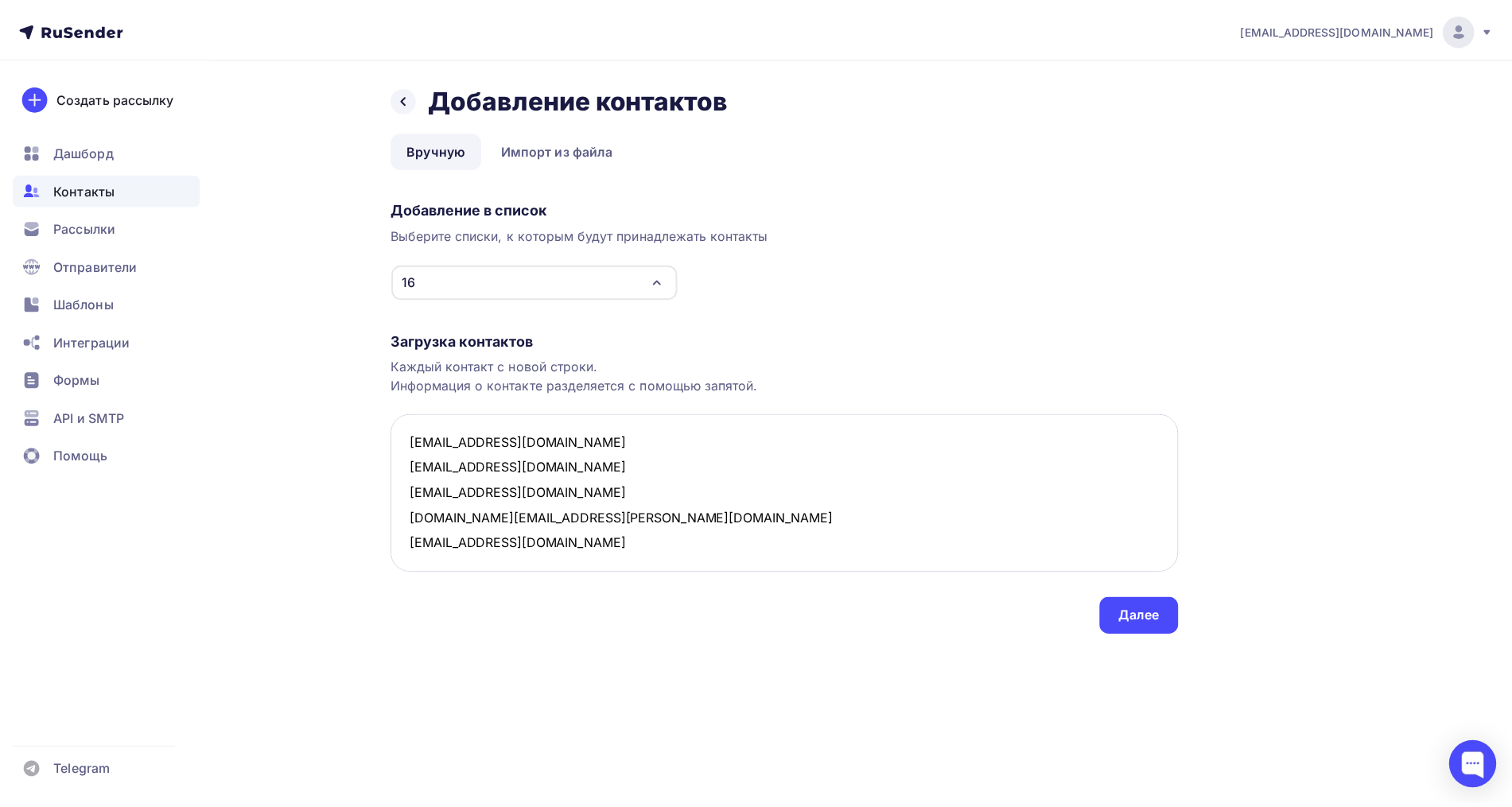
scroll to position [0, 0]
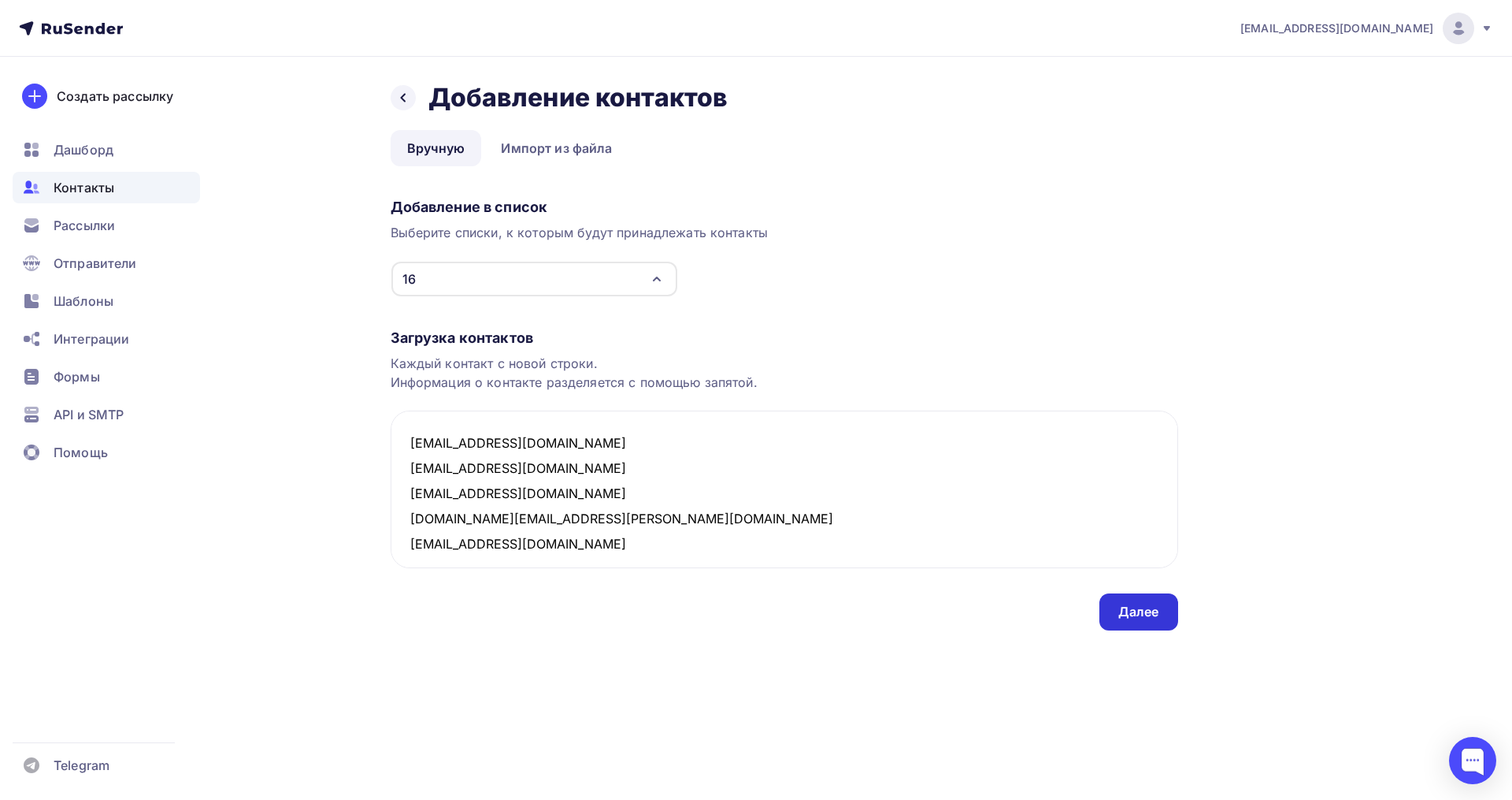
type textarea "zayrkac@list.ru ebertov@mail.ru mv-mus@mail.ru fomichyova.mariya@mail.ru iriska…"
click at [1144, 617] on div "Далее" at bounding box center [1138, 612] width 41 height 18
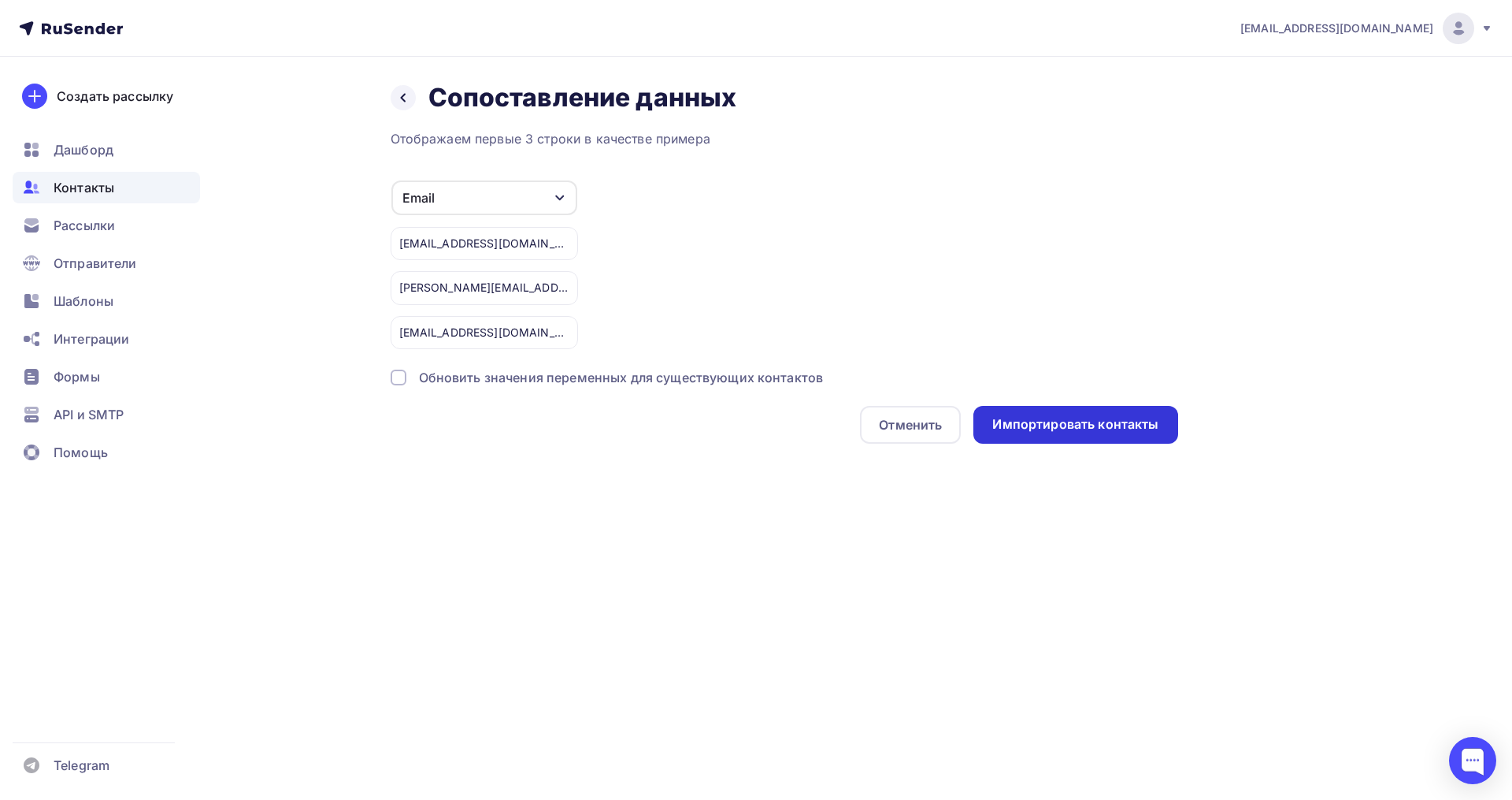
click at [1028, 420] on div "Импортировать контакты" at bounding box center [1074, 424] width 166 height 18
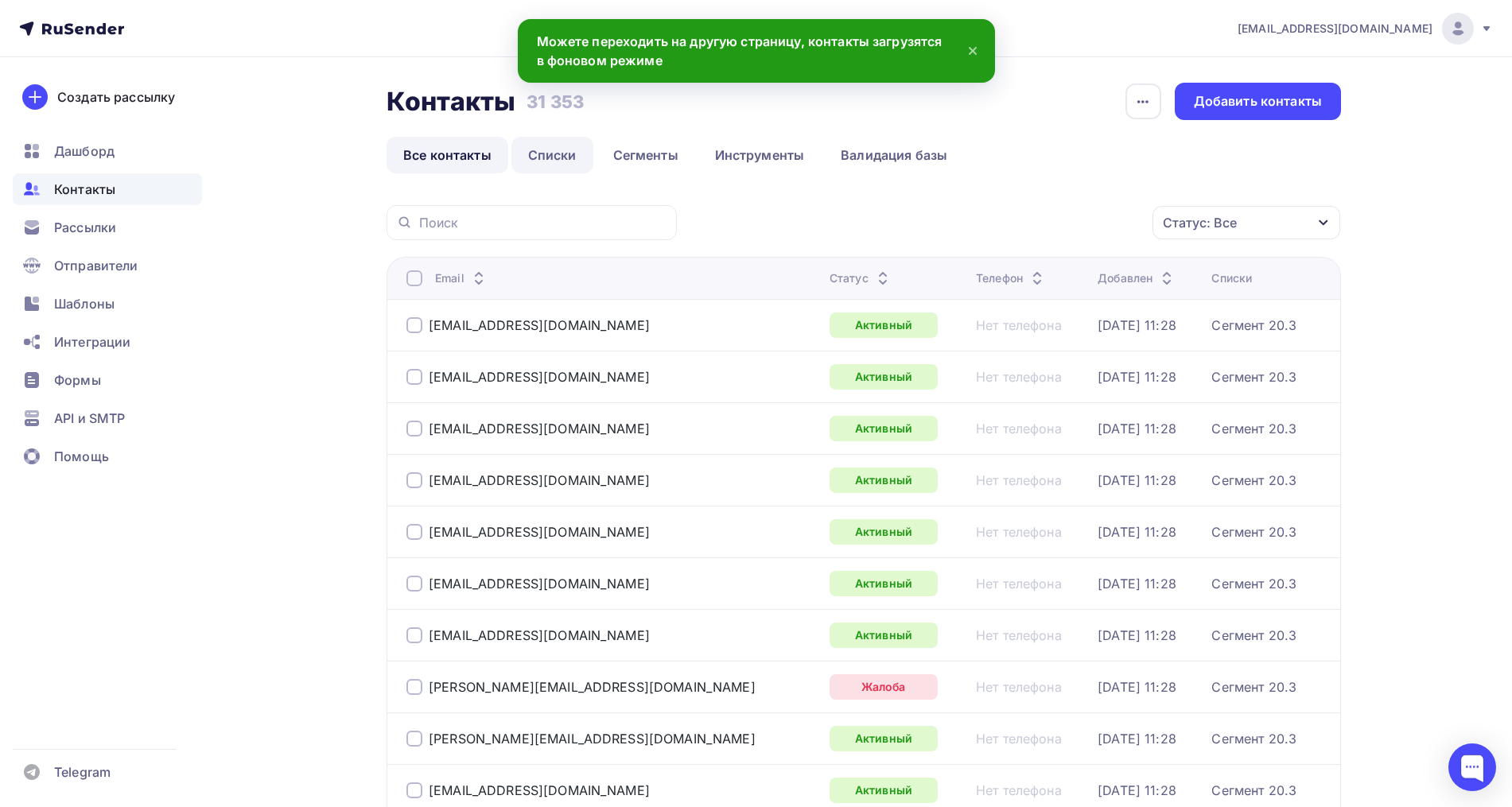
click at [559, 161] on link "Списки" at bounding box center [552, 155] width 82 height 37
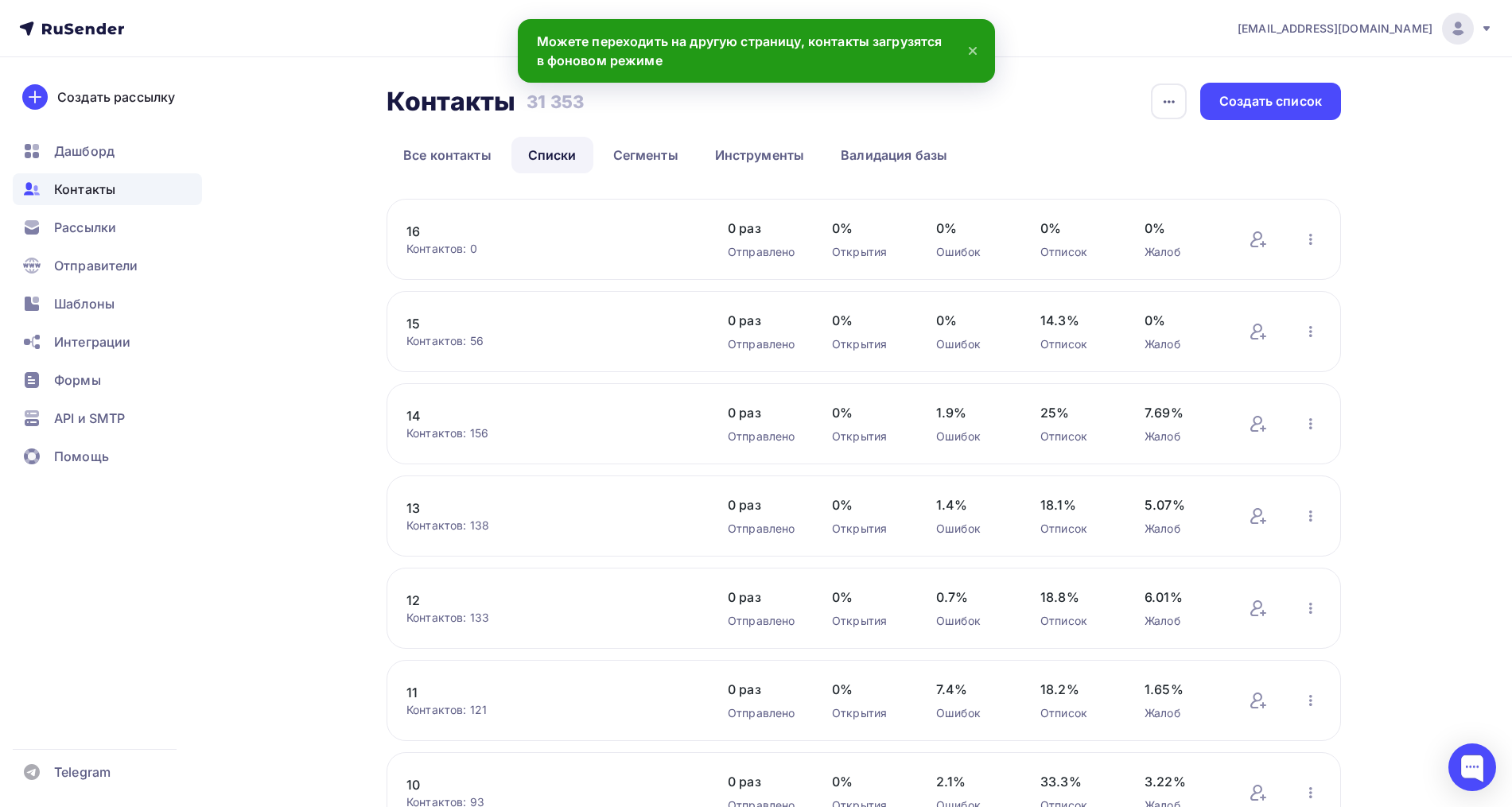
click at [418, 232] on link "16" at bounding box center [541, 231] width 270 height 19
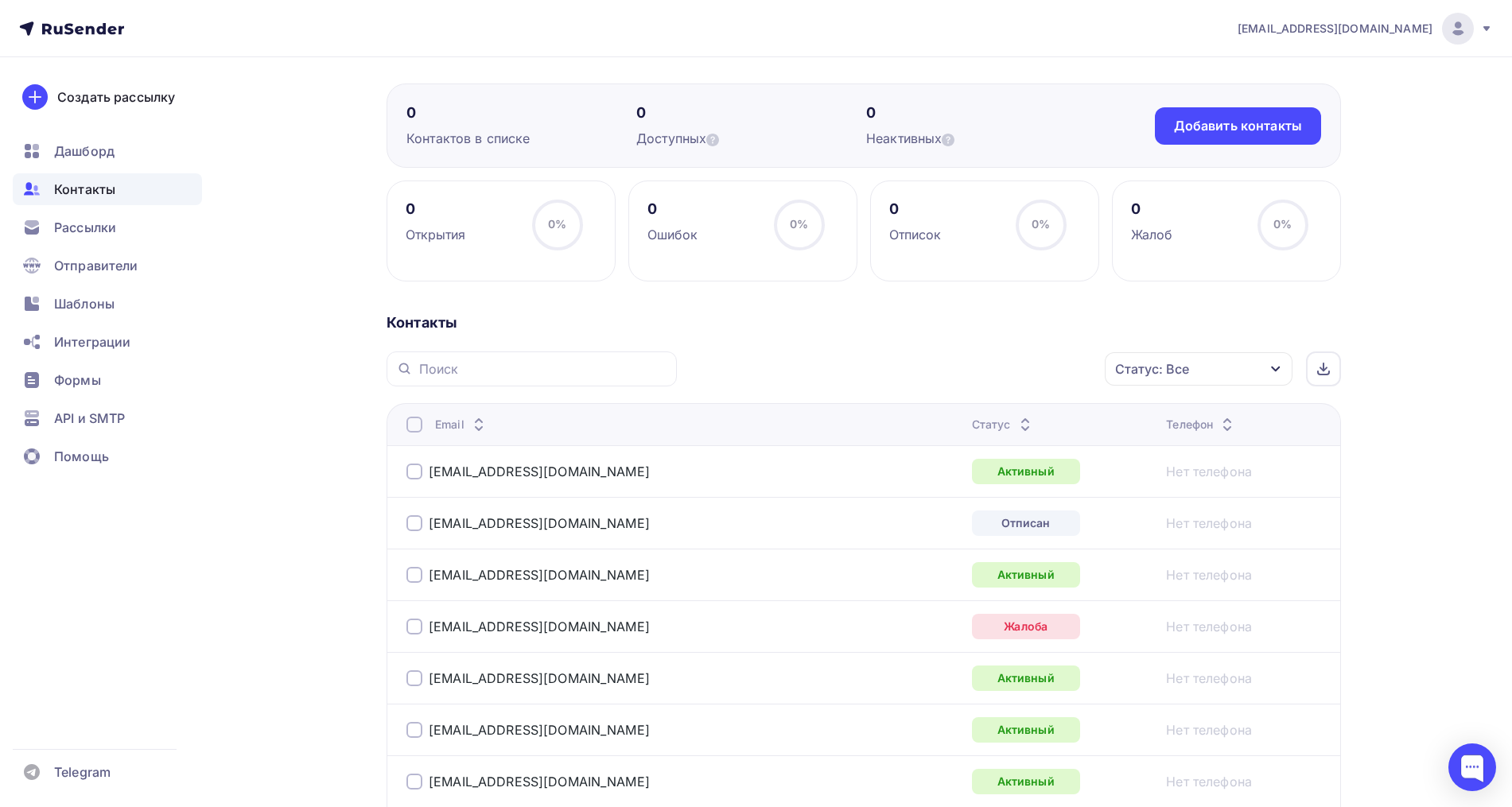
scroll to position [15, 0]
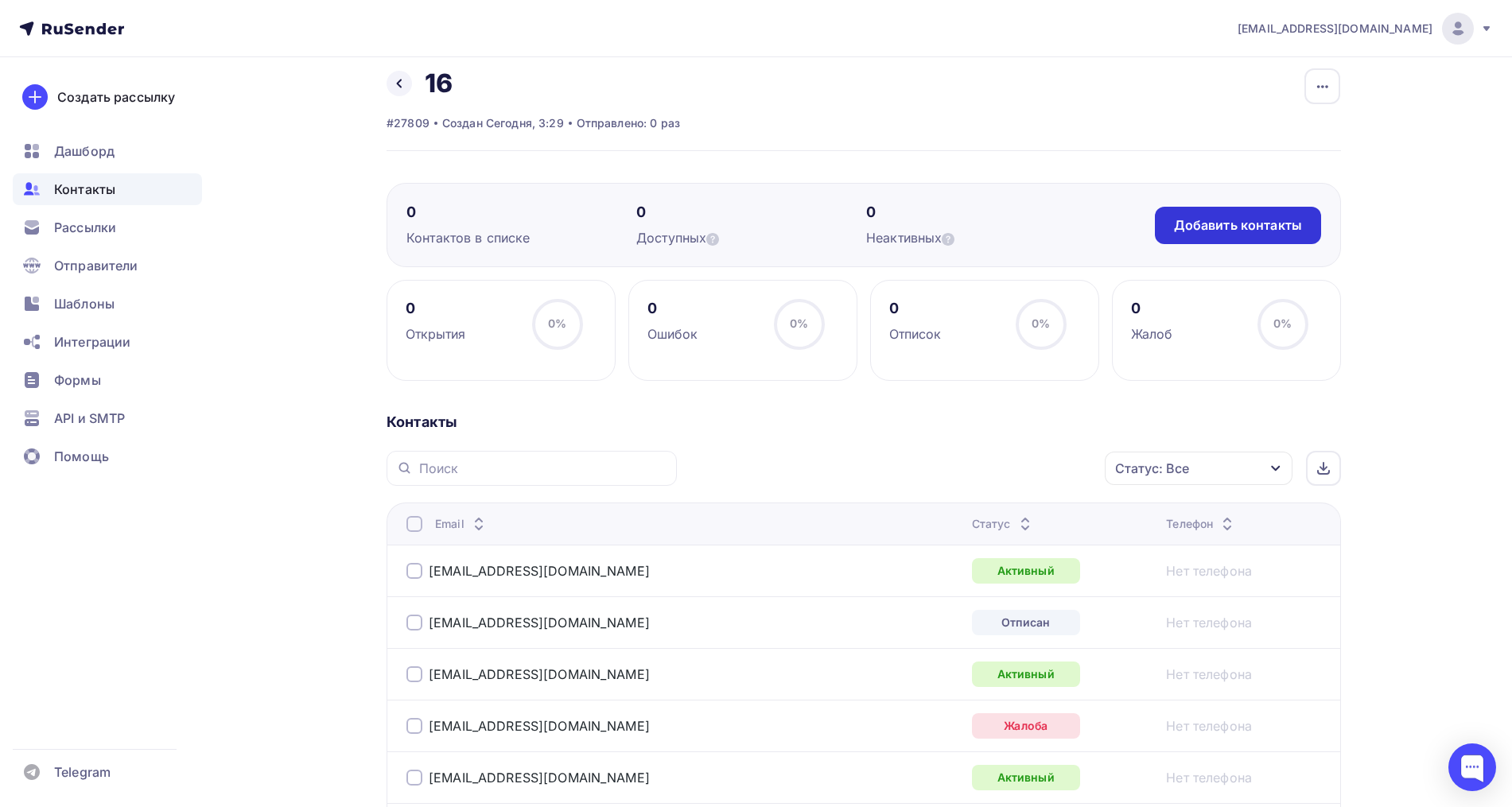
click at [1242, 231] on div "Добавить контакты" at bounding box center [1237, 226] width 128 height 18
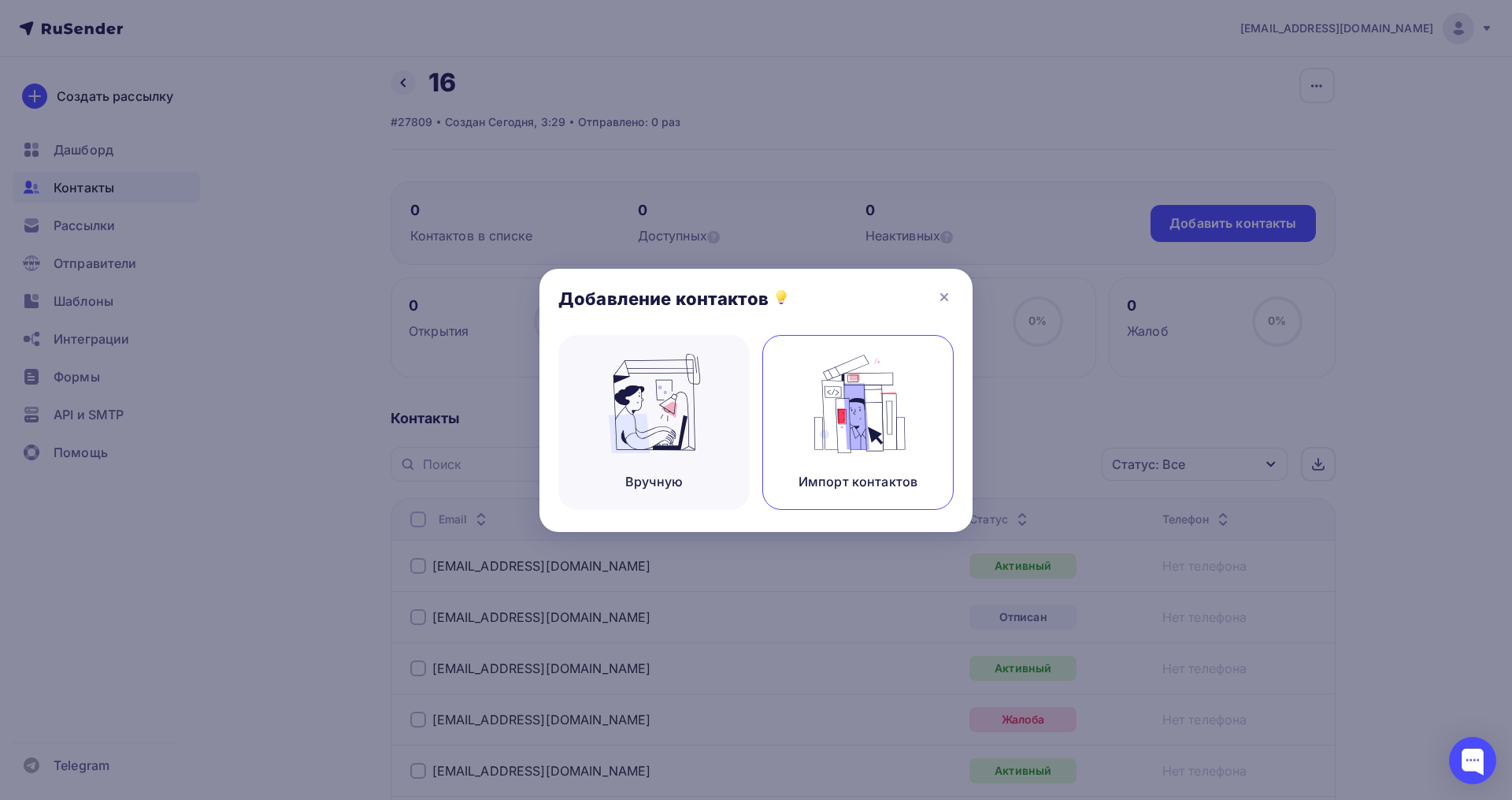
click at [861, 366] on img at bounding box center [858, 403] width 105 height 99
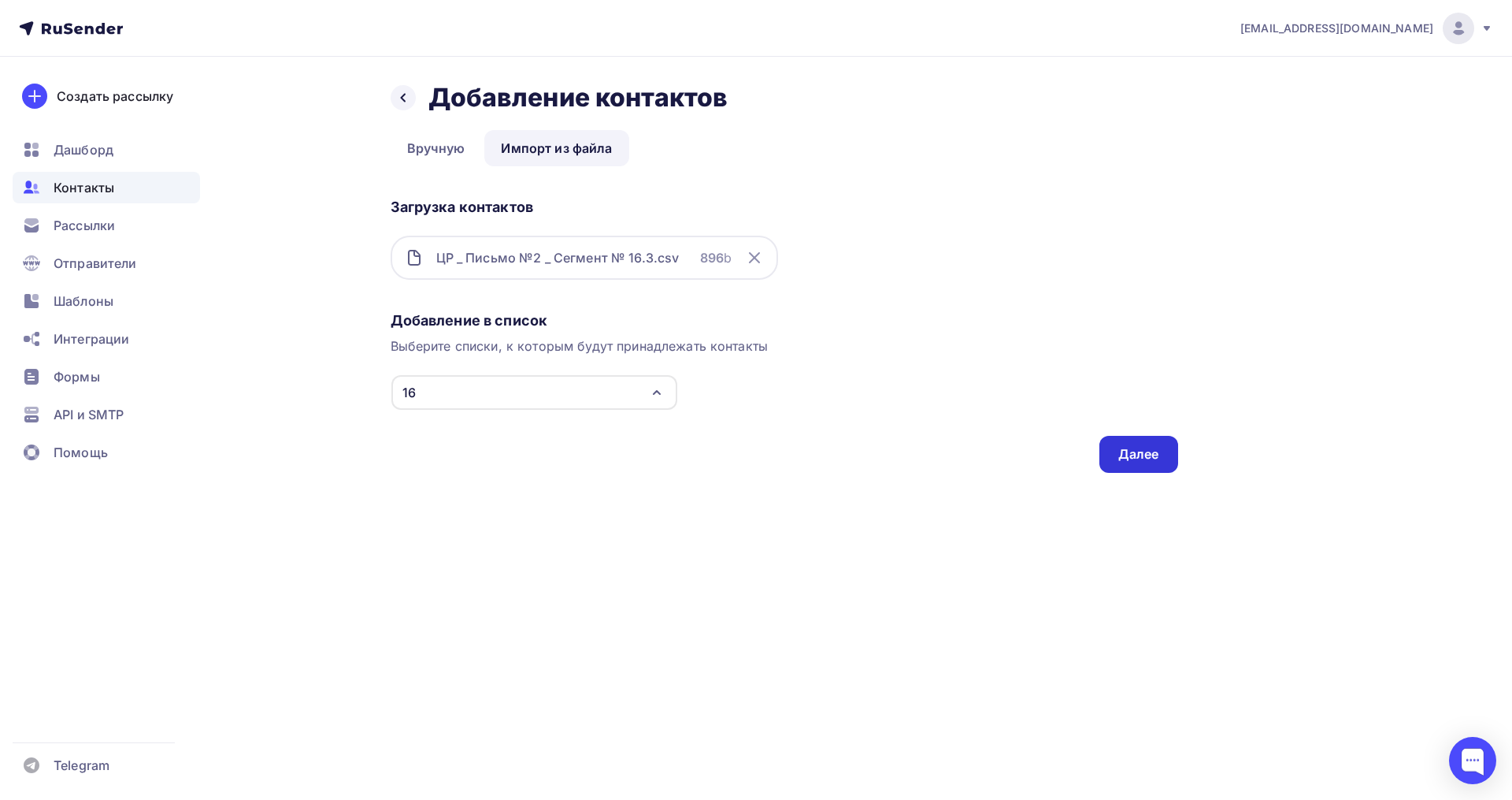
click at [1122, 446] on div "Далее" at bounding box center [1138, 455] width 41 height 18
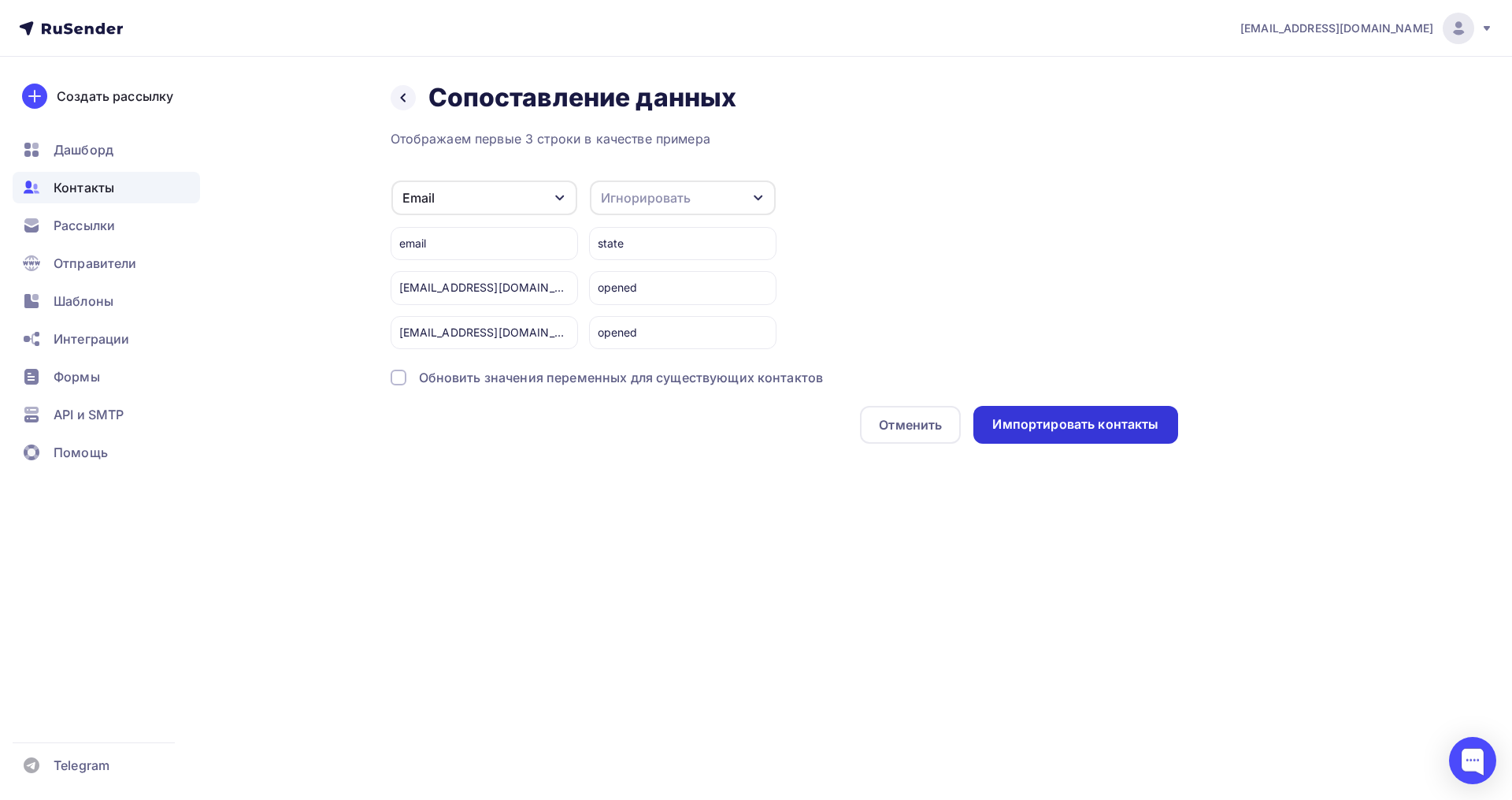
click at [1024, 437] on div "Импортировать контакты" at bounding box center [1075, 424] width 204 height 38
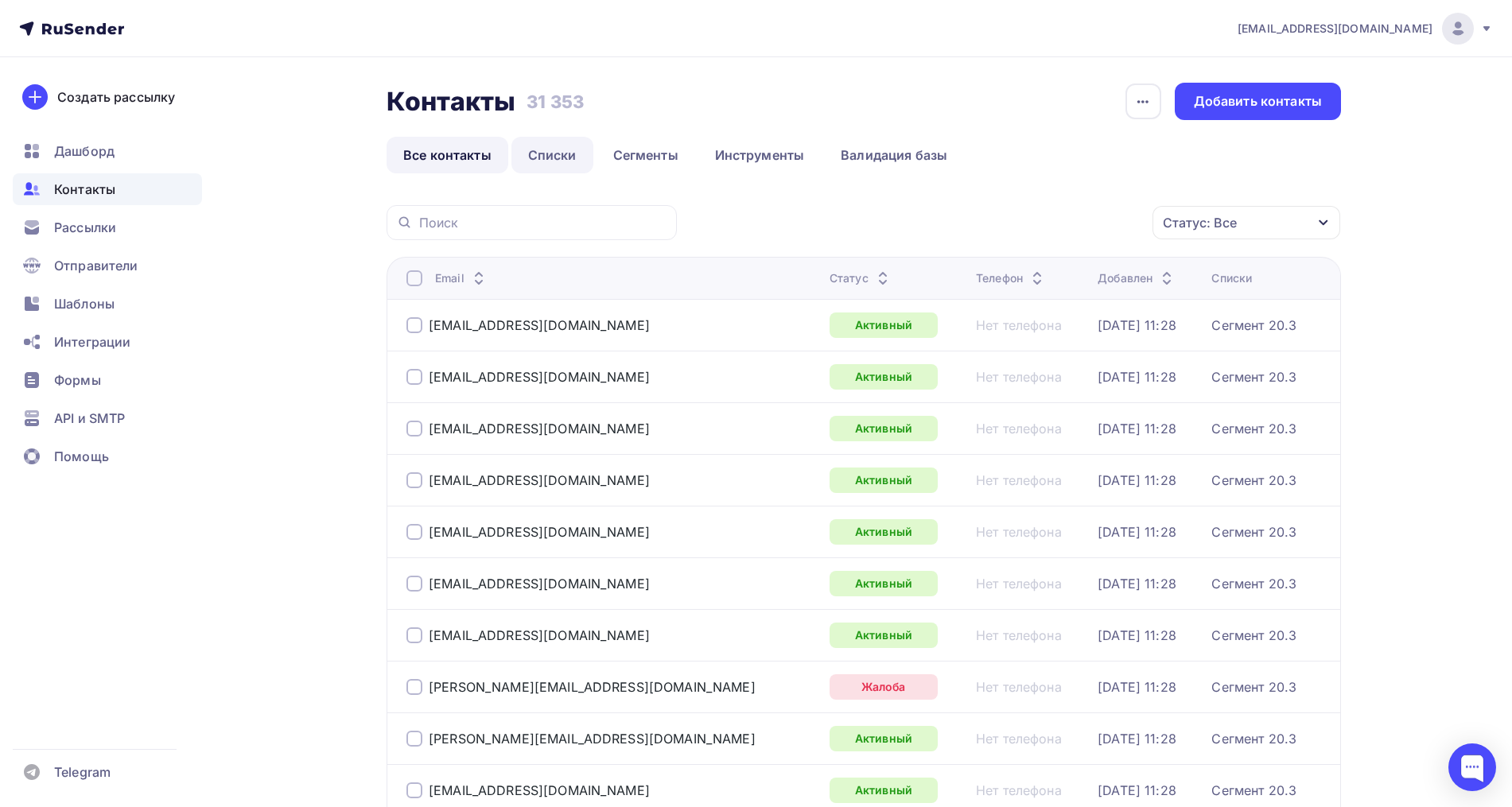
click at [538, 151] on link "Списки" at bounding box center [552, 155] width 82 height 37
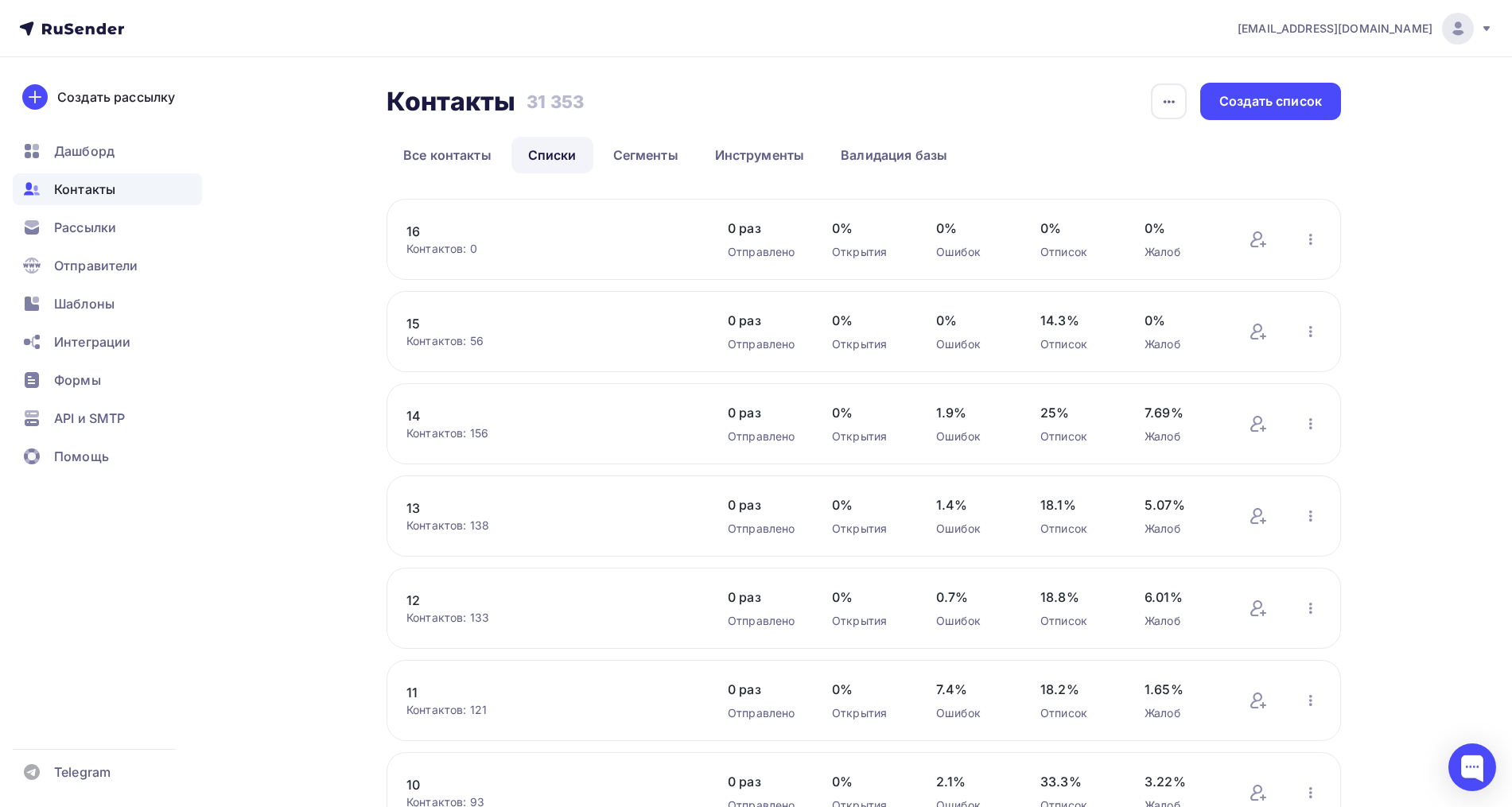
click at [423, 230] on link "16" at bounding box center [541, 231] width 270 height 19
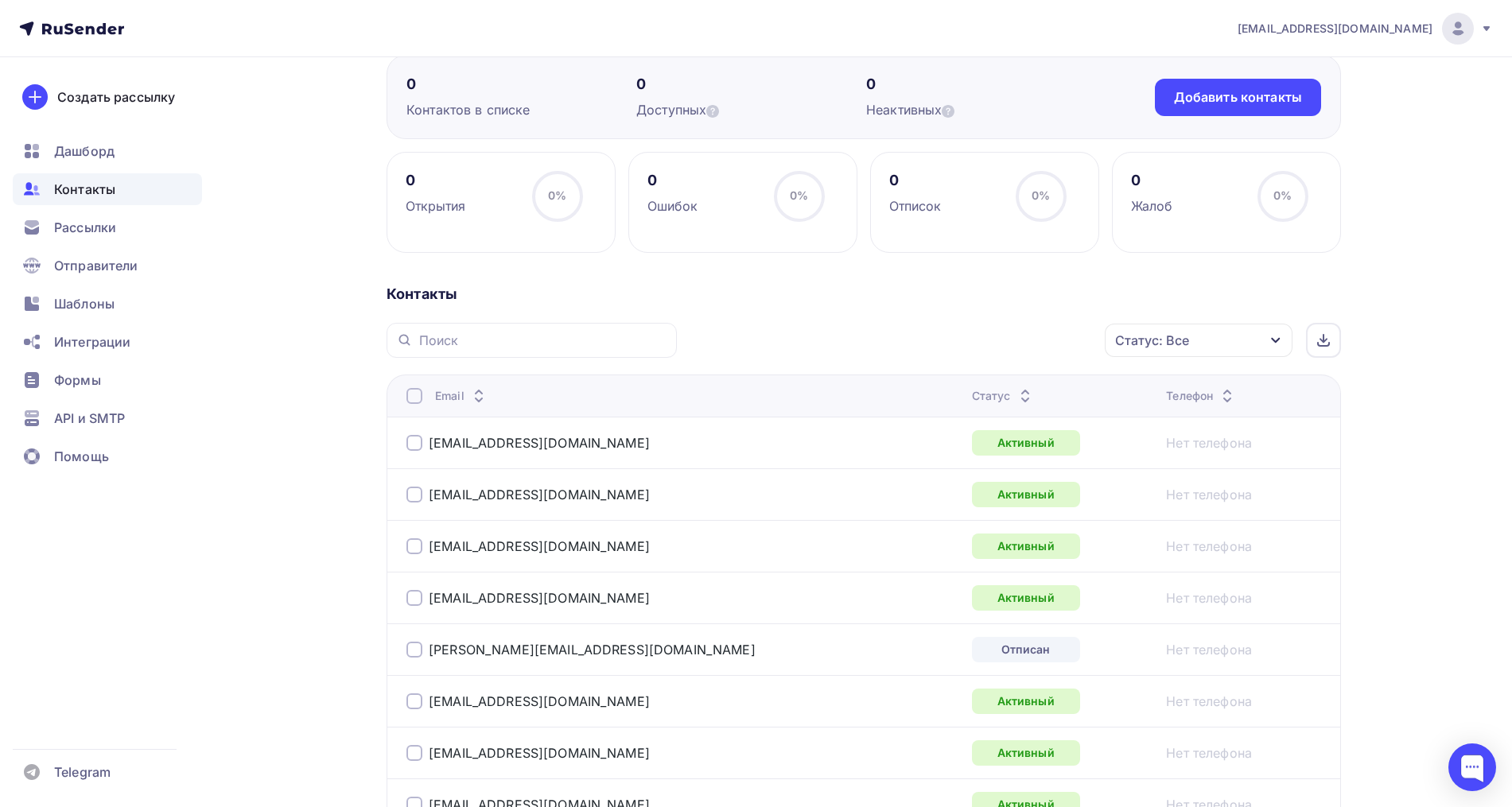
scroll to position [15, 0]
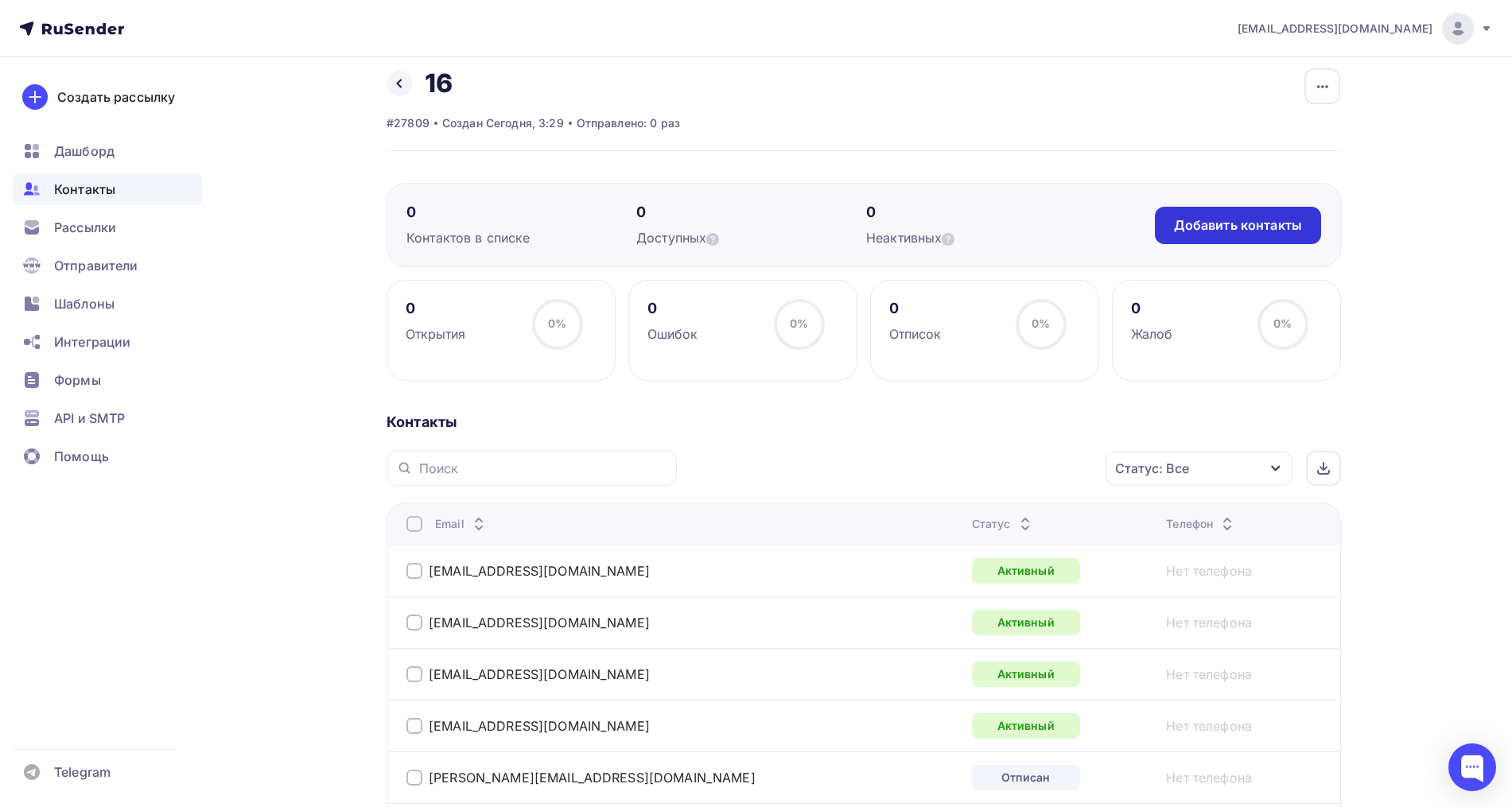
click at [1258, 213] on div "Добавить контакты" at bounding box center [1238, 226] width 166 height 37
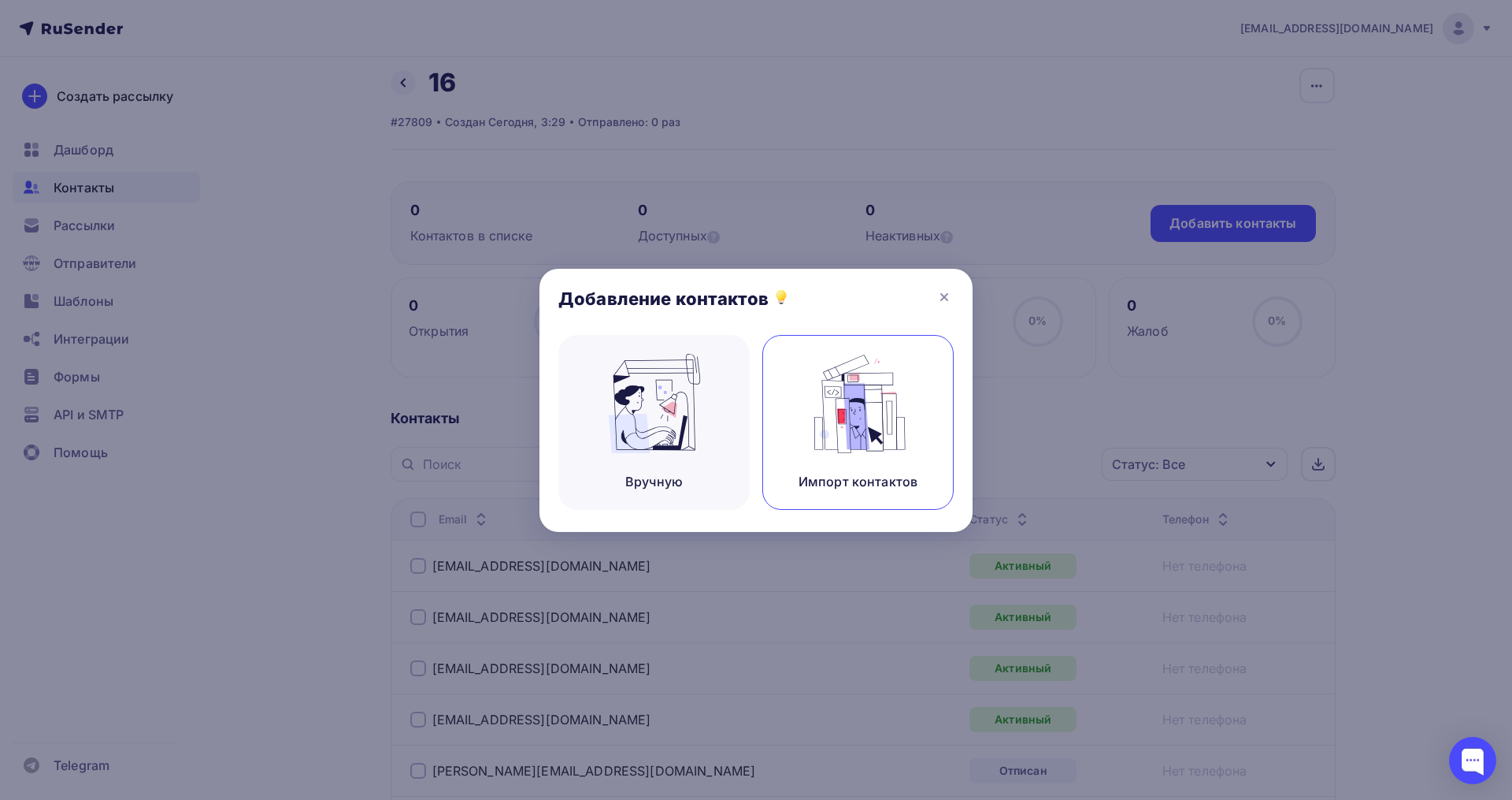
click at [926, 358] on div "Импорт контактов" at bounding box center [857, 422] width 191 height 175
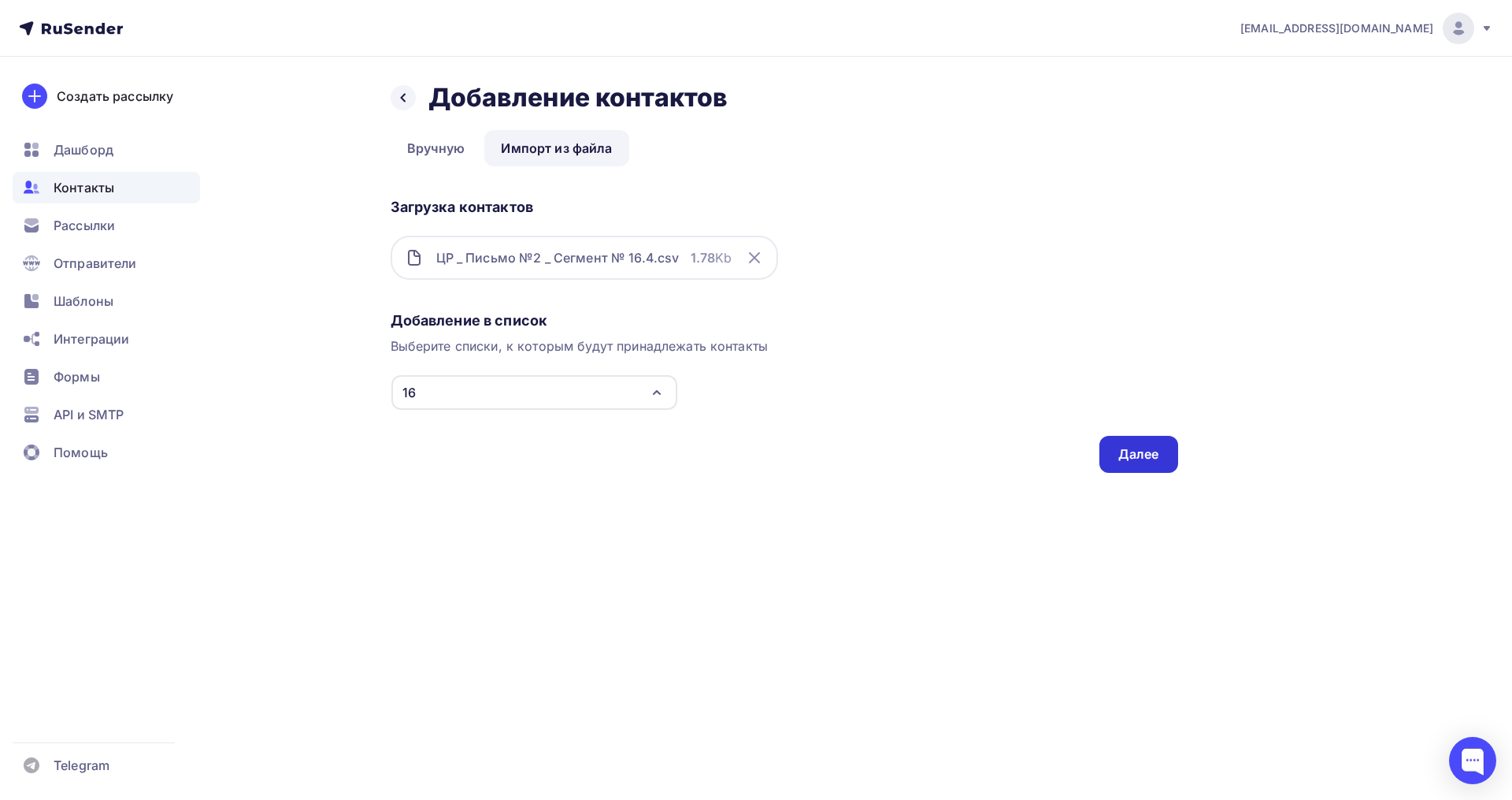
click at [1151, 452] on div "Далее" at bounding box center [1138, 455] width 41 height 18
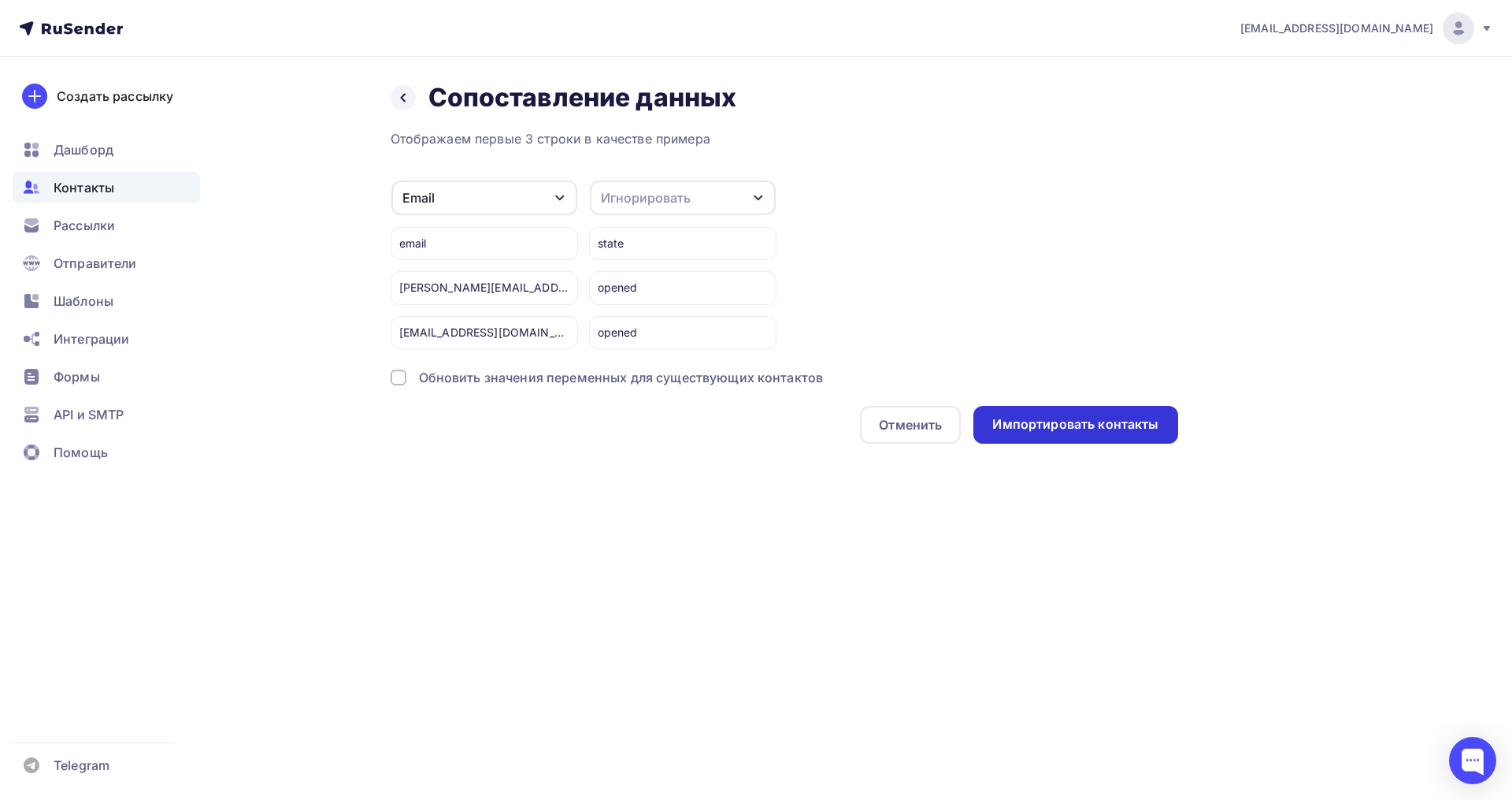
click at [1068, 424] on div "Импортировать контакты" at bounding box center [1074, 424] width 166 height 18
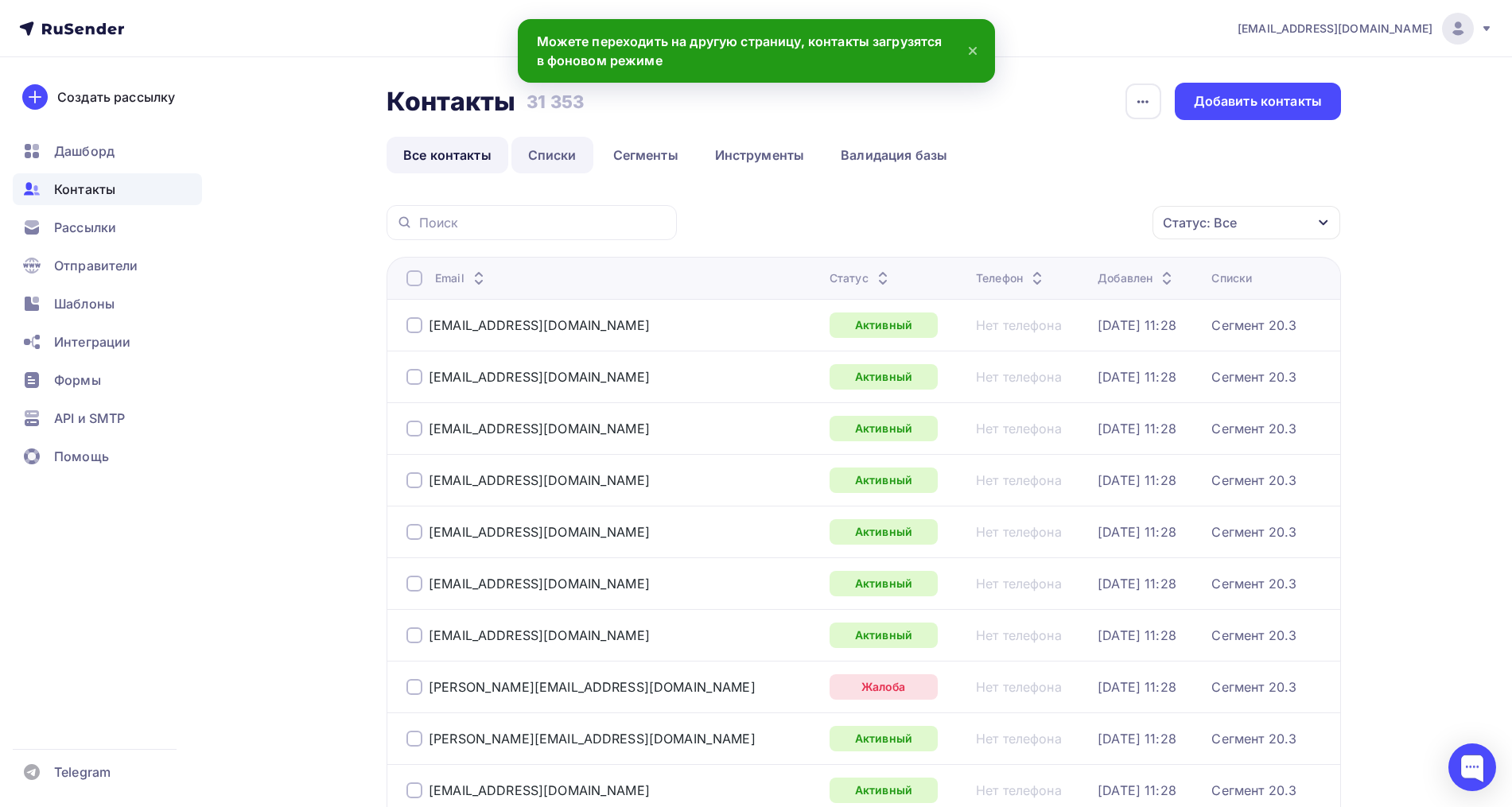
click at [556, 163] on link "Списки" at bounding box center [552, 155] width 82 height 37
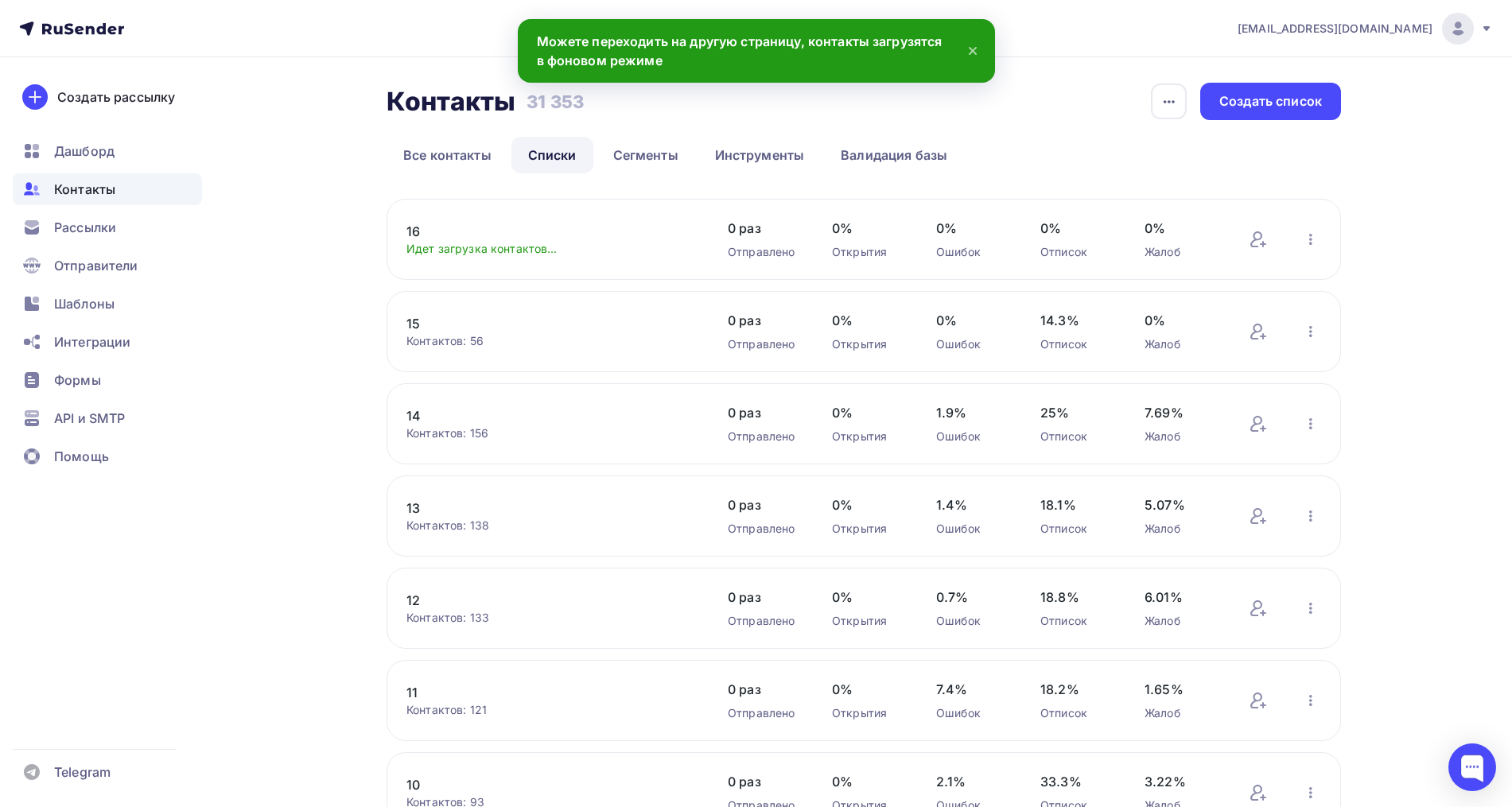
click at [419, 230] on link "16" at bounding box center [541, 231] width 270 height 19
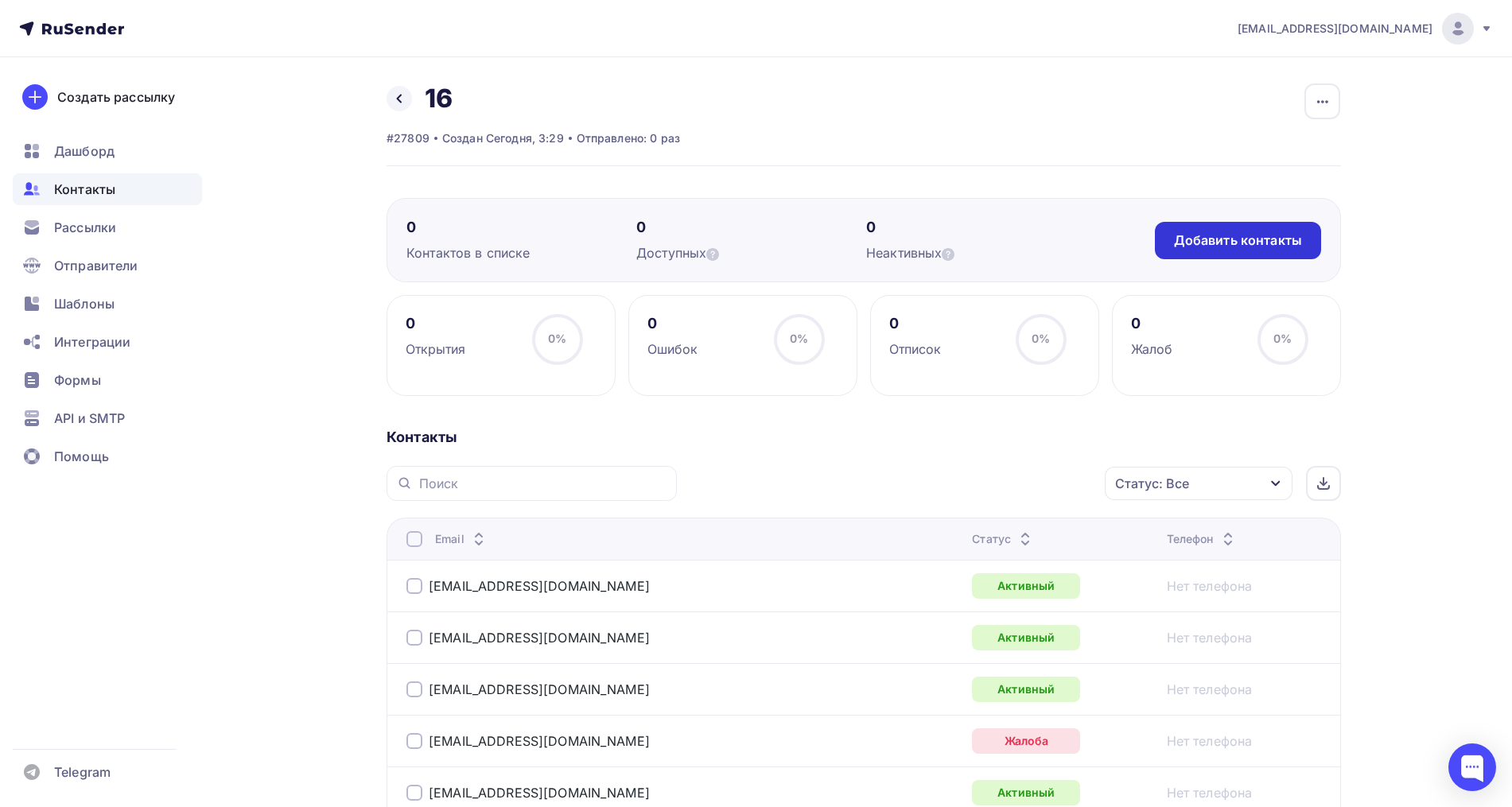
click at [1187, 235] on div "Добавить контакты" at bounding box center [1237, 240] width 128 height 18
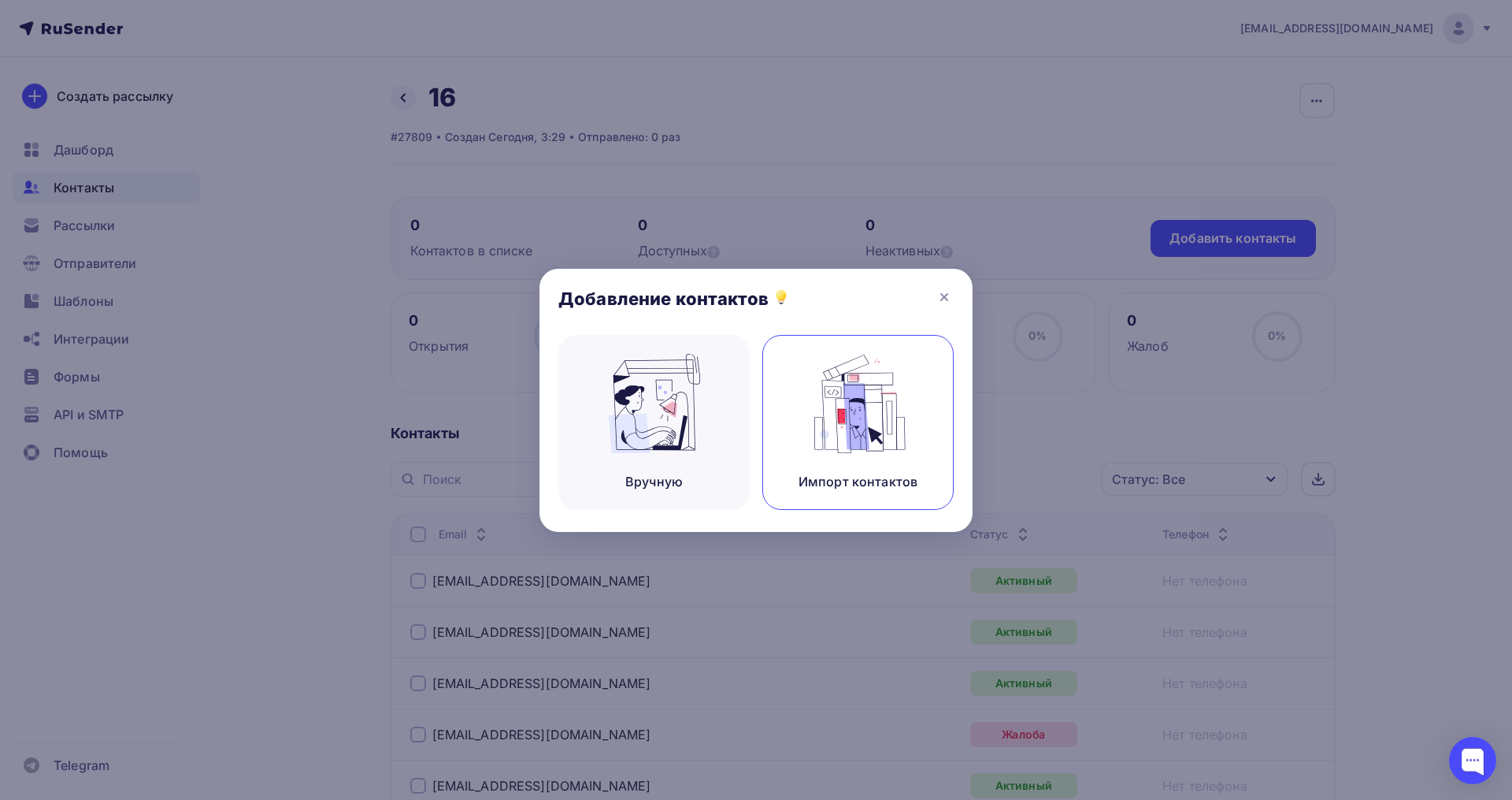
click at [921, 340] on div "Импорт контактов" at bounding box center [857, 422] width 191 height 175
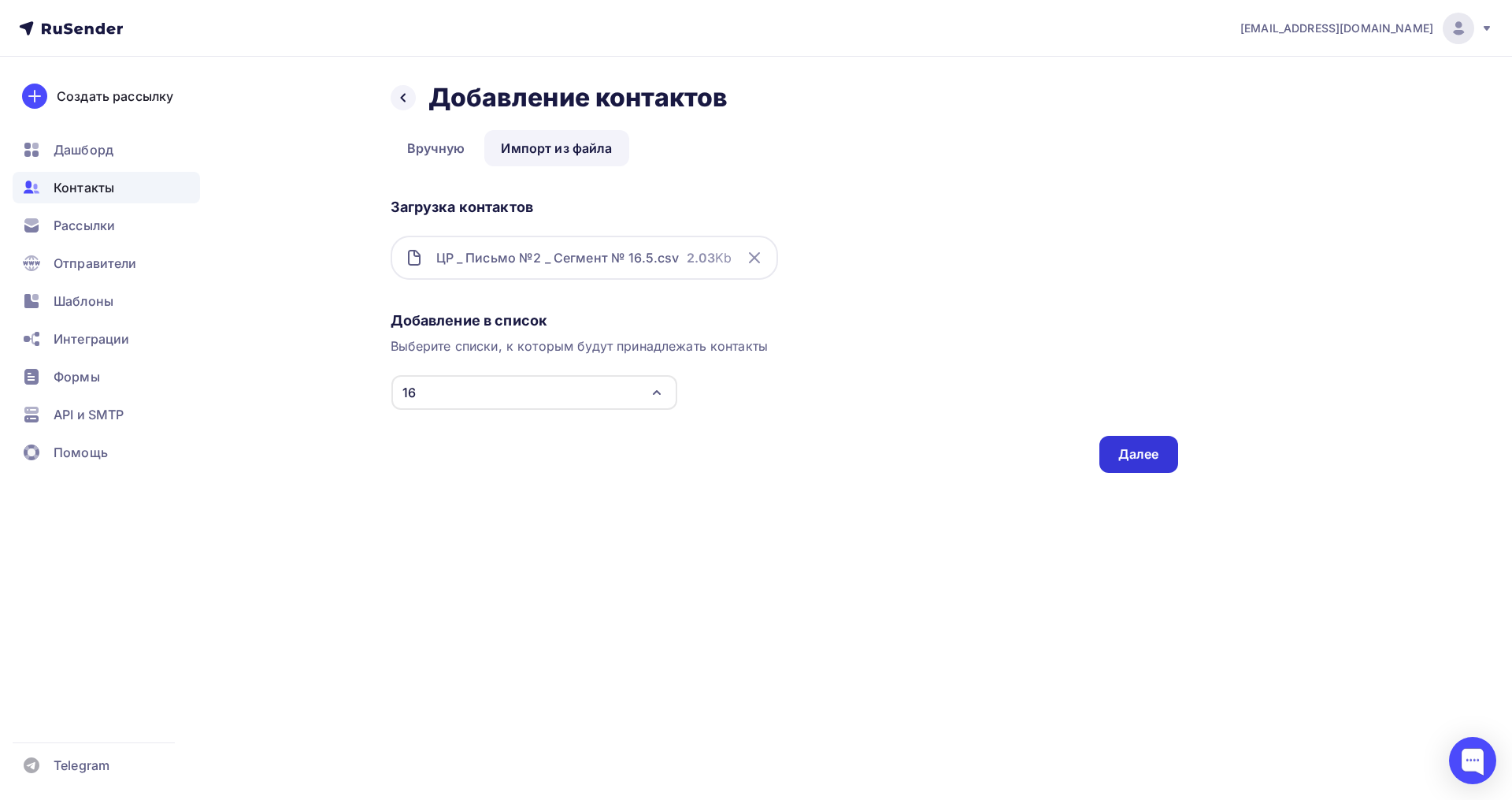
click at [1130, 449] on div "Далее" at bounding box center [1138, 455] width 41 height 18
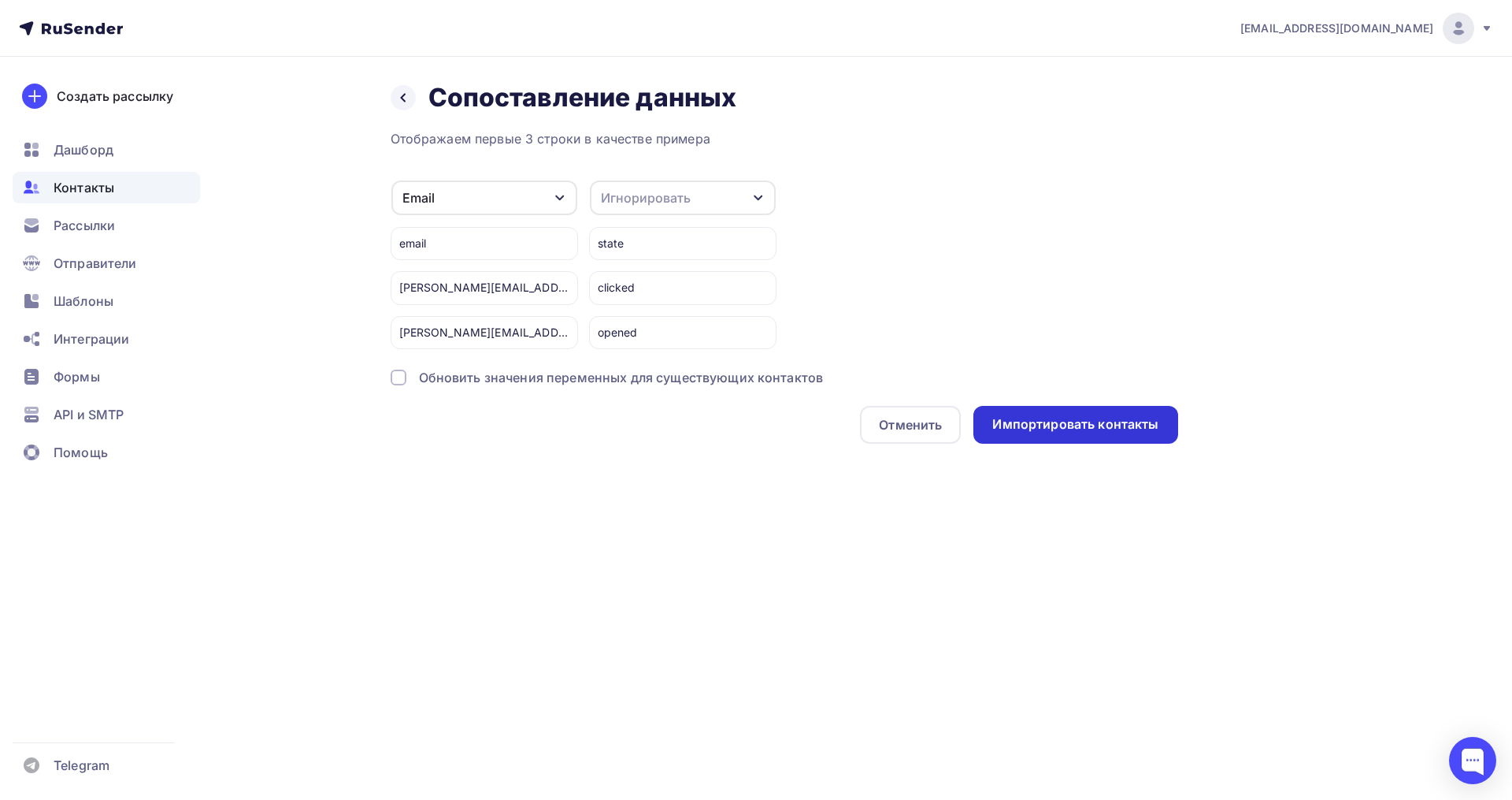
click at [1062, 429] on div "Импортировать контакты" at bounding box center [1074, 424] width 166 height 18
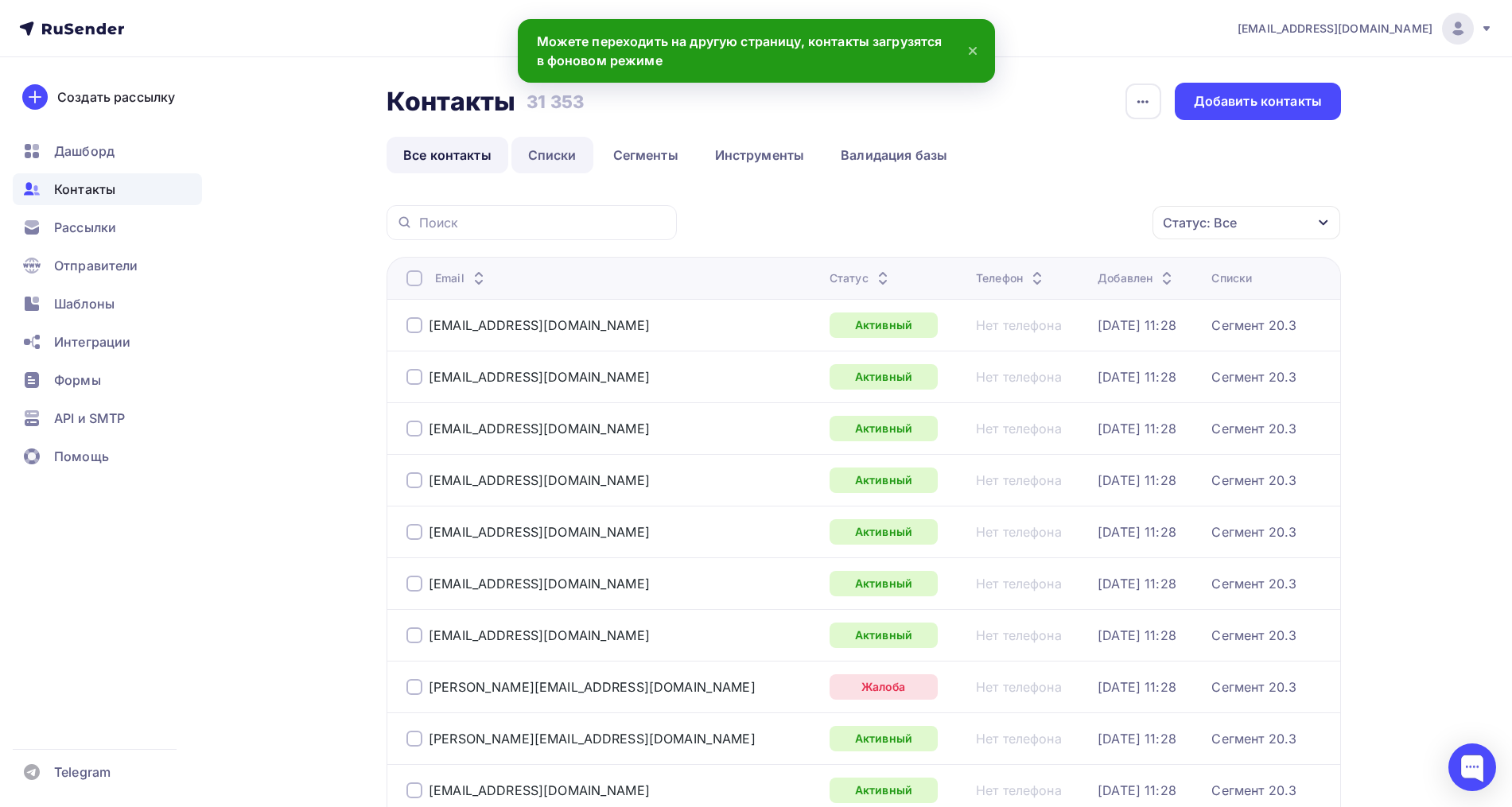
click at [544, 147] on link "Списки" at bounding box center [552, 155] width 82 height 37
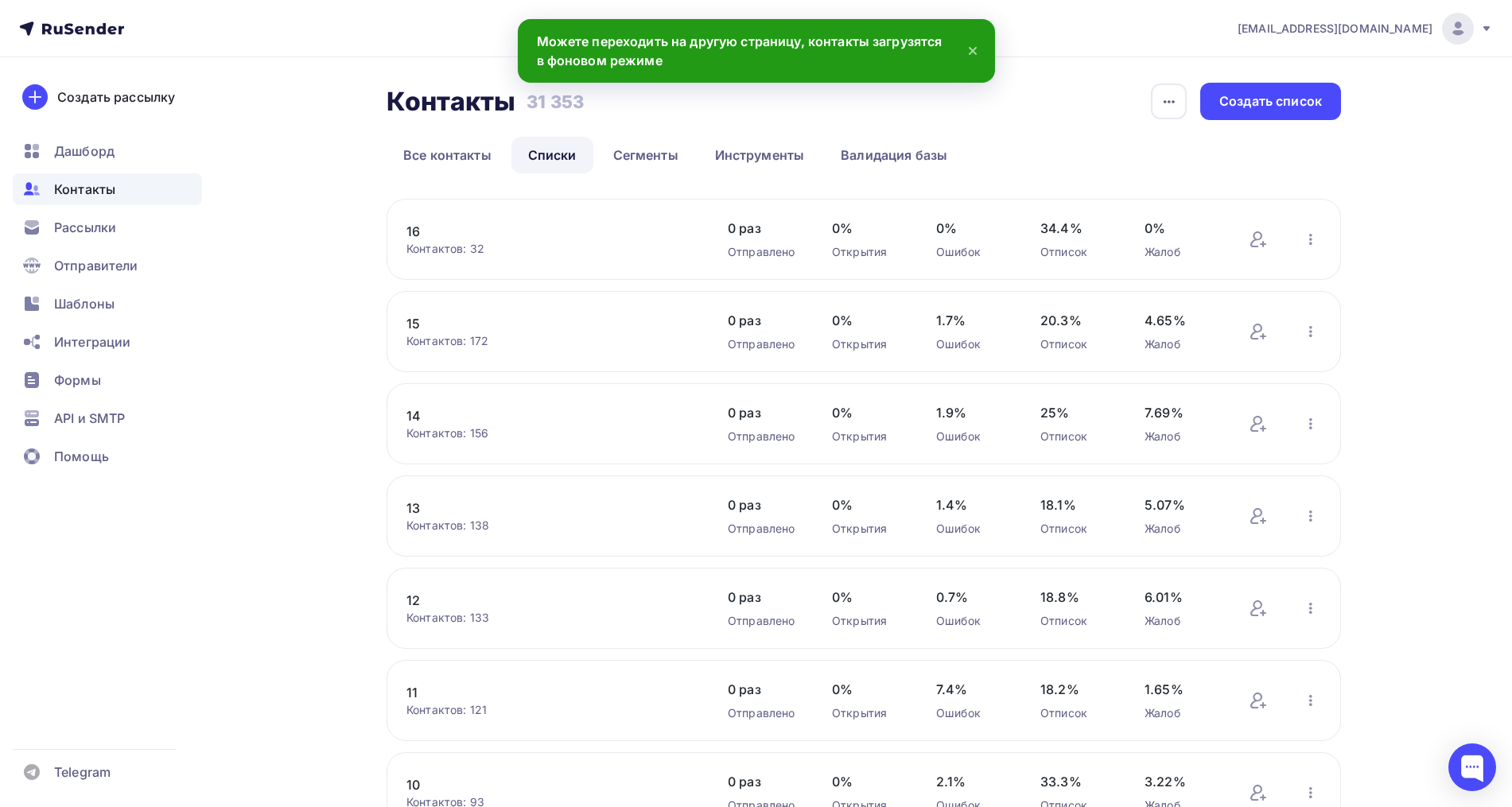
click at [412, 229] on link "16" at bounding box center [541, 231] width 270 height 19
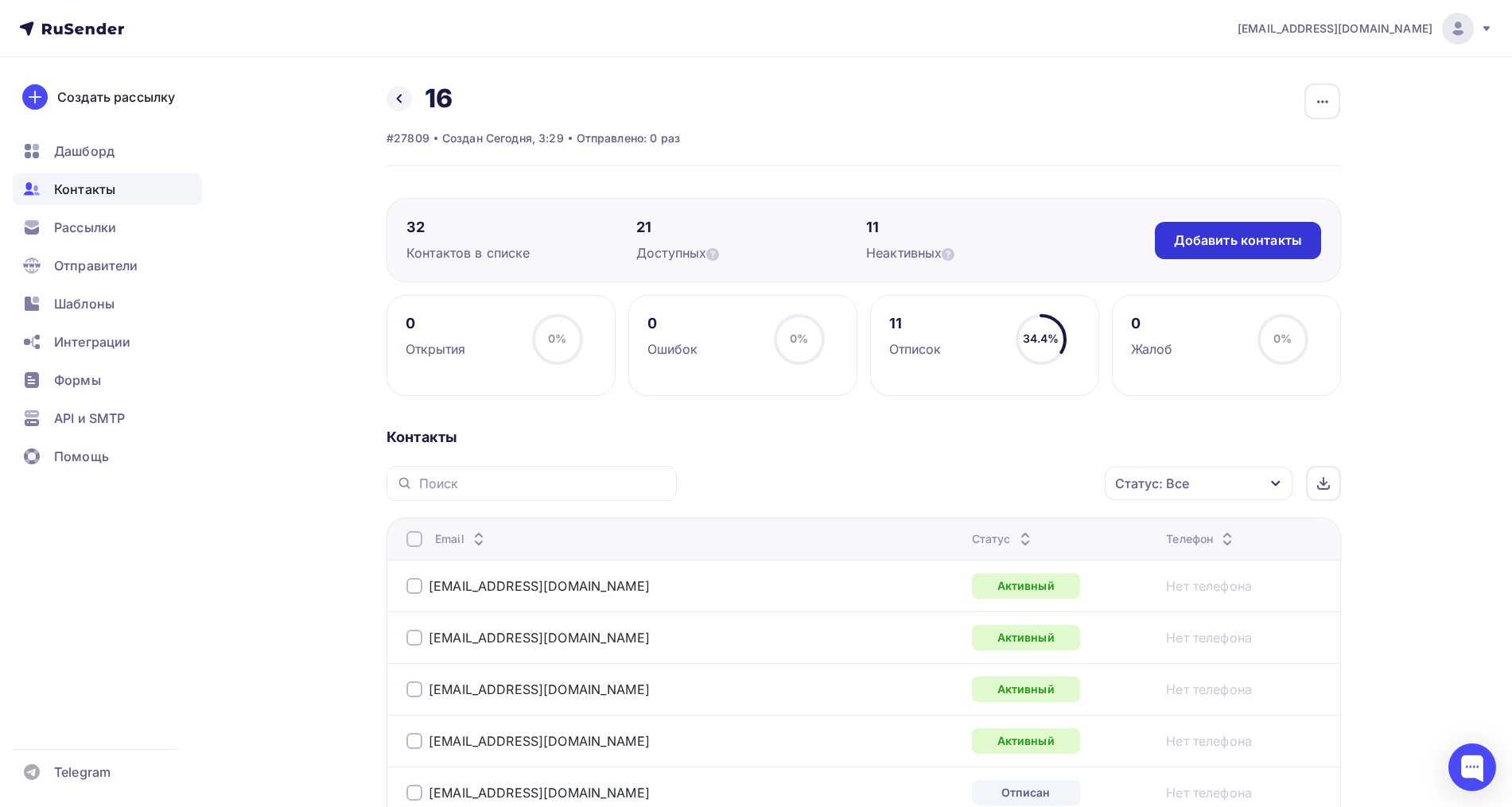
click at [1255, 241] on div "Добавить контакты" at bounding box center [1237, 240] width 128 height 18
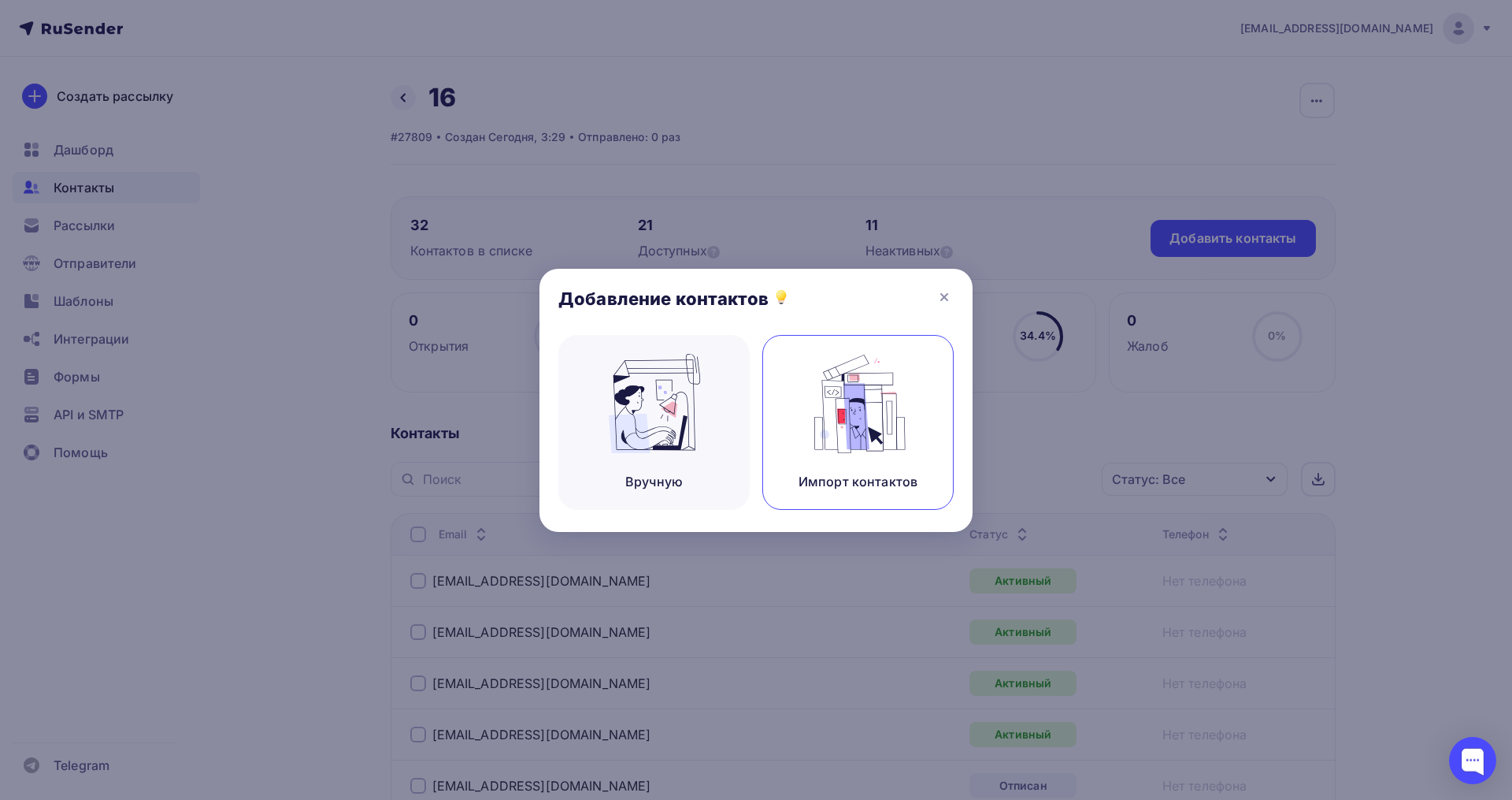
click at [892, 400] on img at bounding box center [858, 403] width 105 height 99
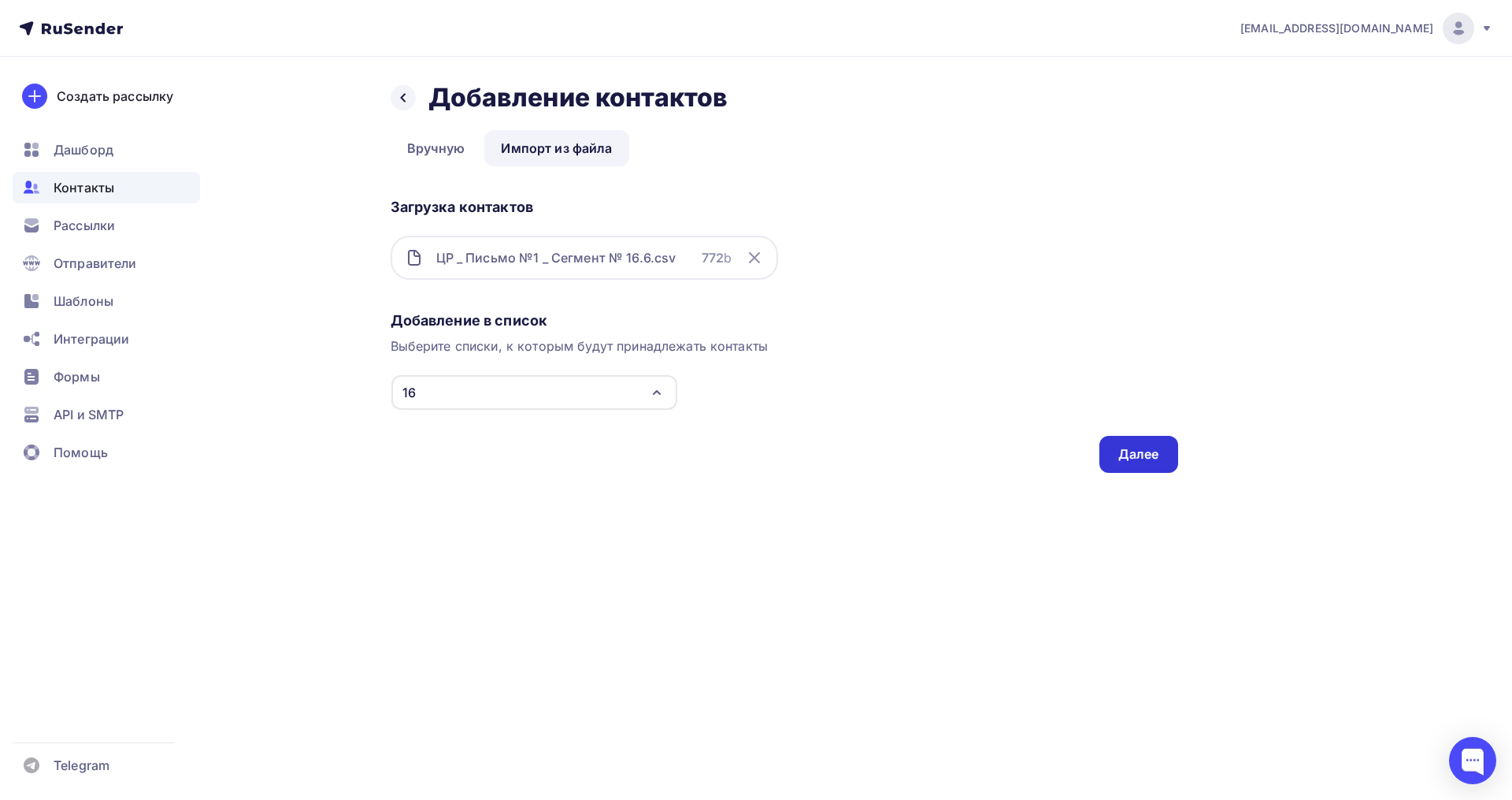
click at [1133, 457] on div "Далее" at bounding box center [1138, 455] width 41 height 18
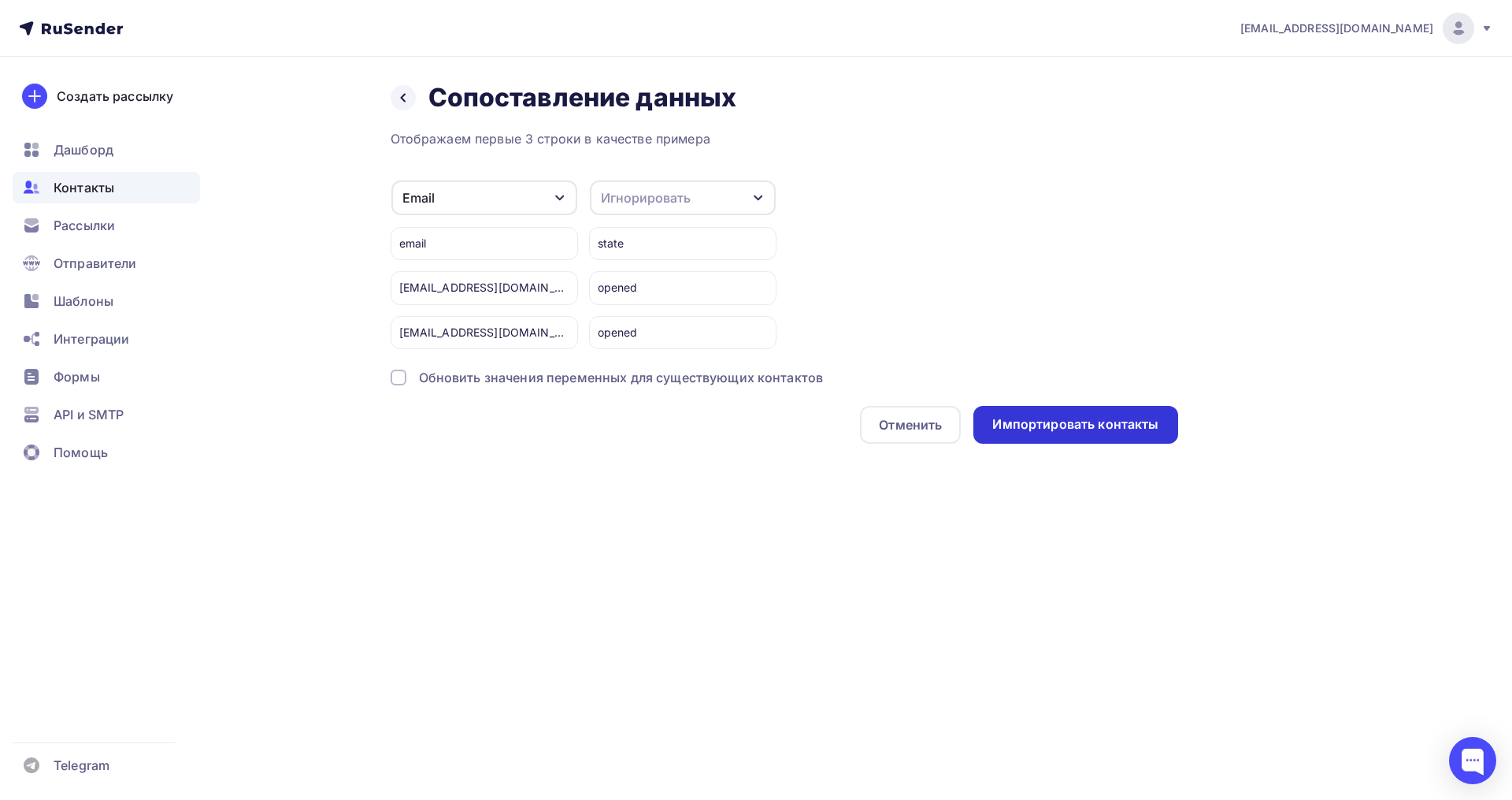
click at [1106, 422] on div "Импортировать контакты" at bounding box center [1074, 424] width 166 height 18
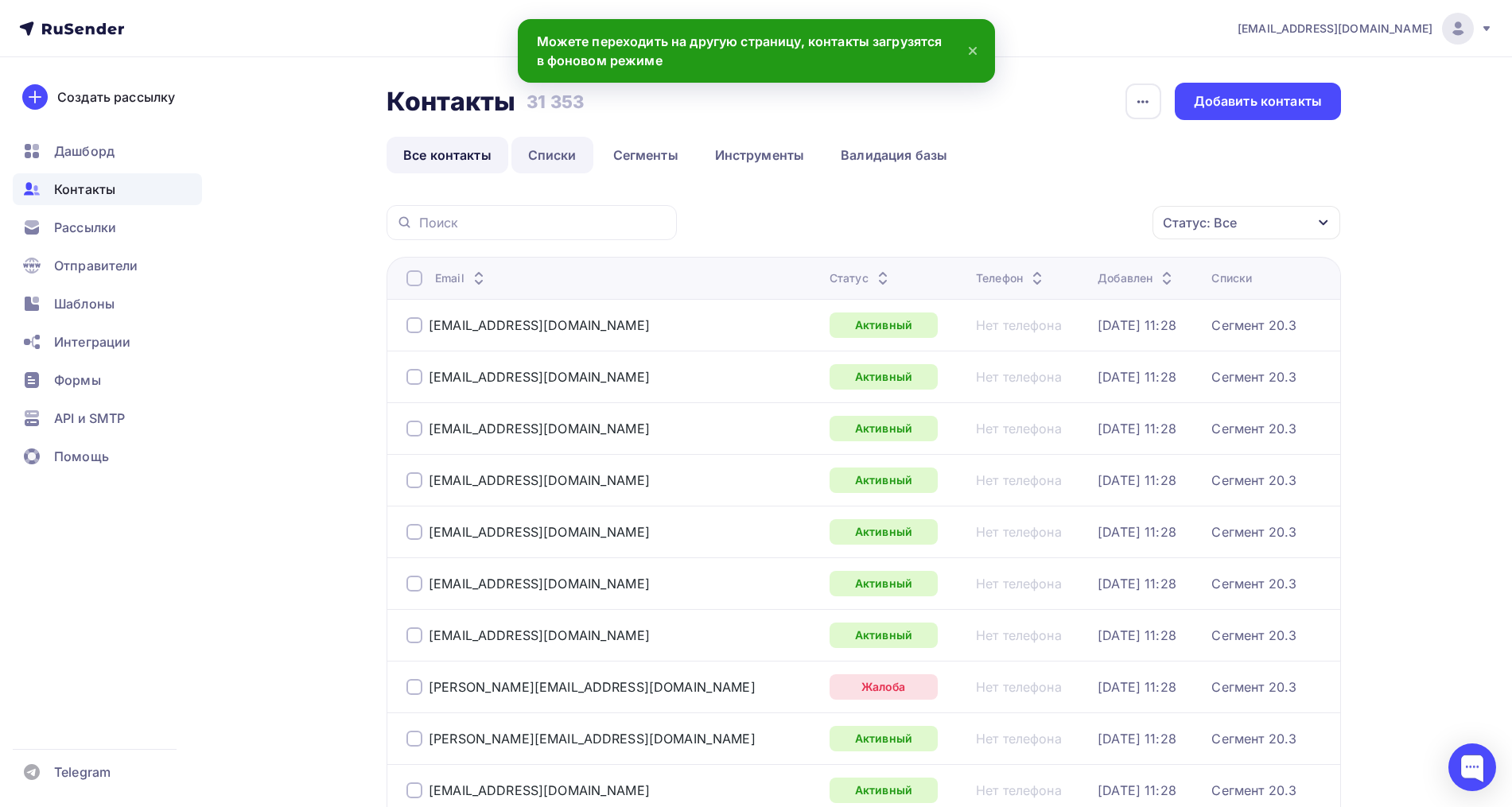
click at [561, 158] on link "Списки" at bounding box center [552, 155] width 82 height 37
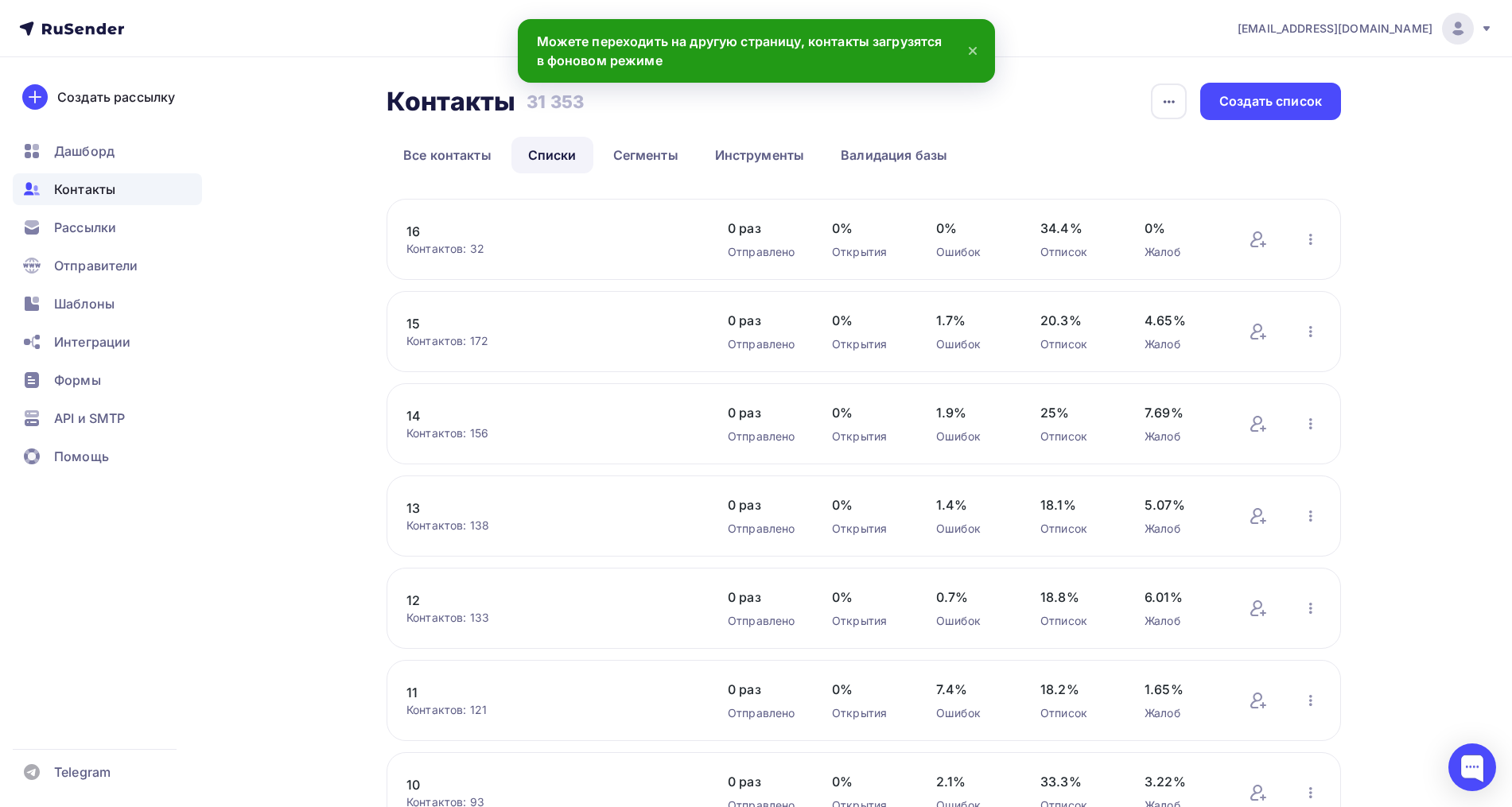
click at [412, 231] on link "16" at bounding box center [541, 231] width 270 height 19
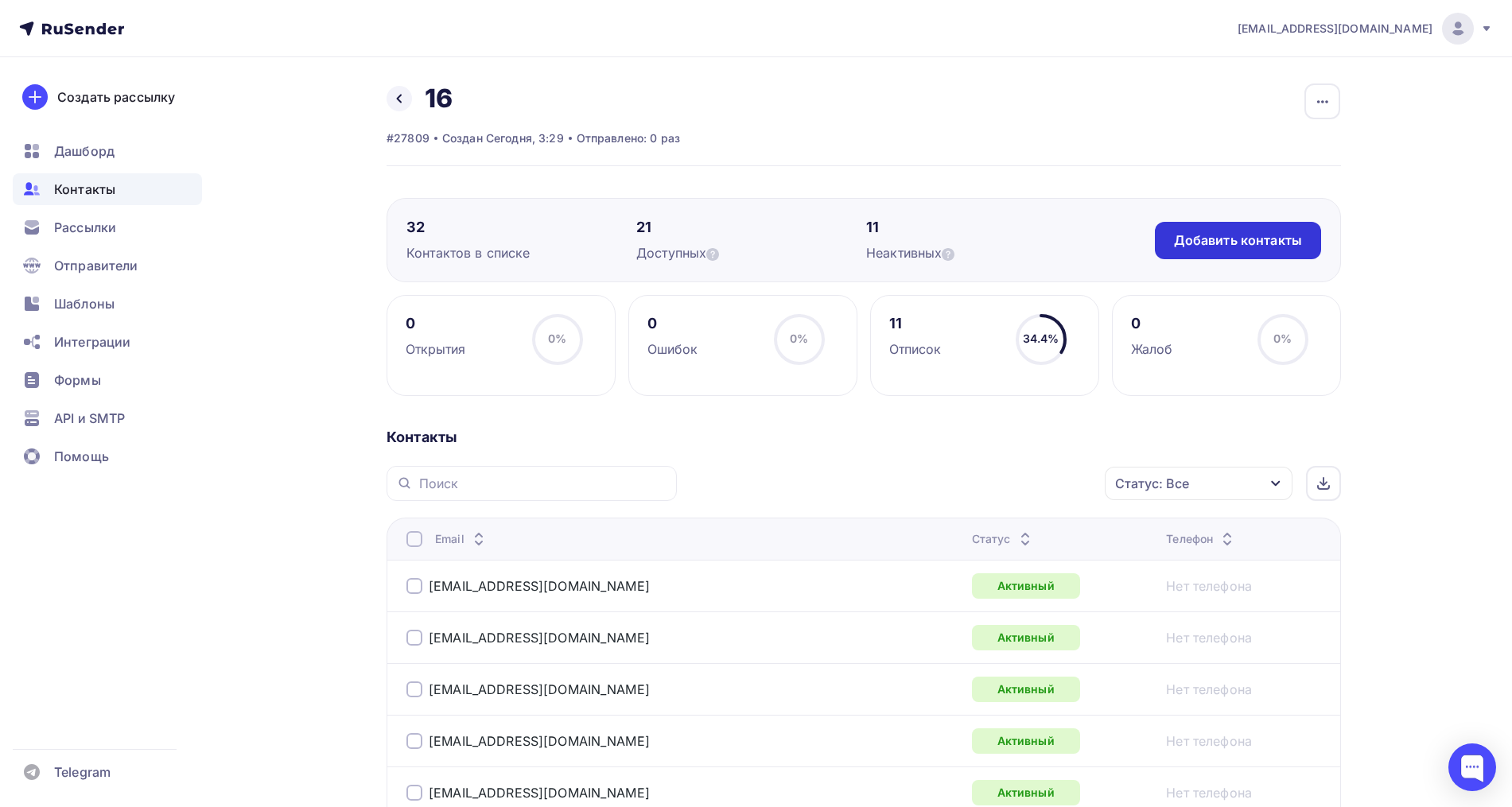
click at [1300, 241] on div "Добавить контакты" at bounding box center [1237, 240] width 128 height 18
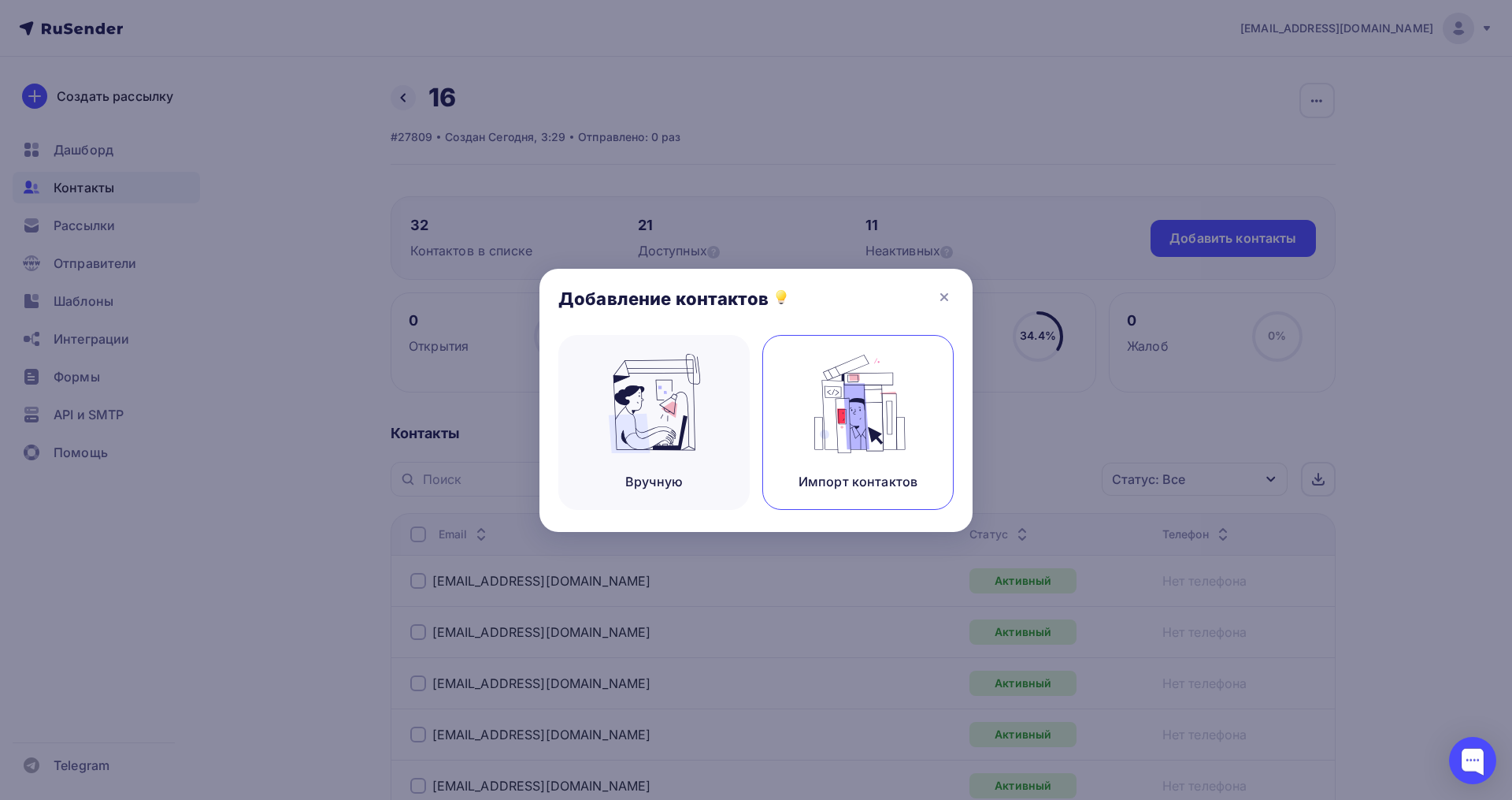
click at [850, 392] on img at bounding box center [858, 403] width 105 height 99
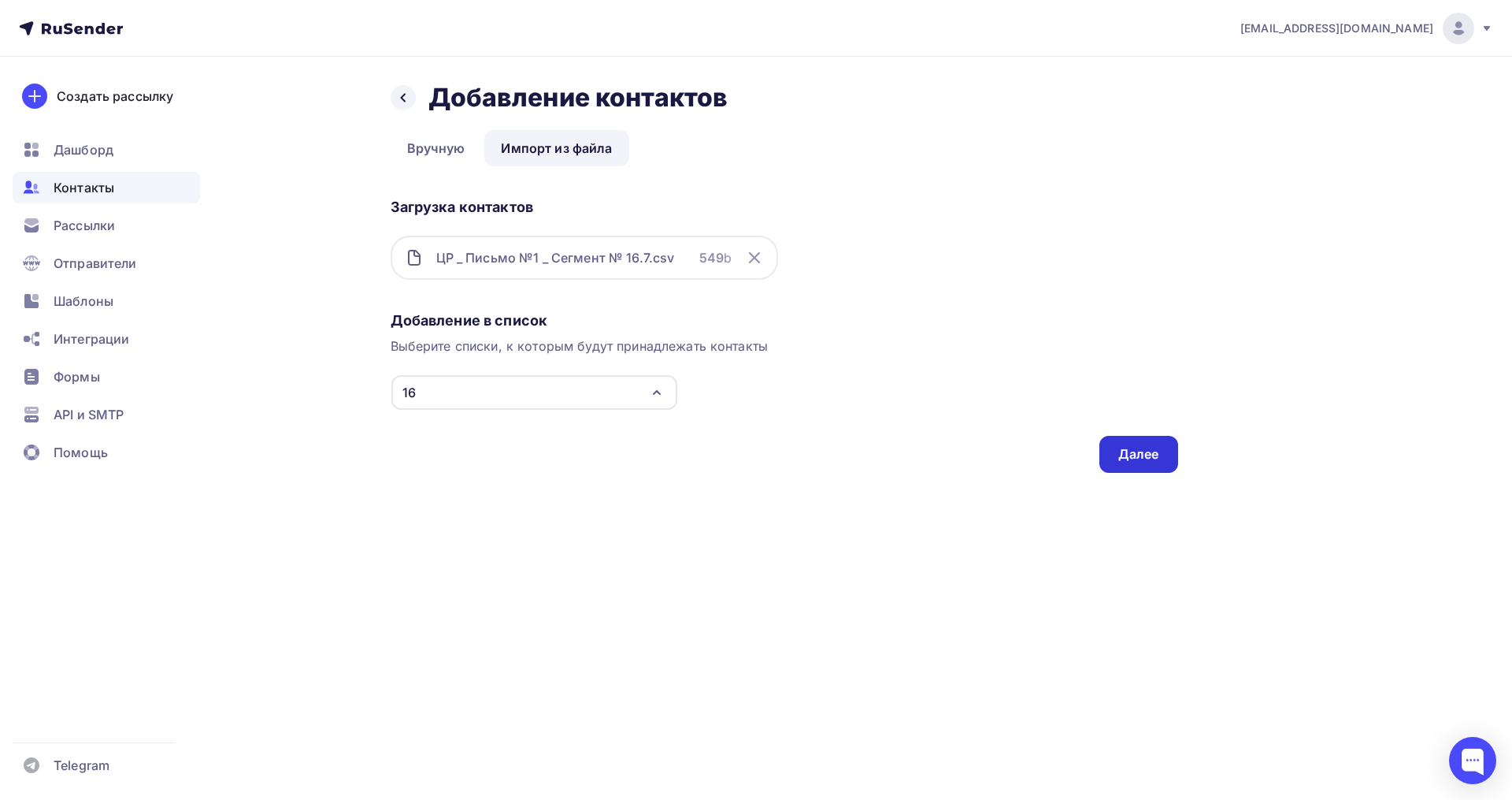
click at [1099, 444] on div "Добавление в список Выберите списки, к которым будут принадлежать контакты 16 1…" at bounding box center [785, 389] width 788 height 168
click at [1119, 454] on div "Далее" at bounding box center [1138, 455] width 41 height 18
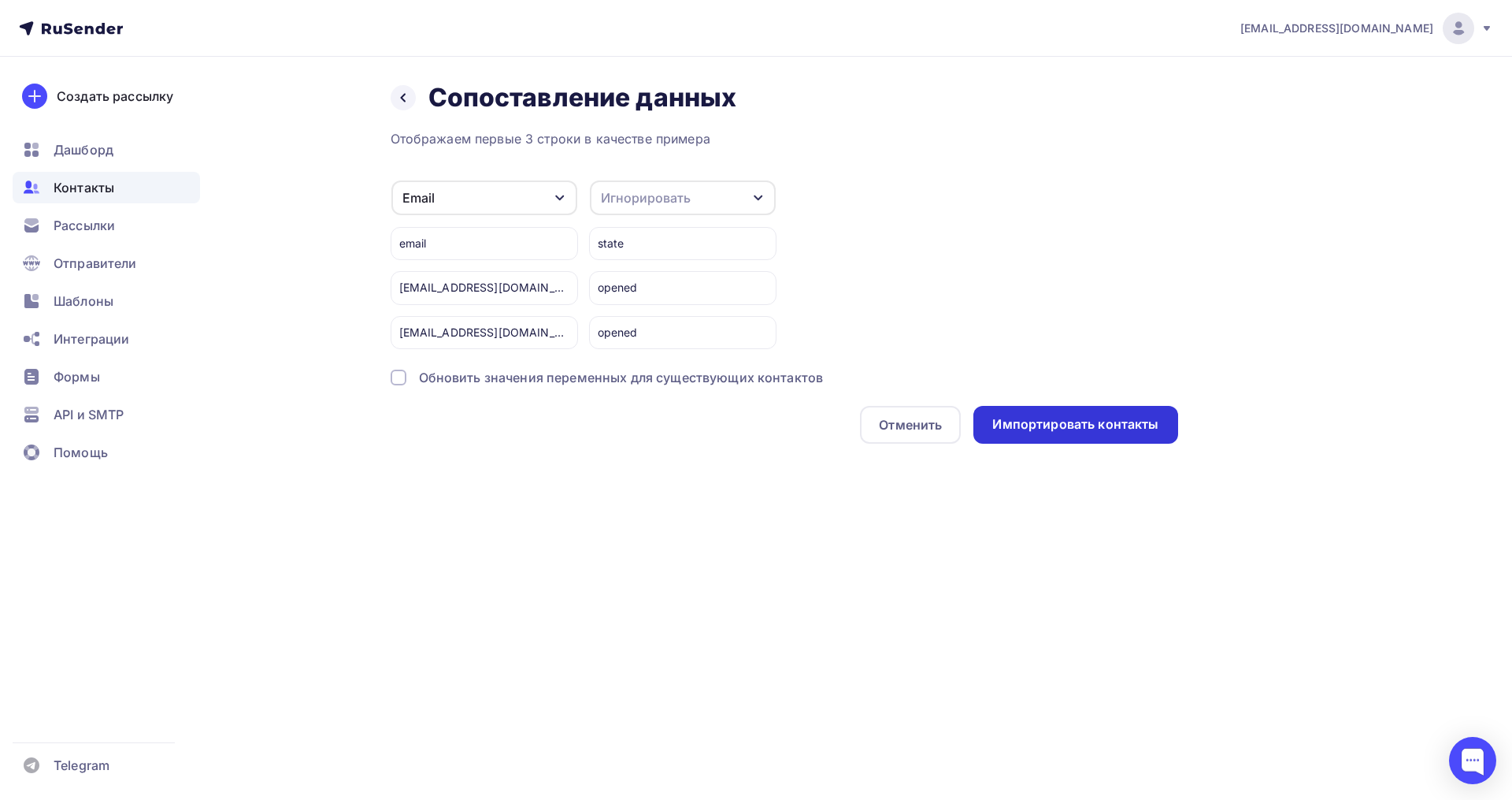
click at [1074, 433] on div "Импортировать контакты" at bounding box center [1074, 424] width 166 height 18
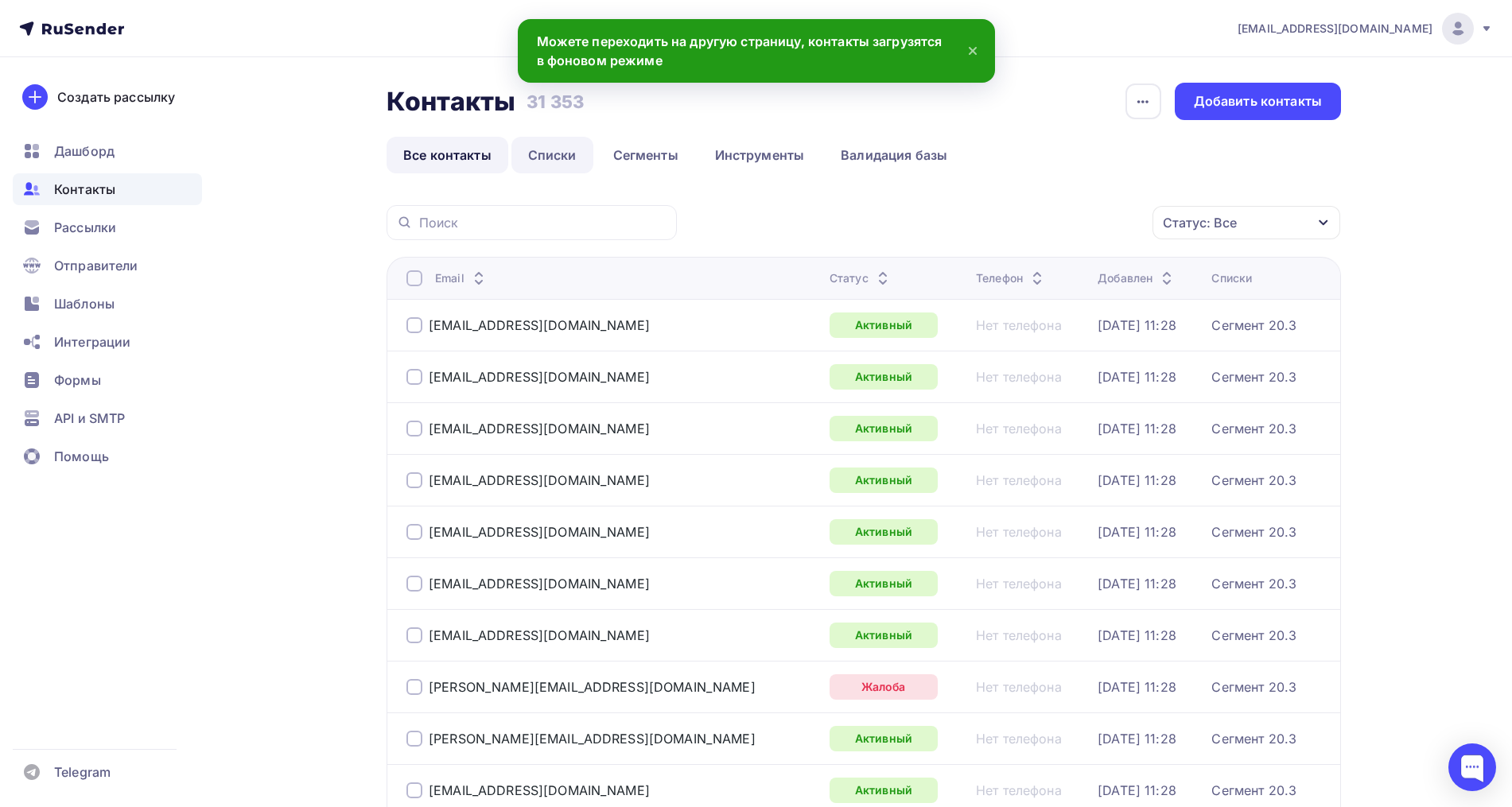
click at [547, 145] on link "Списки" at bounding box center [552, 155] width 82 height 37
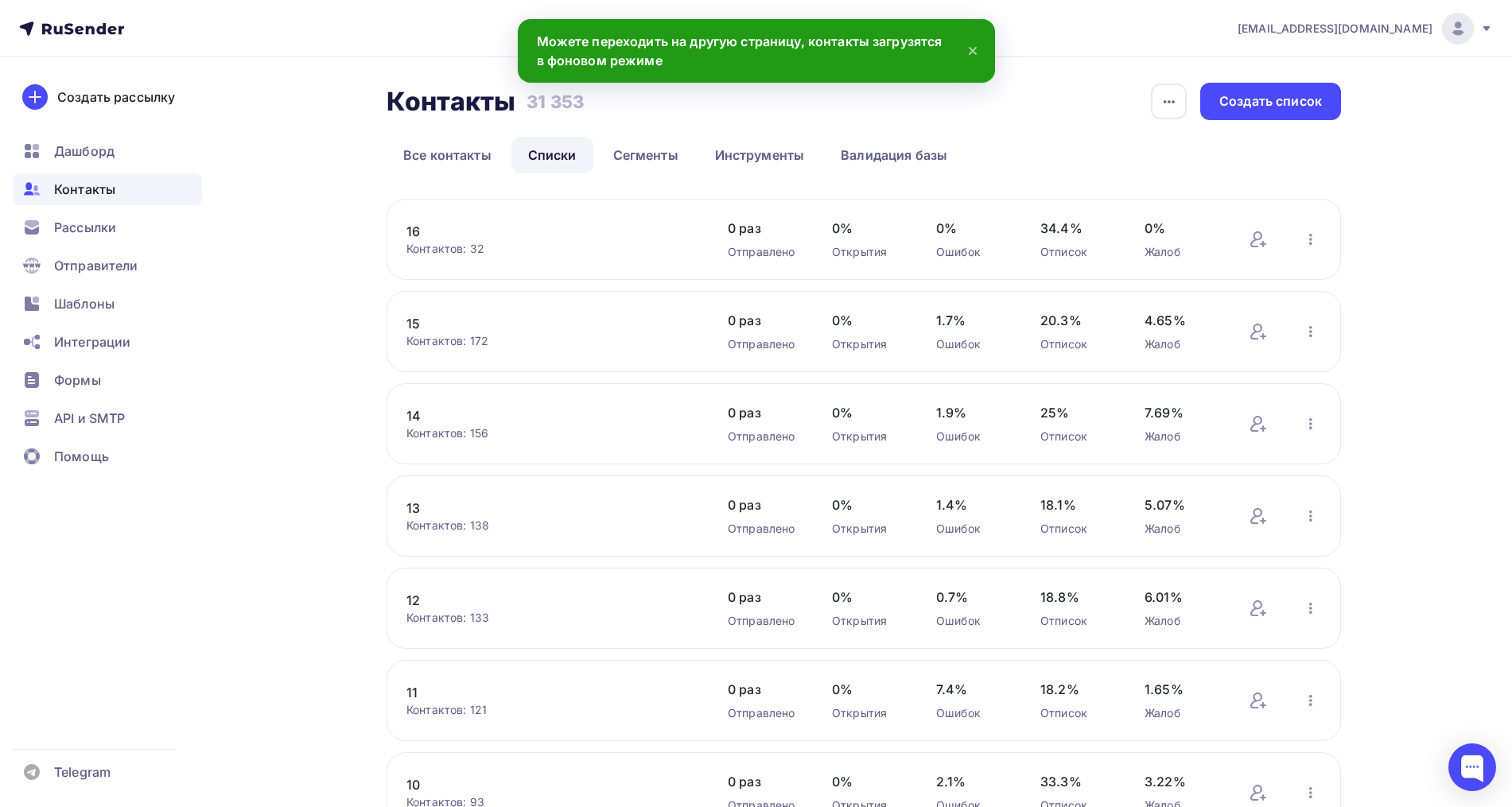
click at [415, 231] on link "16" at bounding box center [541, 231] width 270 height 19
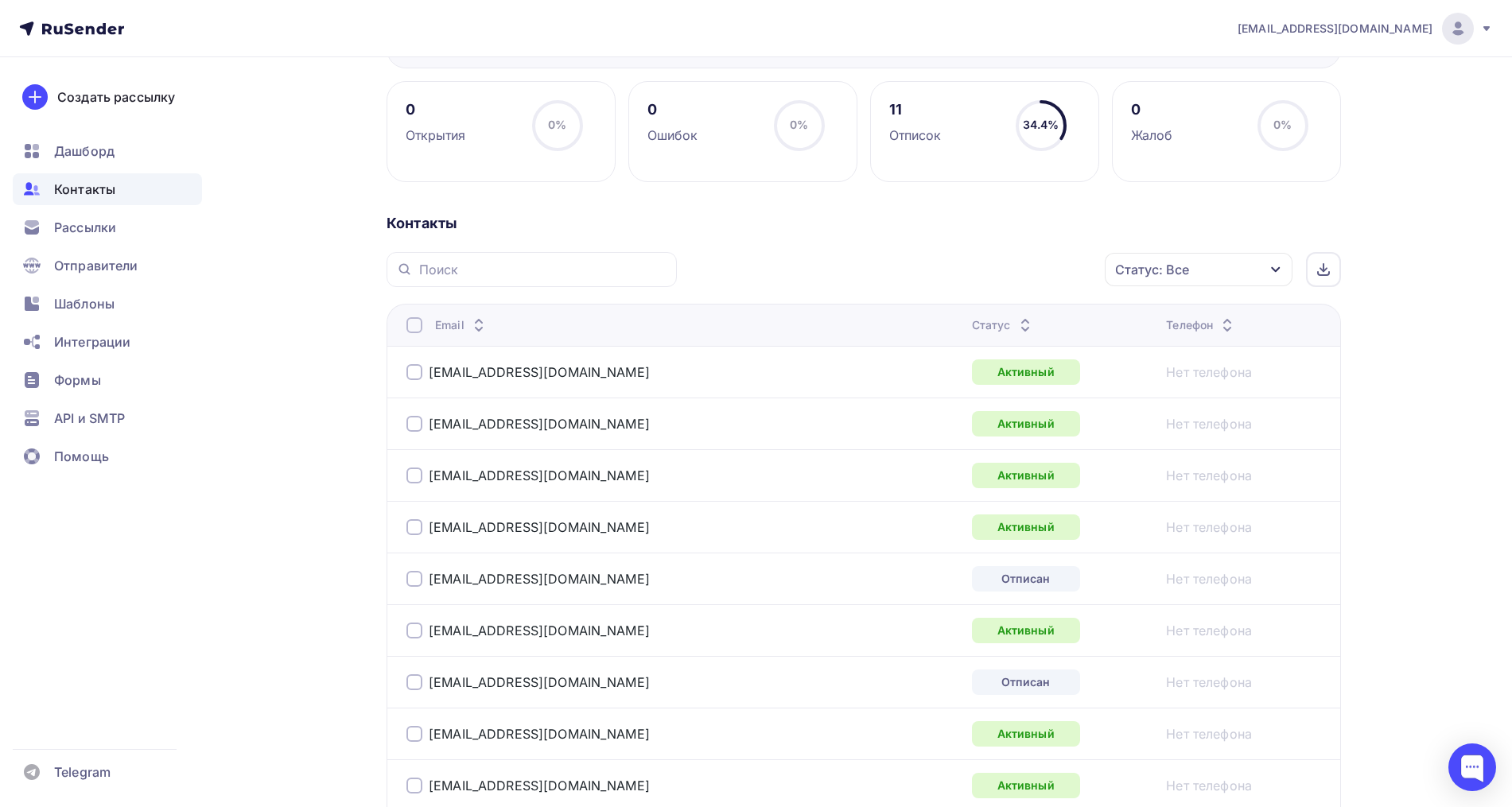
scroll to position [15, 0]
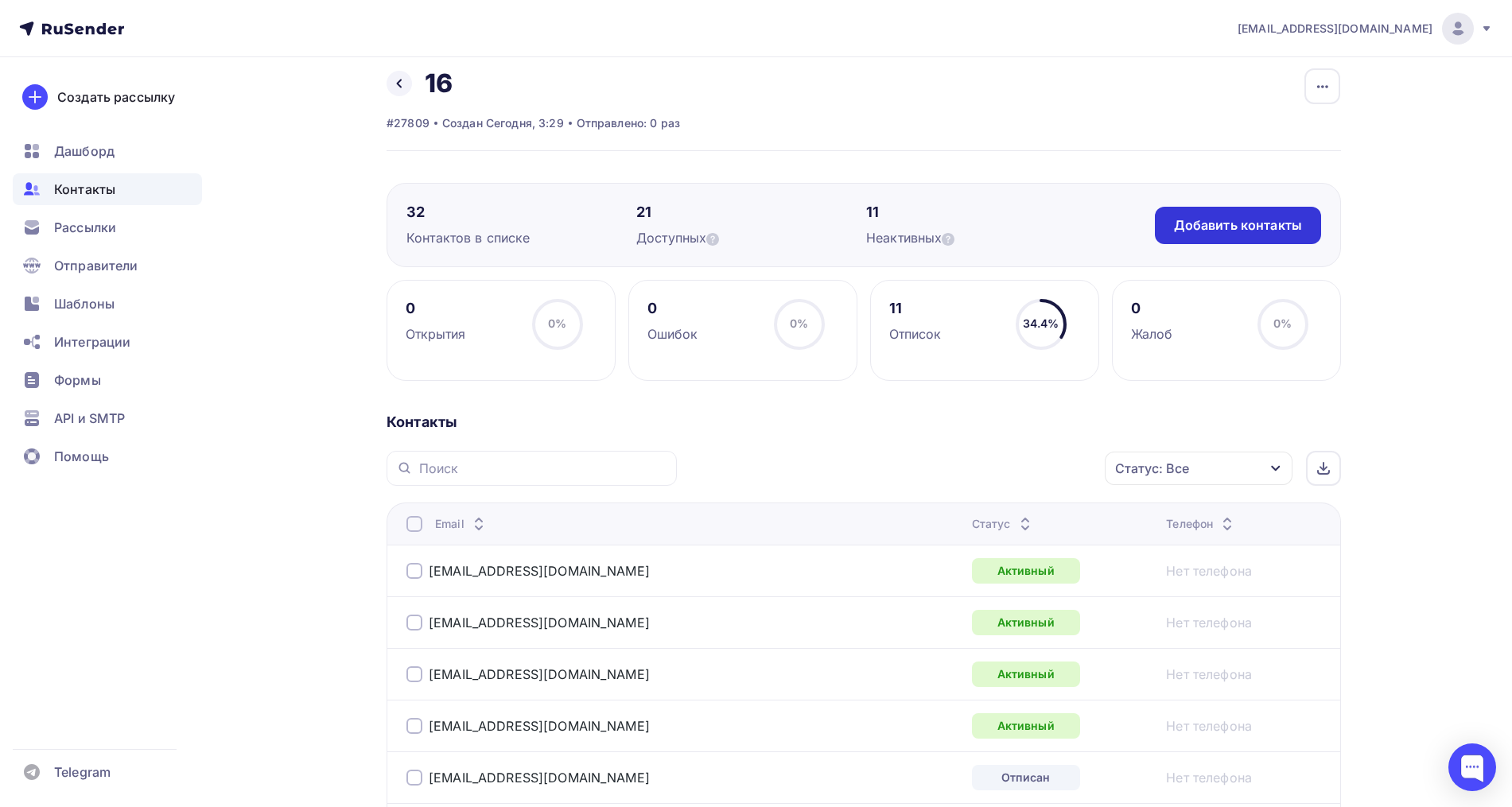
click at [1260, 230] on div "Добавить контакты" at bounding box center [1237, 226] width 128 height 18
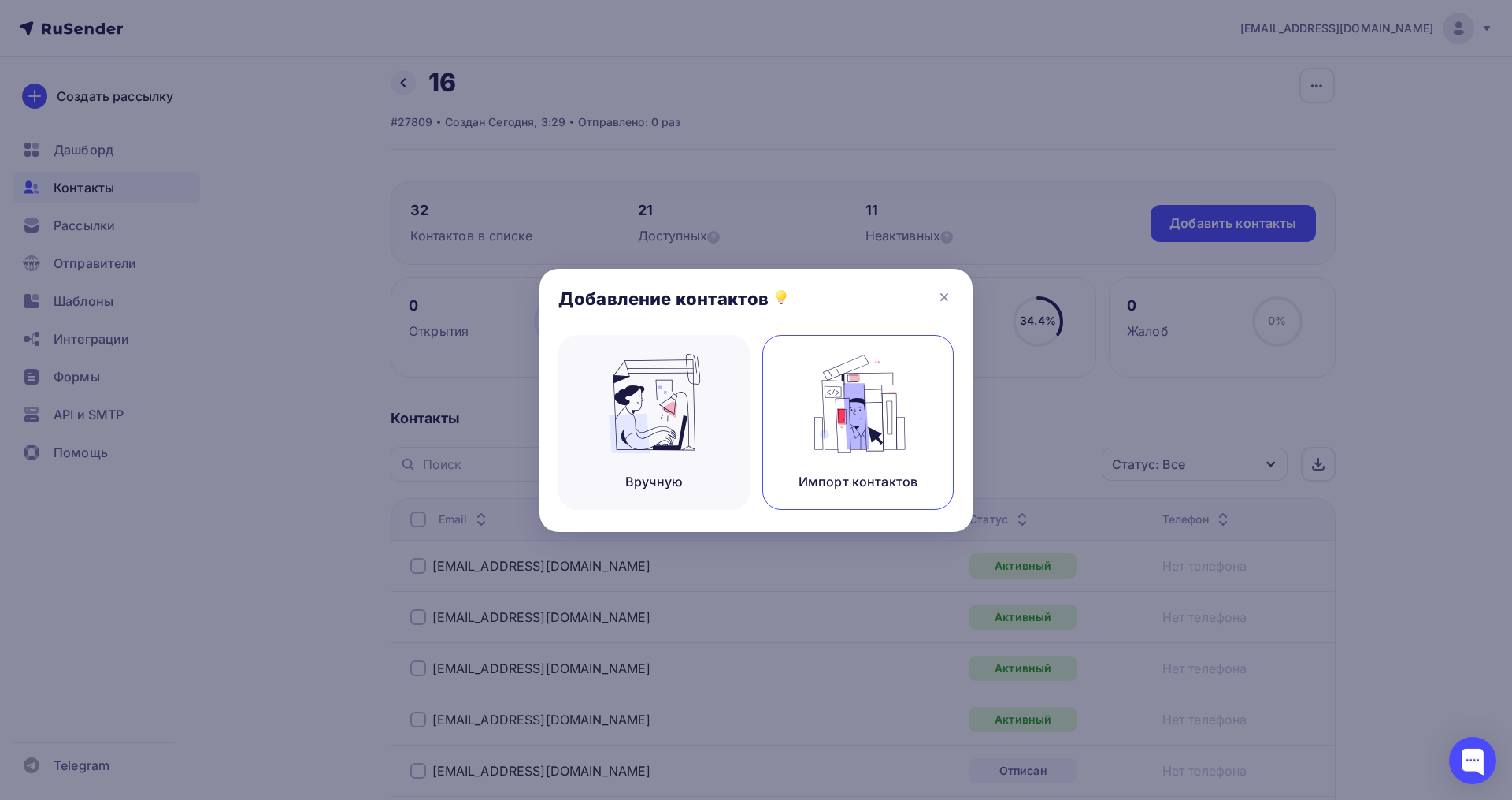
click at [802, 416] on div "Импорт контактов" at bounding box center [857, 422] width 191 height 175
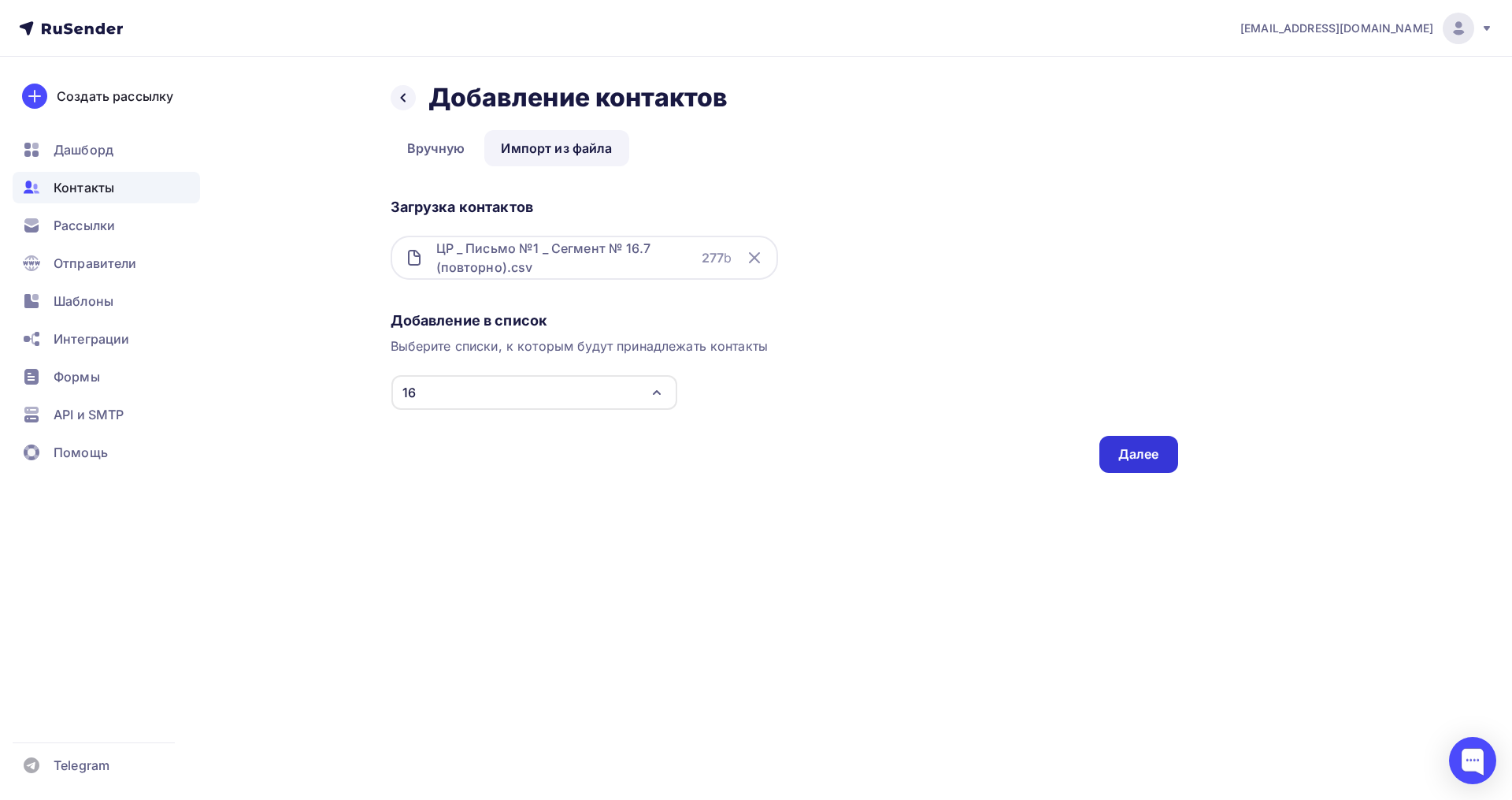
click at [1125, 445] on div "Далее" at bounding box center [1138, 455] width 41 height 18
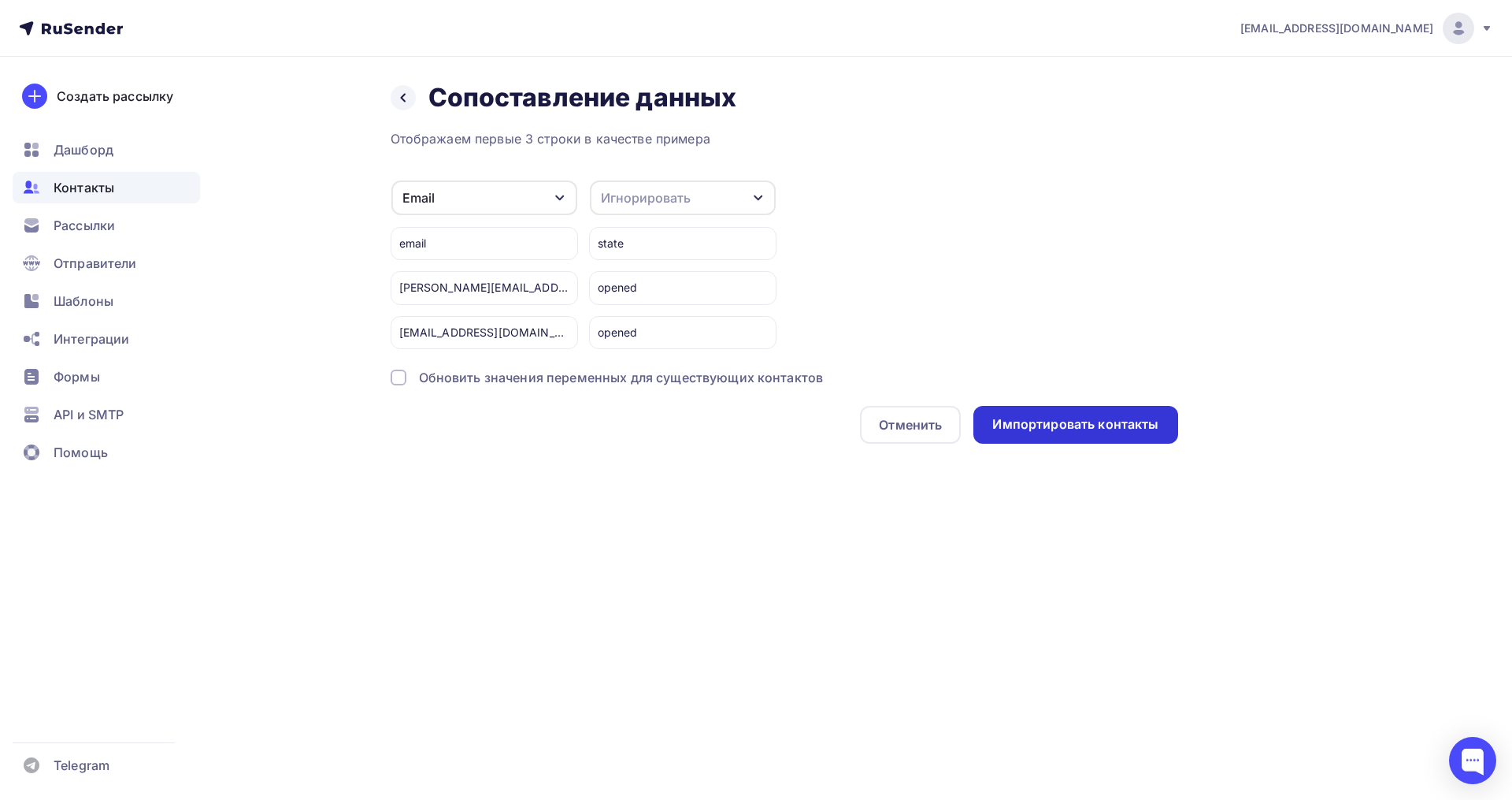
click at [1041, 422] on div "Импортировать контакты" at bounding box center [1074, 424] width 166 height 18
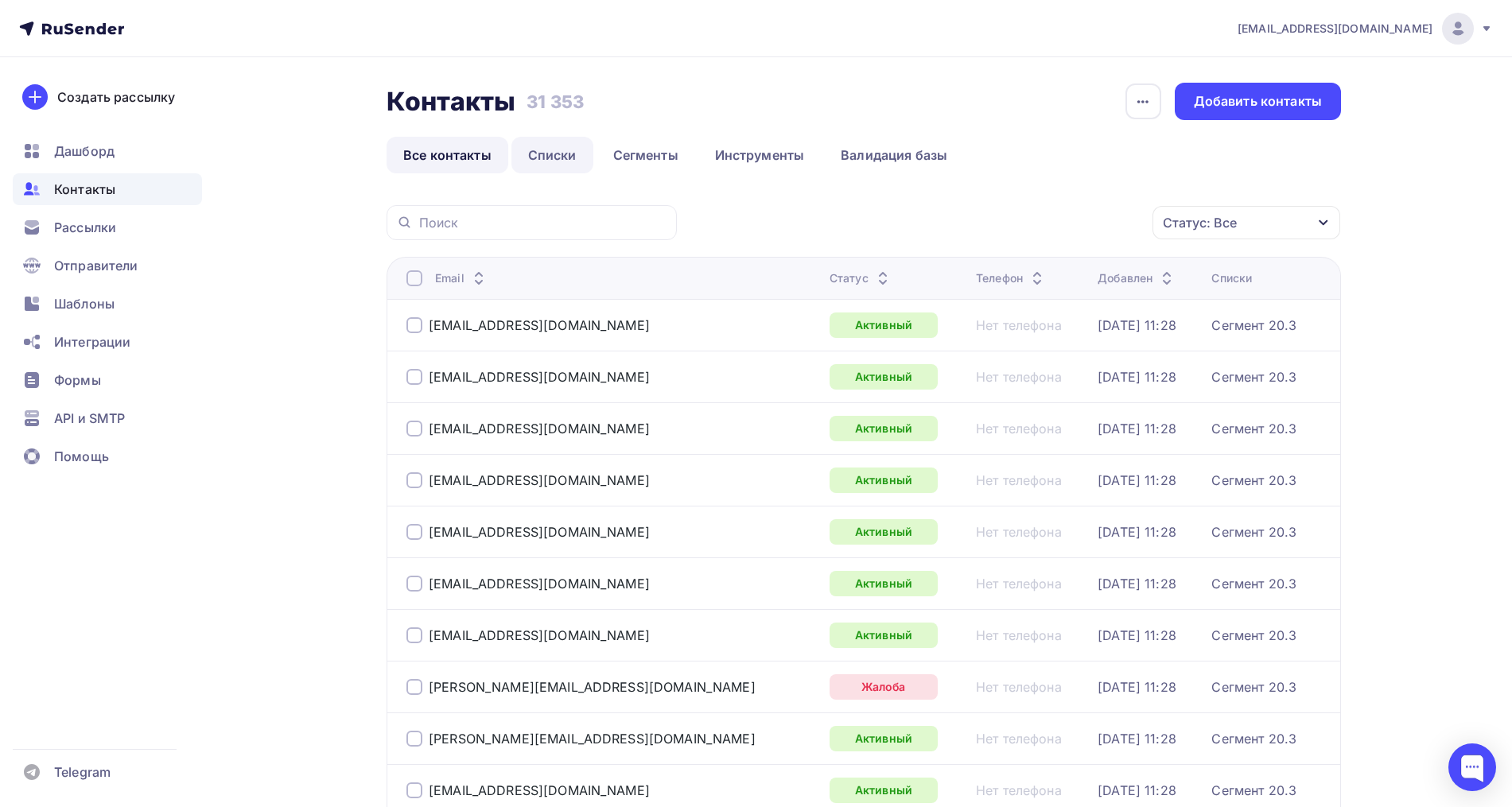
click at [541, 151] on link "Списки" at bounding box center [552, 155] width 82 height 37
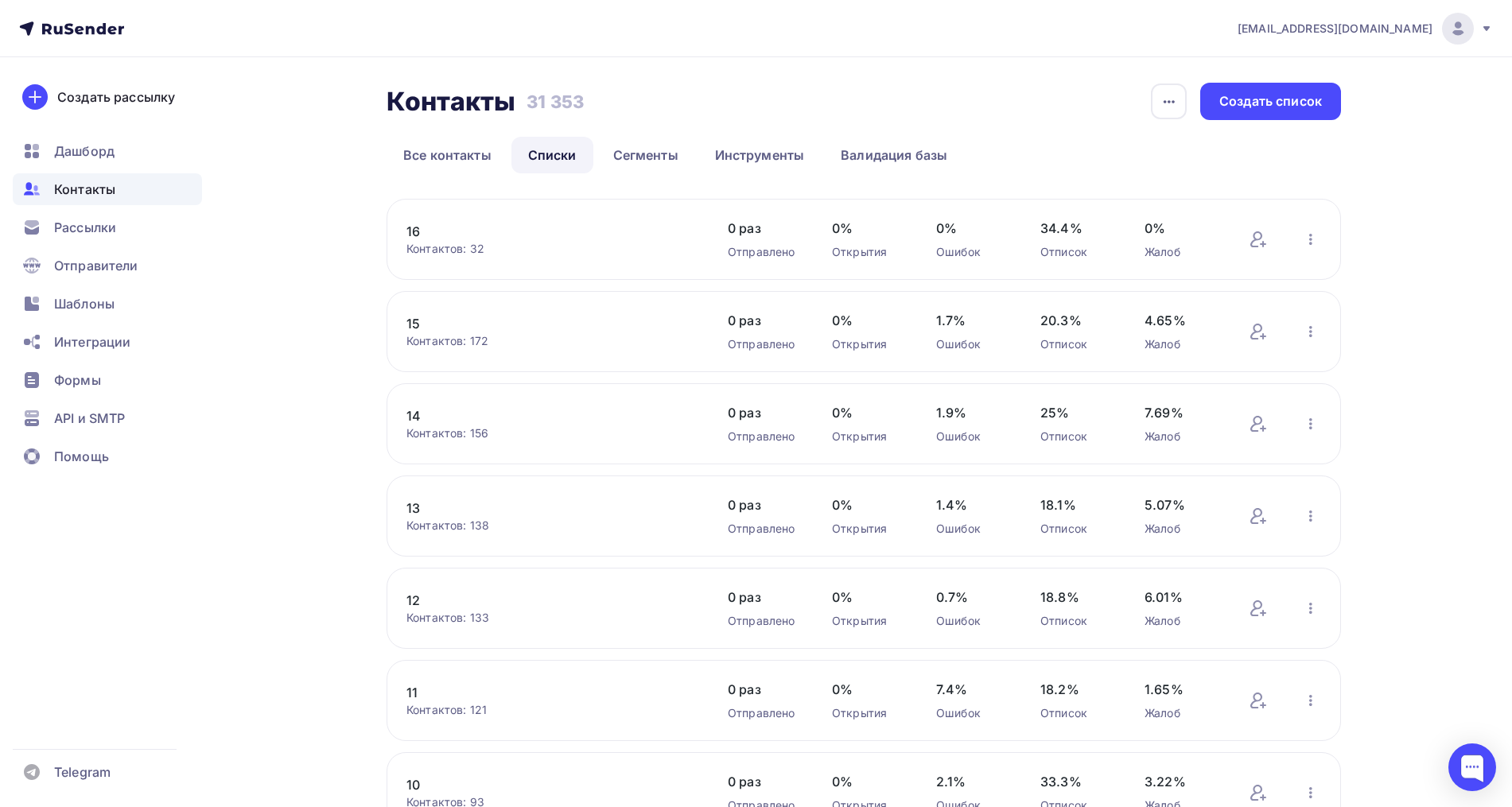
click at [414, 230] on link "16" at bounding box center [541, 231] width 270 height 19
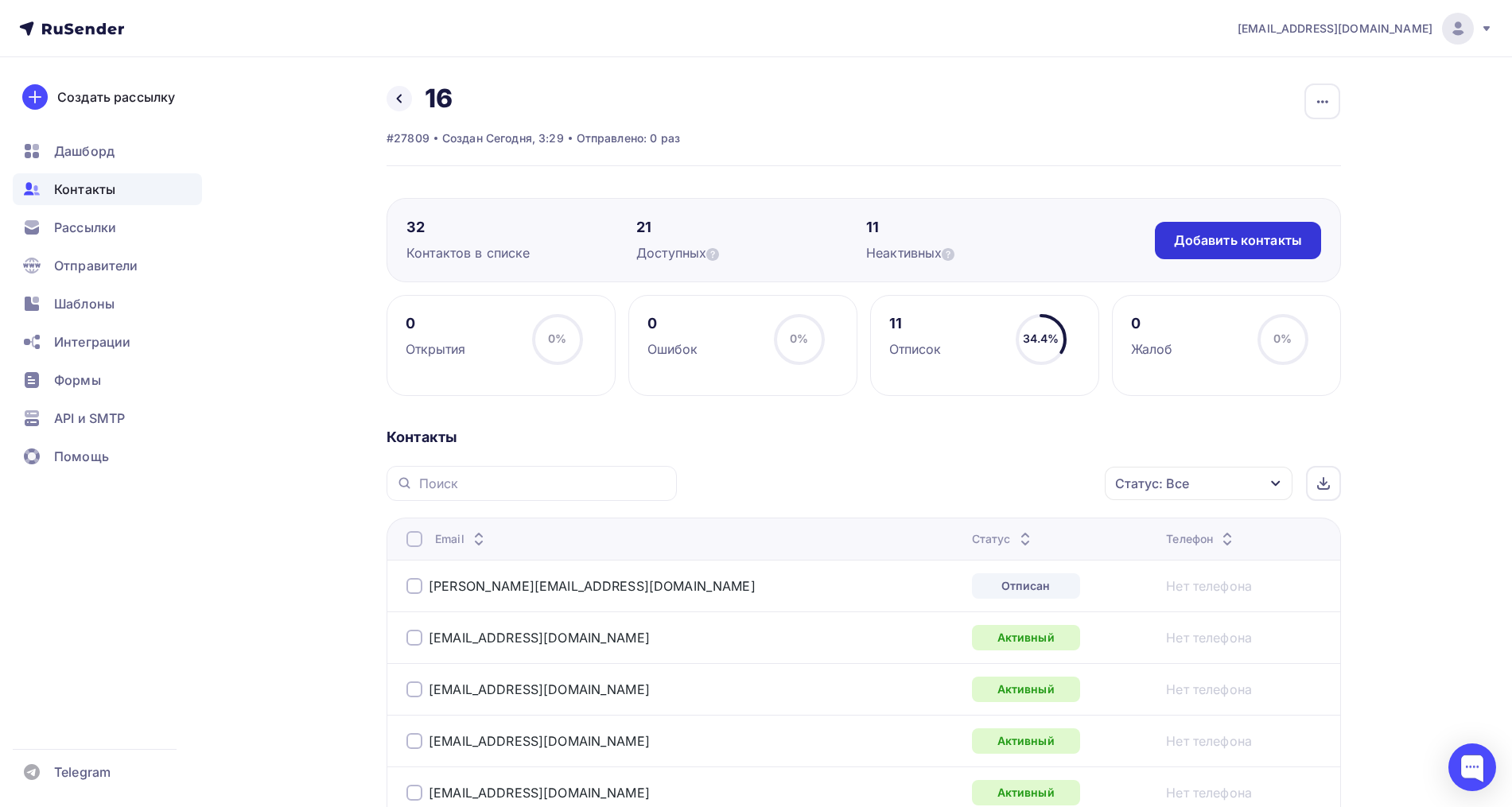
click at [1207, 236] on div "Добавить контакты" at bounding box center [1237, 240] width 128 height 18
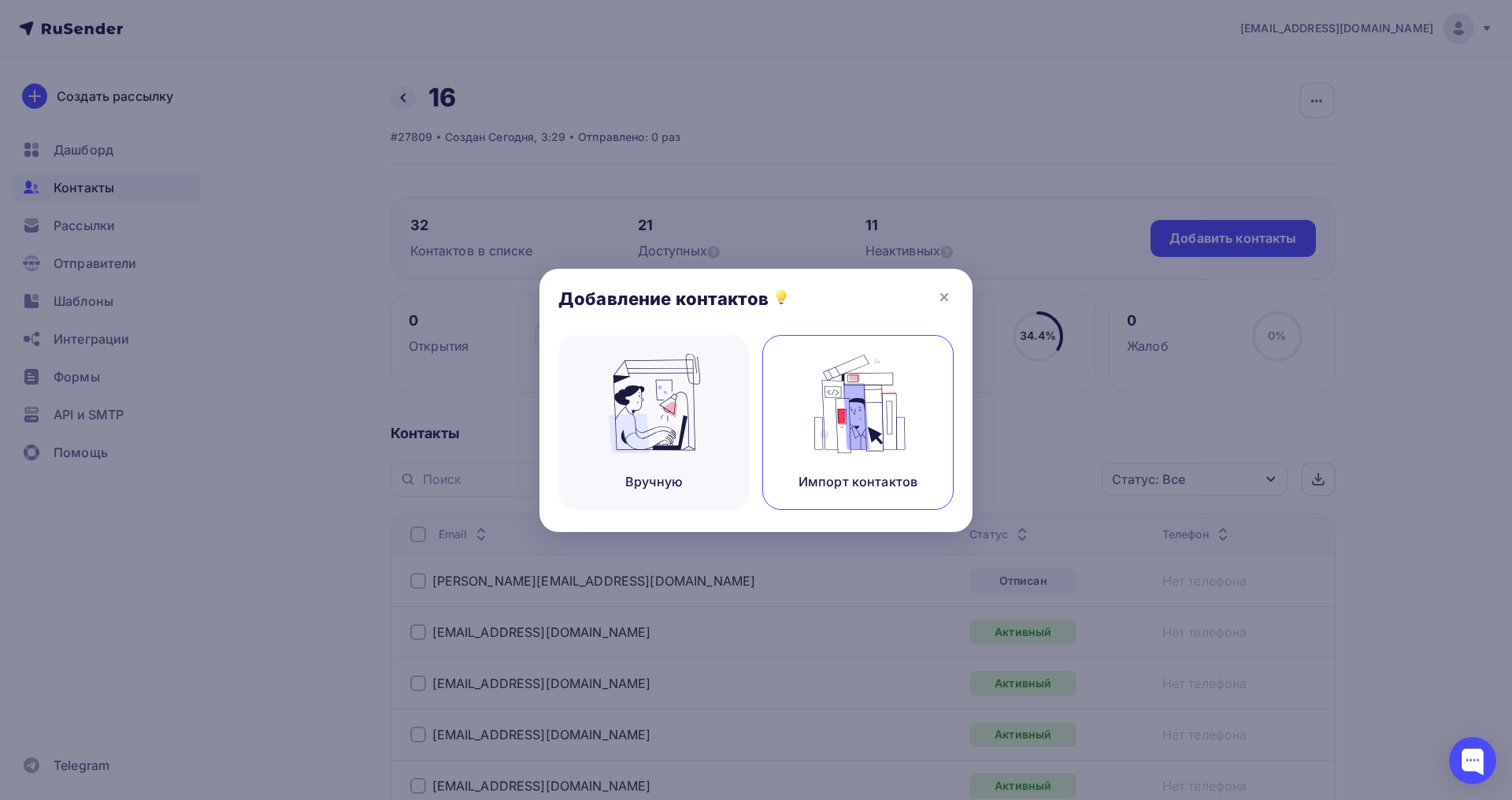
click at [870, 357] on img at bounding box center [858, 403] width 105 height 99
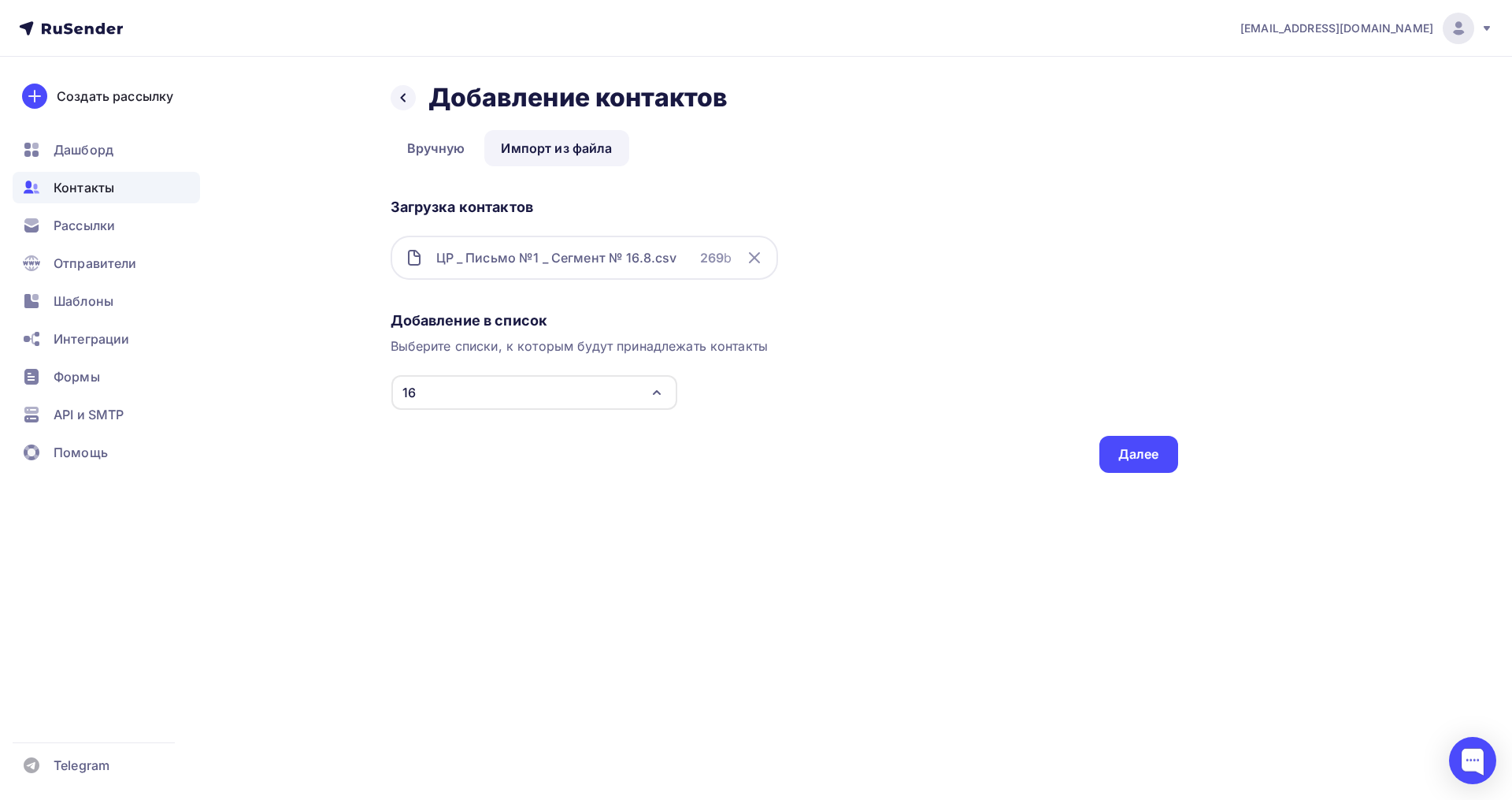
click at [1184, 451] on div "Назад Добавление контактов Добавление контактов Вручную Импорт из файла Импорт …" at bounding box center [756, 296] width 1290 height 479
click at [1149, 451] on div "Далее" at bounding box center [1138, 455] width 41 height 18
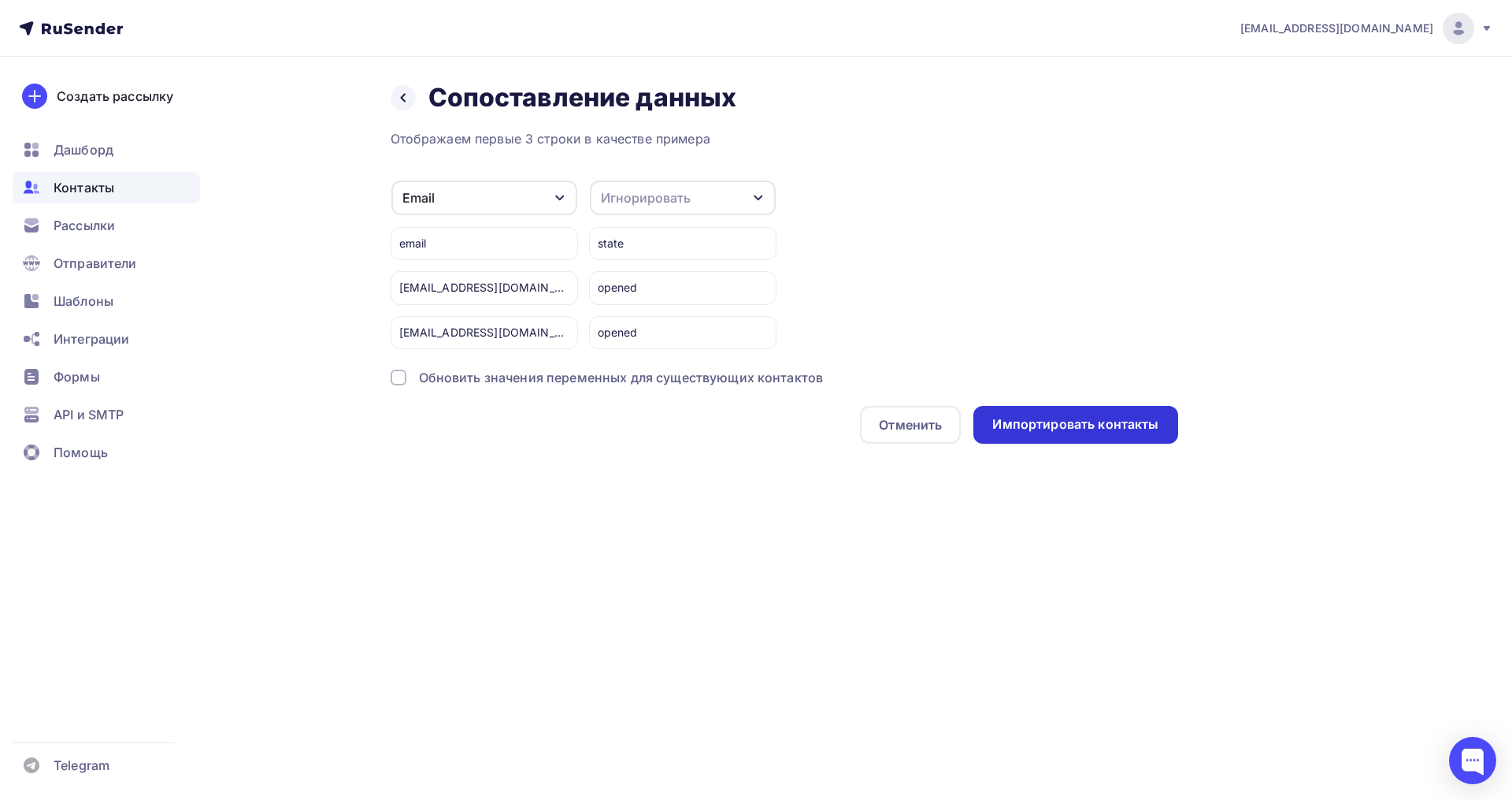
click at [1099, 429] on div "Импортировать контакты" at bounding box center [1074, 424] width 166 height 18
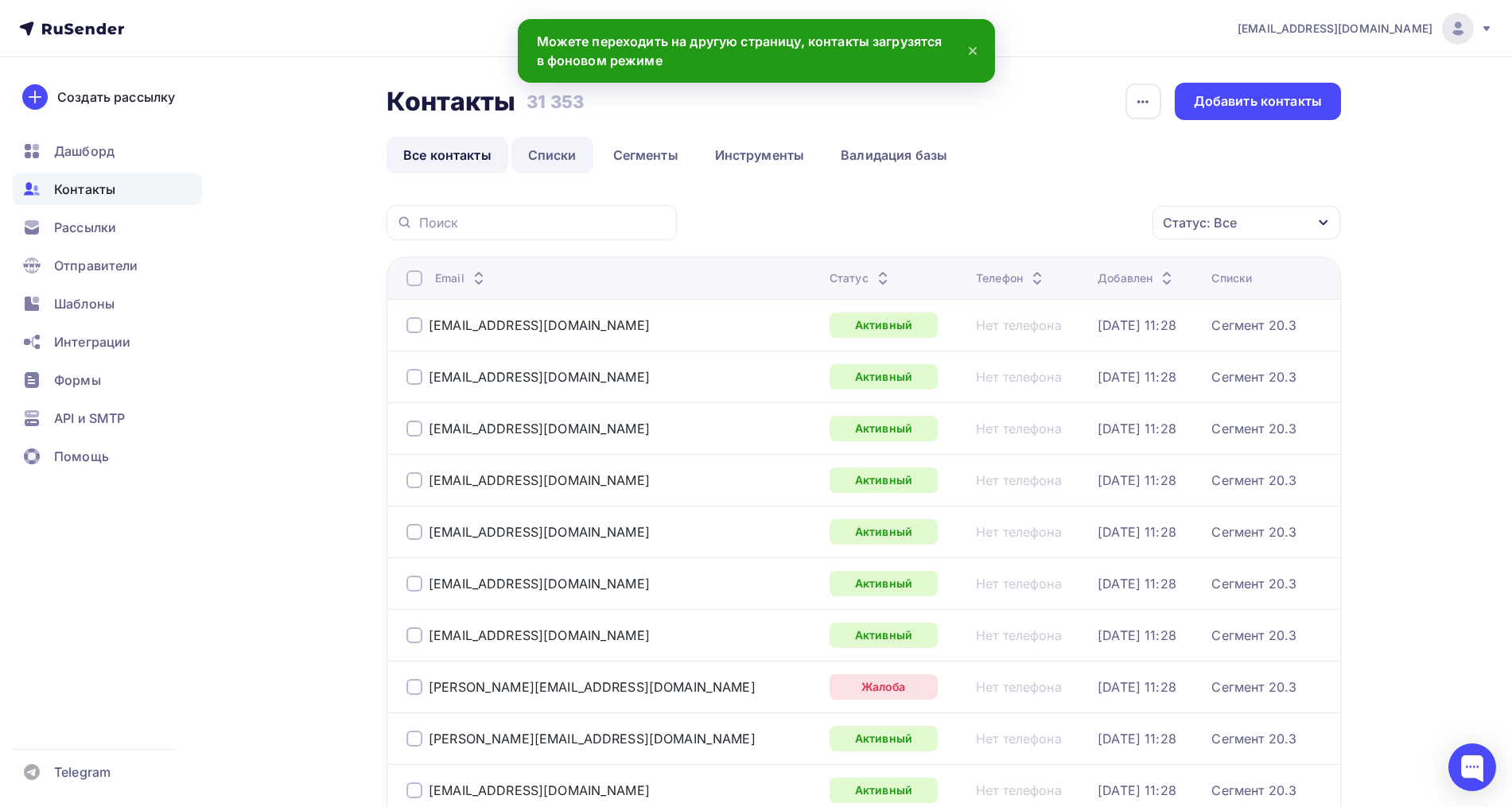
click at [553, 143] on link "Списки" at bounding box center [552, 155] width 82 height 37
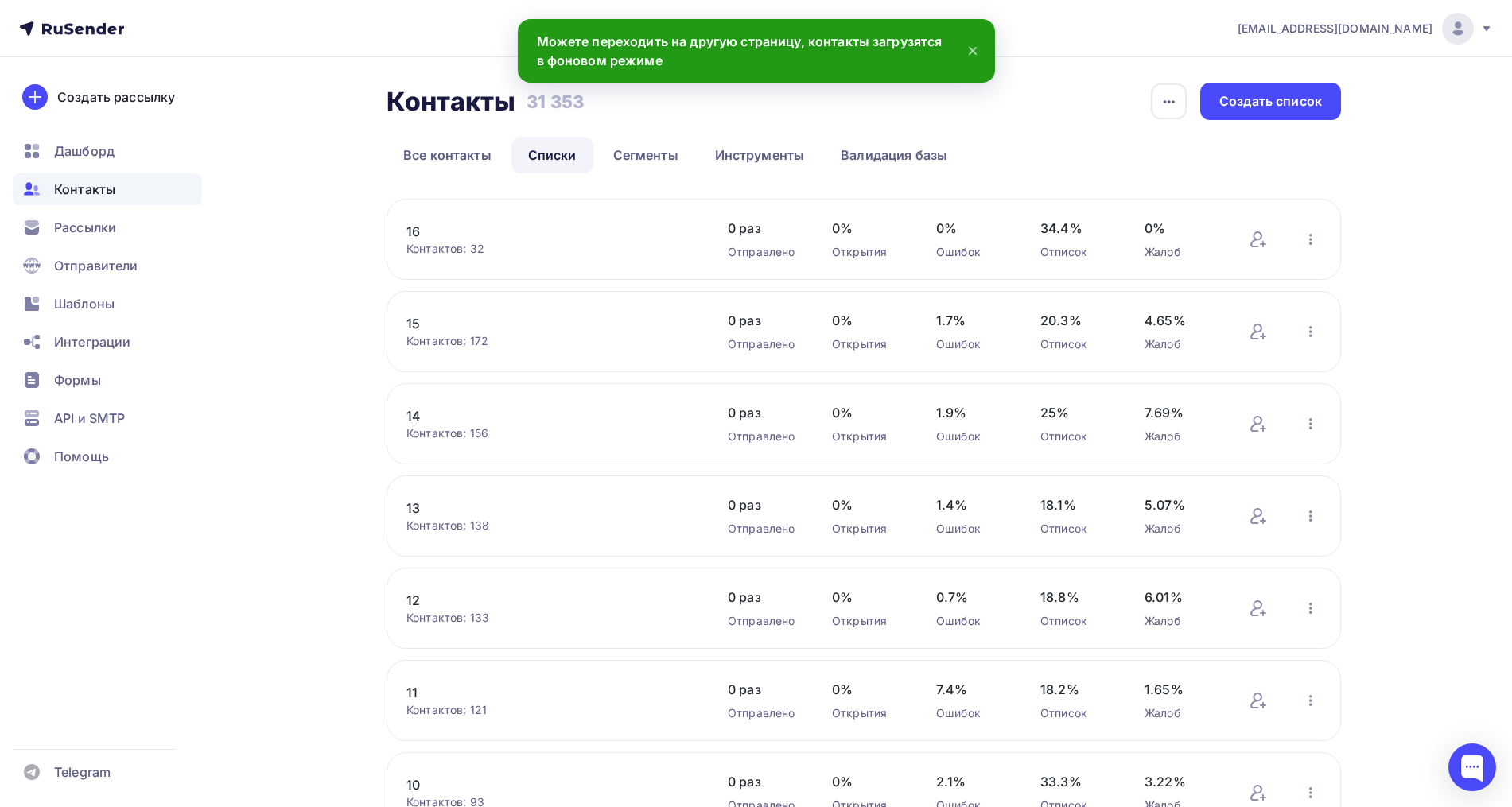
click at [423, 234] on link "16" at bounding box center [541, 231] width 270 height 19
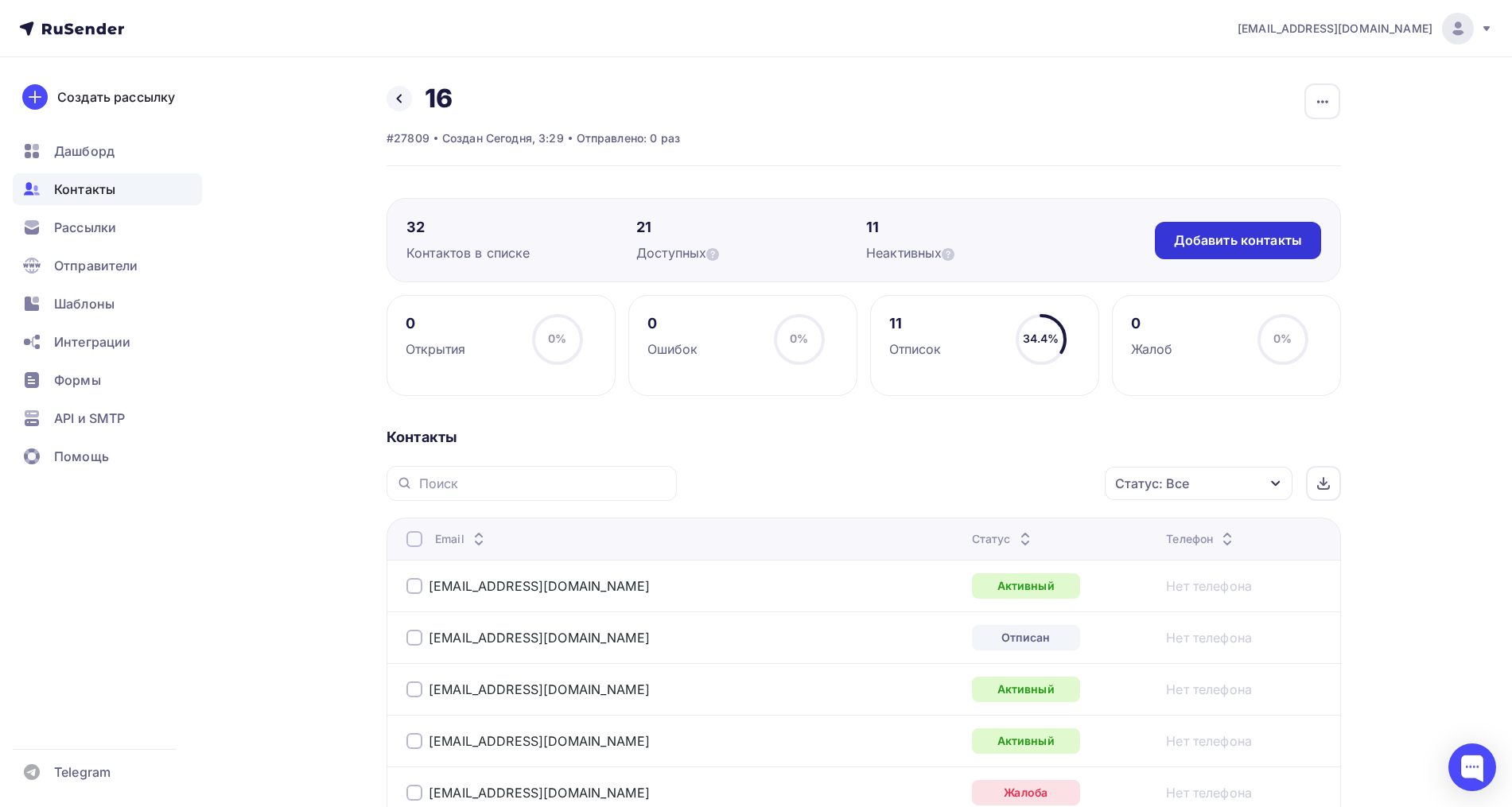
click at [1189, 224] on div "Добавить контакты" at bounding box center [1238, 240] width 166 height 37
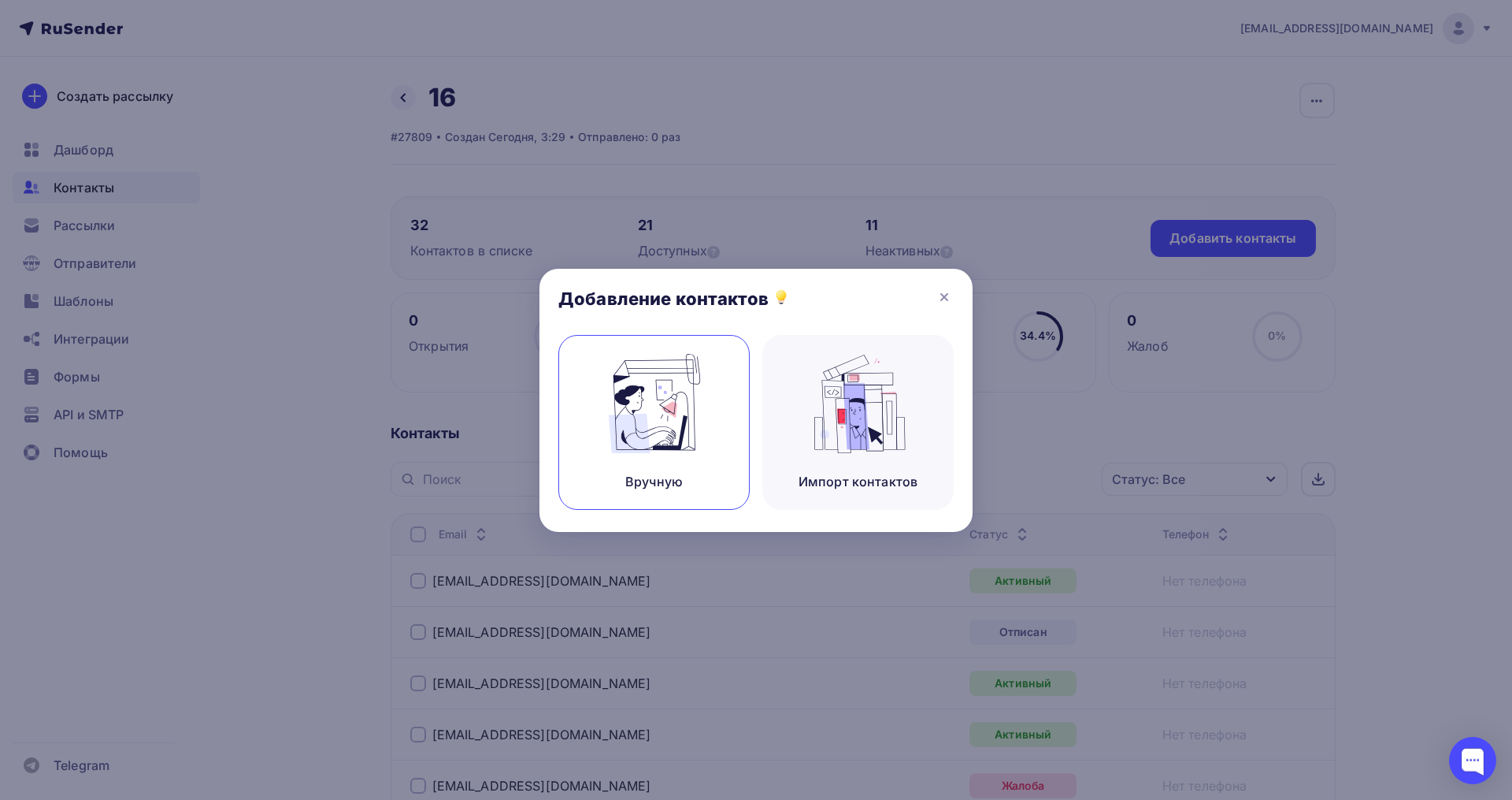
click at [687, 431] on img at bounding box center [654, 403] width 105 height 99
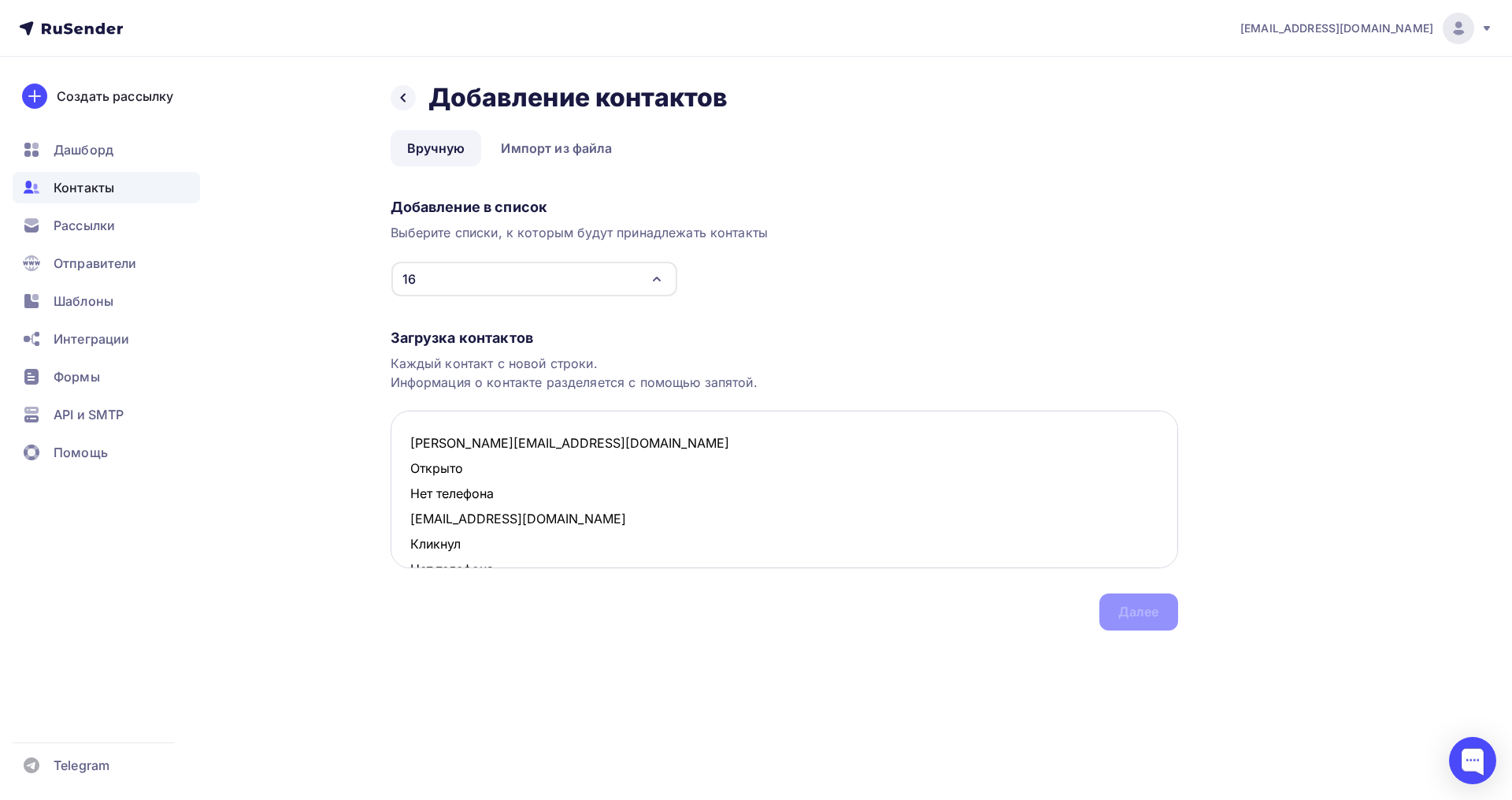
scroll to position [110, 0]
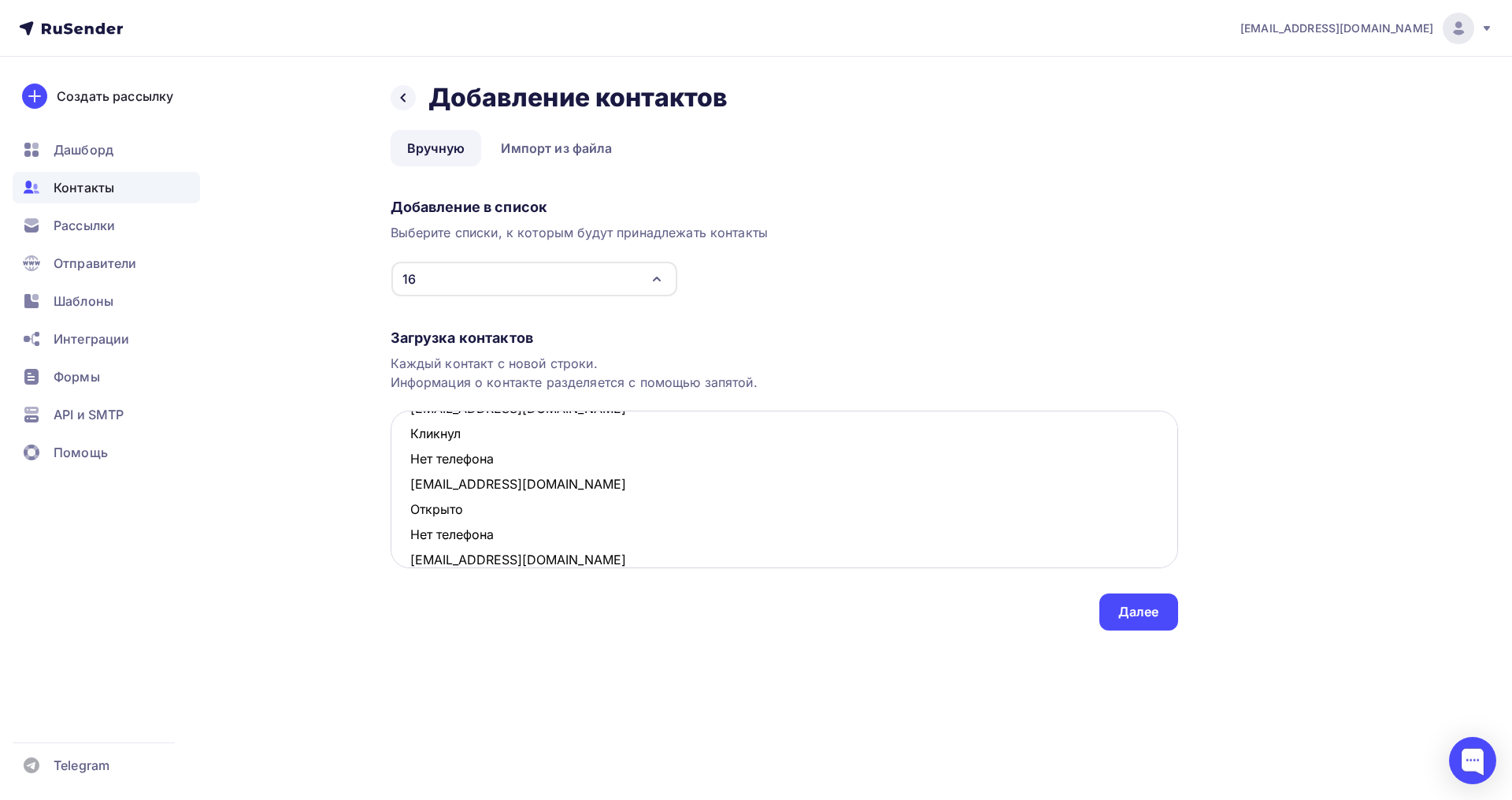
drag, startPoint x: 471, startPoint y: 532, endPoint x: 413, endPoint y: 515, distance: 60.4
click at [413, 515] on textarea "n.batova@mail.ru Открыто Нет телефона nshishanova@mail.ru Кликнул Нет телефона …" at bounding box center [785, 489] width 788 height 158
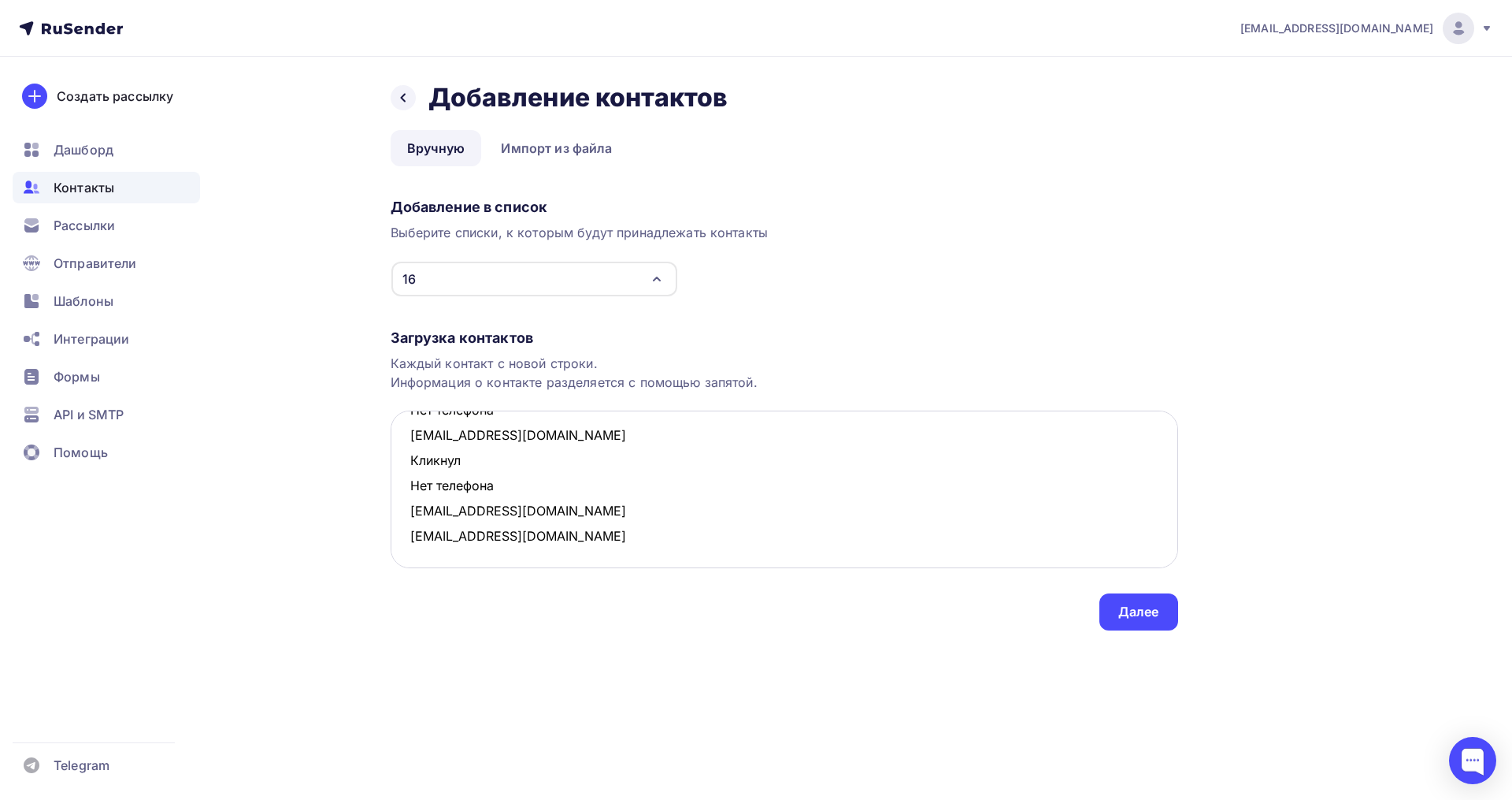
scroll to position [83, 0]
drag, startPoint x: 537, startPoint y: 481, endPoint x: 391, endPoint y: 470, distance: 146.4
click at [391, 470] on textarea "n.batova@mail.ru Открыто Нет телефона nshishanova@mail.ru Кликнул Нет телефона …" at bounding box center [785, 489] width 788 height 158
drag, startPoint x: 516, startPoint y: 455, endPoint x: 408, endPoint y: 447, distance: 108.3
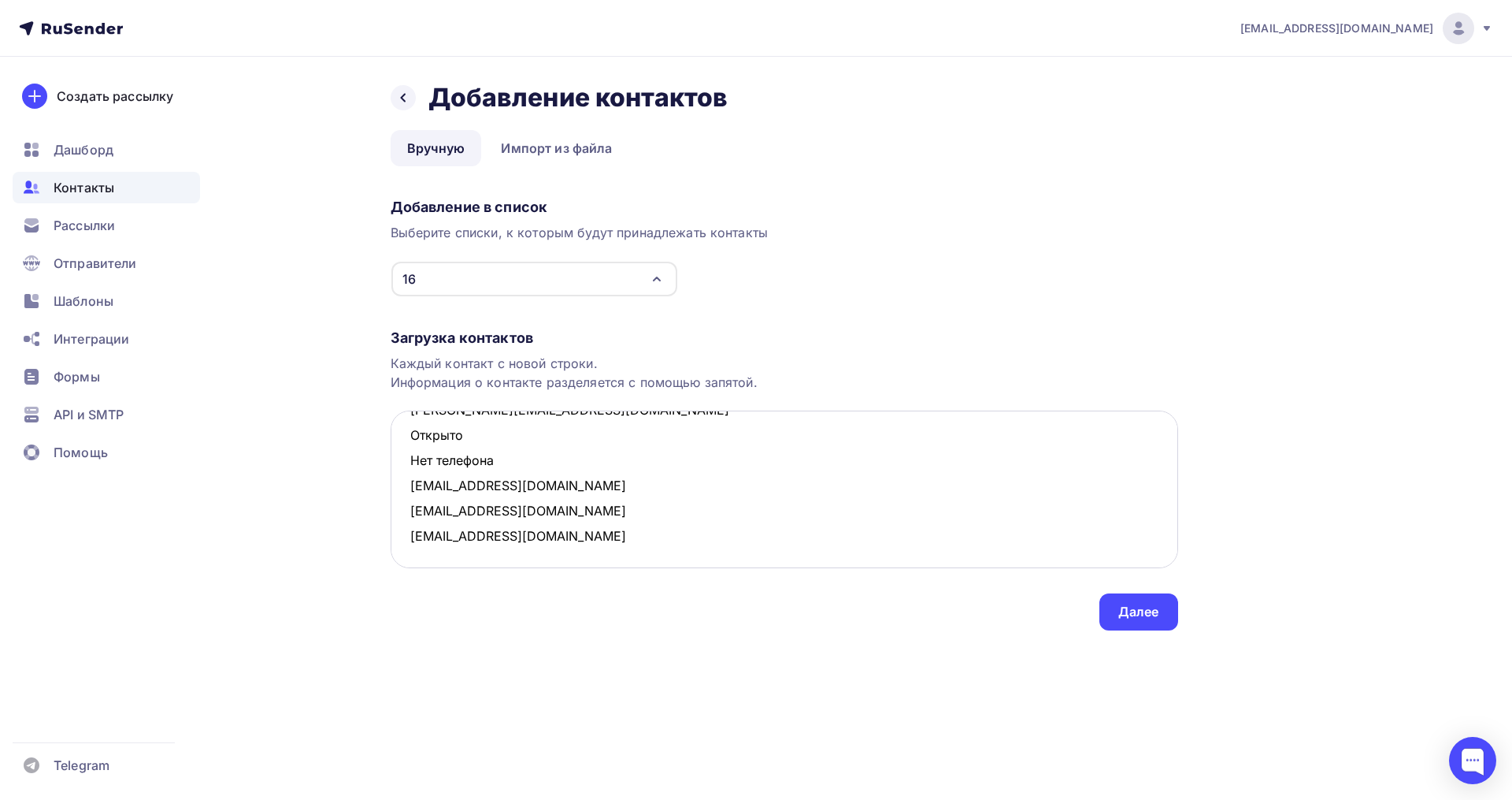
click at [408, 447] on textarea "n.batova@mail.ru Открыто Нет телефона nshishanova@mail.ru stpnv_sa@mail.ru lonl…" at bounding box center [785, 489] width 788 height 158
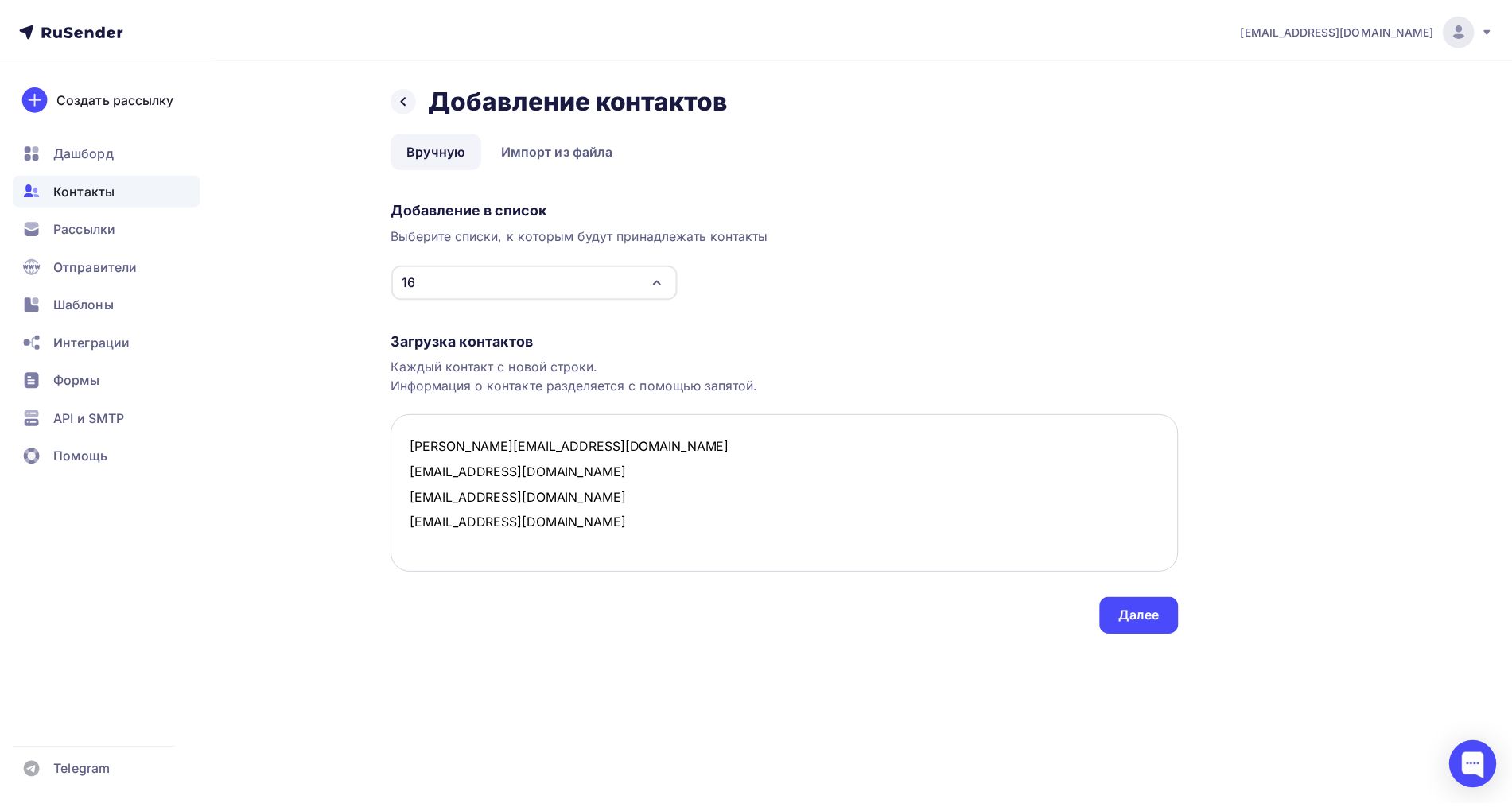
scroll to position [0, 0]
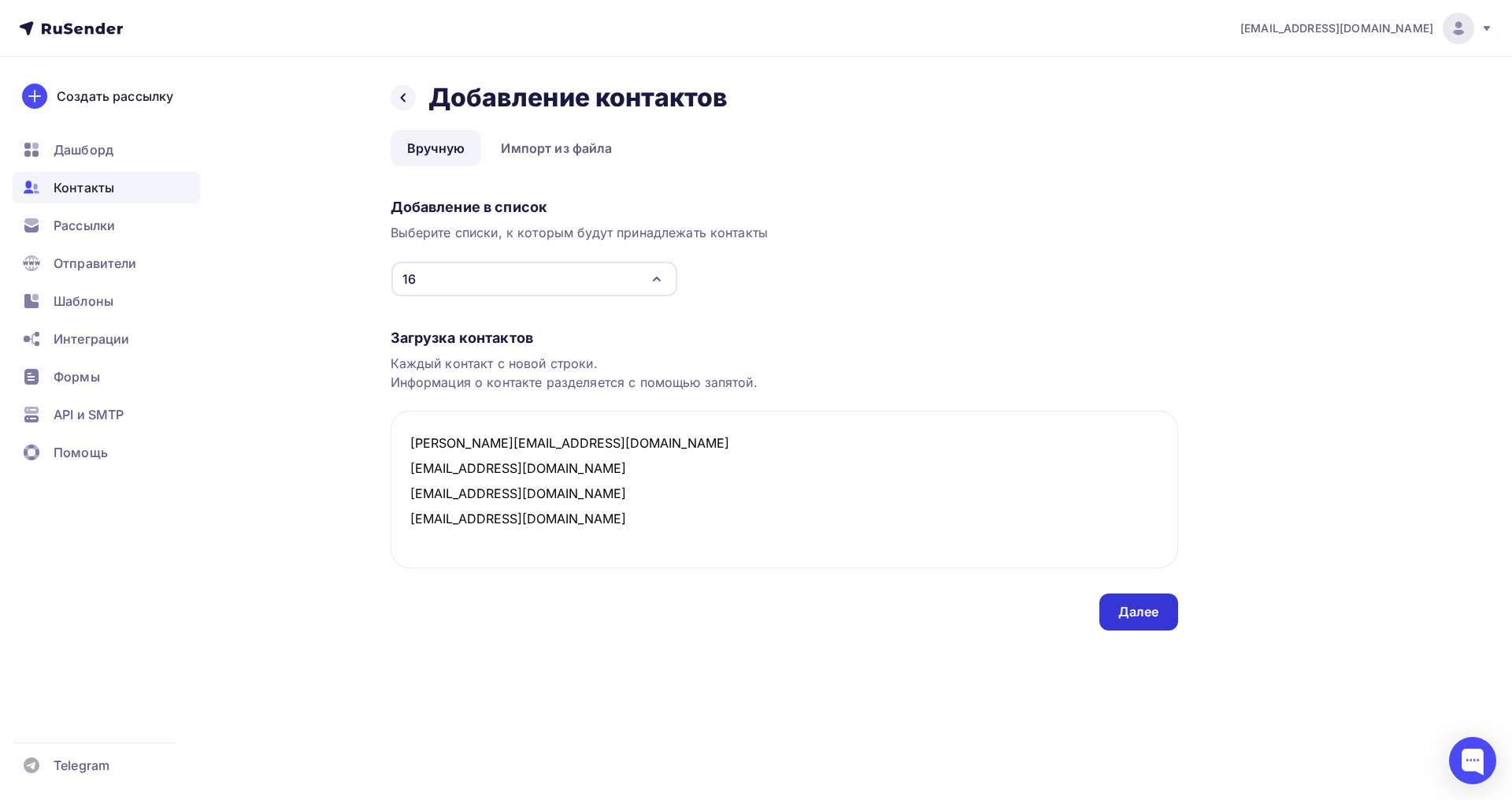
type textarea "n.batova@mail.ru nshishanova@mail.ru stpnv_sa@mail.ru lonli@inbox.ru"
click at [1115, 608] on div "Далее" at bounding box center [1138, 612] width 79 height 37
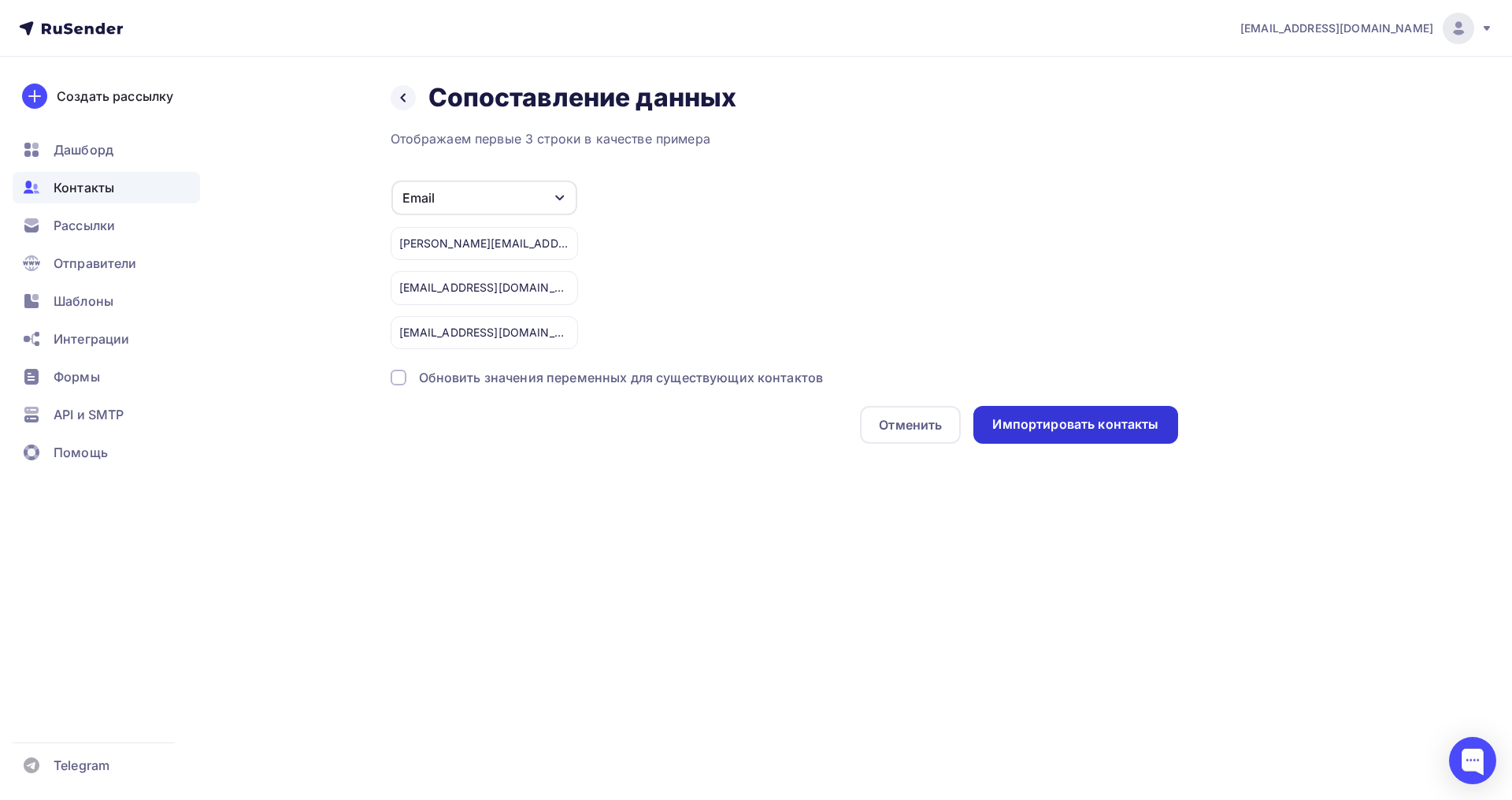
click at [1025, 408] on div "Импортировать контакты" at bounding box center [1075, 424] width 204 height 38
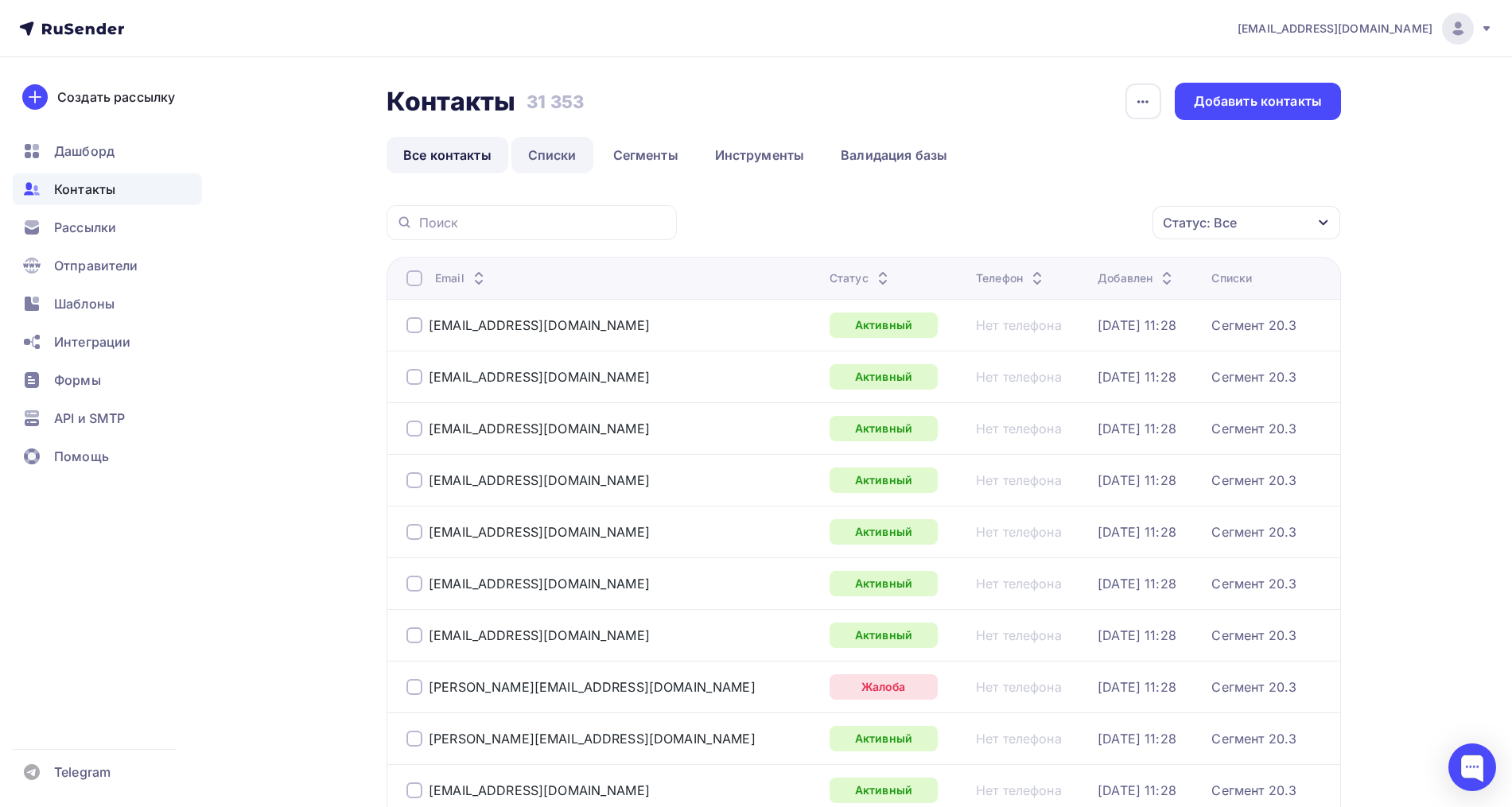
click at [565, 156] on link "Списки" at bounding box center [552, 155] width 82 height 37
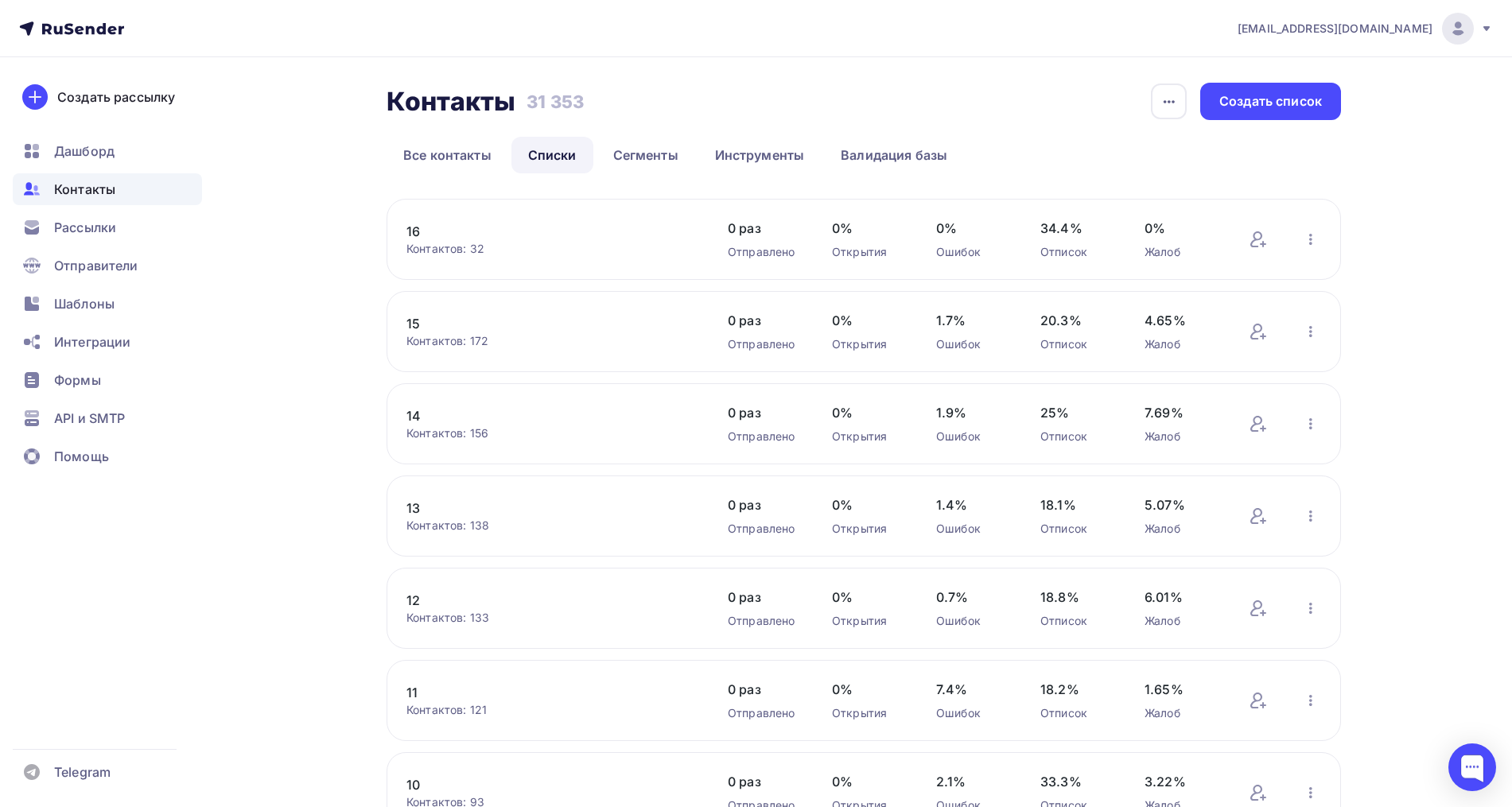
click at [415, 235] on link "16" at bounding box center [541, 231] width 270 height 19
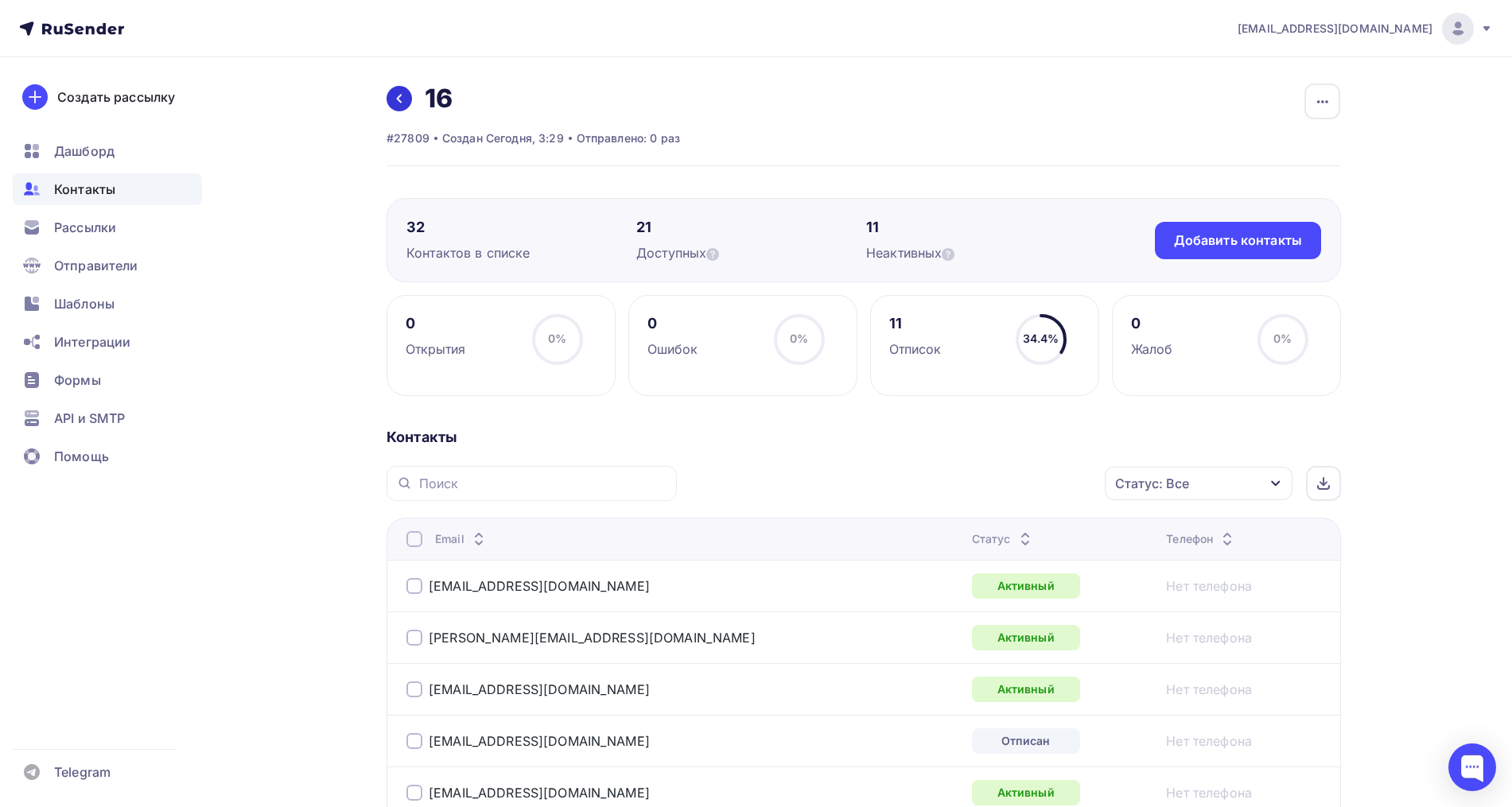
click at [403, 89] on link at bounding box center [400, 99] width 26 height 26
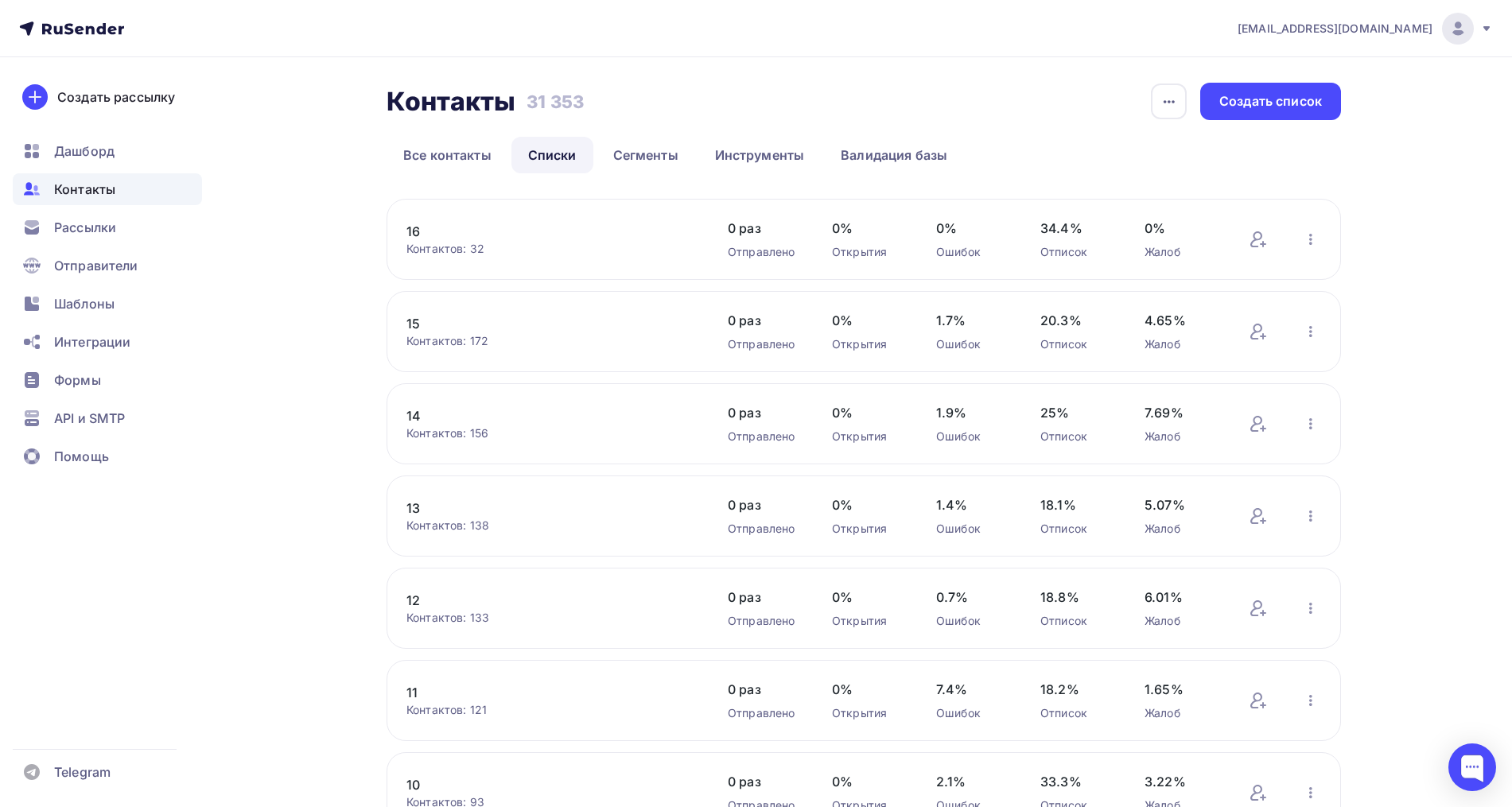
click at [426, 413] on link "14" at bounding box center [541, 415] width 270 height 19
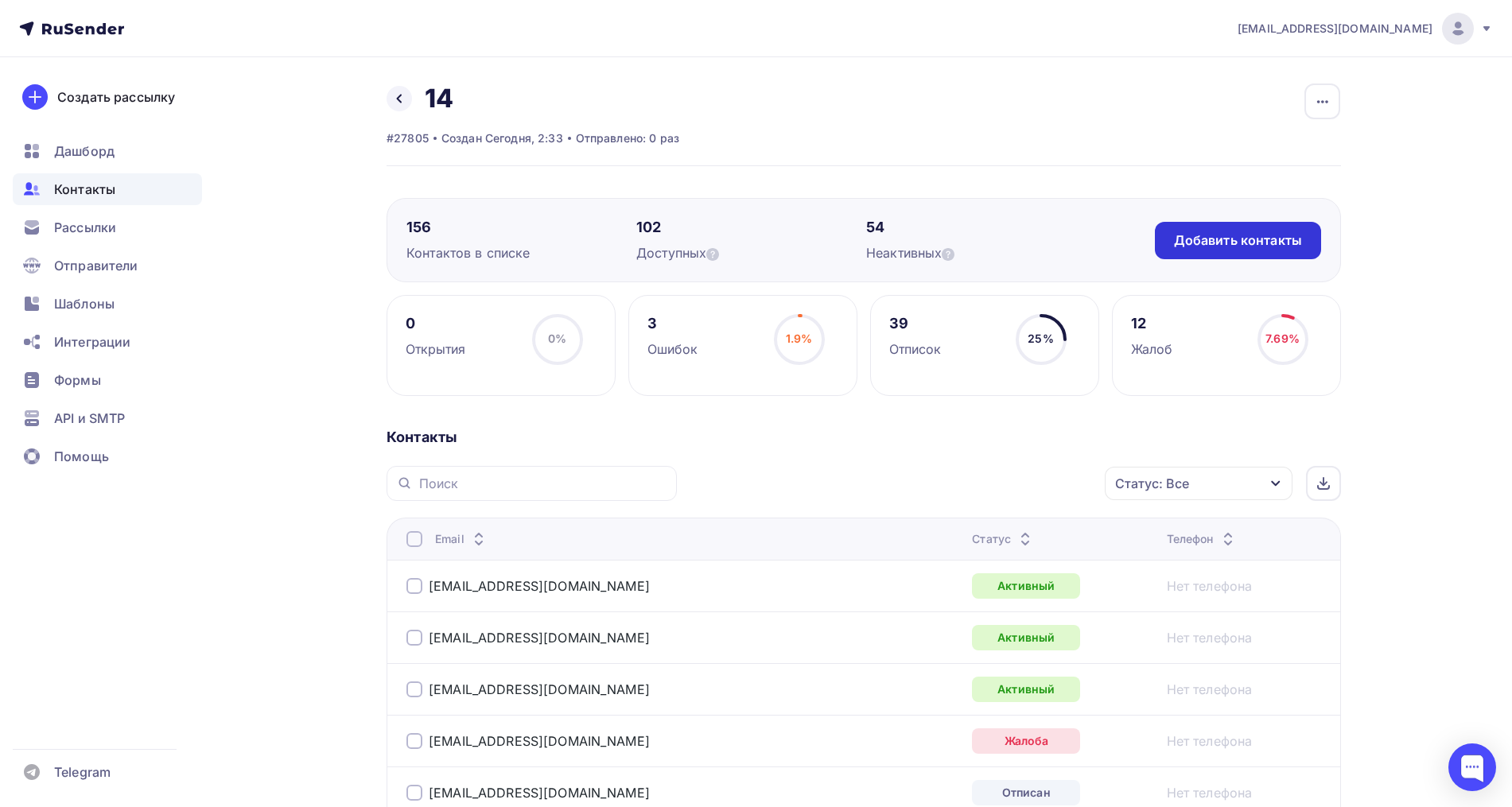
click at [1218, 236] on div "Добавить контакты" at bounding box center [1237, 240] width 128 height 18
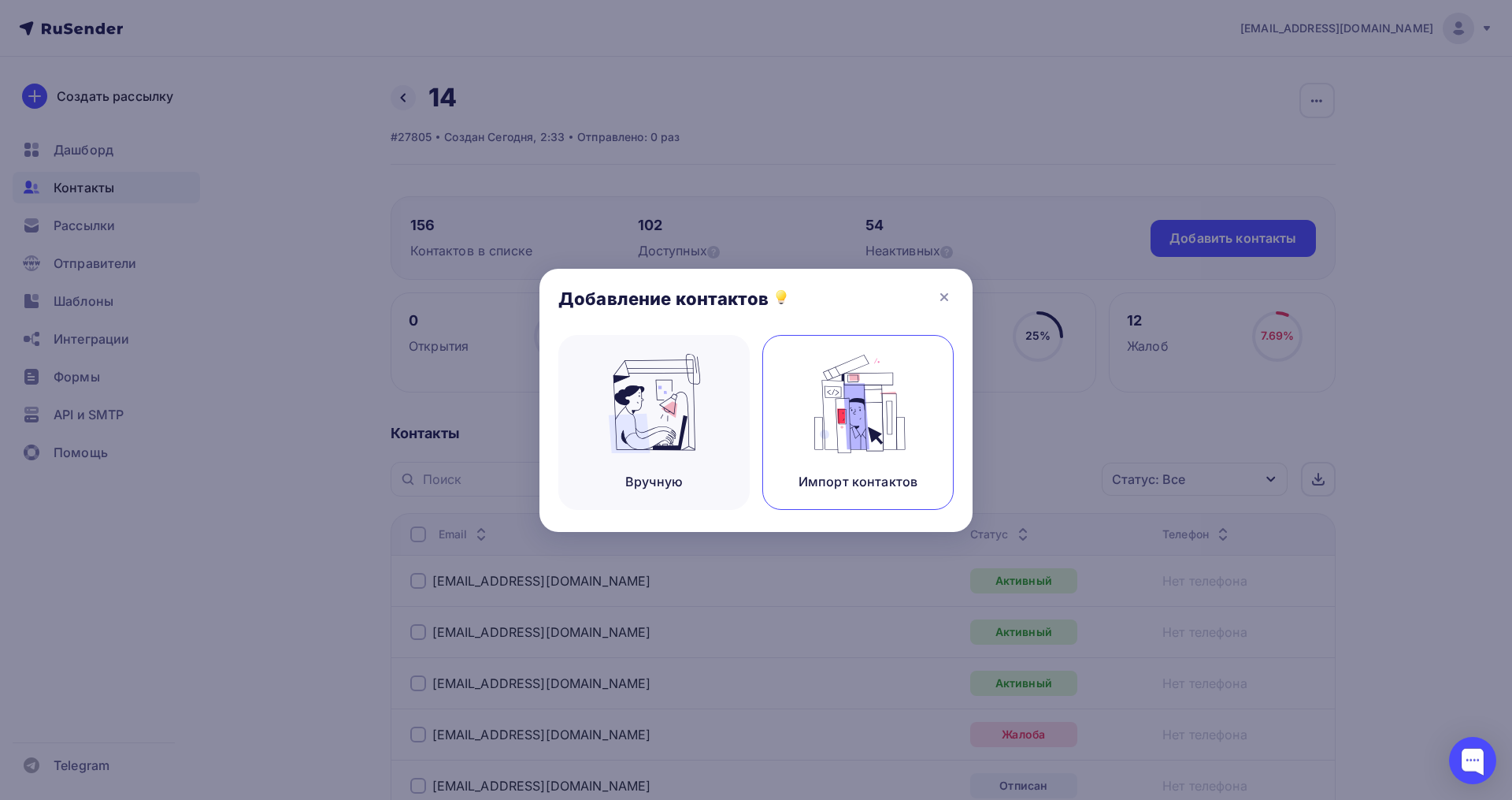
click at [829, 391] on img at bounding box center [858, 403] width 105 height 99
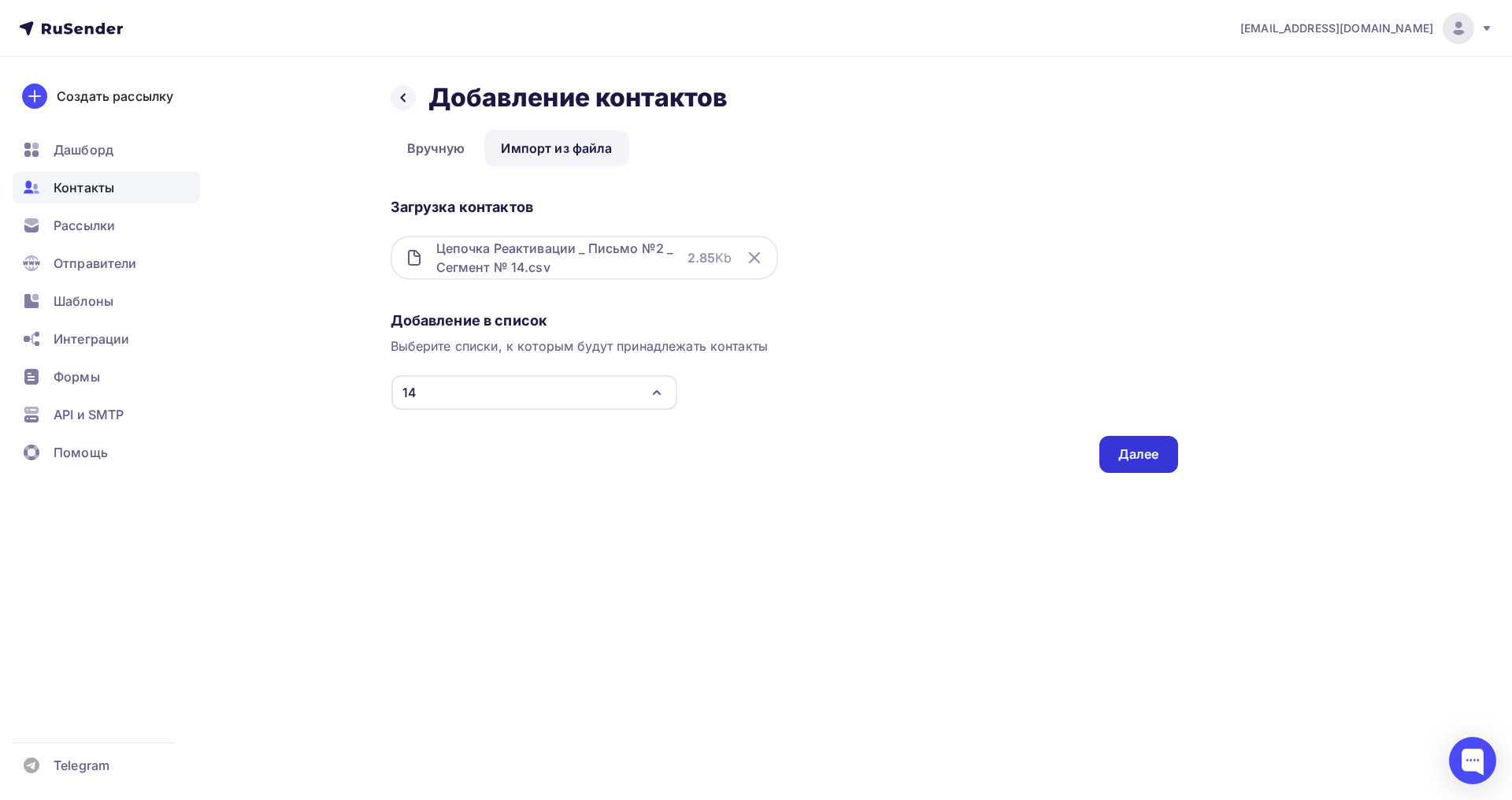
click at [1147, 453] on div "Далее" at bounding box center [1138, 455] width 41 height 18
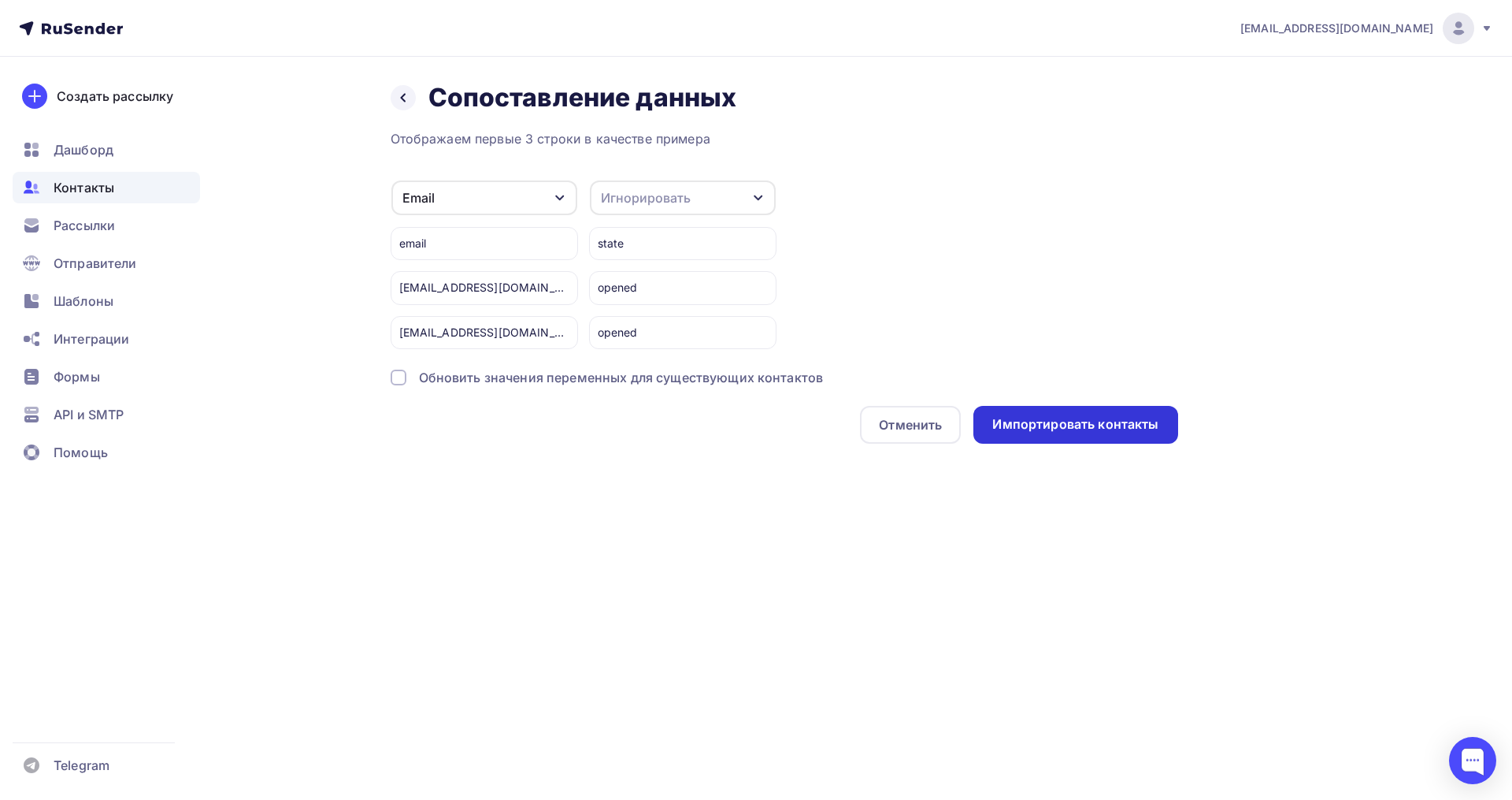
click at [1039, 423] on div "Импортировать контакты" at bounding box center [1074, 424] width 166 height 18
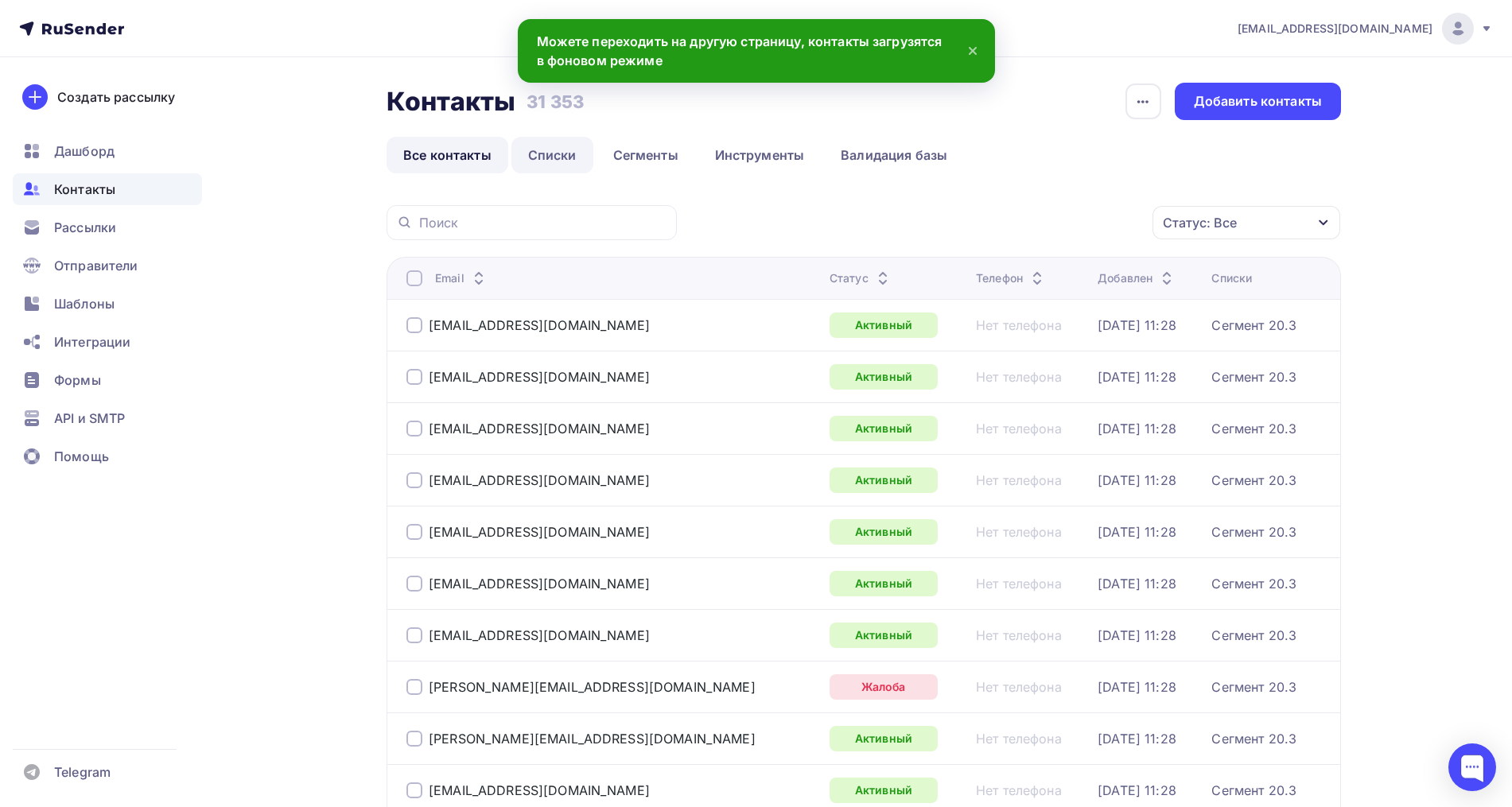
click at [536, 150] on link "Списки" at bounding box center [552, 155] width 82 height 37
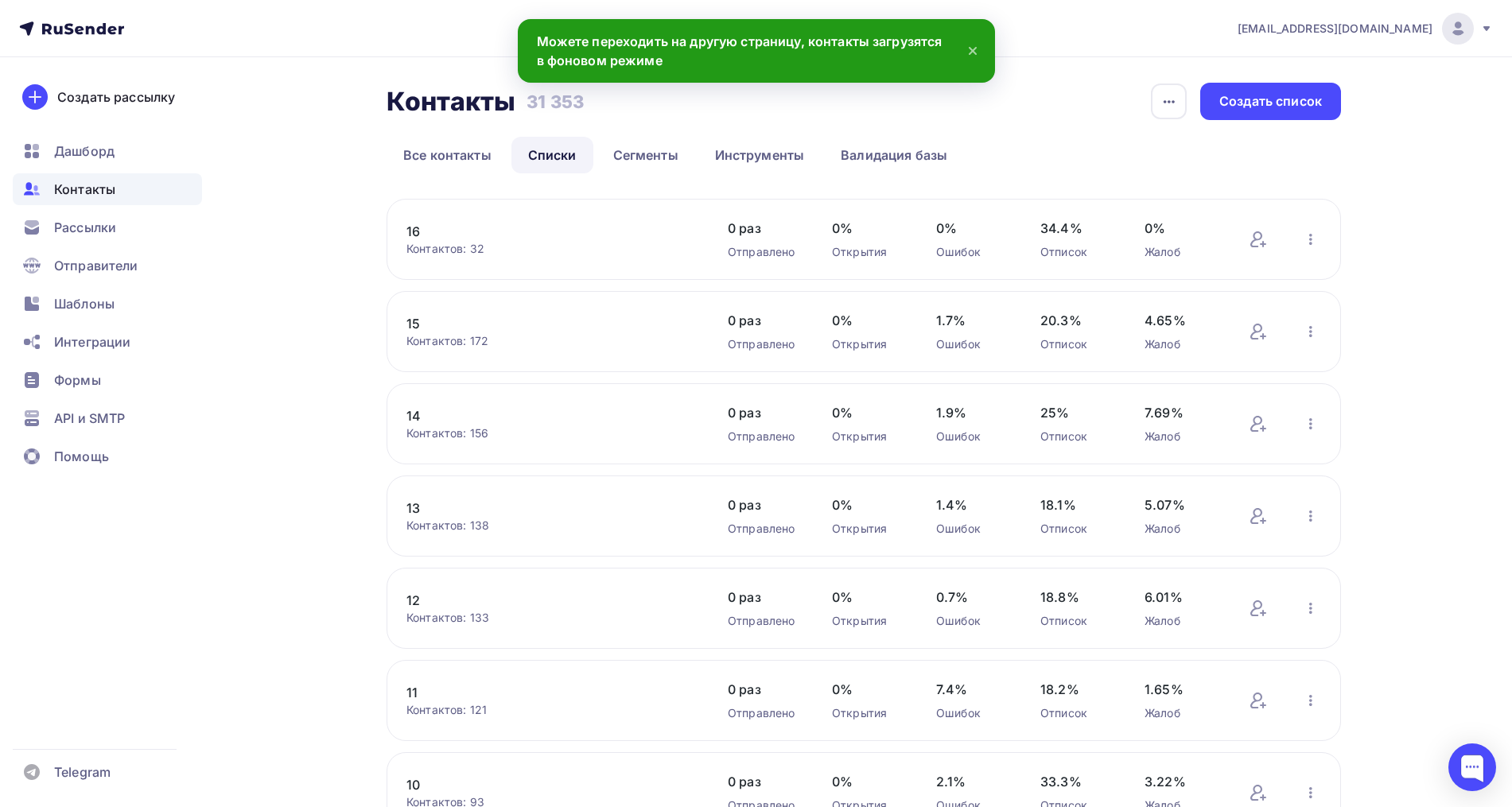
click at [412, 416] on link "14" at bounding box center [541, 415] width 270 height 19
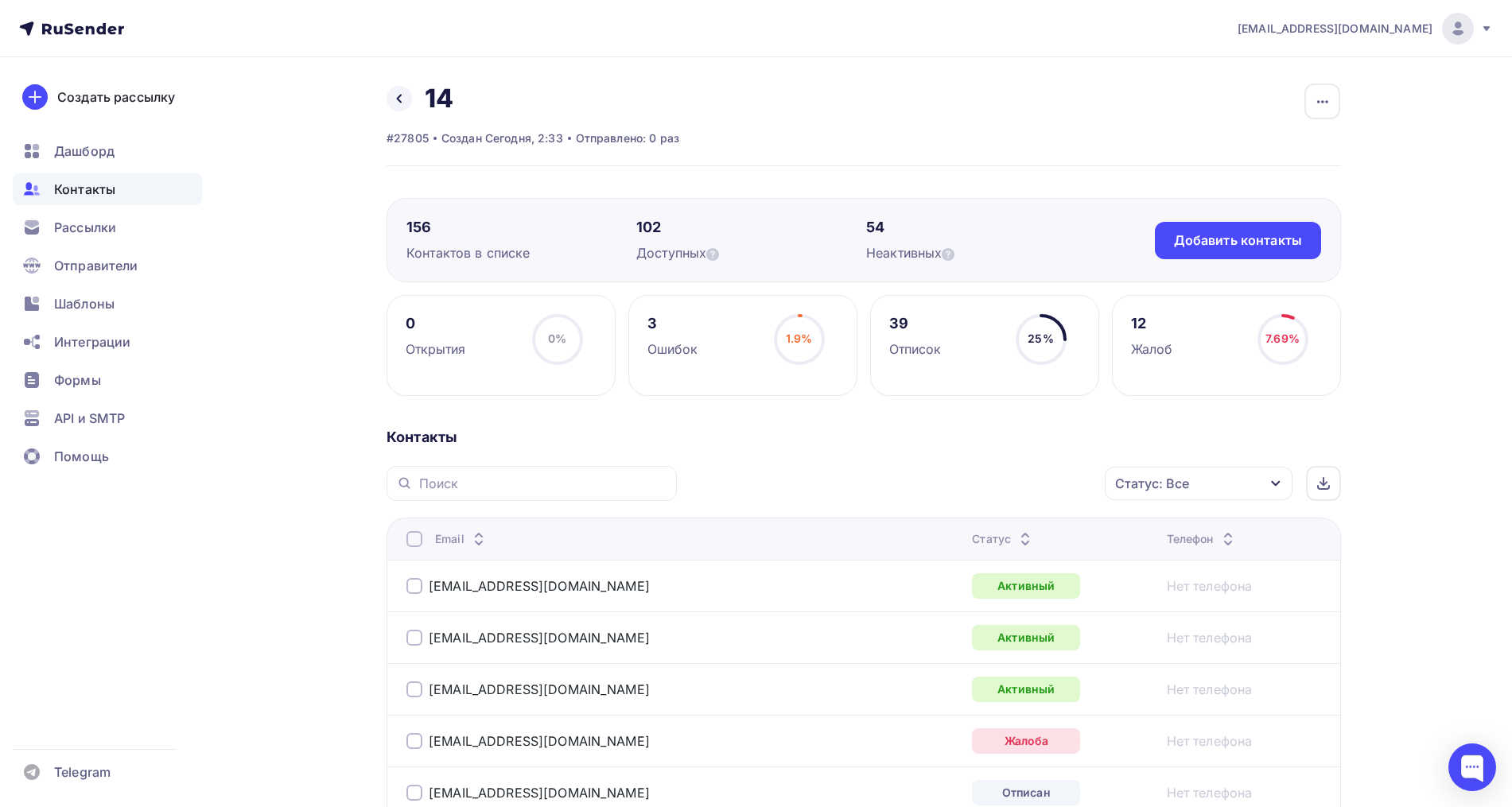
click at [909, 151] on div "Назад 14 Переименовать список Скачать список Отписать адреса Настроить поля и п…" at bounding box center [864, 124] width 954 height 83
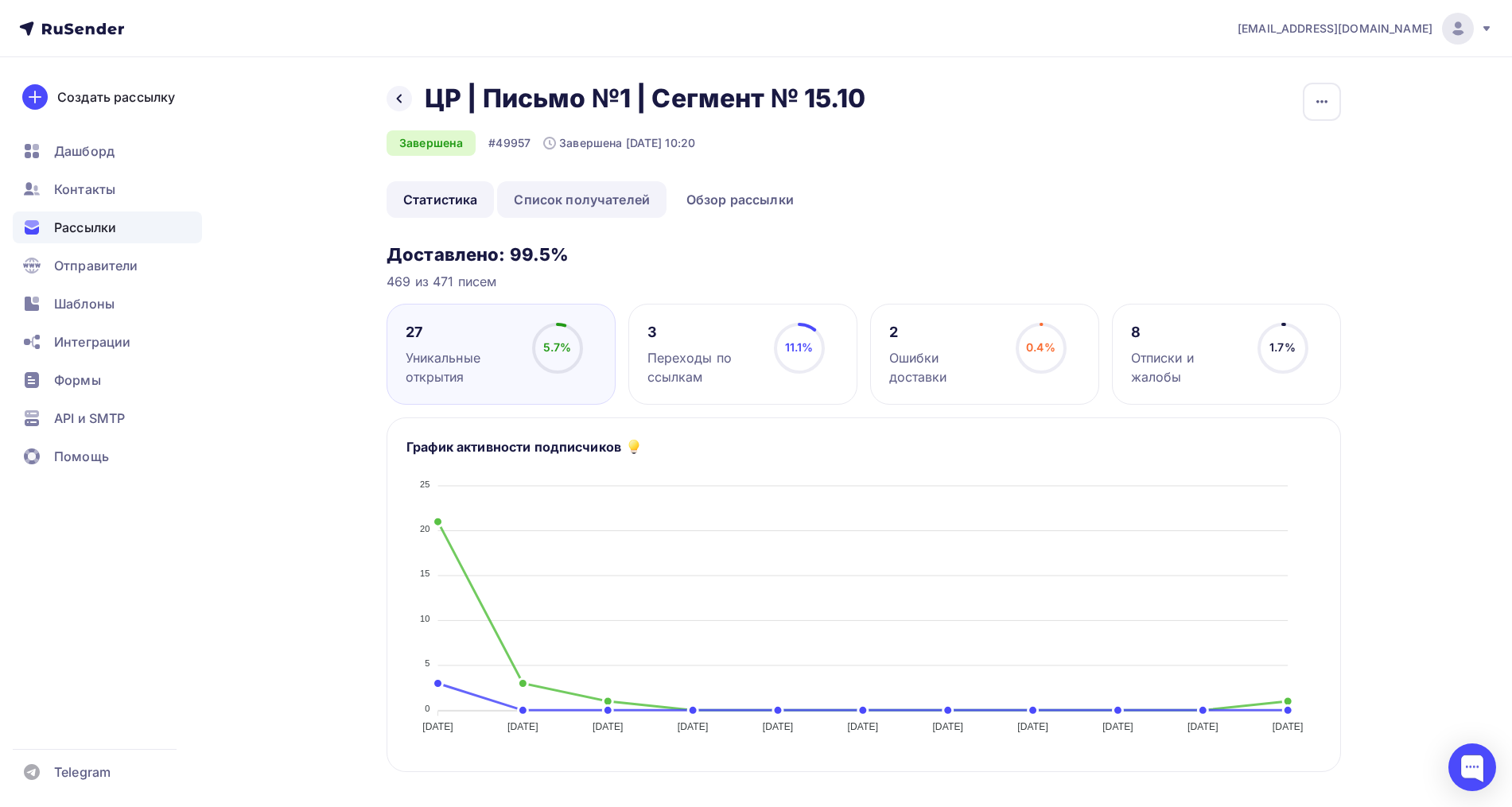
click at [587, 192] on link "Список получателей" at bounding box center [581, 200] width 169 height 37
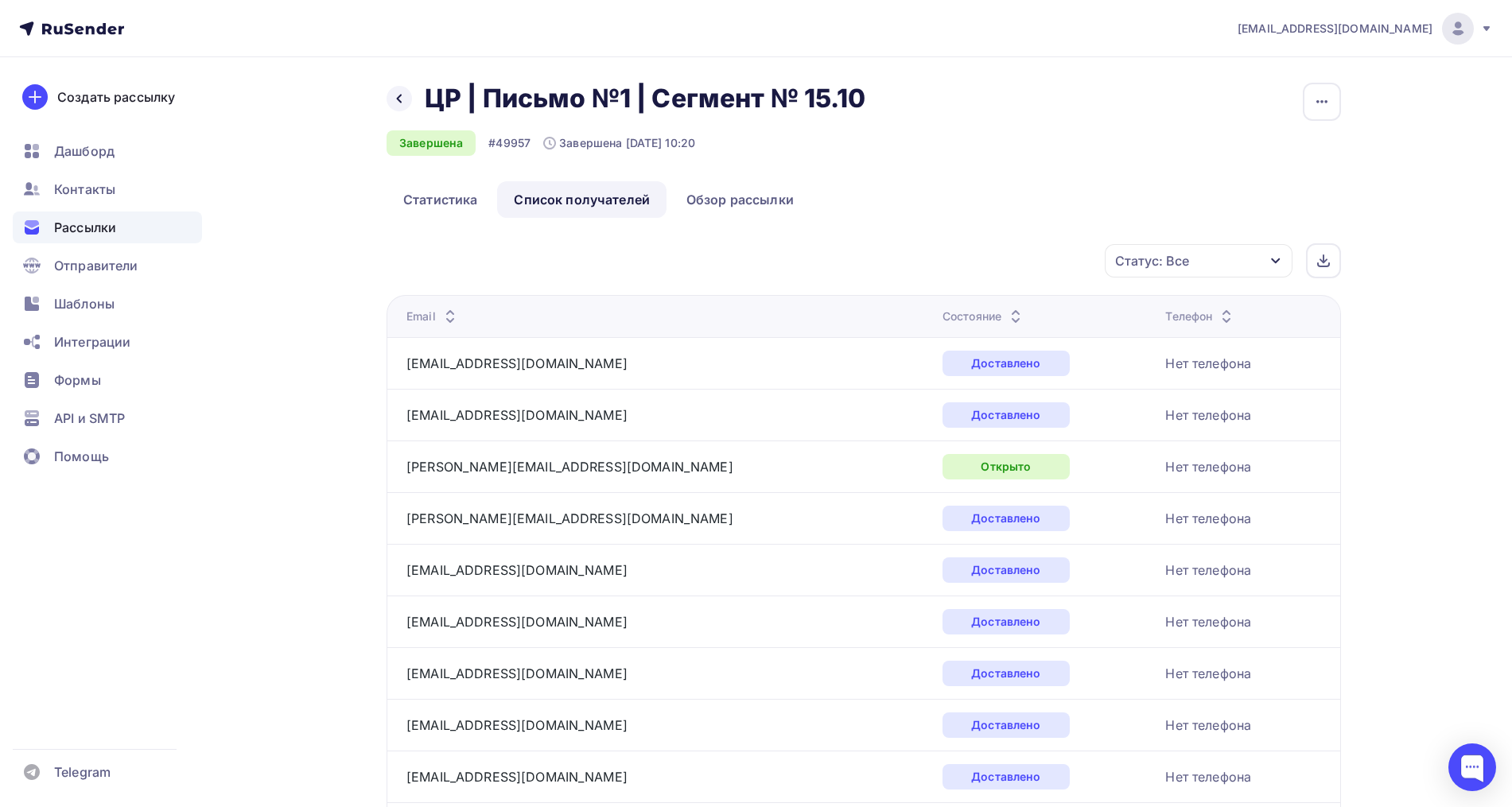
click at [1178, 264] on div "Статус: Все" at bounding box center [1152, 261] width 74 height 19
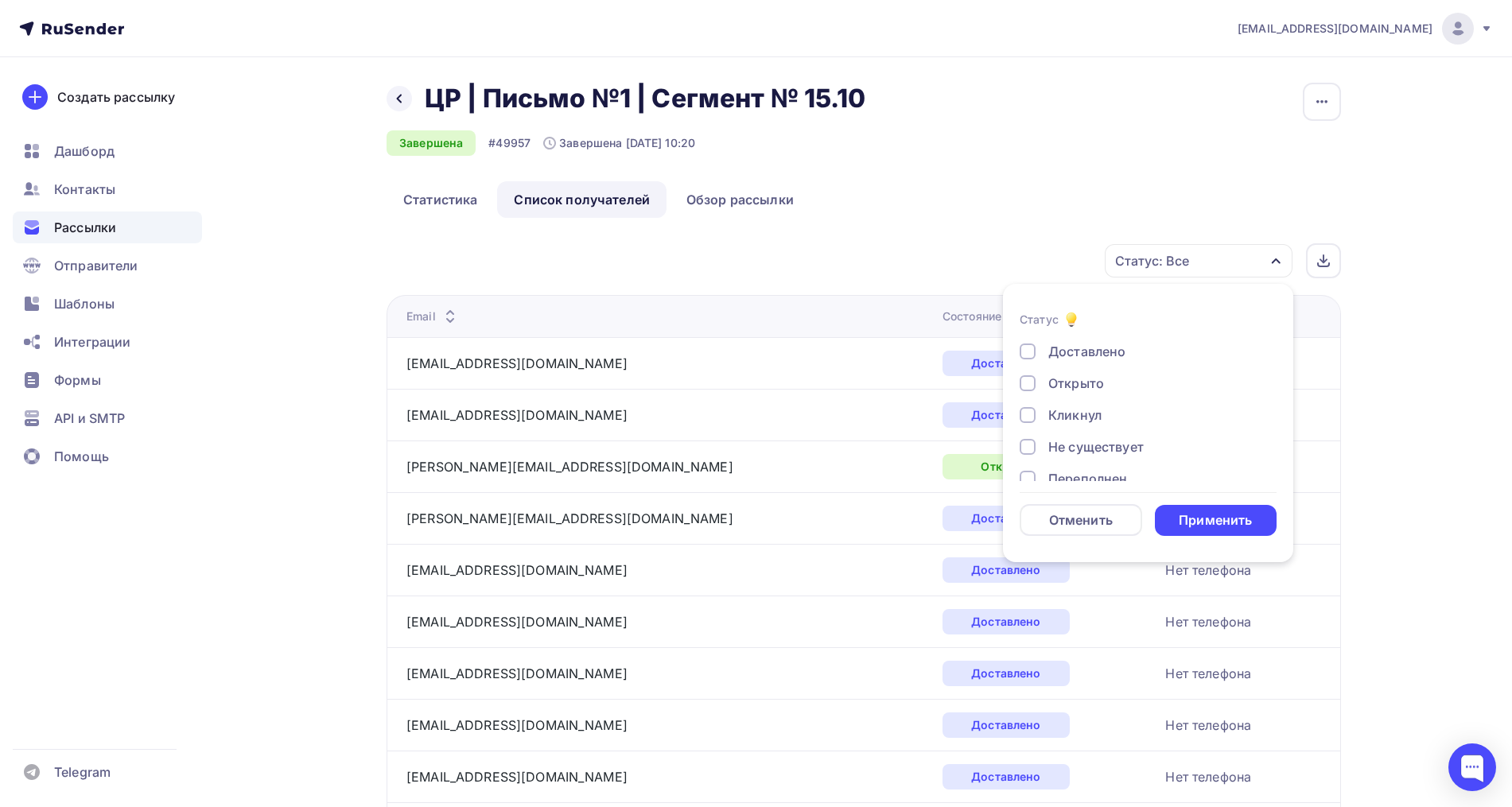
click at [1096, 382] on div "Открыто" at bounding box center [1076, 383] width 55 height 19
click at [1075, 414] on div "Кликнул" at bounding box center [1075, 415] width 54 height 19
click at [1206, 523] on div "Применить" at bounding box center [1214, 520] width 73 height 18
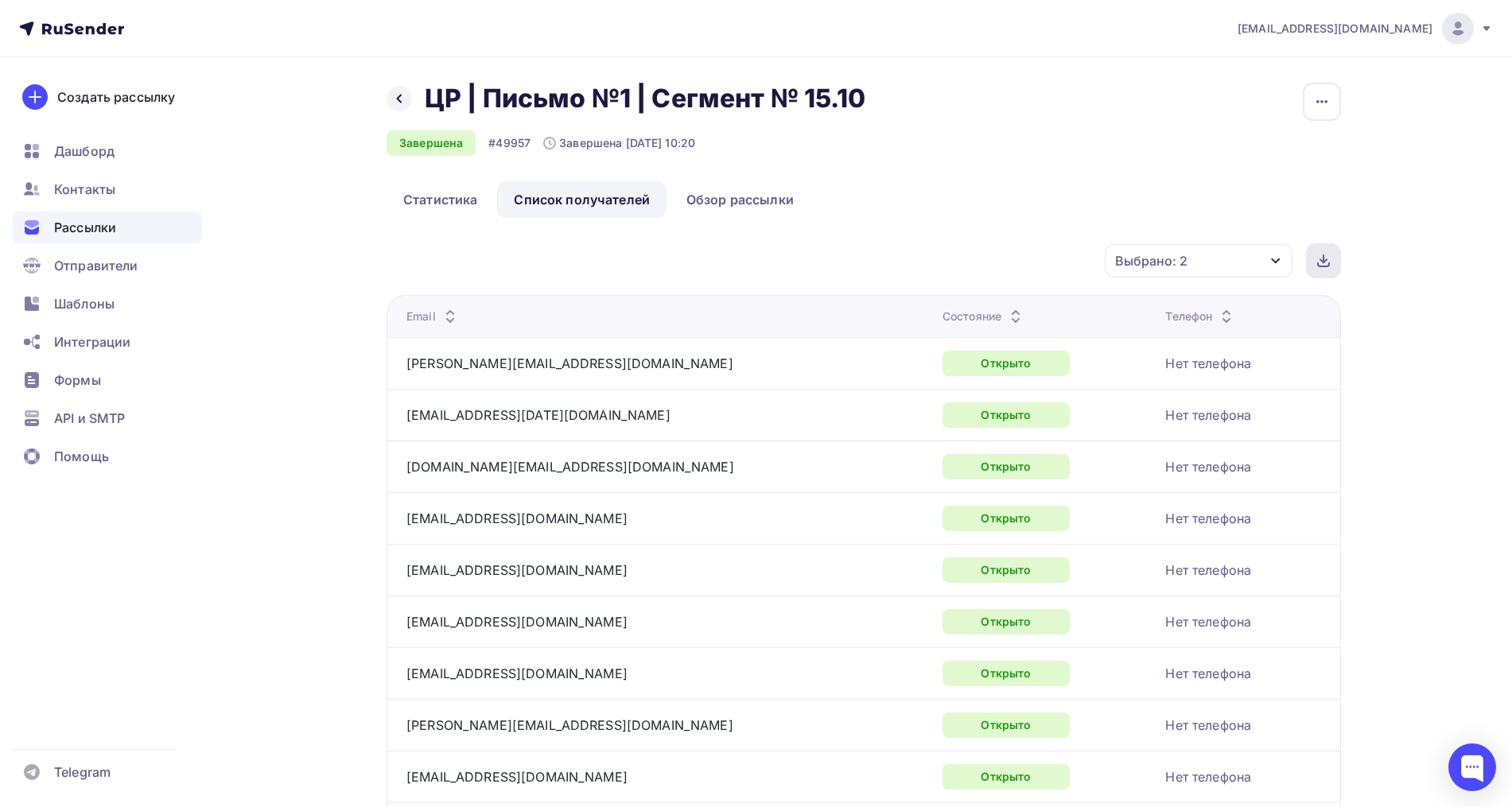
click at [1314, 263] on div at bounding box center [1323, 261] width 35 height 35
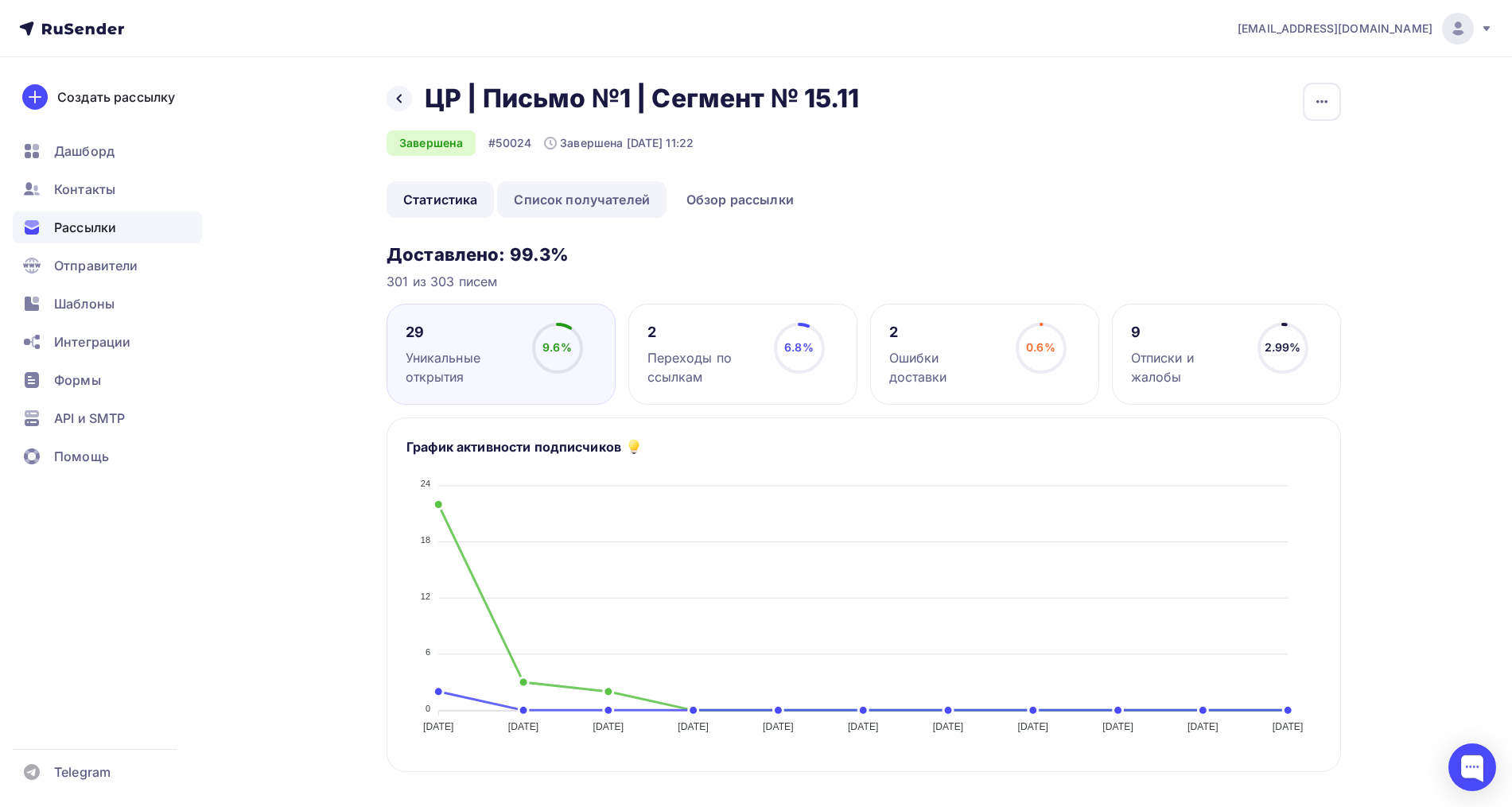
click at [616, 198] on link "Список получателей" at bounding box center [581, 200] width 169 height 37
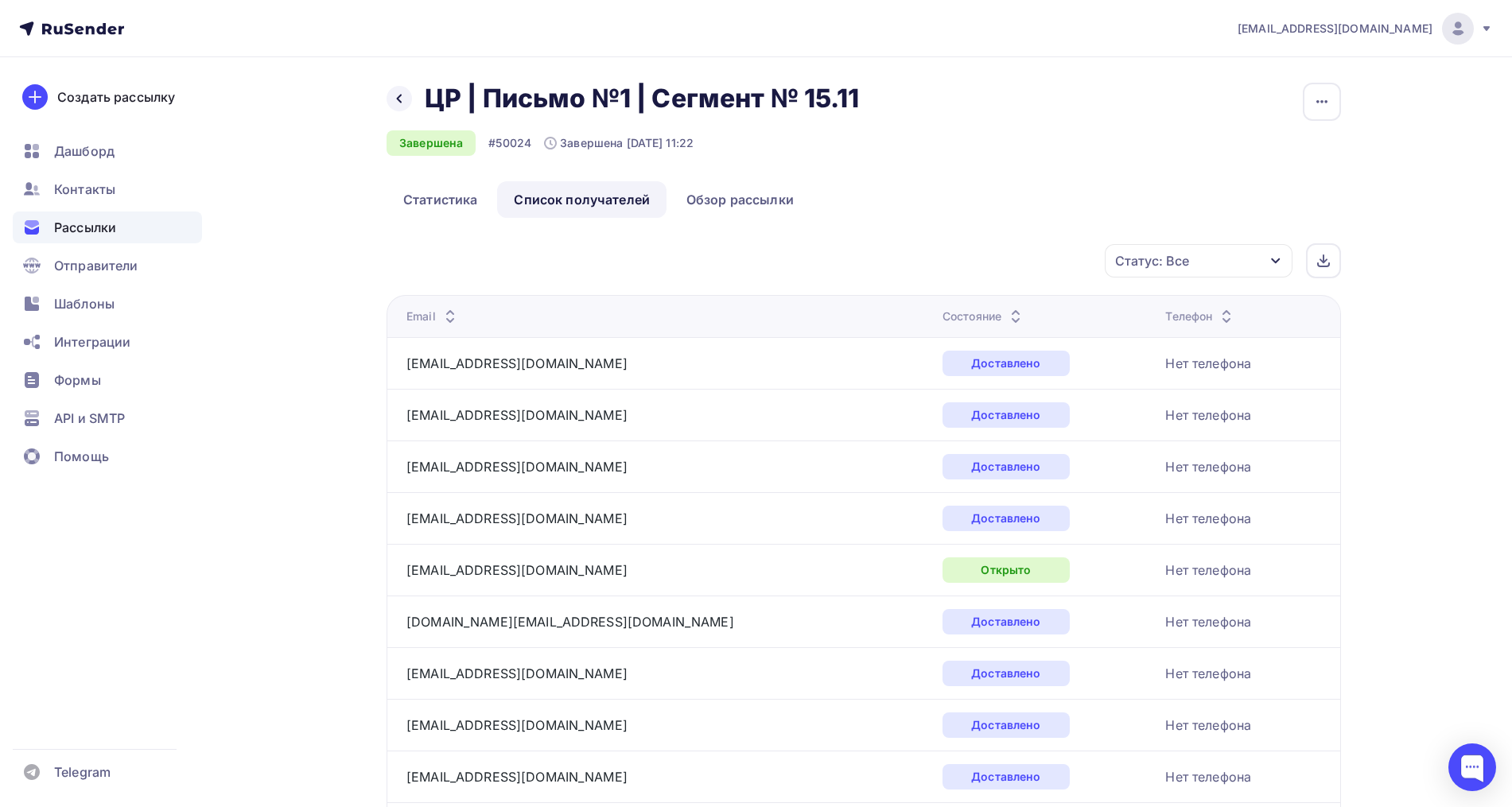
click at [1178, 270] on div "Статус: Все" at bounding box center [1198, 261] width 188 height 33
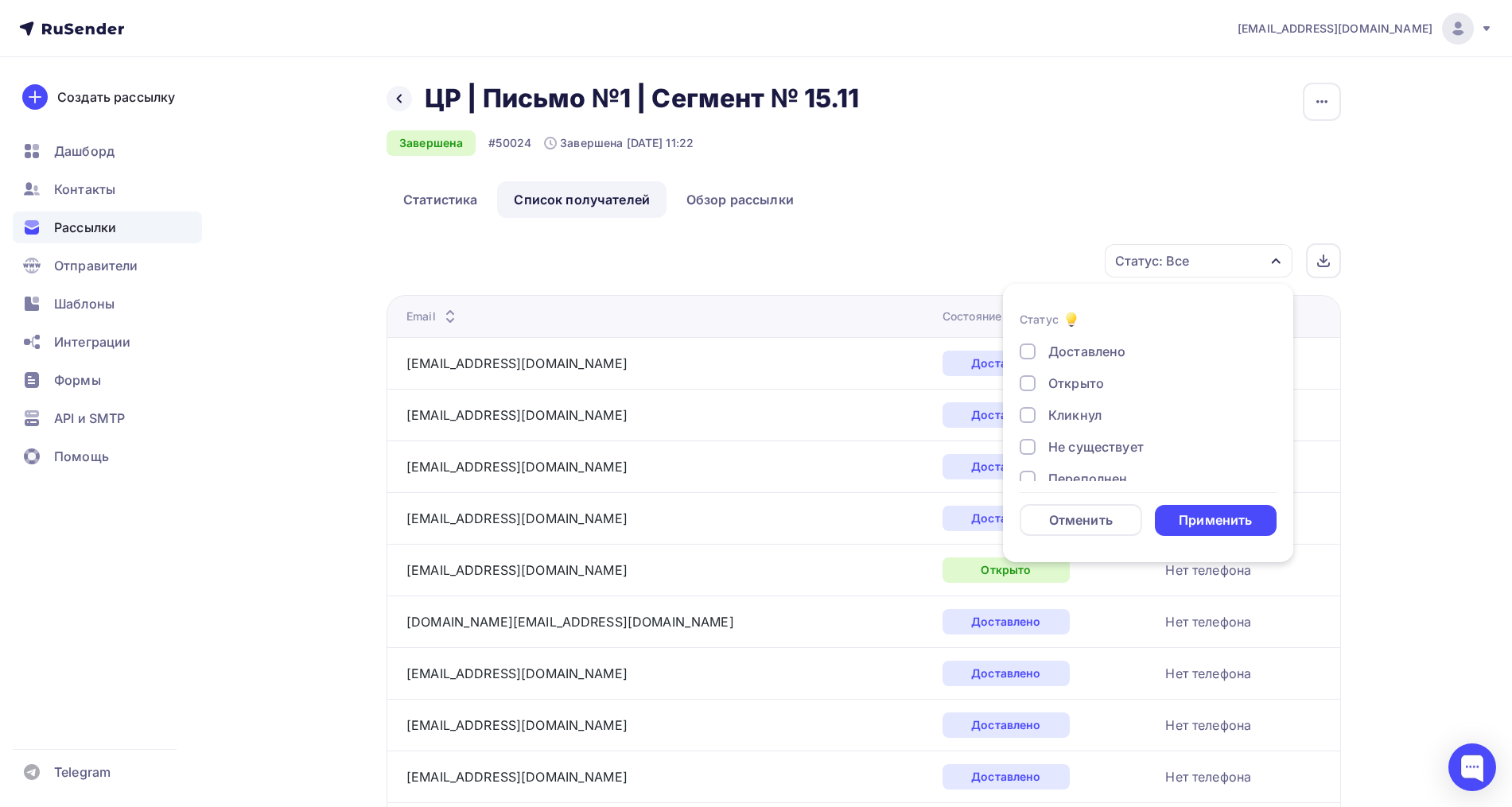
click at [1090, 385] on div "Открыто" at bounding box center [1076, 383] width 55 height 19
click at [1081, 410] on div "Кликнул" at bounding box center [1075, 415] width 54 height 19
click at [1218, 520] on div "Применить" at bounding box center [1214, 520] width 73 height 18
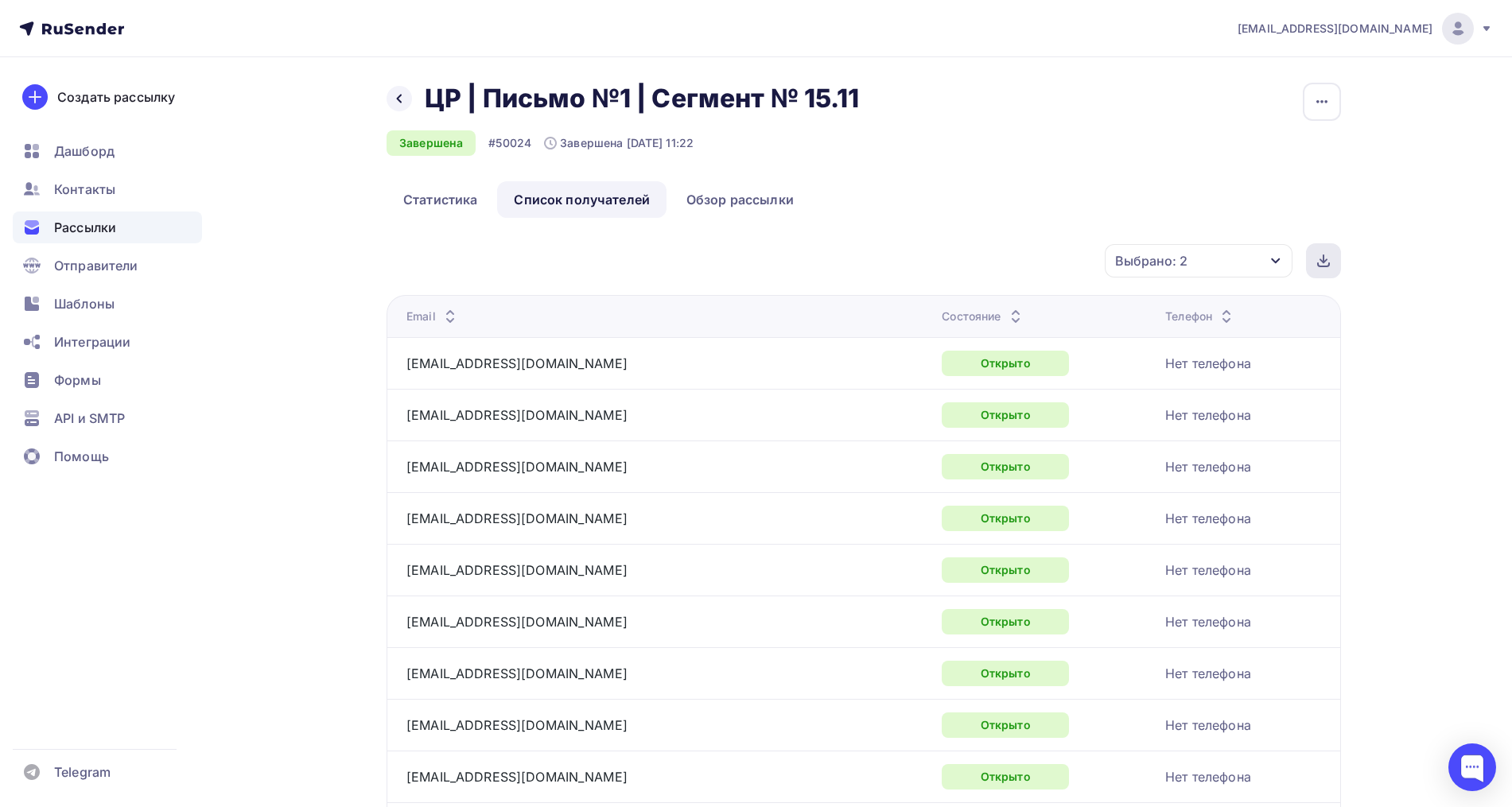
click at [1320, 247] on div at bounding box center [1323, 261] width 35 height 35
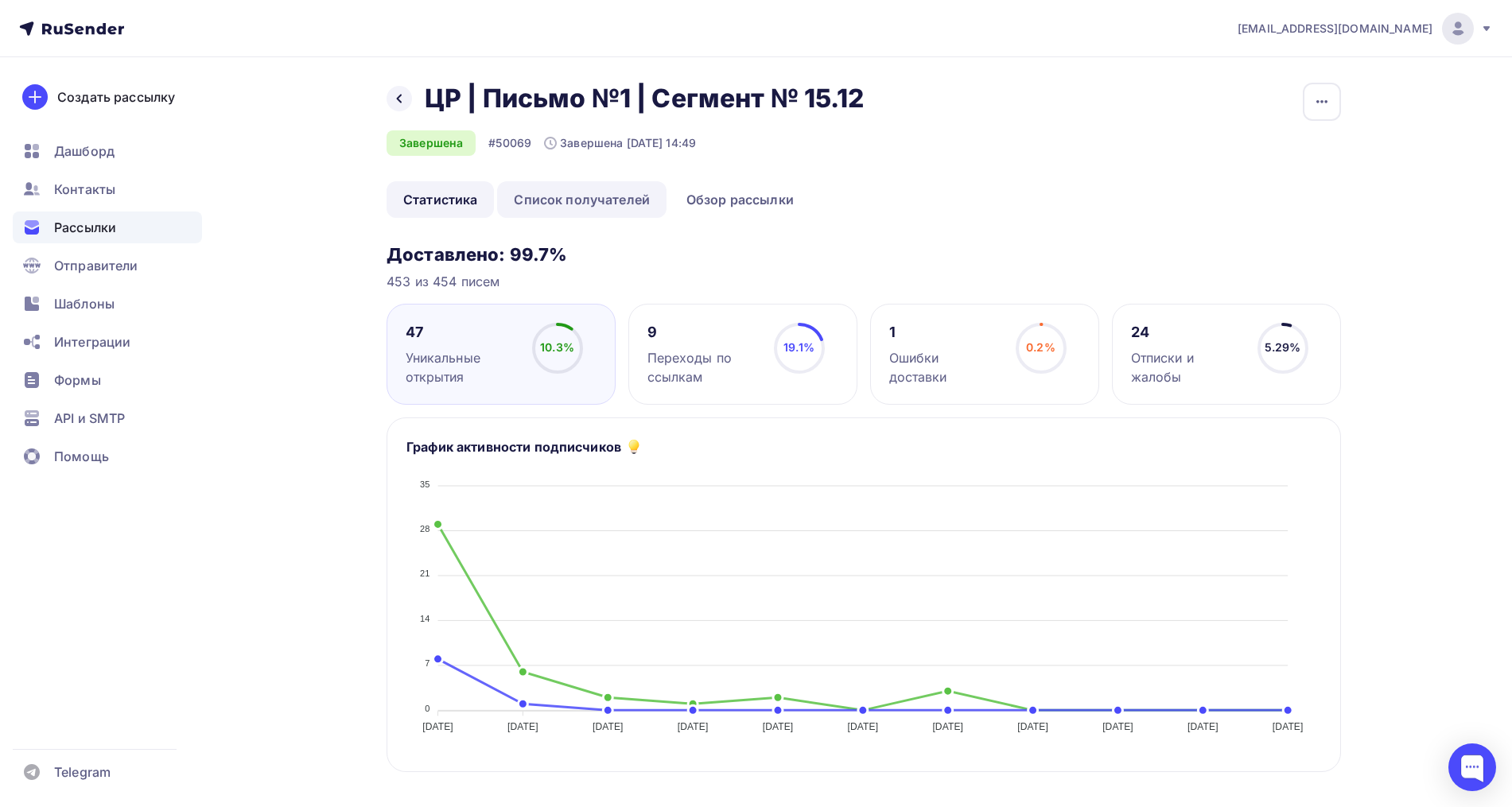
click at [593, 202] on link "Список получателей" at bounding box center [581, 200] width 169 height 37
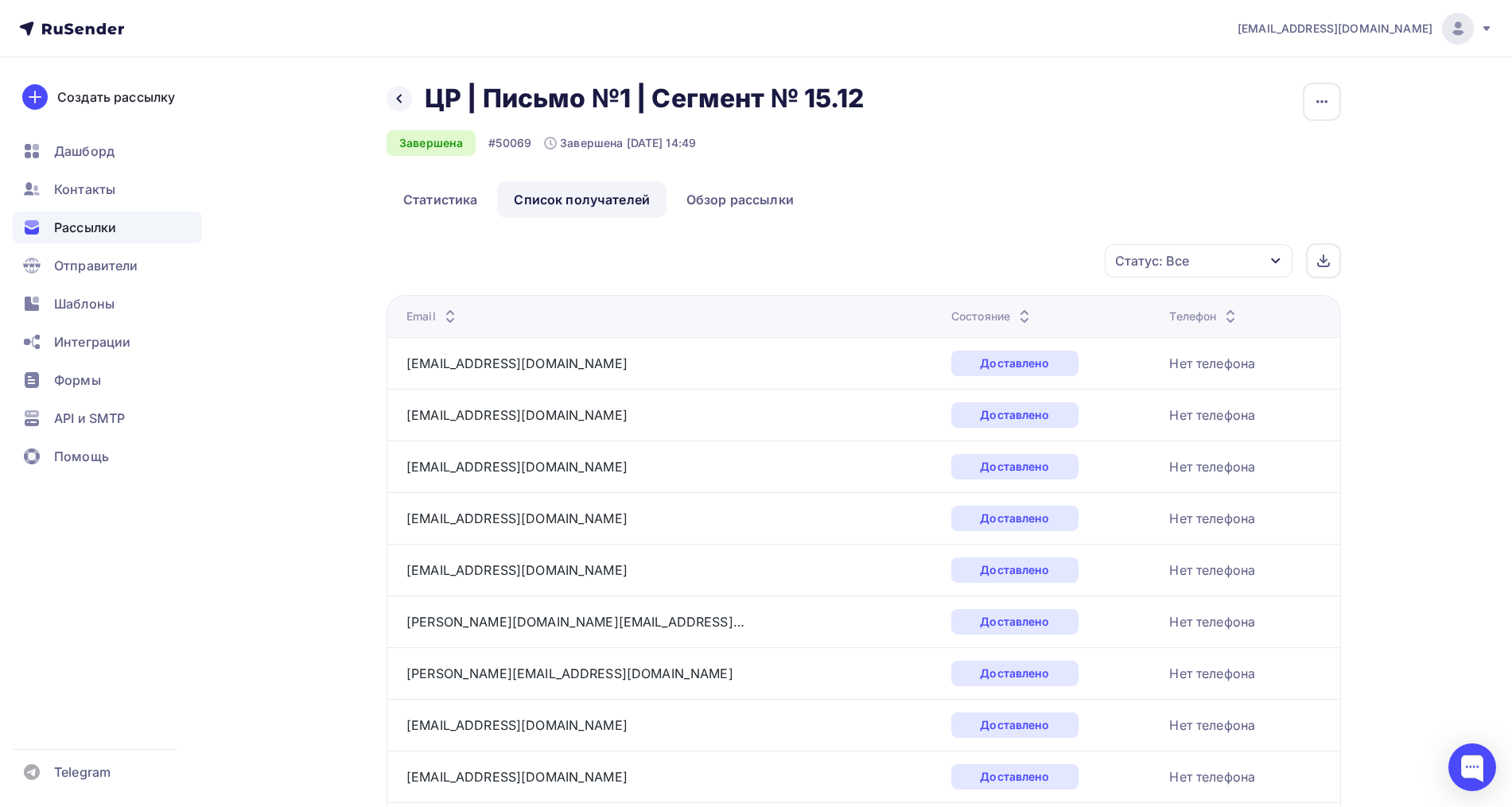
click at [1208, 264] on div "Статус: Все" at bounding box center [1198, 261] width 188 height 33
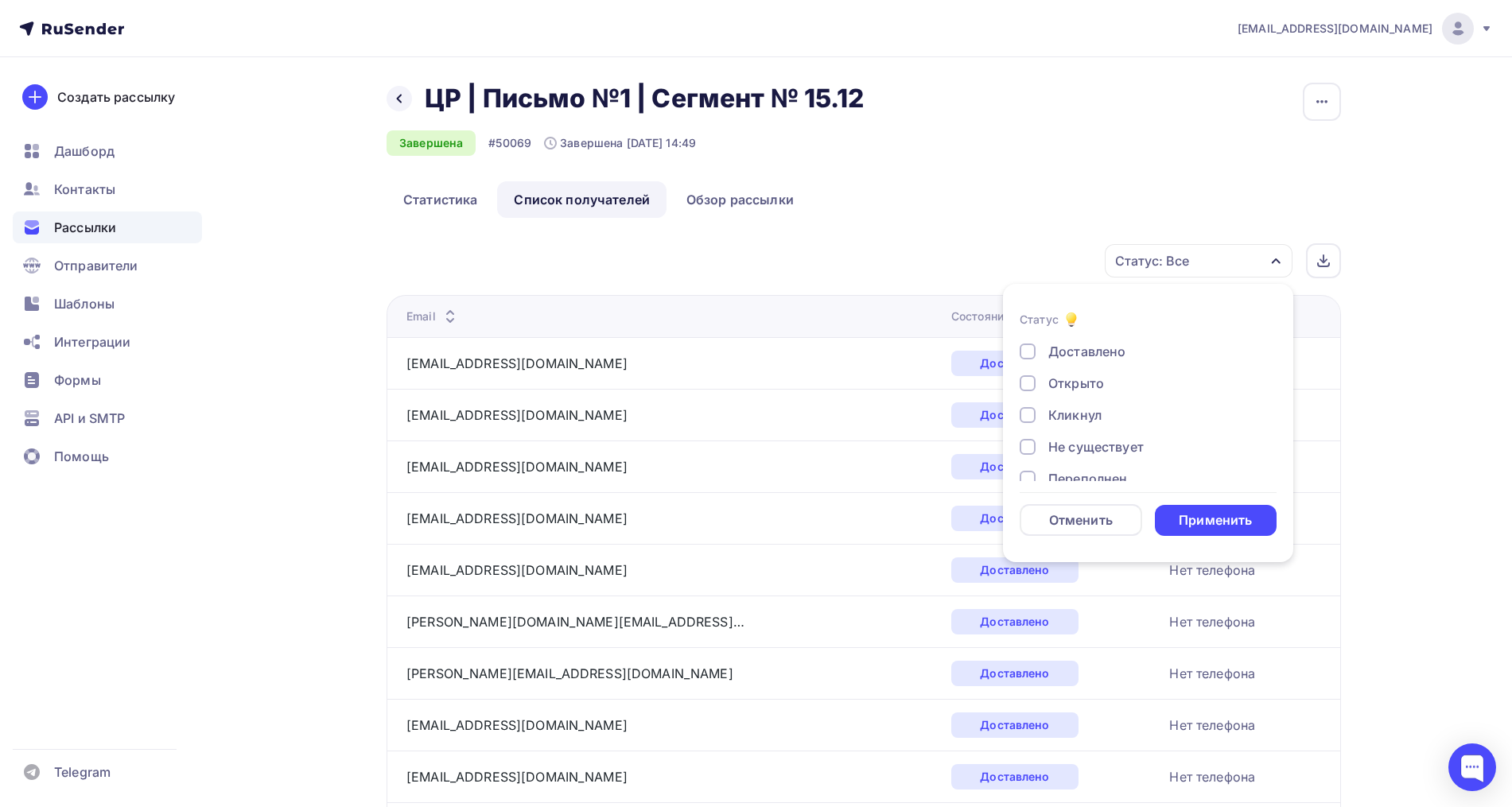
click at [1112, 372] on div "Доставлено Открыто Кликнул Не существует Переполнен Недоступен Отписан [GEOGRAP…" at bounding box center [1148, 479] width 257 height 274
click at [1099, 383] on div "Открыто" at bounding box center [1076, 383] width 55 height 19
click at [1093, 408] on div "Кликнул" at bounding box center [1075, 415] width 54 height 19
click at [1211, 519] on div "Применить" at bounding box center [1214, 520] width 73 height 18
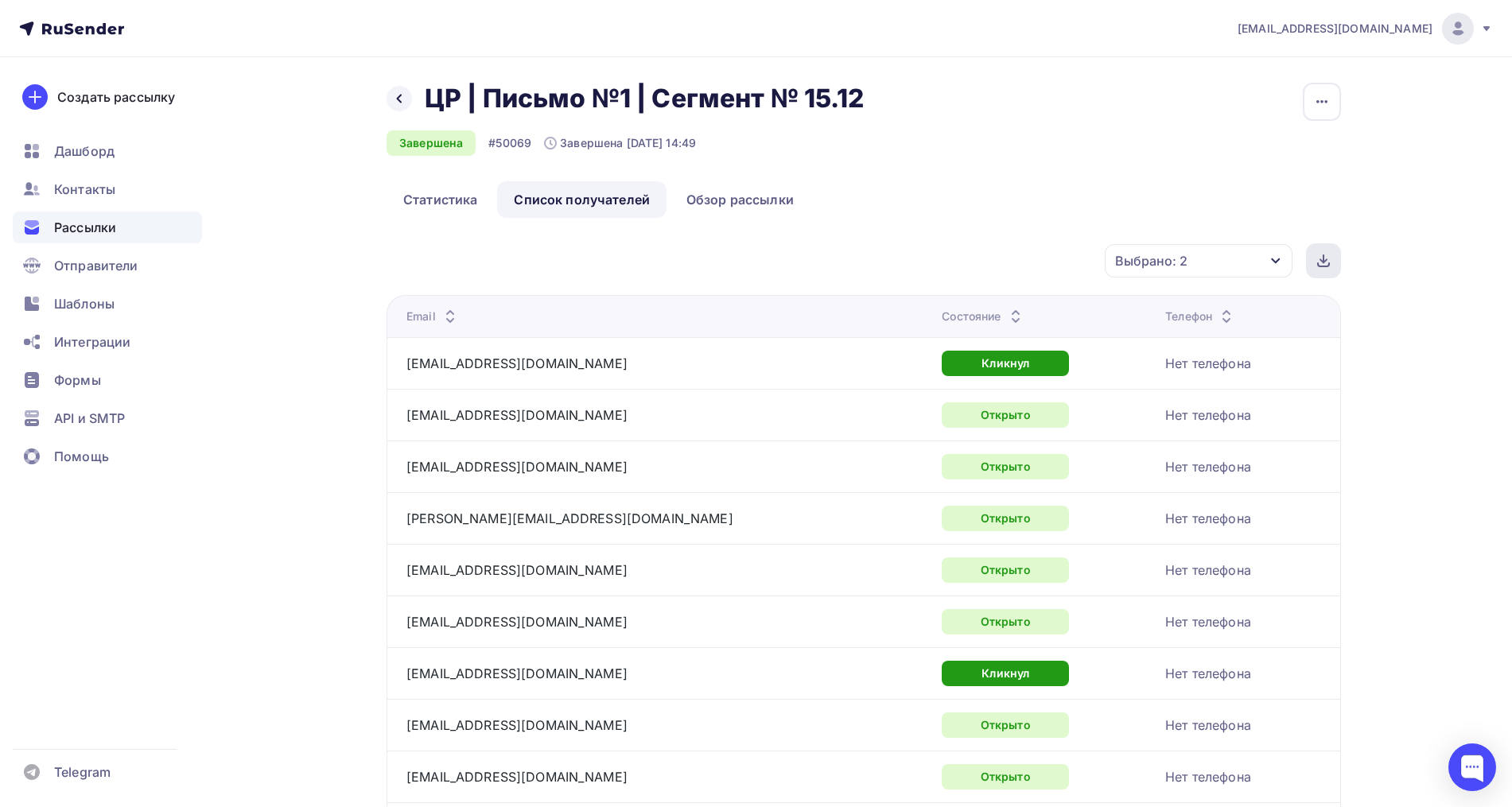
click at [1322, 256] on icon at bounding box center [1323, 261] width 13 height 13
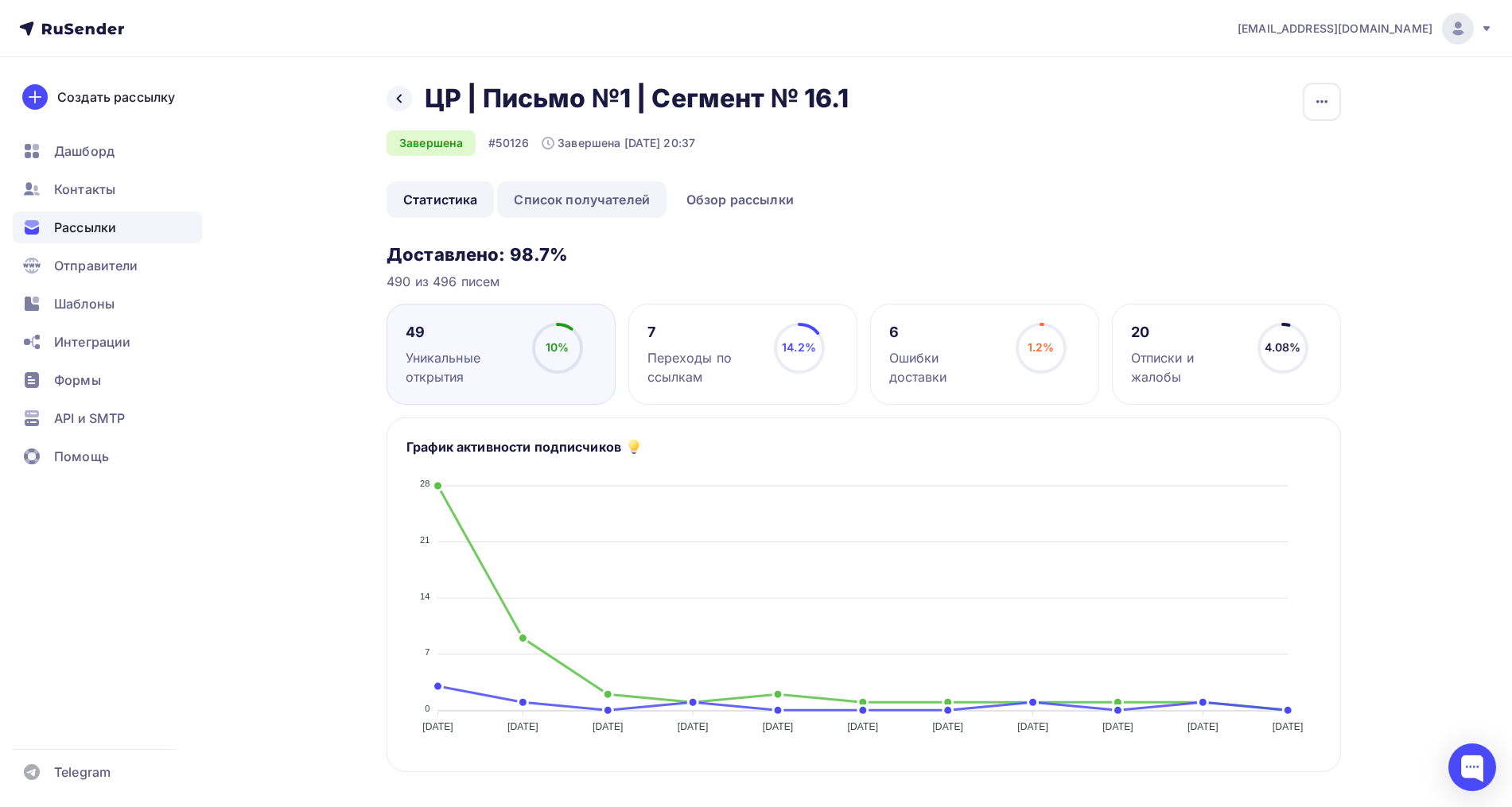
click at [603, 203] on link "Список получателей" at bounding box center [581, 200] width 169 height 37
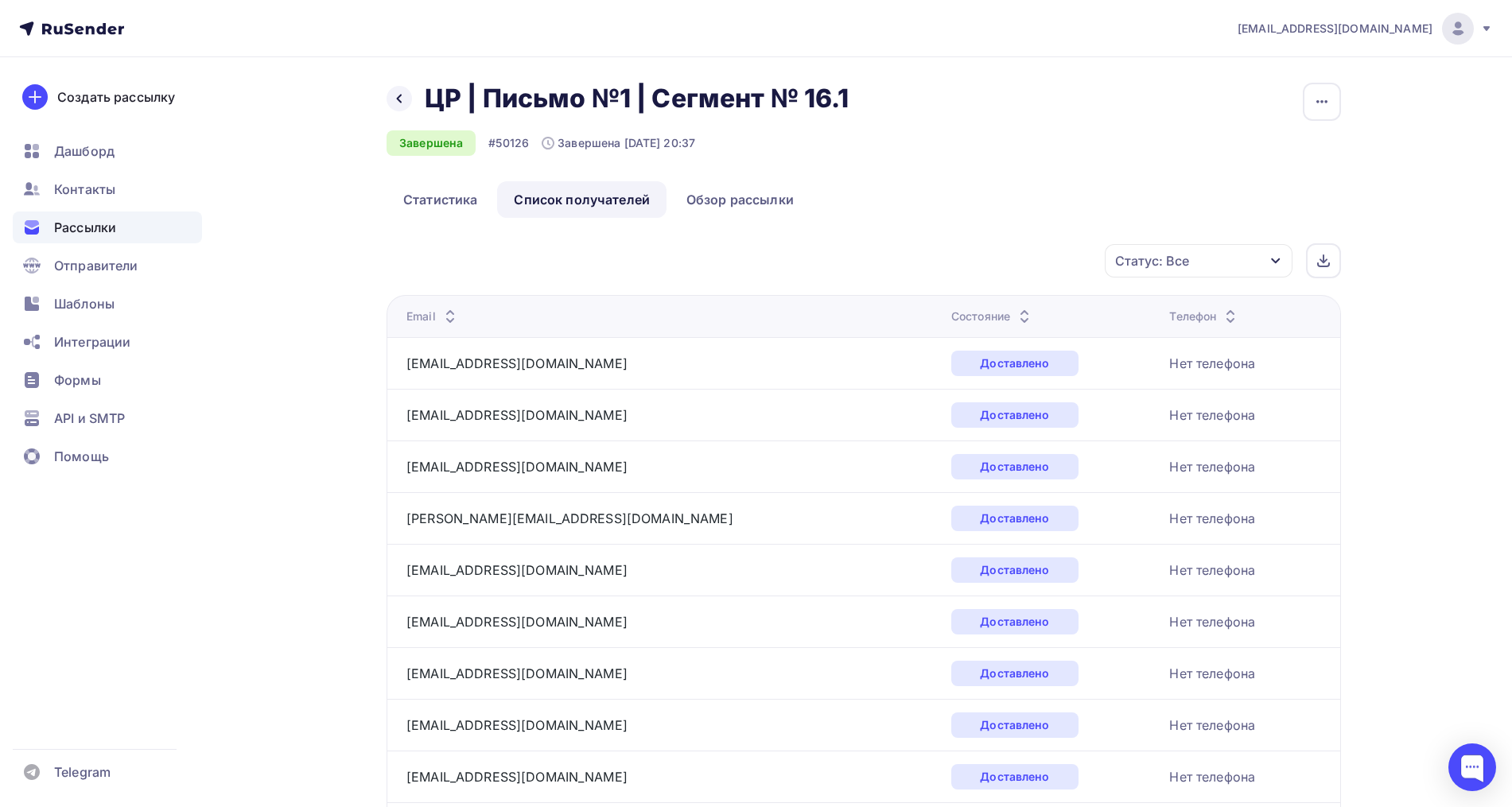
click at [1160, 266] on div "Статус: Все" at bounding box center [1152, 261] width 74 height 19
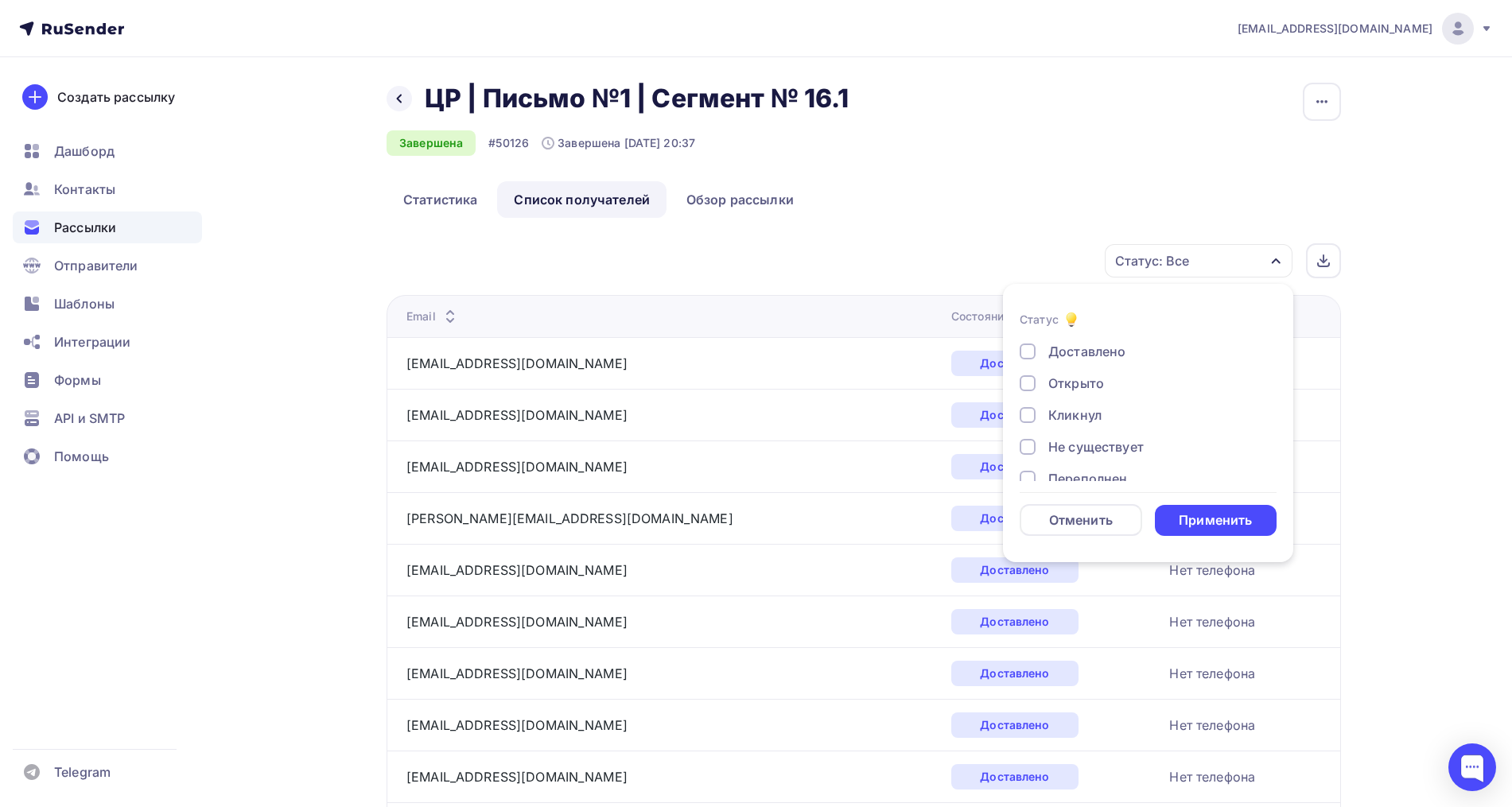
click at [1062, 374] on div "Открыто" at bounding box center [1076, 383] width 55 height 19
click at [1063, 405] on div "Доставлено Открыто Кликнул Не существует Переполнен Недоступен Отписан [GEOGRAP…" at bounding box center [1148, 479] width 257 height 274
click at [1062, 411] on div "Кликнул" at bounding box center [1075, 415] width 54 height 19
click at [1222, 531] on div "Применить" at bounding box center [1216, 520] width 122 height 31
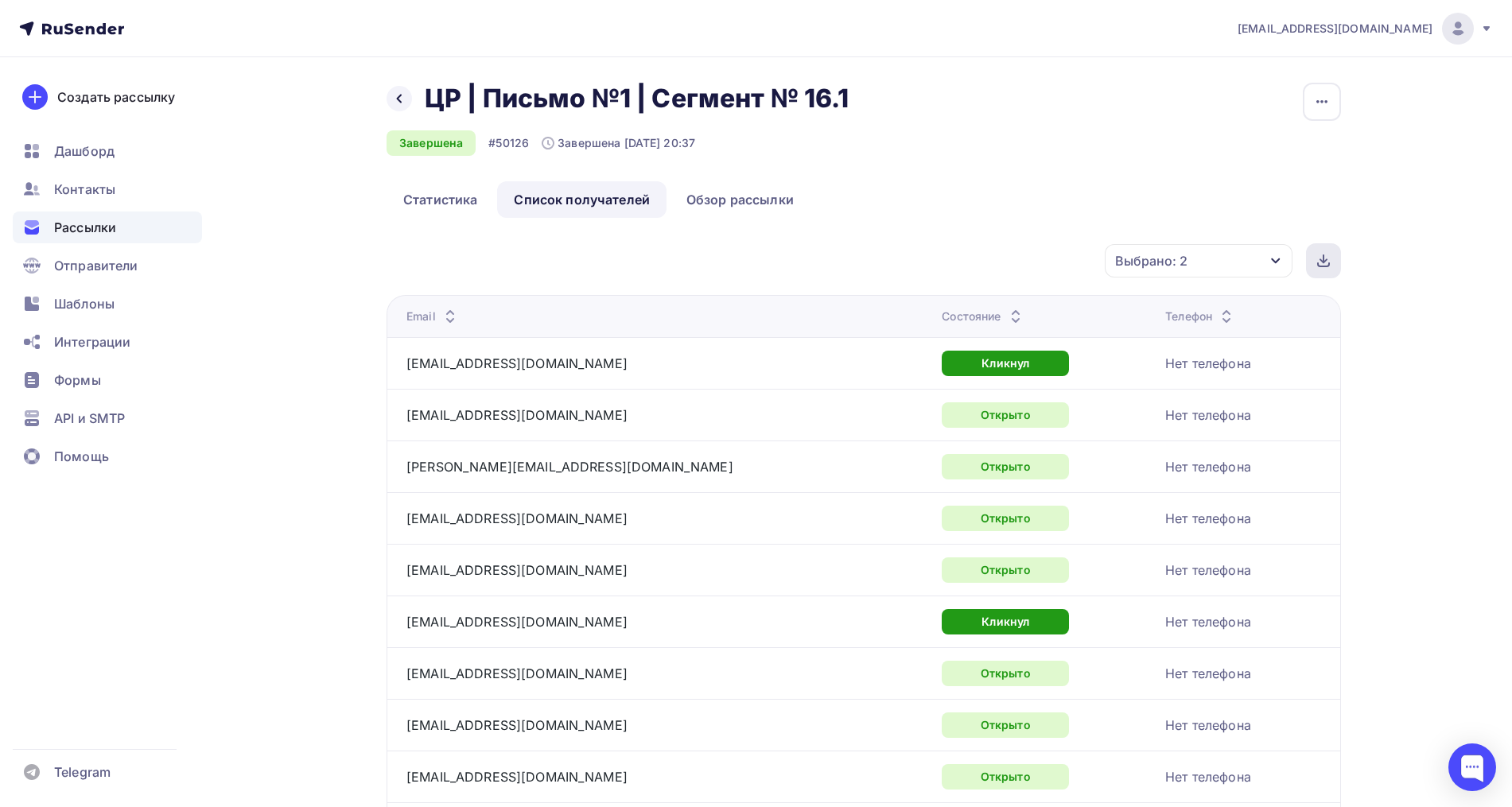
click at [1337, 263] on div at bounding box center [1323, 261] width 35 height 35
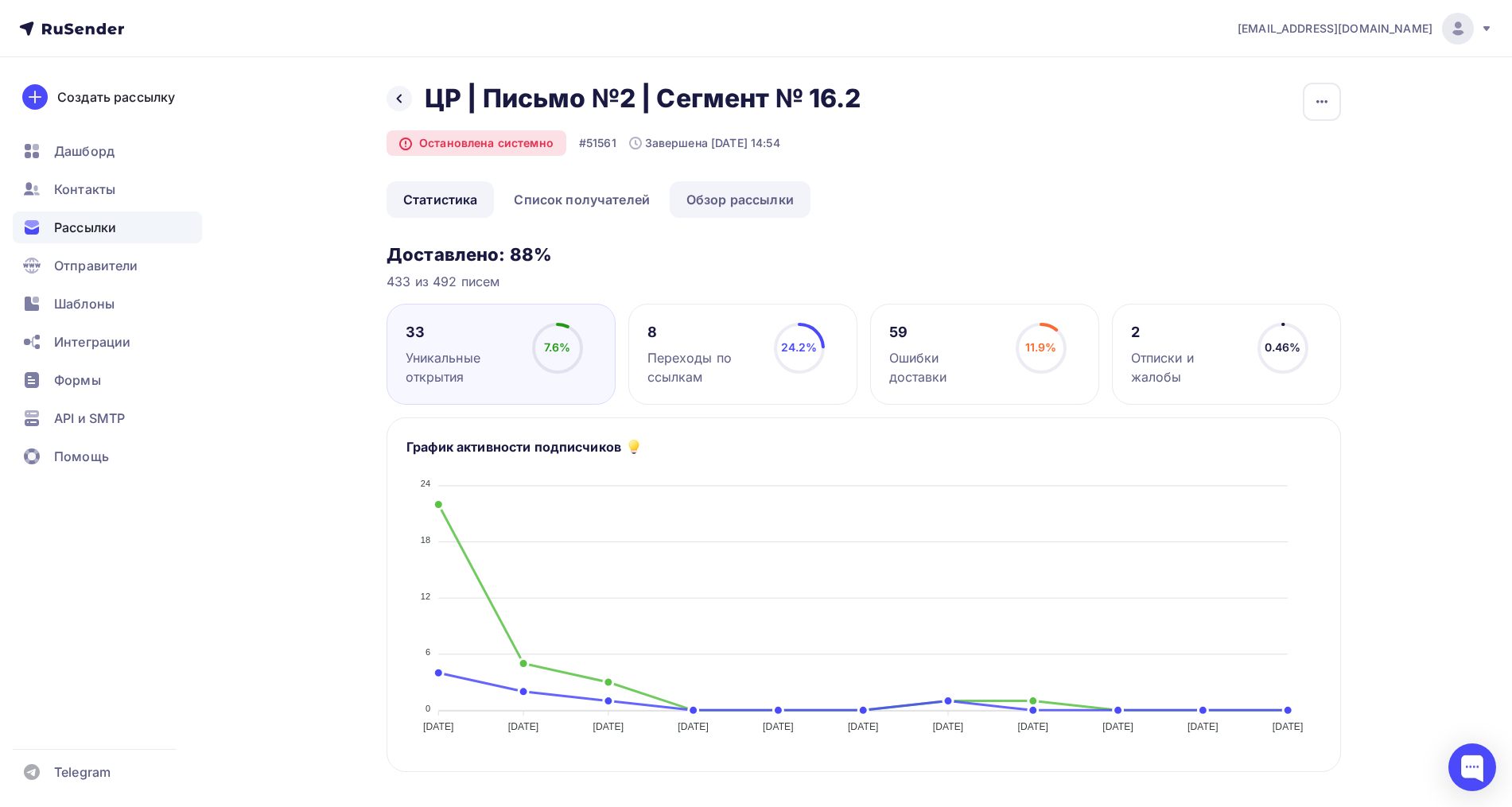
click at [719, 202] on link "Обзор рассылки" at bounding box center [740, 200] width 141 height 37
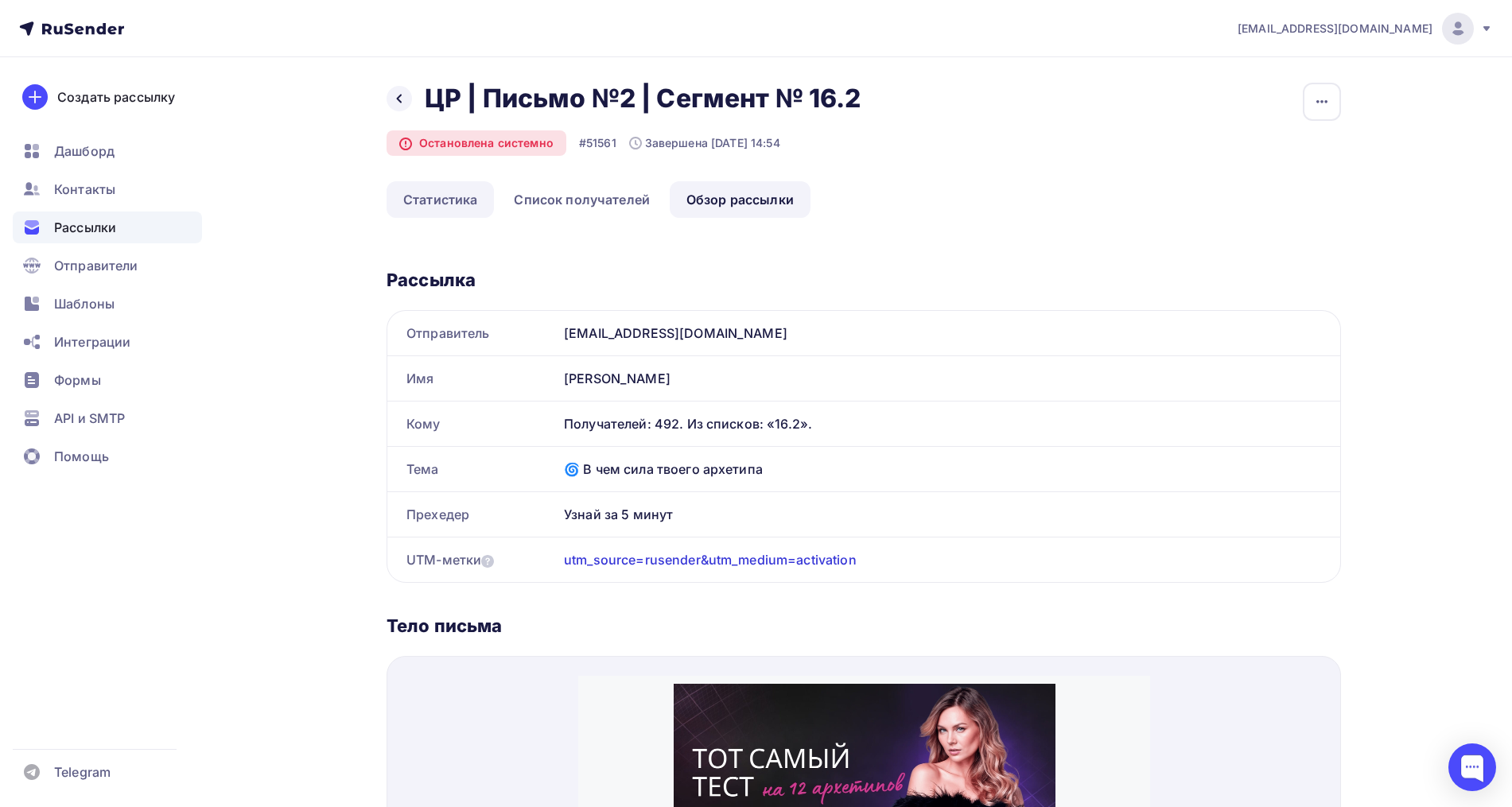
click at [450, 197] on link "Статистика" at bounding box center [440, 200] width 107 height 37
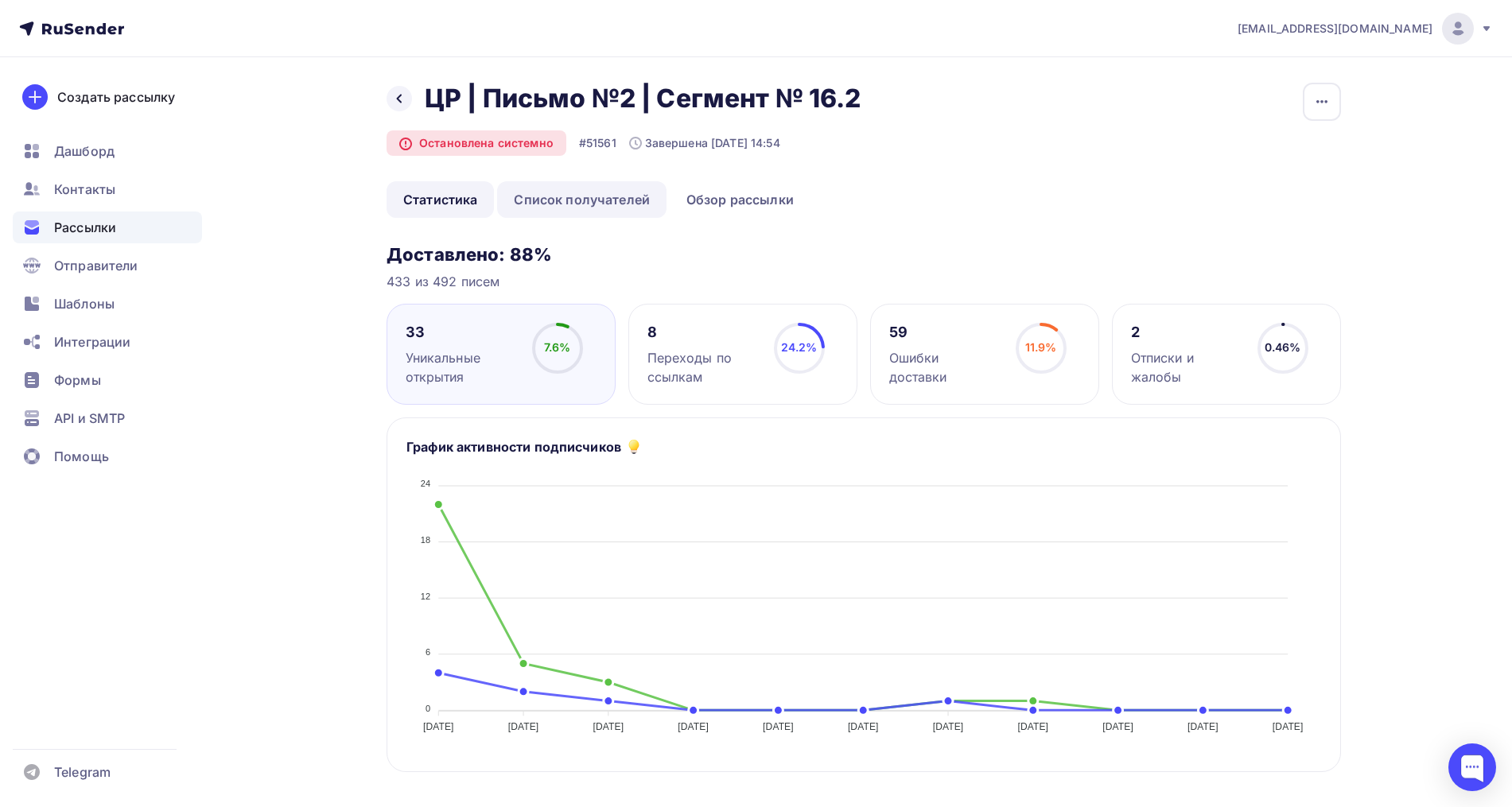
click at [606, 200] on link "Список получателей" at bounding box center [581, 200] width 169 height 37
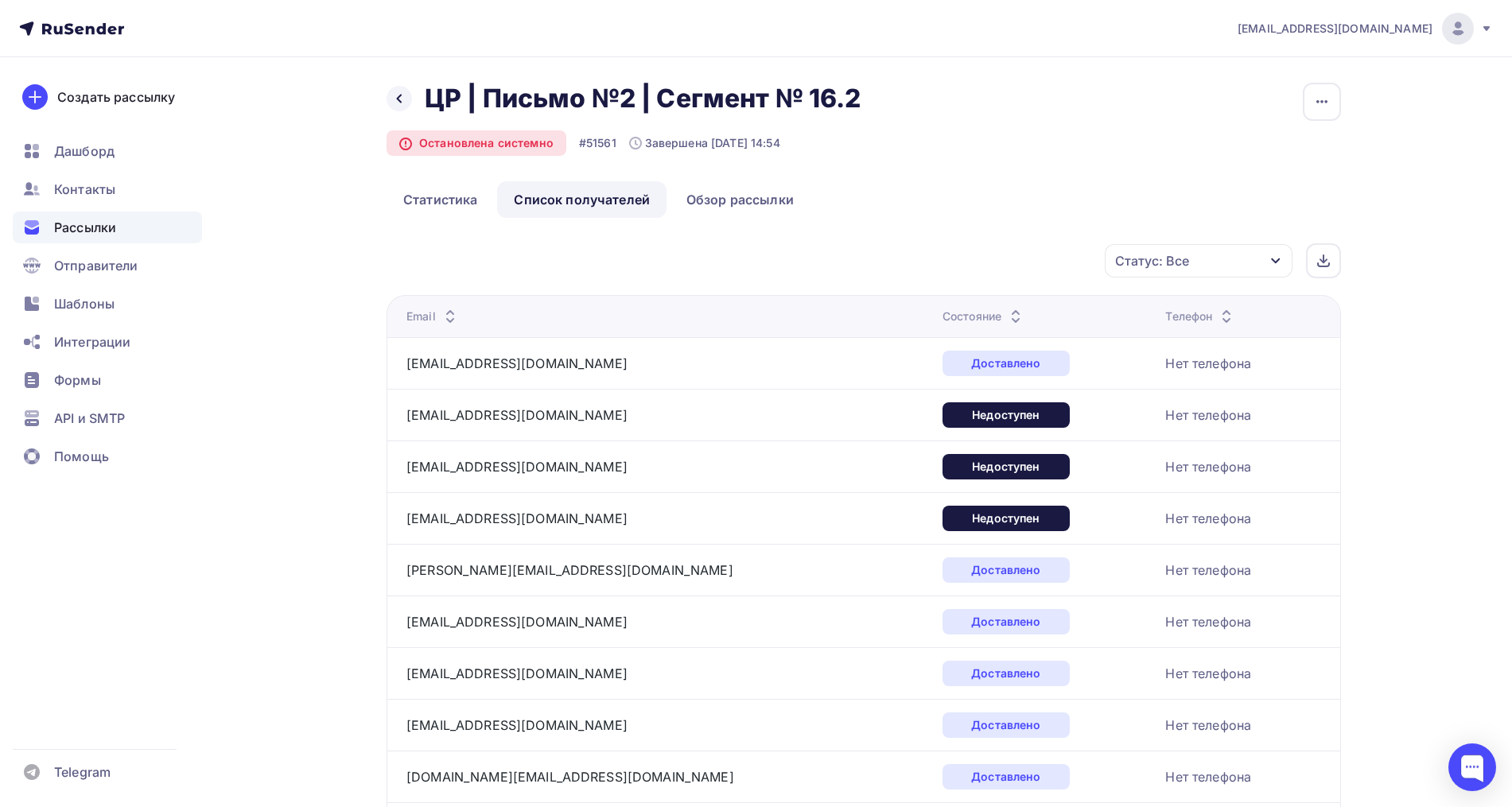
click at [1182, 274] on div "Статус: Все" at bounding box center [1198, 261] width 188 height 33
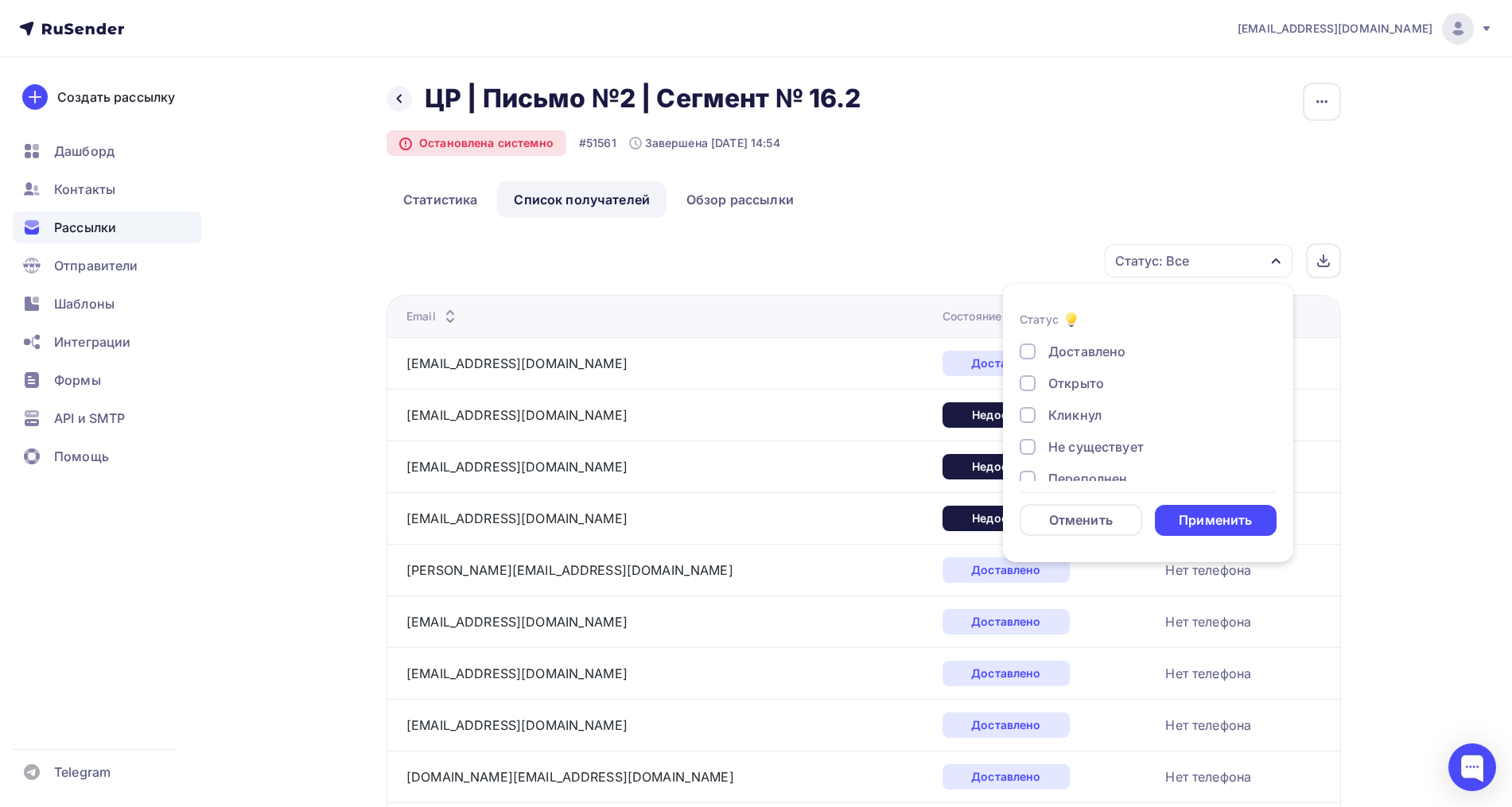
click at [1101, 372] on div "Доставлено Открыто Кликнул Не существует Переполнен Недоступен Отписан Жалоба В…" at bounding box center [1148, 479] width 257 height 274
click at [1082, 388] on div "Открыто" at bounding box center [1076, 383] width 55 height 19
click at [1076, 411] on div "Кликнул" at bounding box center [1075, 415] width 54 height 19
drag, startPoint x: 1205, startPoint y: 514, endPoint x: 1215, endPoint y: 515, distance: 10.0
click at [1205, 515] on div "Применить" at bounding box center [1214, 520] width 73 height 18
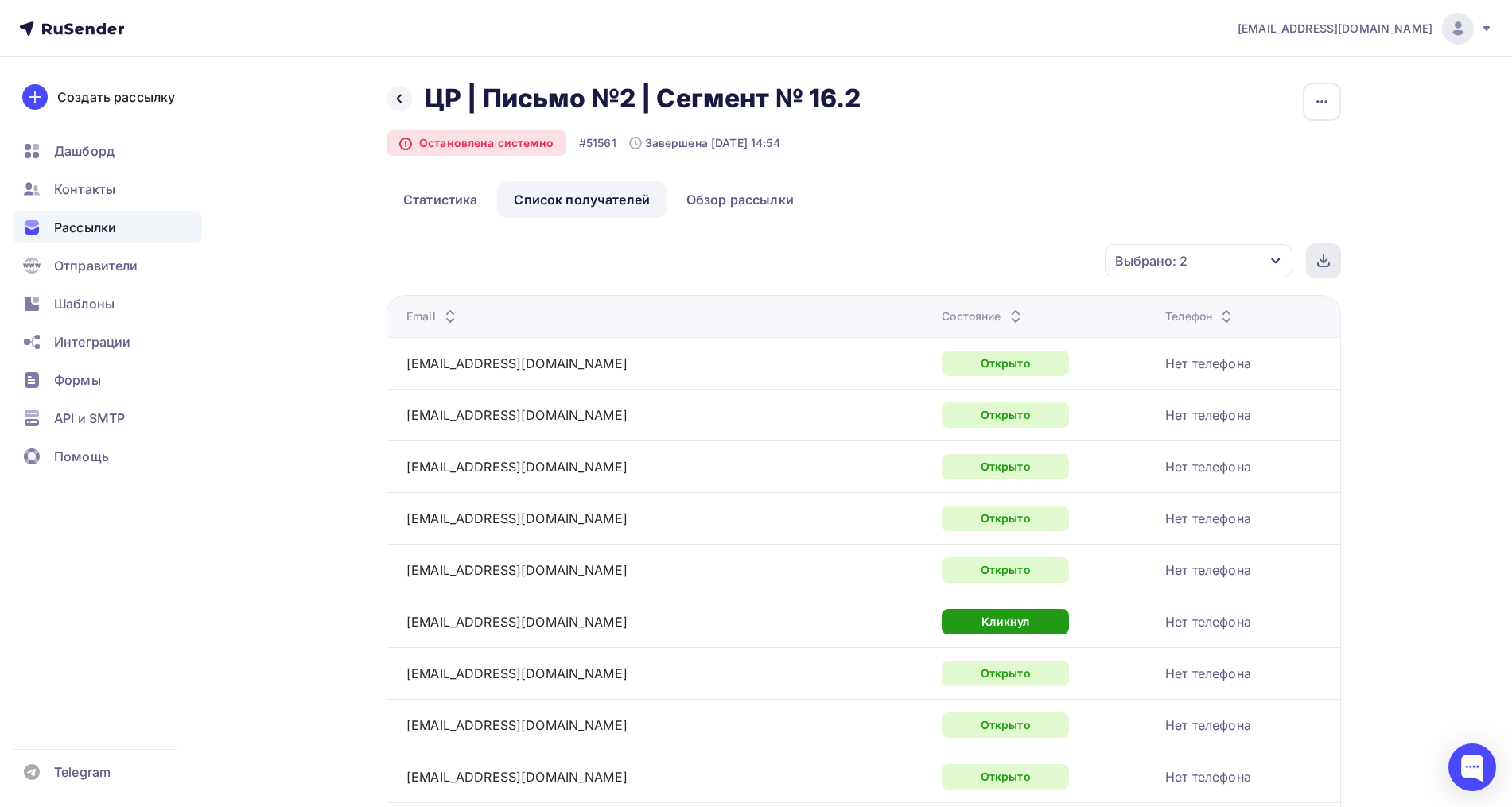
click at [1320, 259] on icon at bounding box center [1323, 261] width 13 height 13
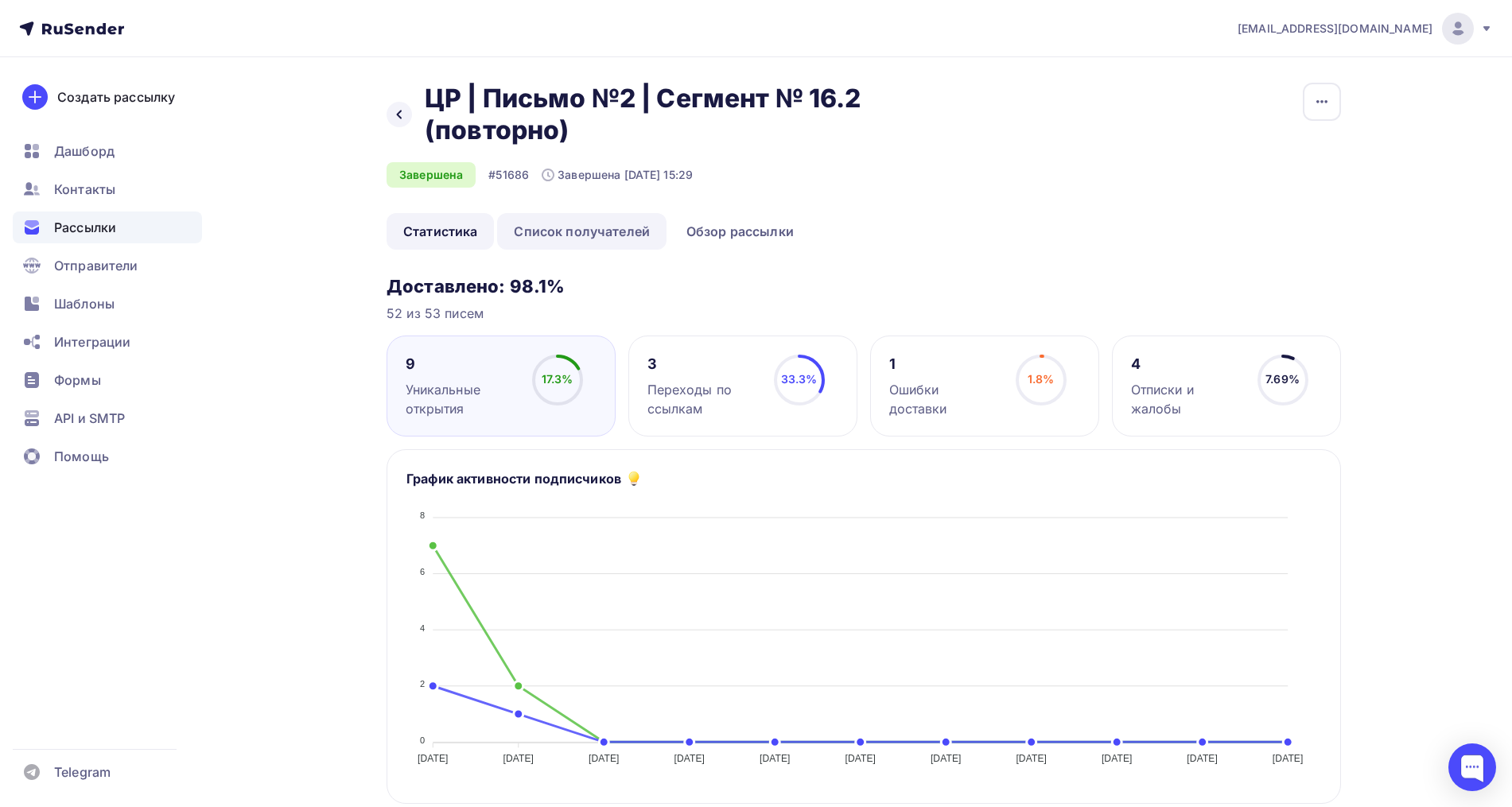
drag, startPoint x: 604, startPoint y: 226, endPoint x: 617, endPoint y: 228, distance: 13.2
click at [604, 226] on link "Список получателей" at bounding box center [581, 231] width 169 height 37
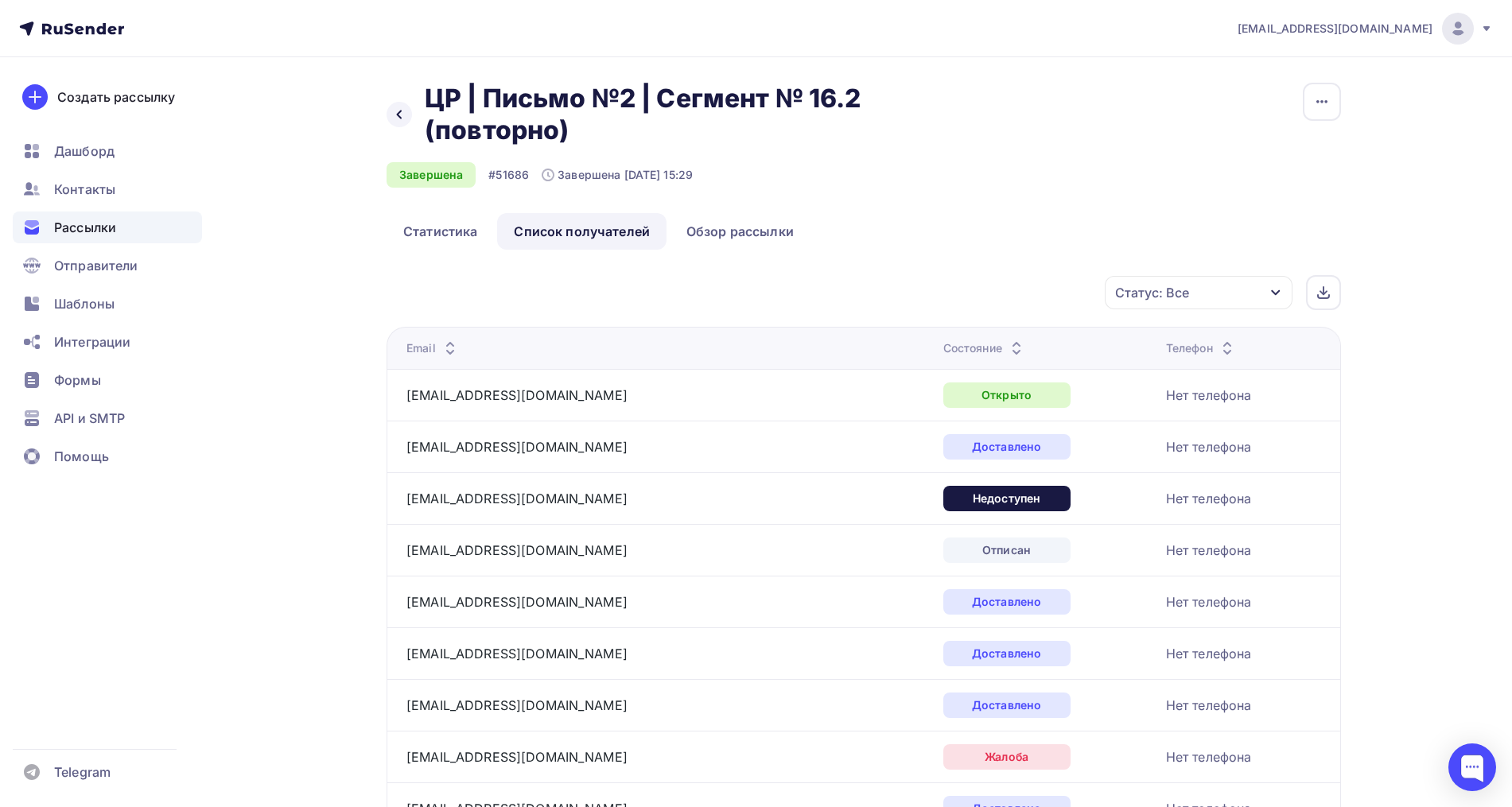
click at [1228, 293] on div "Статус: Все" at bounding box center [1198, 292] width 188 height 33
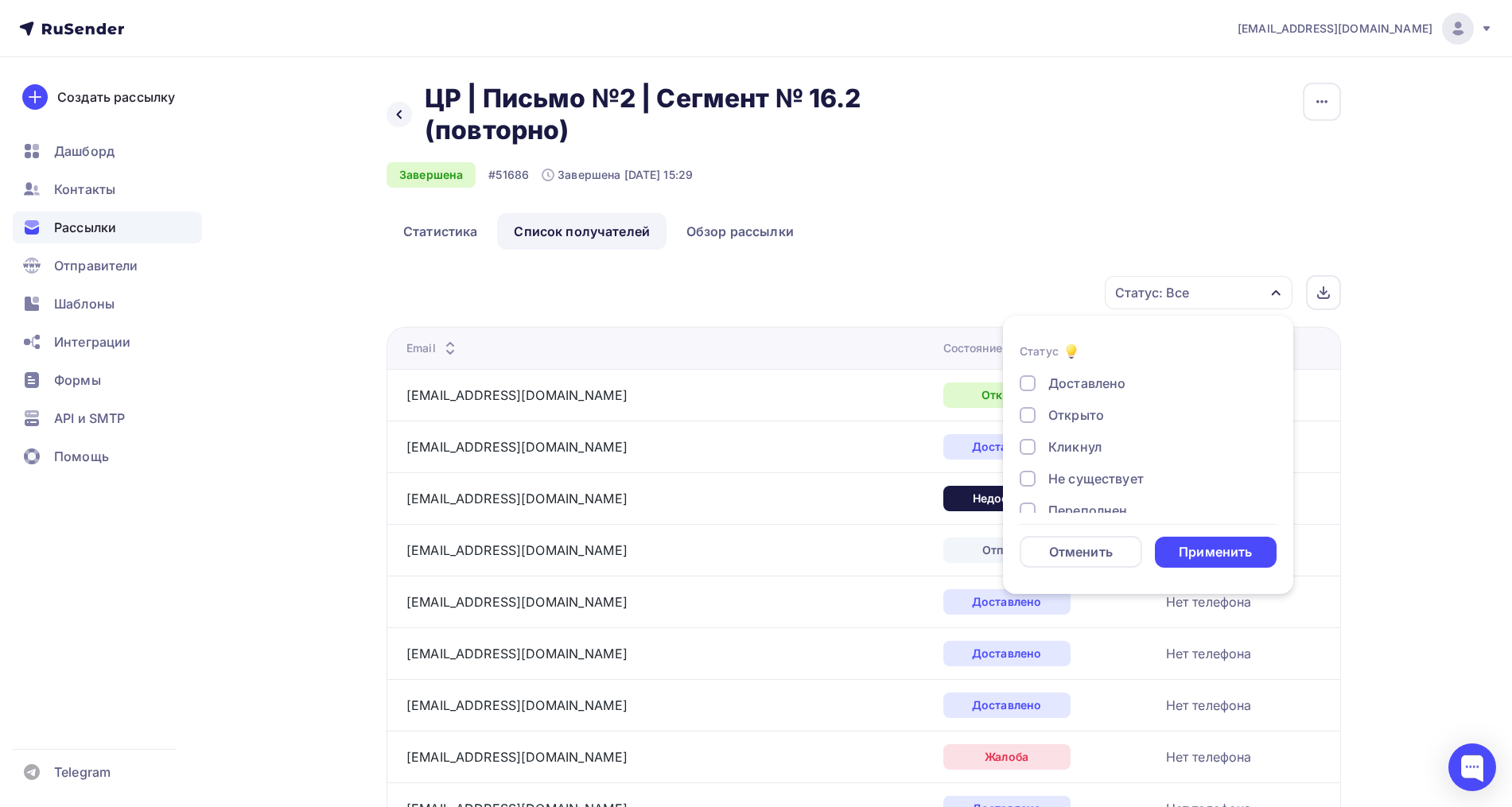
click at [1087, 421] on div "Открыто" at bounding box center [1076, 415] width 55 height 19
click at [1078, 444] on div "Кликнул" at bounding box center [1075, 446] width 54 height 19
click at [1222, 542] on div "Применить" at bounding box center [1216, 552] width 122 height 31
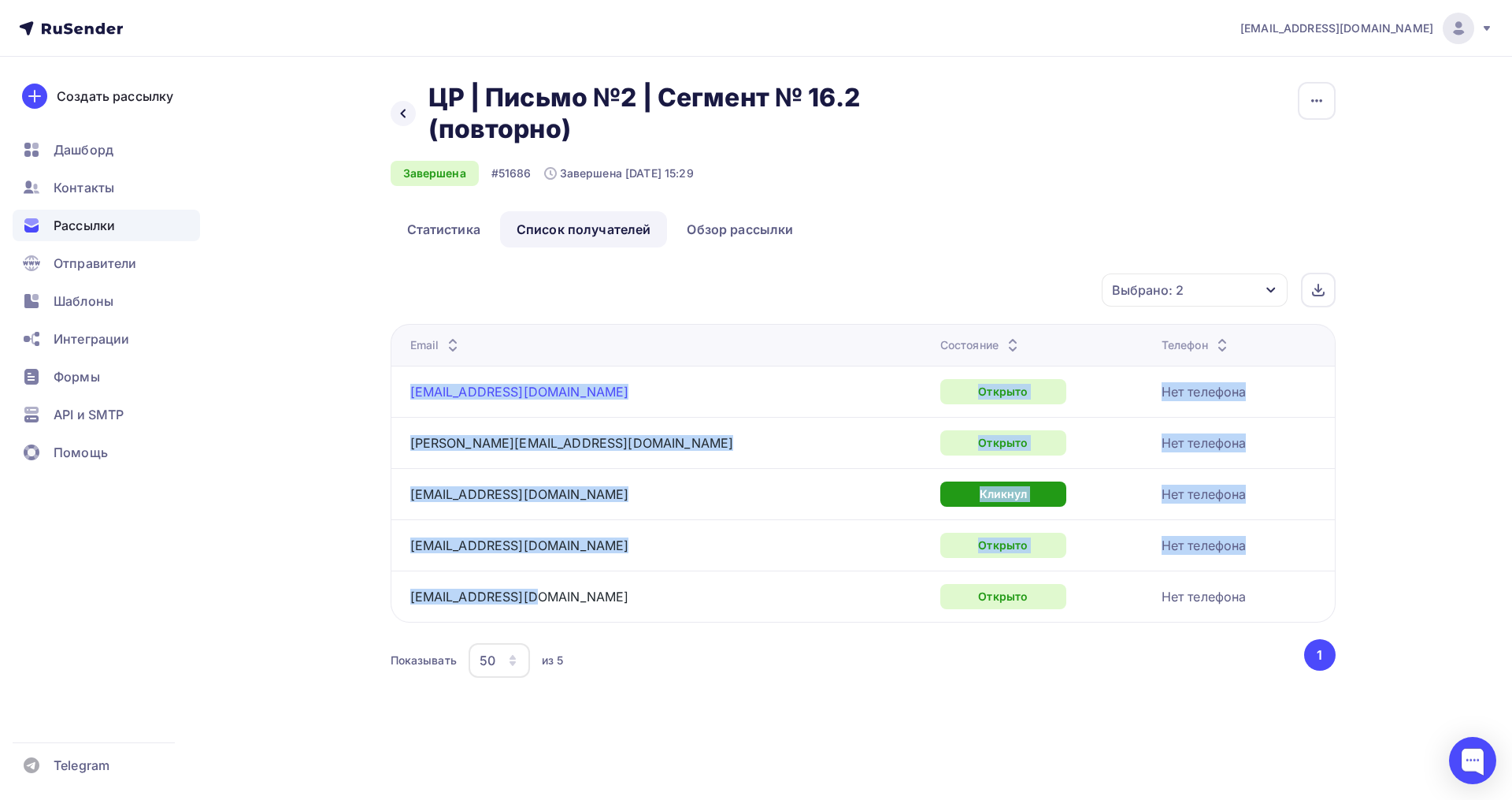
drag, startPoint x: 533, startPoint y: 591, endPoint x: 410, endPoint y: 391, distance: 234.8
click at [410, 391] on tbody "zayrkac@list.ru Открыто Нет телефона ebertov@mail.ru Открыто Нет телефона mv-mu…" at bounding box center [863, 493] width 944 height 256
copy tbody "zayrkac@list.ru Открыто Нет телефона ebertov@mail.ru Открыто Нет телефона mv-mu…"
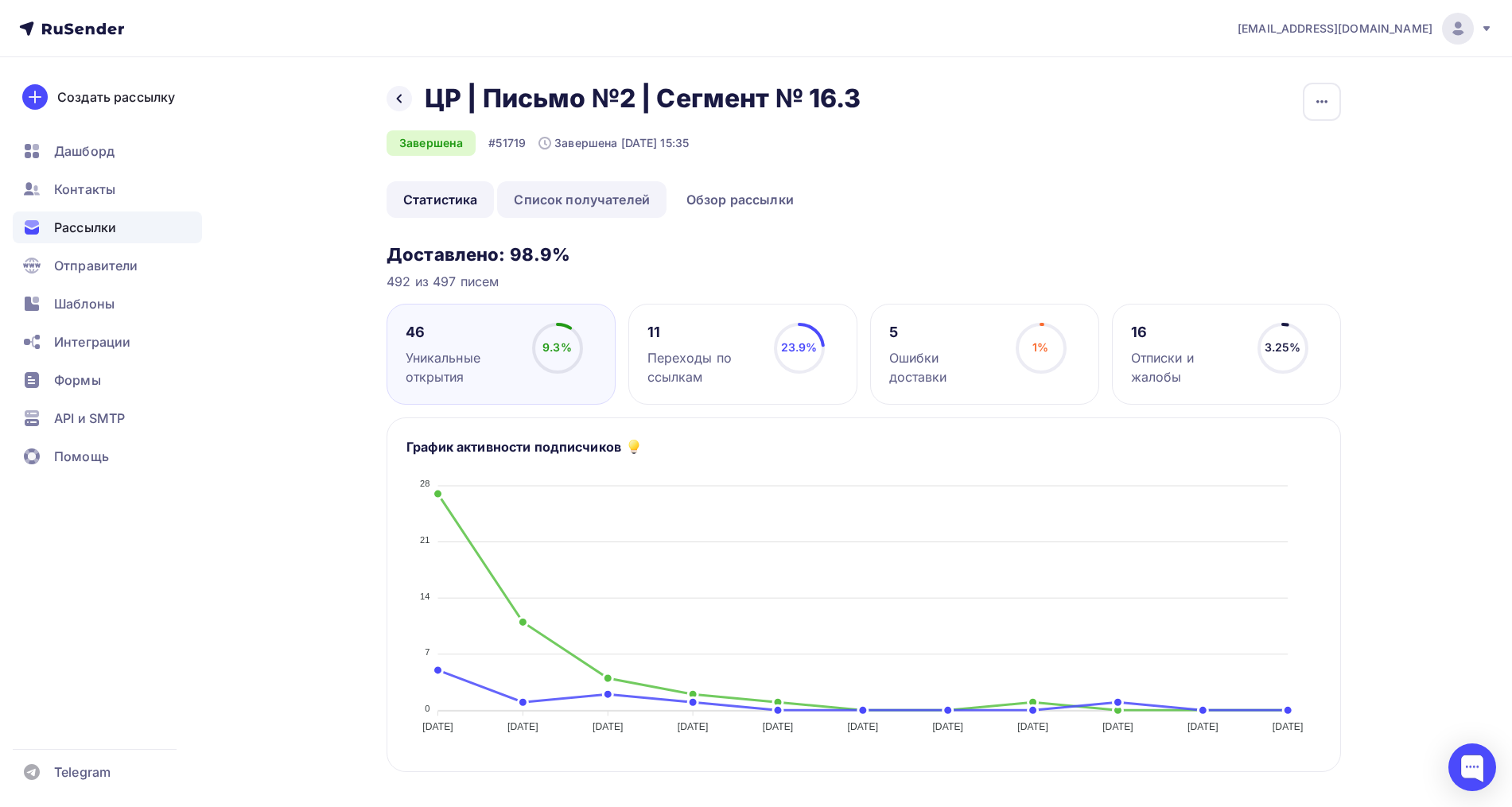
click at [598, 204] on link "Список получателей" at bounding box center [581, 200] width 169 height 37
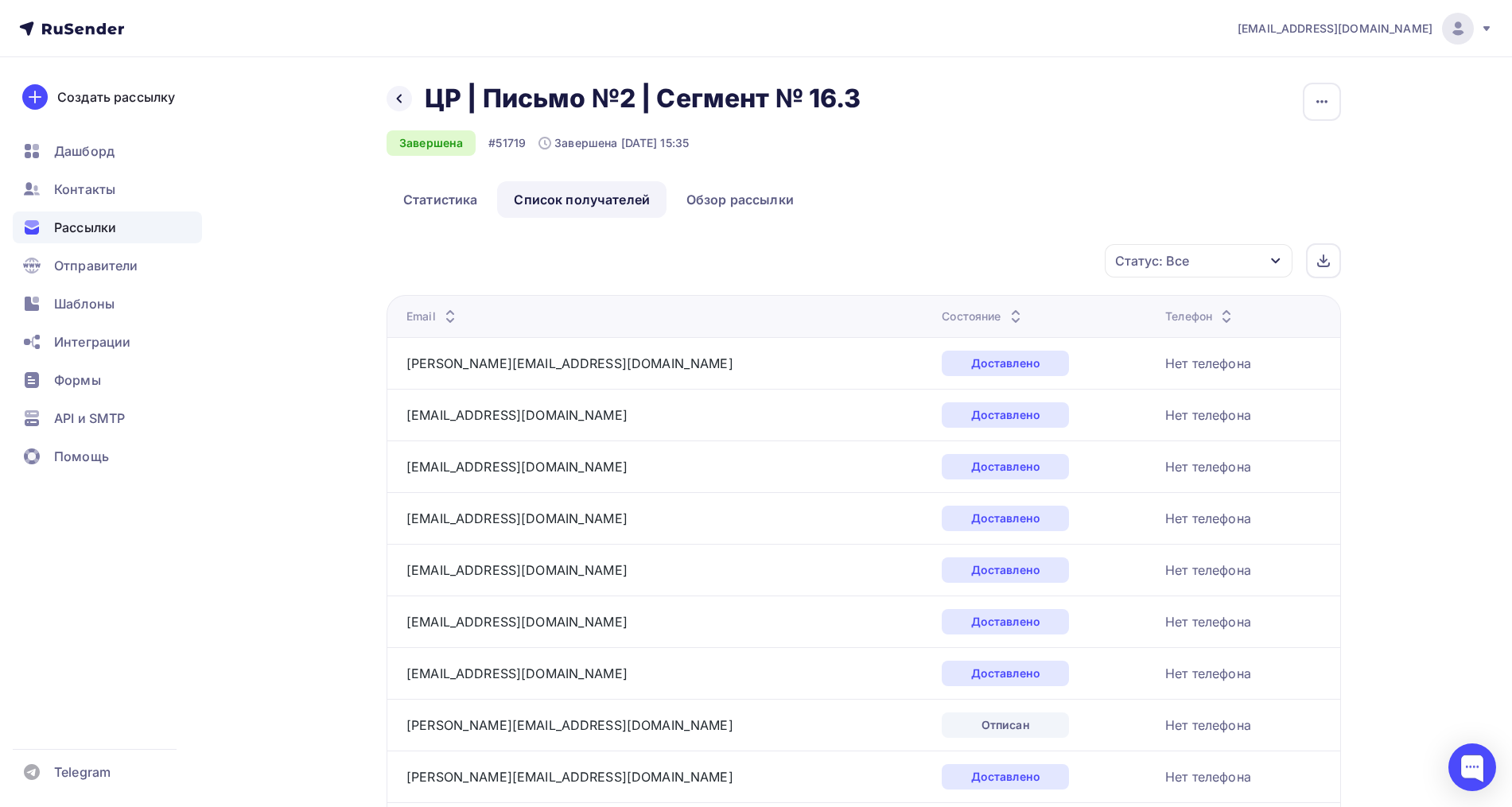
click at [1196, 255] on div "Статус: Все" at bounding box center [1198, 261] width 188 height 33
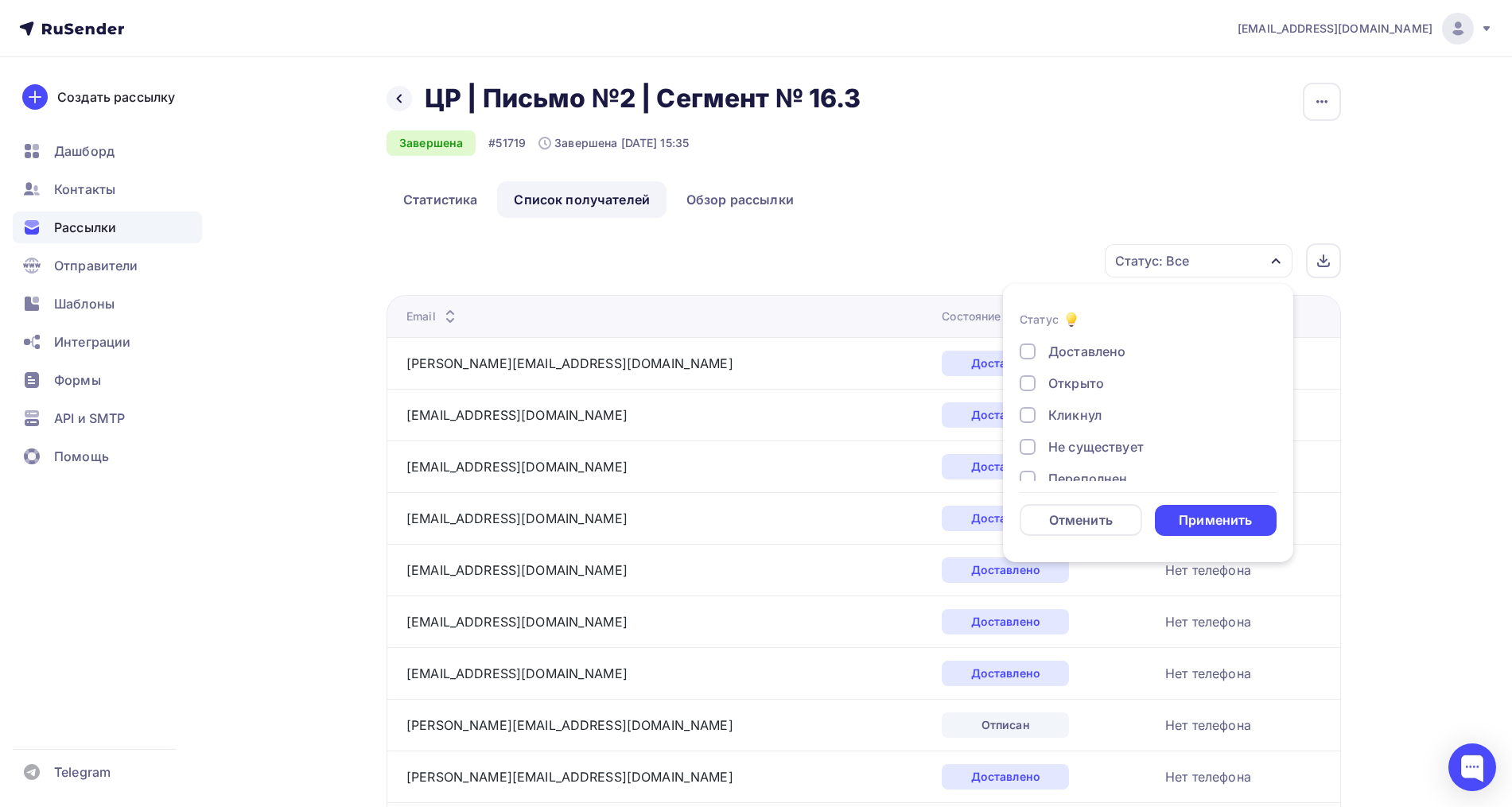
click at [1094, 386] on div "Открыто" at bounding box center [1076, 383] width 55 height 19
click at [1081, 411] on div "Кликнул" at bounding box center [1075, 415] width 54 height 19
click at [1199, 520] on div "Применить" at bounding box center [1214, 520] width 73 height 18
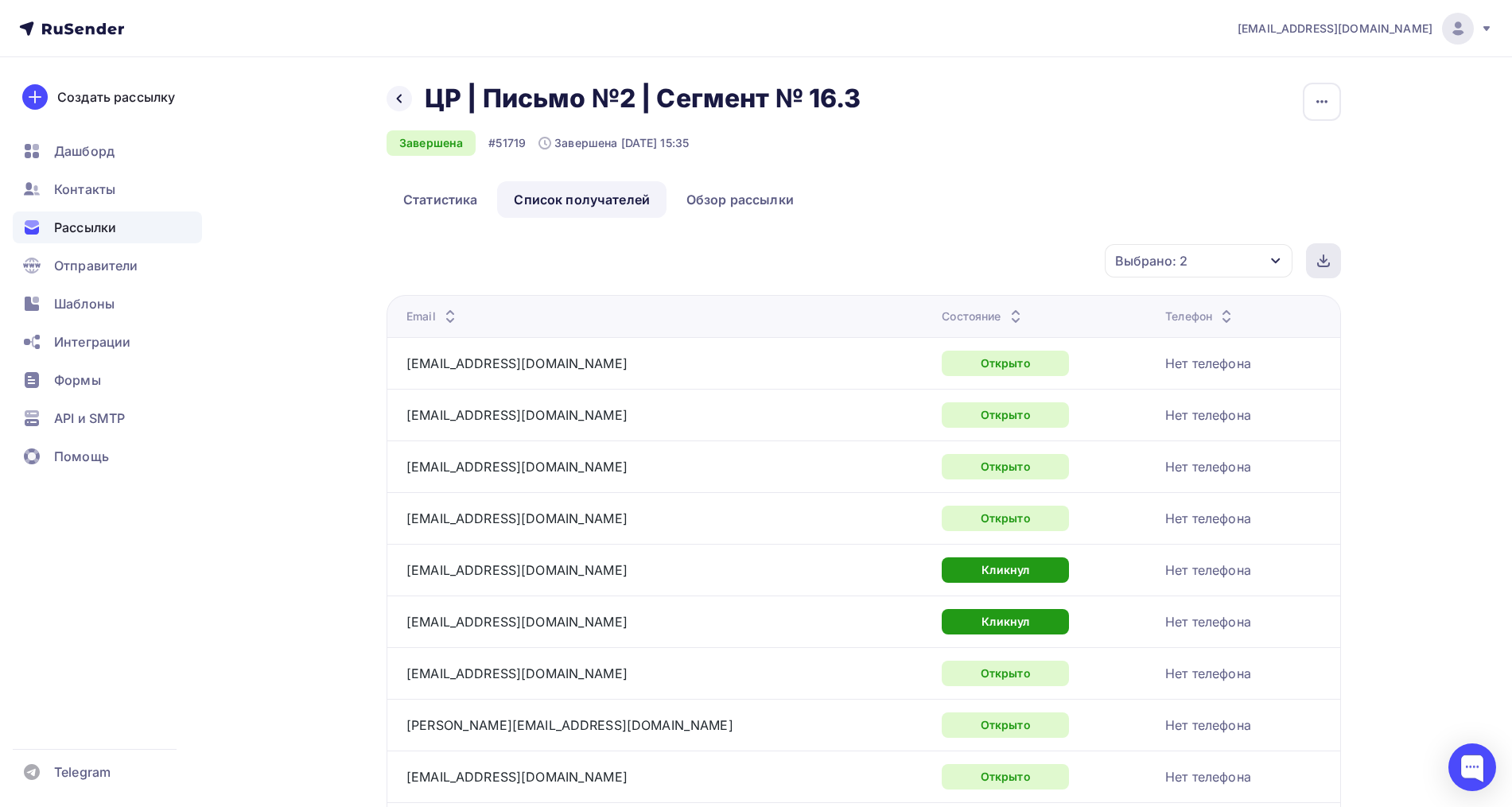
click at [1323, 261] on icon at bounding box center [1323, 259] width 0 height 7
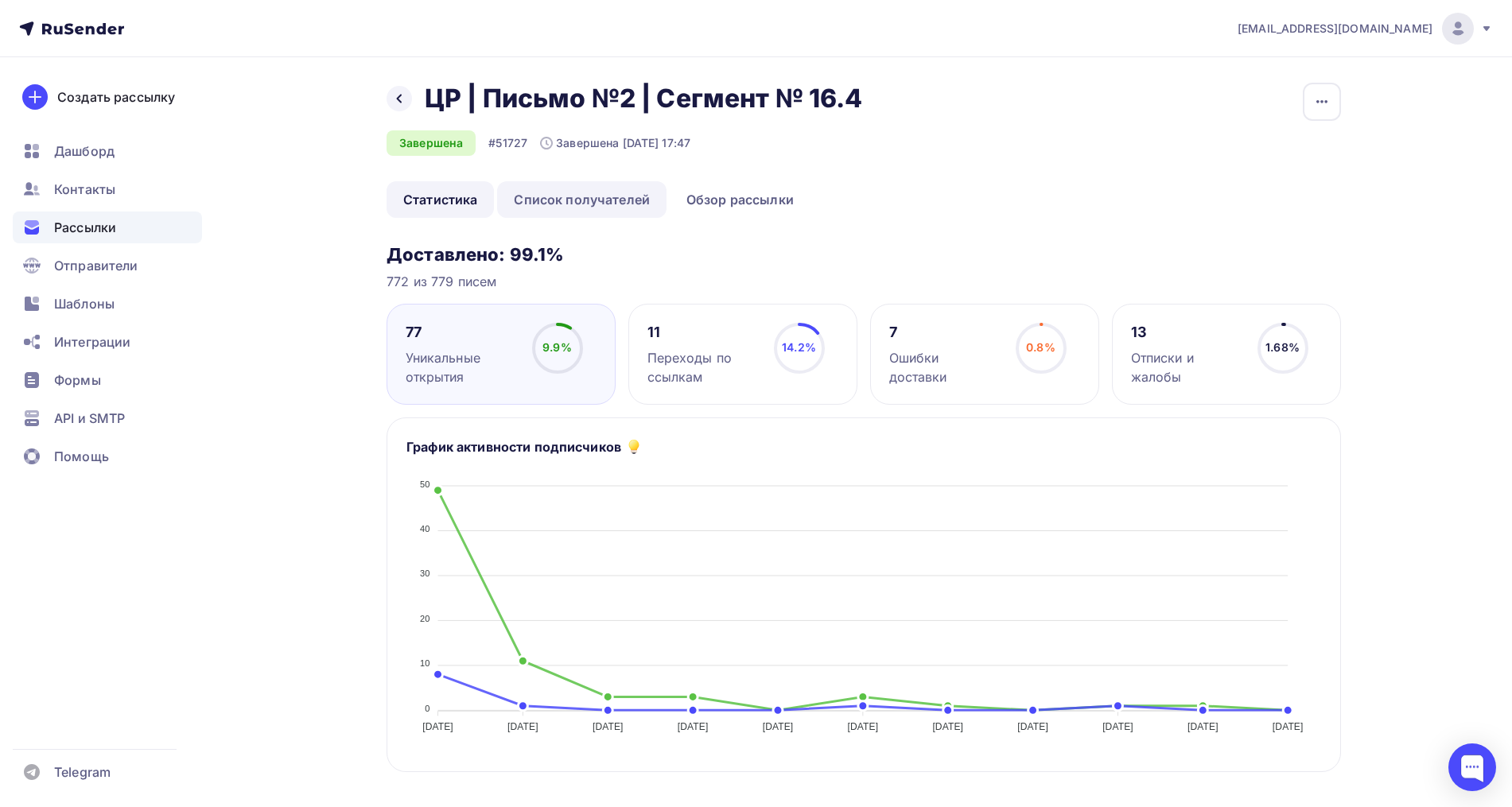
click at [593, 202] on link "Список получателей" at bounding box center [581, 200] width 169 height 37
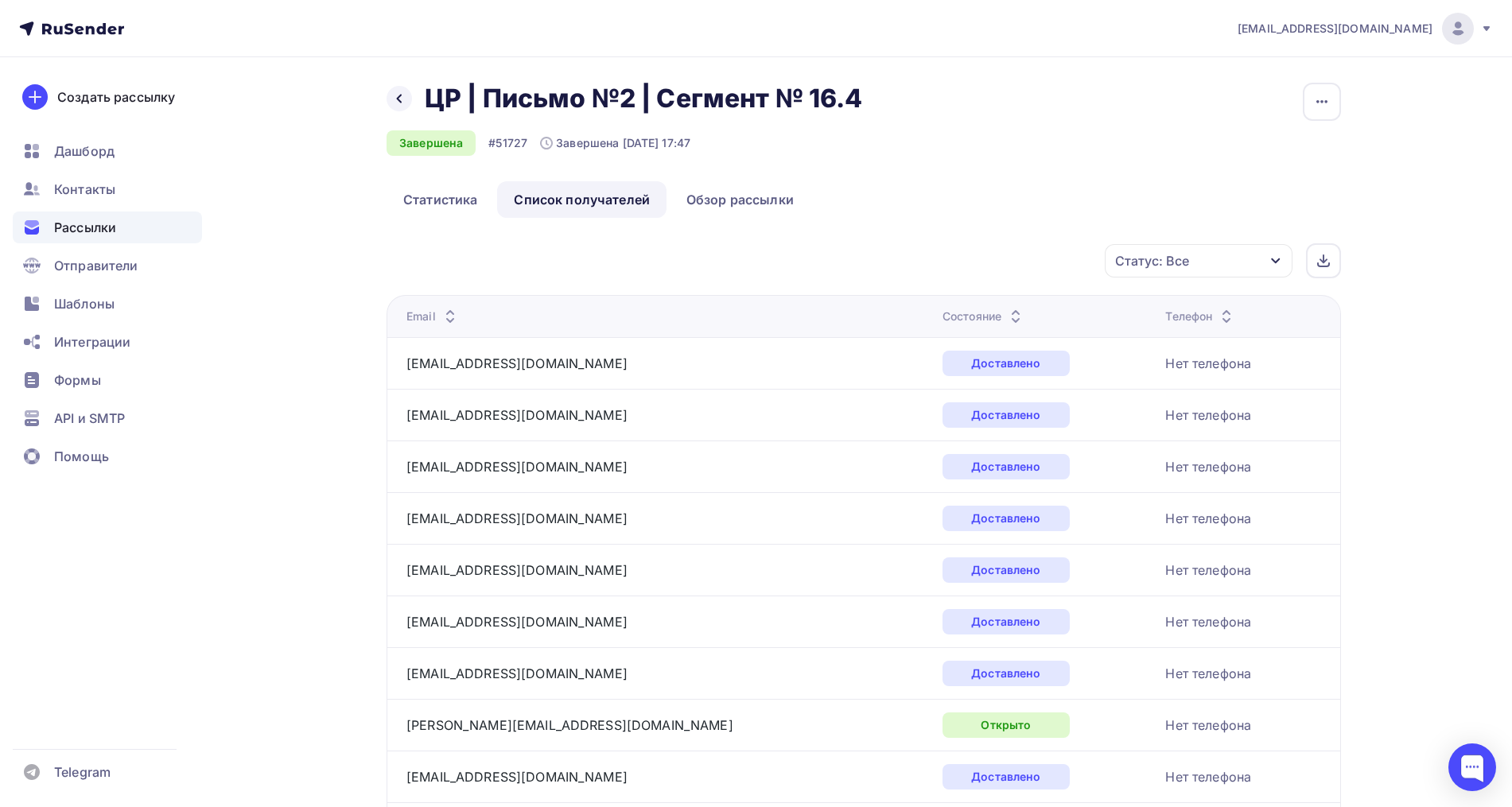
click at [1249, 263] on div "Статус: Все" at bounding box center [1198, 261] width 188 height 33
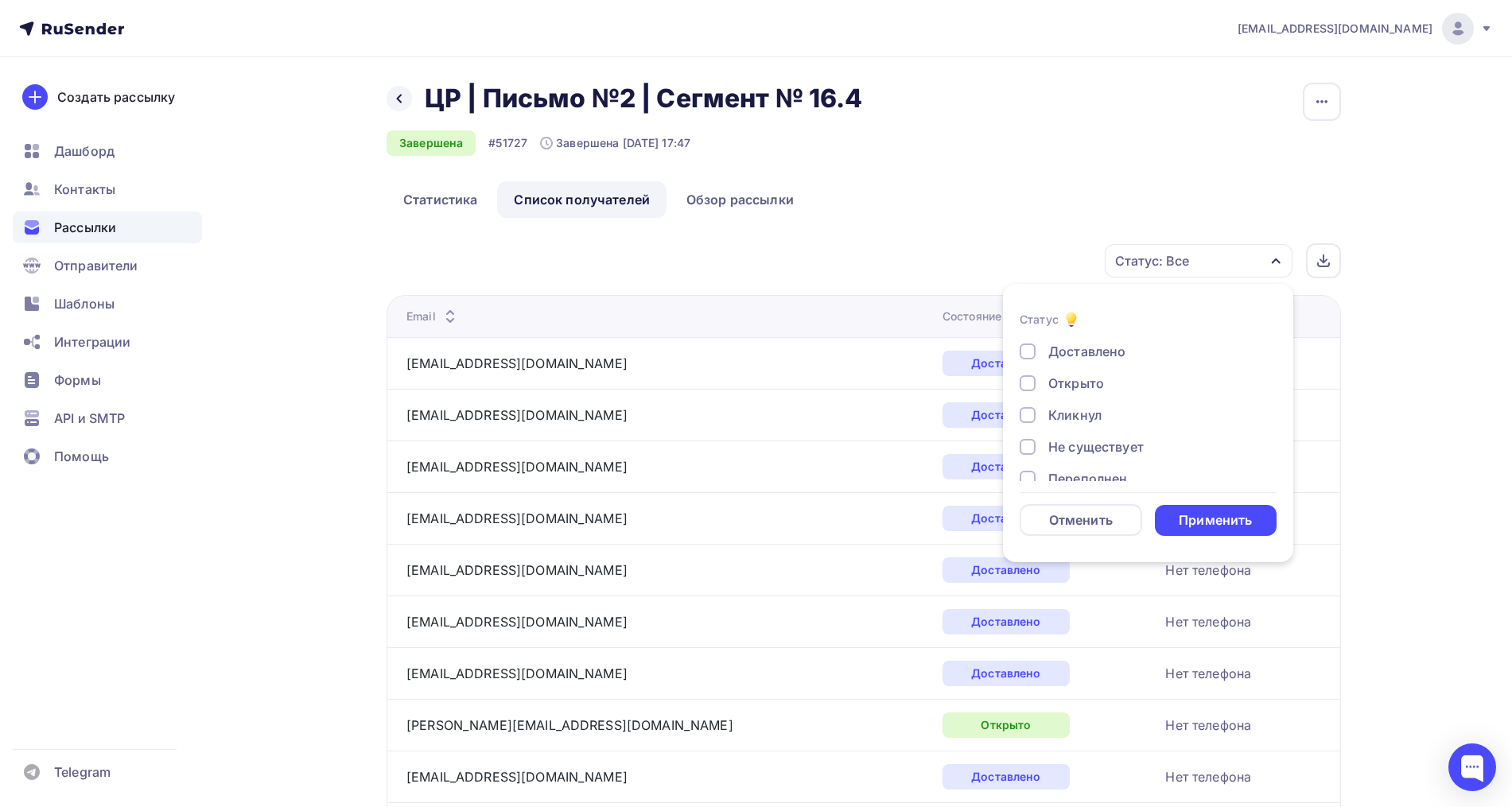
click at [1086, 371] on div "Доставлено Открыто Кликнул Не существует Переполнен Недоступен Отписан Жалоба В…" at bounding box center [1148, 479] width 257 height 274
click at [1075, 411] on div "Кликнул" at bounding box center [1075, 415] width 54 height 19
click at [1074, 378] on div "Открыто" at bounding box center [1076, 383] width 55 height 19
click at [1191, 519] on div "Применить" at bounding box center [1214, 520] width 73 height 18
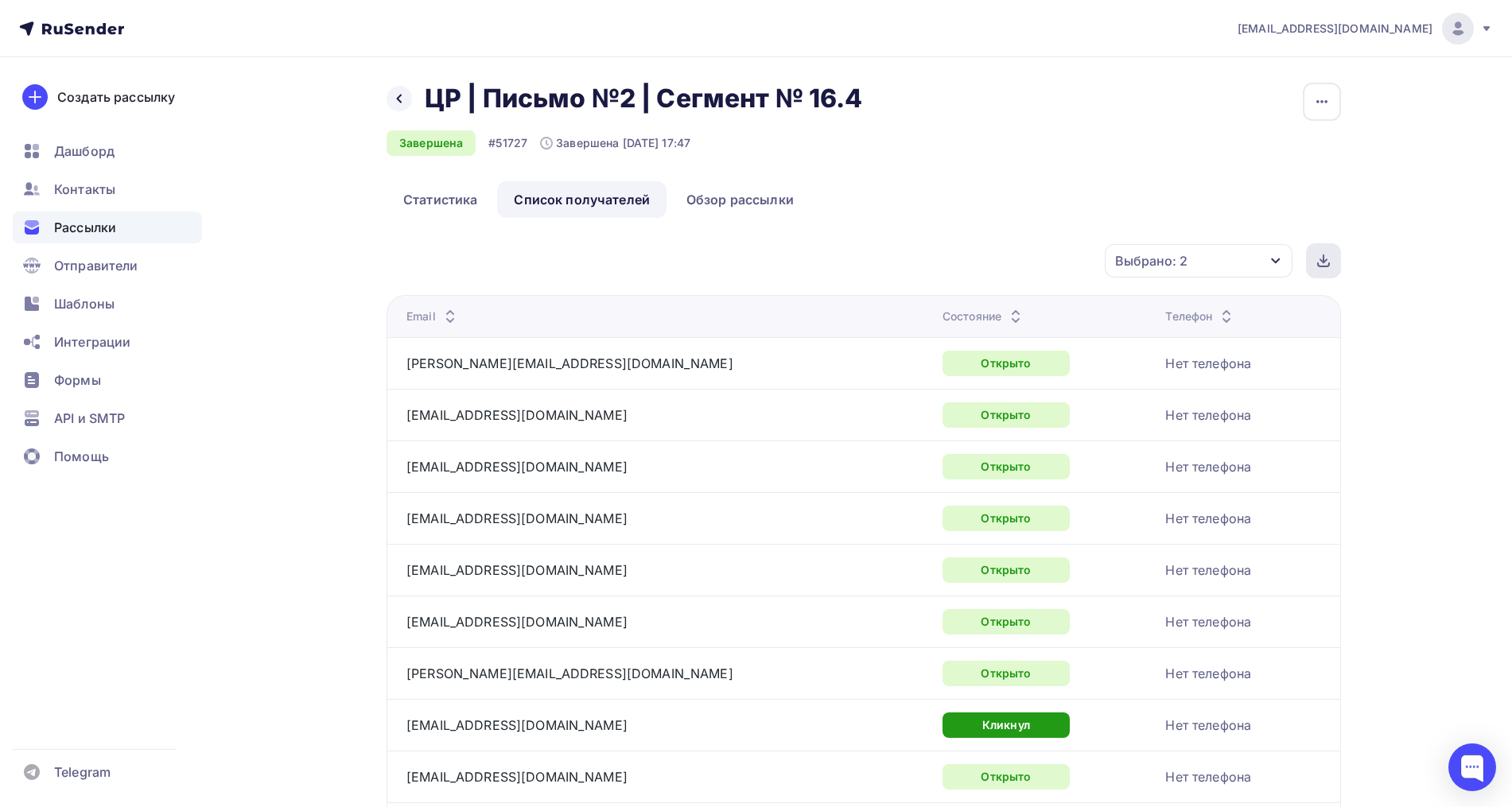
click at [1321, 266] on icon at bounding box center [1323, 264] width 11 height 3
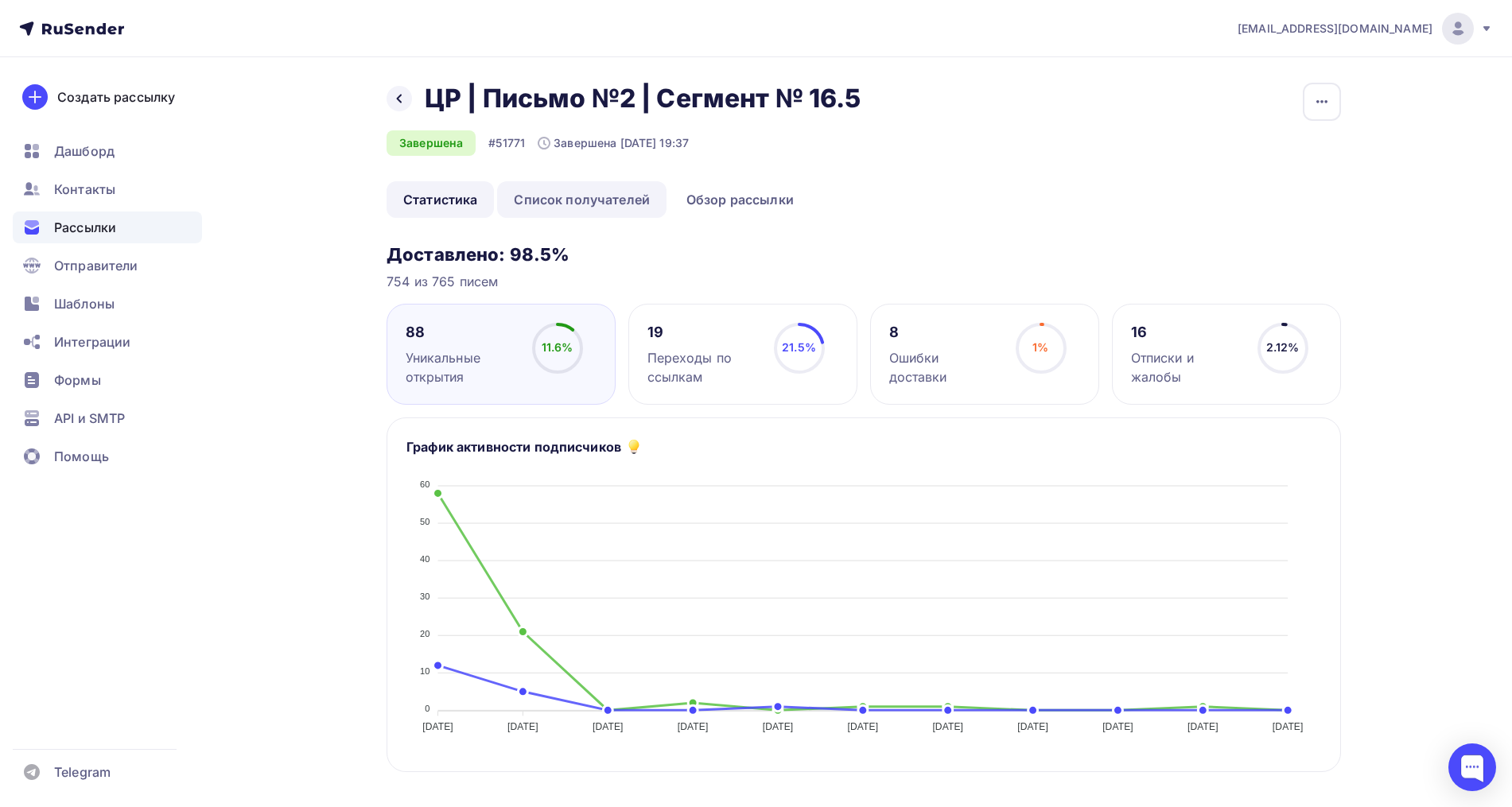
click at [574, 190] on link "Список получателей" at bounding box center [581, 200] width 169 height 37
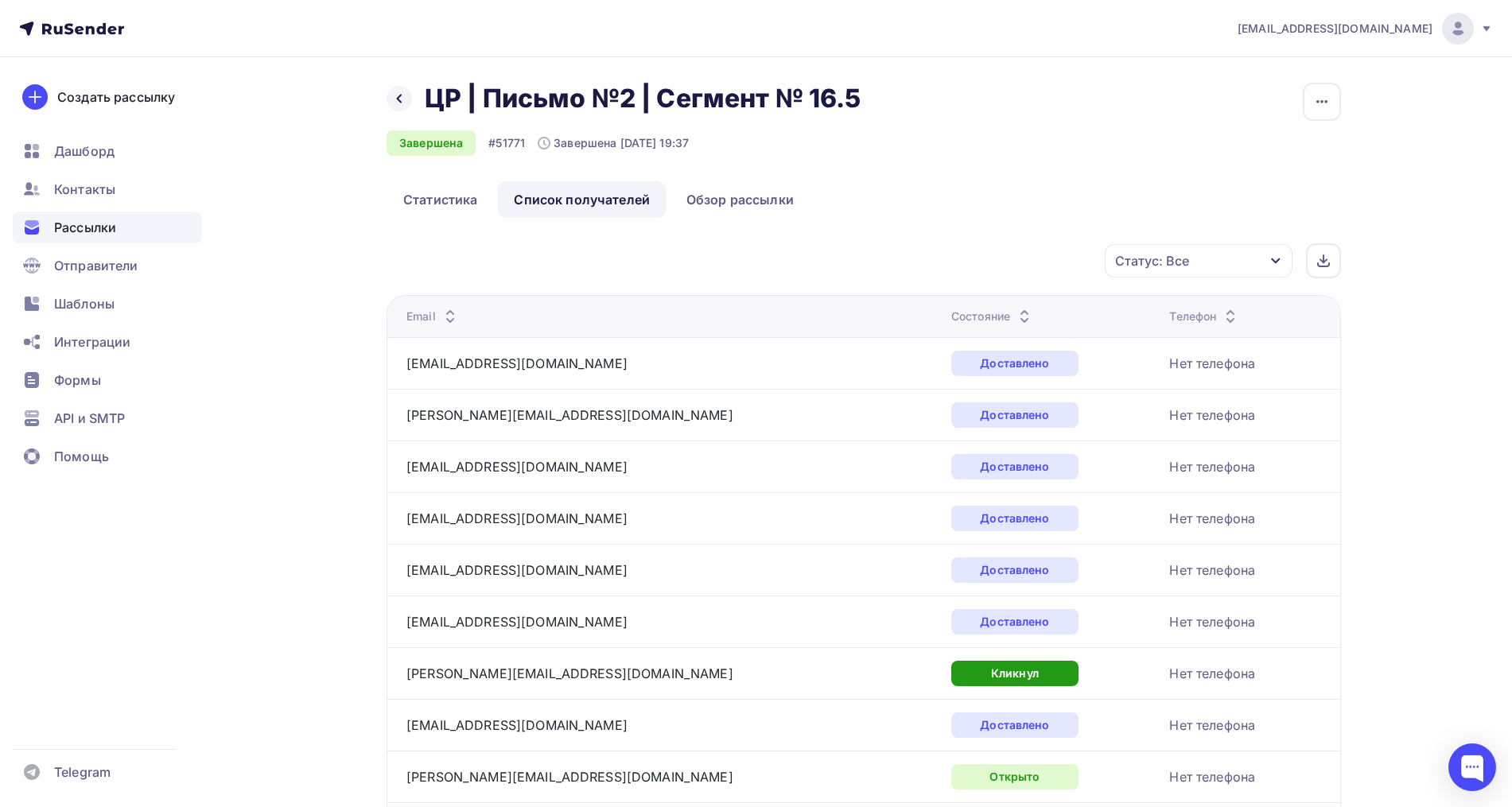
click at [1208, 272] on div "Статус: Все" at bounding box center [1198, 261] width 188 height 33
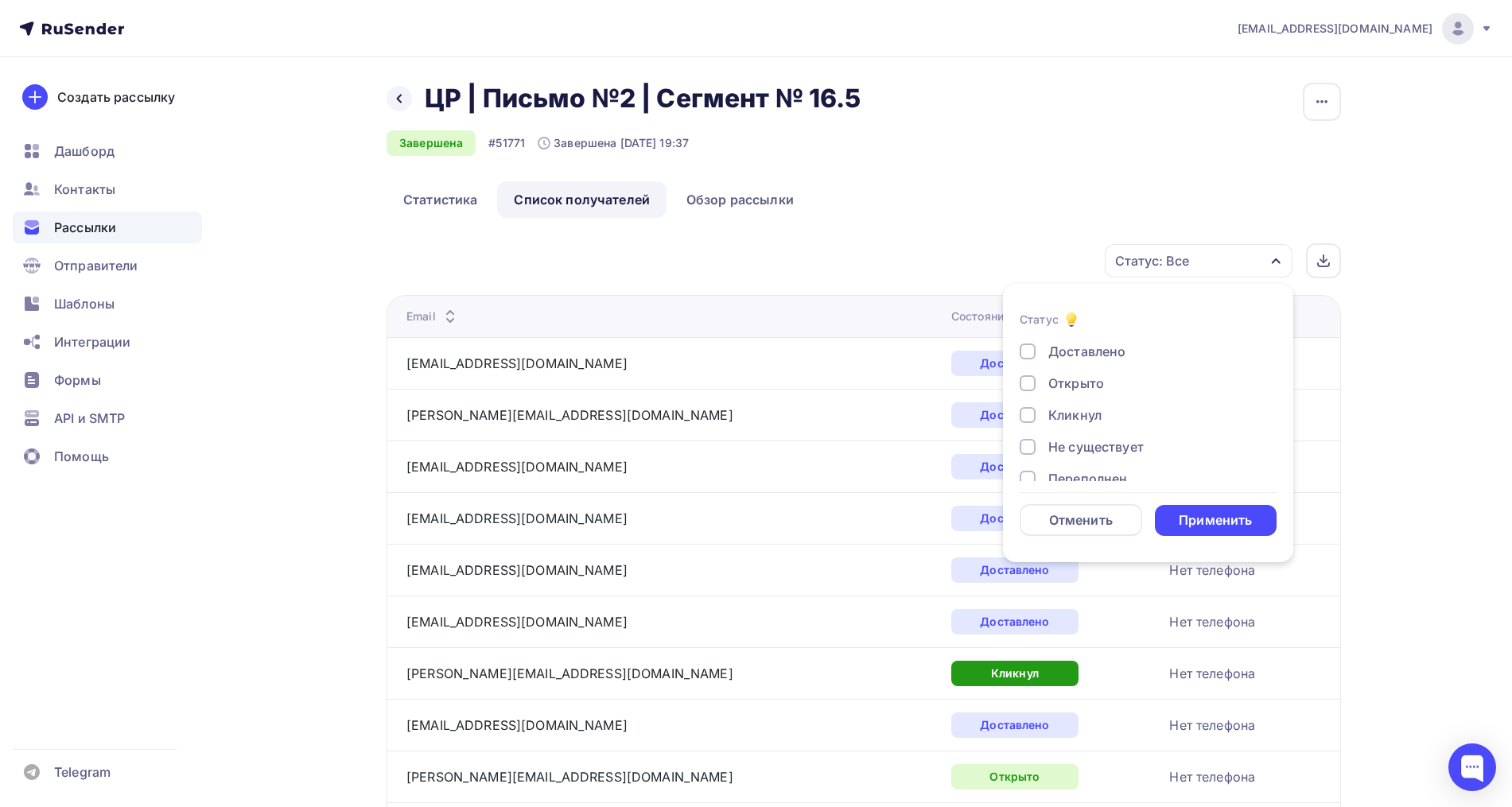
click at [1076, 387] on div "Открыто" at bounding box center [1076, 383] width 55 height 19
click at [1073, 410] on div "Кликнул" at bounding box center [1075, 415] width 54 height 19
click at [1198, 507] on div "Применить" at bounding box center [1216, 520] width 122 height 31
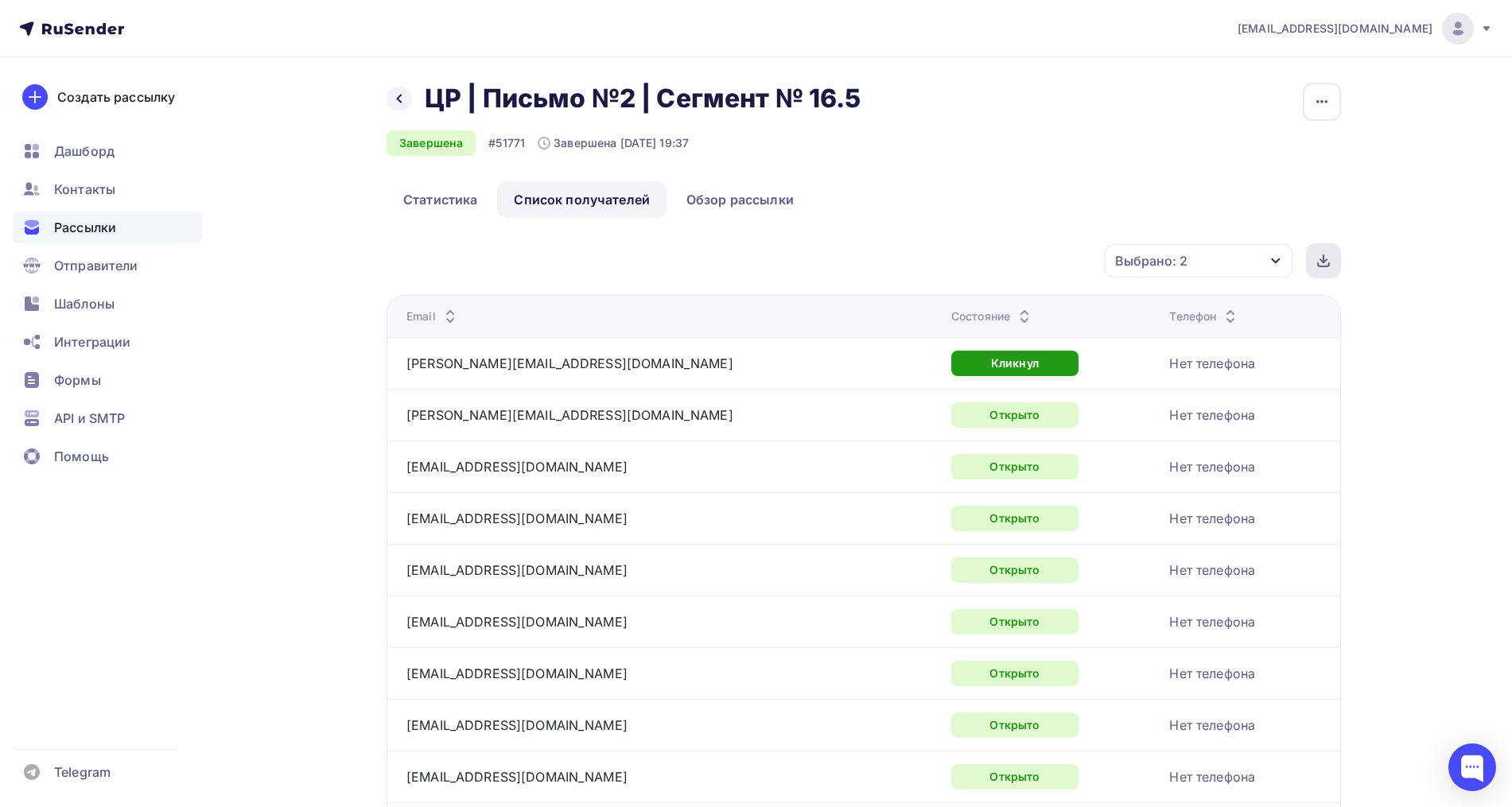
click at [1322, 257] on icon at bounding box center [1323, 261] width 13 height 13
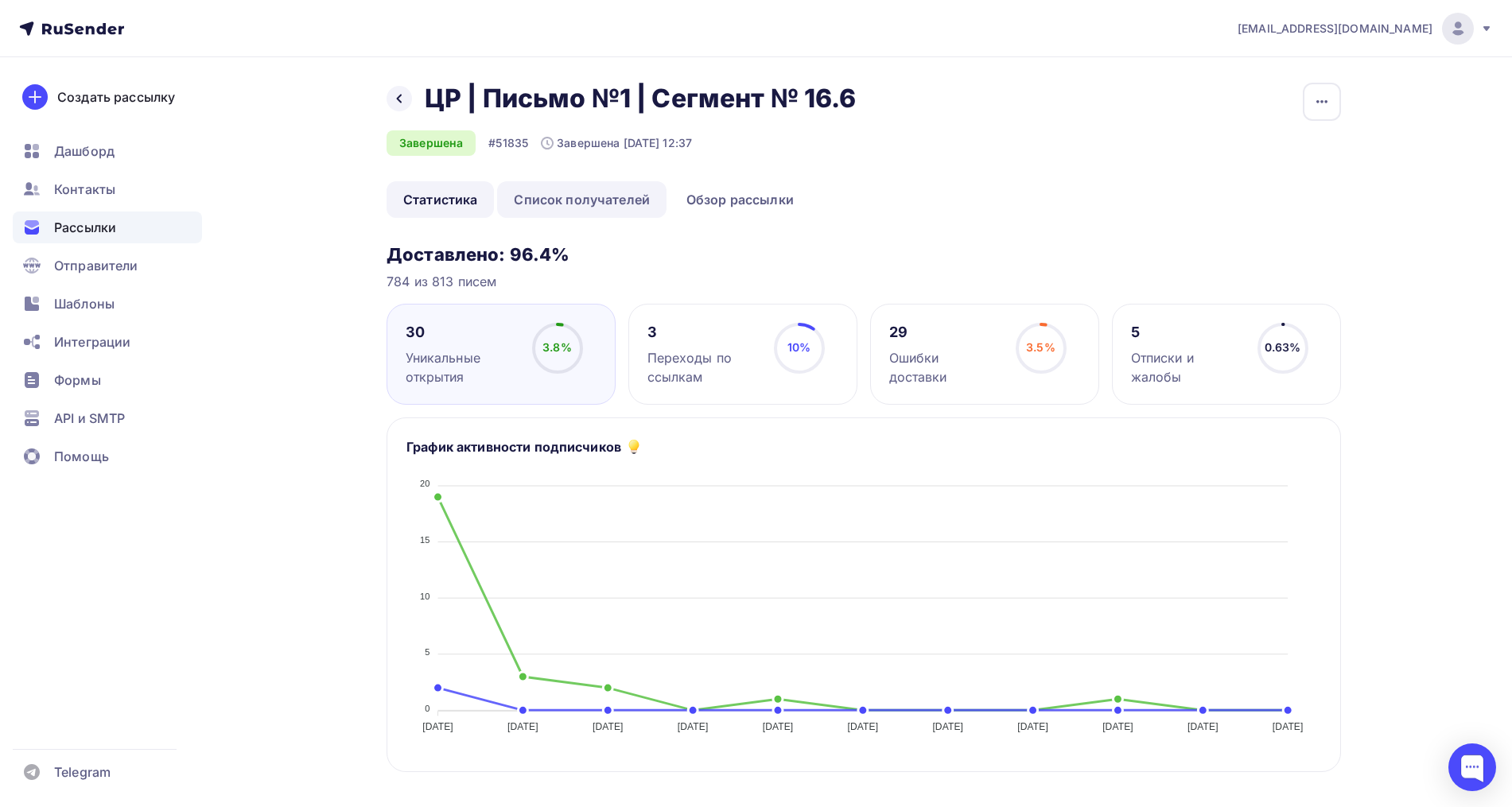
click at [553, 189] on link "Список получателей" at bounding box center [581, 200] width 169 height 37
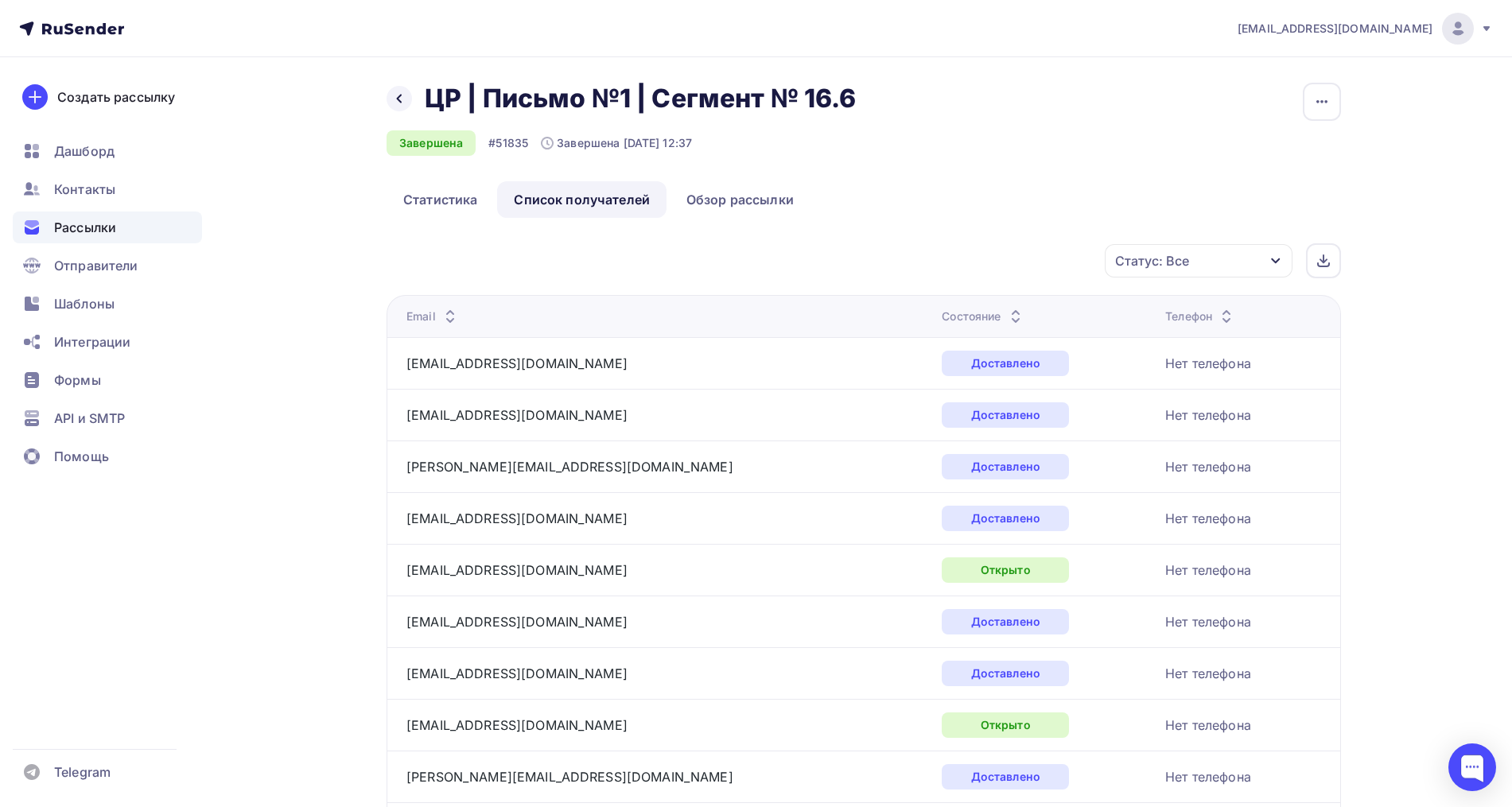
click at [1170, 262] on div "Статус: Все" at bounding box center [1152, 261] width 74 height 19
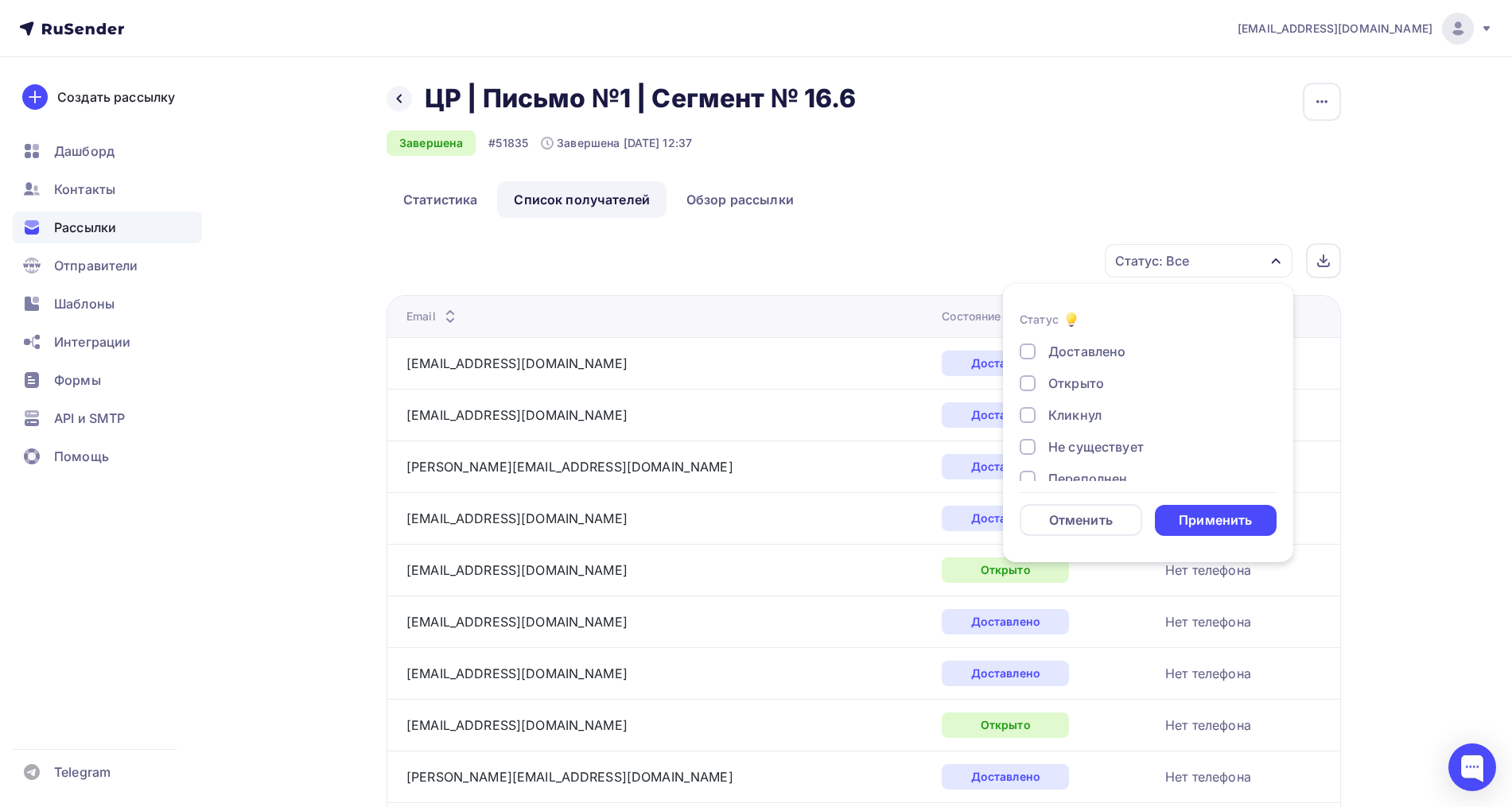
click at [1081, 373] on div "Открыто" at bounding box center [1076, 383] width 55 height 19
click at [1076, 410] on div "Кликнул" at bounding box center [1075, 415] width 54 height 19
click at [1210, 529] on div "Применить" at bounding box center [1214, 520] width 73 height 18
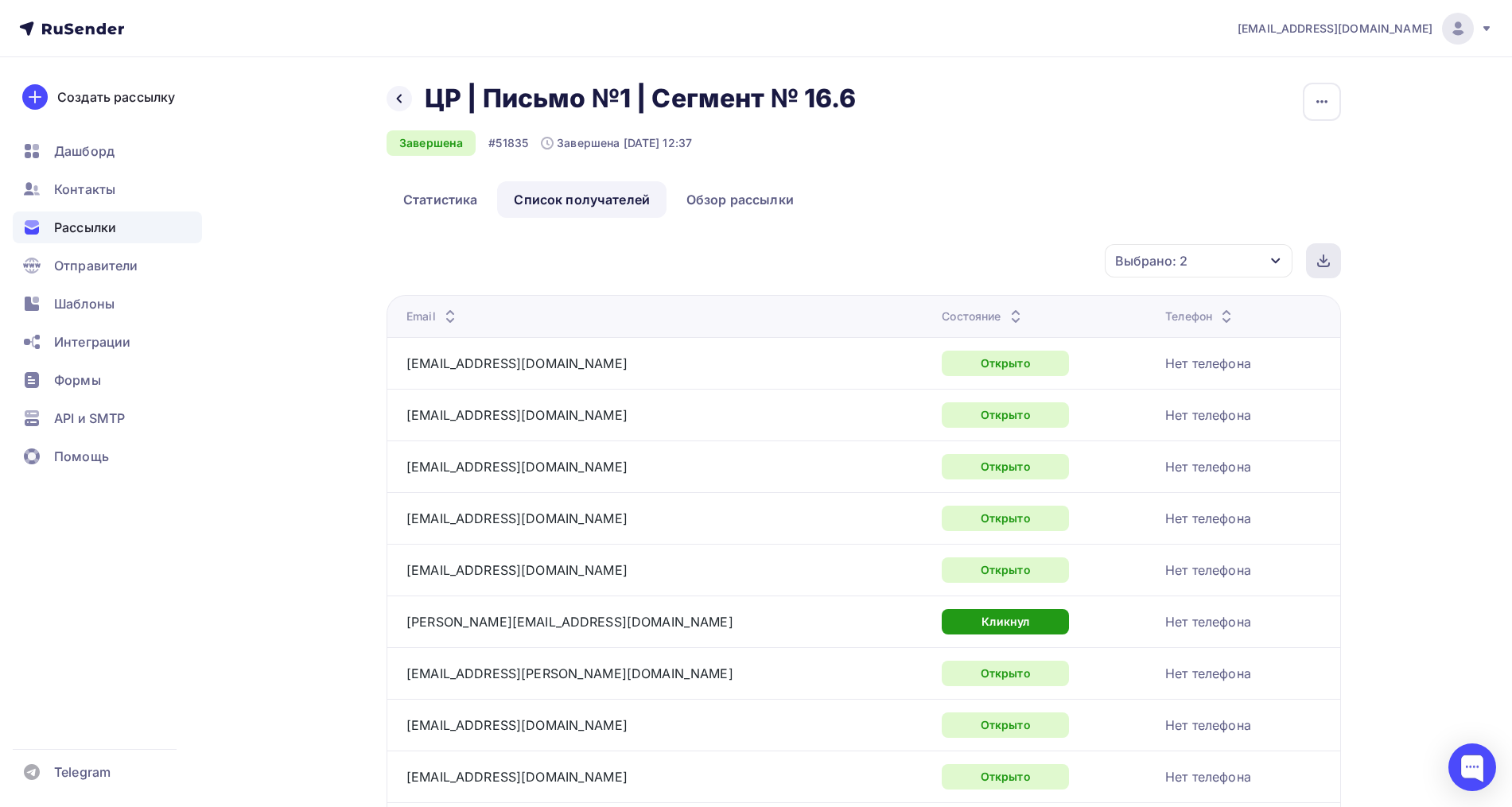
click at [1321, 264] on icon at bounding box center [1323, 261] width 13 height 13
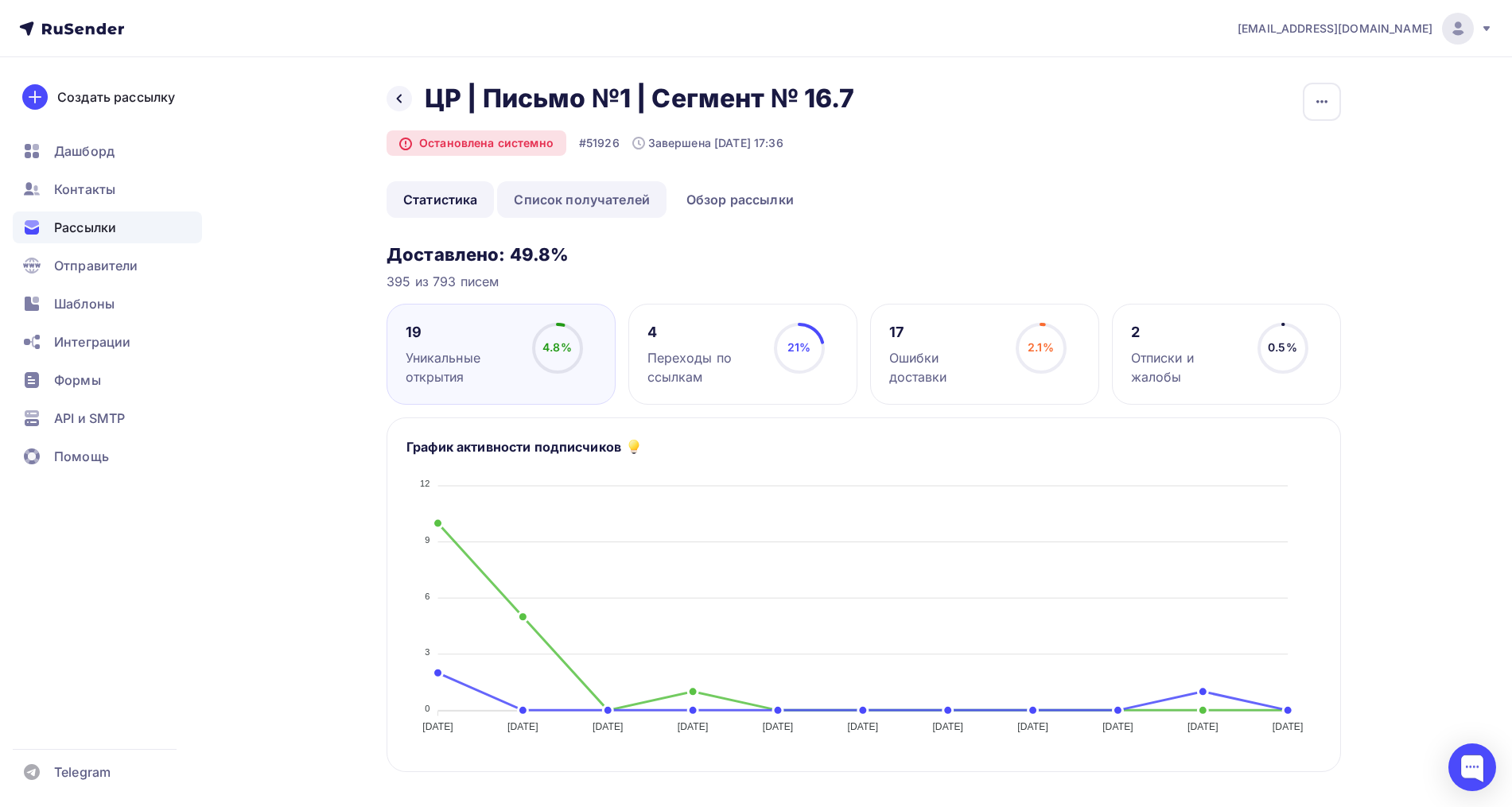
click at [607, 198] on link "Список получателей" at bounding box center [581, 200] width 169 height 37
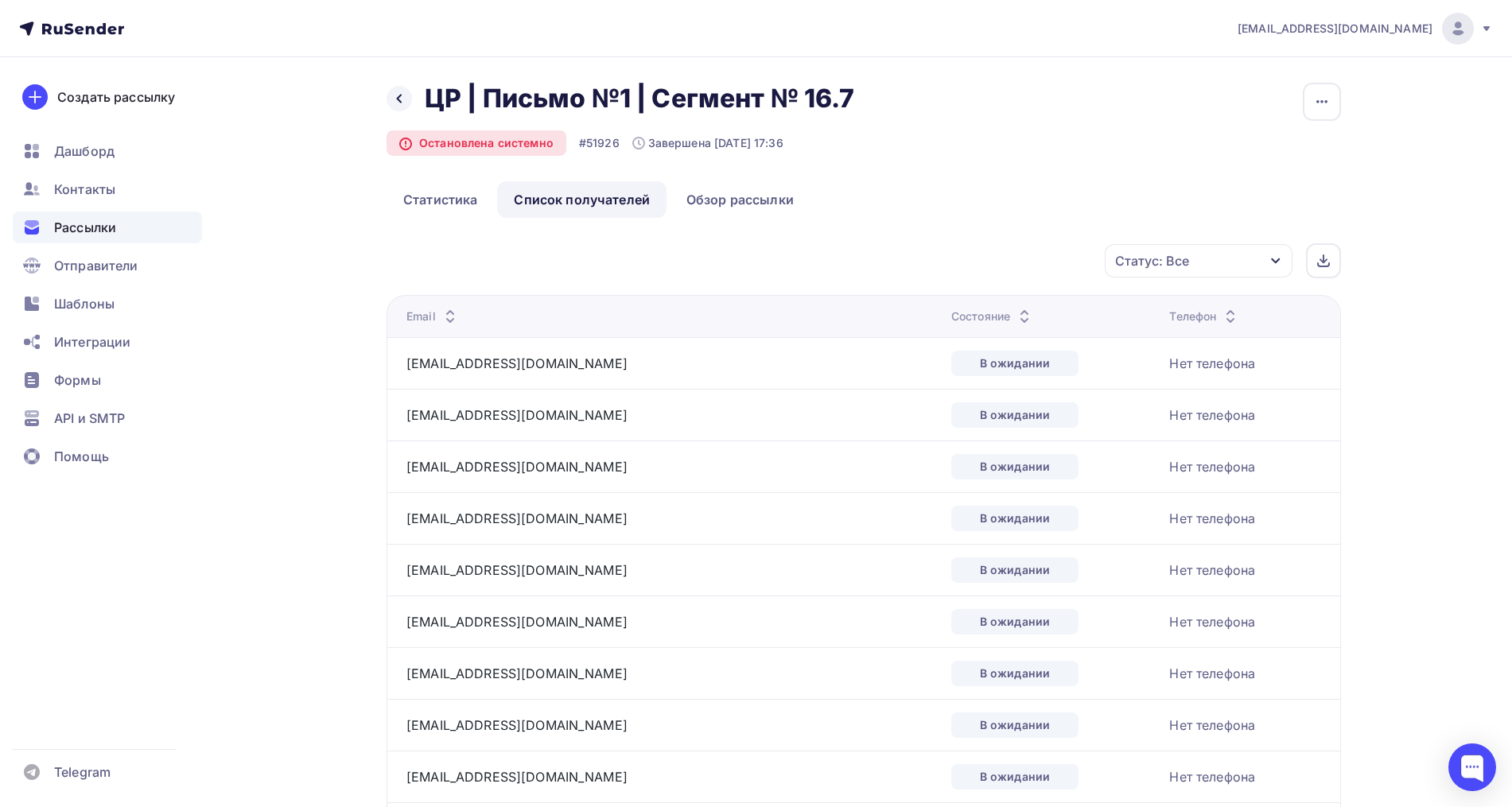
click at [1211, 270] on div "Статус: Все" at bounding box center [1198, 261] width 188 height 33
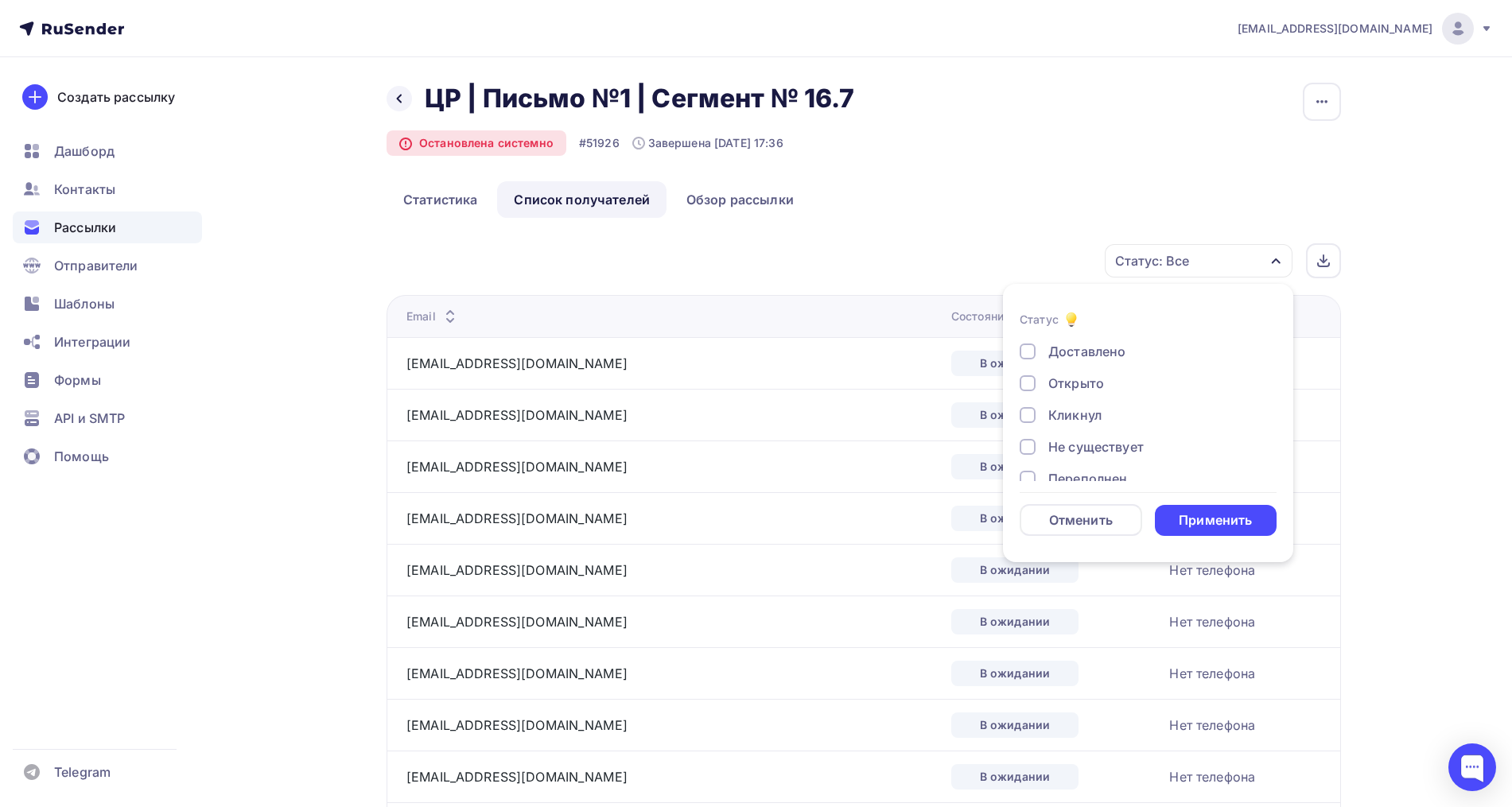
click at [1090, 377] on div "Открыто" at bounding box center [1076, 383] width 55 height 19
click at [1085, 417] on div "Кликнул" at bounding box center [1075, 415] width 54 height 19
click at [1197, 513] on div "Применить" at bounding box center [1214, 520] width 73 height 18
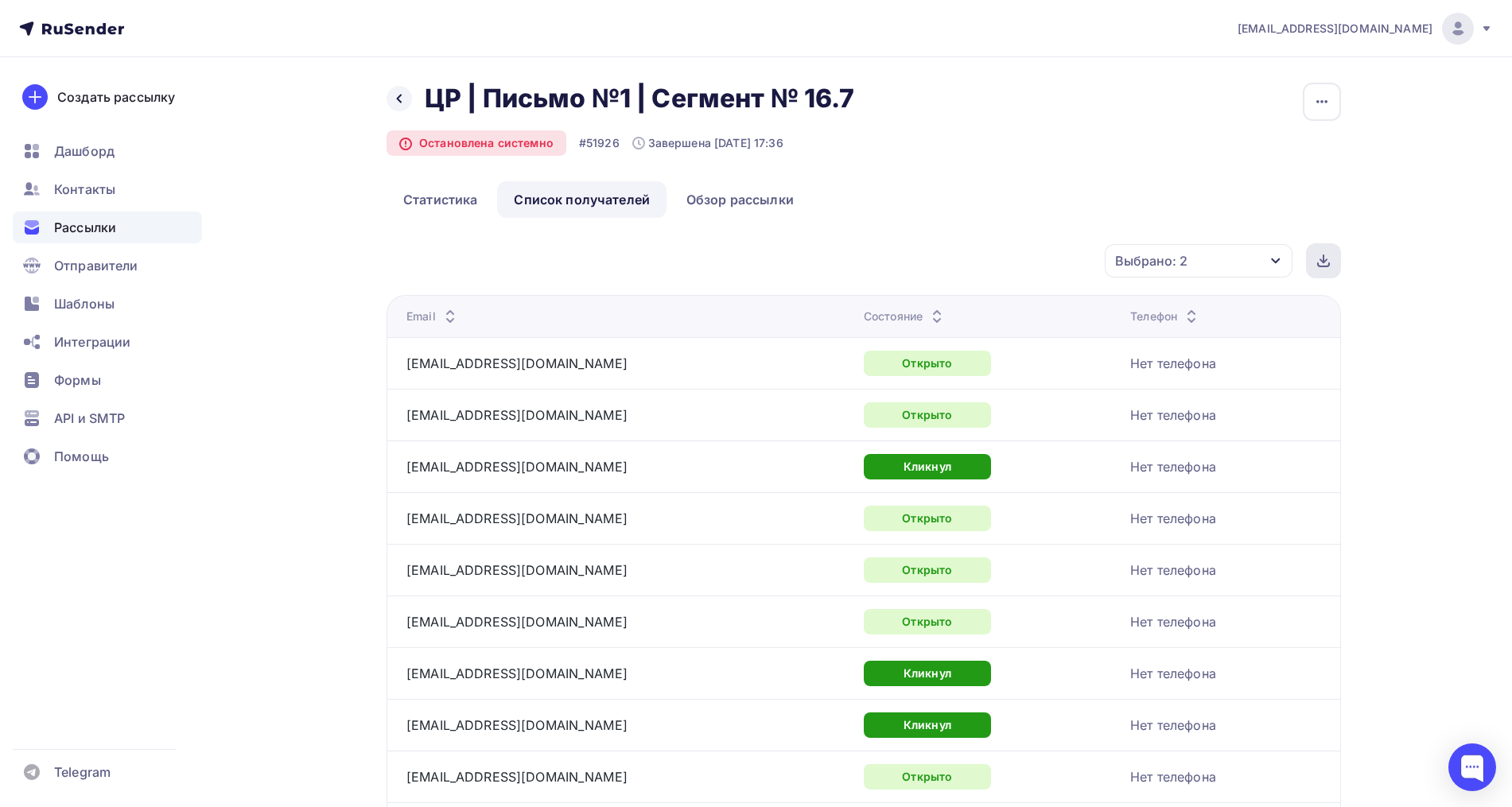
click at [1321, 273] on div at bounding box center [1323, 261] width 35 height 35
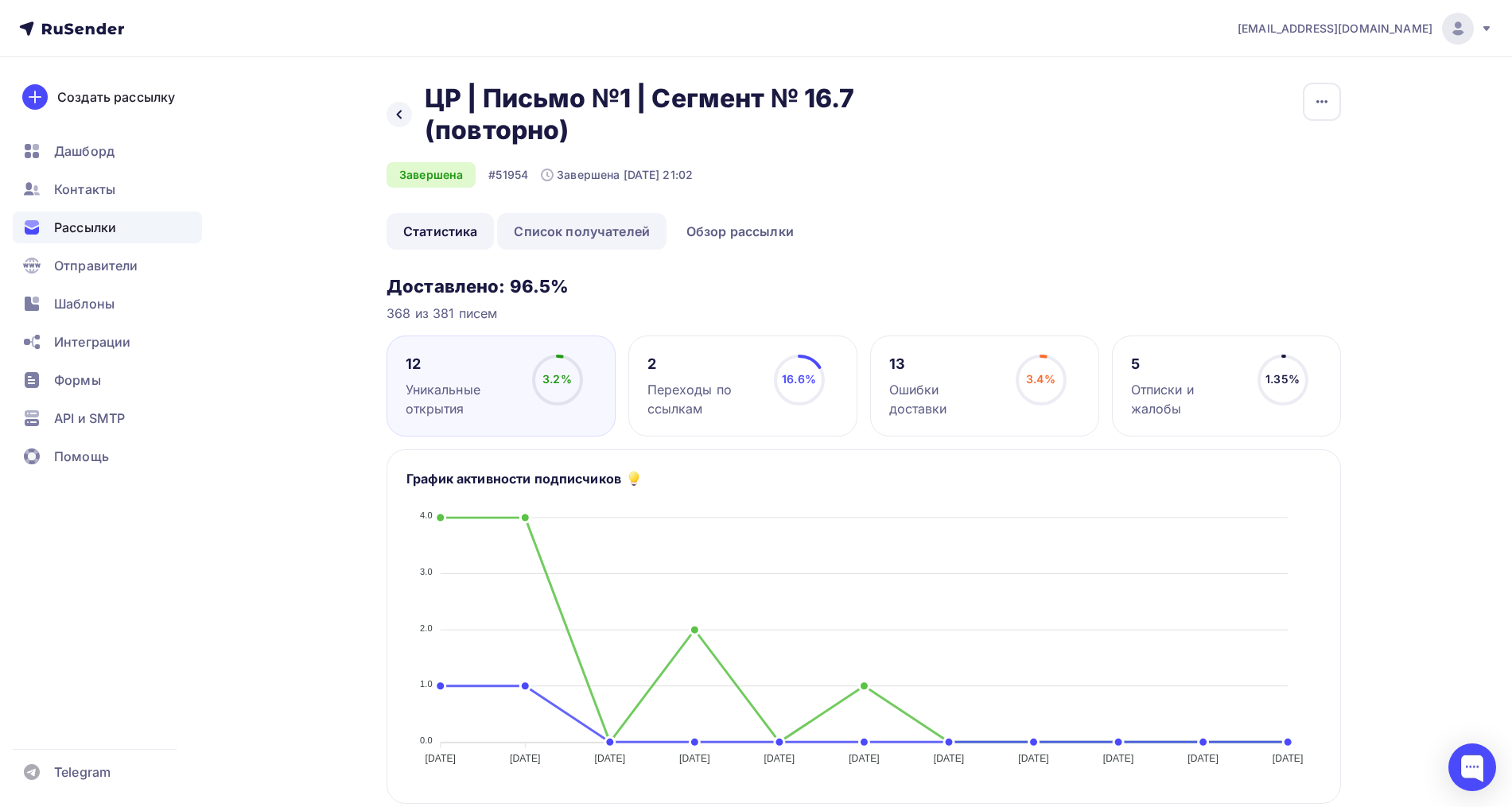
click at [576, 224] on link "Список получателей" at bounding box center [581, 231] width 169 height 37
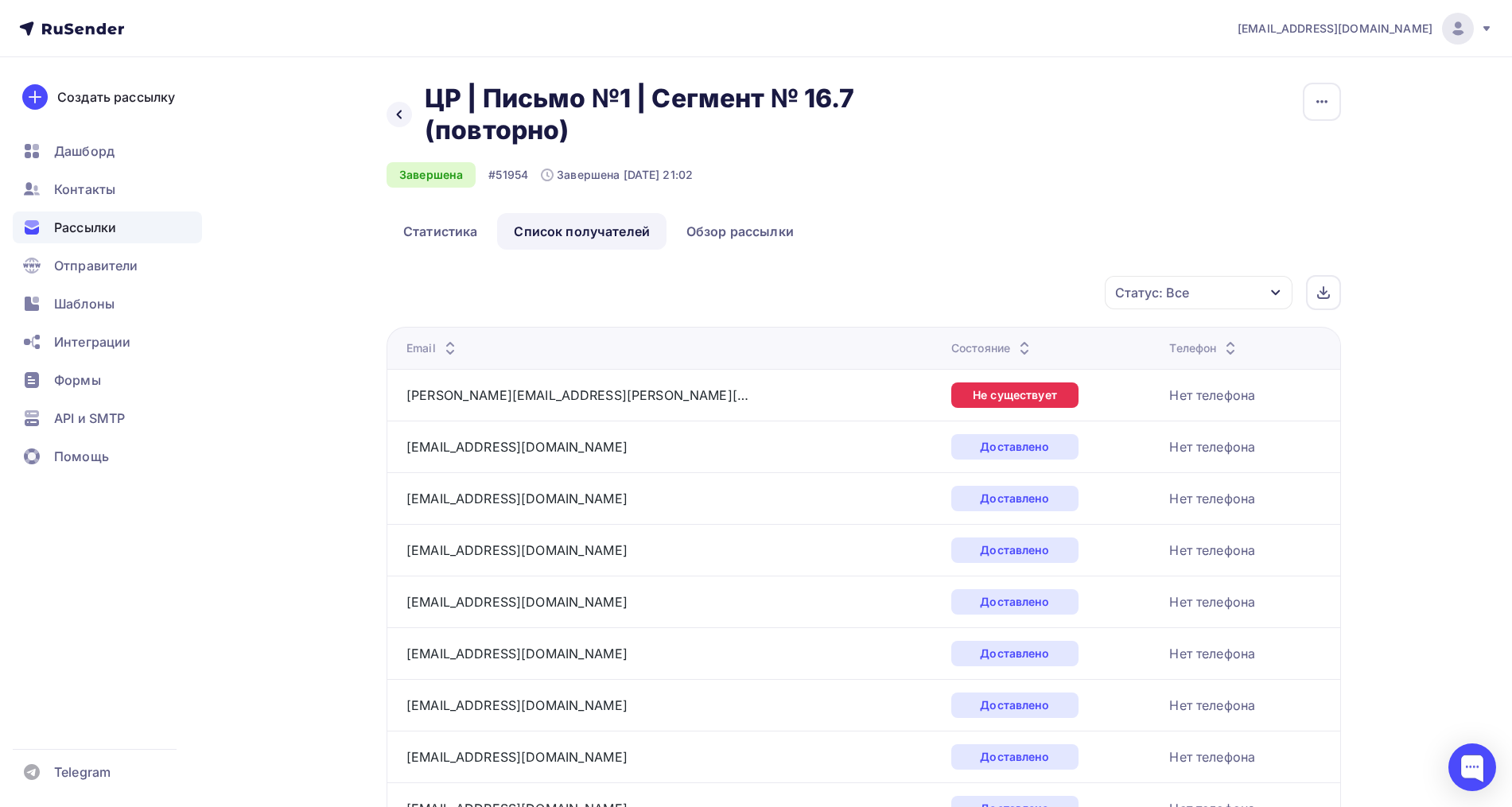
click at [1209, 292] on div "Статус: Все" at bounding box center [1198, 292] width 188 height 33
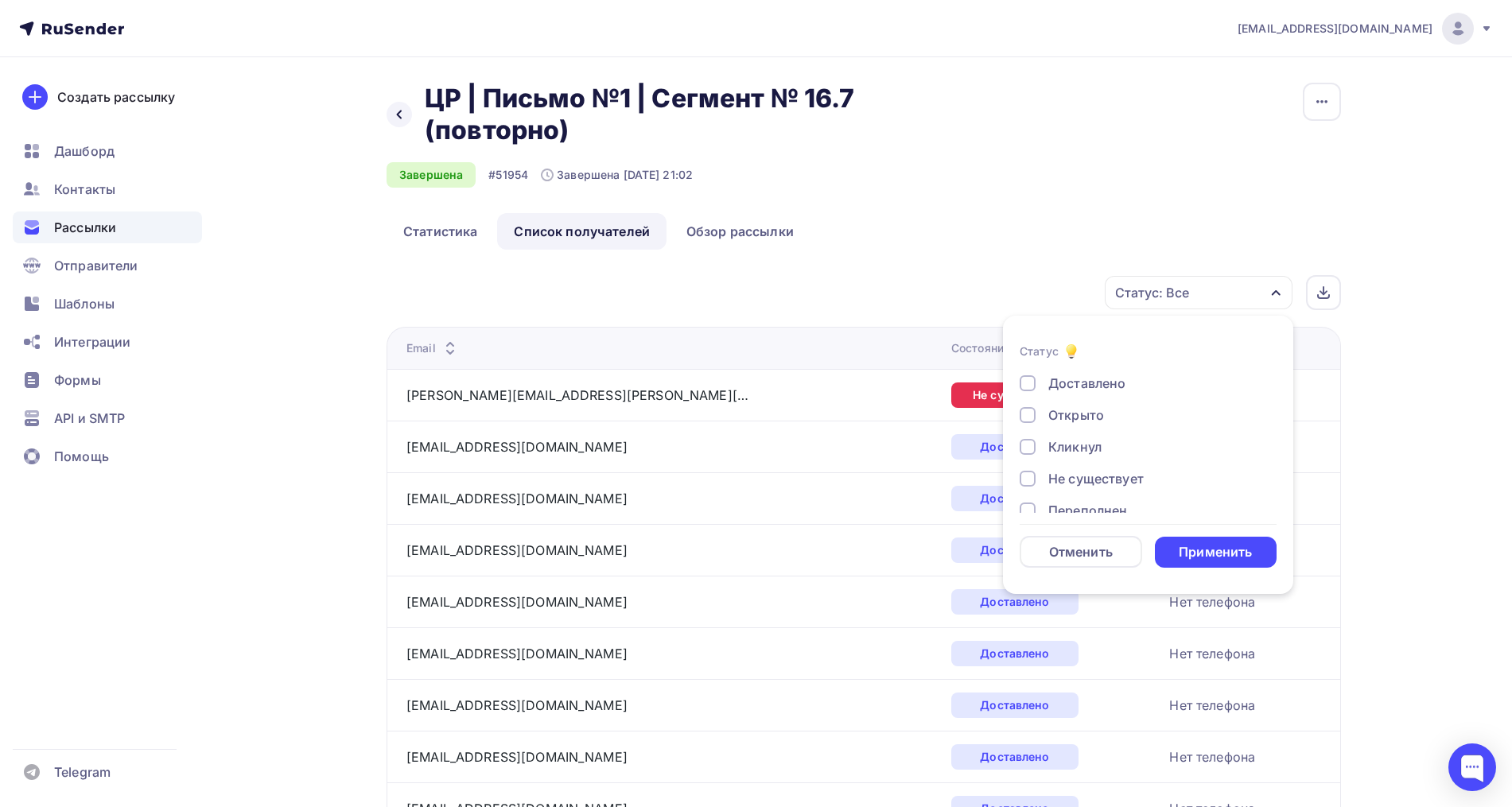
click at [1100, 414] on div "Открыто" at bounding box center [1076, 415] width 55 height 19
click at [1092, 440] on div "Кликнул" at bounding box center [1075, 446] width 54 height 19
click at [1189, 536] on div "Применить" at bounding box center [1216, 552] width 122 height 31
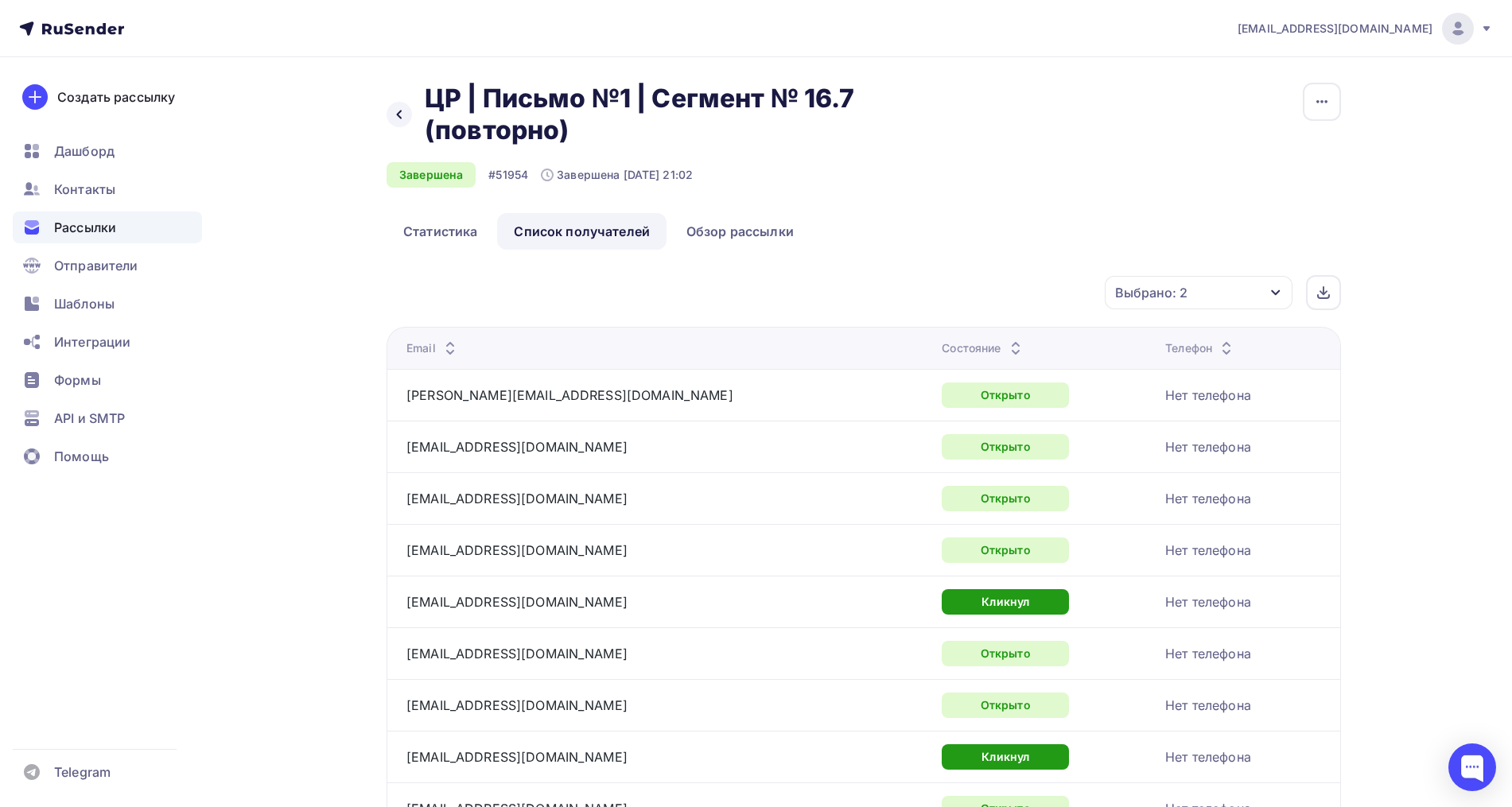
drag, startPoint x: 1331, startPoint y: 285, endPoint x: 1350, endPoint y: 287, distance: 19.1
click at [1331, 286] on div at bounding box center [1323, 293] width 35 height 35
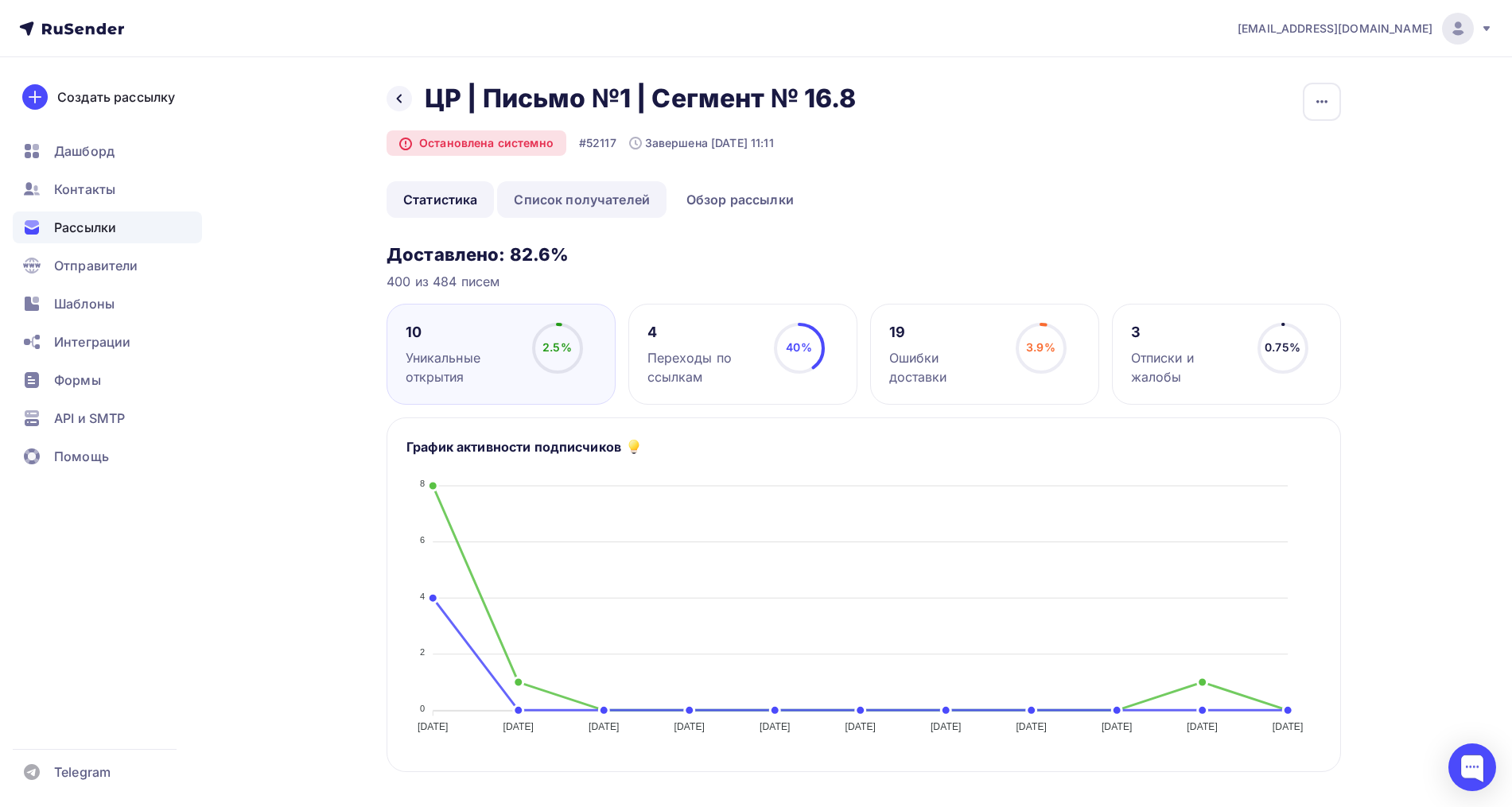
click at [612, 202] on link "Список получателей" at bounding box center [581, 200] width 169 height 37
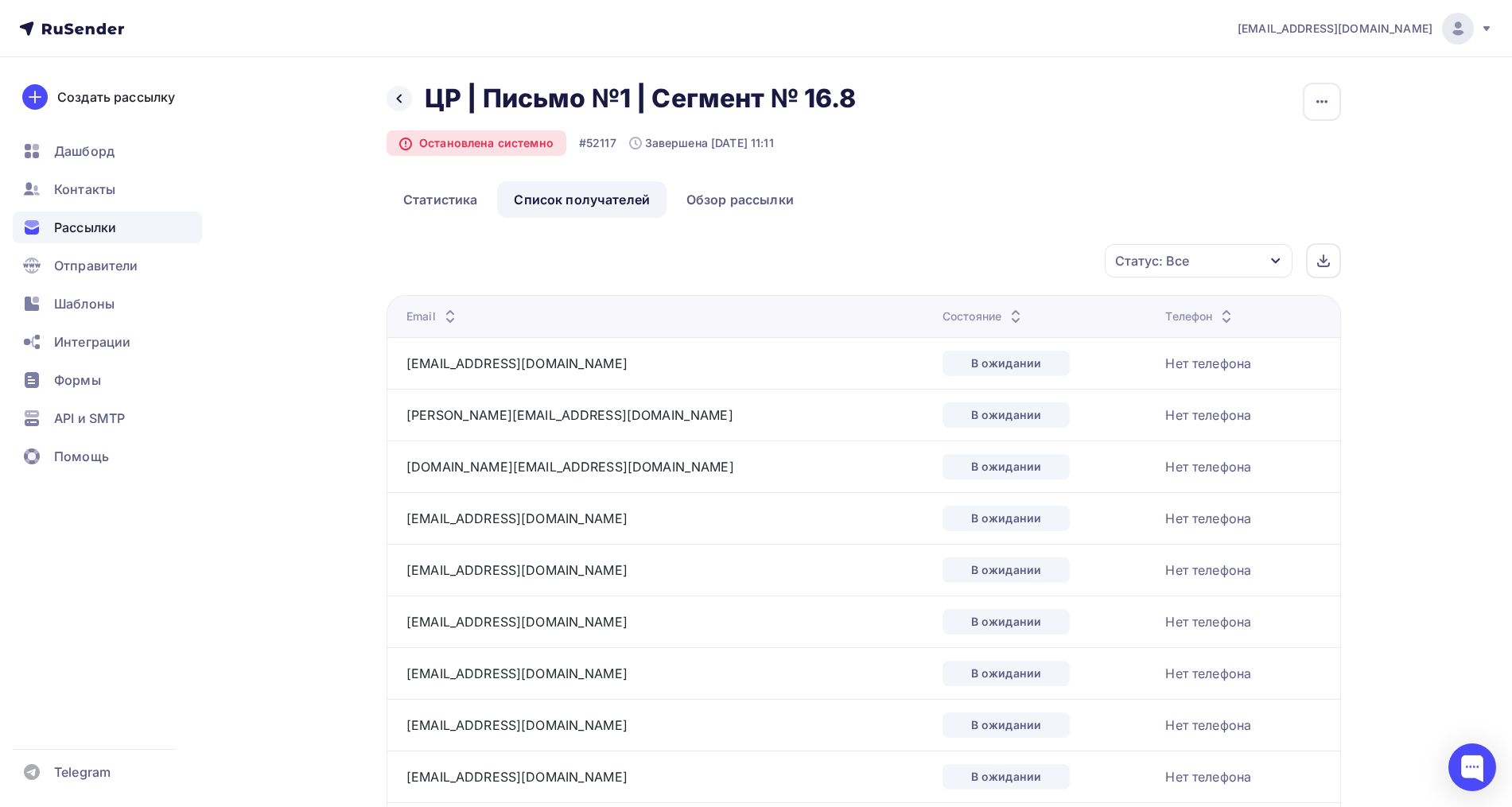
click at [1152, 270] on div "Статус: Все" at bounding box center [1198, 261] width 188 height 33
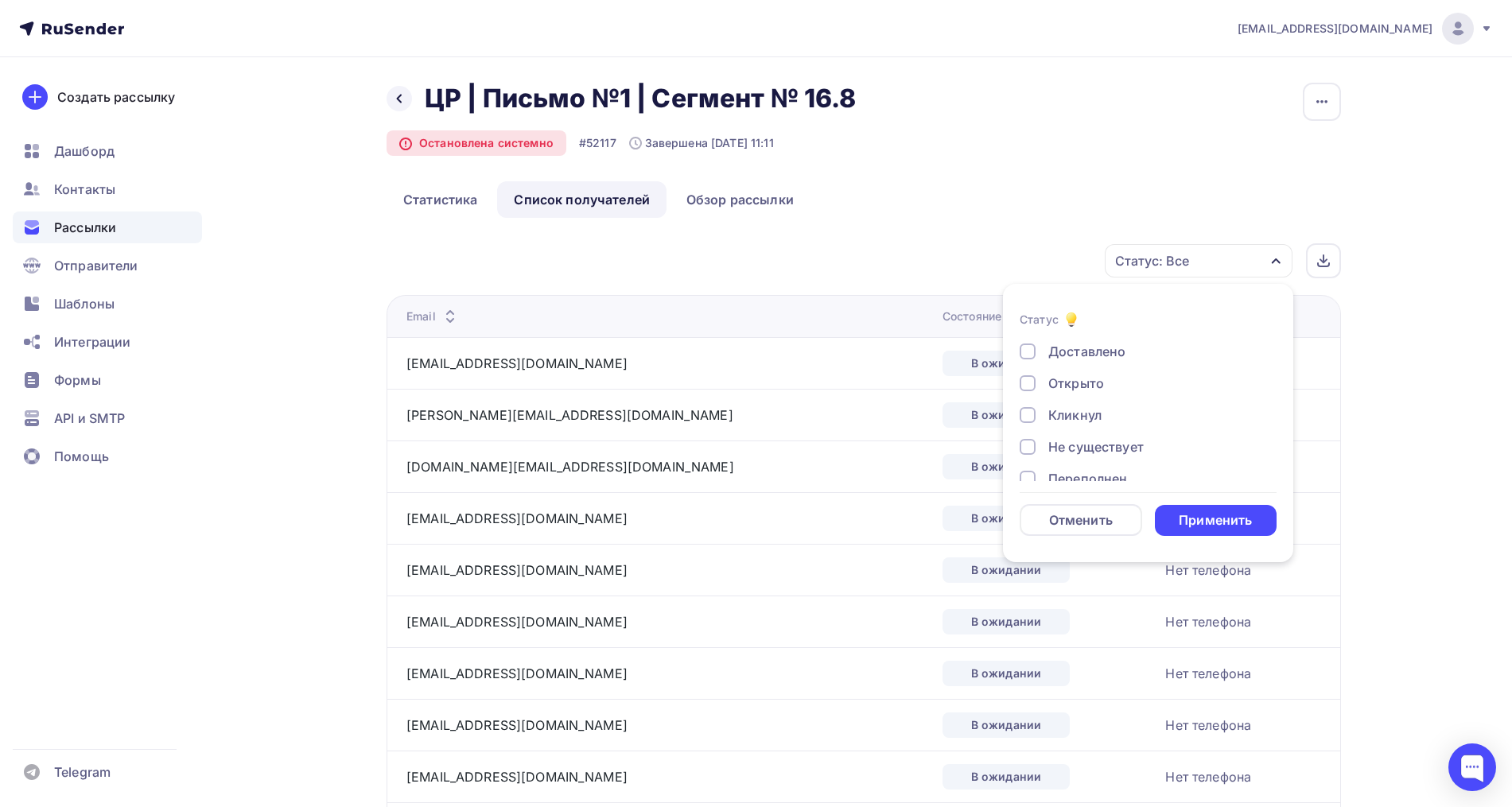
click at [1068, 386] on div "Открыто" at bounding box center [1076, 383] width 55 height 19
click at [1067, 418] on div "Кликнул" at bounding box center [1075, 415] width 54 height 19
click at [1199, 512] on div "Применить" at bounding box center [1214, 520] width 73 height 18
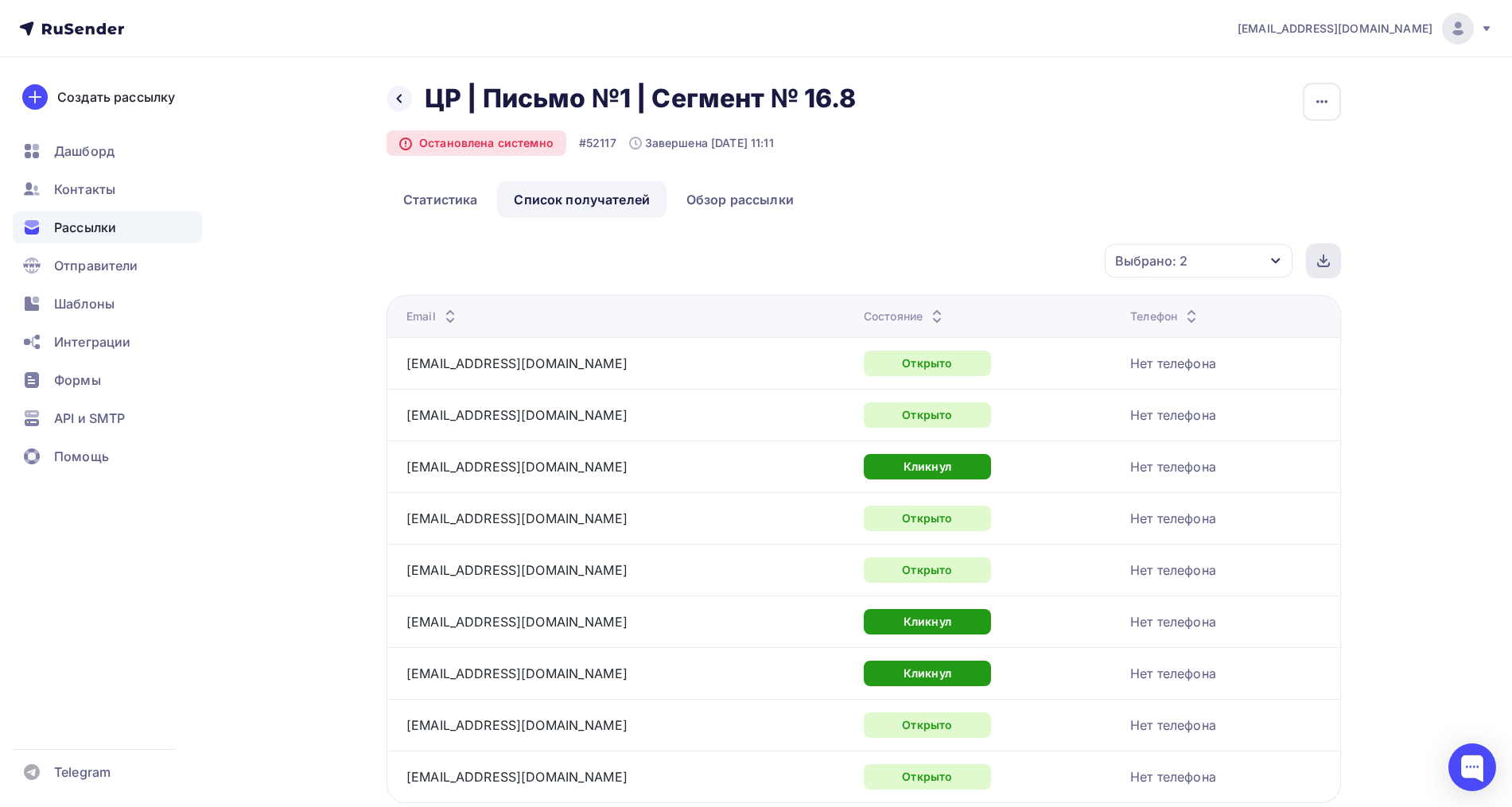
click at [1325, 259] on icon at bounding box center [1322, 260] width 6 height 3
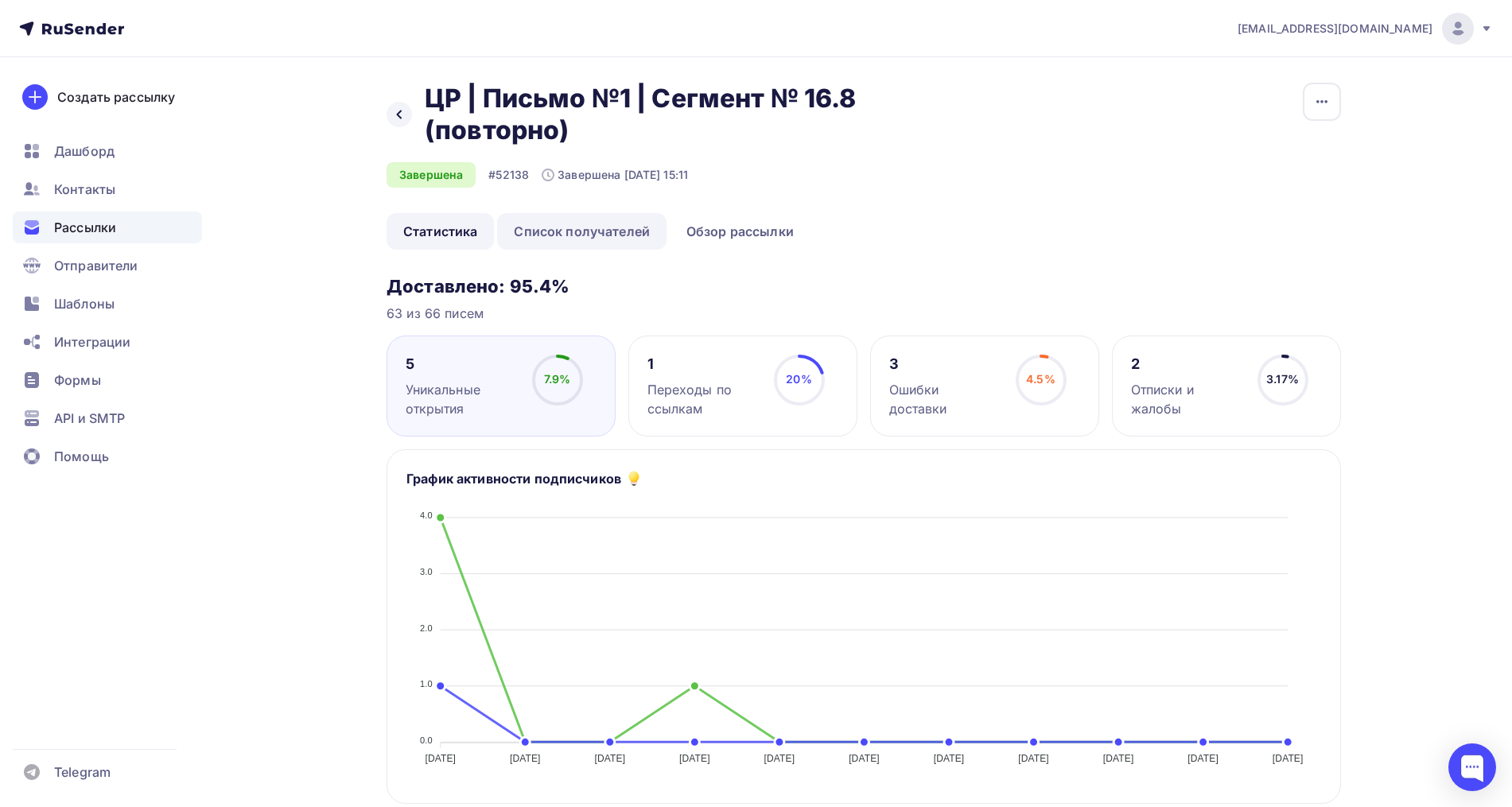
click at [591, 224] on link "Список получателей" at bounding box center [581, 231] width 169 height 37
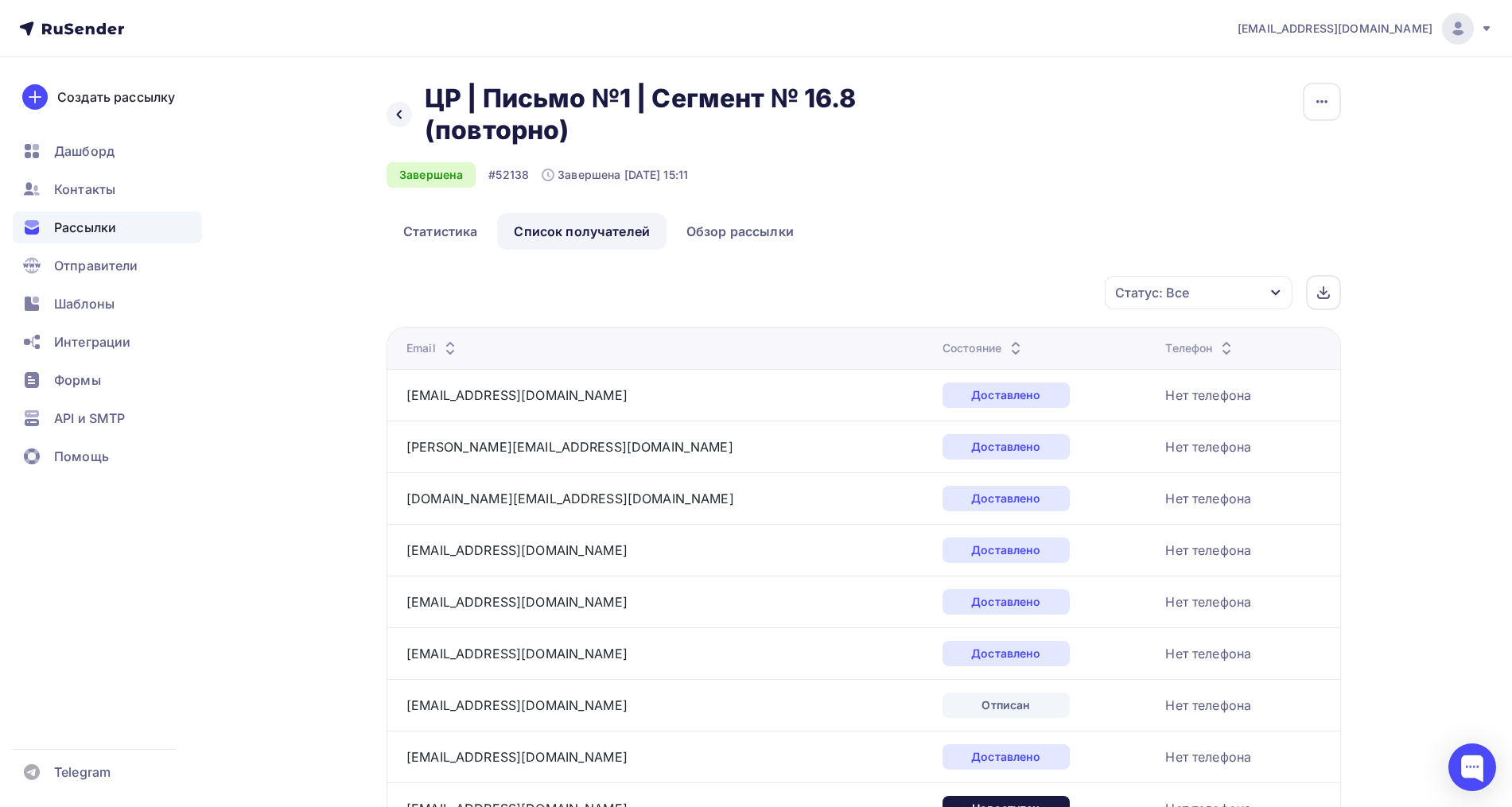
click at [1180, 295] on div "Статус: Все" at bounding box center [1152, 292] width 74 height 19
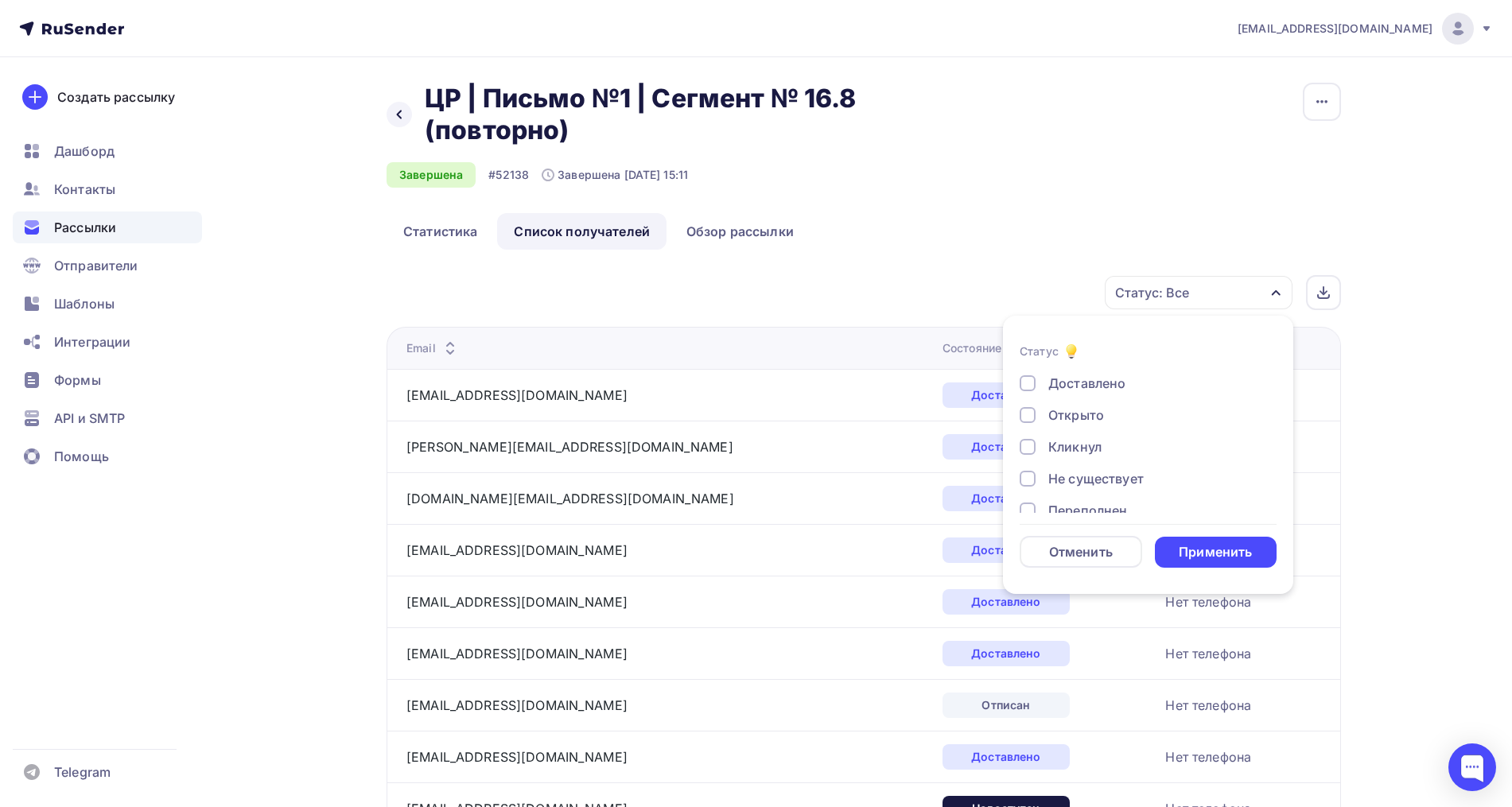
click at [1107, 416] on div "Открыто" at bounding box center [1138, 415] width 239 height 19
click at [1083, 438] on div "Кликнул" at bounding box center [1075, 446] width 54 height 19
click at [1225, 542] on div "Применить" at bounding box center [1216, 552] width 122 height 31
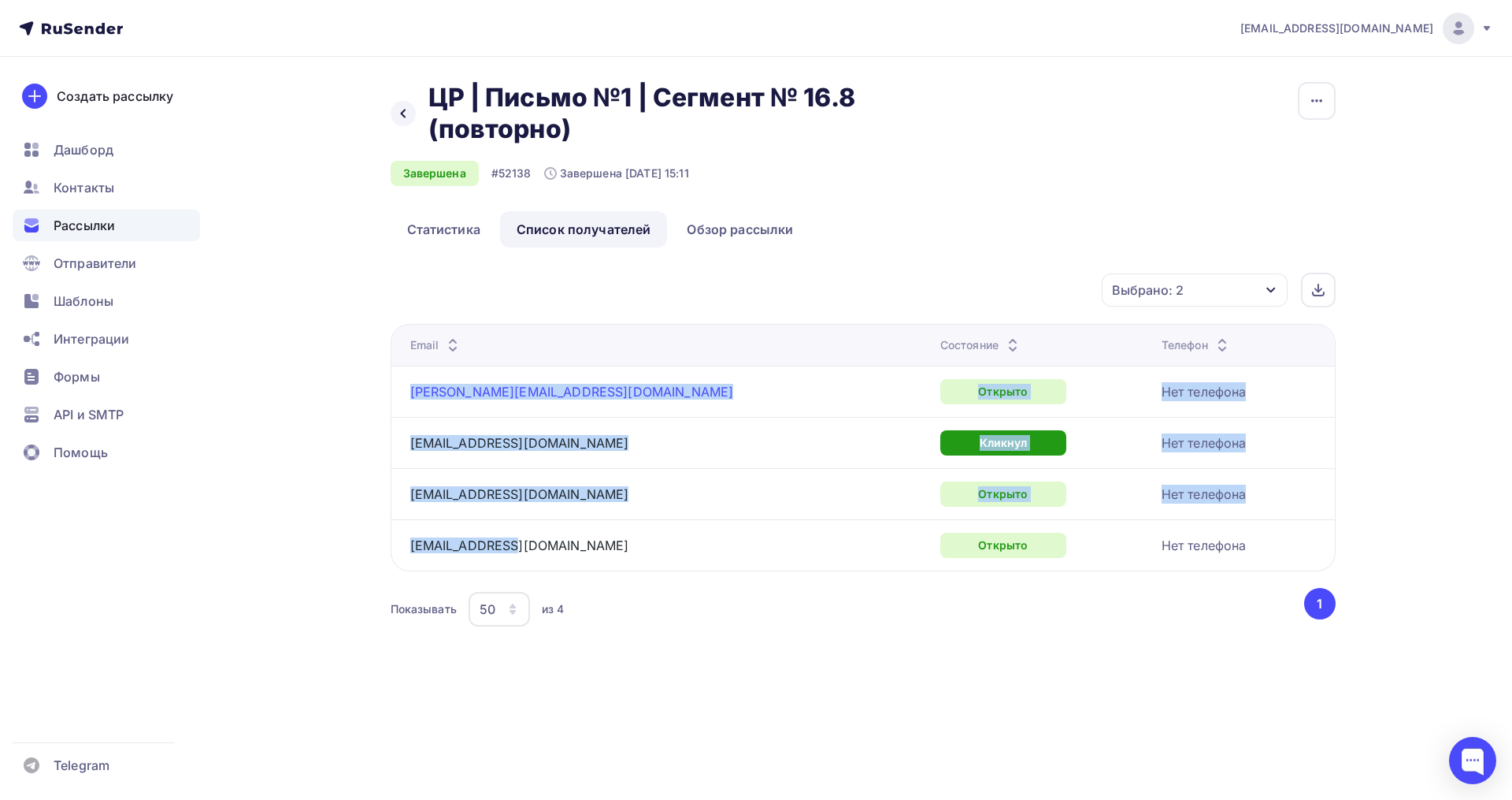
drag, startPoint x: 533, startPoint y: 550, endPoint x: 412, endPoint y: 397, distance: 195.1
click at [412, 397] on tbody "[PERSON_NAME][EMAIL_ADDRESS][DOMAIN_NAME] Открыто Нет телефона [EMAIL_ADDRESS][…" at bounding box center [863, 468] width 944 height 205
copy tbody "[PERSON_NAME][EMAIL_ADDRESS][DOMAIN_NAME] Открыто Нет телефона [EMAIL_ADDRESS][…"
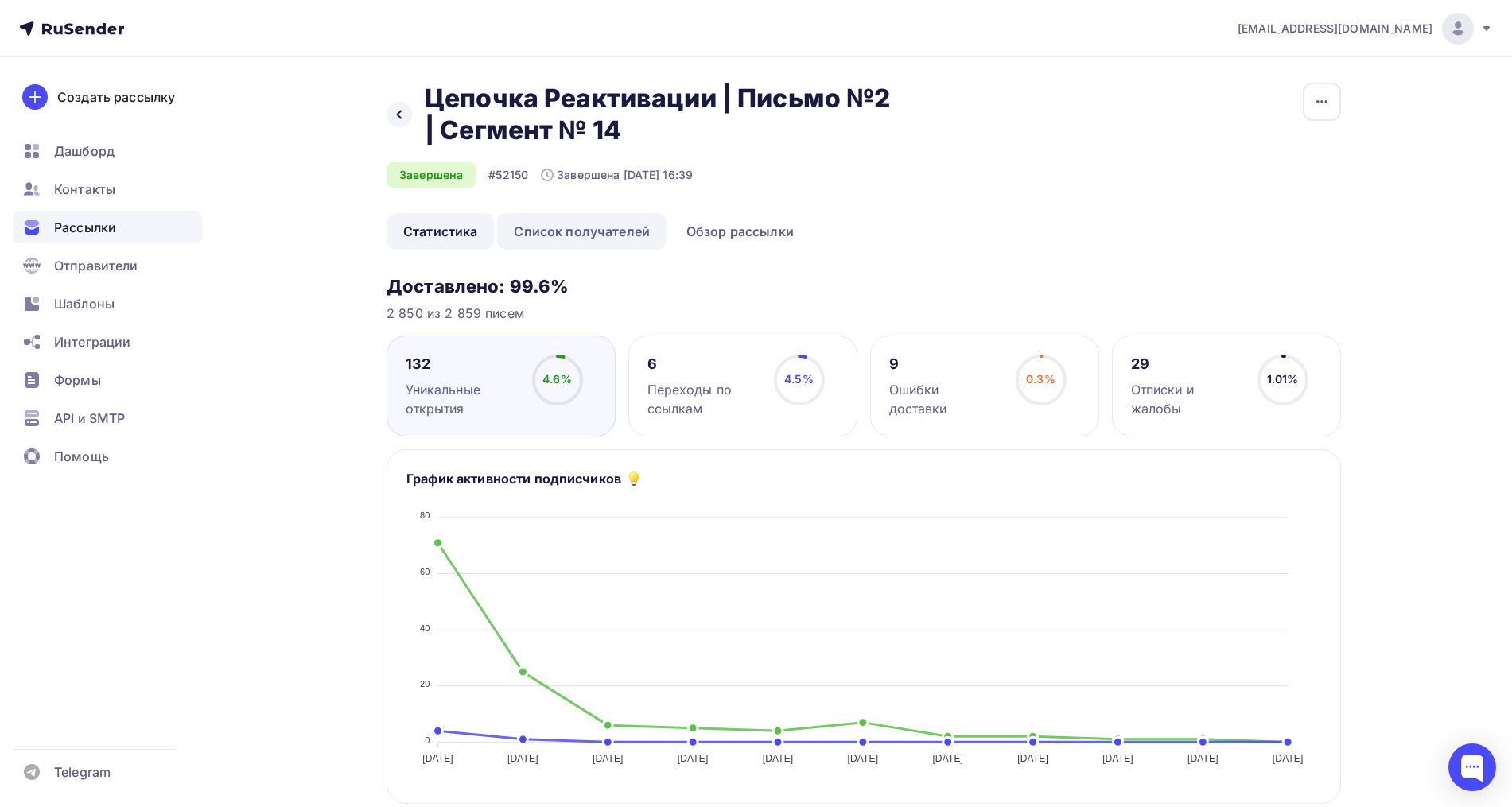
click at [547, 239] on link "Список получателей" at bounding box center [581, 231] width 169 height 37
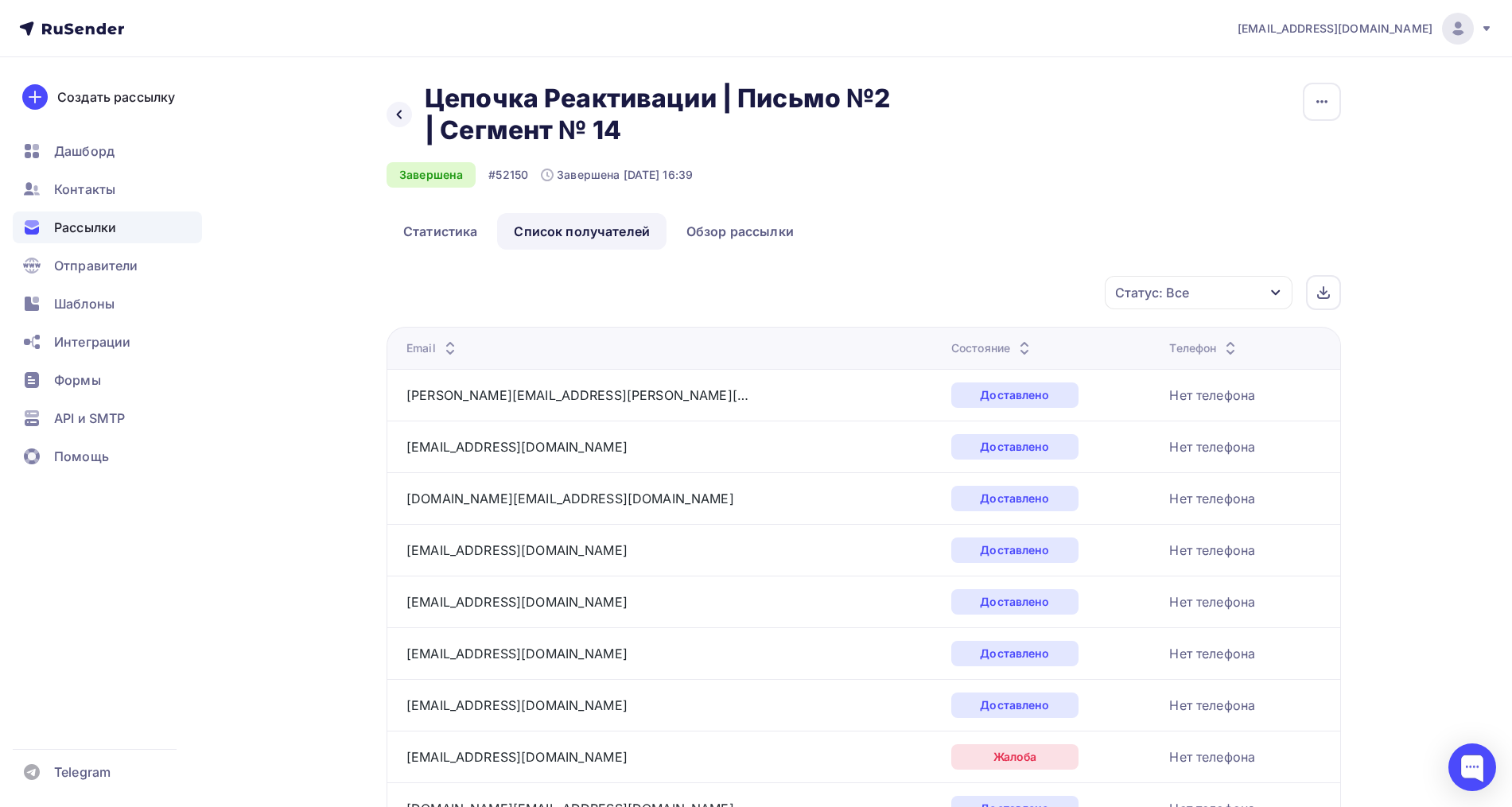
click at [1176, 291] on div "Статус: Все" at bounding box center [1152, 292] width 74 height 19
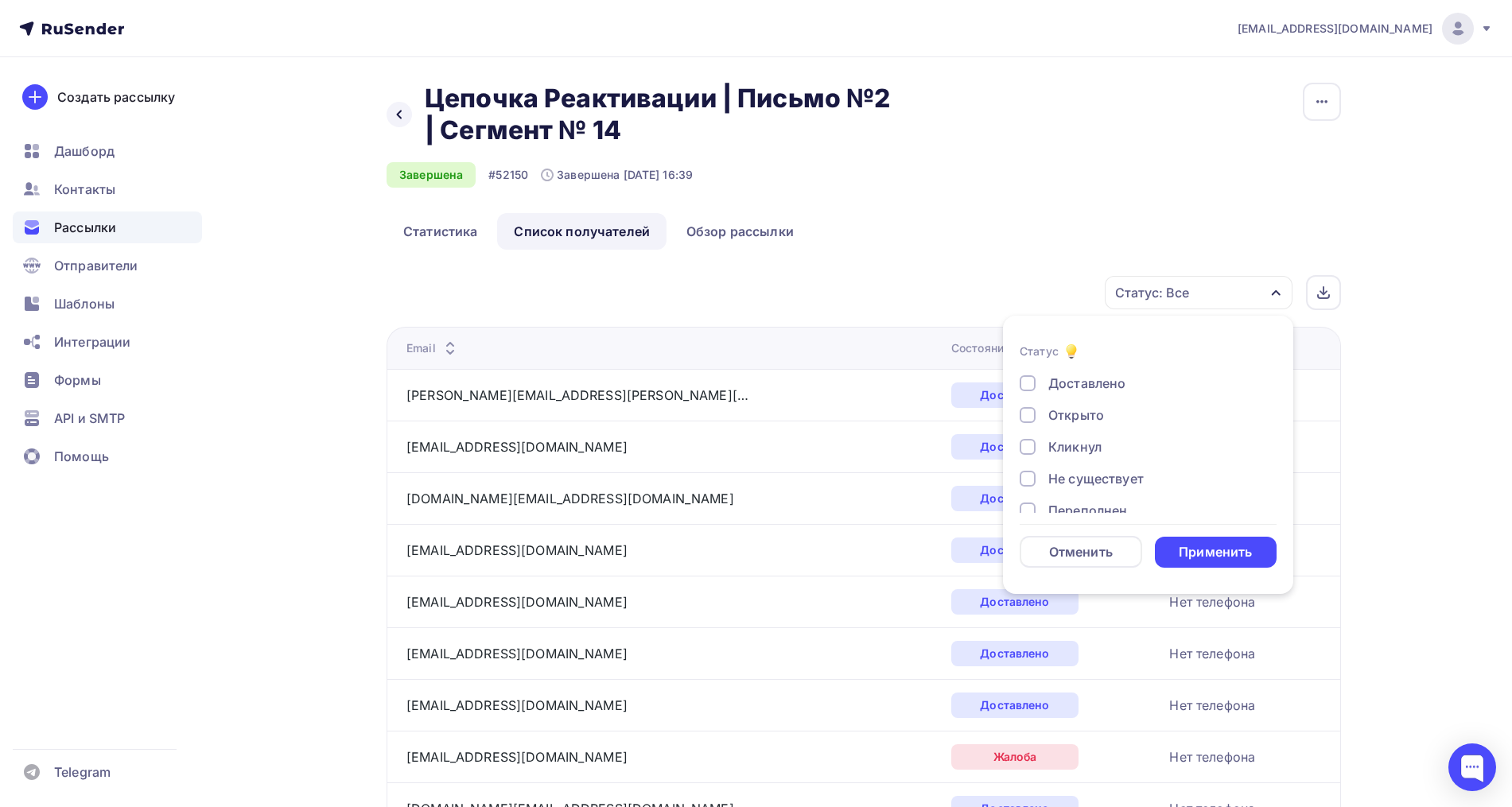
click at [1076, 405] on div "Доставлено Открыто Кликнул Не существует Переполнен Недоступен Отписан [GEOGRAP…" at bounding box center [1148, 510] width 257 height 274
click at [1055, 410] on div "Открыто" at bounding box center [1076, 415] width 55 height 19
click at [1056, 444] on div "Кликнул" at bounding box center [1075, 446] width 54 height 19
click at [1211, 550] on div "Применить" at bounding box center [1214, 552] width 73 height 18
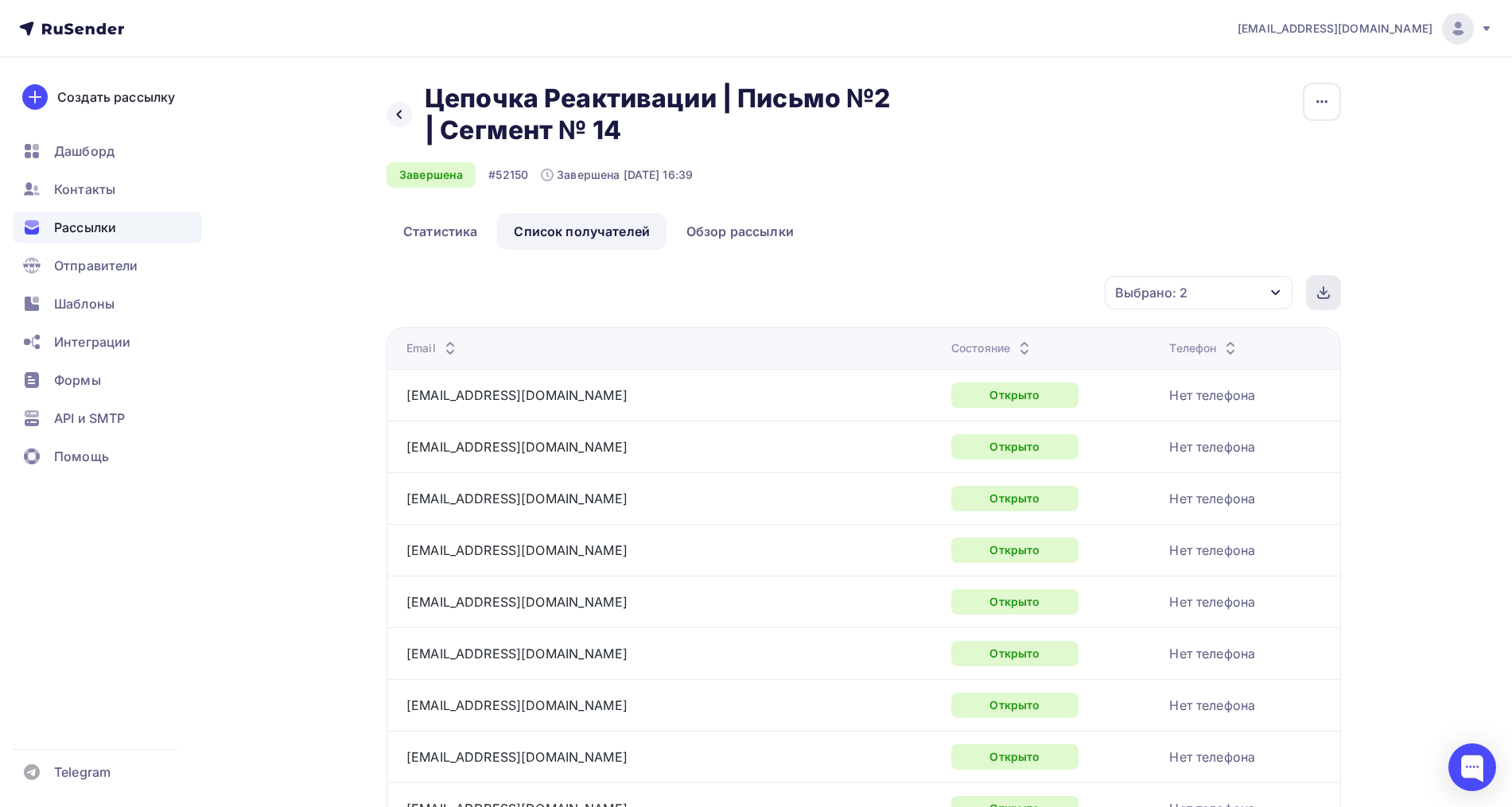
click at [1323, 297] on icon at bounding box center [1323, 293] width 13 height 13
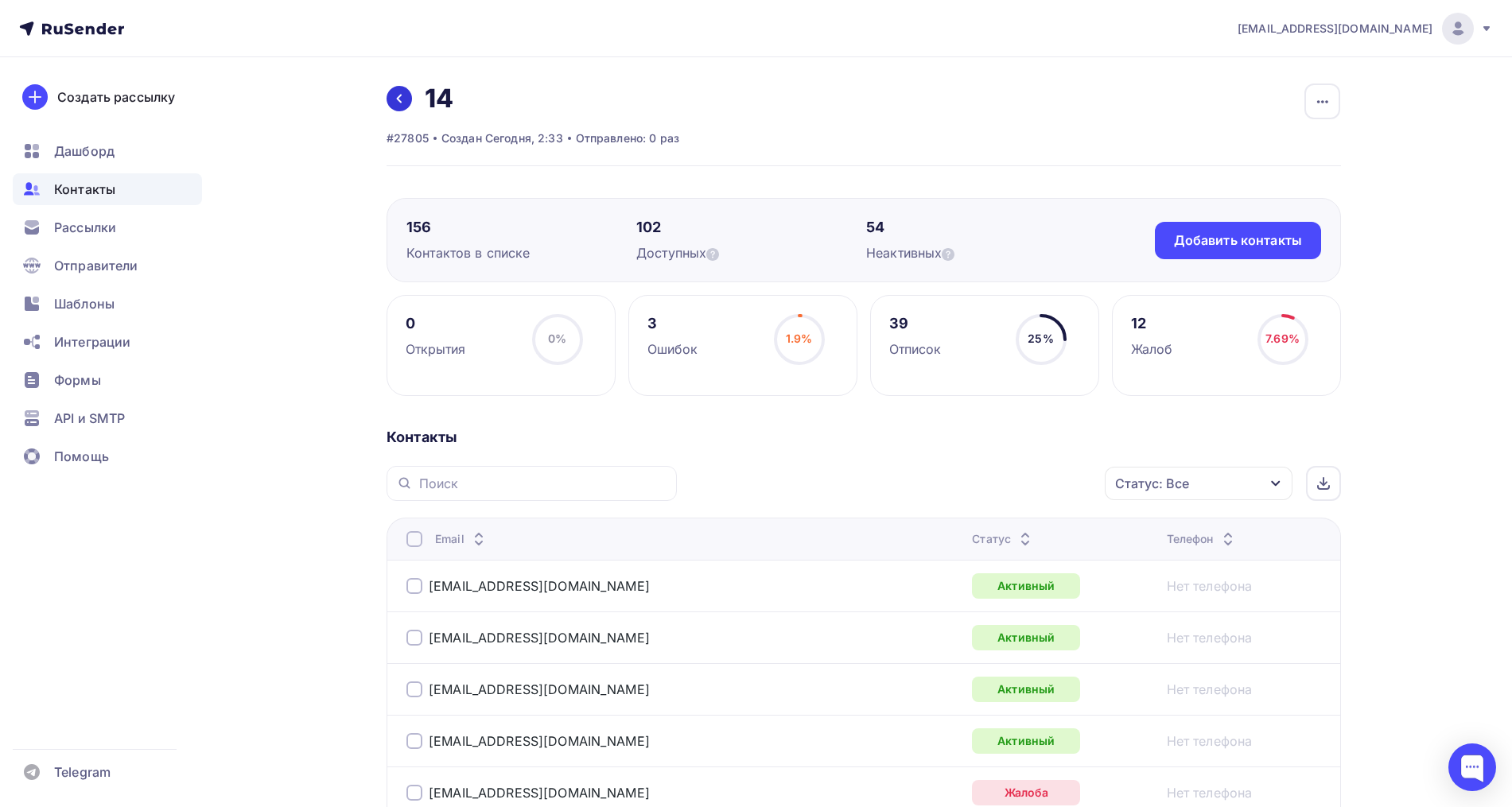
click at [387, 99] on link at bounding box center [400, 99] width 26 height 26
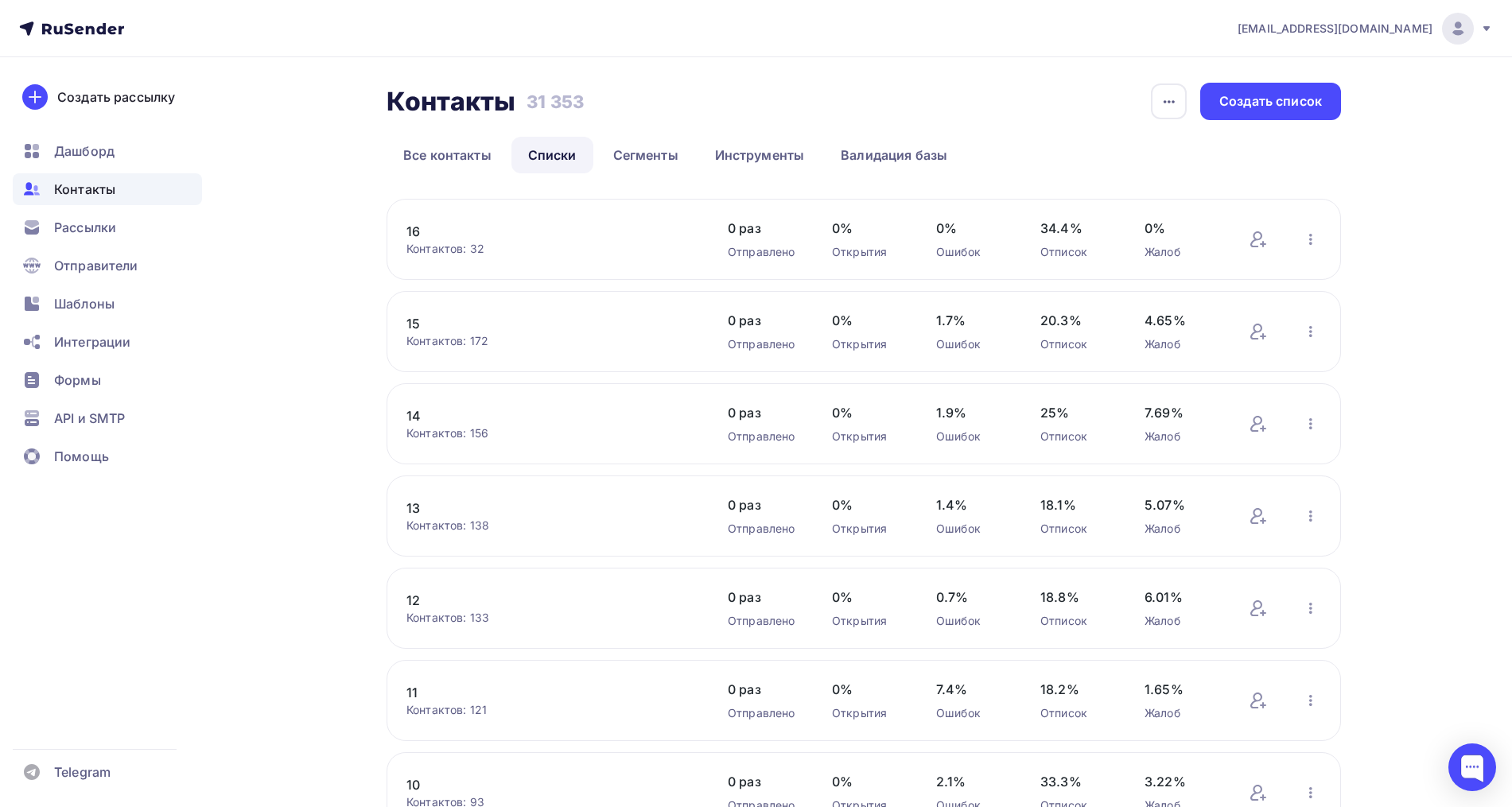
click at [412, 600] on link "12" at bounding box center [541, 600] width 270 height 19
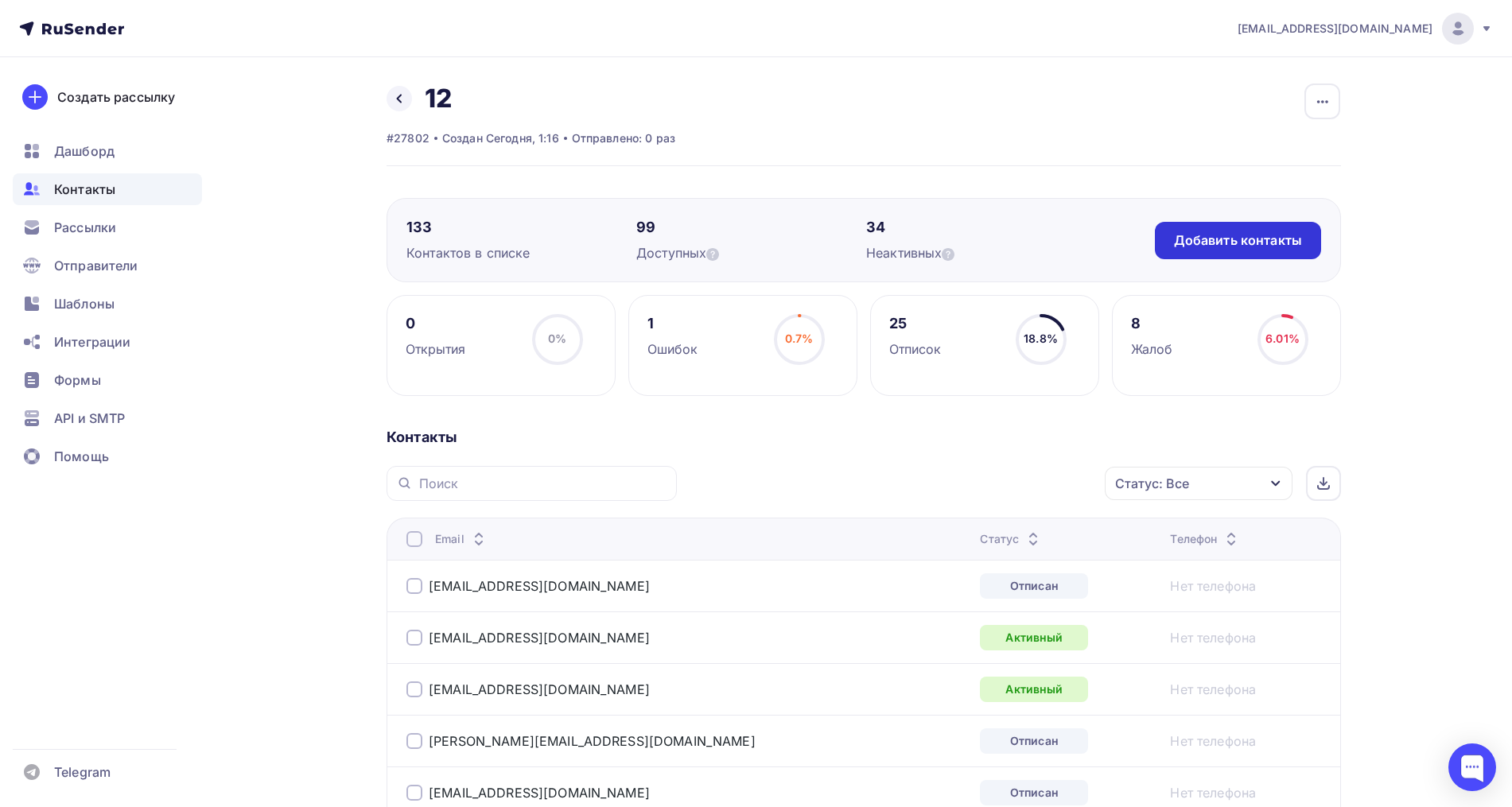
click at [1211, 239] on div "Добавить контакты" at bounding box center [1237, 240] width 128 height 18
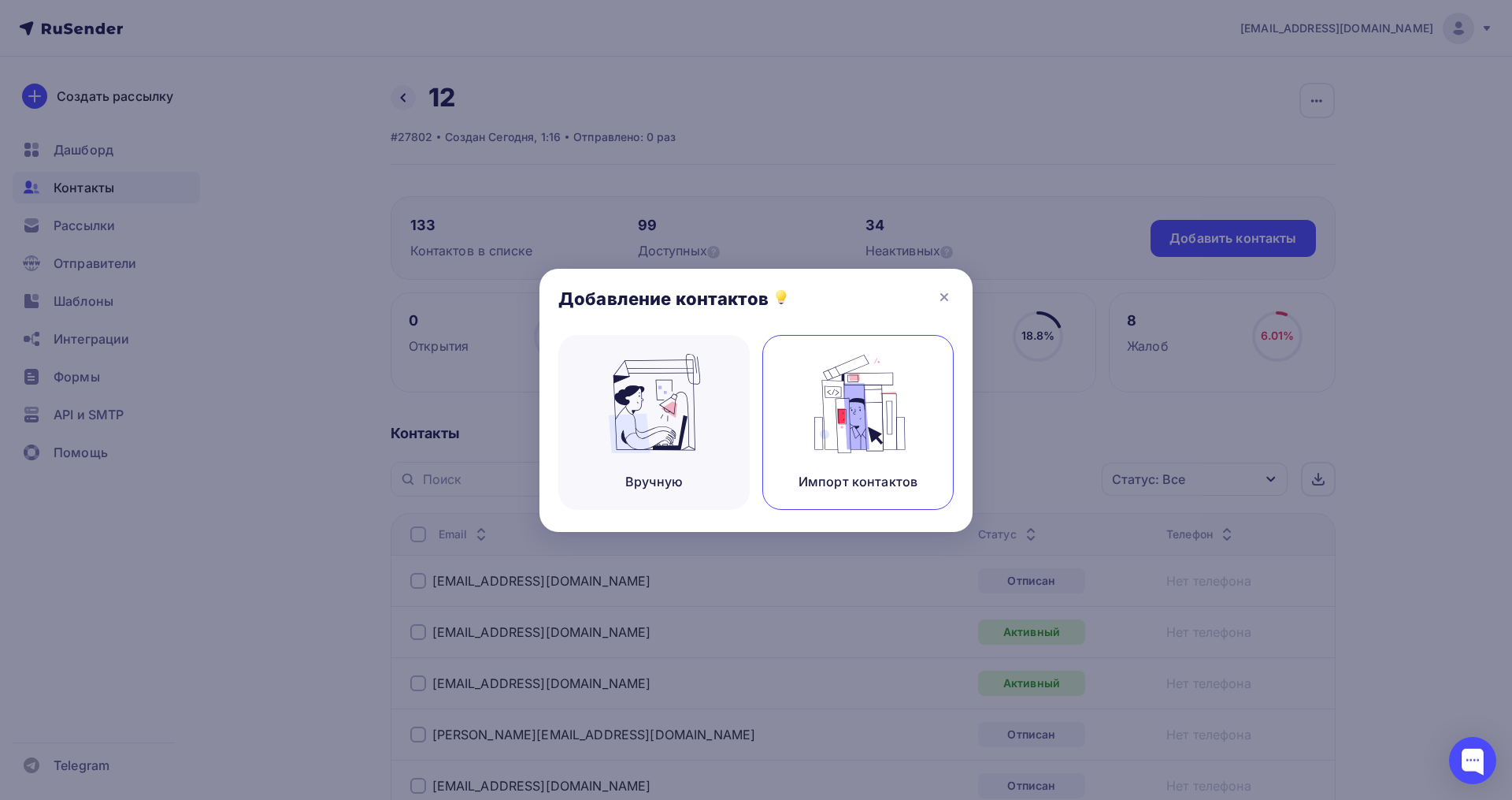
click at [857, 438] on img at bounding box center [858, 403] width 105 height 99
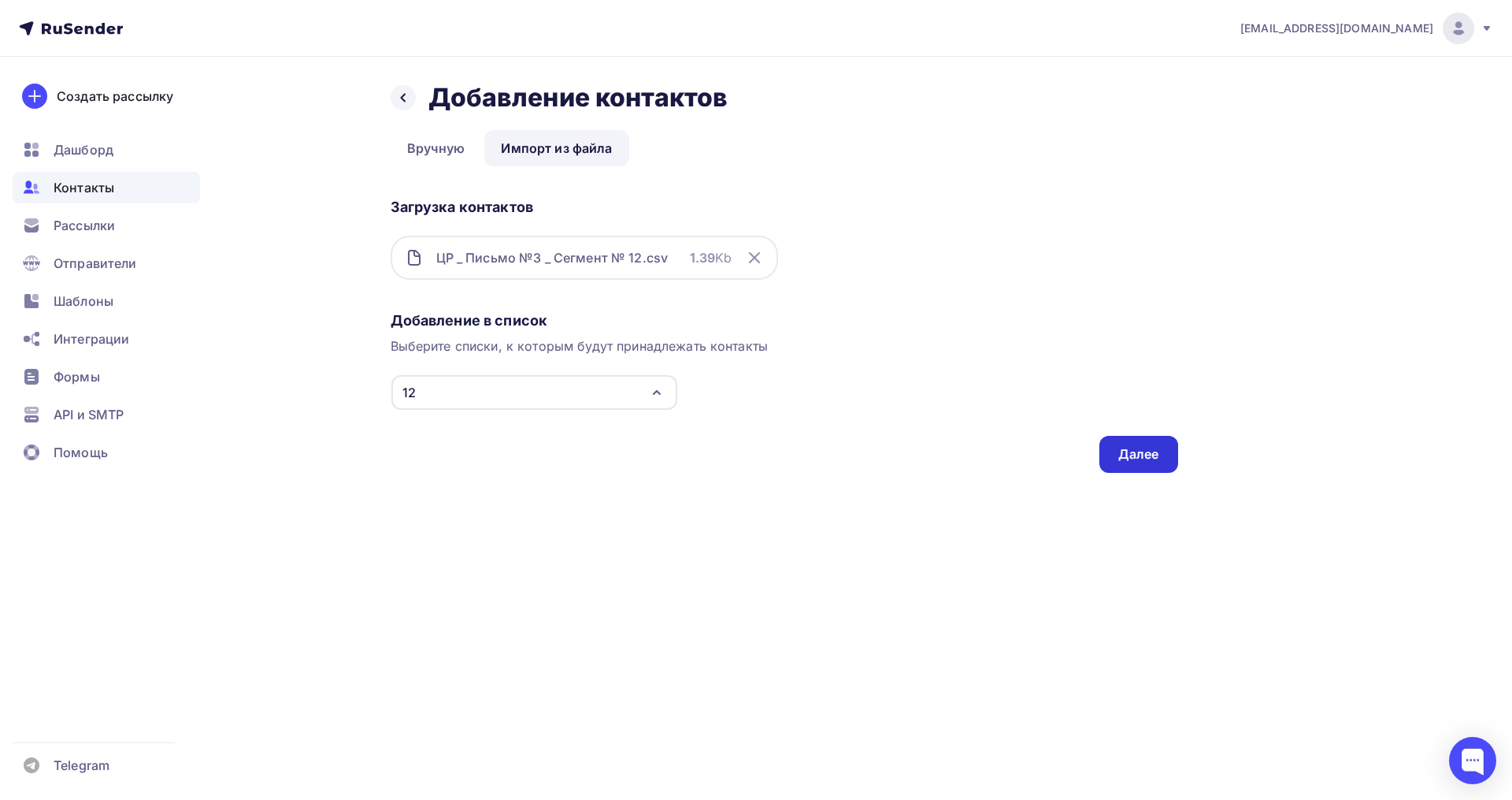
click at [1149, 454] on div "Далее" at bounding box center [1138, 455] width 41 height 18
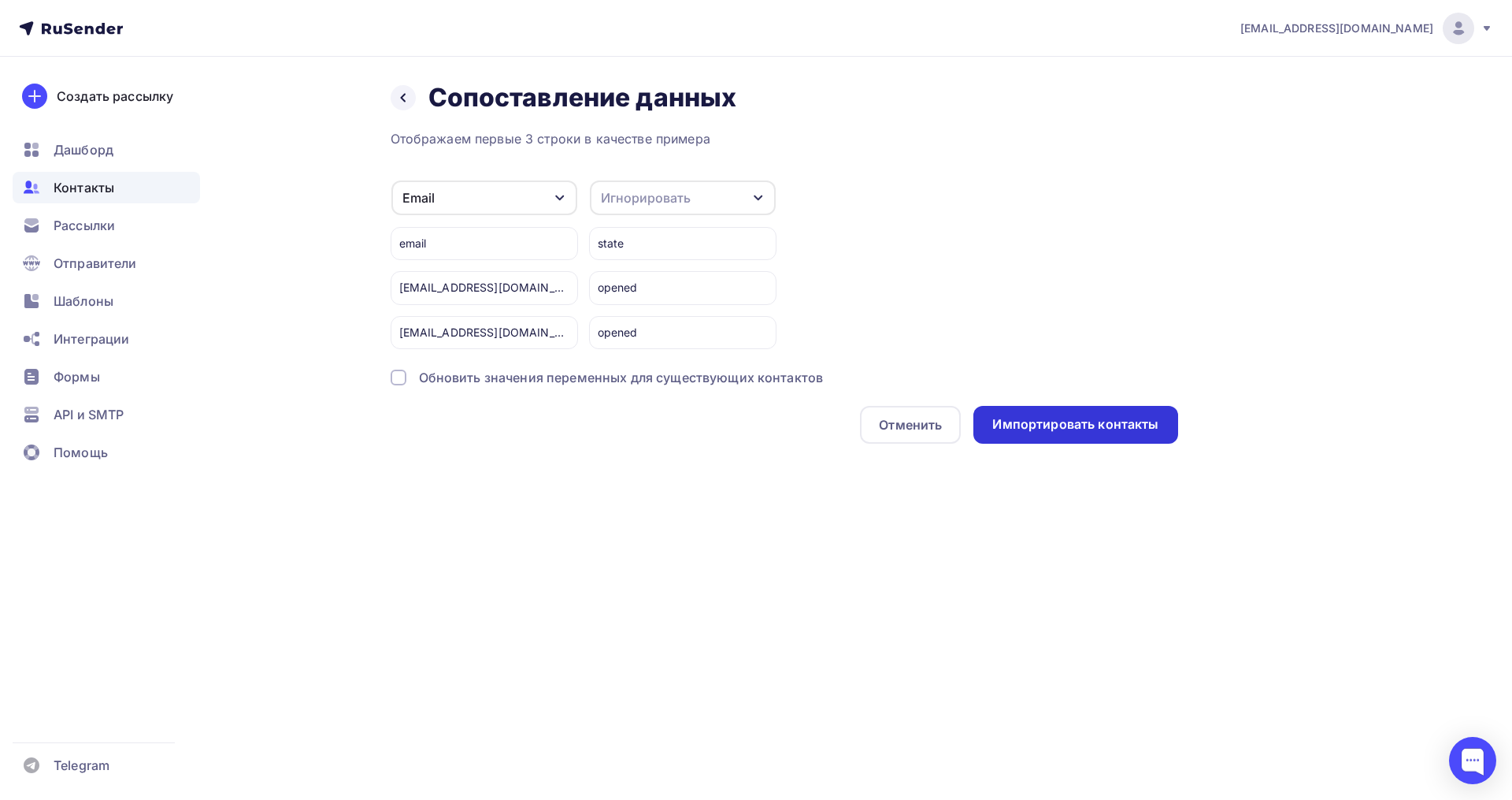
click at [1036, 431] on div "Импортировать контакты" at bounding box center [1074, 424] width 166 height 18
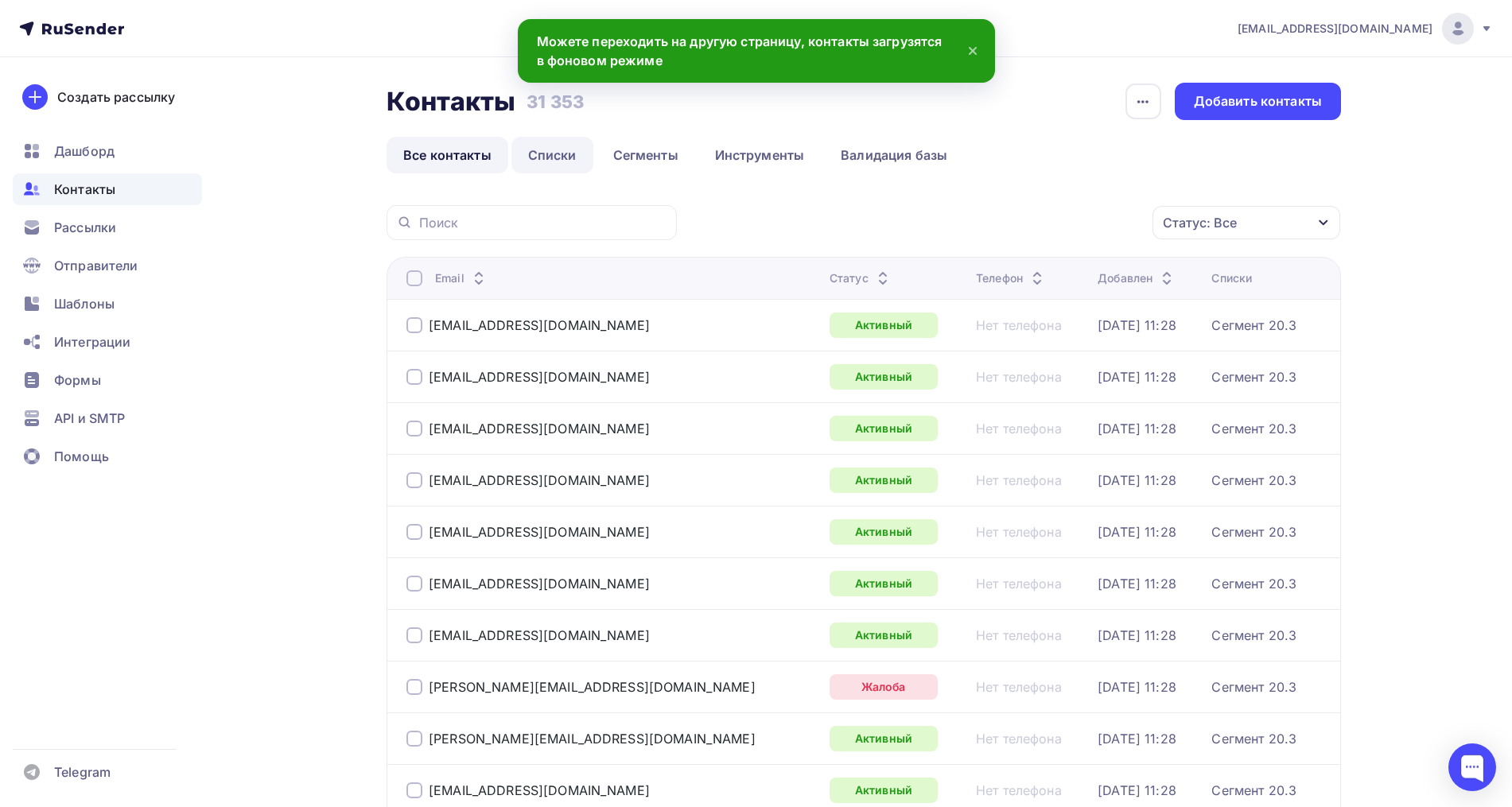
click at [553, 152] on link "Списки" at bounding box center [552, 155] width 82 height 37
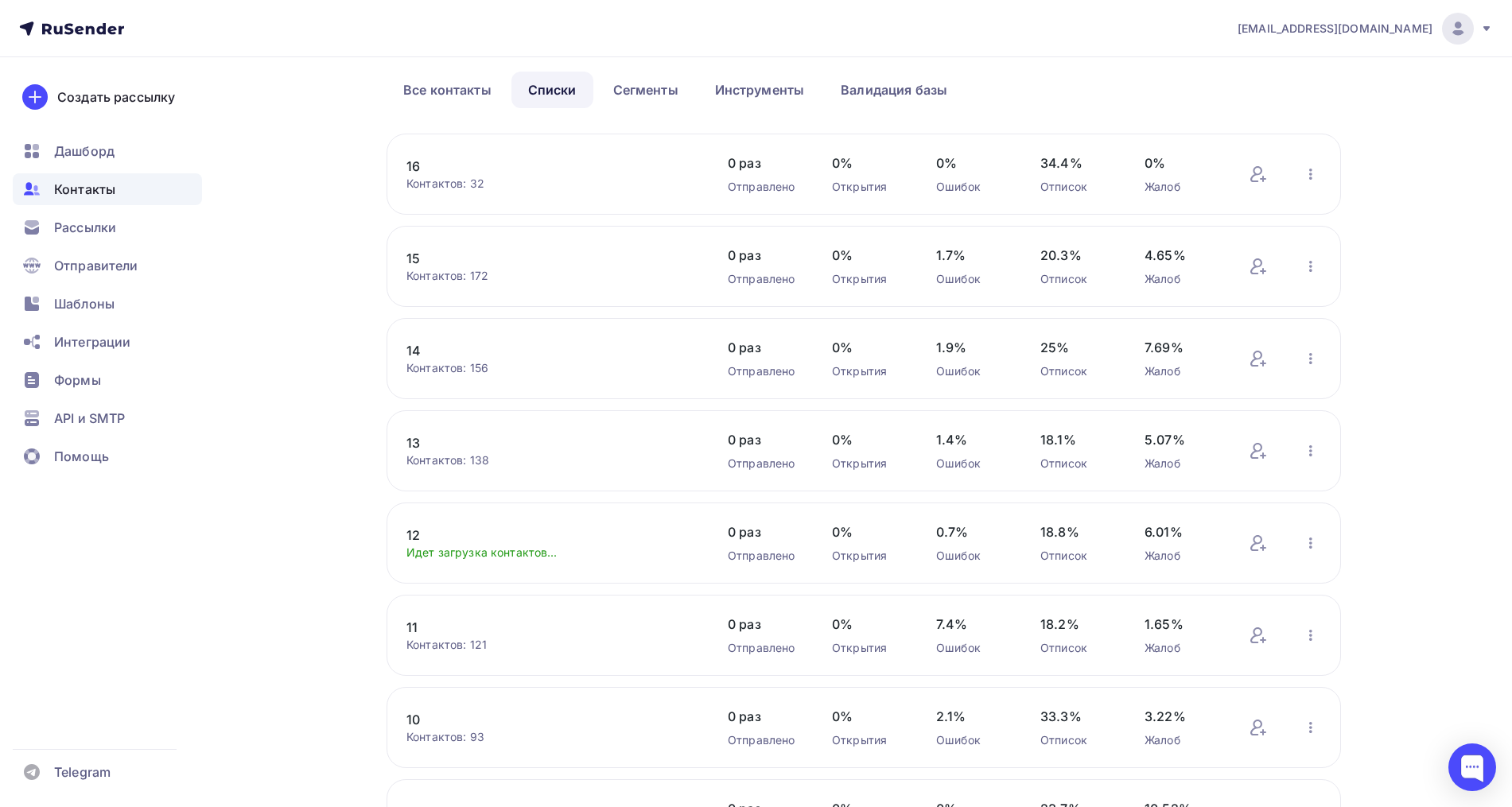
scroll to position [99, 0]
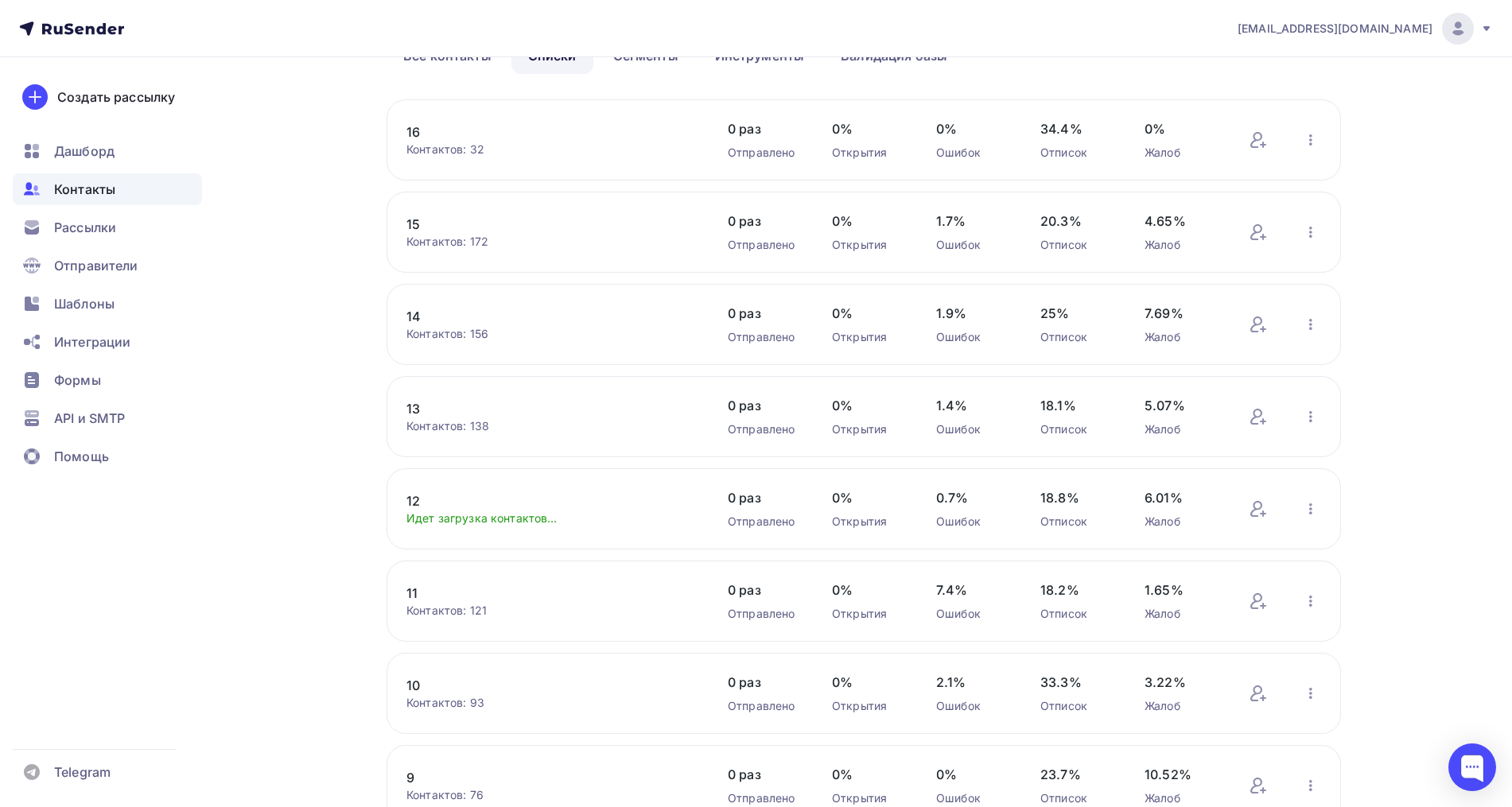
click at [417, 682] on link "10" at bounding box center [541, 685] width 270 height 19
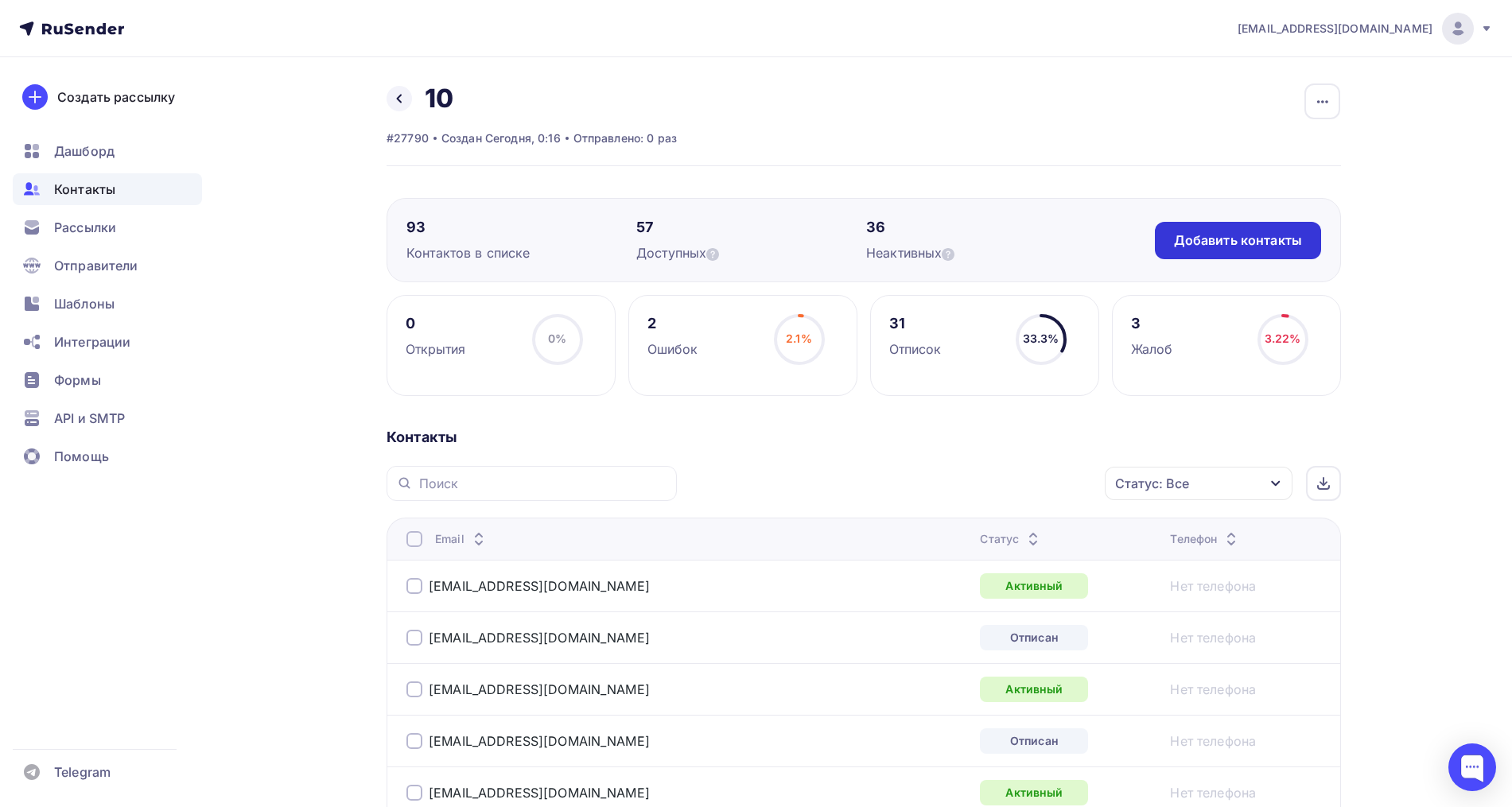
click at [1284, 235] on div "Добавить контакты" at bounding box center [1237, 240] width 128 height 18
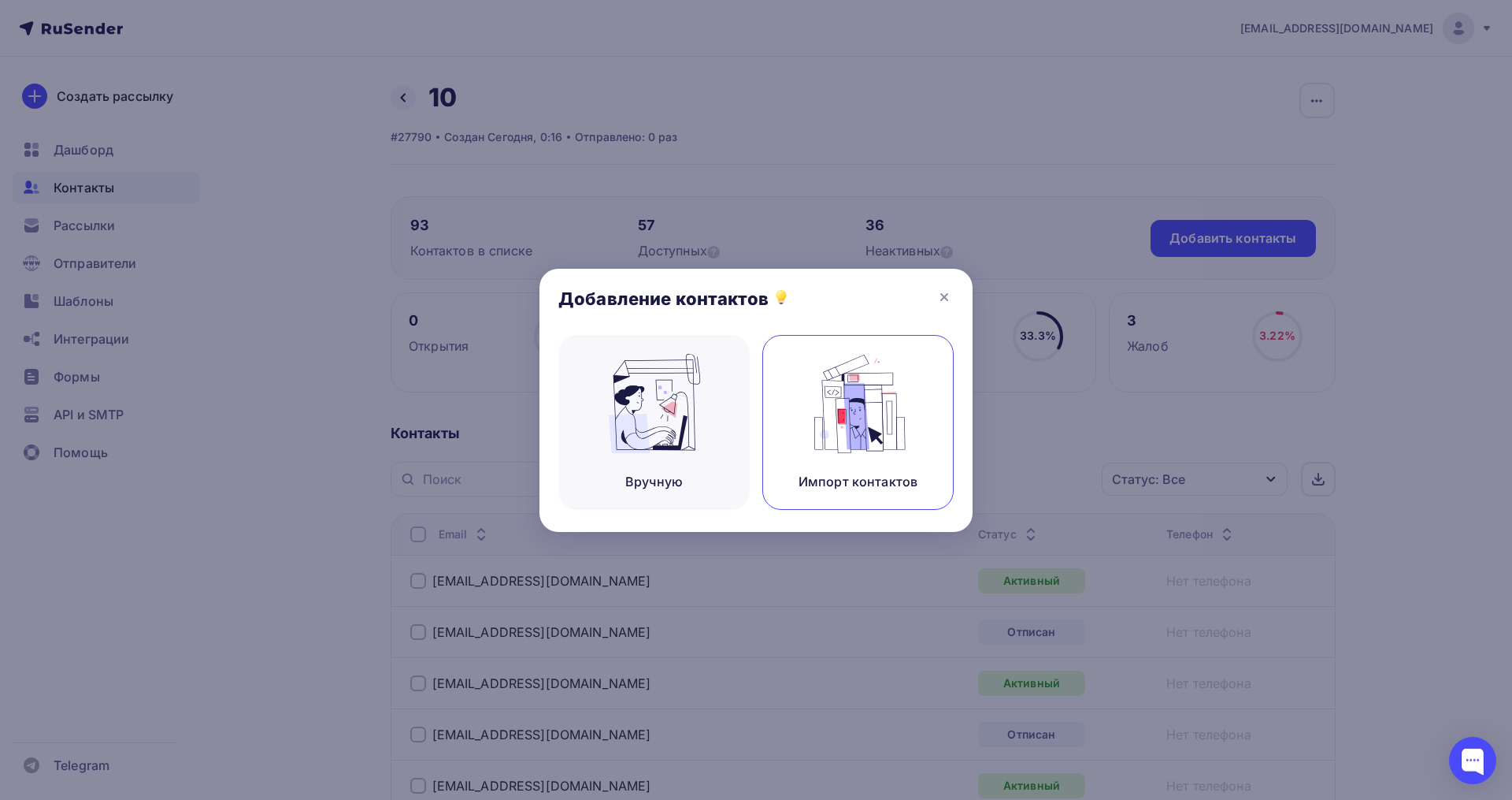
click at [829, 397] on img at bounding box center [858, 403] width 105 height 99
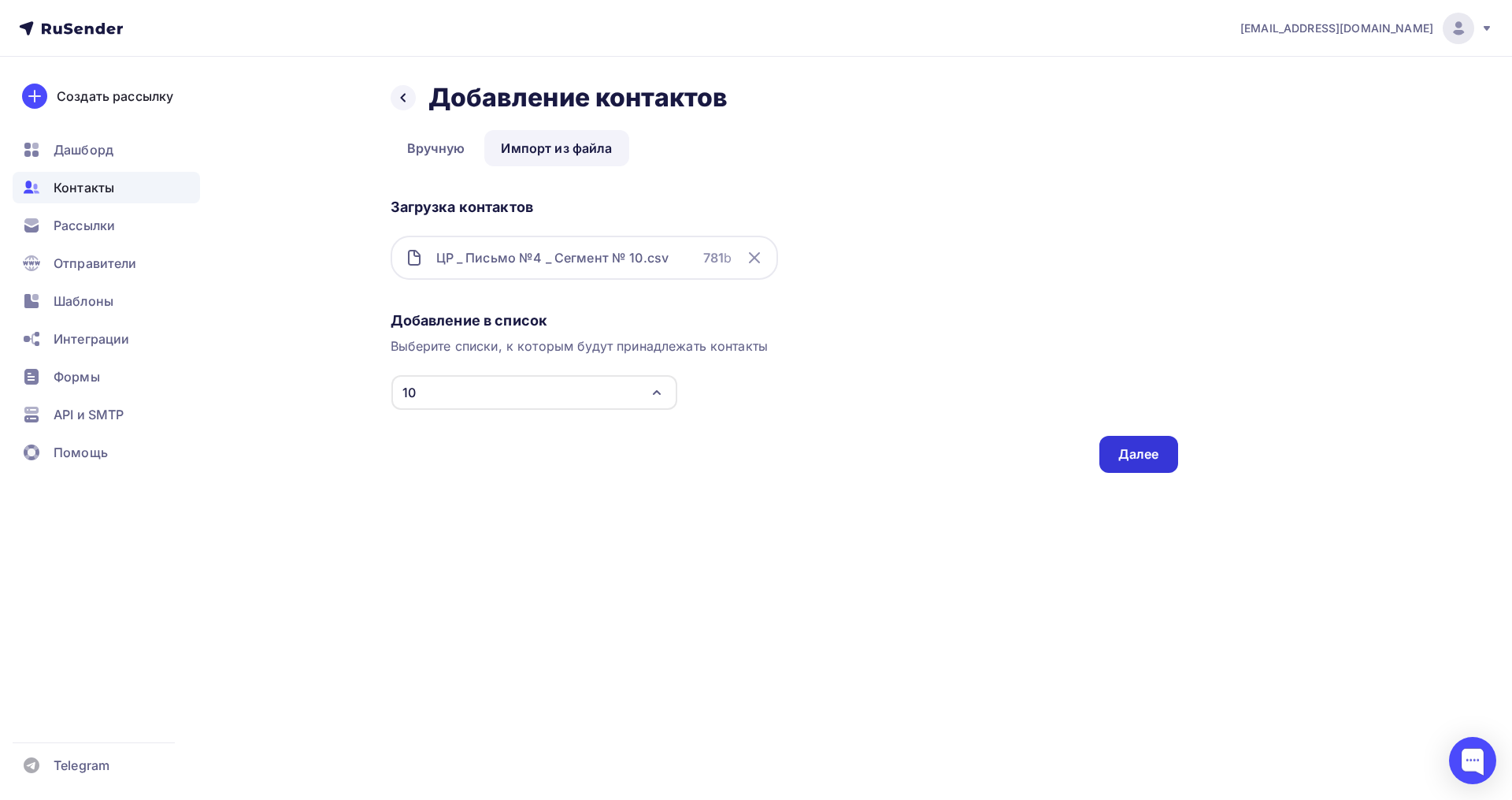
click at [1118, 465] on div "Далее" at bounding box center [1138, 455] width 79 height 37
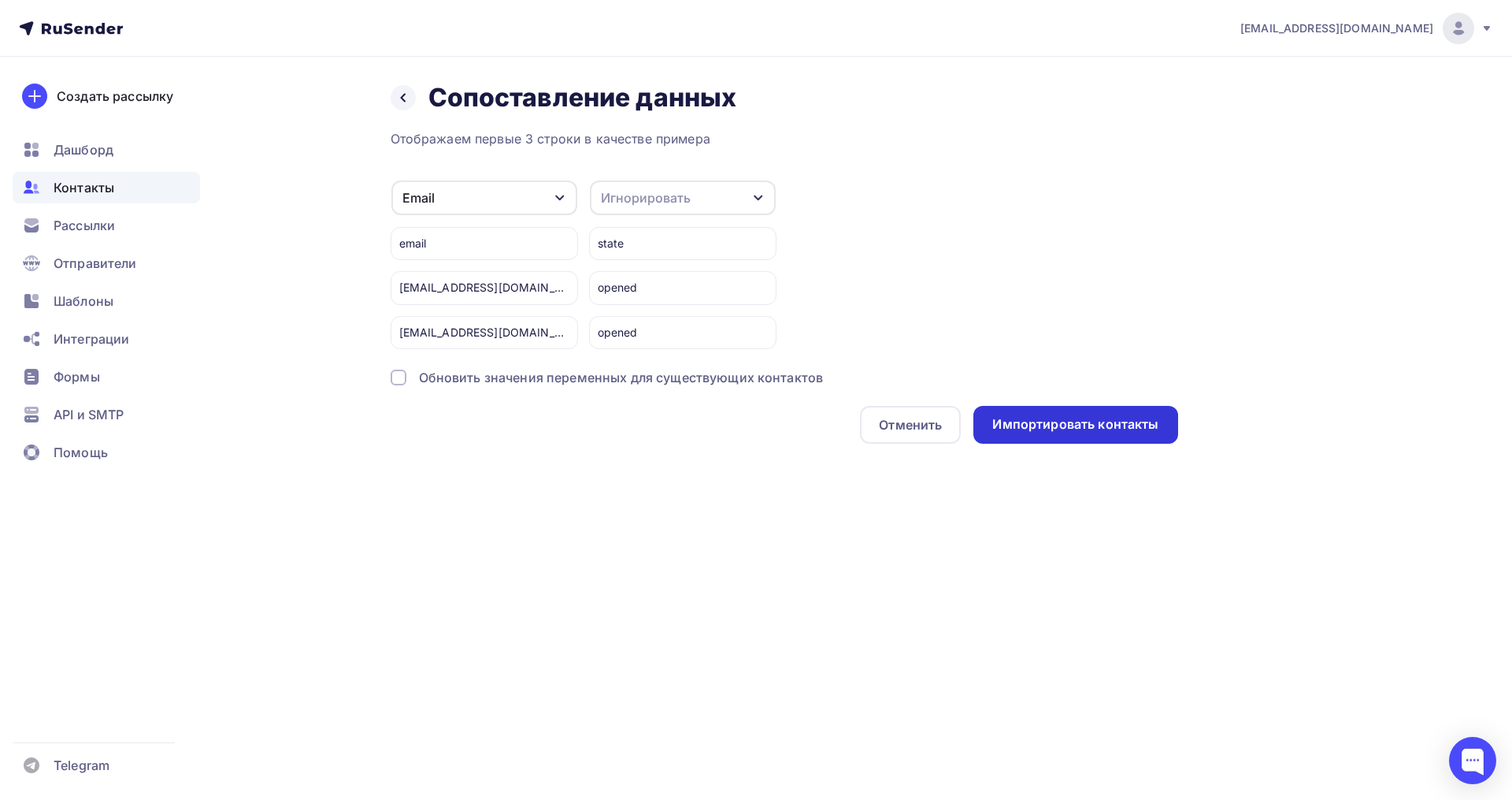
click at [1022, 424] on div "Импортировать контакты" at bounding box center [1074, 424] width 166 height 18
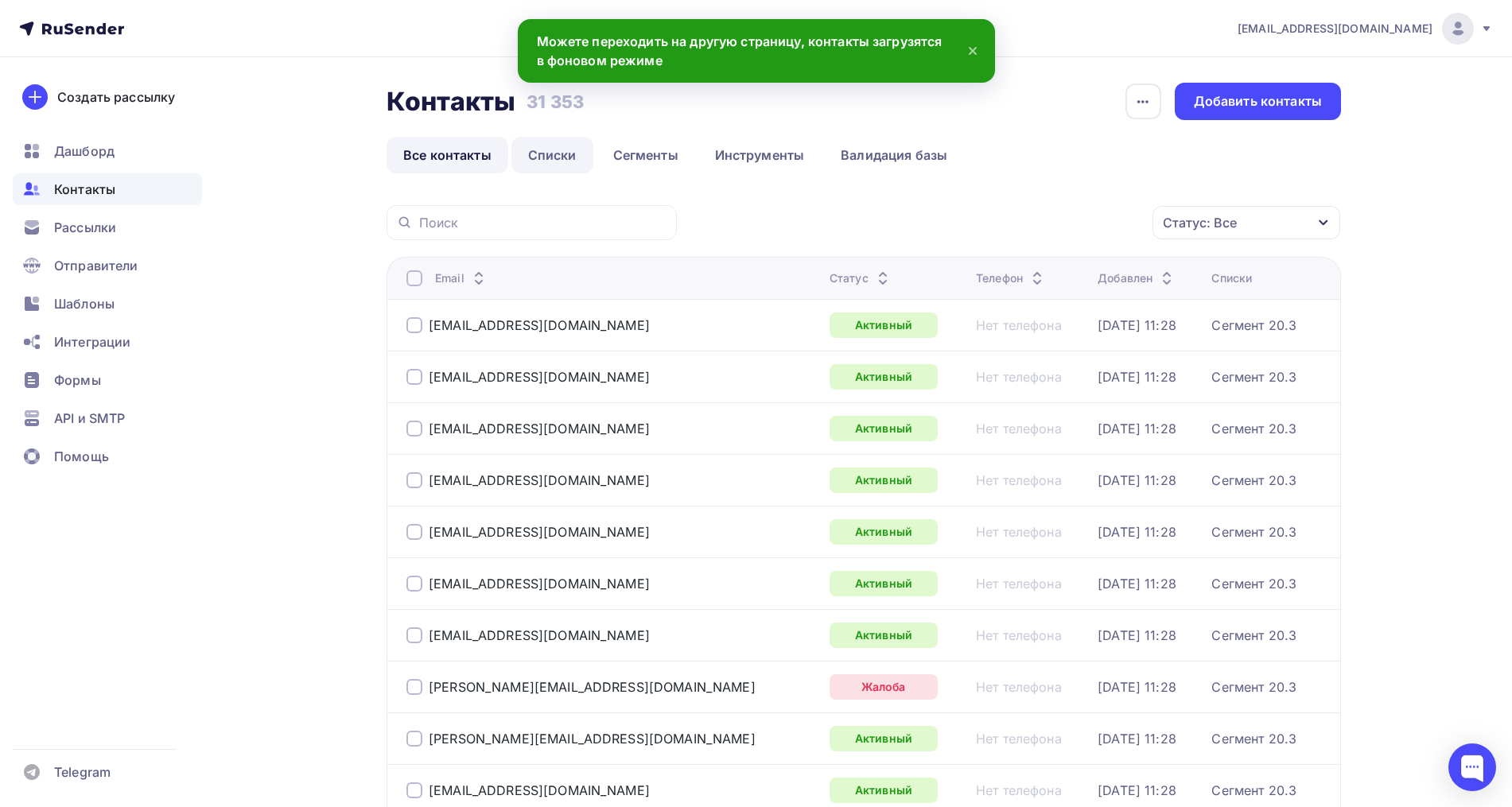
click at [543, 152] on link "Списки" at bounding box center [552, 155] width 82 height 37
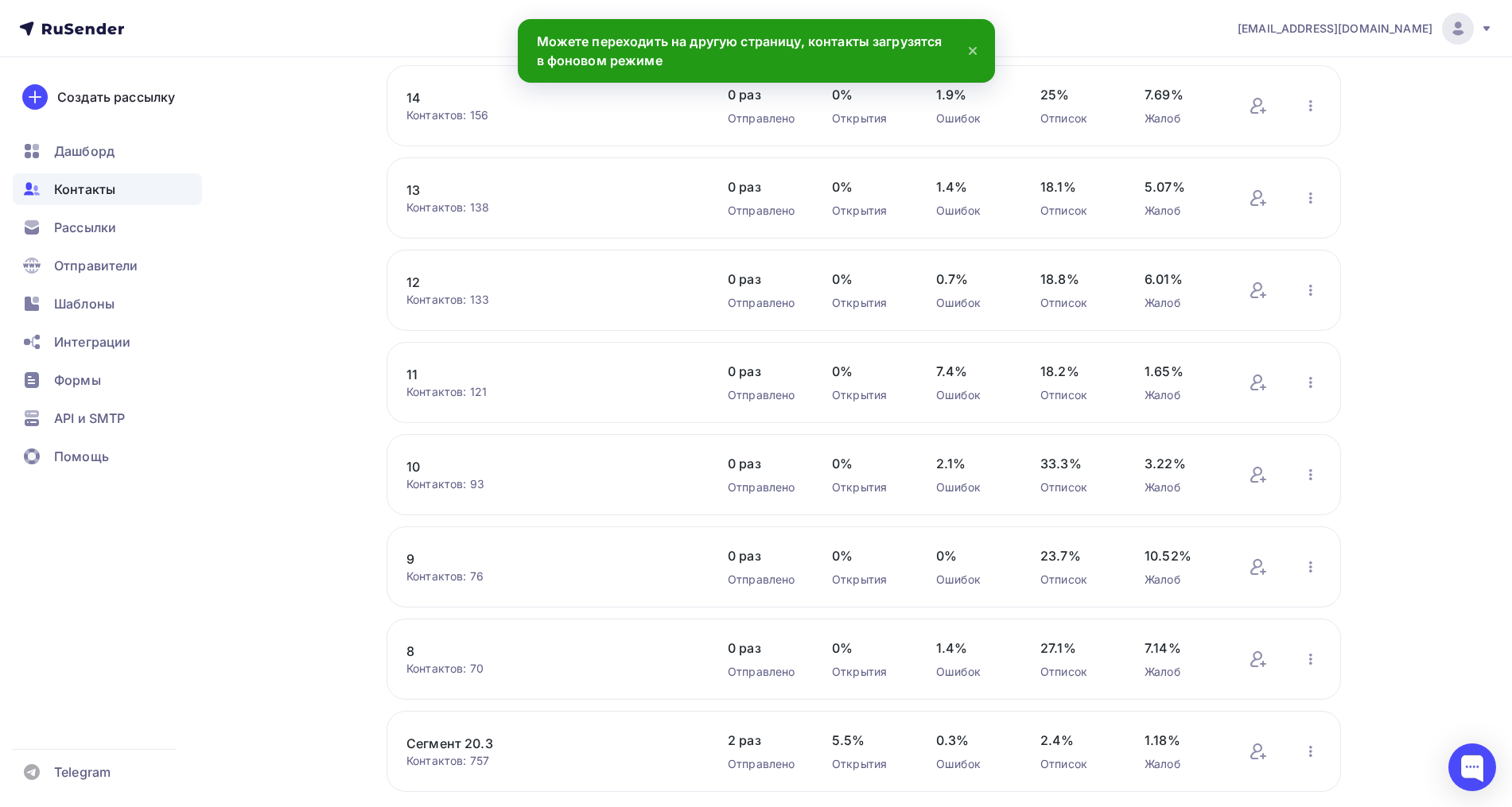
scroll to position [397, 0]
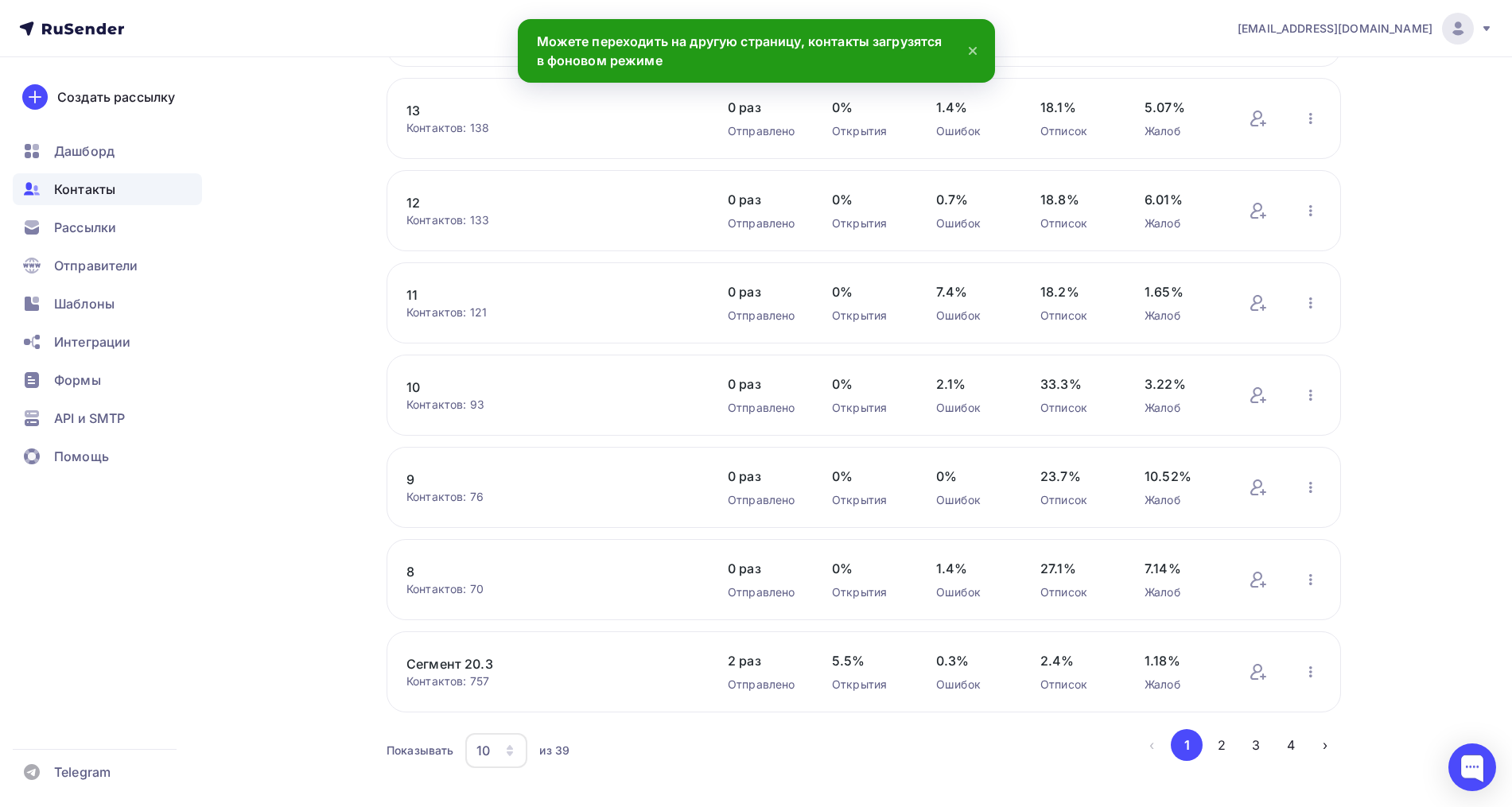
click at [404, 388] on div "10 Контактов: 93 Добавить контакты Переименовать список Скачать список Отписать…" at bounding box center [864, 396] width 954 height 81
click at [421, 388] on link "10" at bounding box center [541, 386] width 270 height 19
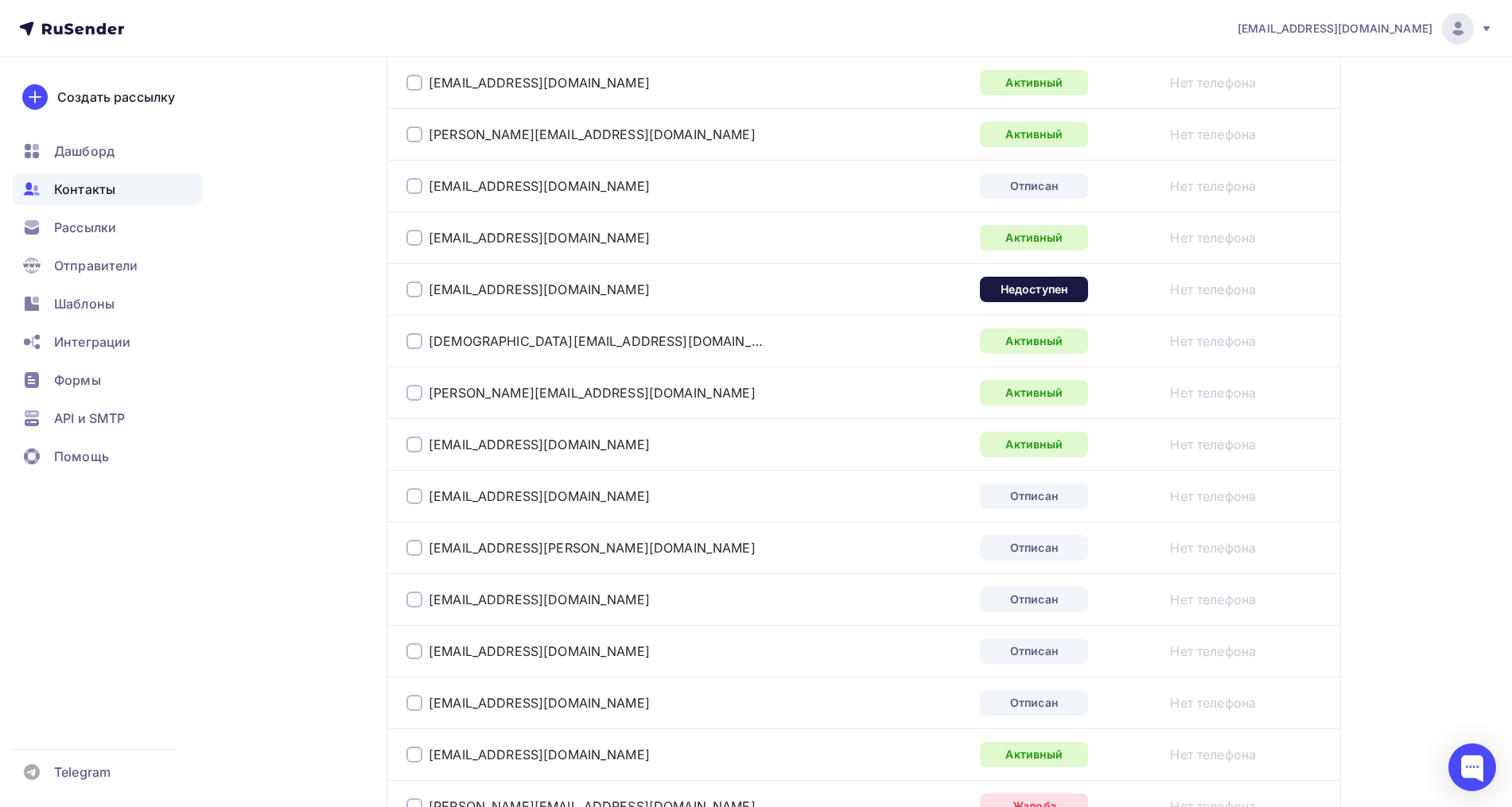
scroll to position [2500, 0]
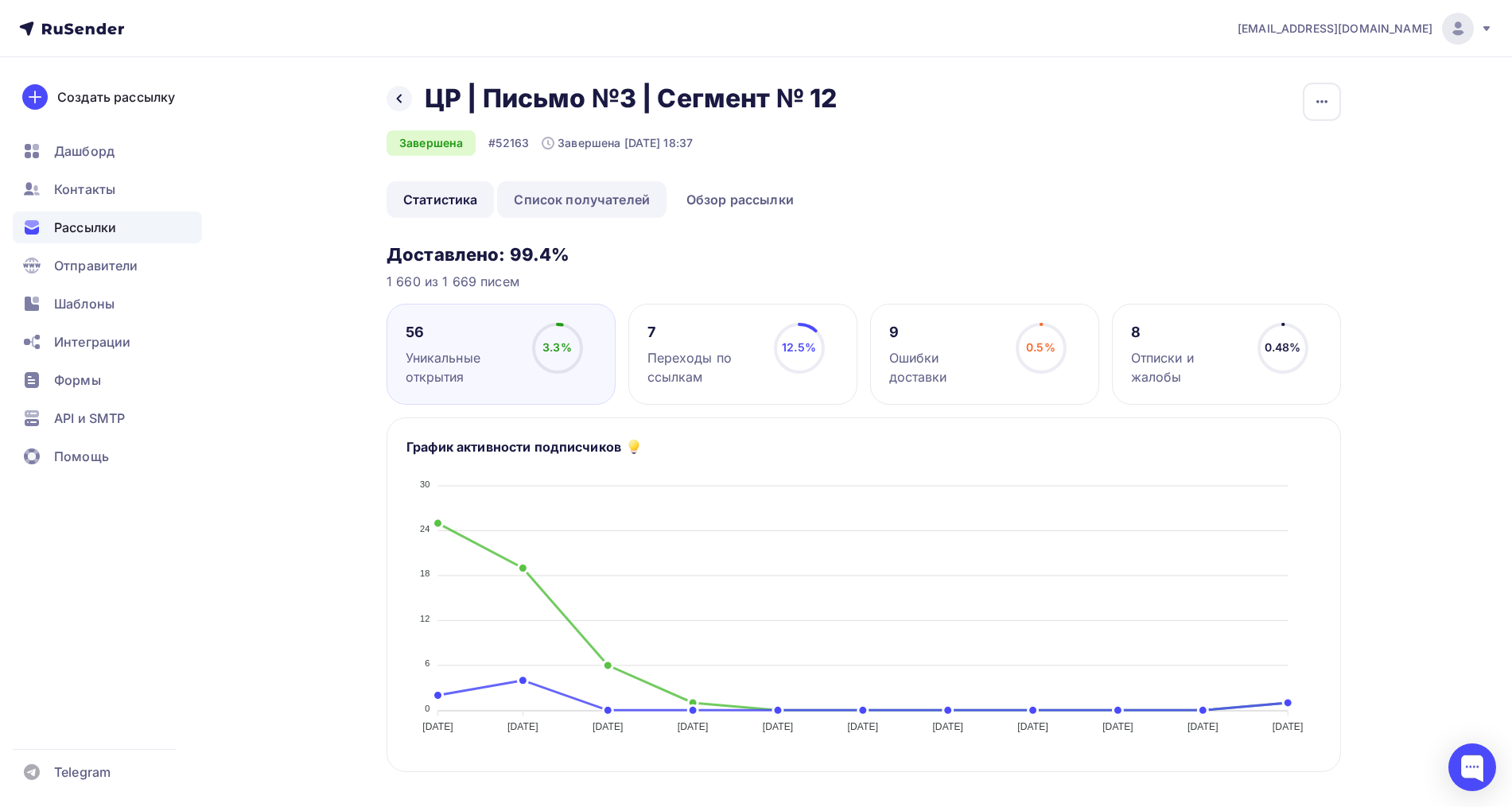
click at [593, 186] on link "Список получателей" at bounding box center [581, 200] width 169 height 37
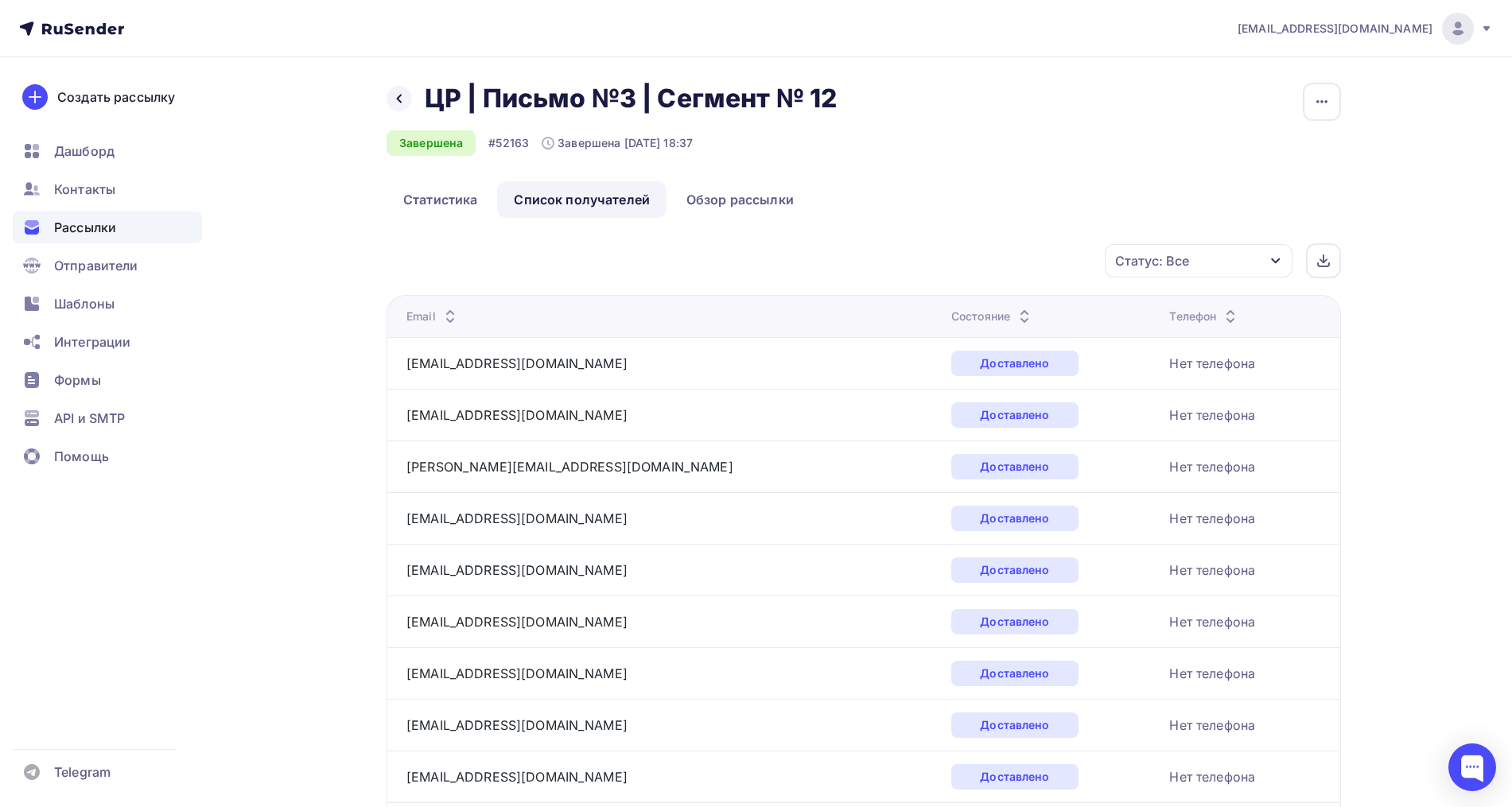
click at [1207, 259] on div "Статус: Все" at bounding box center [1198, 261] width 188 height 33
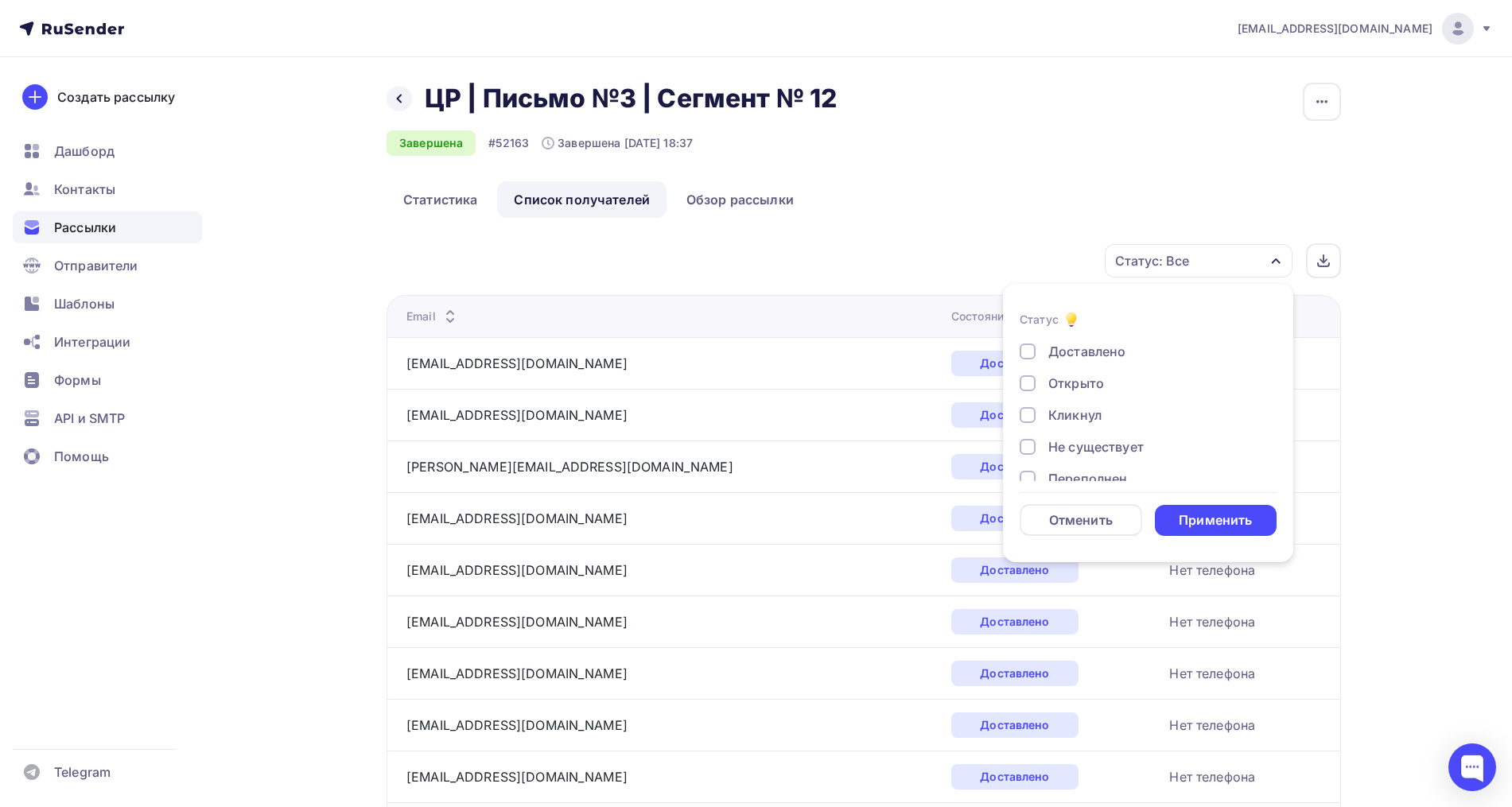
click at [1082, 390] on div "Открыто" at bounding box center [1076, 383] width 55 height 19
click at [1081, 403] on div "Доставлено Открыто Кликнул Не существует Переполнен Недоступен Отписан [GEOGRAP…" at bounding box center [1148, 479] width 257 height 274
click at [1081, 407] on div "Кликнул" at bounding box center [1075, 415] width 54 height 19
click at [1192, 507] on div "Применить" at bounding box center [1216, 520] width 122 height 31
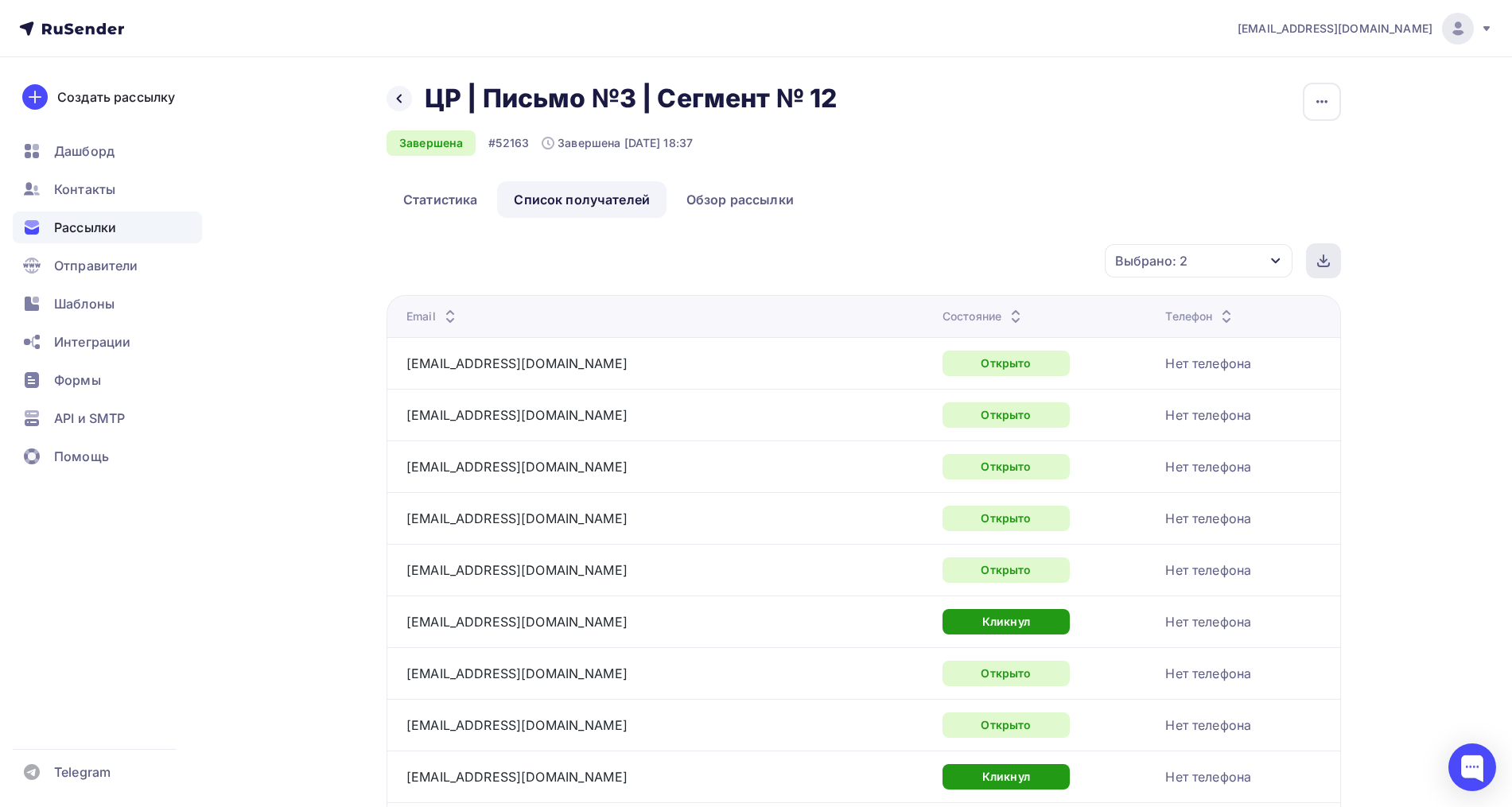
click at [1311, 262] on div at bounding box center [1323, 261] width 35 height 35
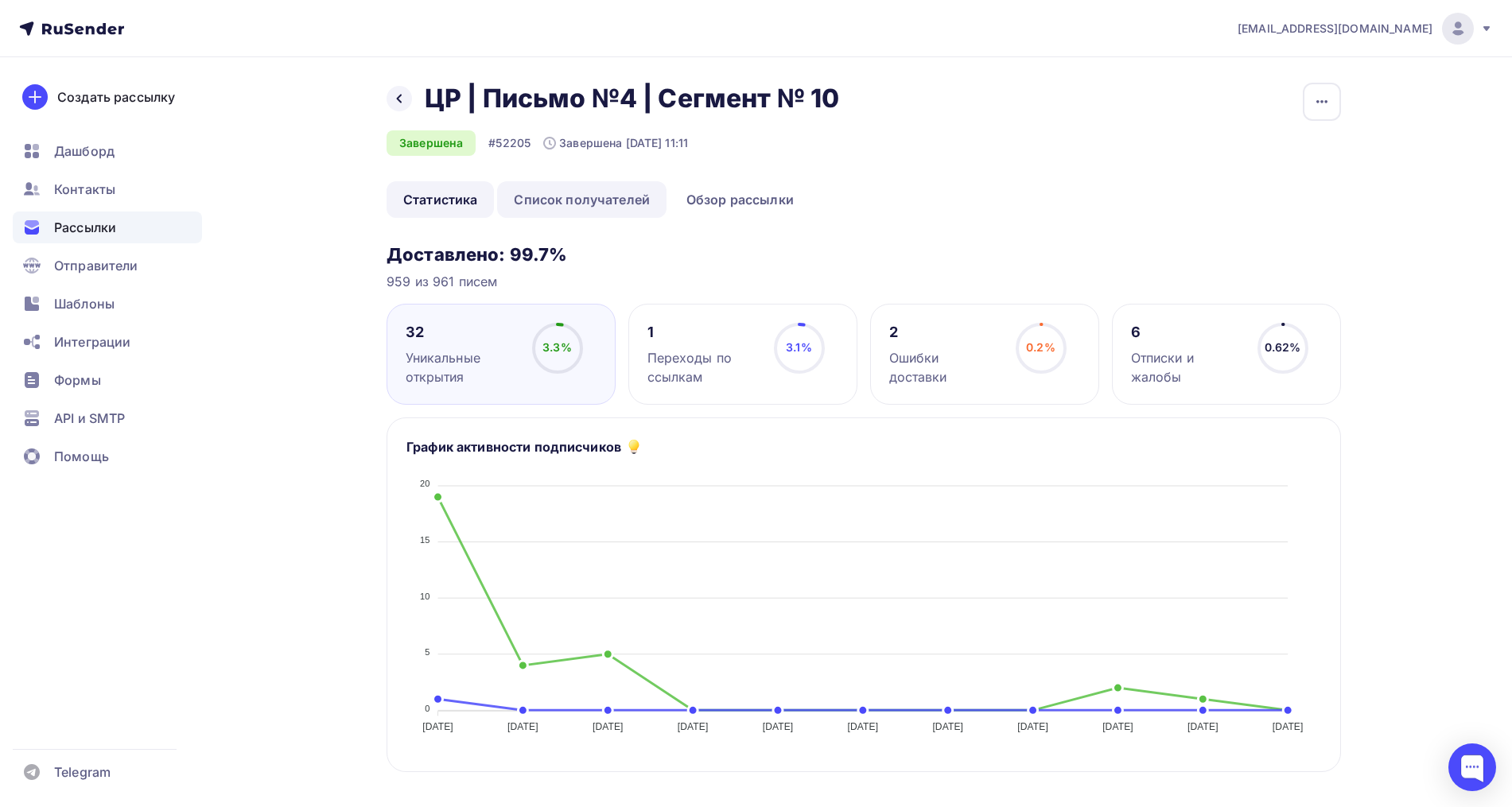
click at [616, 203] on link "Список получателей" at bounding box center [581, 200] width 169 height 37
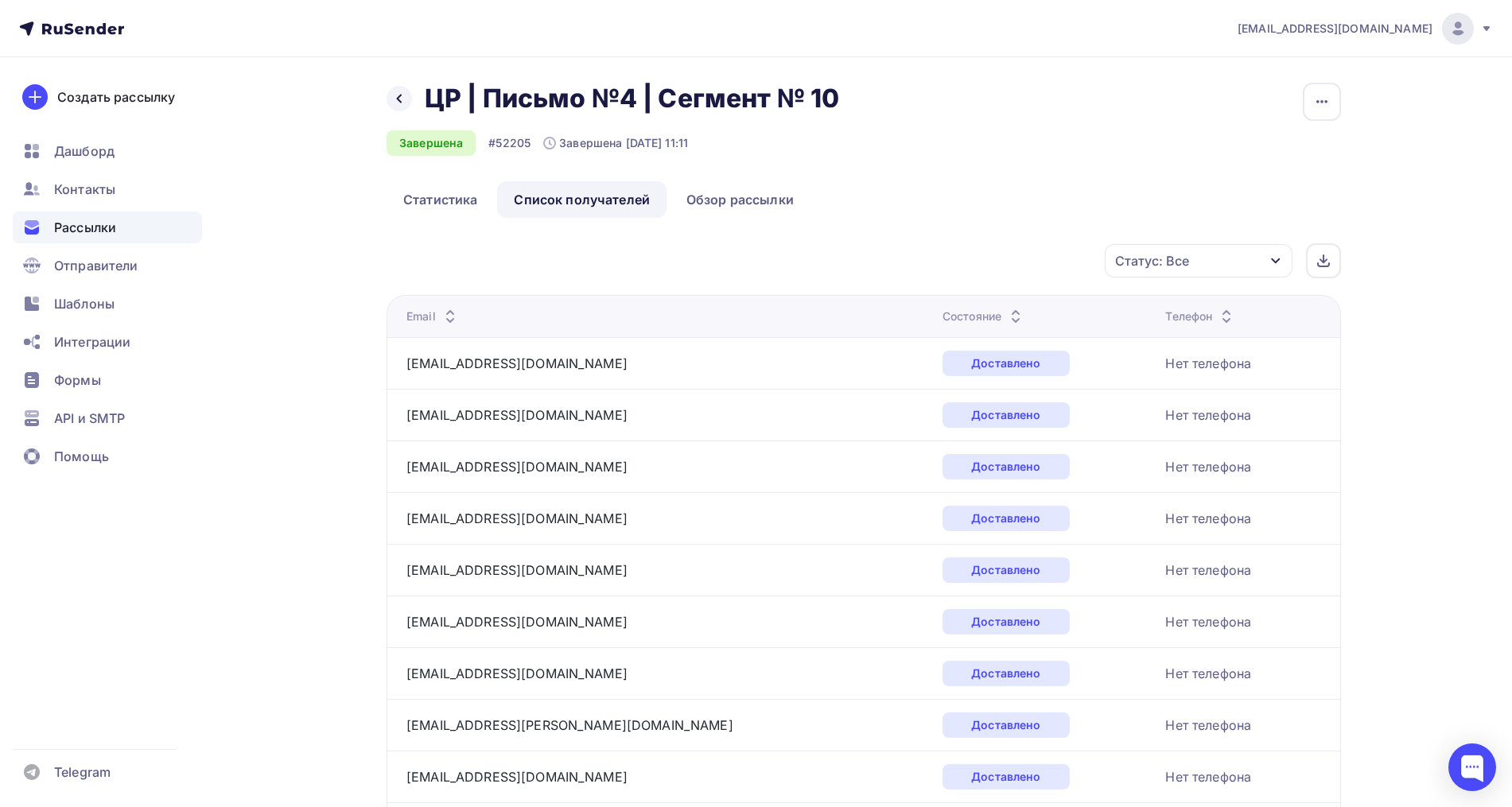
click at [1223, 268] on div "Статус: Все" at bounding box center [1198, 261] width 188 height 33
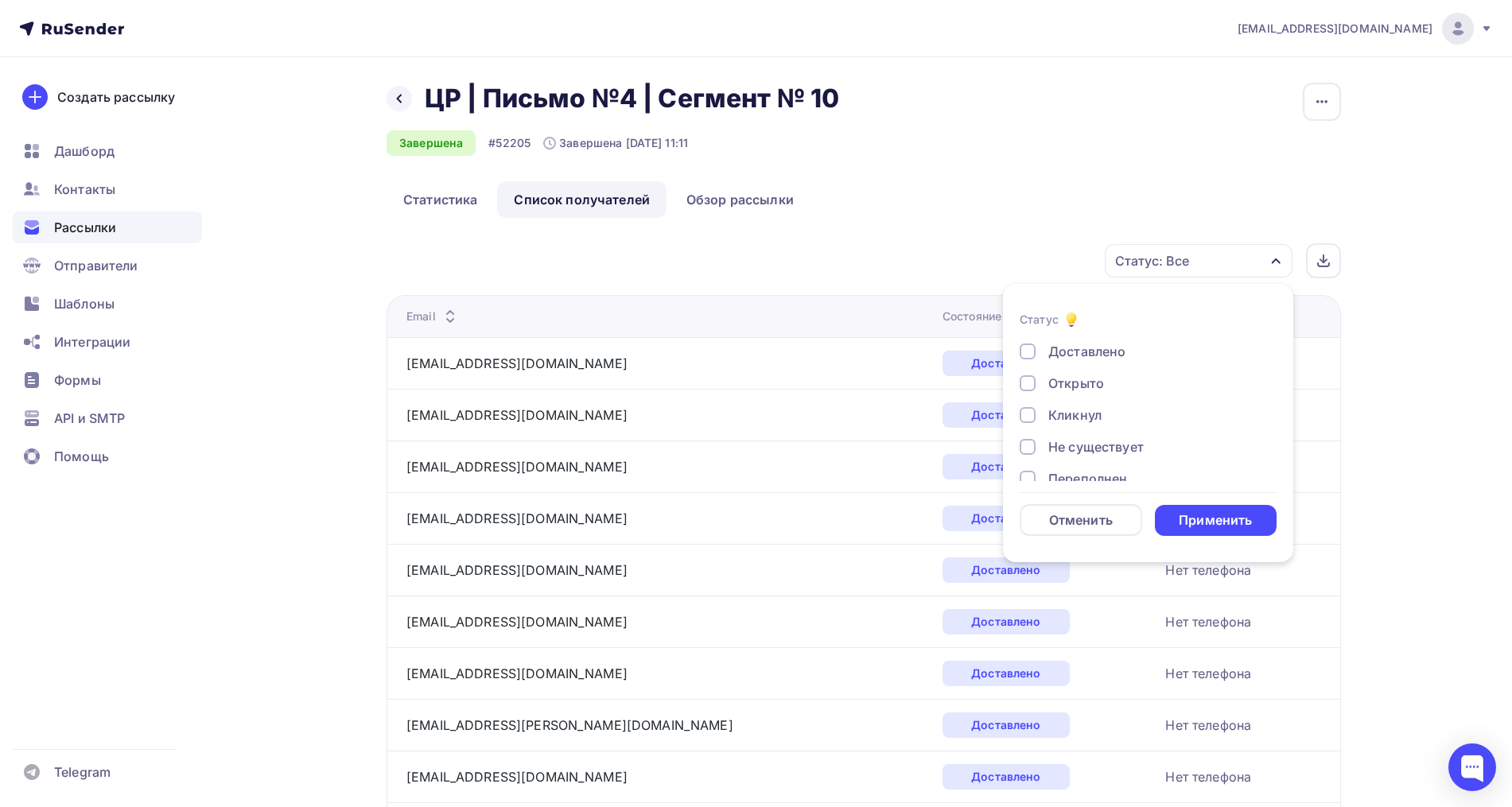
click at [1082, 375] on div "Открыто" at bounding box center [1076, 383] width 55 height 19
click at [1072, 414] on div "Кликнул" at bounding box center [1075, 415] width 54 height 19
click at [1205, 508] on div "Применить" at bounding box center [1216, 520] width 122 height 31
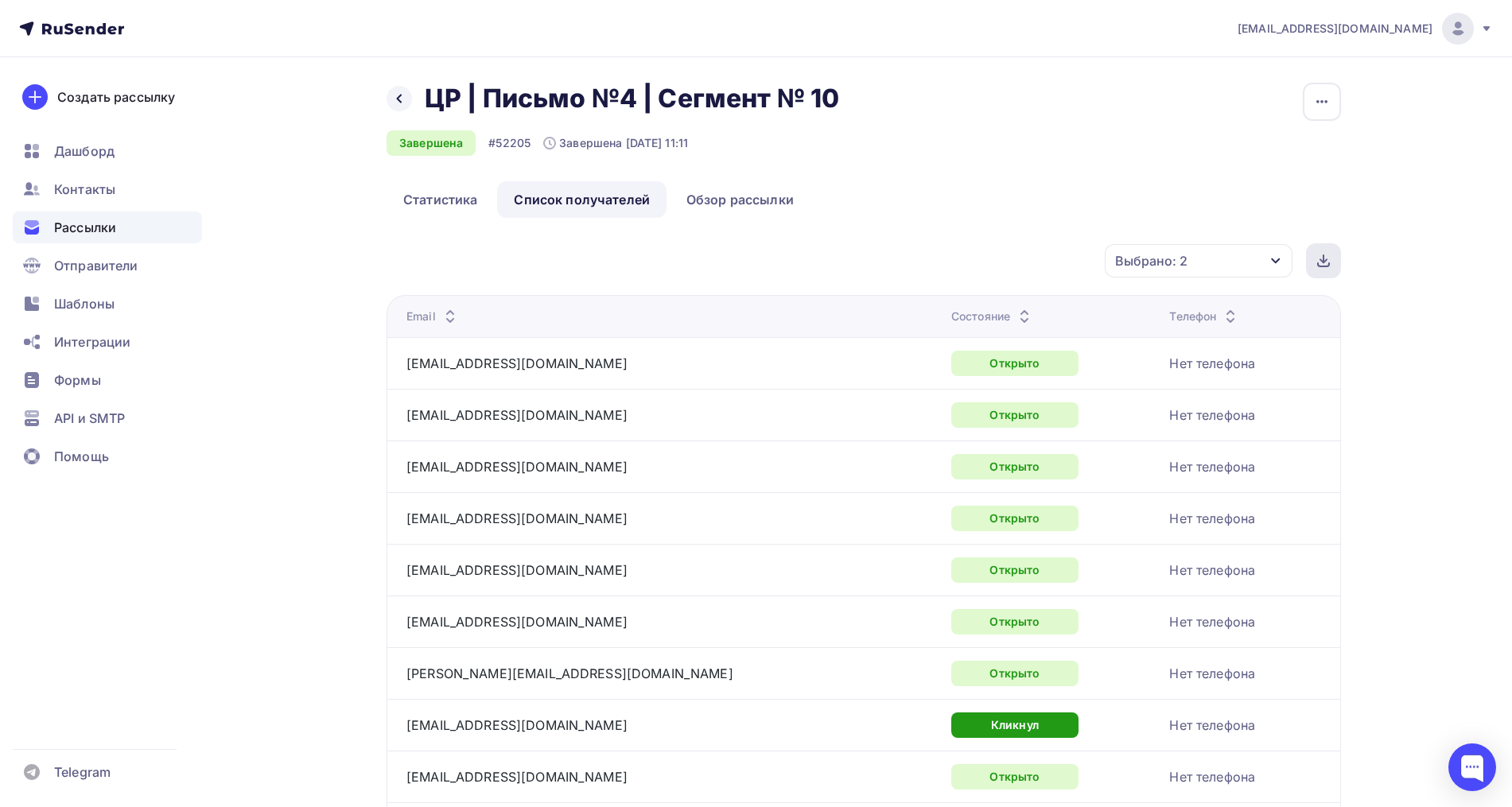
click at [1329, 266] on icon at bounding box center [1323, 261] width 13 height 13
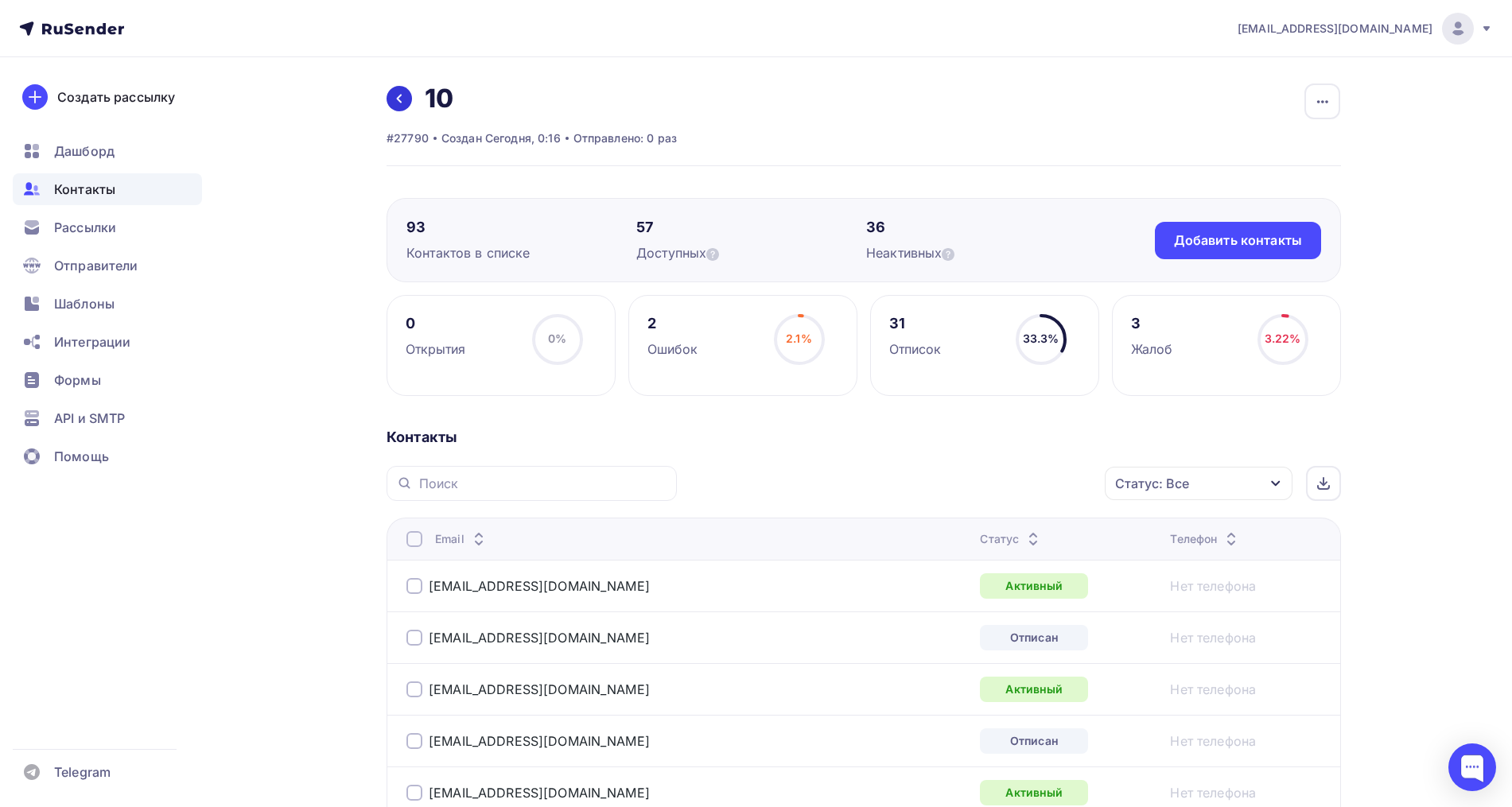
click at [400, 100] on icon at bounding box center [400, 99] width 13 height 13
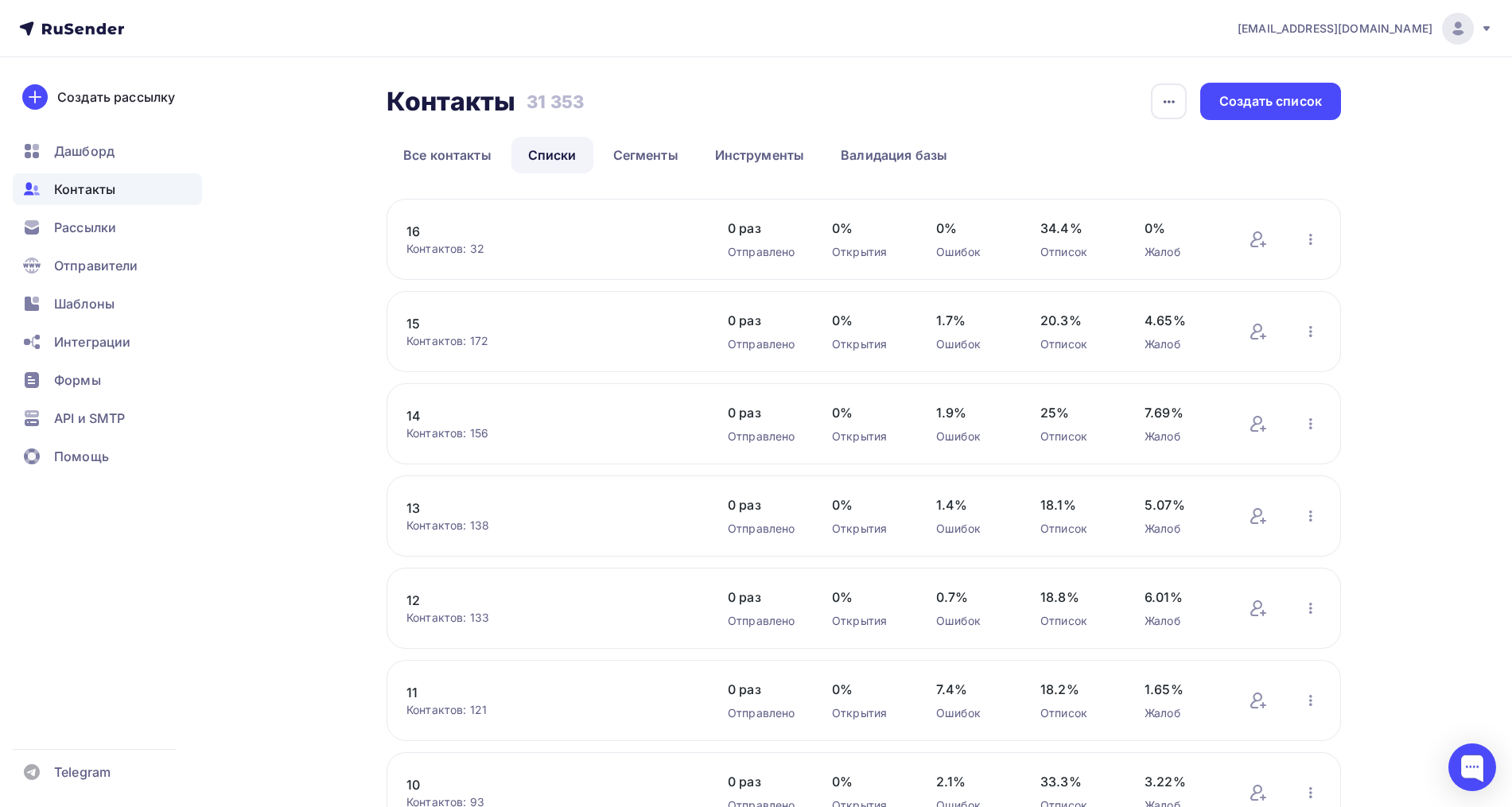
click at [420, 594] on link "12" at bounding box center [541, 600] width 270 height 19
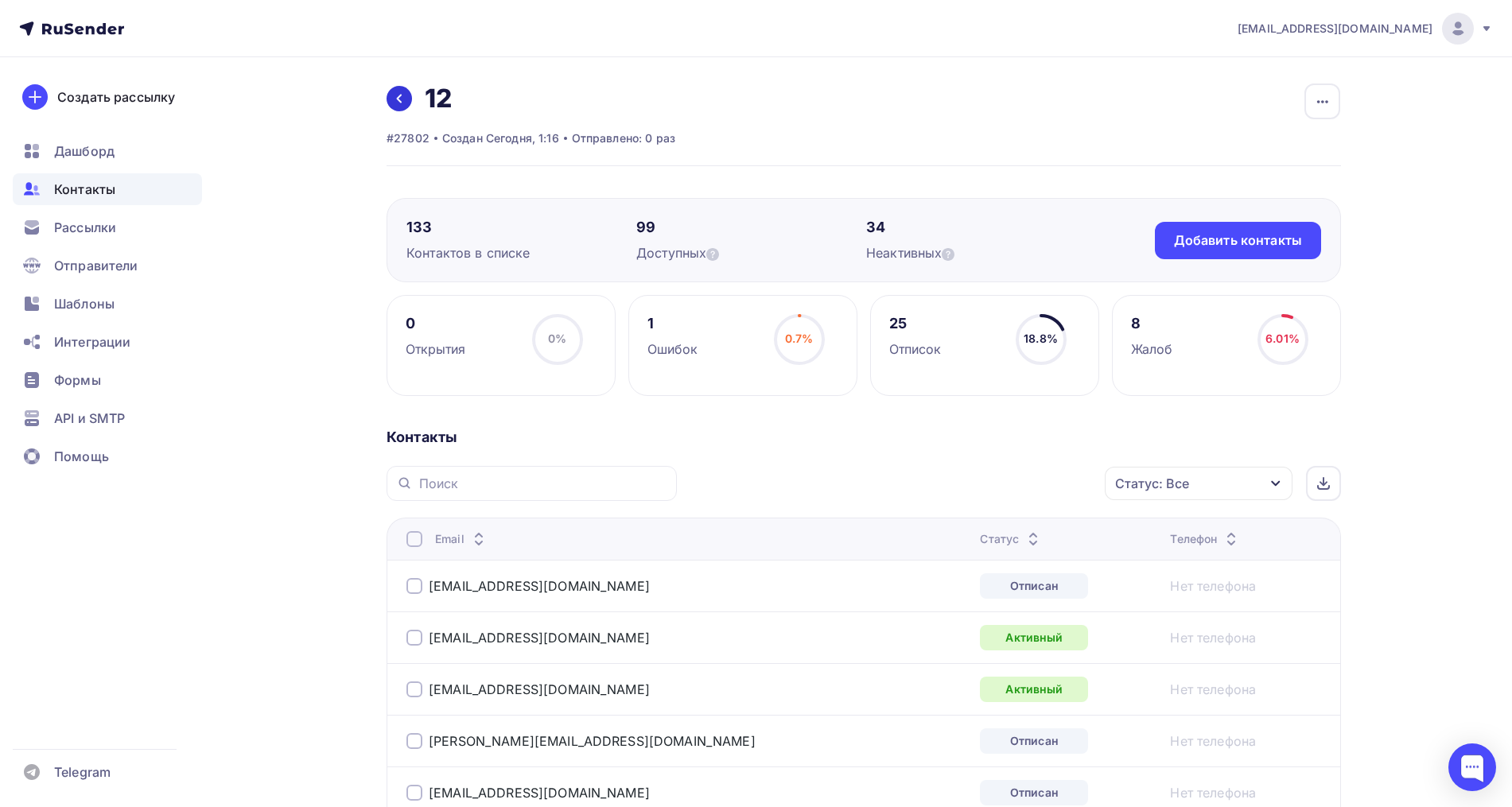
click at [401, 104] on icon at bounding box center [400, 99] width 13 height 13
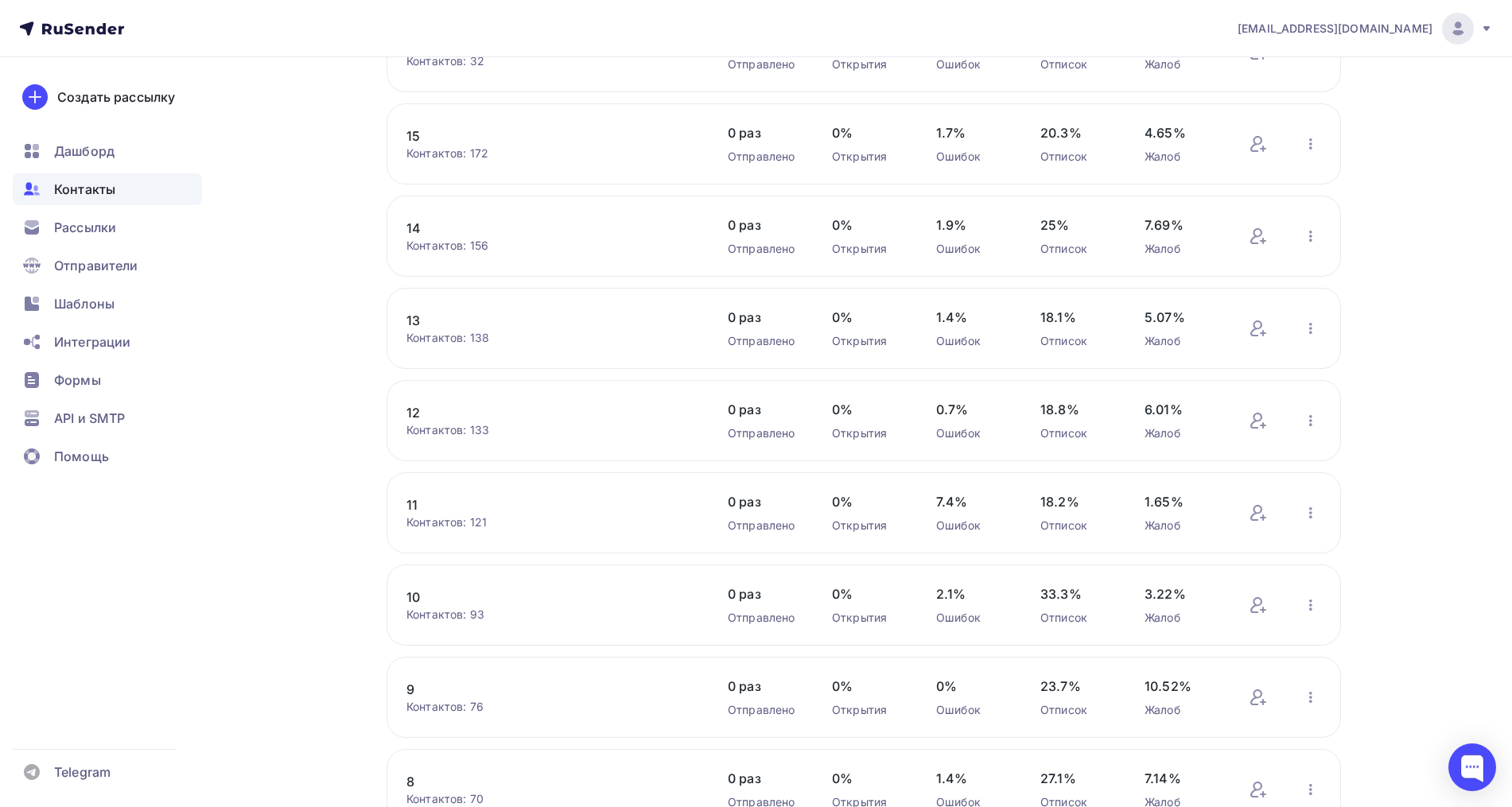
scroll to position [199, 0]
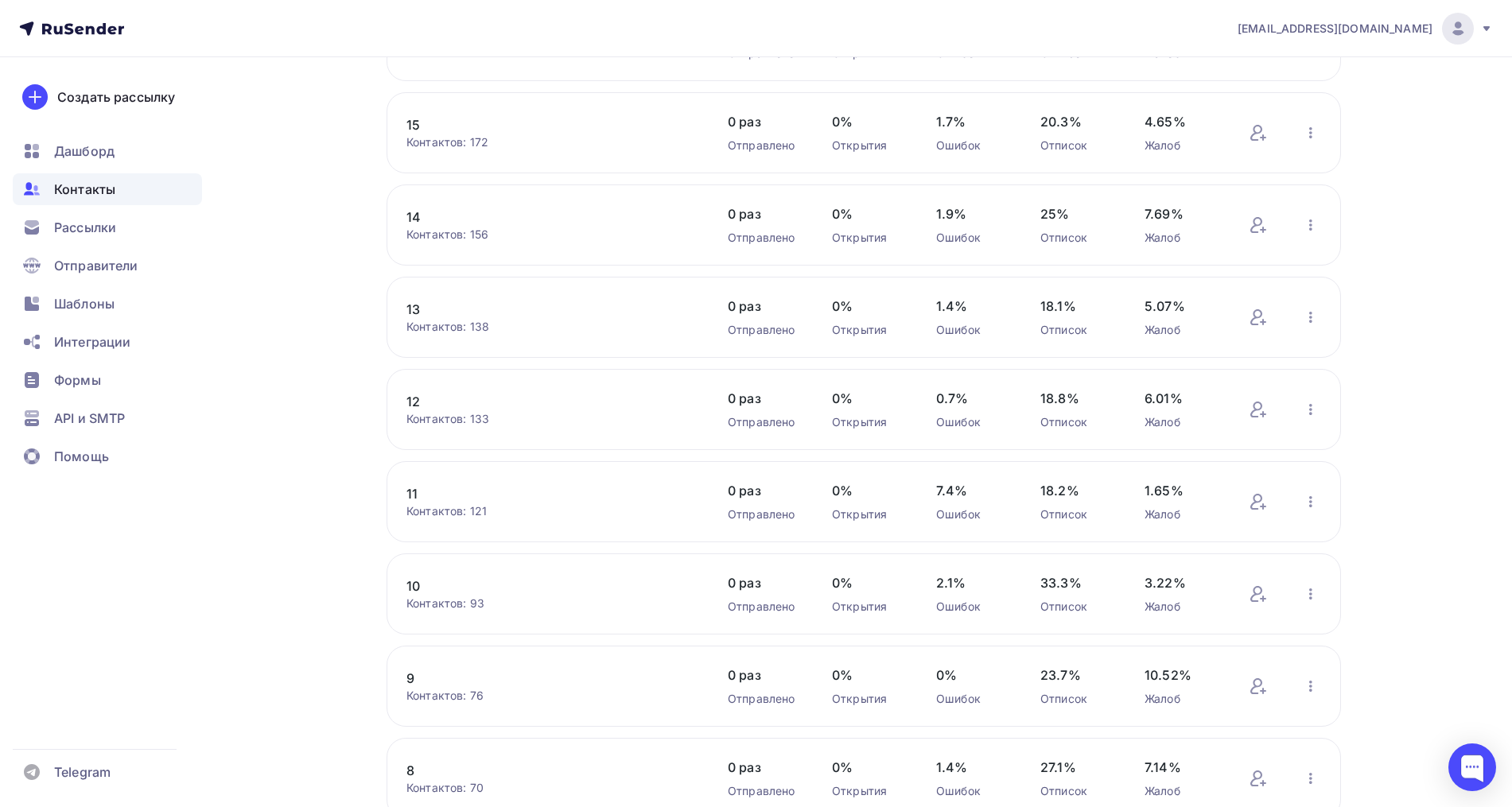
click at [412, 579] on link "10" at bounding box center [541, 585] width 270 height 19
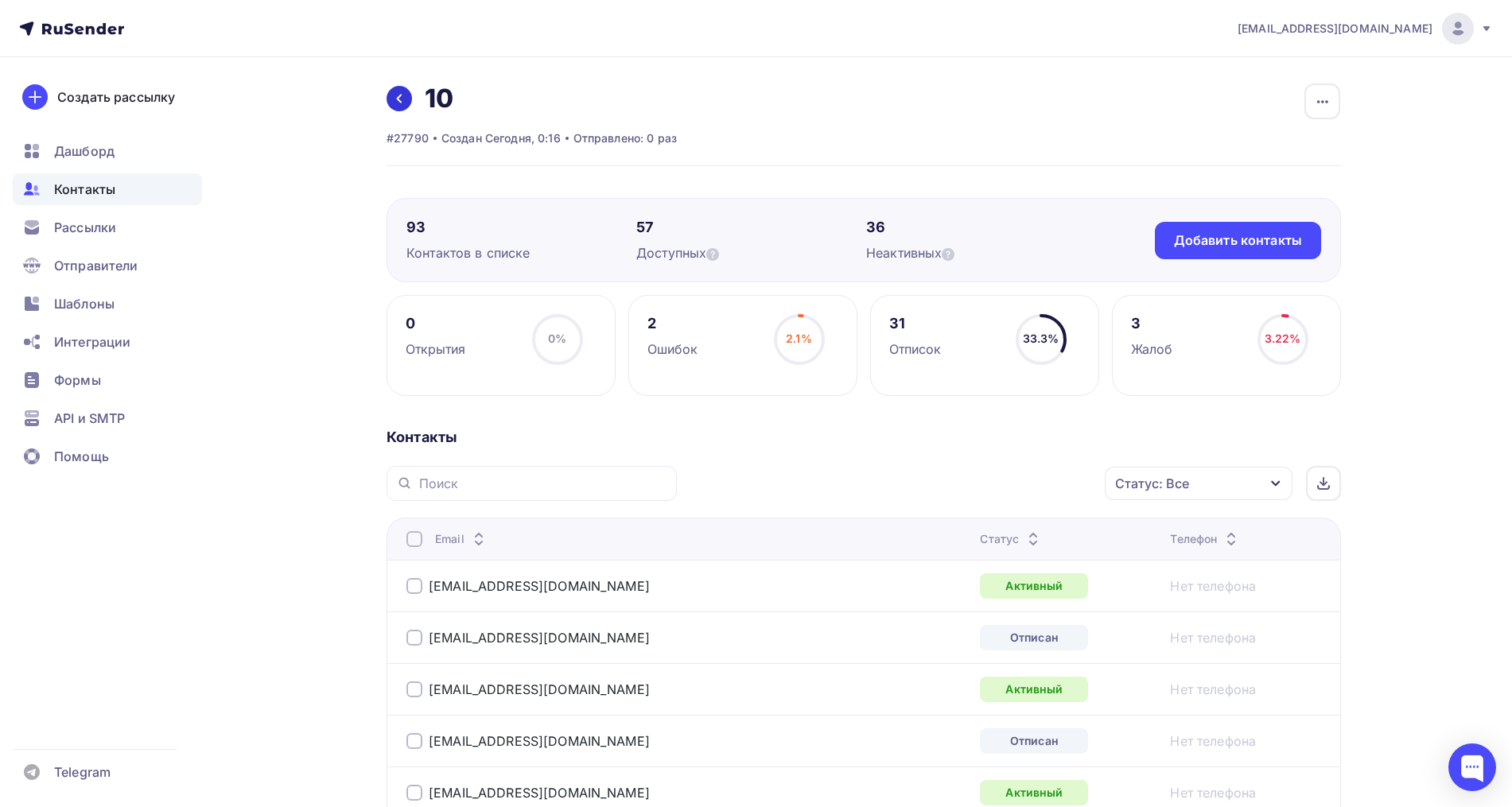
click at [400, 105] on link at bounding box center [400, 99] width 26 height 26
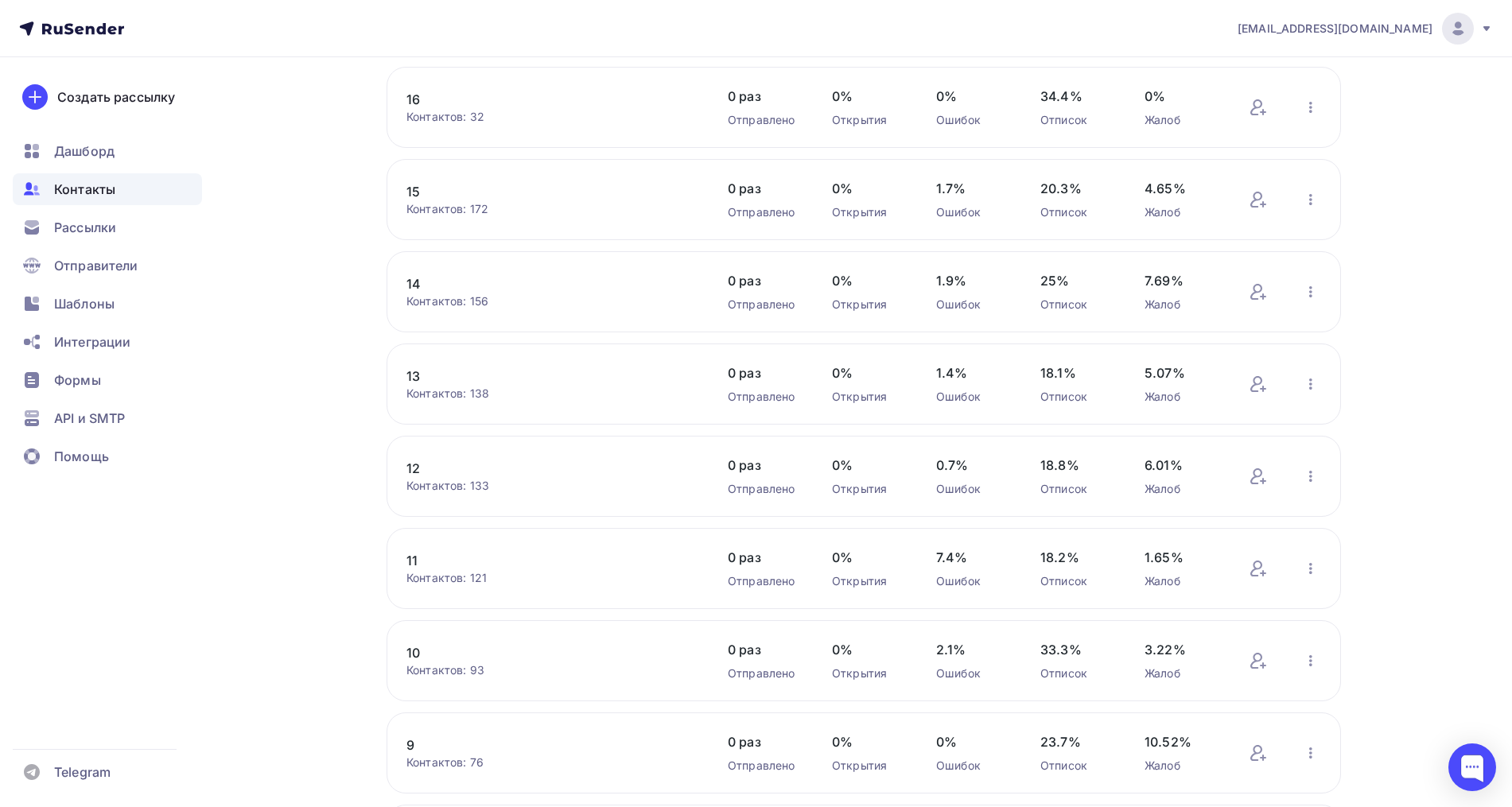
scroll to position [397, 0]
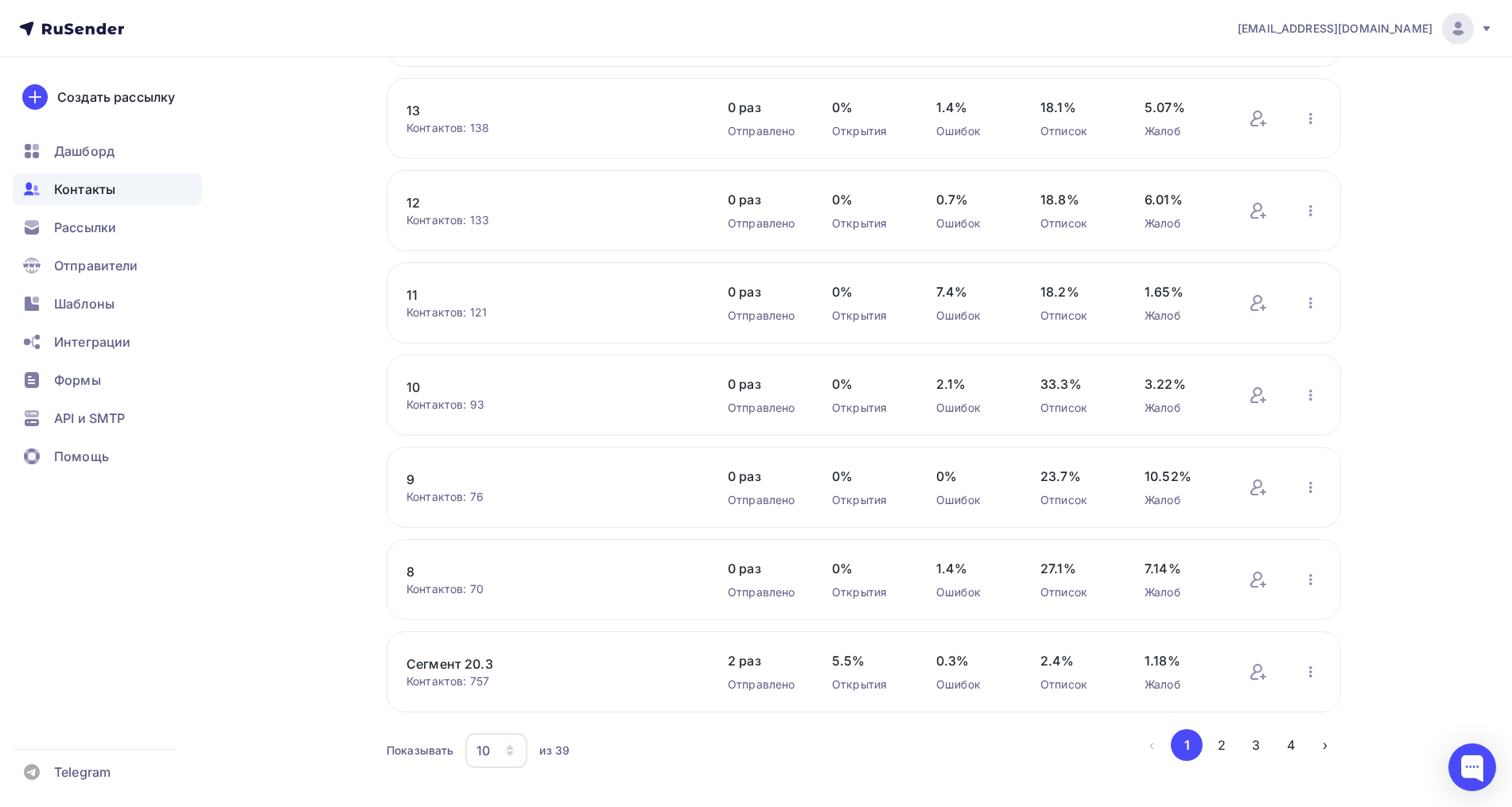
click at [400, 572] on div "8 Контактов: 70 Добавить контакты Переименовать список Скачать список Отписать …" at bounding box center [864, 580] width 954 height 81
click at [412, 570] on link "8" at bounding box center [541, 571] width 270 height 19
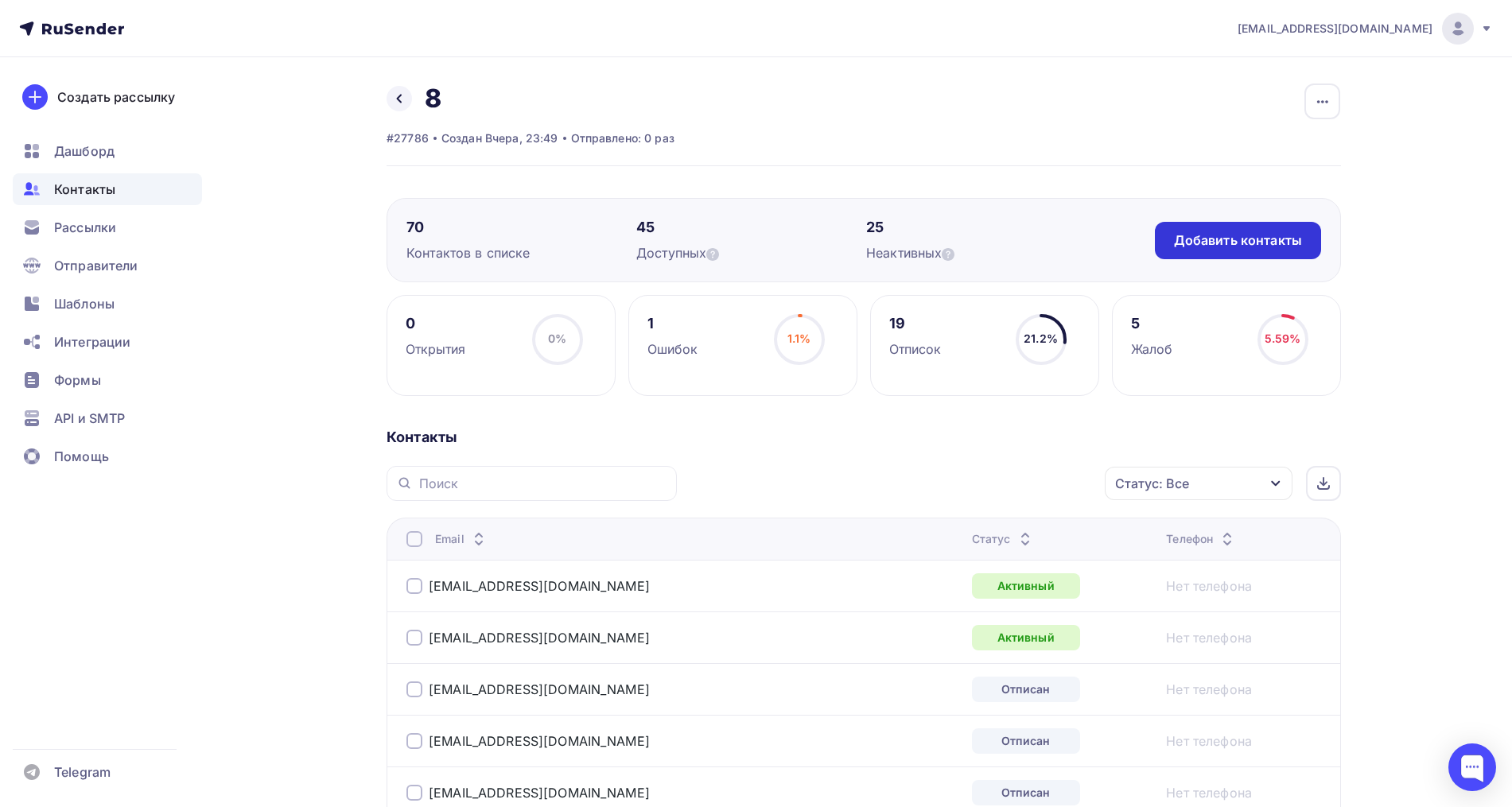
click at [1266, 240] on div "Добавить контакты" at bounding box center [1237, 240] width 128 height 18
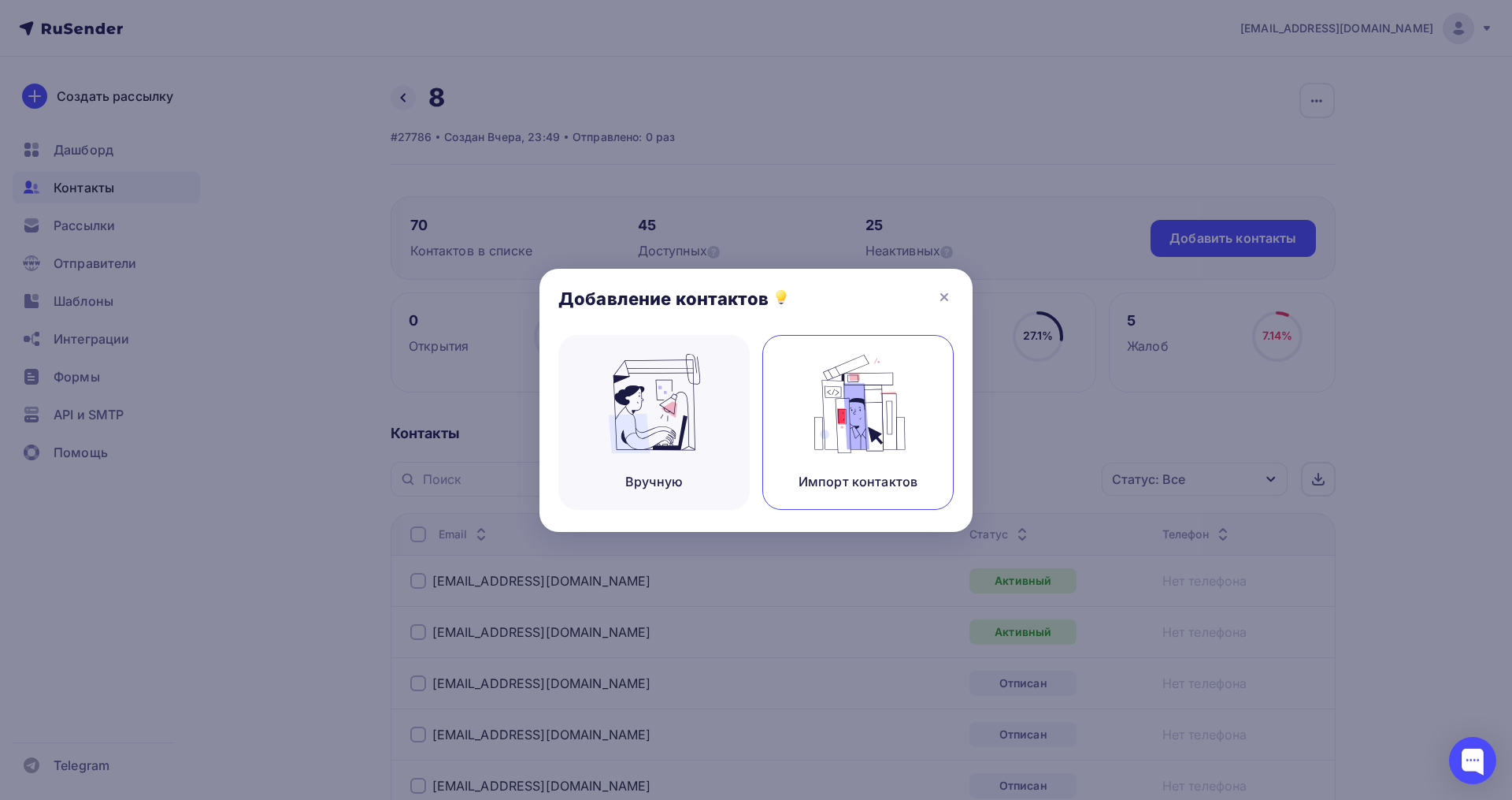
click at [863, 399] on img at bounding box center [858, 403] width 105 height 99
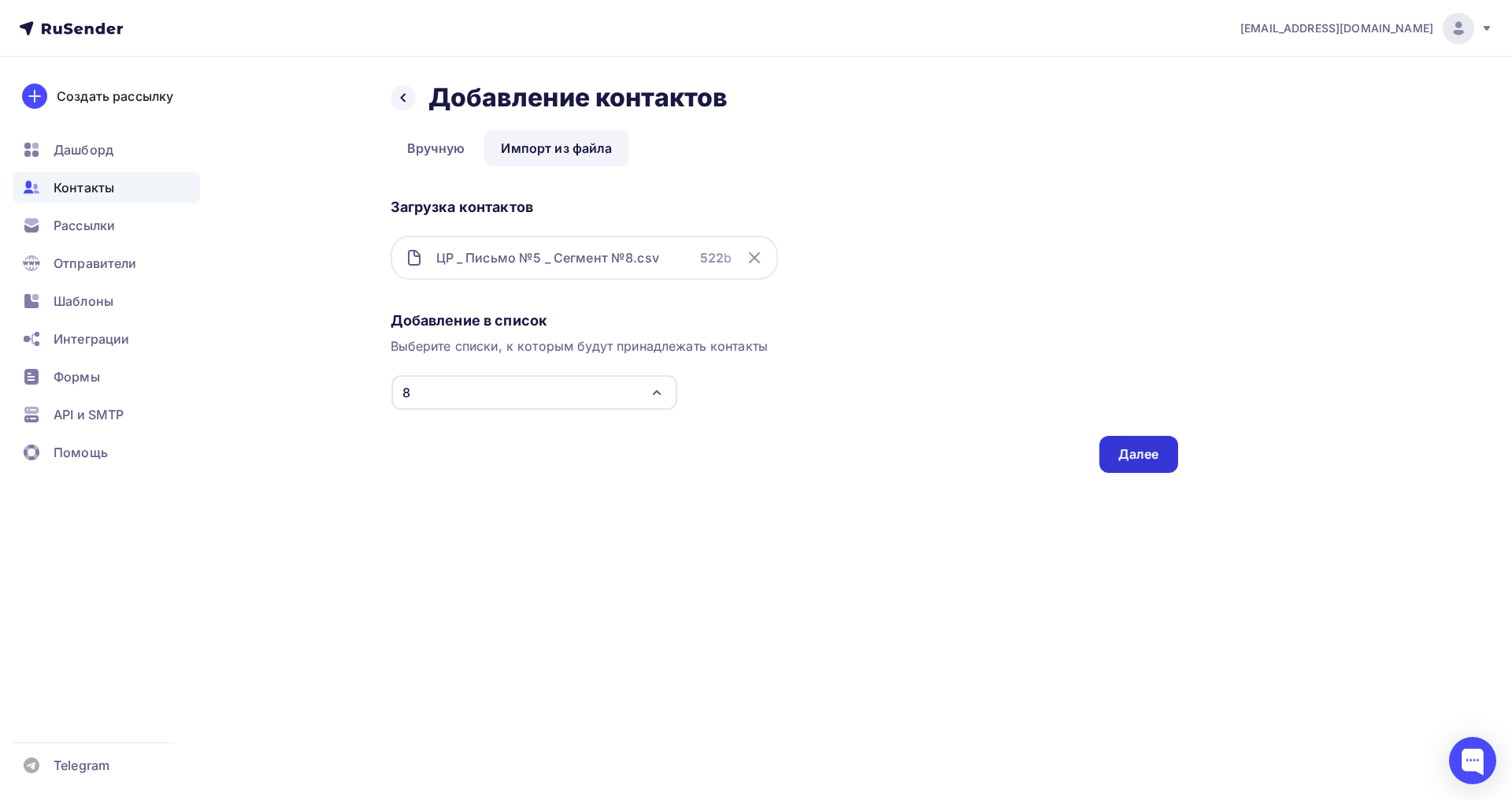
click at [1144, 449] on div "Далее" at bounding box center [1138, 455] width 41 height 18
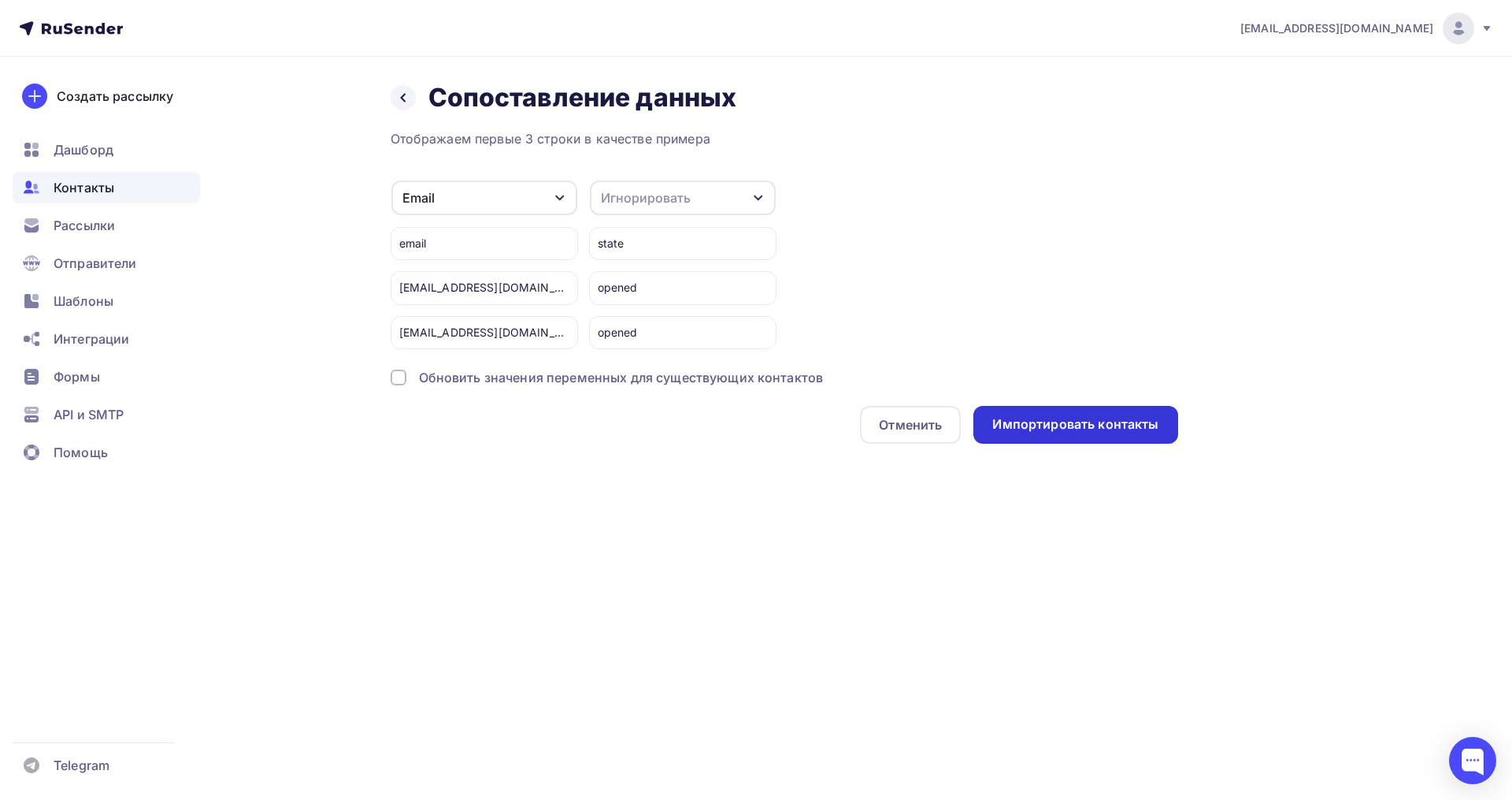
click at [1049, 429] on div "Импортировать контакты" at bounding box center [1074, 424] width 166 height 18
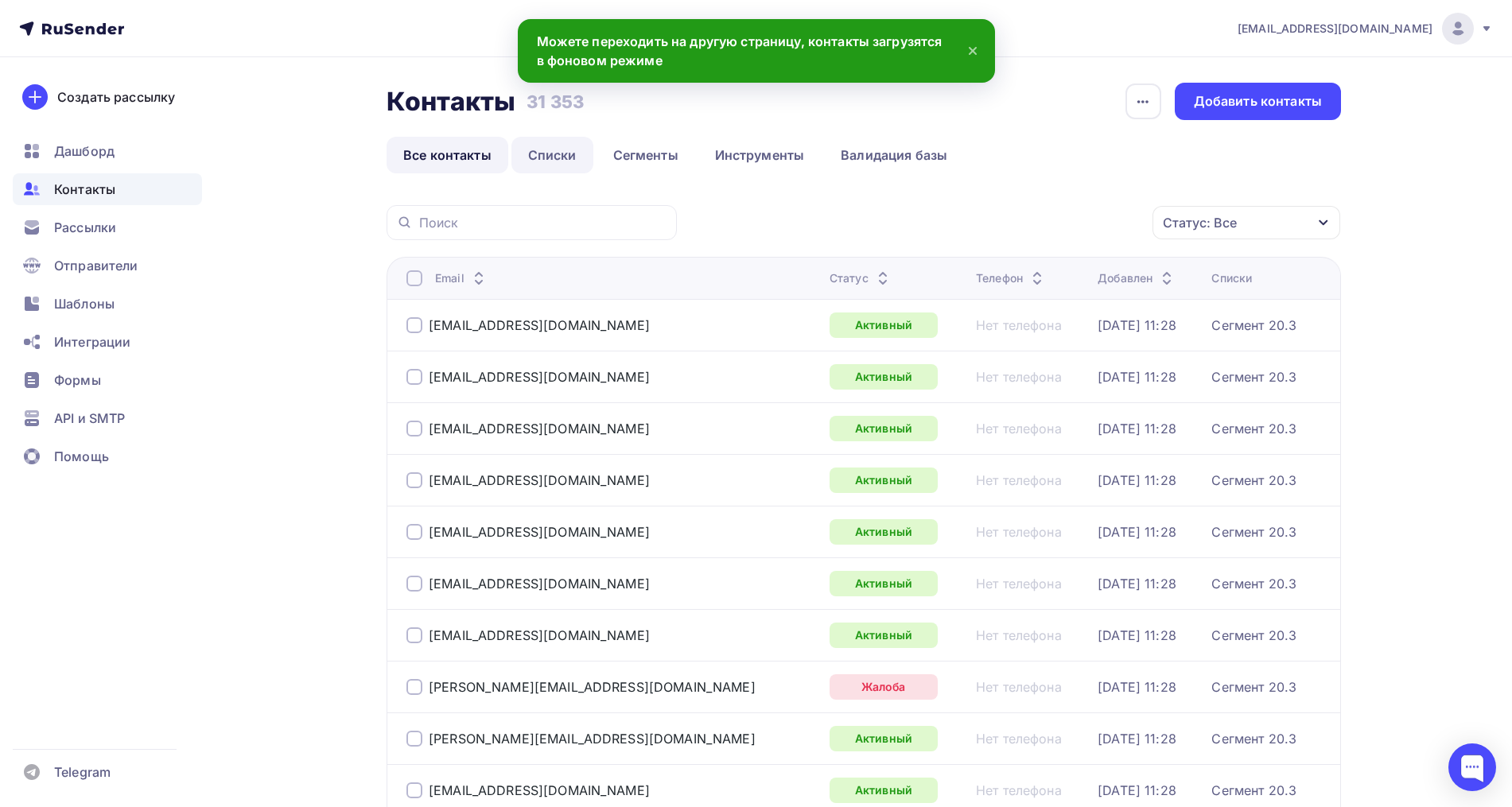
click at [567, 165] on link "Списки" at bounding box center [552, 155] width 82 height 37
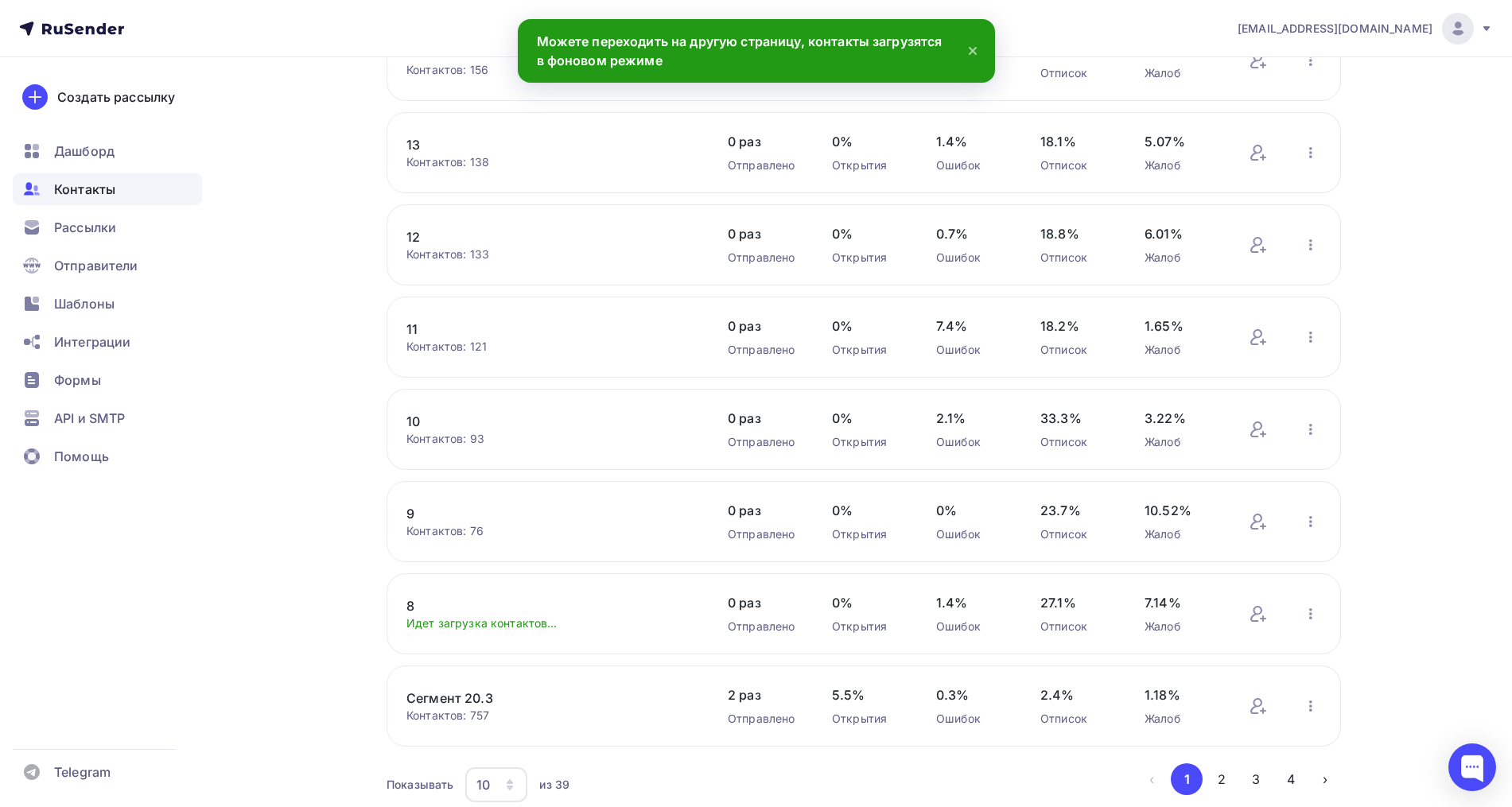
scroll to position [397, 0]
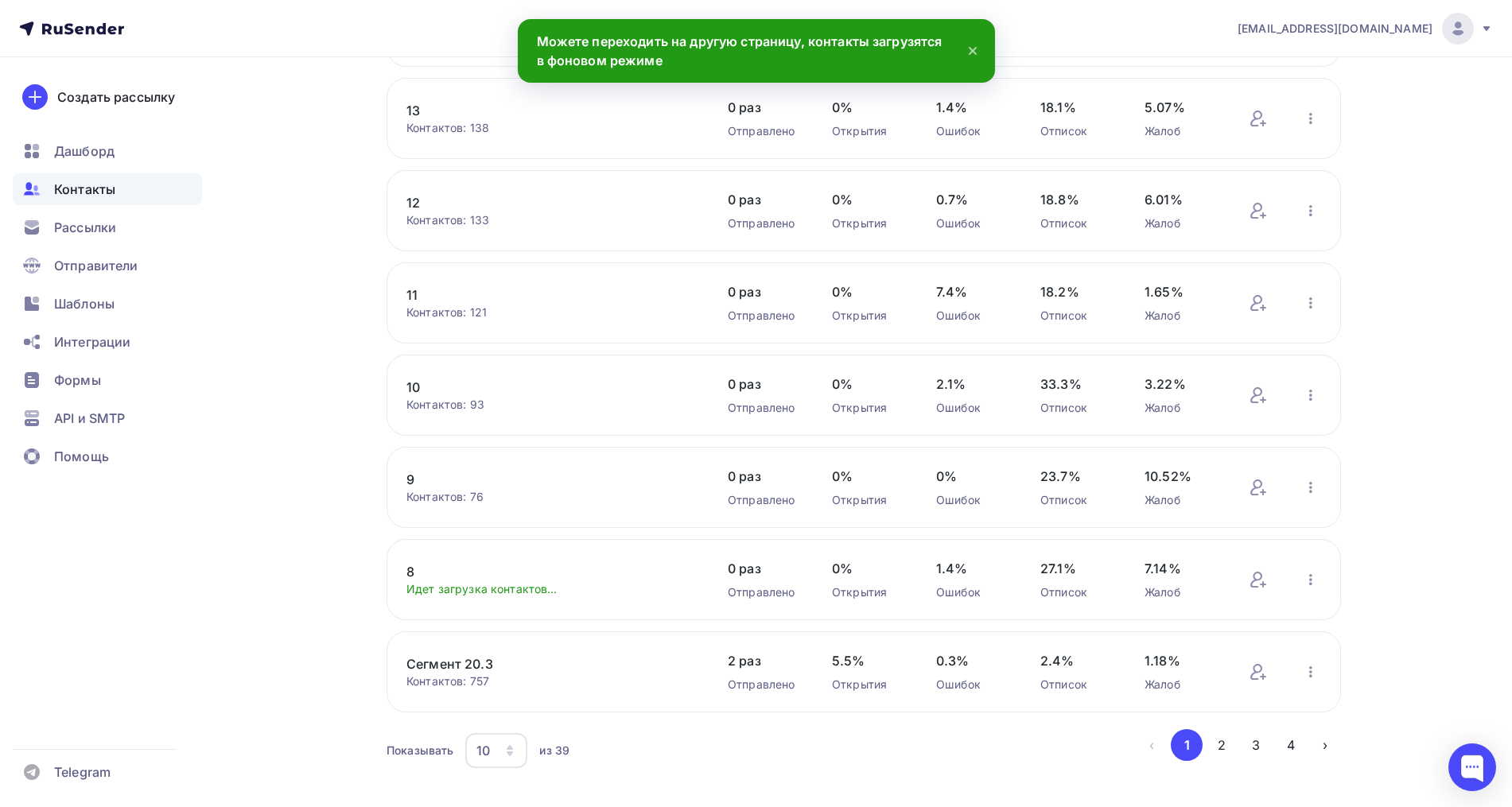
click at [412, 570] on link "8" at bounding box center [541, 571] width 270 height 19
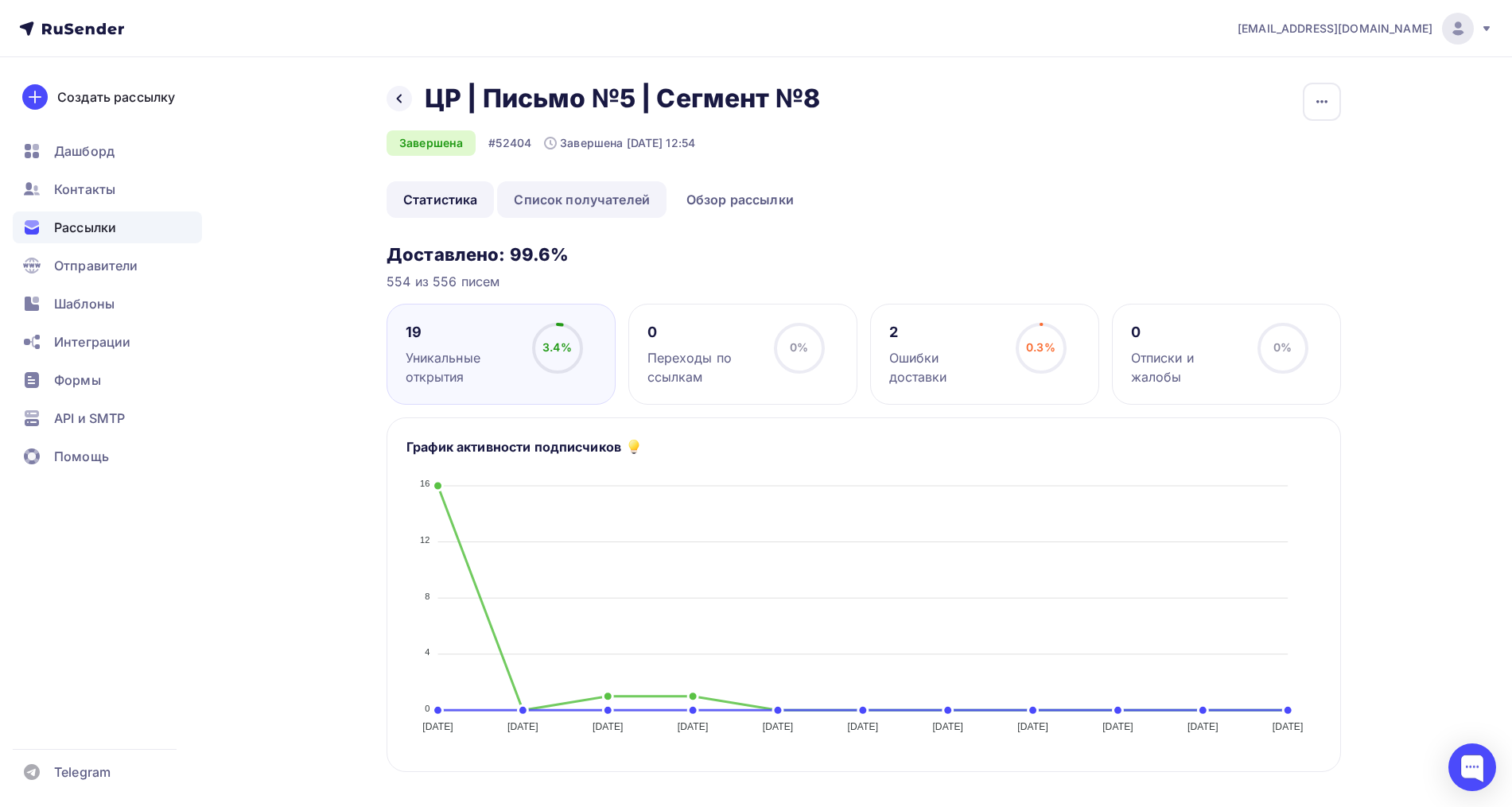
click at [576, 195] on link "Список получателей" at bounding box center [581, 200] width 169 height 37
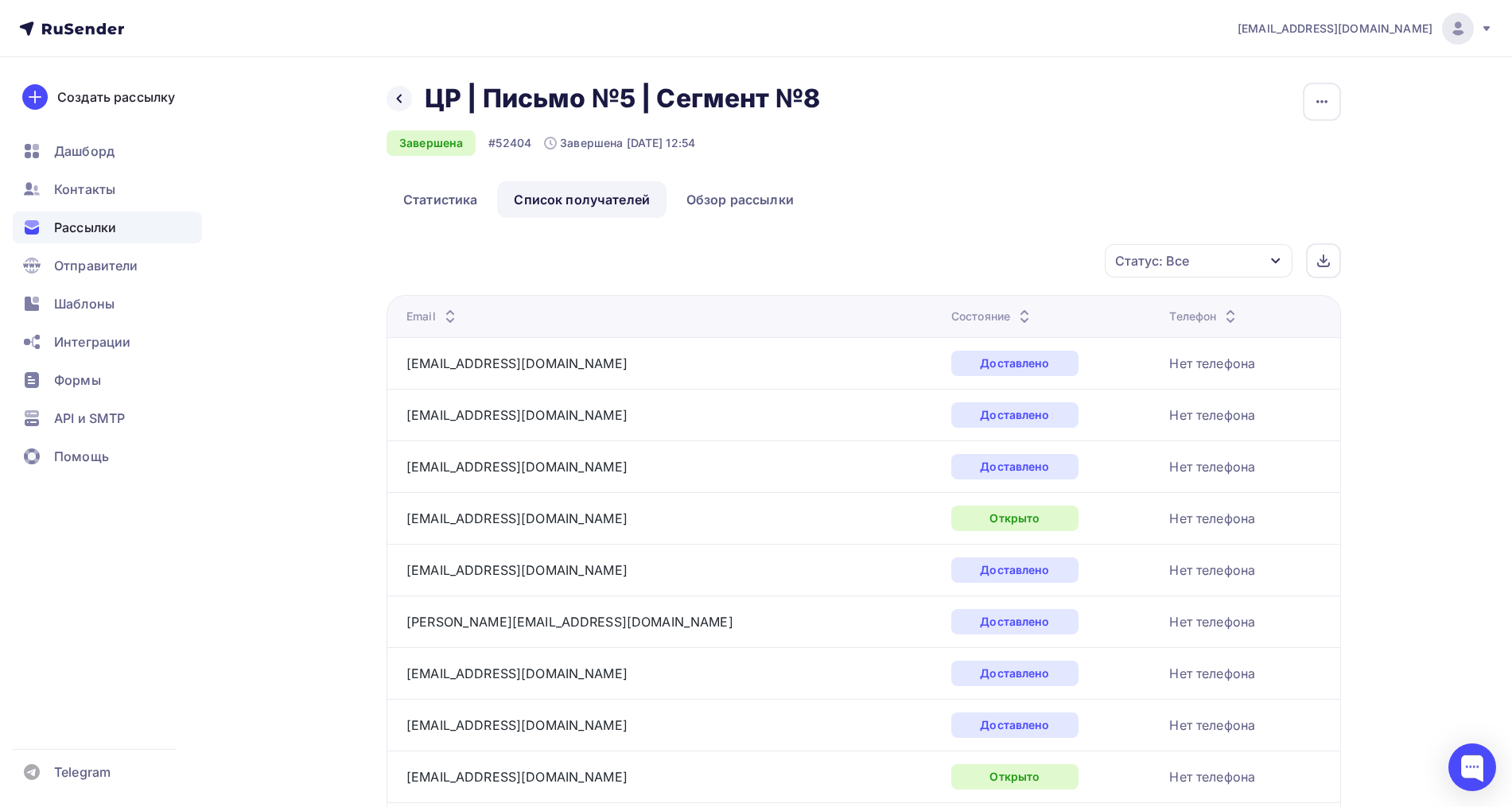
click at [1230, 257] on div "Статус: Все" at bounding box center [1198, 261] width 188 height 33
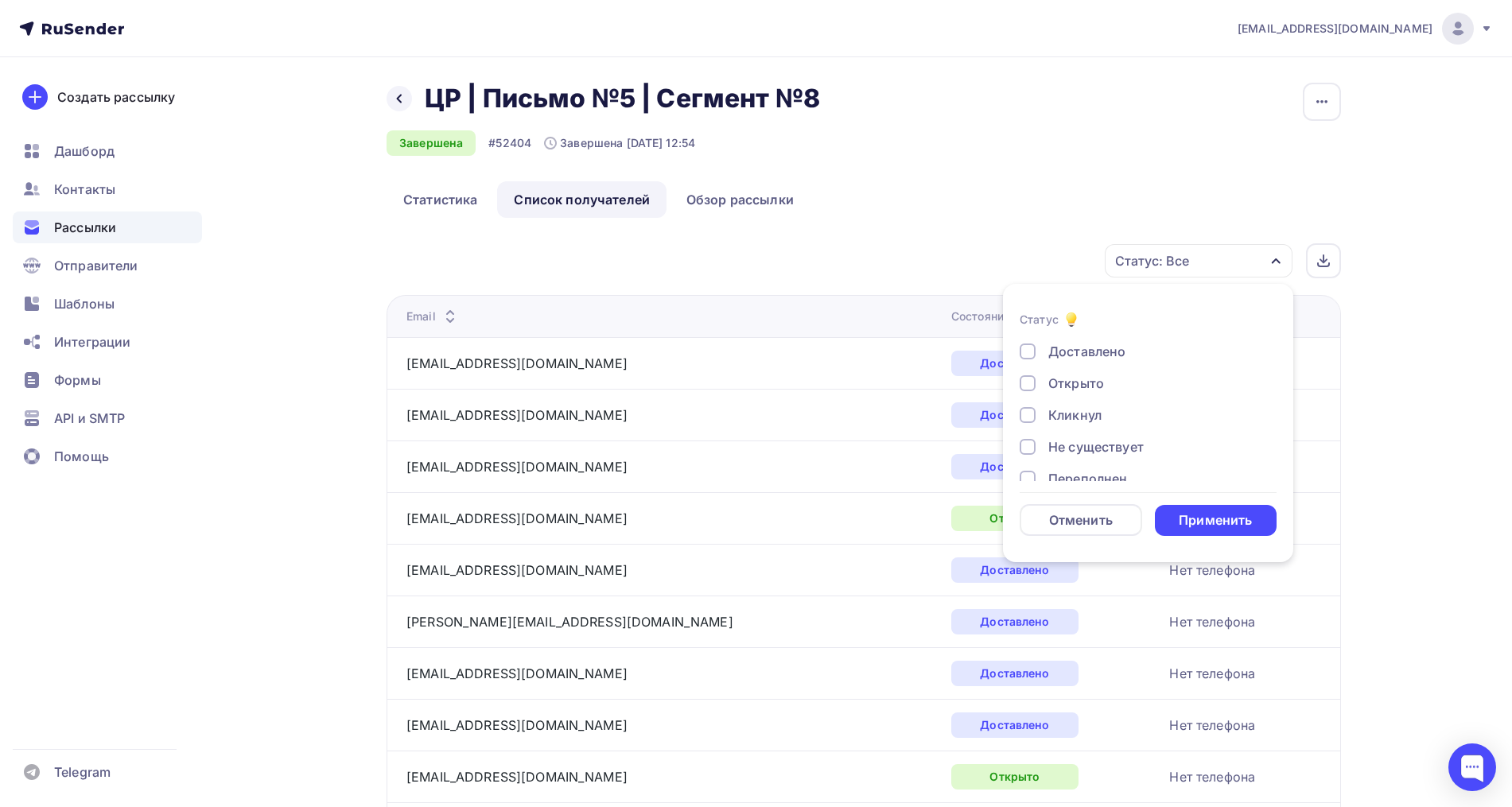
click at [1102, 373] on div "Открыто" at bounding box center [1076, 383] width 55 height 19
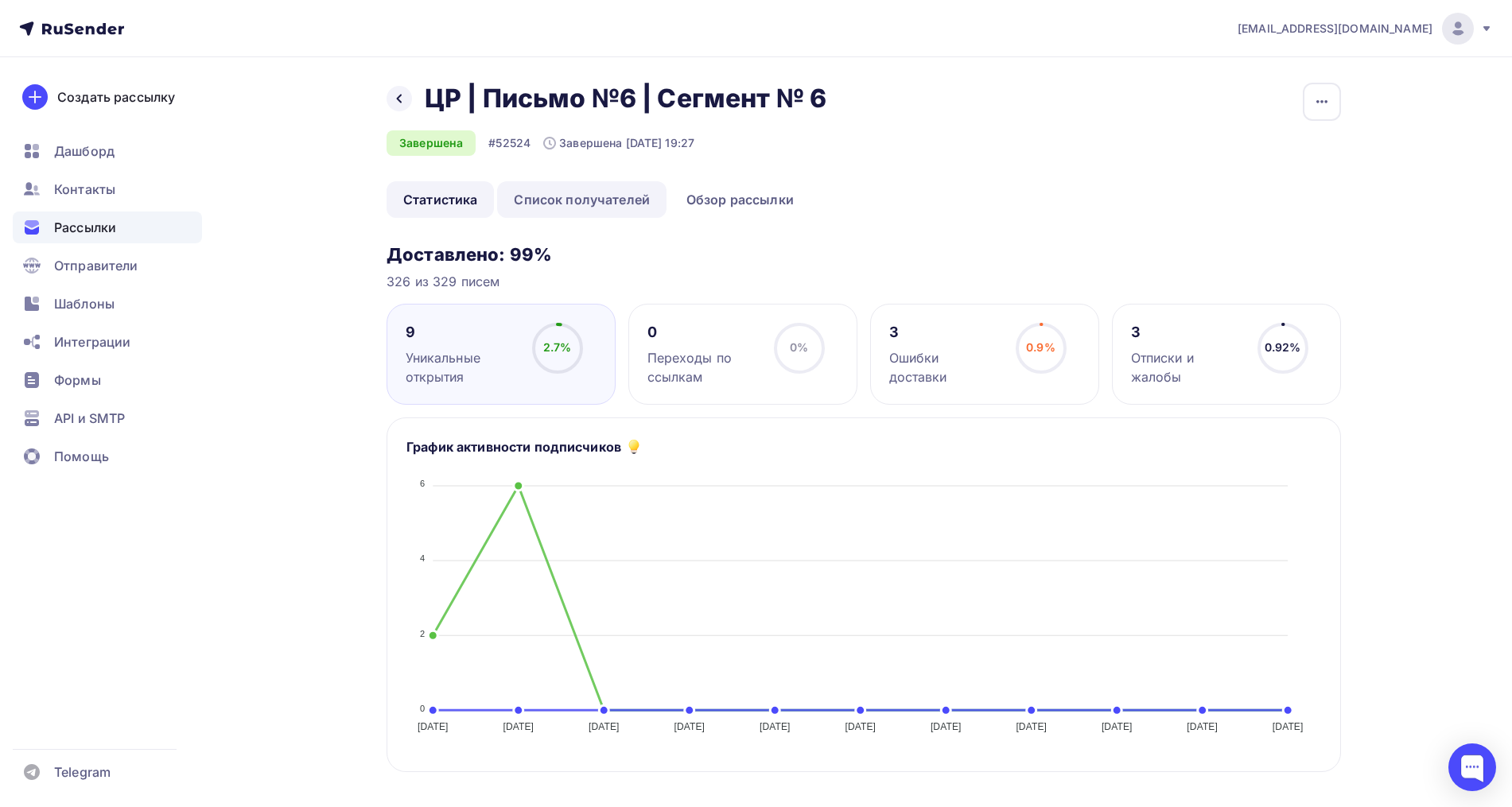
click at [578, 202] on link "Список получателей" at bounding box center [581, 200] width 169 height 37
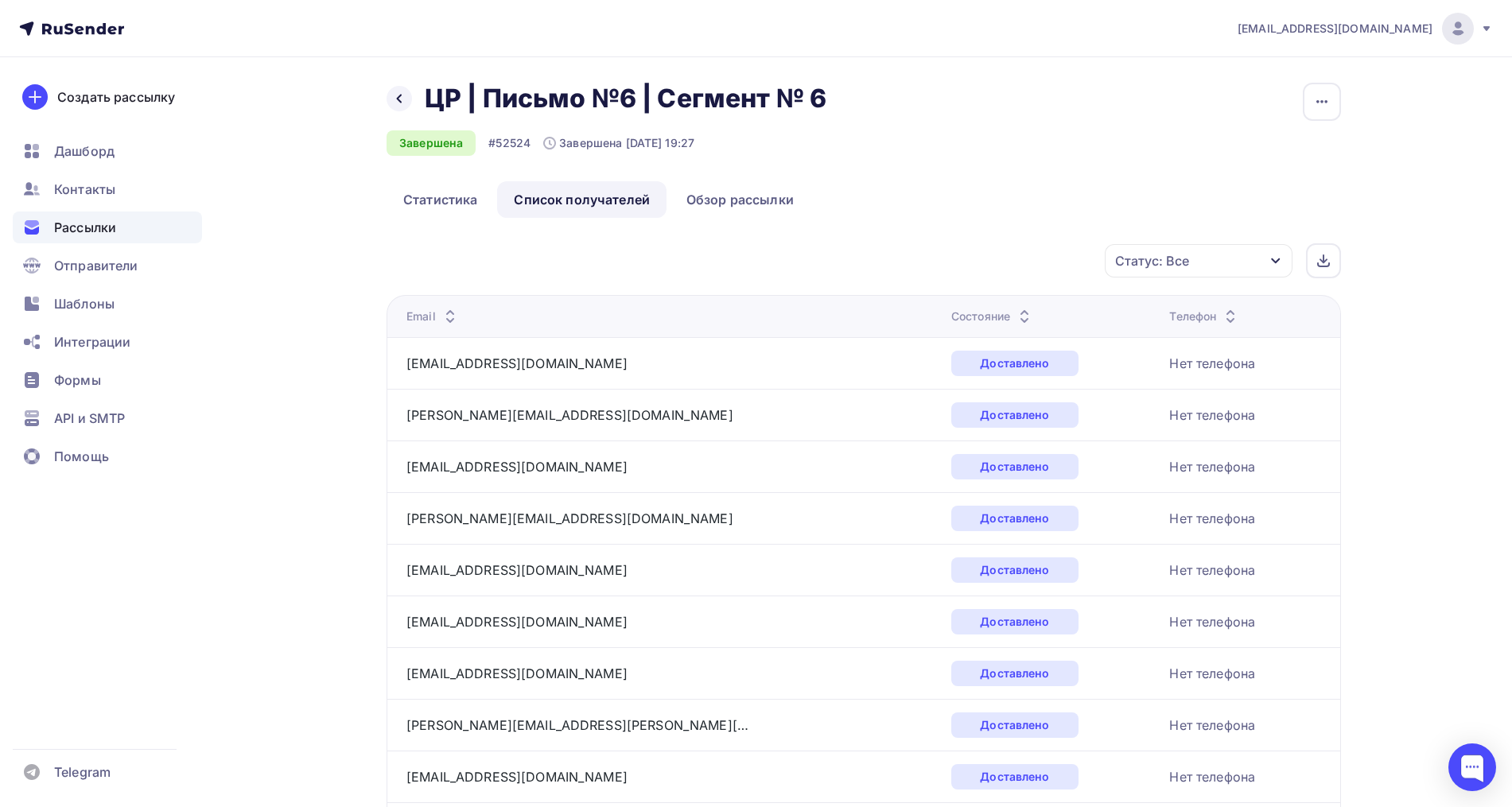
click at [1235, 259] on div "Статус: Все" at bounding box center [1198, 261] width 188 height 33
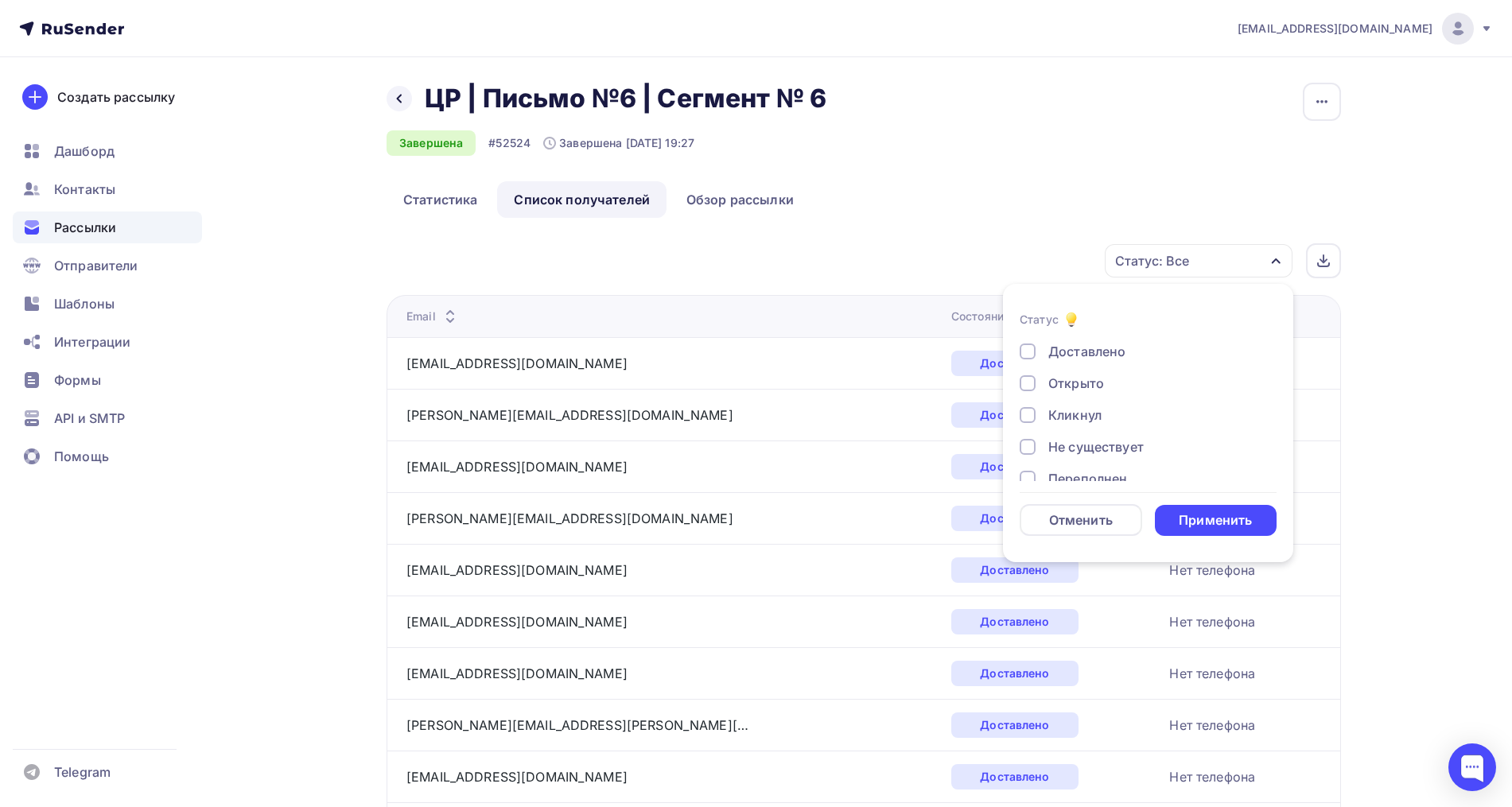
click at [1073, 410] on div "Кликнул" at bounding box center [1075, 415] width 54 height 19
click at [1076, 384] on div "Открыто" at bounding box center [1076, 383] width 55 height 19
click at [1193, 516] on div "Применить" at bounding box center [1214, 520] width 73 height 18
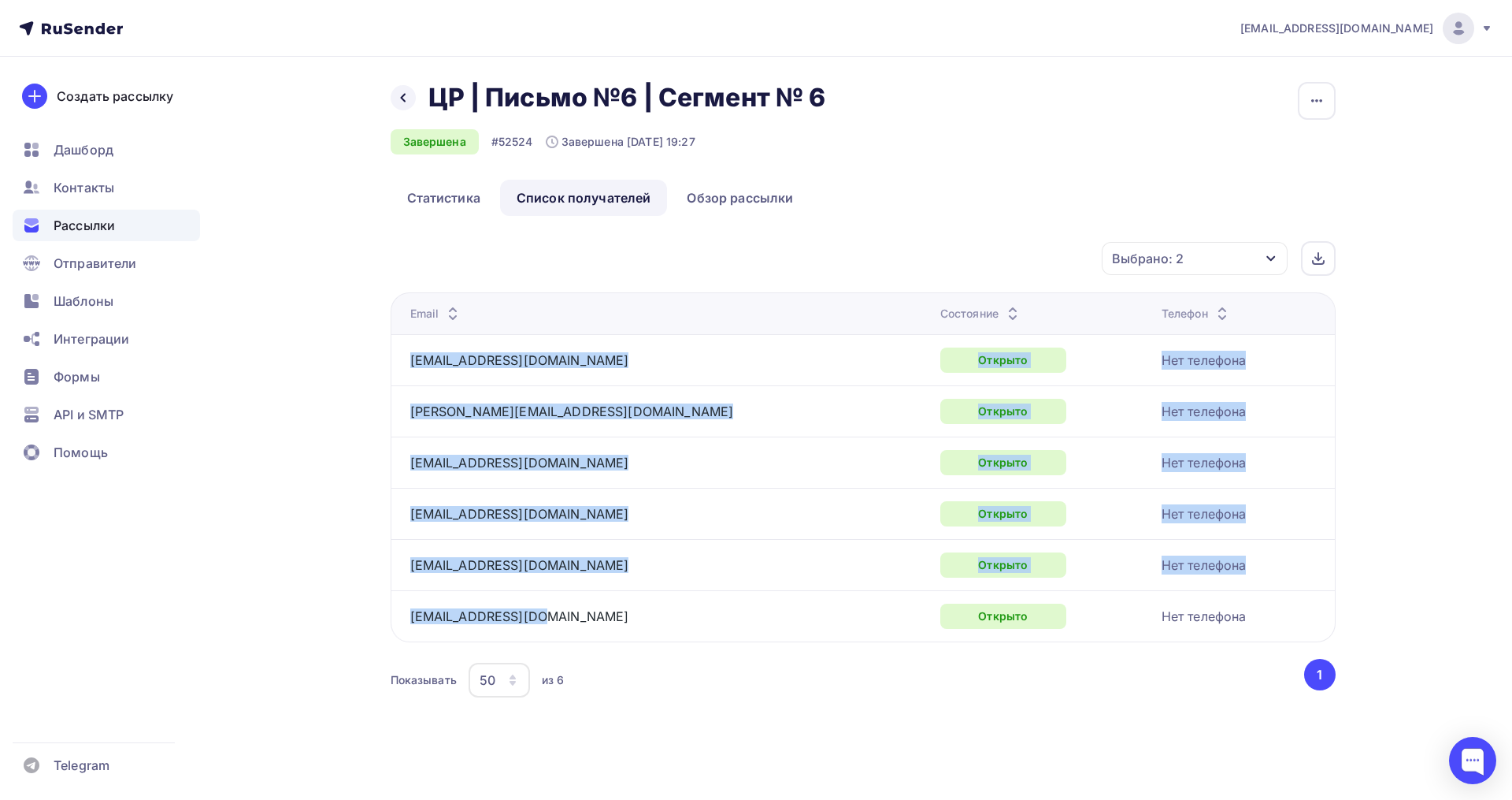
drag, startPoint x: 538, startPoint y: 614, endPoint x: 408, endPoint y: 368, distance: 278.2
click at [408, 368] on tbody "[EMAIL_ADDRESS][DOMAIN_NAME] Открыто Нет телефона [PERSON_NAME][EMAIL_ADDRESS][…" at bounding box center [863, 488] width 944 height 307
copy tbody "[EMAIL_ADDRESS][DOMAIN_NAME] Открыто Нет телефона [PERSON_NAME][EMAIL_ADDRESS][…"
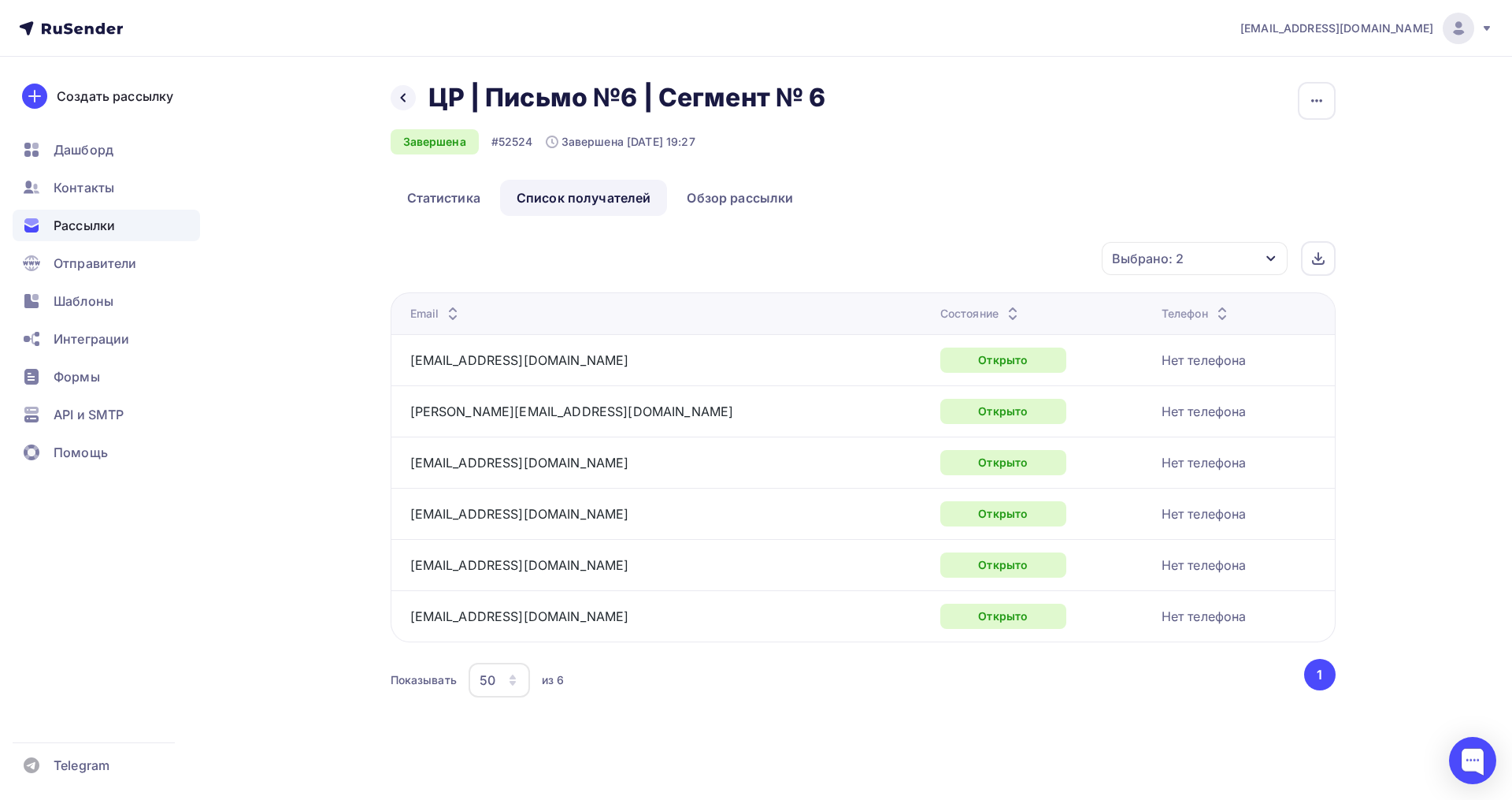
click at [1022, 211] on ul "Статистика Список получателей Обзор рассылки" at bounding box center [864, 198] width 945 height 37
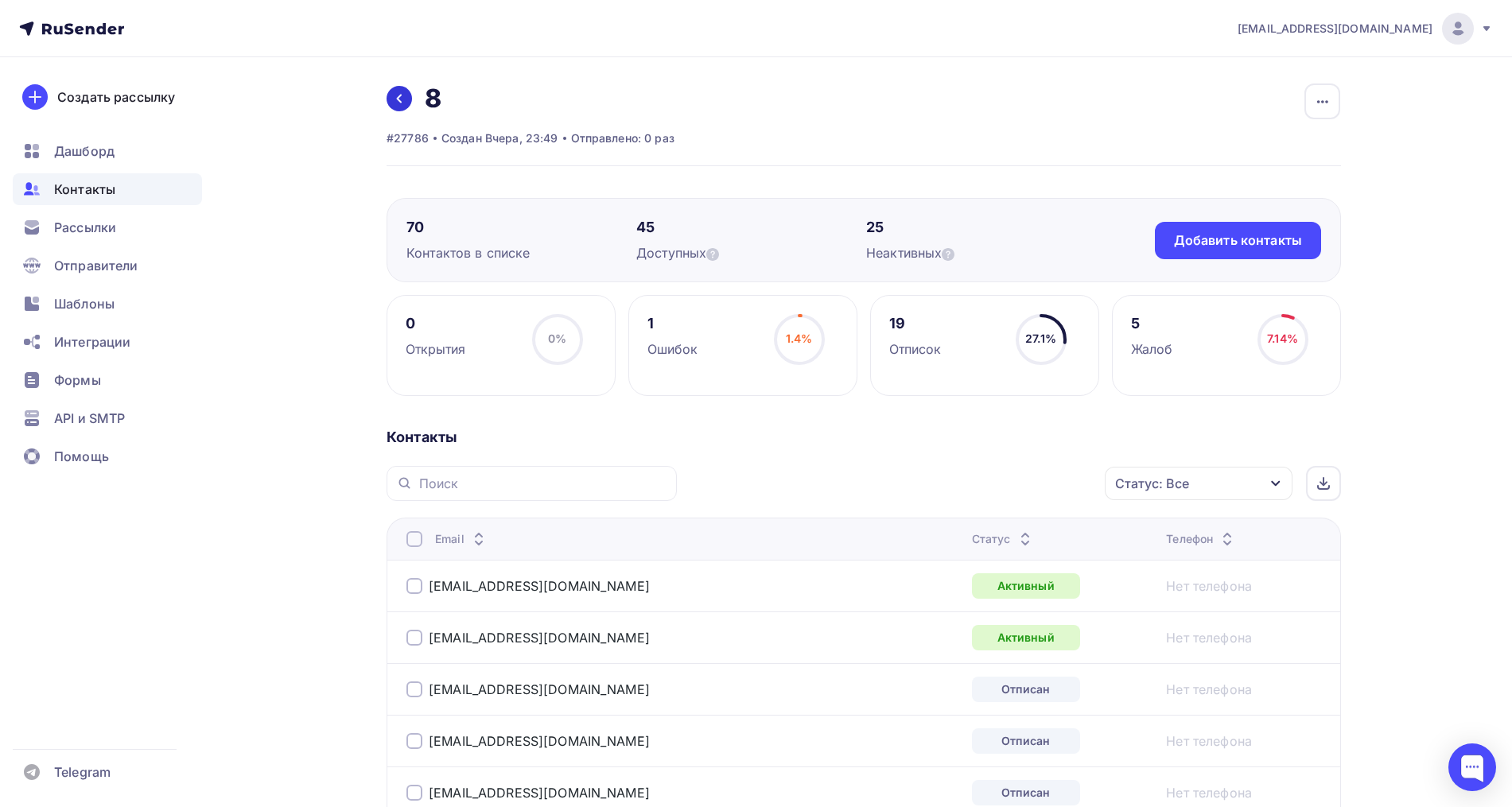
click at [406, 96] on link at bounding box center [400, 99] width 26 height 26
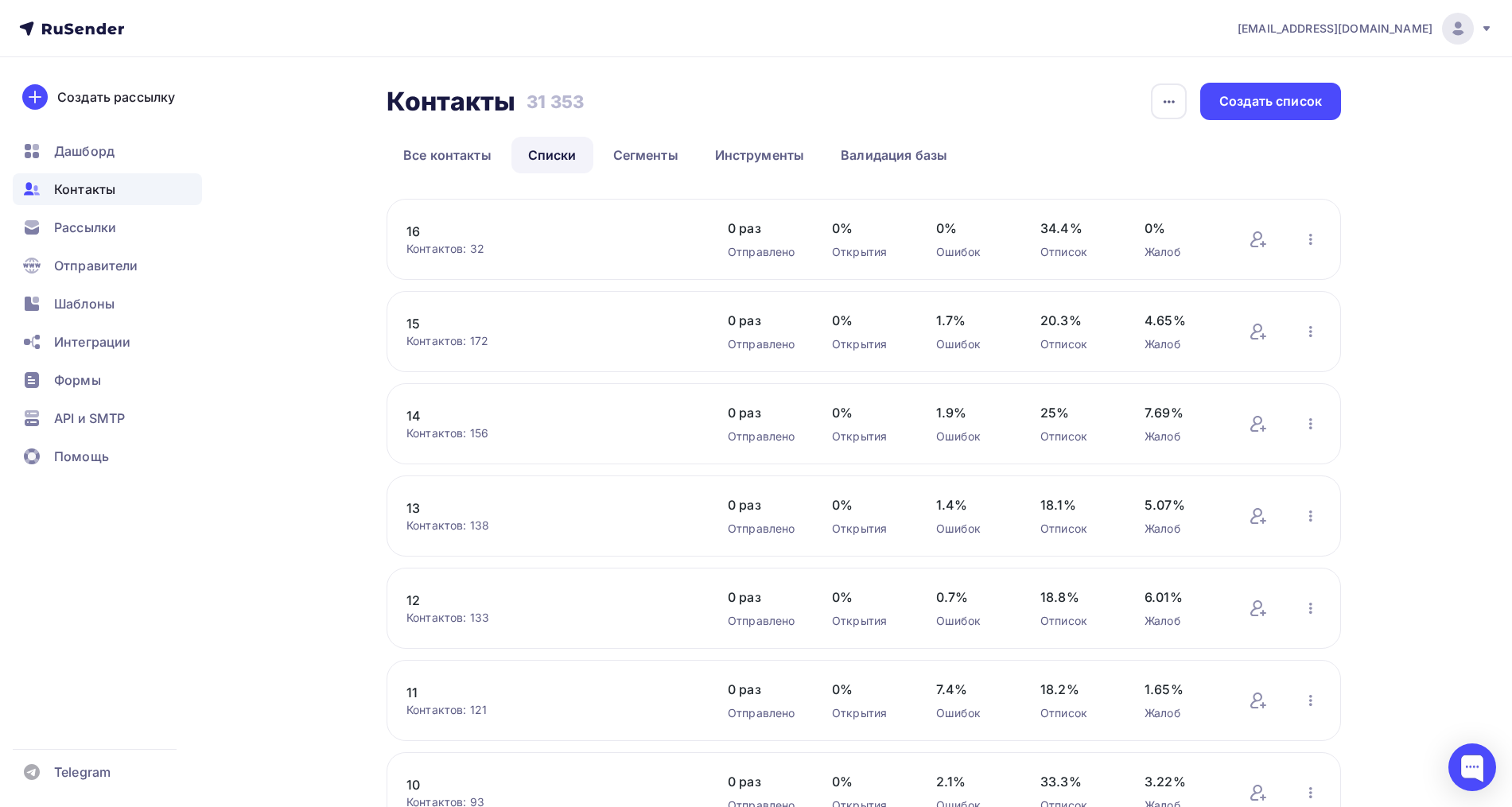
click at [417, 328] on link "15" at bounding box center [541, 324] width 270 height 19
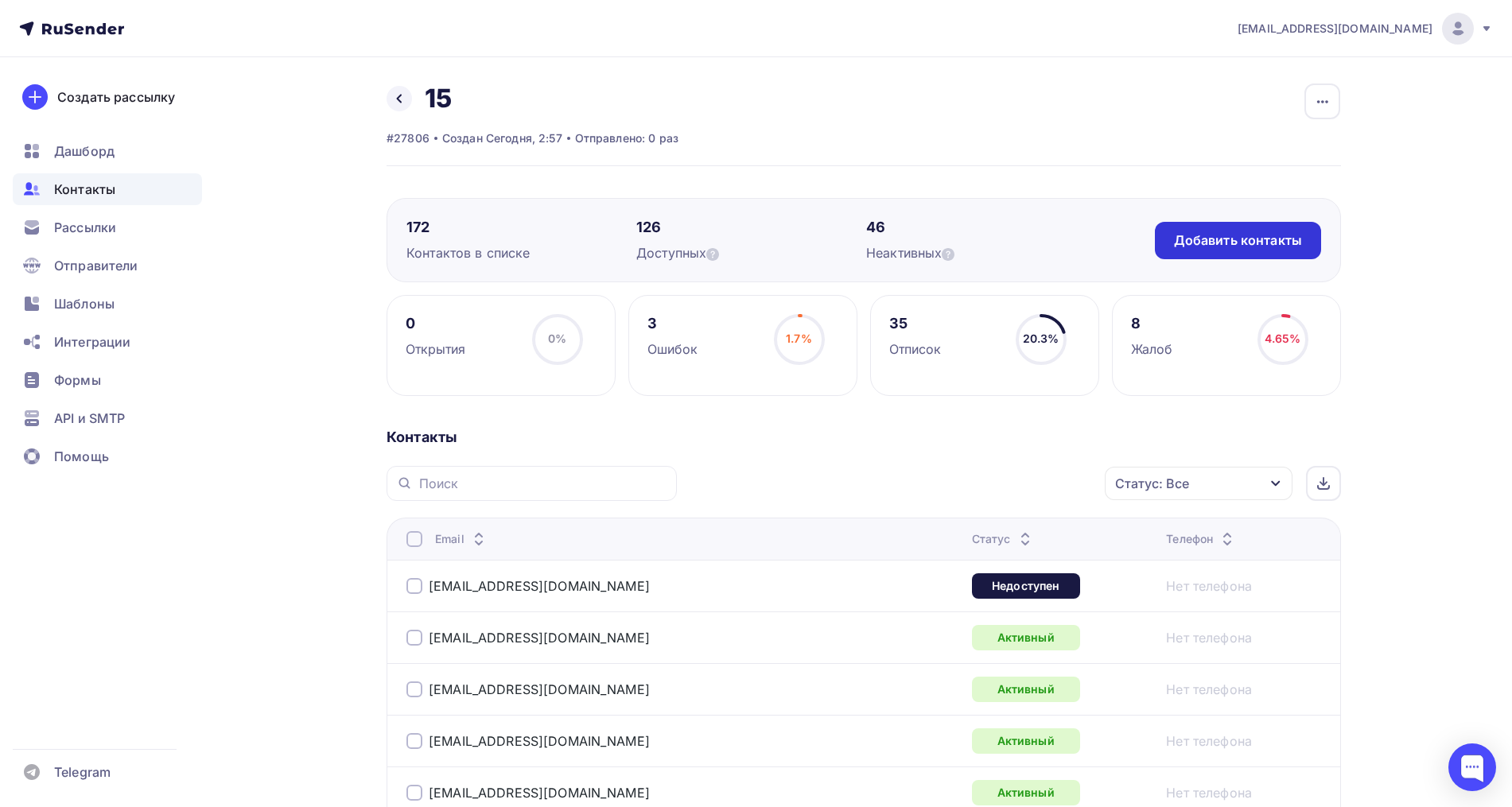
click at [1168, 224] on div "Добавить контакты" at bounding box center [1238, 240] width 166 height 37
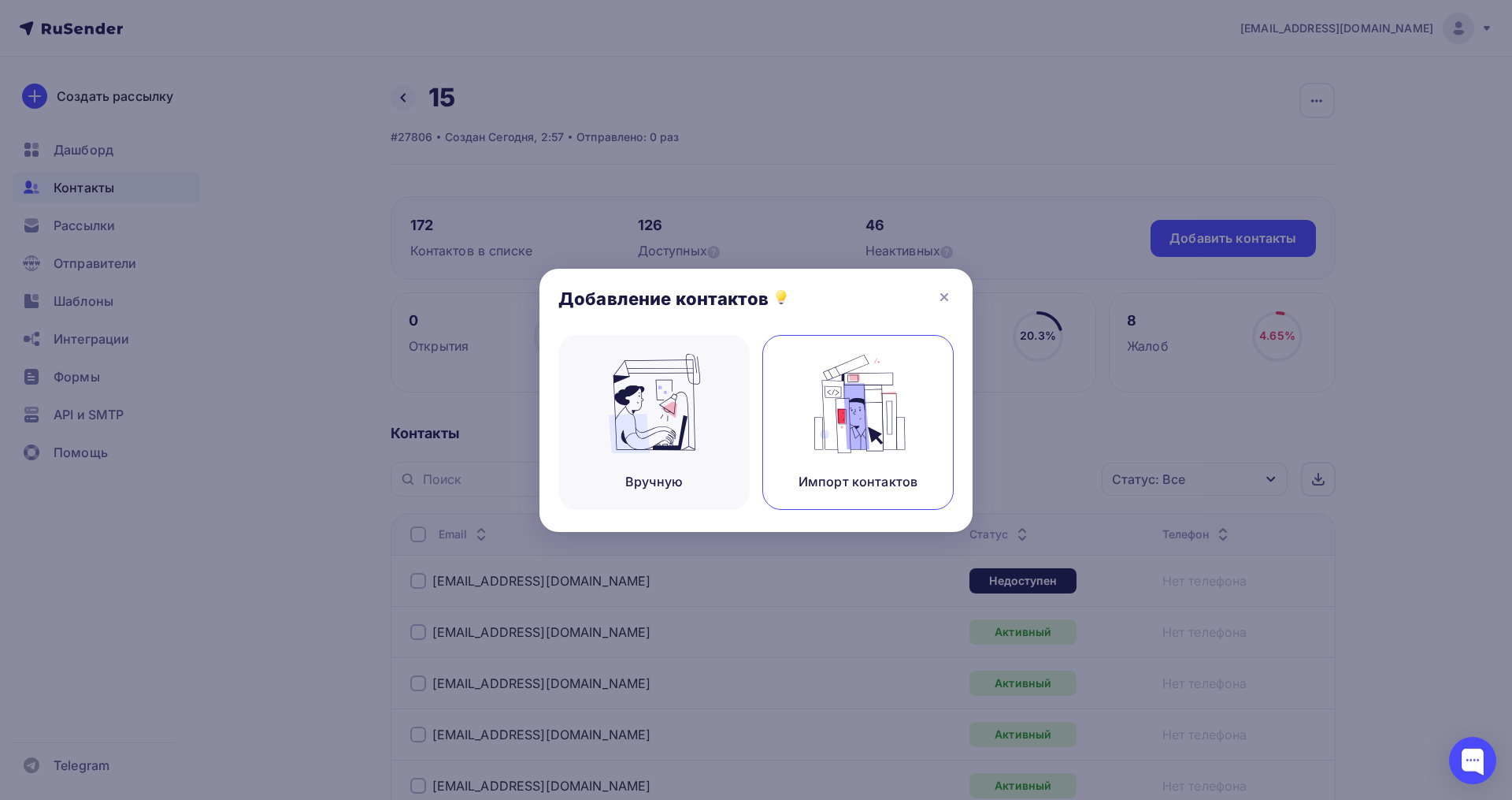
click at [818, 424] on img at bounding box center [858, 403] width 105 height 99
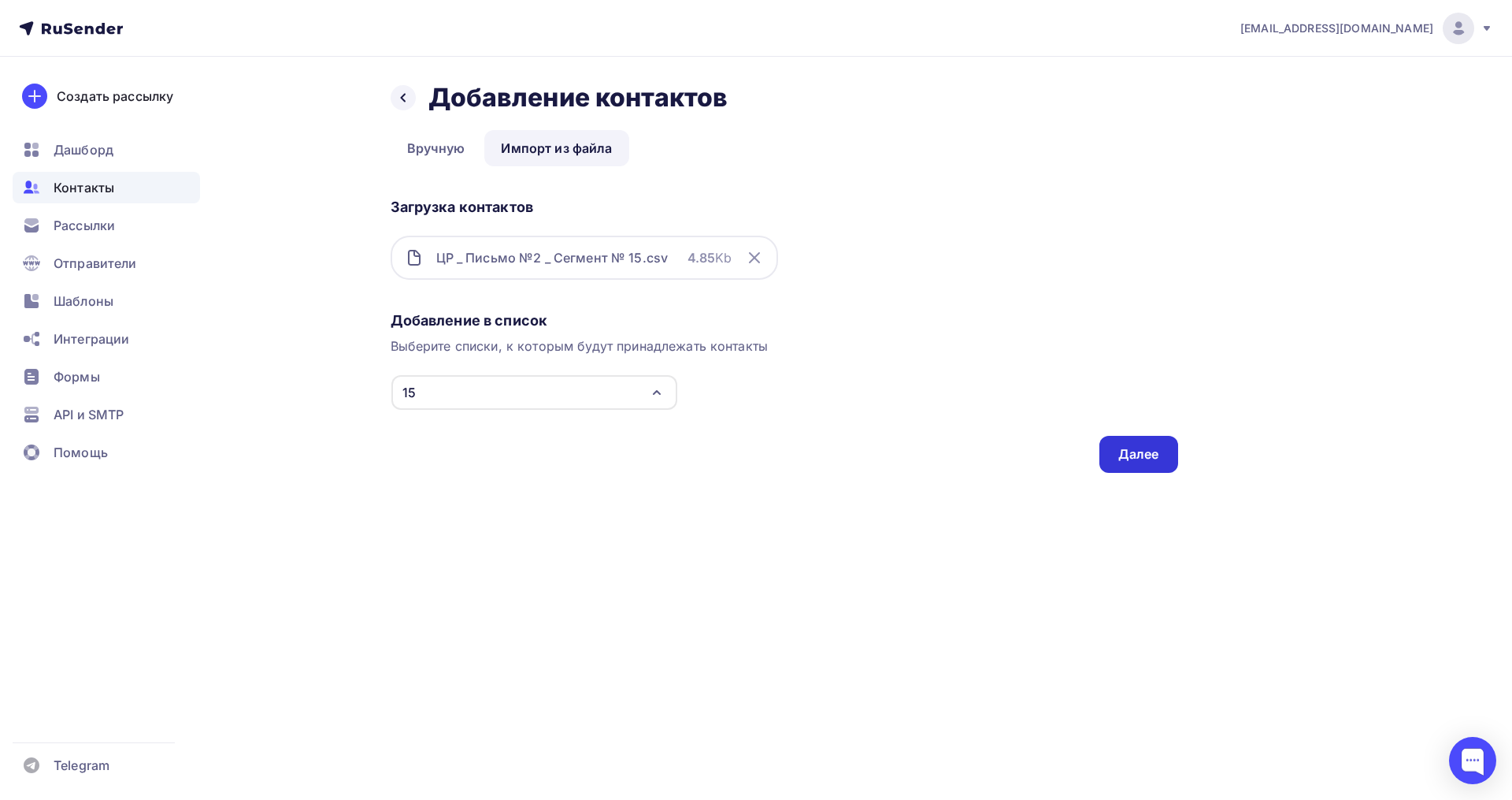
click at [1122, 452] on div "Далее" at bounding box center [1138, 455] width 41 height 18
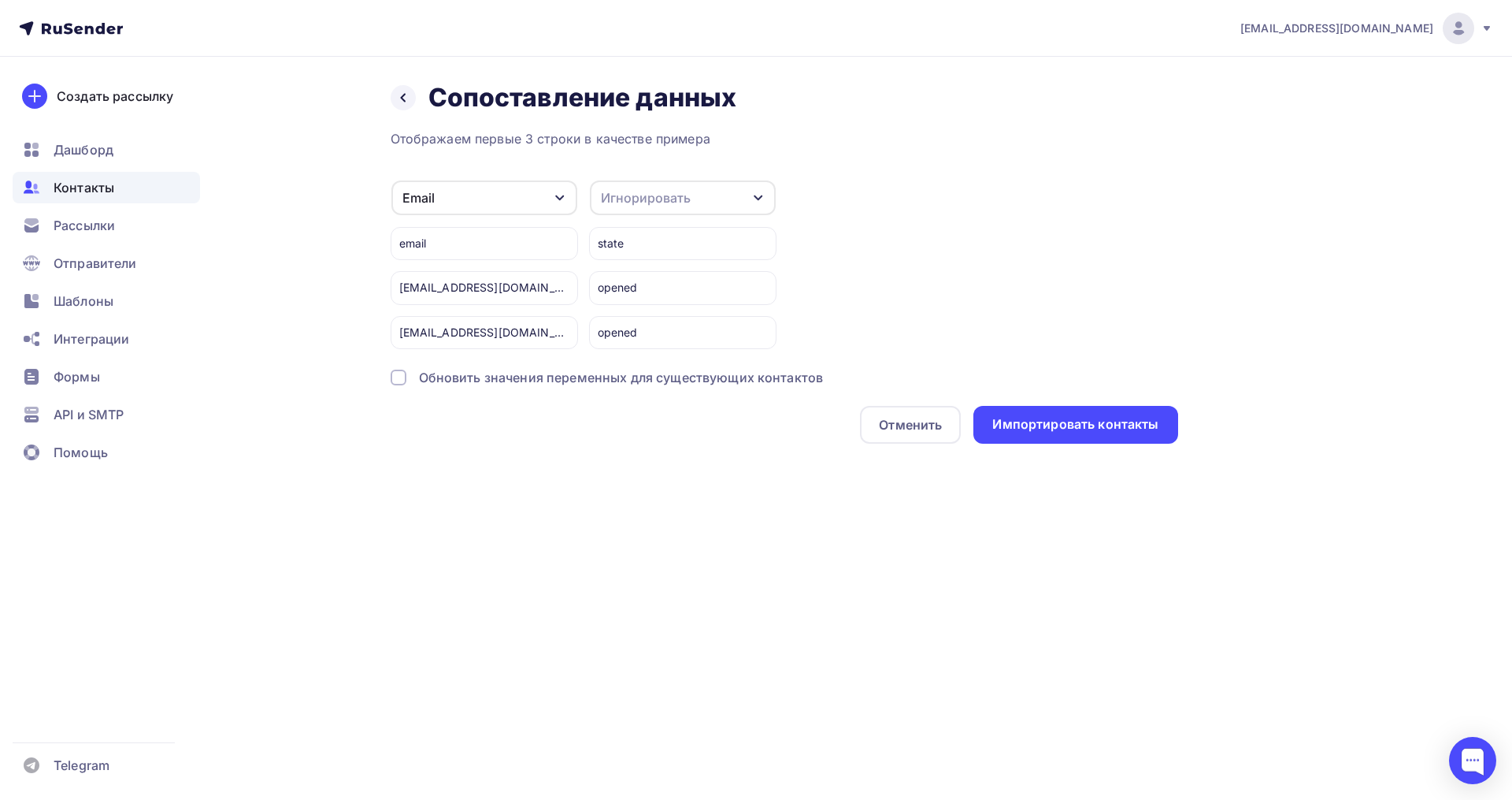
click at [1122, 452] on div "Назад Сопоставление данных Сопоставление данных Отображаем первые 3 строки в ка…" at bounding box center [756, 281] width 1290 height 450
click at [1107, 430] on div "Импортировать контакты" at bounding box center [1074, 424] width 166 height 18
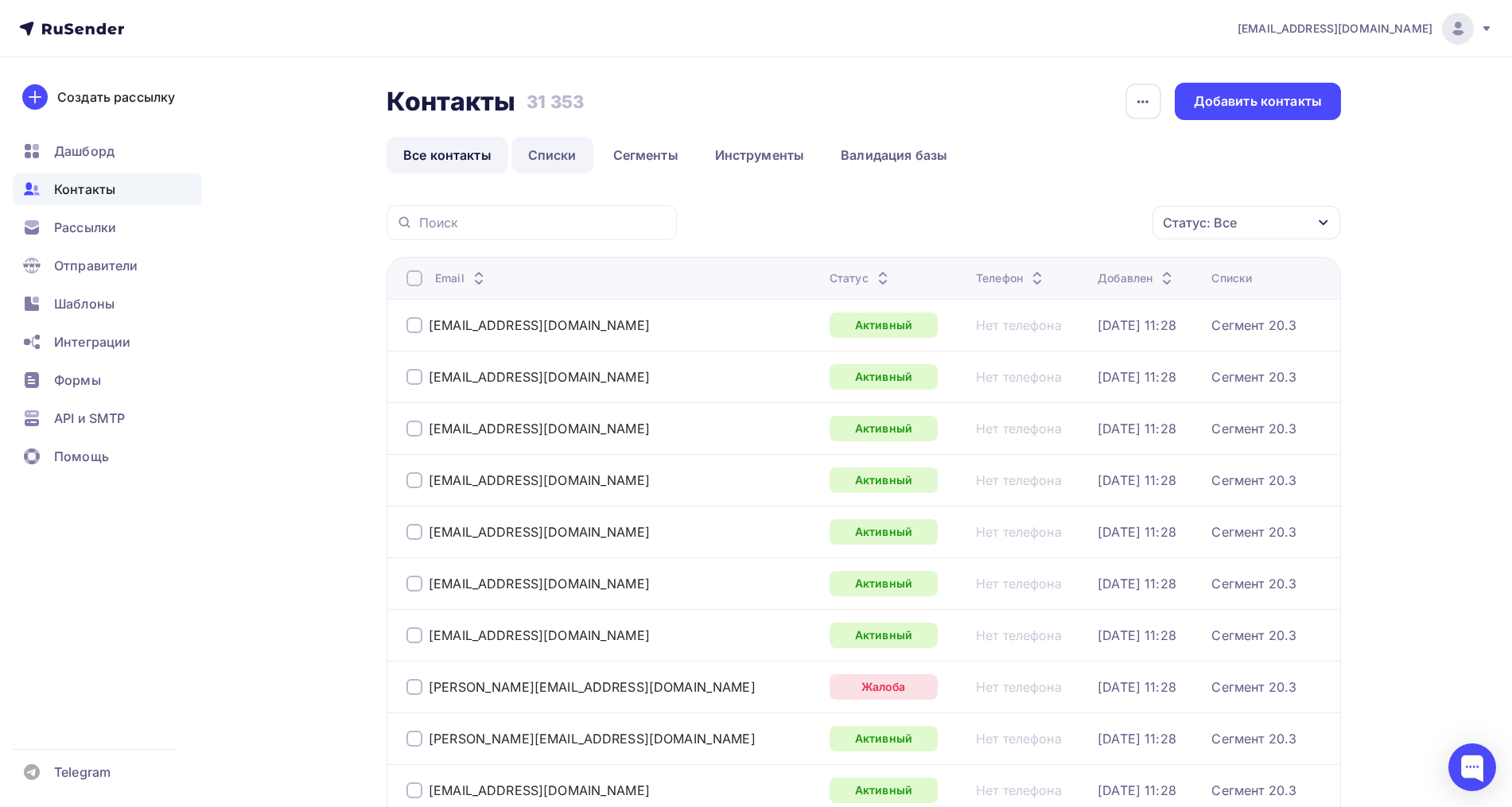
click at [561, 151] on link "Списки" at bounding box center [552, 155] width 82 height 37
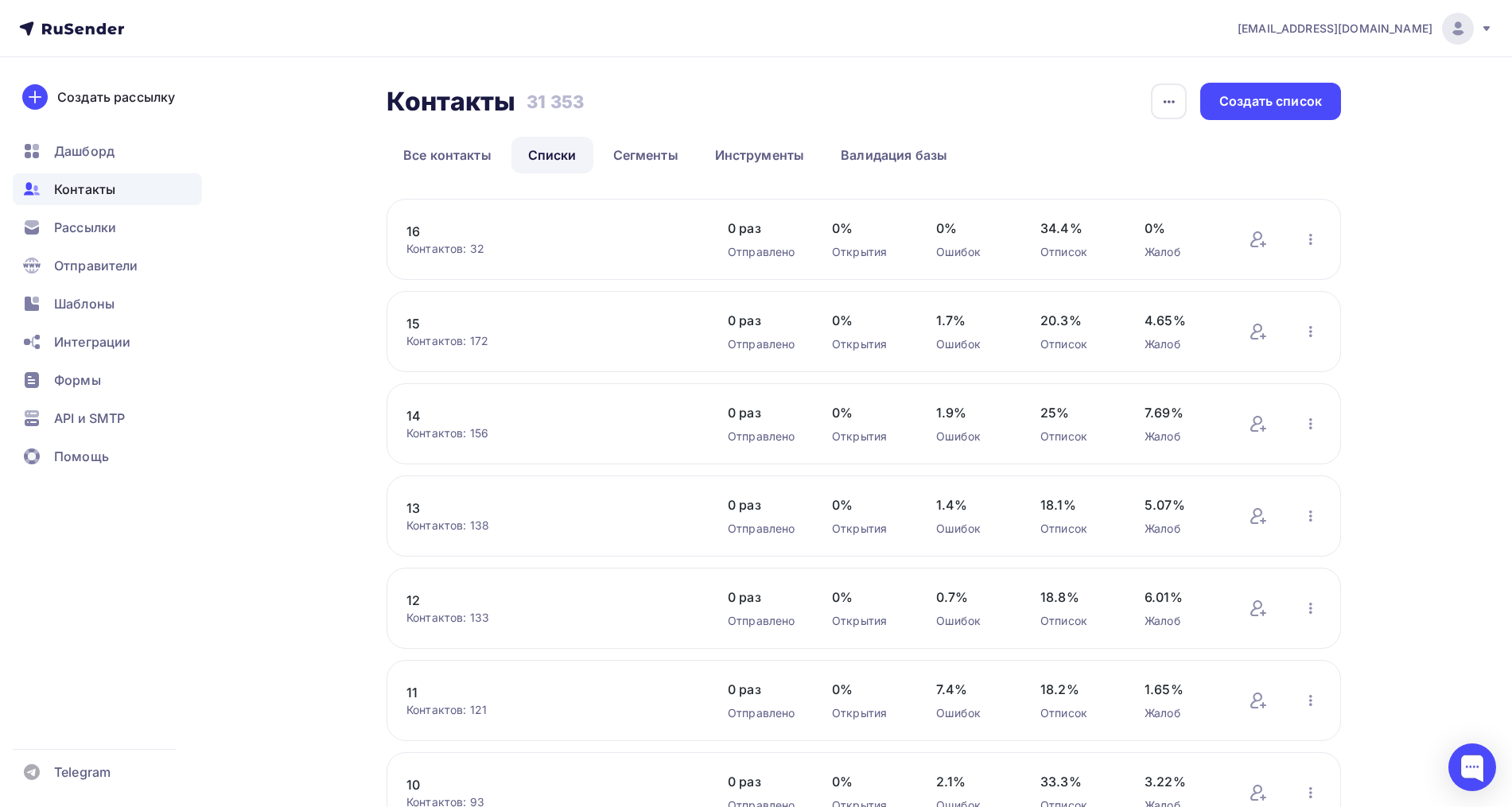
click at [409, 323] on link "15" at bounding box center [541, 324] width 270 height 19
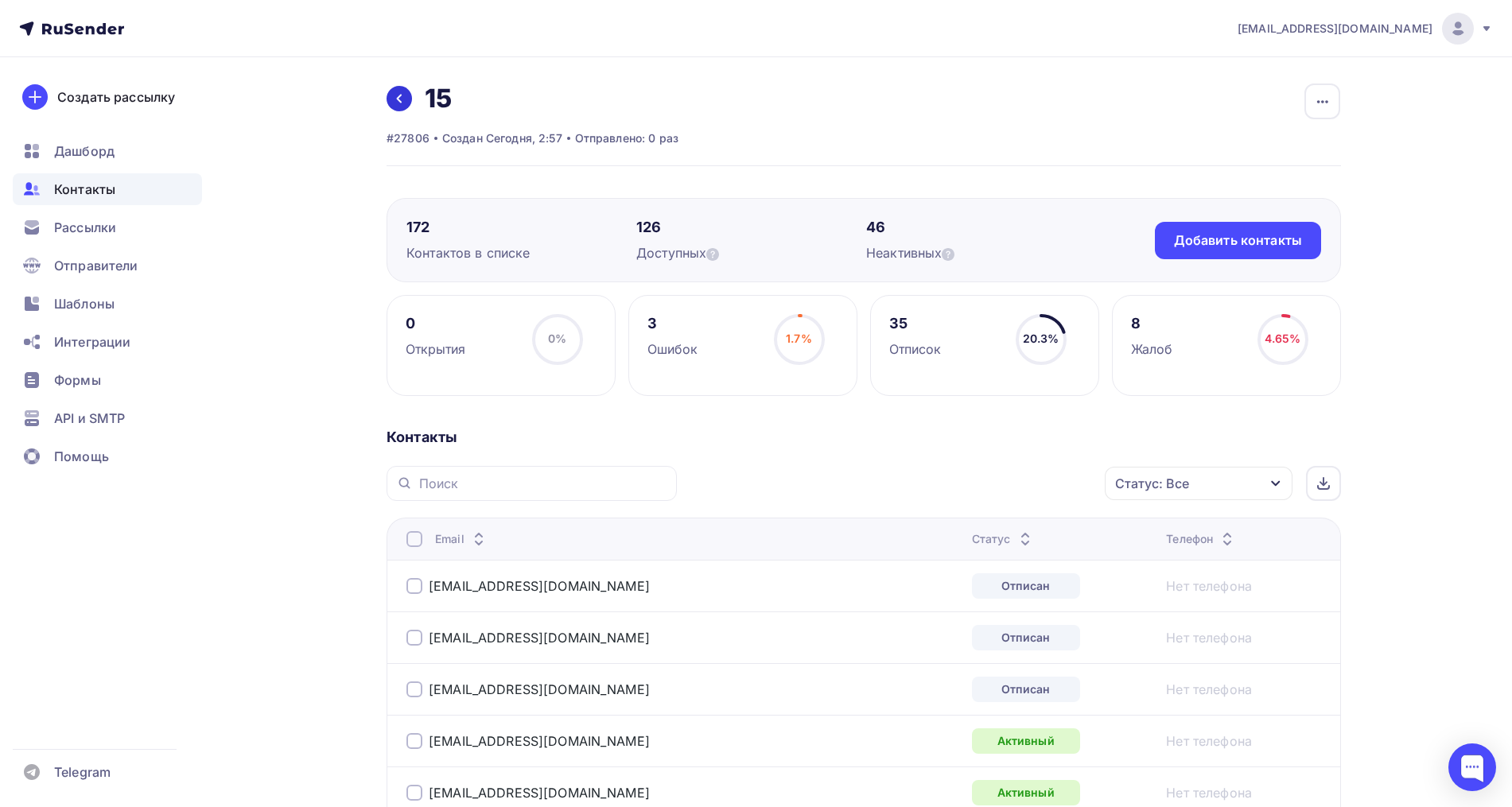
click at [401, 91] on link at bounding box center [400, 99] width 26 height 26
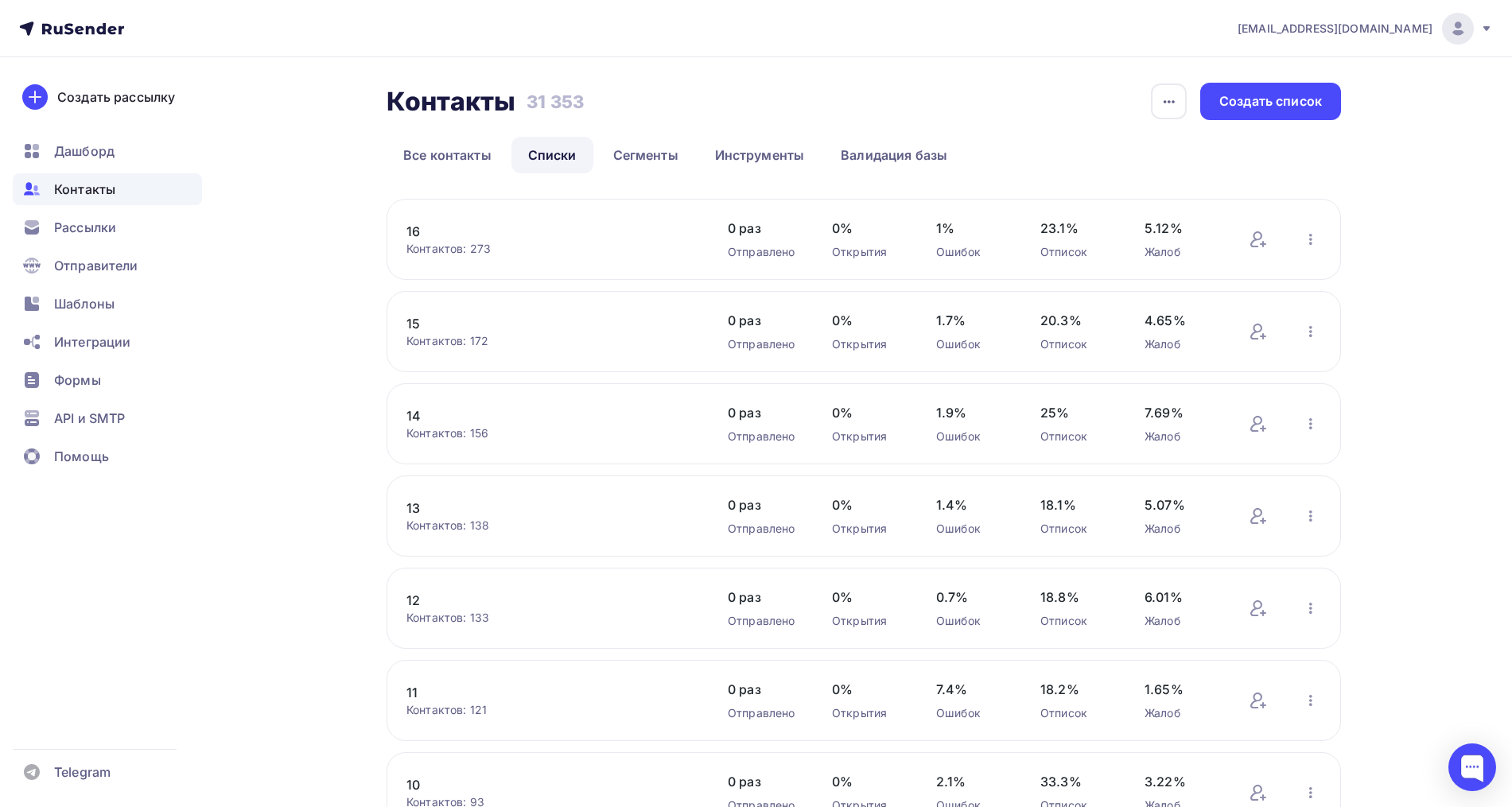
click at [410, 507] on link "13" at bounding box center [541, 507] width 270 height 19
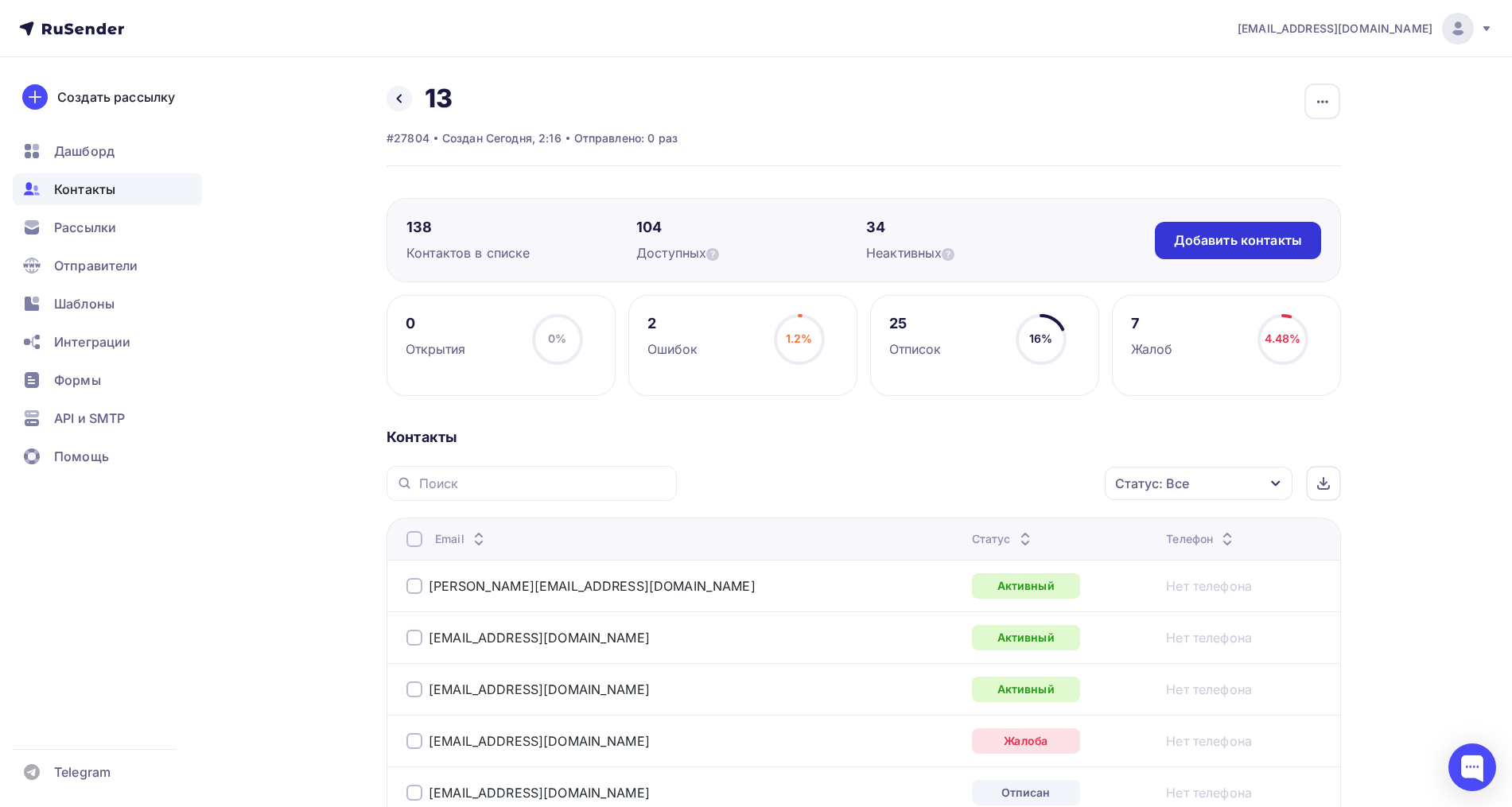
click at [1219, 247] on div "Добавить контакты" at bounding box center [1237, 240] width 128 height 18
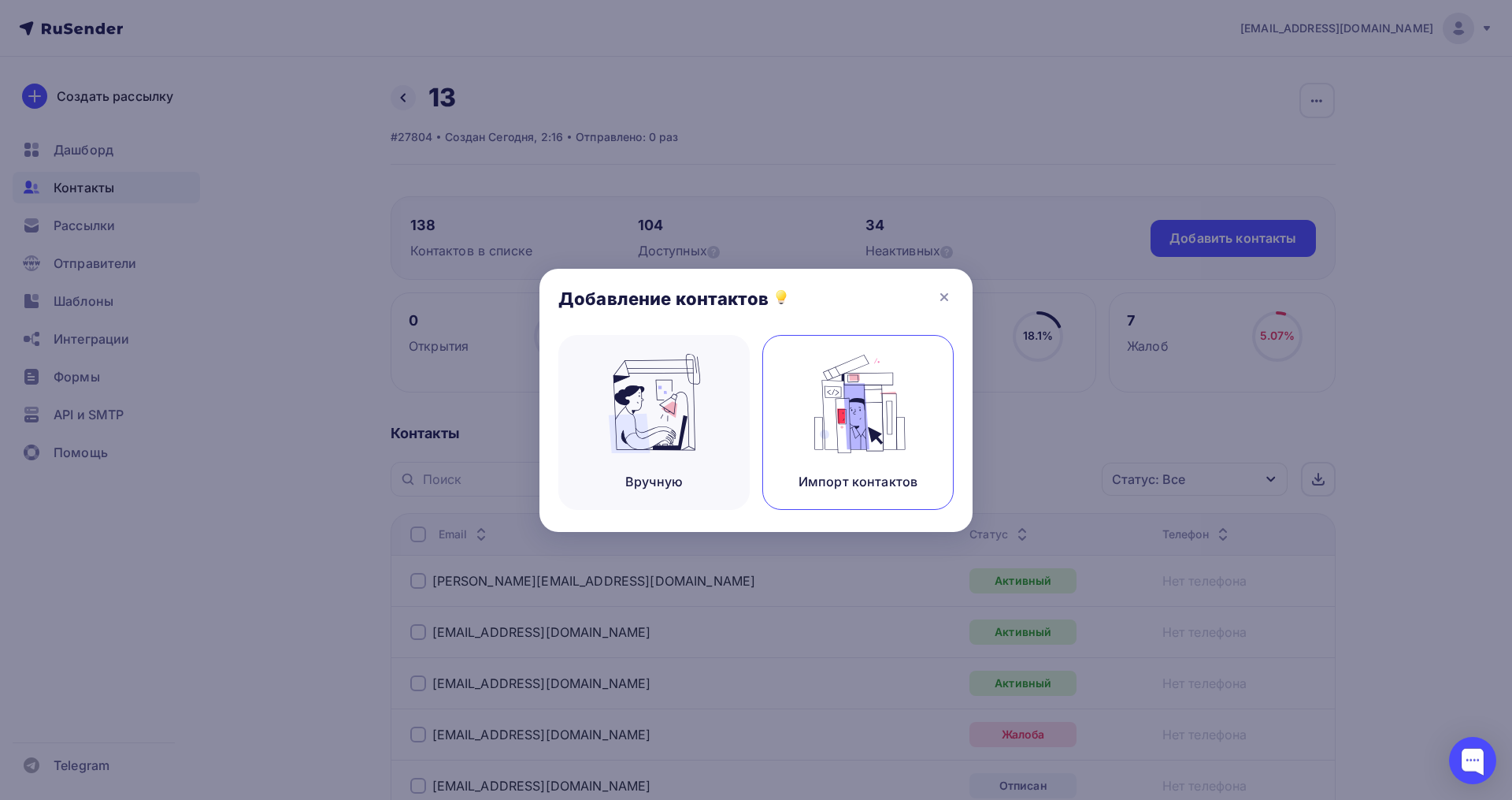
click at [833, 383] on img at bounding box center [858, 403] width 105 height 99
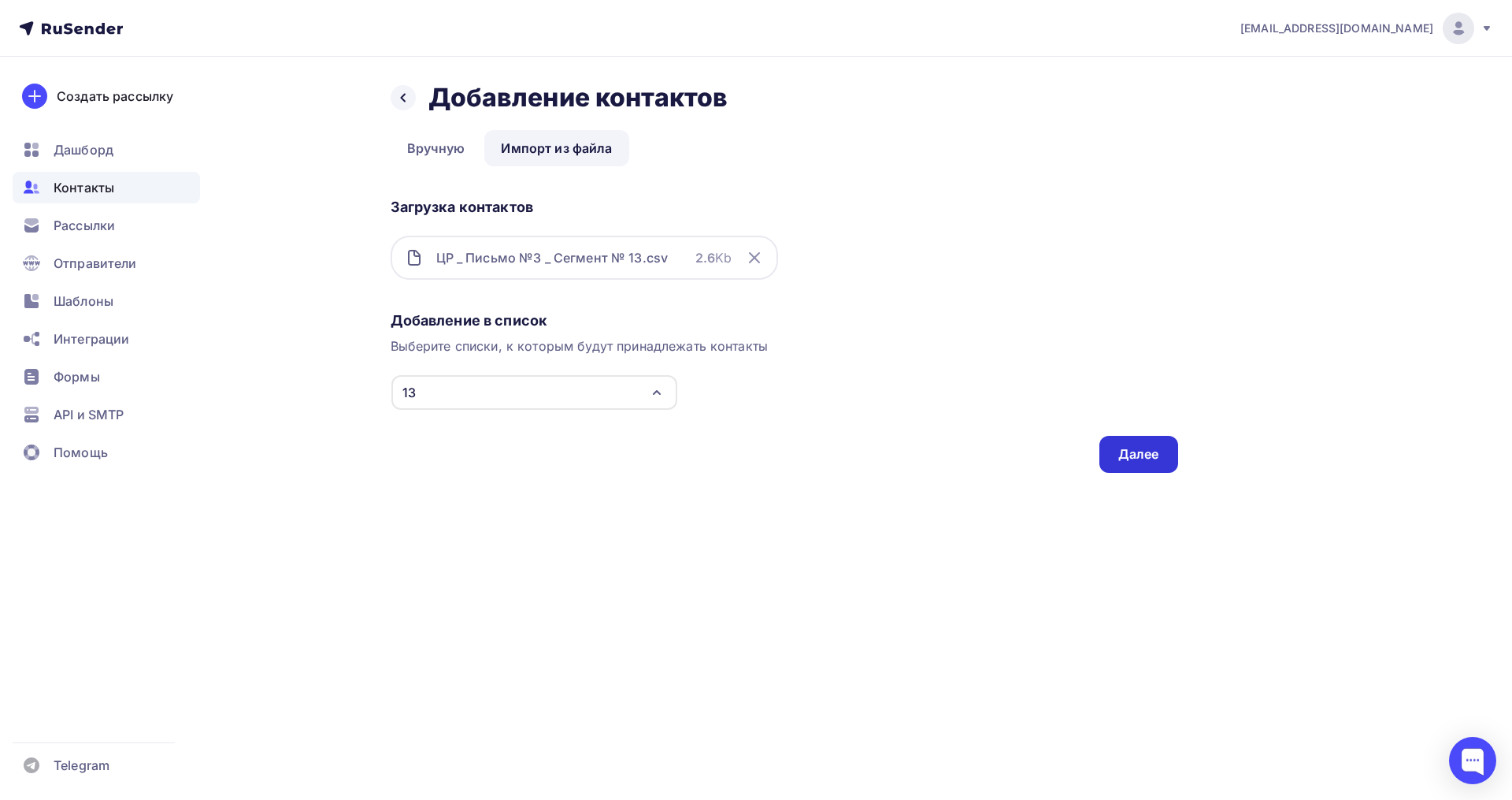
click at [1119, 453] on div "Далее" at bounding box center [1138, 455] width 41 height 18
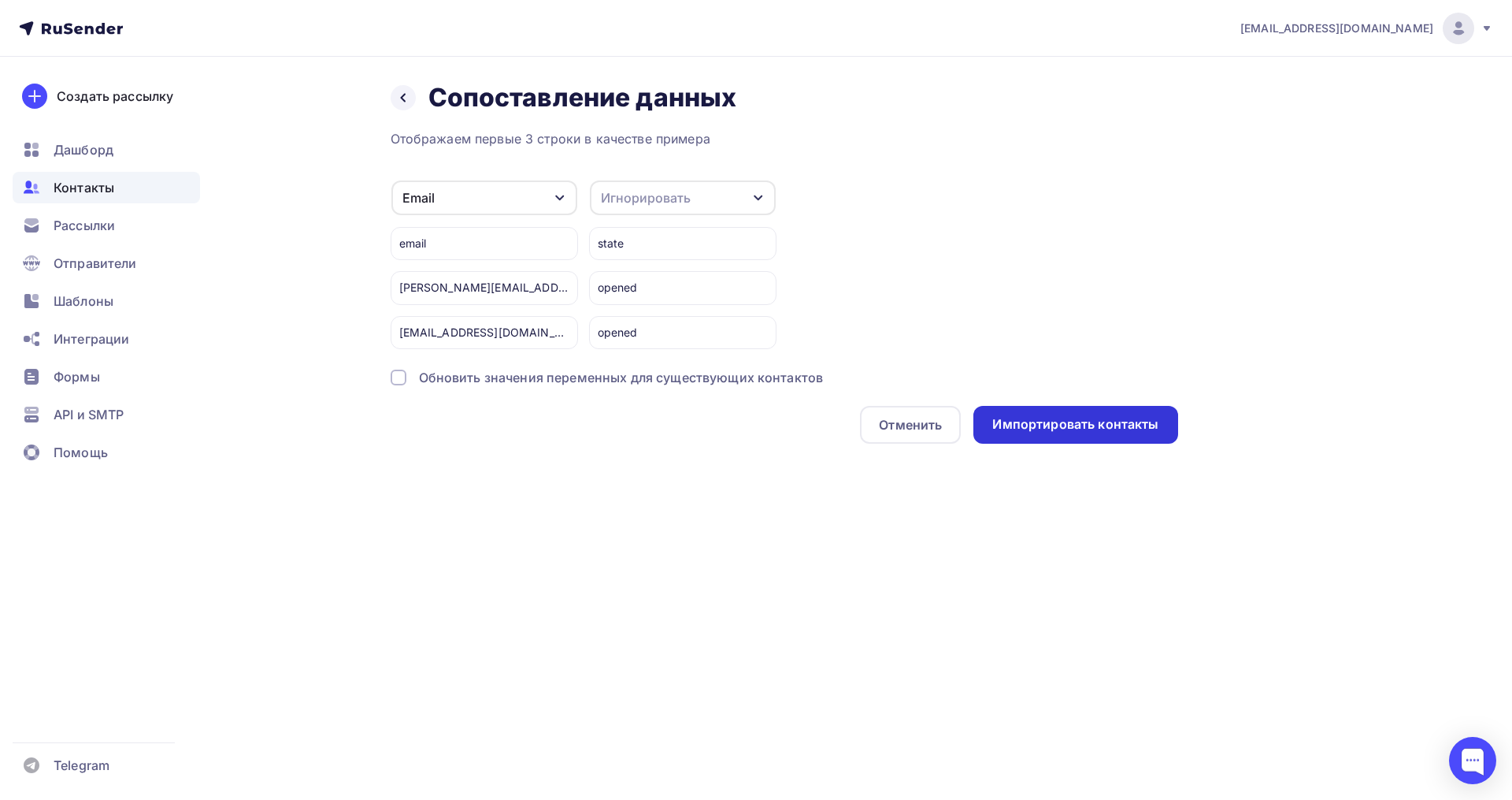
click at [1088, 433] on div "Импортировать контакты" at bounding box center [1074, 424] width 166 height 18
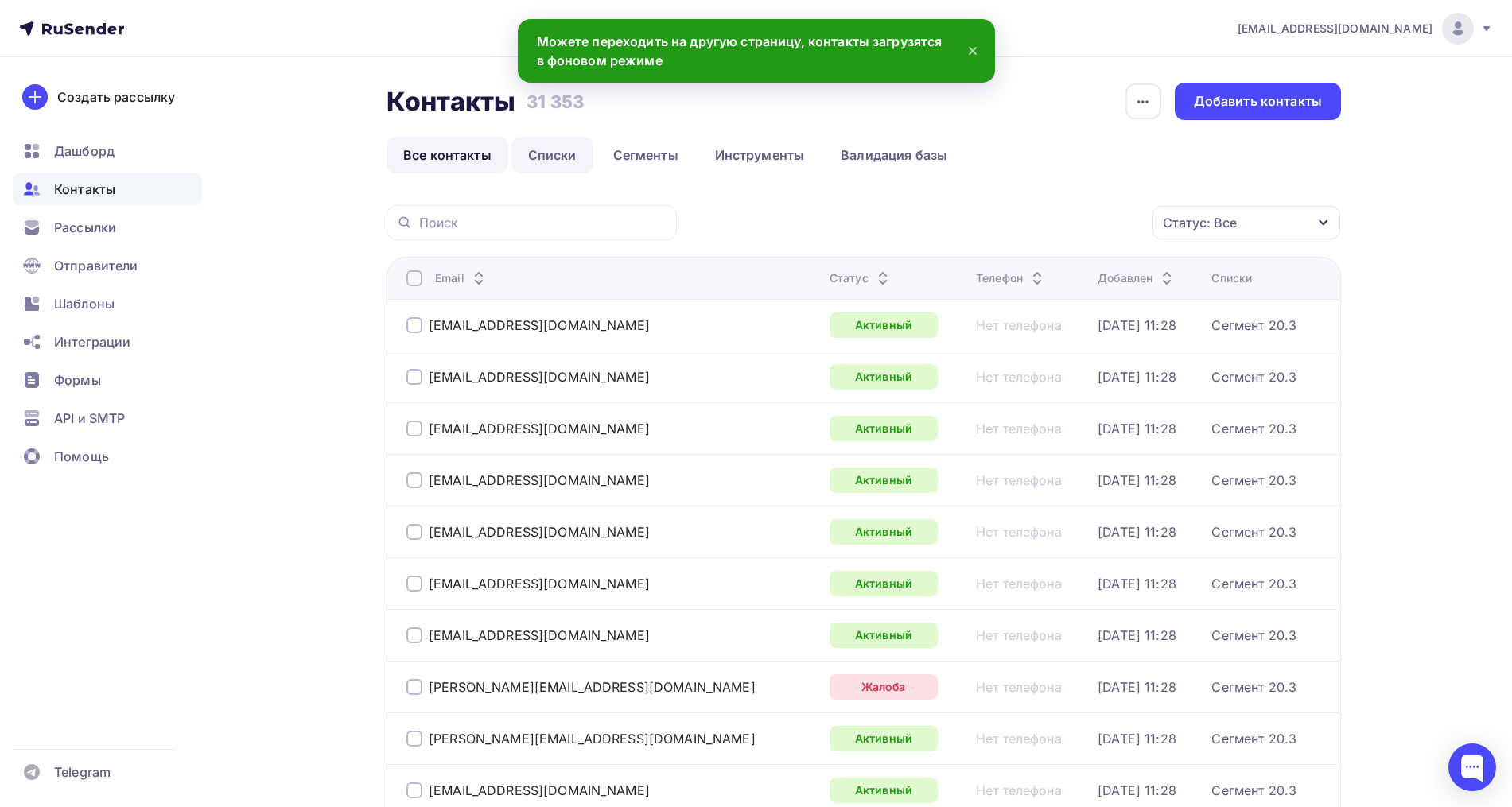
click at [543, 156] on link "Списки" at bounding box center [552, 155] width 82 height 37
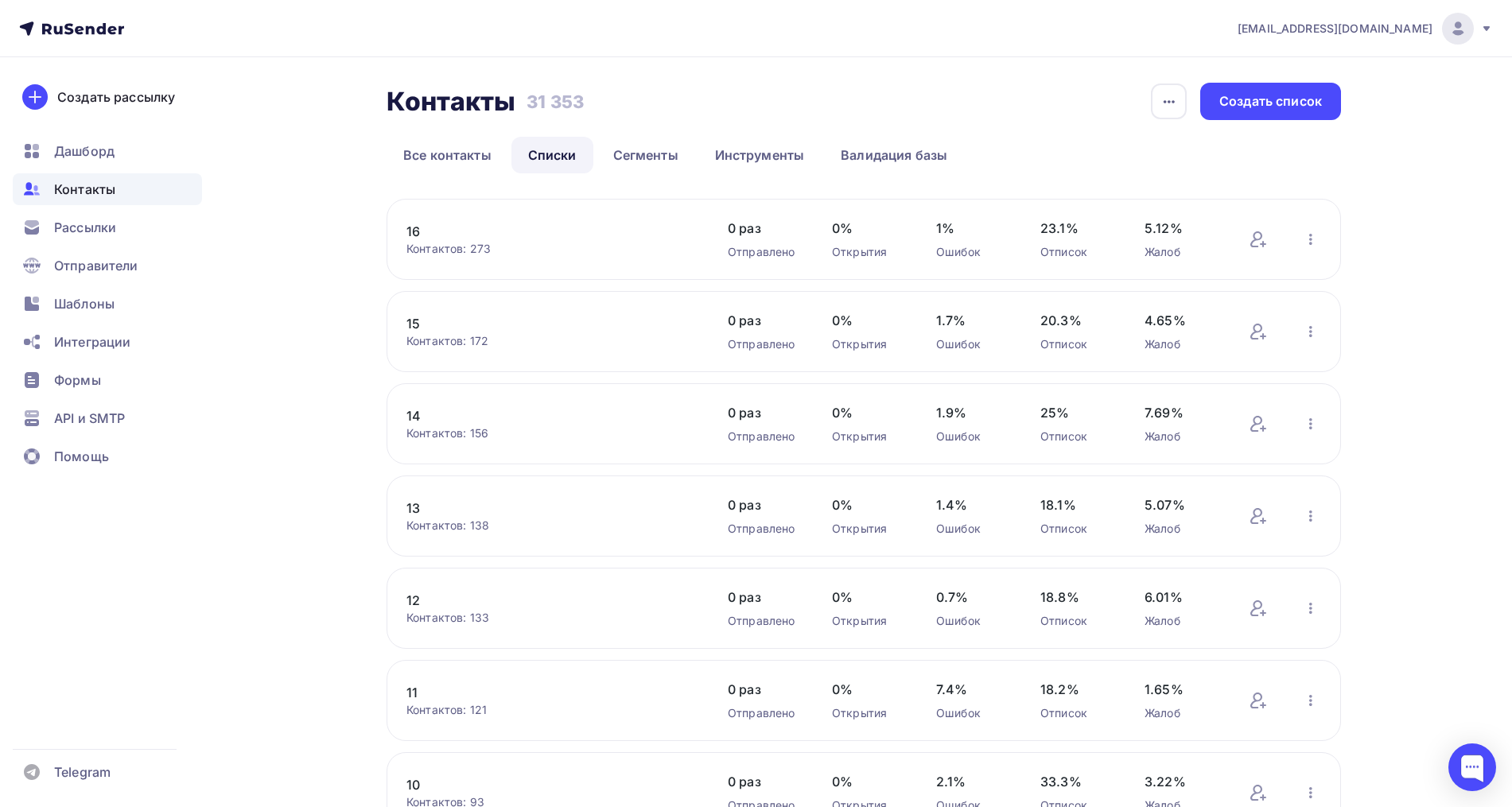
click at [419, 507] on link "13" at bounding box center [541, 507] width 270 height 19
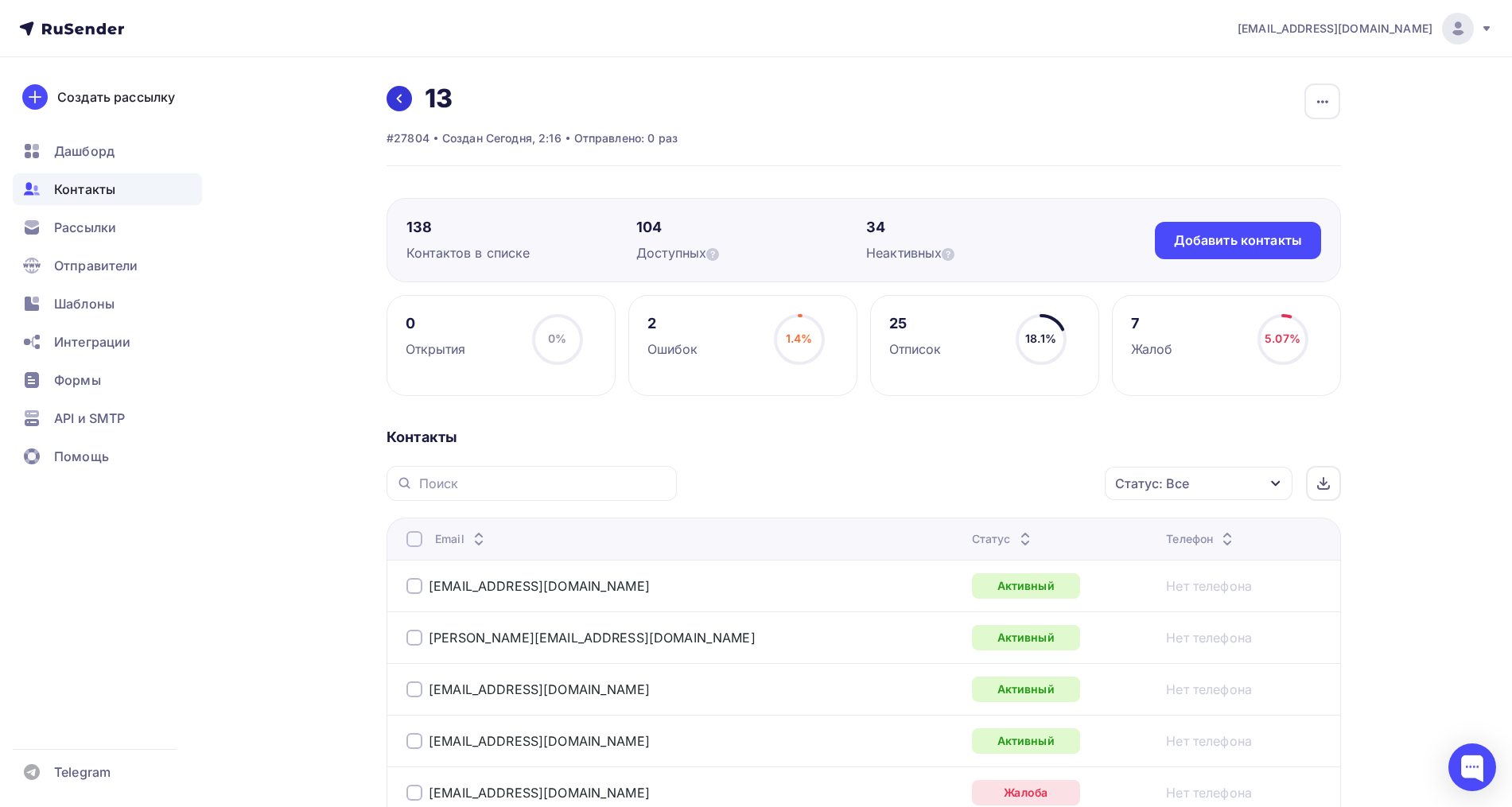
click at [403, 89] on link at bounding box center [400, 99] width 26 height 26
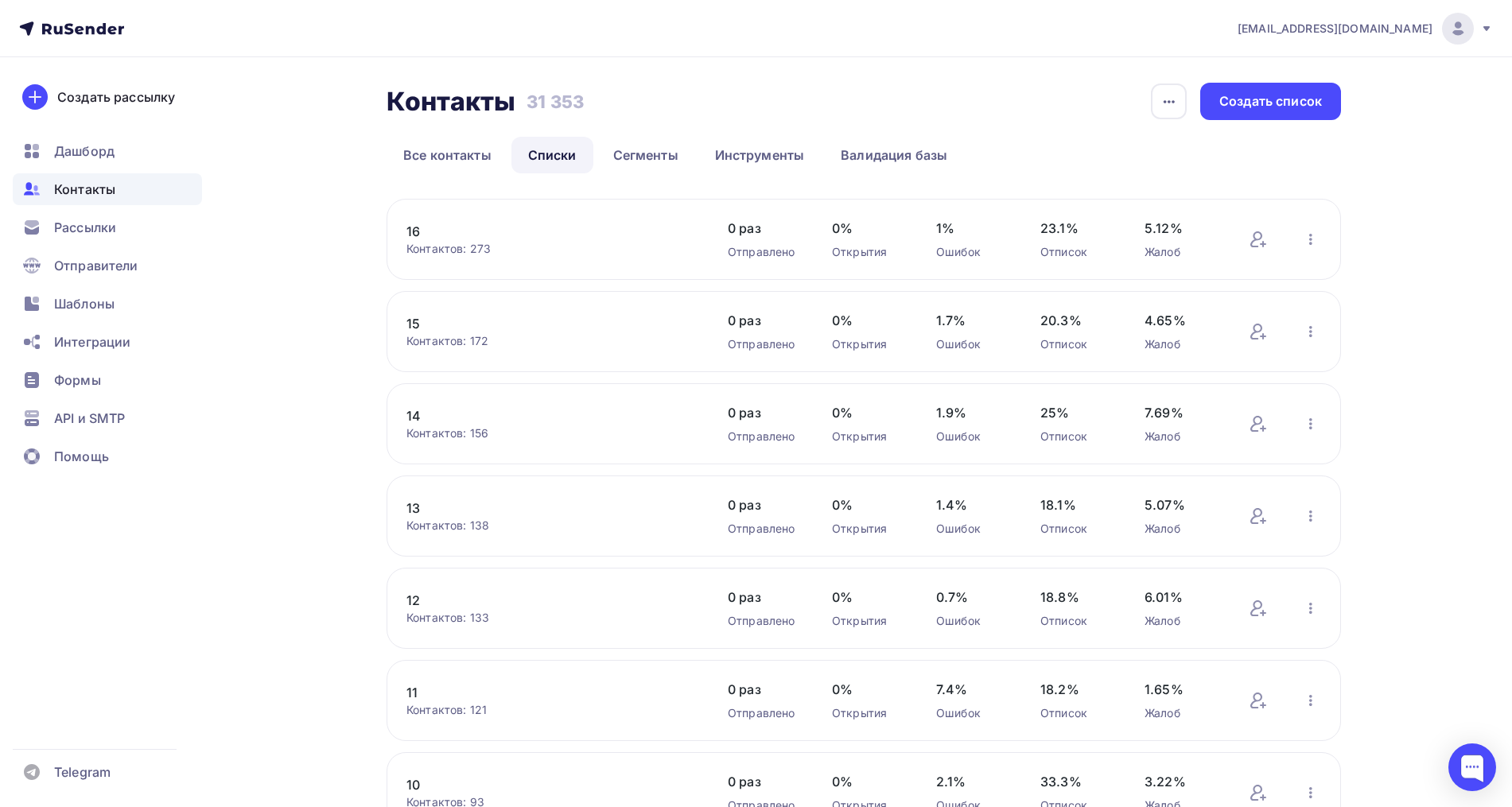
click at [418, 696] on link "11" at bounding box center [541, 692] width 270 height 19
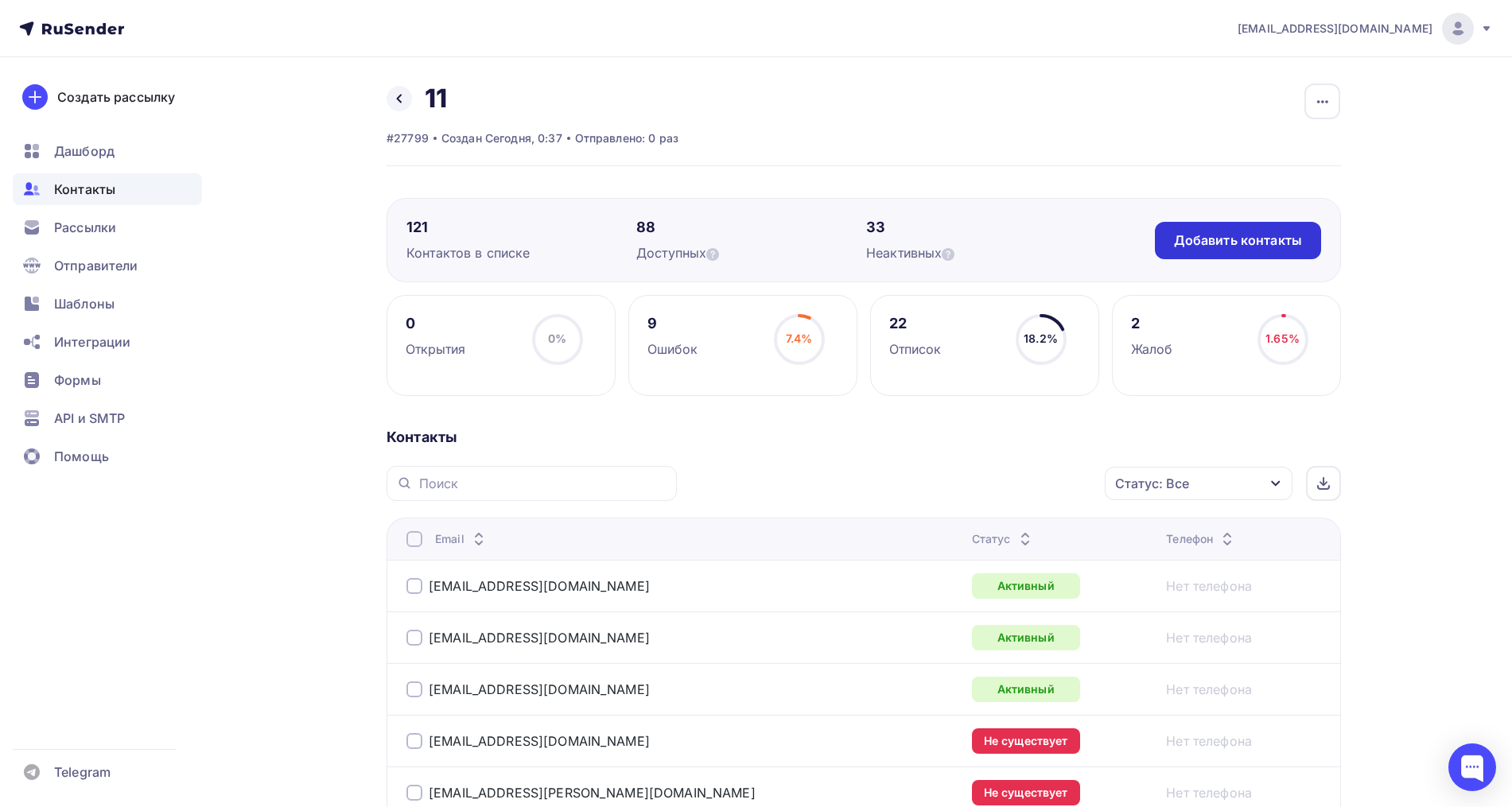
click at [1220, 244] on div "Добавить контакты" at bounding box center [1237, 240] width 128 height 18
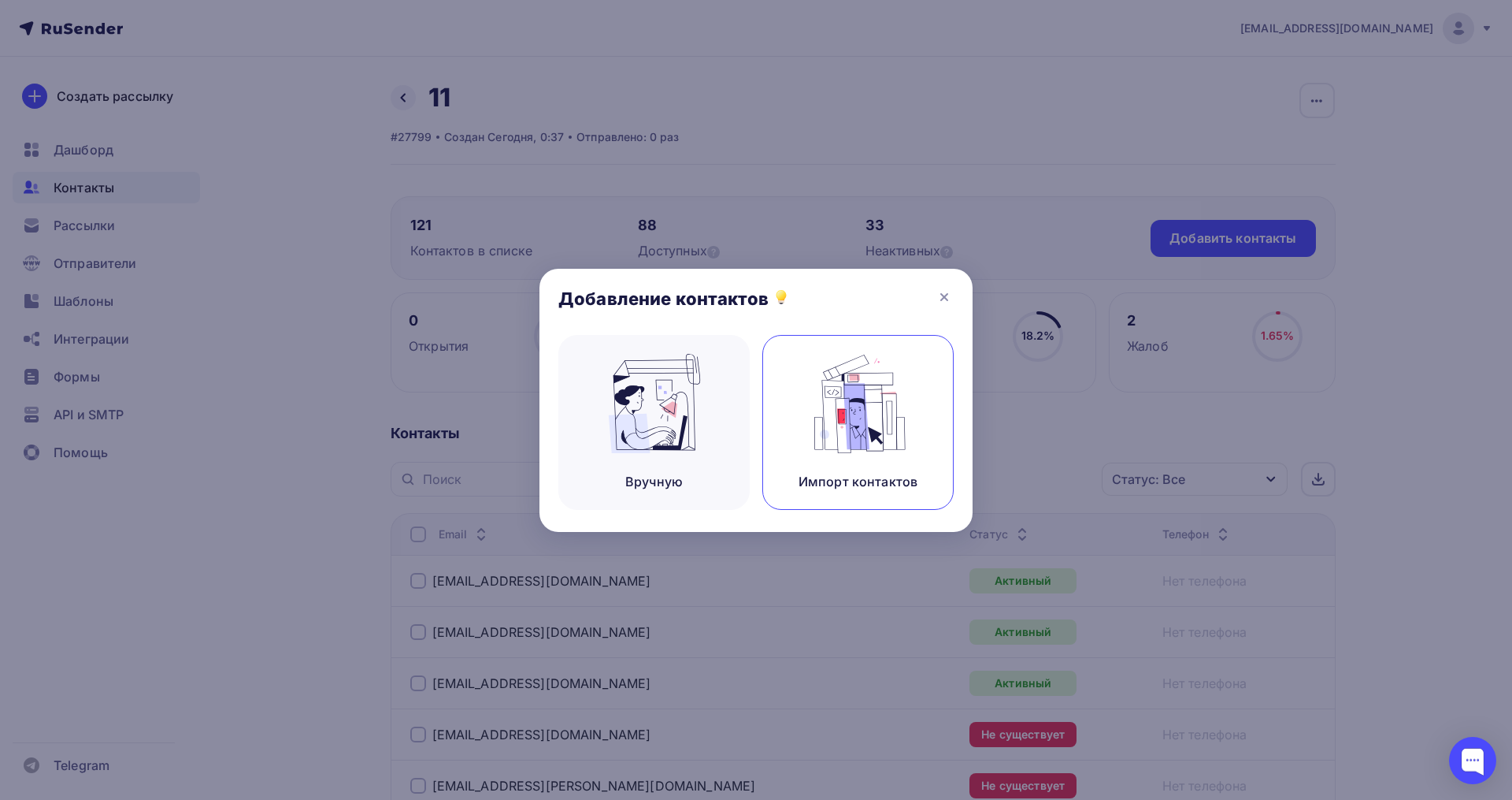
click at [829, 378] on img at bounding box center [858, 403] width 105 height 99
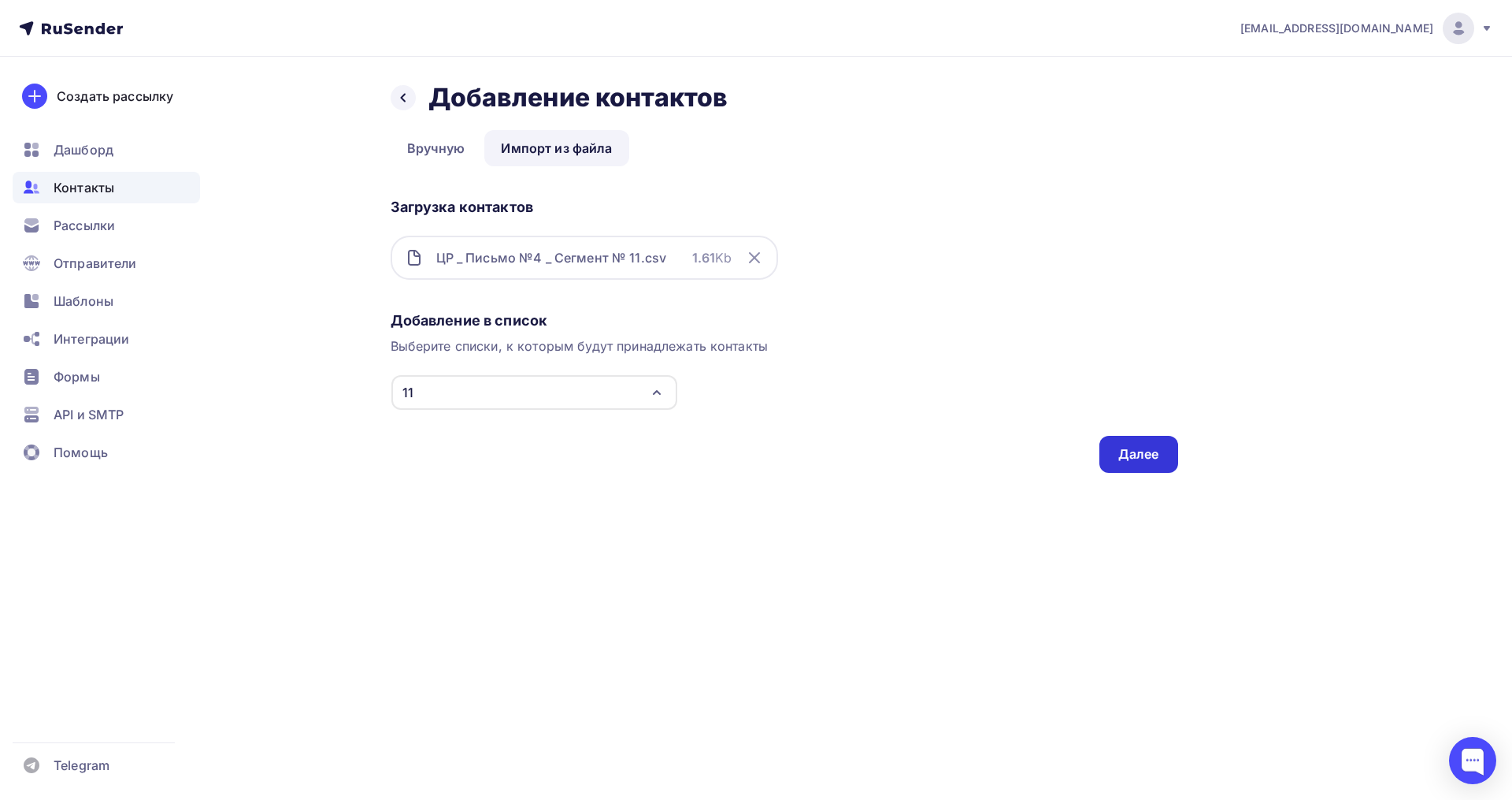
click at [1122, 458] on div "Далее" at bounding box center [1138, 455] width 41 height 18
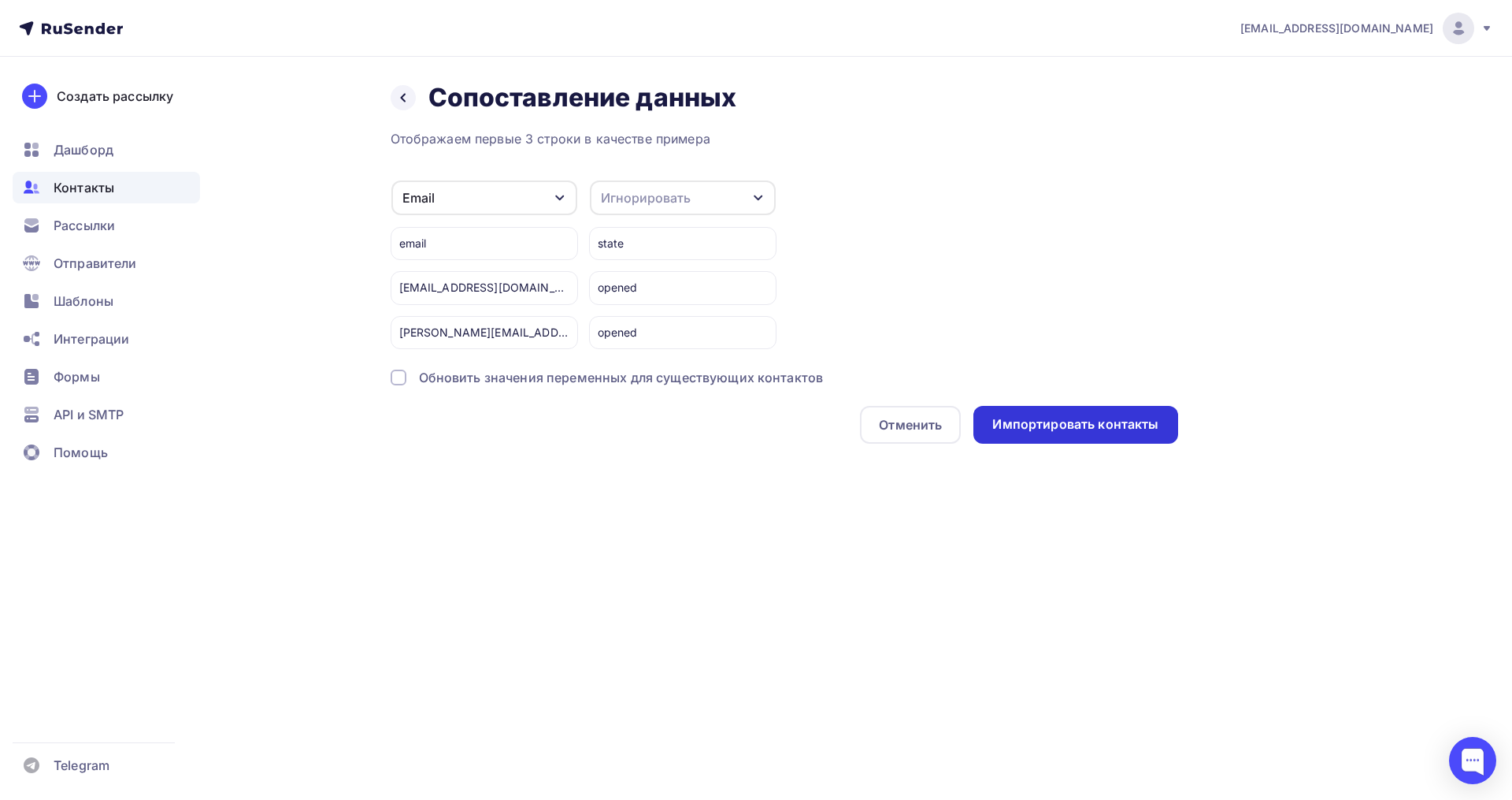
click at [1020, 422] on div "Импортировать контакты" at bounding box center [1074, 424] width 166 height 18
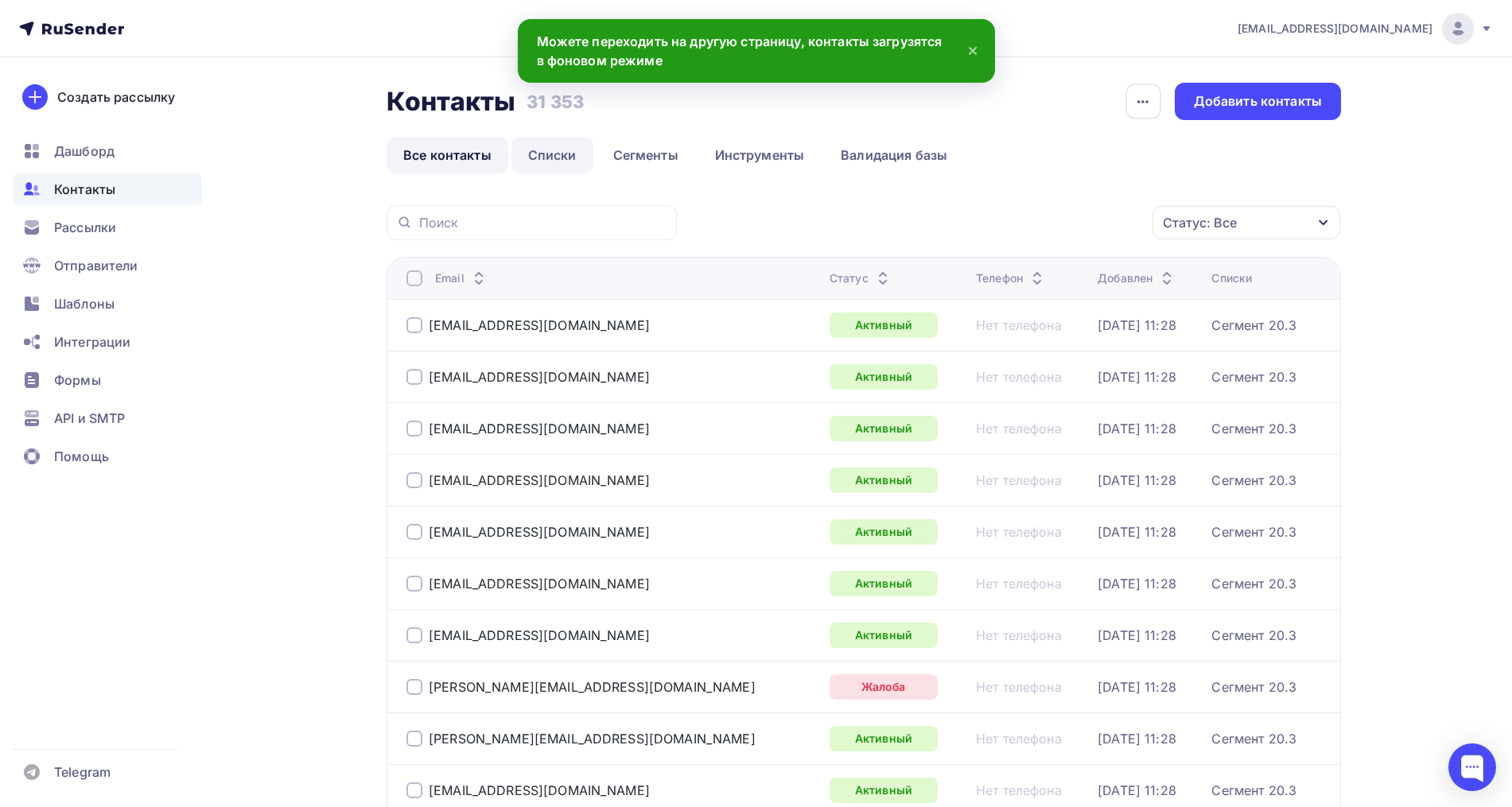
click at [543, 151] on link "Списки" at bounding box center [552, 155] width 82 height 37
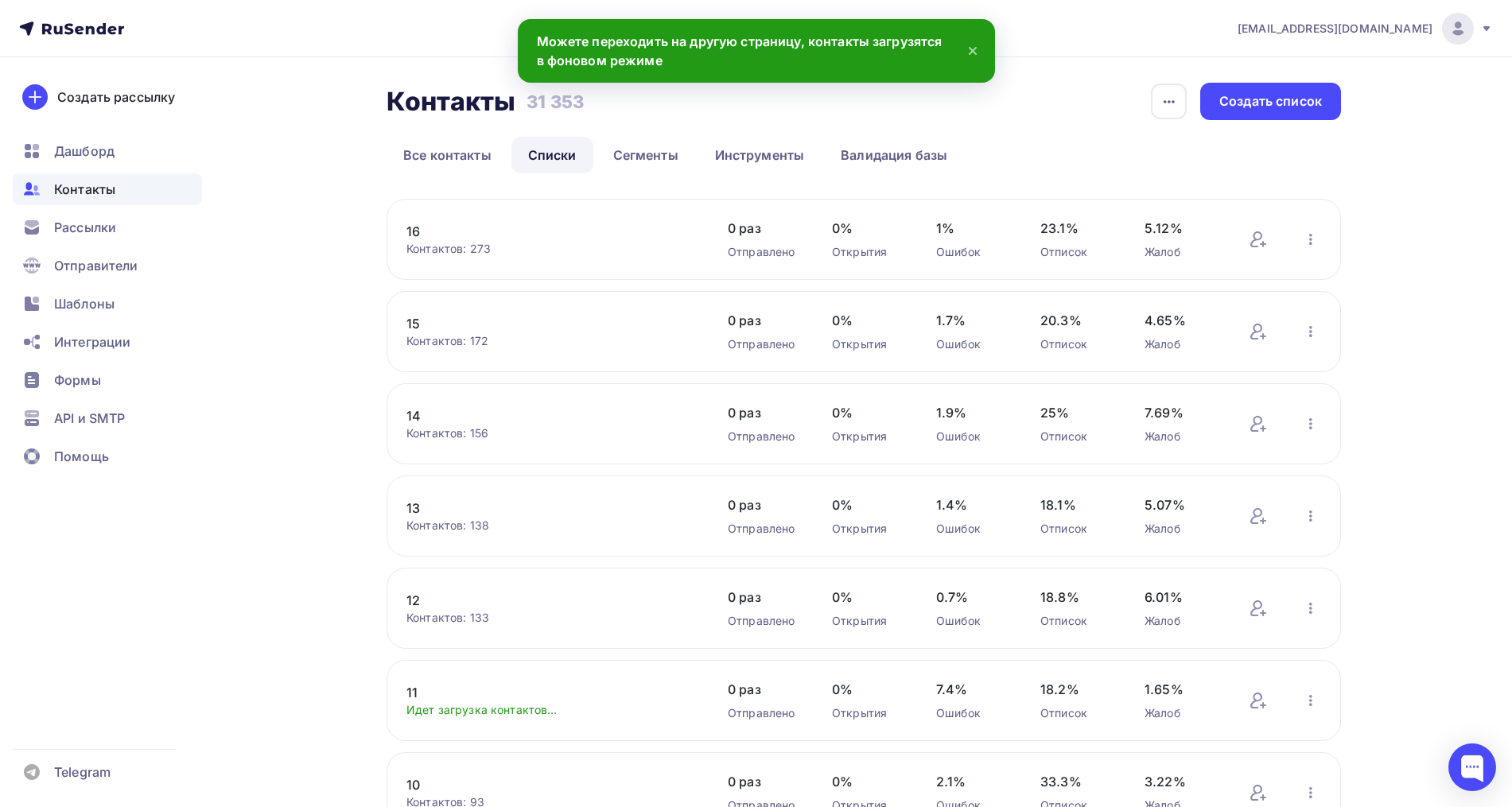
scroll to position [99, 0]
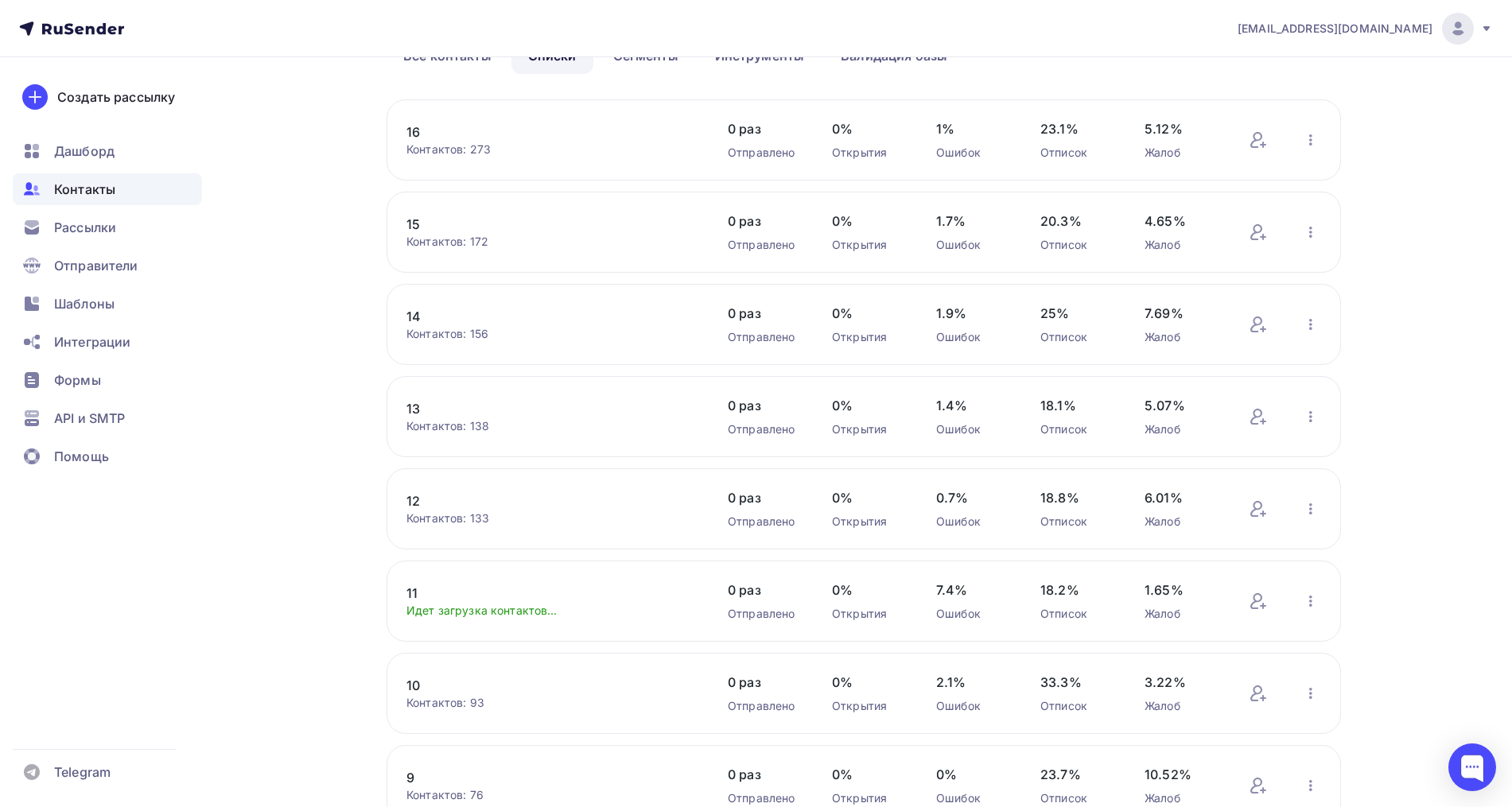
click at [415, 590] on link "11" at bounding box center [541, 593] width 270 height 19
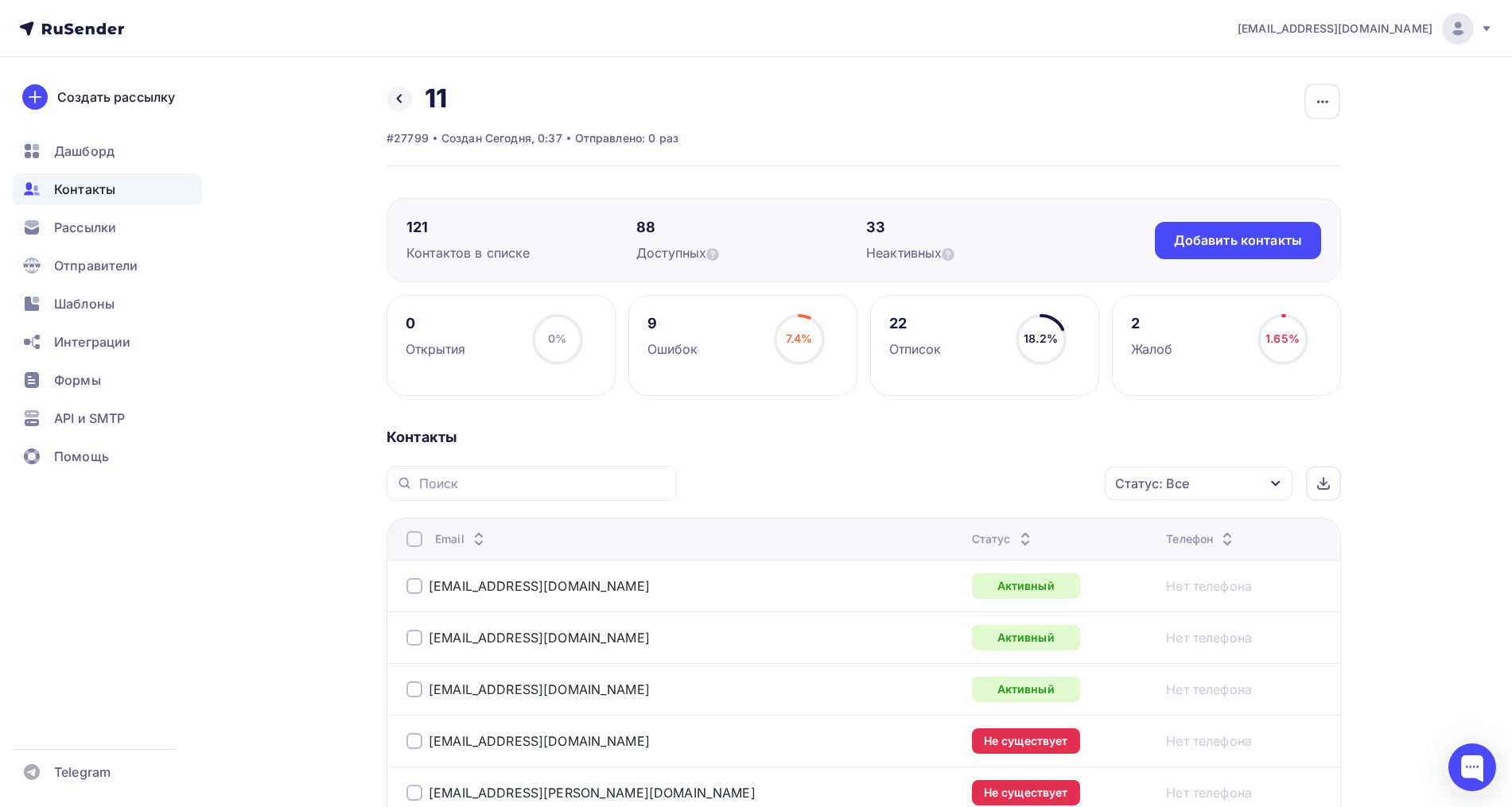
click at [412, 105] on div "Назад 11 Переименовать список Скачать список Отписать адреса Настроить поля и п…" at bounding box center [533, 98] width 292 height 31
click at [412, 106] on div "Назад 11 Переименовать список Скачать список Отписать адреса Настроить поля и п…" at bounding box center [533, 98] width 292 height 31
click at [401, 97] on icon at bounding box center [400, 99] width 13 height 13
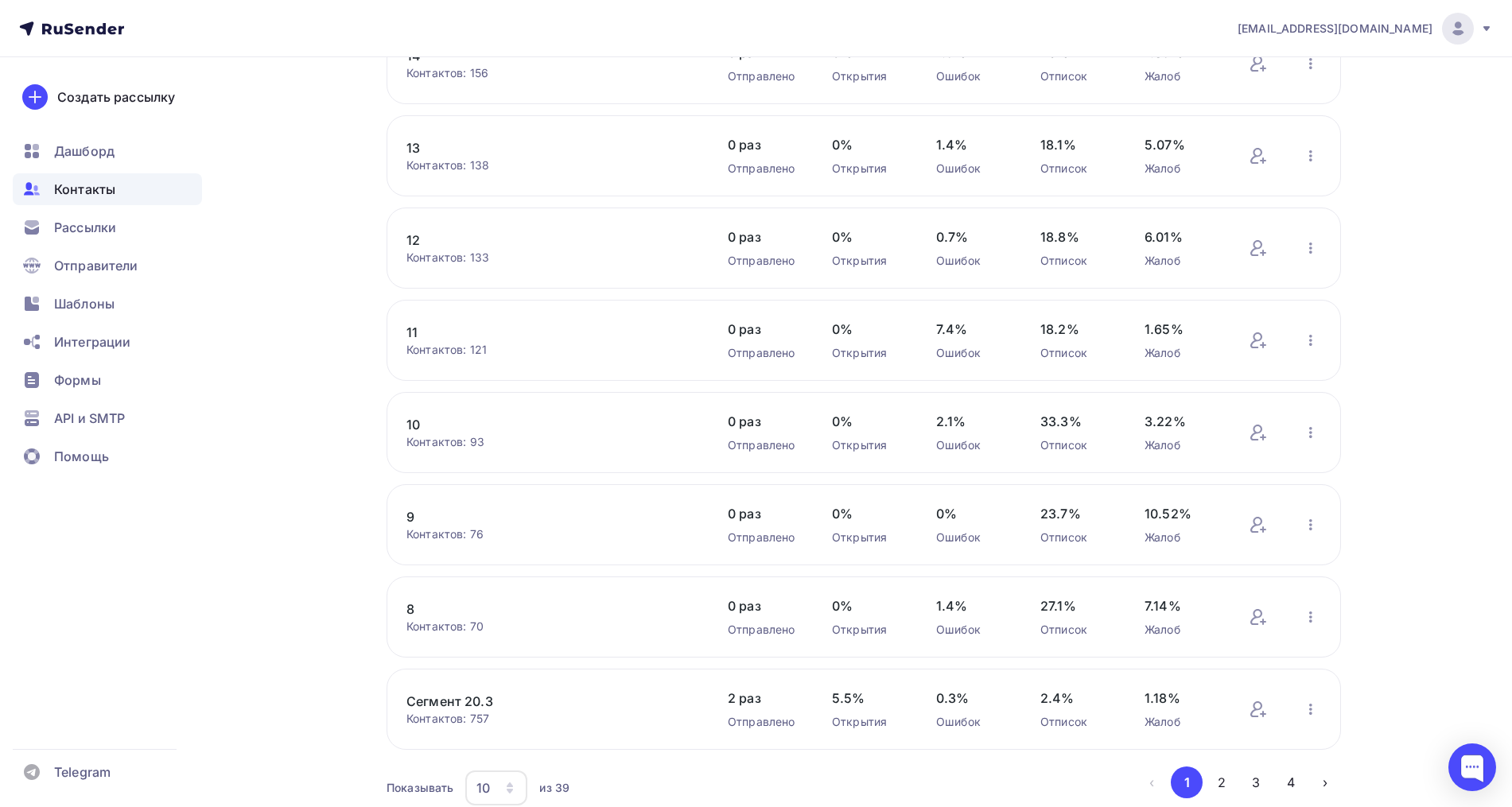
scroll to position [397, 0]
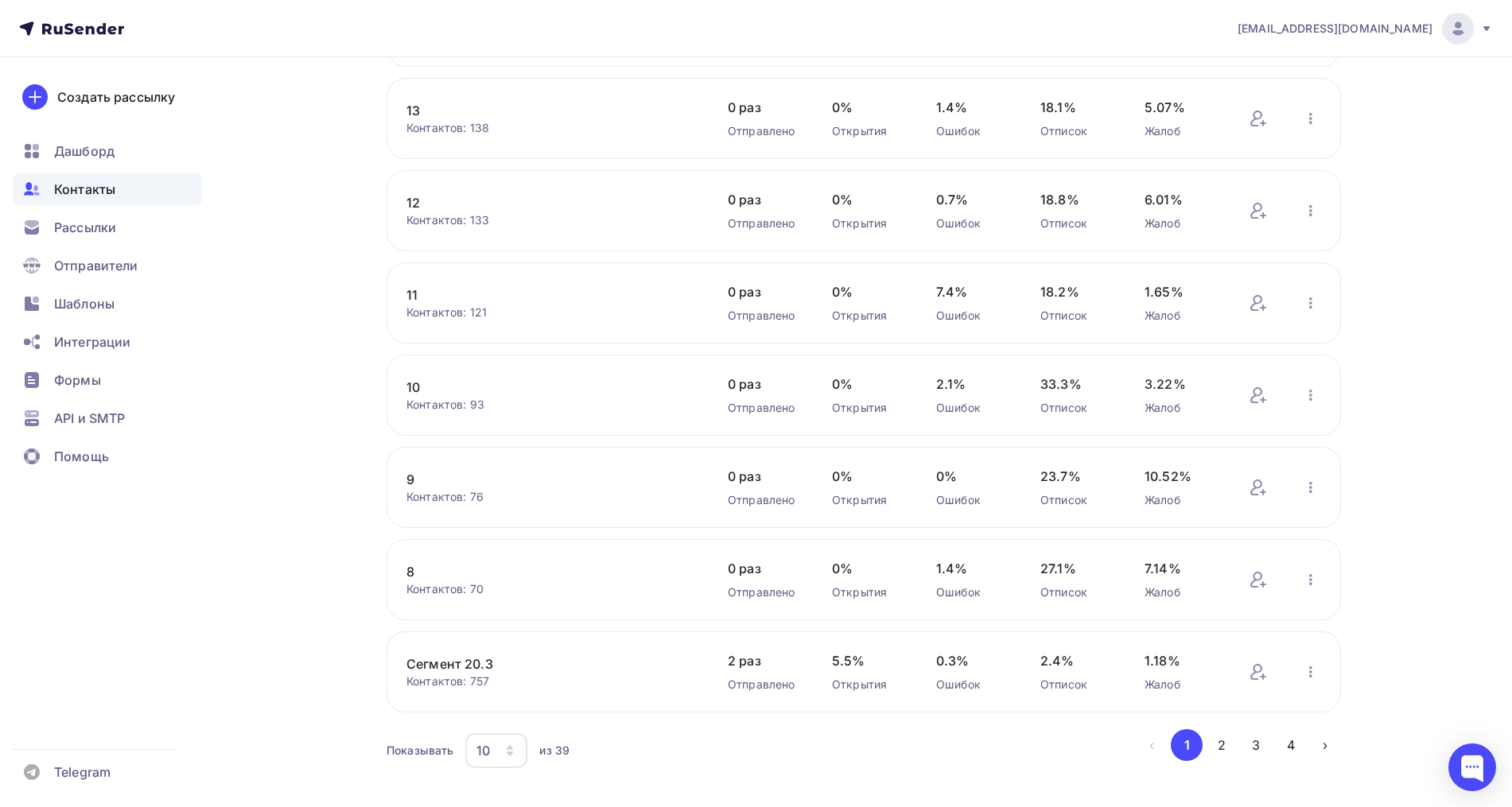
click at [412, 476] on link "9" at bounding box center [541, 479] width 270 height 19
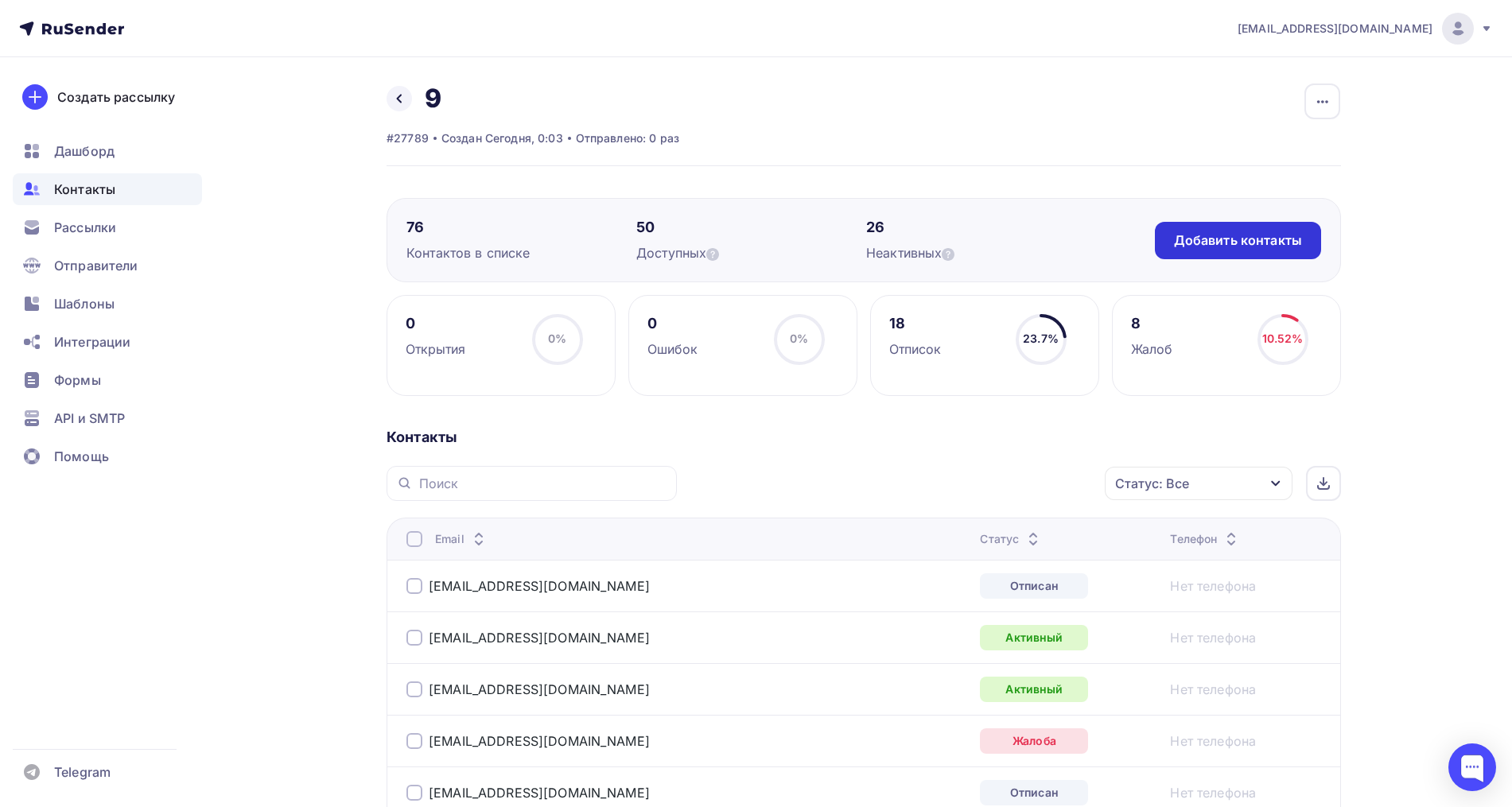
click at [1267, 238] on div "Добавить контакты" at bounding box center [1237, 240] width 128 height 18
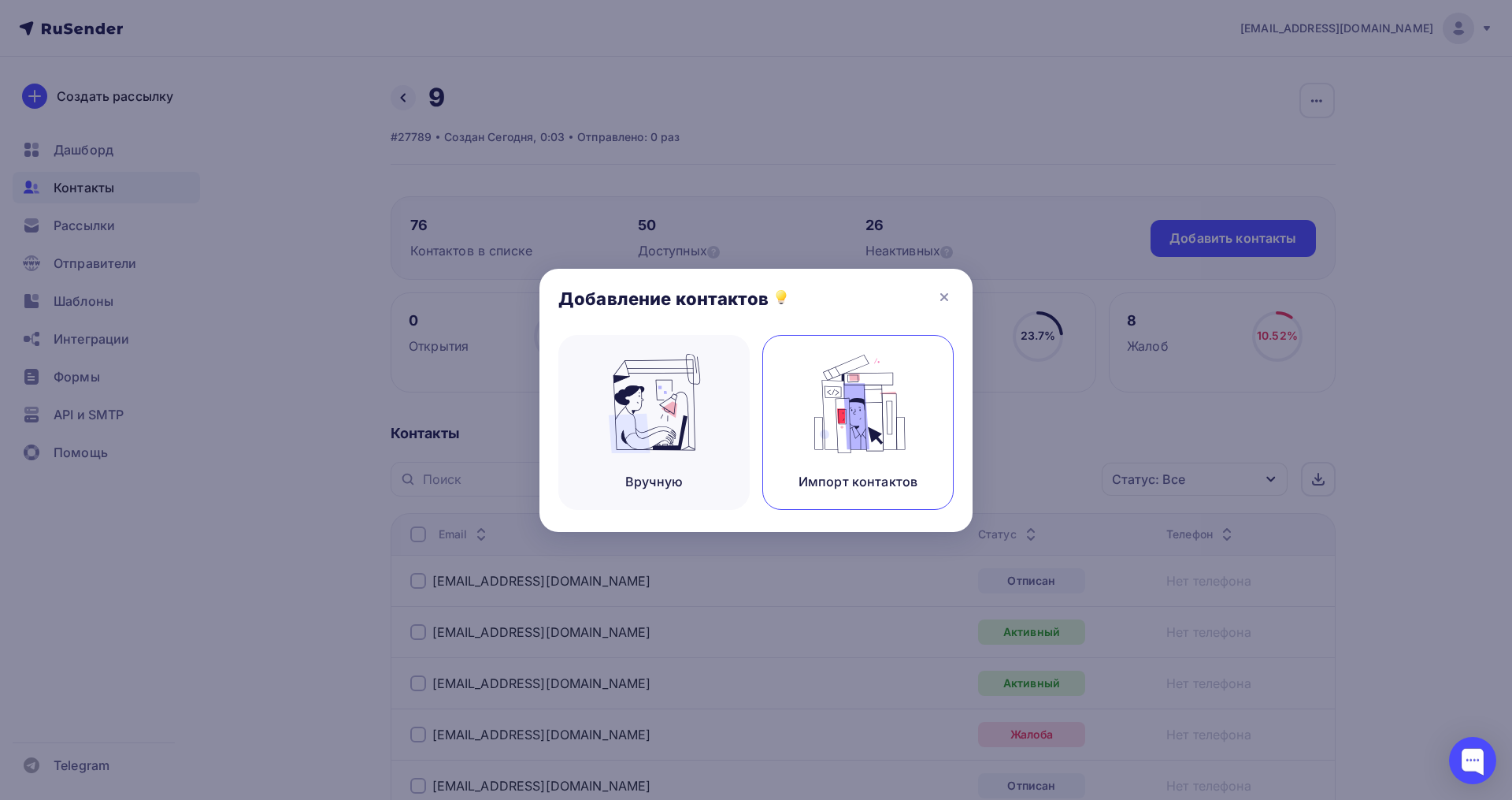
click at [873, 431] on img at bounding box center [858, 403] width 105 height 99
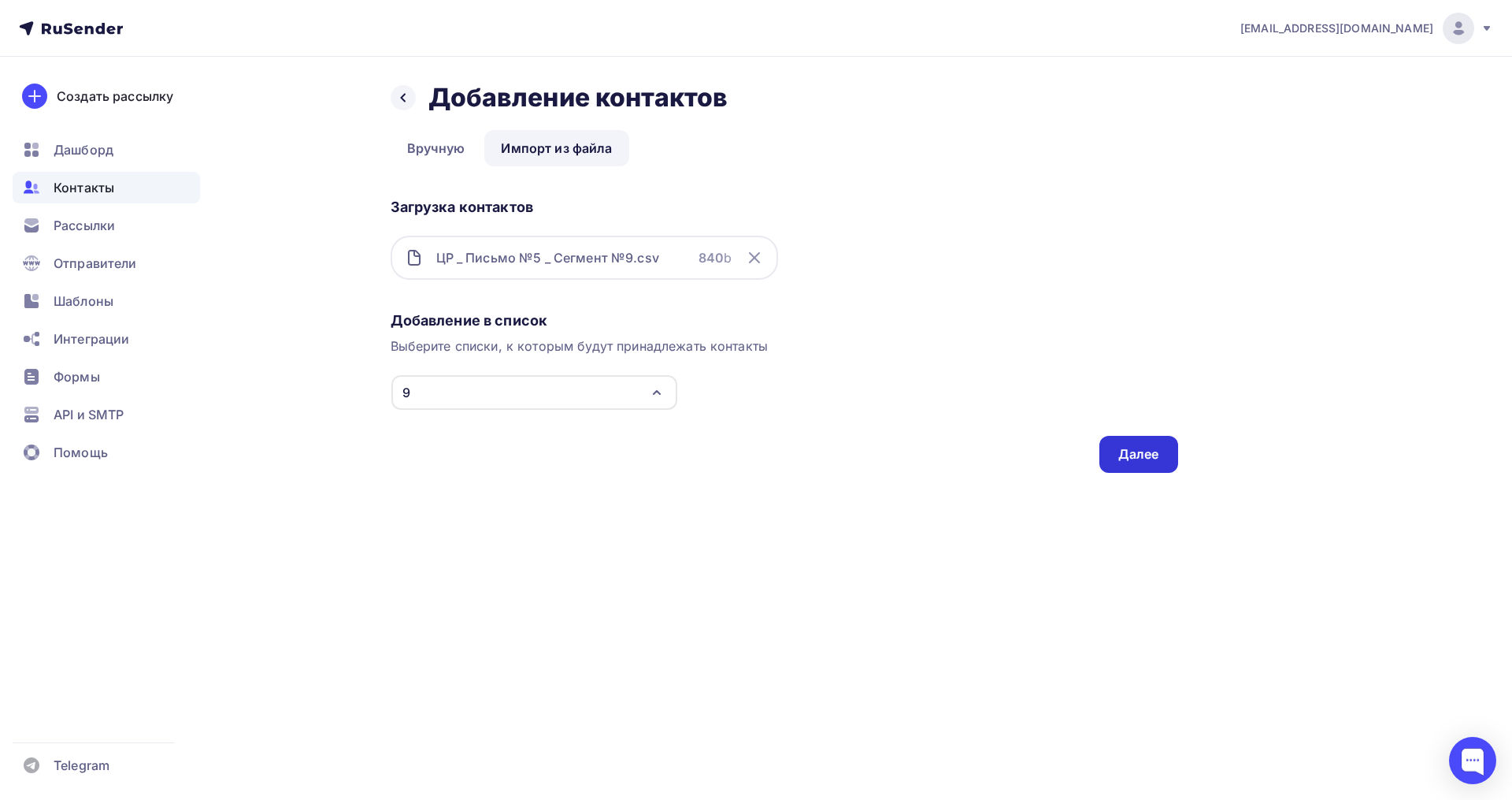
click at [1121, 463] on div "Далее" at bounding box center [1138, 455] width 41 height 18
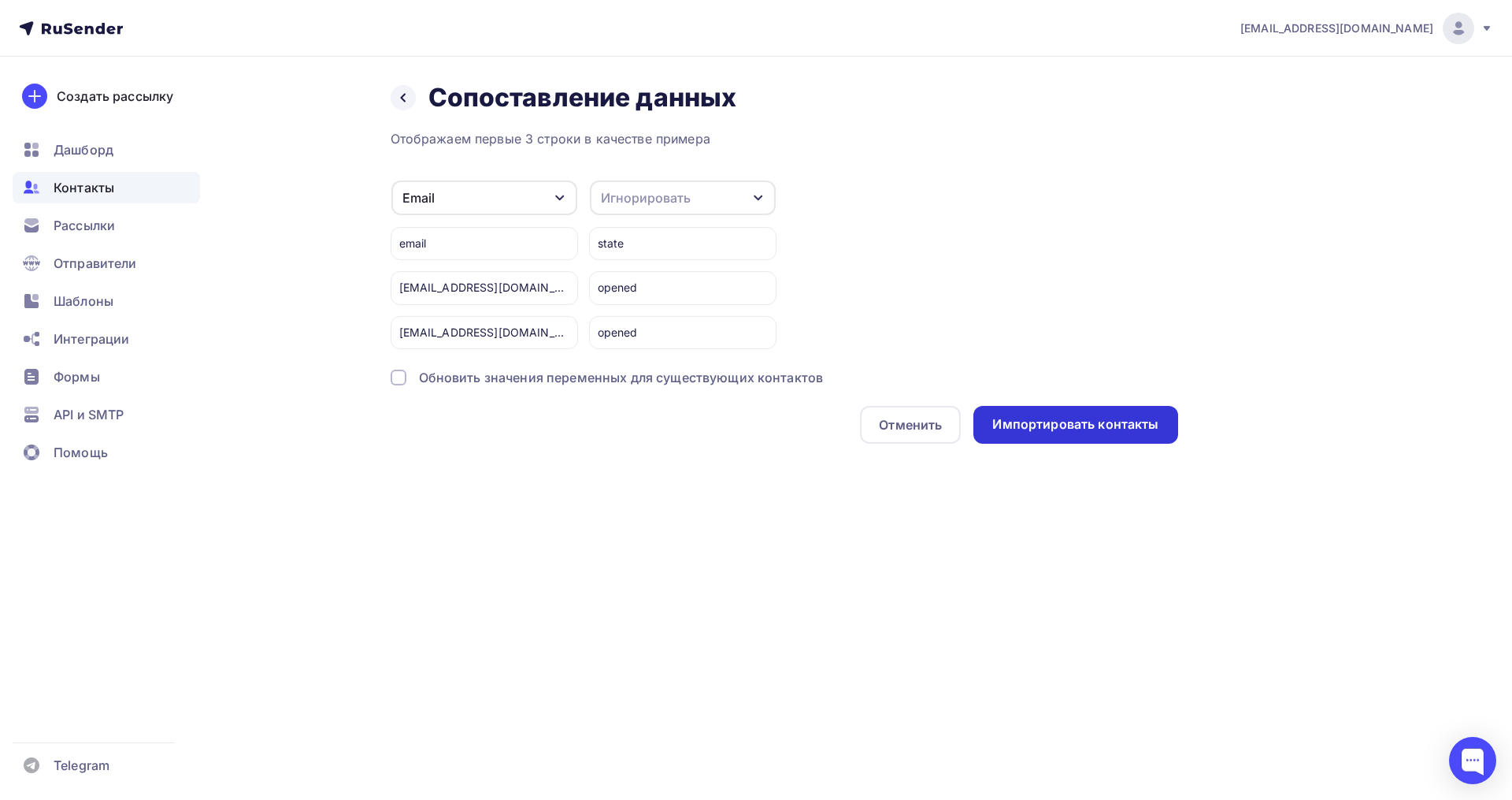
click at [1101, 420] on div "Импортировать контакты" at bounding box center [1074, 424] width 166 height 18
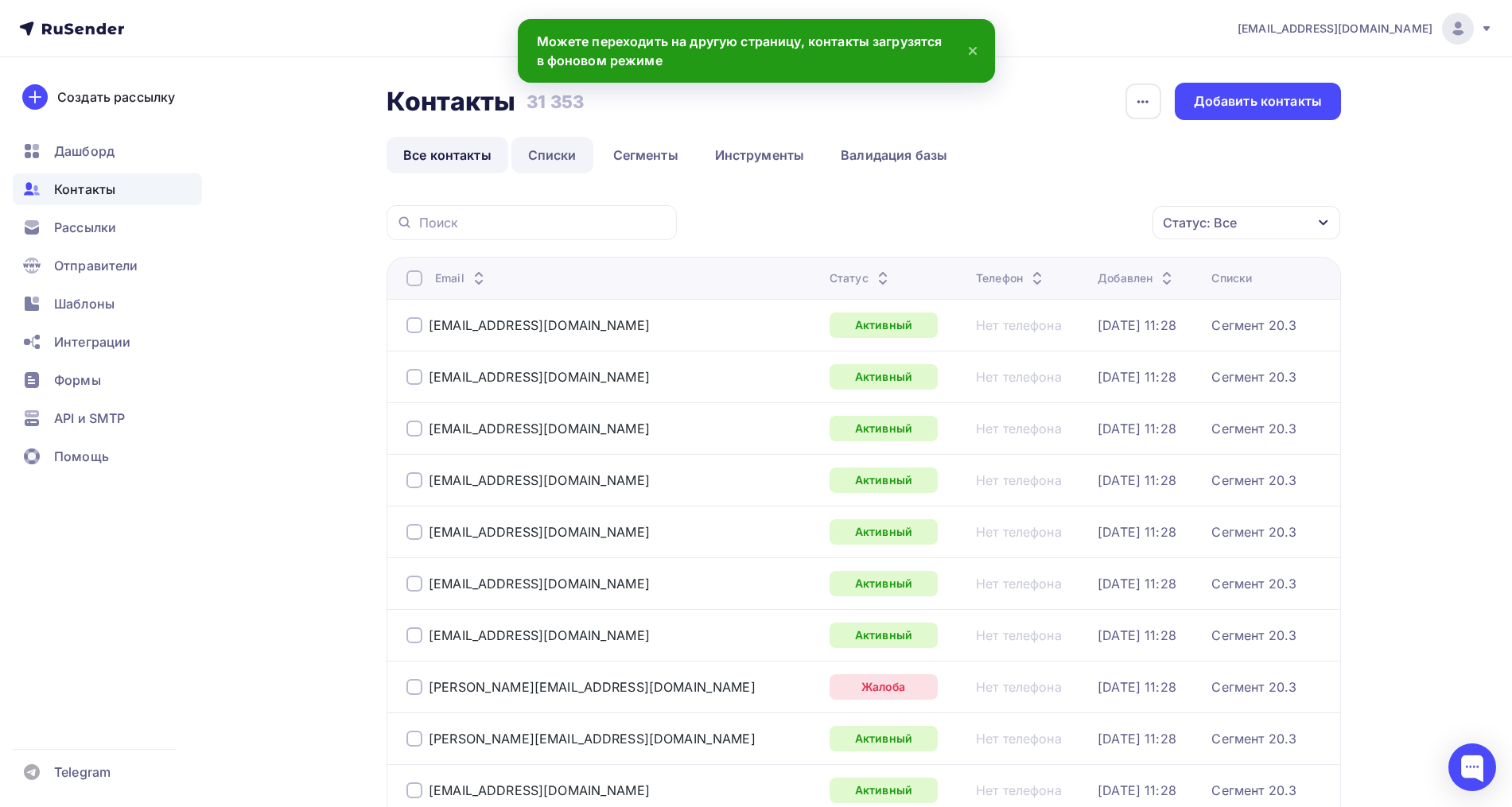
click at [565, 170] on link "Списки" at bounding box center [552, 155] width 82 height 37
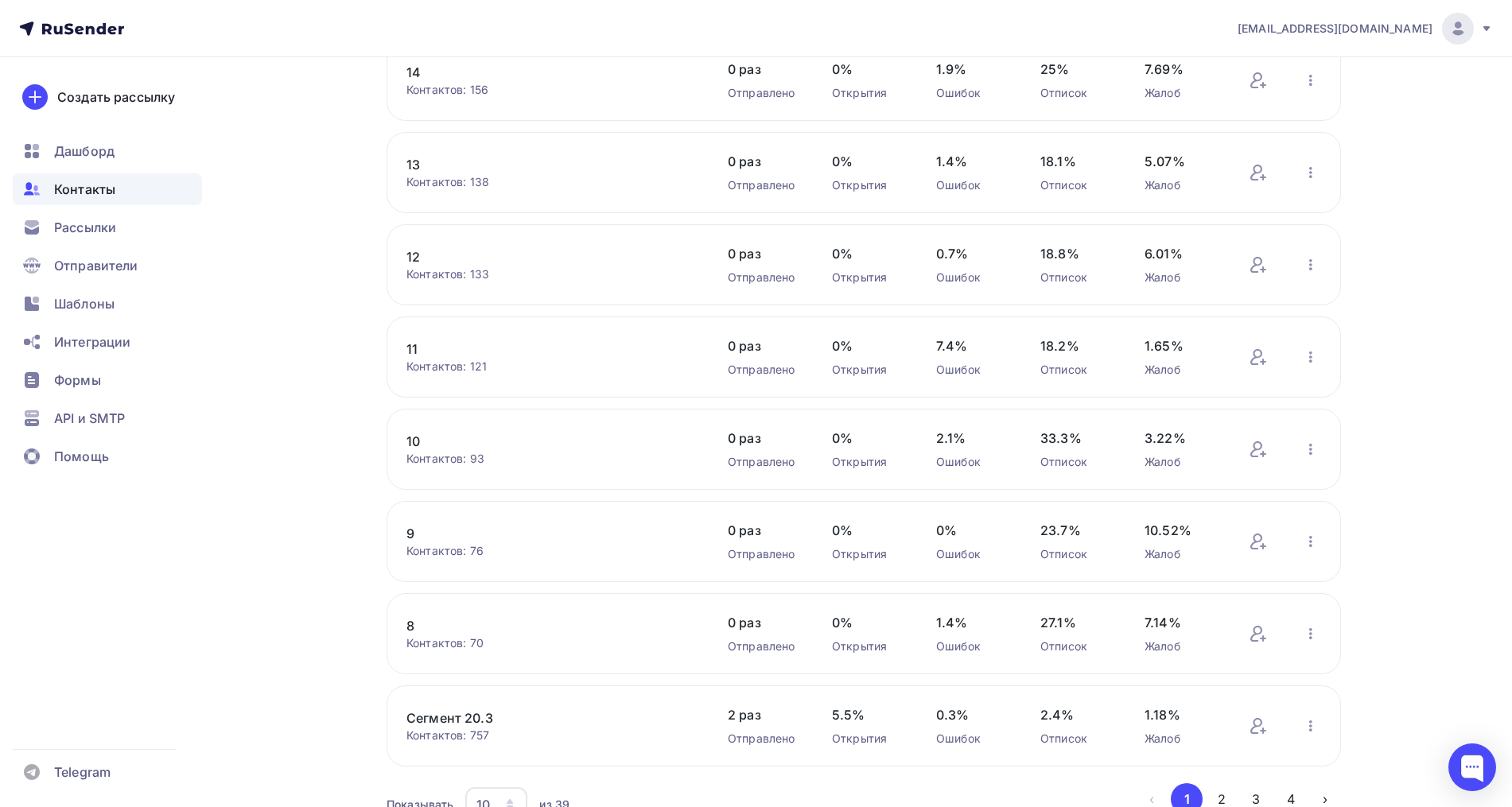
scroll to position [426, 0]
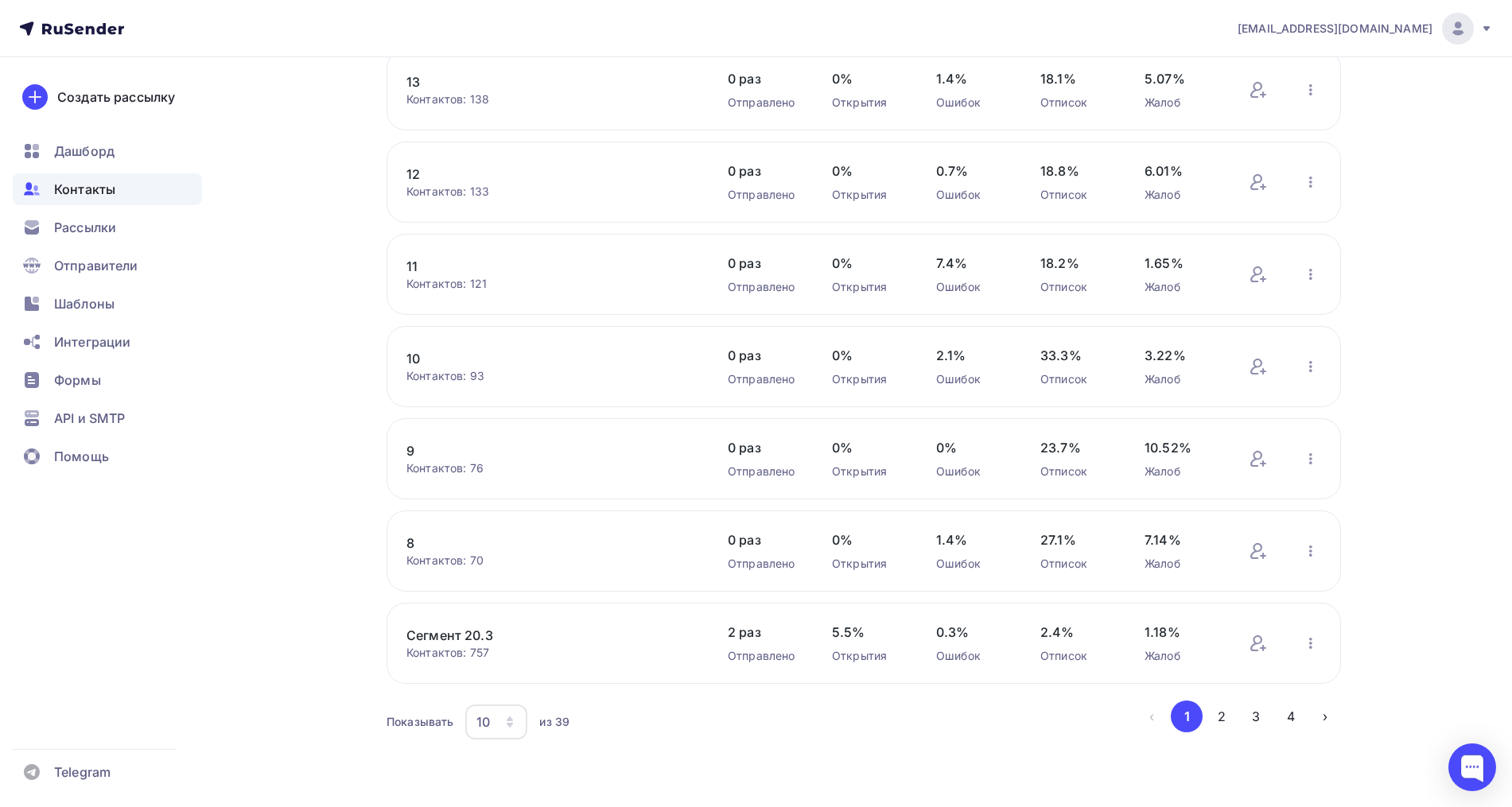
click at [412, 451] on link "9" at bounding box center [541, 450] width 270 height 19
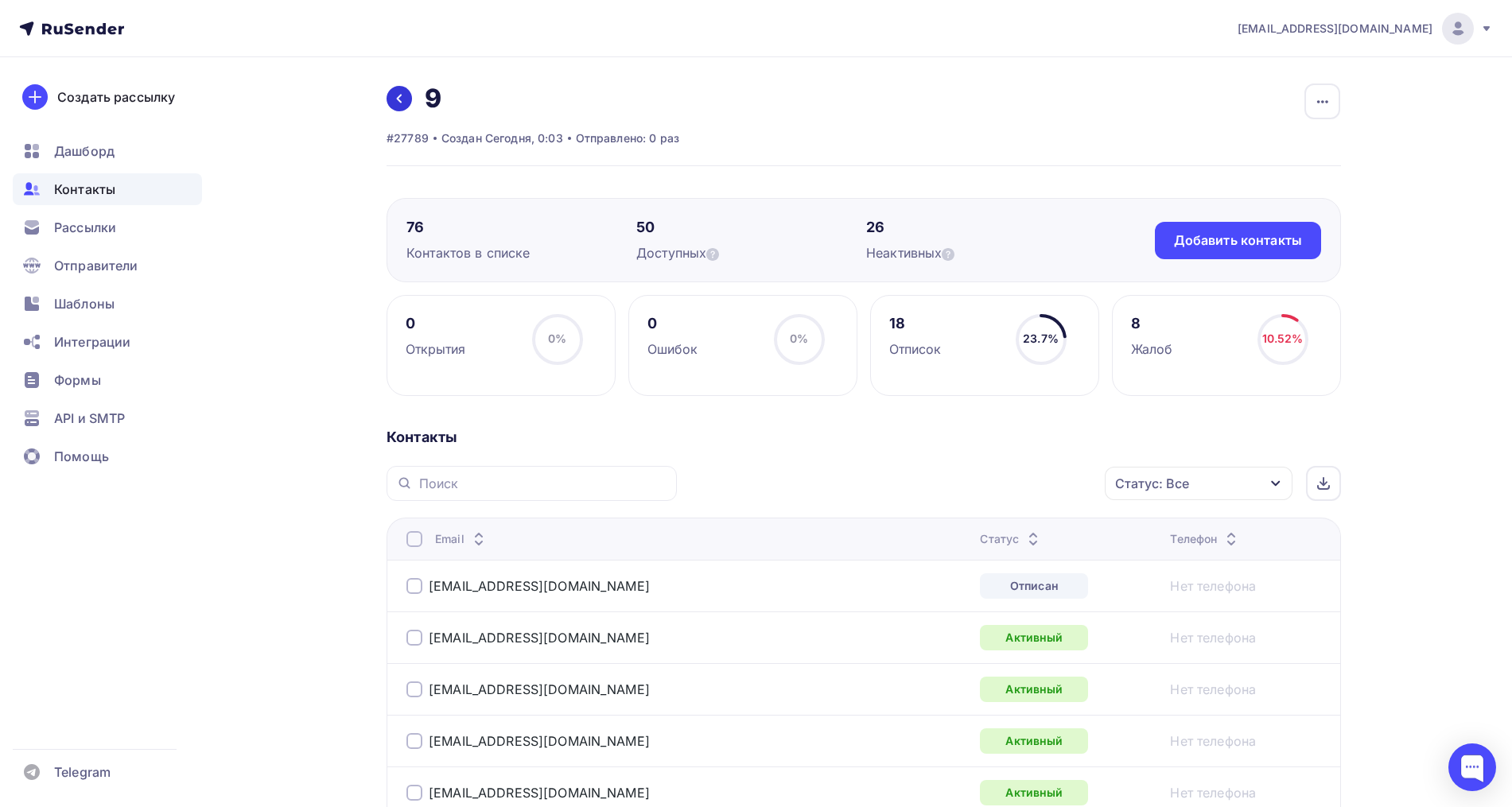
click at [403, 97] on icon at bounding box center [400, 99] width 13 height 13
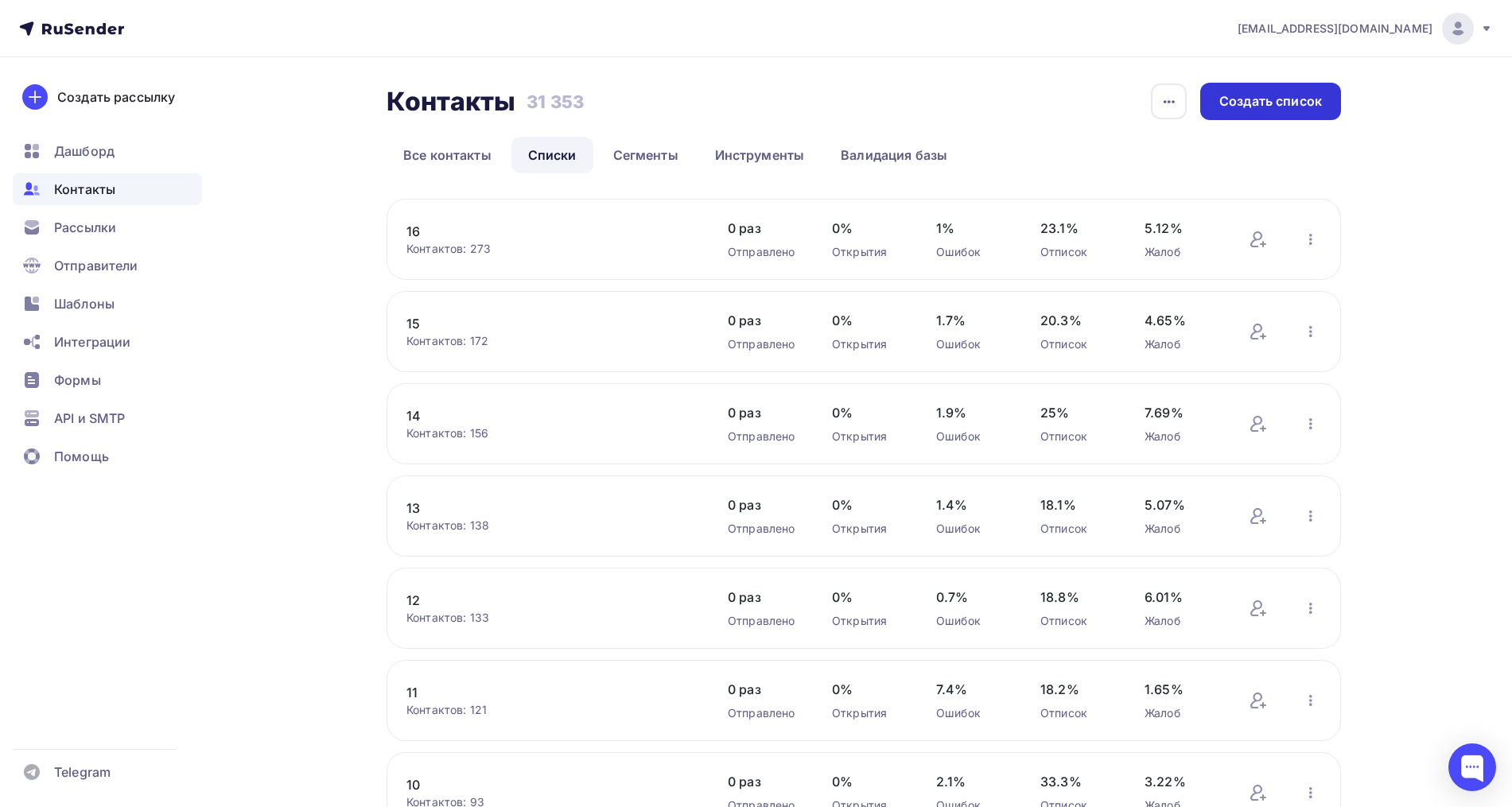
click at [1241, 99] on div "Создать список" at bounding box center [1270, 102] width 103 height 18
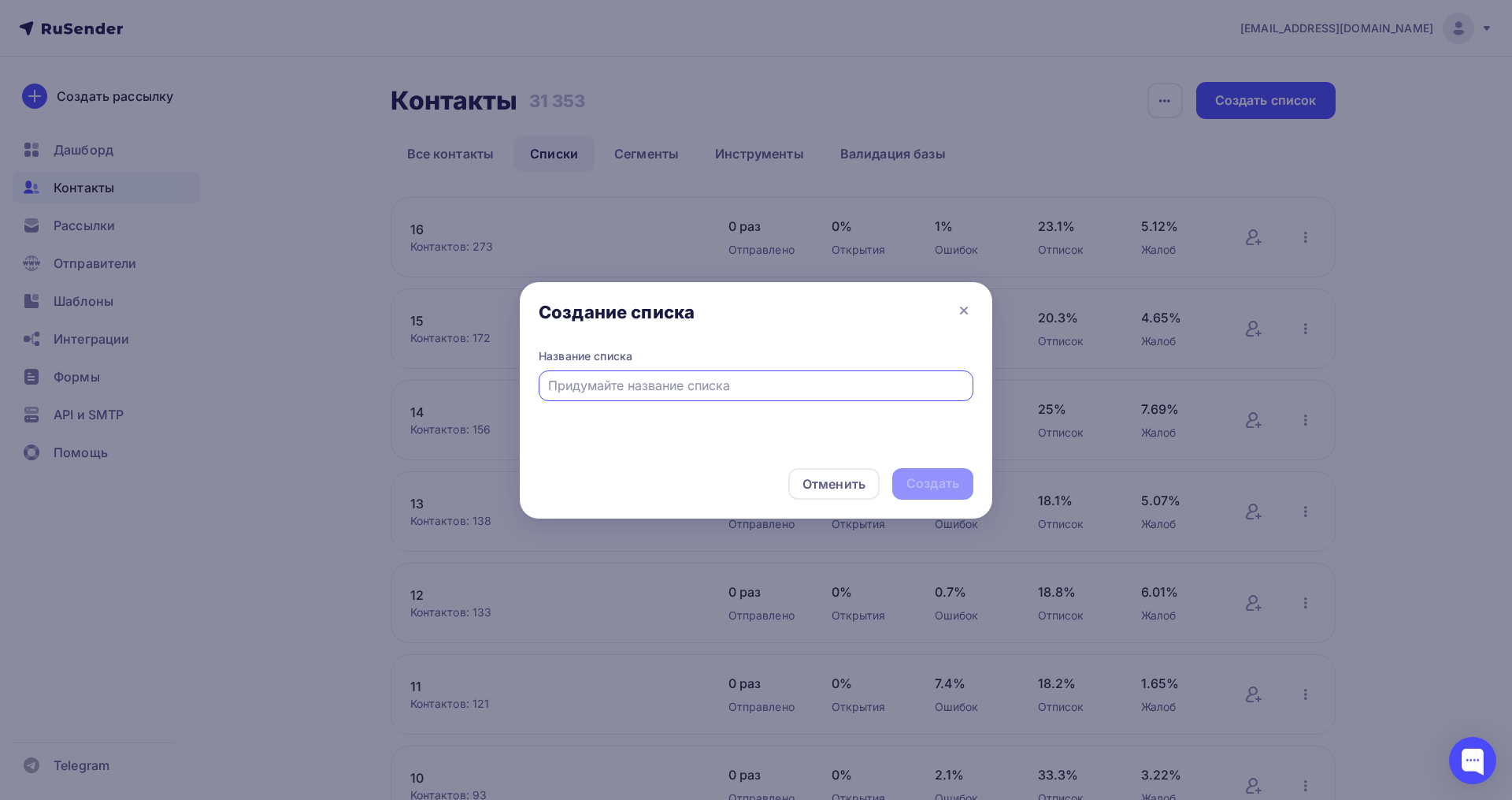
click at [598, 389] on input "text" at bounding box center [756, 385] width 417 height 19
type input "17"
click at [938, 478] on div "Создать" at bounding box center [933, 484] width 53 height 18
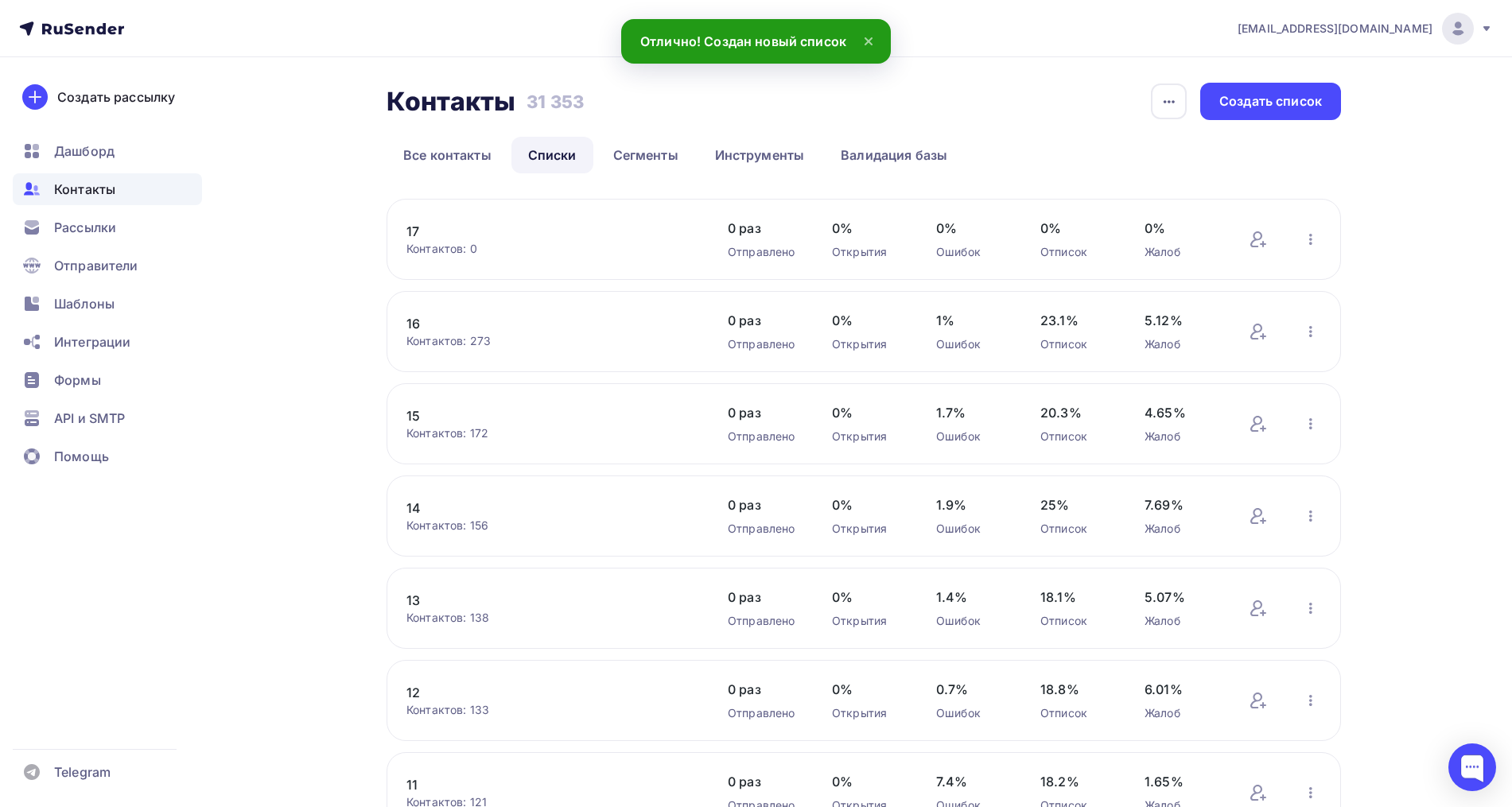
click at [418, 234] on link "17" at bounding box center [541, 231] width 270 height 19
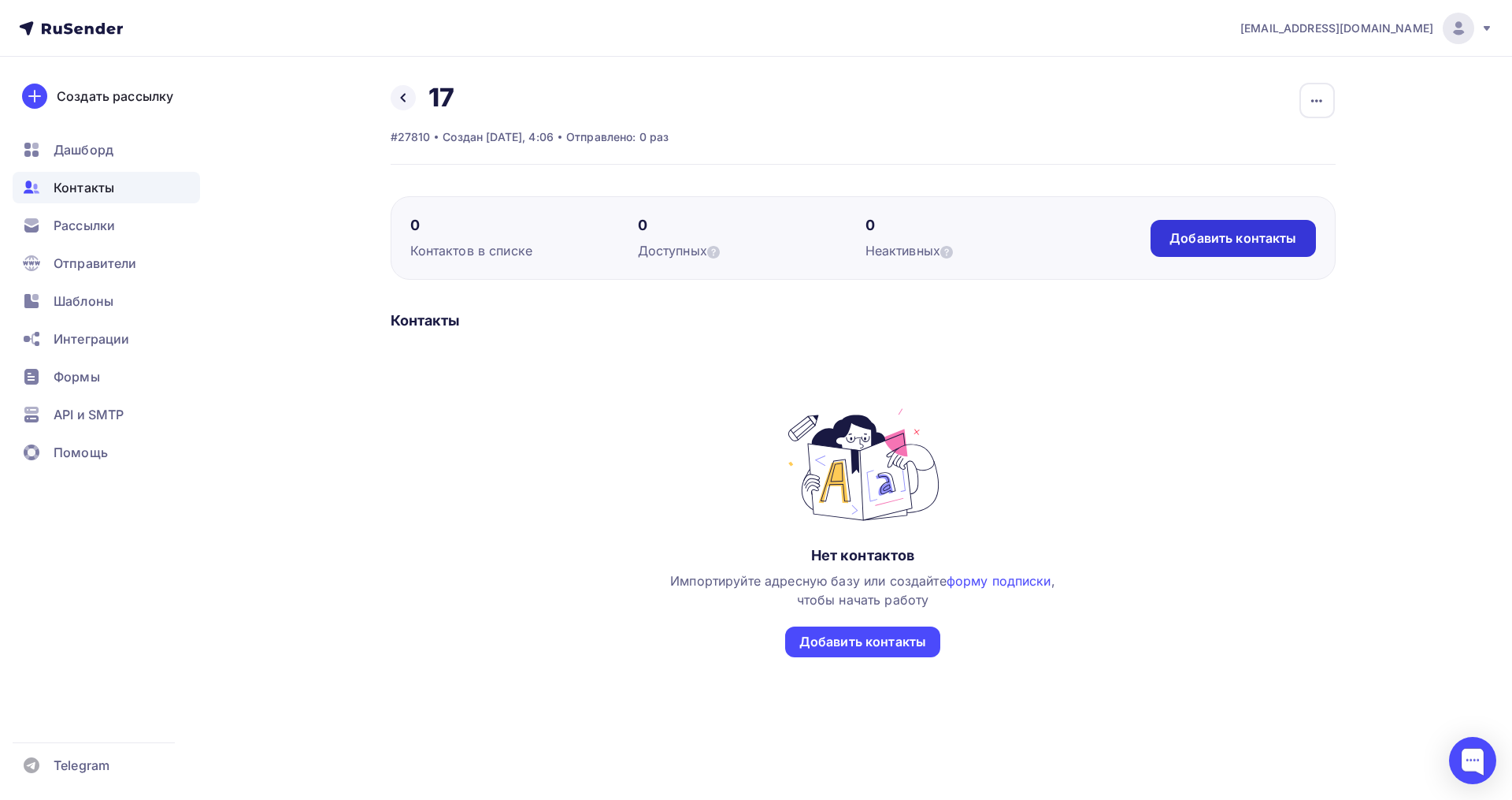
click at [1278, 232] on div "Добавить контакты" at bounding box center [1233, 238] width 126 height 18
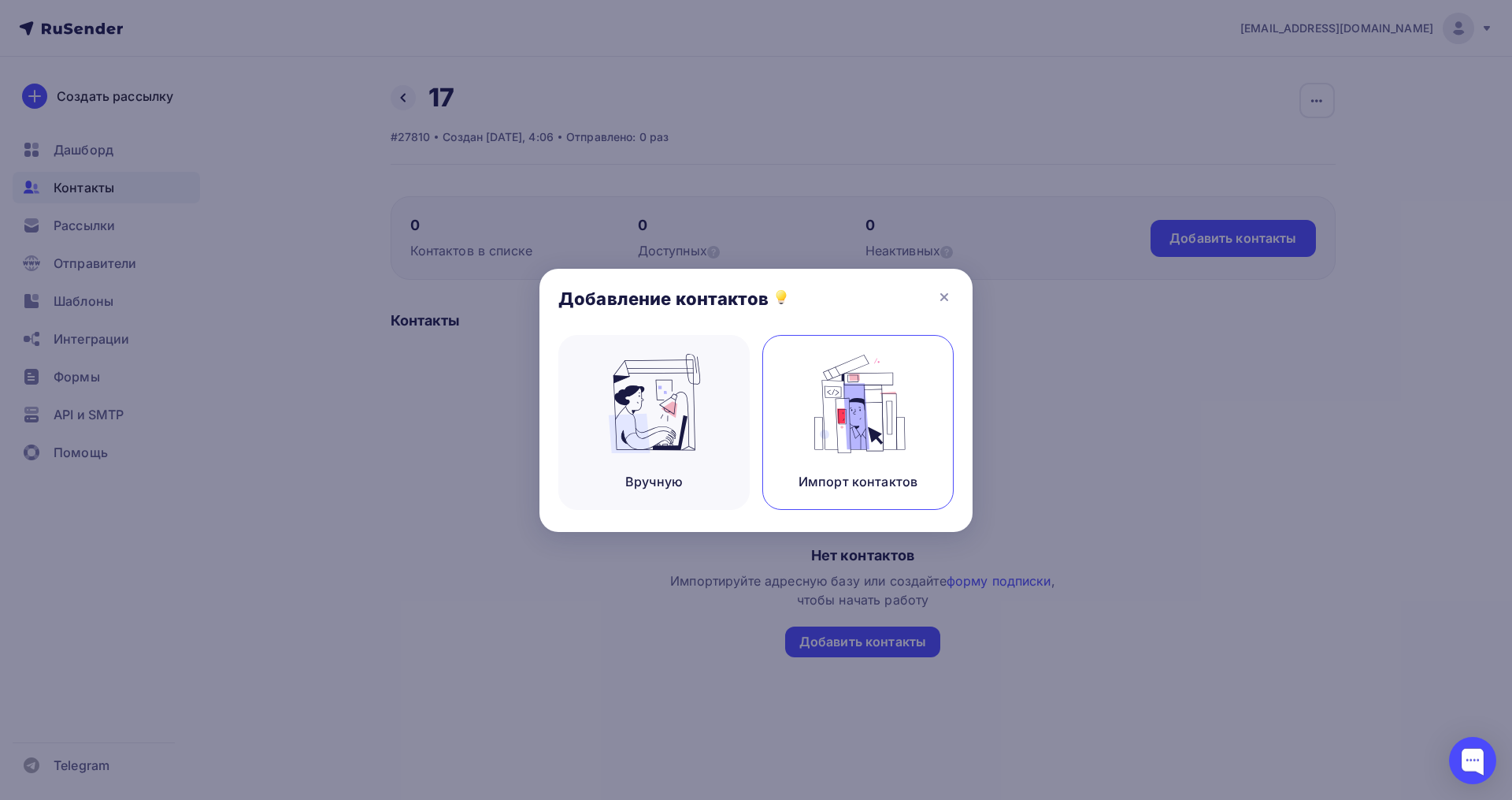
click at [790, 422] on div "Импорт контактов" at bounding box center [857, 422] width 191 height 175
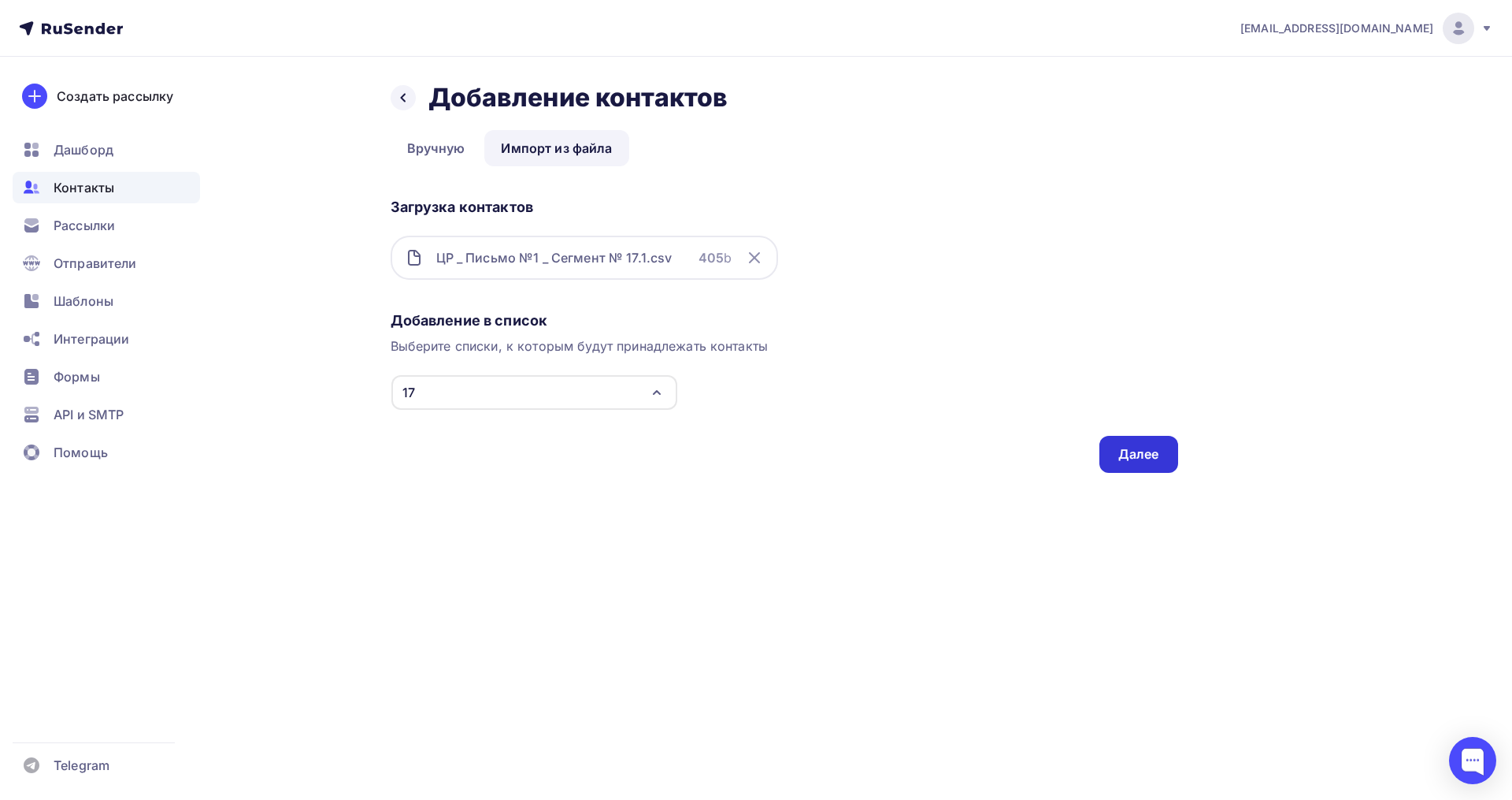
click at [1159, 462] on div "Далее" at bounding box center [1138, 455] width 79 height 37
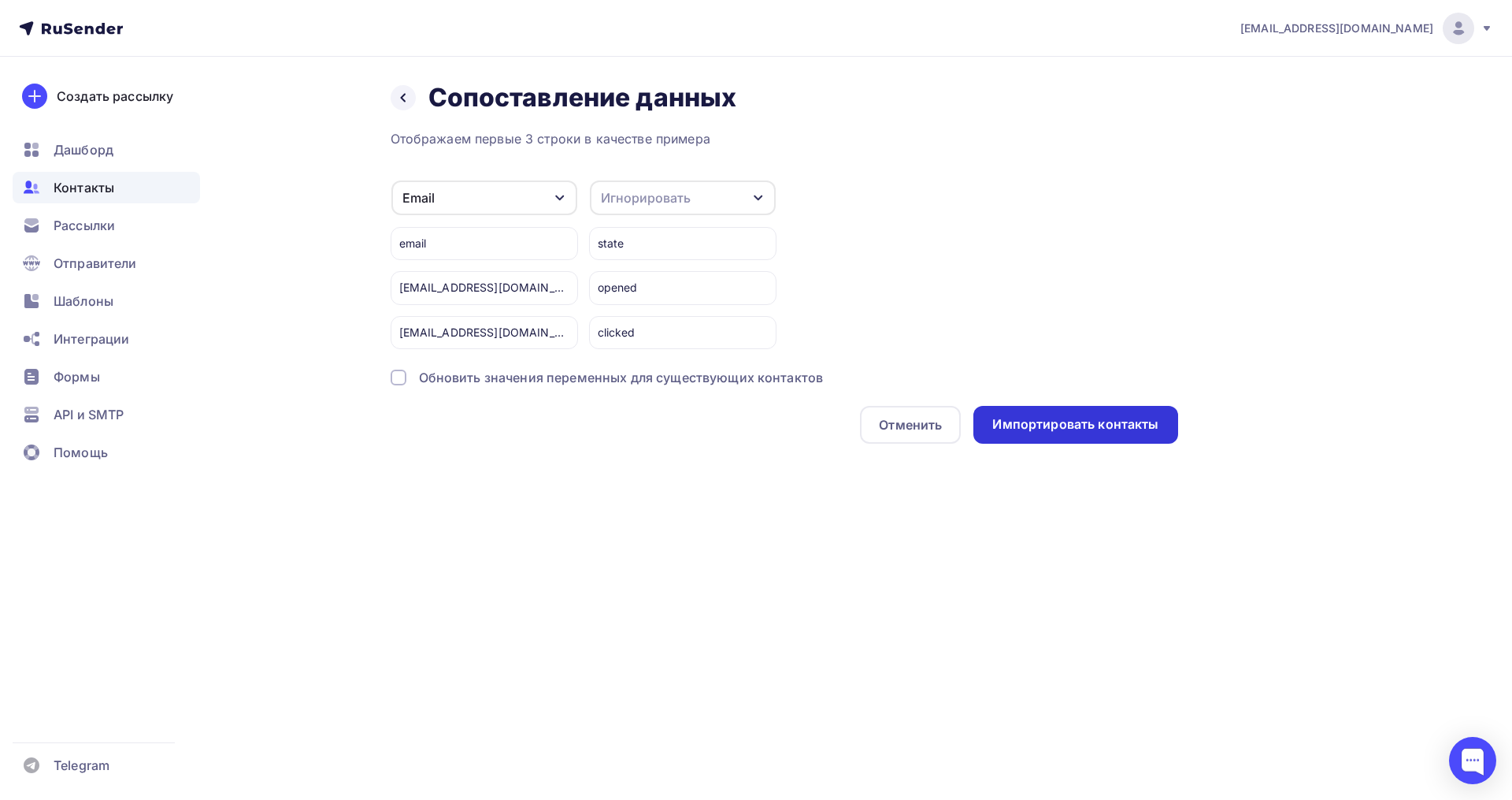
click at [1103, 431] on div "Импортировать контакты" at bounding box center [1074, 424] width 166 height 18
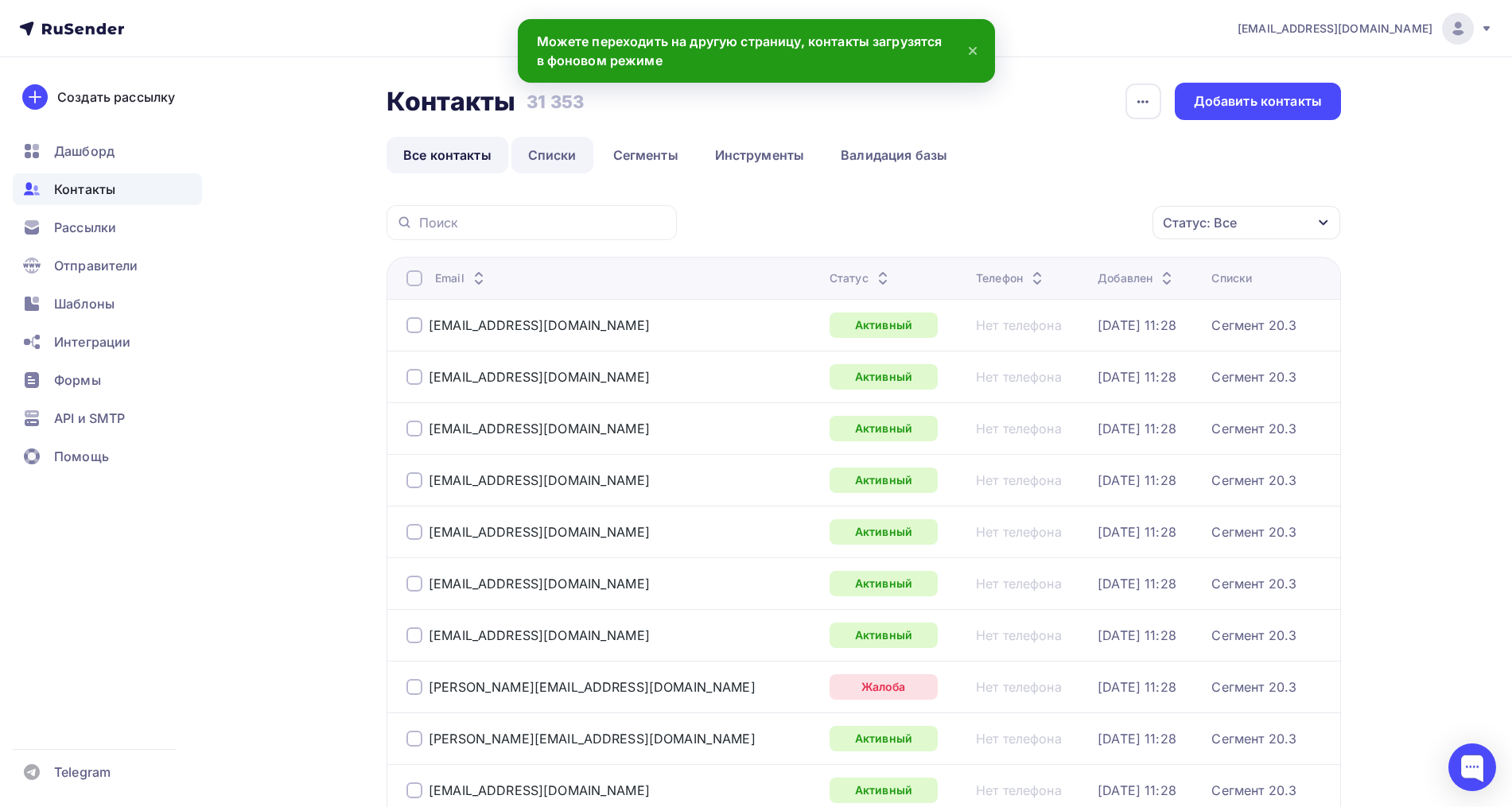
click at [544, 160] on link "Списки" at bounding box center [552, 155] width 82 height 37
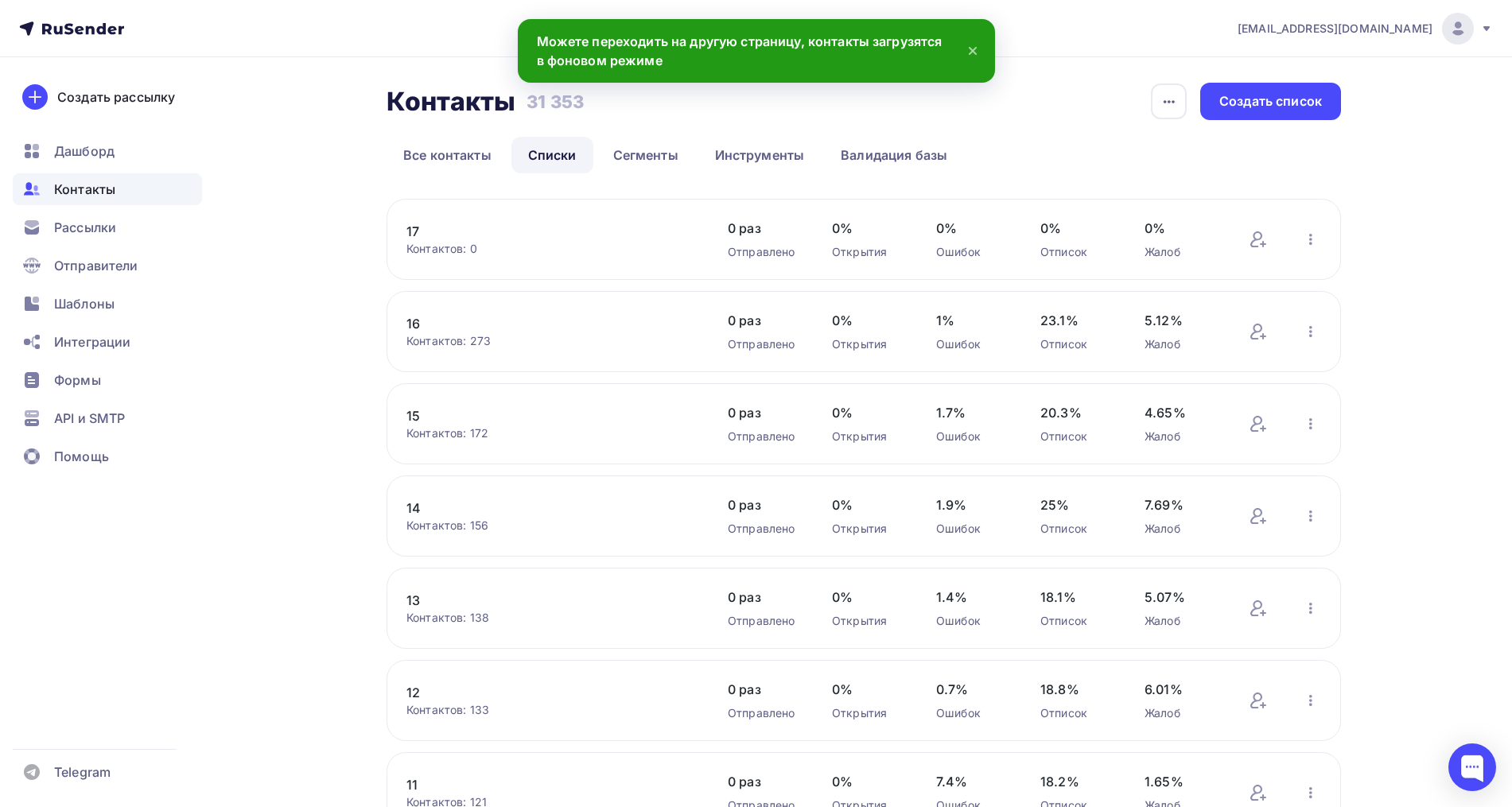
click at [422, 231] on link "17" at bounding box center [541, 231] width 270 height 19
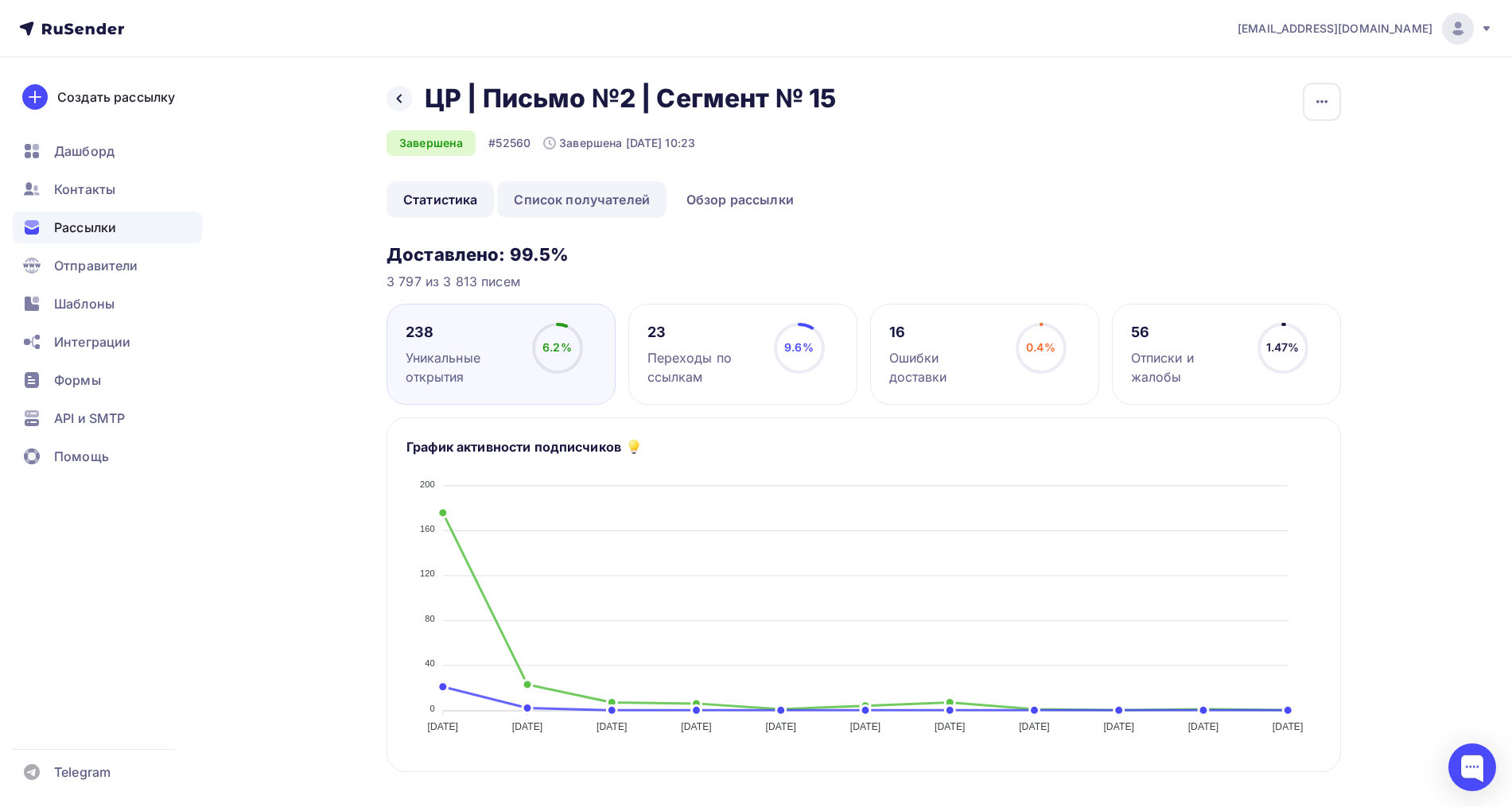
click at [597, 205] on link "Список получателей" at bounding box center [581, 200] width 169 height 37
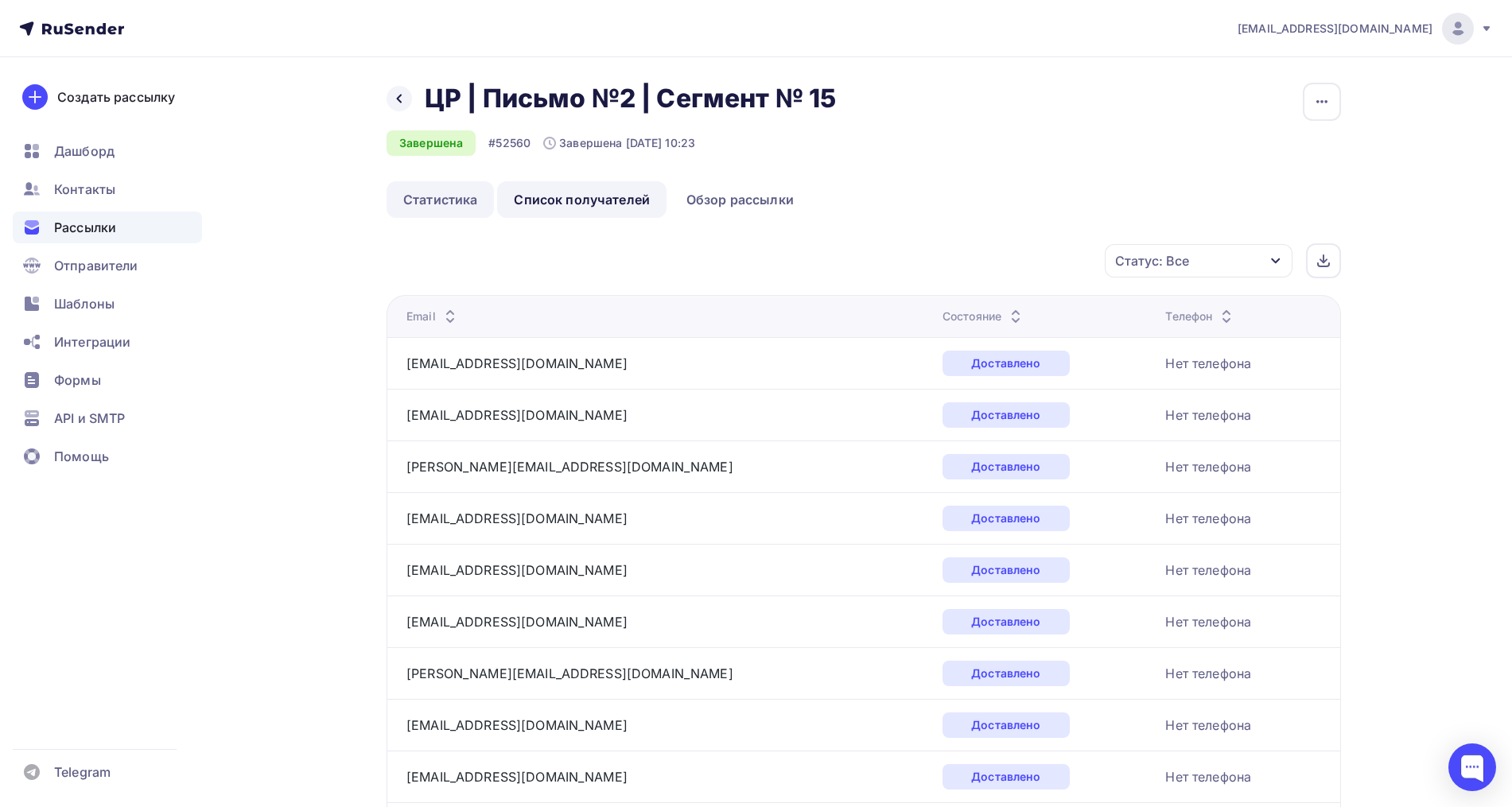
click at [453, 199] on link "Статистика" at bounding box center [440, 200] width 107 height 37
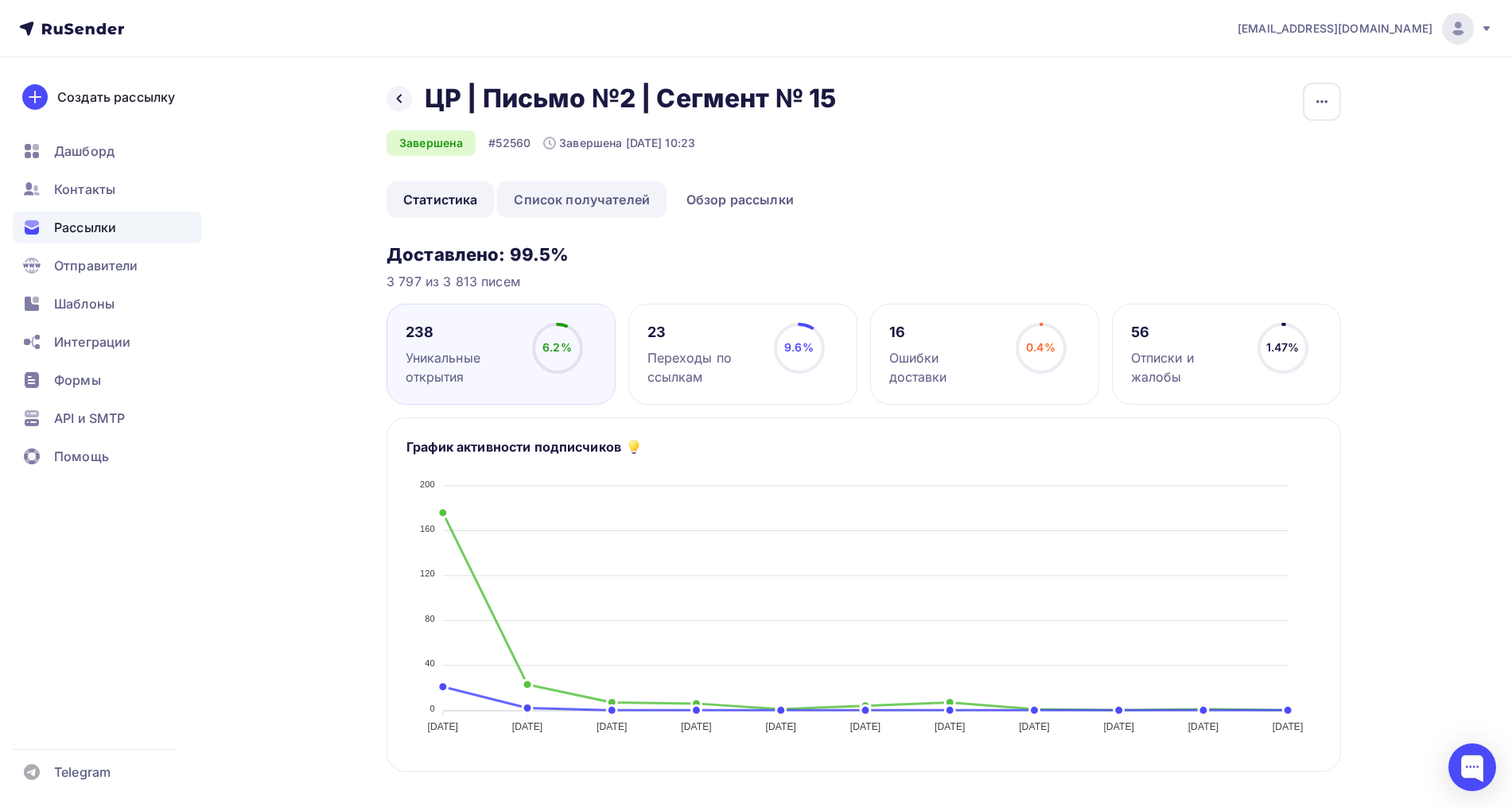
click at [581, 192] on link "Список получателей" at bounding box center [581, 200] width 169 height 37
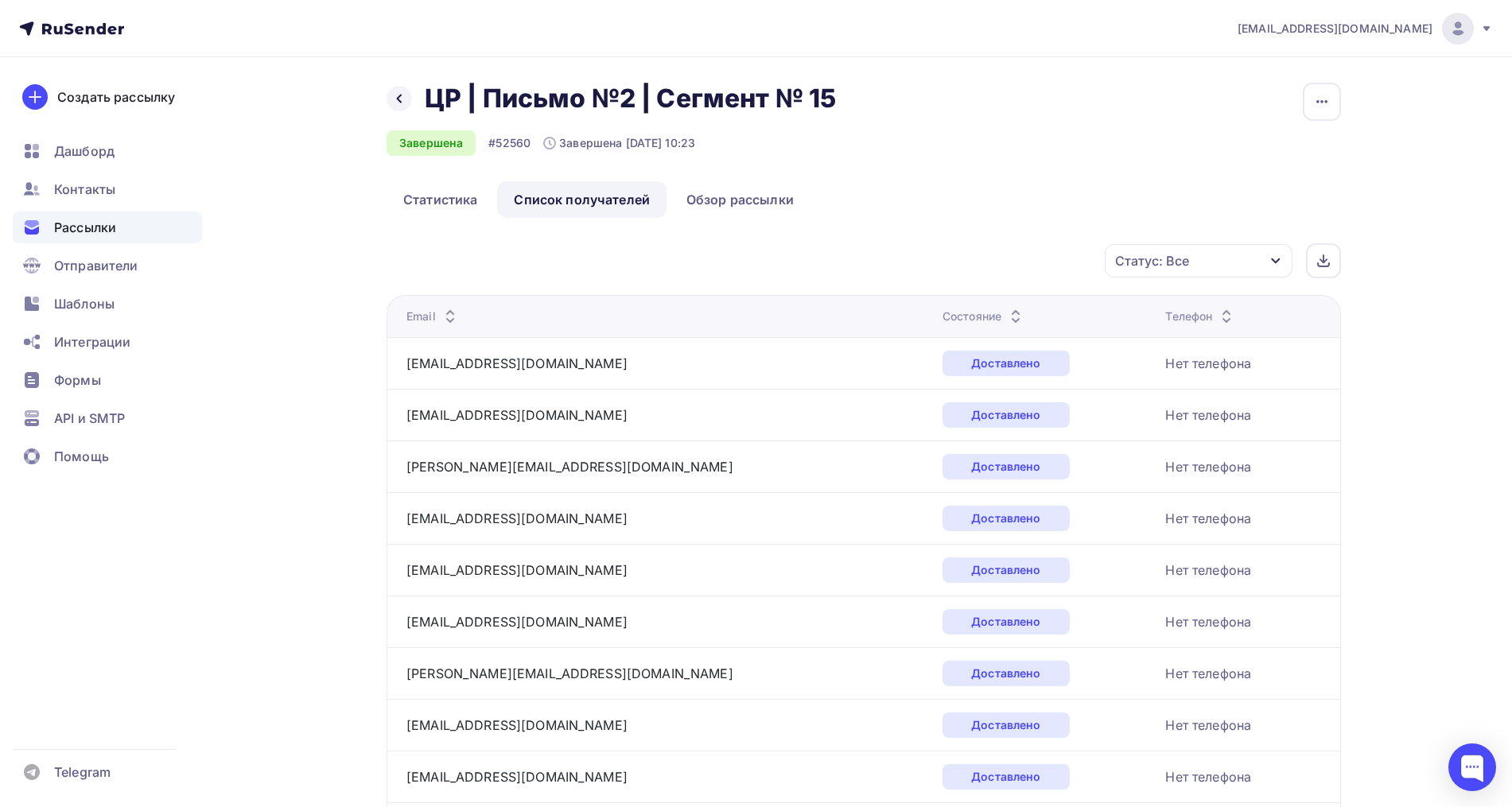
click at [1188, 257] on div "Статус: Все" at bounding box center [1152, 261] width 74 height 19
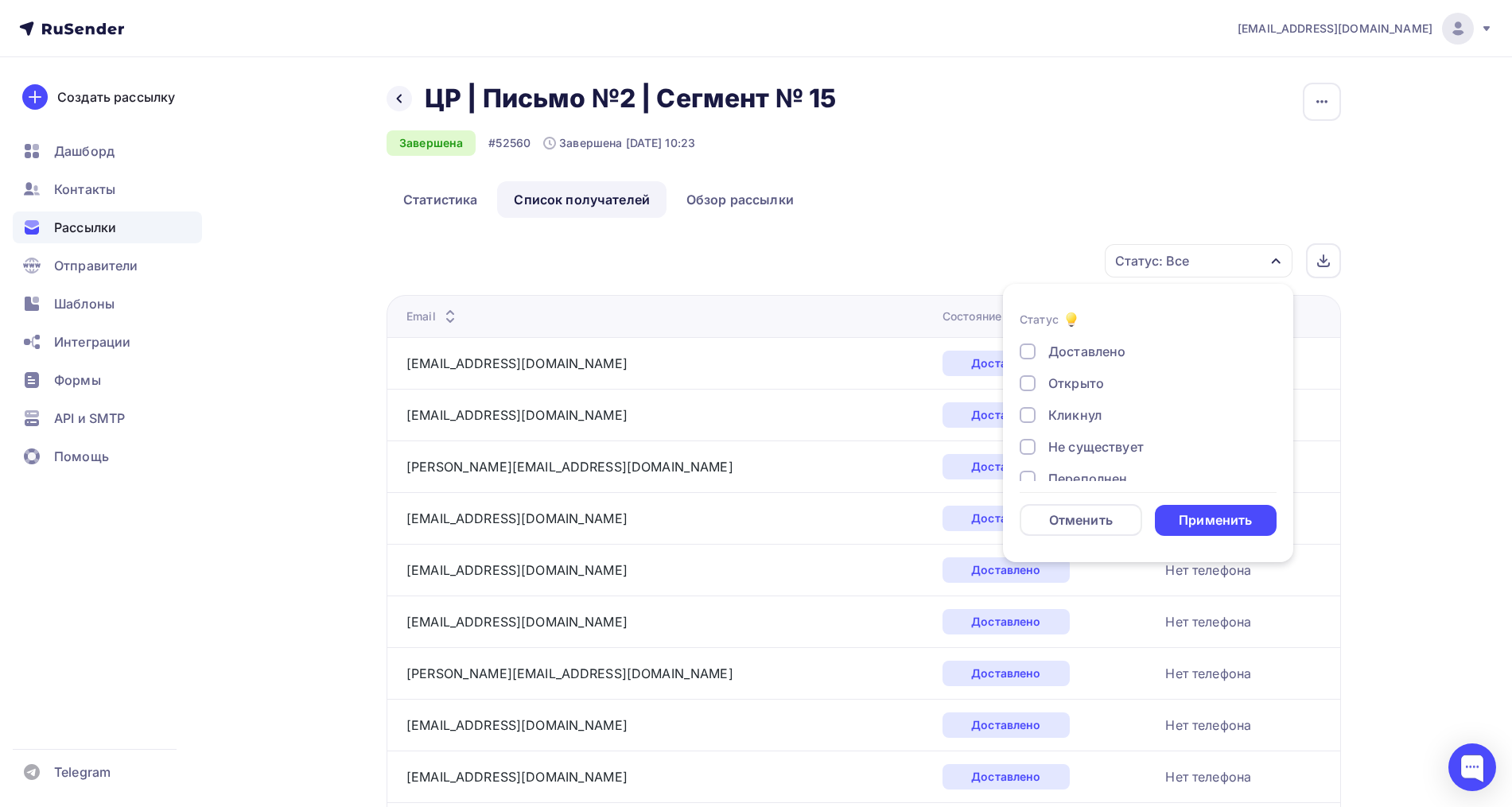
click at [1093, 385] on div "Открыто" at bounding box center [1076, 383] width 55 height 19
click at [1081, 413] on div "Кликнул" at bounding box center [1075, 415] width 54 height 19
click at [1229, 518] on div "Применить" at bounding box center [1214, 520] width 73 height 18
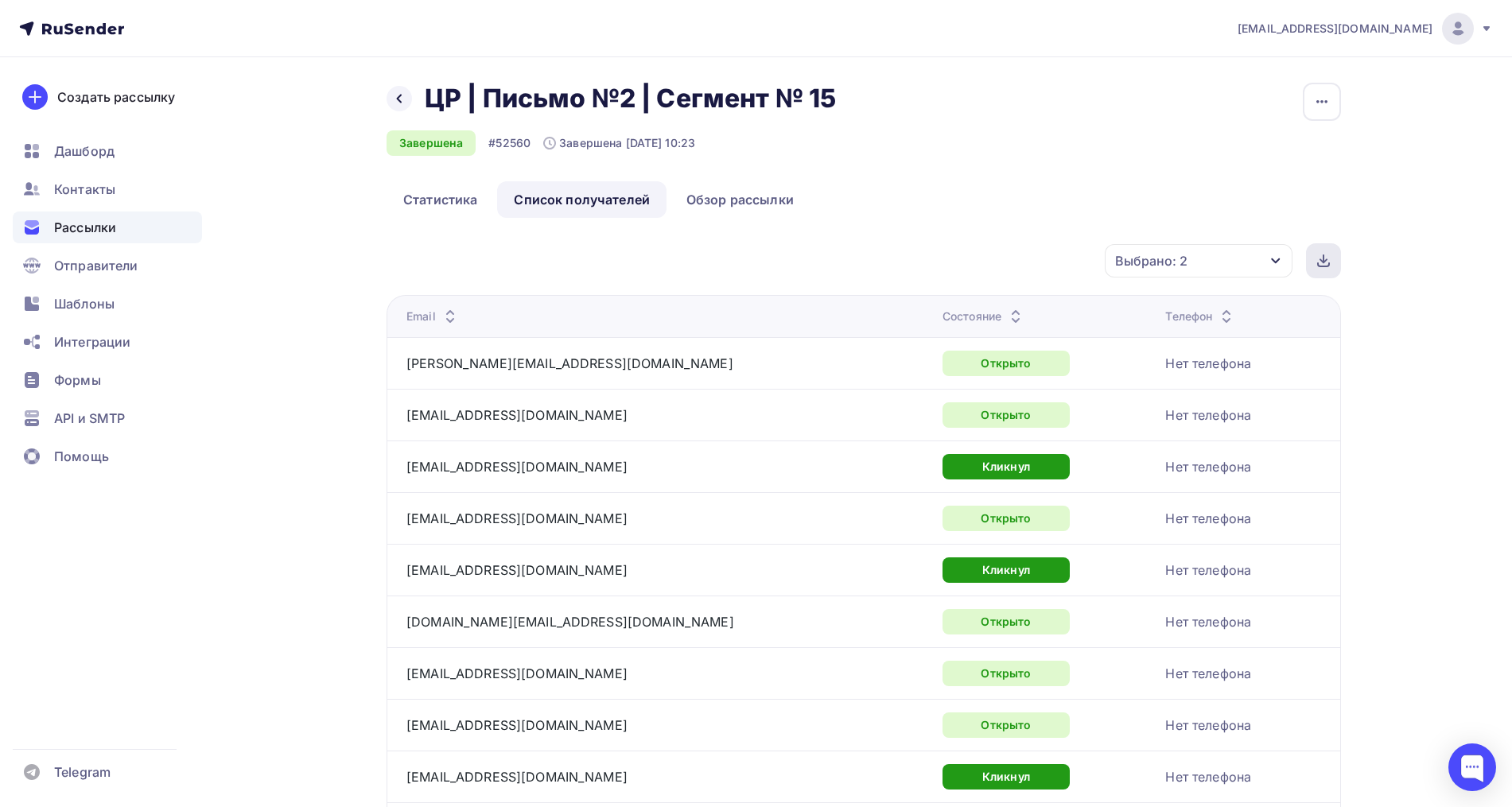
click at [1316, 262] on div at bounding box center [1323, 261] width 35 height 35
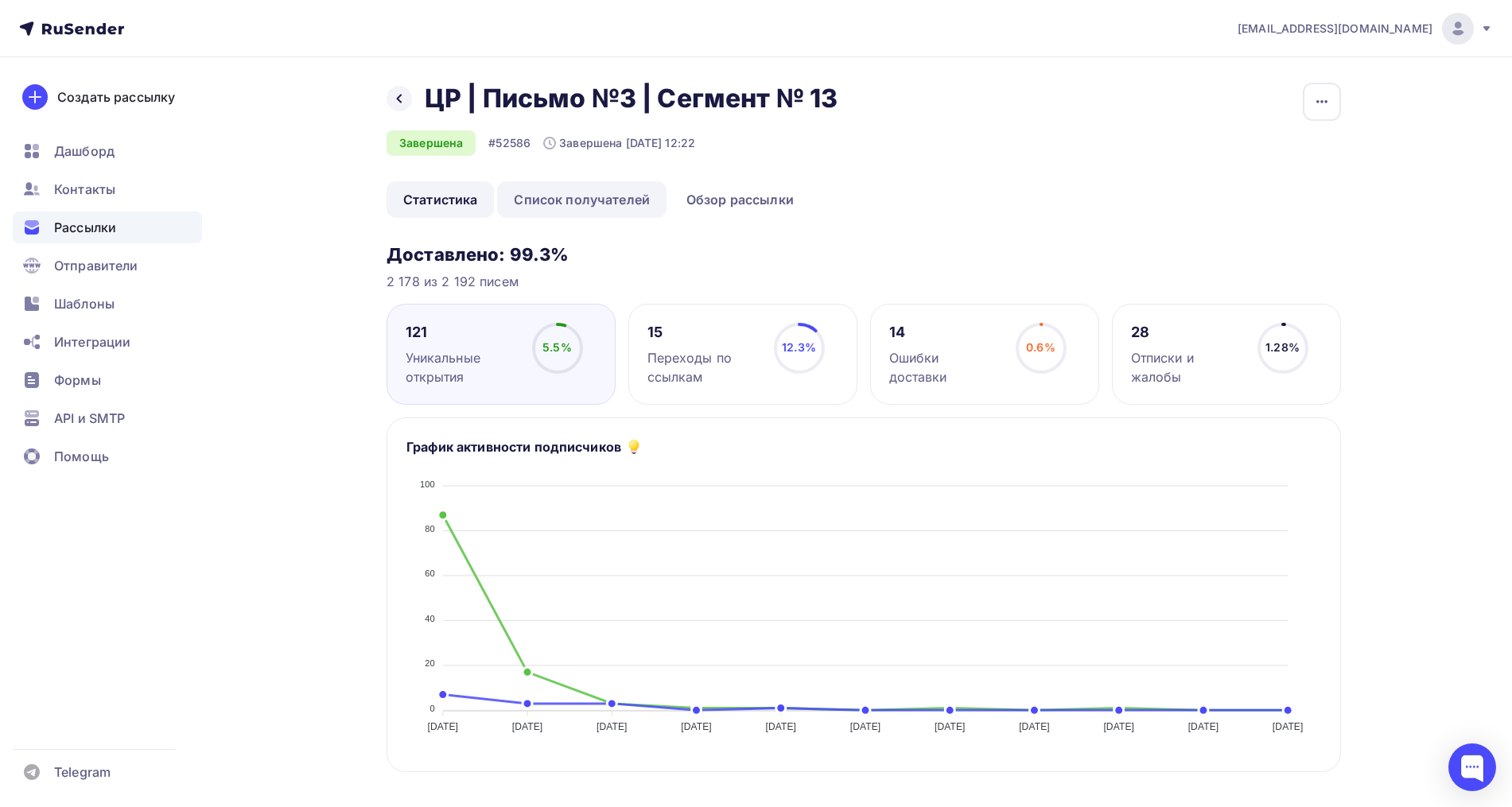
click at [552, 188] on link "Список получателей" at bounding box center [581, 200] width 169 height 37
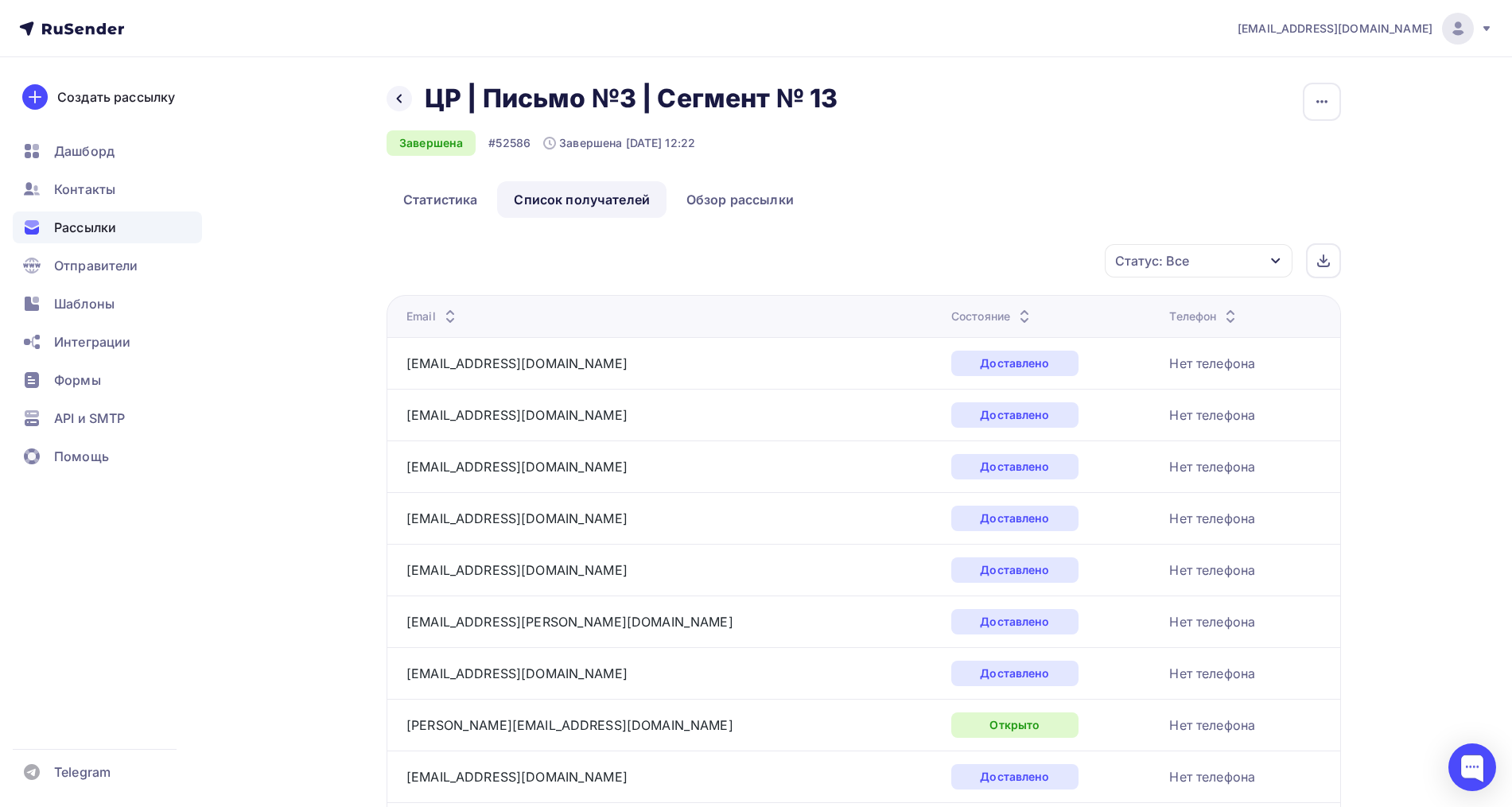
click at [1194, 258] on div "Статус: Все" at bounding box center [1198, 261] width 188 height 33
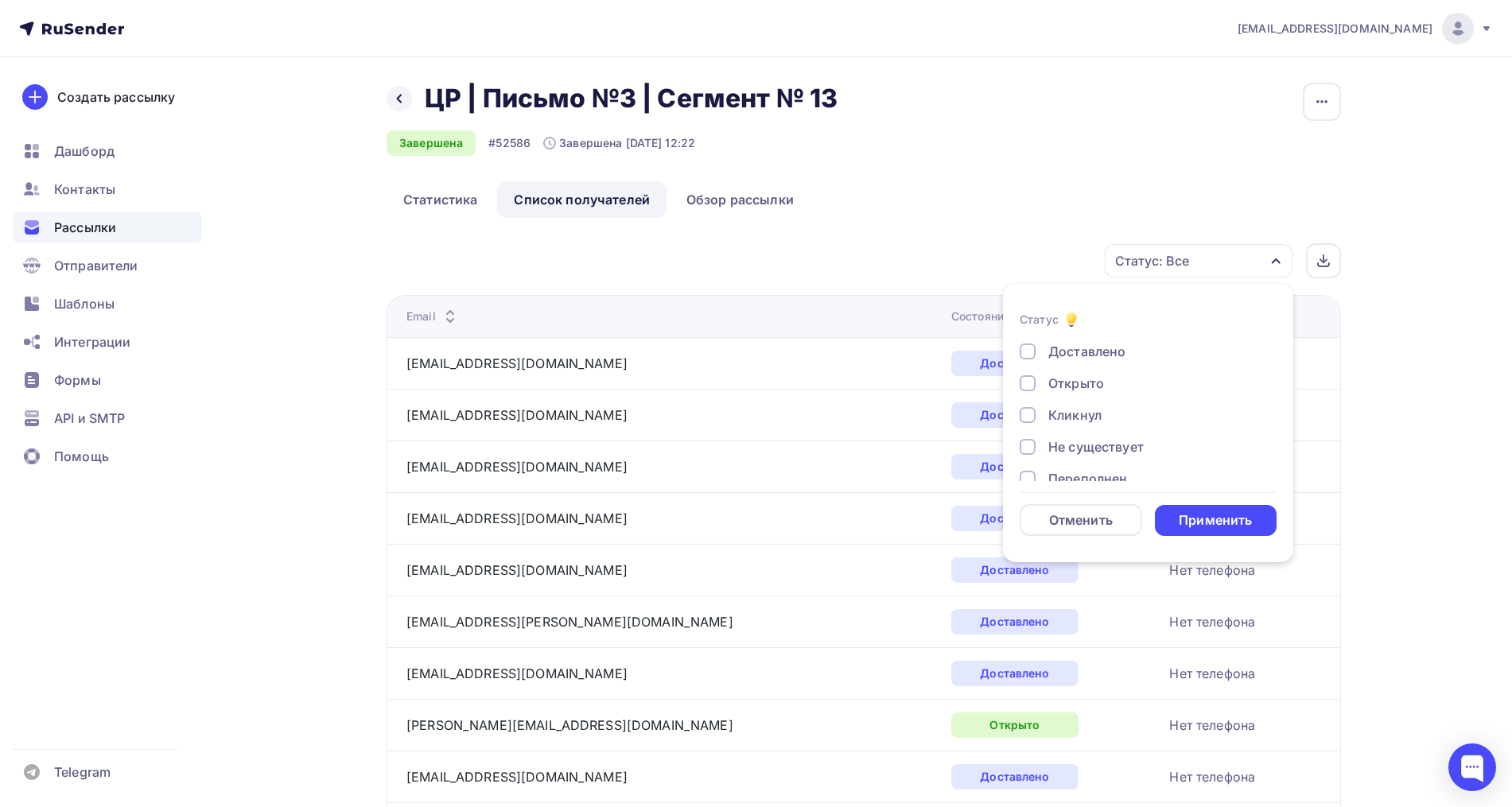
click at [1081, 384] on div "Открыто" at bounding box center [1076, 383] width 55 height 19
click at [1075, 408] on div "Кликнул" at bounding box center [1075, 415] width 54 height 19
click at [1206, 513] on div "Применить" at bounding box center [1214, 520] width 73 height 18
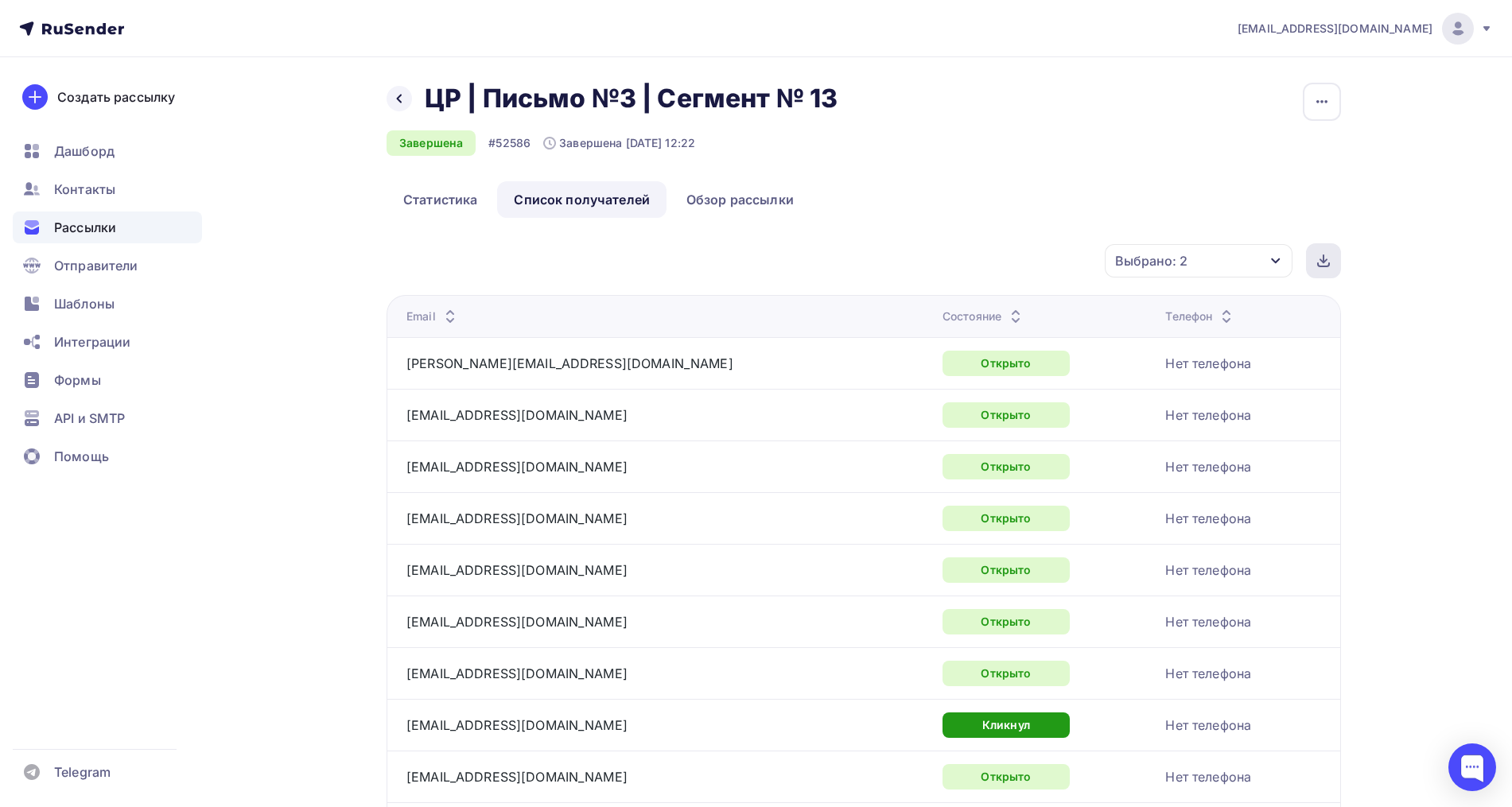
click at [1318, 263] on icon at bounding box center [1323, 264] width 11 height 3
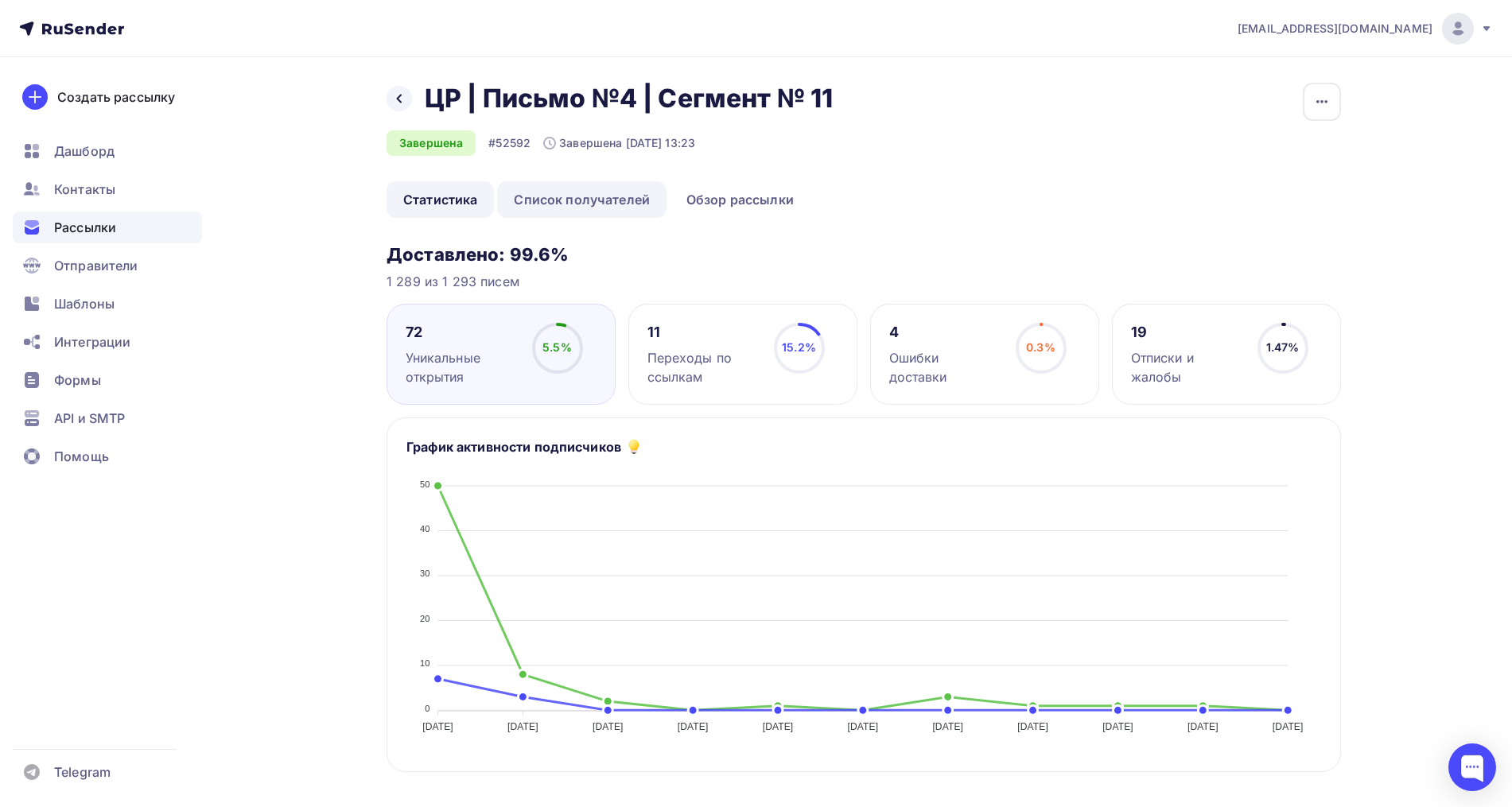
click at [577, 190] on link "Список получателей" at bounding box center [581, 200] width 169 height 37
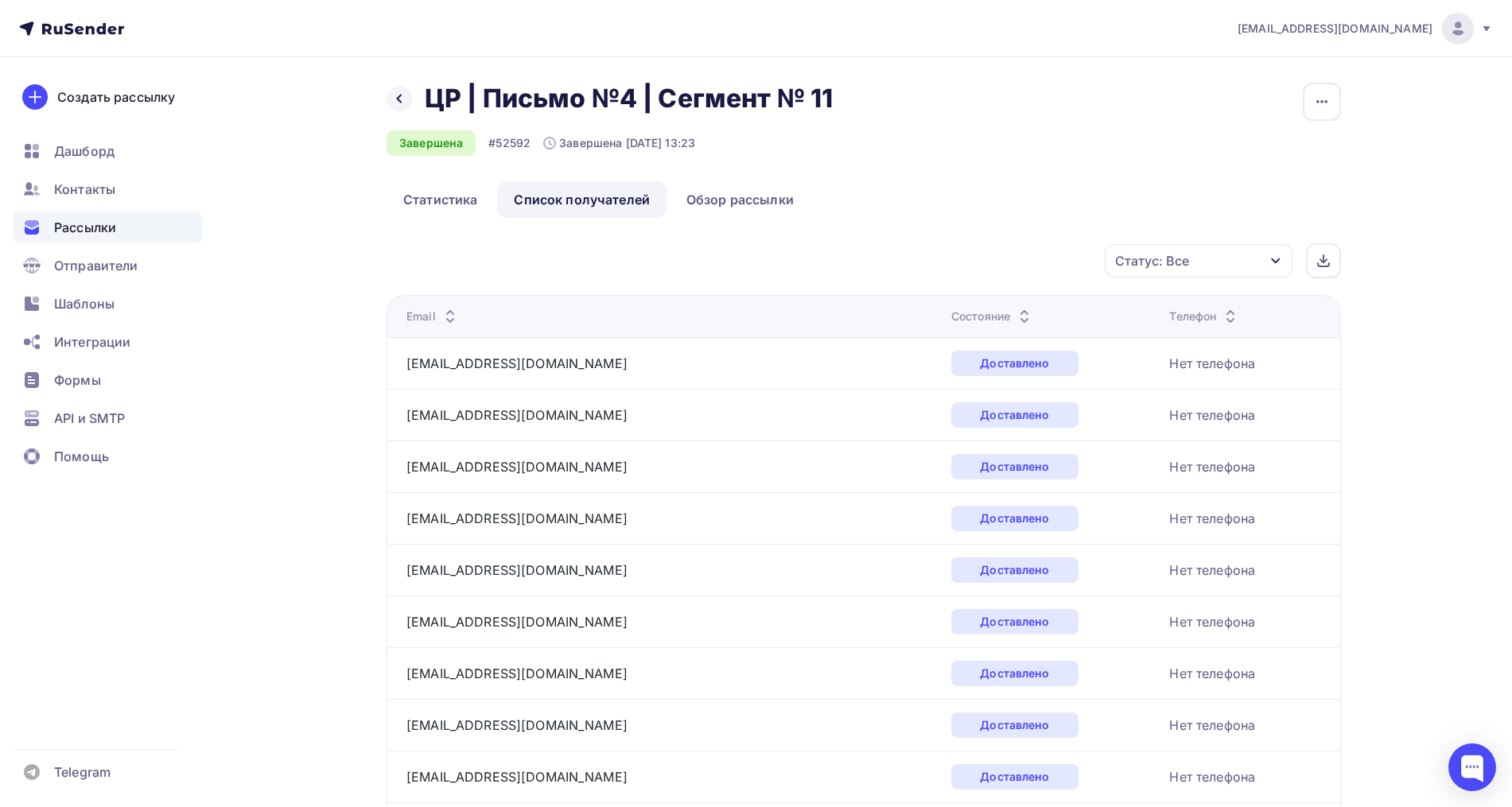
click at [1148, 263] on div "Статус: Все" at bounding box center [1152, 261] width 74 height 19
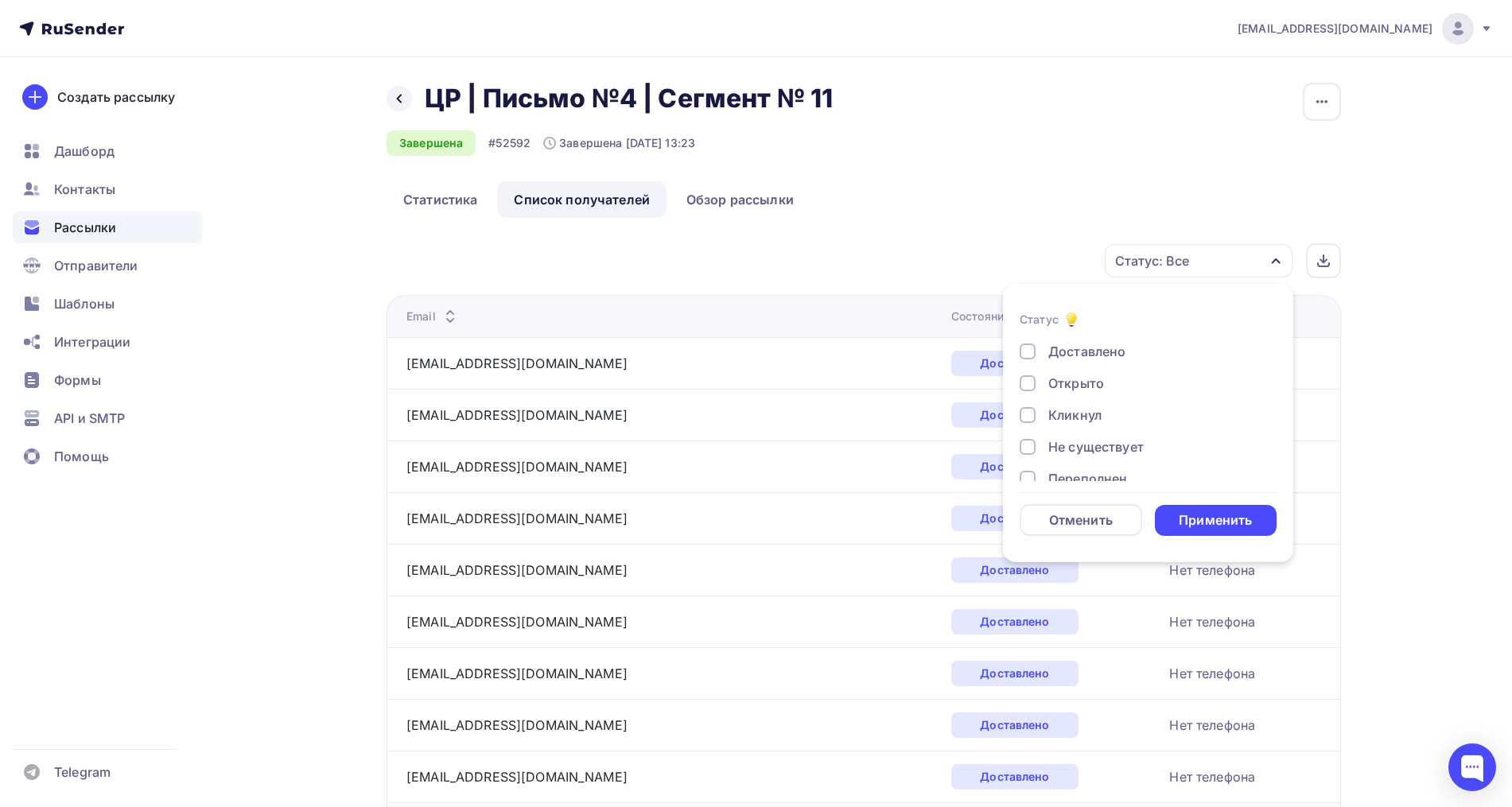
click at [1073, 377] on div "Открыто" at bounding box center [1076, 383] width 55 height 19
click at [1055, 417] on div "Кликнул" at bounding box center [1075, 415] width 54 height 19
click at [1224, 520] on div "Применить" at bounding box center [1214, 520] width 73 height 18
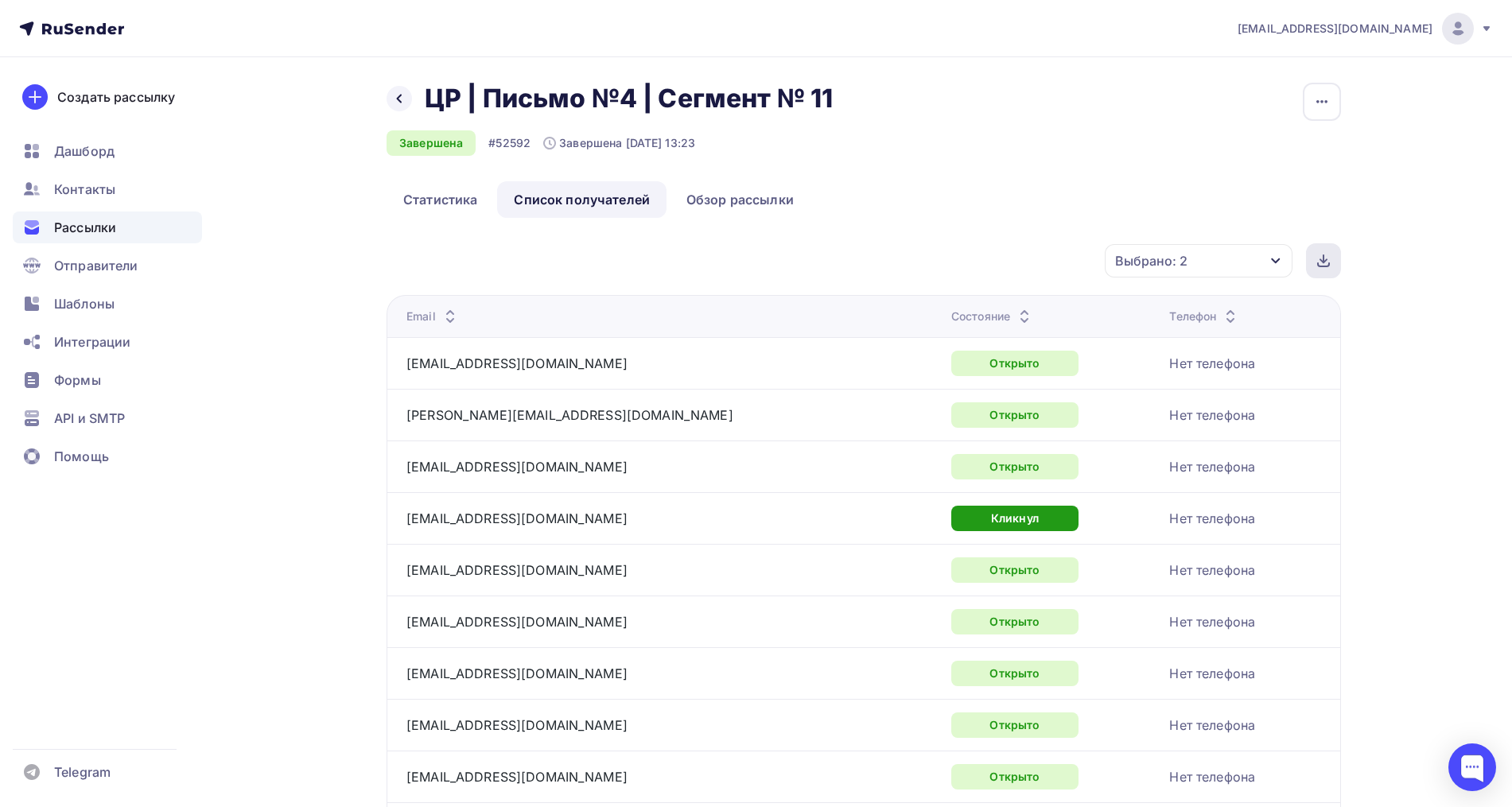
click at [1309, 263] on div at bounding box center [1323, 261] width 35 height 35
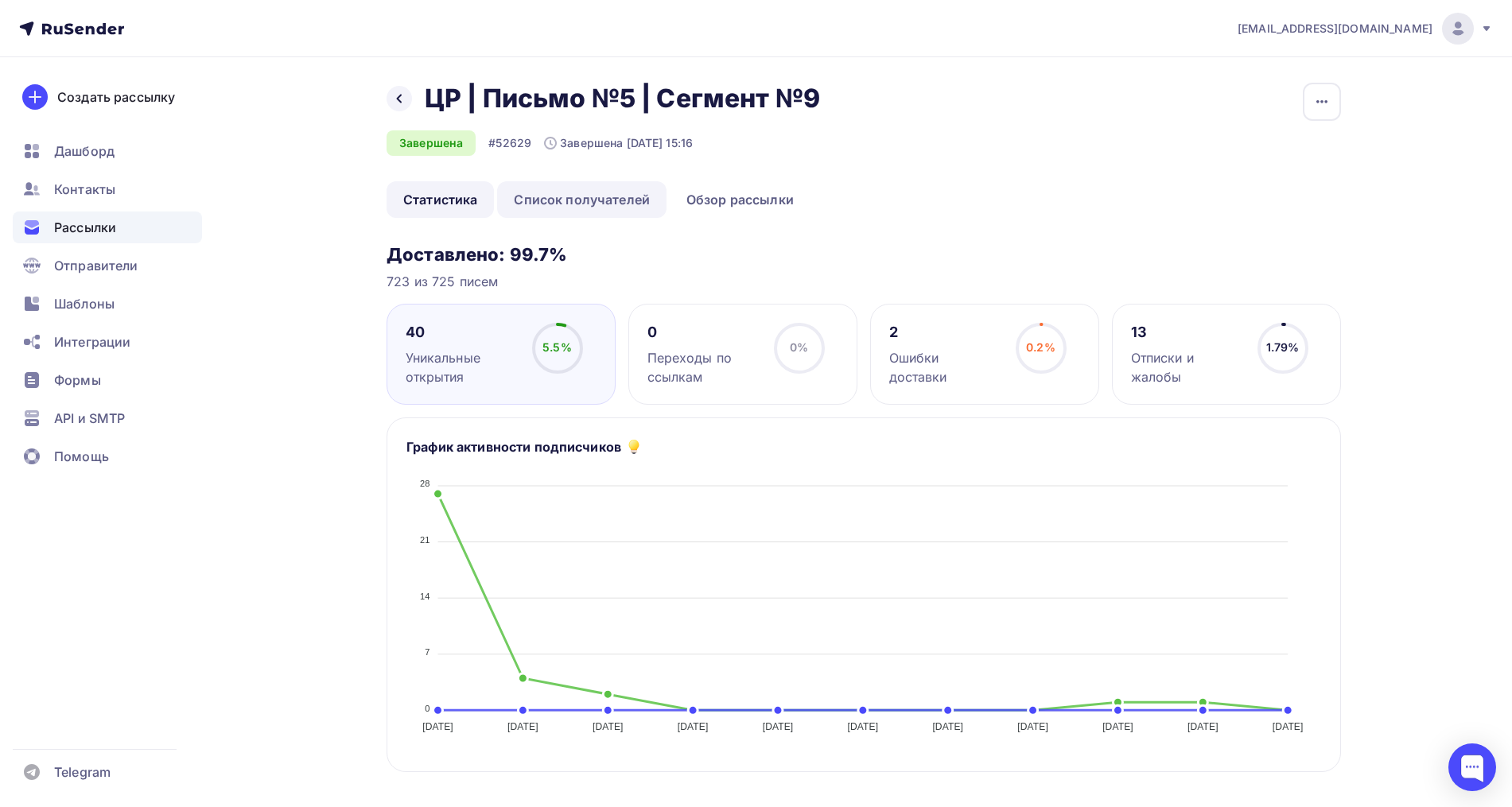
click at [531, 199] on link "Список получателей" at bounding box center [581, 200] width 169 height 37
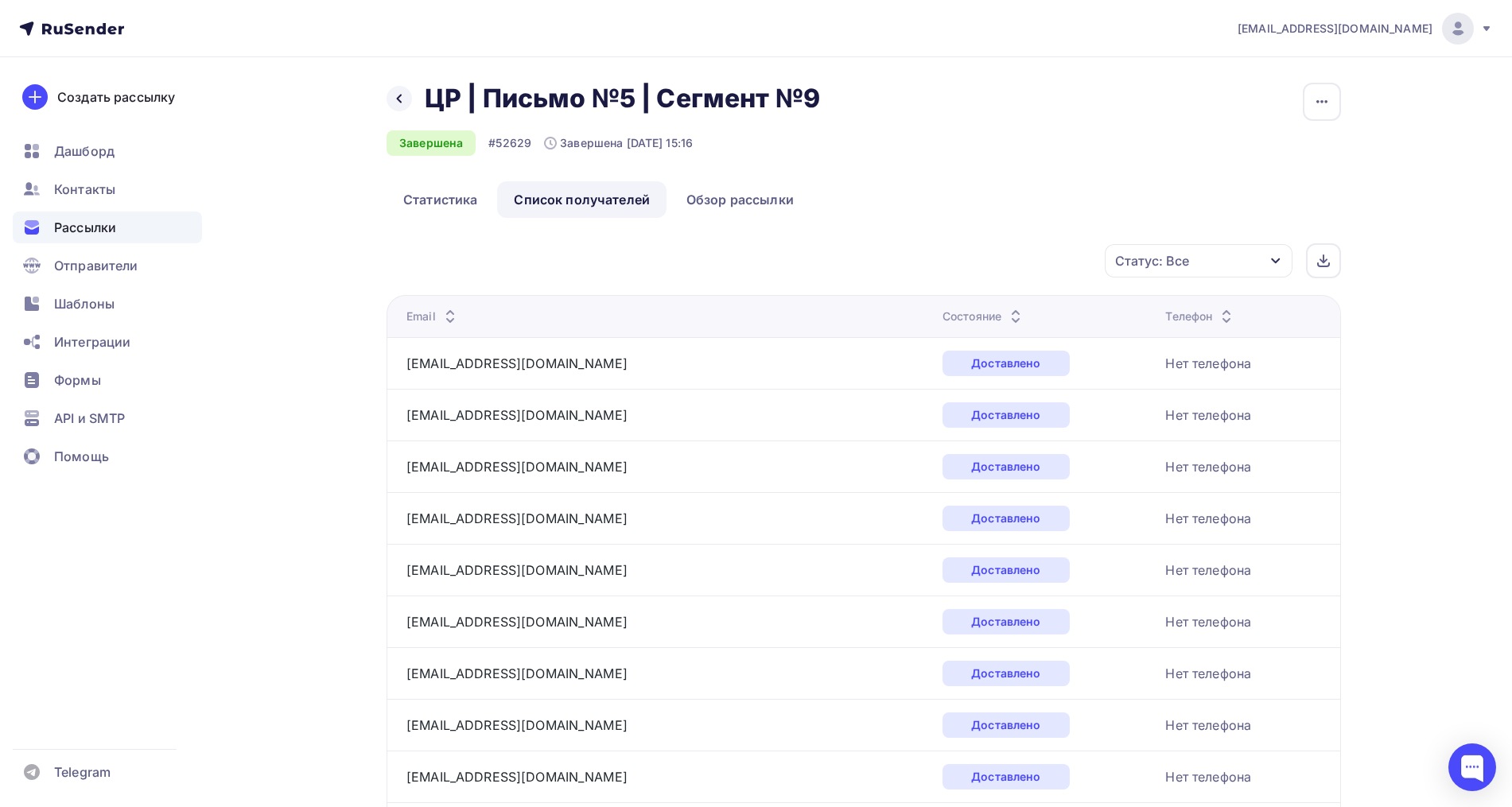
click at [1165, 323] on div "Телефон" at bounding box center [1200, 316] width 71 height 16
click at [1190, 274] on div "Статус: Все" at bounding box center [1198, 261] width 188 height 33
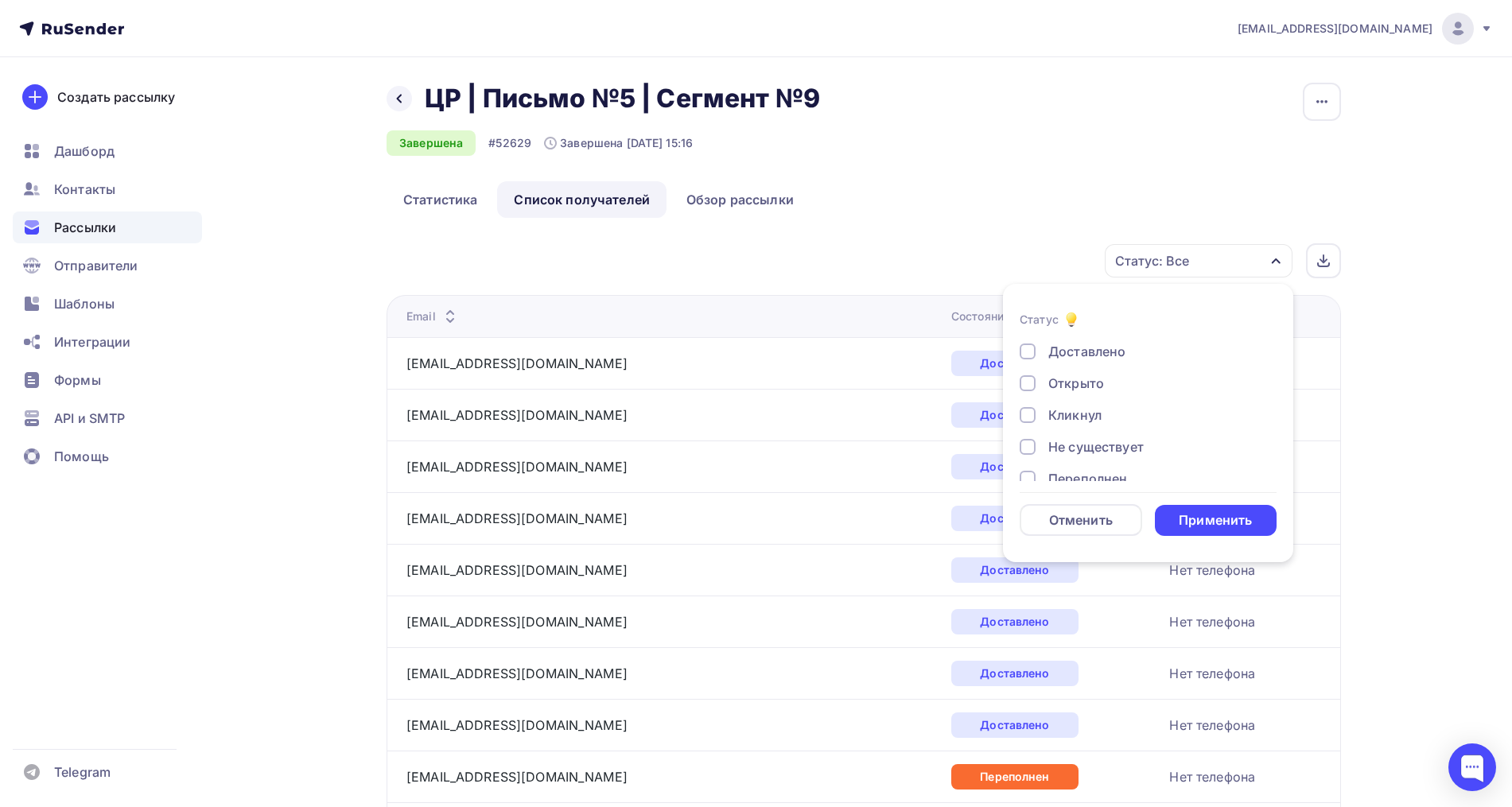
drag, startPoint x: 1100, startPoint y: 370, endPoint x: 1094, endPoint y: 375, distance: 7.8
click at [1099, 372] on div "Доставлено Открыто Кликнул Не существует Переполнен Недоступен Отписан [GEOGRAP…" at bounding box center [1148, 479] width 257 height 274
click at [1075, 412] on div "Кликнул" at bounding box center [1075, 415] width 54 height 19
click at [1060, 373] on div "Открыто" at bounding box center [1076, 383] width 55 height 19
click at [1223, 513] on div "Применить" at bounding box center [1214, 520] width 73 height 18
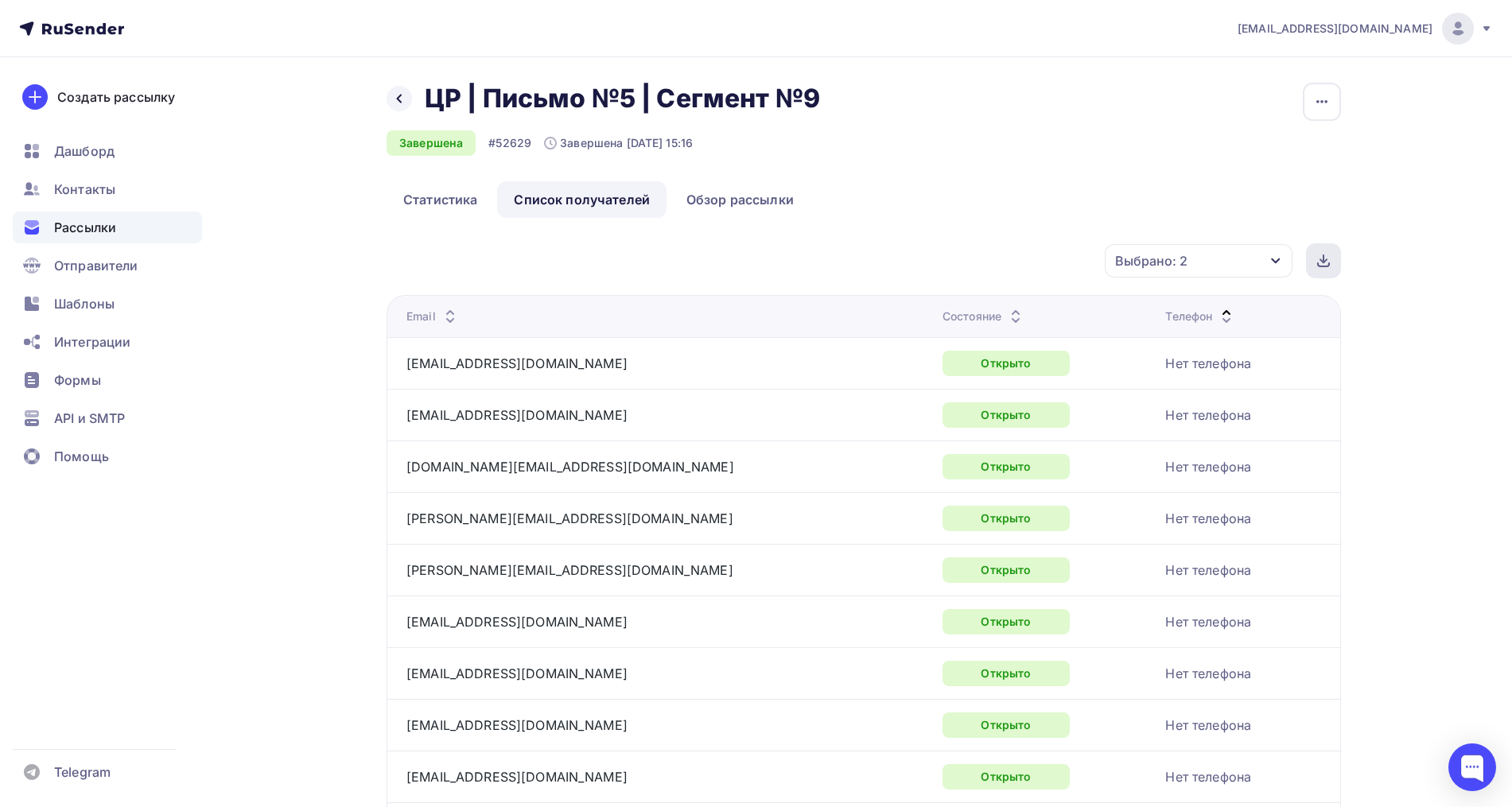
click at [1323, 257] on icon at bounding box center [1323, 259] width 0 height 7
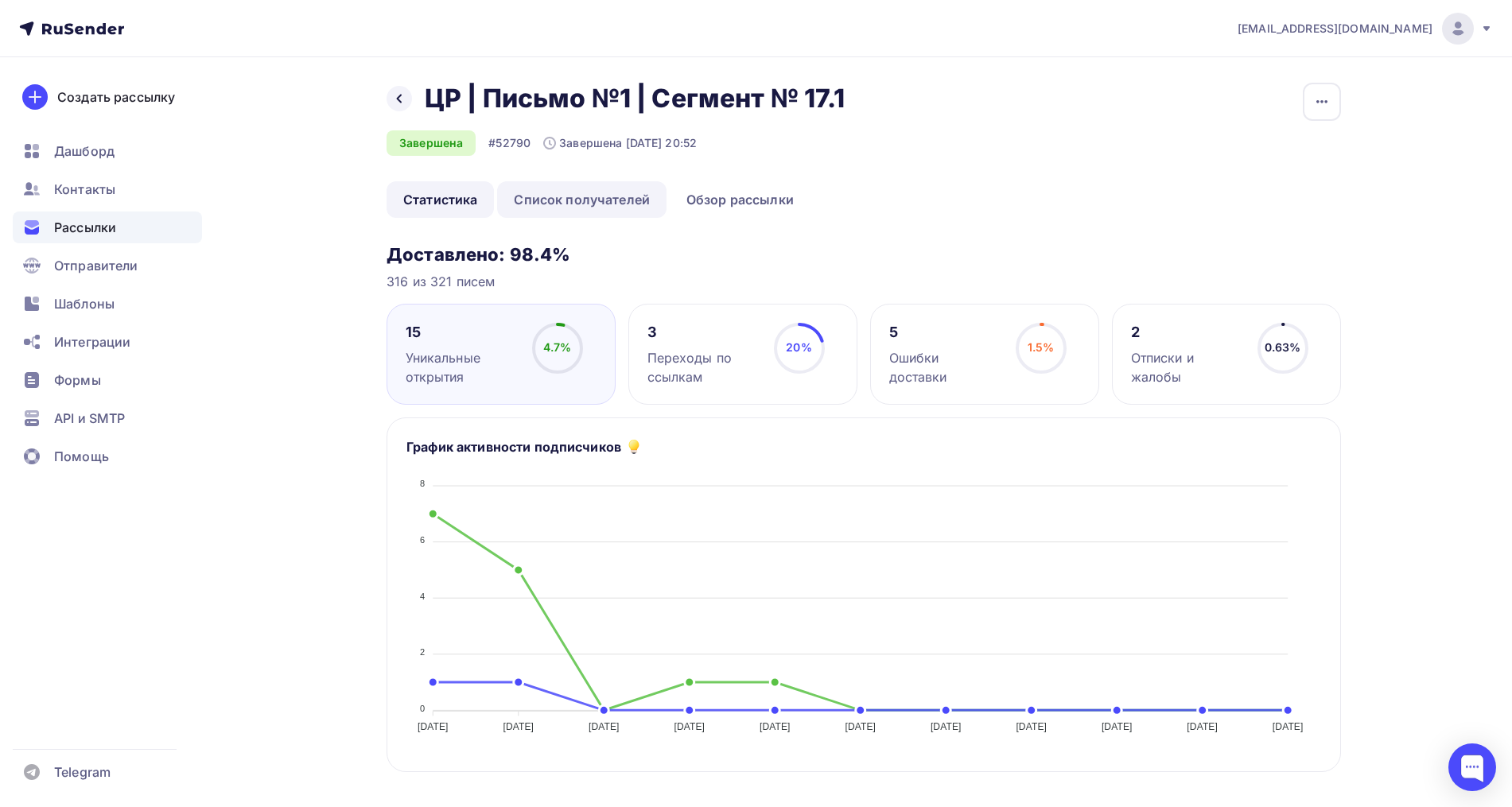
click at [622, 214] on link "Список получателей" at bounding box center [581, 200] width 169 height 37
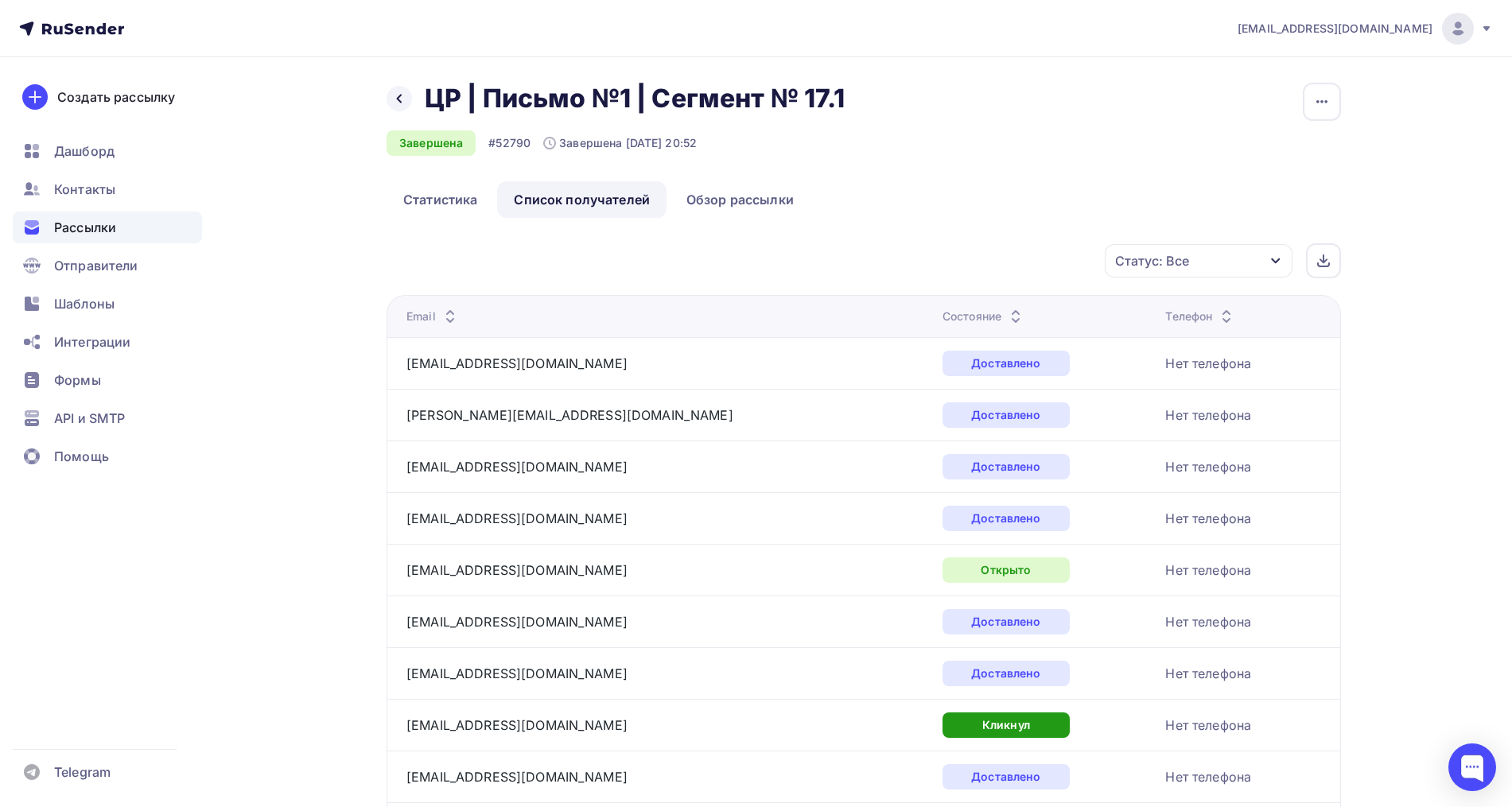
click at [1169, 270] on div "Статус: Все" at bounding box center [1198, 261] width 188 height 33
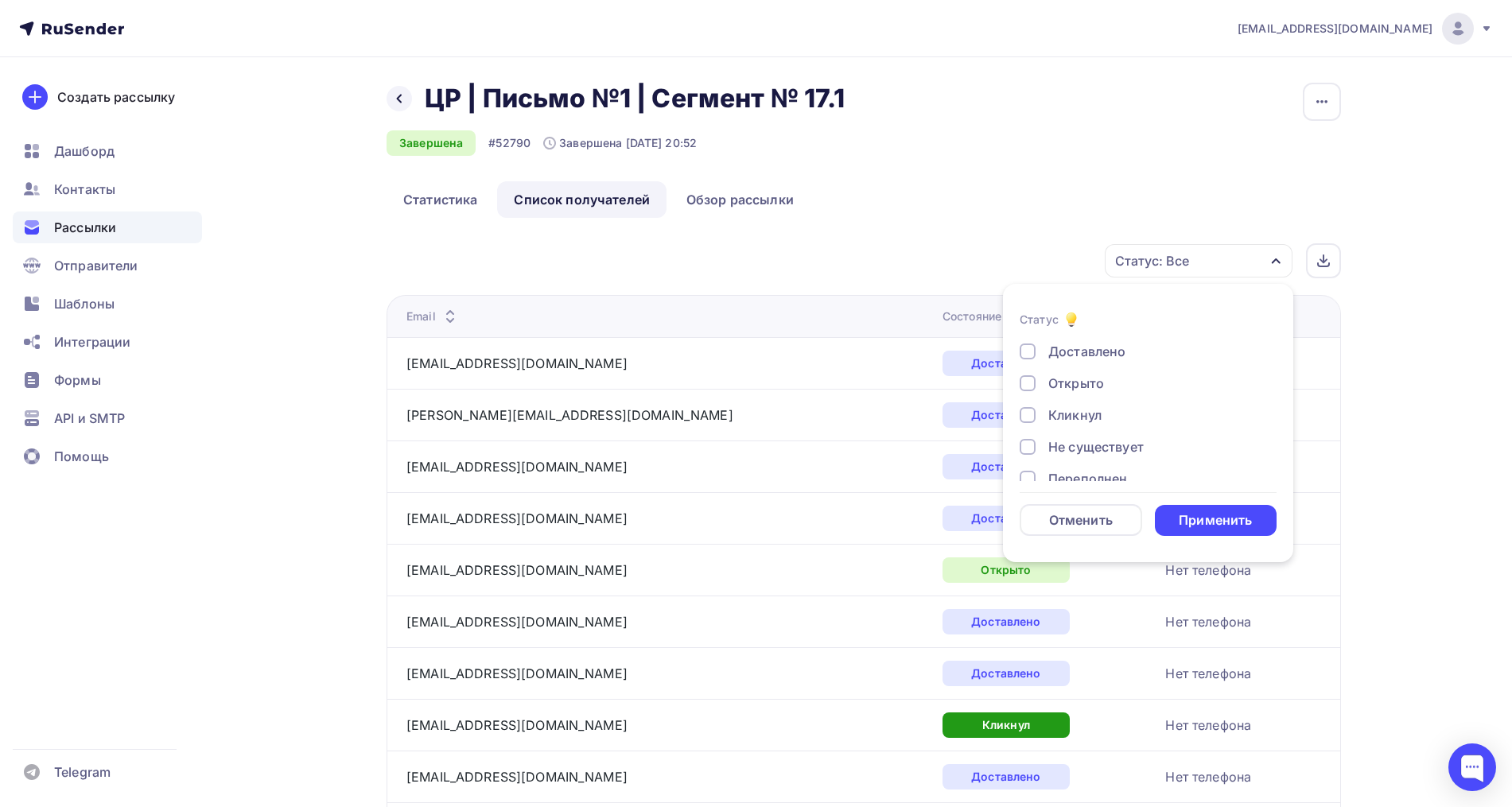
click at [1088, 380] on div "Открыто" at bounding box center [1076, 383] width 55 height 19
click at [1078, 410] on div "Кликнул" at bounding box center [1075, 415] width 54 height 19
click at [1191, 504] on div "Отменить Применить" at bounding box center [1148, 520] width 257 height 31
click at [1194, 507] on div "Применить" at bounding box center [1216, 520] width 122 height 31
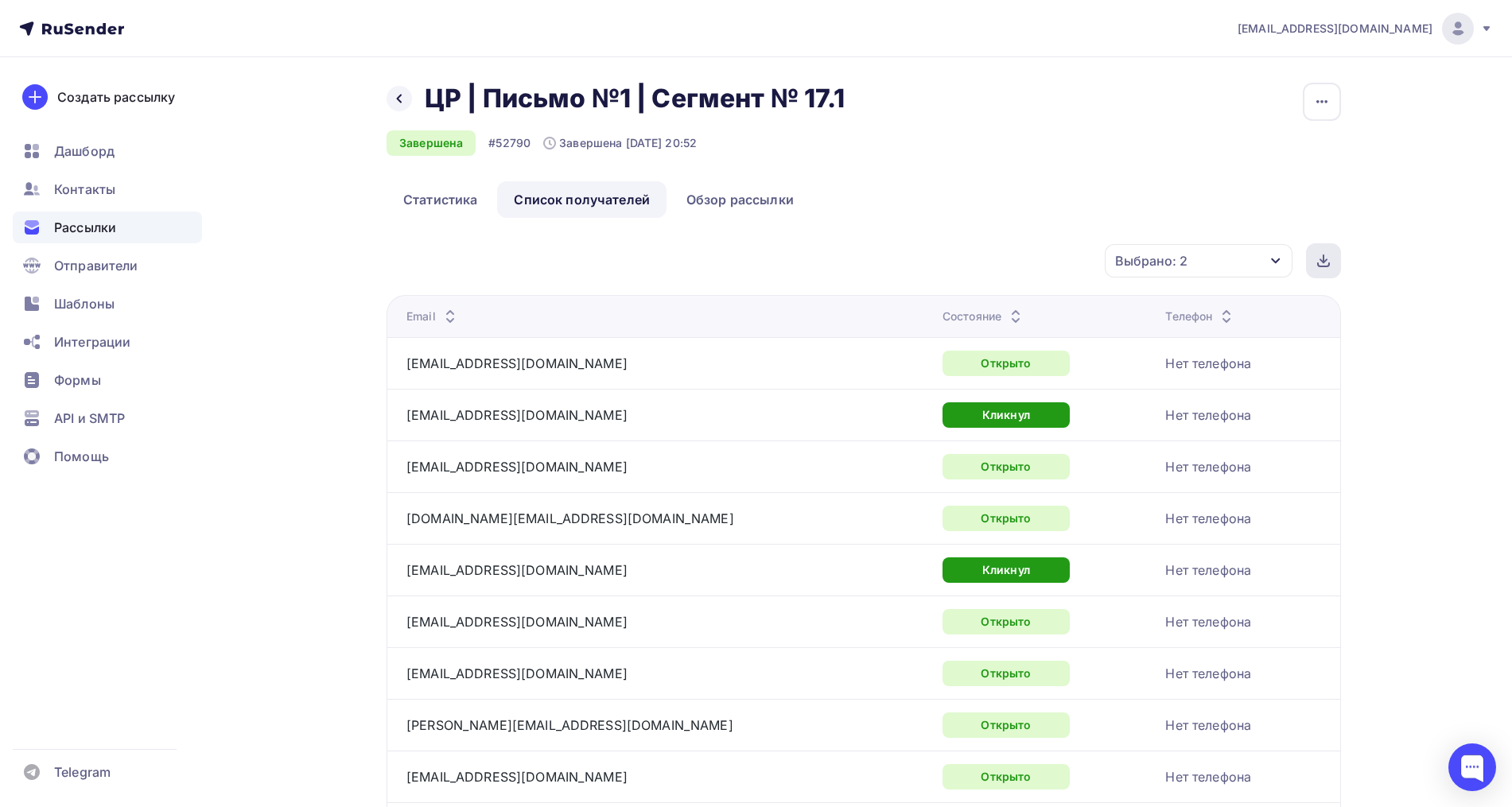
click at [1331, 252] on div at bounding box center [1323, 261] width 35 height 35
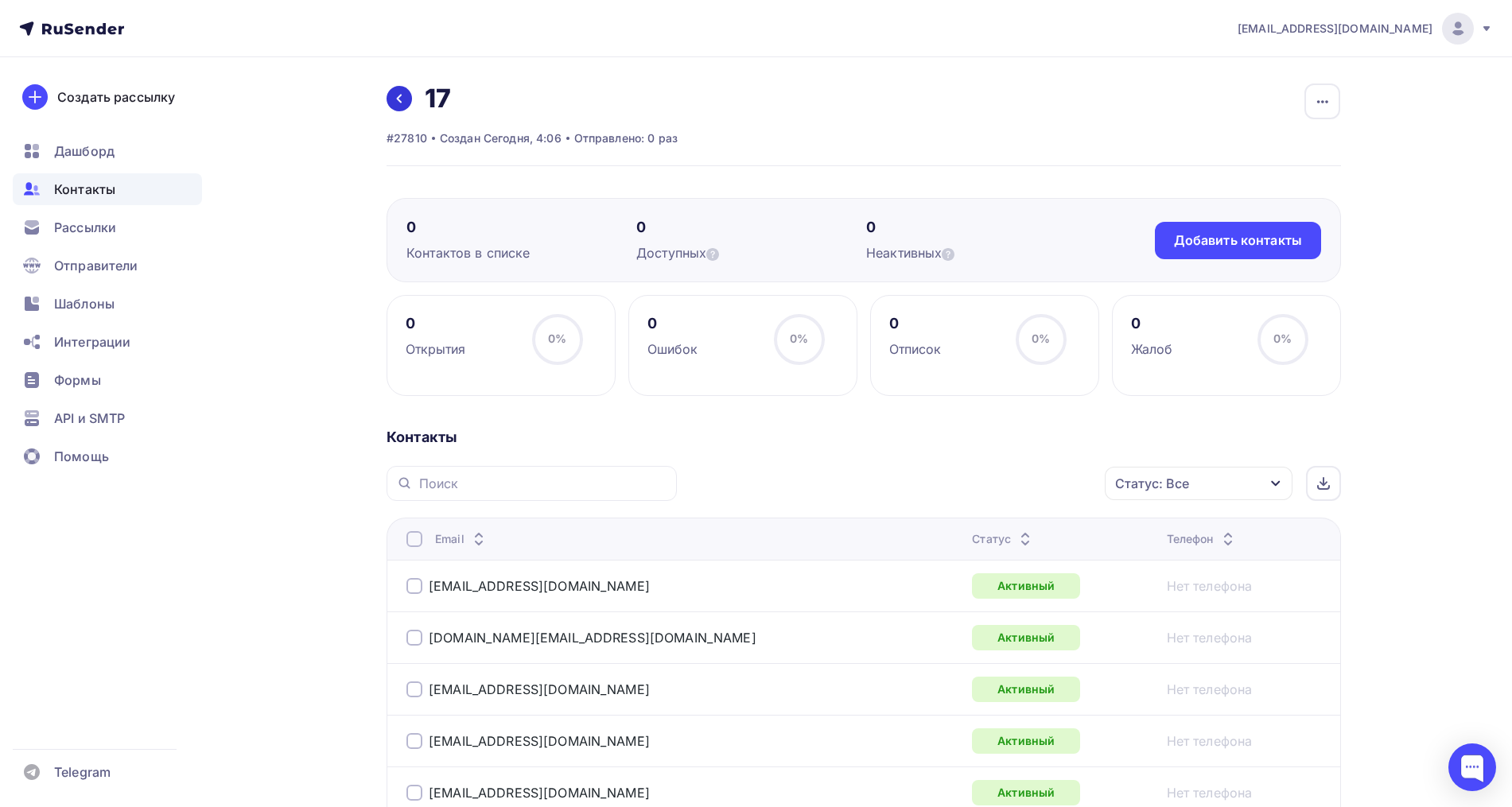
click at [399, 94] on icon at bounding box center [400, 99] width 13 height 13
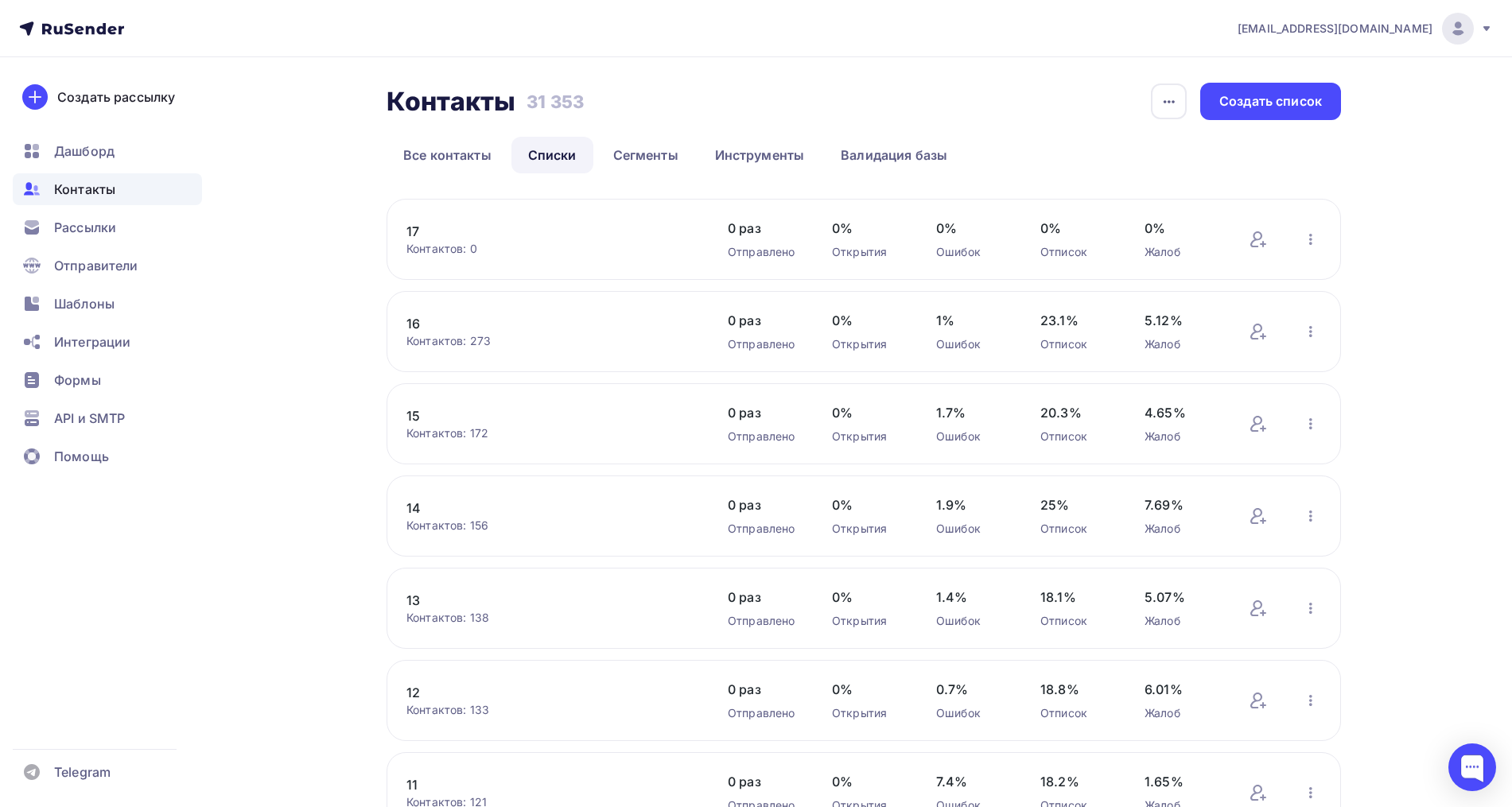
click at [409, 227] on link "17" at bounding box center [541, 231] width 270 height 19
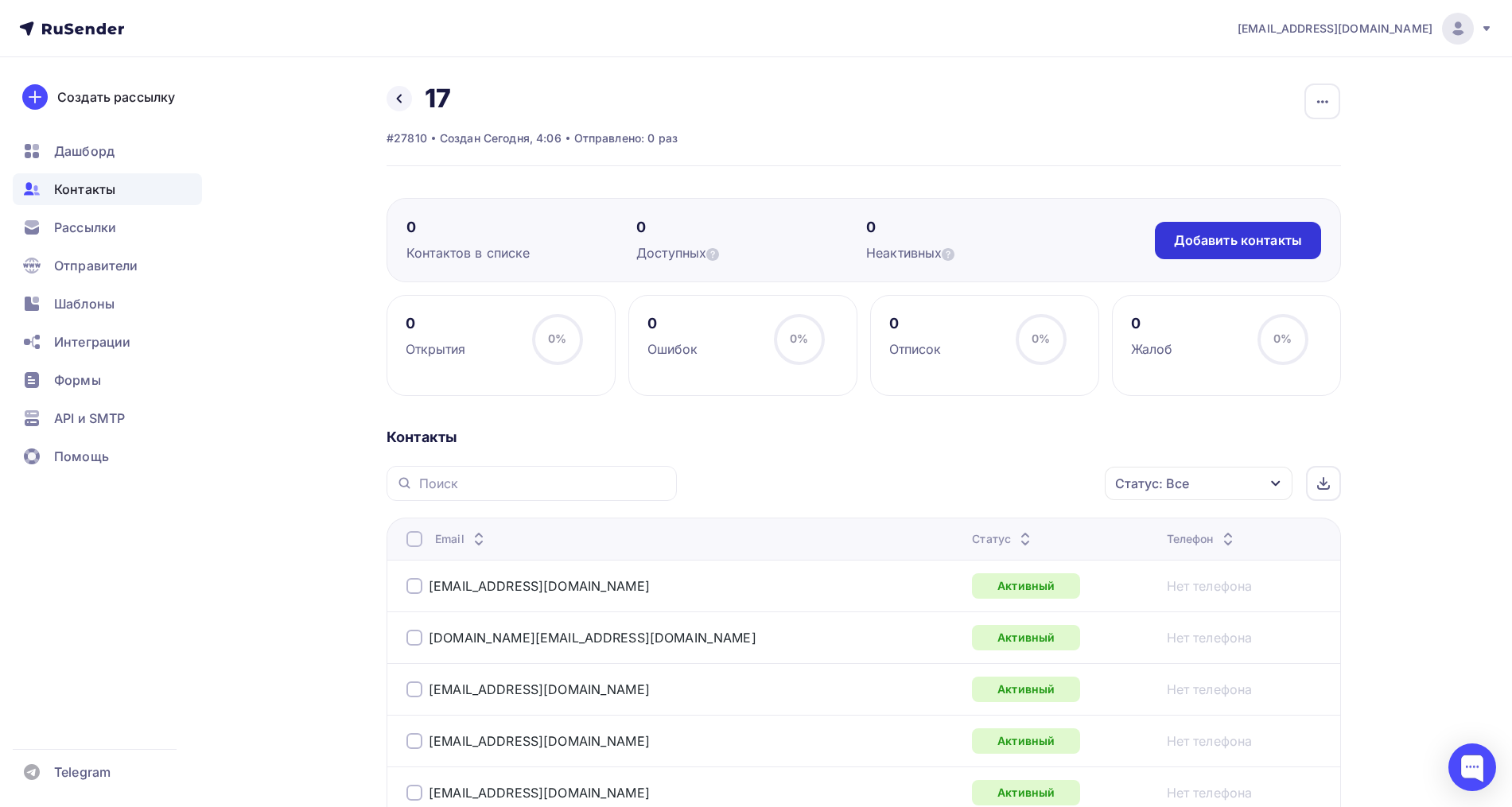
click at [1248, 230] on div "Добавить контакты" at bounding box center [1238, 240] width 166 height 37
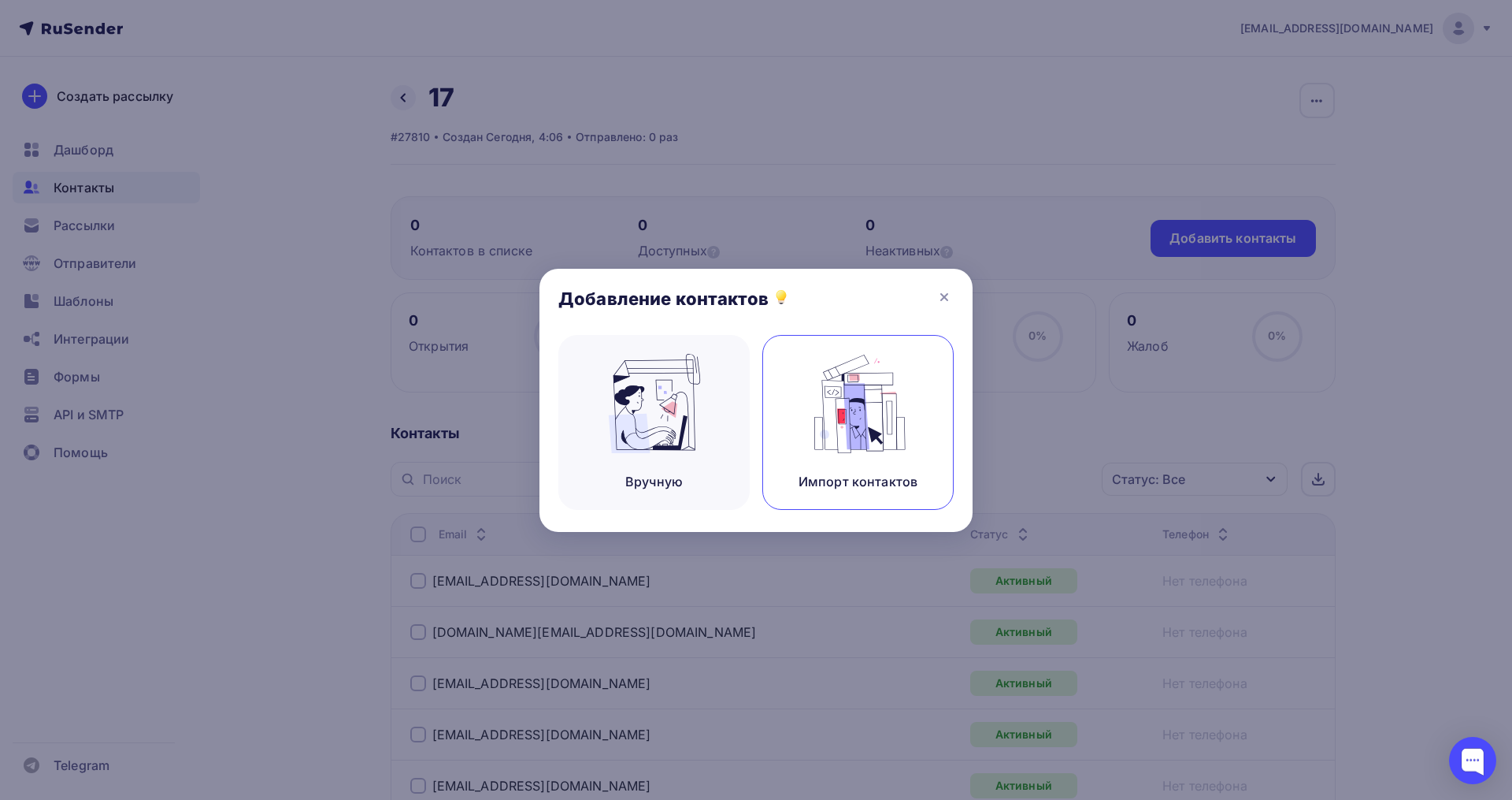
click at [833, 402] on img at bounding box center [858, 403] width 105 height 99
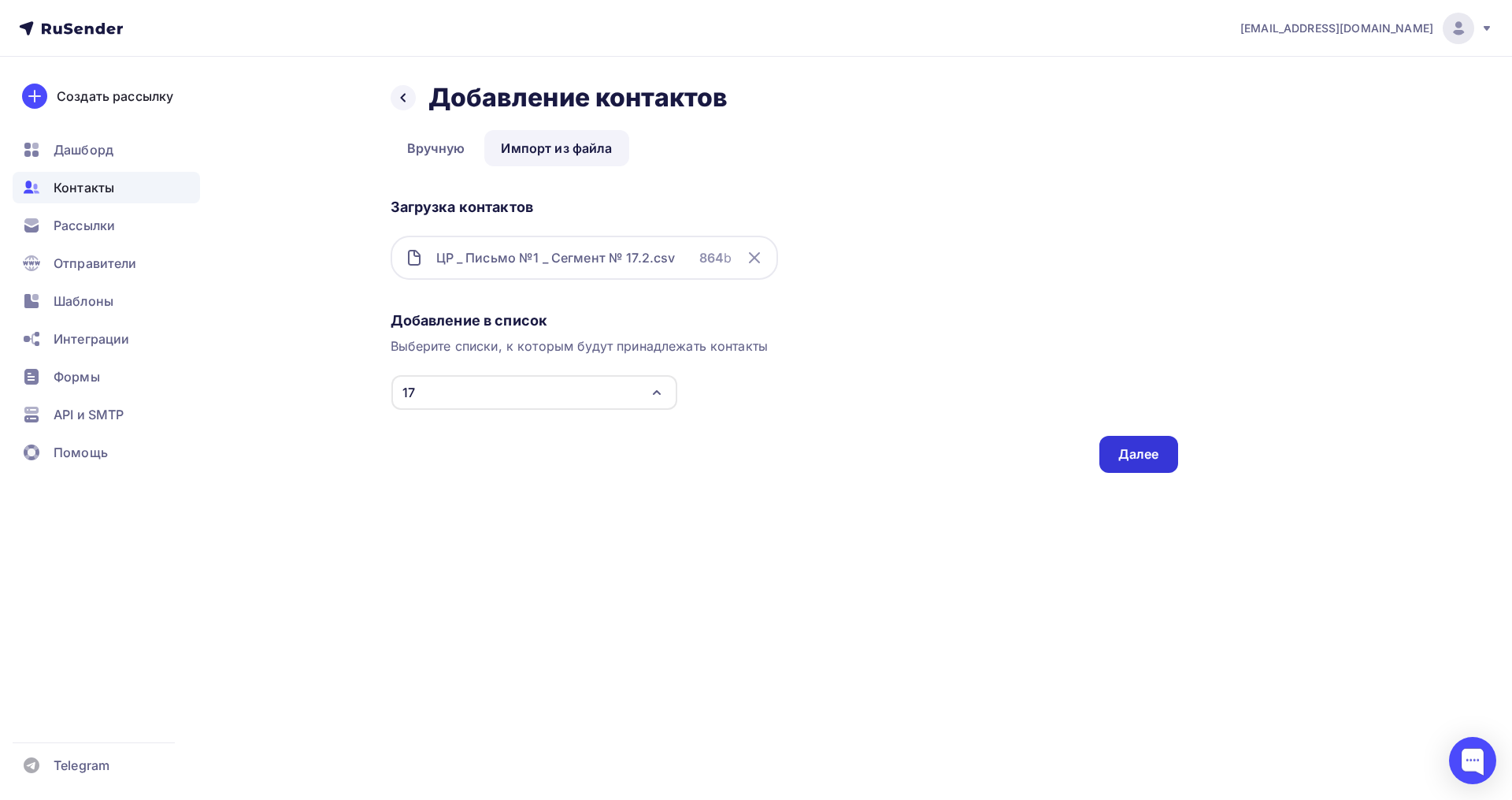
click at [1140, 461] on div "Далее" at bounding box center [1138, 455] width 41 height 18
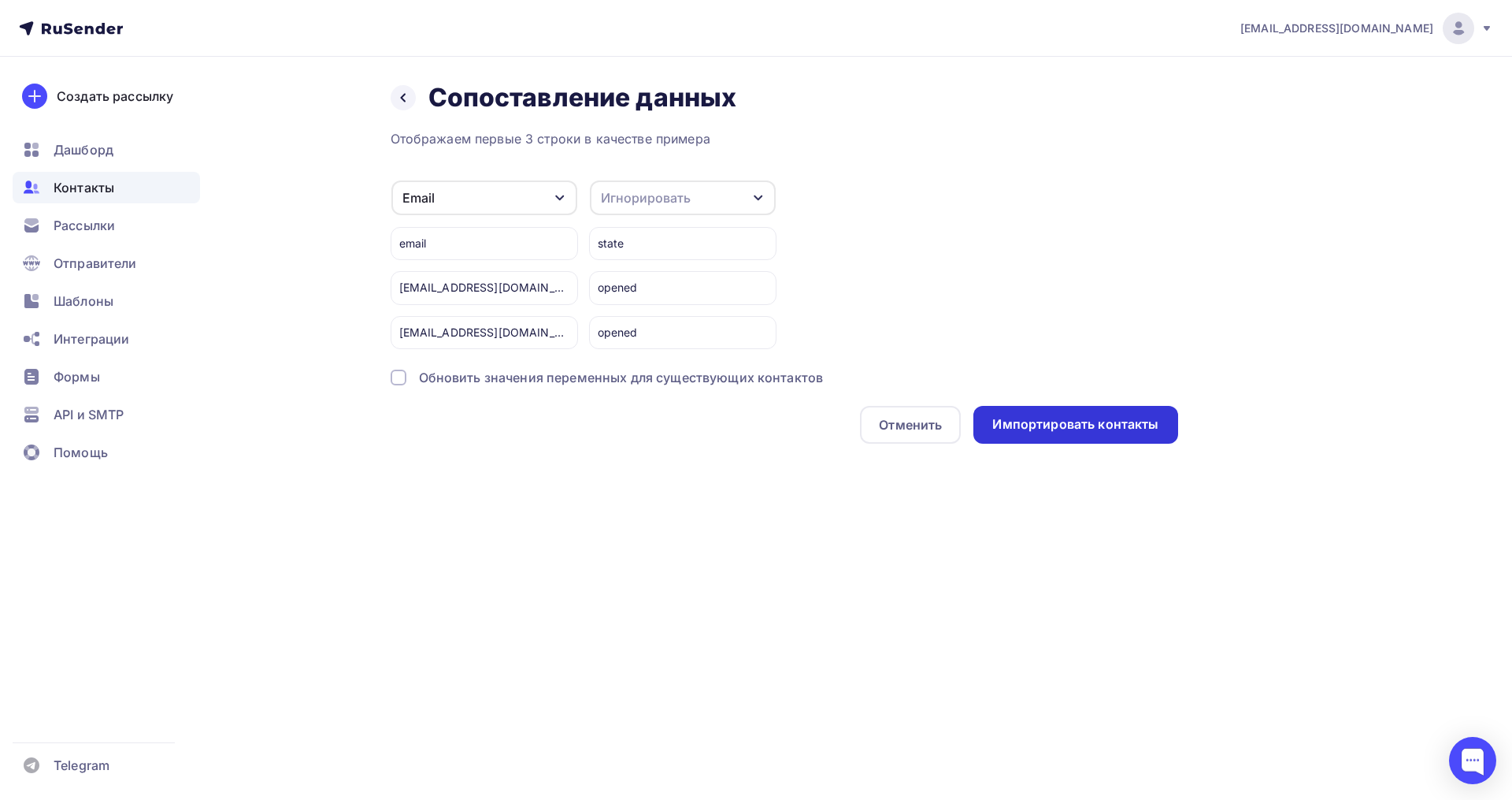
click at [1065, 424] on div "Импортировать контакты" at bounding box center [1074, 424] width 166 height 18
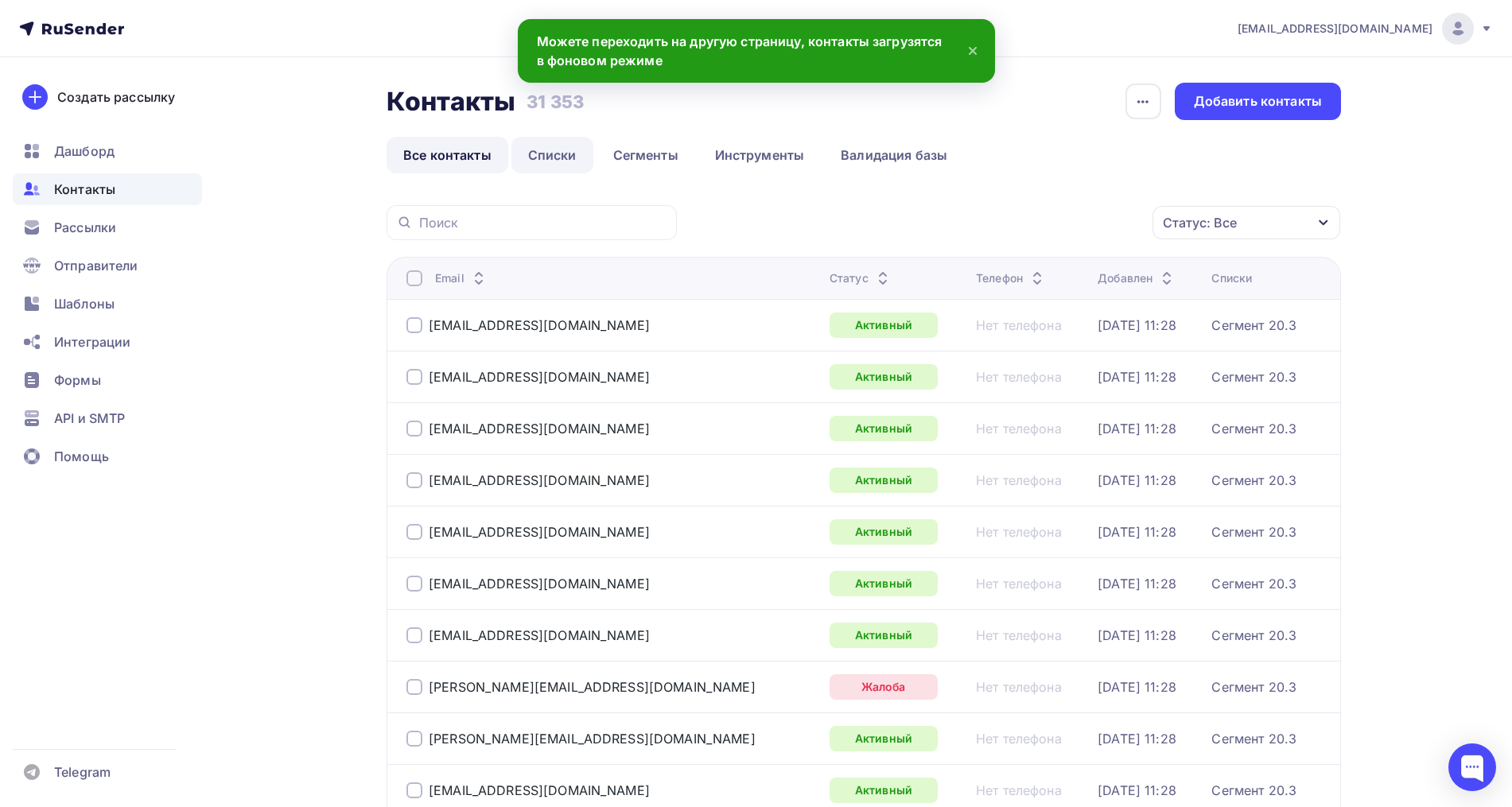
click at [569, 158] on link "Списки" at bounding box center [552, 155] width 82 height 37
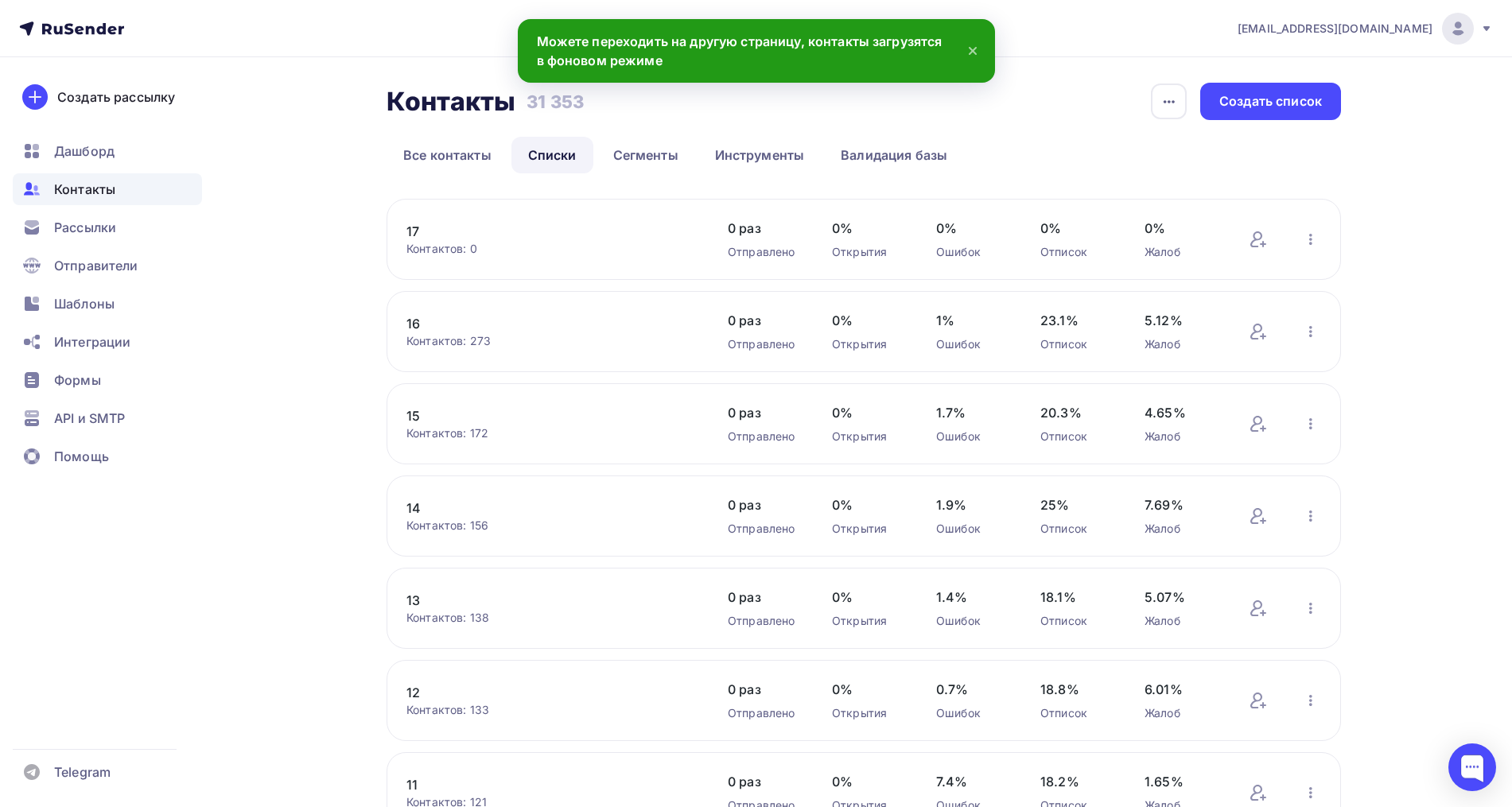
click at [433, 227] on link "17" at bounding box center [541, 231] width 270 height 19
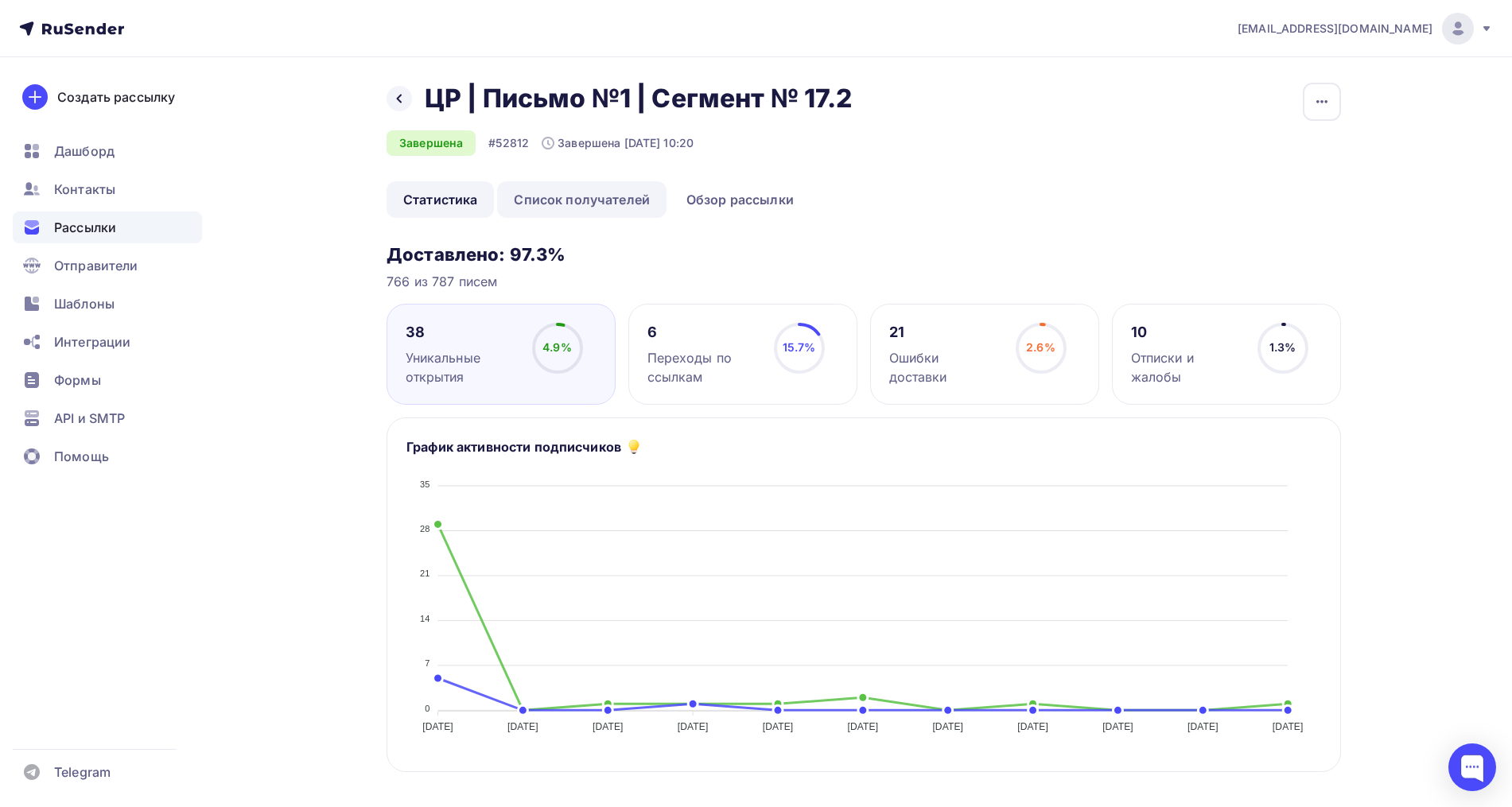
click at [580, 198] on link "Список получателей" at bounding box center [581, 200] width 169 height 37
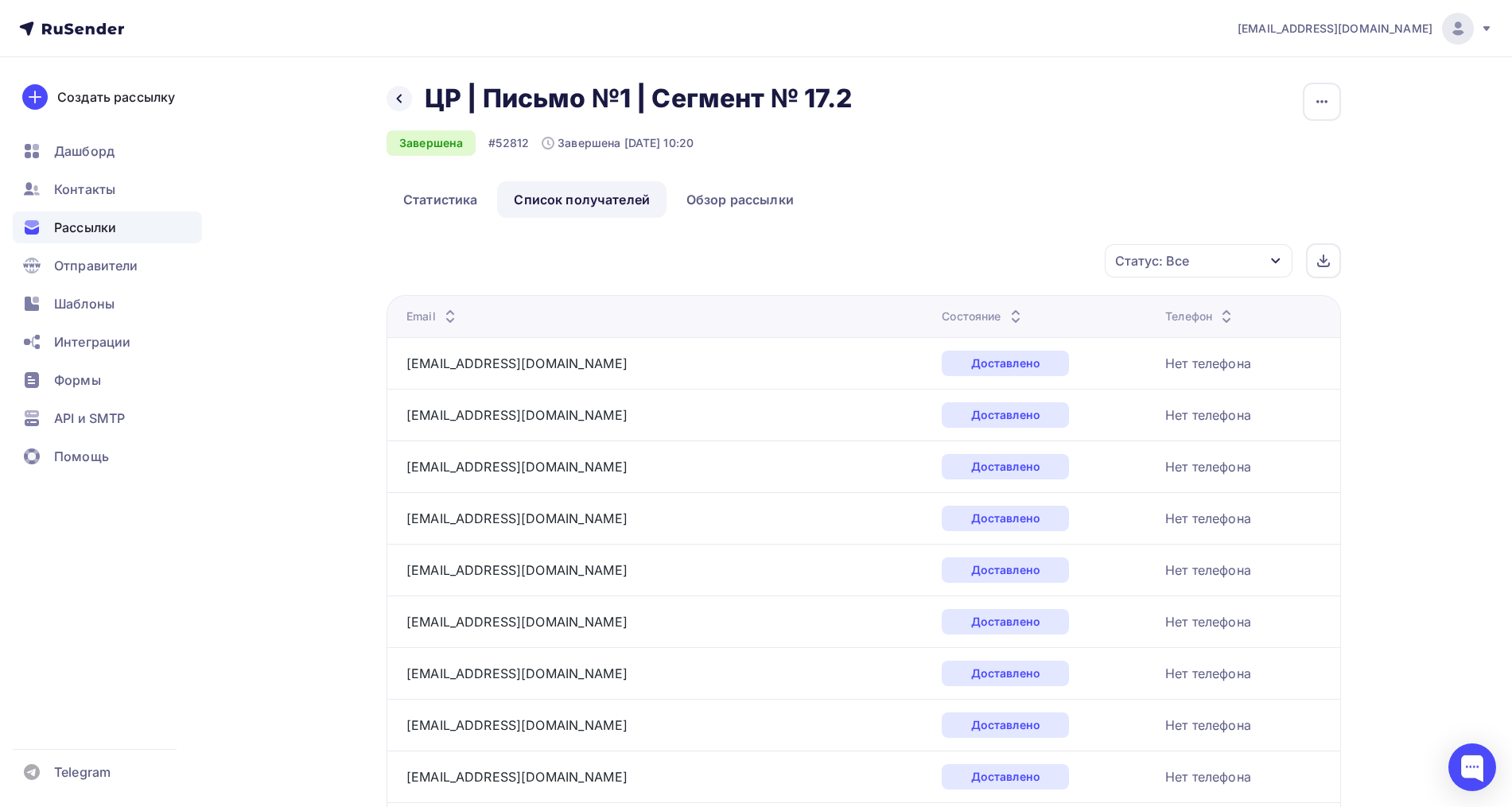
click at [1198, 260] on div "Статус: Все" at bounding box center [1198, 261] width 188 height 33
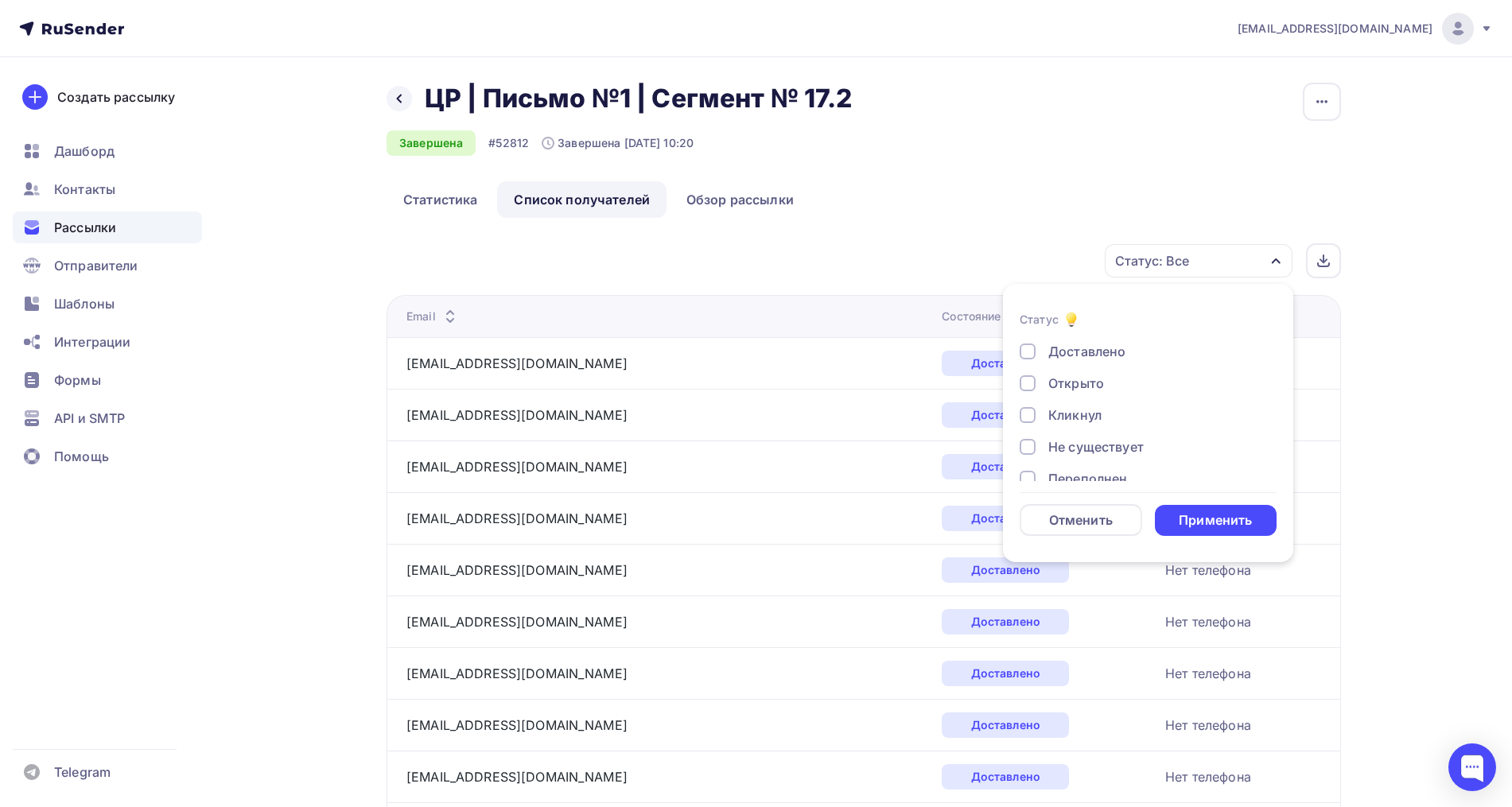
click at [1081, 373] on div "Открыто" at bounding box center [1076, 383] width 55 height 19
click at [1067, 406] on div "Кликнул" at bounding box center [1075, 415] width 54 height 19
click at [1211, 521] on div "Применить" at bounding box center [1214, 520] width 73 height 18
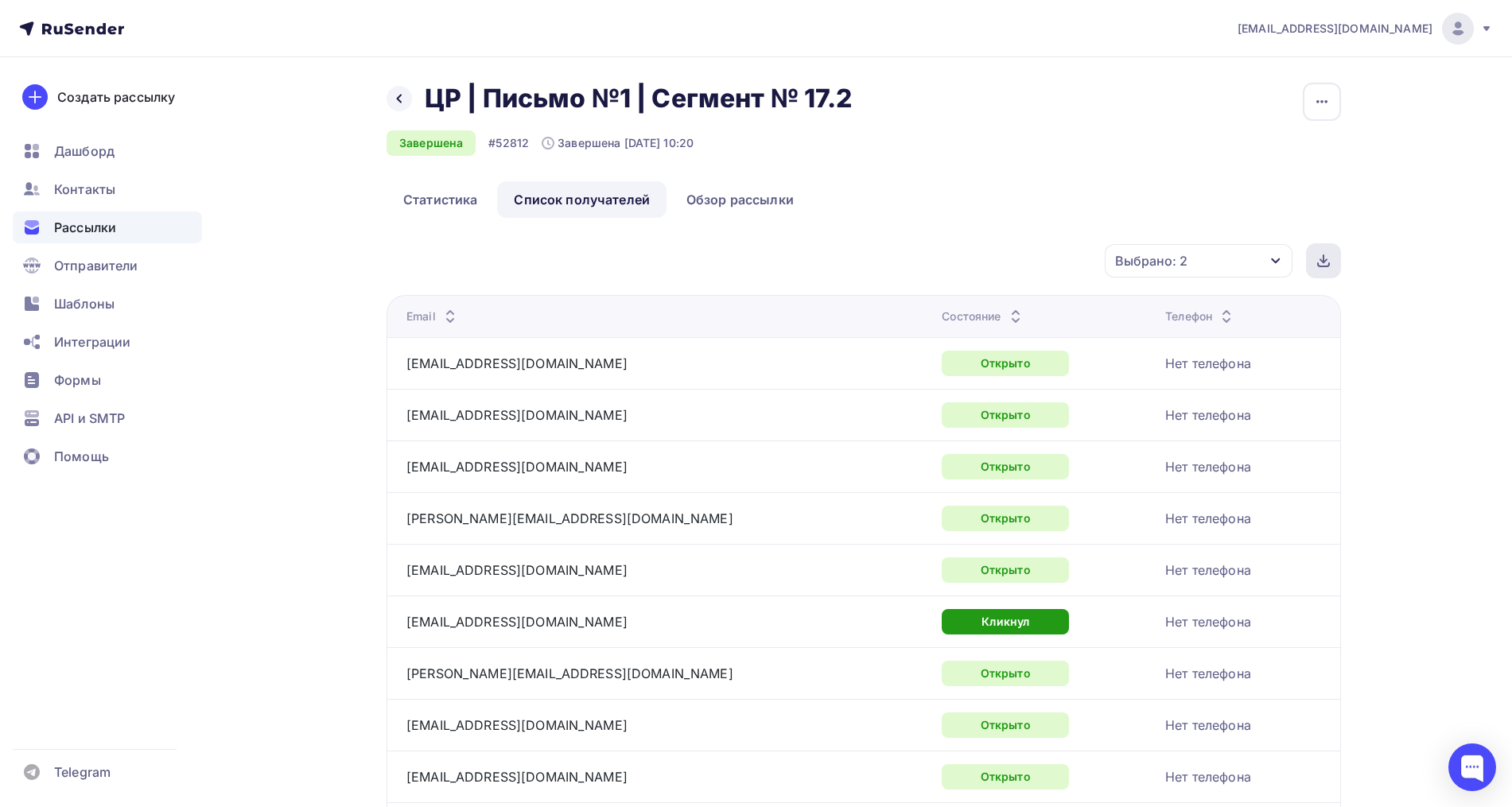
click at [1334, 269] on div at bounding box center [1323, 261] width 35 height 35
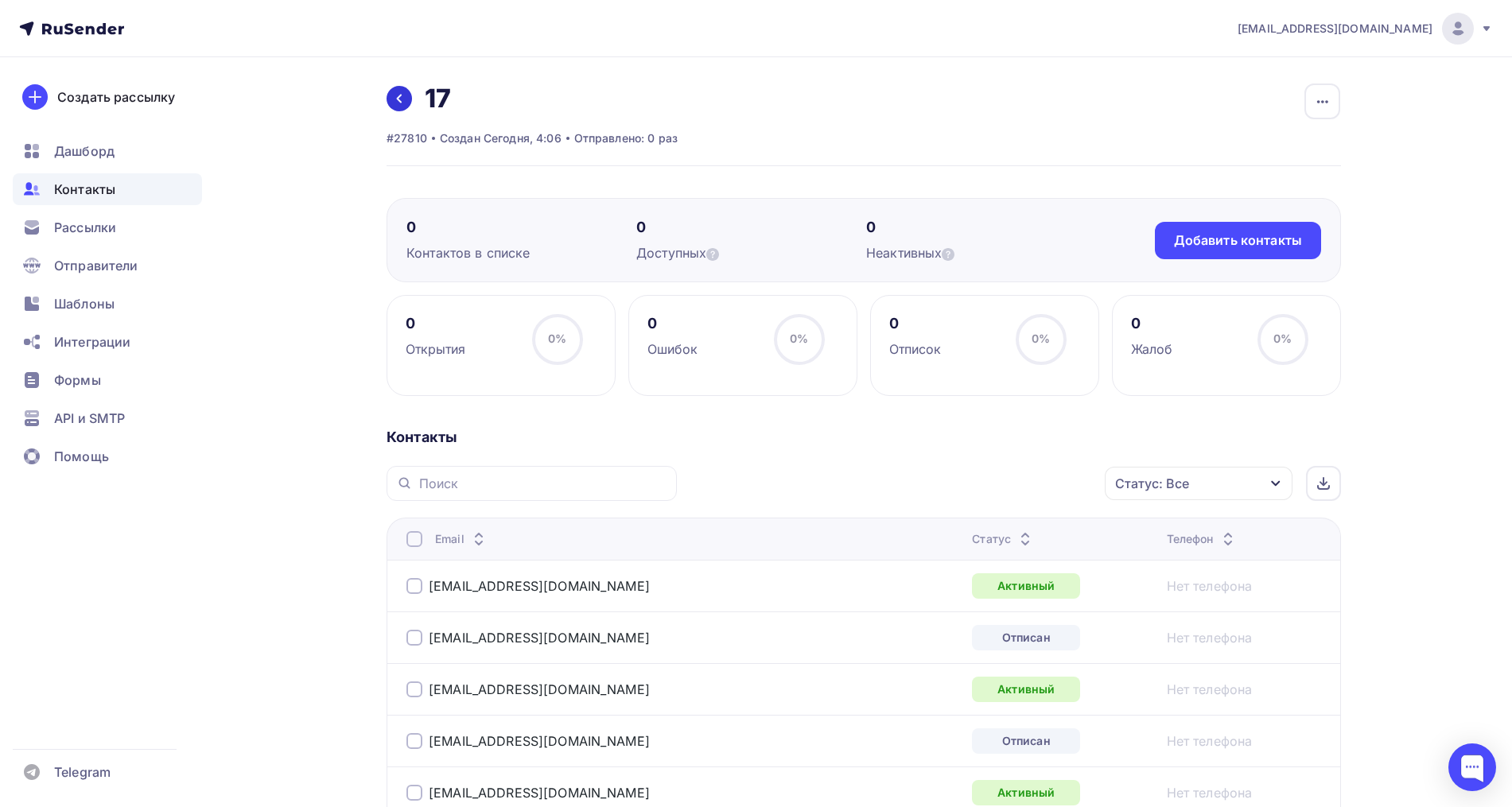
click at [401, 92] on link at bounding box center [400, 99] width 26 height 26
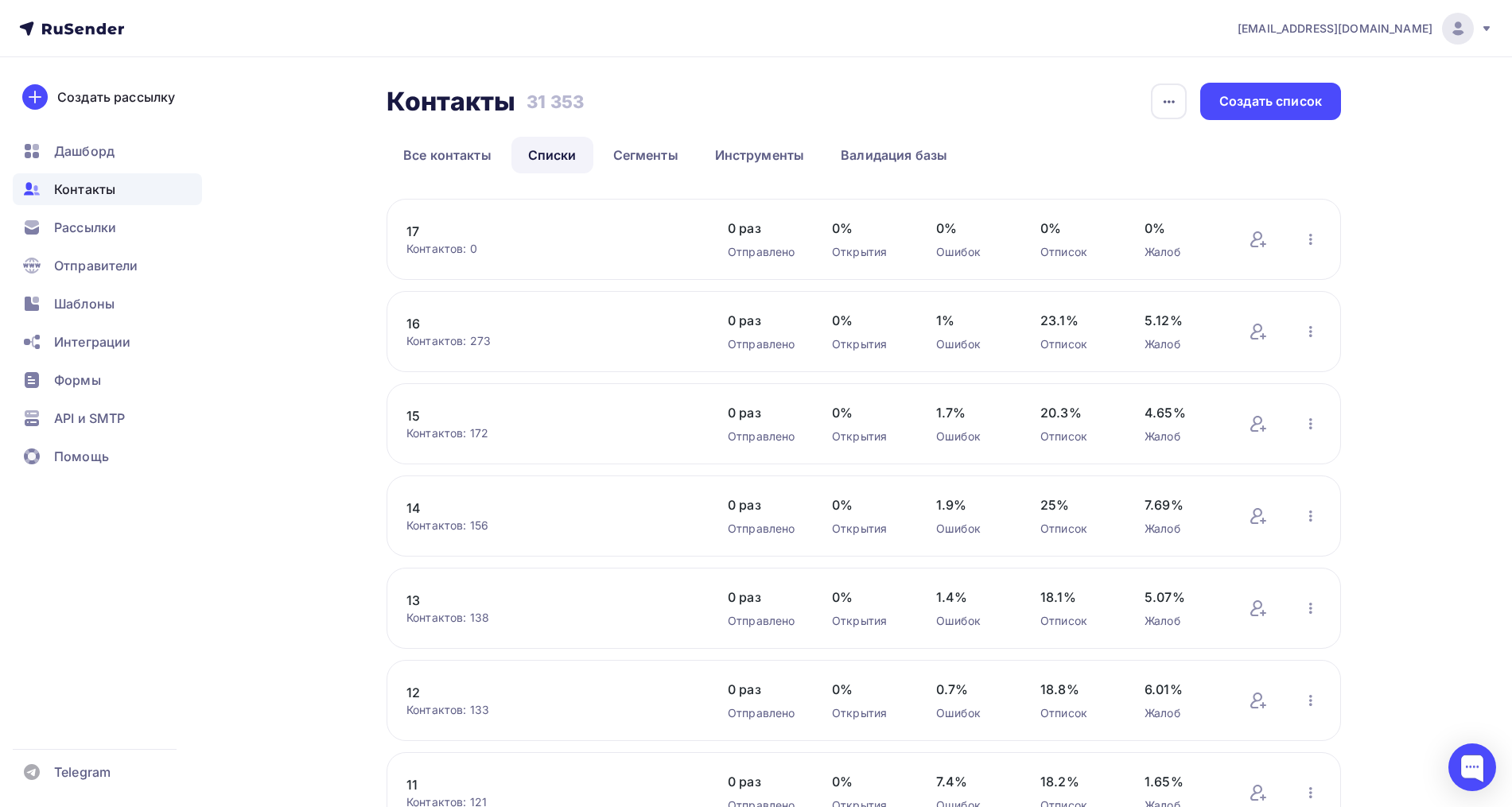
click at [417, 223] on link "17" at bounding box center [541, 231] width 270 height 19
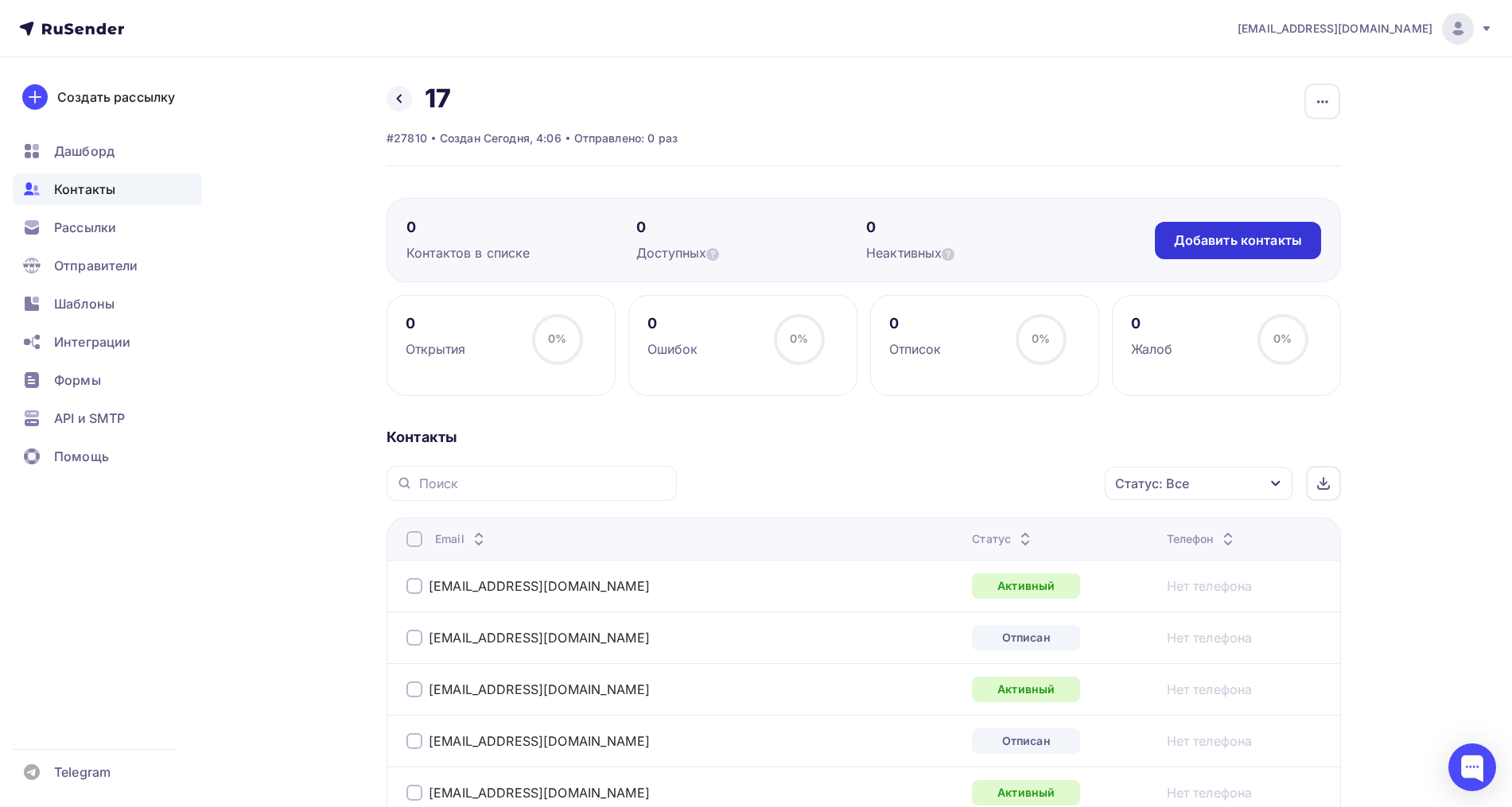
click at [1237, 247] on div "Добавить контакты" at bounding box center [1237, 240] width 128 height 18
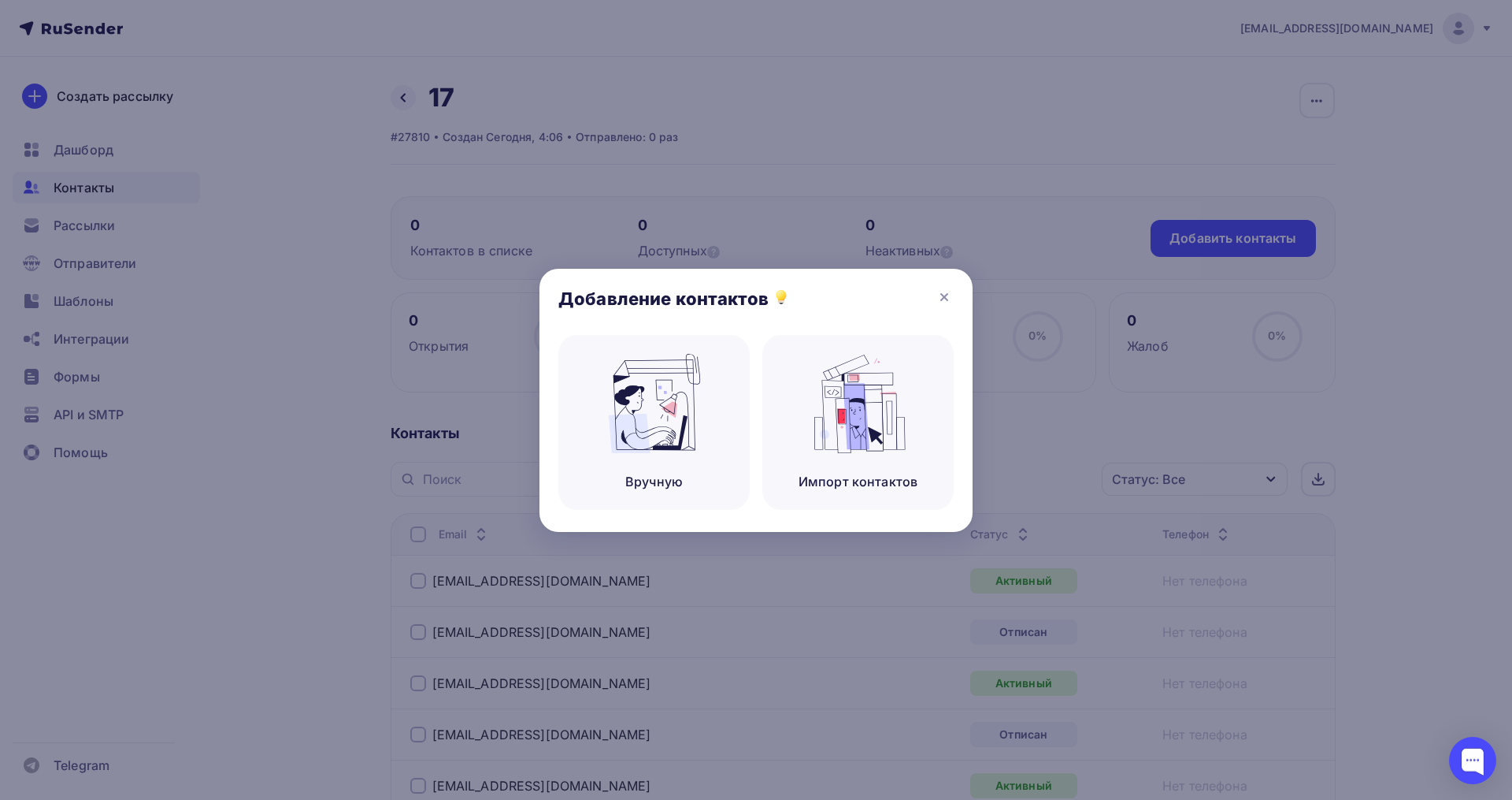
click at [919, 331] on div "Добавление контактов" at bounding box center [756, 301] width 433 height 66
click at [919, 362] on div "Импорт контактов" at bounding box center [857, 422] width 191 height 175
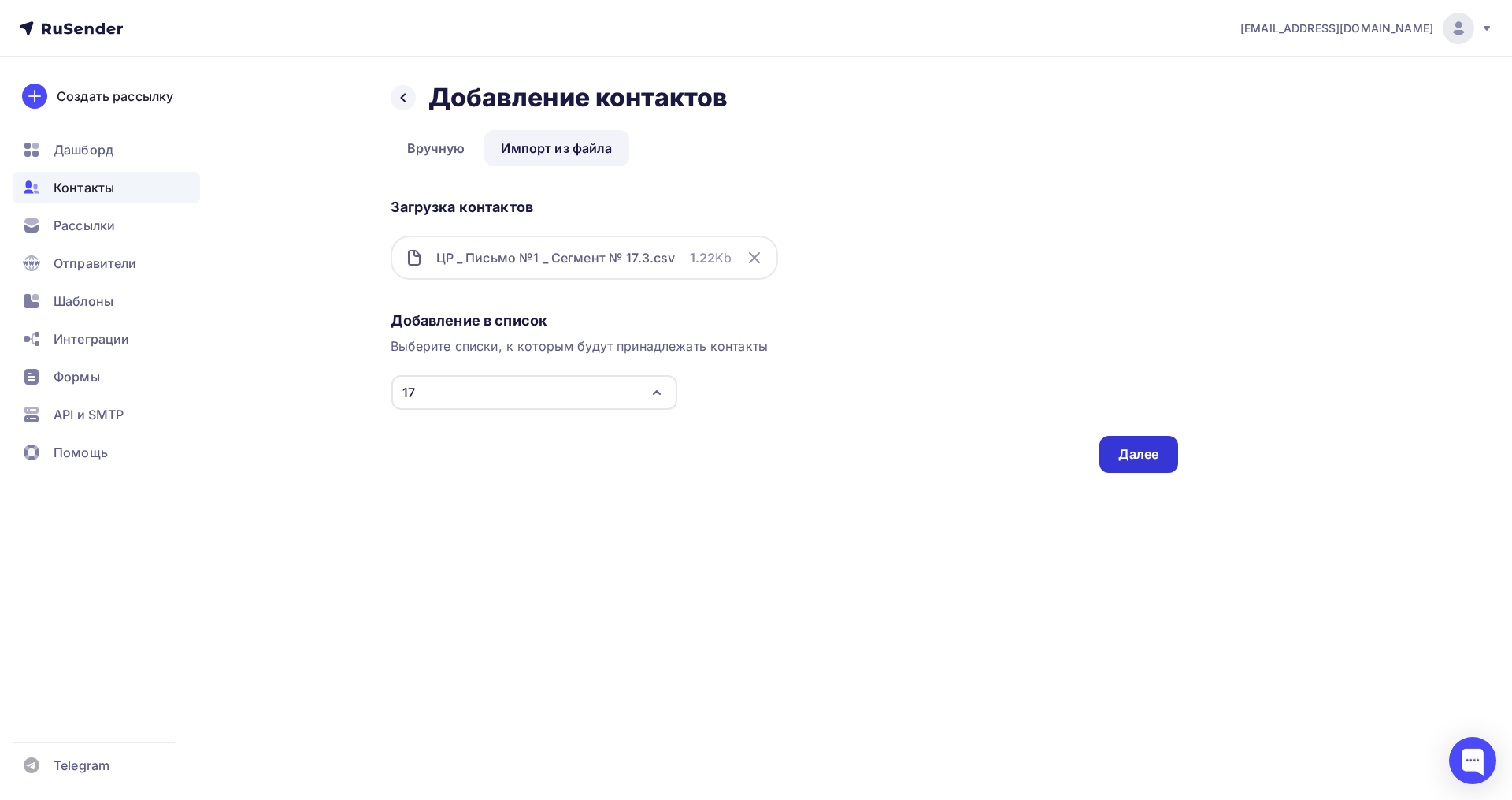
click at [1126, 454] on div "Далее" at bounding box center [1138, 455] width 41 height 18
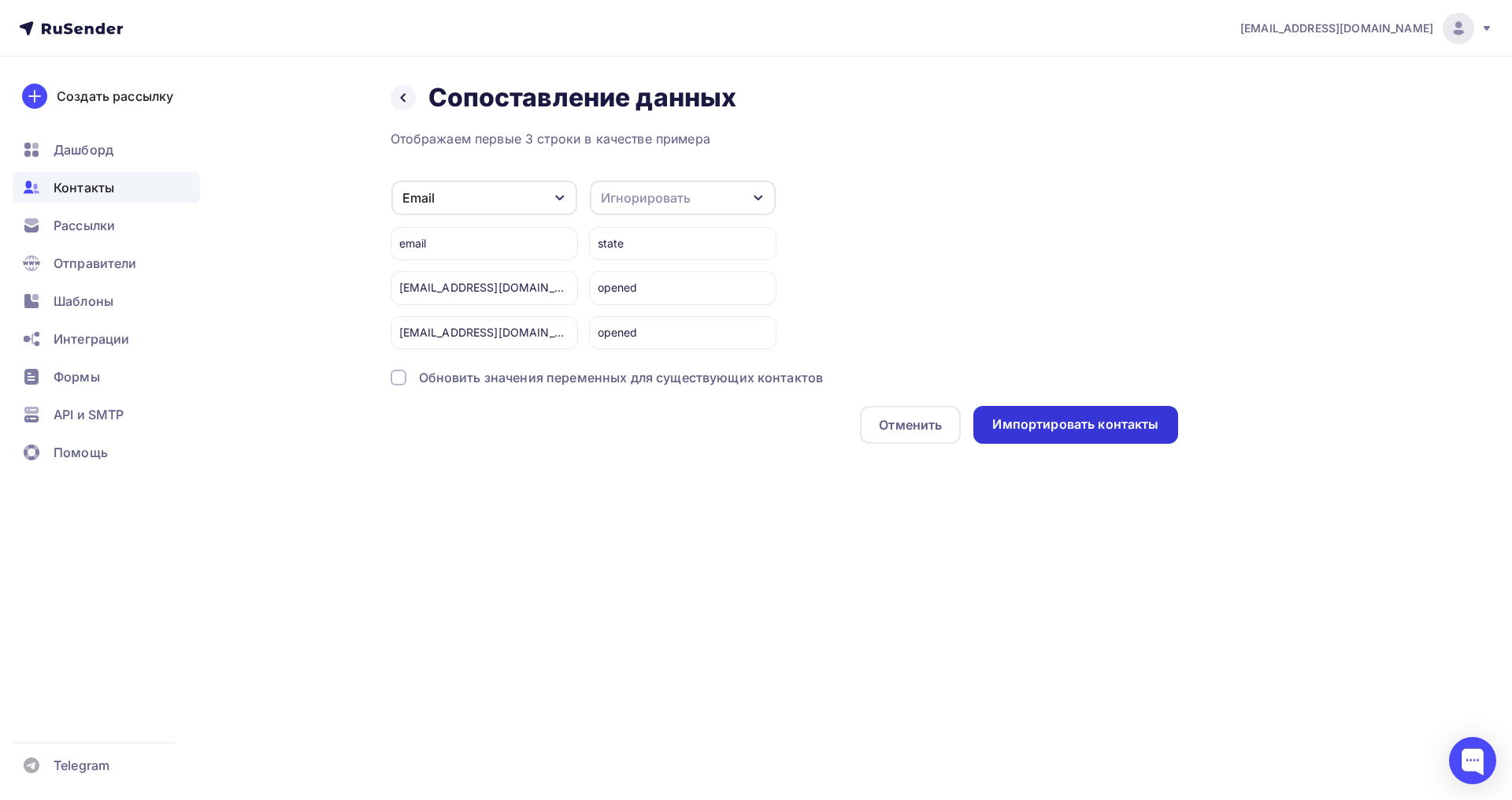
click at [1014, 432] on div "Импортировать контакты" at bounding box center [1074, 424] width 166 height 18
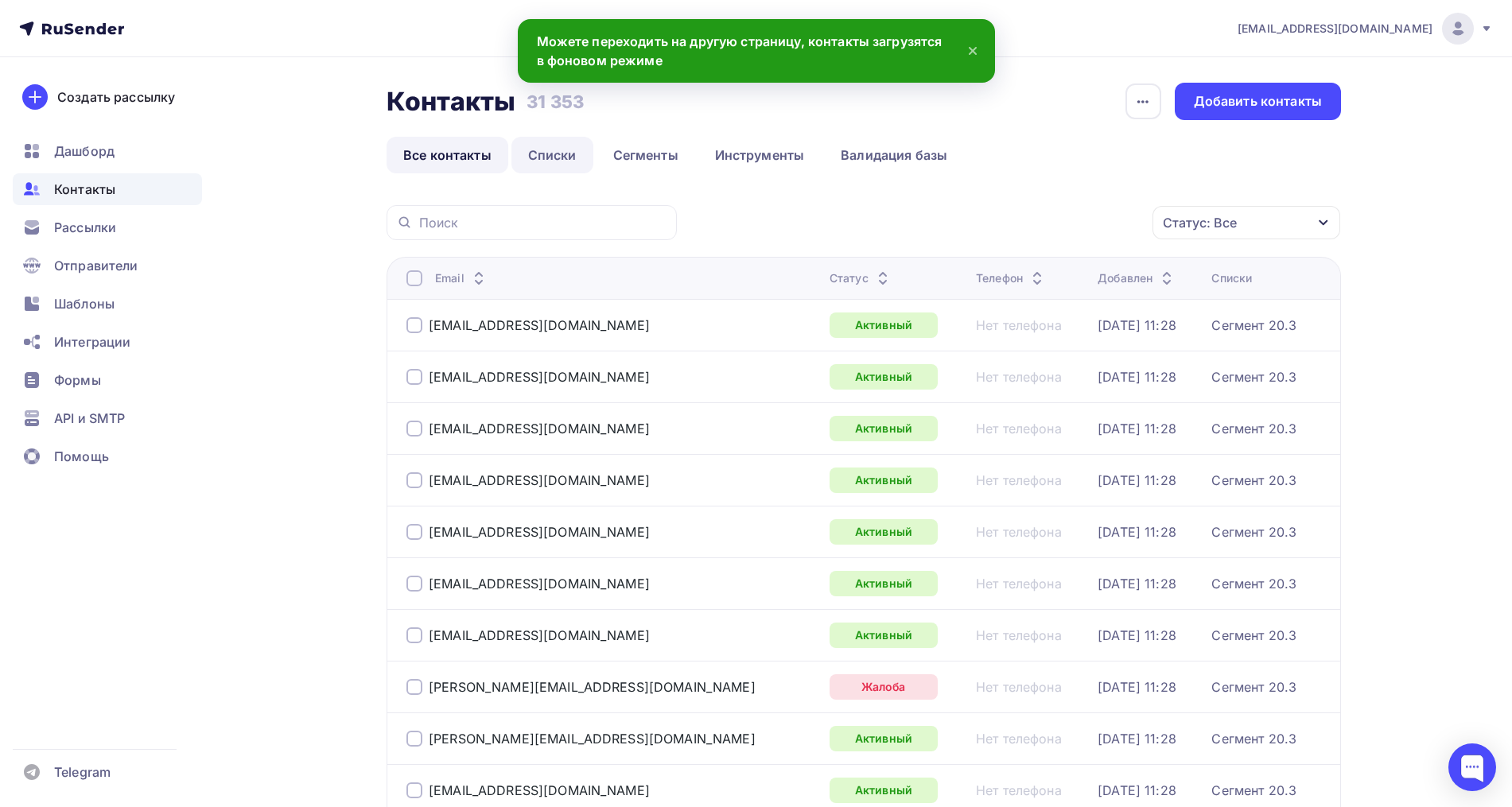
click at [555, 164] on link "Списки" at bounding box center [552, 155] width 82 height 37
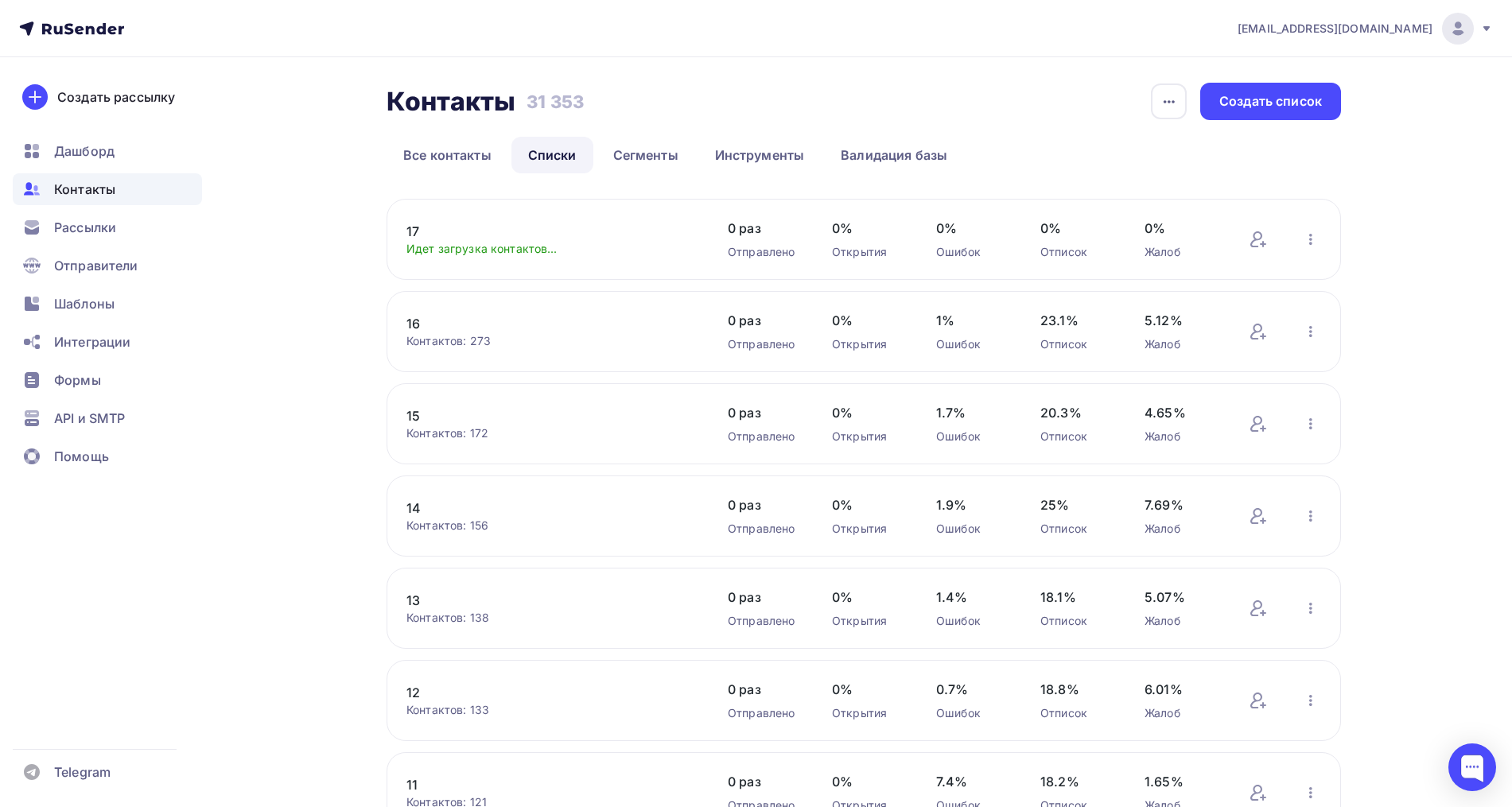
click at [413, 234] on link "17" at bounding box center [541, 231] width 270 height 19
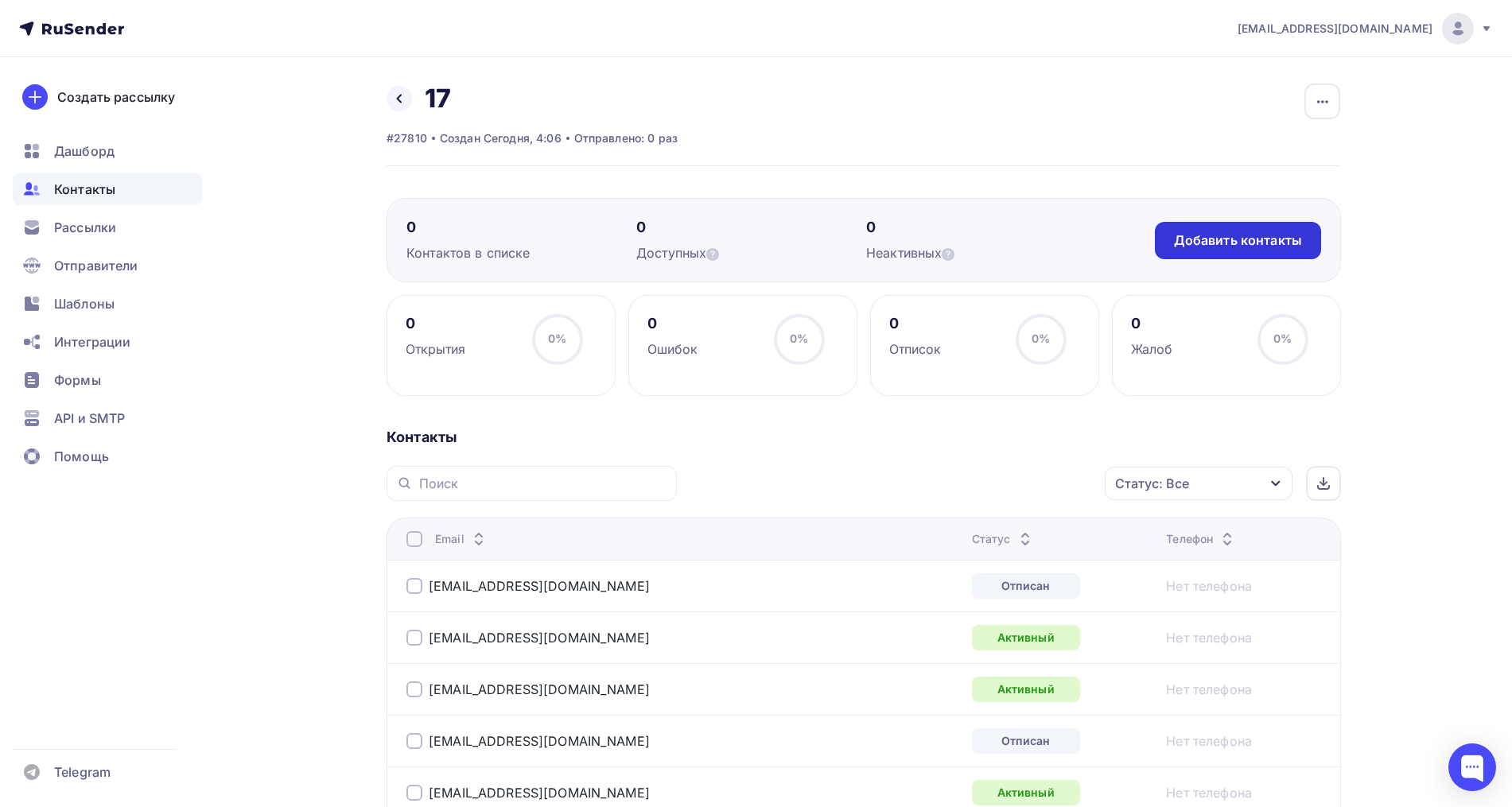
click at [1220, 237] on div "Добавить контакты" at bounding box center [1237, 240] width 128 height 18
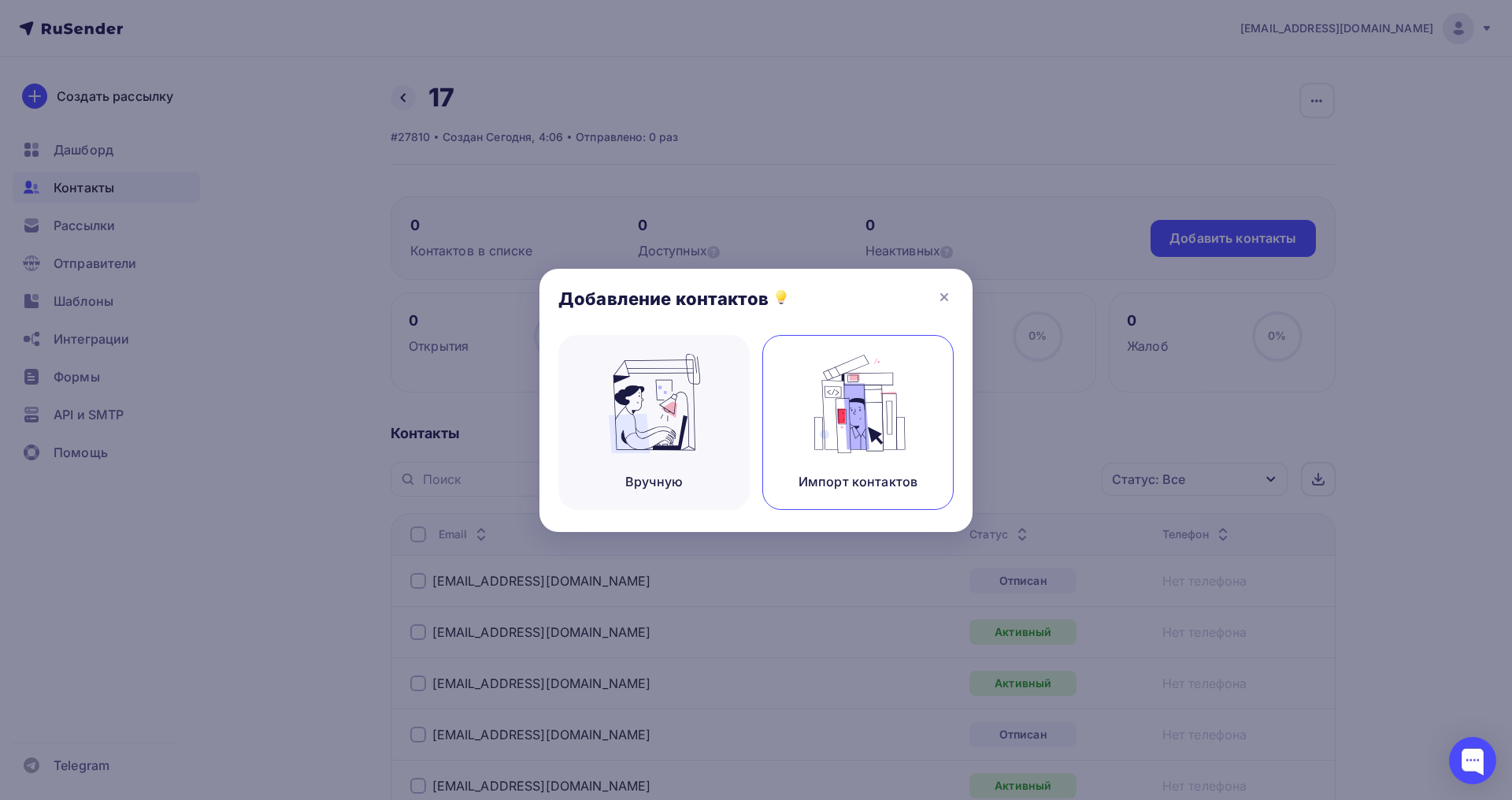
click at [852, 419] on img at bounding box center [858, 403] width 105 height 99
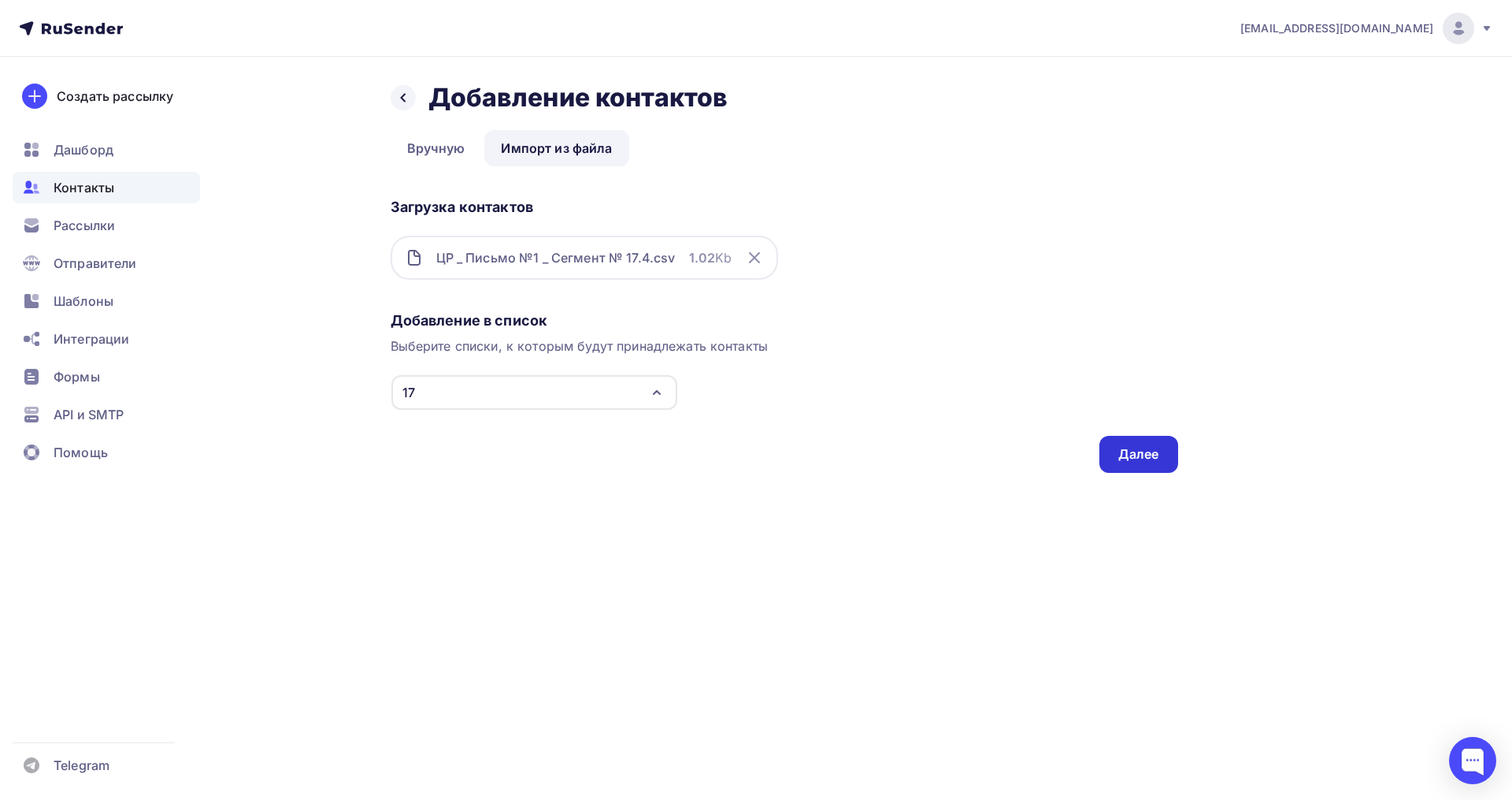
click at [1125, 450] on div "Далее" at bounding box center [1138, 455] width 41 height 18
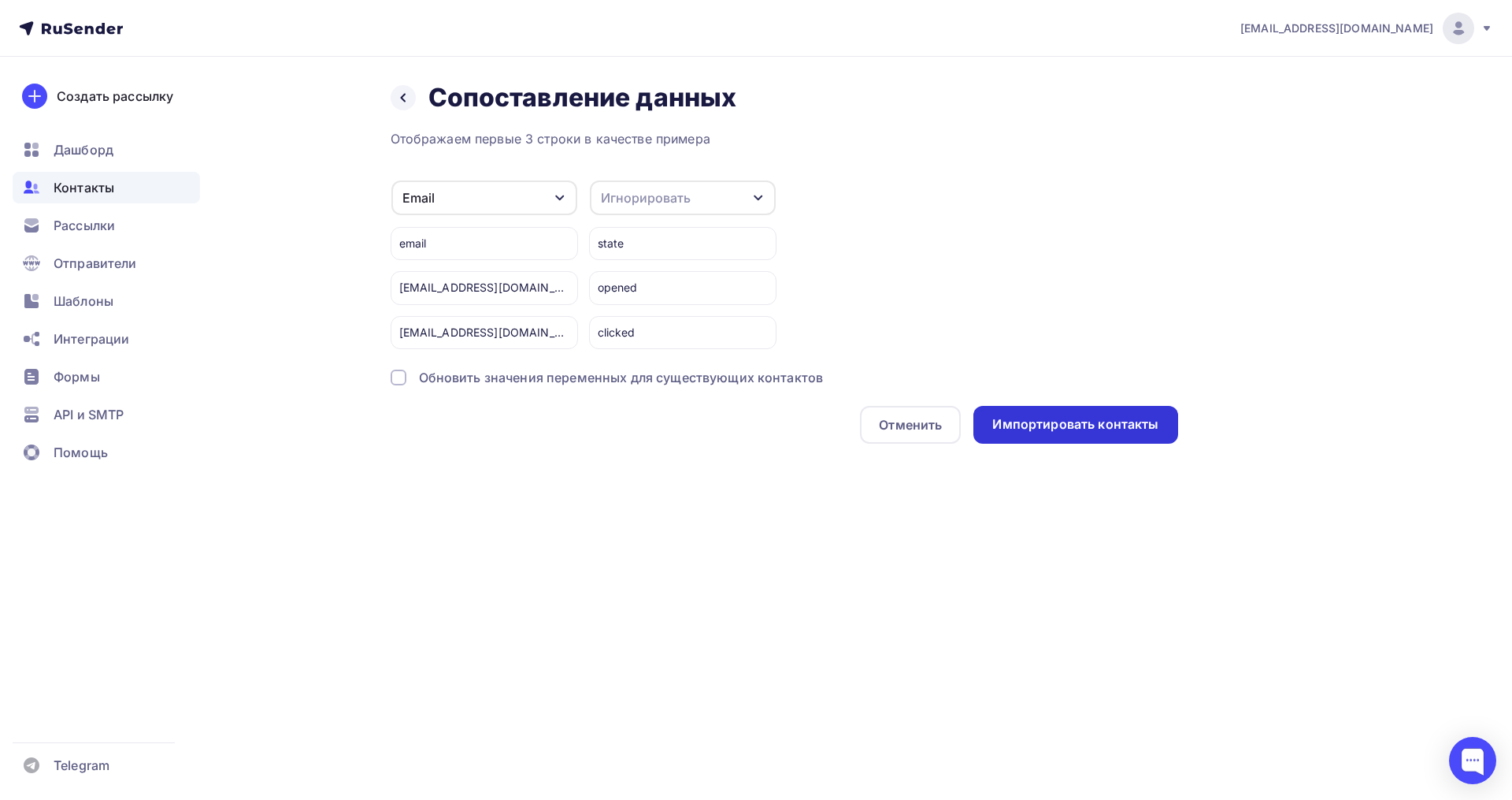
click at [1107, 435] on div "Импортировать контакты" at bounding box center [1075, 424] width 204 height 38
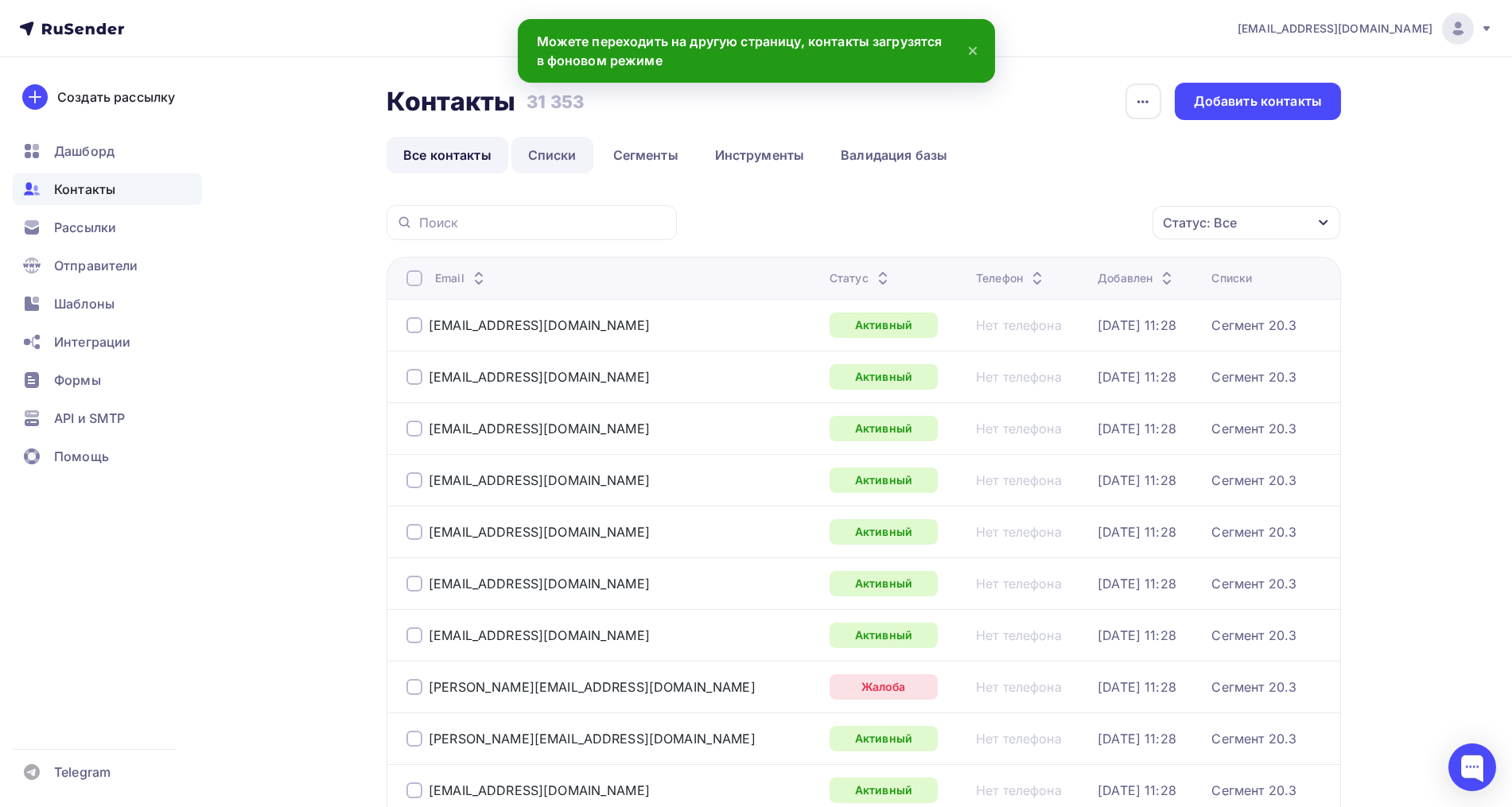
click at [576, 150] on link "Списки" at bounding box center [552, 155] width 82 height 37
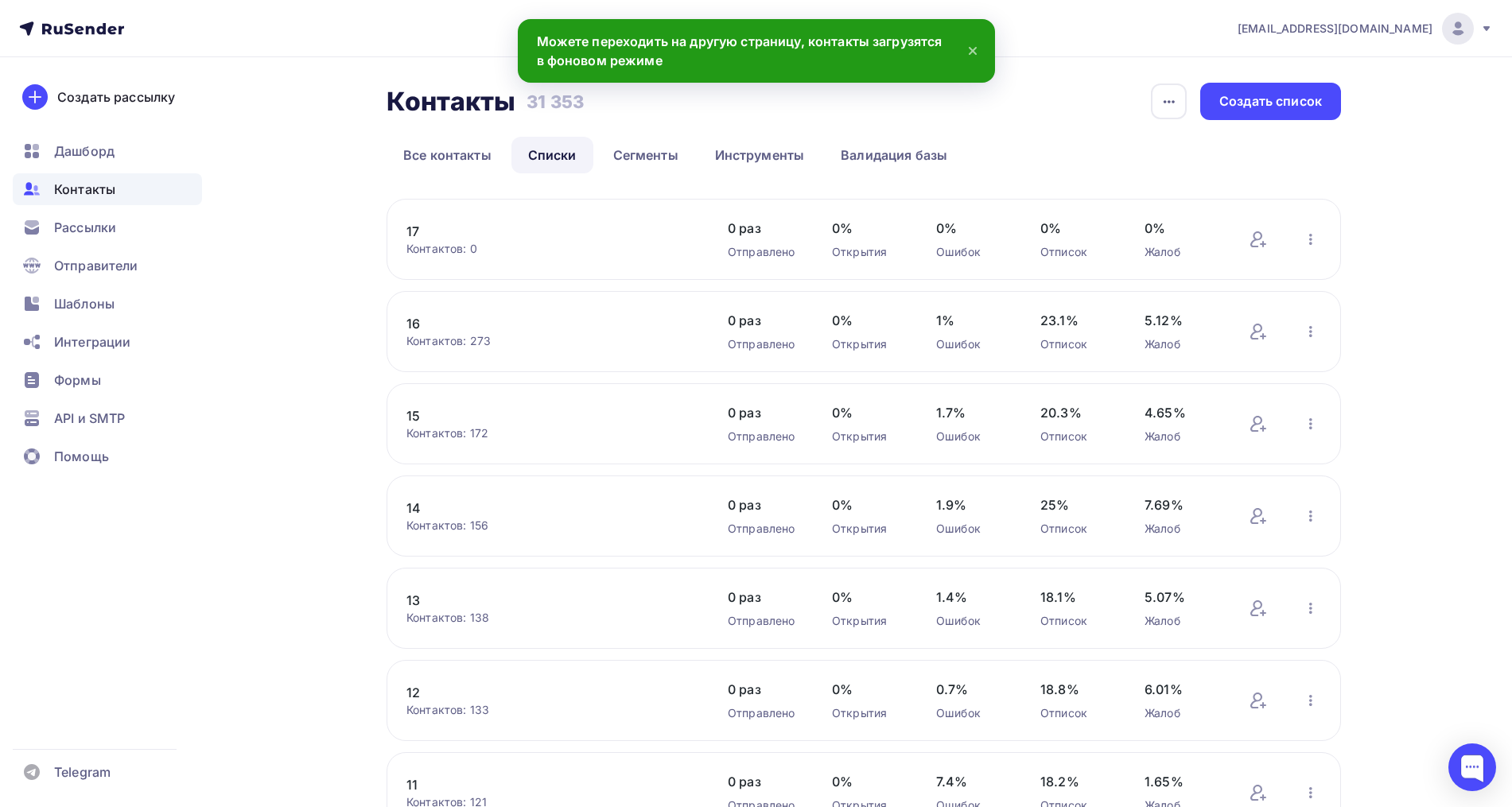
click at [408, 226] on link "17" at bounding box center [541, 231] width 270 height 19
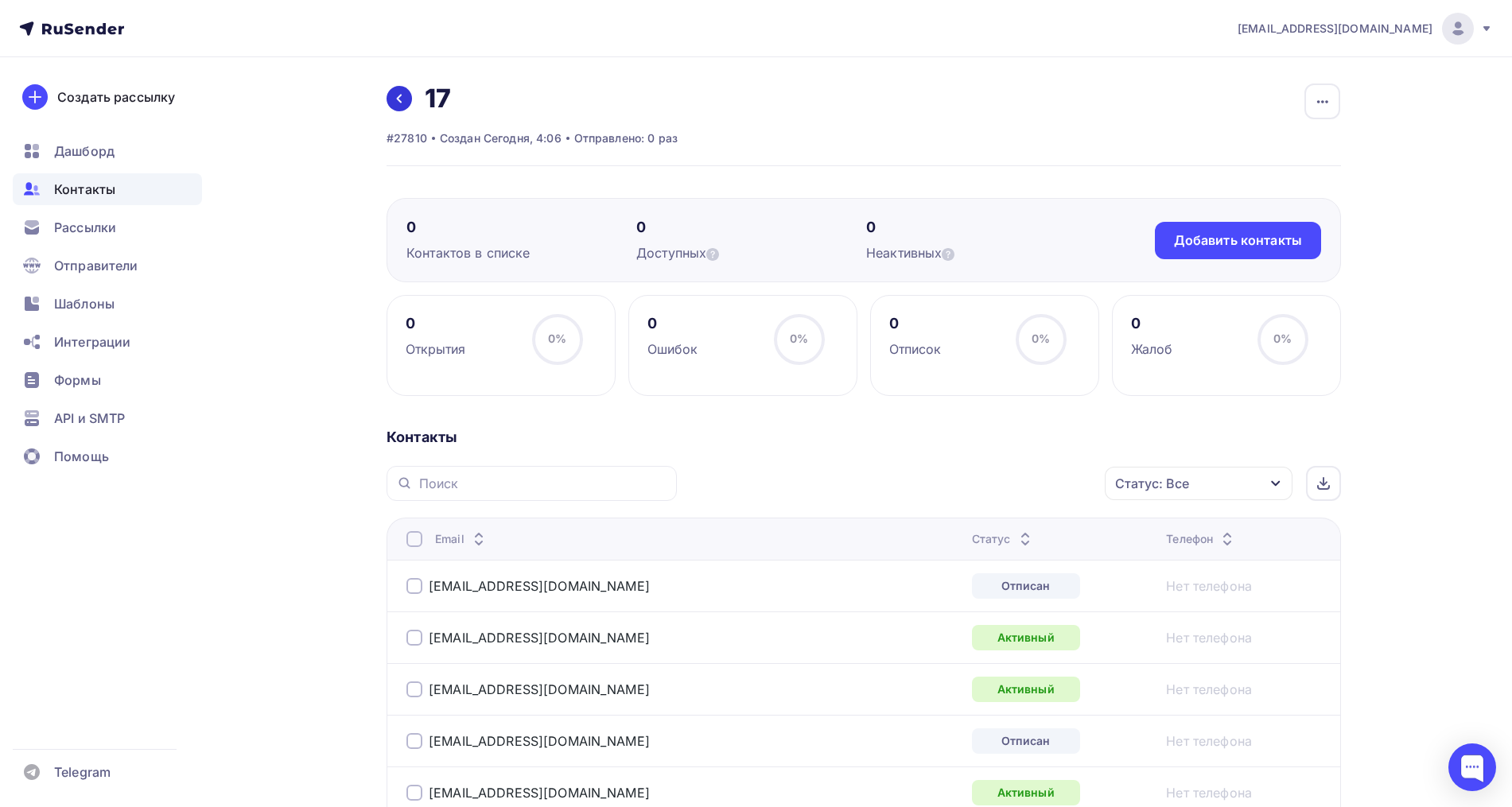
click at [391, 94] on link at bounding box center [400, 99] width 26 height 26
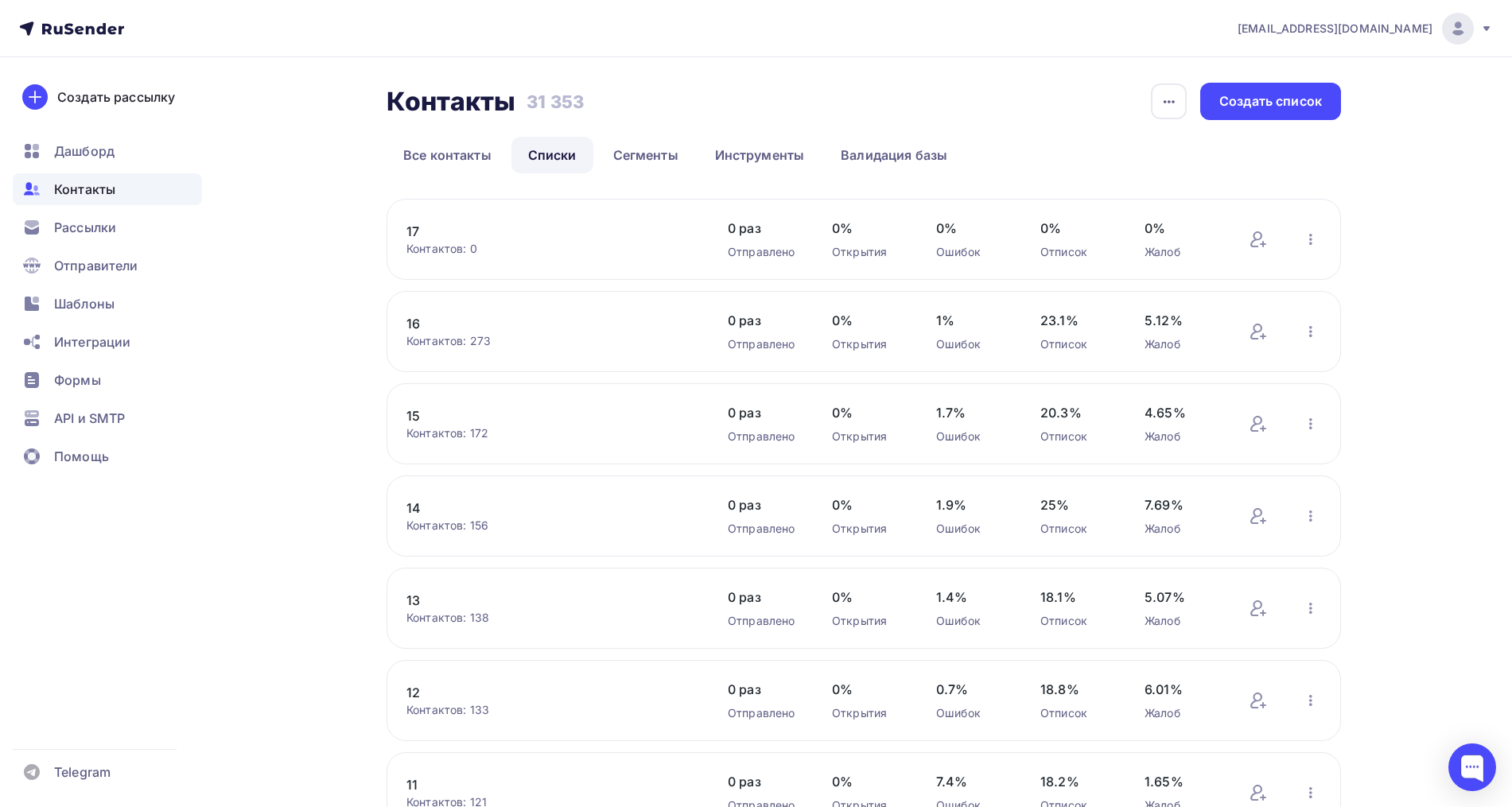
click at [416, 234] on link "17" at bounding box center [541, 231] width 270 height 19
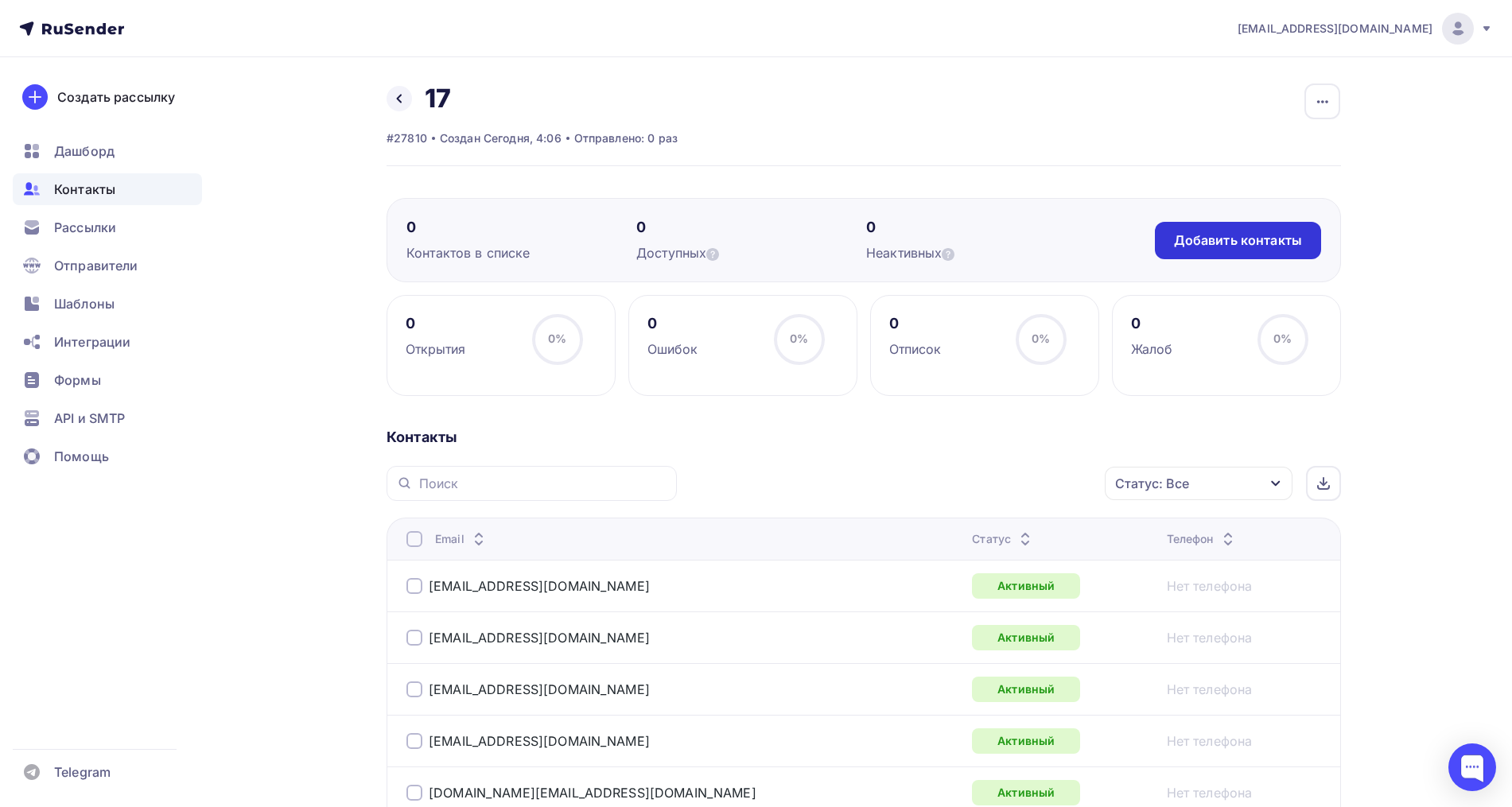
click at [1191, 230] on div "Добавить контакты" at bounding box center [1238, 240] width 166 height 37
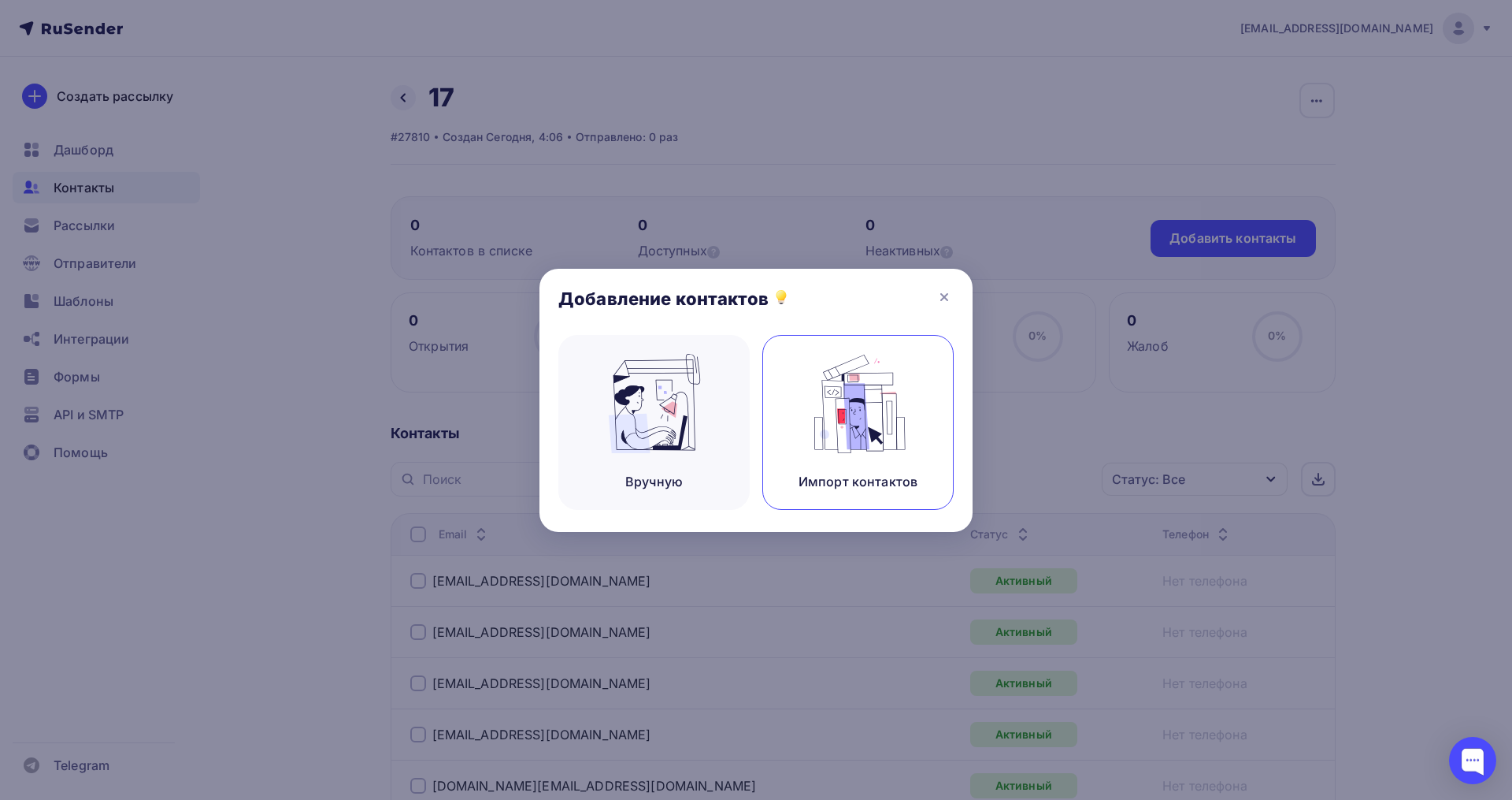
click at [908, 363] on img at bounding box center [858, 403] width 105 height 99
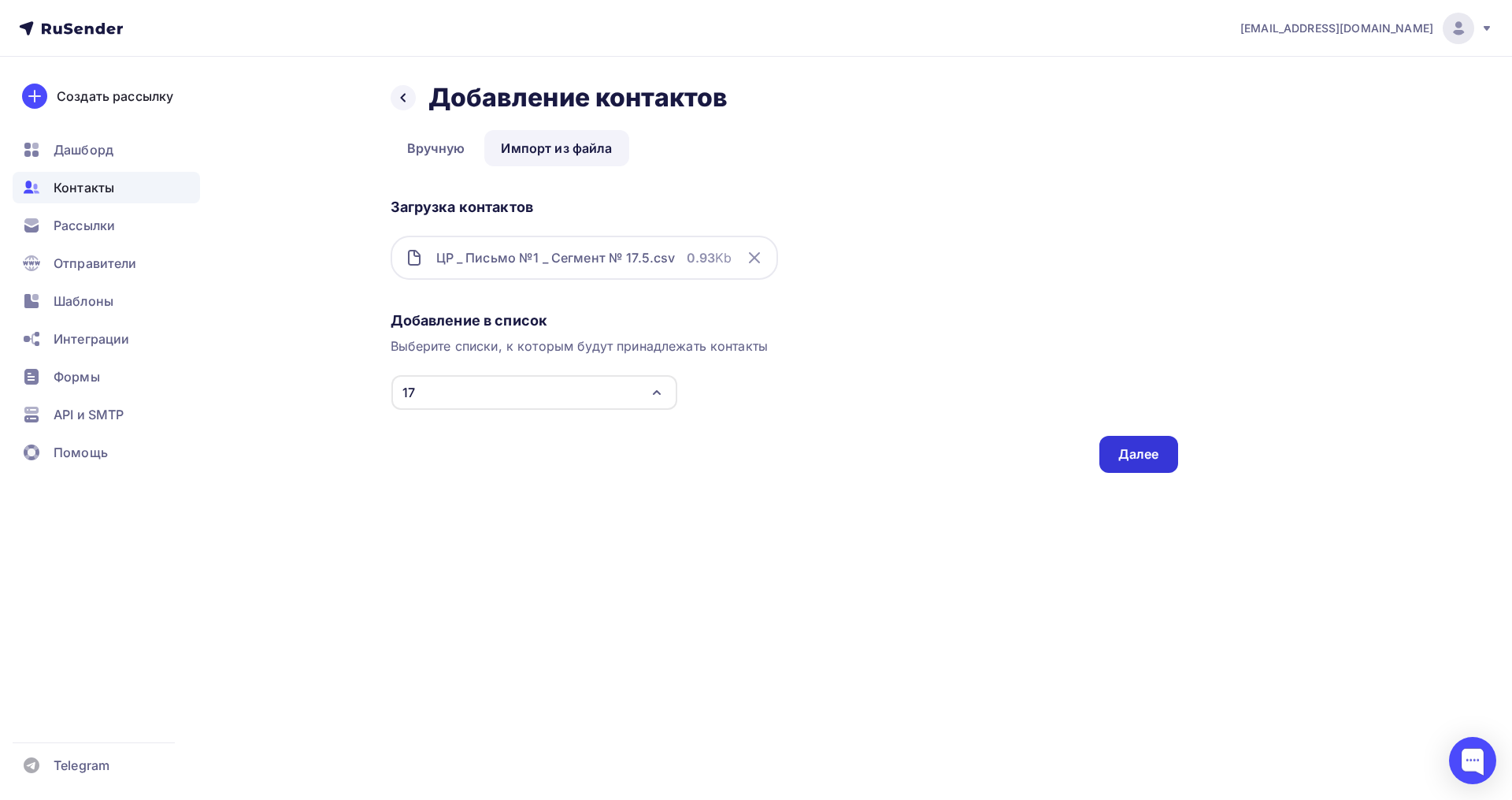
click at [1121, 454] on div "Далее" at bounding box center [1138, 455] width 41 height 18
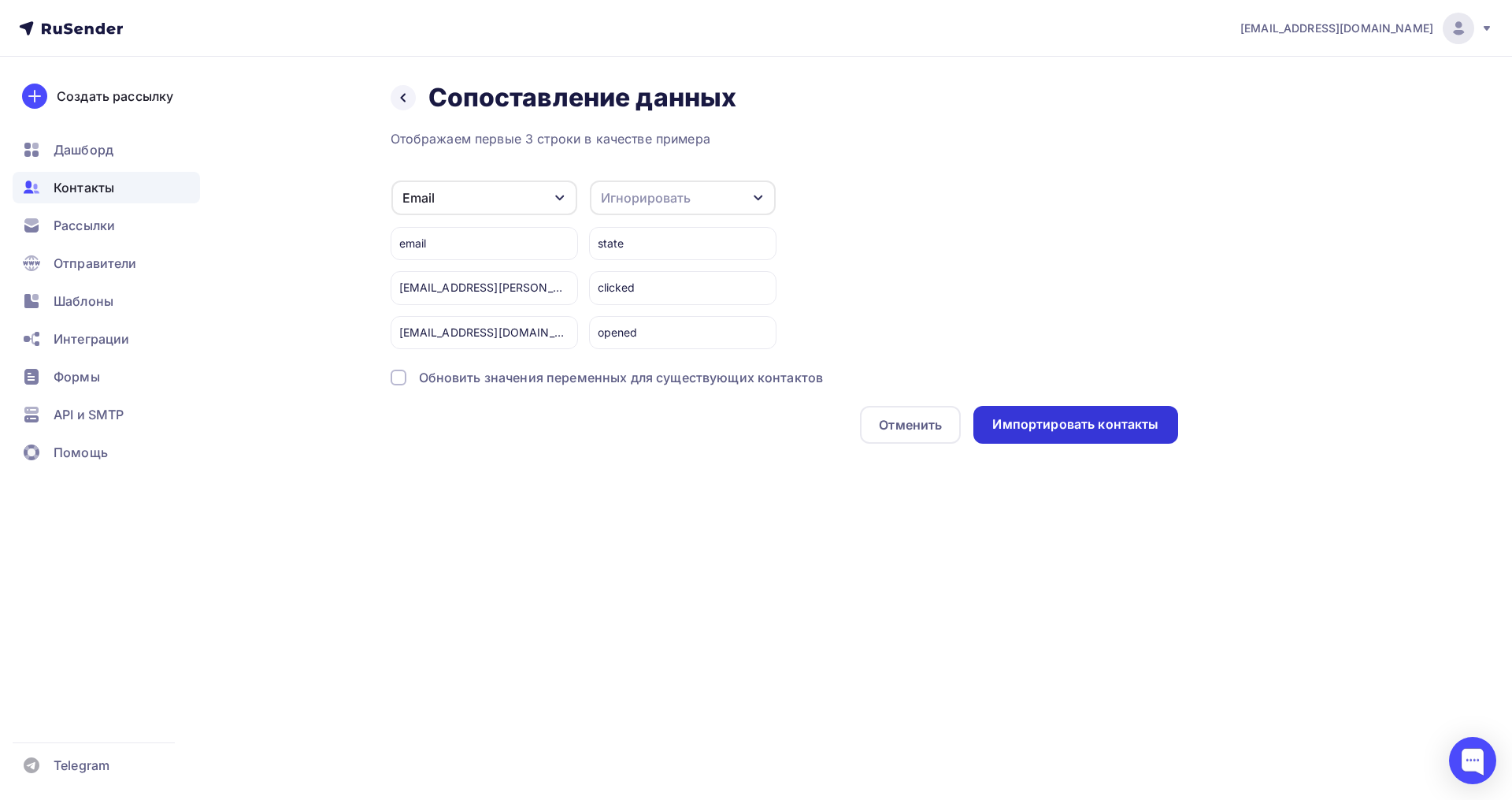
click at [1110, 424] on div "Импортировать контакты" at bounding box center [1074, 424] width 166 height 18
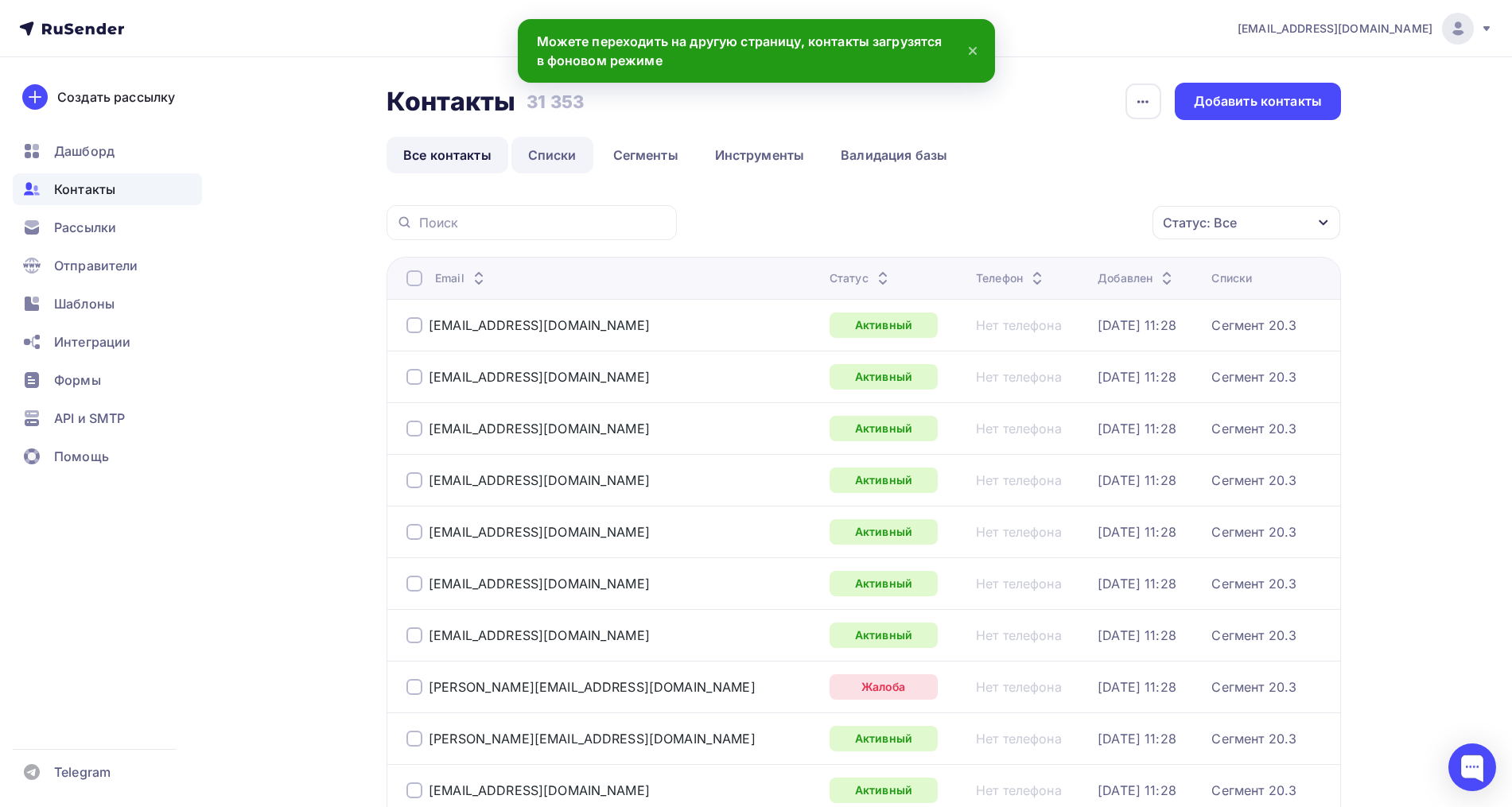
click at [558, 148] on link "Списки" at bounding box center [552, 155] width 82 height 37
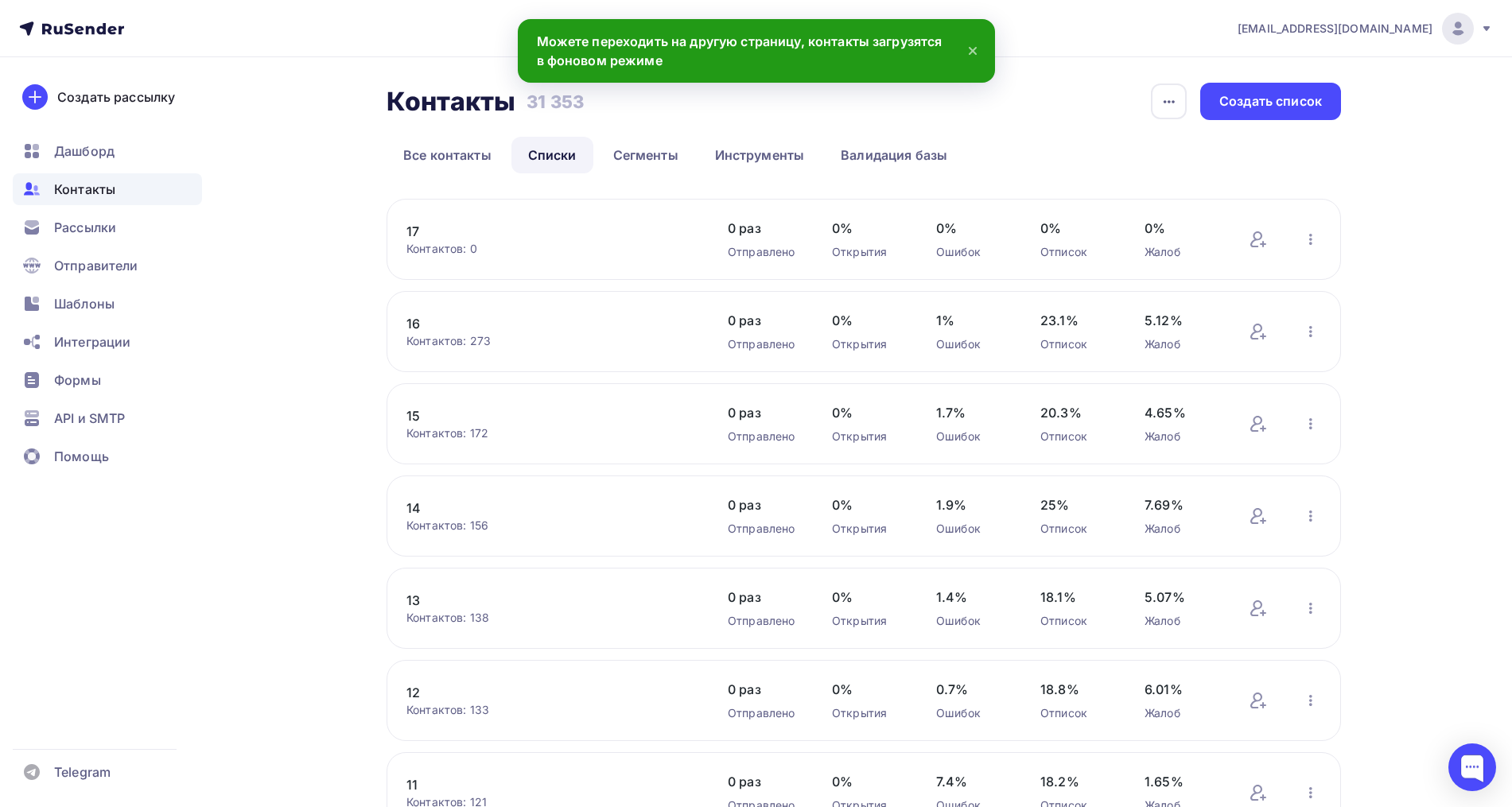
click at [423, 226] on link "17" at bounding box center [541, 231] width 270 height 19
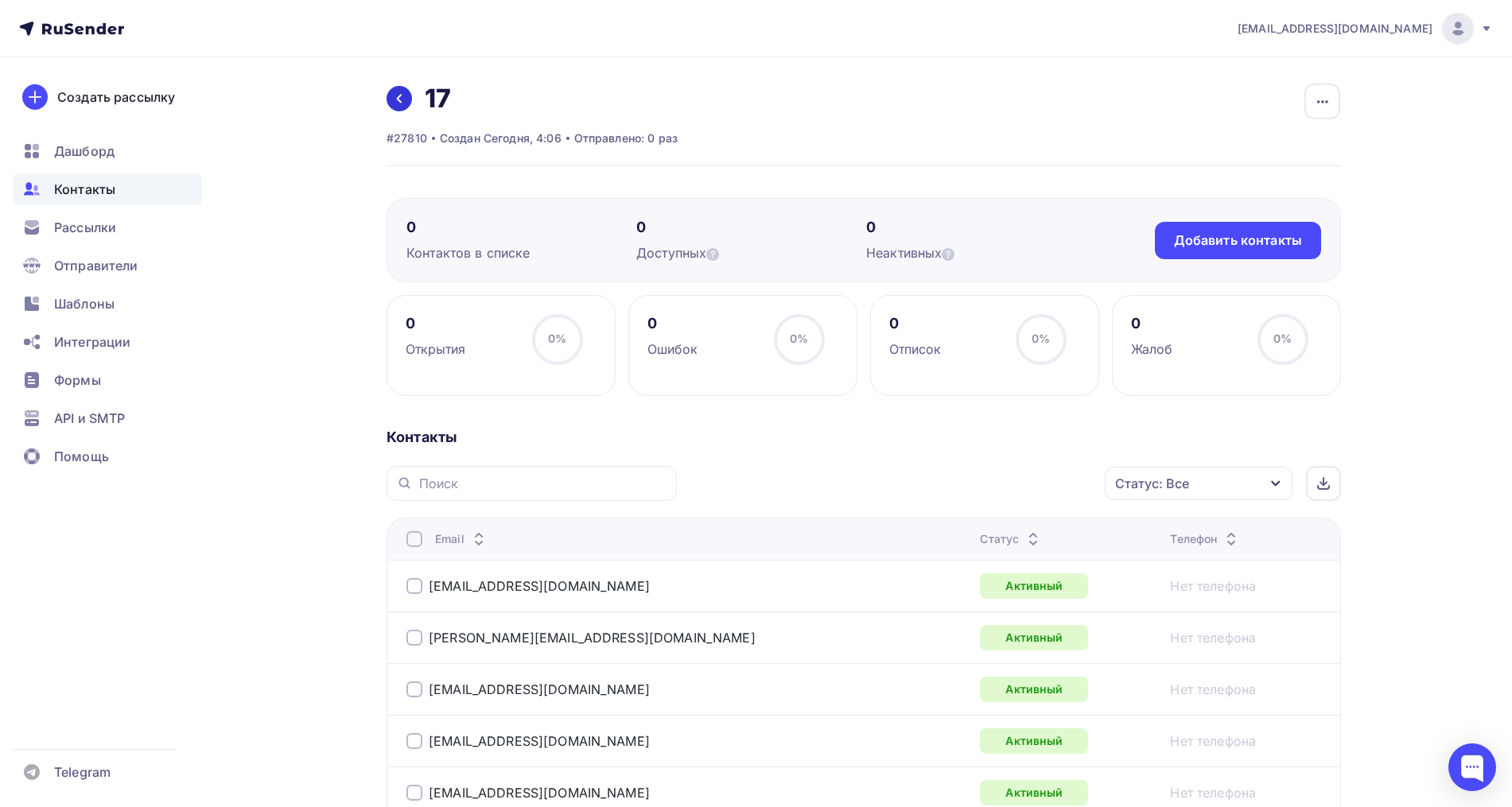
click at [405, 95] on link at bounding box center [400, 99] width 26 height 26
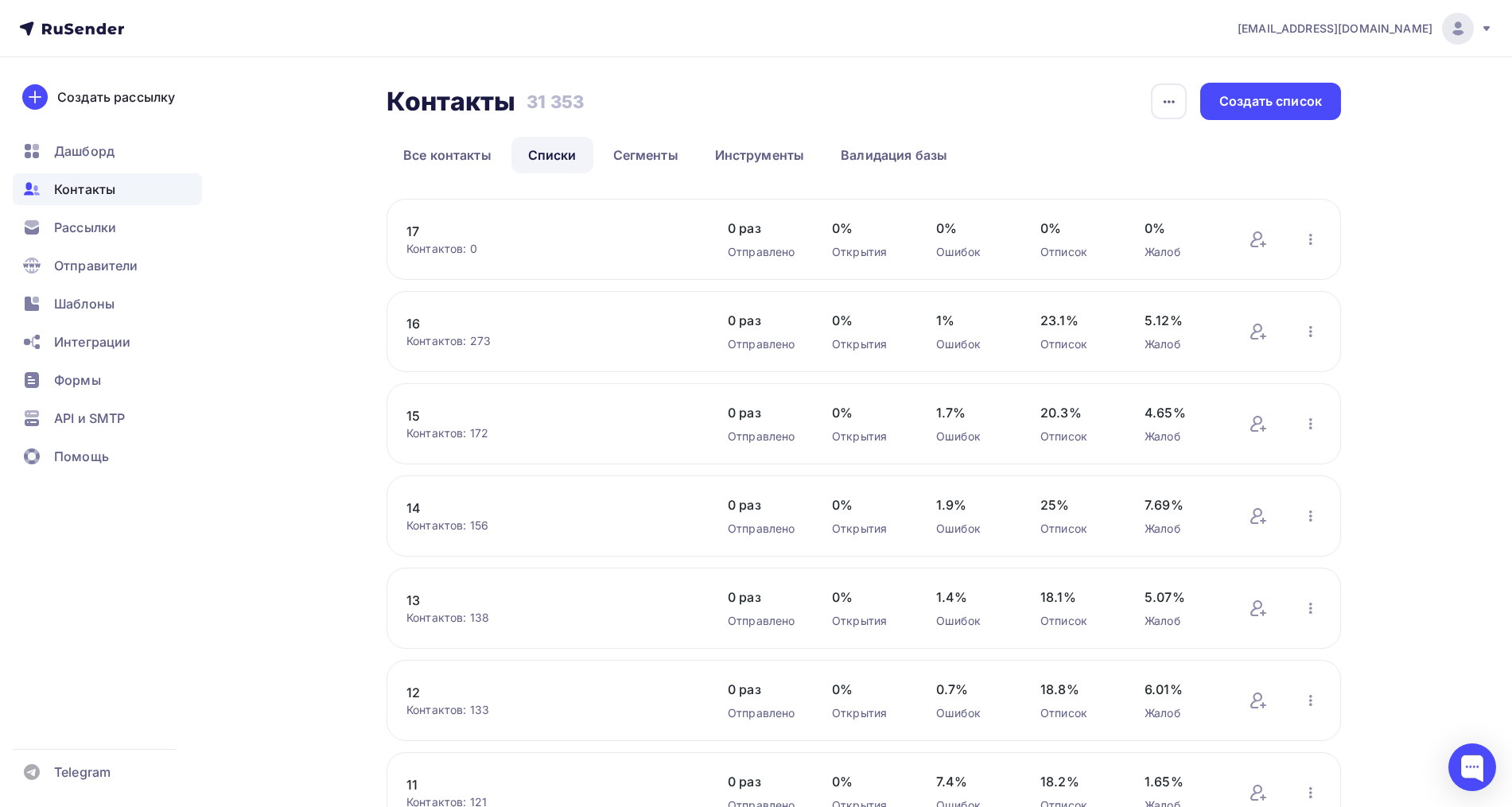
click at [423, 323] on link "16" at bounding box center [541, 324] width 270 height 19
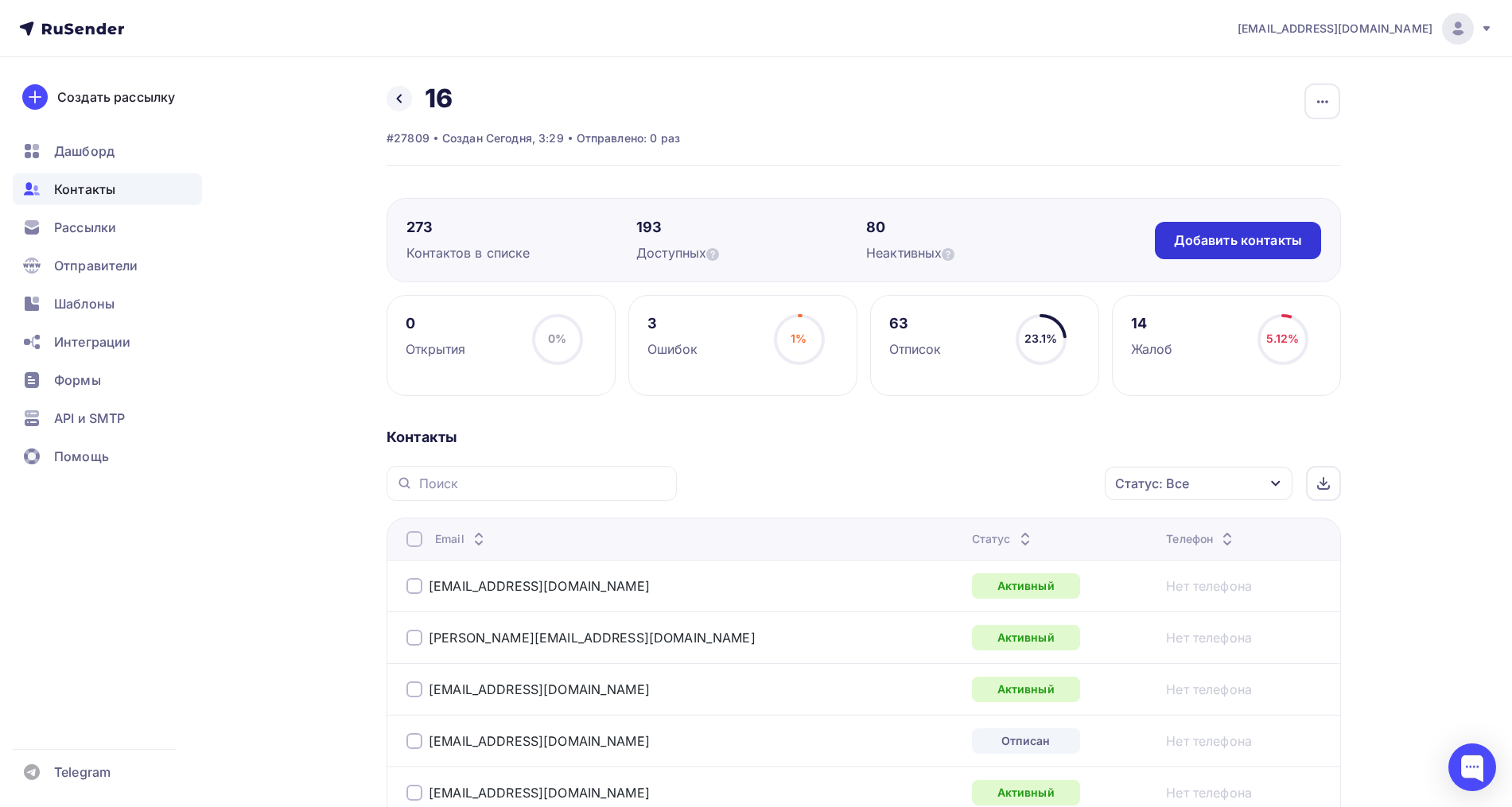
click at [1240, 238] on div "Добавить контакты" at bounding box center [1237, 240] width 128 height 18
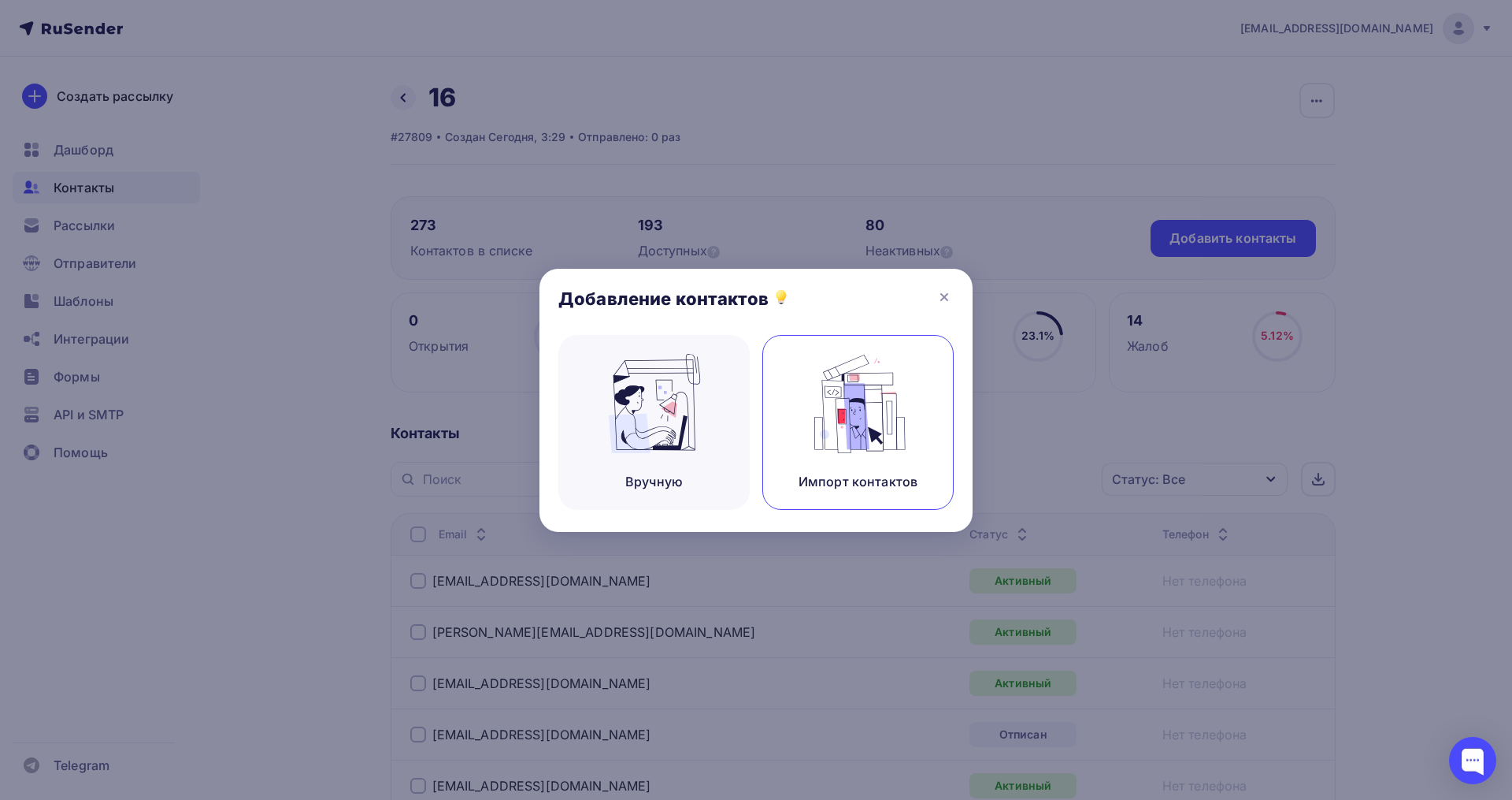
click at [809, 424] on img at bounding box center [858, 403] width 105 height 99
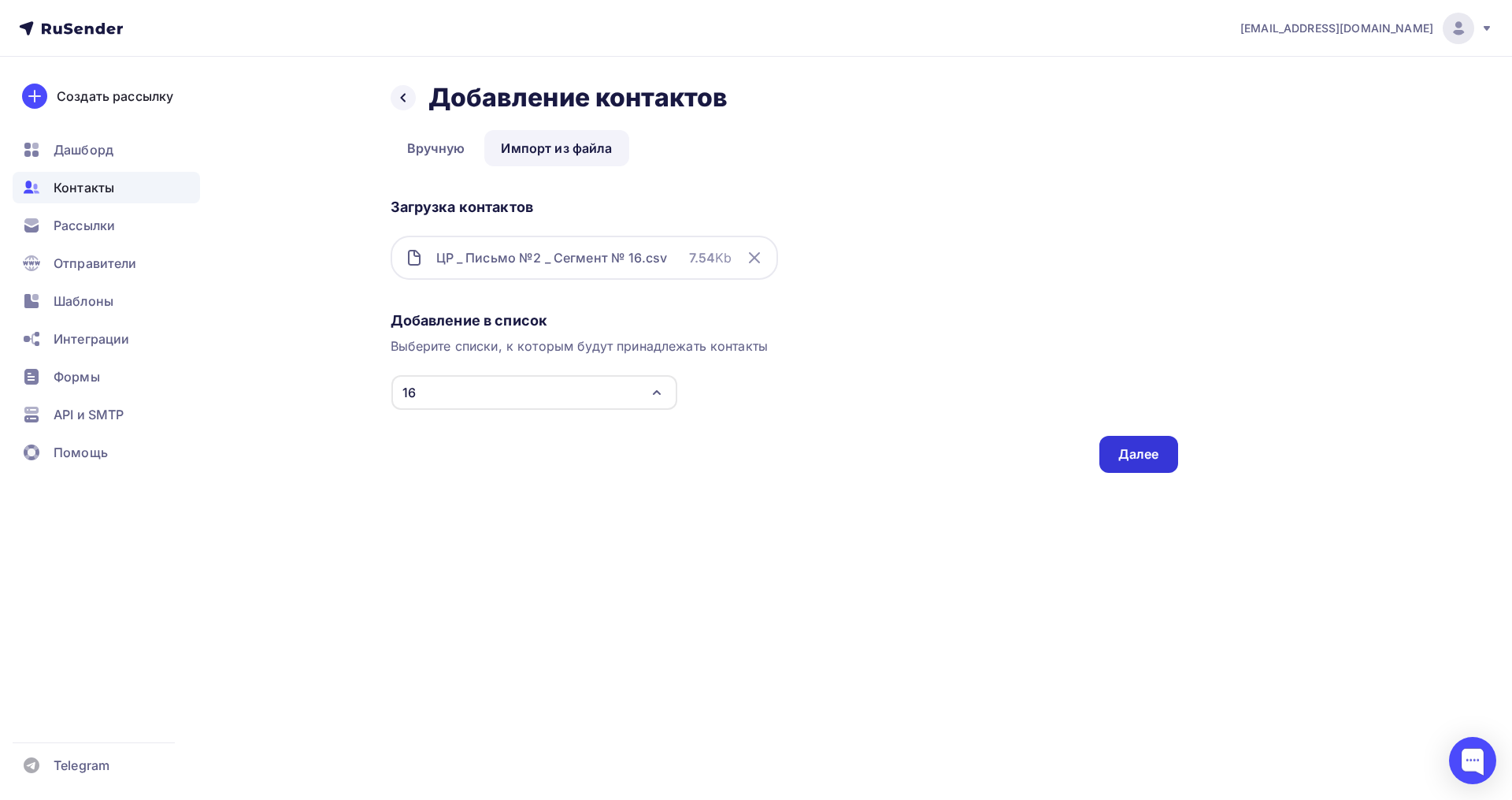
click at [1129, 449] on div "Далее" at bounding box center [1138, 455] width 41 height 18
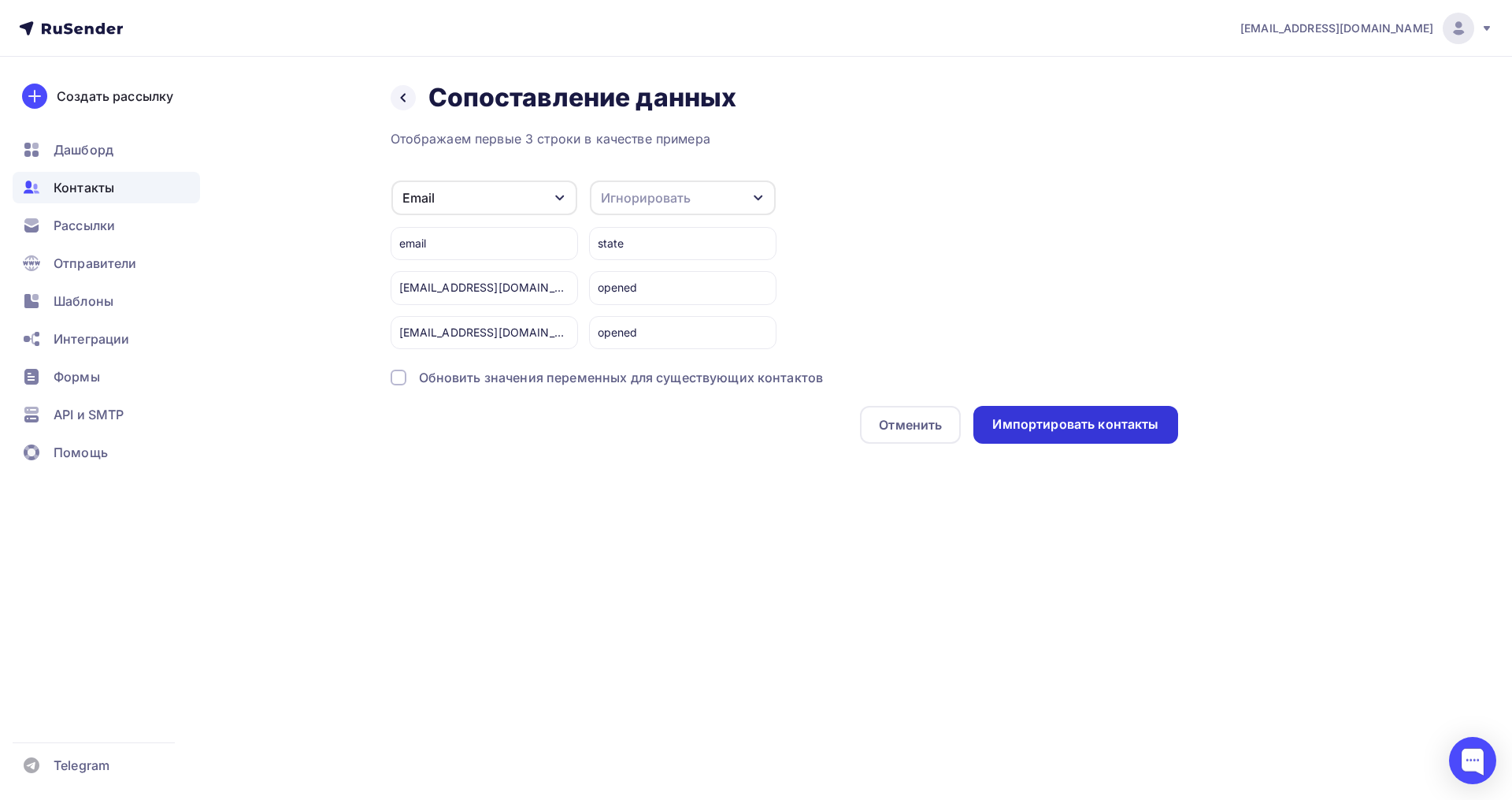
click at [1029, 427] on div "Импортировать контакты" at bounding box center [1074, 424] width 166 height 18
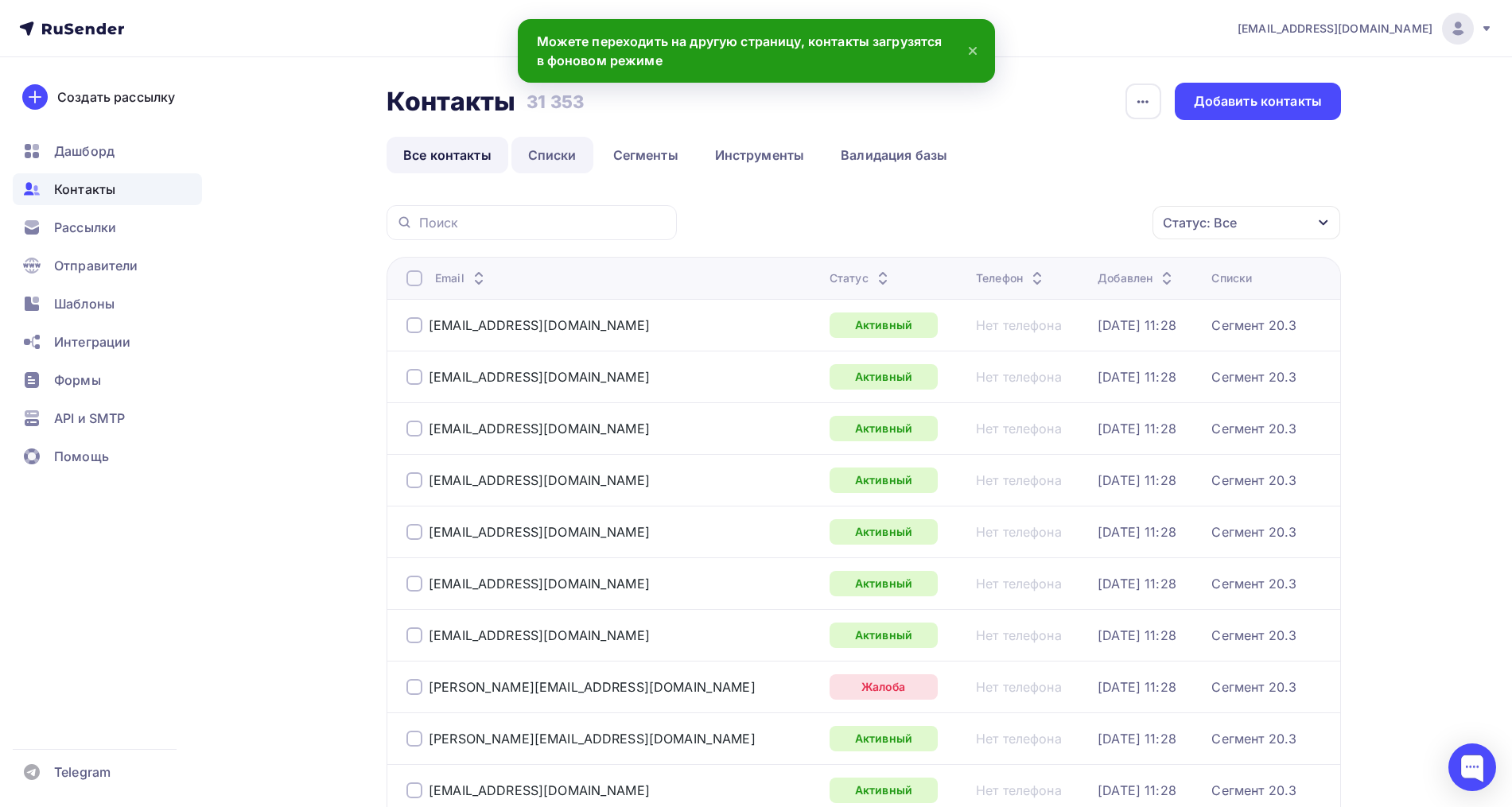
click at [544, 149] on link "Списки" at bounding box center [552, 155] width 82 height 37
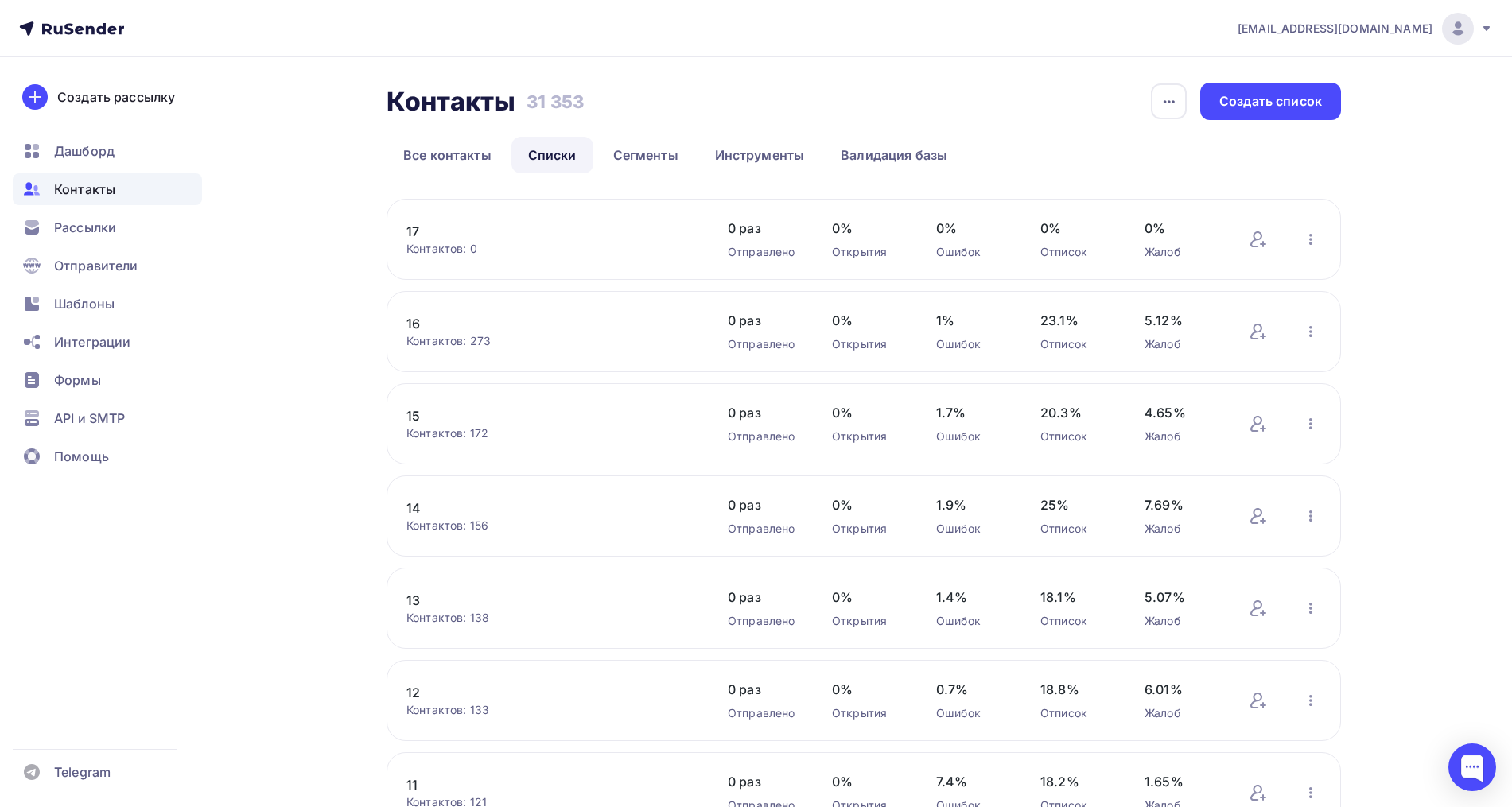
click at [412, 325] on link "16" at bounding box center [541, 324] width 270 height 19
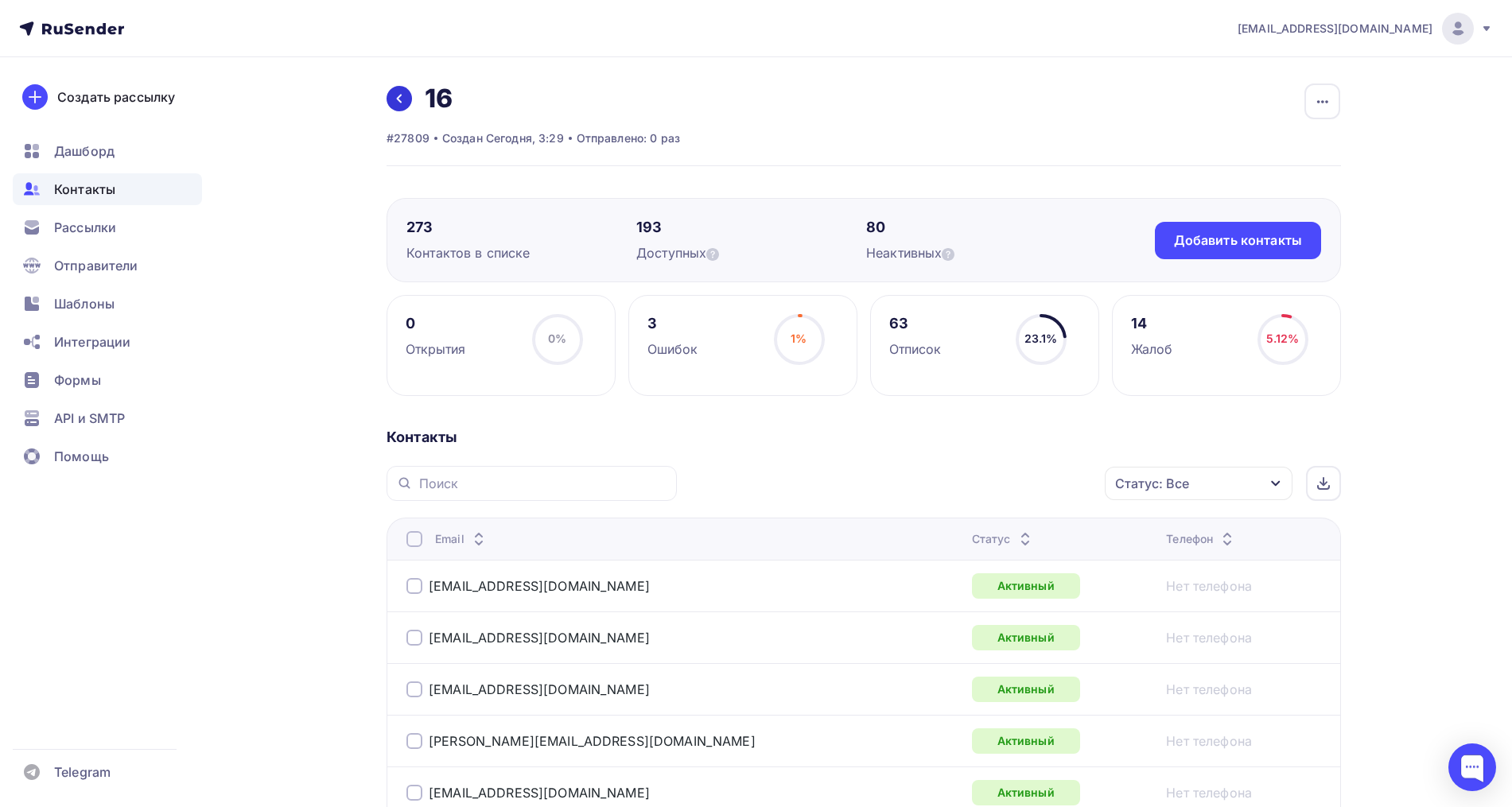
click at [400, 104] on icon at bounding box center [400, 99] width 13 height 13
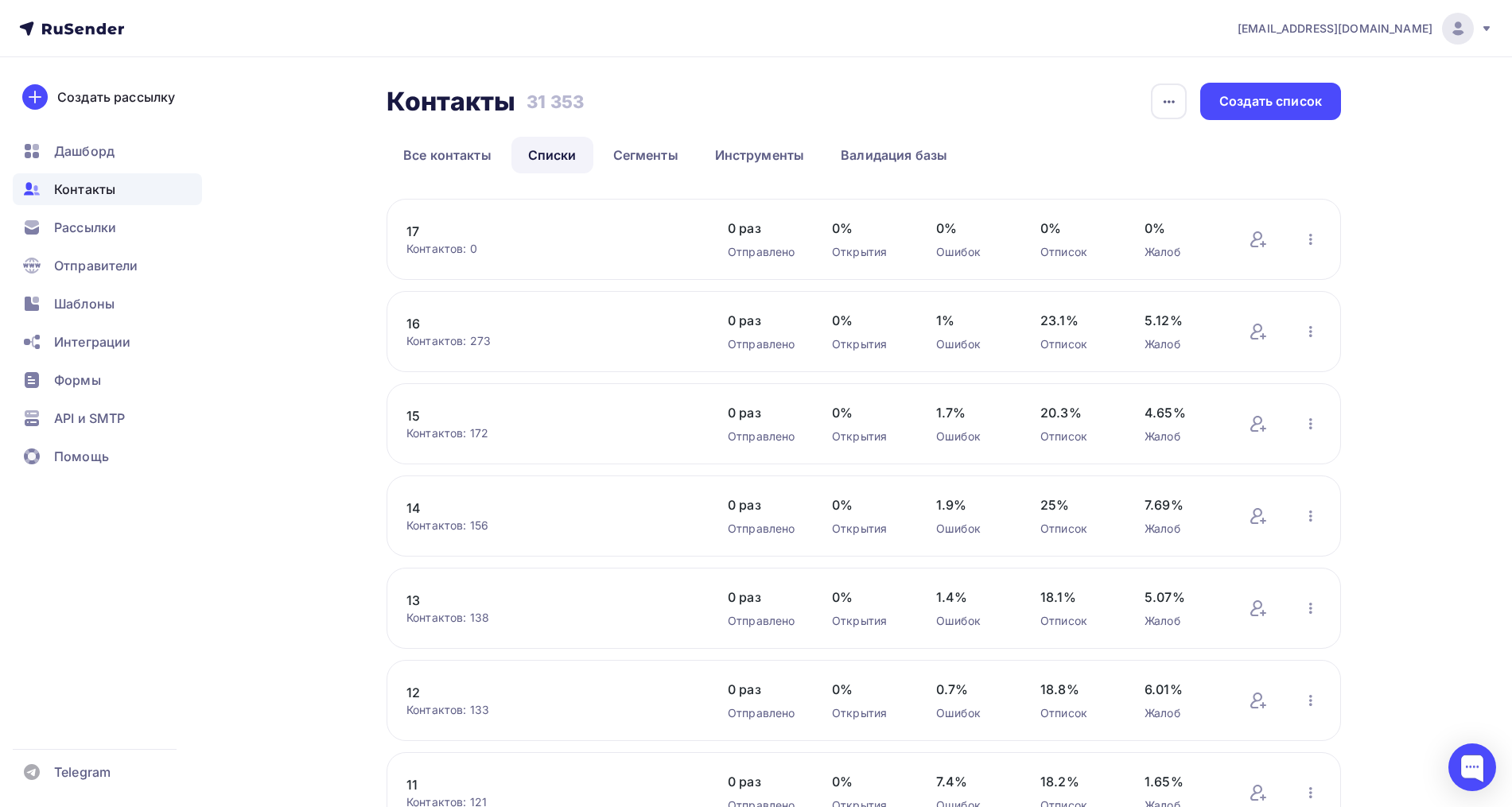
click at [421, 508] on link "14" at bounding box center [541, 507] width 270 height 19
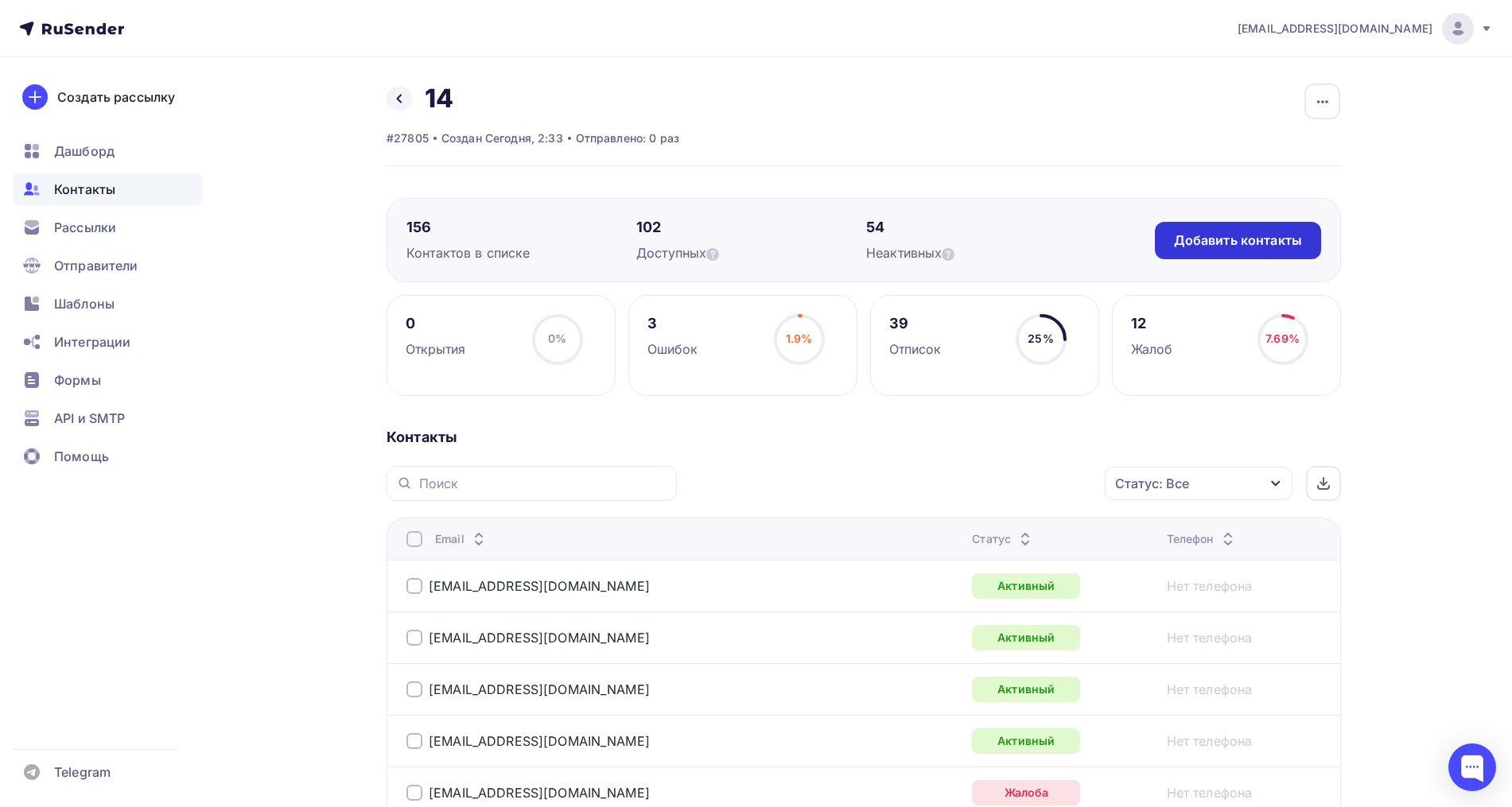
click at [1215, 241] on div "Добавить контакты" at bounding box center [1237, 240] width 128 height 18
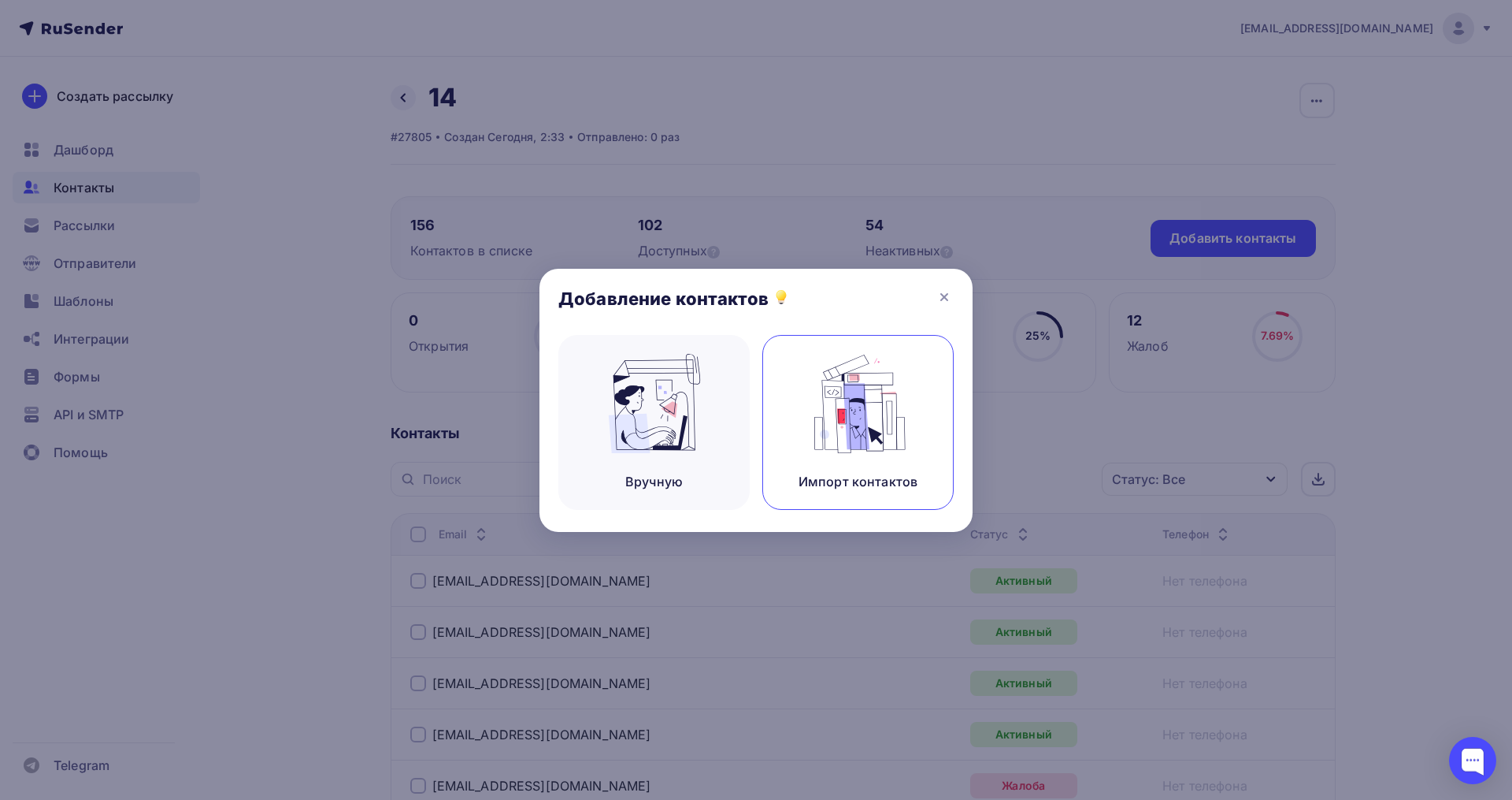
click at [872, 433] on img at bounding box center [858, 403] width 105 height 99
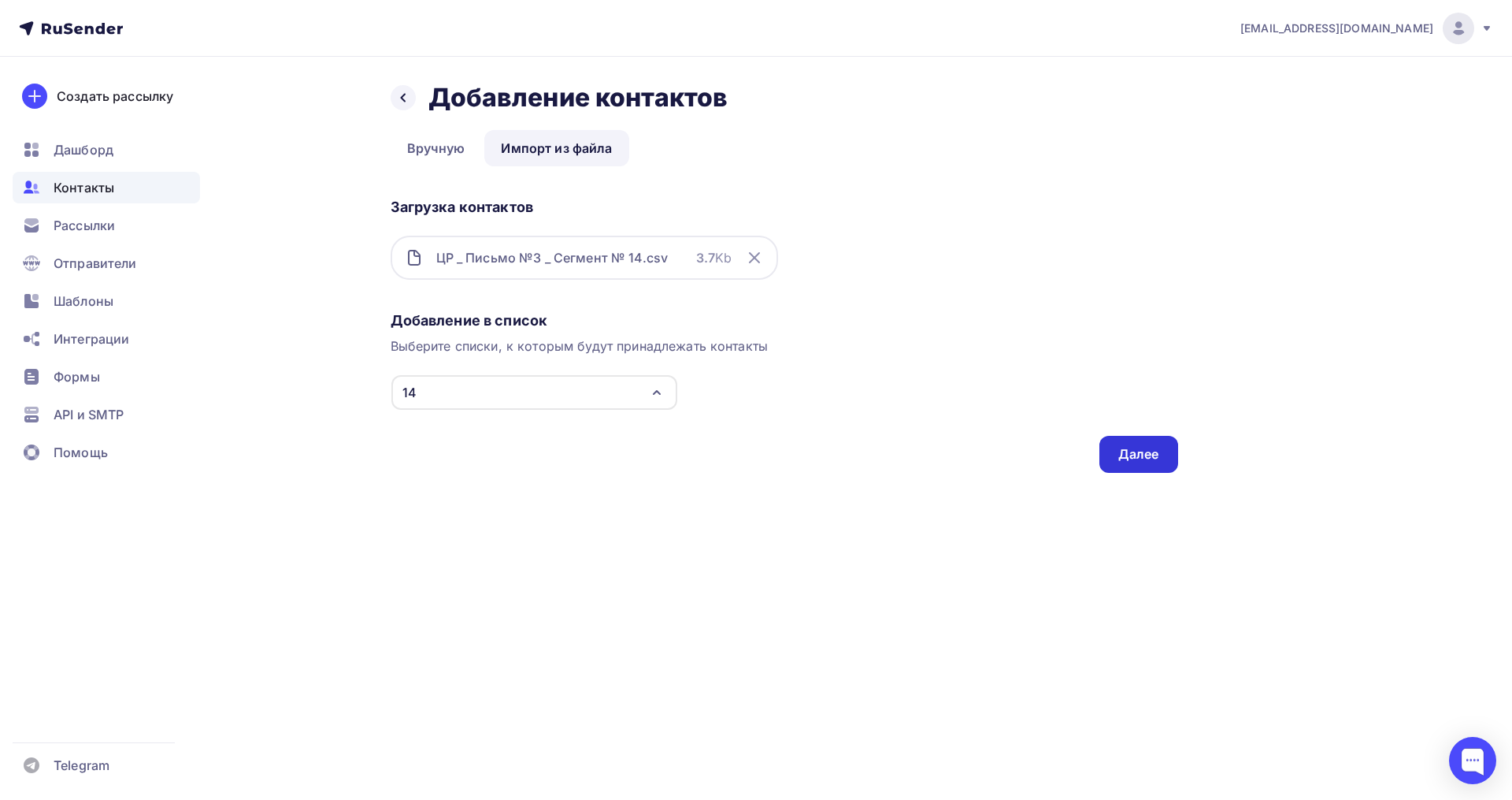
click at [1130, 458] on div "Далее" at bounding box center [1138, 455] width 41 height 18
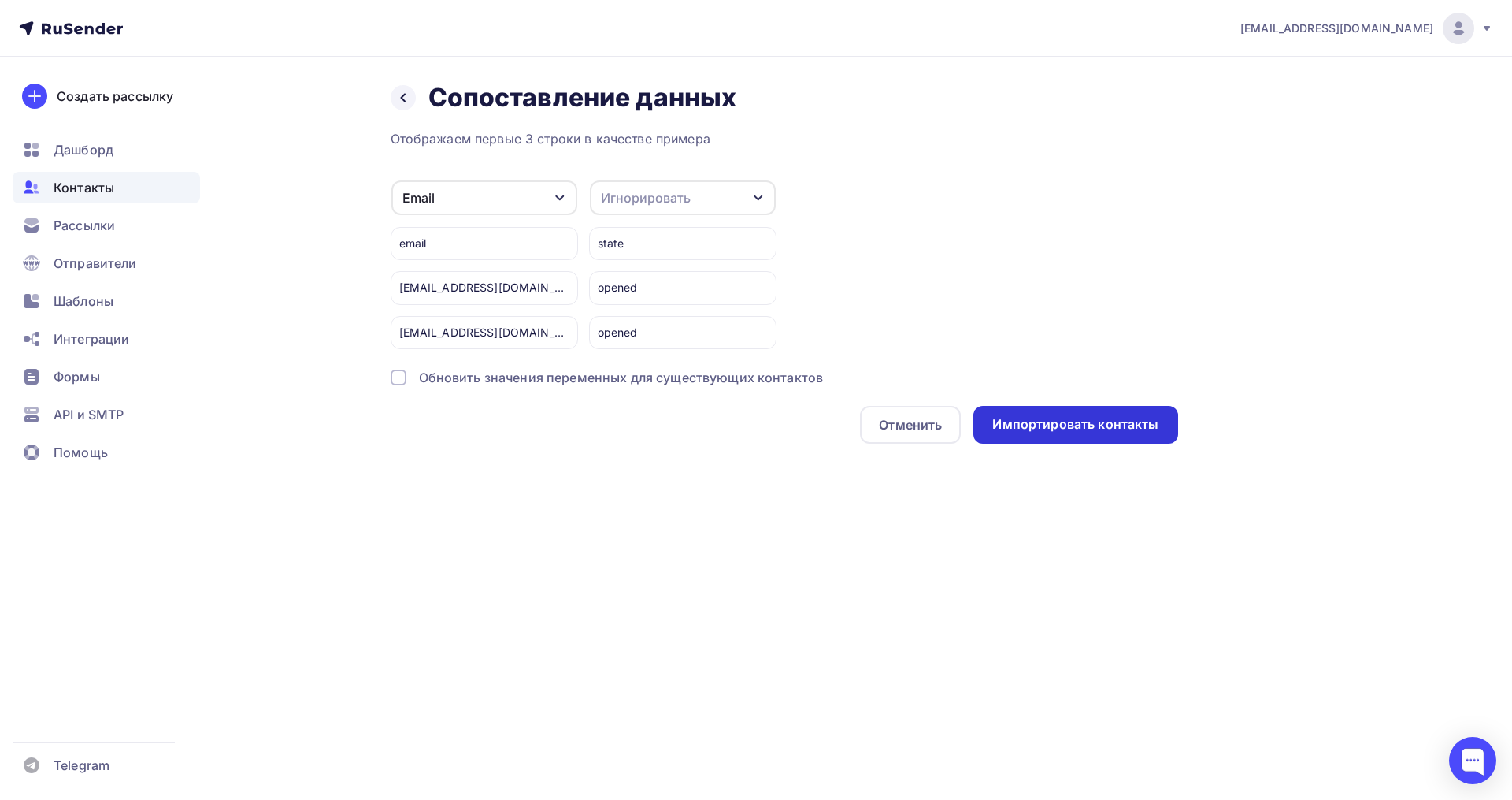
click at [1015, 423] on div "Импортировать контакты" at bounding box center [1074, 424] width 166 height 18
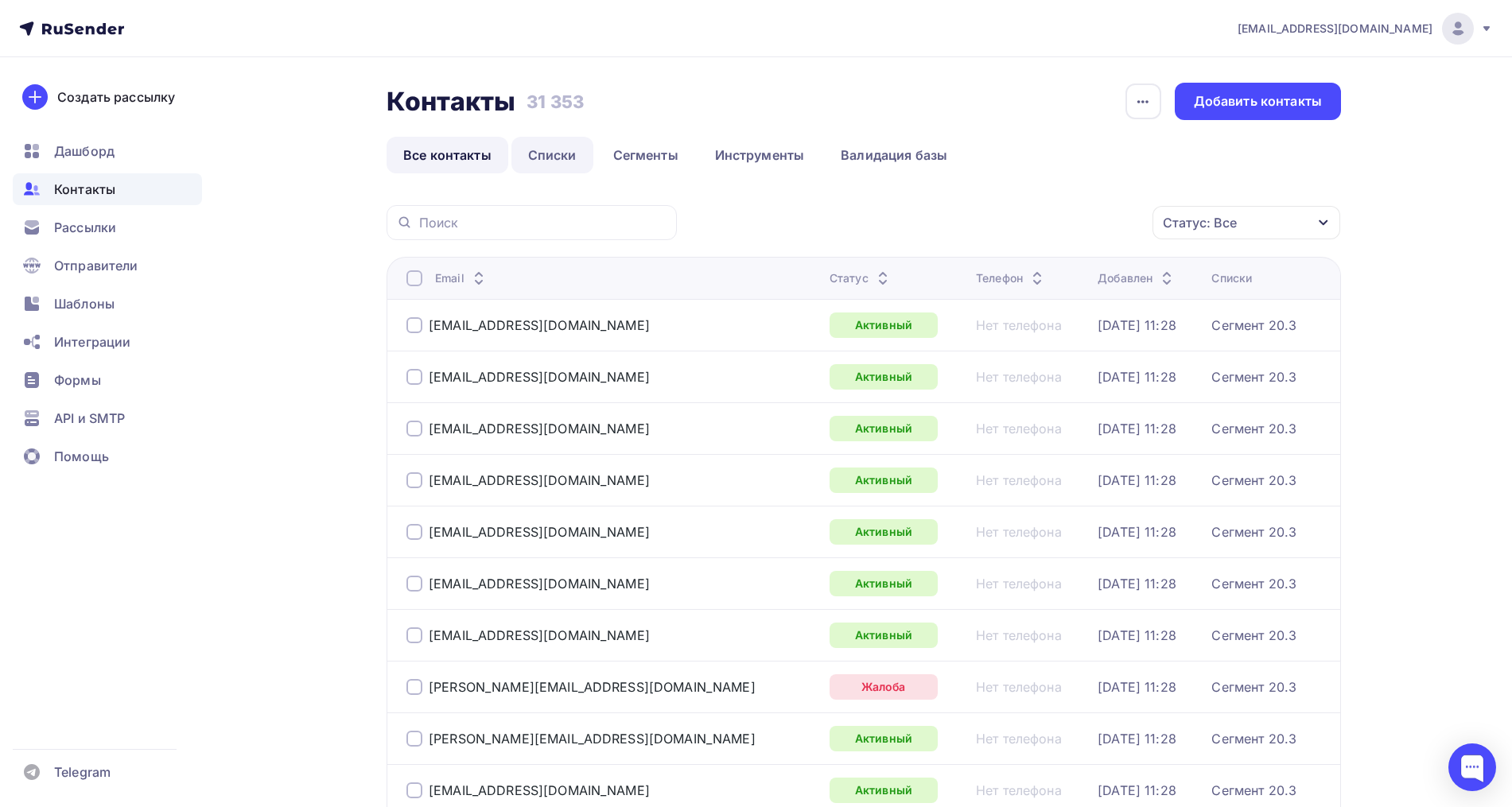
click at [550, 156] on link "Списки" at bounding box center [552, 155] width 82 height 37
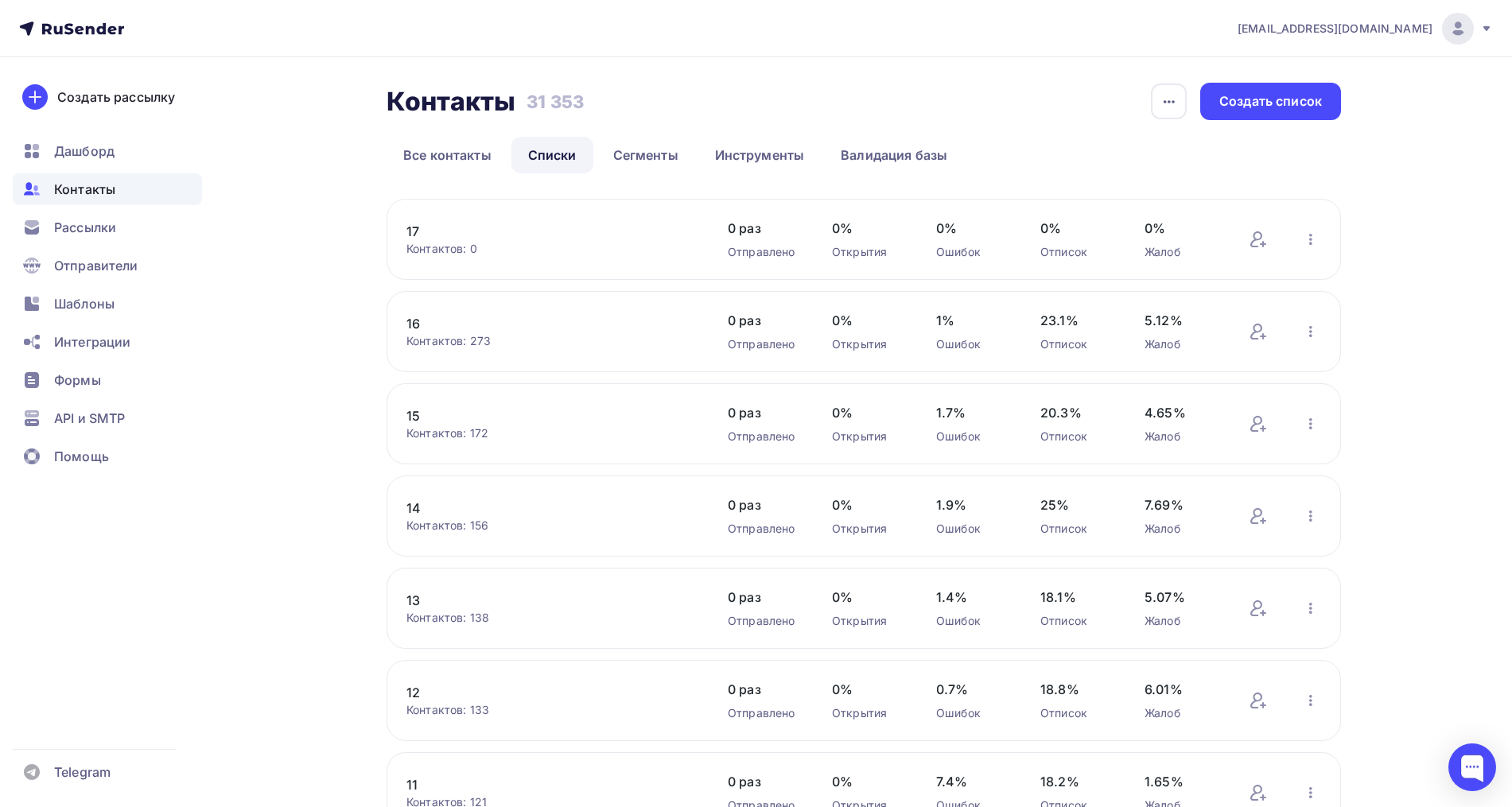
click at [416, 684] on link "12" at bounding box center [541, 692] width 270 height 19
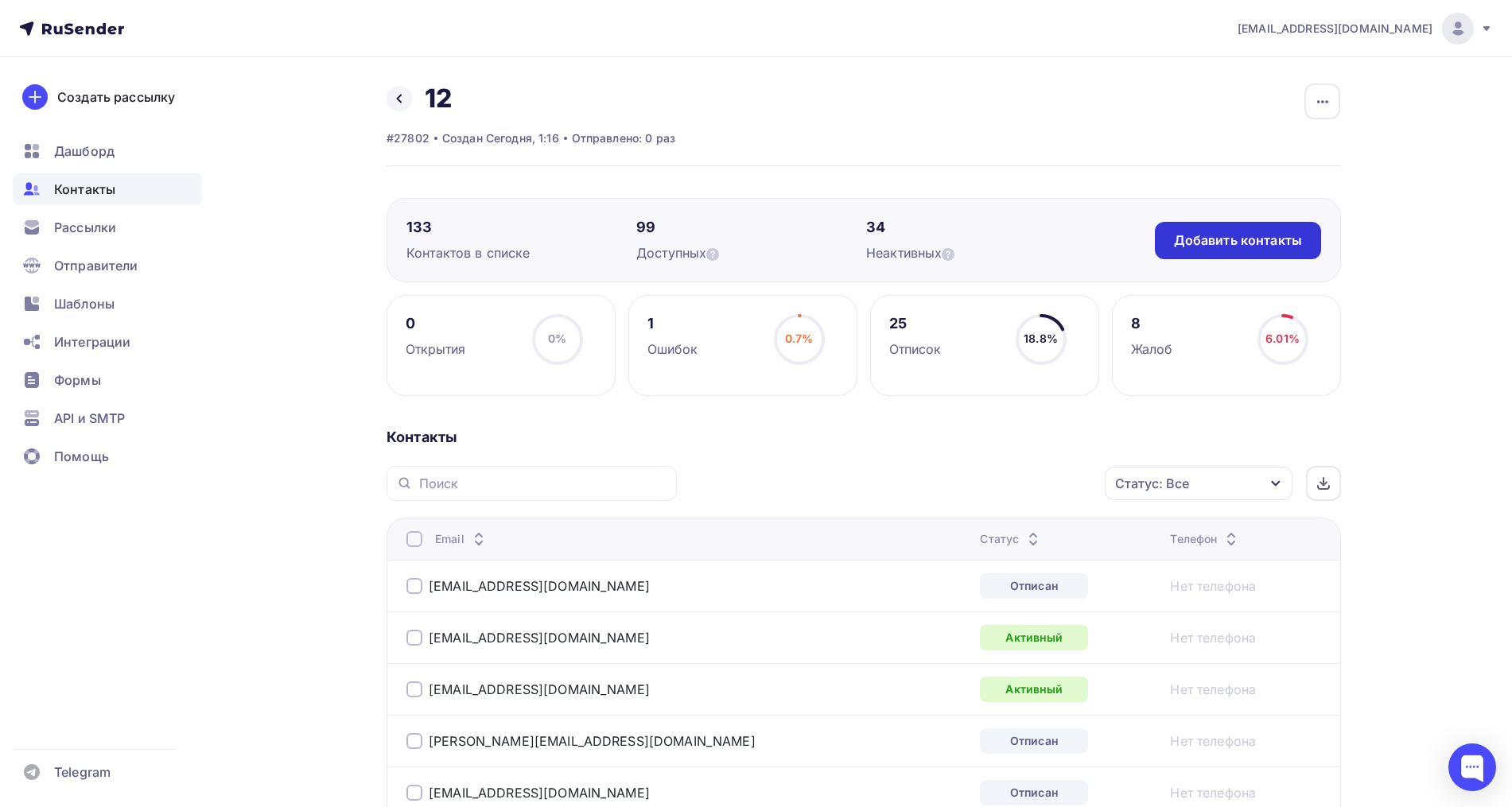
click at [1206, 228] on div "Добавить контакты" at bounding box center [1238, 240] width 166 height 37
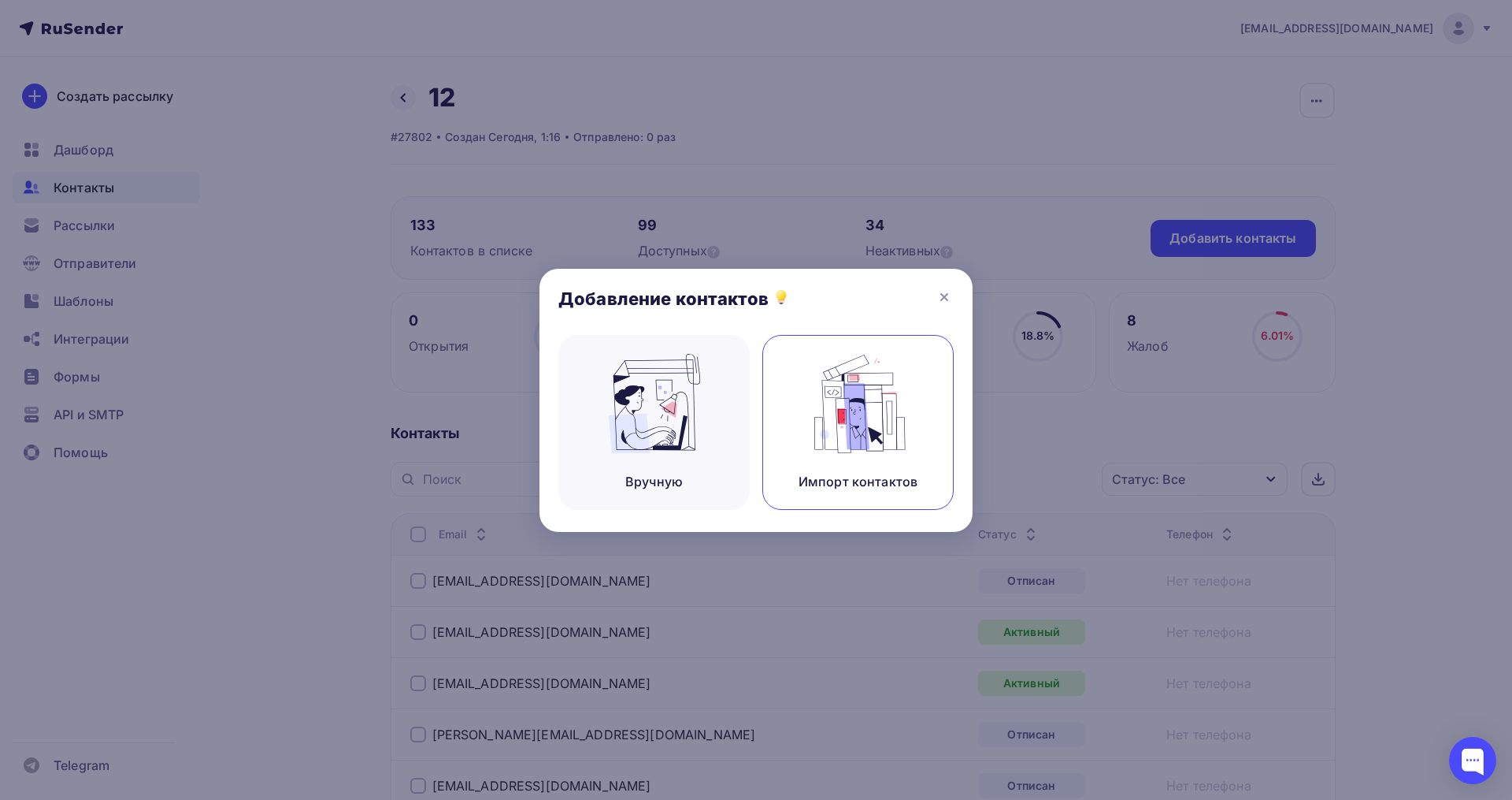
click at [901, 431] on img at bounding box center [858, 403] width 105 height 99
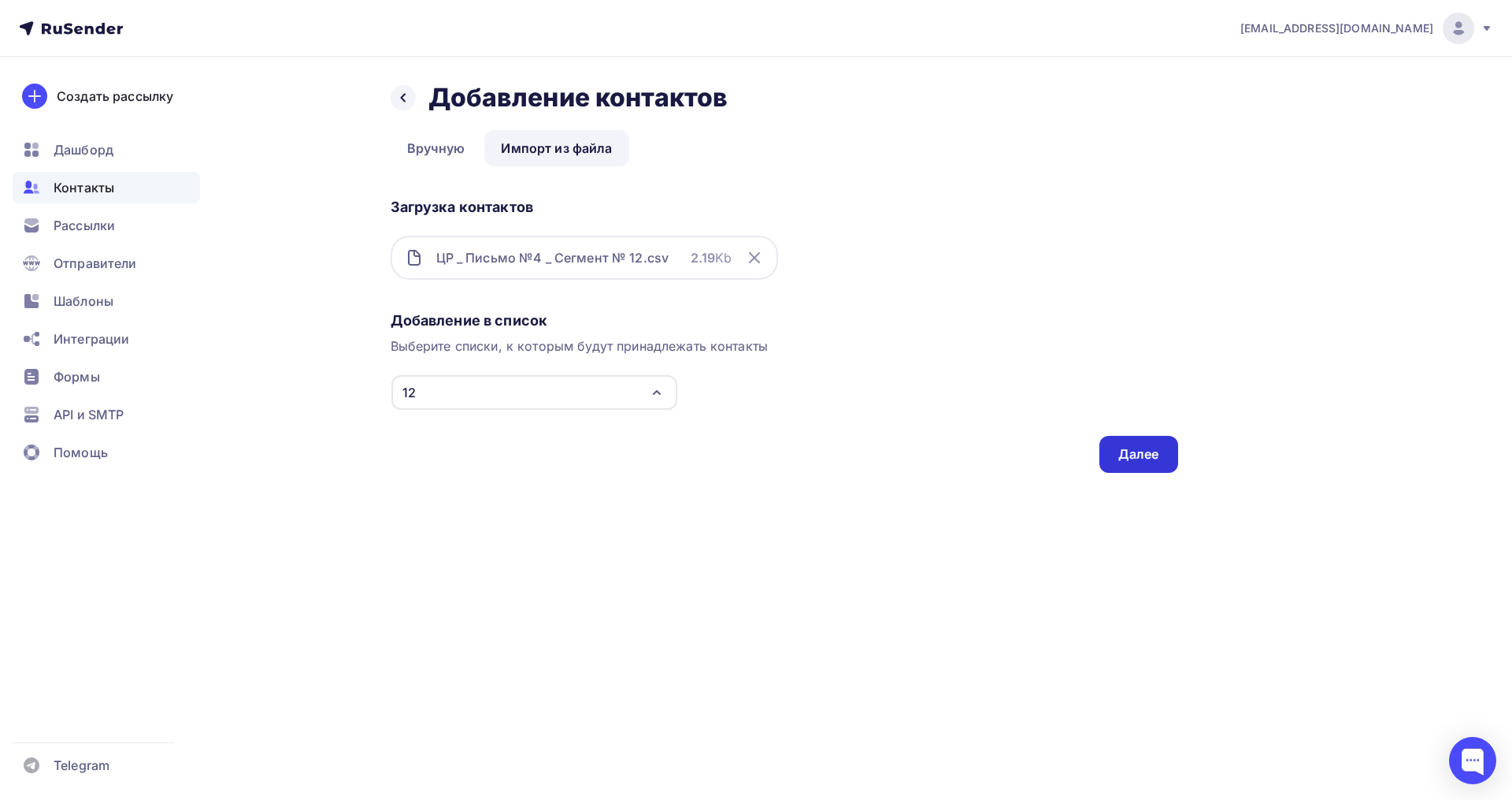
click at [1115, 455] on div "Далее" at bounding box center [1138, 455] width 79 height 37
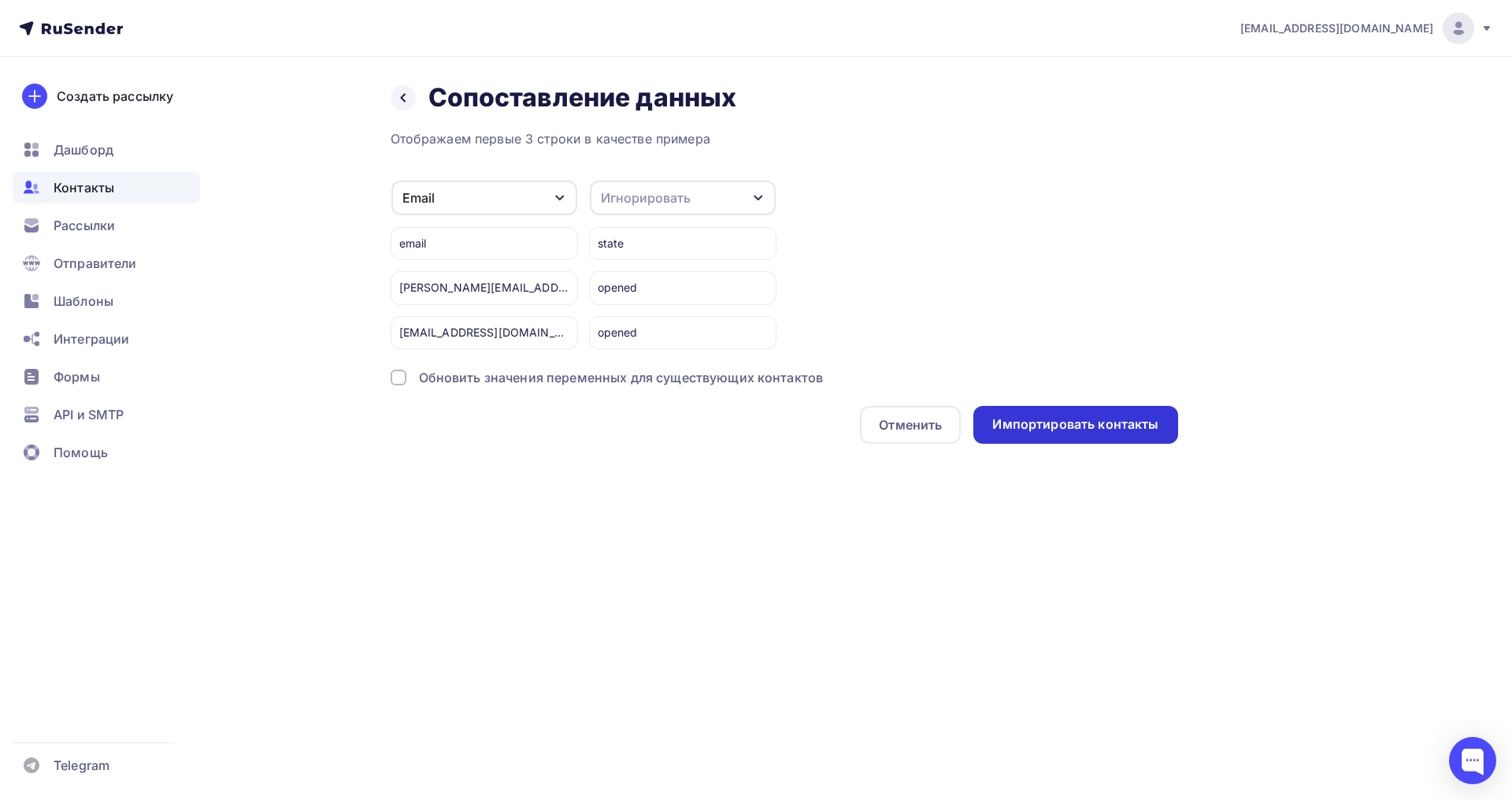
click at [1050, 416] on div "Импортировать контакты" at bounding box center [1074, 424] width 166 height 18
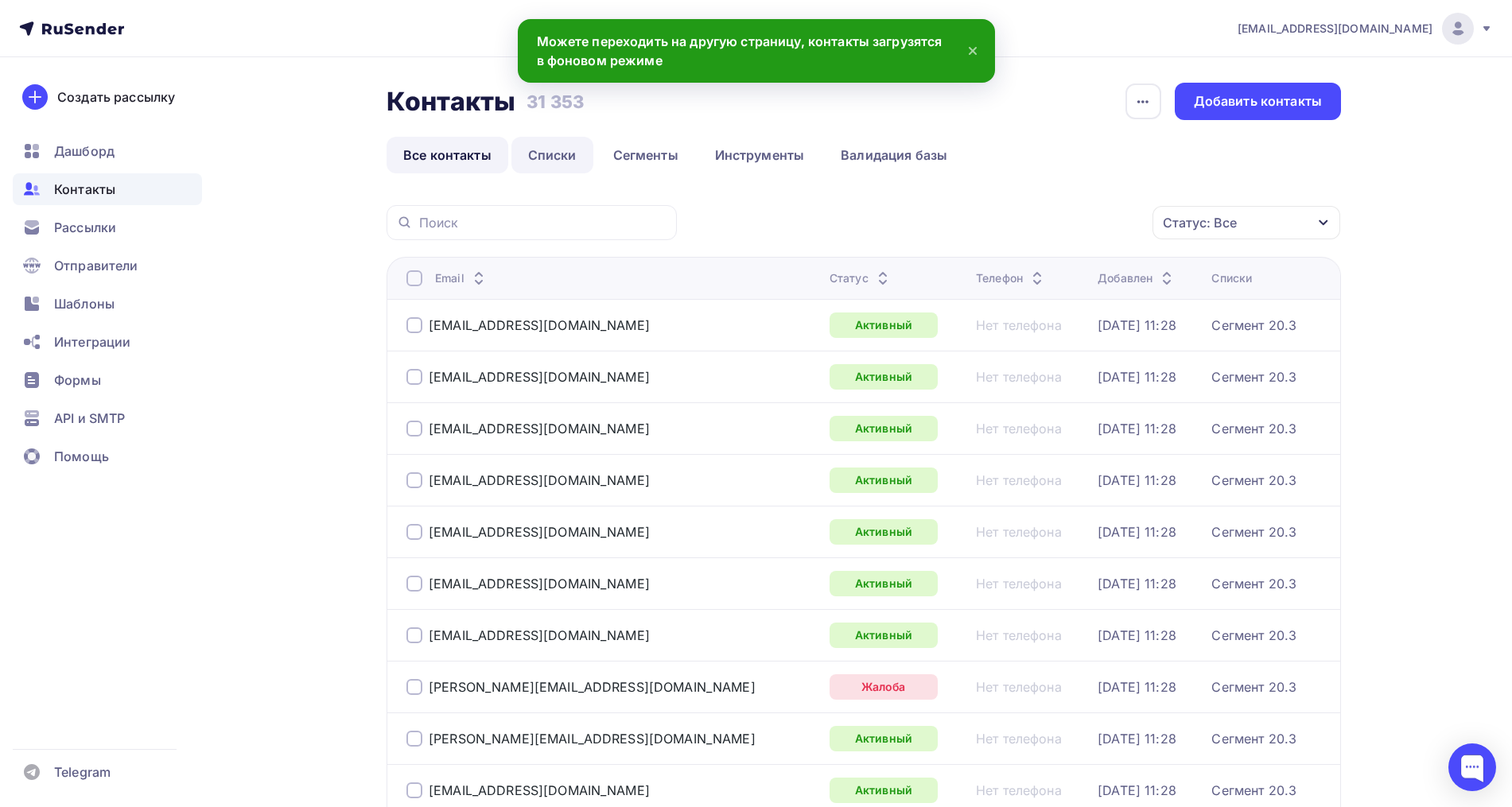
click at [545, 166] on link "Списки" at bounding box center [552, 155] width 82 height 37
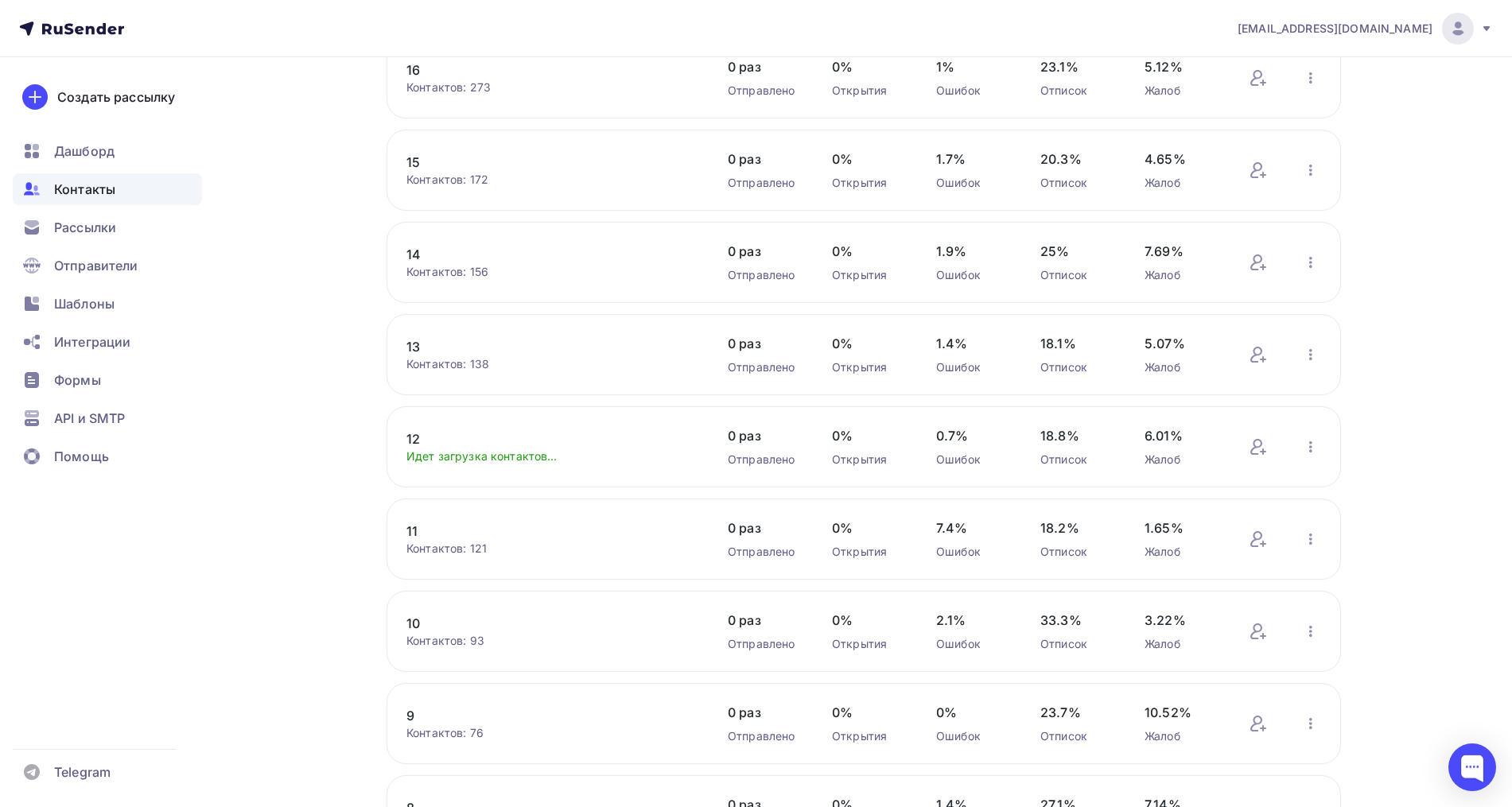
scroll to position [298, 0]
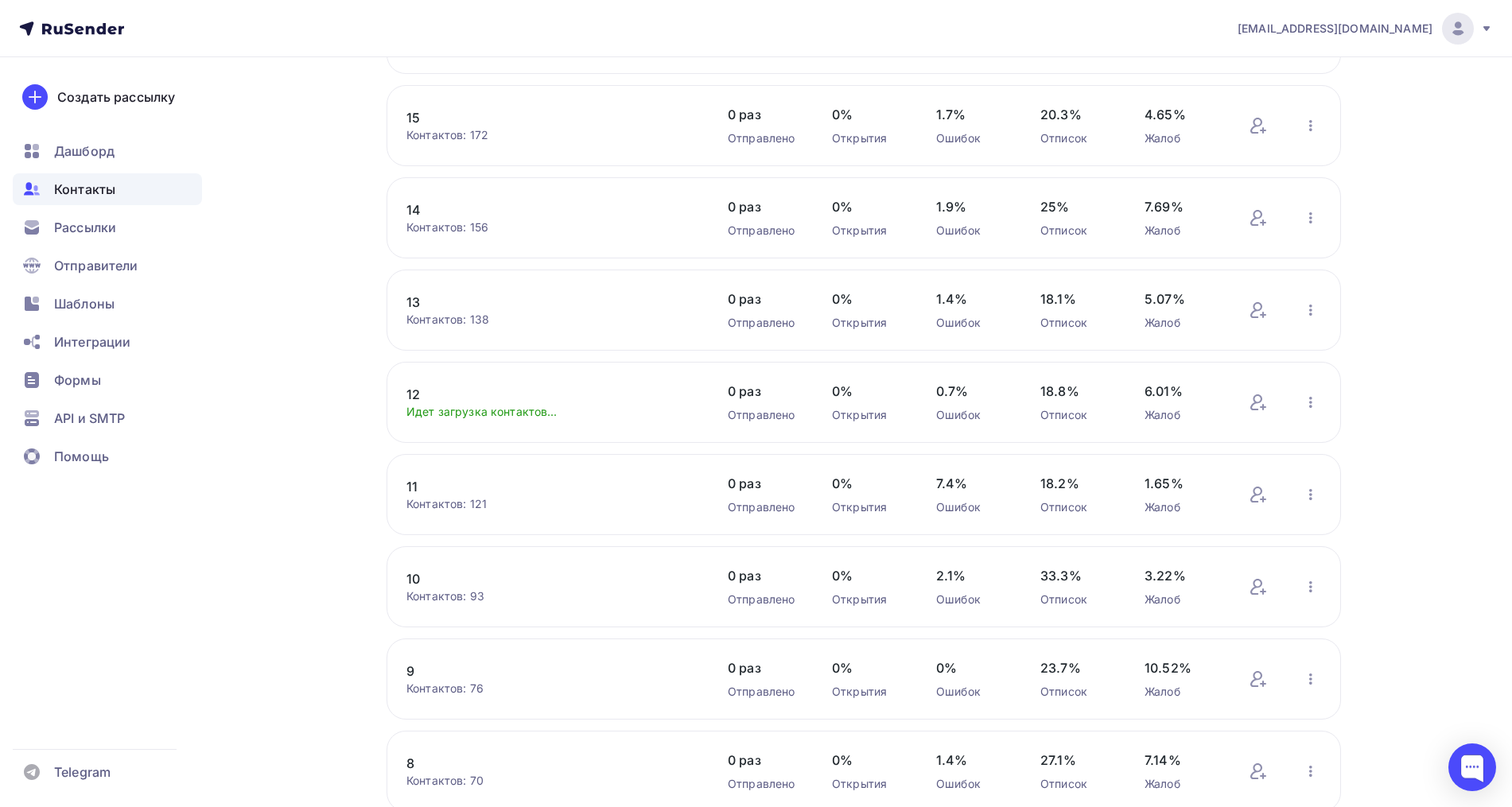
click at [414, 579] on link "10" at bounding box center [541, 579] width 270 height 19
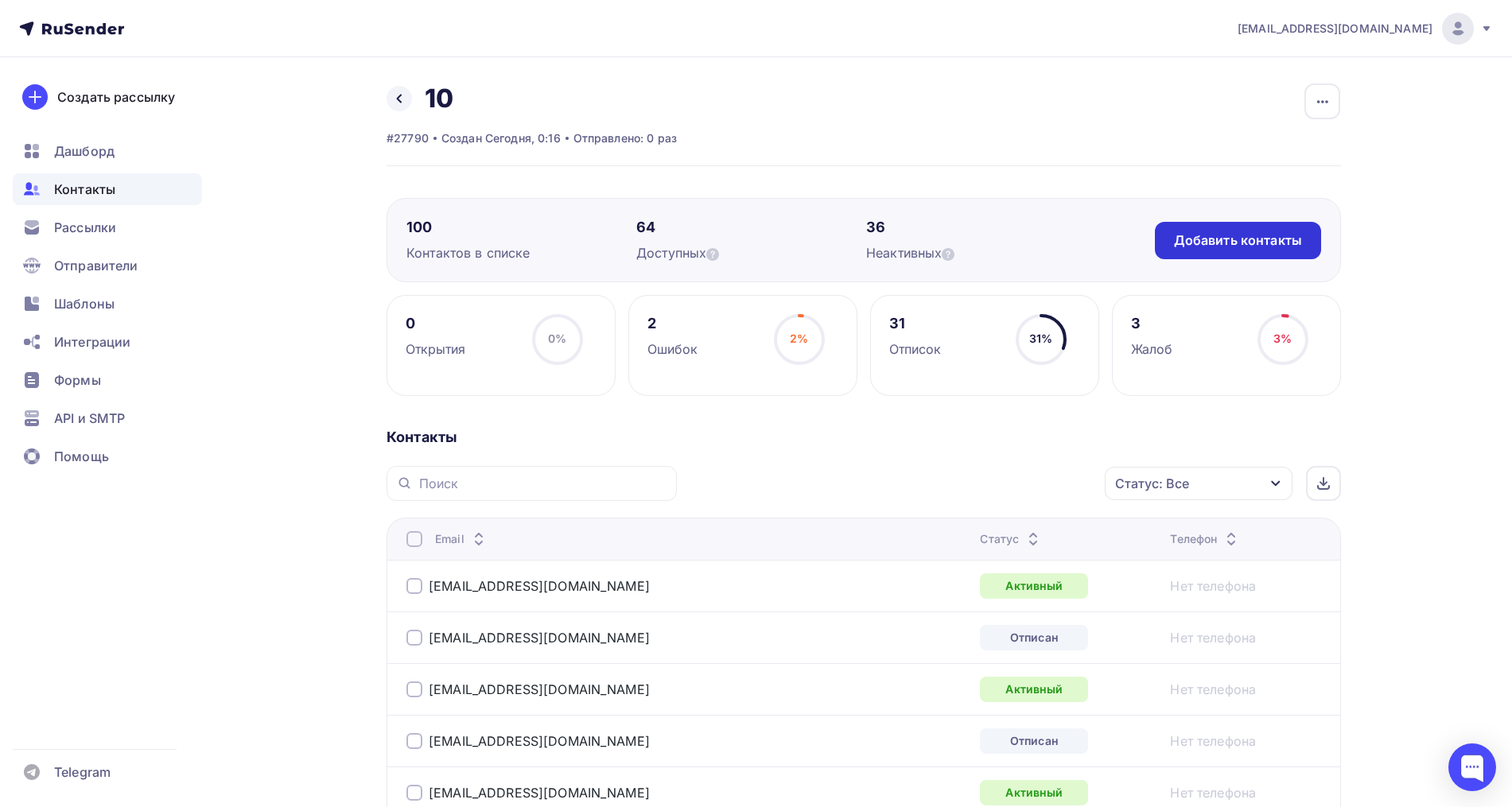
click at [1256, 240] on div "Добавить контакты" at bounding box center [1237, 240] width 128 height 18
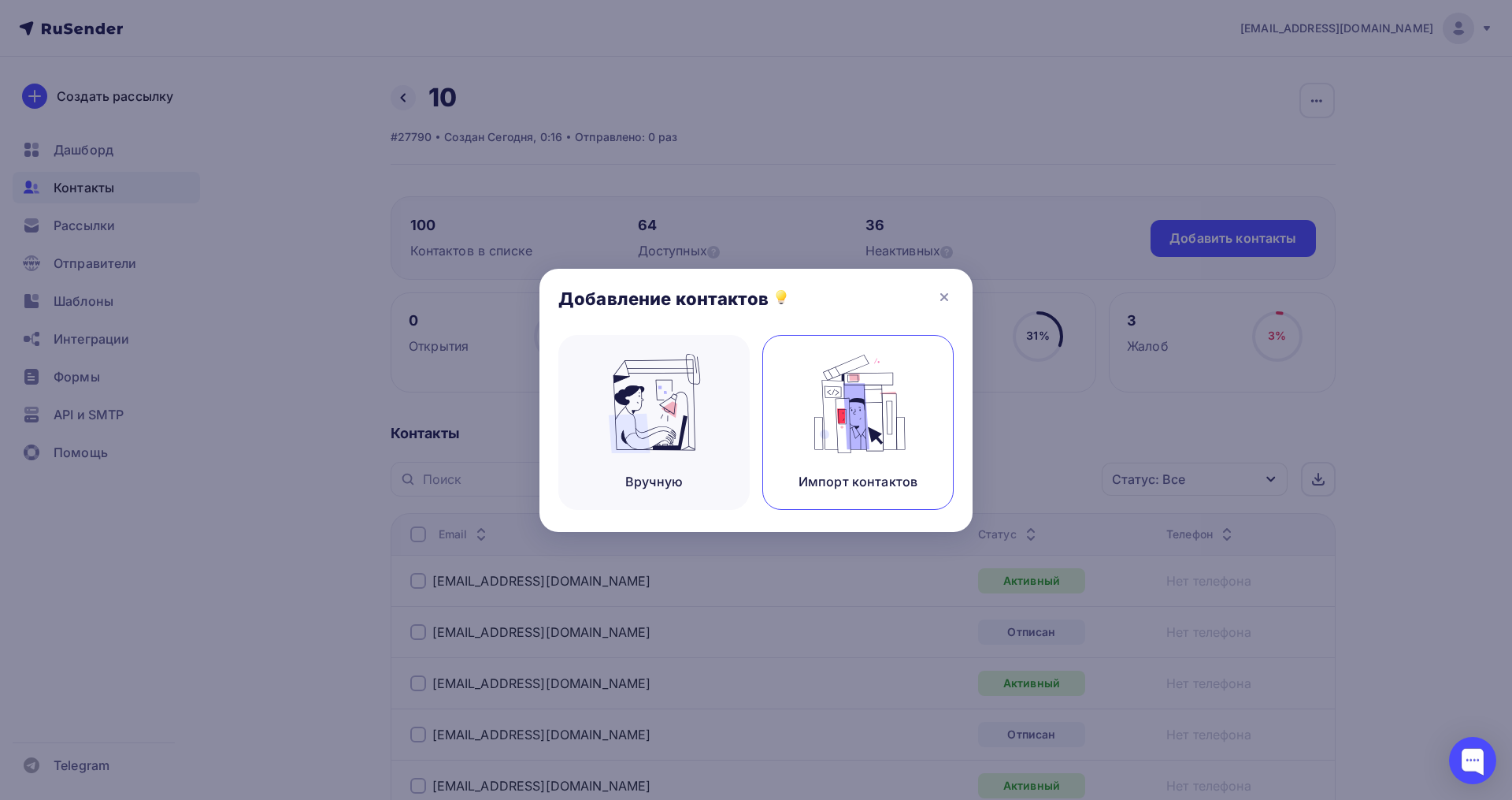
click at [887, 408] on img at bounding box center [858, 403] width 105 height 99
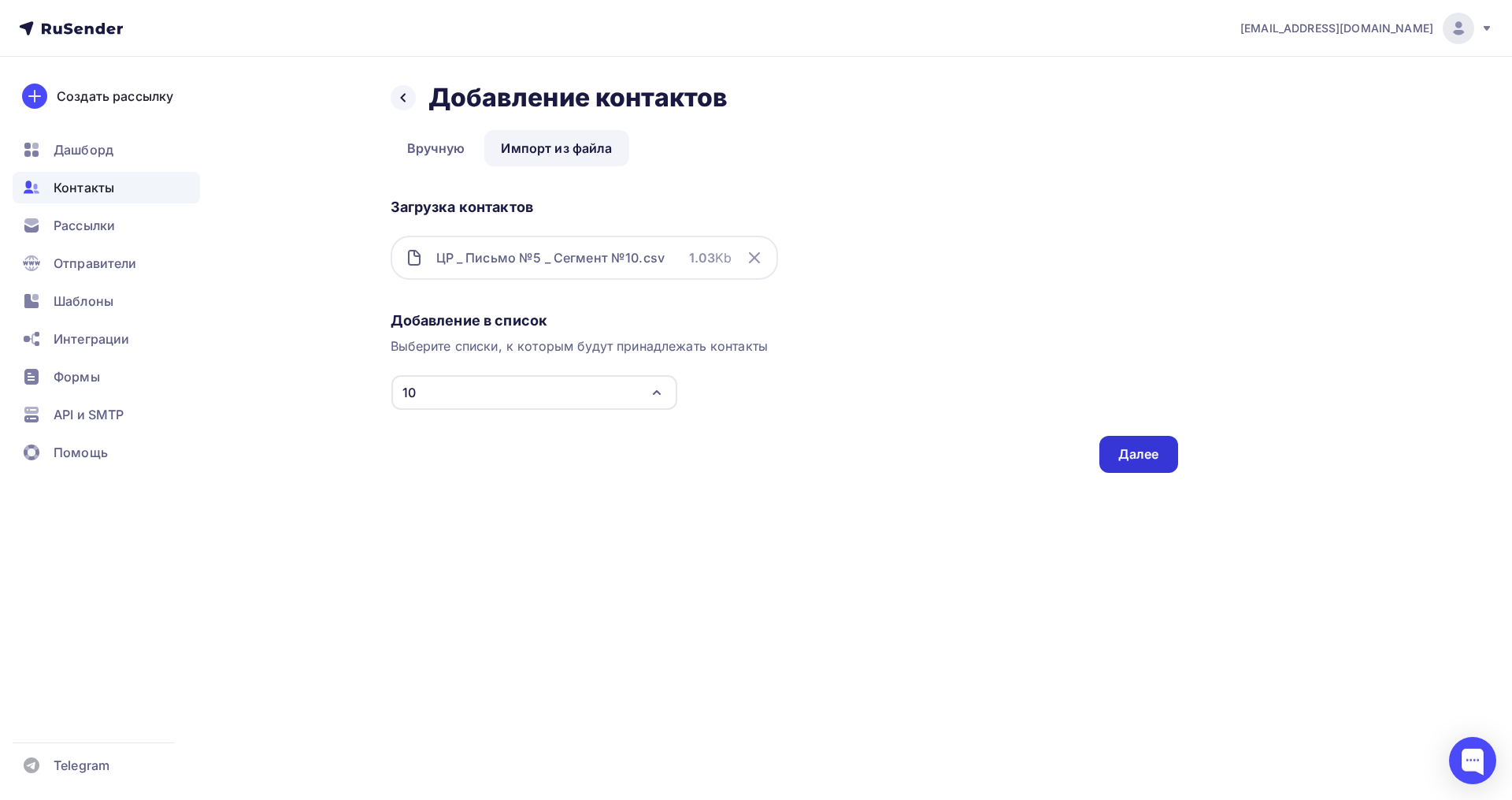
click at [1126, 453] on div "Далее" at bounding box center [1138, 455] width 41 height 18
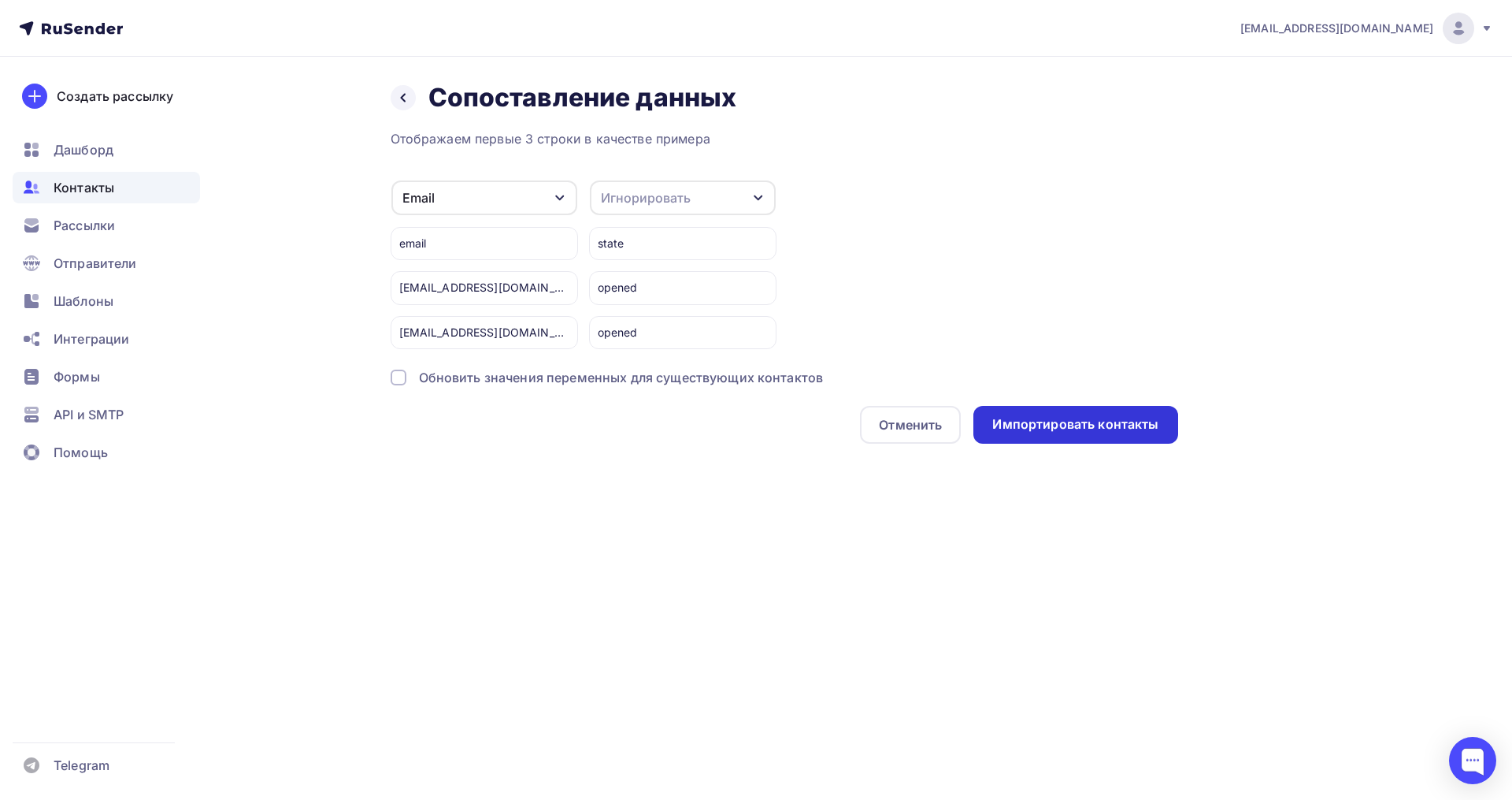
click at [1017, 430] on div "Импортировать контакты" at bounding box center [1074, 424] width 166 height 18
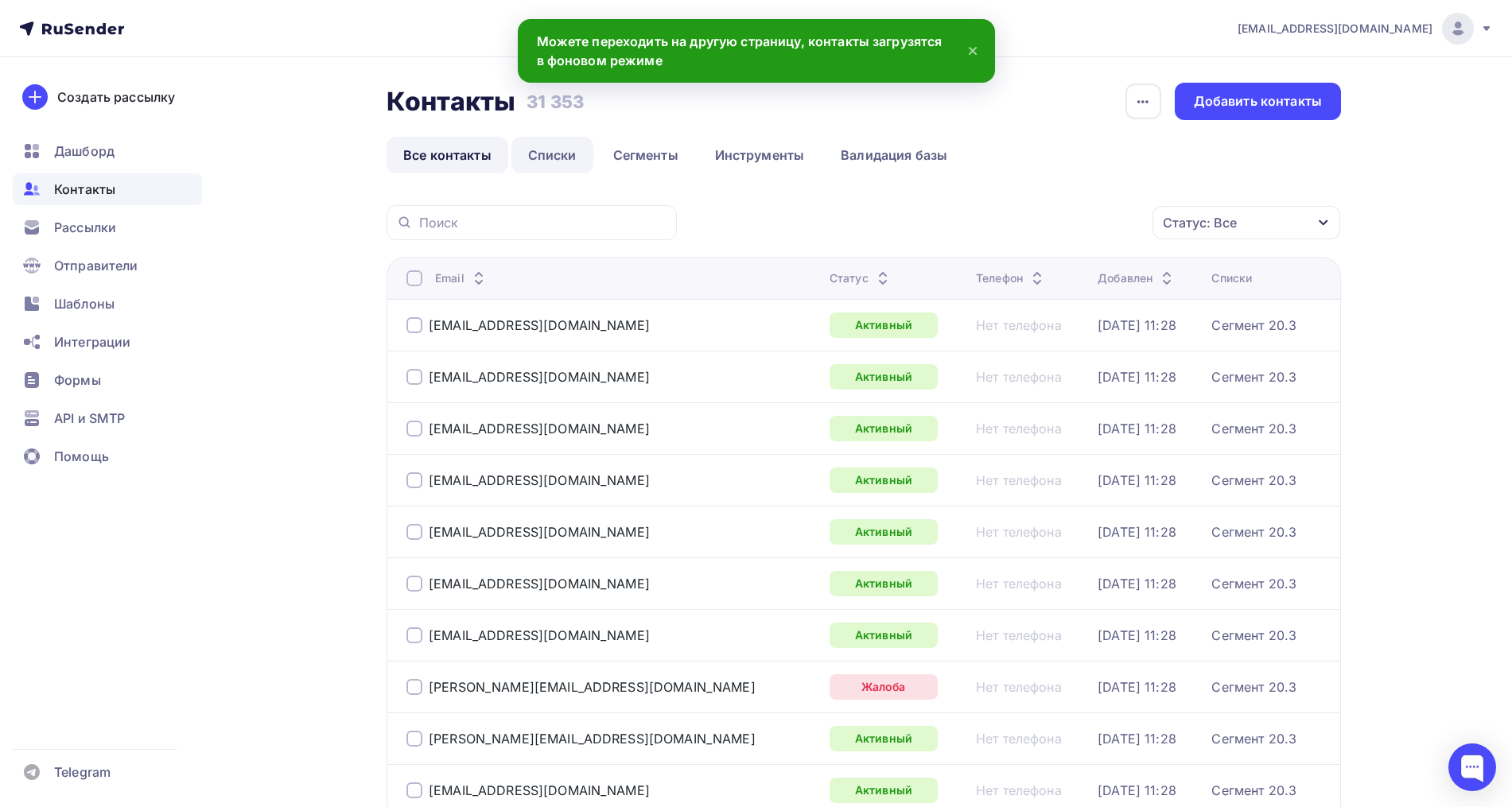
click at [560, 156] on link "Списки" at bounding box center [552, 155] width 82 height 37
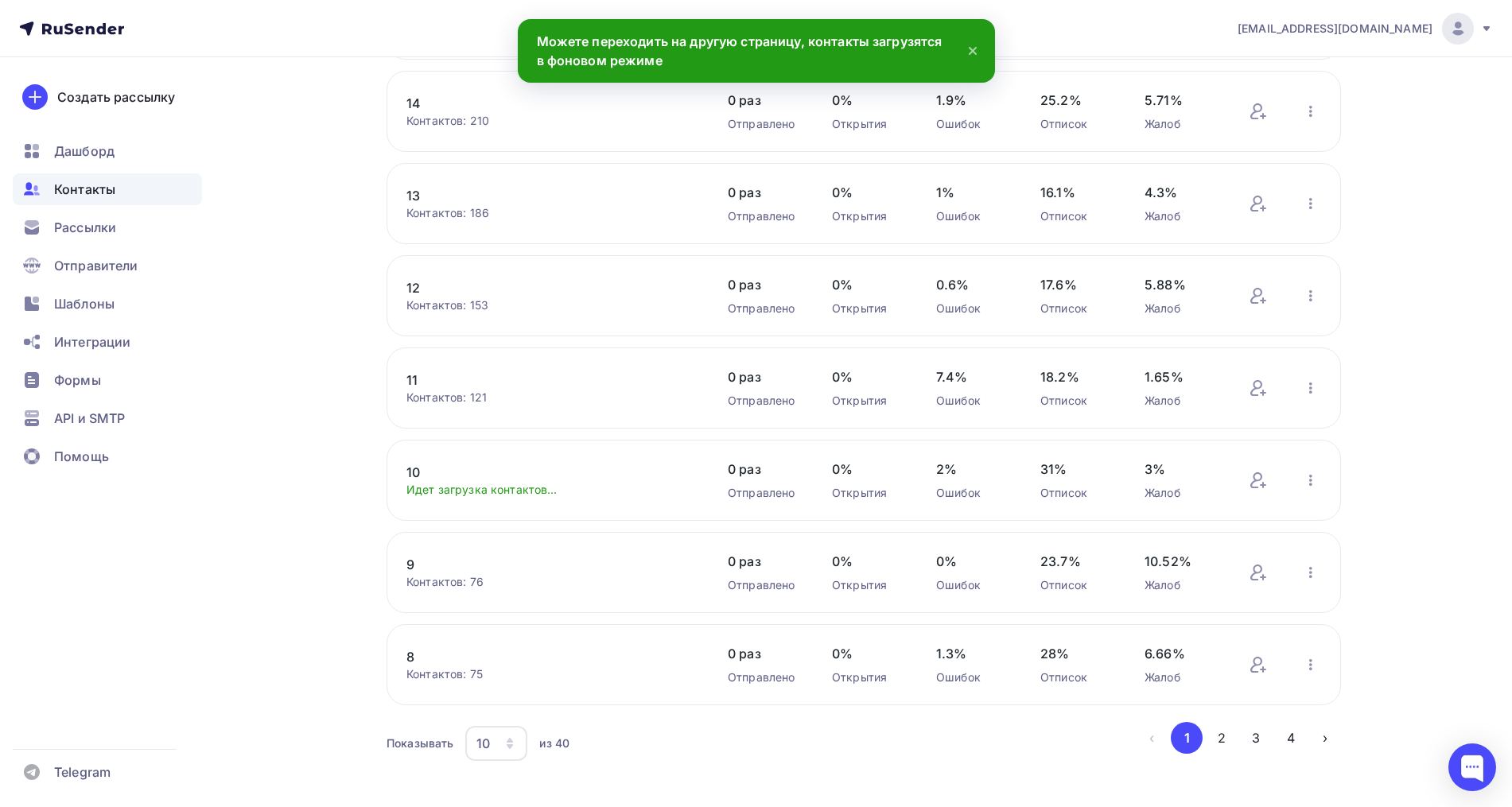
scroll to position [426, 0]
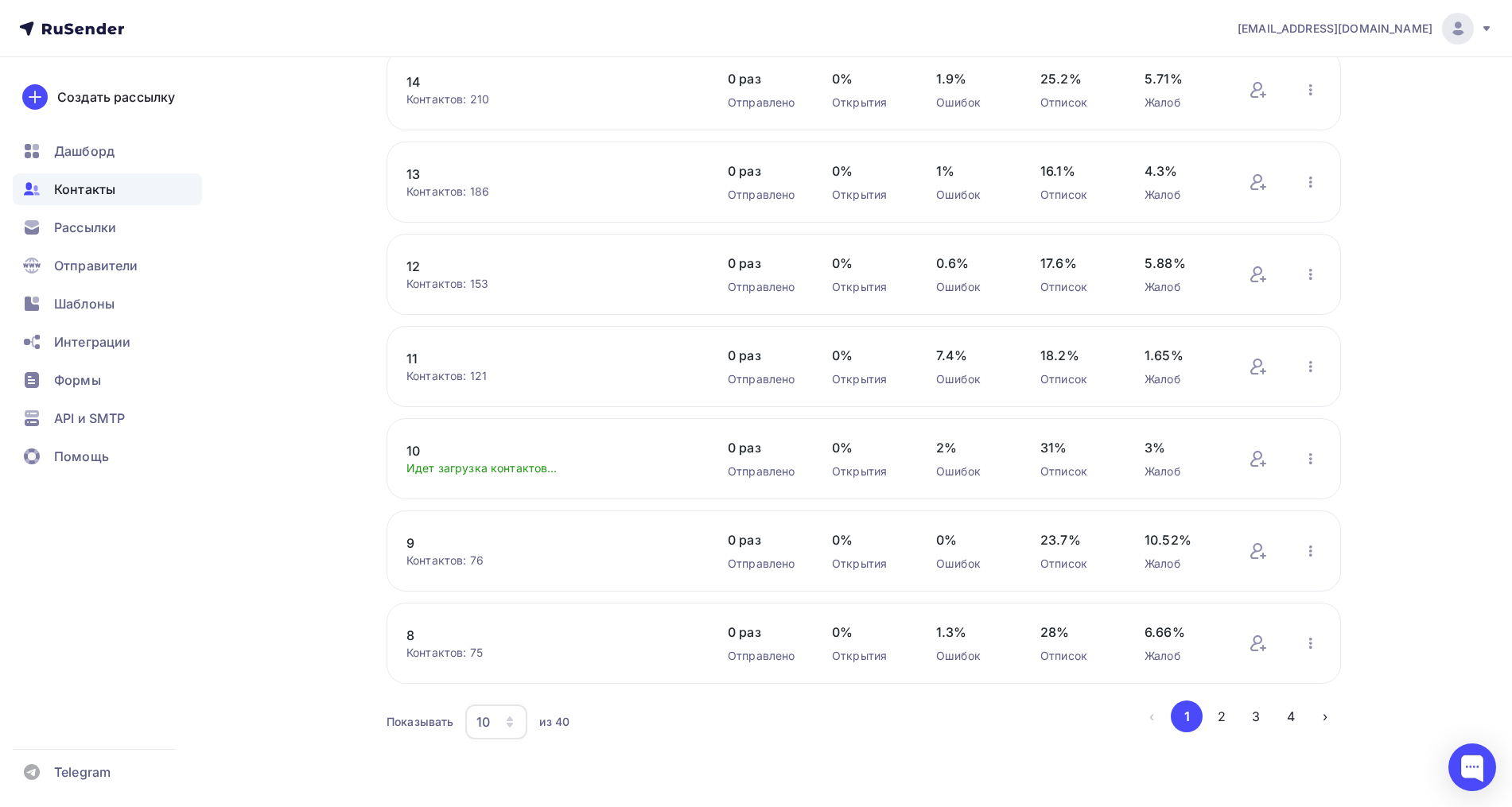
click at [410, 453] on link "10" at bounding box center [541, 450] width 270 height 19
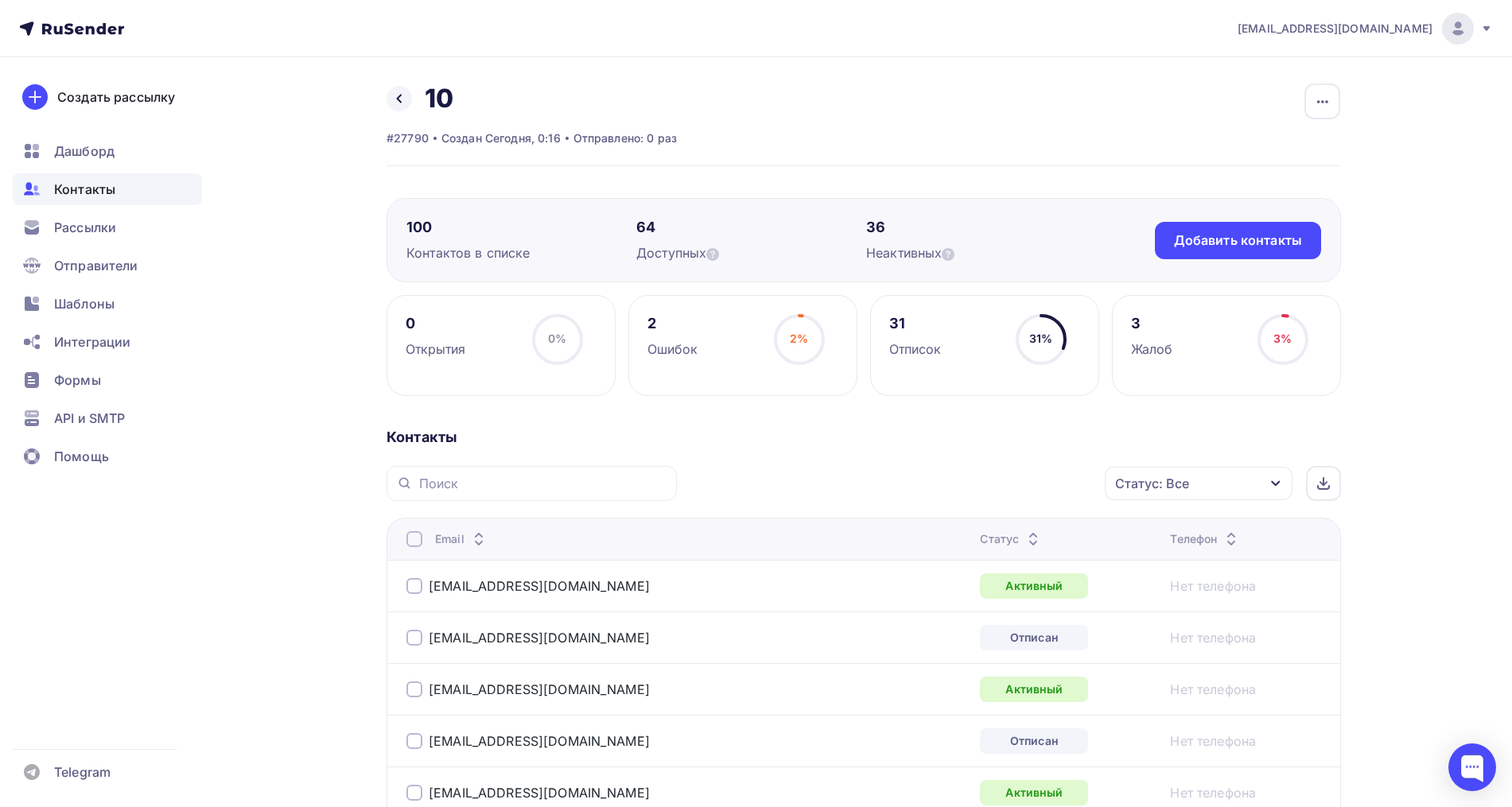
click at [394, 99] on icon at bounding box center [400, 99] width 13 height 13
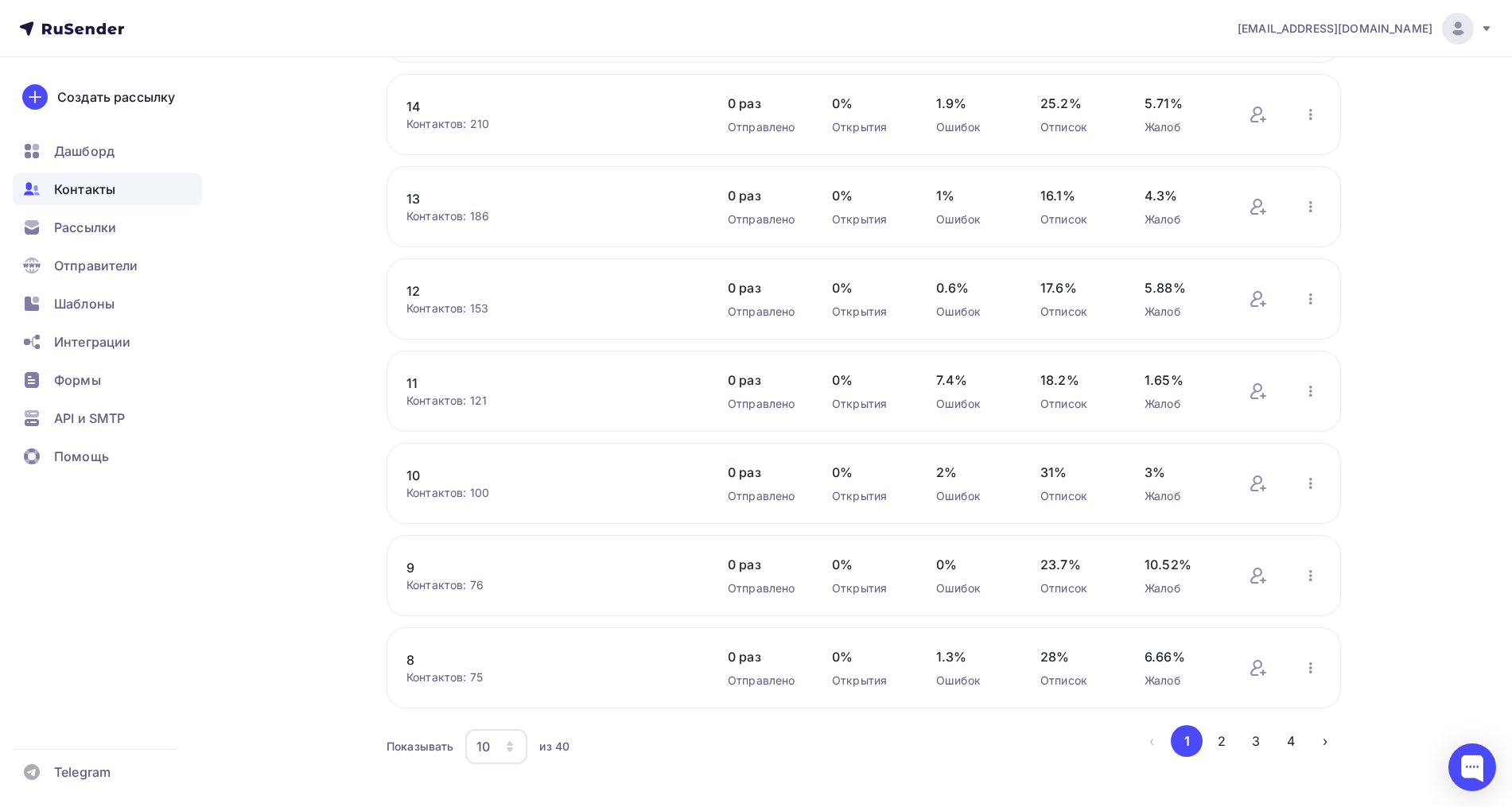
scroll to position [426, 0]
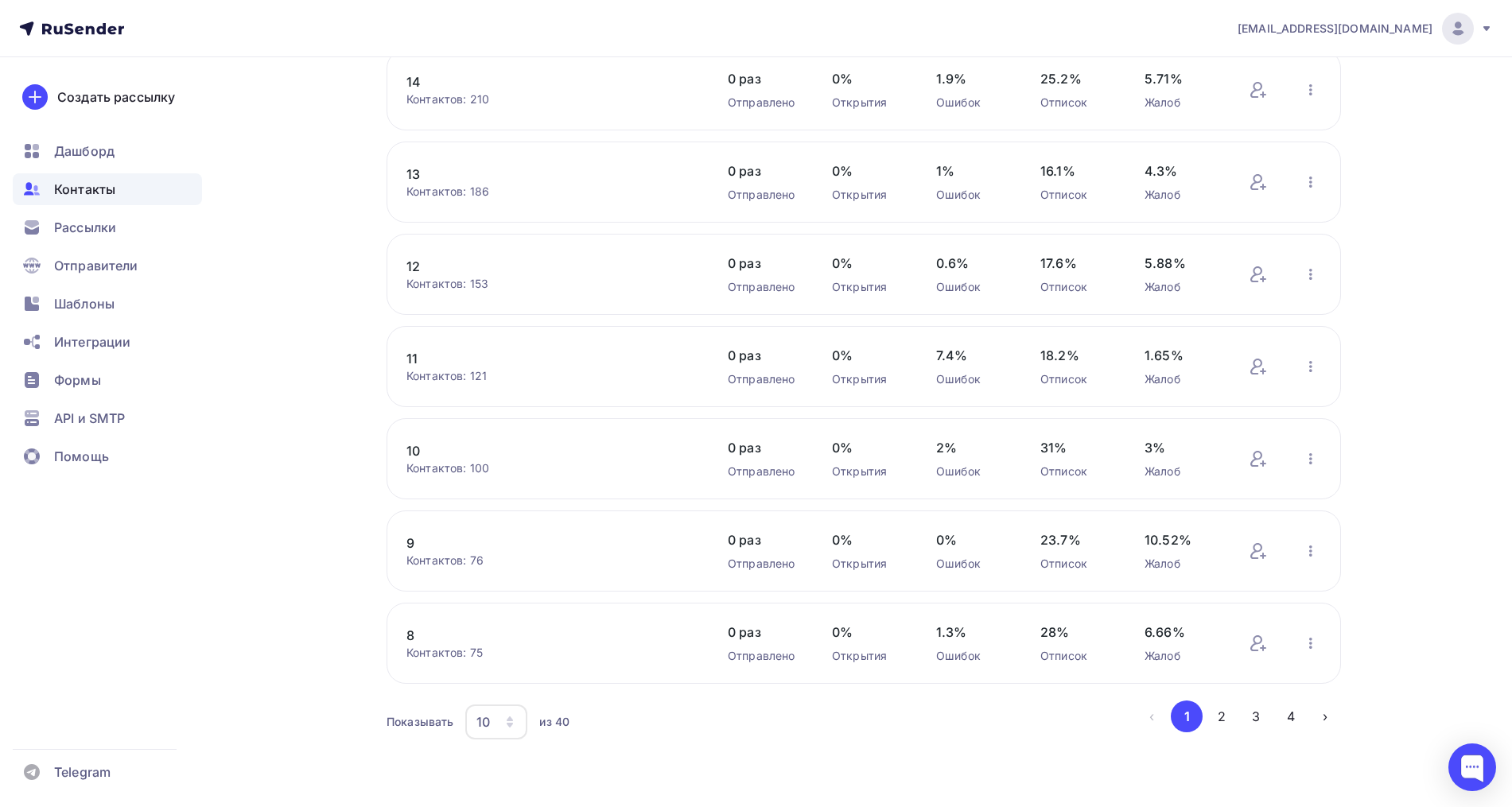
click at [417, 639] on link "8" at bounding box center [541, 635] width 270 height 19
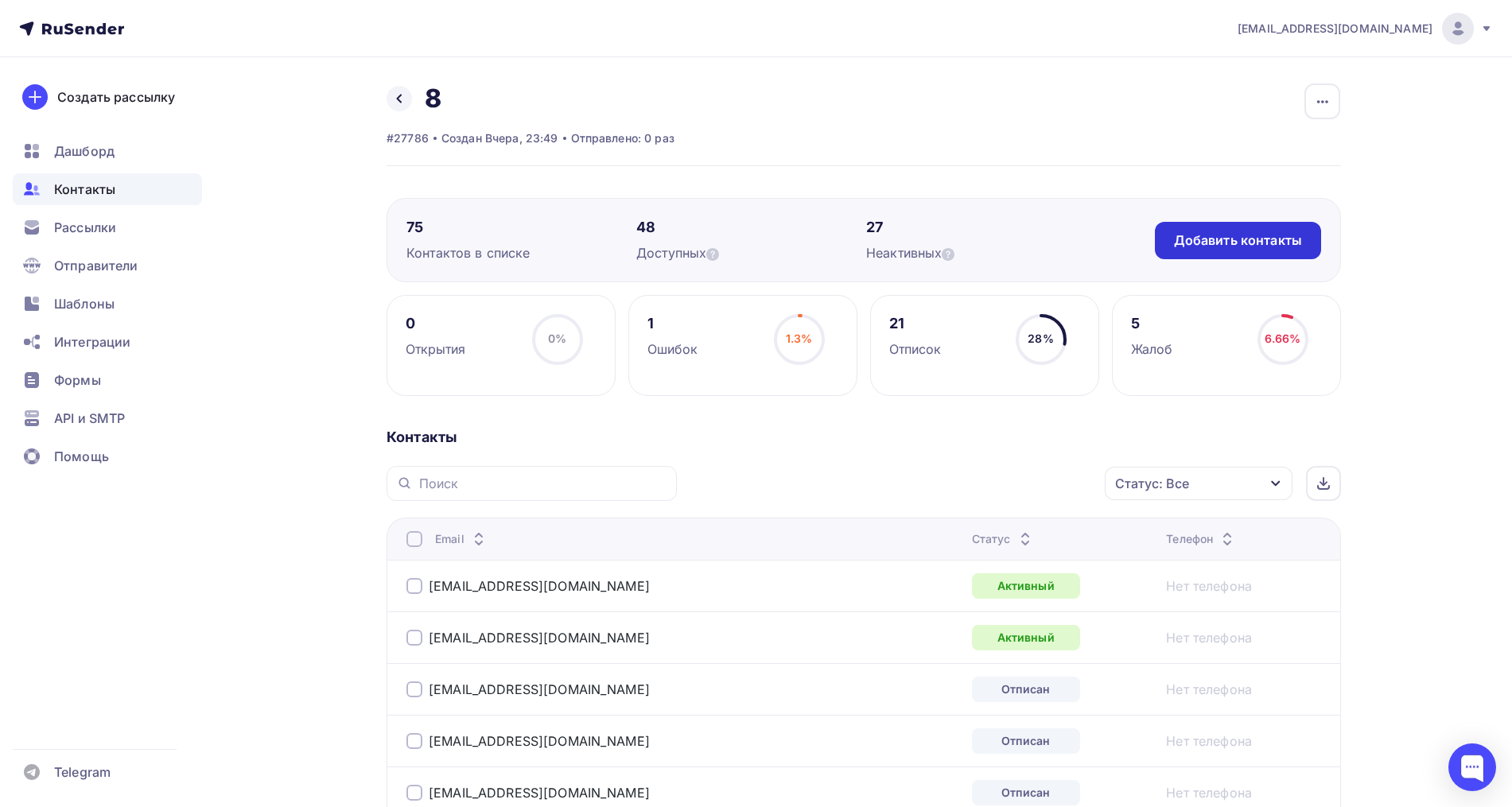
click at [1248, 240] on div "Добавить контакты" at bounding box center [1237, 240] width 128 height 18
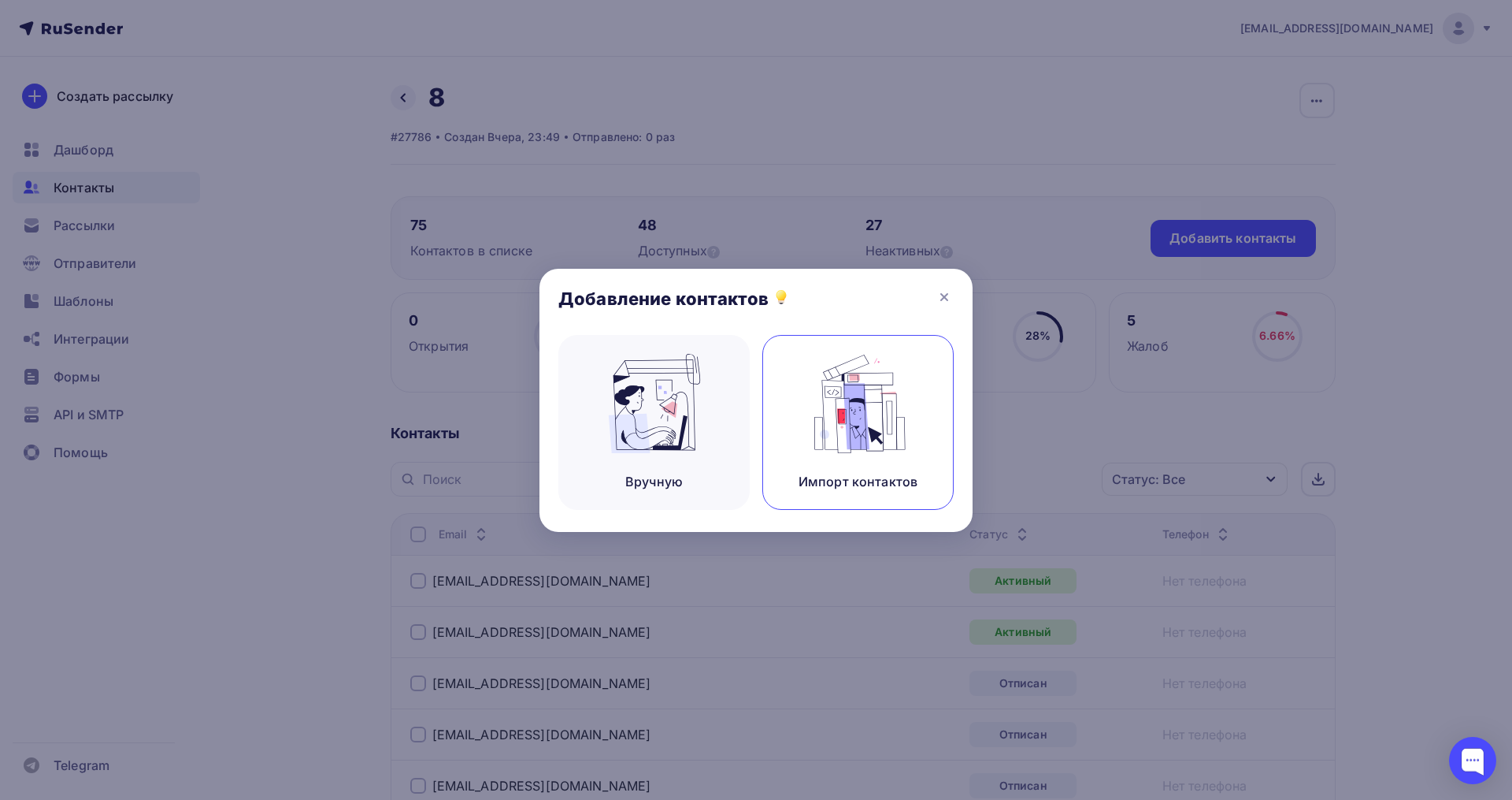
click at [855, 434] on img at bounding box center [858, 403] width 105 height 99
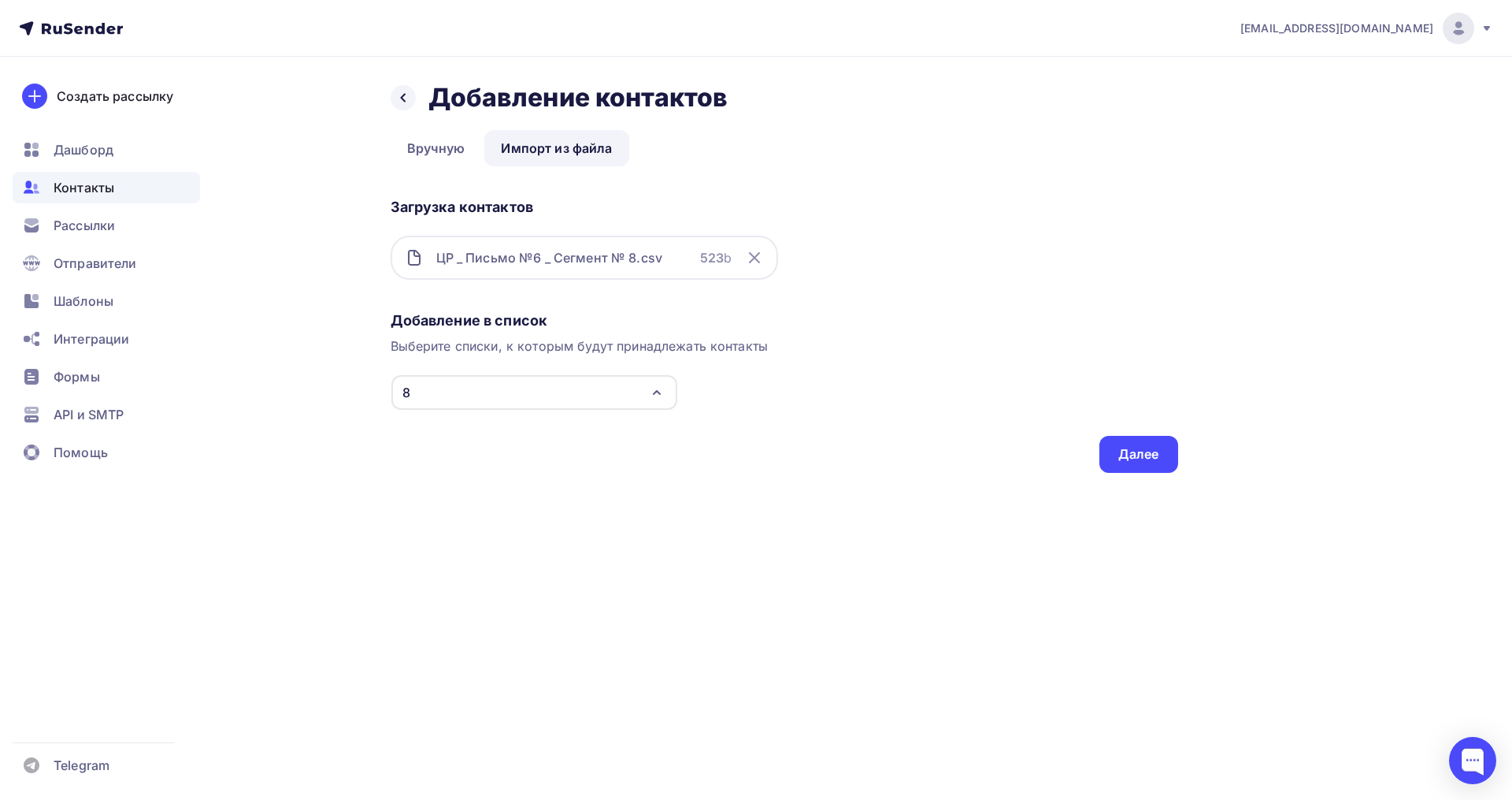
click at [1007, 421] on div "Добавление в список Выберите списки, к которым будут принадлежать контакты 8 17…" at bounding box center [785, 389] width 788 height 168
drag, startPoint x: 1093, startPoint y: 454, endPoint x: 1110, endPoint y: 458, distance: 17.5
click at [1094, 455] on div "Добавление в список Выберите списки, к которым будут принадлежать контакты 8 17…" at bounding box center [785, 389] width 788 height 168
click at [1116, 459] on div "Далее" at bounding box center [1138, 455] width 79 height 37
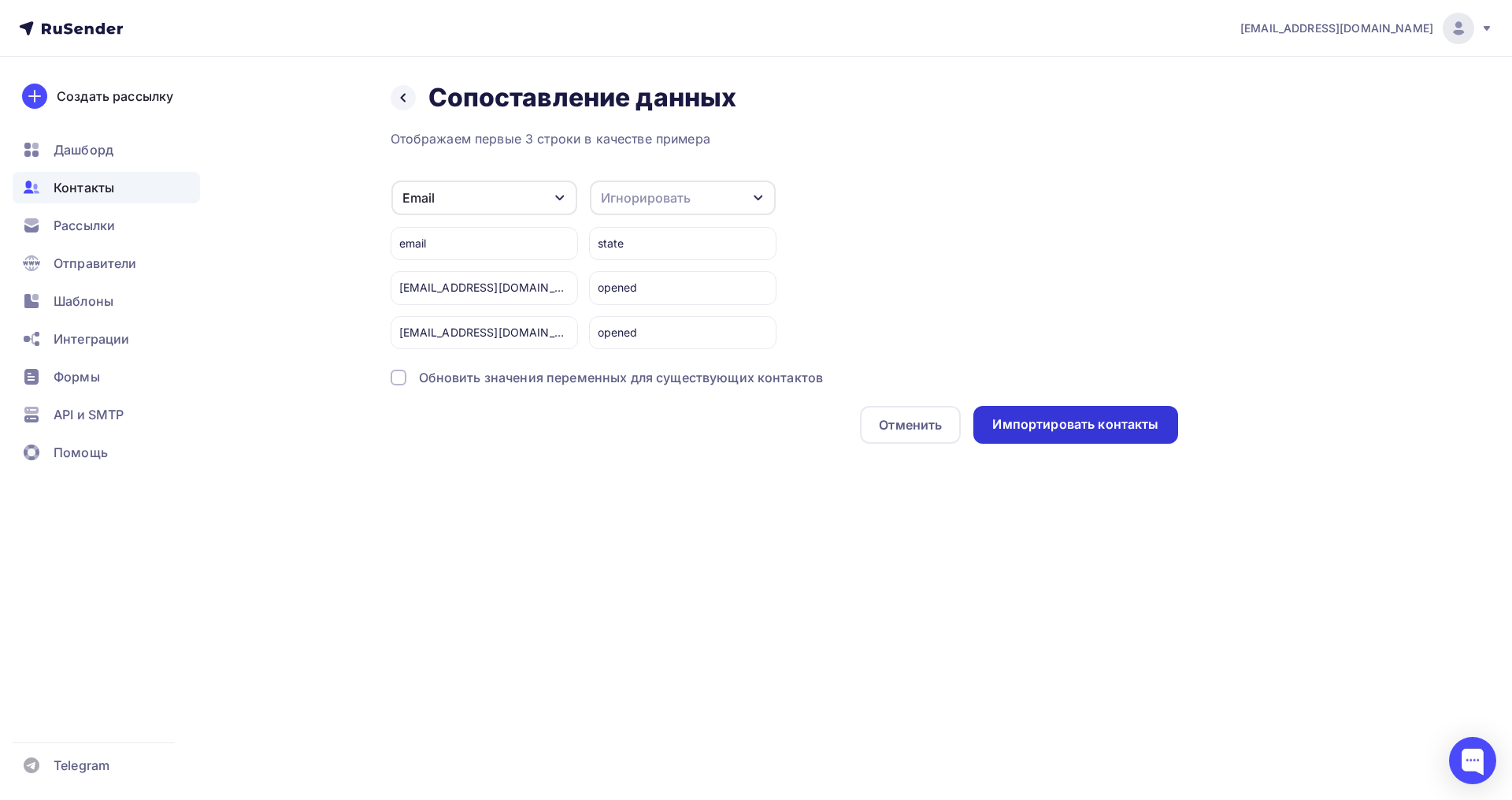
click at [1085, 432] on div "Импортировать контакты" at bounding box center [1074, 424] width 166 height 18
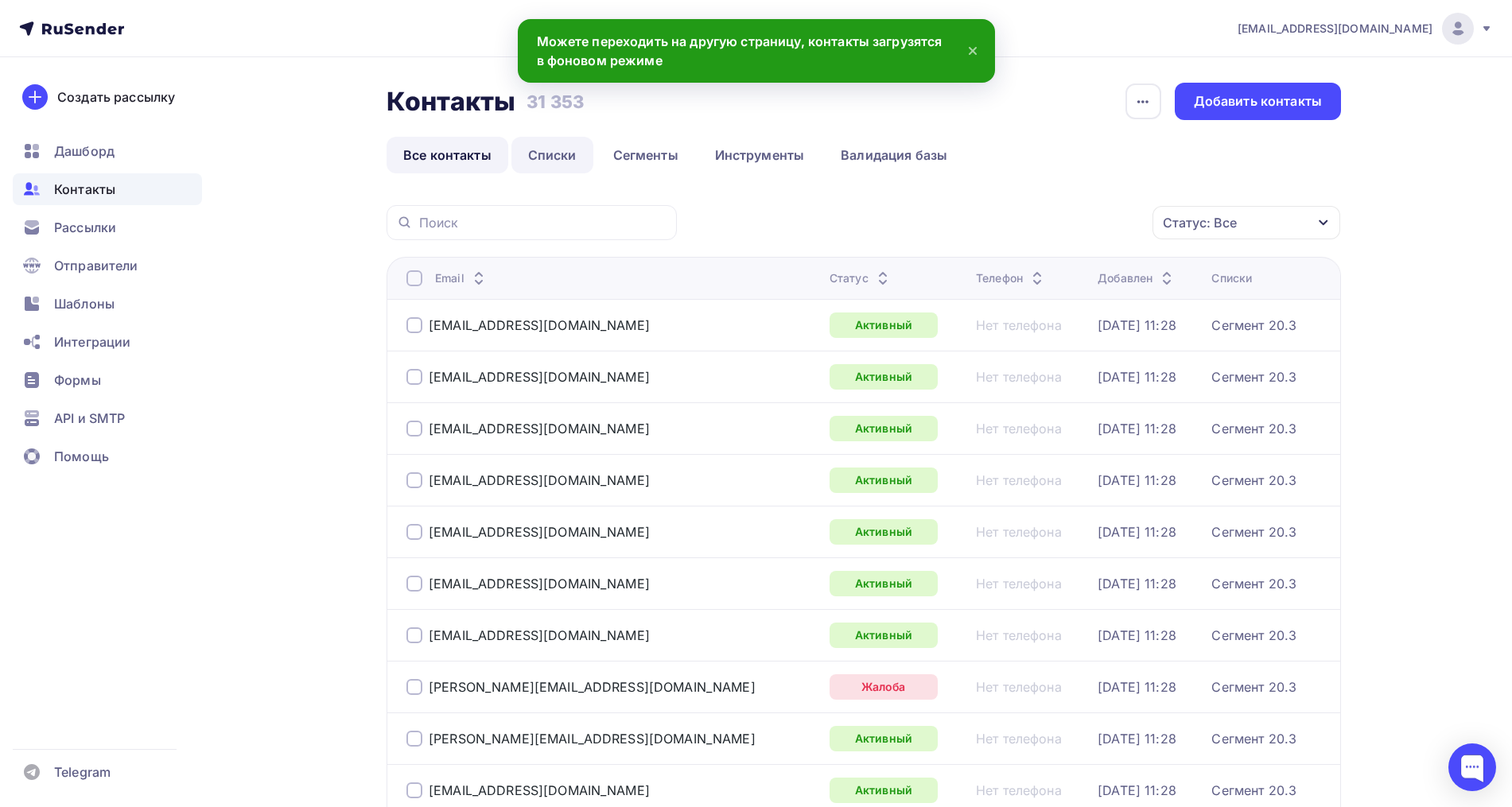
click at [543, 158] on link "Списки" at bounding box center [552, 155] width 82 height 37
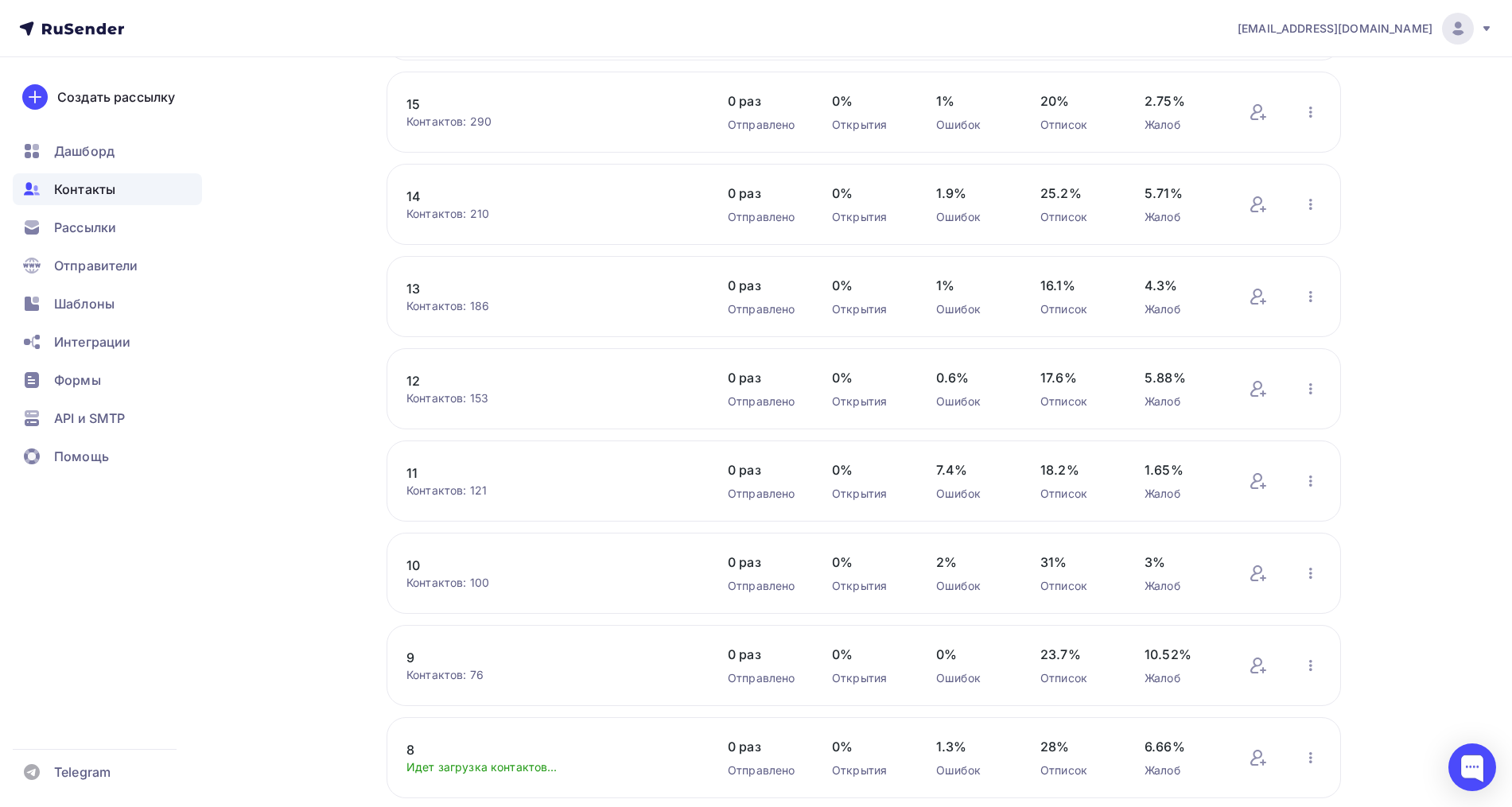
scroll to position [397, 0]
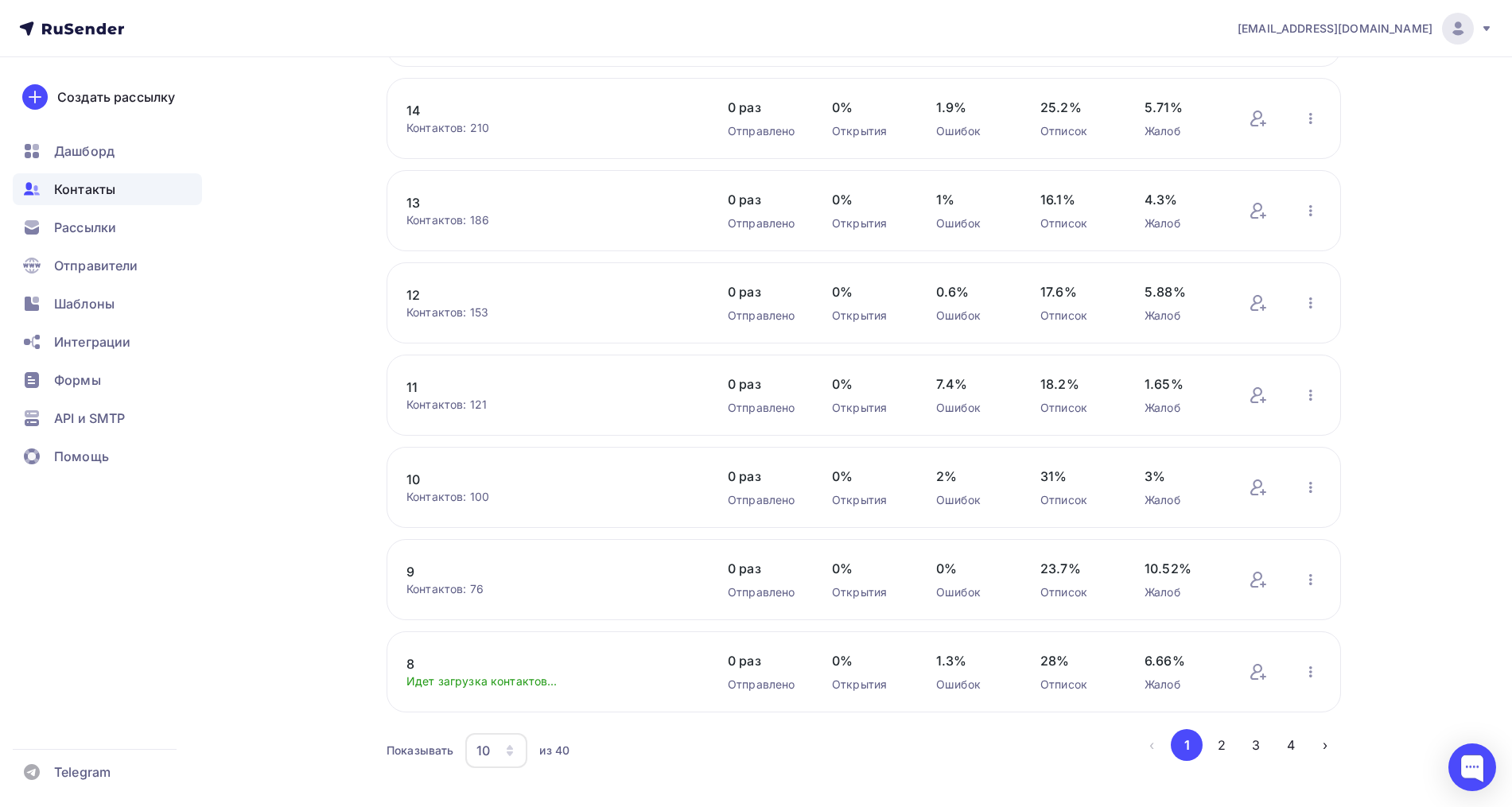
click at [410, 661] on link "8" at bounding box center [541, 664] width 270 height 19
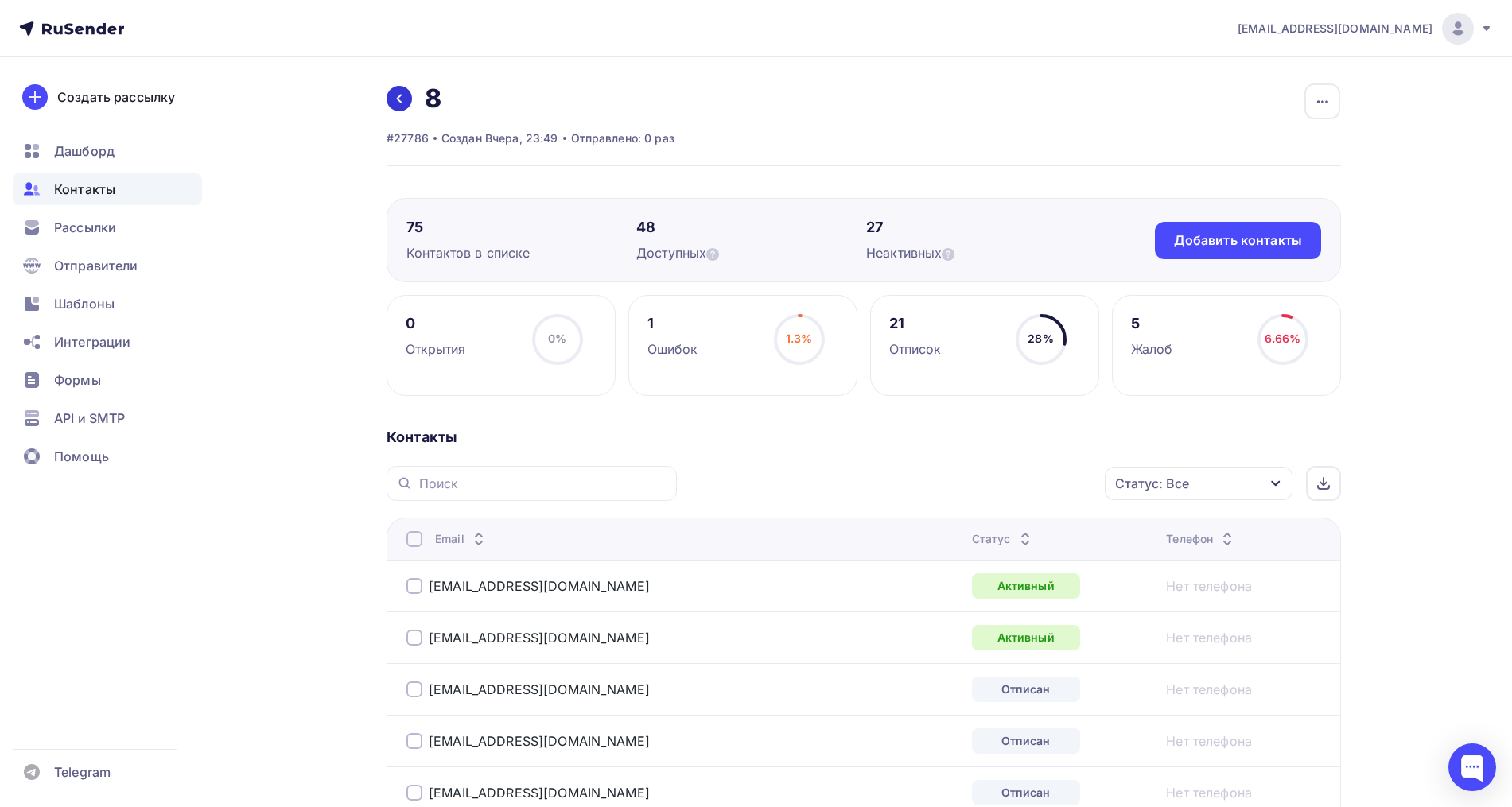
click at [405, 88] on link at bounding box center [400, 99] width 26 height 26
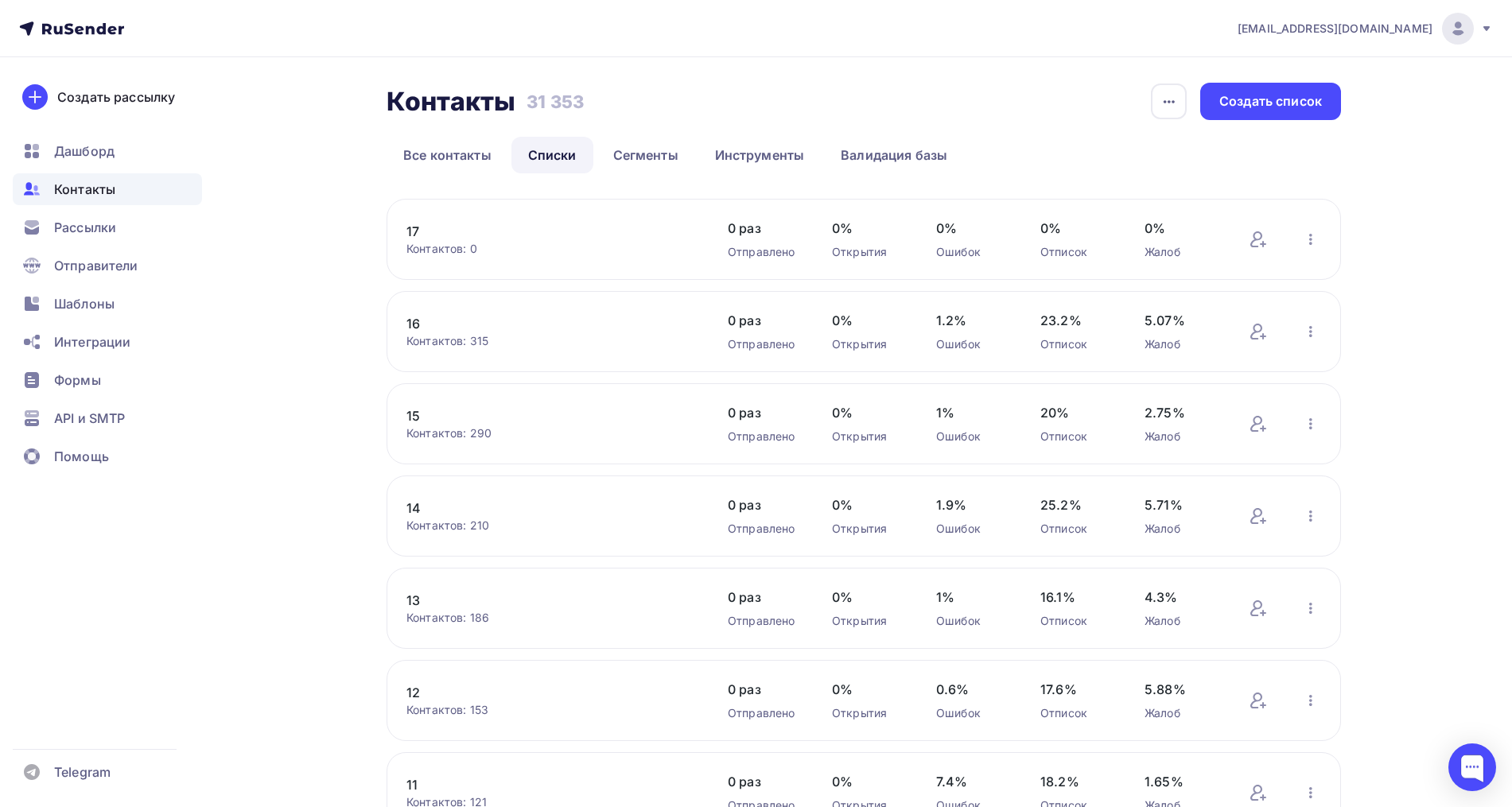
click at [417, 230] on link "17" at bounding box center [541, 231] width 270 height 19
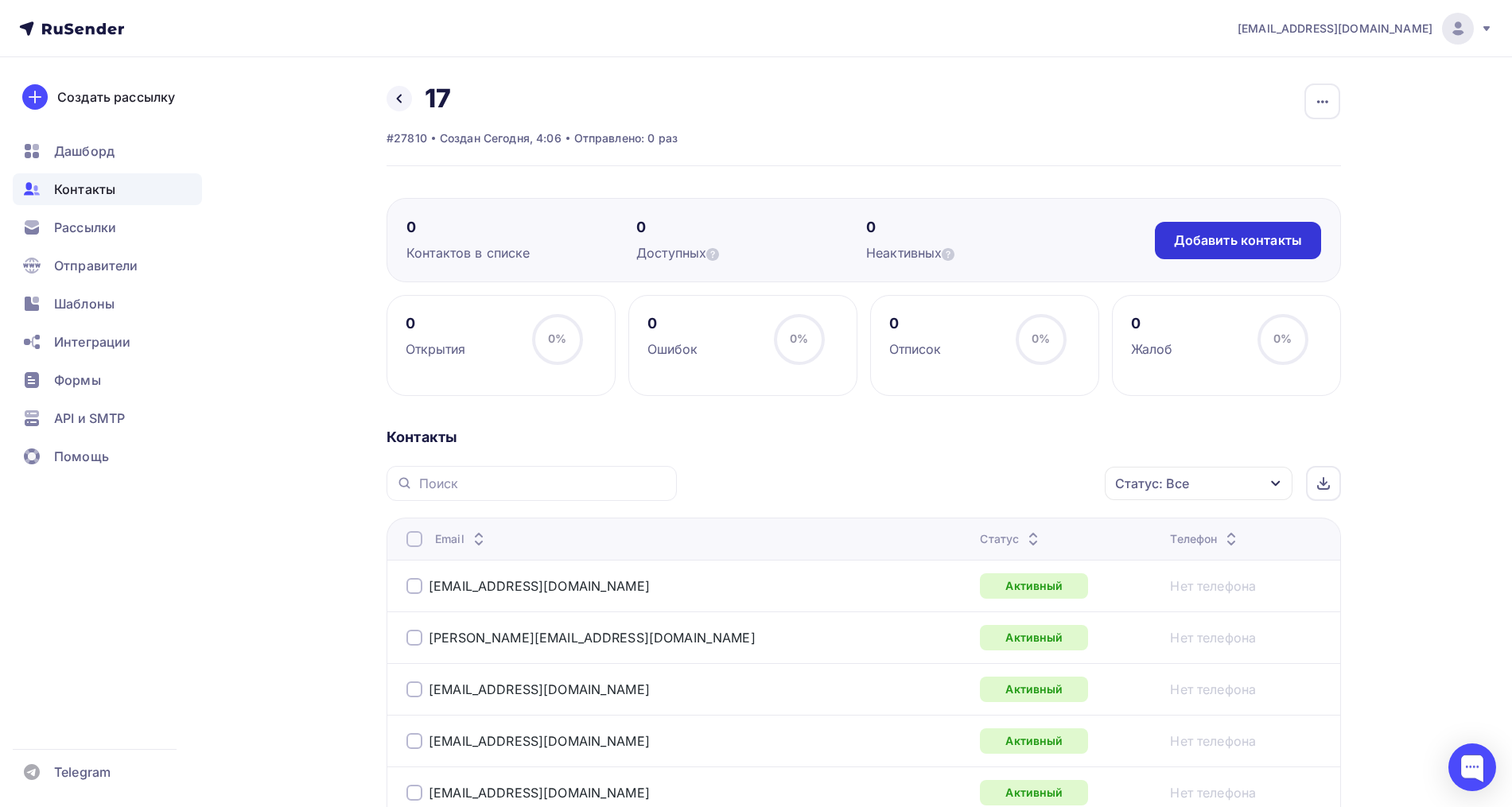
click at [1211, 236] on div "Добавить контакты" at bounding box center [1237, 240] width 128 height 18
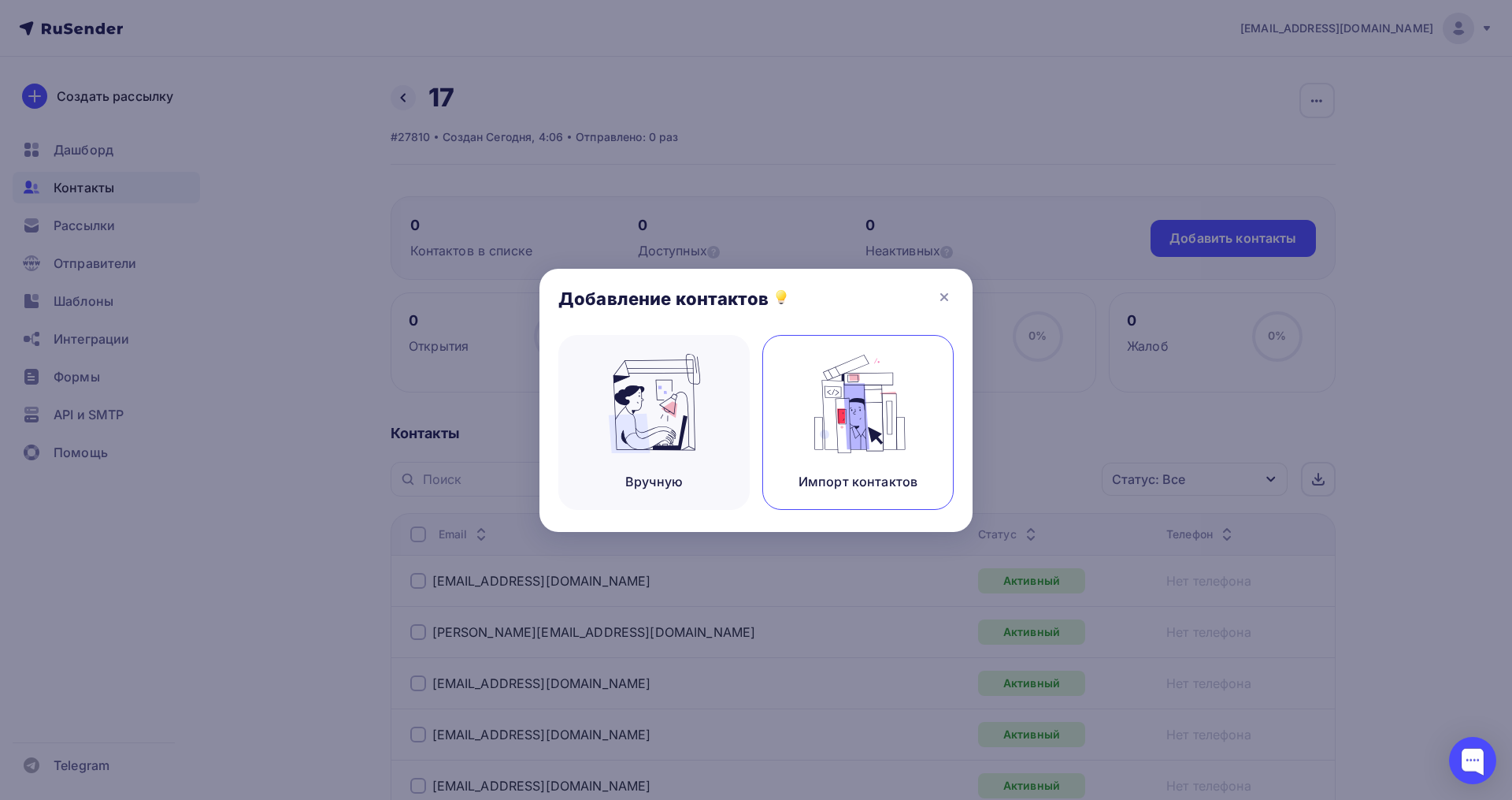
click at [884, 389] on img at bounding box center [858, 403] width 105 height 99
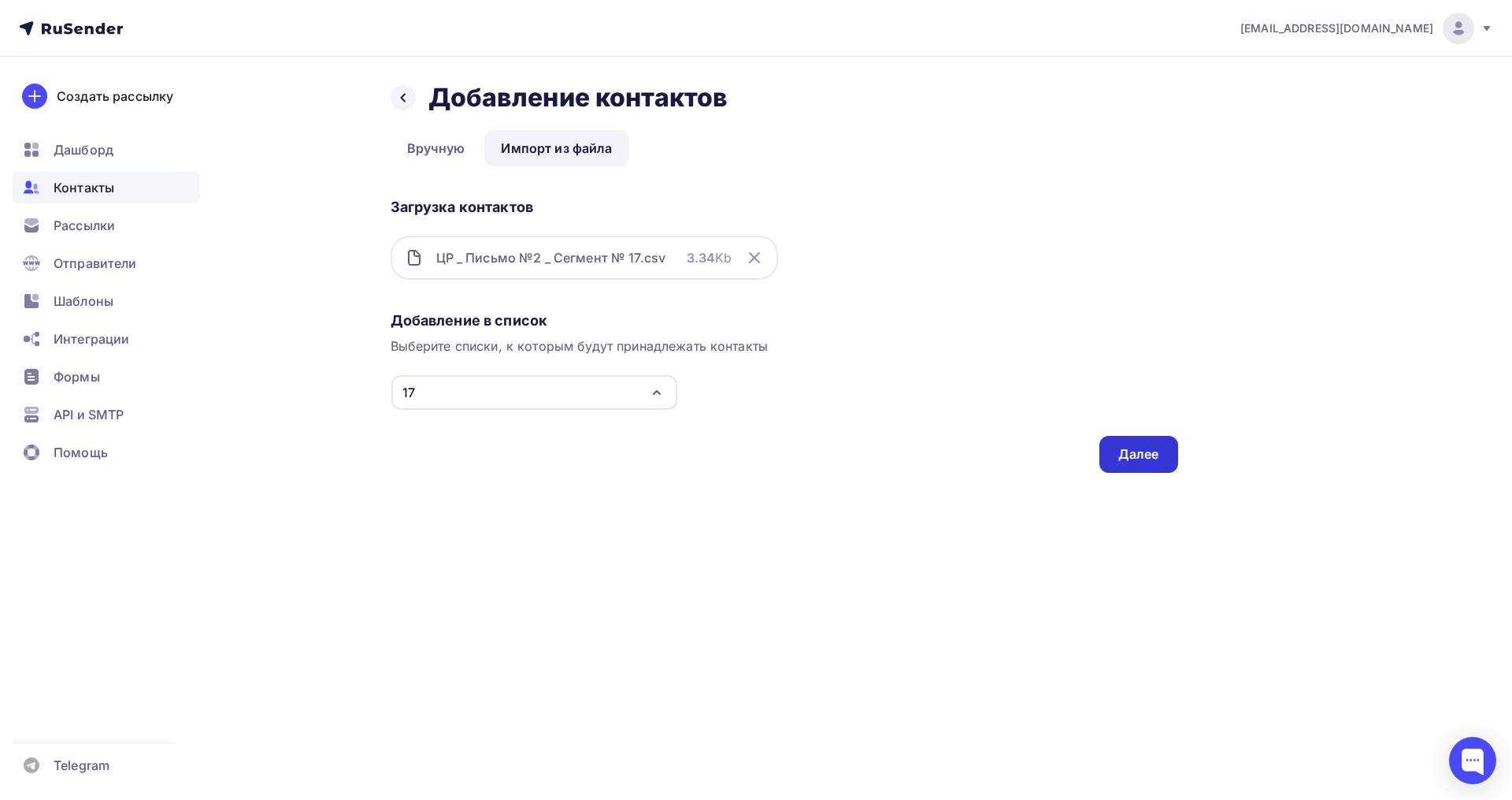
click at [1109, 462] on div "Далее" at bounding box center [1138, 455] width 79 height 37
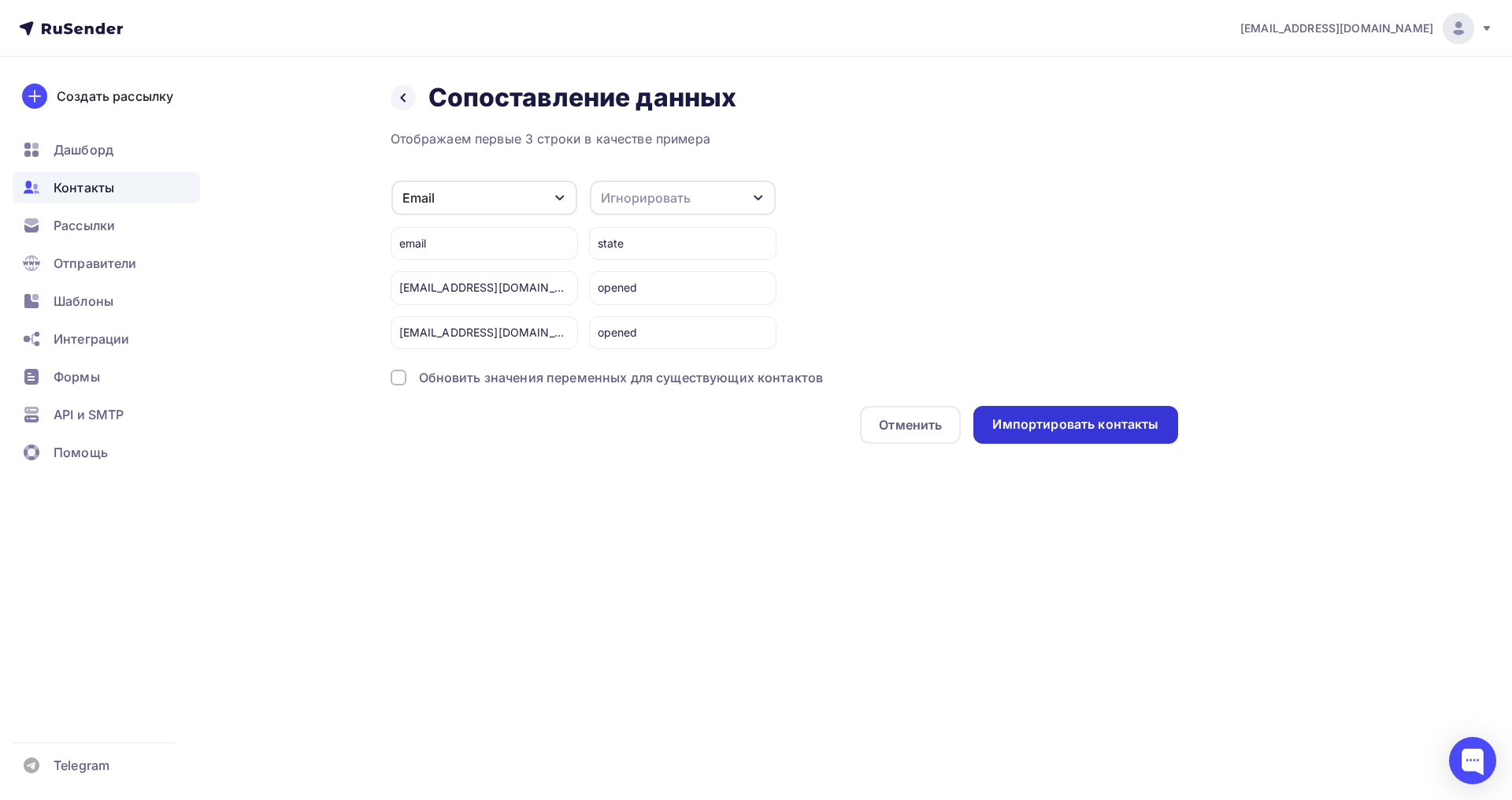
click at [1021, 408] on div "Импортировать контакты" at bounding box center [1075, 424] width 204 height 38
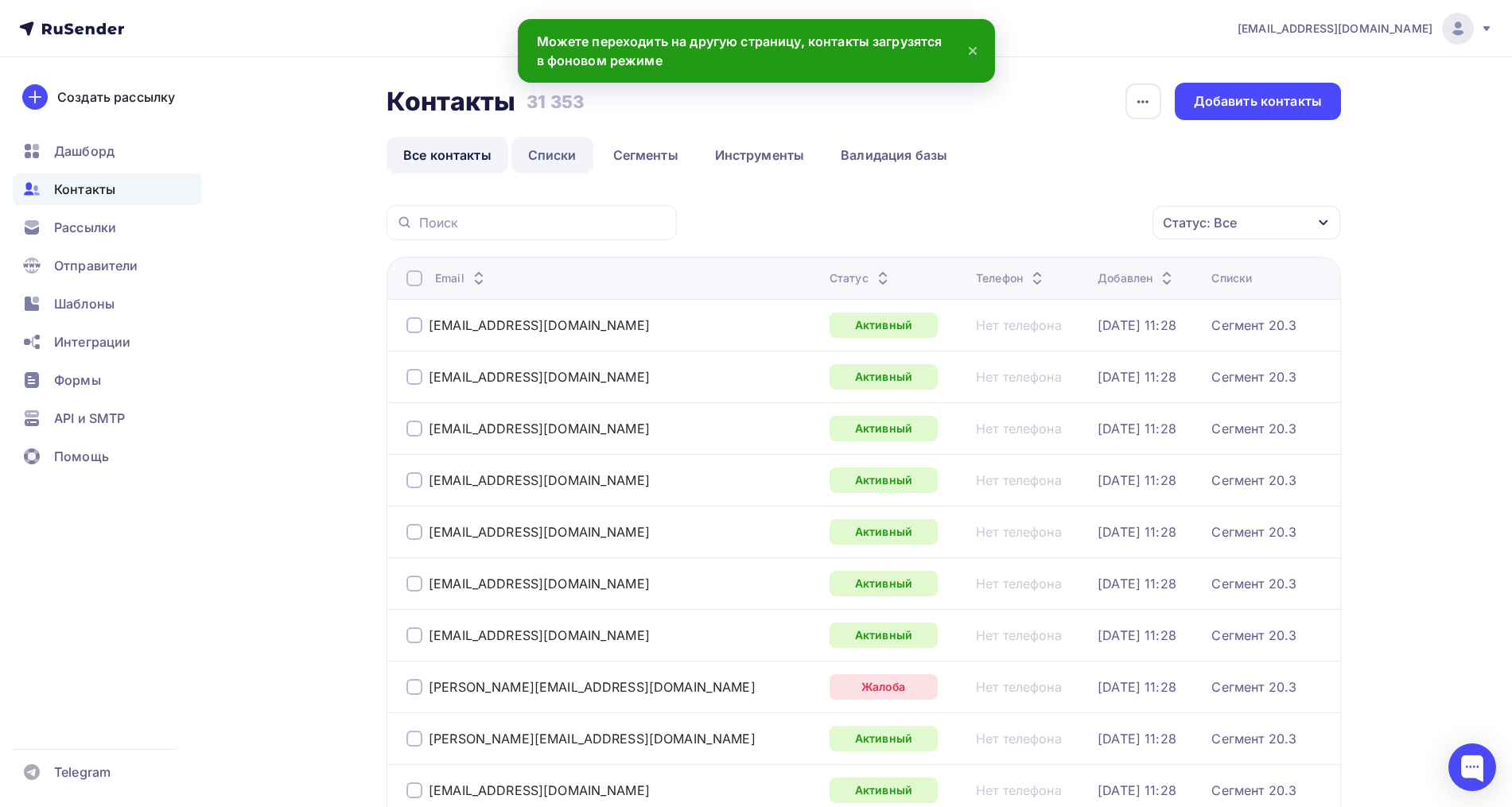
click at [536, 155] on link "Списки" at bounding box center [552, 155] width 82 height 37
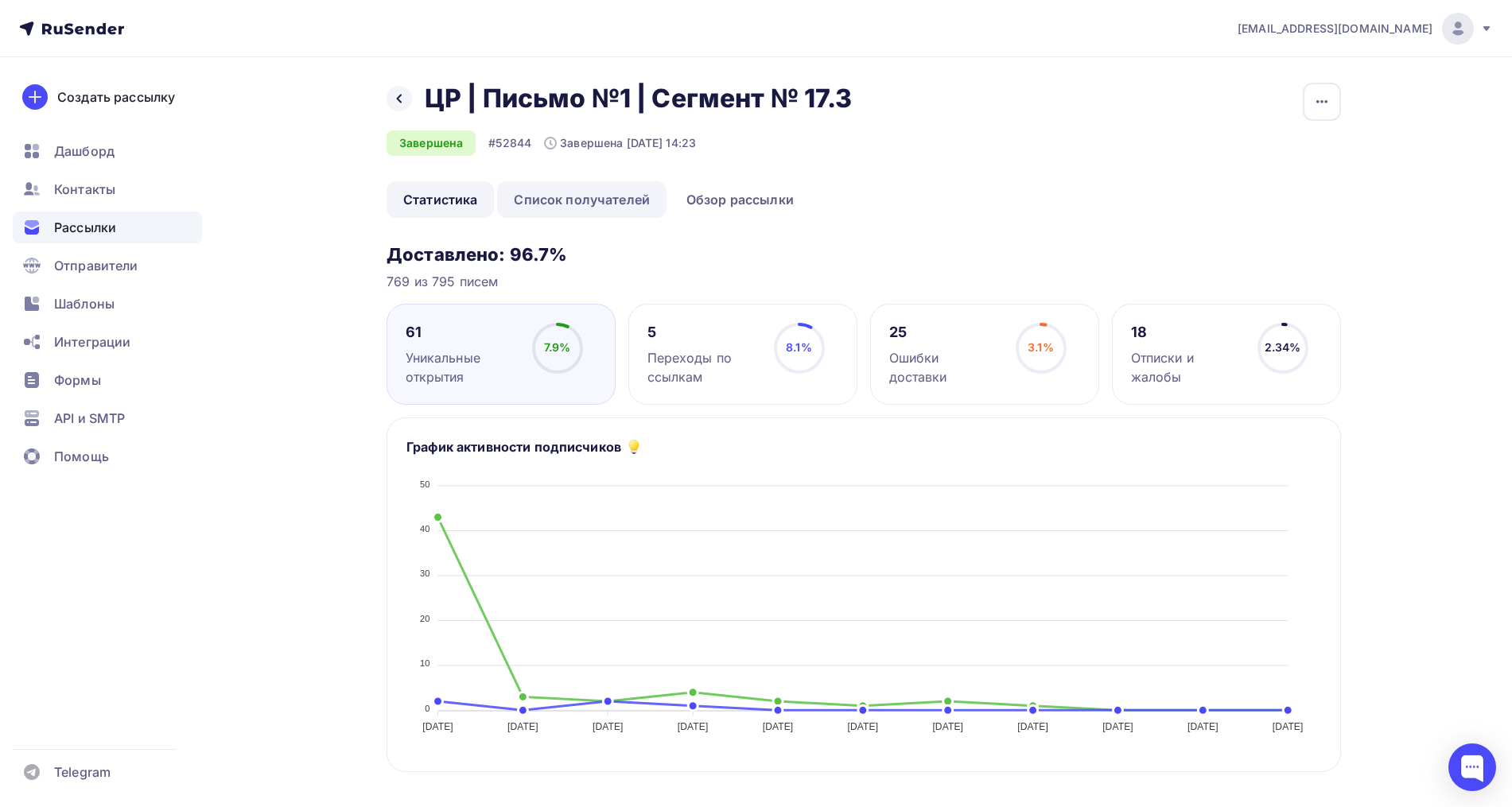
click at [597, 190] on link "Список получателей" at bounding box center [581, 200] width 169 height 37
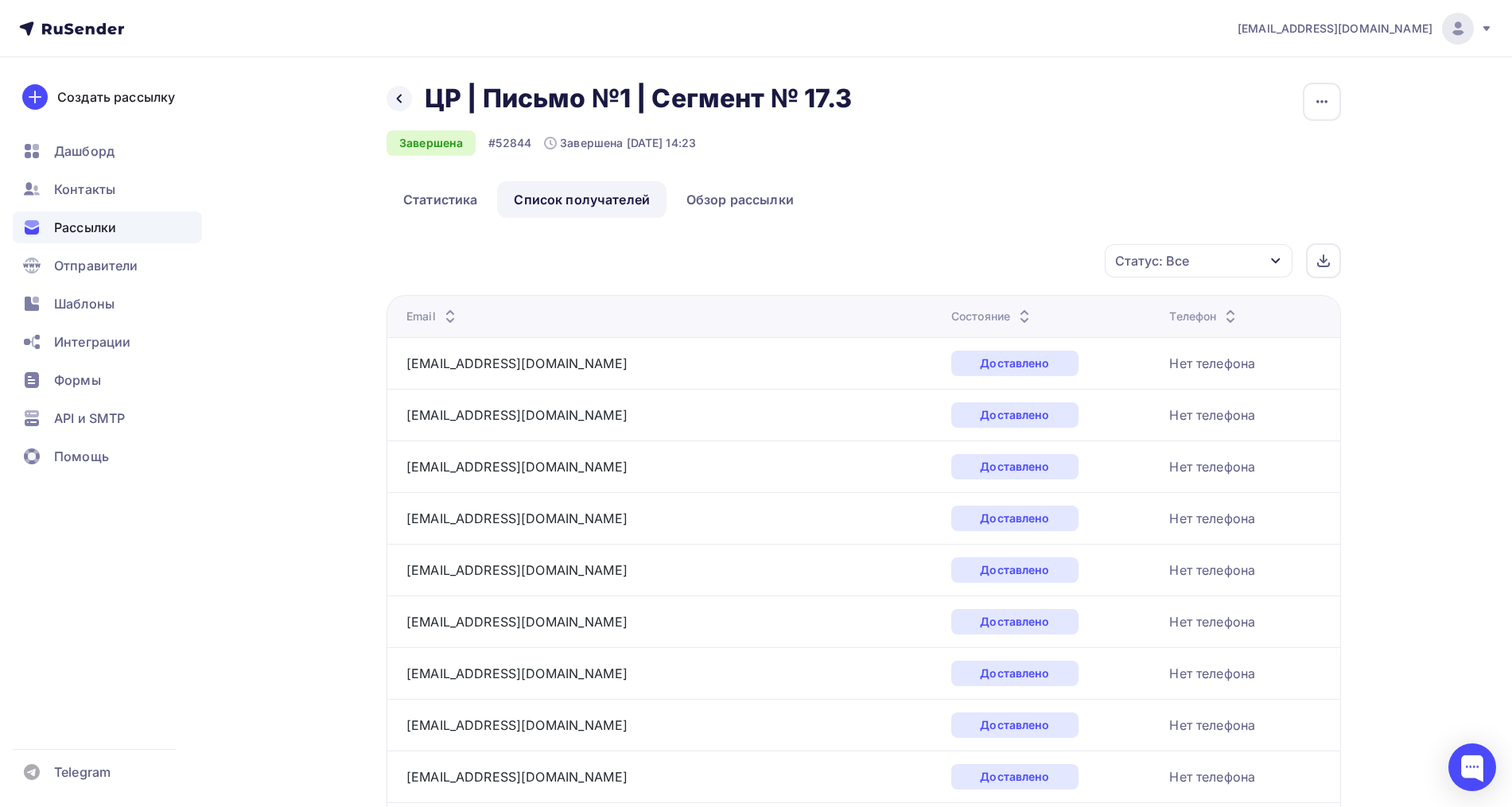
click at [1187, 261] on div "Статус: Все" at bounding box center [1152, 261] width 74 height 19
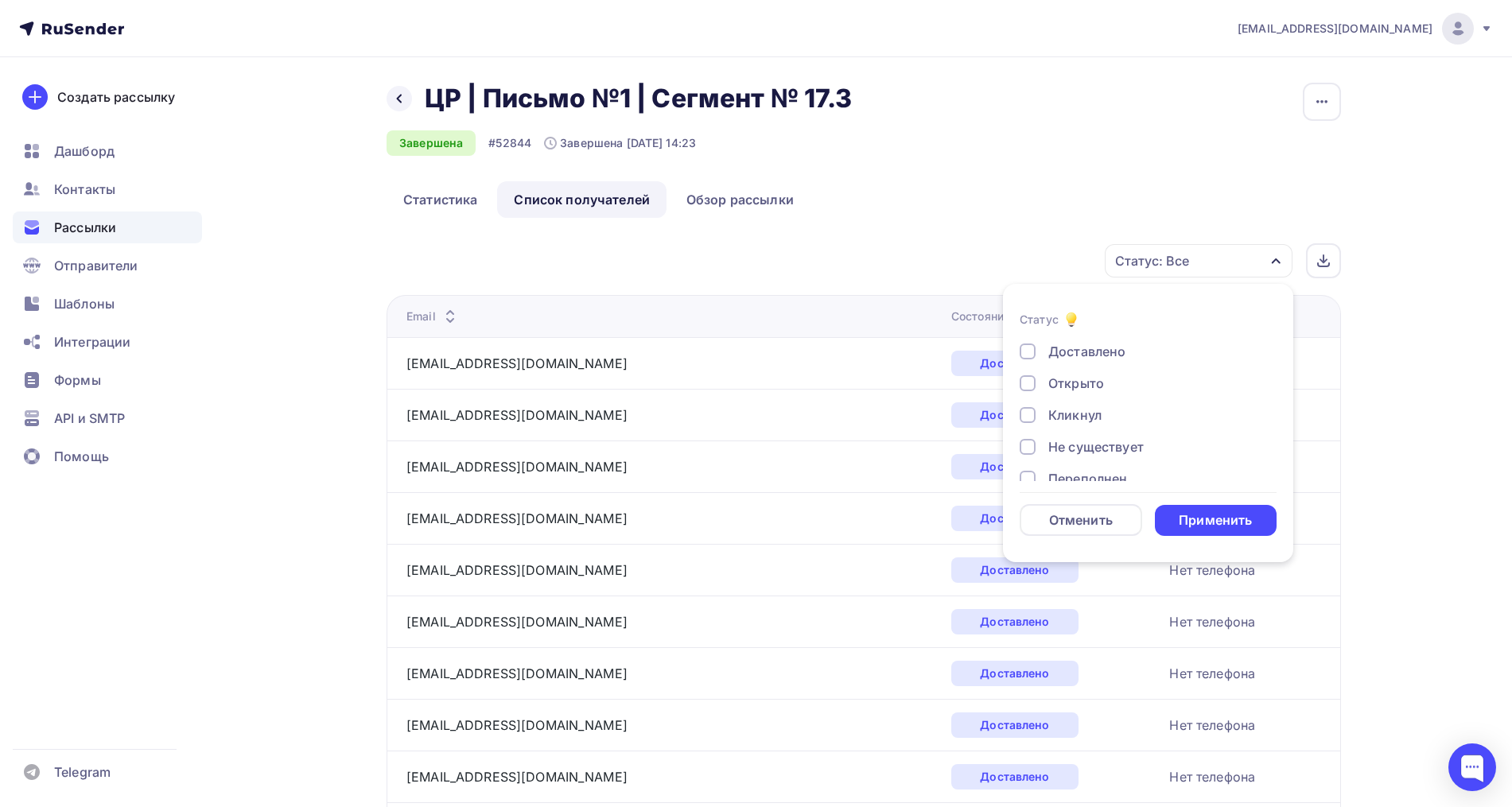
click at [1078, 383] on div "Открыто" at bounding box center [1076, 383] width 55 height 19
click at [1076, 404] on div "Доставлено Открыто Кликнул Не существует Переполнен Недоступен Отписан [GEOGRAP…" at bounding box center [1148, 479] width 257 height 274
click at [1072, 419] on div "Кликнул" at bounding box center [1075, 415] width 54 height 19
click at [1225, 511] on div "Применить" at bounding box center [1214, 520] width 73 height 18
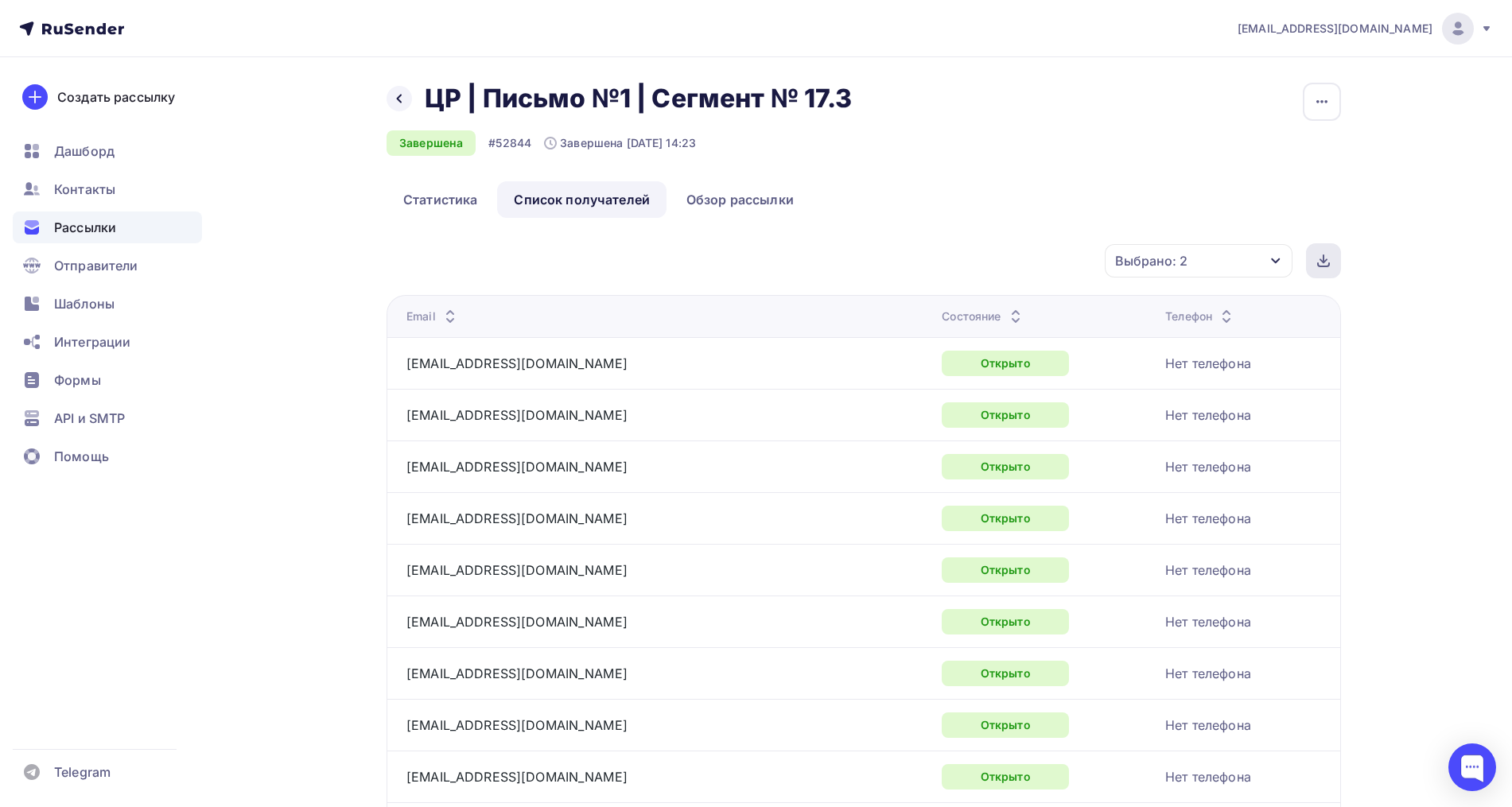
click at [1326, 266] on icon at bounding box center [1323, 264] width 11 height 3
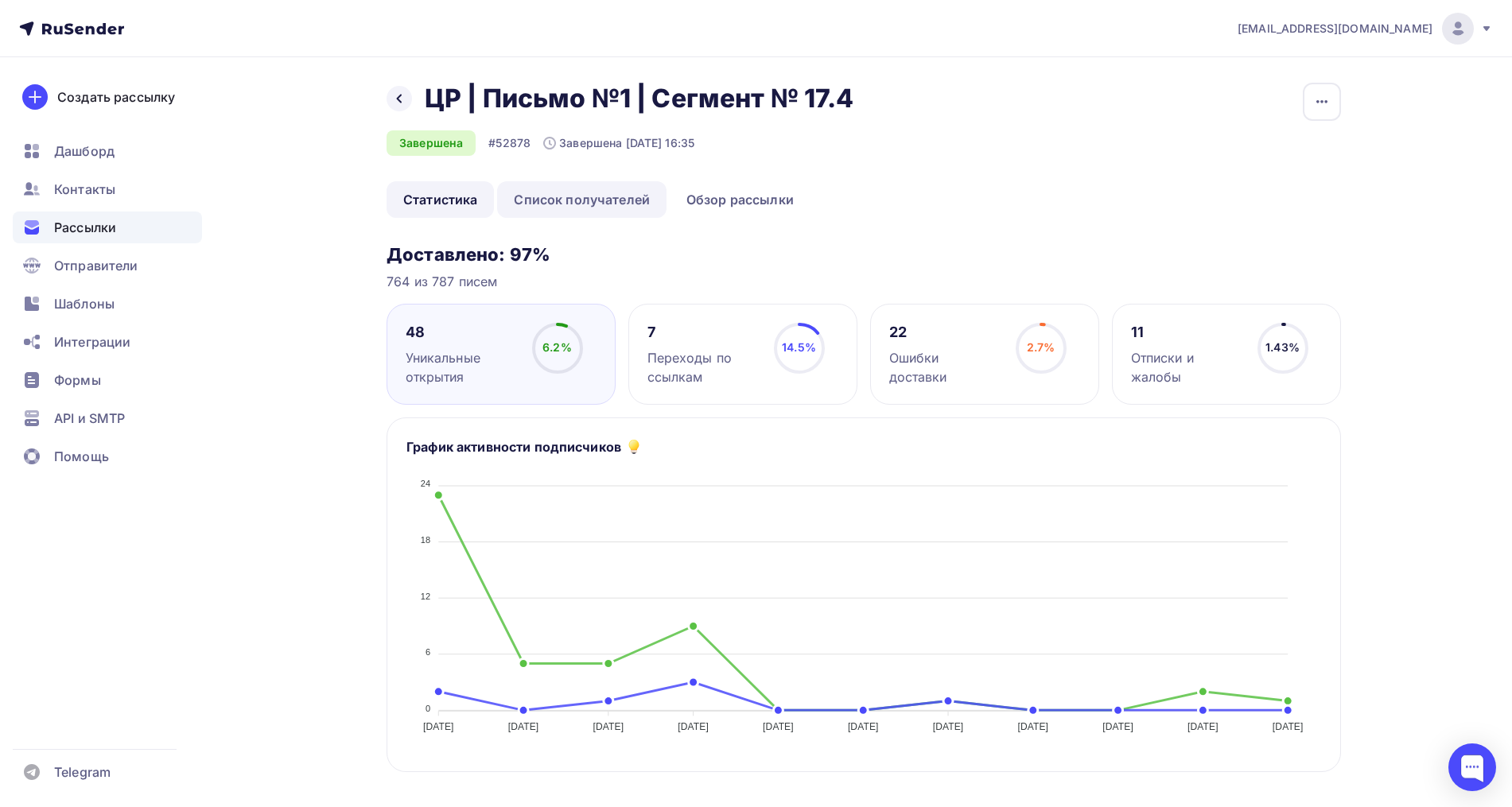
click at [542, 200] on link "Список получателей" at bounding box center [581, 200] width 169 height 37
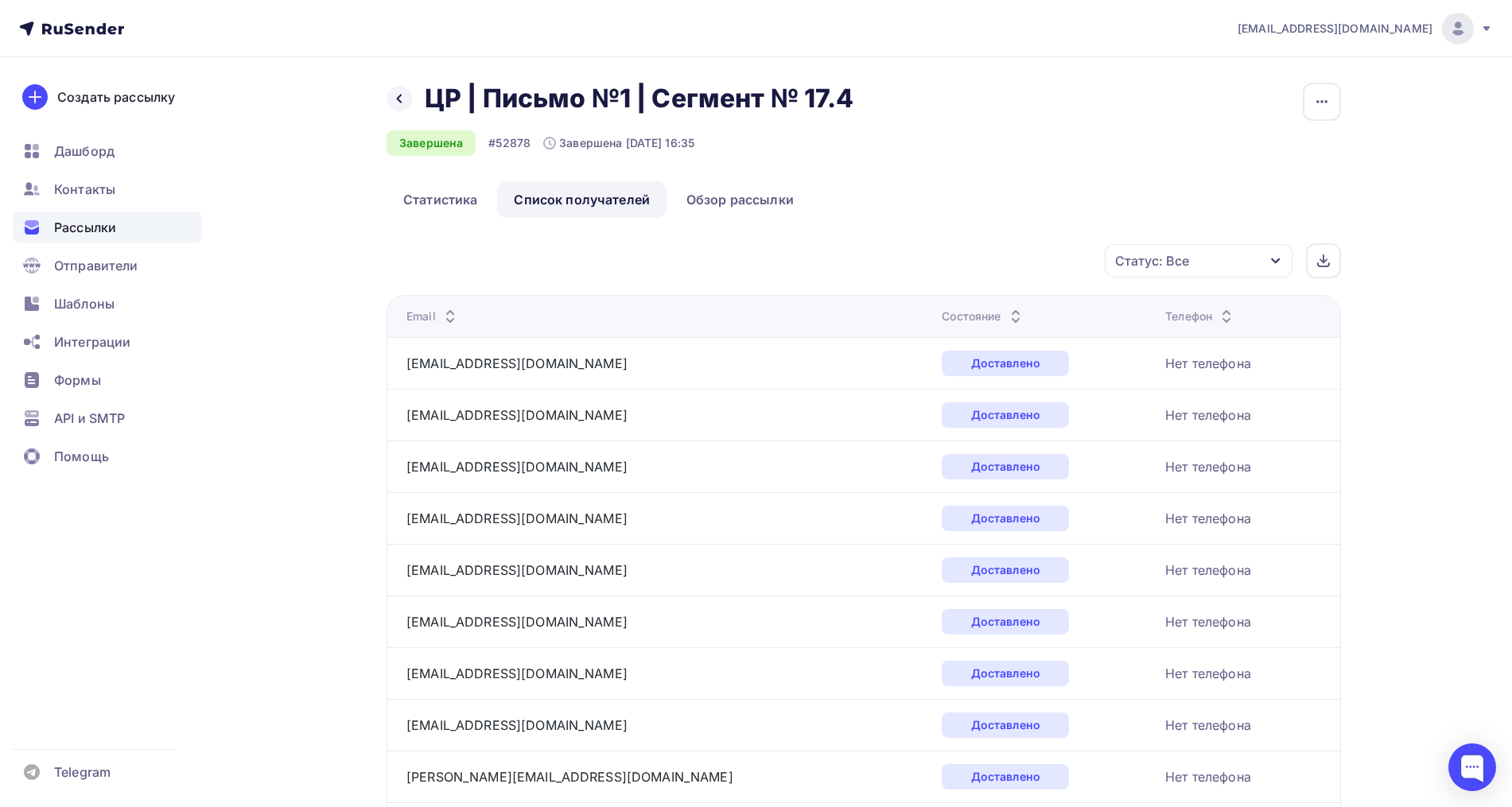
click at [1144, 272] on div "Статус: Все" at bounding box center [1198, 261] width 188 height 33
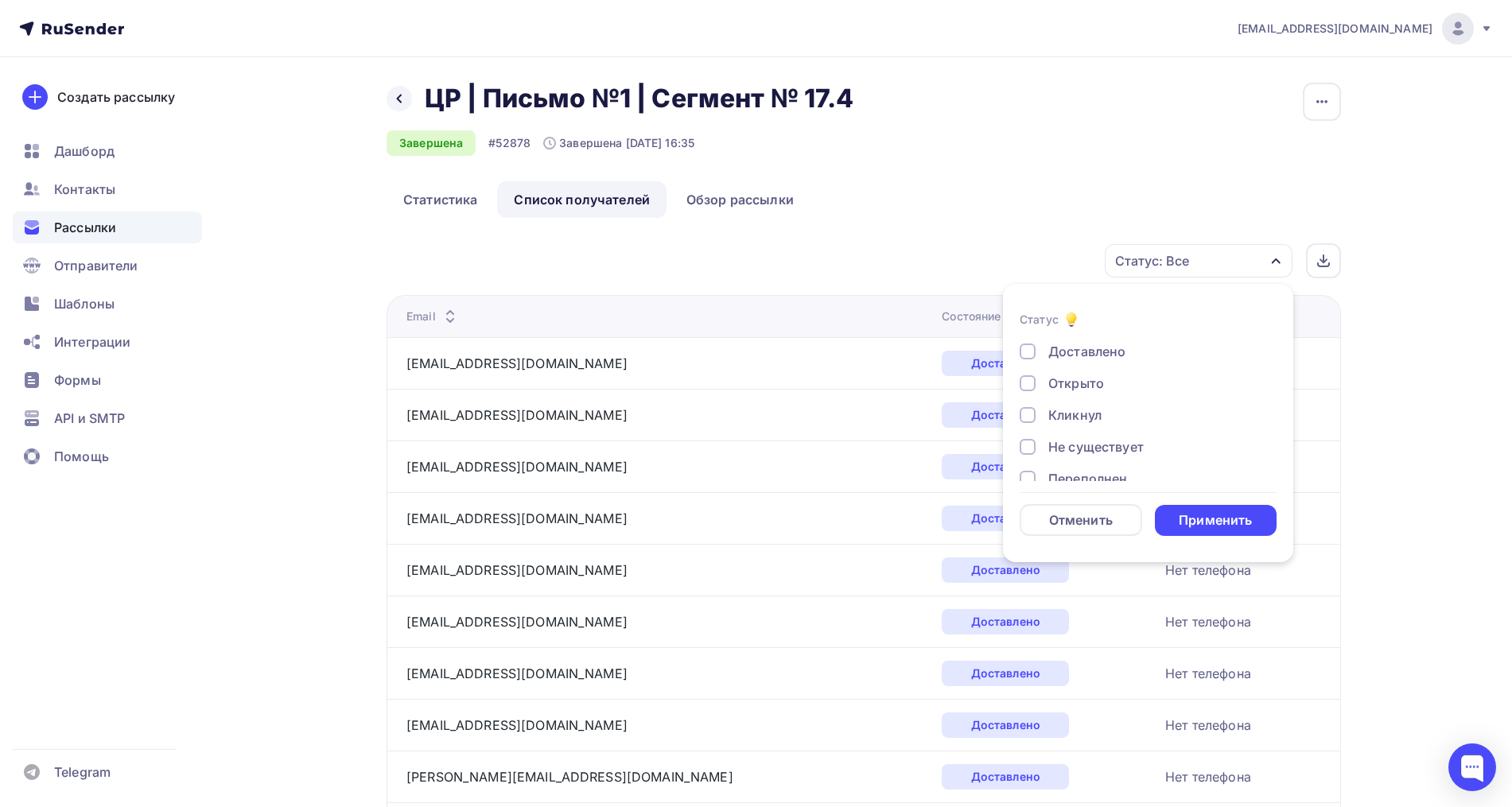
click at [1104, 368] on div "Доставлено Открыто Кликнул Не существует Переполнен Недоступен Отписан Жалоба В…" at bounding box center [1148, 479] width 257 height 274
click at [1088, 408] on div "Кликнул" at bounding box center [1075, 415] width 54 height 19
click at [1085, 389] on div "Открыто" at bounding box center [1076, 383] width 55 height 19
click at [1205, 512] on div "Применить" at bounding box center [1214, 520] width 73 height 18
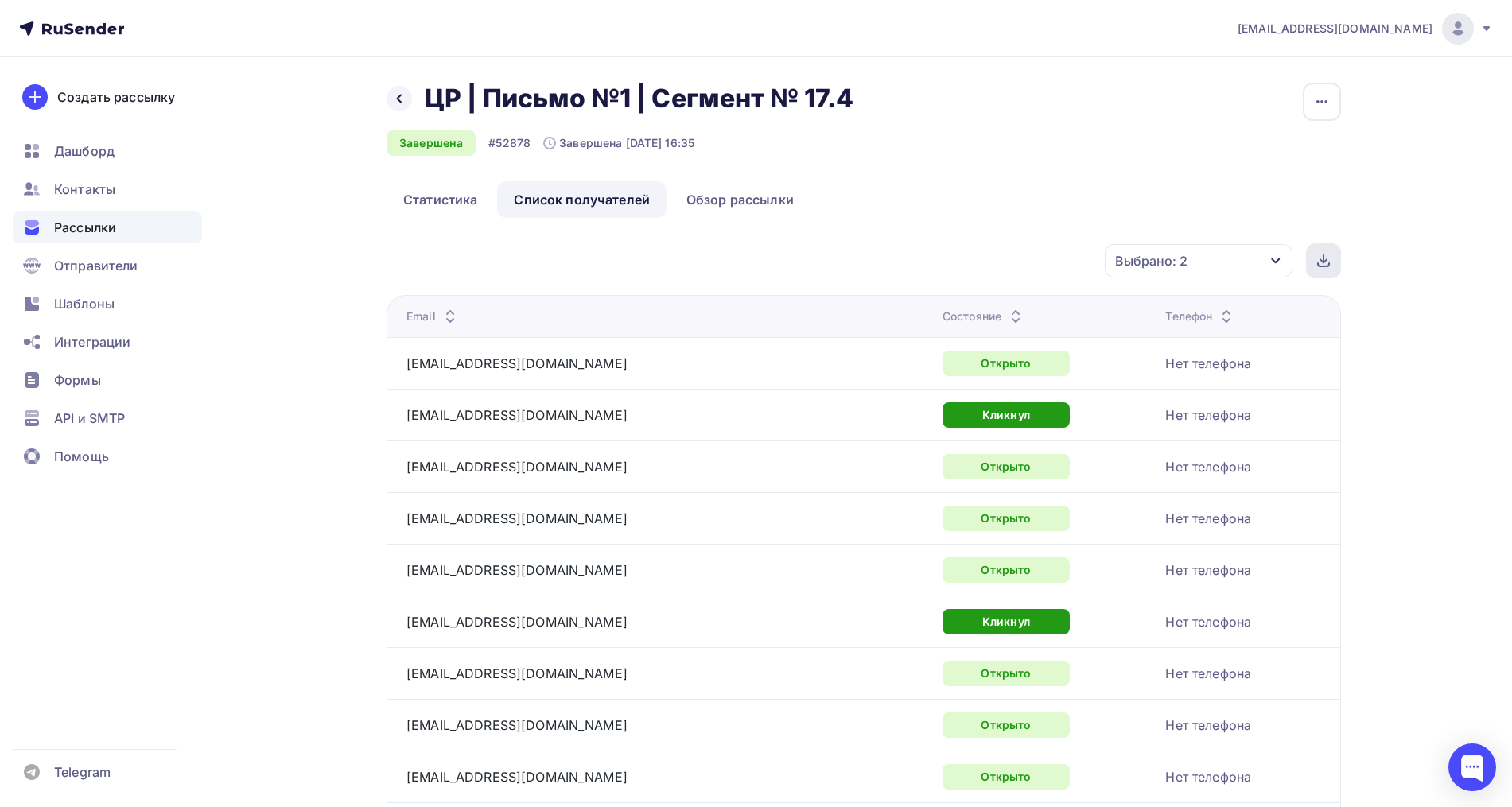
click at [1313, 271] on div at bounding box center [1323, 261] width 35 height 35
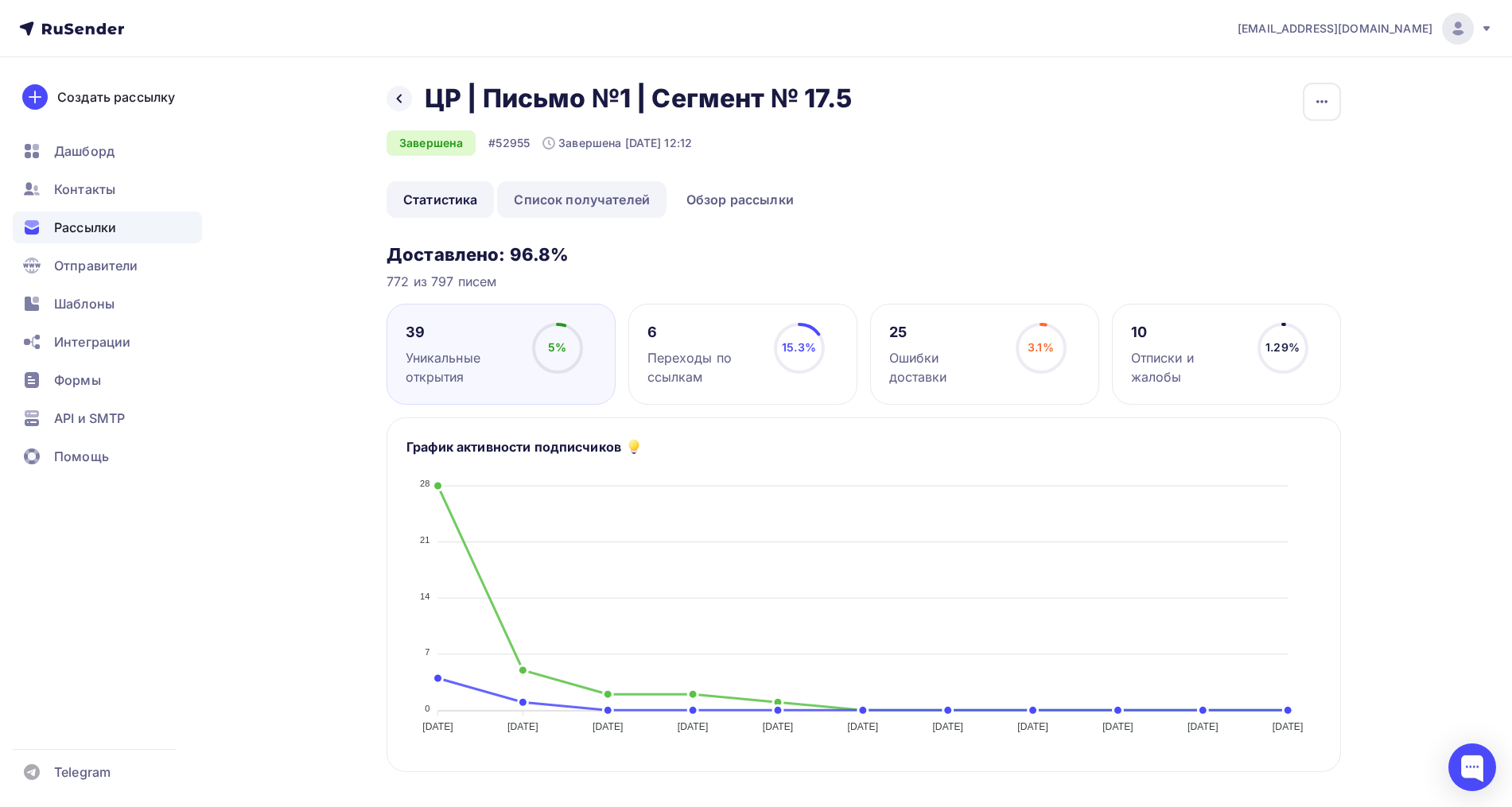
click at [601, 201] on link "Список получателей" at bounding box center [581, 200] width 169 height 37
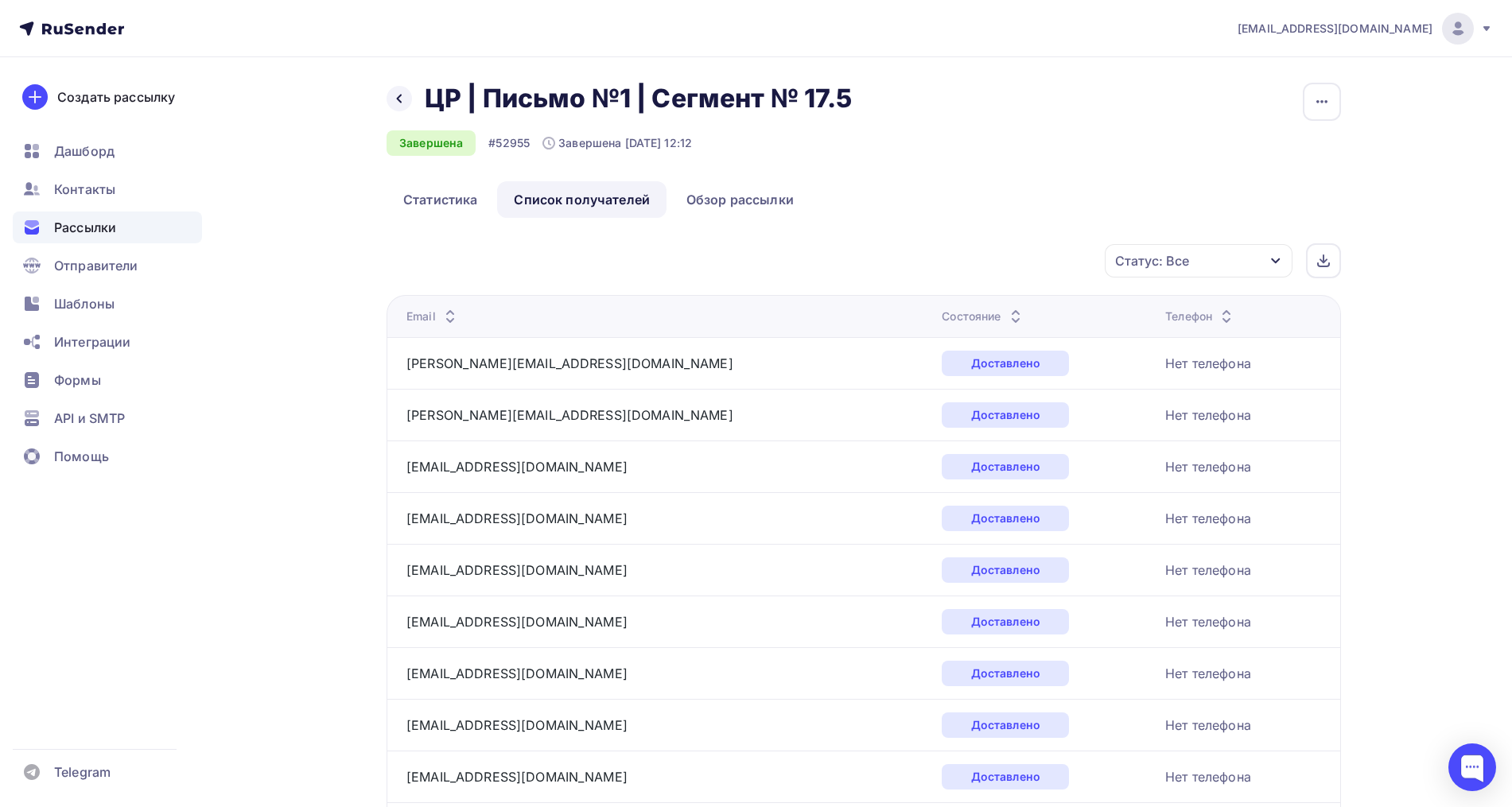
click at [1165, 263] on div "Статус: Все" at bounding box center [1152, 261] width 74 height 19
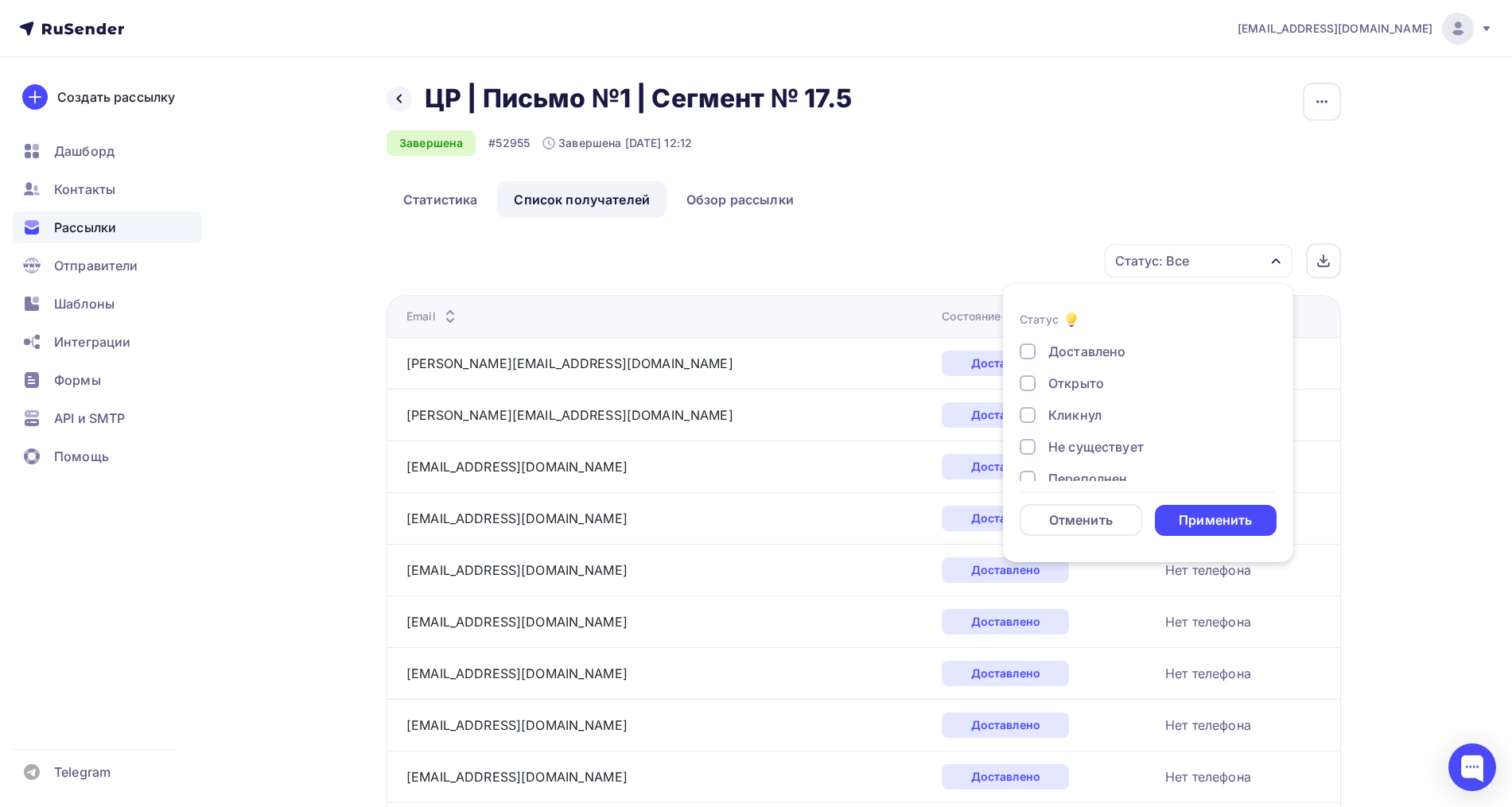
click at [1034, 385] on div at bounding box center [1026, 383] width 16 height 16
click at [1035, 406] on div "Кликнул" at bounding box center [1138, 415] width 239 height 19
click at [1242, 525] on div "Применить" at bounding box center [1214, 520] width 73 height 18
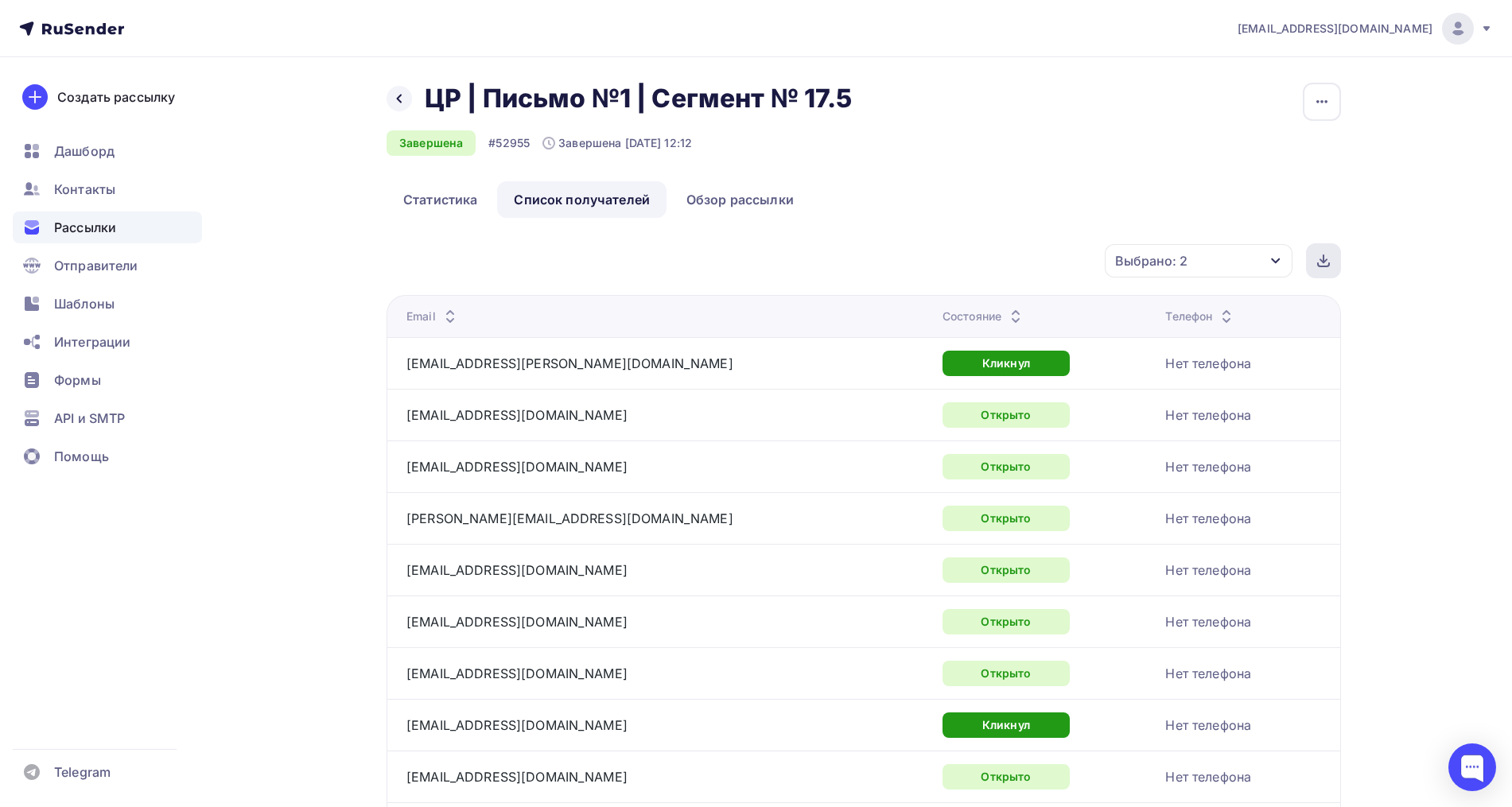
click at [1324, 263] on g at bounding box center [1323, 261] width 11 height 11
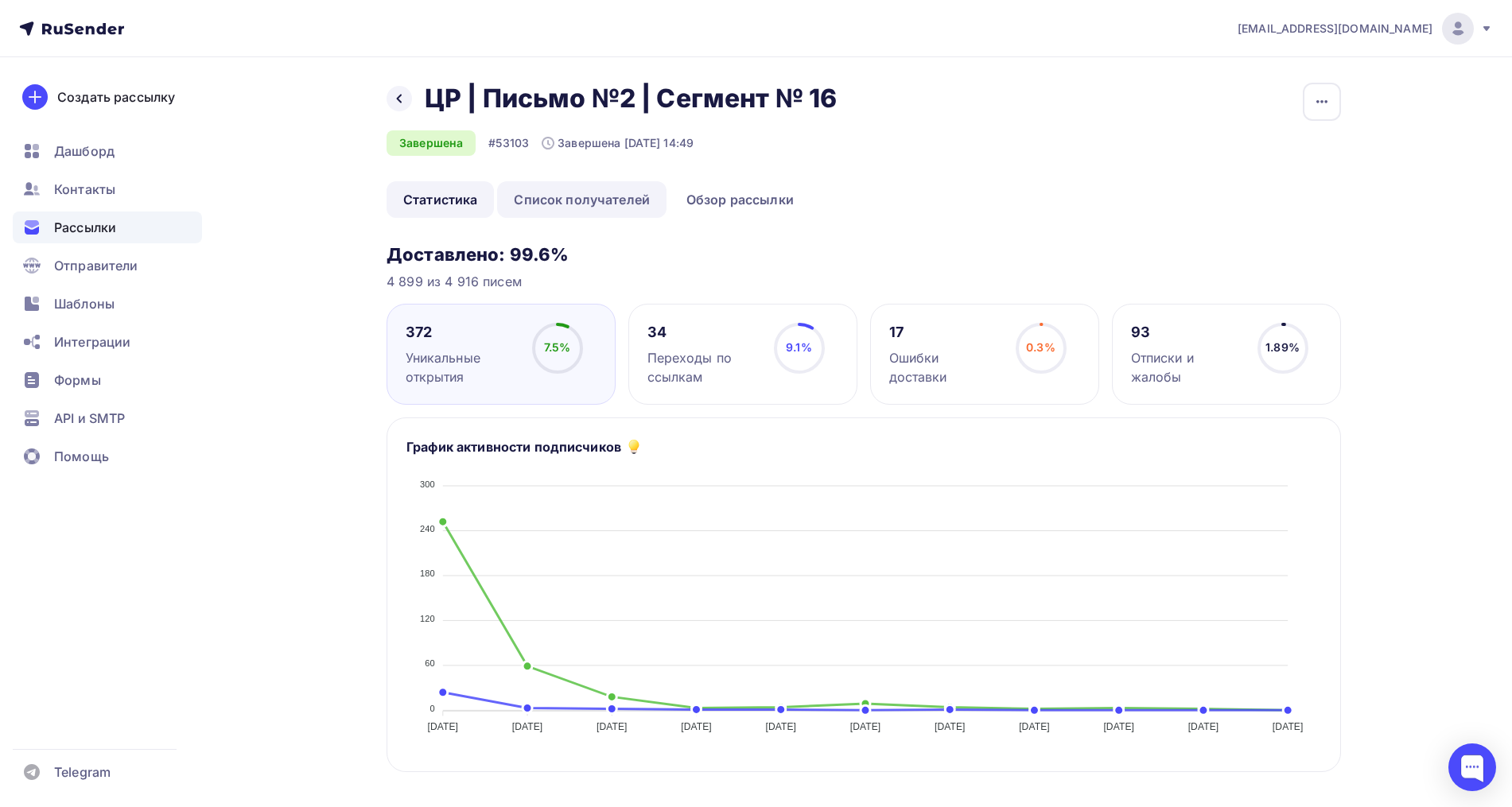
click at [565, 204] on link "Список получателей" at bounding box center [581, 200] width 169 height 37
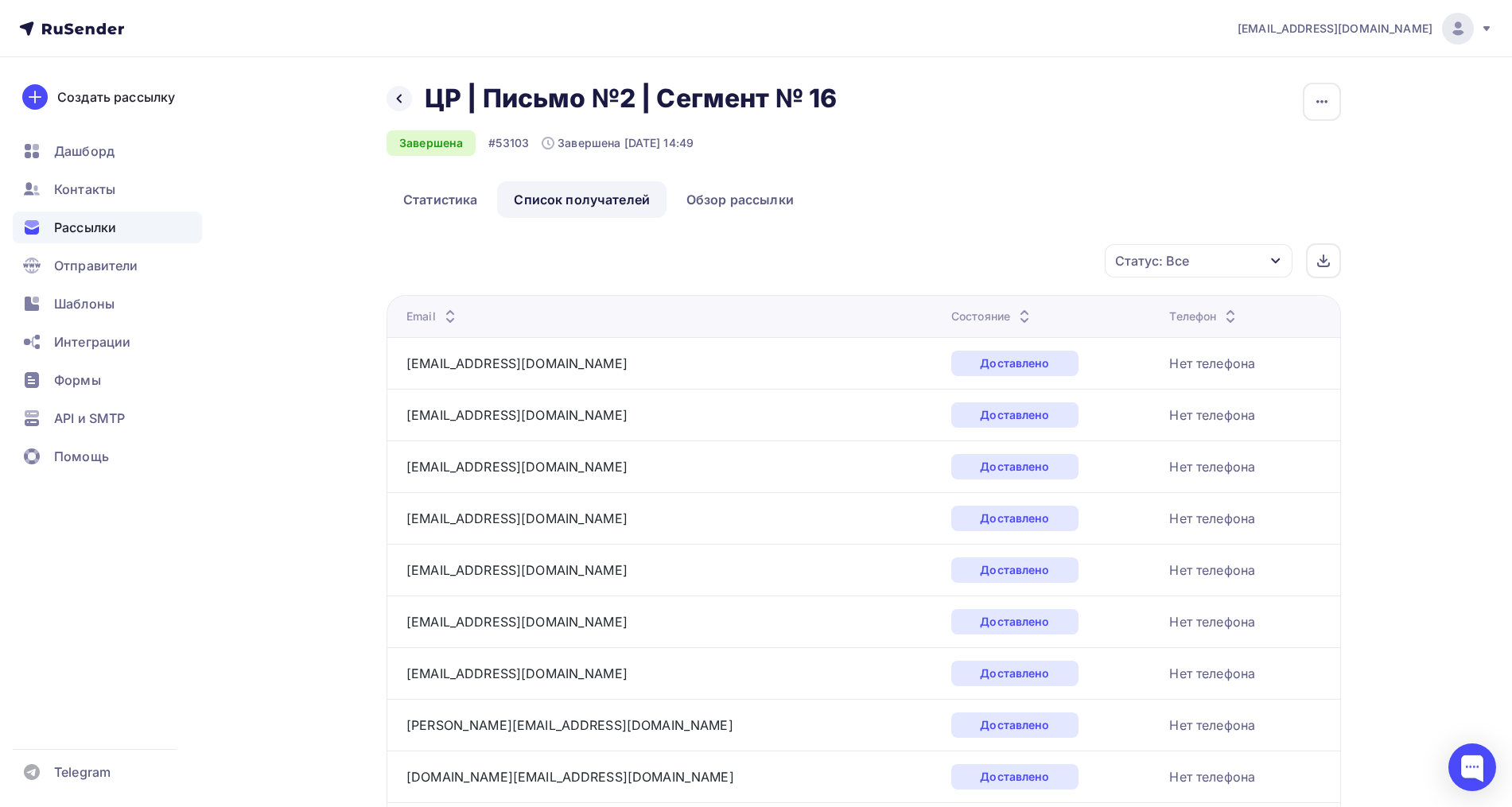
click at [1269, 258] on div "Статус: Все" at bounding box center [1198, 261] width 188 height 33
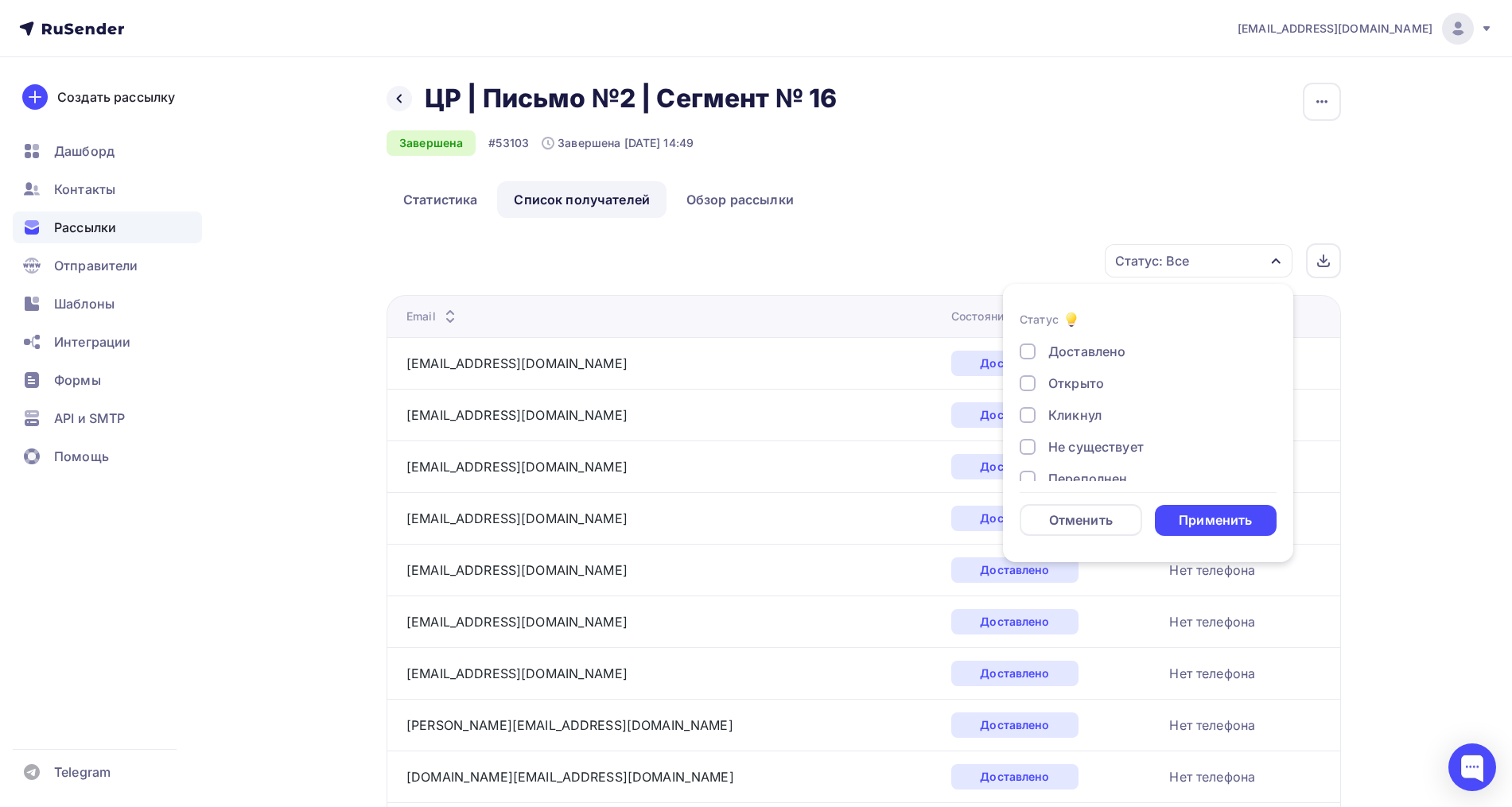
click at [1084, 372] on div "Доставлено Открыто Кликнул Не существует Переполнен Недоступен Отписан Жалоба В…" at bounding box center [1148, 479] width 257 height 274
click at [1070, 377] on div "Открыто" at bounding box center [1076, 383] width 55 height 19
click at [1064, 409] on div "Кликнул" at bounding box center [1075, 415] width 54 height 19
click at [1207, 514] on div "Применить" at bounding box center [1214, 520] width 73 height 18
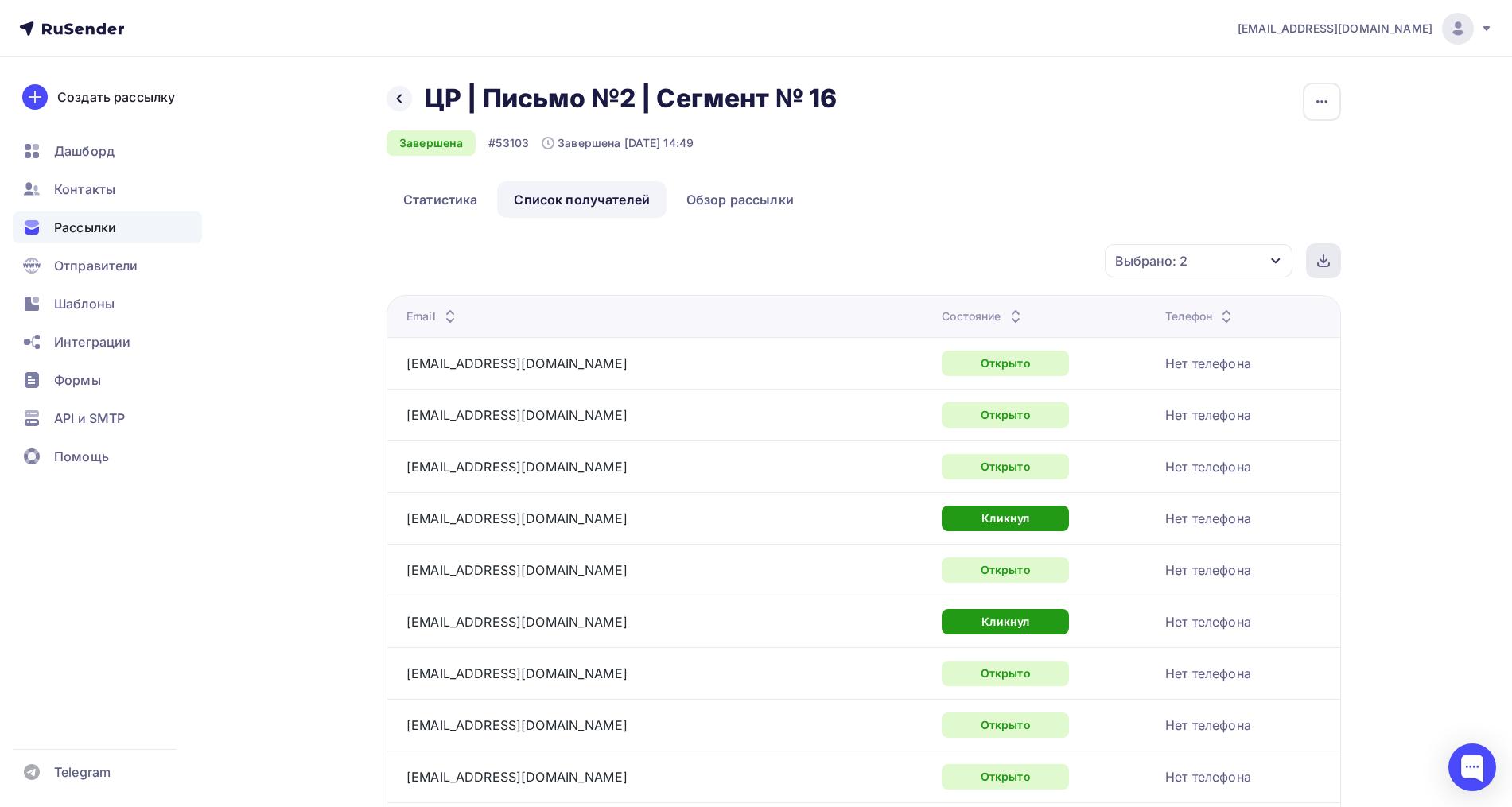
click at [1313, 263] on div at bounding box center [1323, 261] width 35 height 35
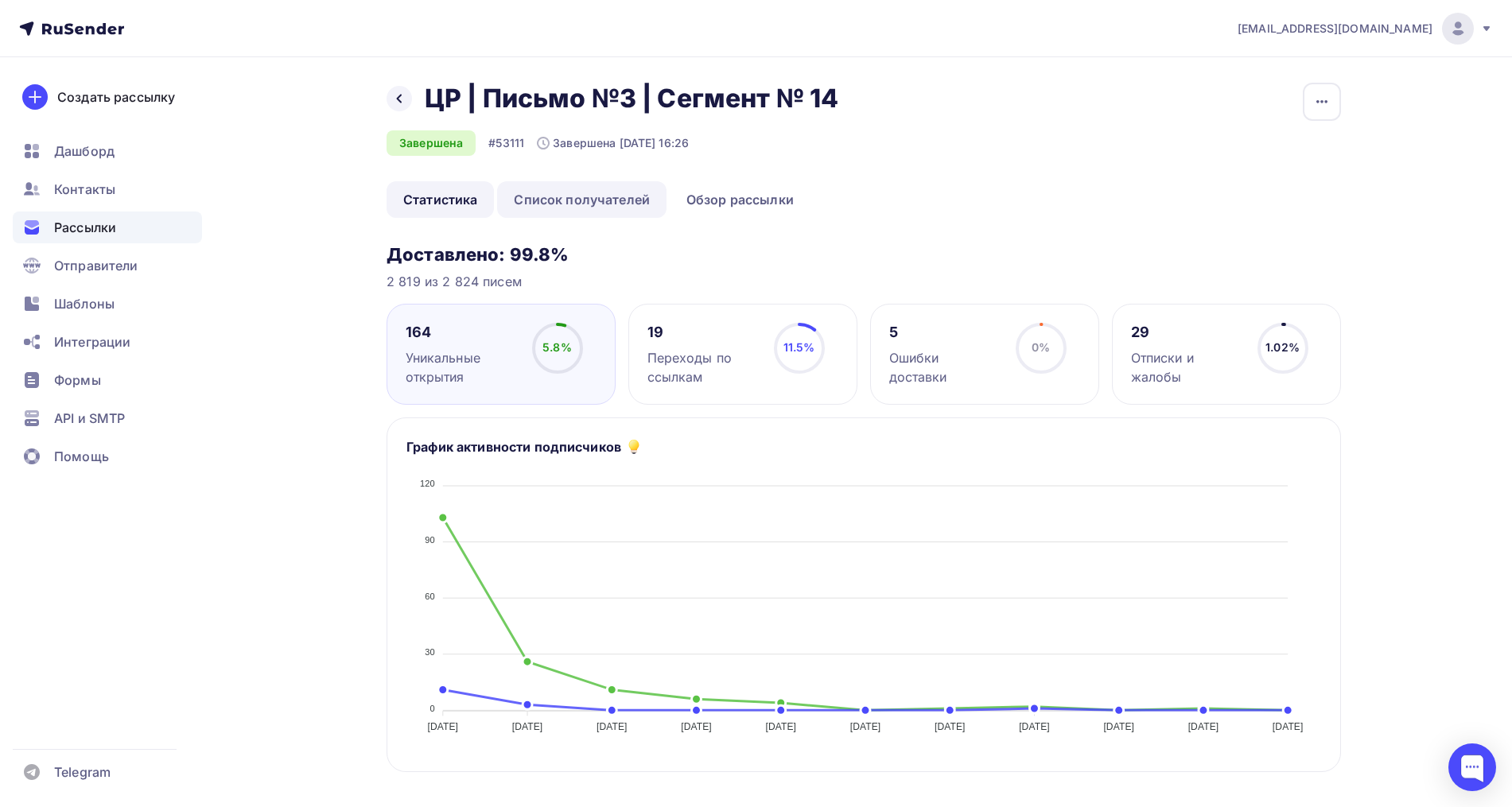
click at [543, 192] on link "Список получателей" at bounding box center [581, 200] width 169 height 37
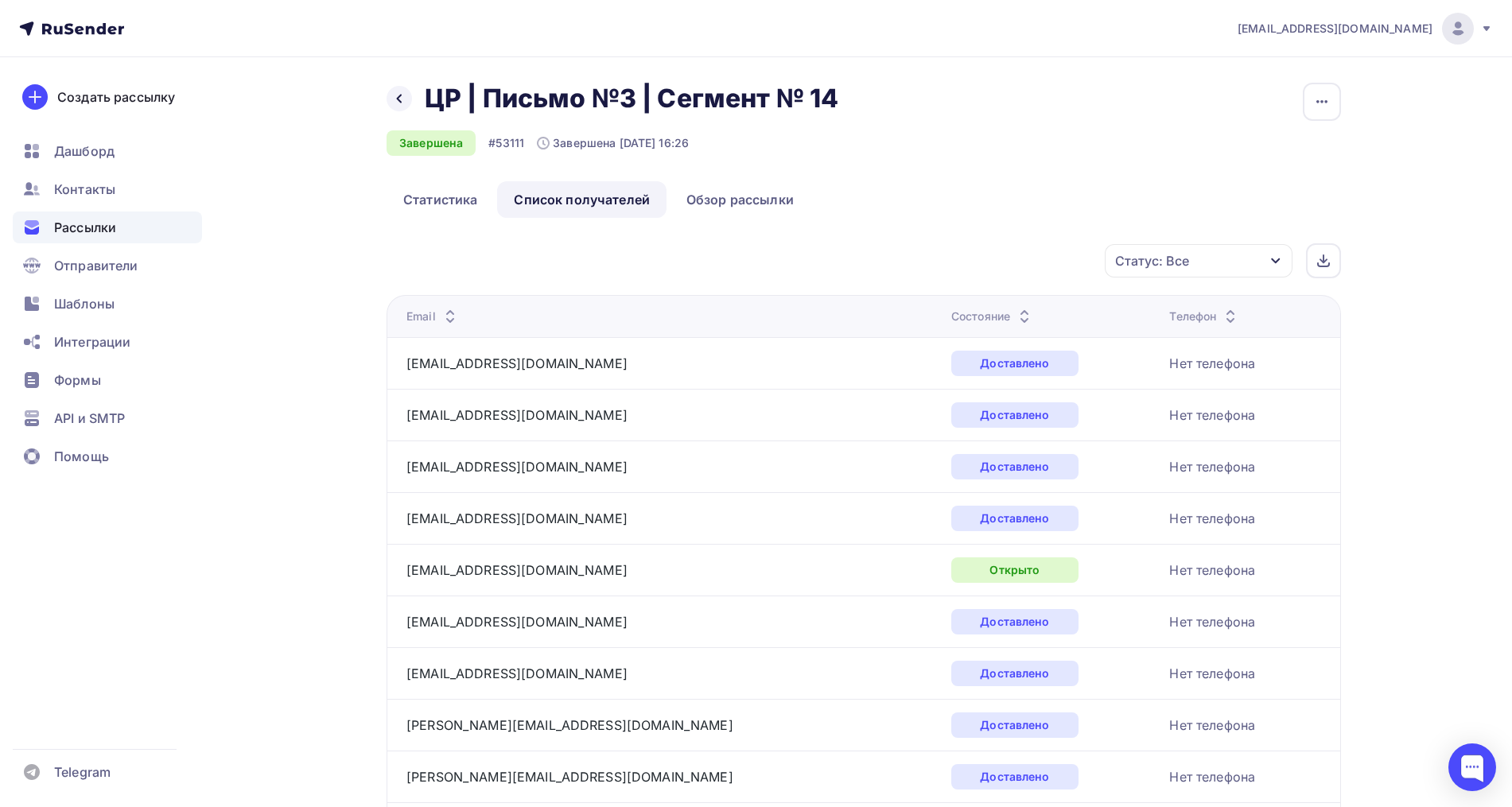
click at [1273, 258] on icon "button" at bounding box center [1275, 261] width 13 height 13
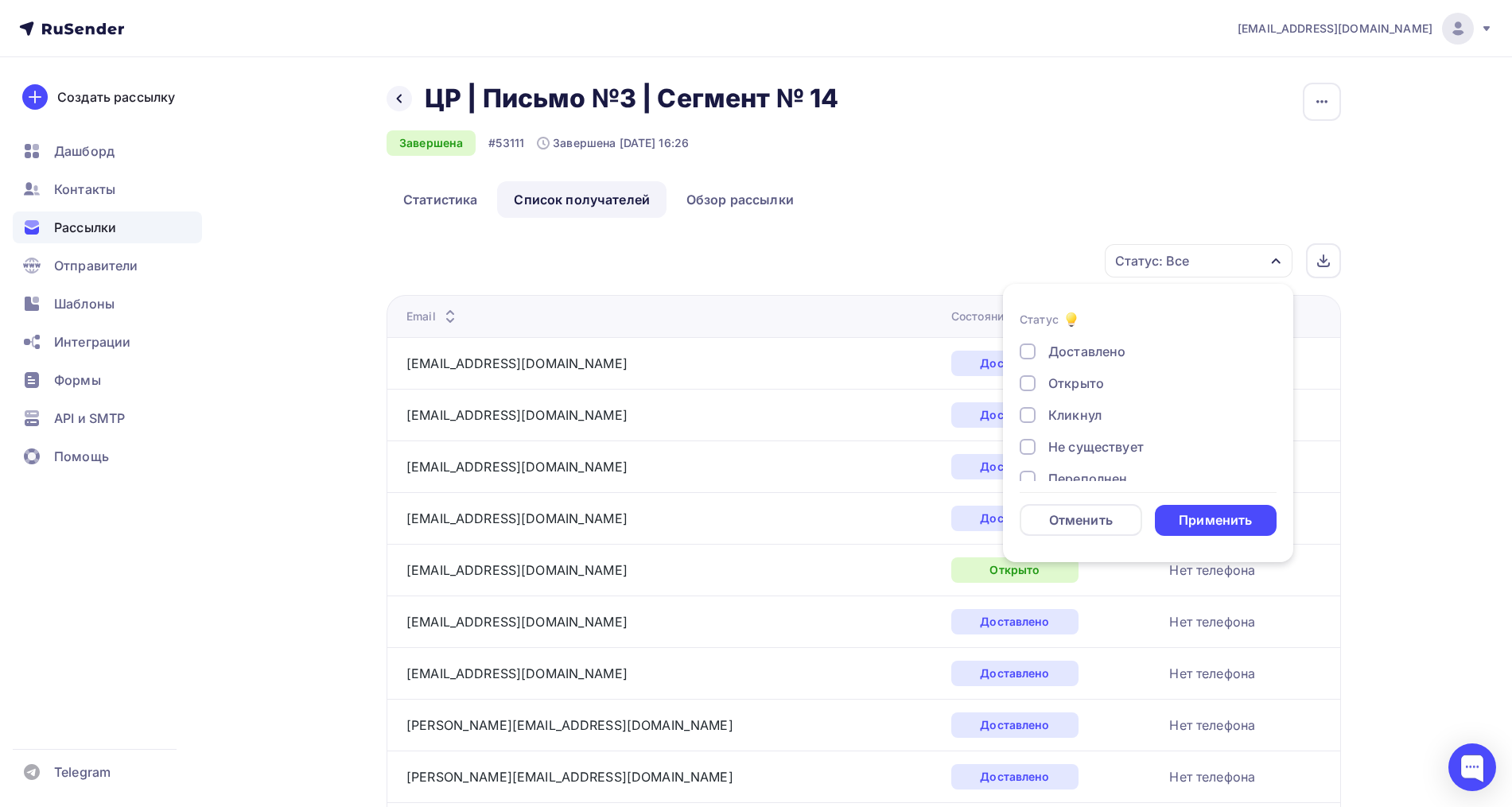
click at [1066, 381] on div "Открыто" at bounding box center [1076, 383] width 55 height 19
click at [1063, 411] on div "Кликнул" at bounding box center [1075, 415] width 54 height 19
click at [1220, 508] on div "Применить" at bounding box center [1216, 520] width 122 height 31
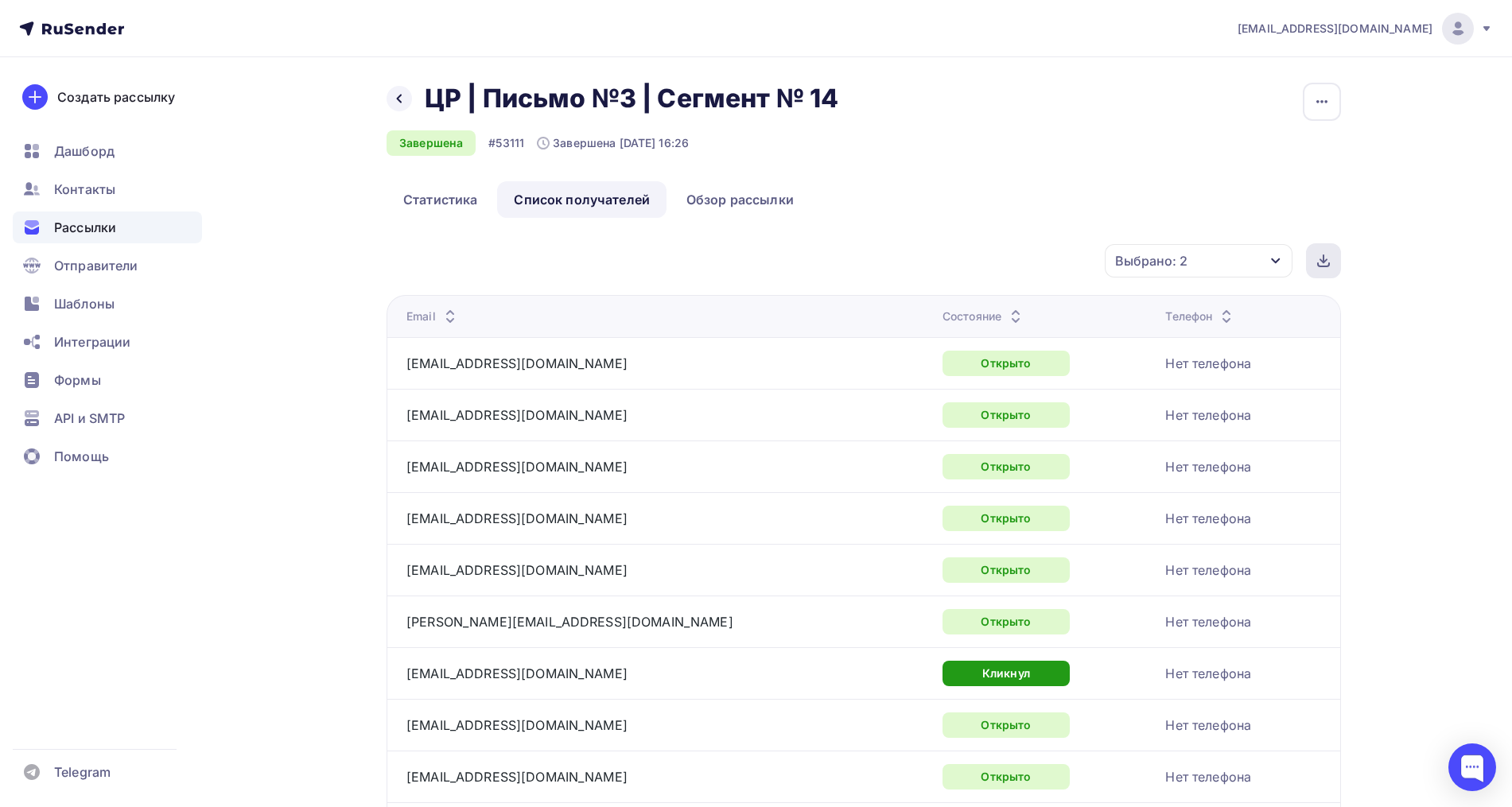
click at [1326, 264] on icon at bounding box center [1323, 261] width 13 height 13
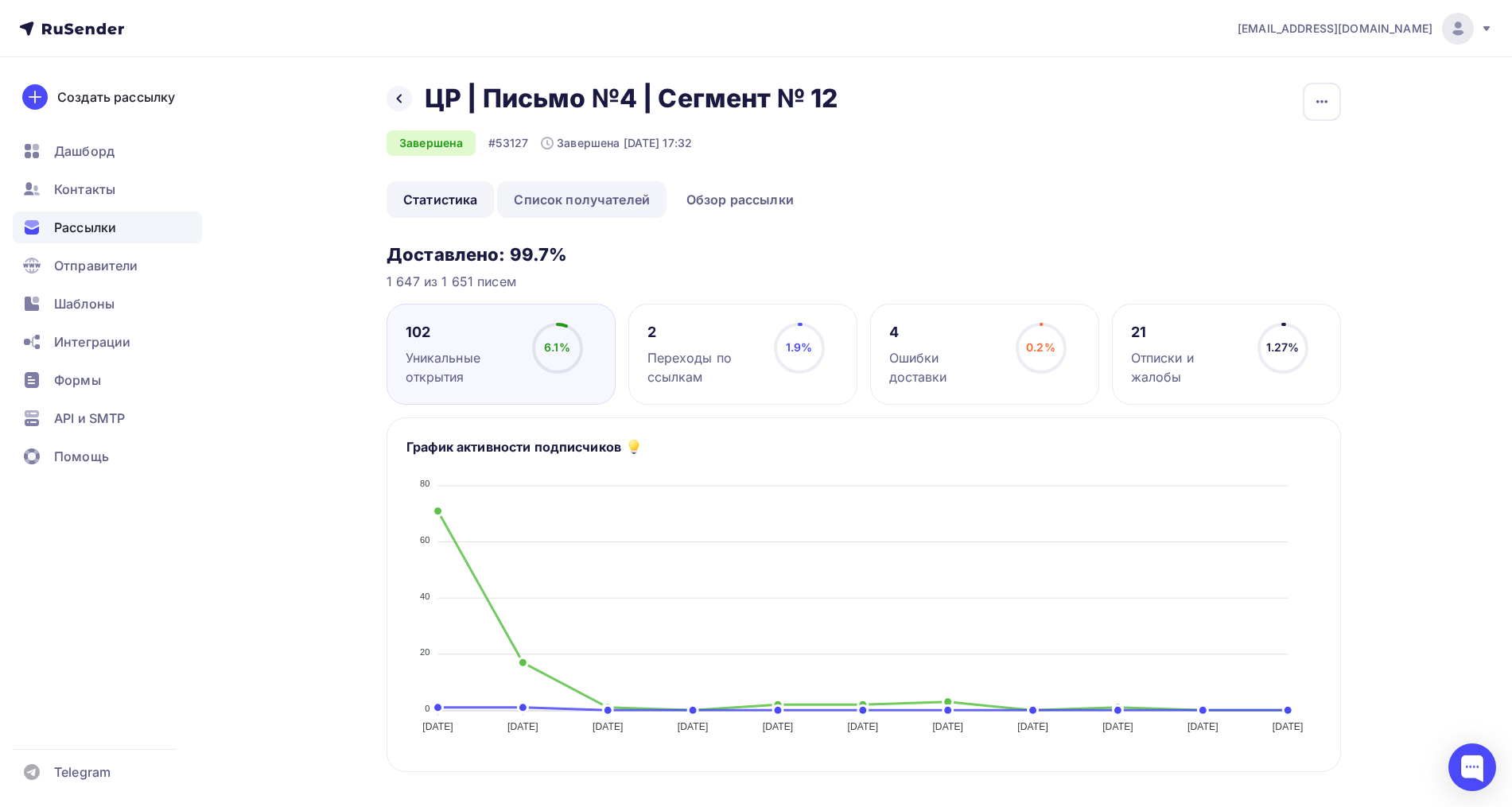
click at [585, 194] on link "Список получателей" at bounding box center [581, 200] width 169 height 37
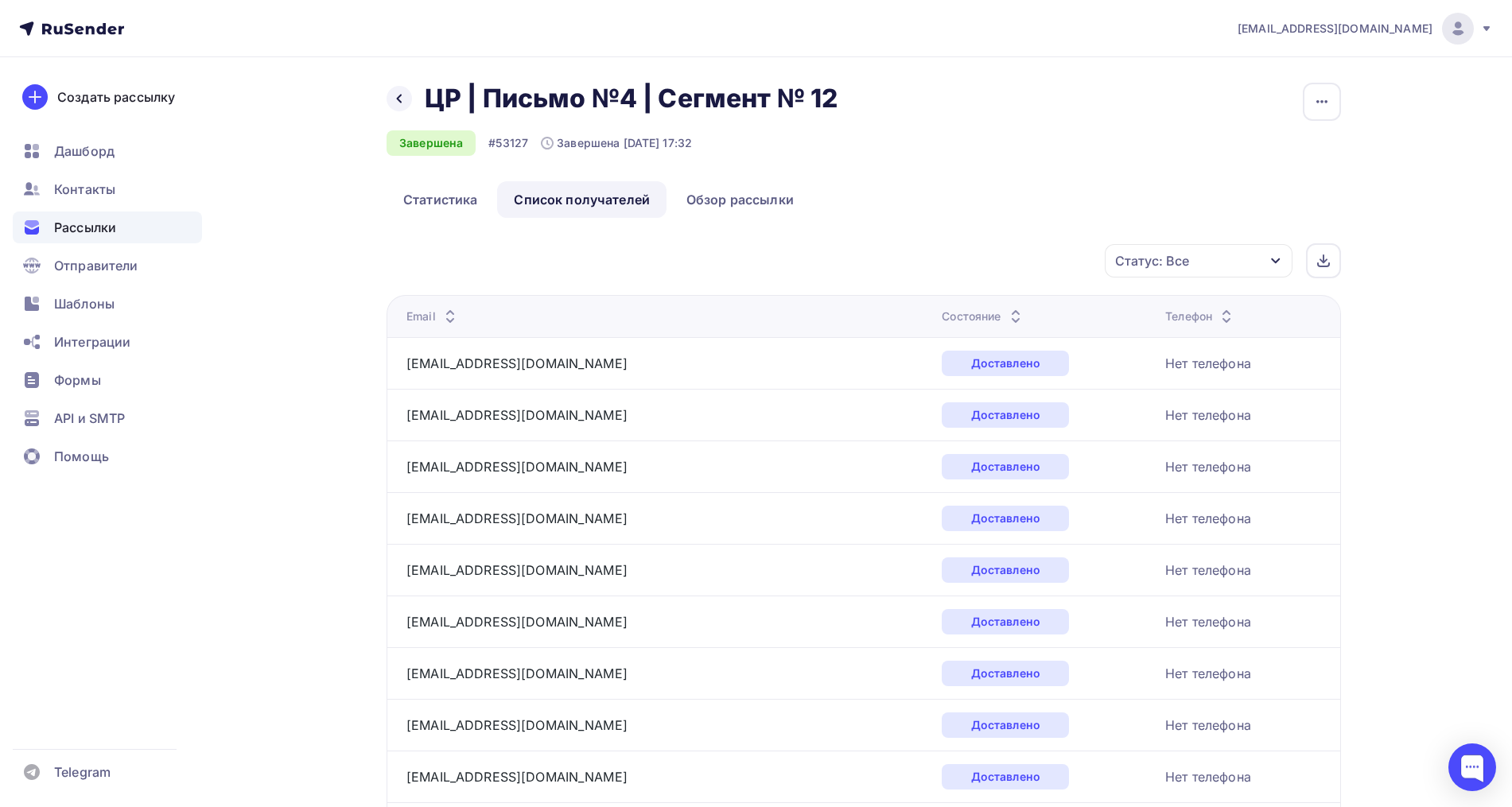
click at [1207, 260] on div "Статус: Все" at bounding box center [1198, 261] width 188 height 33
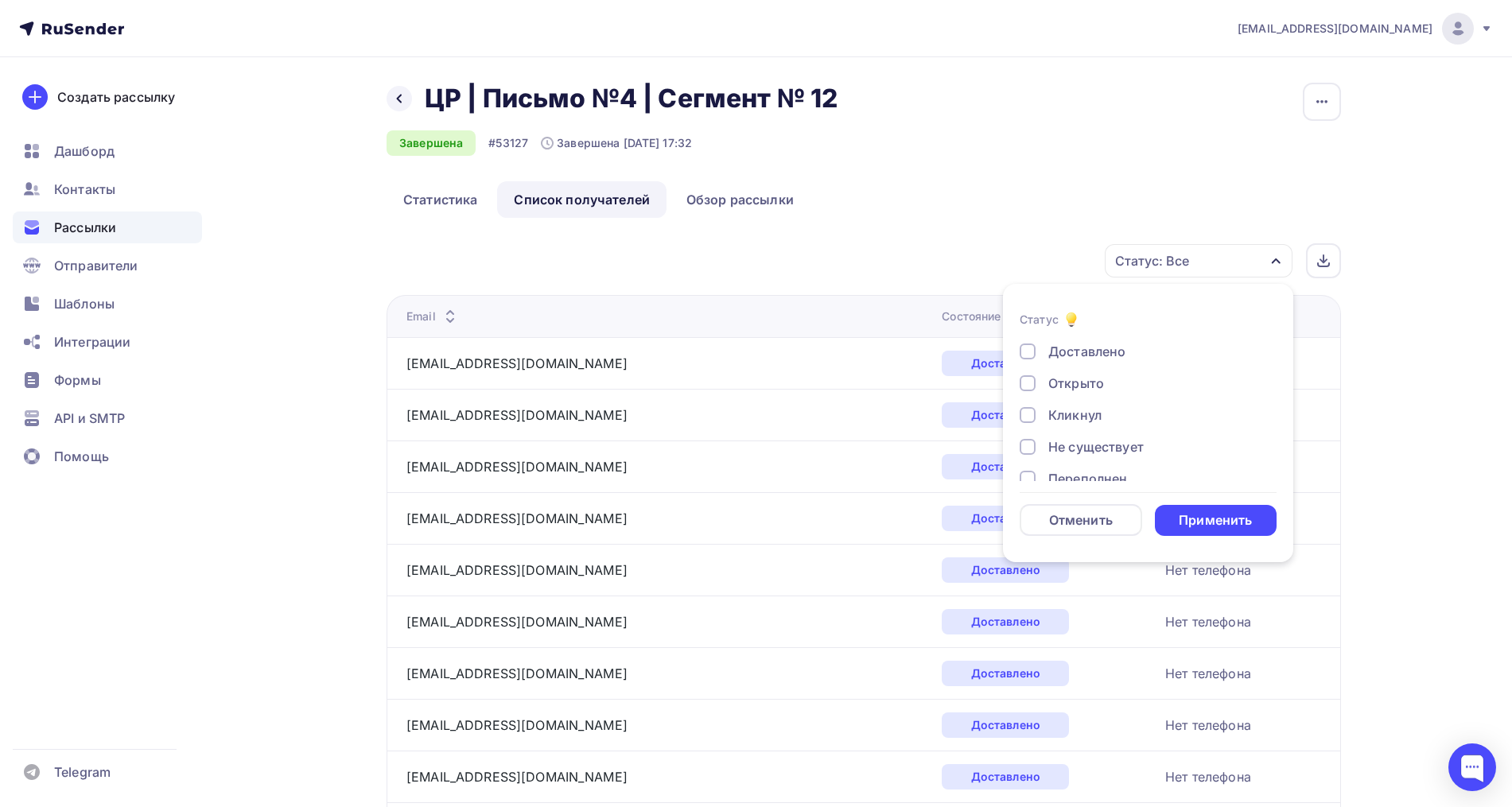
click at [1099, 376] on div "Открыто" at bounding box center [1076, 383] width 55 height 19
click at [1078, 411] on div "Кликнул" at bounding box center [1075, 415] width 54 height 19
click at [1216, 504] on div "Отменить Применить" at bounding box center [1148, 520] width 257 height 31
click at [1253, 512] on div "Применить" at bounding box center [1216, 520] width 122 height 31
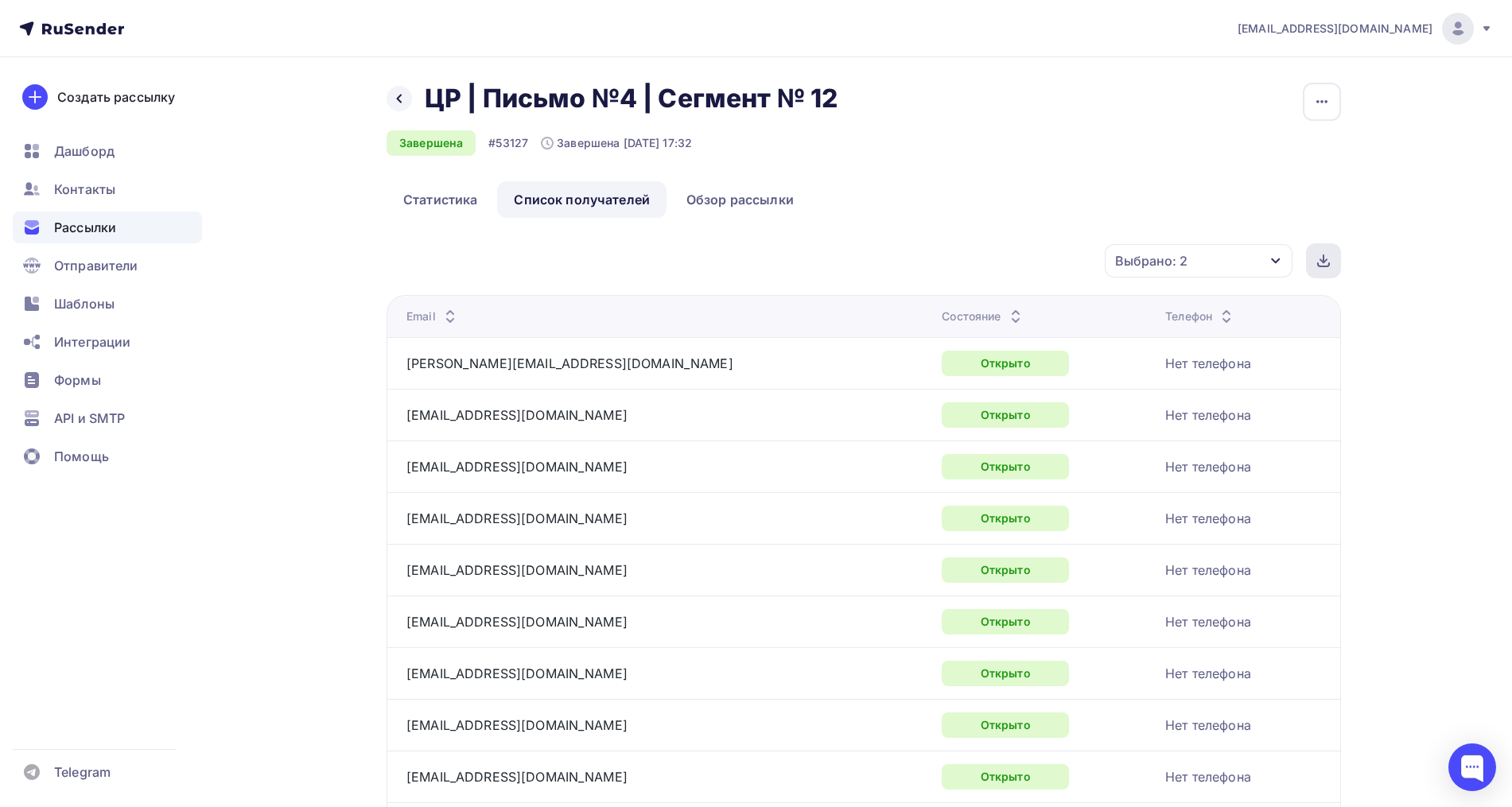
click at [1320, 263] on icon at bounding box center [1323, 261] width 13 height 13
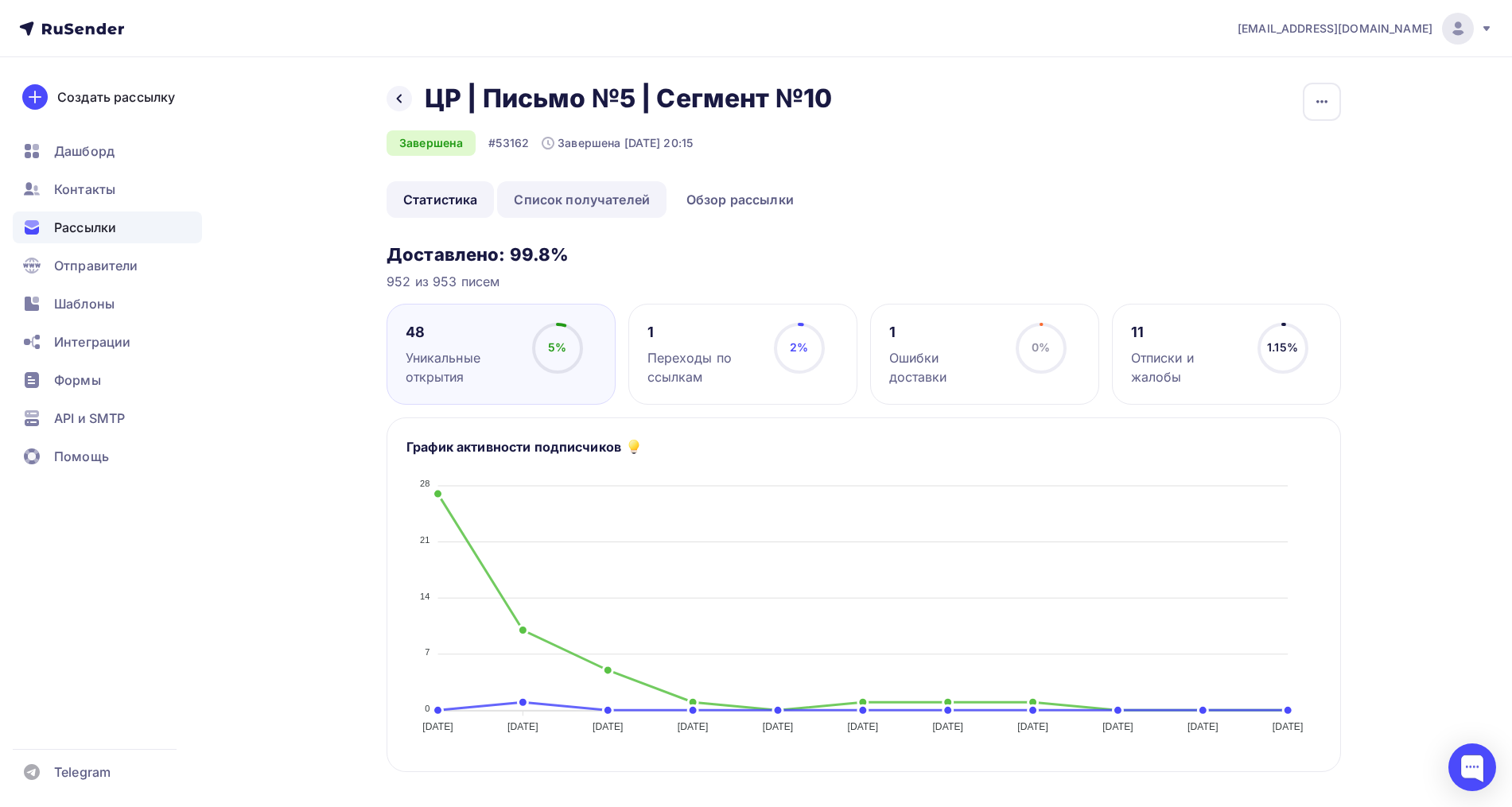
click at [573, 203] on link "Список получателей" at bounding box center [581, 200] width 169 height 37
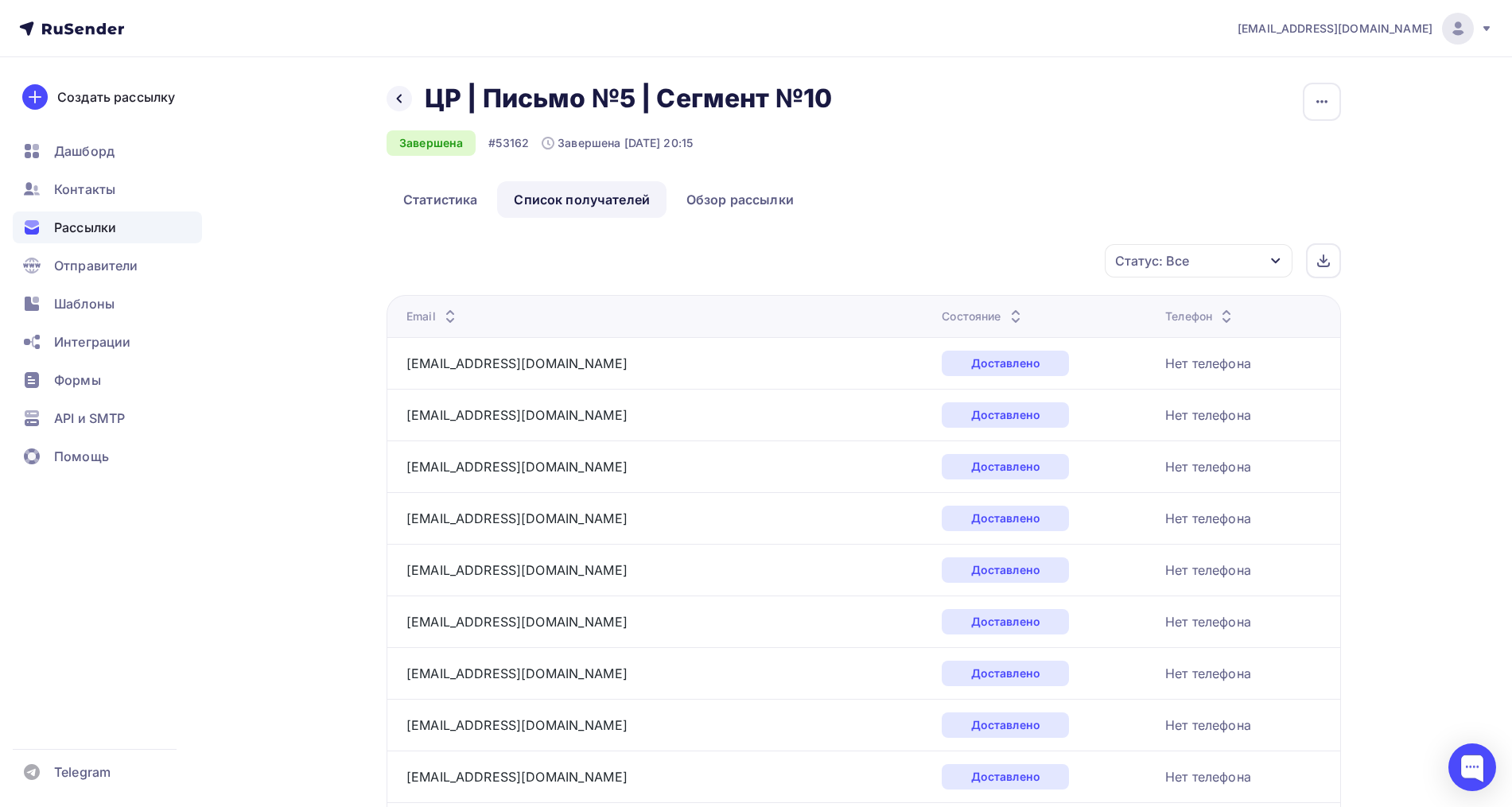
click at [1161, 260] on div "Статус: Все" at bounding box center [1152, 261] width 74 height 19
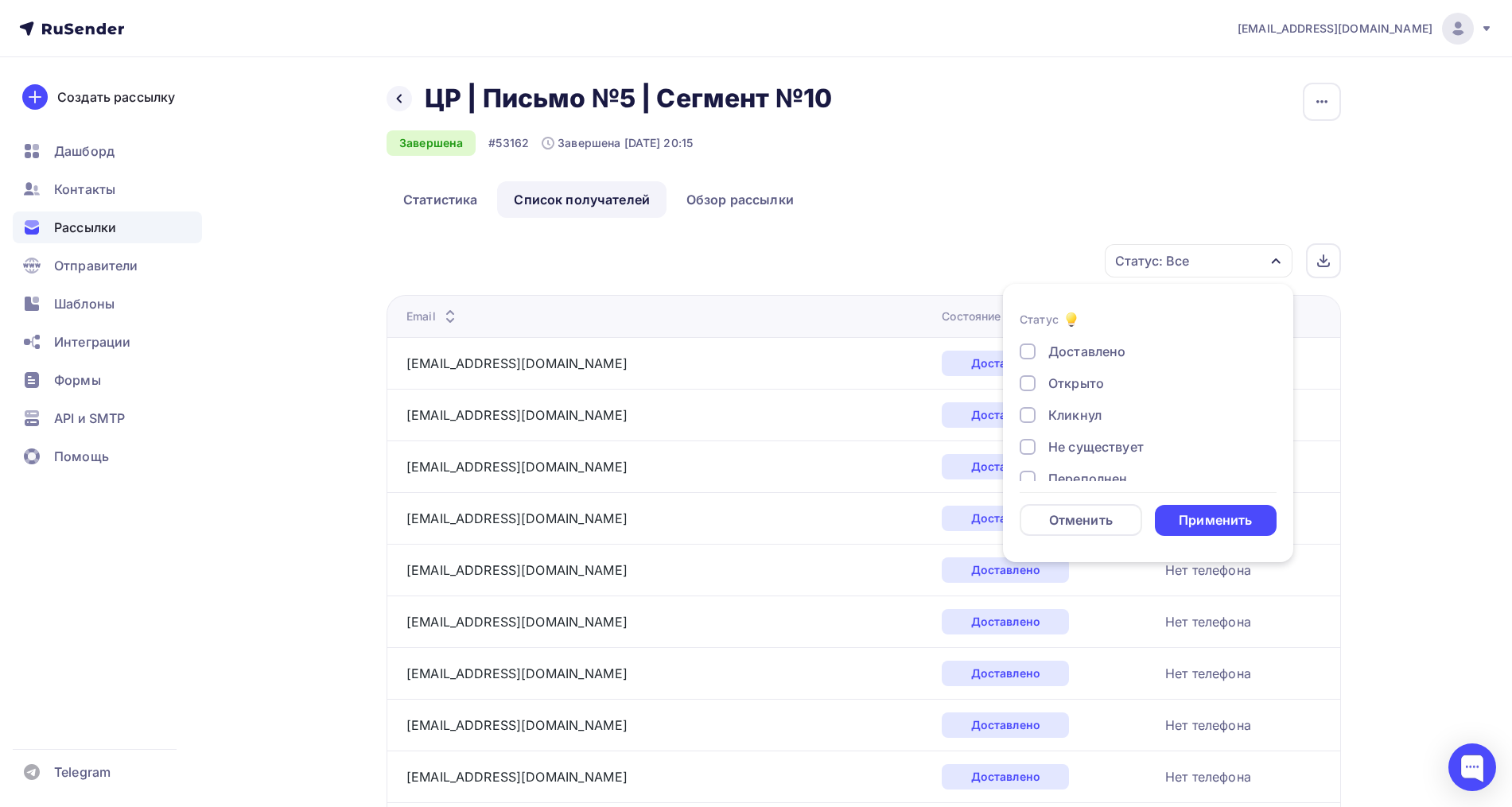
click at [1104, 375] on div "Открыто" at bounding box center [1138, 383] width 239 height 19
click at [1082, 417] on div "Кликнул" at bounding box center [1075, 415] width 54 height 19
click at [1186, 520] on div "Применить" at bounding box center [1214, 520] width 73 height 18
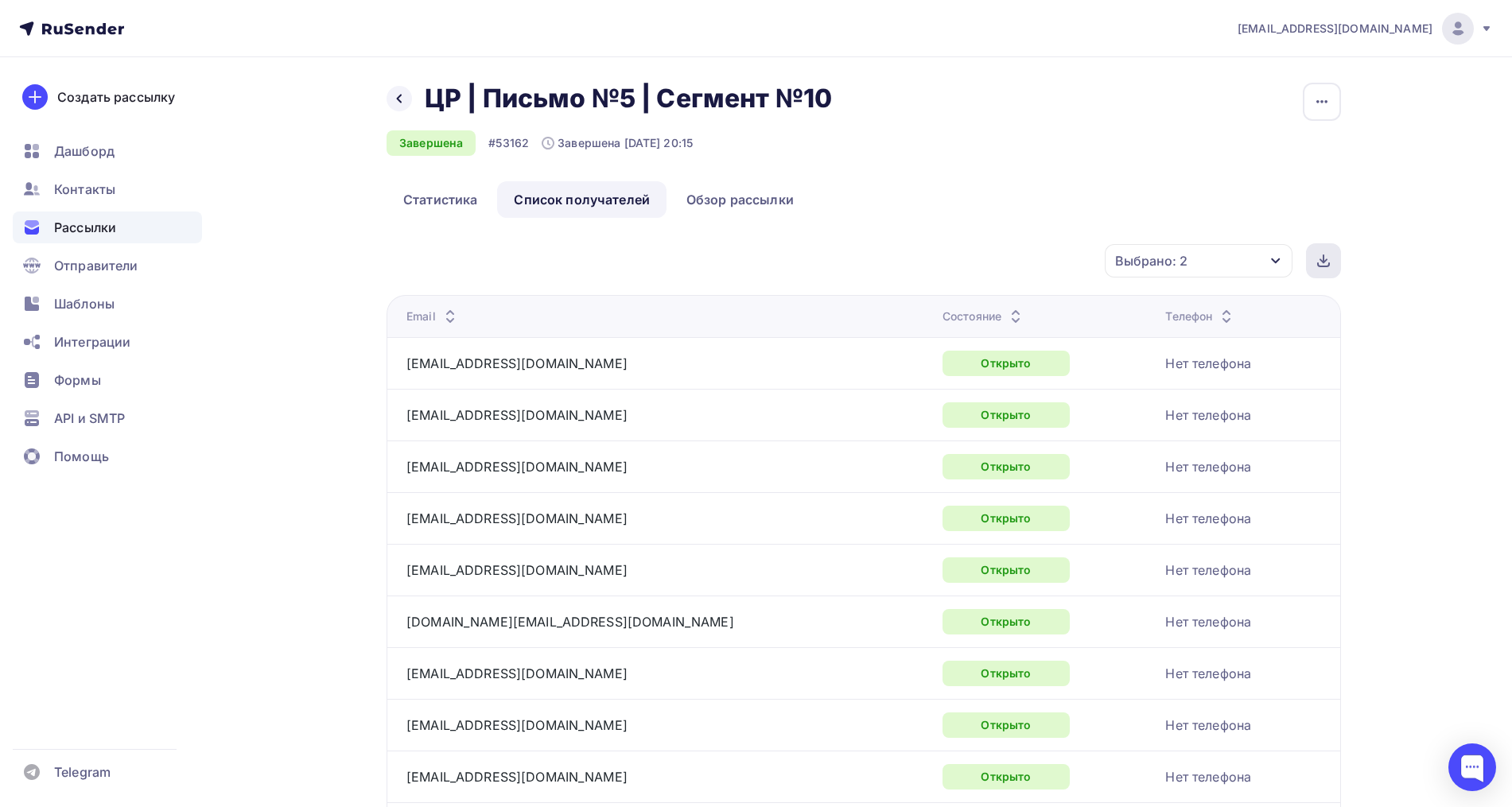
click at [1321, 262] on icon at bounding box center [1323, 261] width 13 height 13
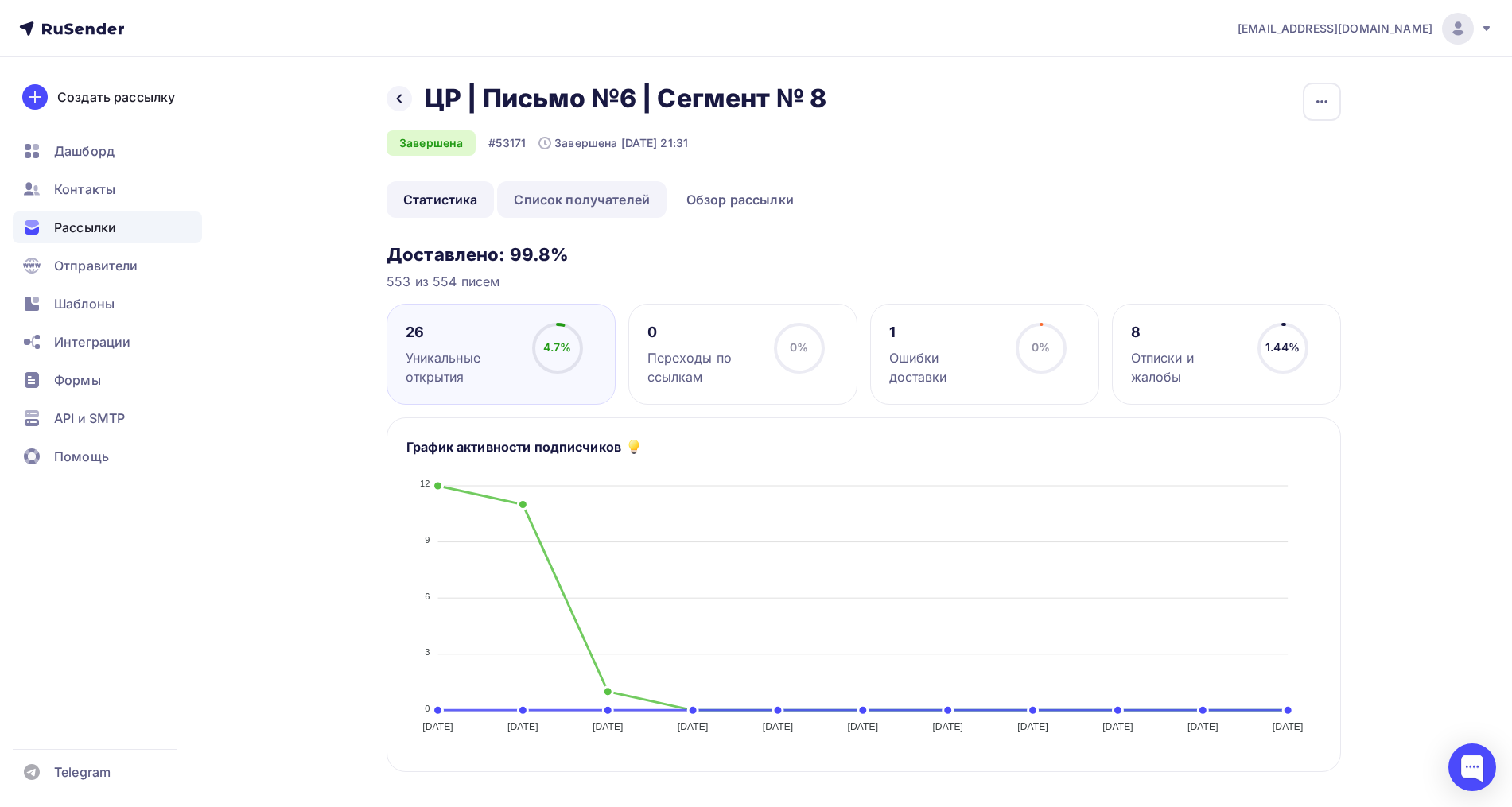
click at [578, 212] on link "Список получателей" at bounding box center [581, 200] width 169 height 37
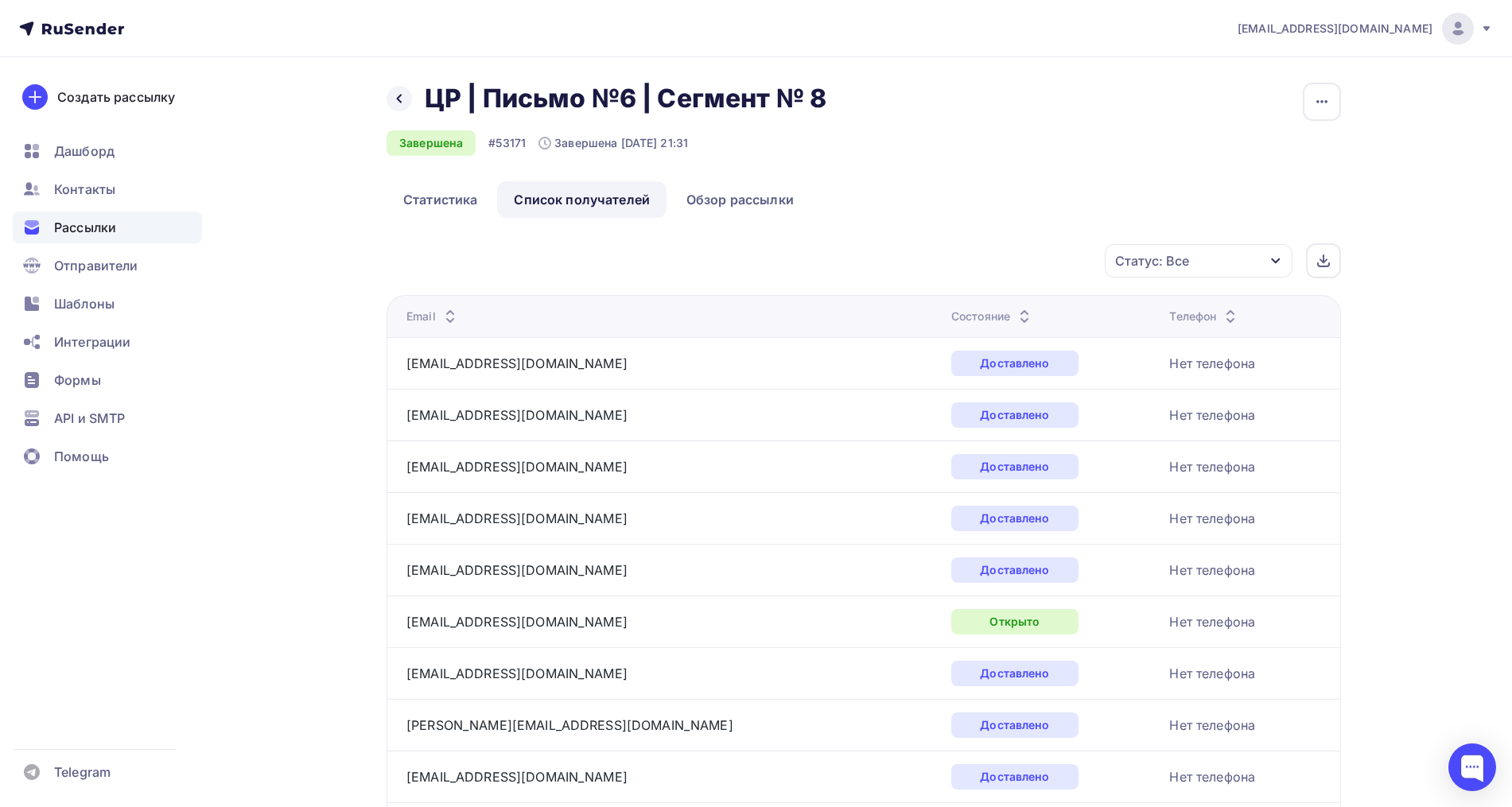
click at [1162, 258] on div "Статус: Все" at bounding box center [1152, 261] width 74 height 19
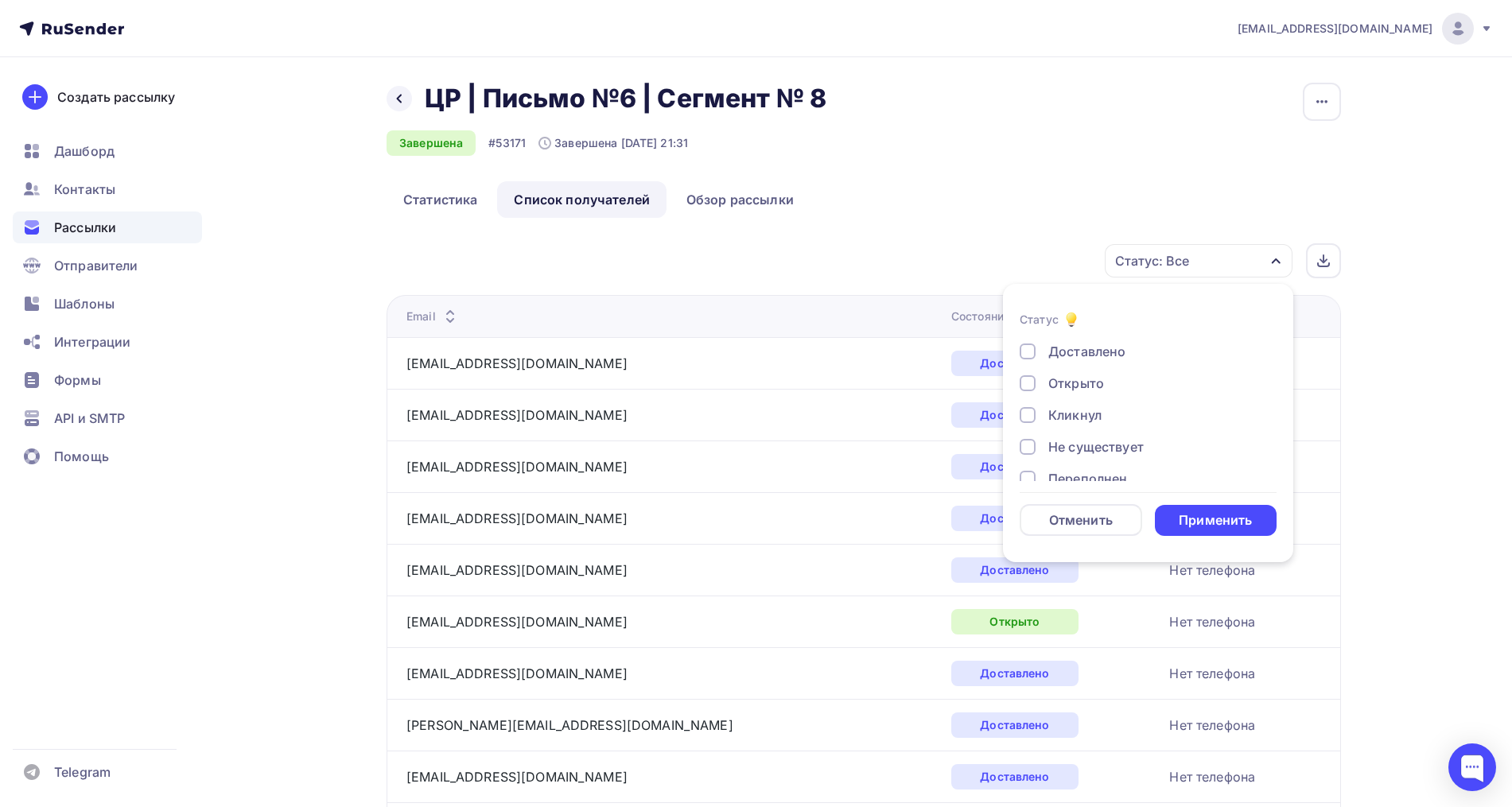
click at [1066, 412] on div "Кликнул" at bounding box center [1075, 415] width 54 height 19
click at [1066, 384] on div "Открыто" at bounding box center [1076, 383] width 55 height 19
click at [1178, 505] on div "Применить" at bounding box center [1216, 520] width 122 height 31
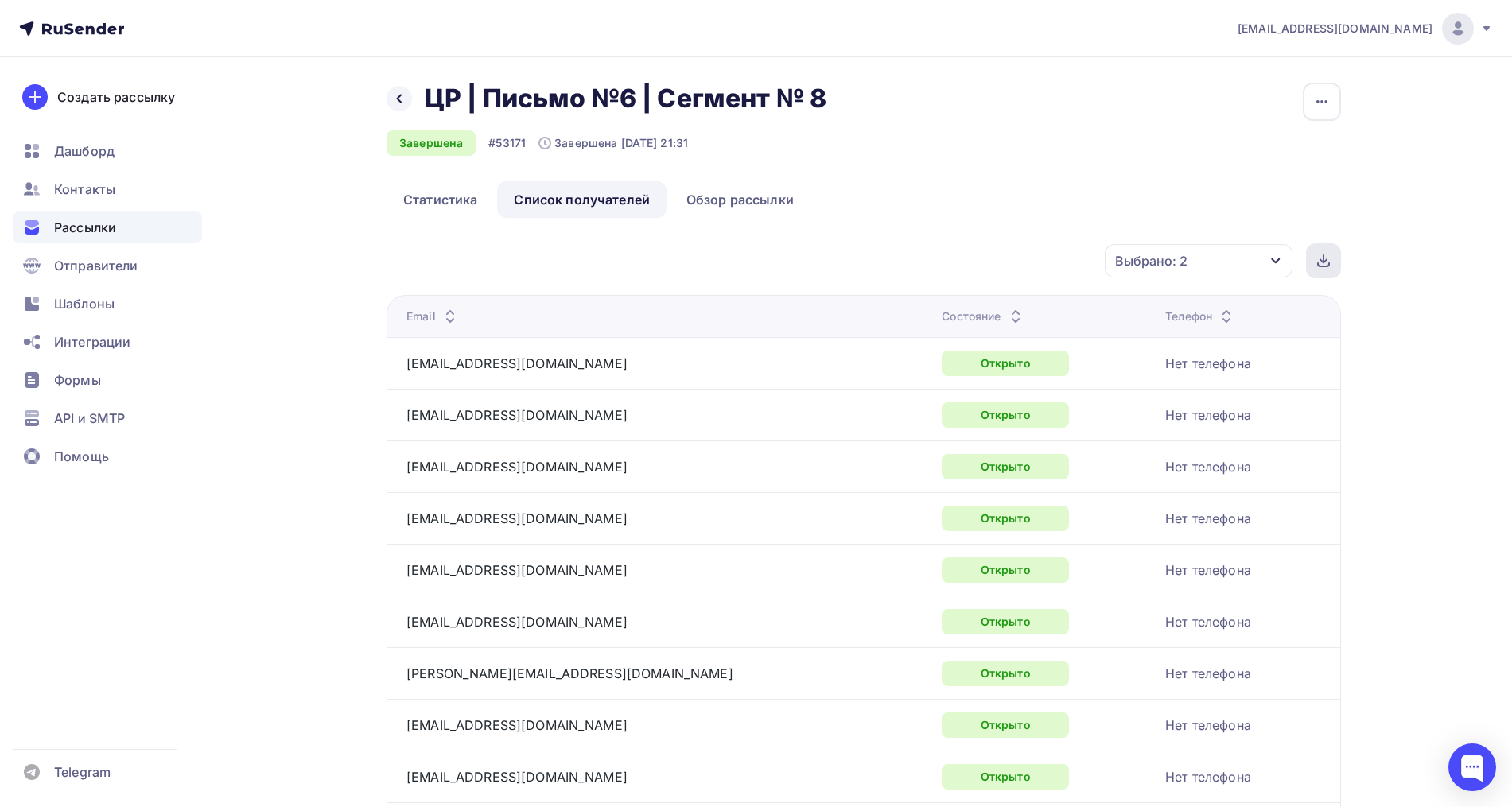
click at [1317, 265] on icon at bounding box center [1323, 261] width 13 height 13
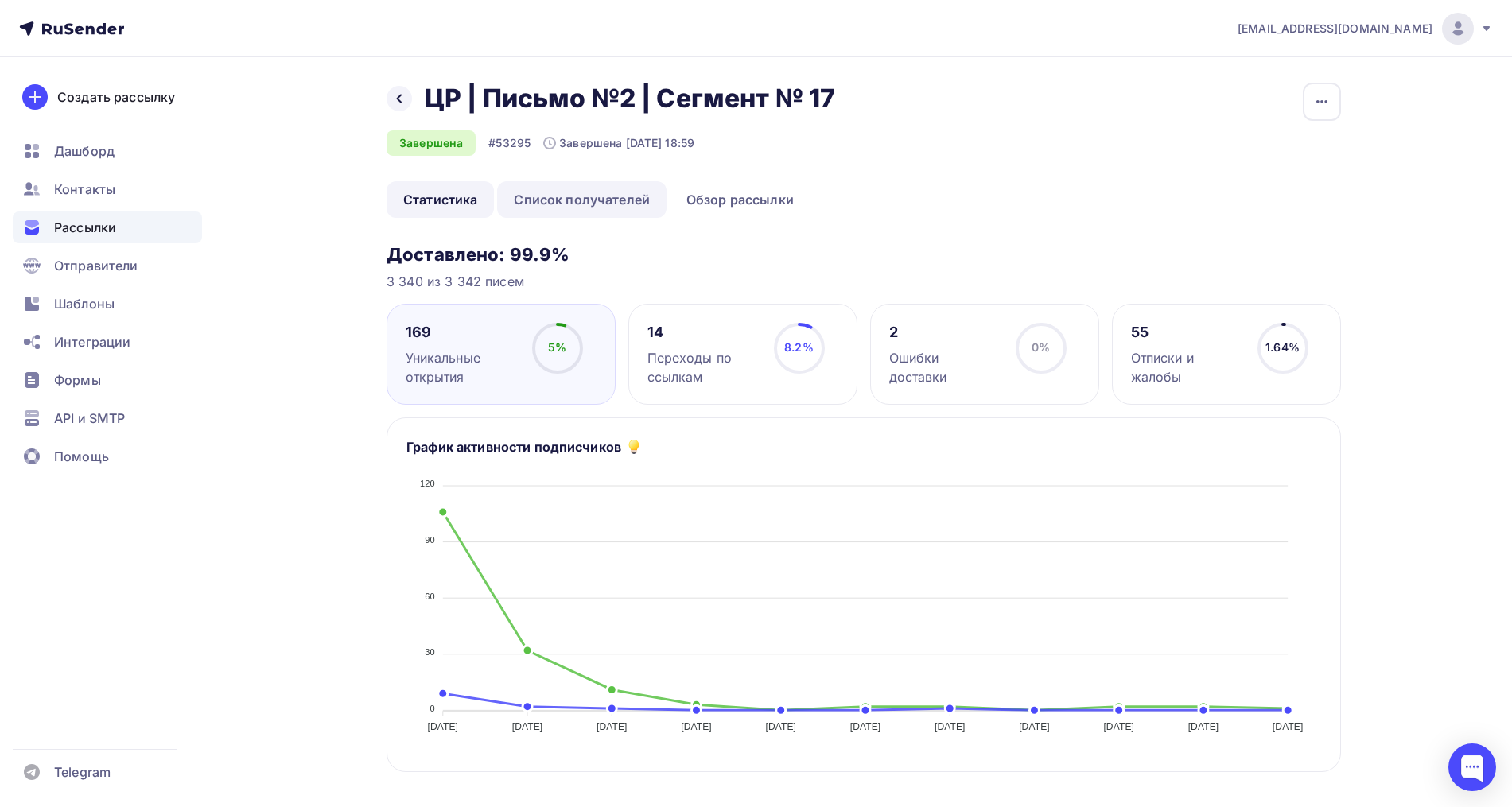
click at [583, 198] on link "Список получателей" at bounding box center [581, 200] width 169 height 37
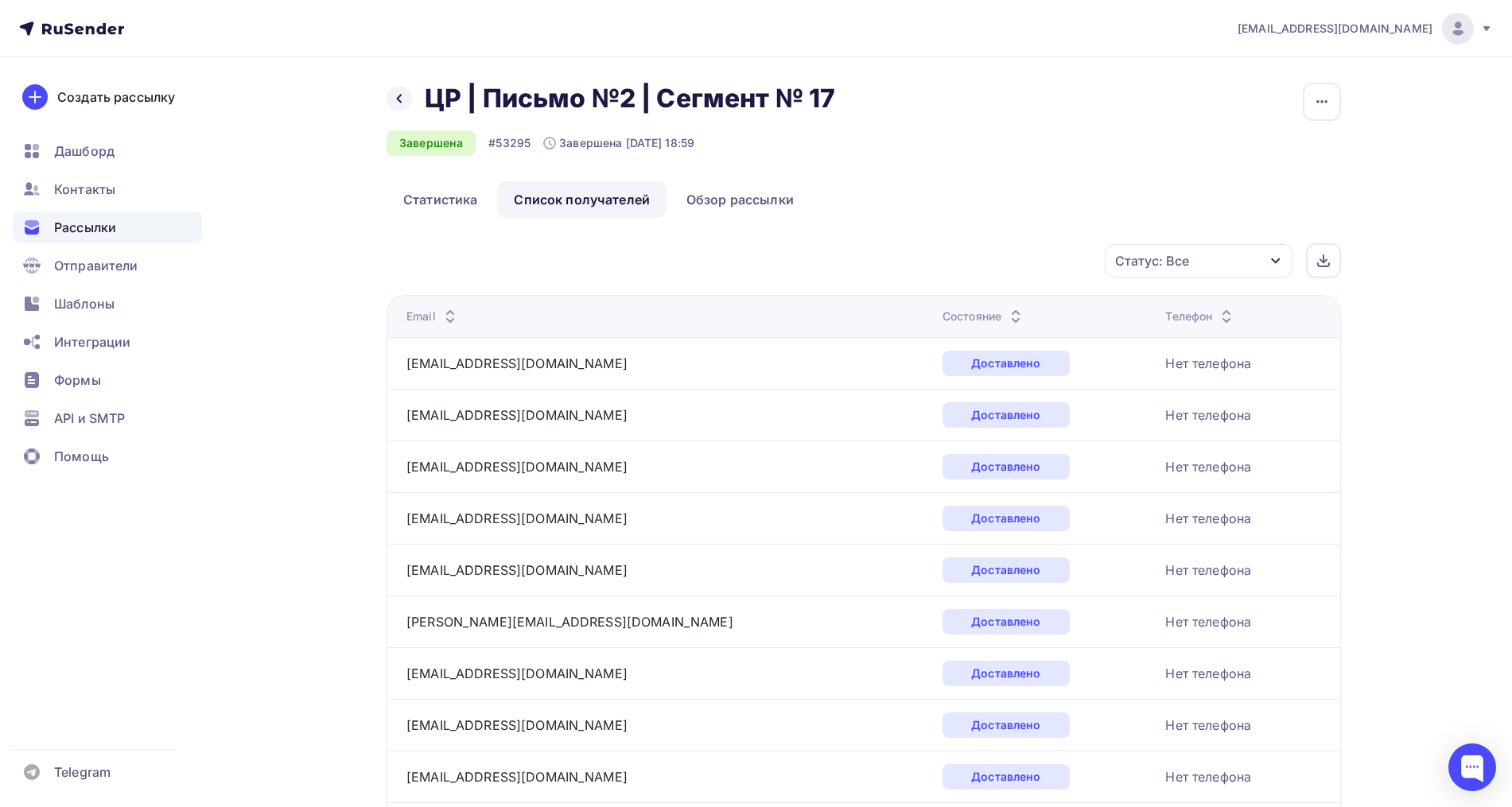
click at [1207, 270] on div "Статус: Все" at bounding box center [1198, 261] width 188 height 33
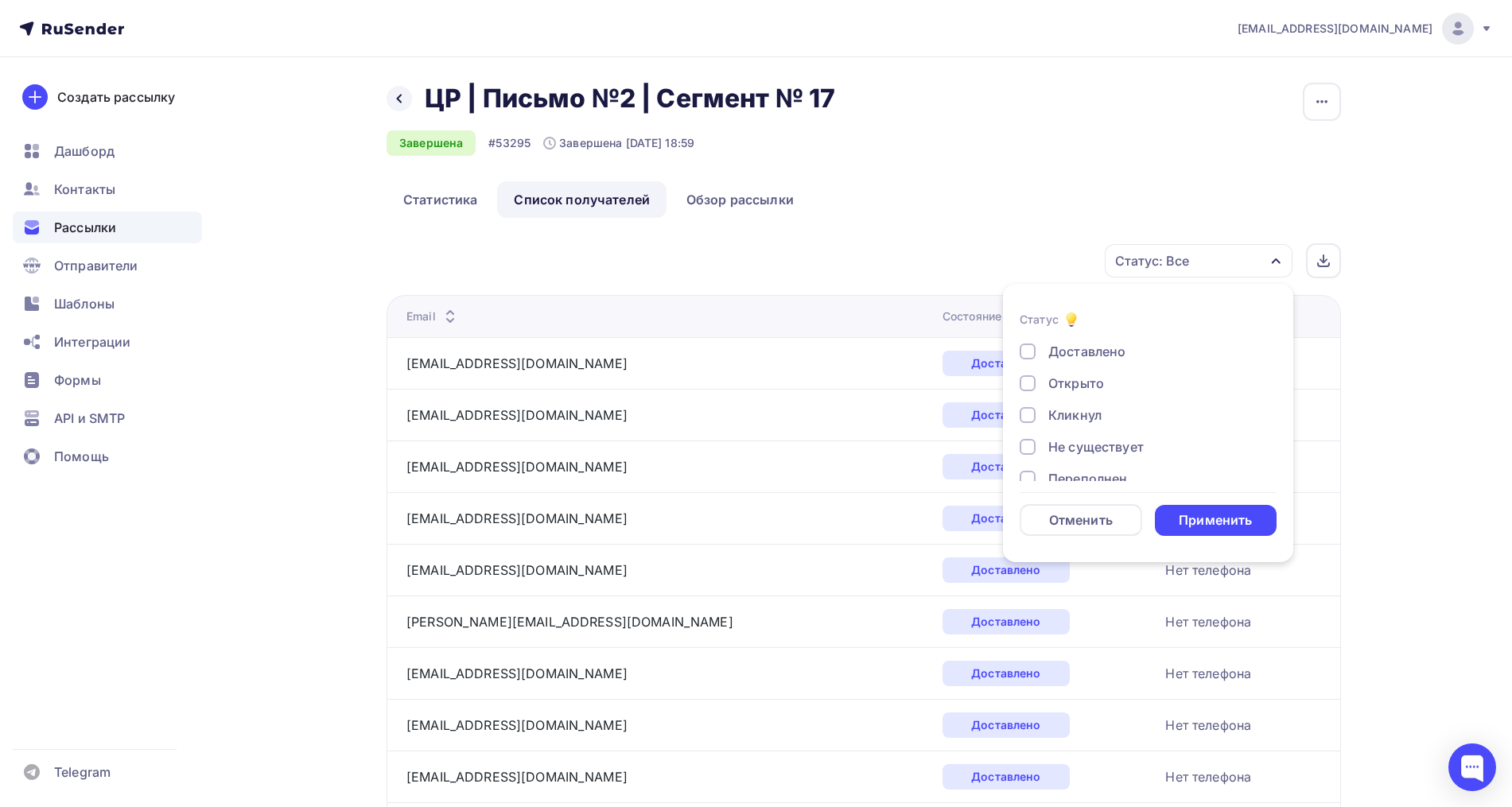
click at [1082, 416] on div "Кликнул" at bounding box center [1075, 415] width 54 height 19
click at [1079, 388] on div "Открыто" at bounding box center [1076, 383] width 55 height 19
click at [1194, 520] on div "Применить" at bounding box center [1214, 520] width 73 height 18
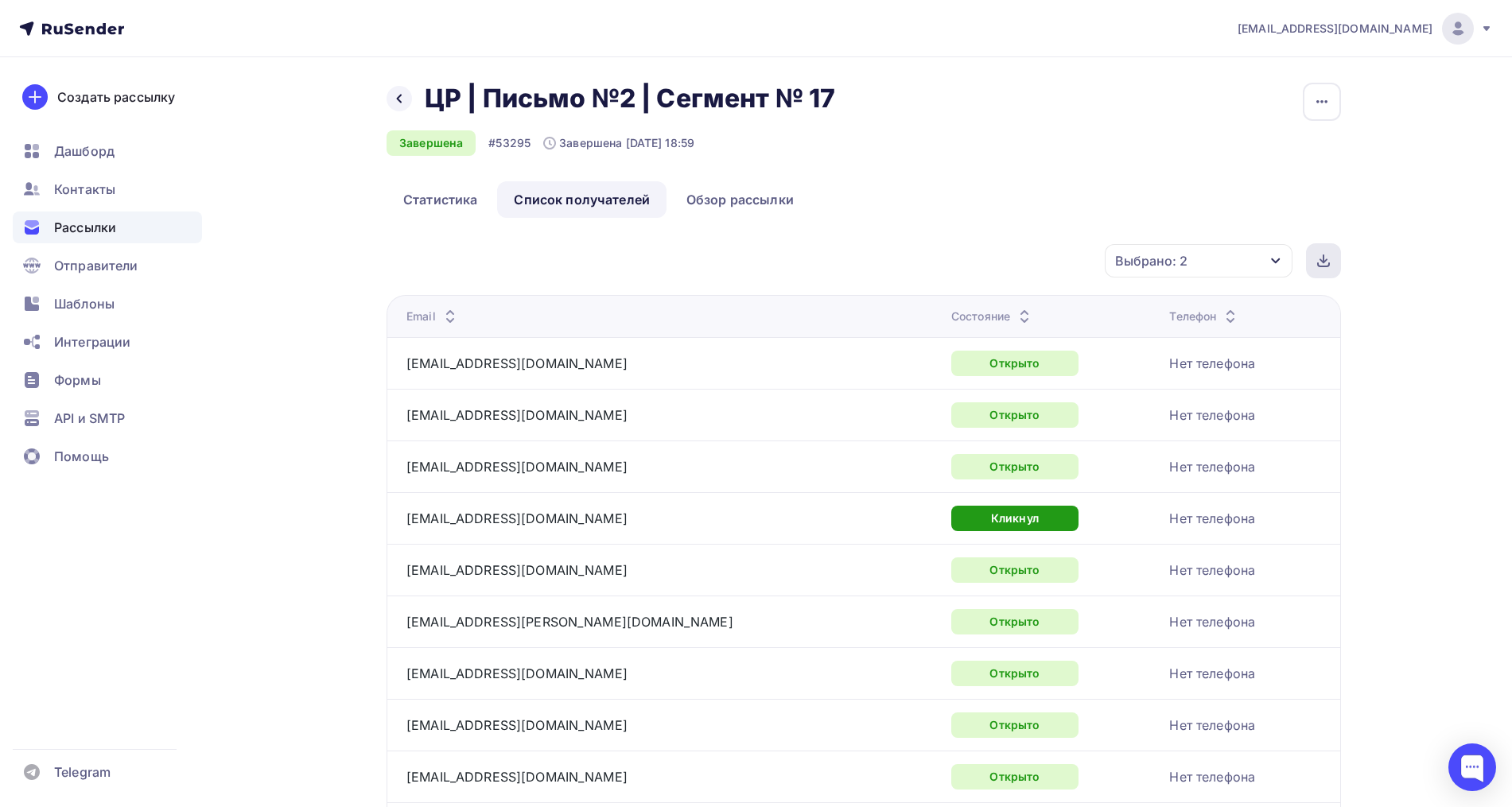
click at [1320, 259] on icon at bounding box center [1323, 261] width 13 height 13
